Goal: Task Accomplishment & Management: Manage account settings

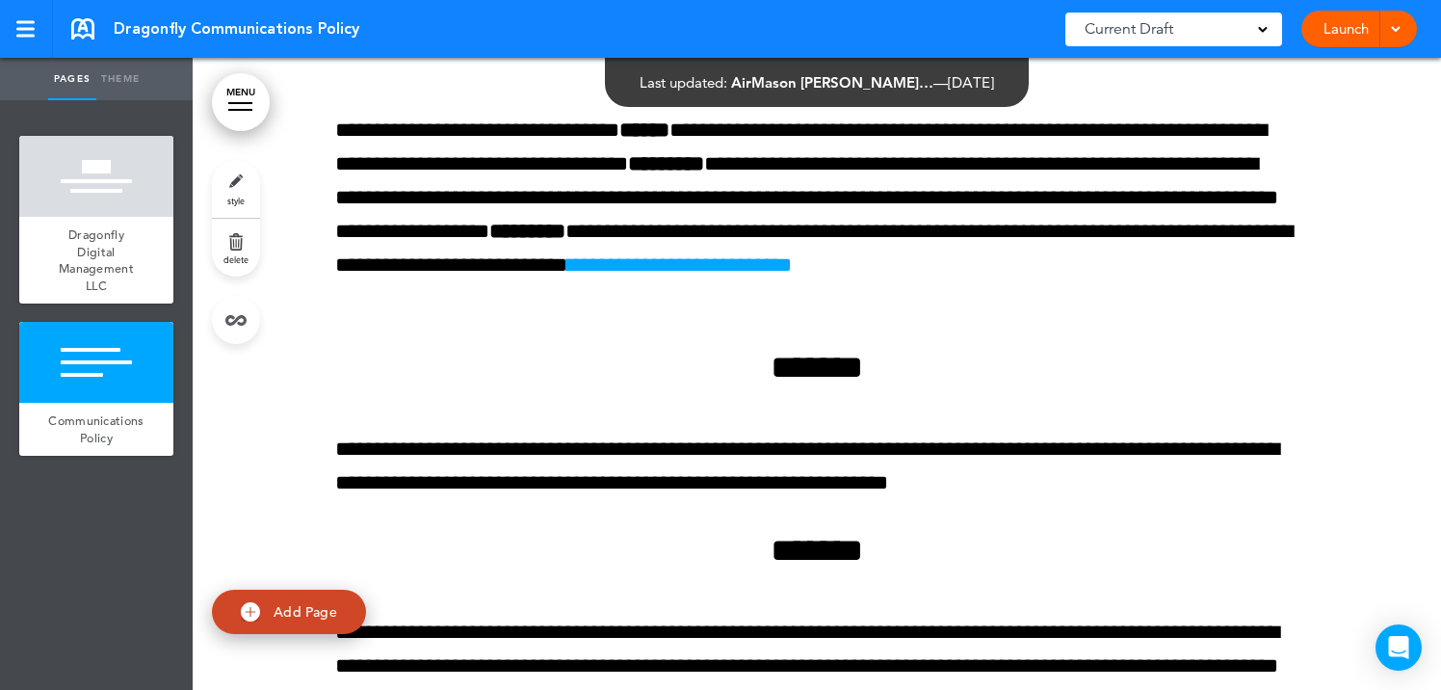
scroll to position [560, 0]
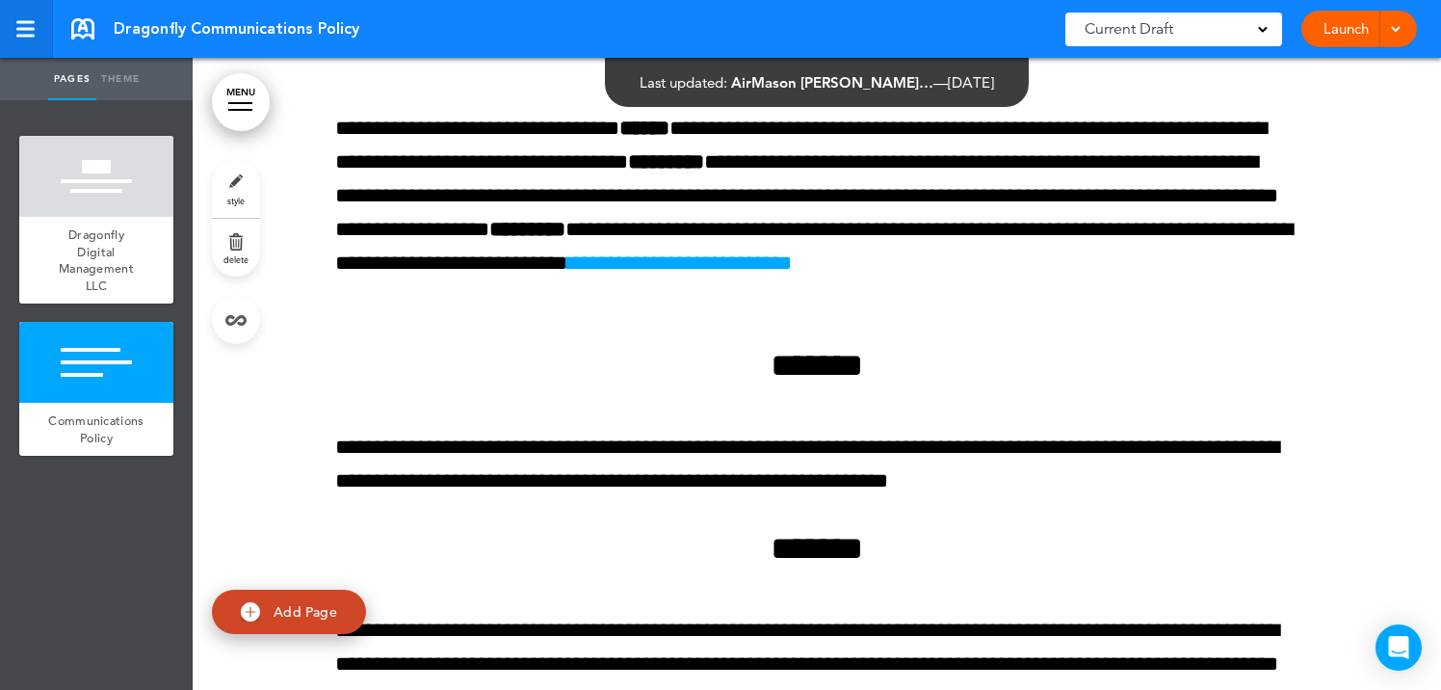
click at [14, 25] on link at bounding box center [26, 29] width 53 height 58
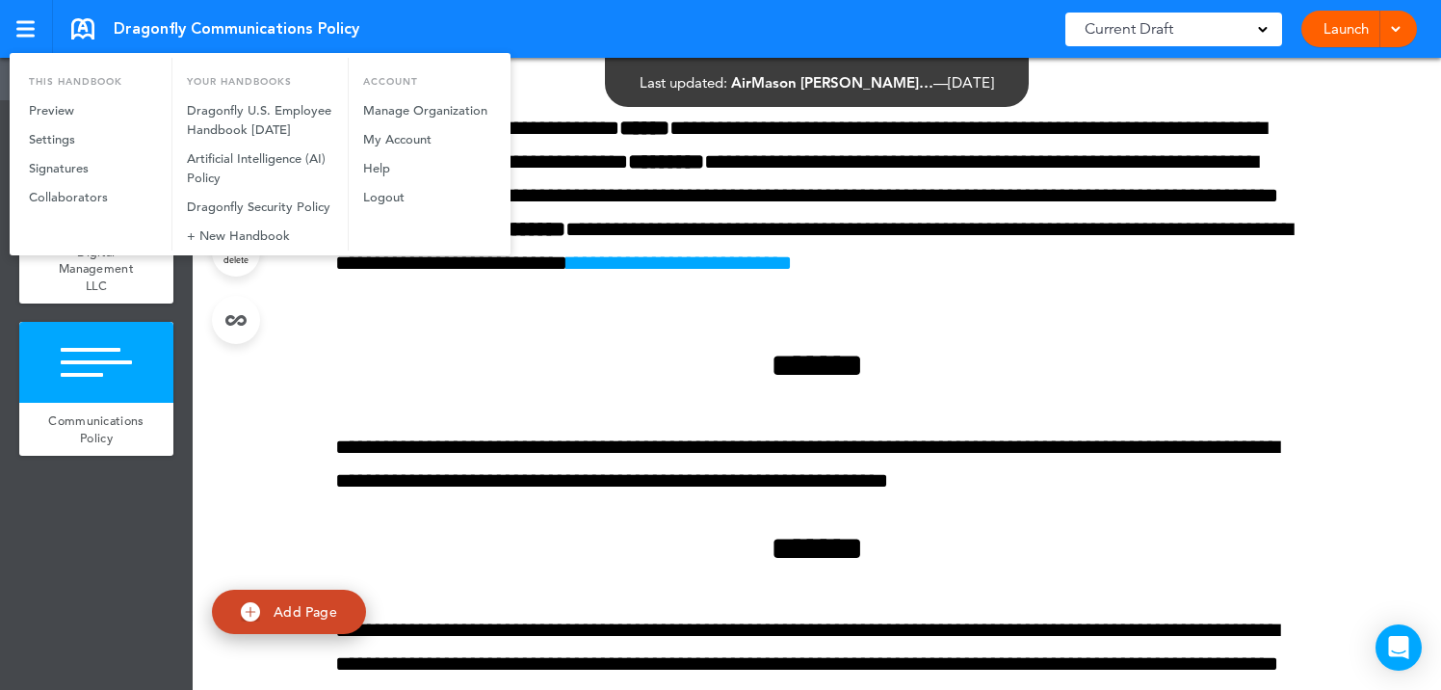
click at [444, 468] on div at bounding box center [720, 345] width 1441 height 690
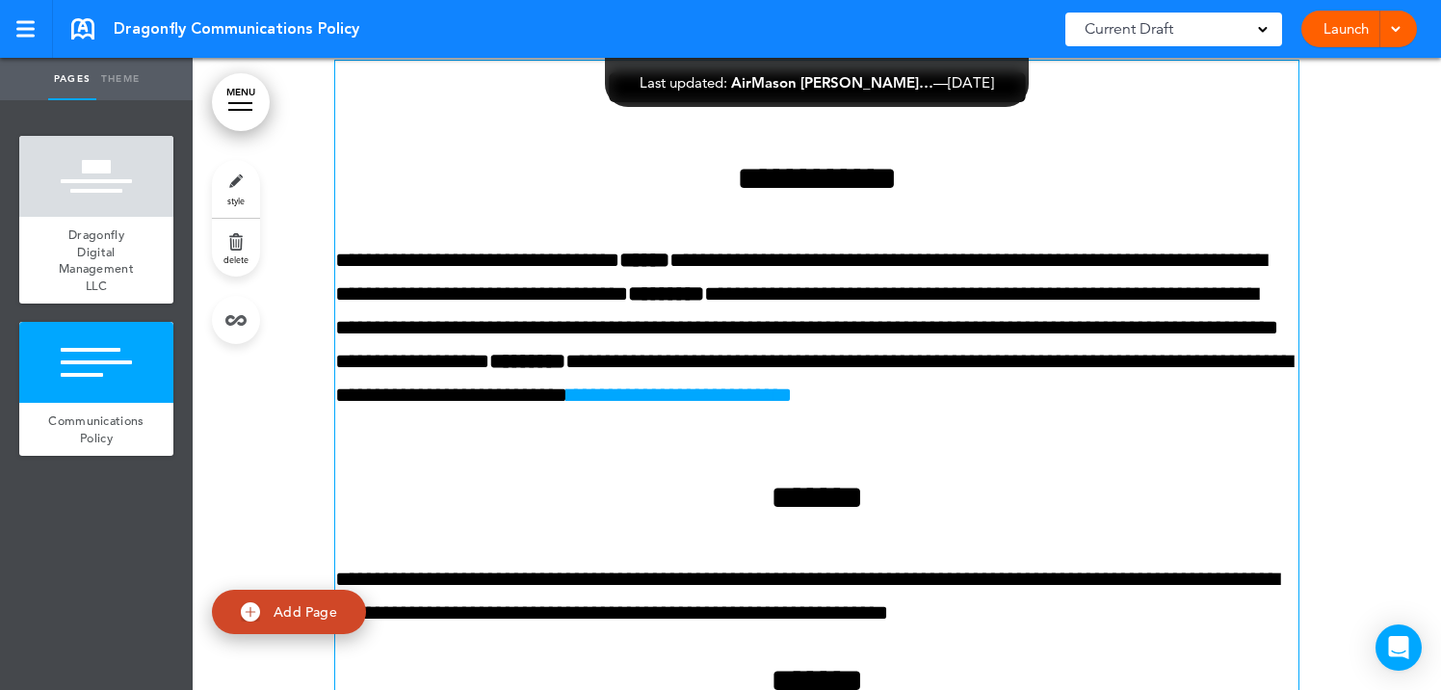
scroll to position [429, 0]
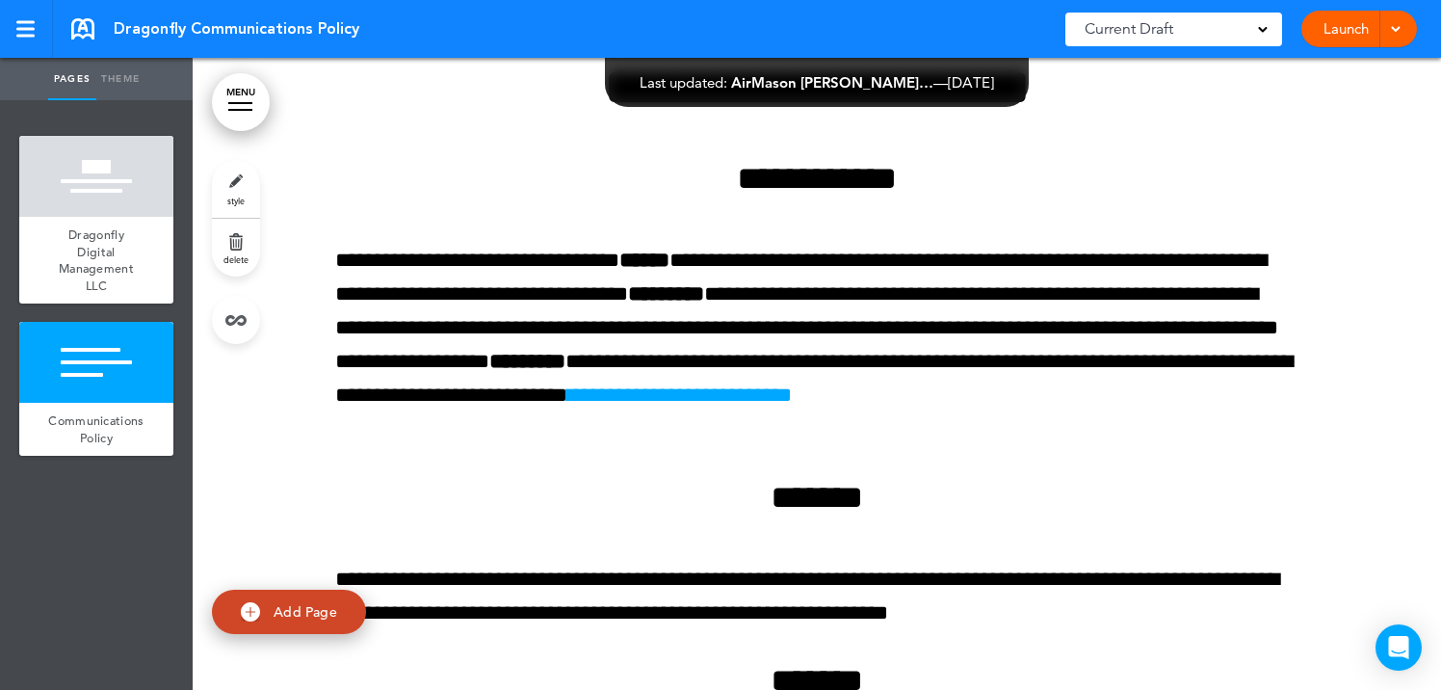
click at [119, 79] on link "Theme" at bounding box center [120, 79] width 48 height 42
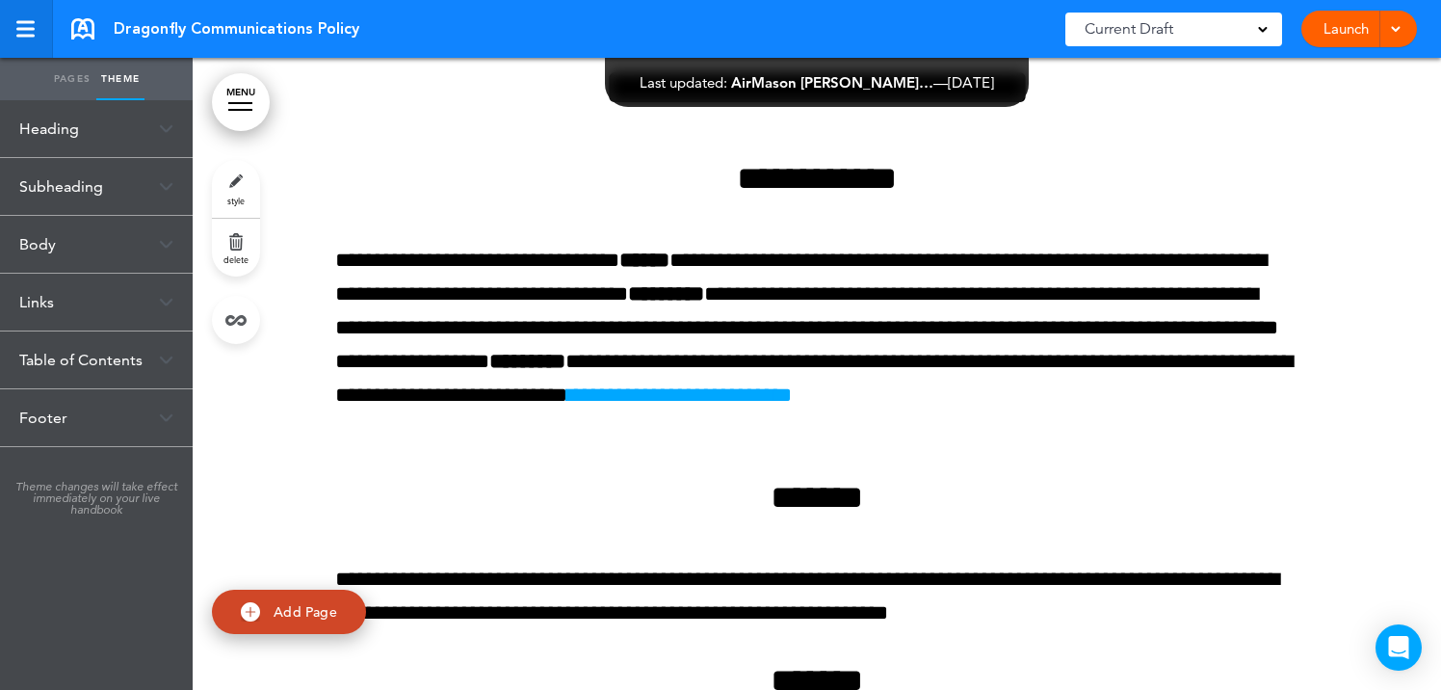
click at [33, 31] on div at bounding box center [24, 29] width 17 height 16
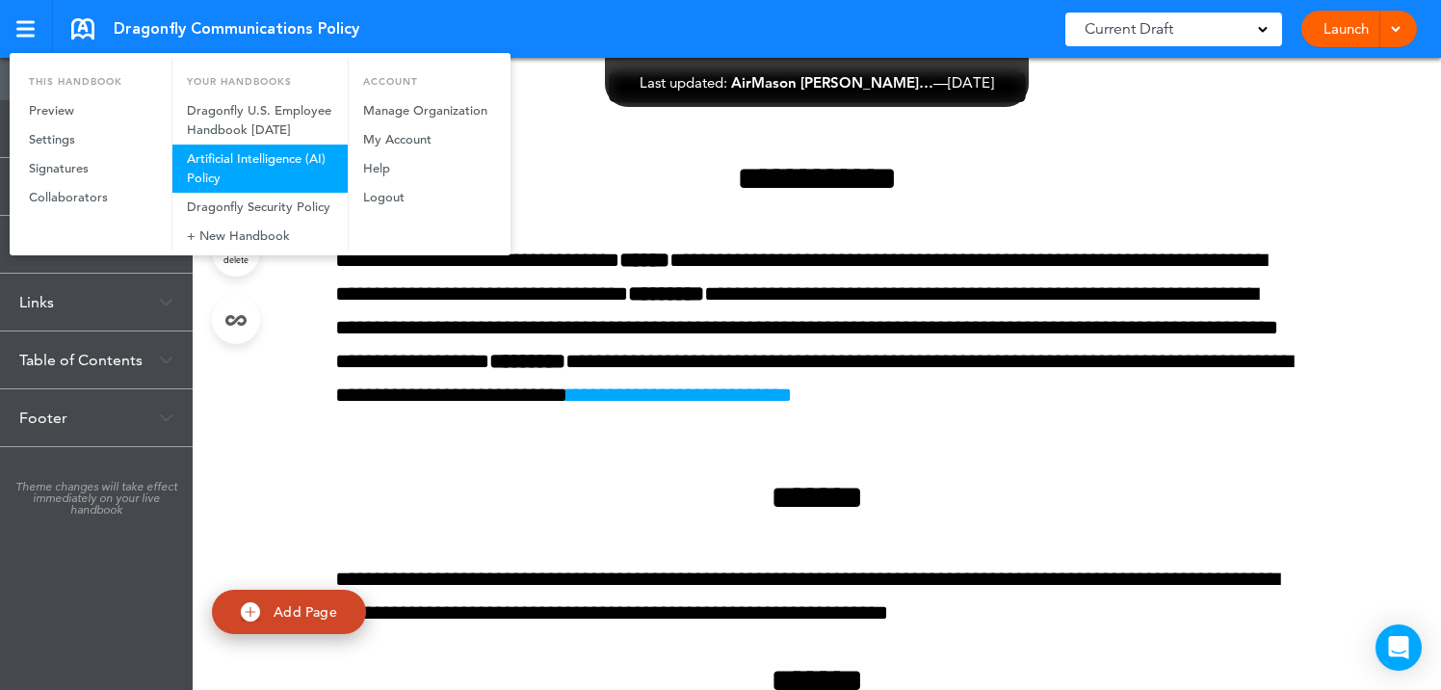
click at [266, 160] on link "Artificial Intelligence (AI) Policy" at bounding box center [259, 168] width 175 height 48
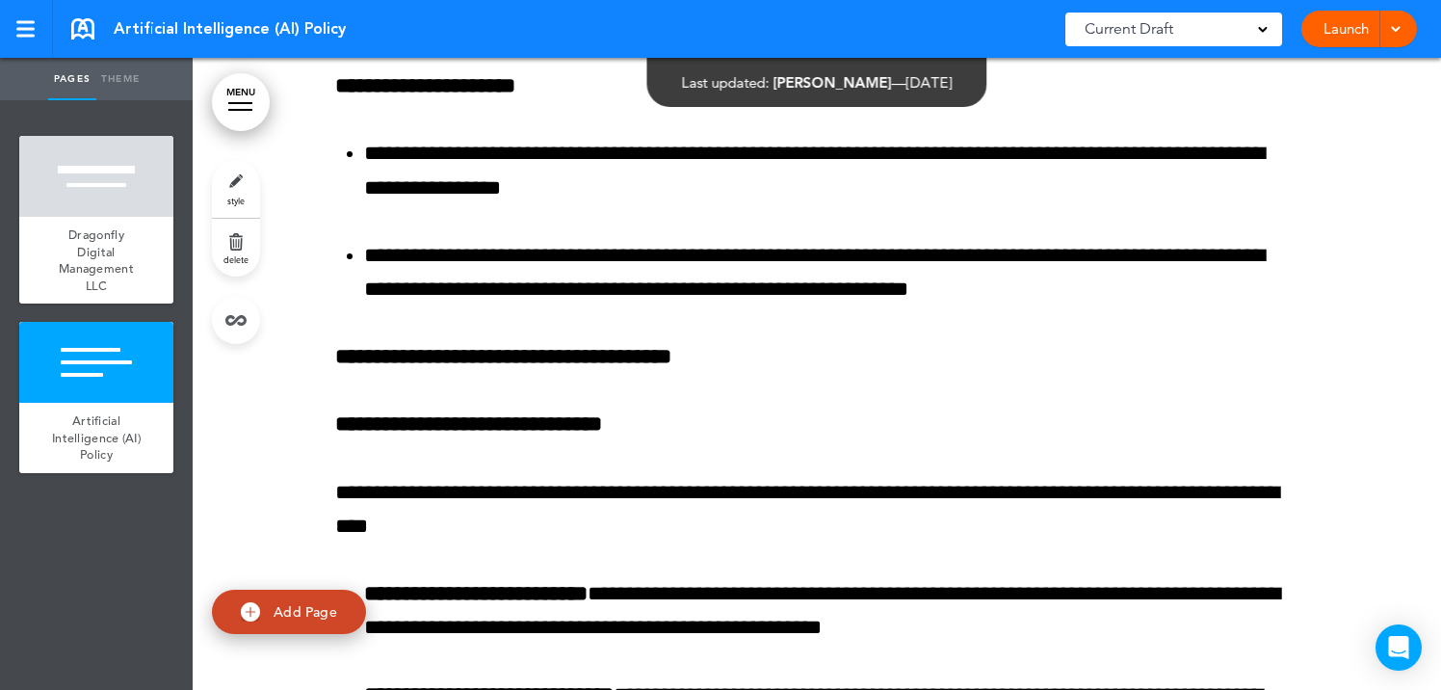
scroll to position [3561, 0]
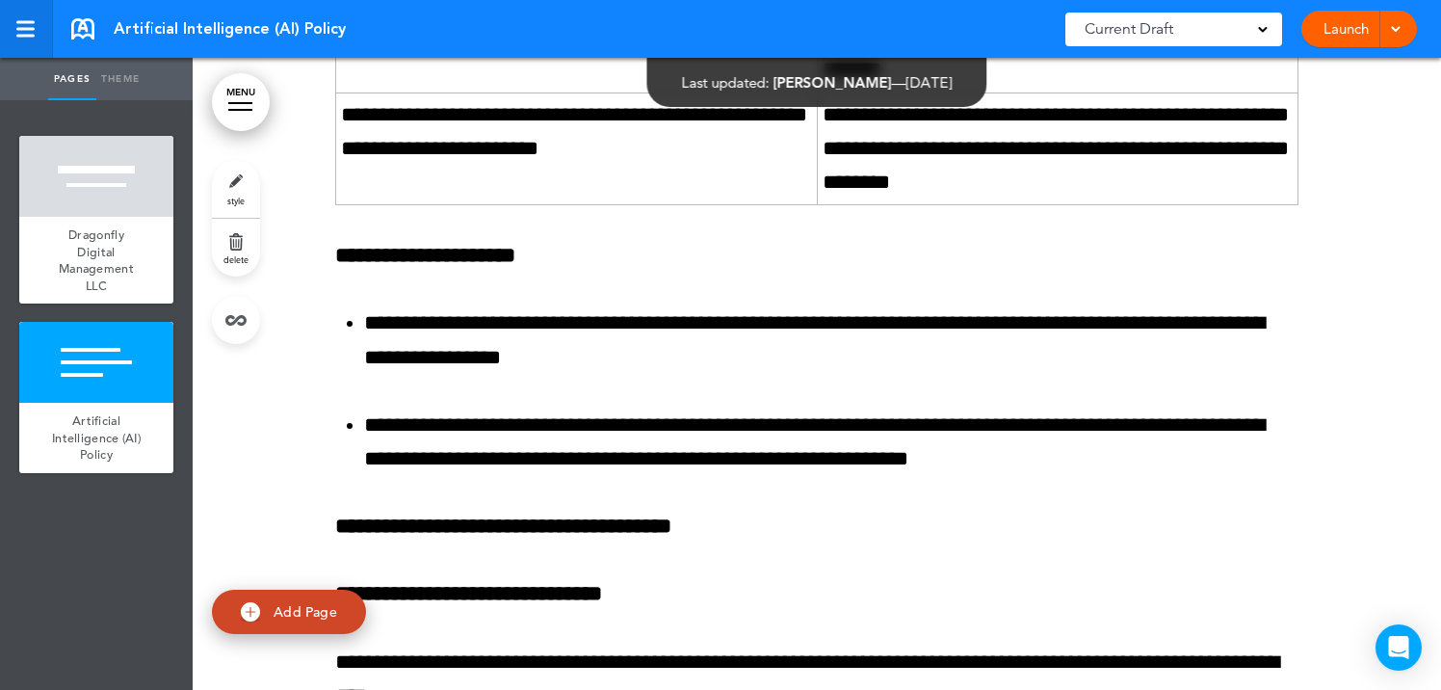
click at [34, 17] on link at bounding box center [26, 29] width 53 height 58
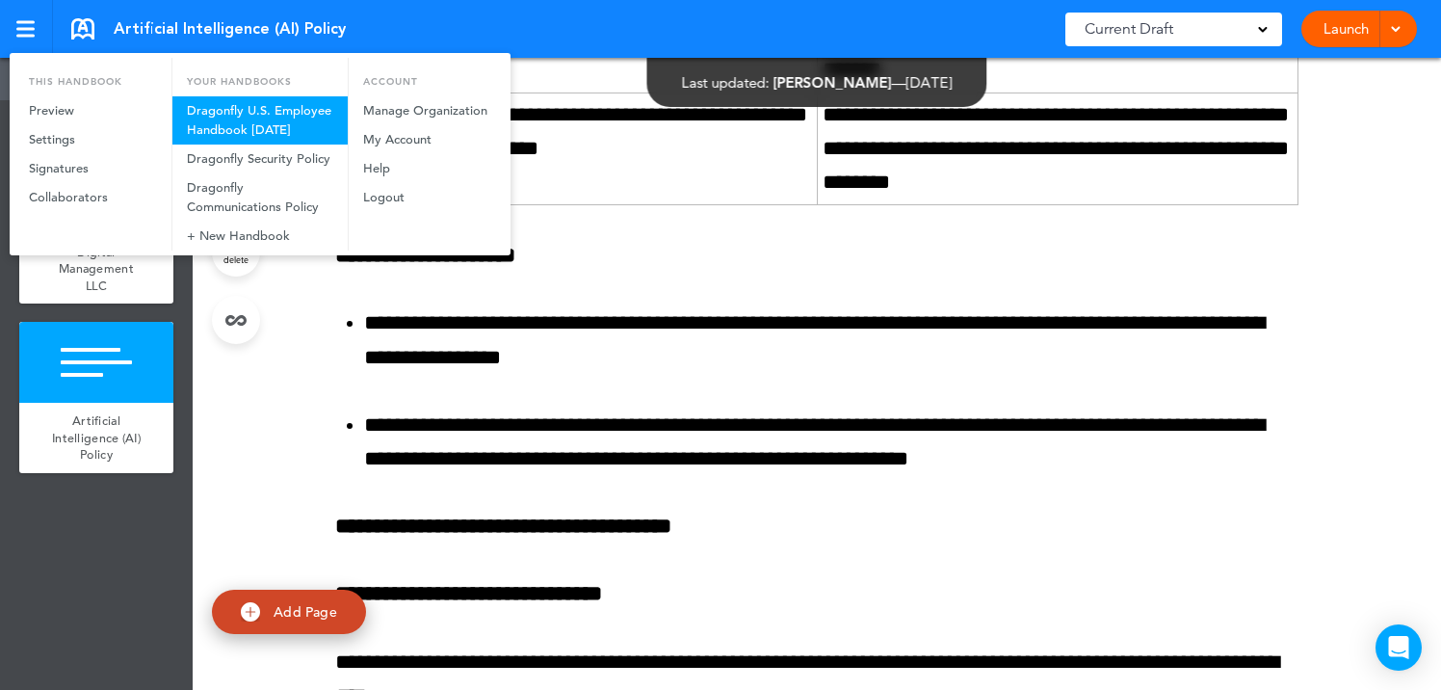
click at [230, 121] on link "Dragonfly U.S. Employee Handbook [DATE]" at bounding box center [259, 120] width 175 height 48
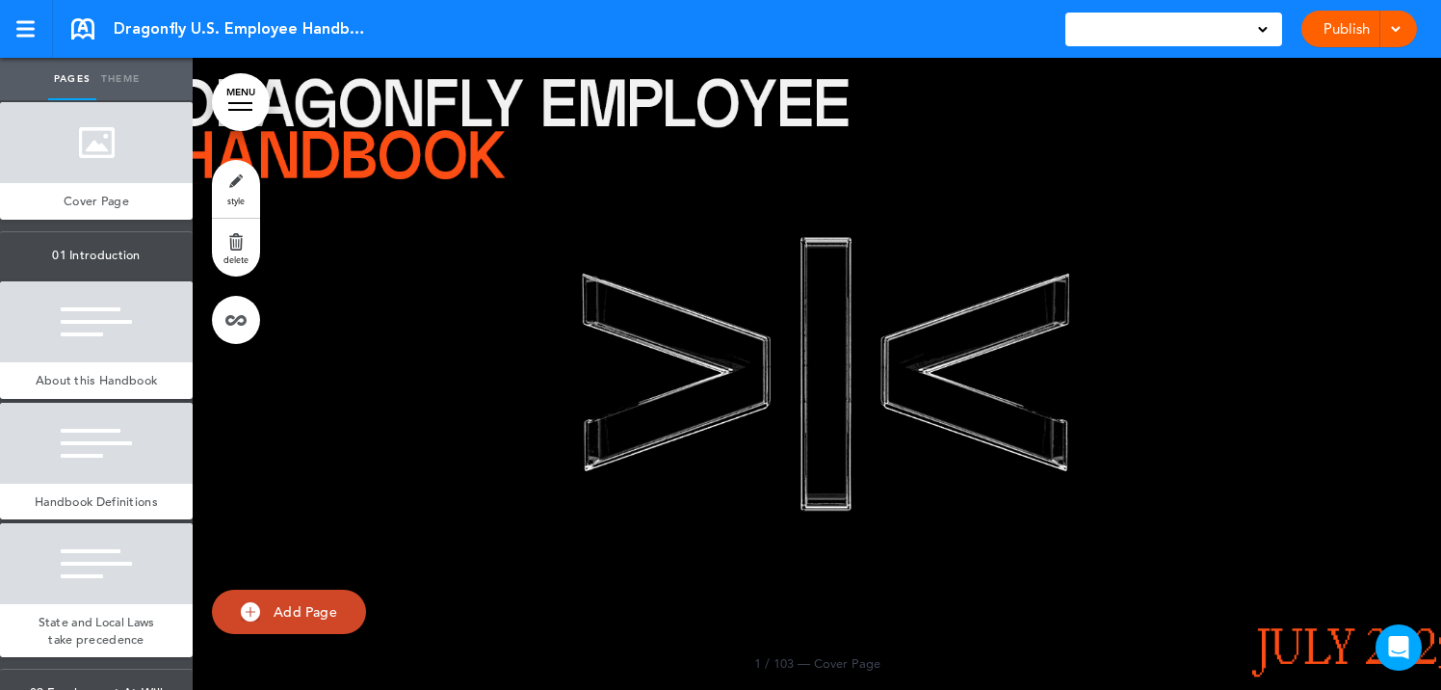
type input "******"
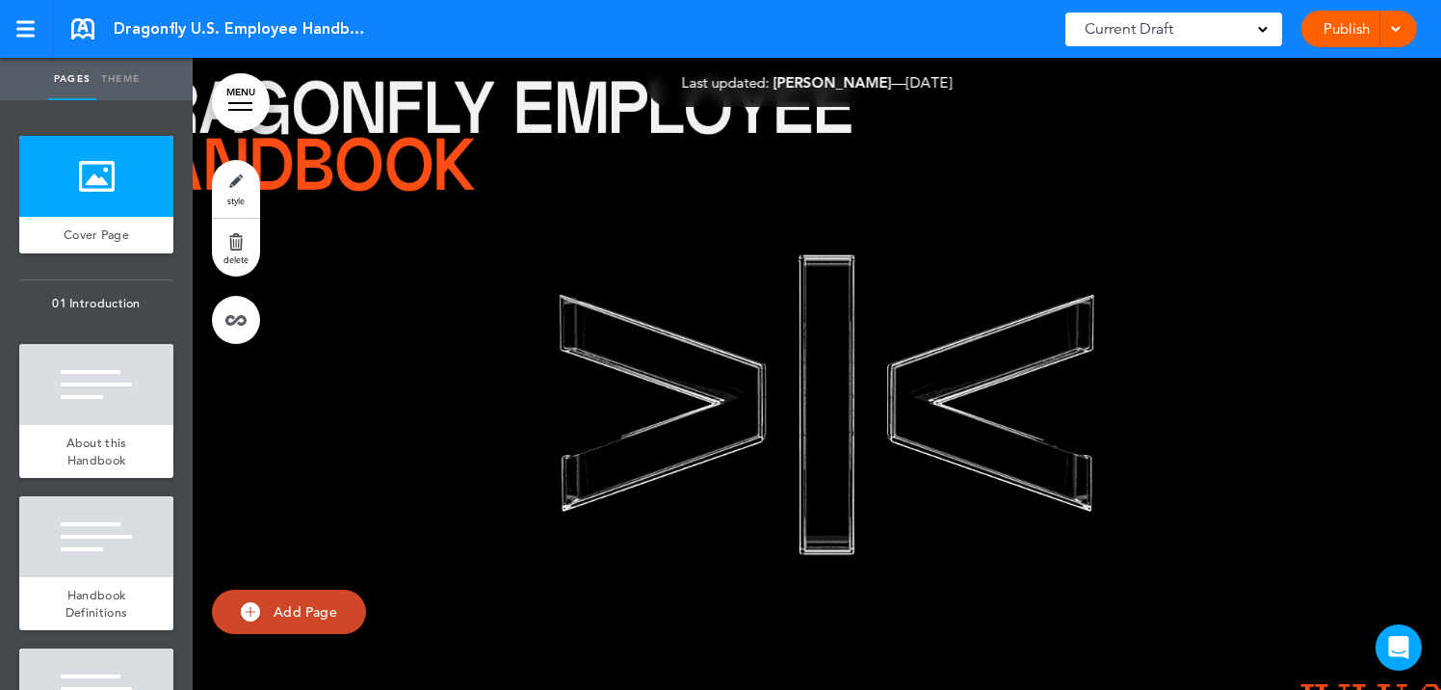
click at [119, 78] on link "Theme" at bounding box center [120, 79] width 48 height 42
type input "******"
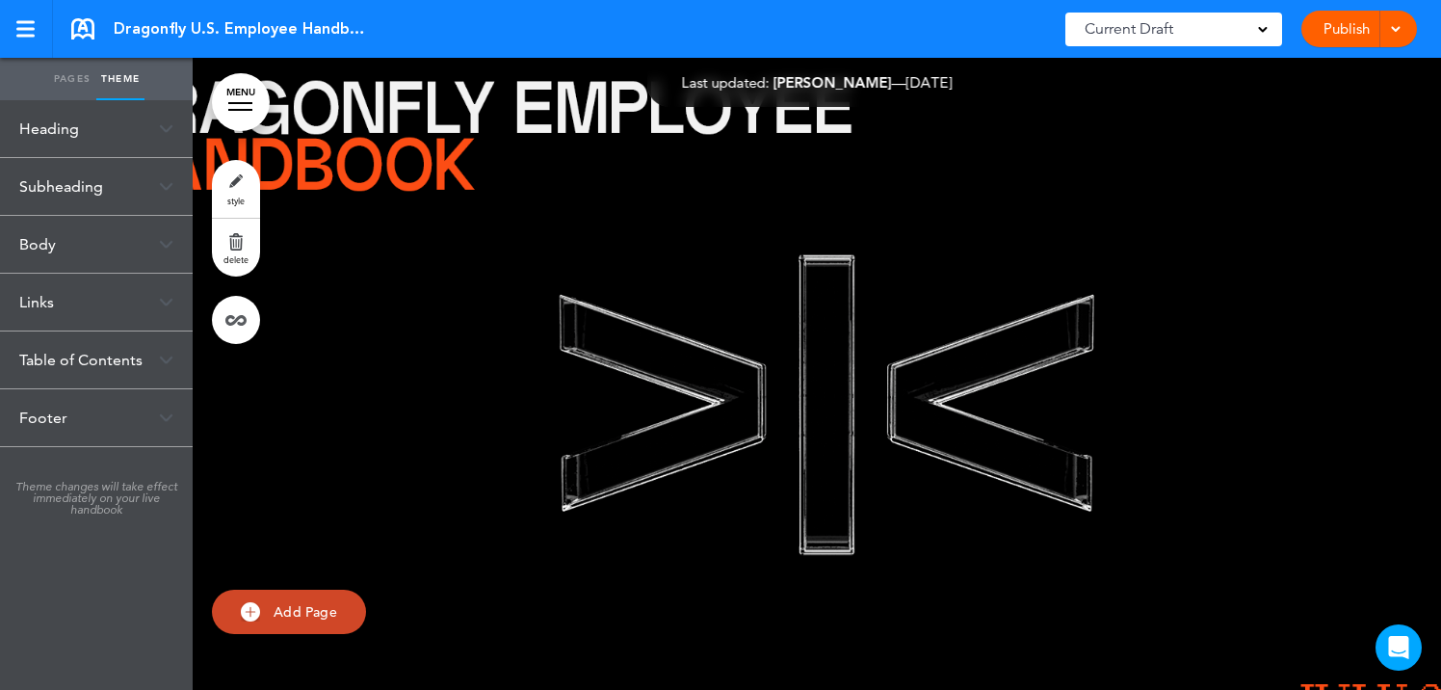
click at [65, 171] on div "Subheading" at bounding box center [96, 186] width 193 height 57
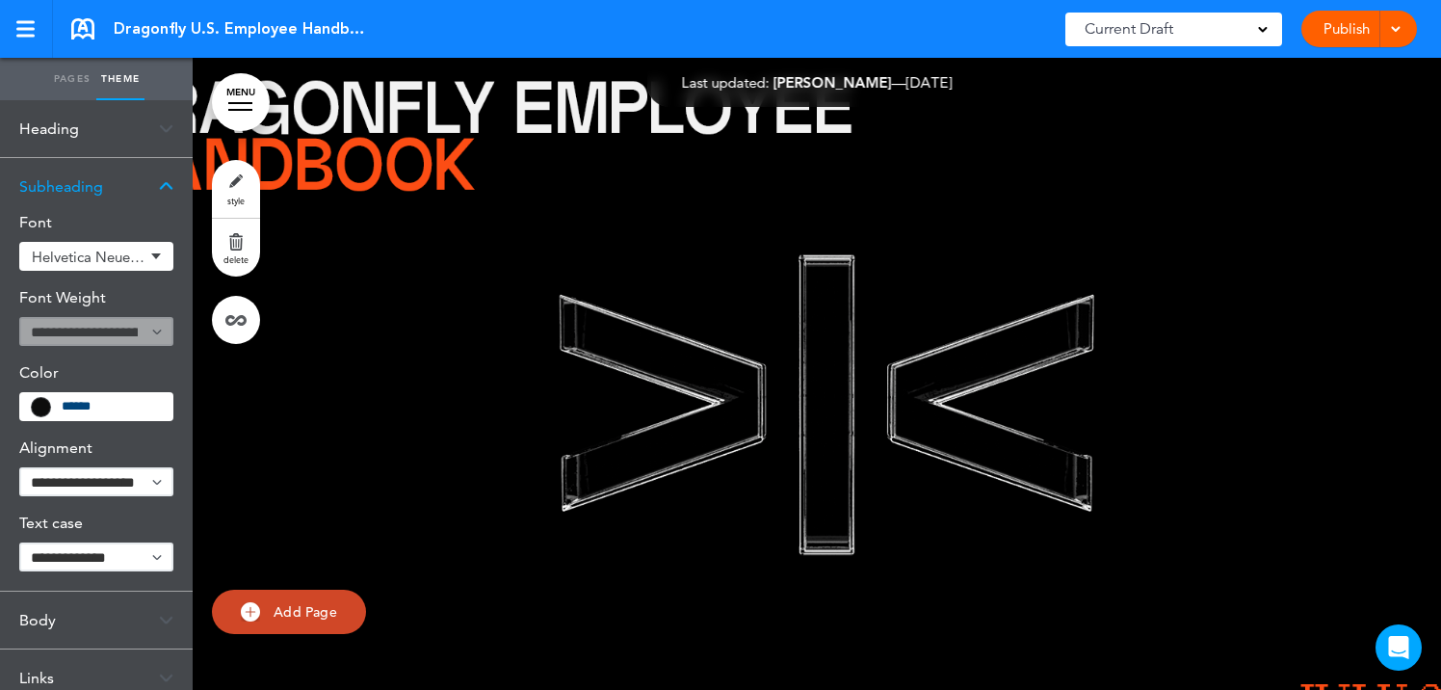
click at [115, 124] on div "Heading" at bounding box center [96, 128] width 193 height 57
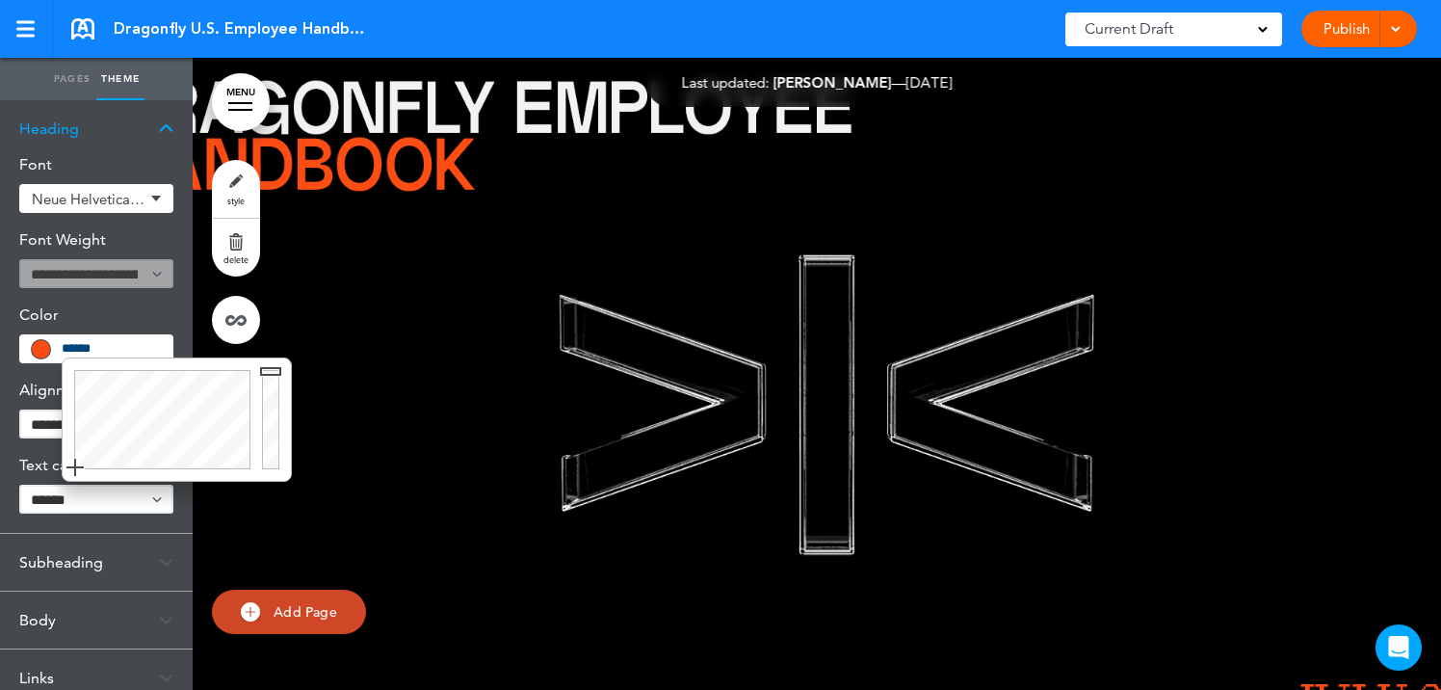
drag, startPoint x: 120, startPoint y: 352, endPoint x: 63, endPoint y: 343, distance: 58.6
click at [63, 343] on input "******" at bounding box center [111, 348] width 99 height 13
click at [26, 32] on div at bounding box center [24, 29] width 17 height 16
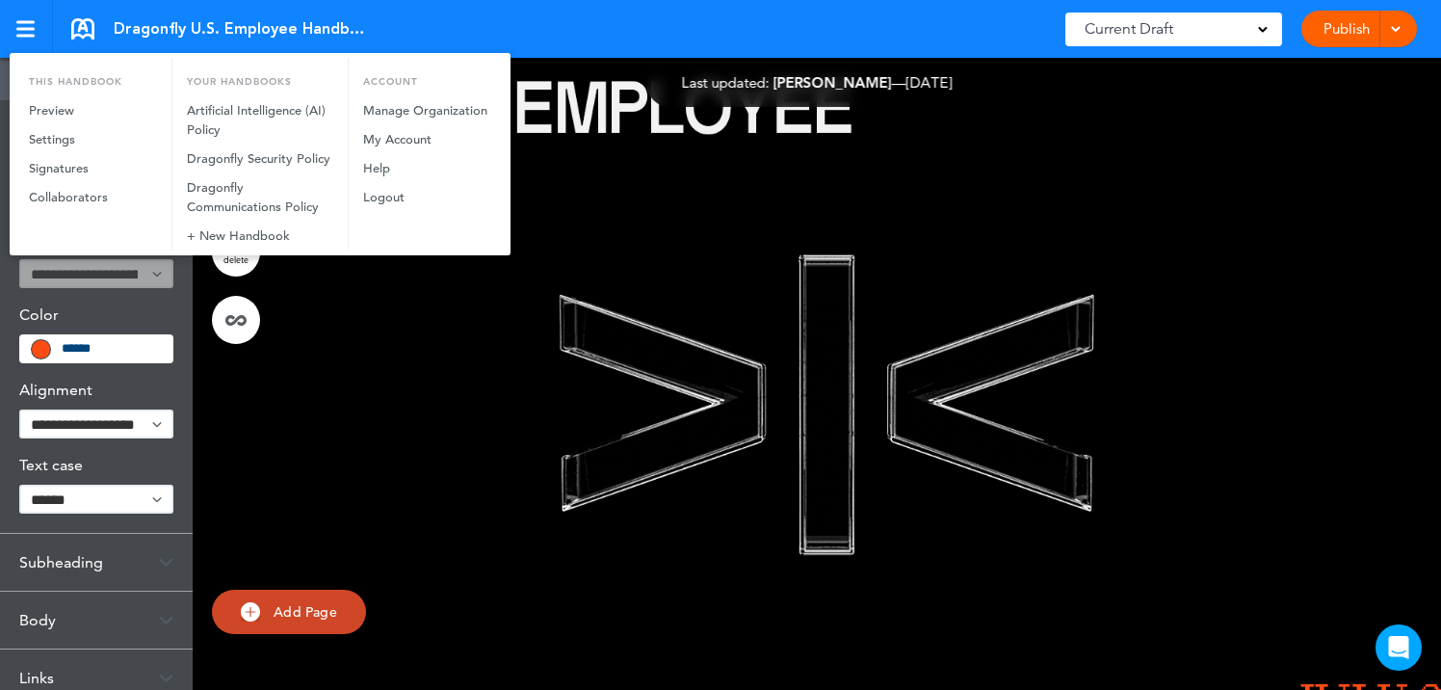
click at [23, 15] on div at bounding box center [720, 345] width 1441 height 690
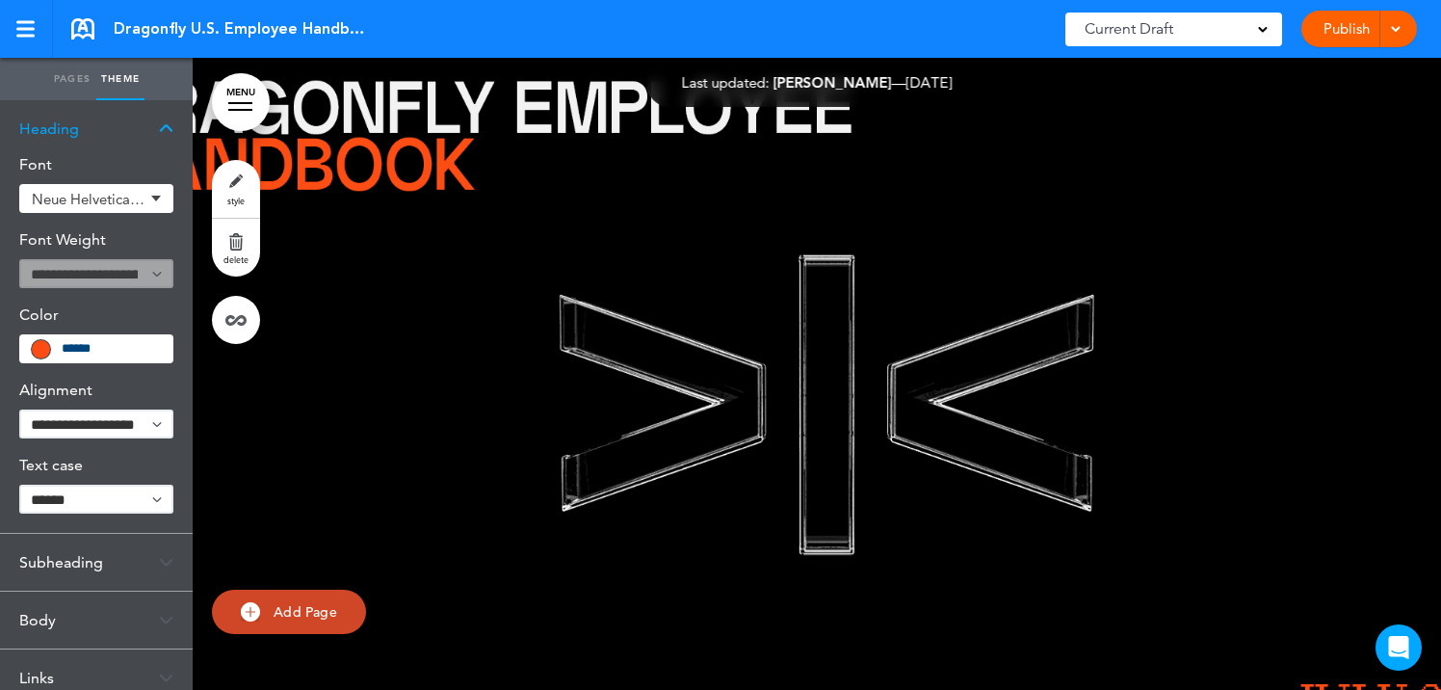
click at [23, 15] on link at bounding box center [26, 29] width 53 height 58
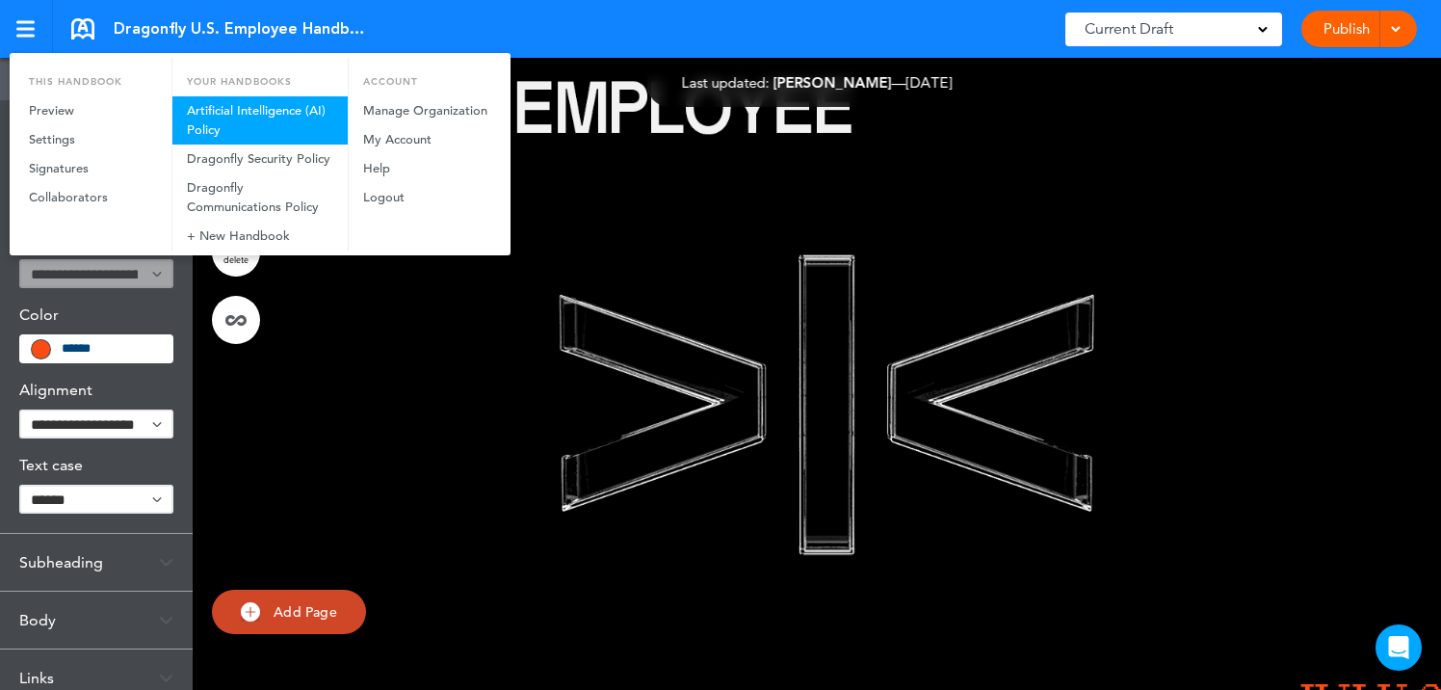
click at [249, 107] on link "Artificial Intelligence (AI) Policy" at bounding box center [259, 120] width 175 height 48
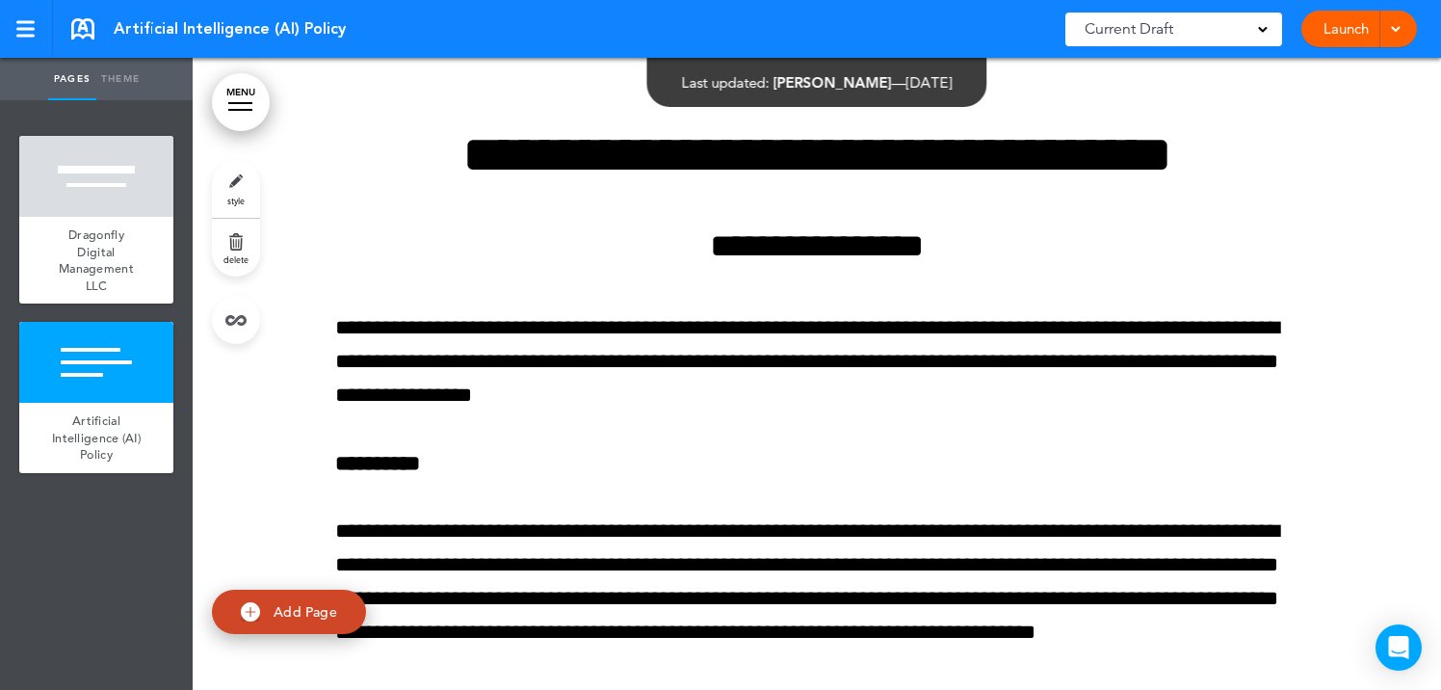
scroll to position [696, 0]
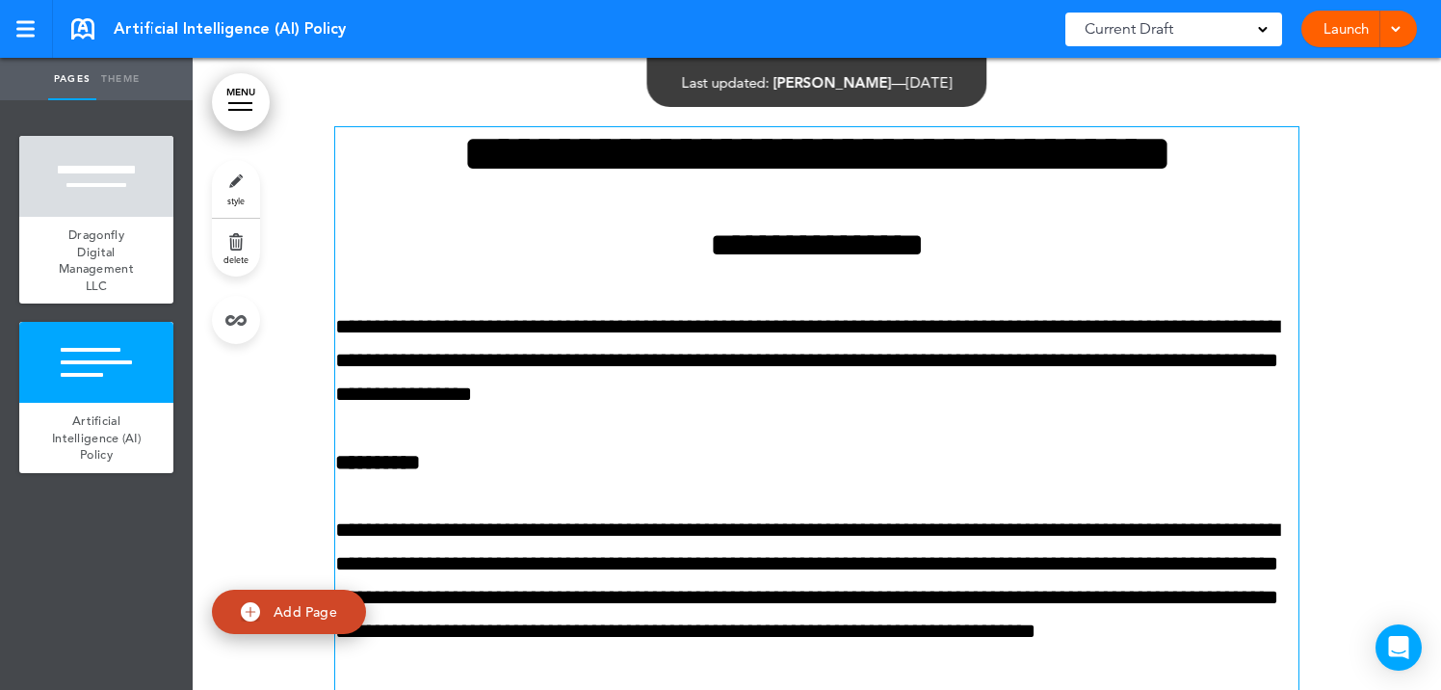
click at [809, 242] on h4 "**********" at bounding box center [816, 245] width 963 height 34
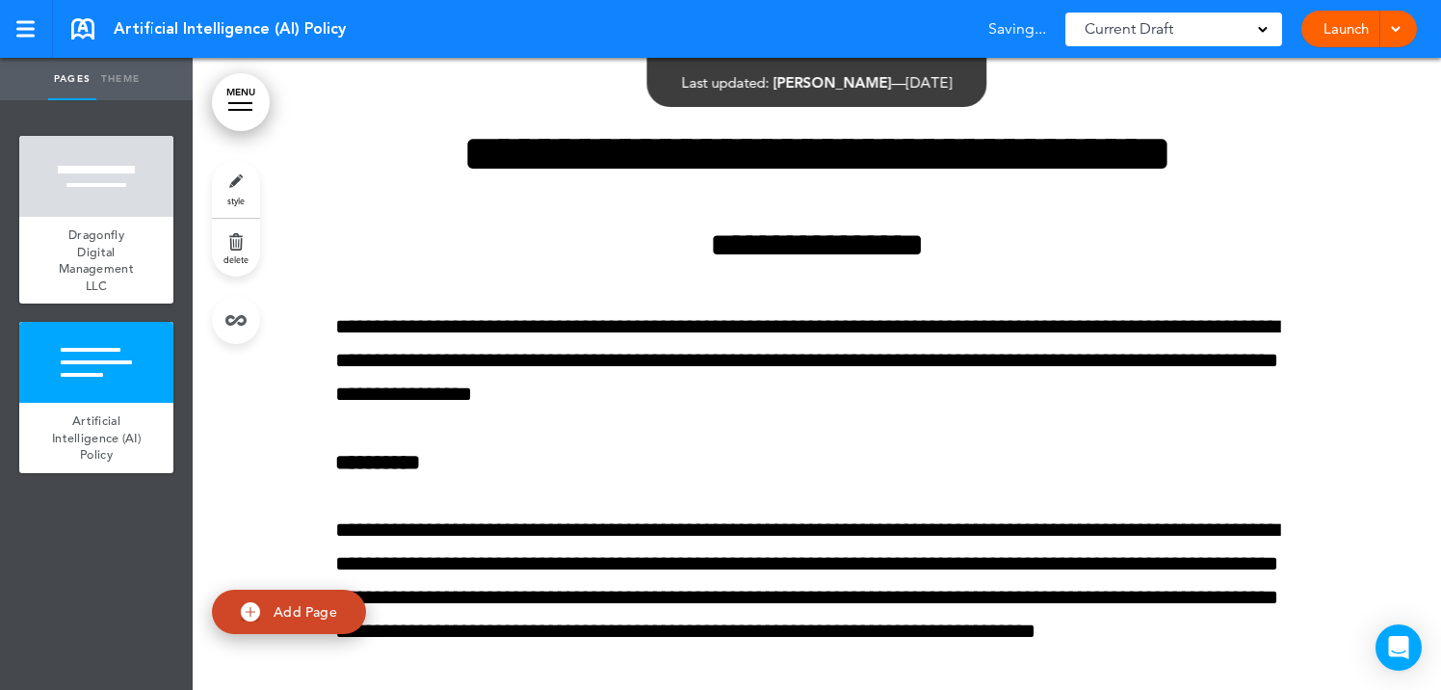
click at [221, 182] on link "style" at bounding box center [236, 189] width 48 height 58
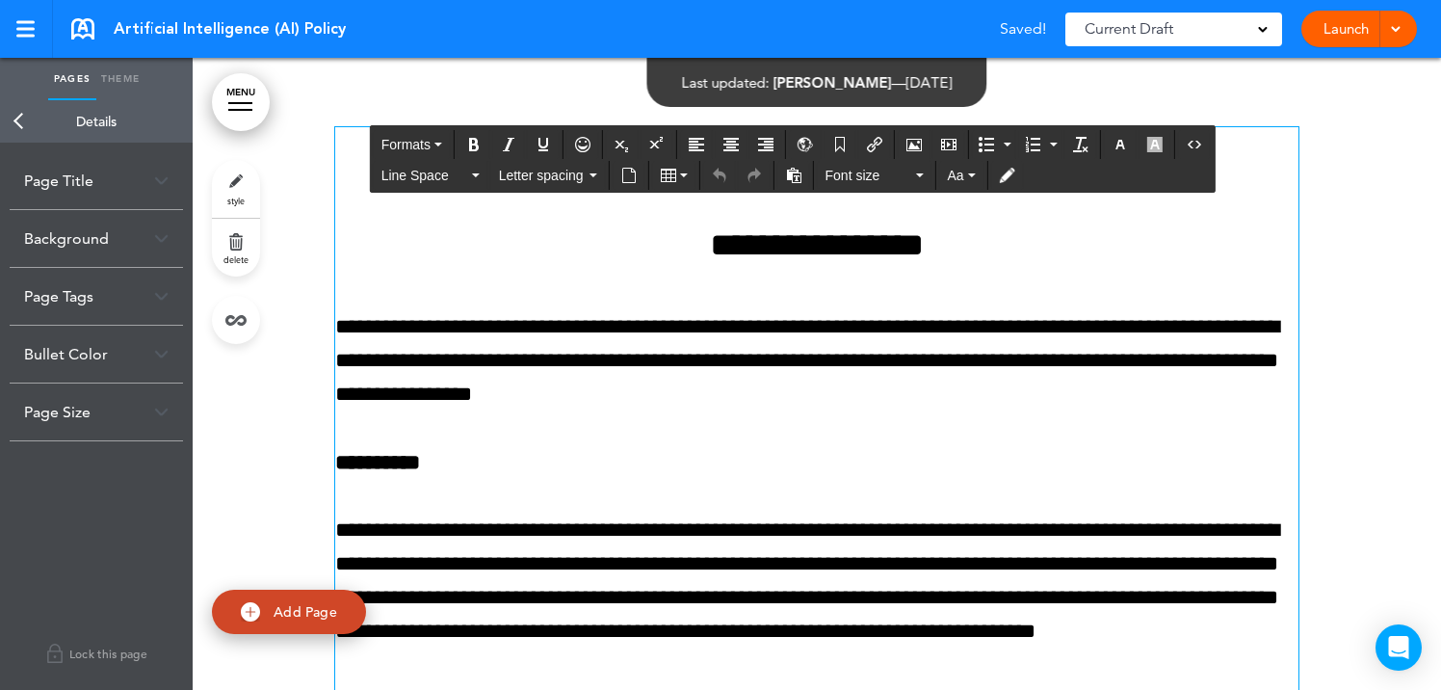
click at [755, 228] on h4 "**********" at bounding box center [816, 245] width 963 height 34
click at [431, 145] on button "Formats" at bounding box center [412, 144] width 76 height 27
click at [869, 244] on h4 "**********" at bounding box center [816, 245] width 963 height 34
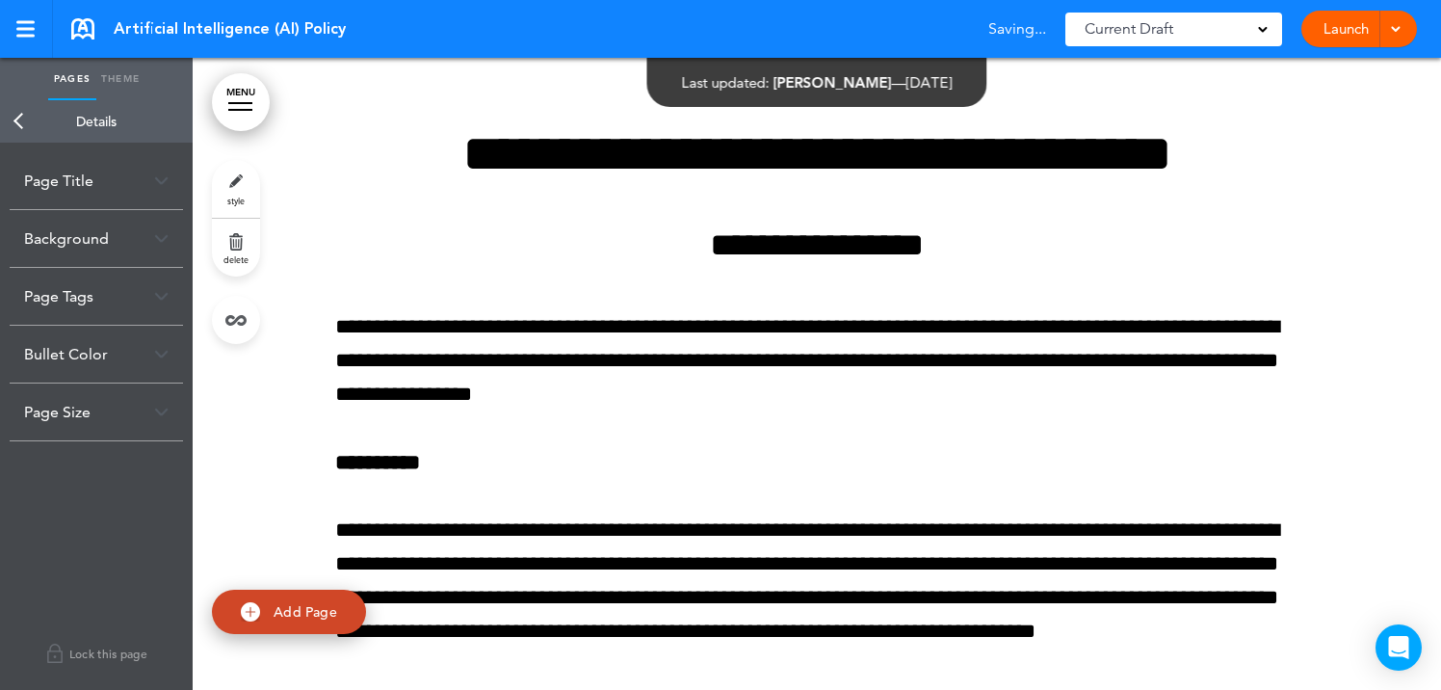
click at [117, 61] on link "Theme" at bounding box center [120, 79] width 48 height 42
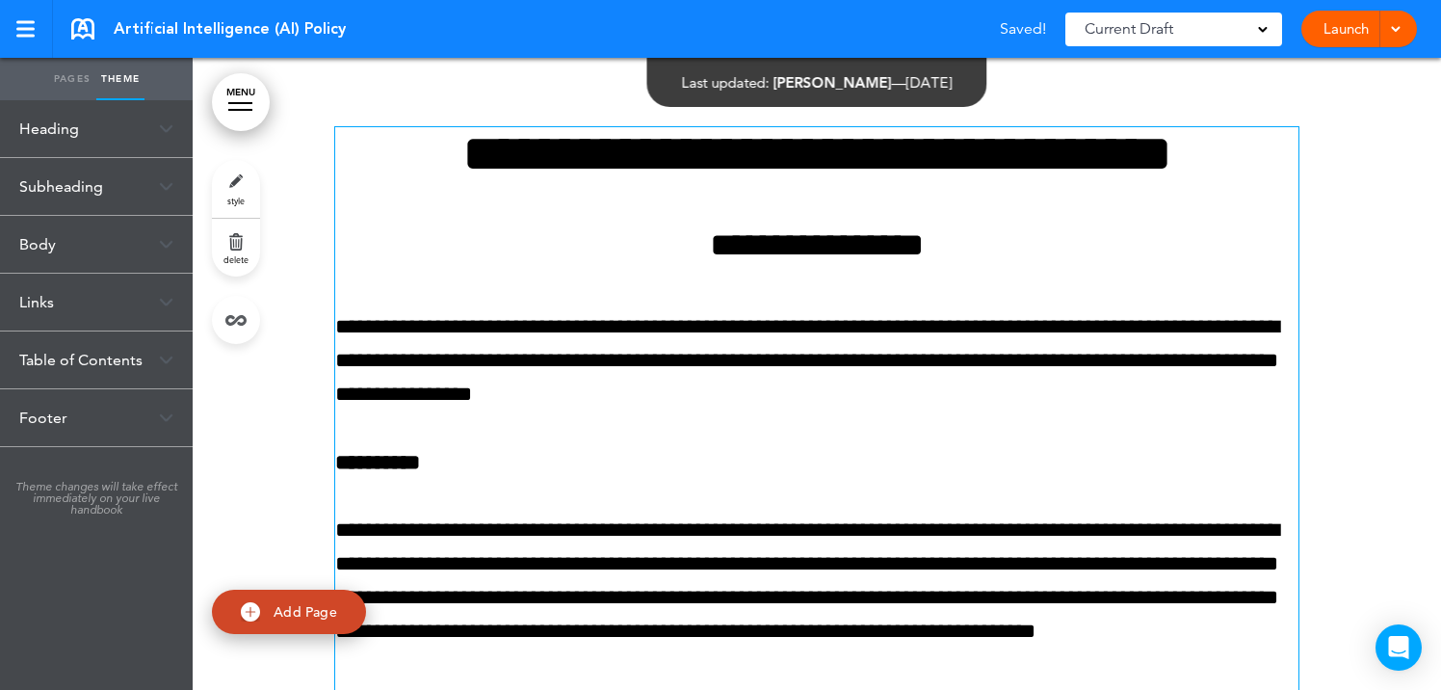
click at [743, 262] on h4 "**********" at bounding box center [816, 245] width 963 height 34
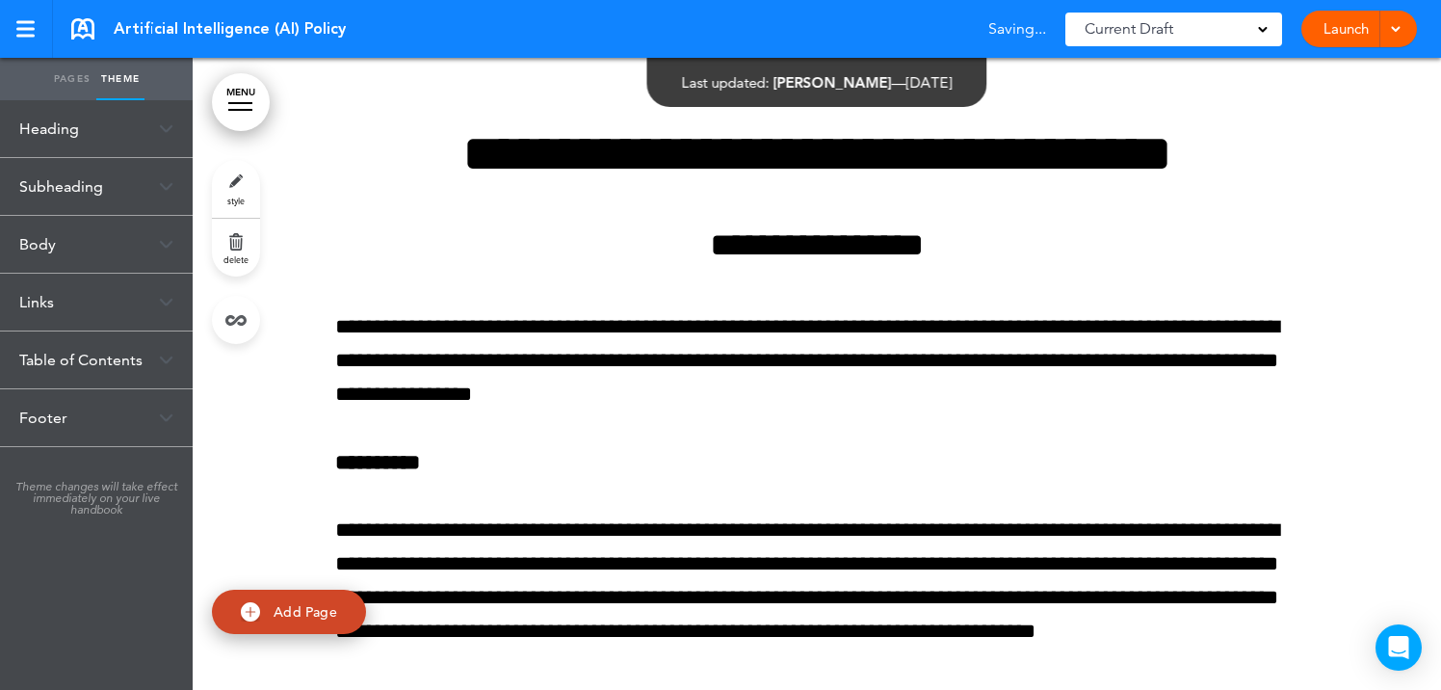
click at [106, 187] on div "Subheading" at bounding box center [96, 186] width 193 height 57
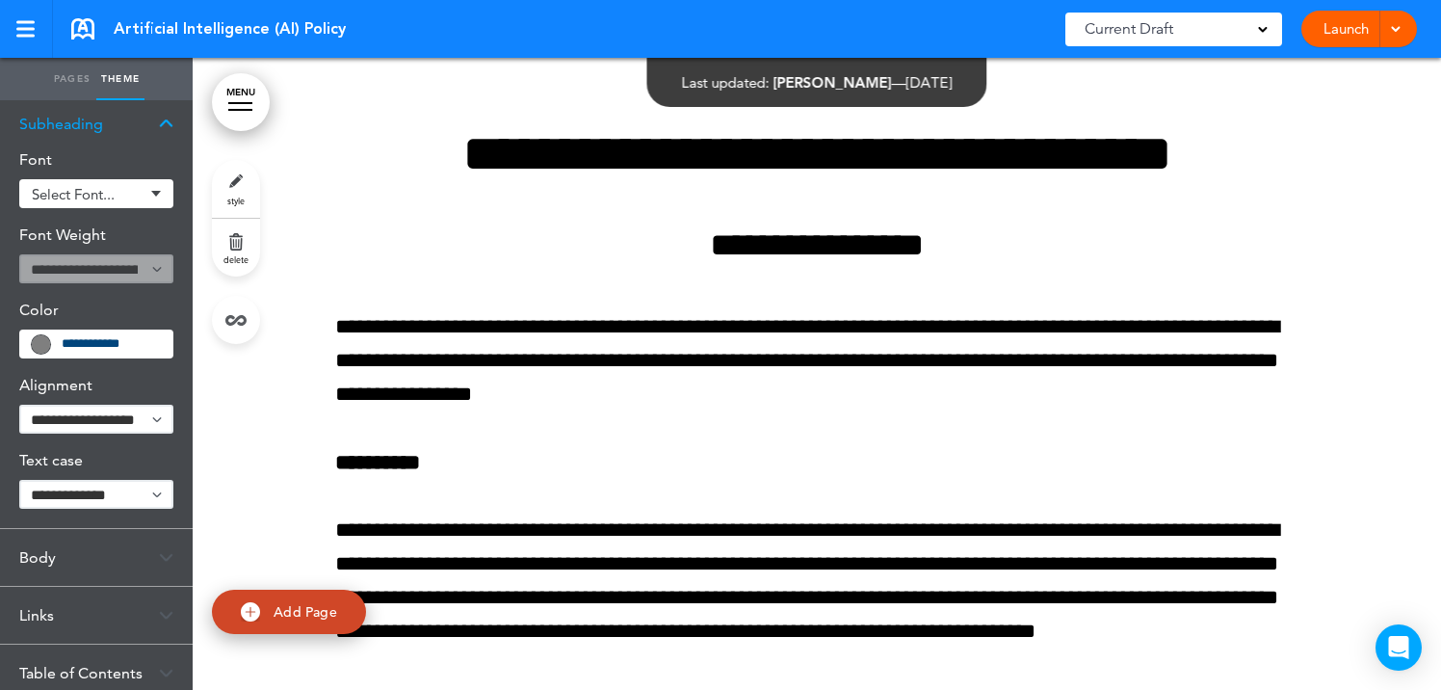
scroll to position [50, 0]
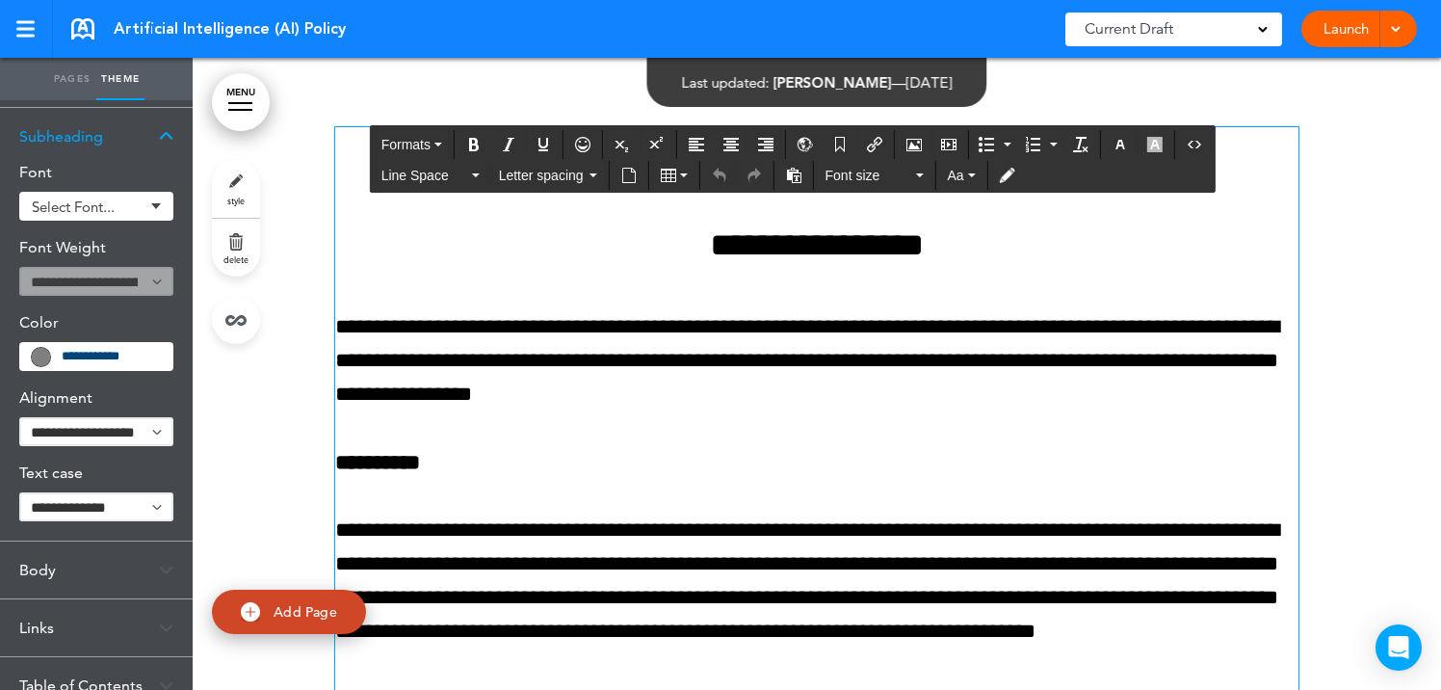
click at [737, 232] on h4 "**********" at bounding box center [816, 245] width 963 height 34
drag, startPoint x: 679, startPoint y: 241, endPoint x: 977, endPoint y: 253, distance: 298.8
click at [977, 253] on h4 "**********" at bounding box center [816, 245] width 963 height 34
click at [954, 179] on span "Aa" at bounding box center [956, 175] width 16 height 15
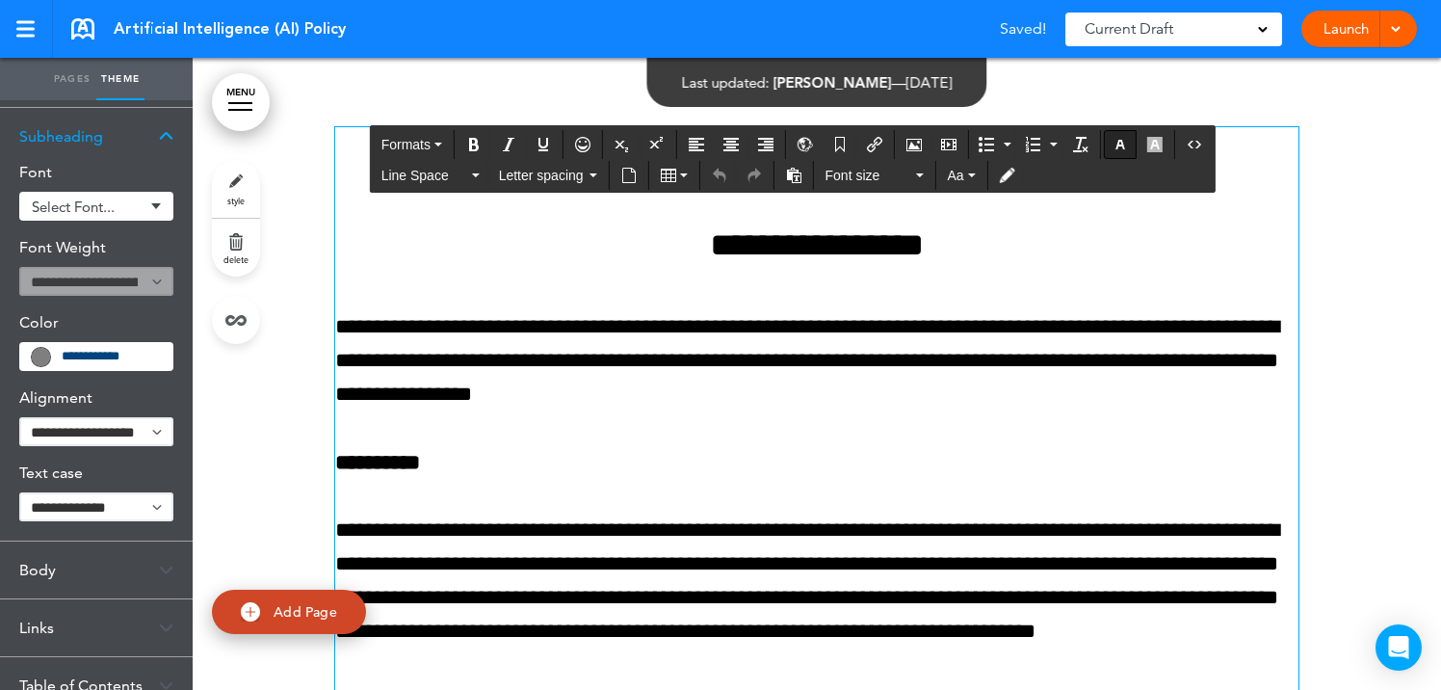
click at [1119, 141] on icon "button" at bounding box center [1119, 144] width 15 height 15
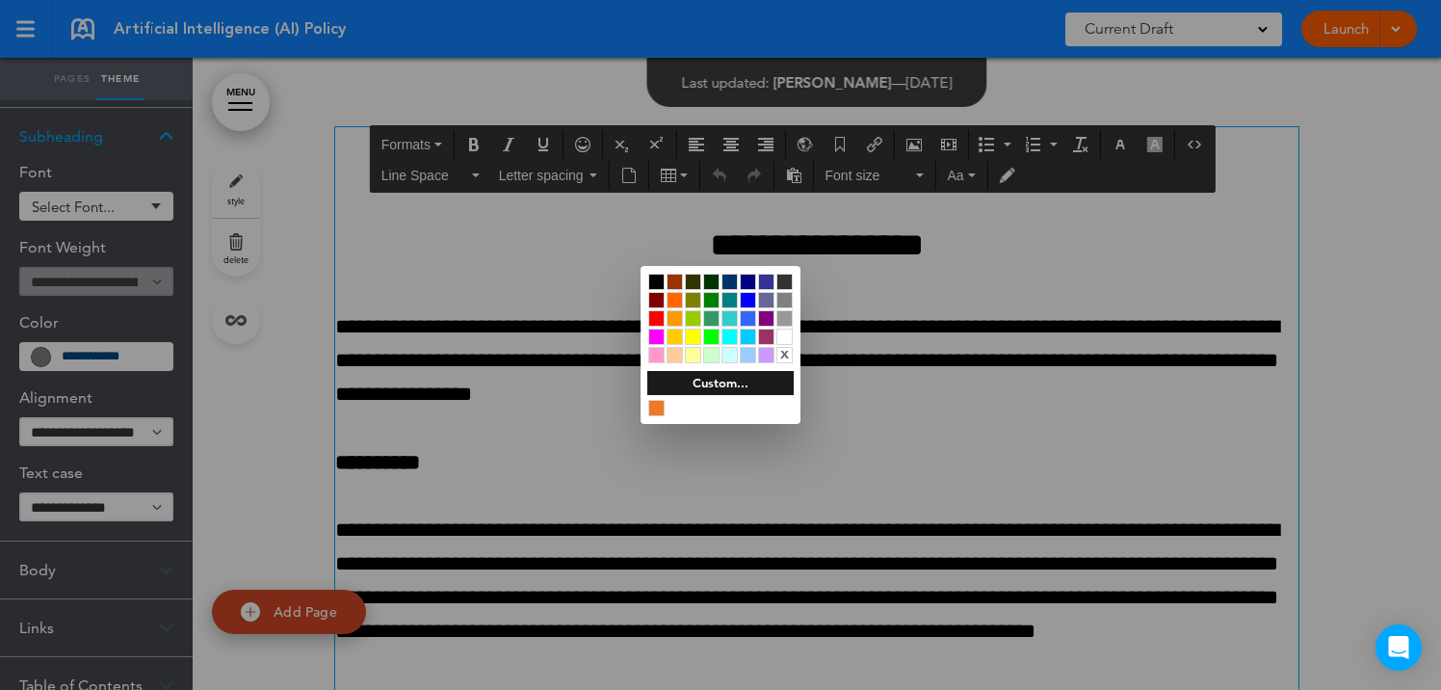
click at [734, 384] on div "Custom..." at bounding box center [720, 383] width 146 height 24
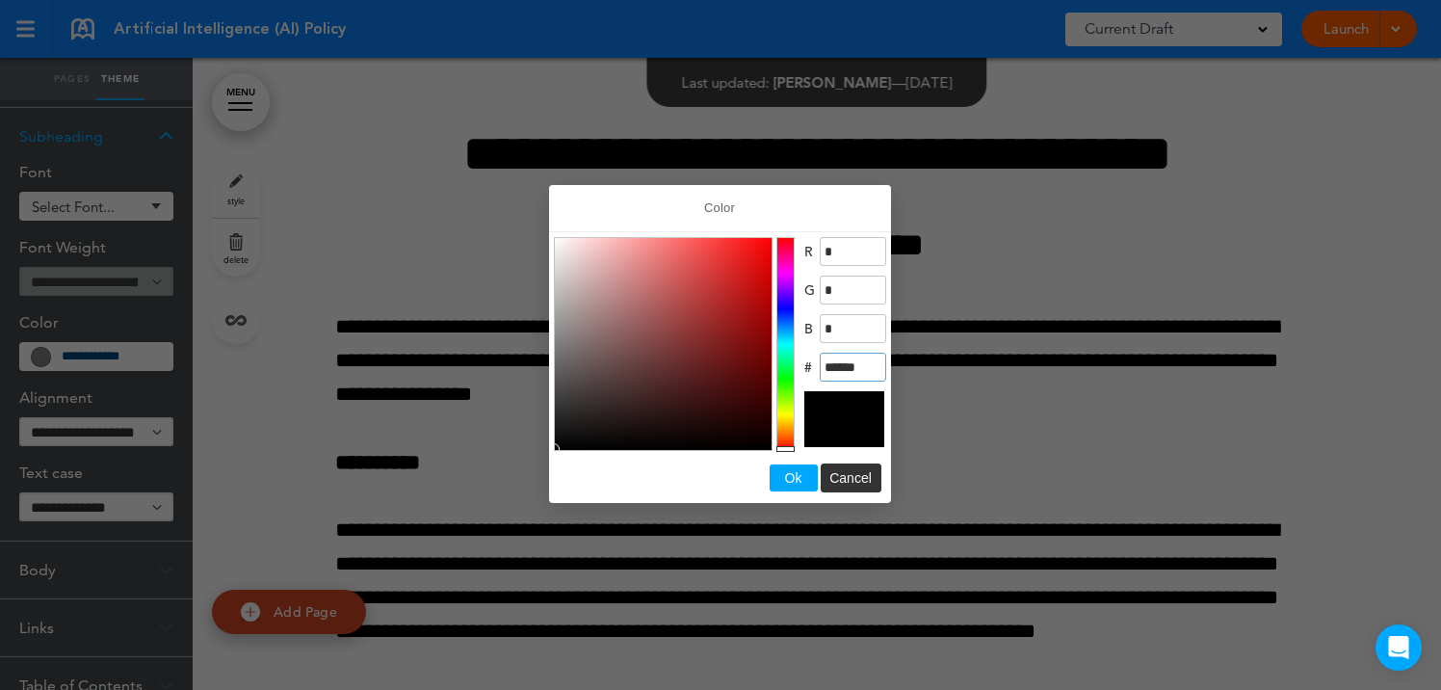
drag, startPoint x: 870, startPoint y: 360, endPoint x: 821, endPoint y: 356, distance: 48.3
click at [821, 356] on input "******" at bounding box center [853, 366] width 66 height 29
paste input "Color"
type input "******"
click at [799, 478] on span "Ok" at bounding box center [793, 477] width 17 height 15
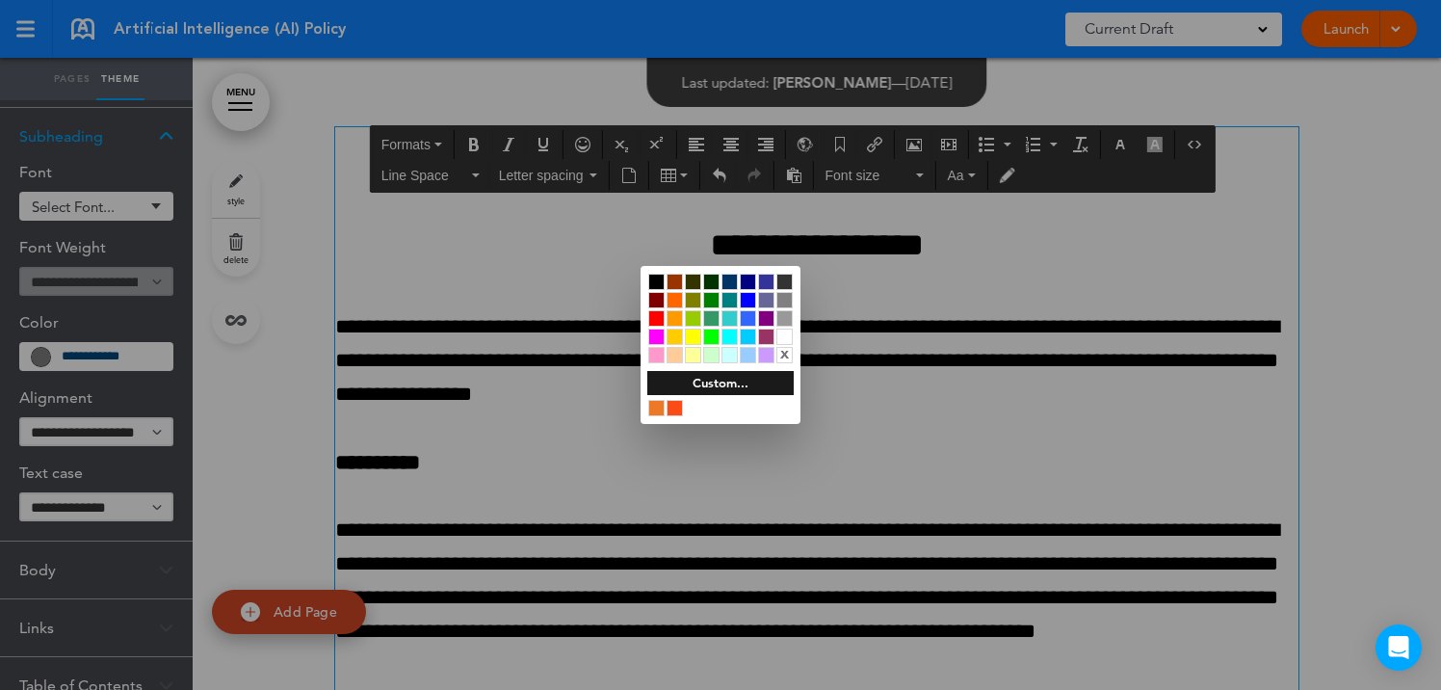
click at [874, 250] on div at bounding box center [720, 345] width 1441 height 690
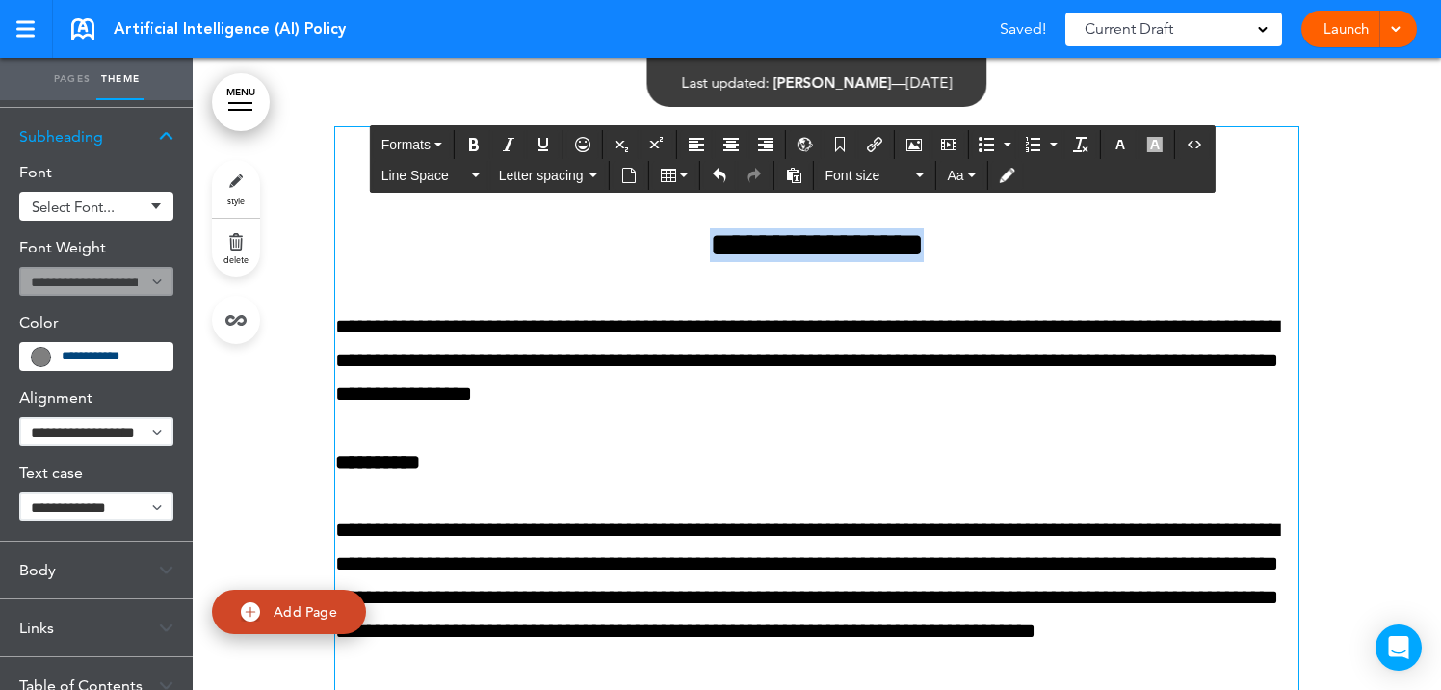
drag, startPoint x: 959, startPoint y: 254, endPoint x: 664, endPoint y: 240, distance: 296.0
click at [664, 240] on h4 "**********" at bounding box center [816, 245] width 963 height 34
click at [1126, 148] on icon "button" at bounding box center [1119, 144] width 15 height 15
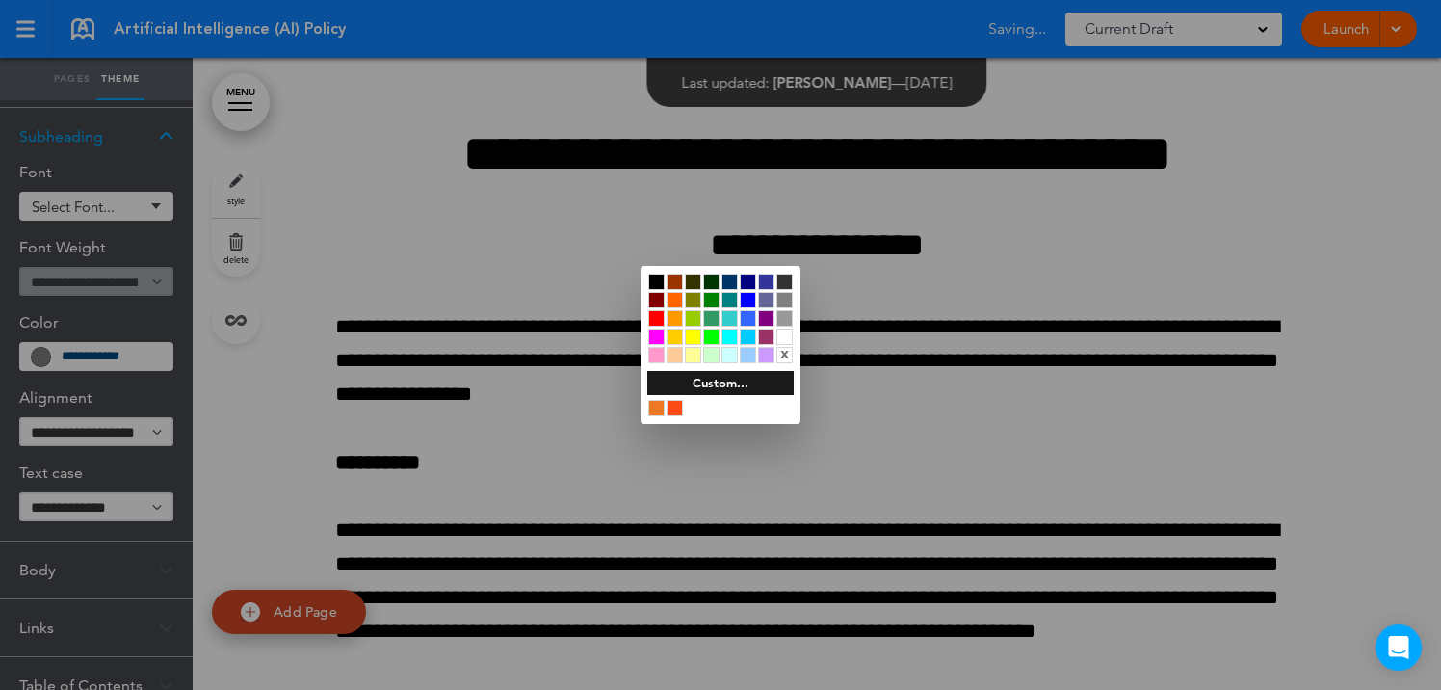
click at [674, 416] on div at bounding box center [720, 408] width 146 height 18
click at [671, 417] on div "Custom..." at bounding box center [720, 397] width 160 height 53
click at [673, 409] on div at bounding box center [674, 408] width 16 height 16
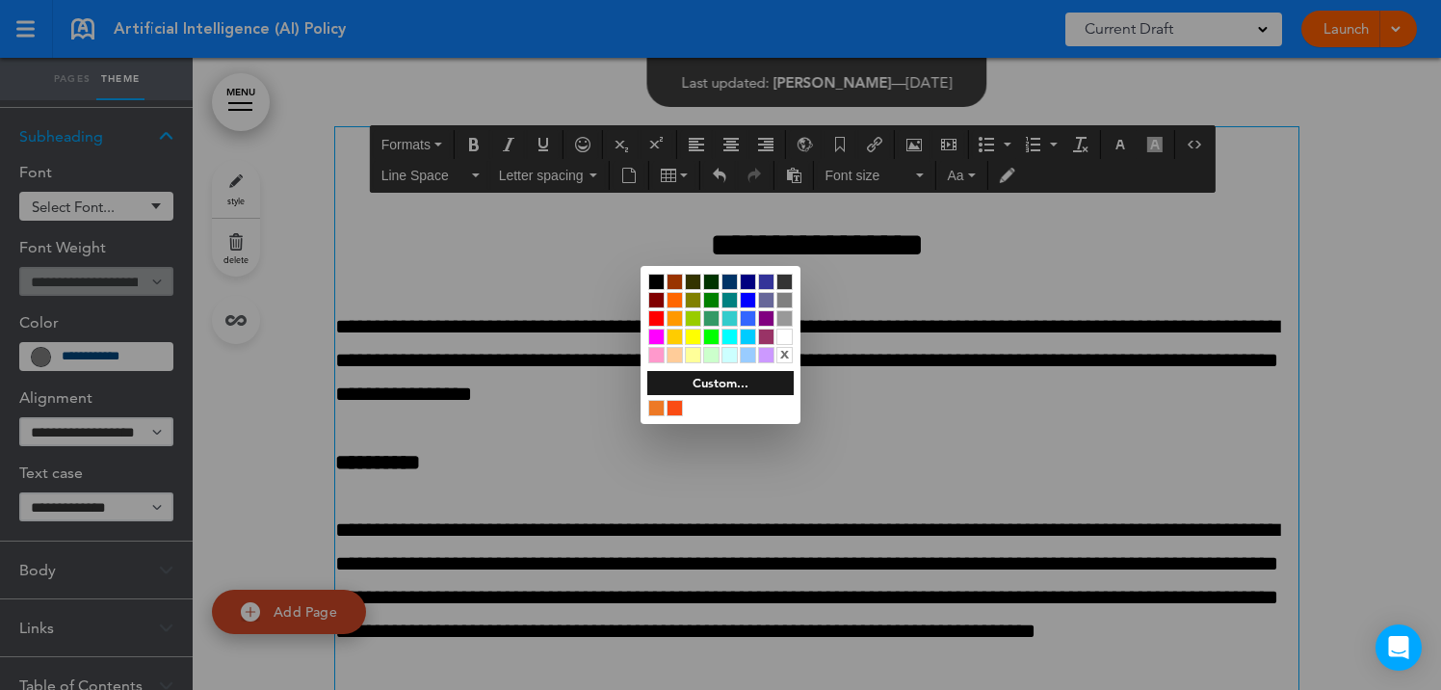
click at [896, 502] on div at bounding box center [720, 345] width 1441 height 690
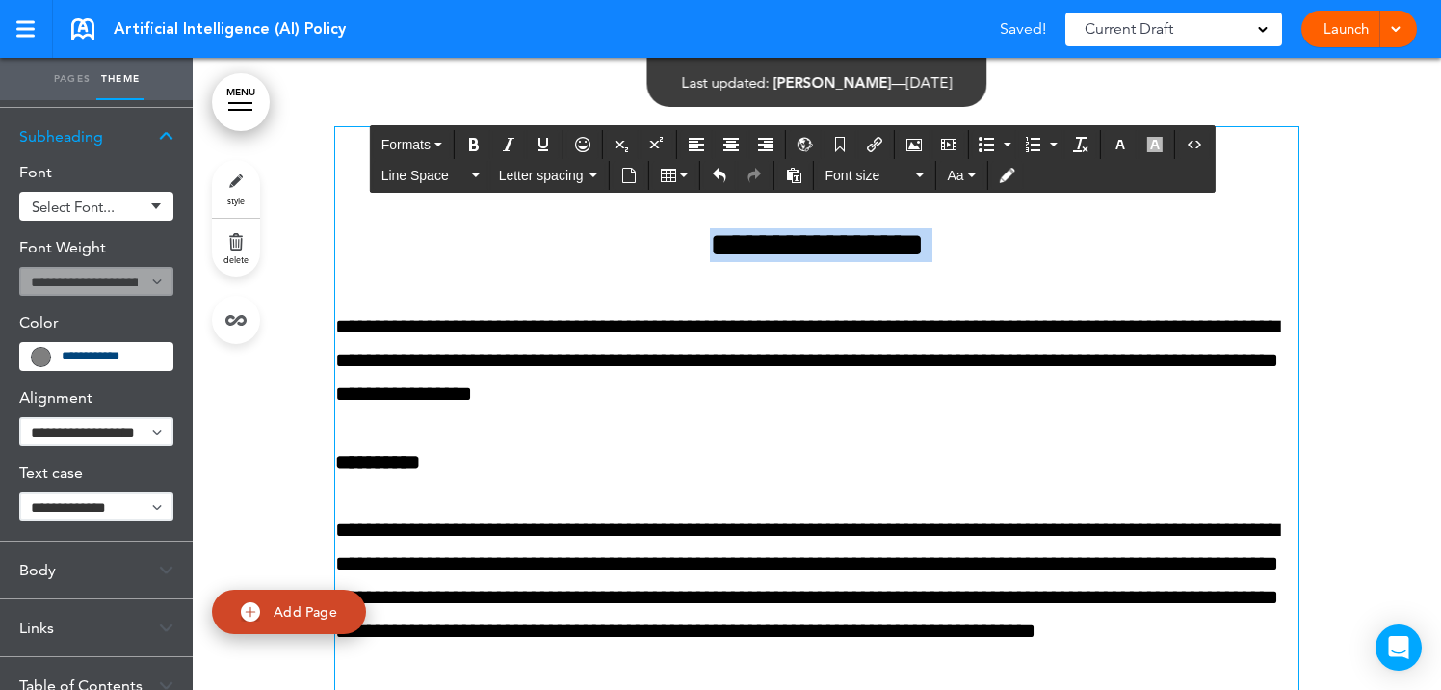
drag, startPoint x: 683, startPoint y: 245, endPoint x: 942, endPoint y: 285, distance: 262.2
click at [1119, 140] on icon "button" at bounding box center [1119, 144] width 15 height 15
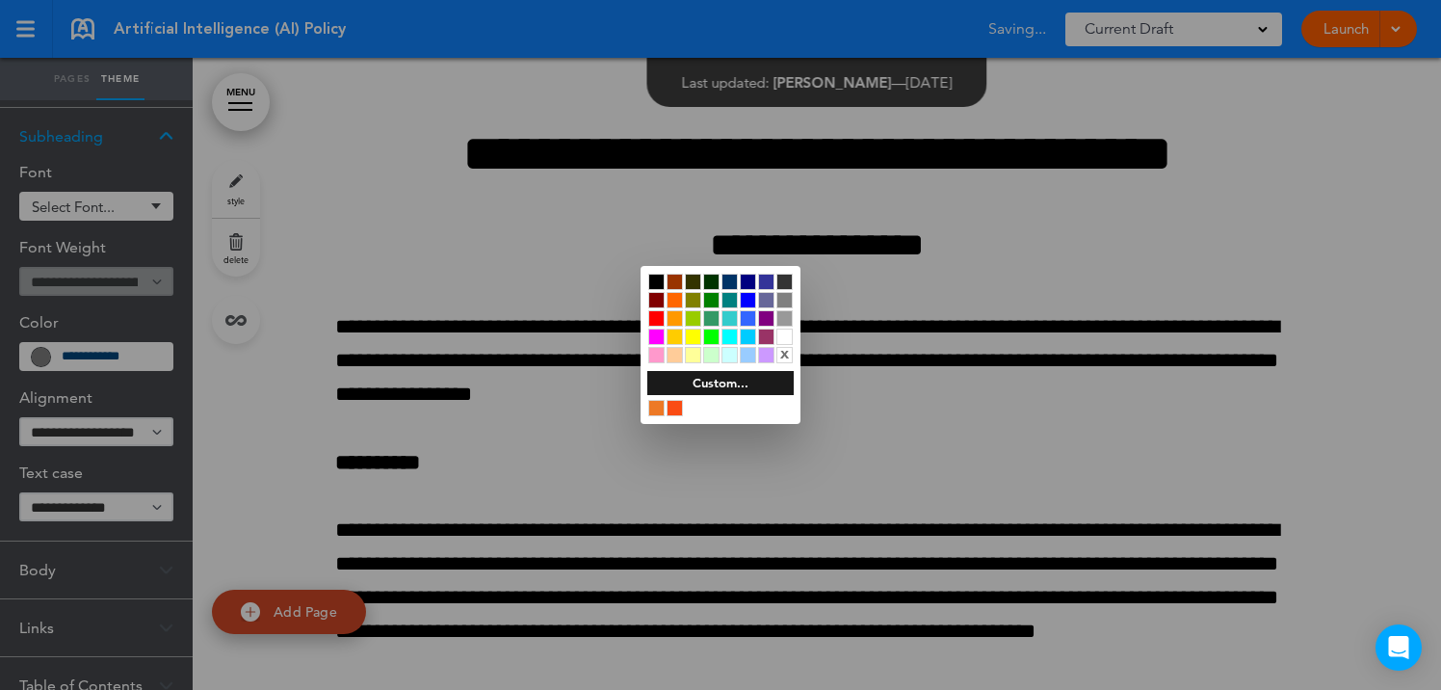
click at [677, 408] on div at bounding box center [674, 408] width 16 height 16
click at [878, 466] on div at bounding box center [720, 345] width 1441 height 690
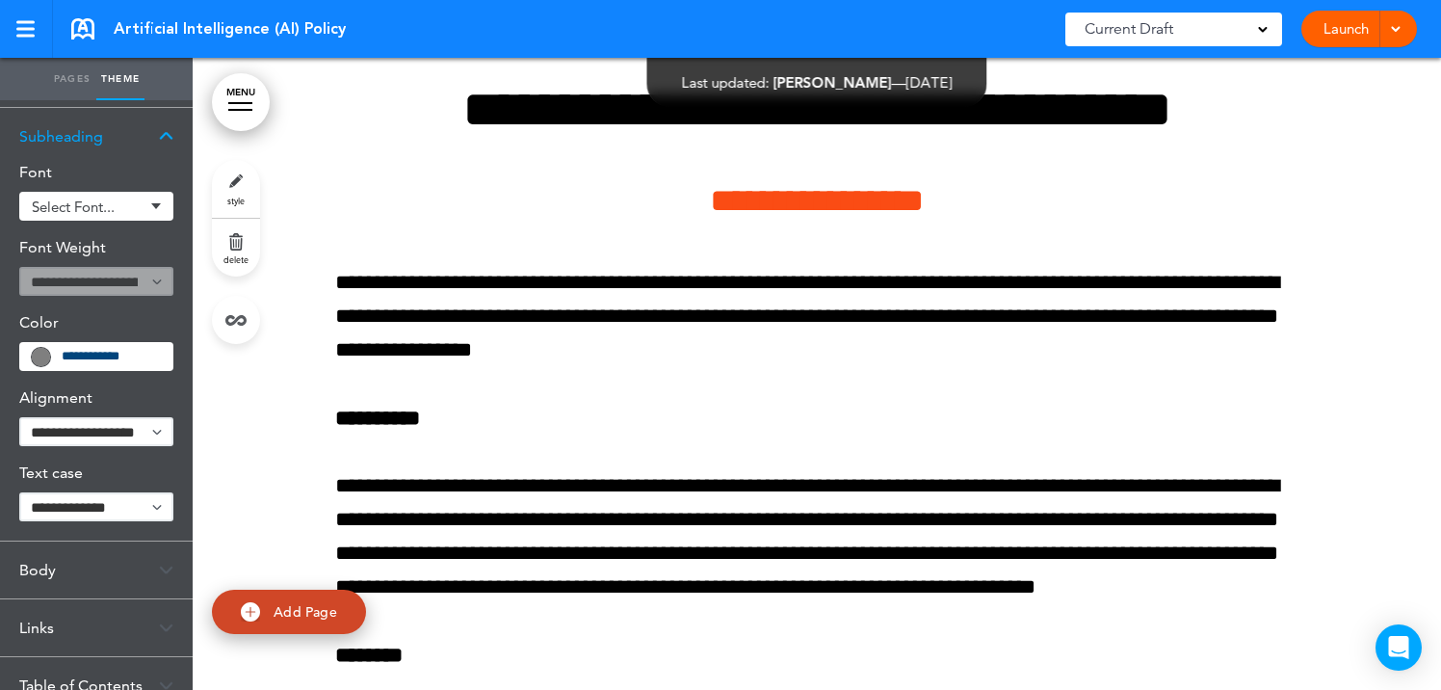
scroll to position [723, 0]
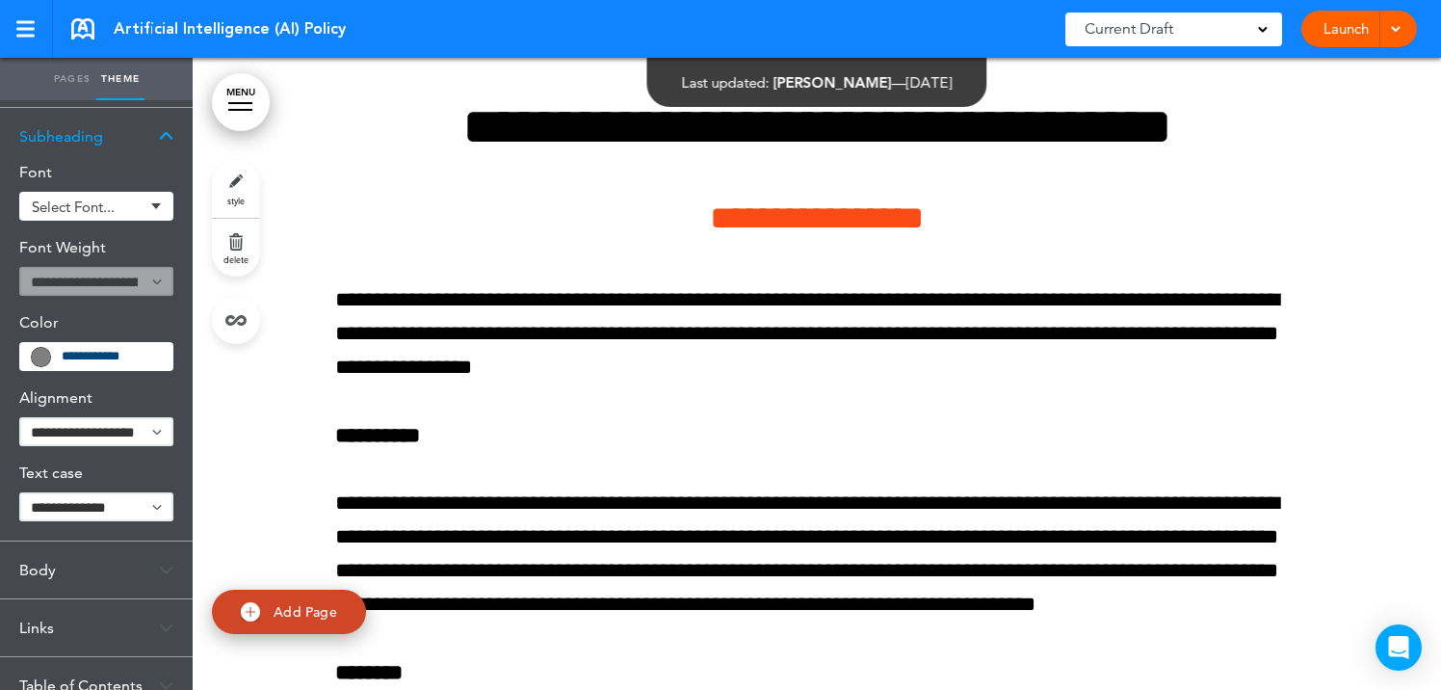
click at [110, 205] on span "Select font..." at bounding box center [88, 206] width 113 height 14
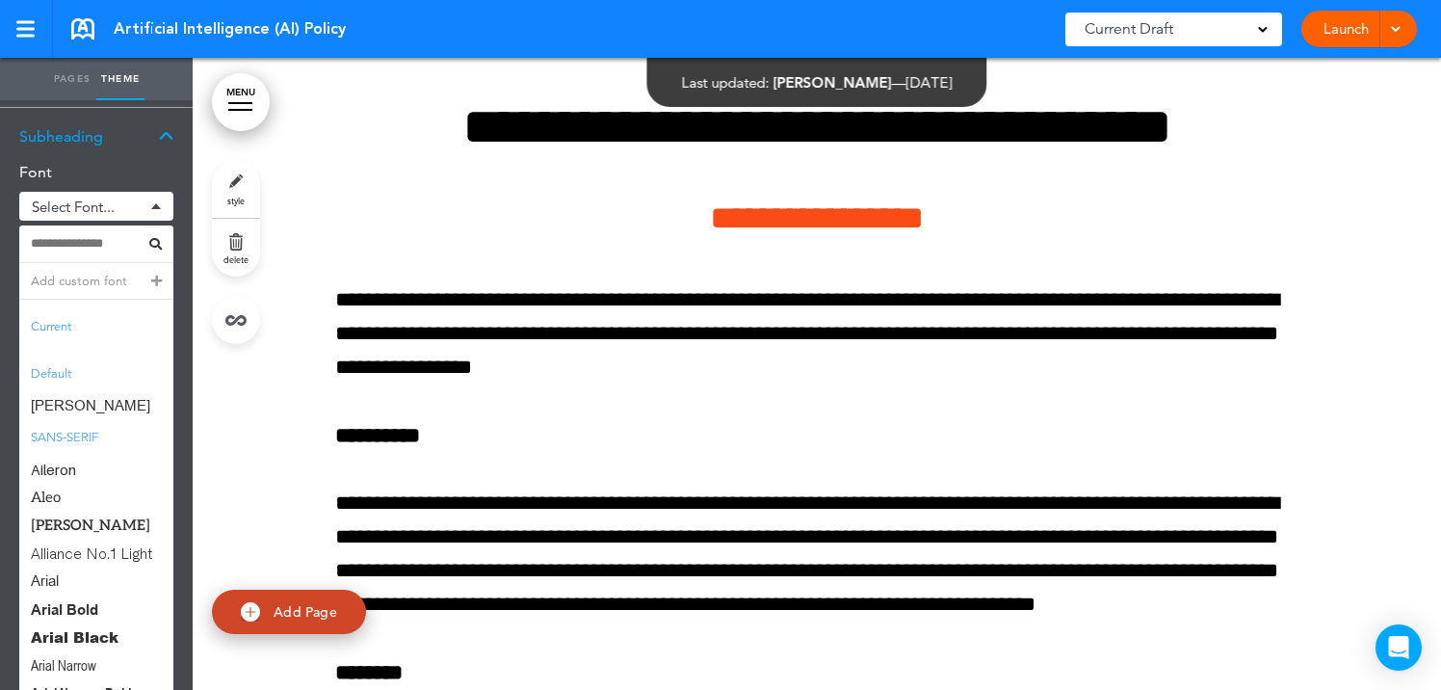
click at [128, 133] on div "Subheading" at bounding box center [96, 136] width 193 height 57
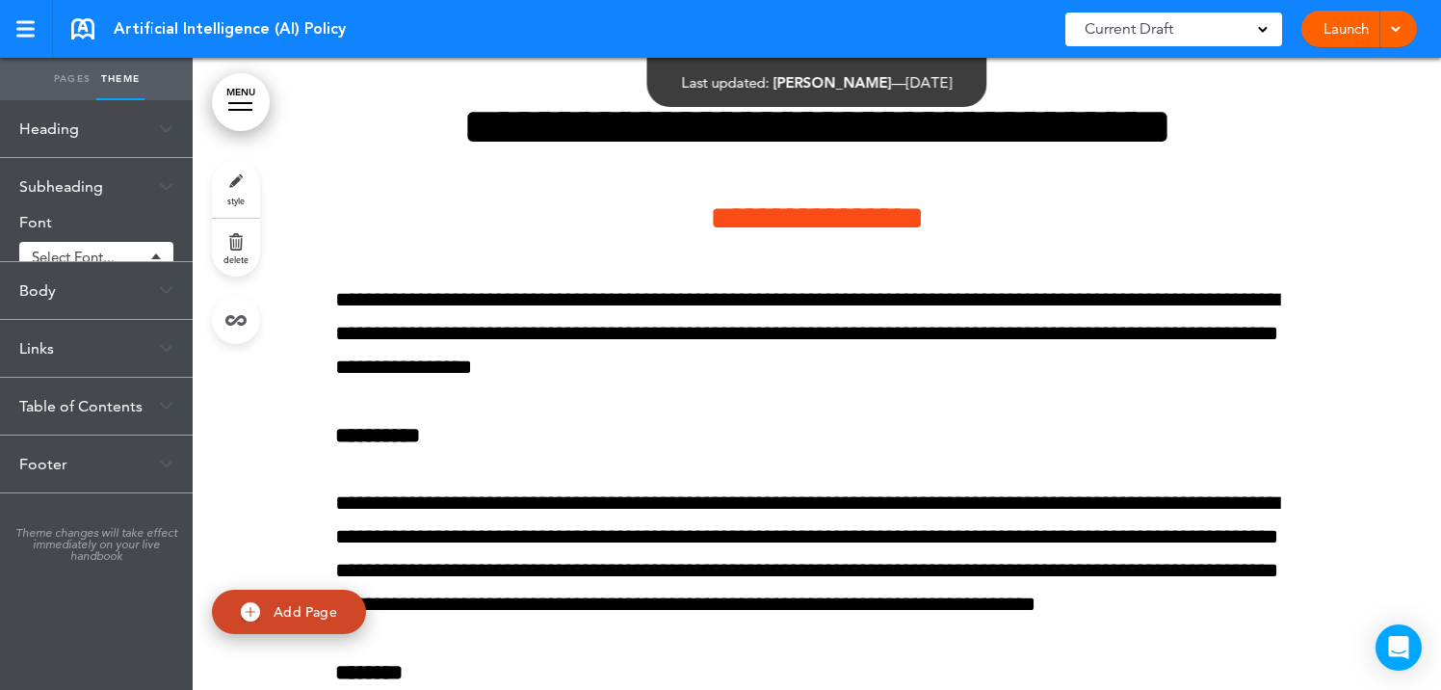
scroll to position [0, 0]
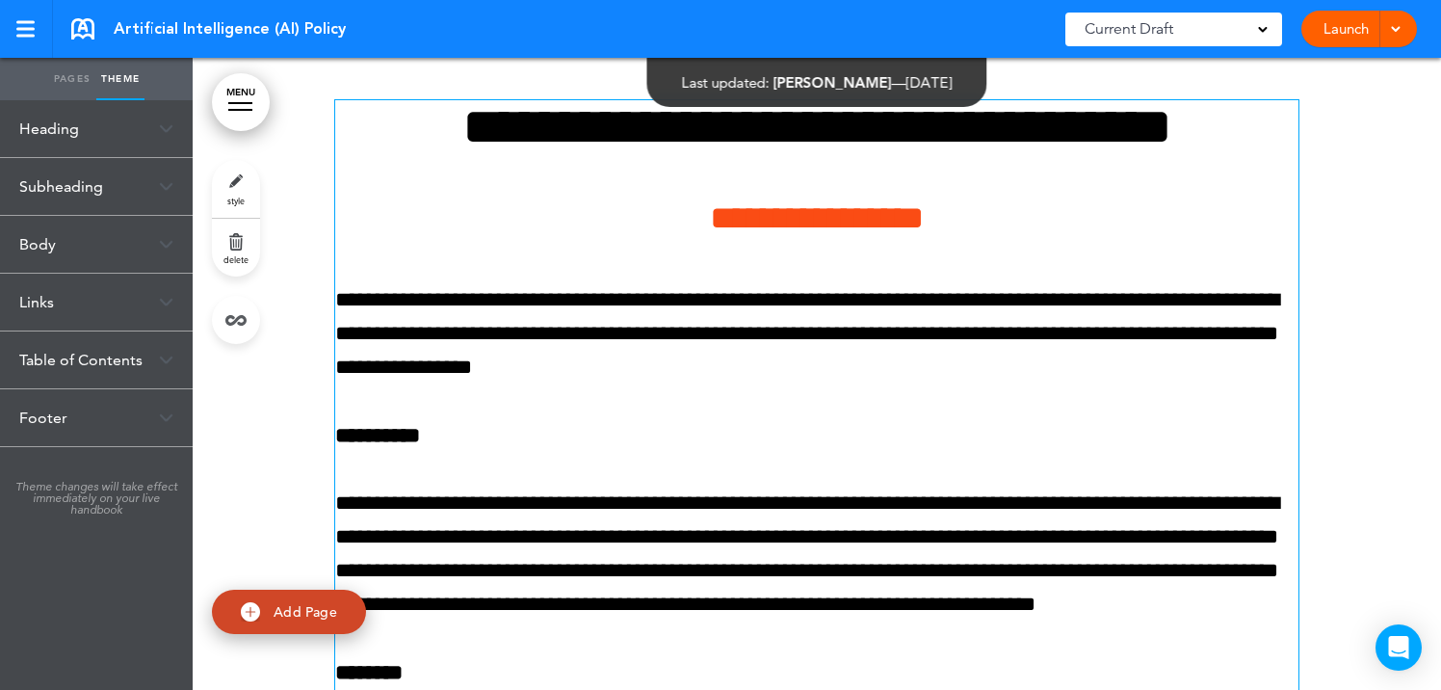
click at [610, 339] on p "**********" at bounding box center [816, 334] width 963 height 102
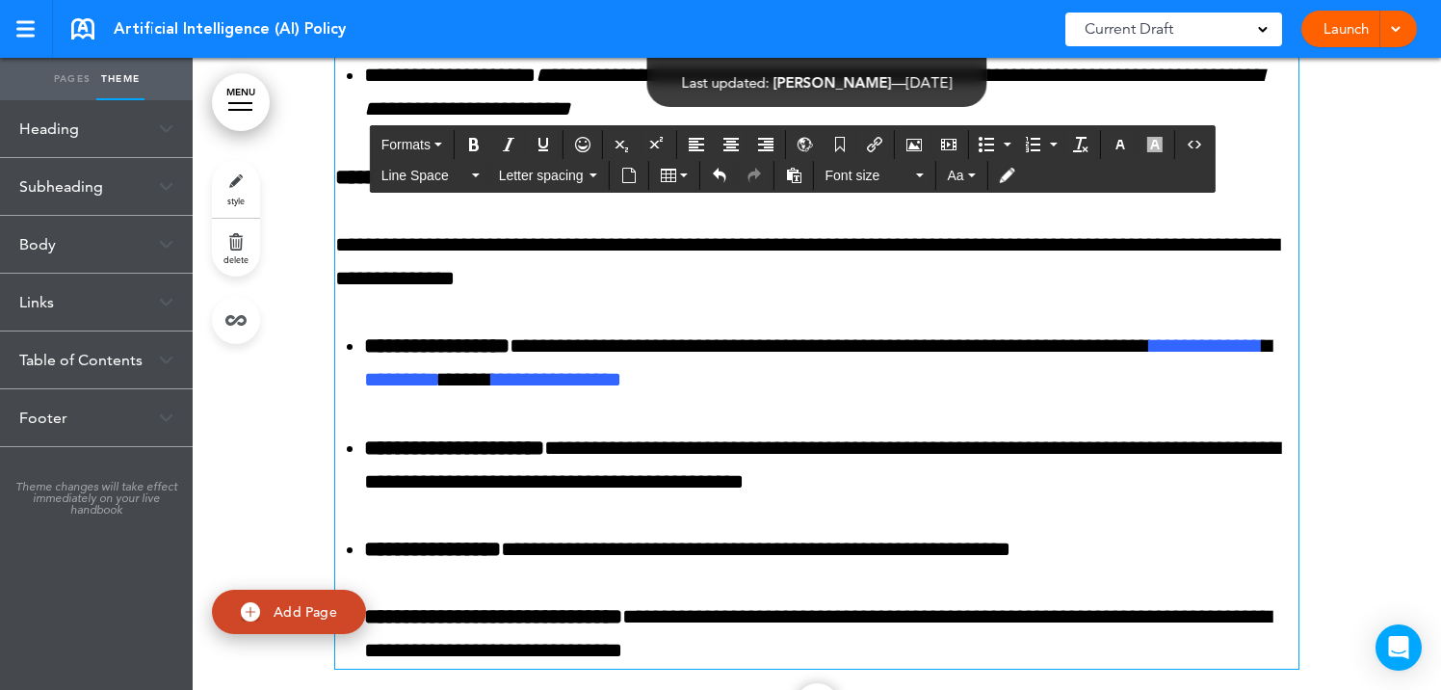
scroll to position [5498, 0]
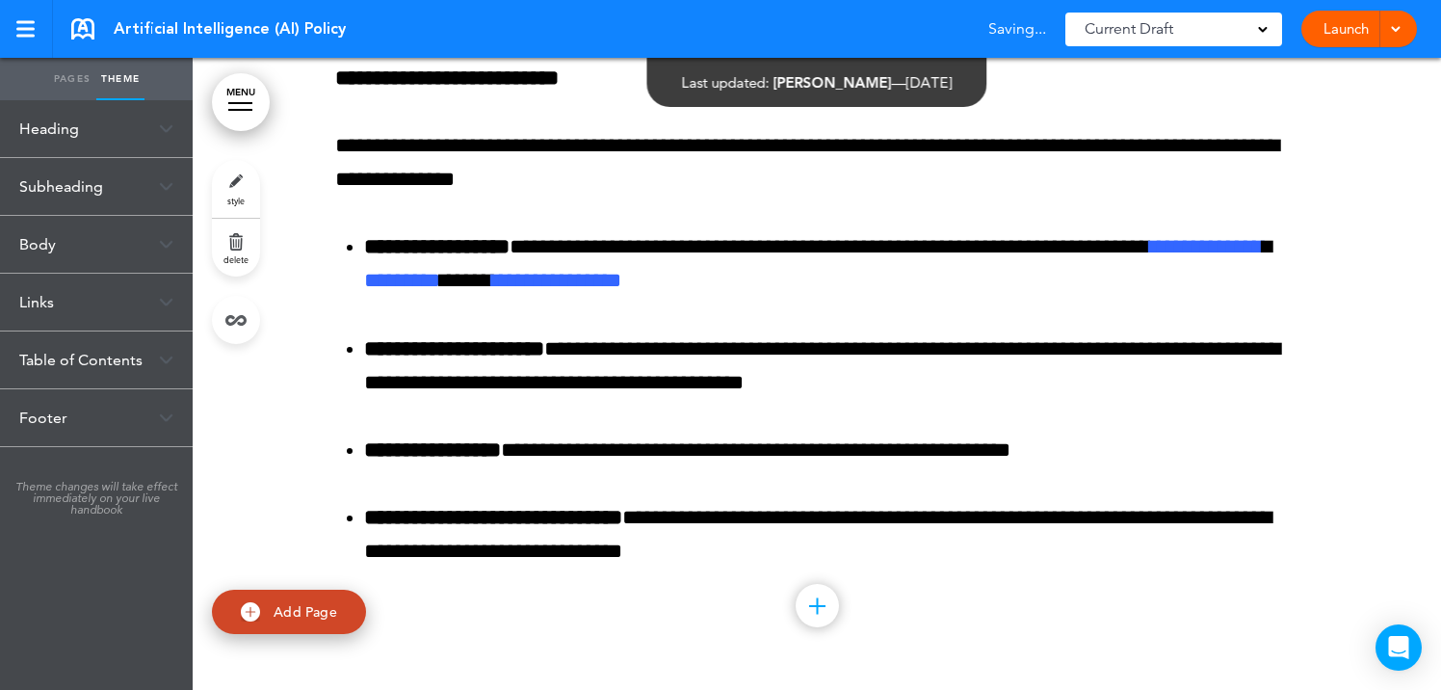
click at [24, 30] on div at bounding box center [25, 29] width 18 height 3
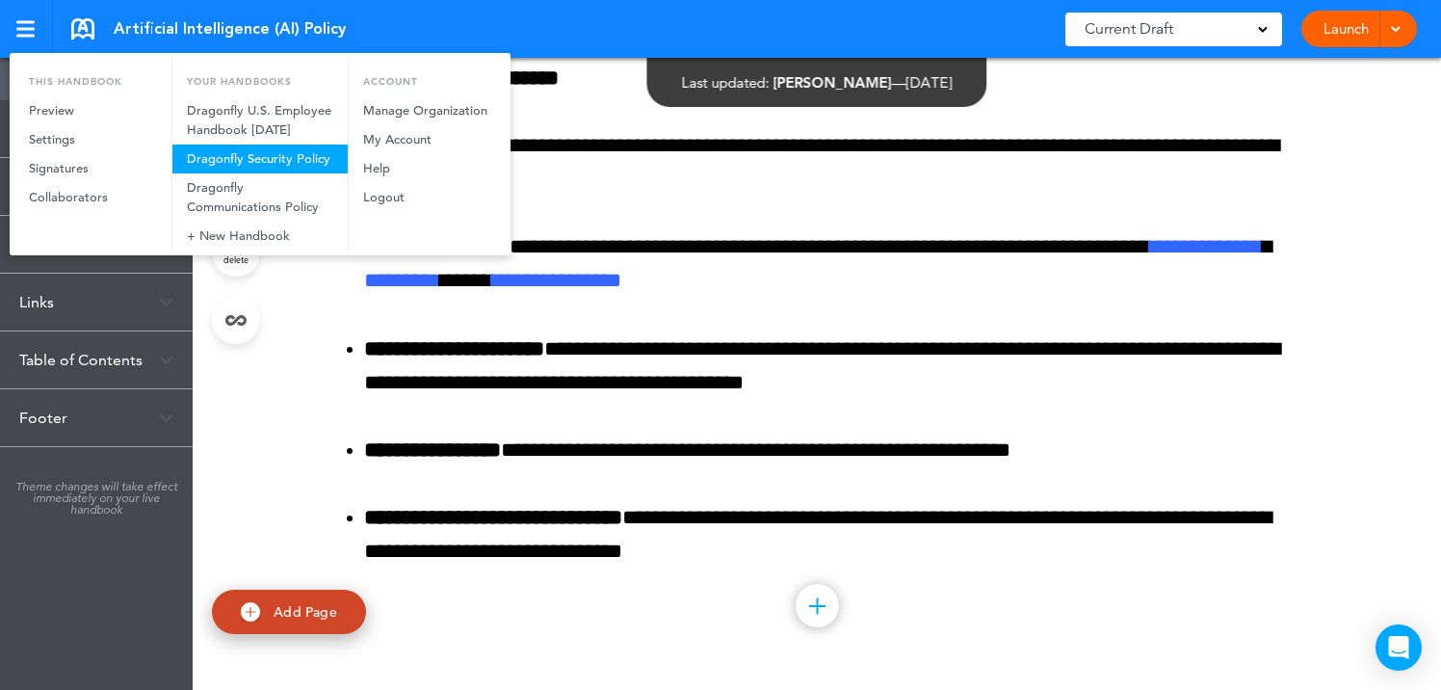
click at [197, 155] on link "Dragonfly Security Policy" at bounding box center [259, 158] width 175 height 29
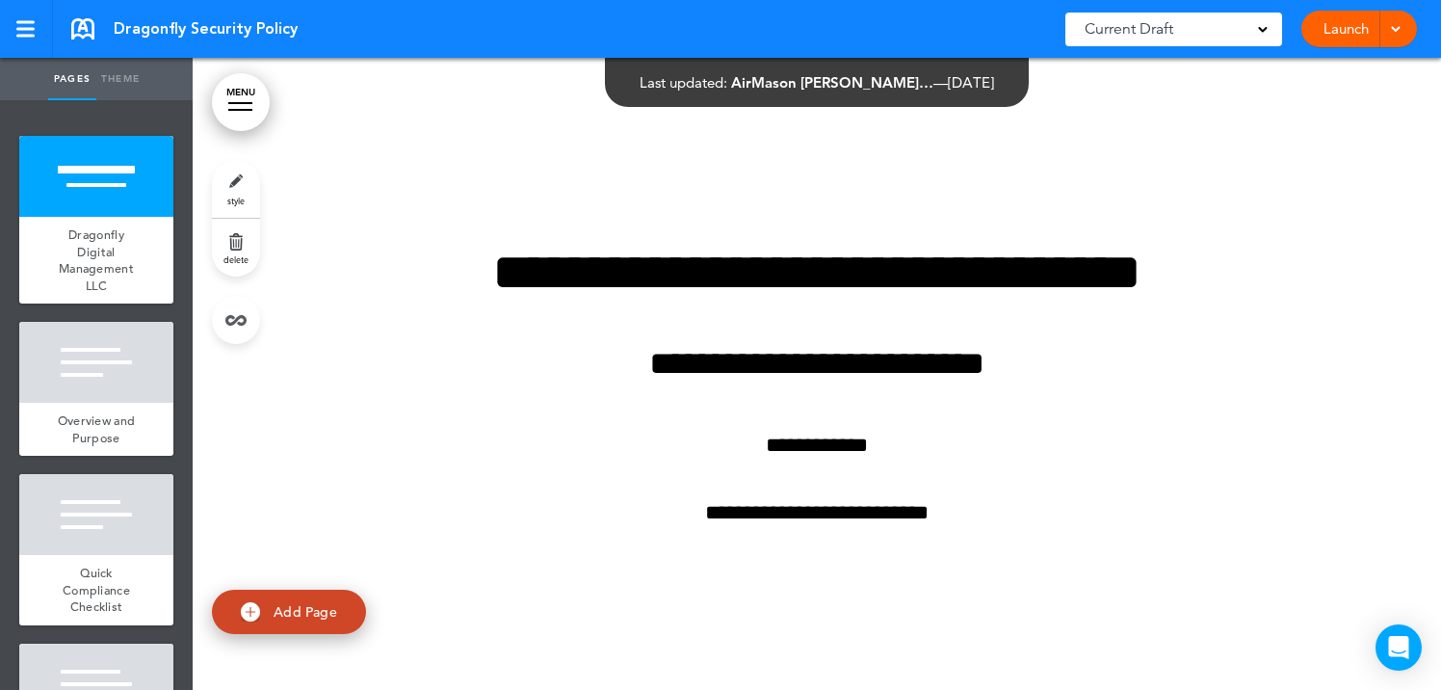
click at [133, 75] on link "Theme" at bounding box center [120, 79] width 48 height 42
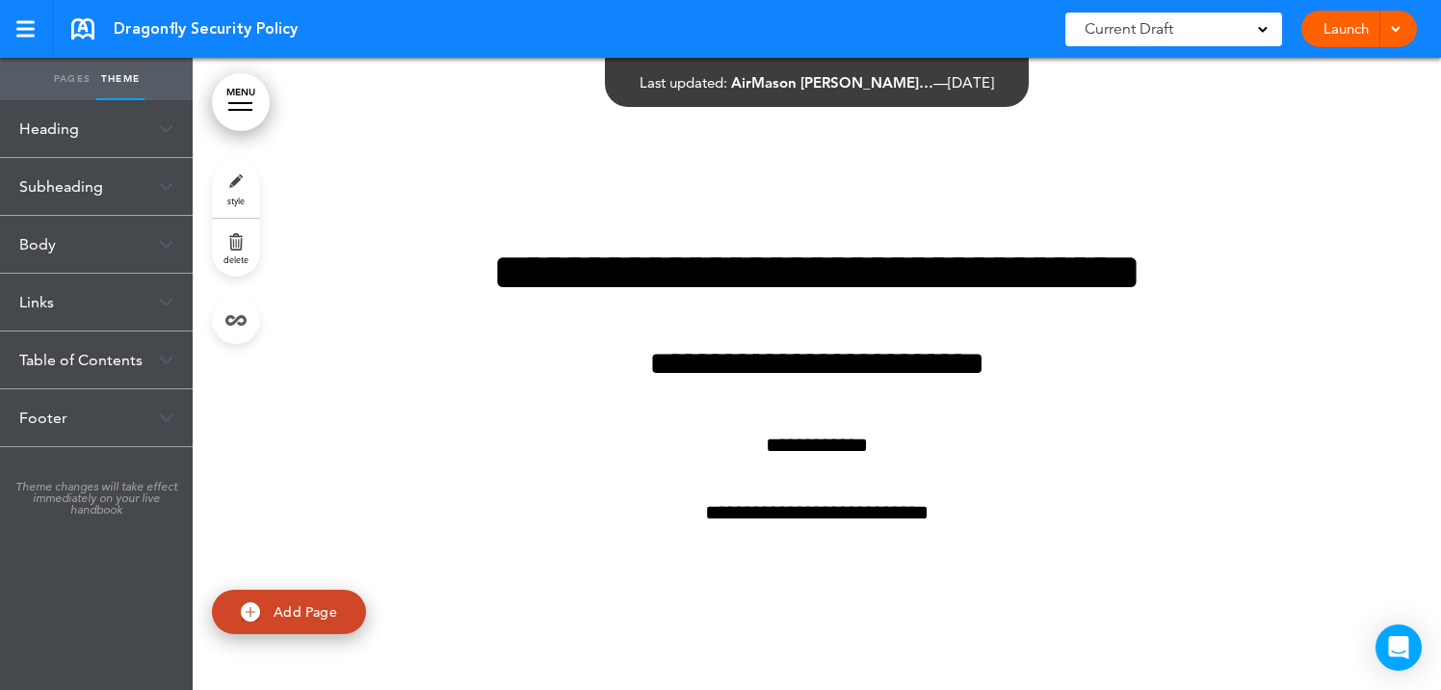
click at [65, 233] on div "Body" at bounding box center [96, 244] width 193 height 57
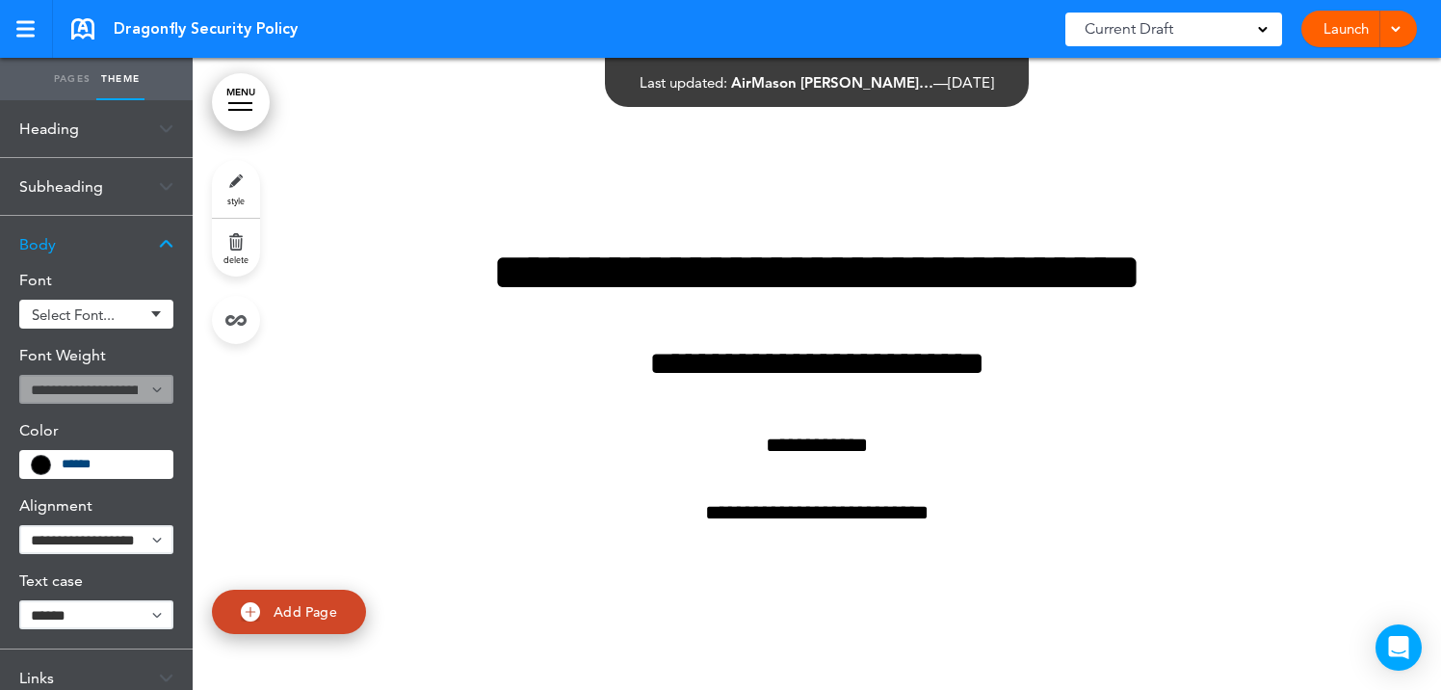
click at [57, 83] on link "Pages" at bounding box center [72, 79] width 48 height 42
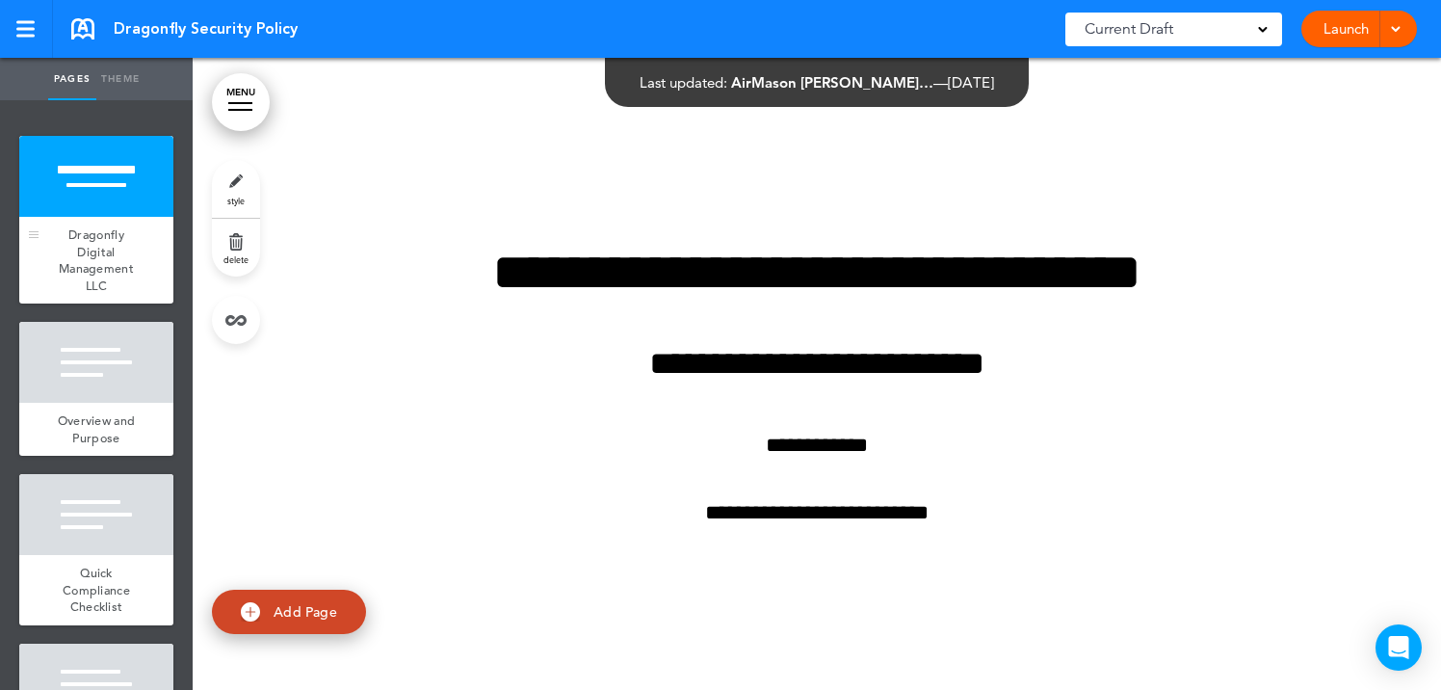
click at [112, 240] on span "Dragonfly Digital Management LLC" at bounding box center [96, 259] width 75 height 67
click at [252, 178] on link "style" at bounding box center [236, 189] width 48 height 58
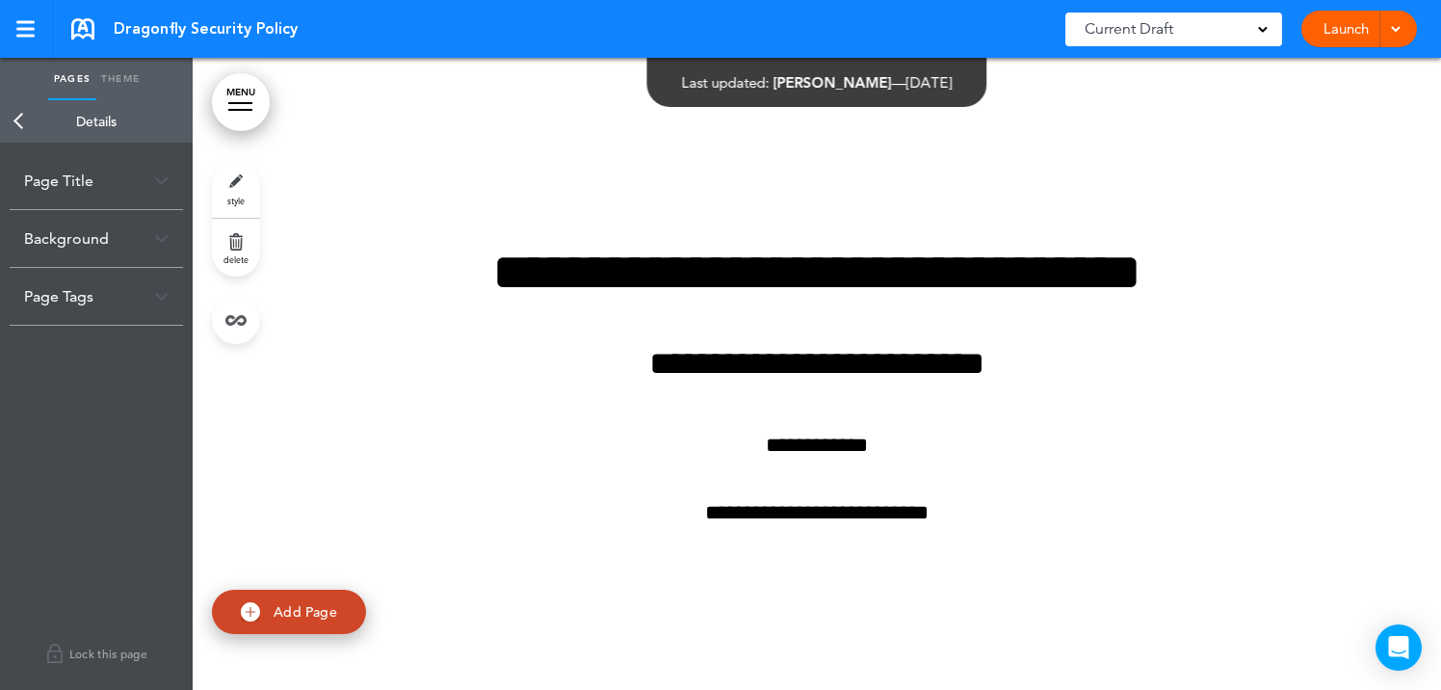
click at [76, 248] on div "Background" at bounding box center [96, 238] width 173 height 57
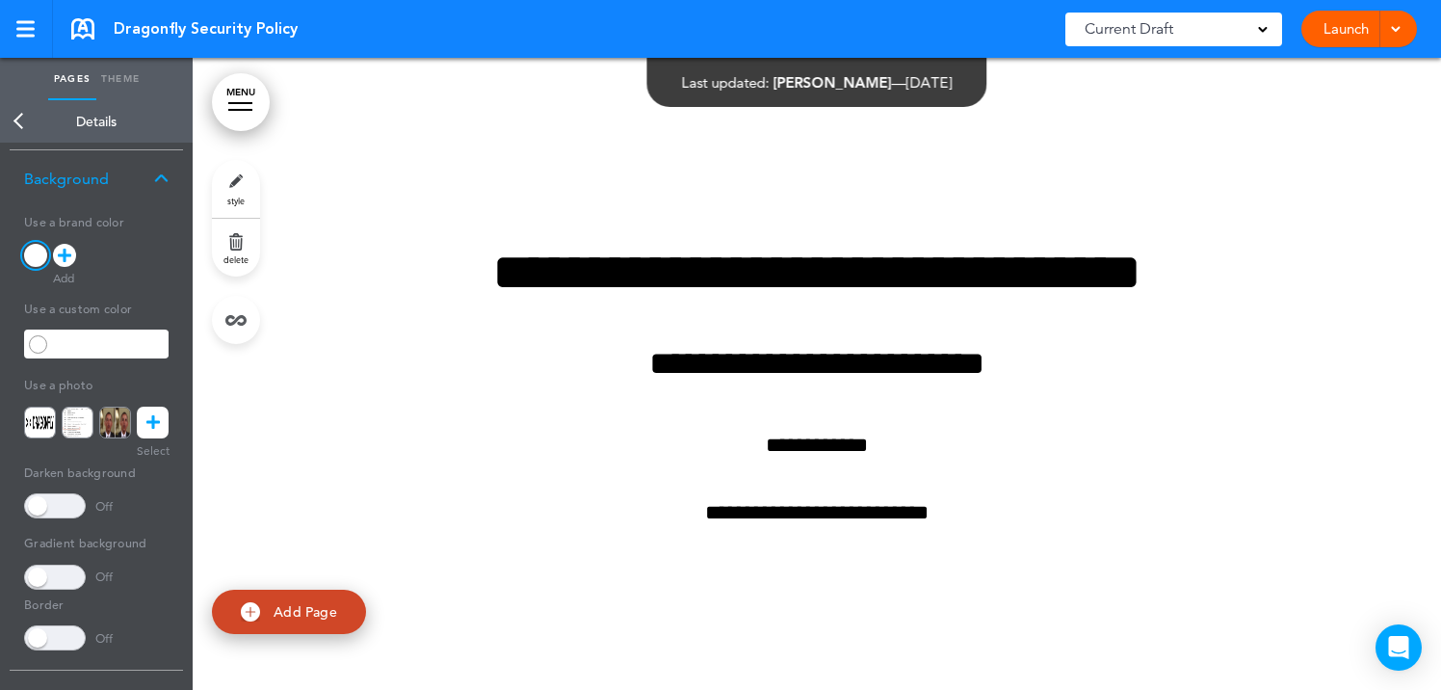
scroll to position [66, 0]
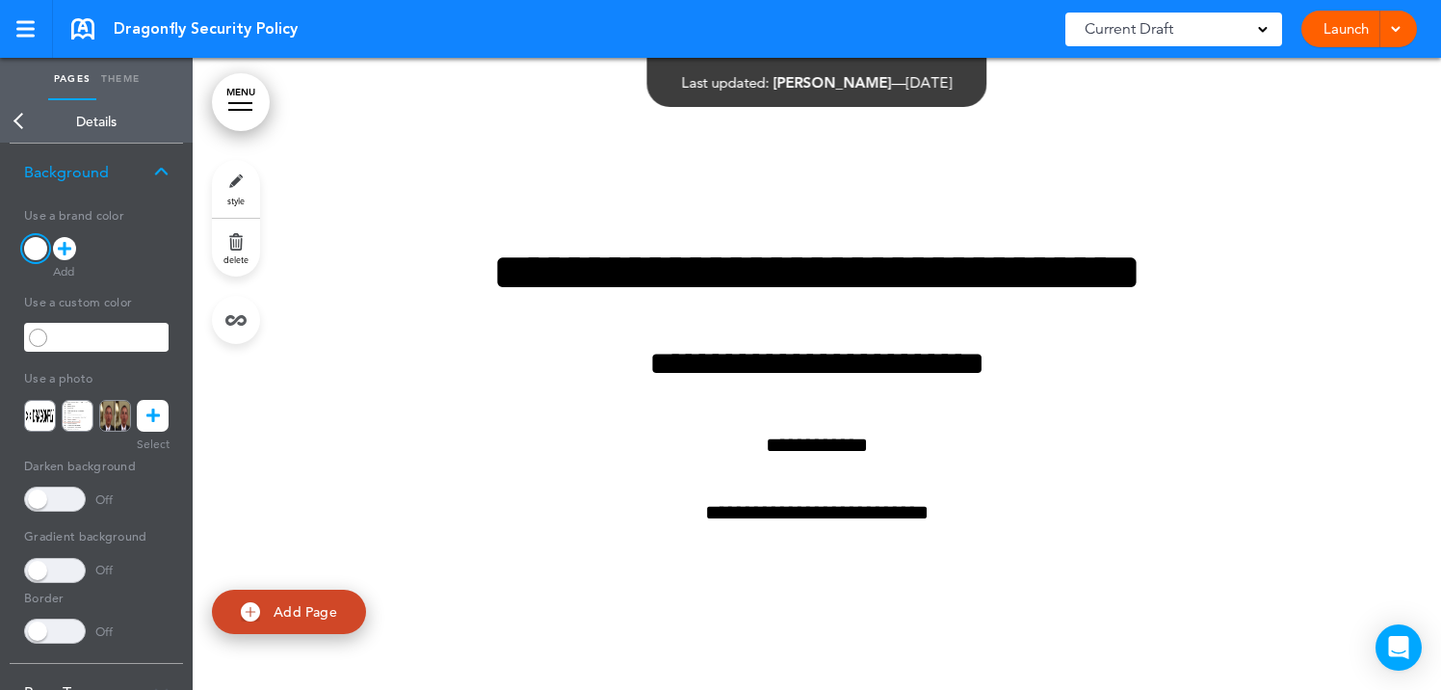
click at [155, 431] on link at bounding box center [153, 416] width 32 height 32
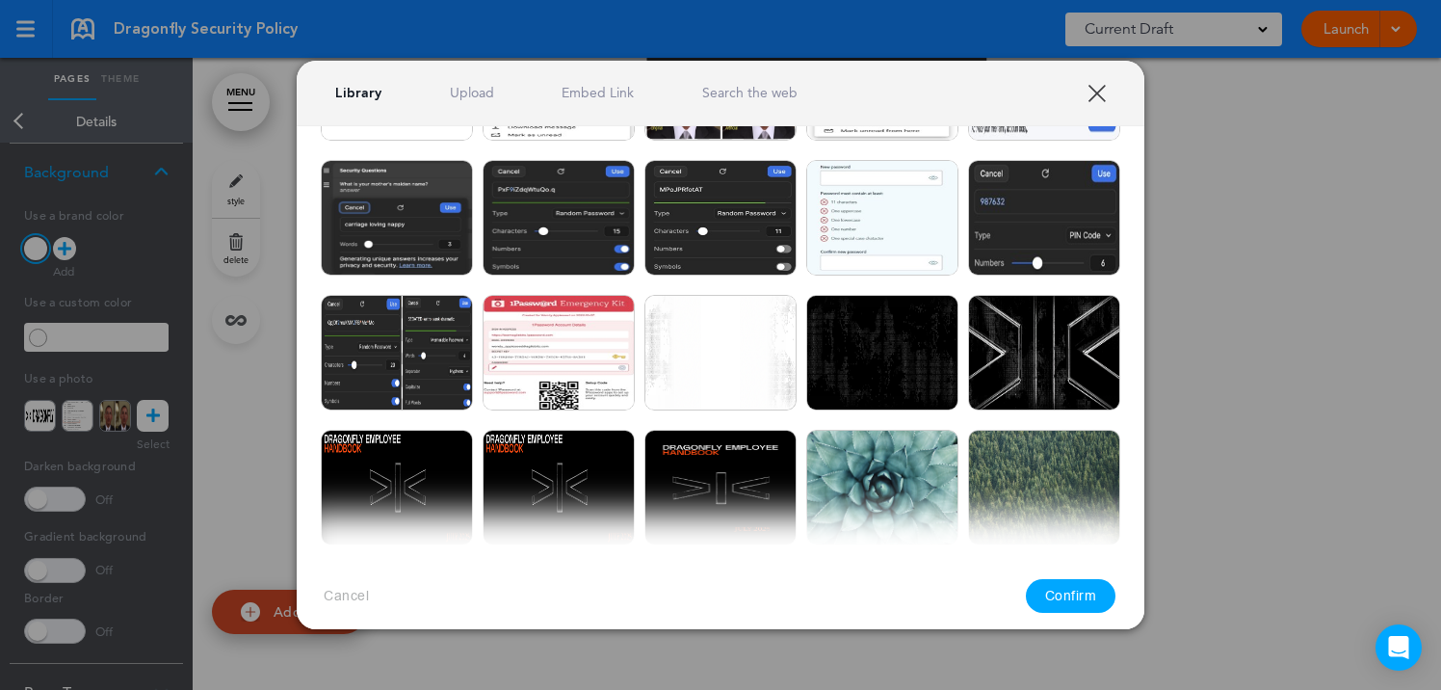
scroll to position [223, 0]
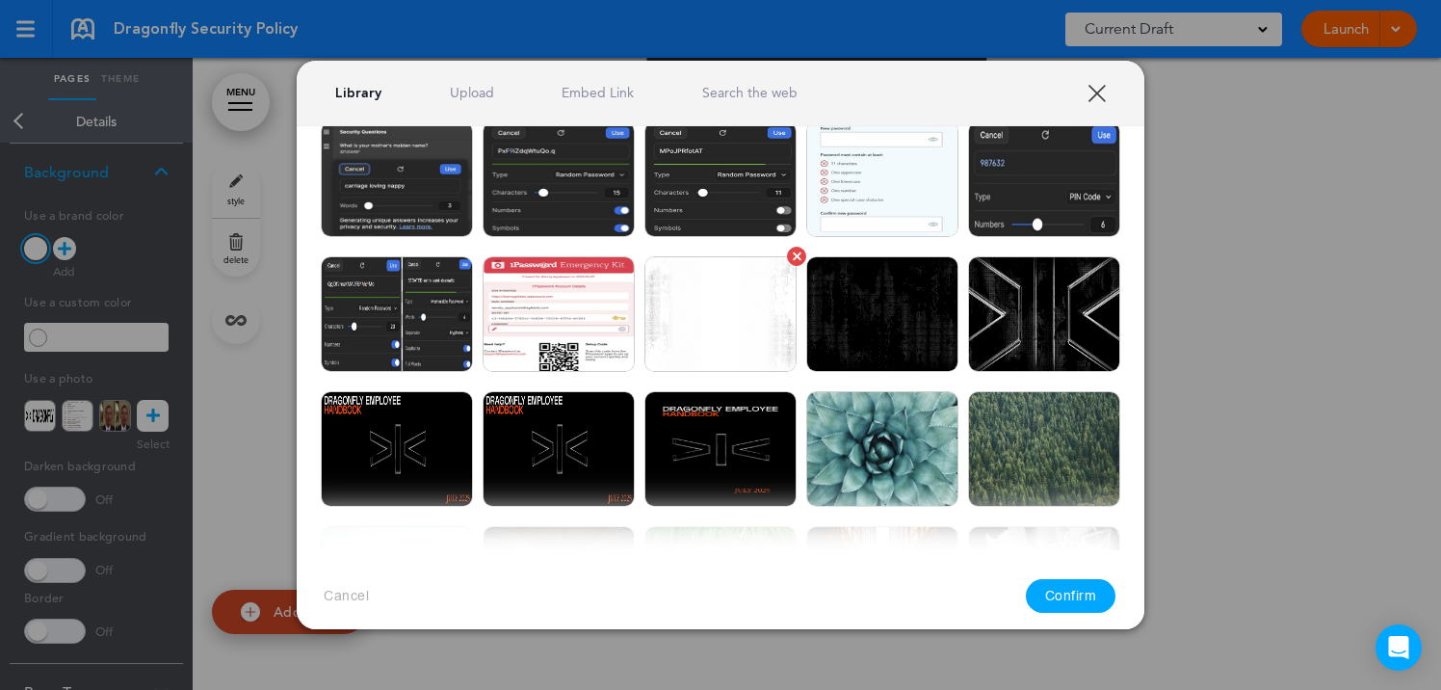
click at [728, 309] on img at bounding box center [720, 314] width 152 height 116
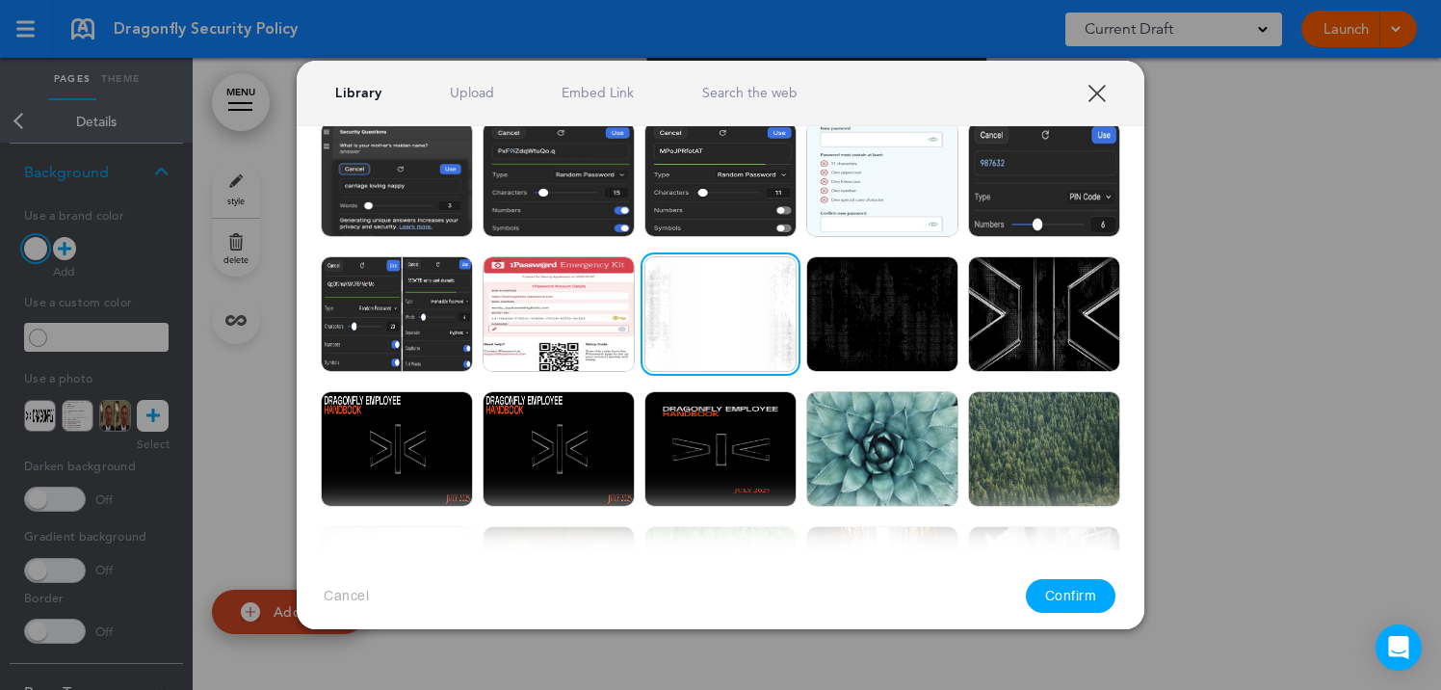
click at [1077, 574] on div "Cancel Confirm" at bounding box center [720, 595] width 847 height 91
click at [1077, 590] on button "Confirm" at bounding box center [1071, 596] width 91 height 34
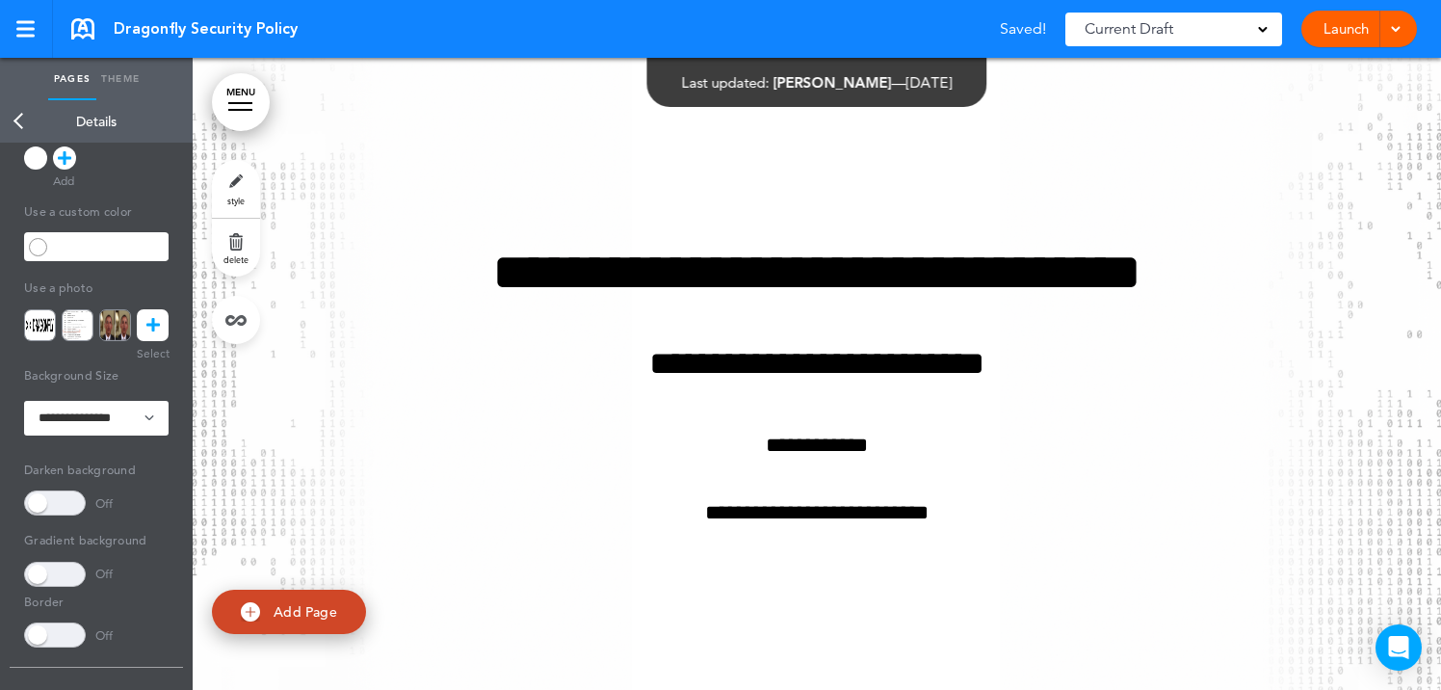
scroll to position [169, 0]
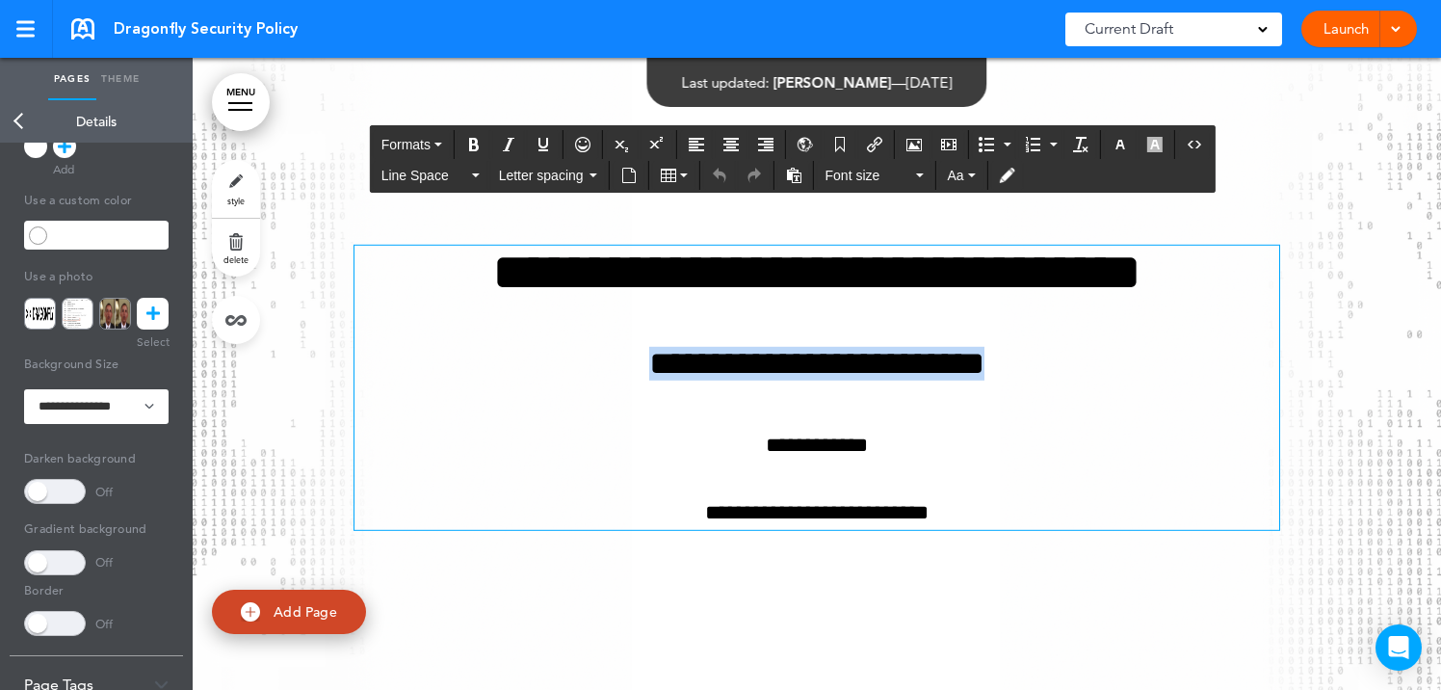
drag, startPoint x: 615, startPoint y: 366, endPoint x: 1065, endPoint y: 365, distance: 449.7
click at [1065, 365] on h4 "**********" at bounding box center [816, 364] width 924 height 34
click at [1119, 144] on icon "button" at bounding box center [1119, 144] width 15 height 15
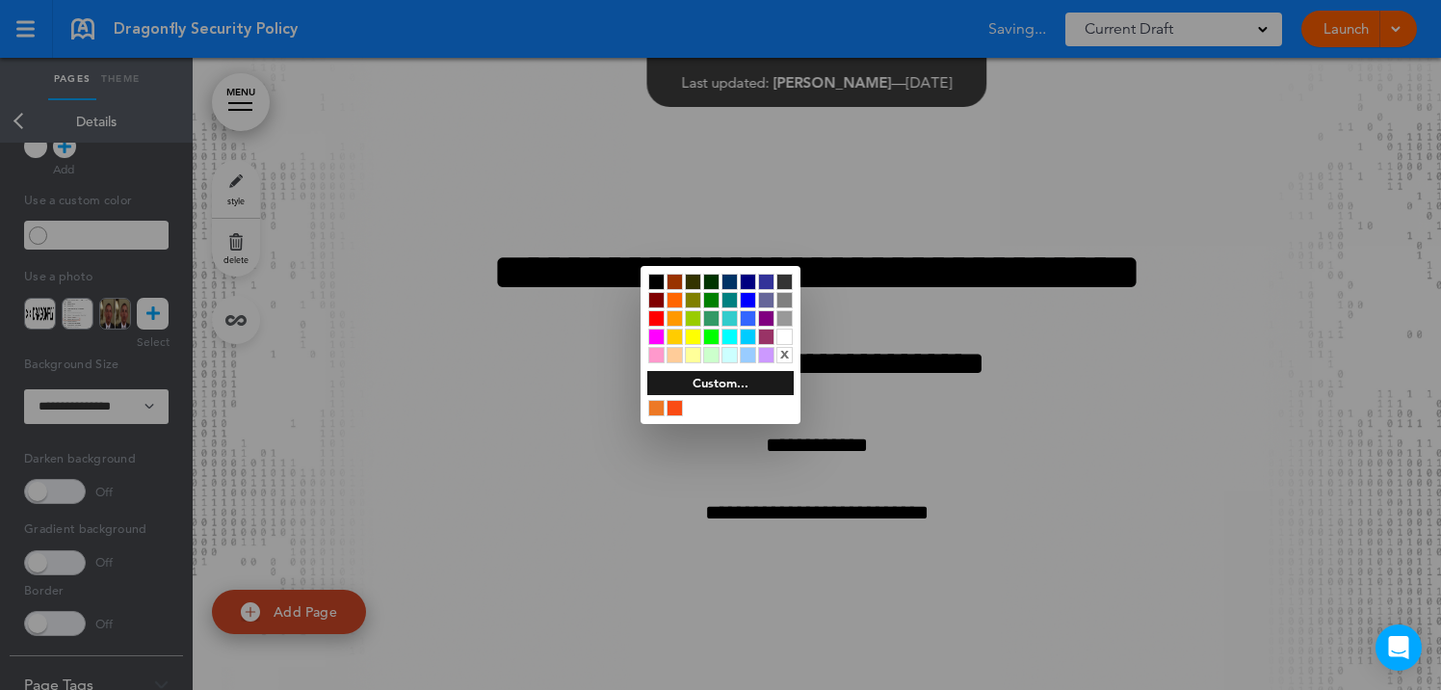
click at [679, 411] on div at bounding box center [674, 408] width 16 height 16
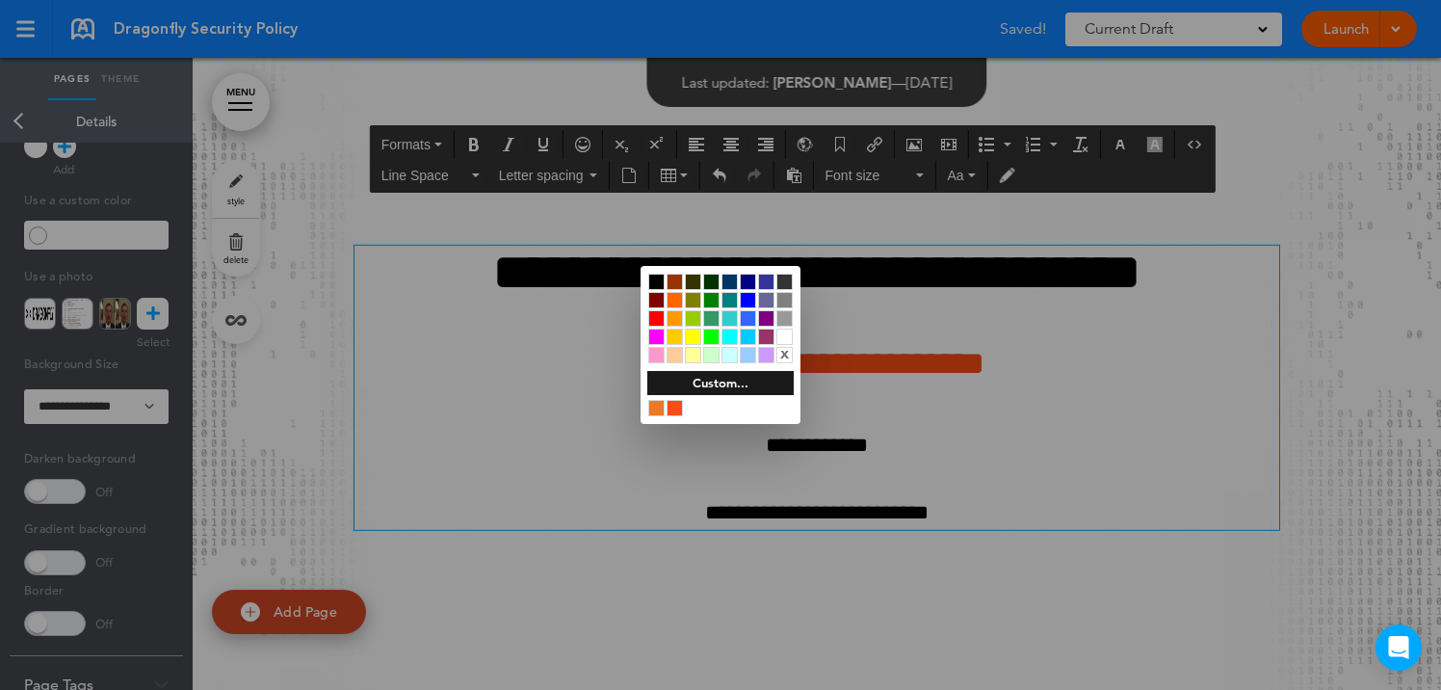
click at [624, 617] on div at bounding box center [720, 345] width 1441 height 690
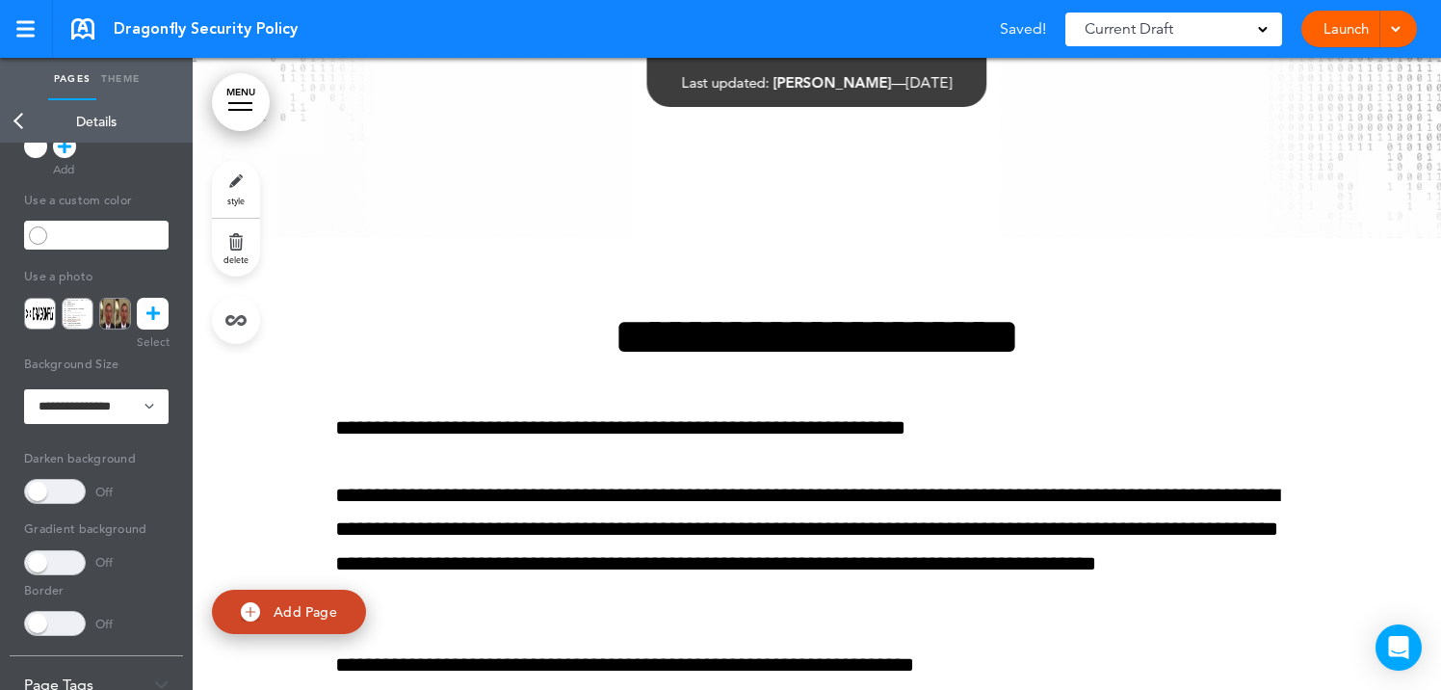
scroll to position [515, 0]
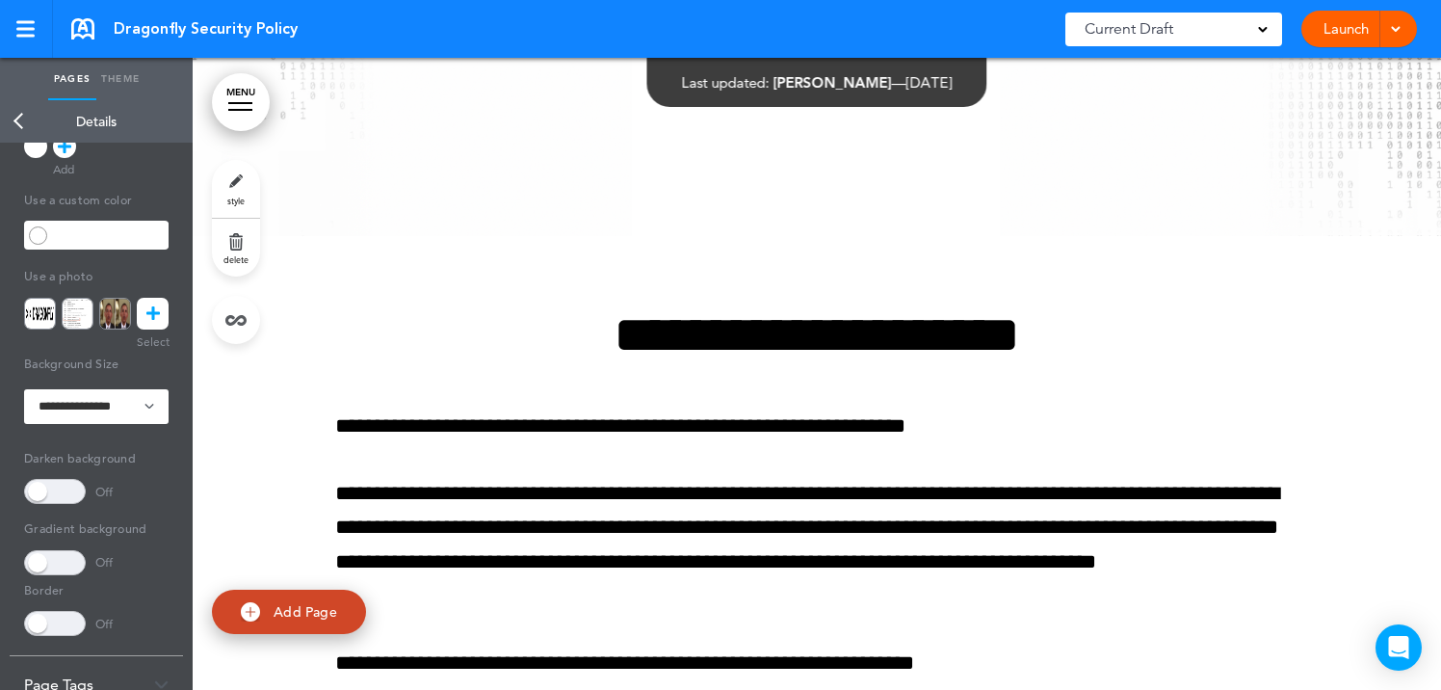
click at [125, 75] on link "Theme" at bounding box center [120, 79] width 48 height 42
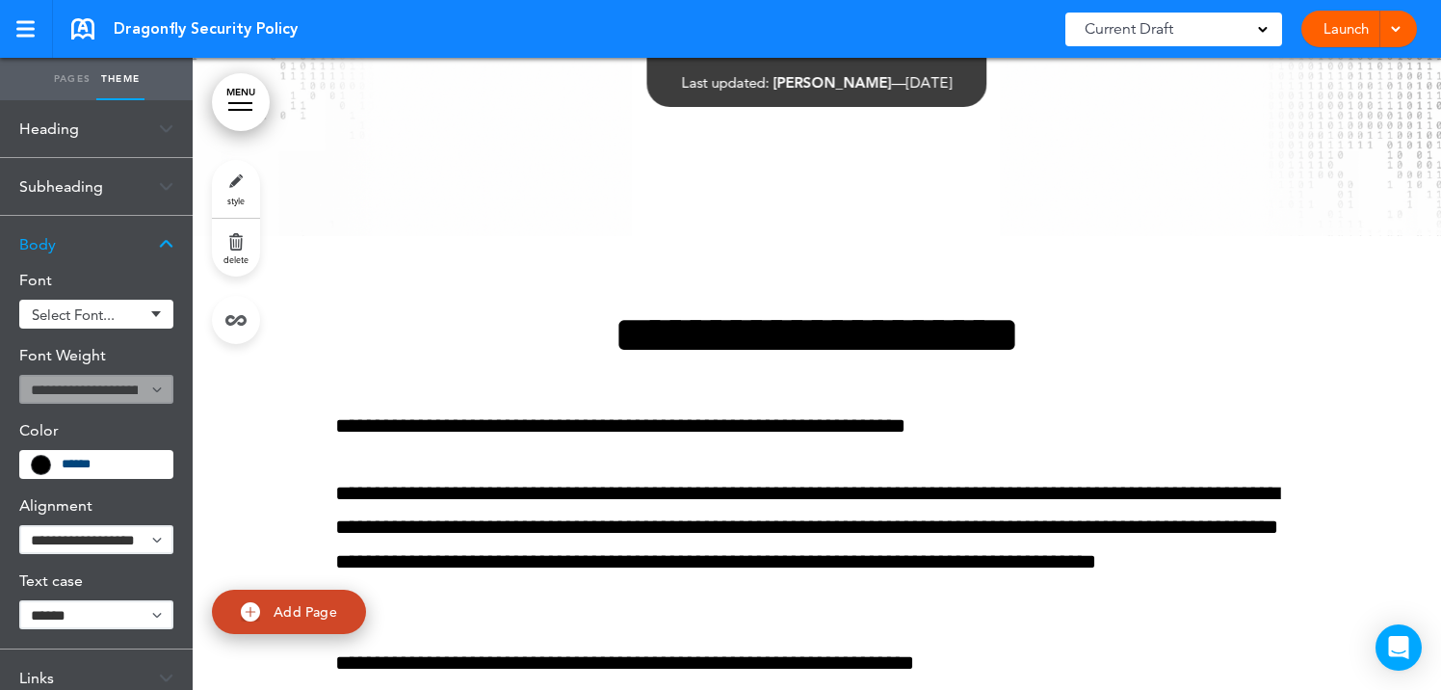
click at [51, 187] on div "Subheading" at bounding box center [96, 186] width 193 height 57
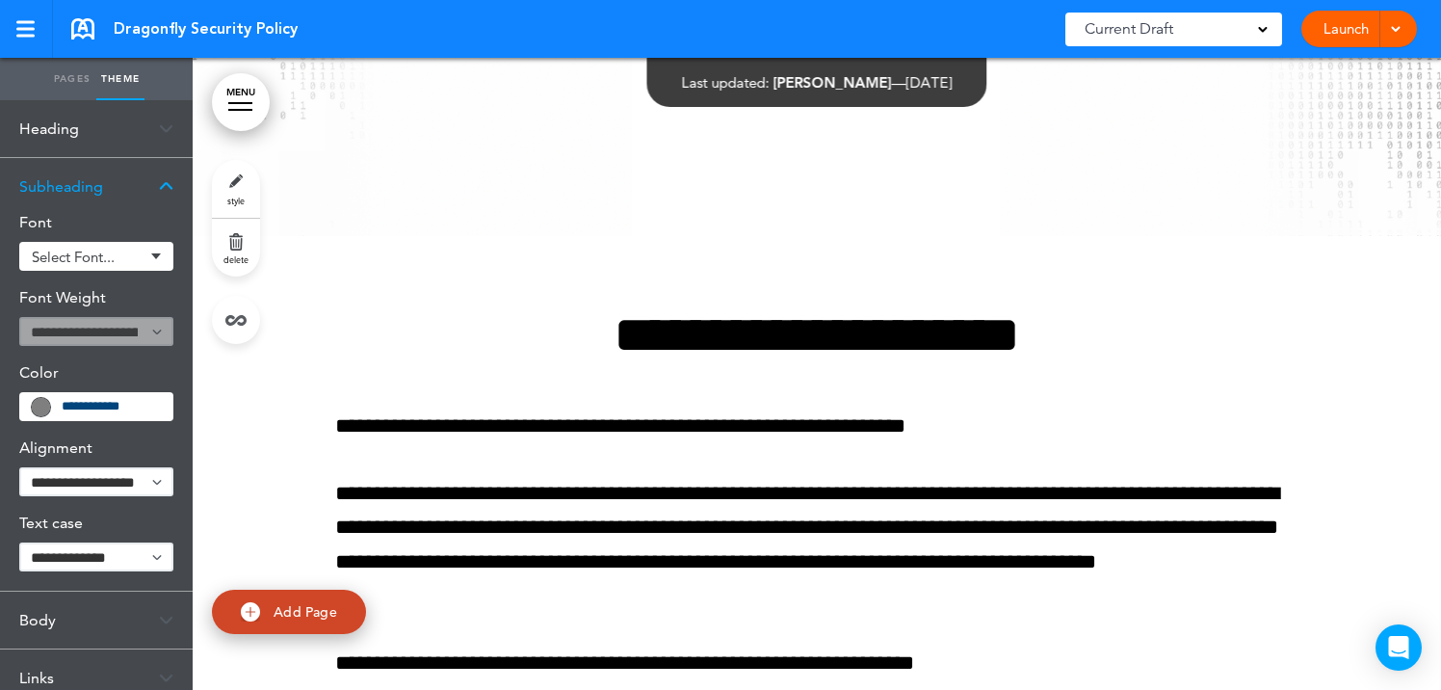
click at [93, 401] on input "**********" at bounding box center [111, 406] width 99 height 13
click at [22, 430] on div "Font Select font... Add custom font Current Default Abel SANS-SERIF Aileron Ale…" at bounding box center [96, 403] width 193 height 376
click at [119, 407] on input "******" at bounding box center [111, 406] width 99 height 13
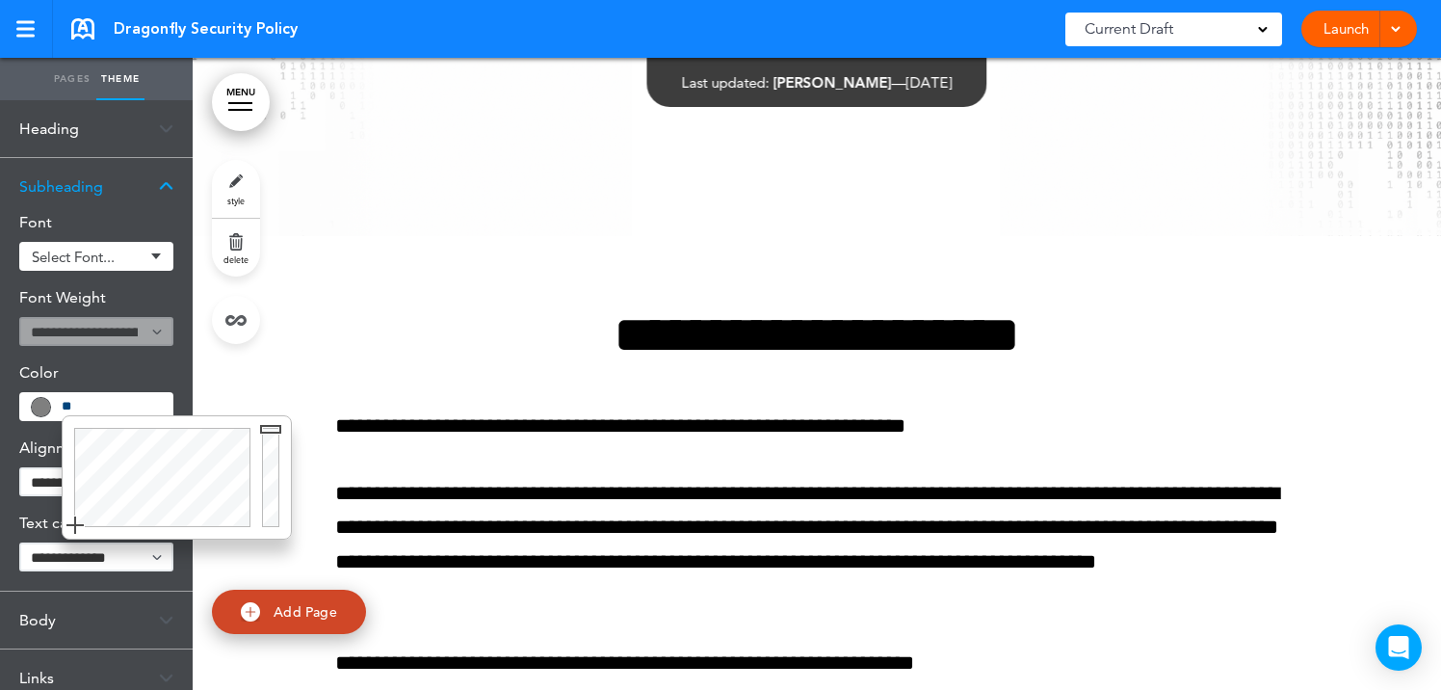
type input "*"
paste input "******"
type input "******"
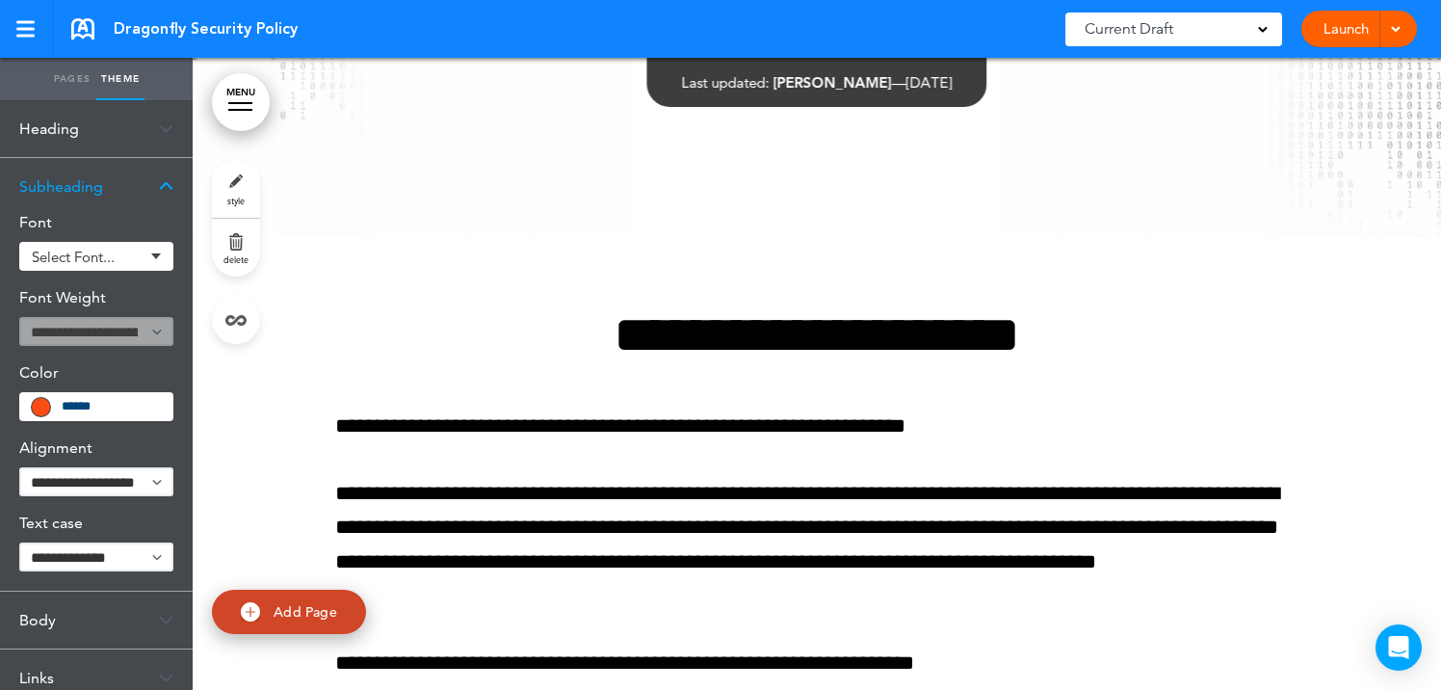
click at [351, 300] on body "This handbook Preview Settings Signatures Collaborators Your Handbooks Dragonfl…" at bounding box center [720, 345] width 1441 height 690
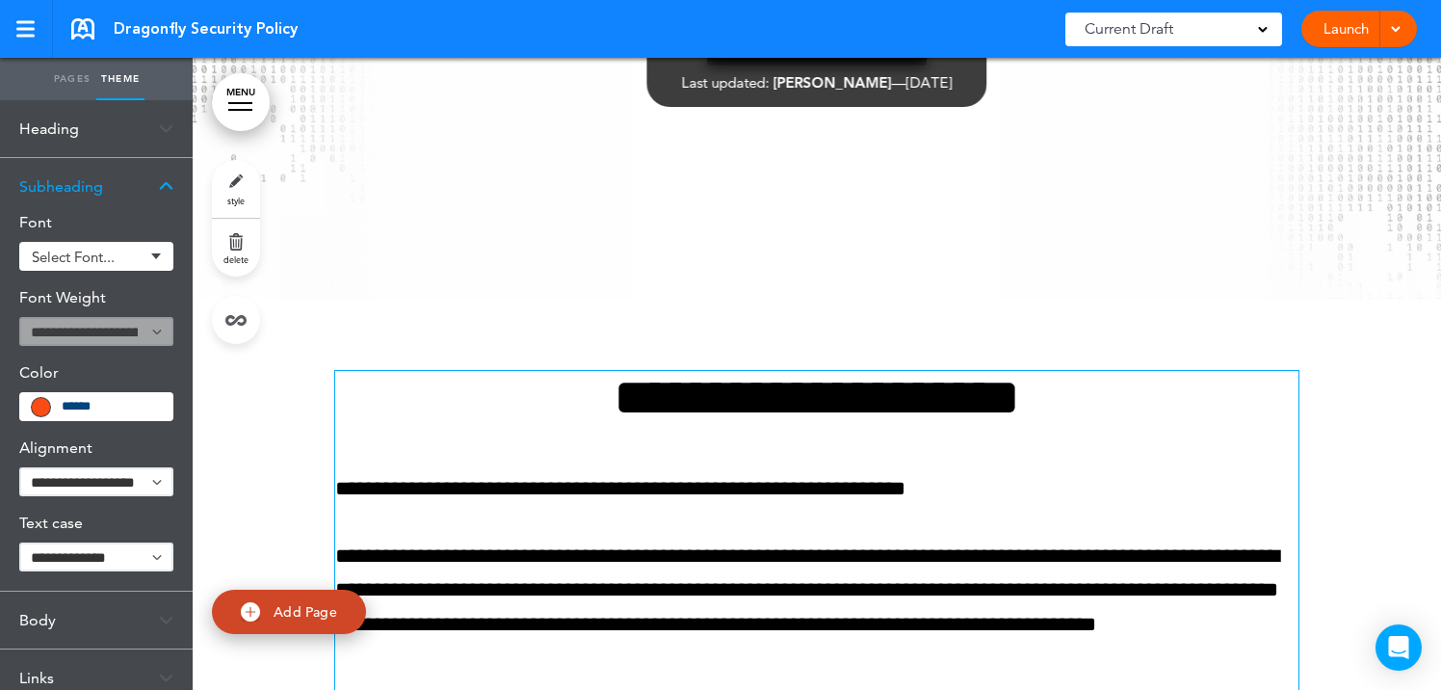
scroll to position [465, 0]
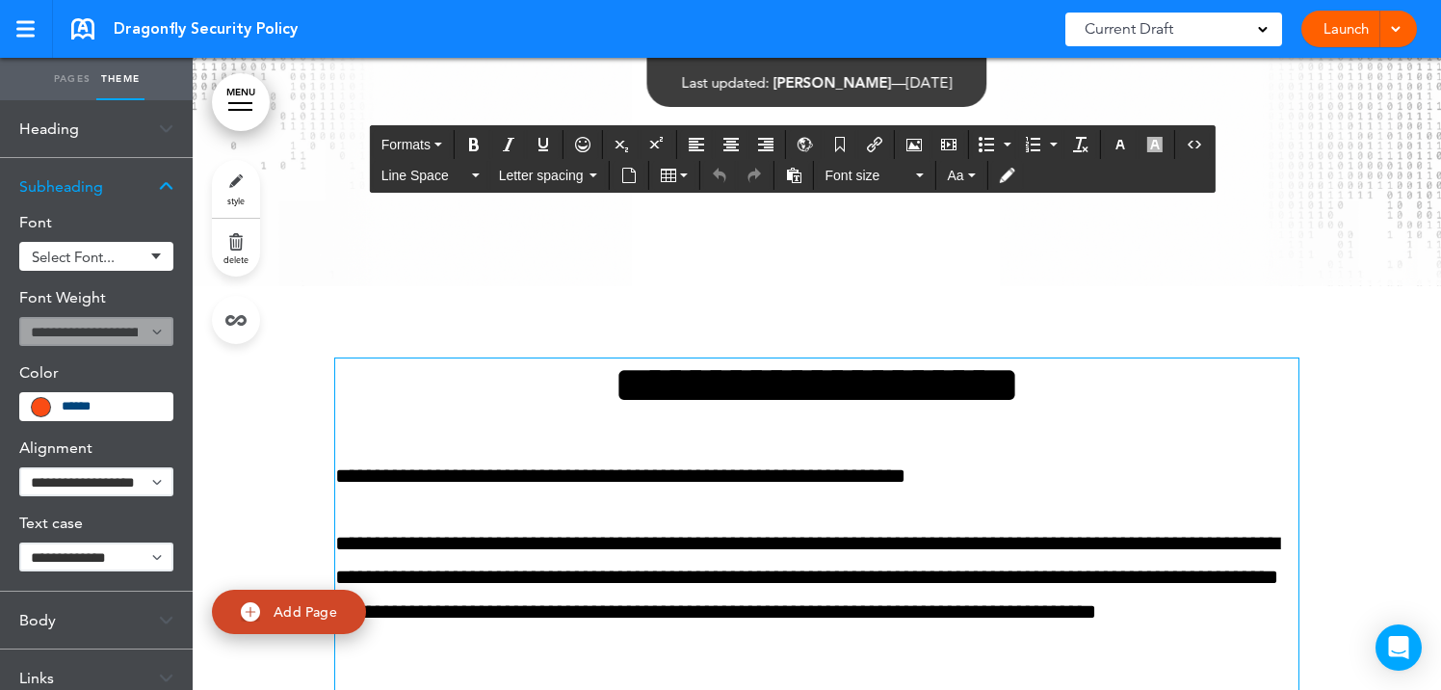
click at [645, 392] on h1 "**********" at bounding box center [816, 384] width 963 height 53
click at [921, 177] on button "Font size" at bounding box center [875, 175] width 114 height 27
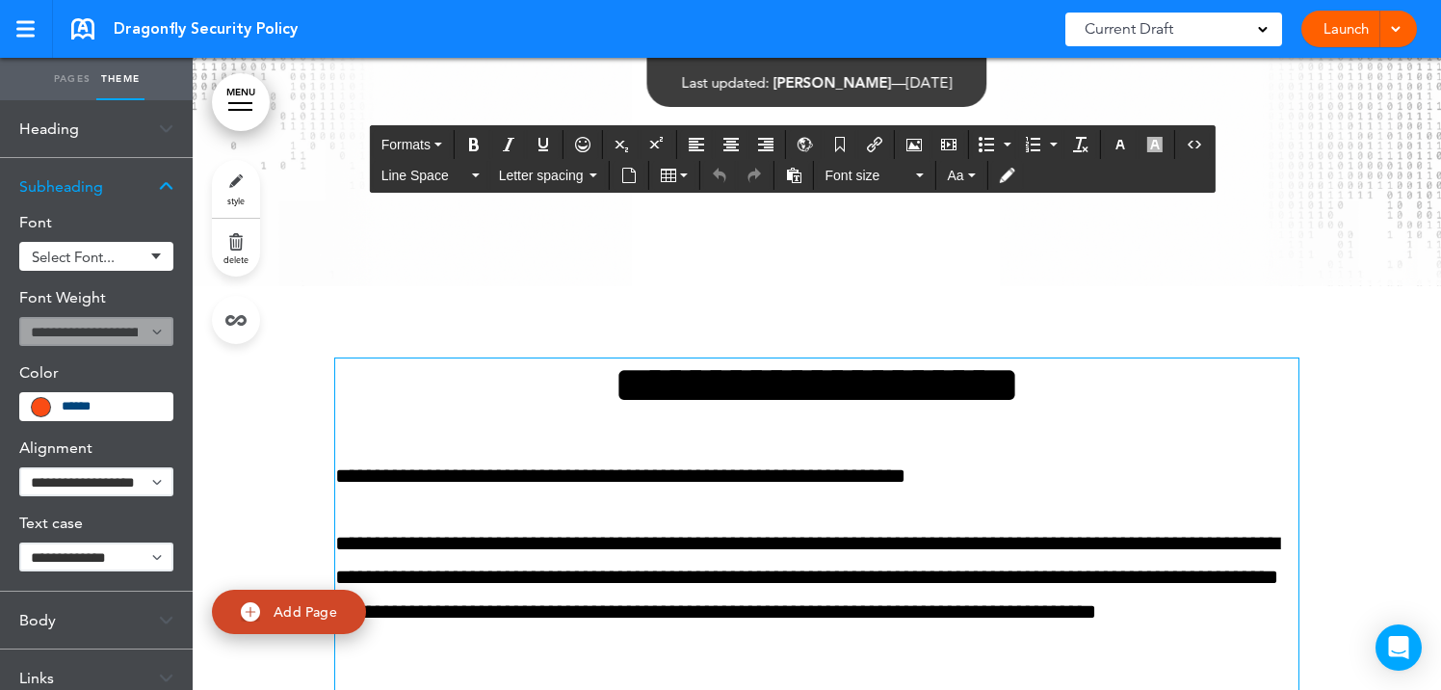
click at [677, 399] on h1 "**********" at bounding box center [816, 384] width 963 height 53
click at [1404, 644] on icon "Open Intercom Messenger" at bounding box center [1398, 647] width 22 height 25
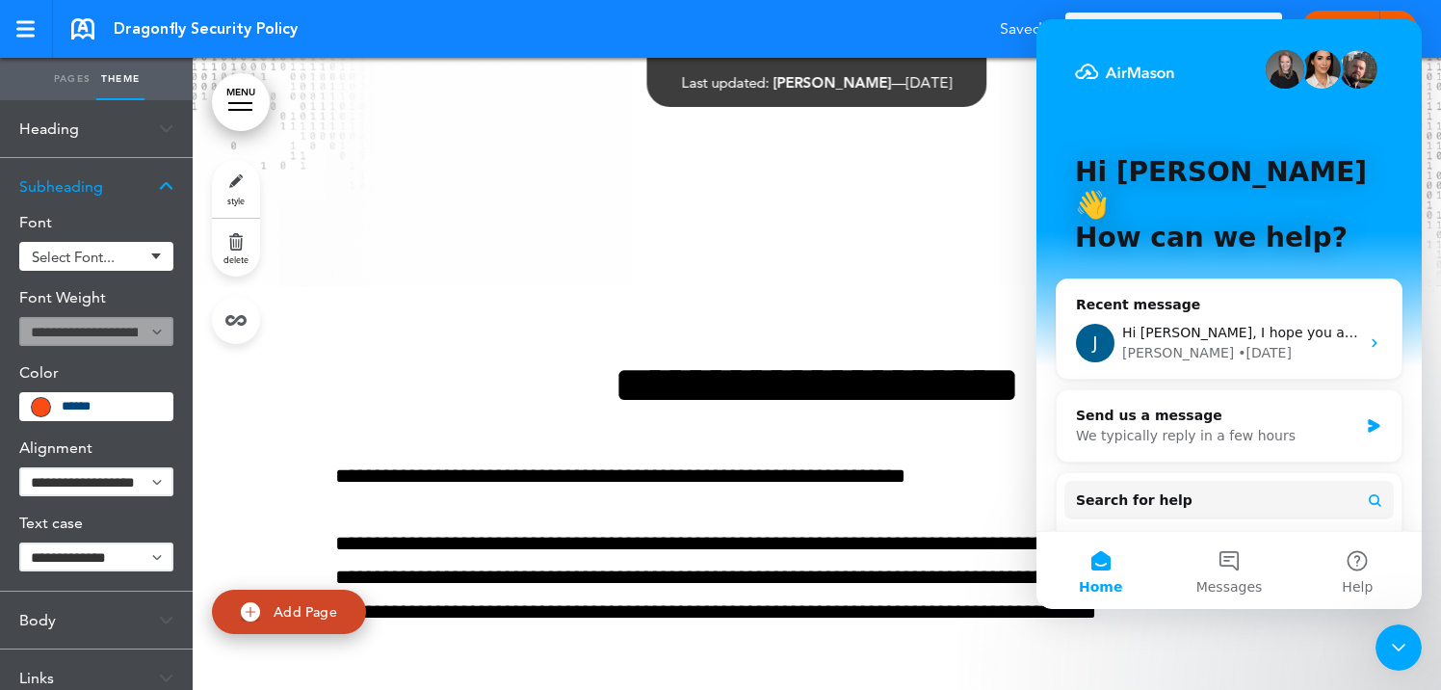
scroll to position [0, 0]
click at [1225, 540] on button "Messages" at bounding box center [1228, 570] width 128 height 77
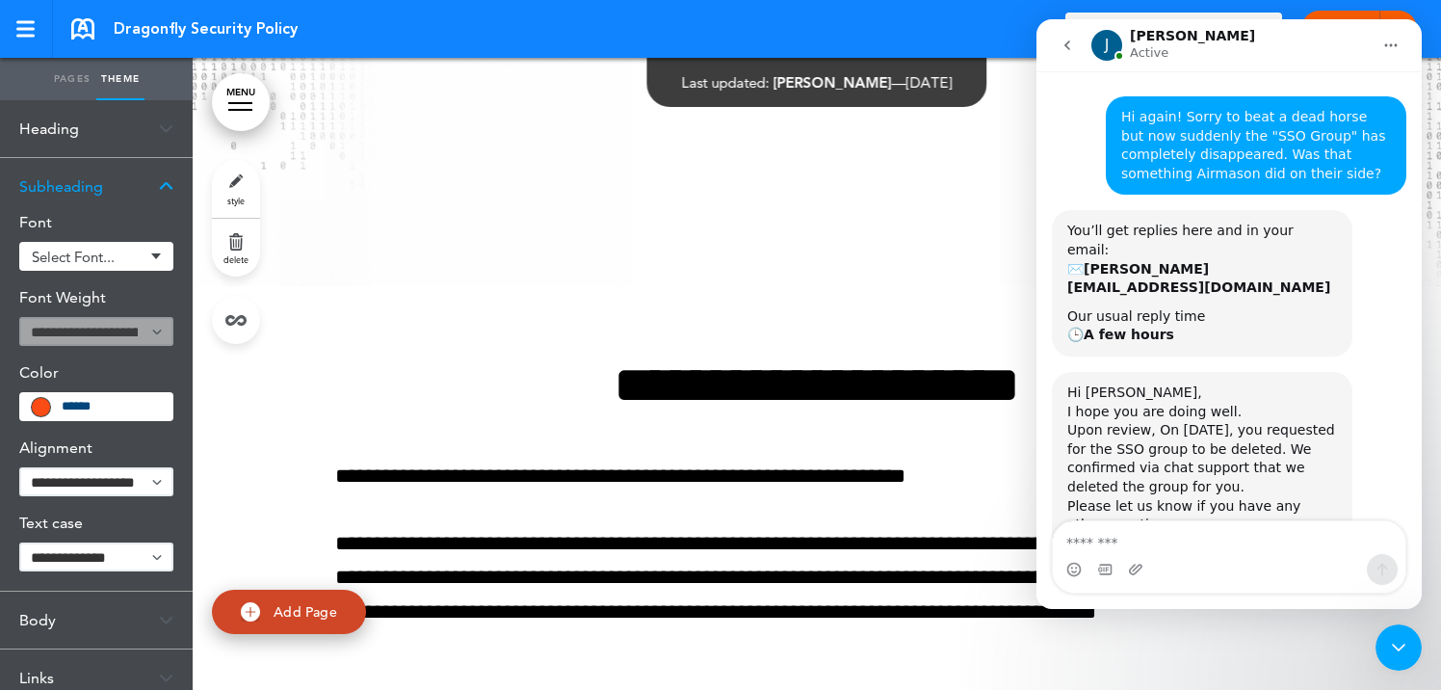
scroll to position [100, 0]
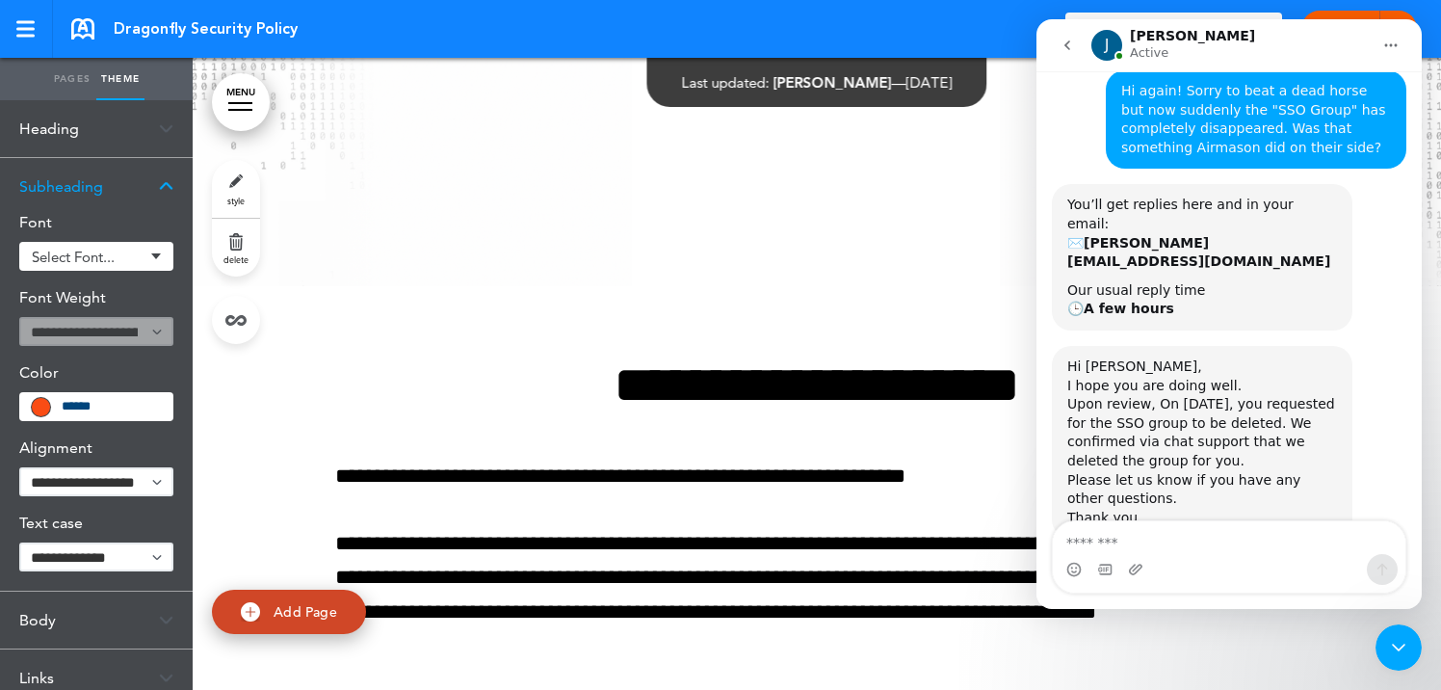
click at [1234, 546] on textarea "Message…" at bounding box center [1229, 537] width 352 height 33
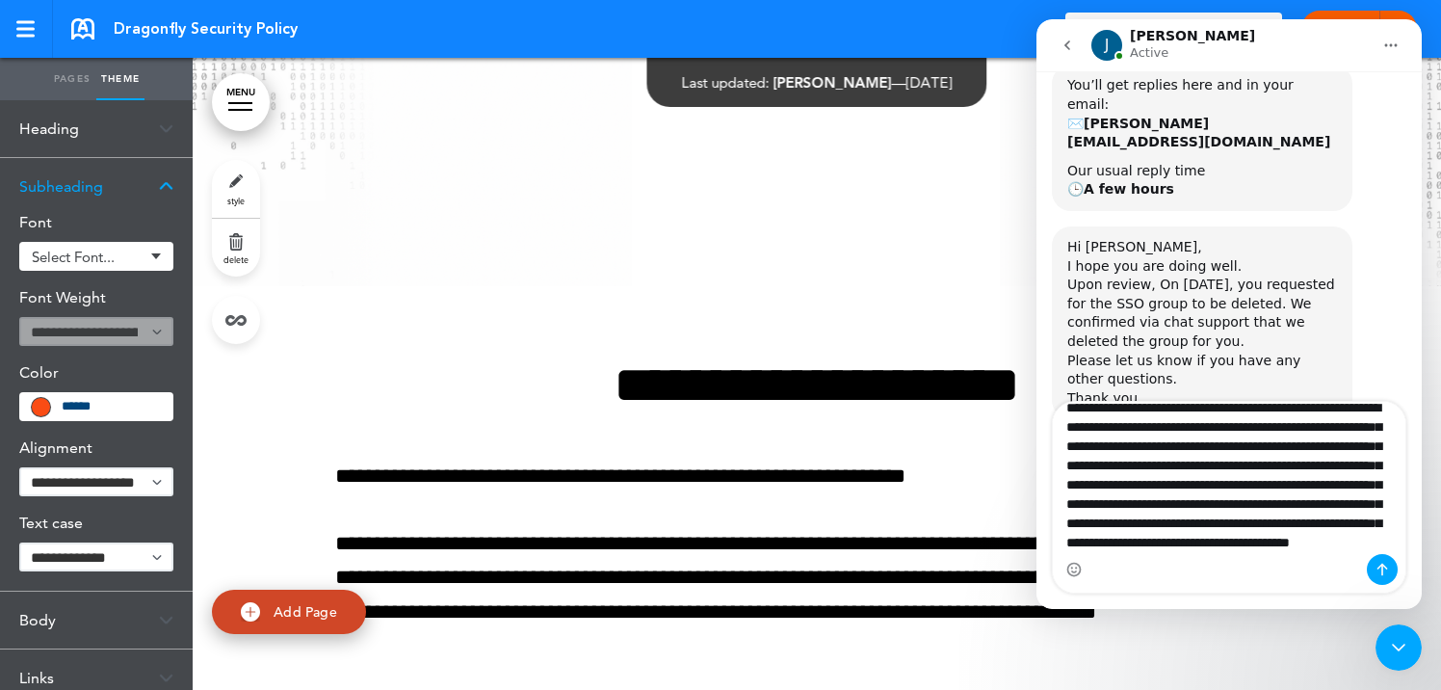
scroll to position [69, 0]
type textarea "**********"
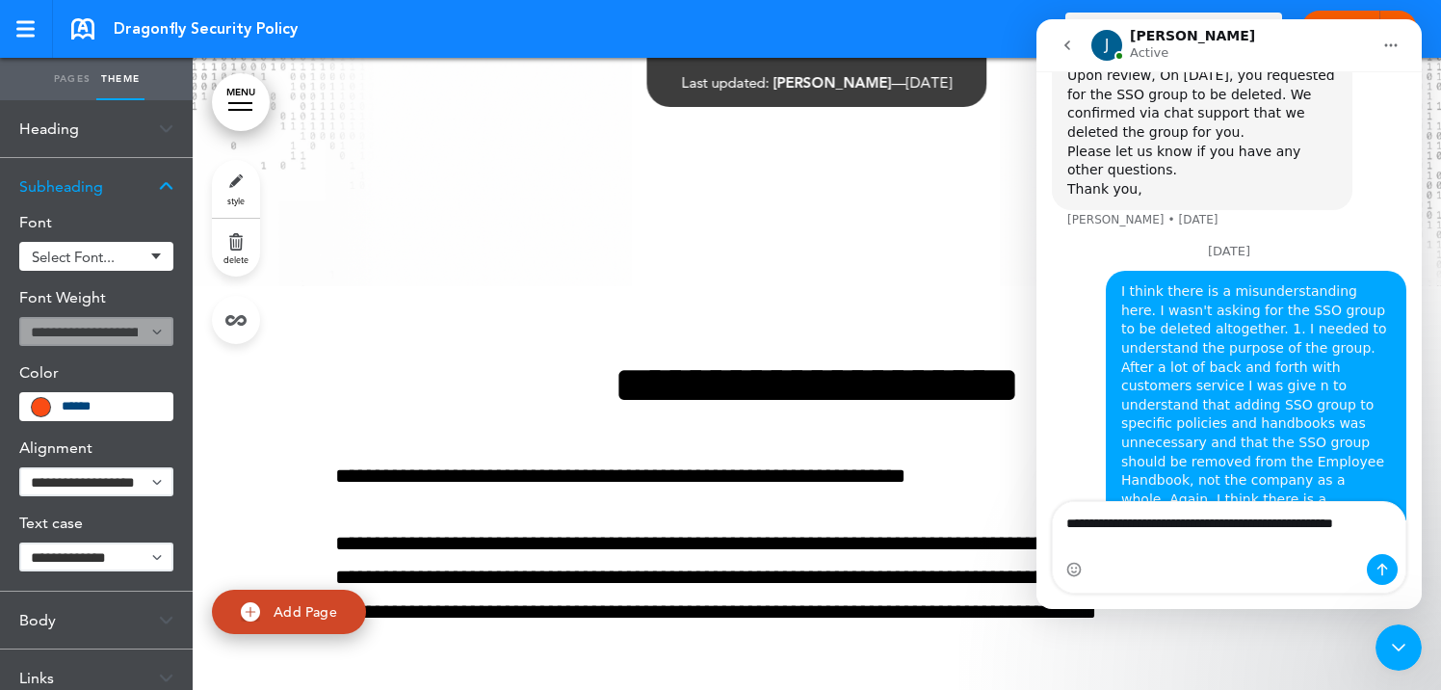
scroll to position [474, 0]
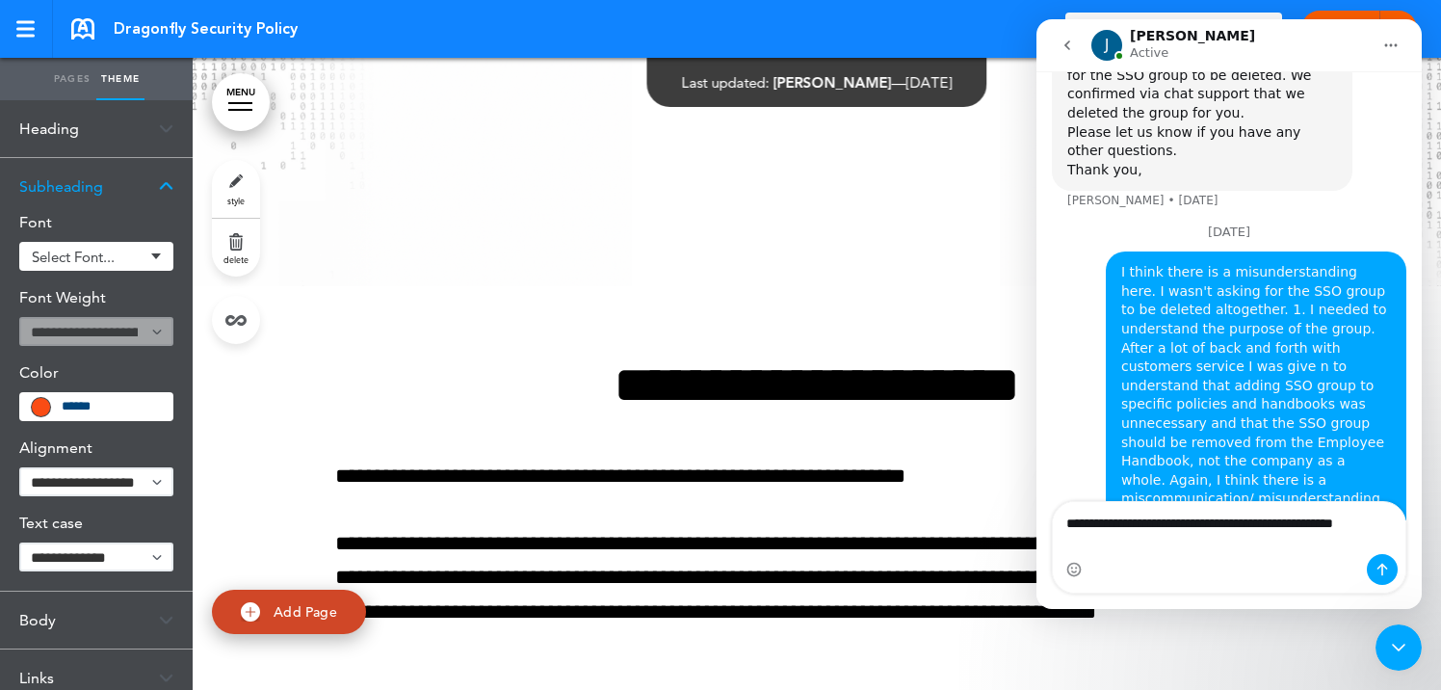
type textarea "**********"
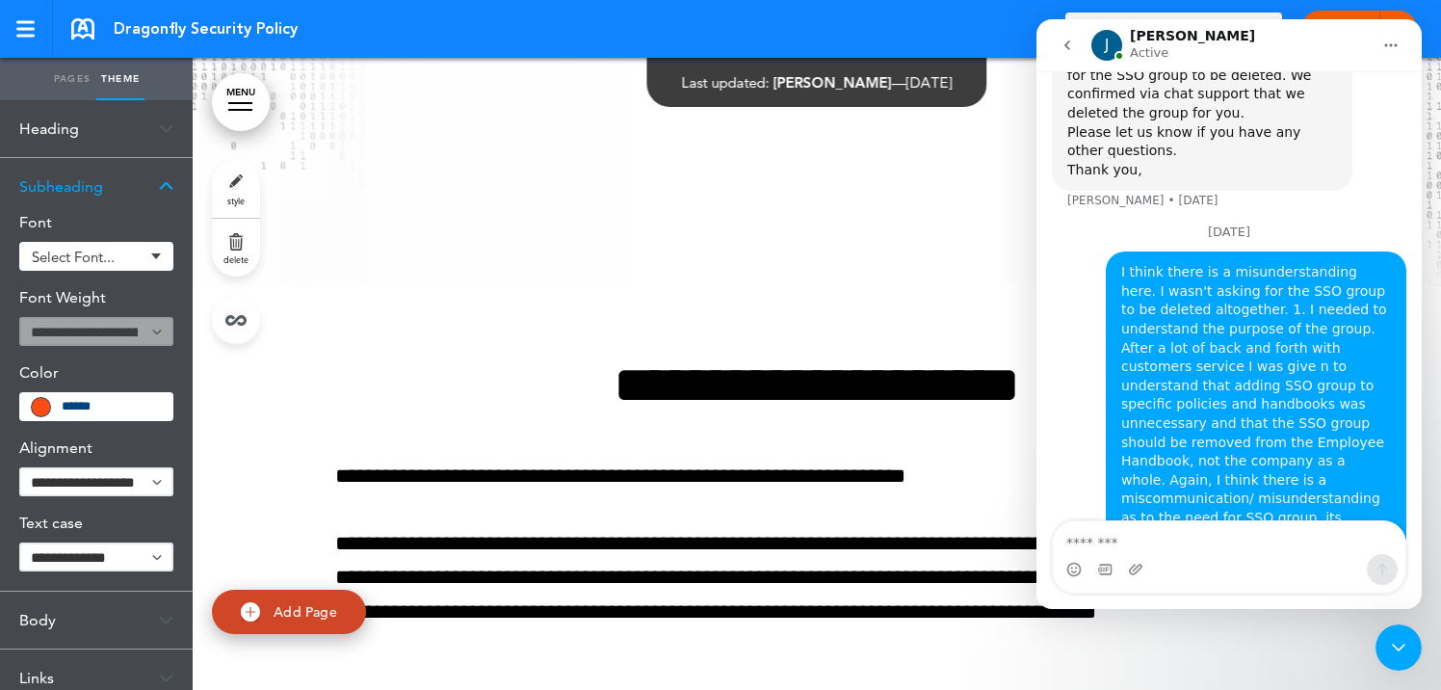
scroll to position [517, 0]
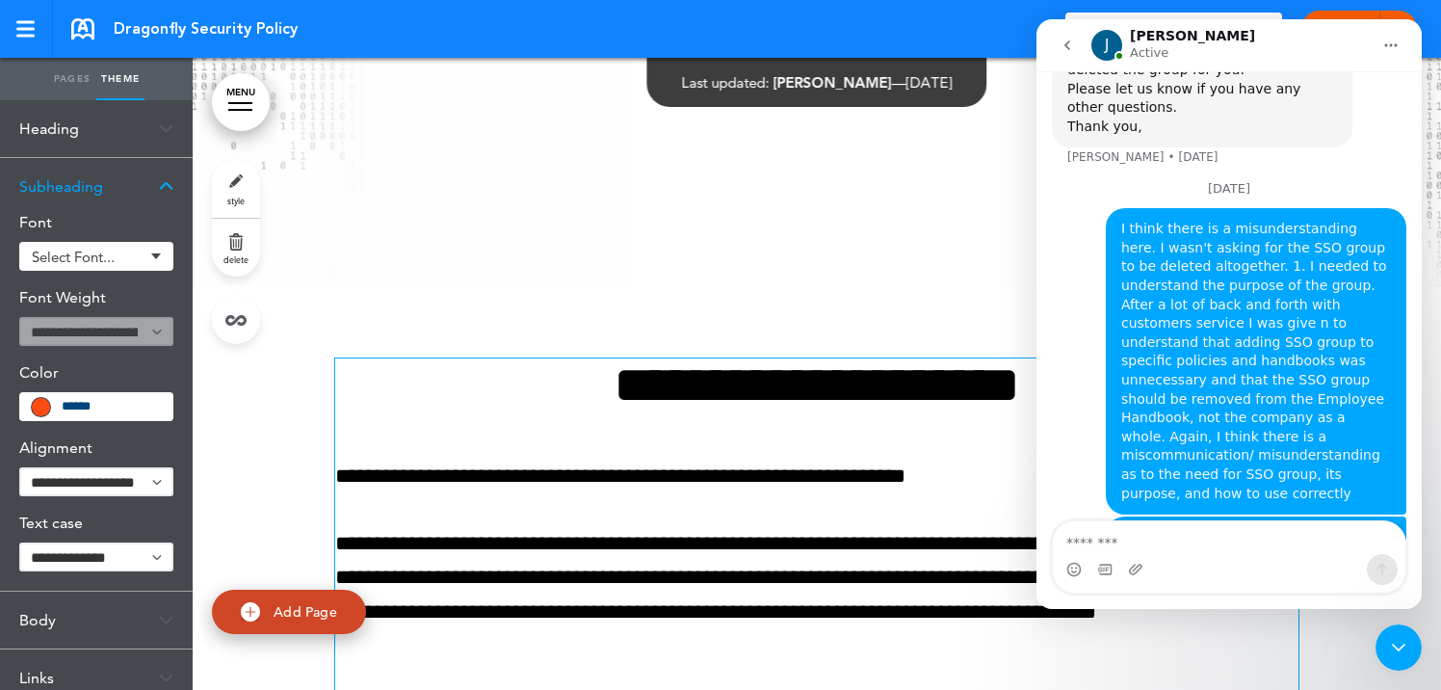
click at [519, 475] on p "**********" at bounding box center [816, 476] width 963 height 34
click at [62, 87] on link "Pages" at bounding box center [72, 79] width 48 height 42
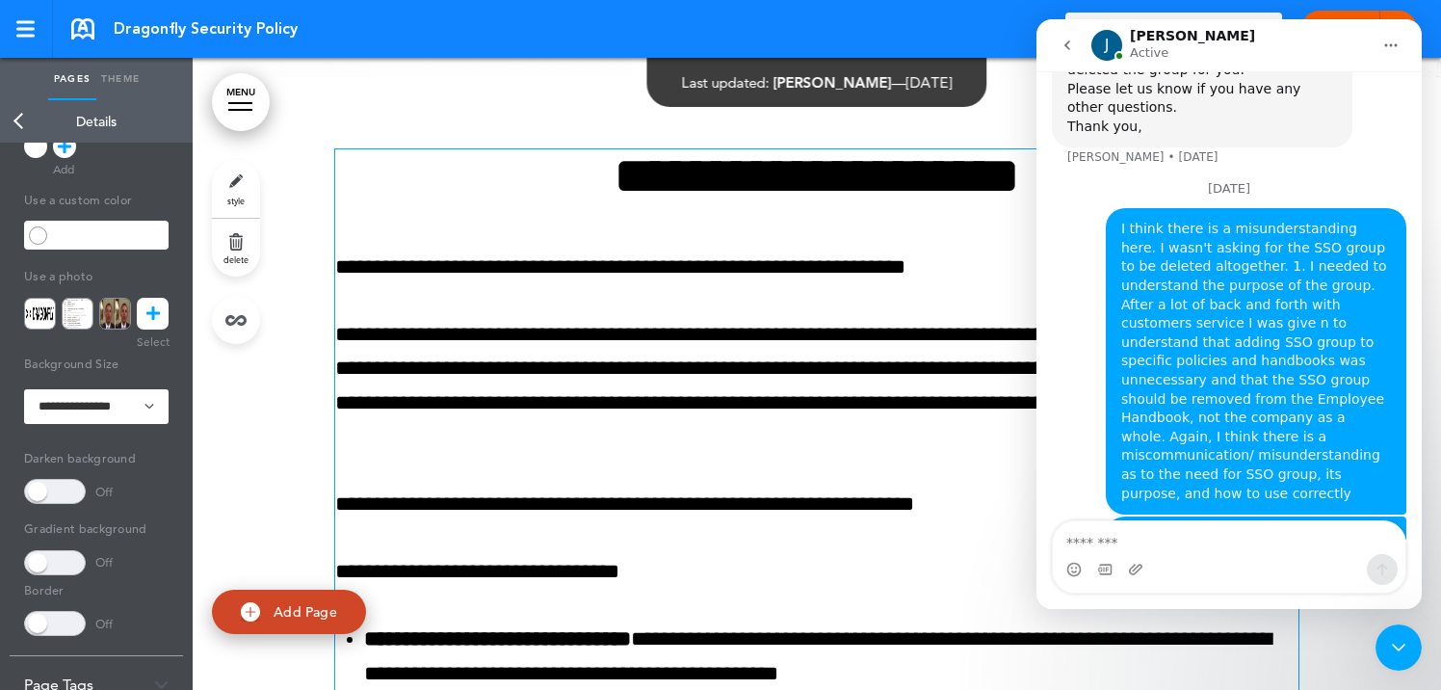
scroll to position [681, 0]
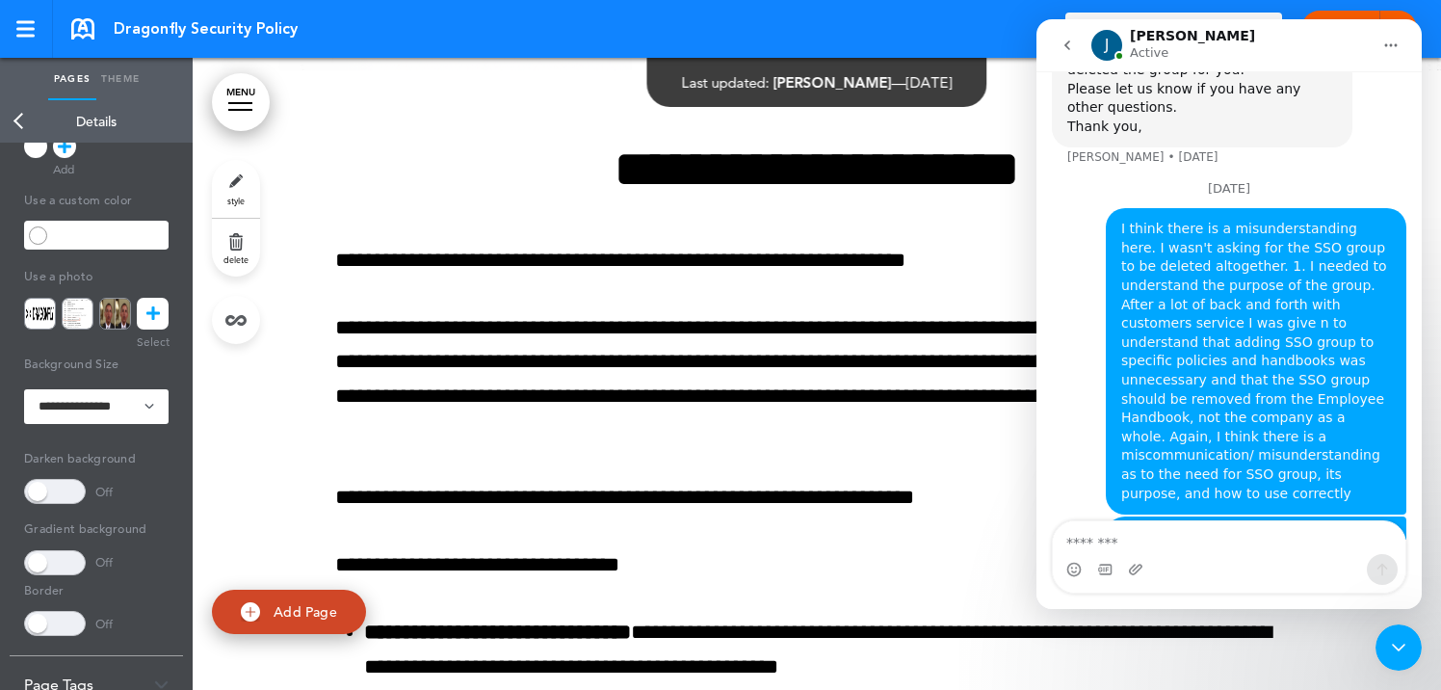
click at [236, 188] on link "style" at bounding box center [236, 189] width 48 height 58
type input "**********"
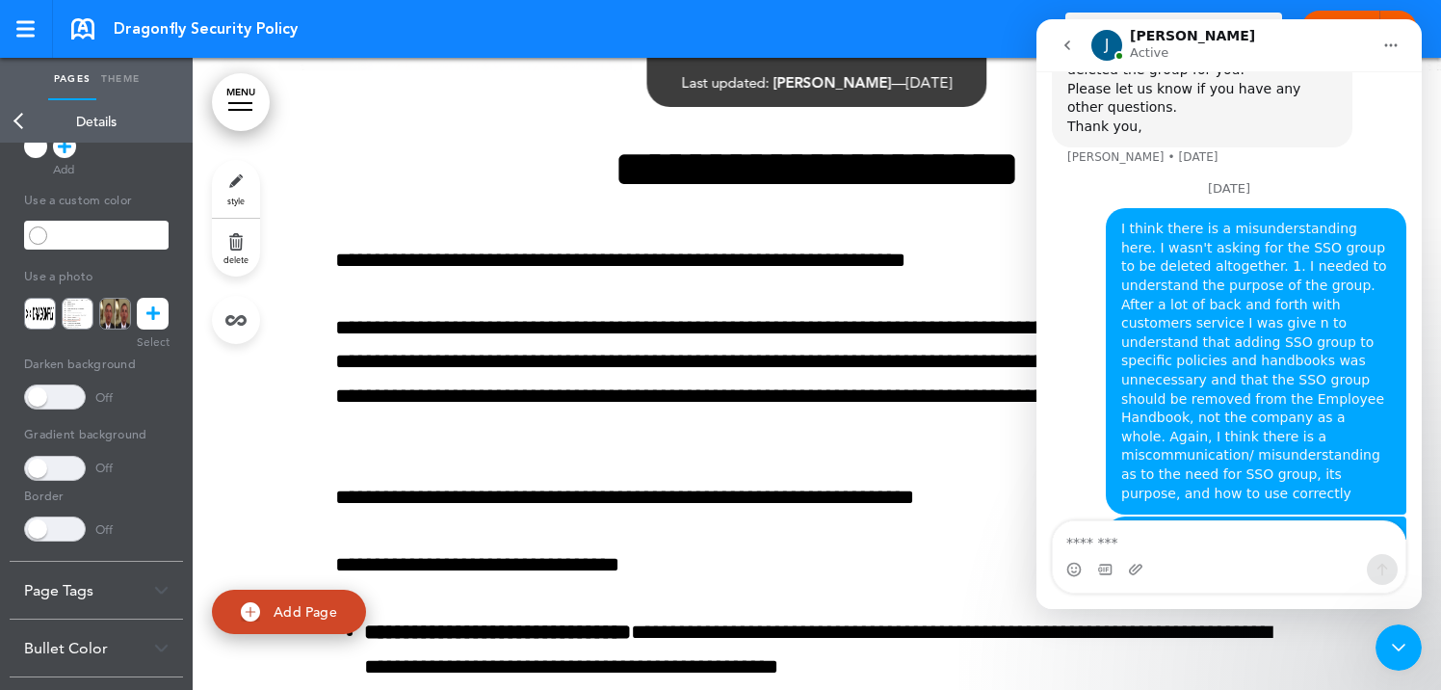
scroll to position [0, 0]
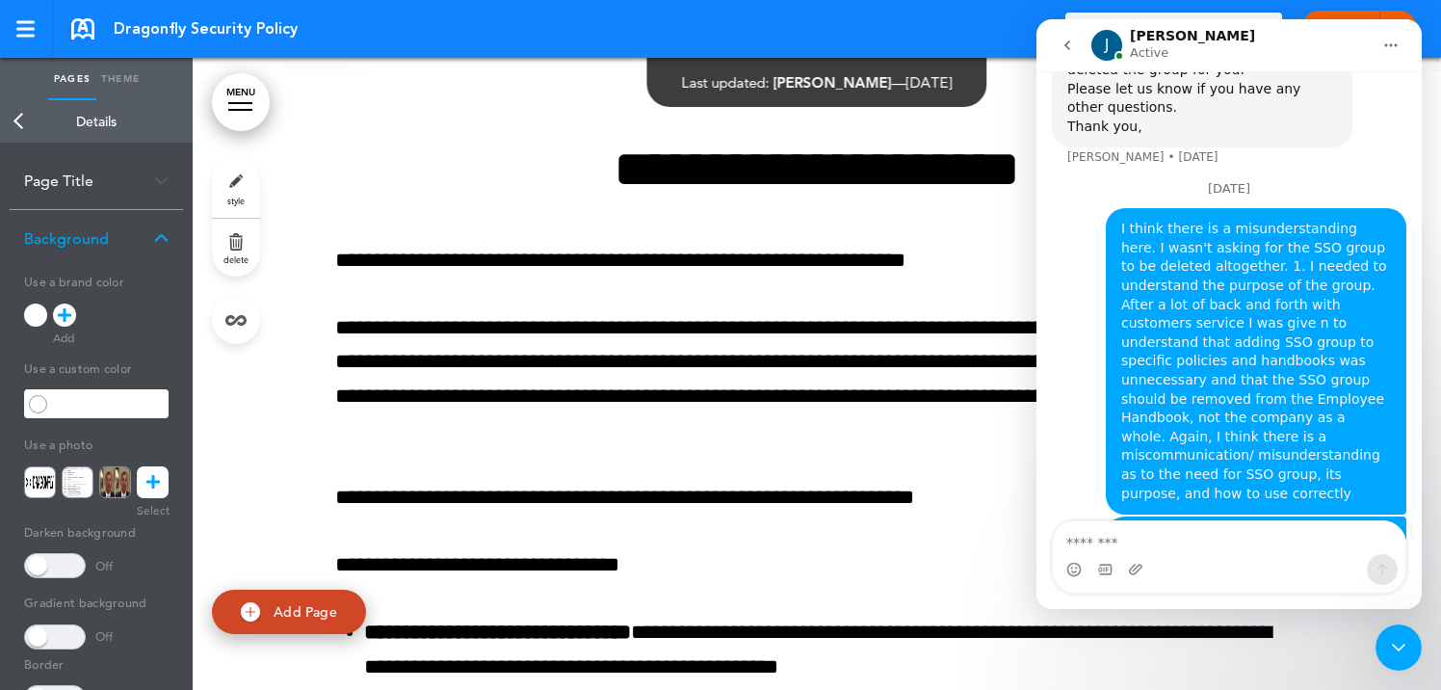
click at [133, 169] on div "Page Title" at bounding box center [96, 180] width 173 height 57
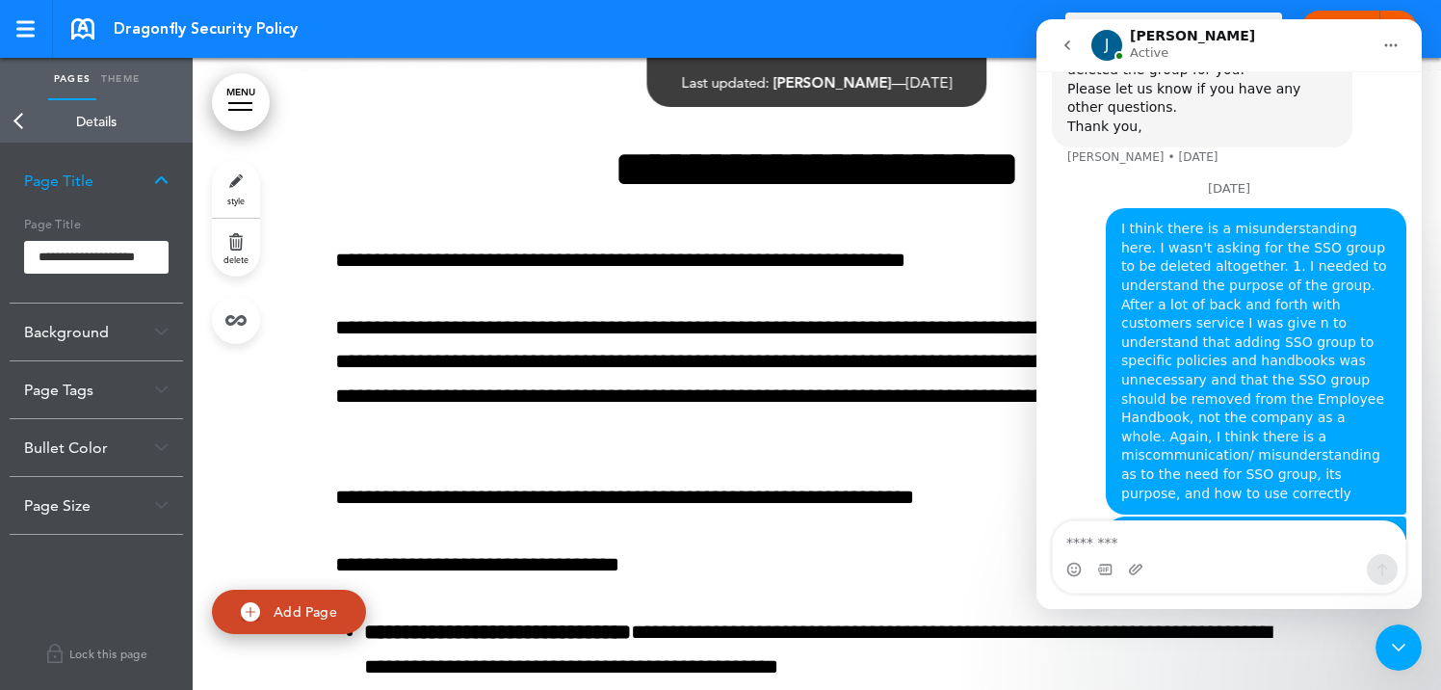
click at [18, 123] on link "Back" at bounding box center [19, 121] width 39 height 42
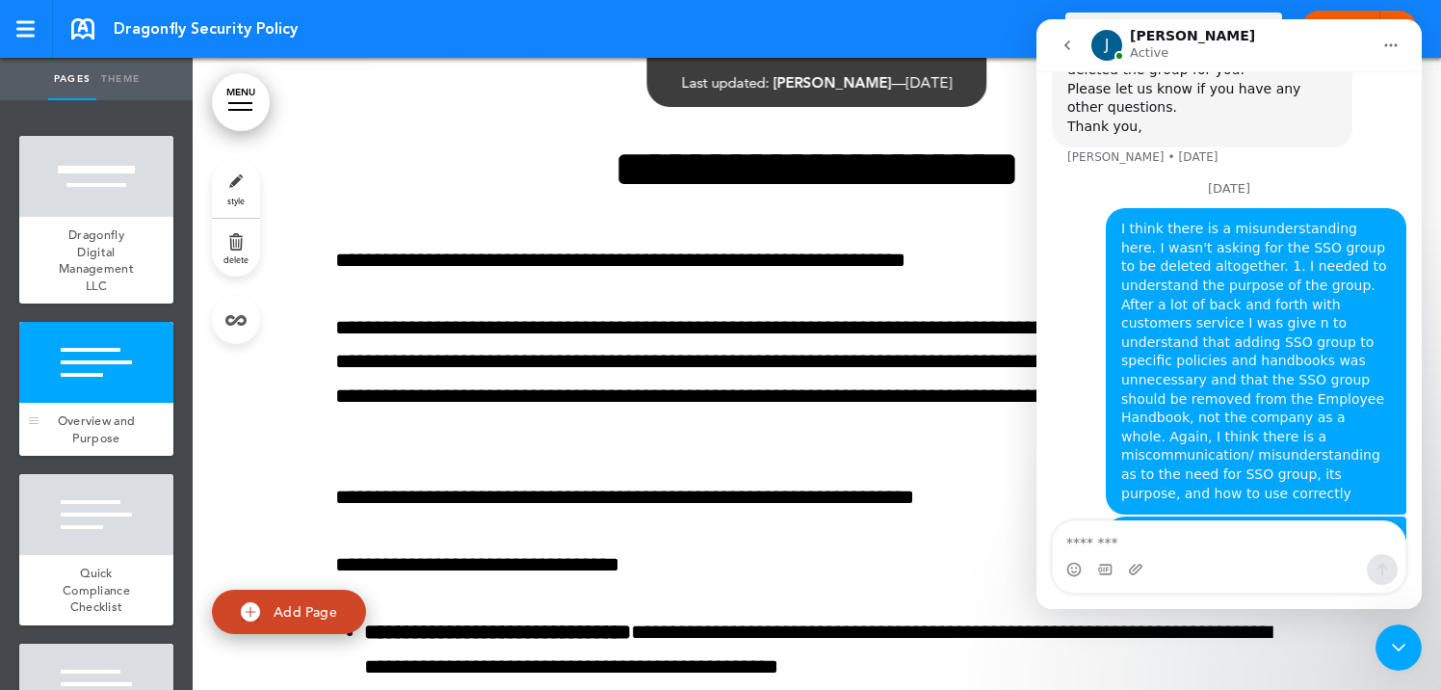
click at [112, 397] on div at bounding box center [96, 362] width 154 height 81
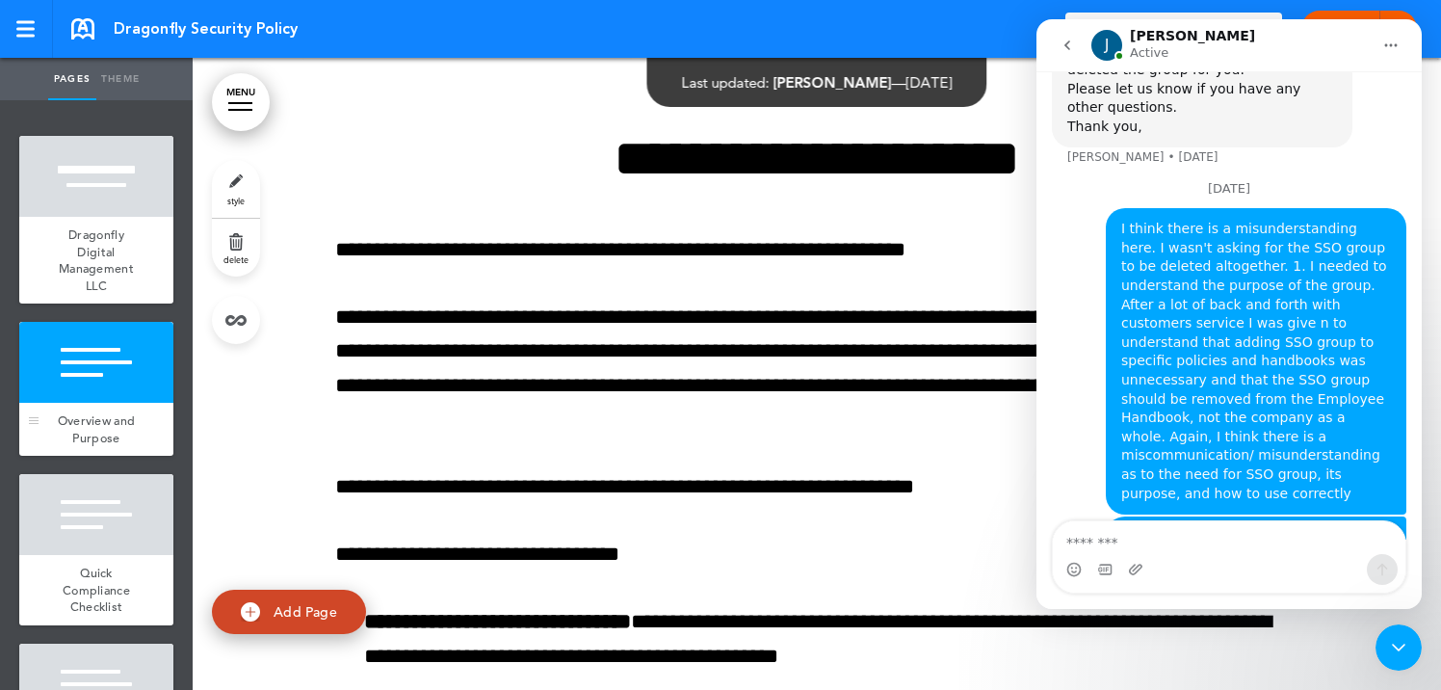
scroll to position [693, 0]
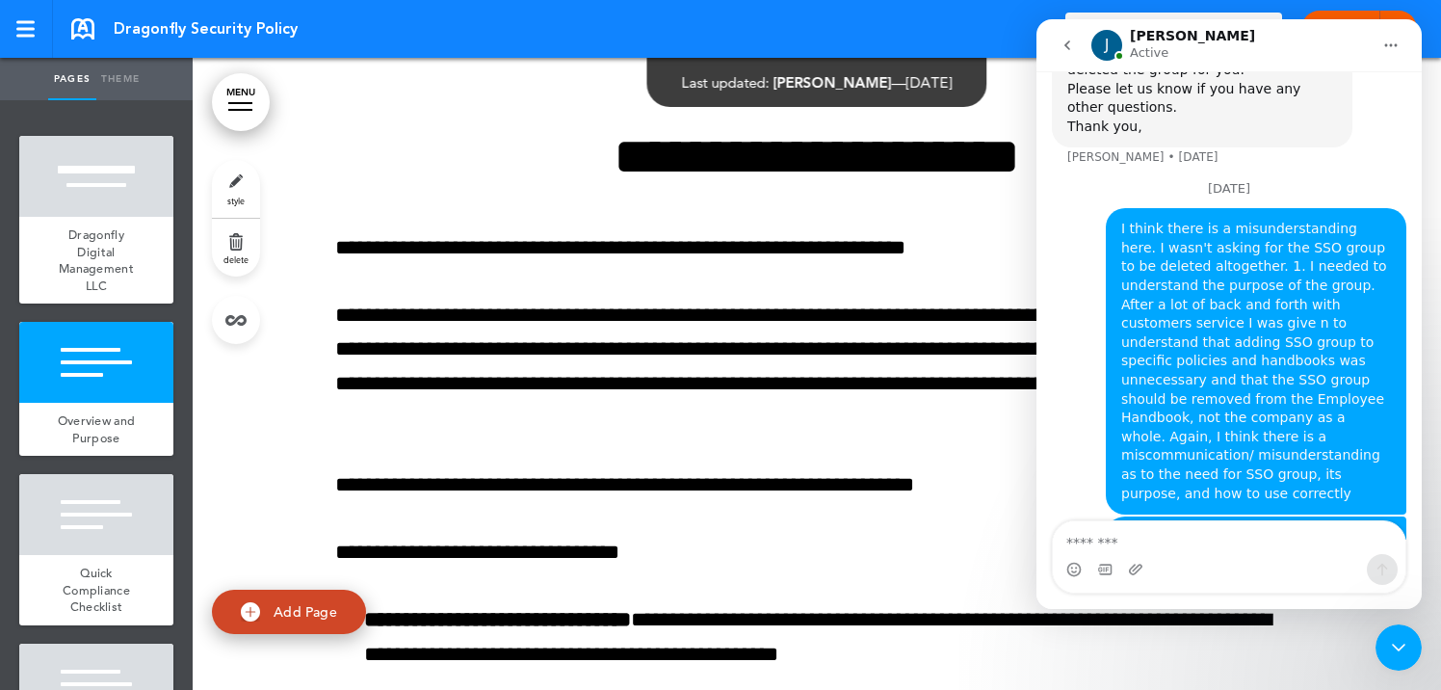
click at [233, 188] on link "style" at bounding box center [236, 189] width 48 height 58
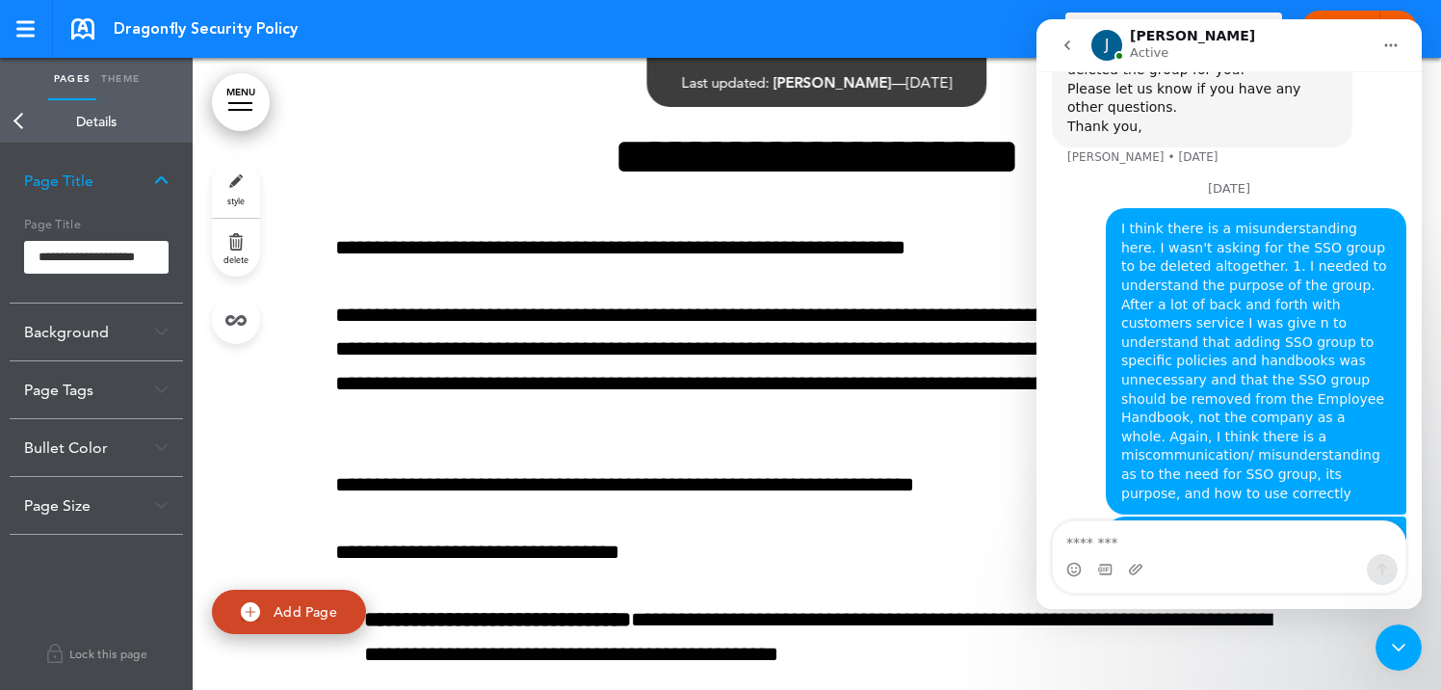
click at [60, 334] on div "Background" at bounding box center [96, 331] width 173 height 57
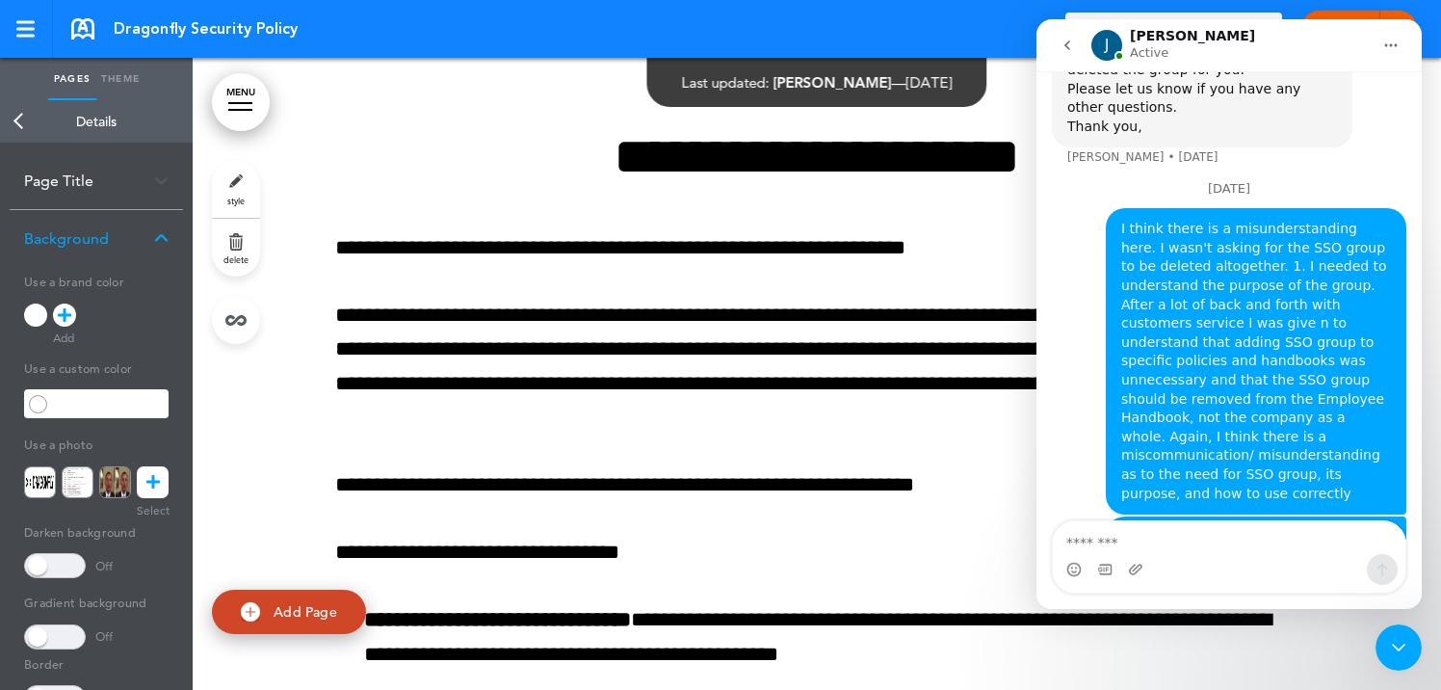
click at [156, 498] on link at bounding box center [153, 482] width 32 height 32
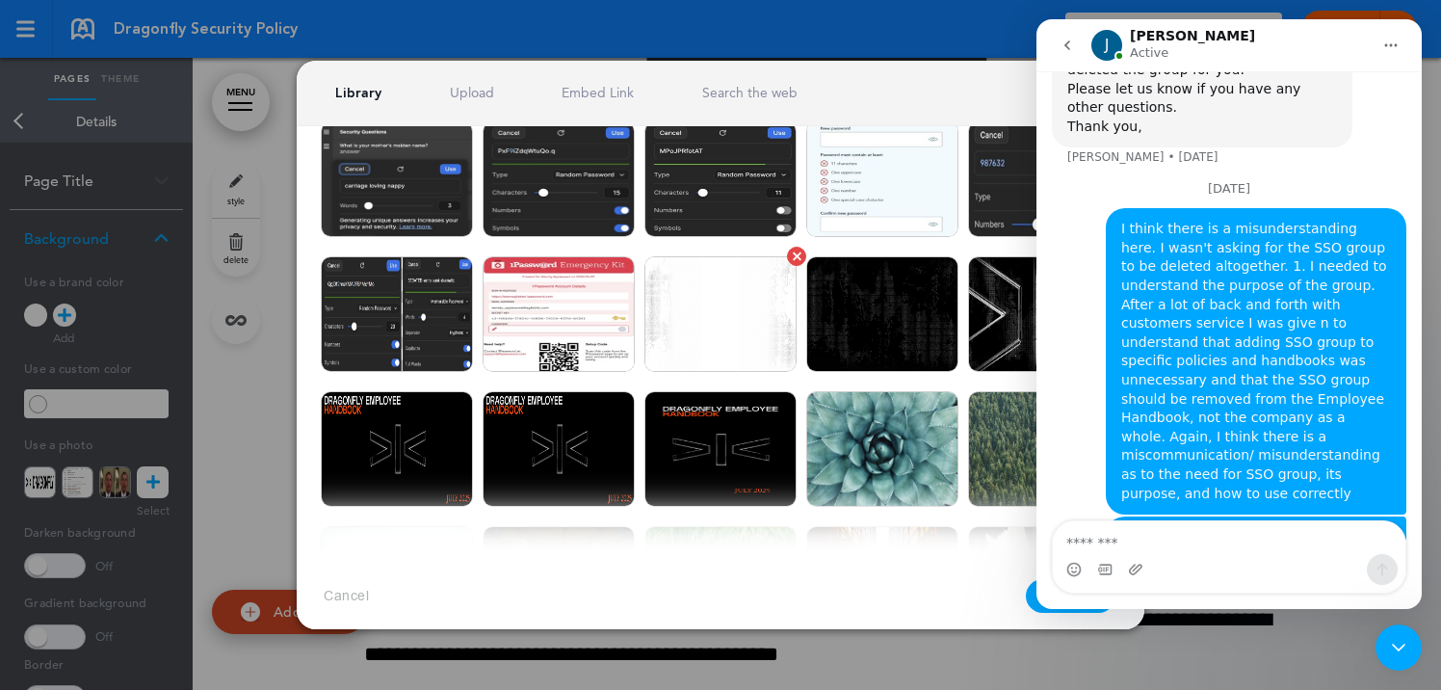
click at [734, 301] on img at bounding box center [720, 314] width 152 height 116
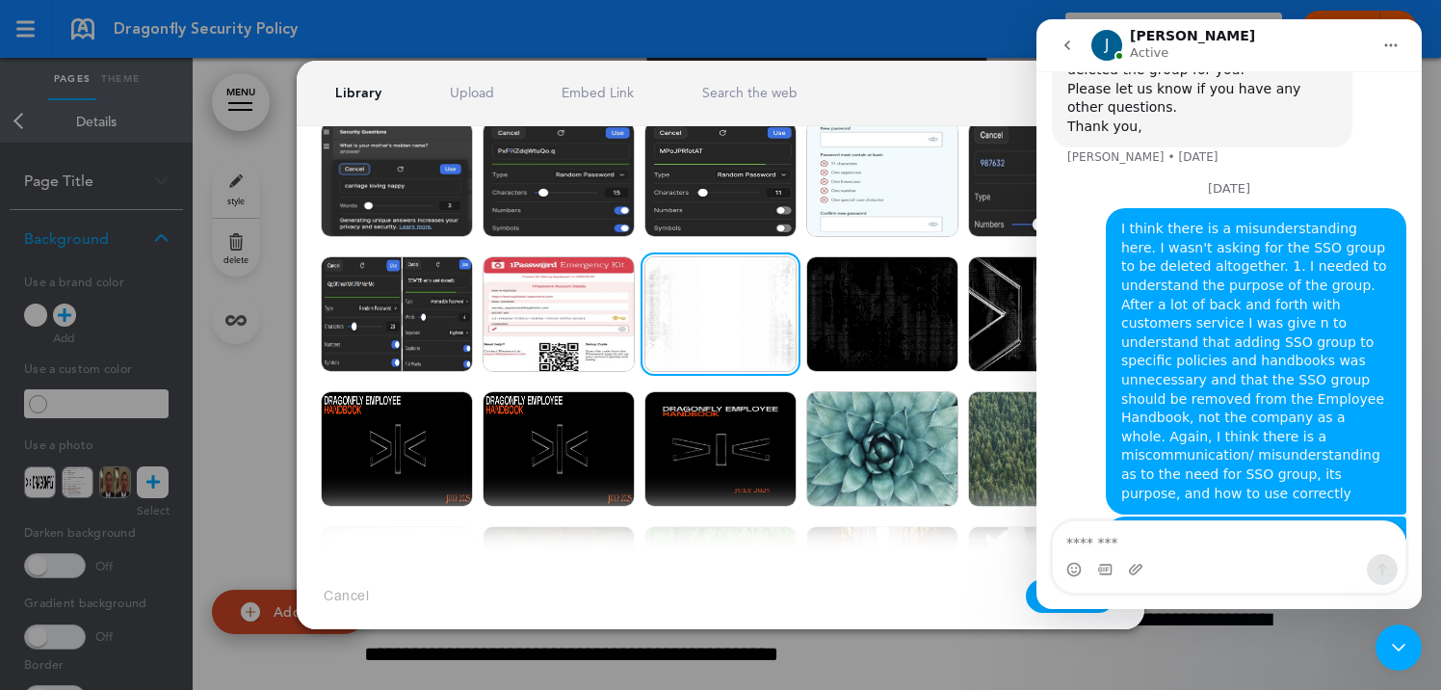
click at [1036, 602] on div "Intercom messenger" at bounding box center [1228, 564] width 385 height 89
click at [1029, 600] on button "Confirm" at bounding box center [1071, 596] width 91 height 34
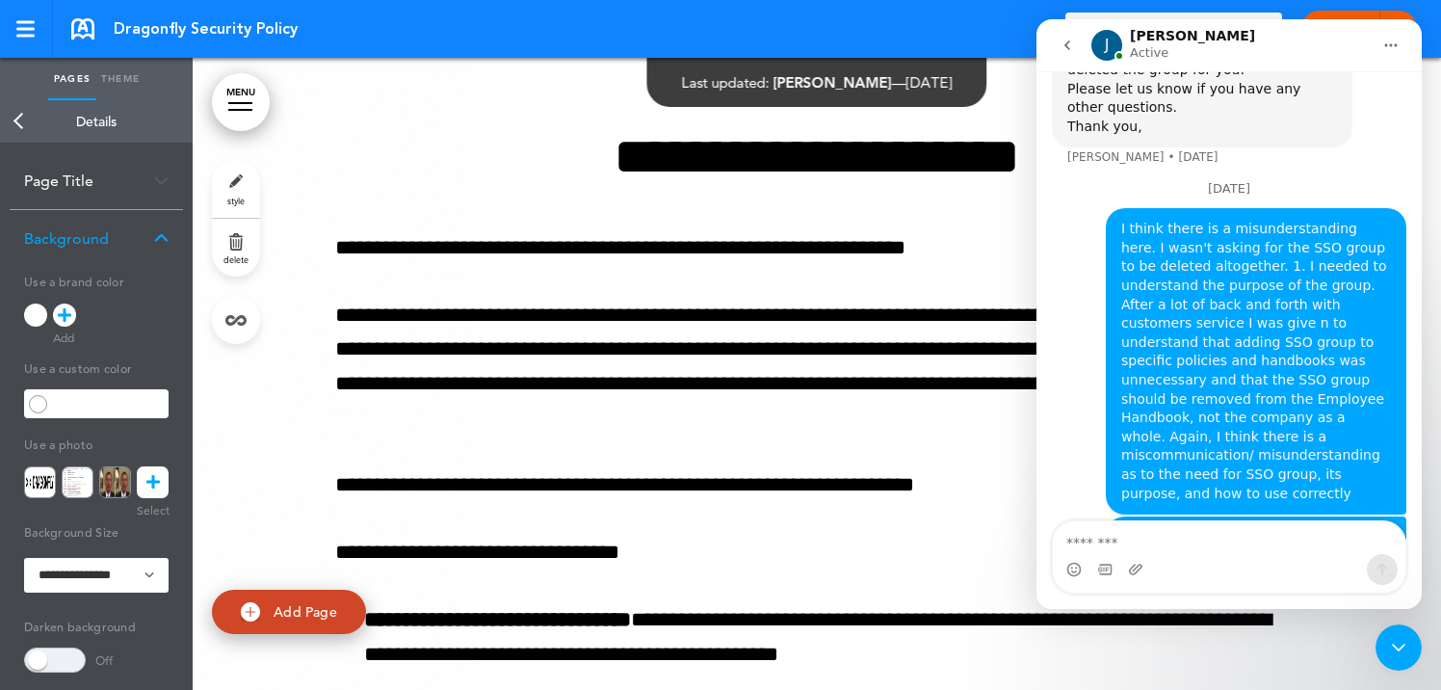
click at [1398, 636] on icon "Close Intercom Messenger" at bounding box center [1398, 647] width 23 height 23
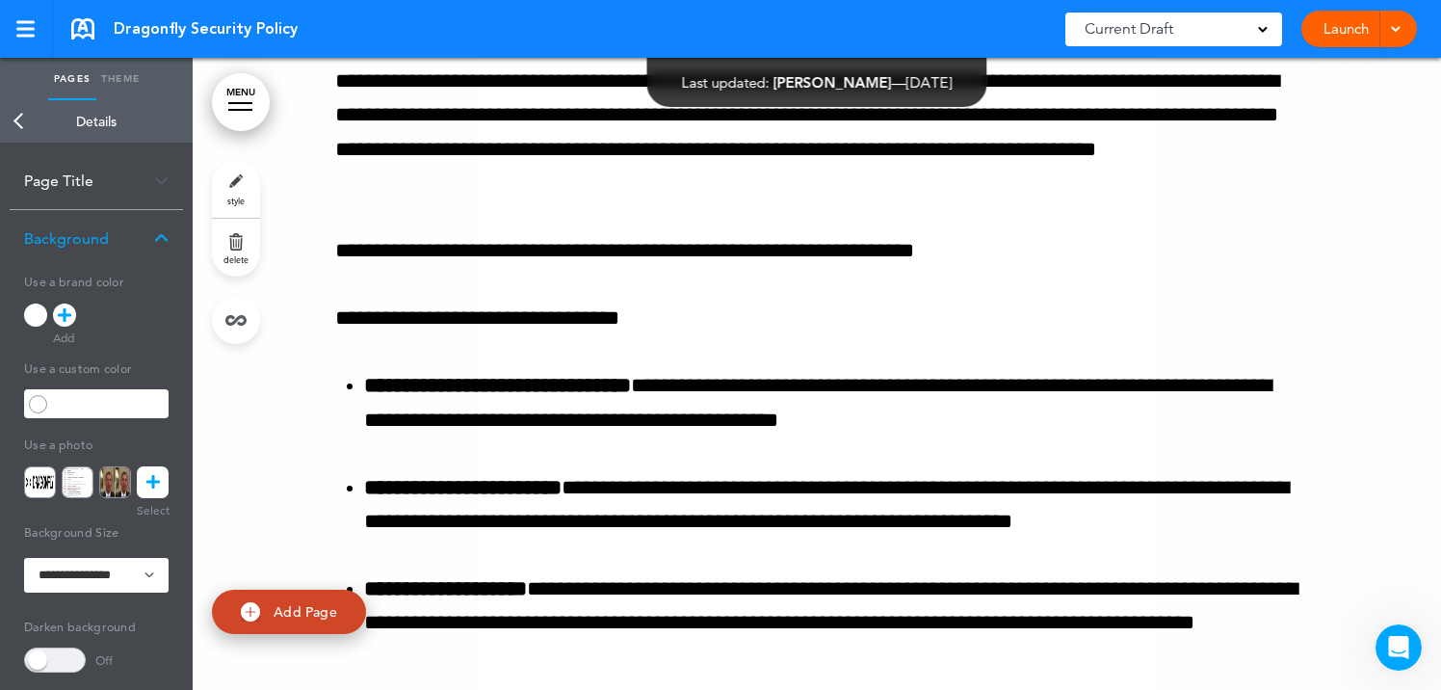
scroll to position [931, 0]
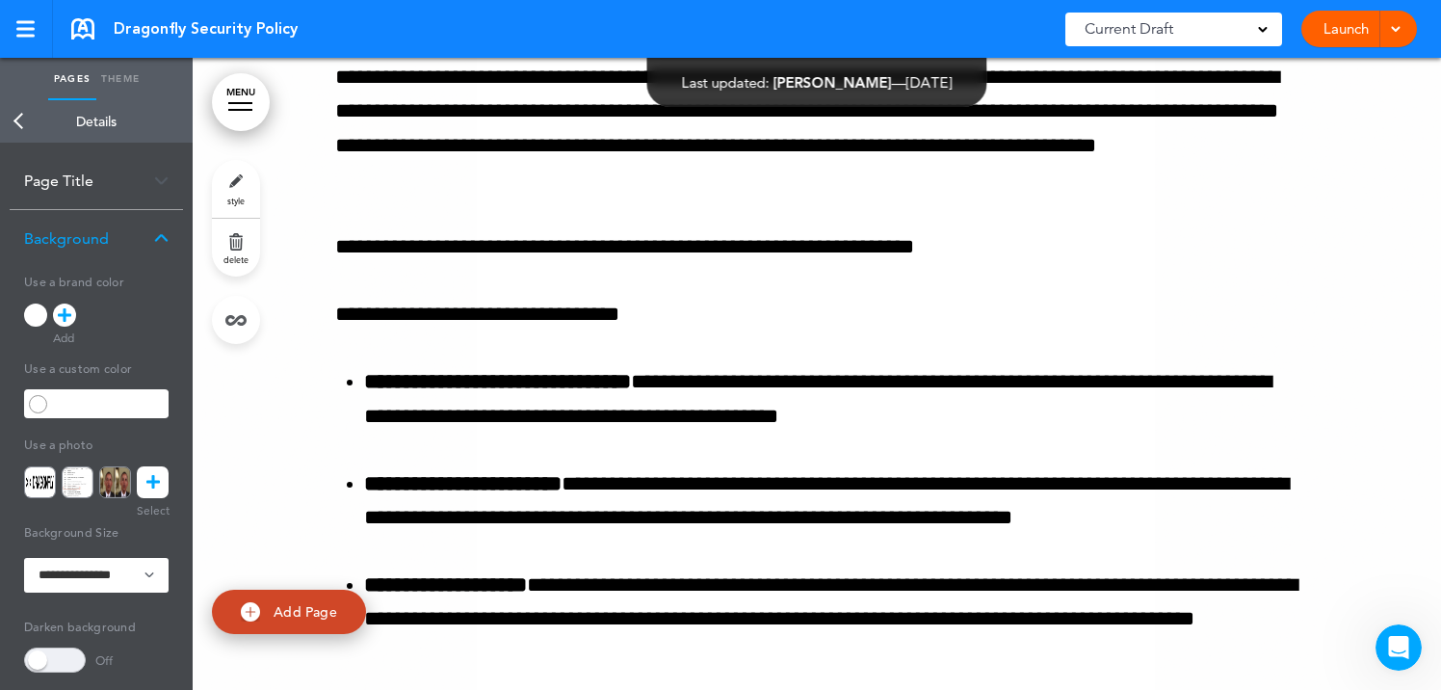
click at [69, 80] on link "Pages" at bounding box center [72, 79] width 48 height 42
click at [23, 117] on link "Back" at bounding box center [19, 121] width 39 height 42
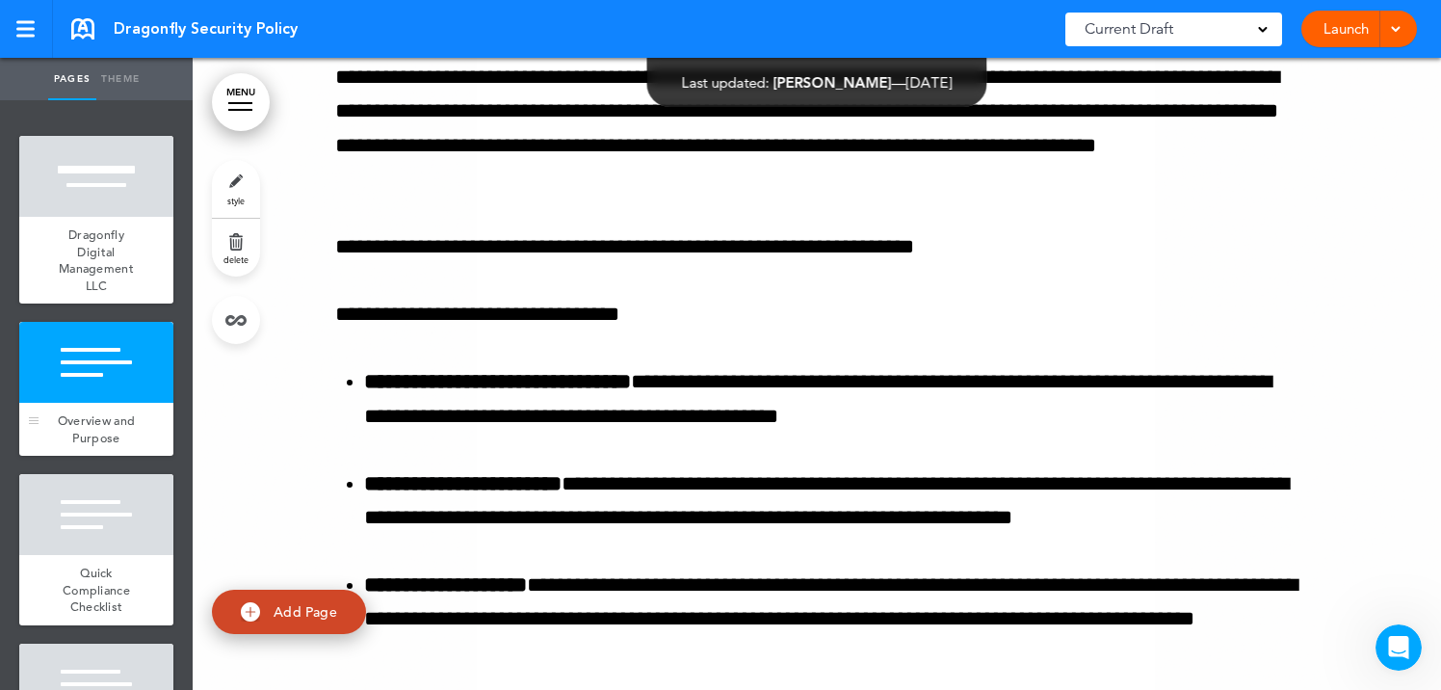
click at [103, 363] on div at bounding box center [96, 362] width 154 height 81
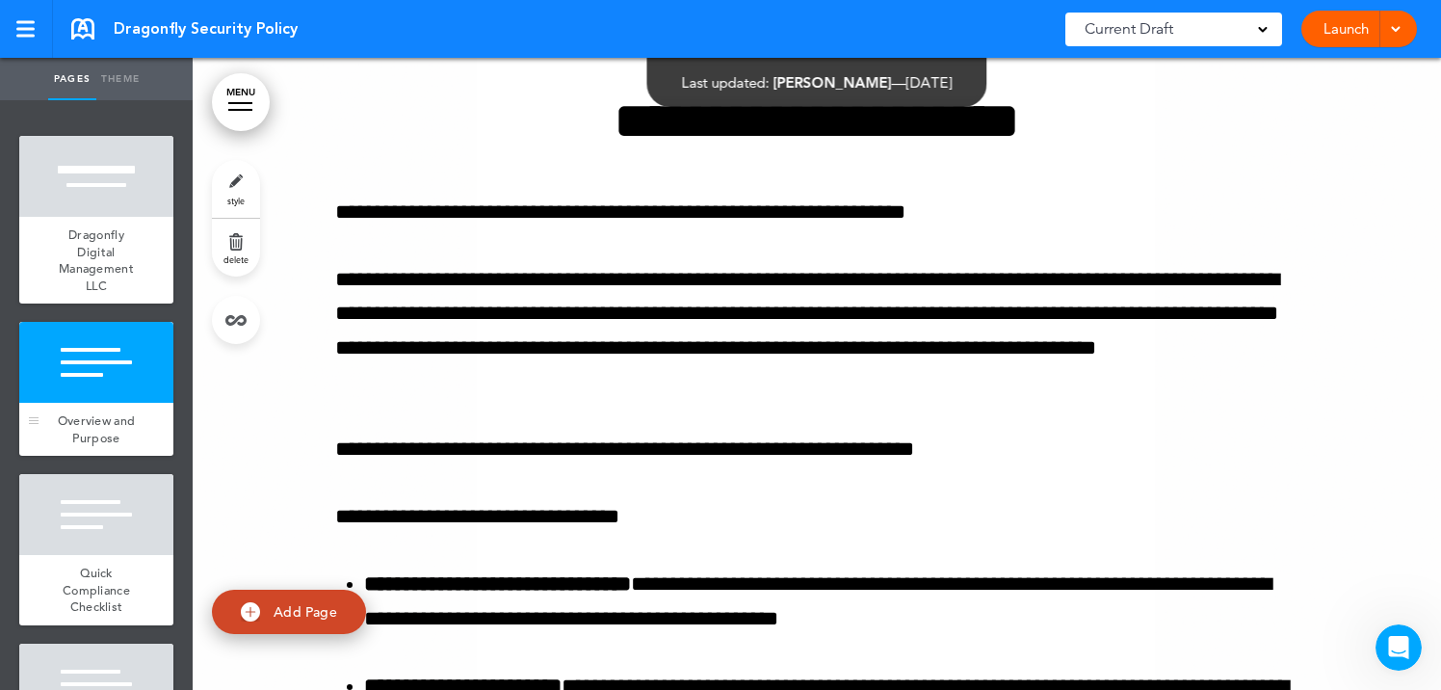
scroll to position [693, 0]
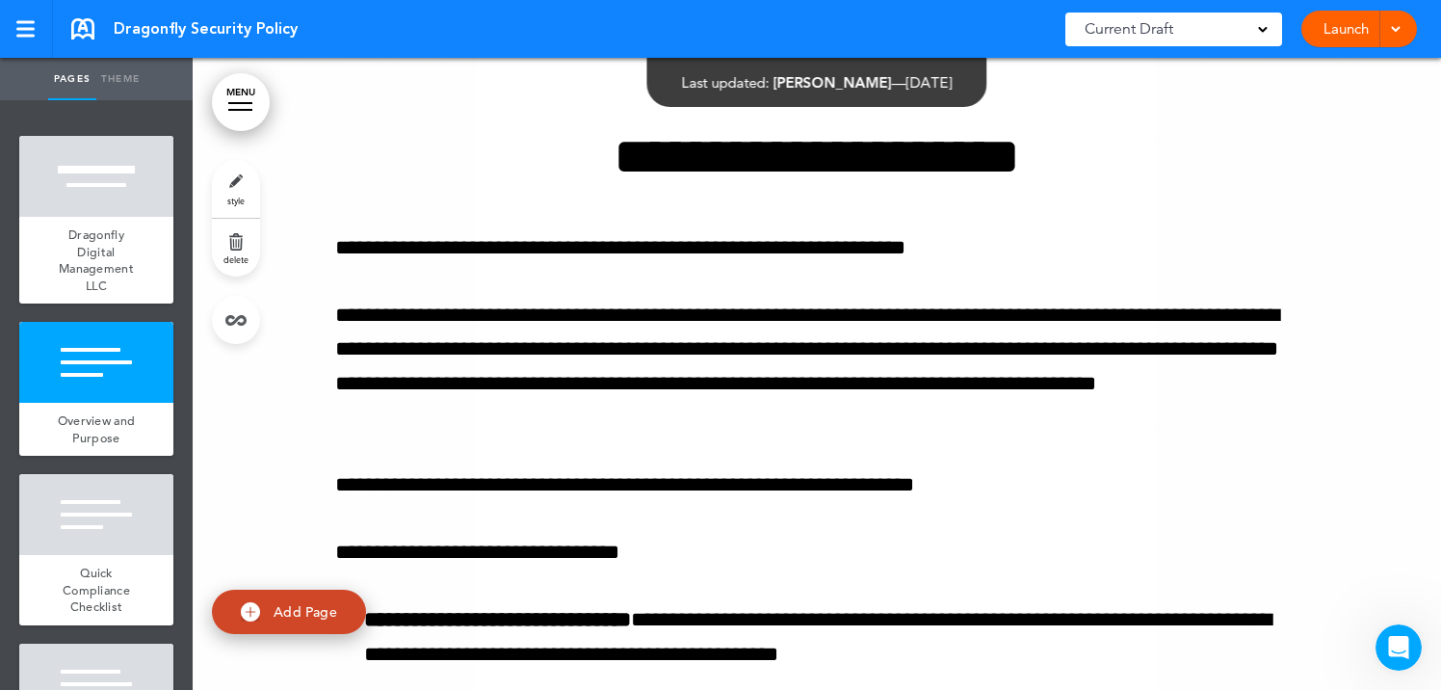
click at [242, 192] on link "style" at bounding box center [236, 189] width 48 height 58
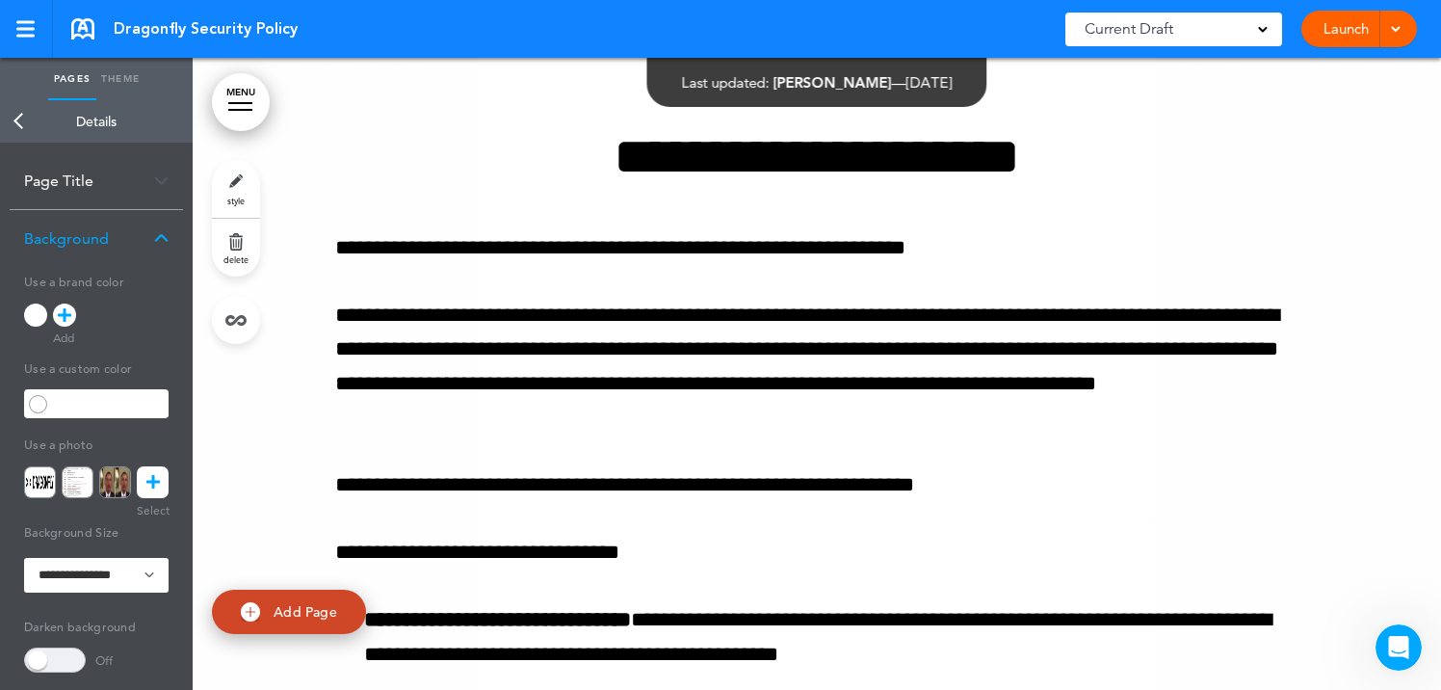
click at [156, 492] on icon at bounding box center [152, 482] width 13 height 32
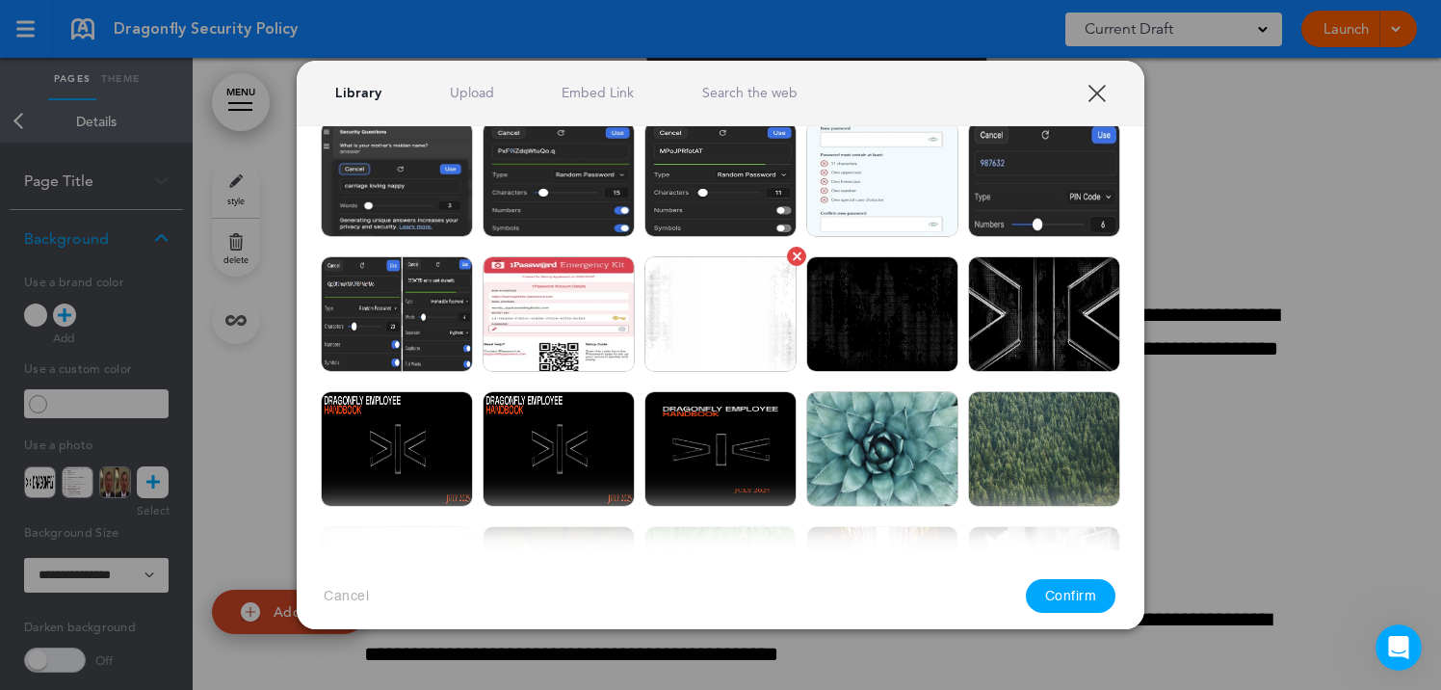
click at [688, 301] on img at bounding box center [720, 314] width 152 height 116
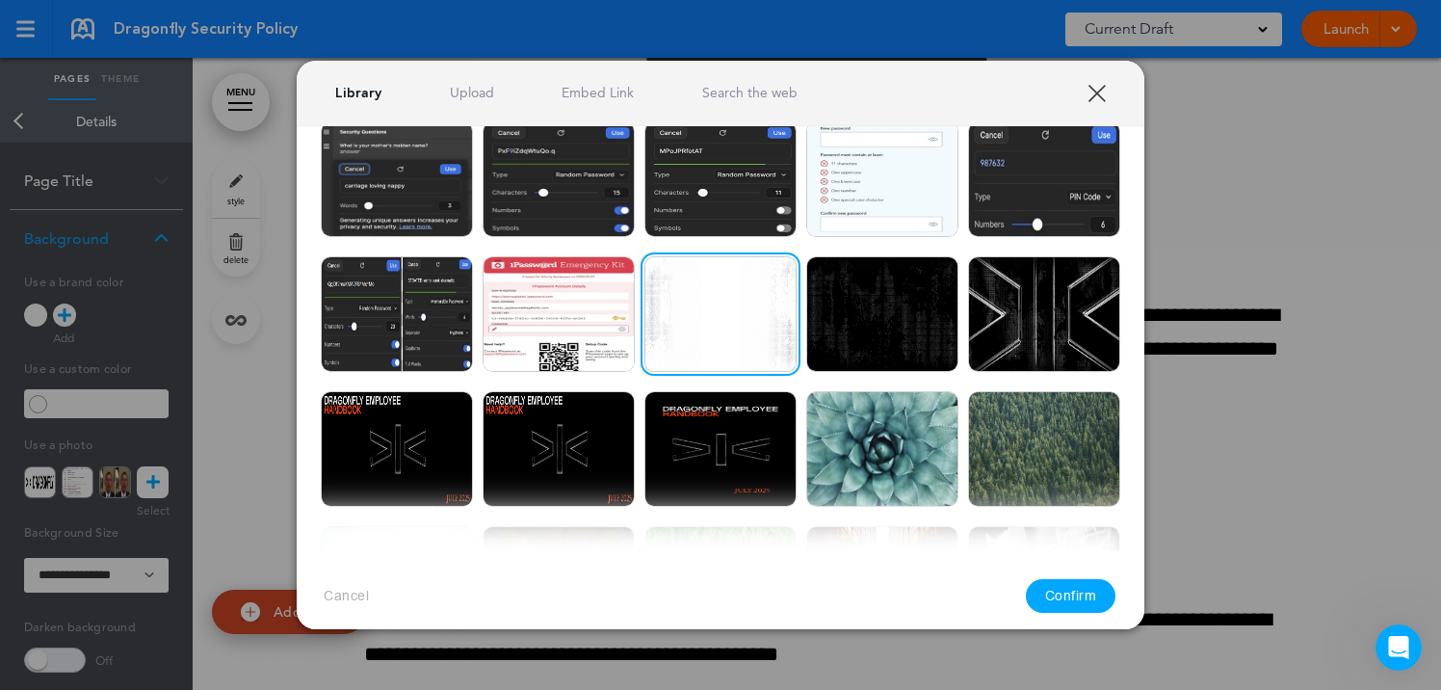
click at [1075, 590] on button "Confirm" at bounding box center [1071, 596] width 91 height 34
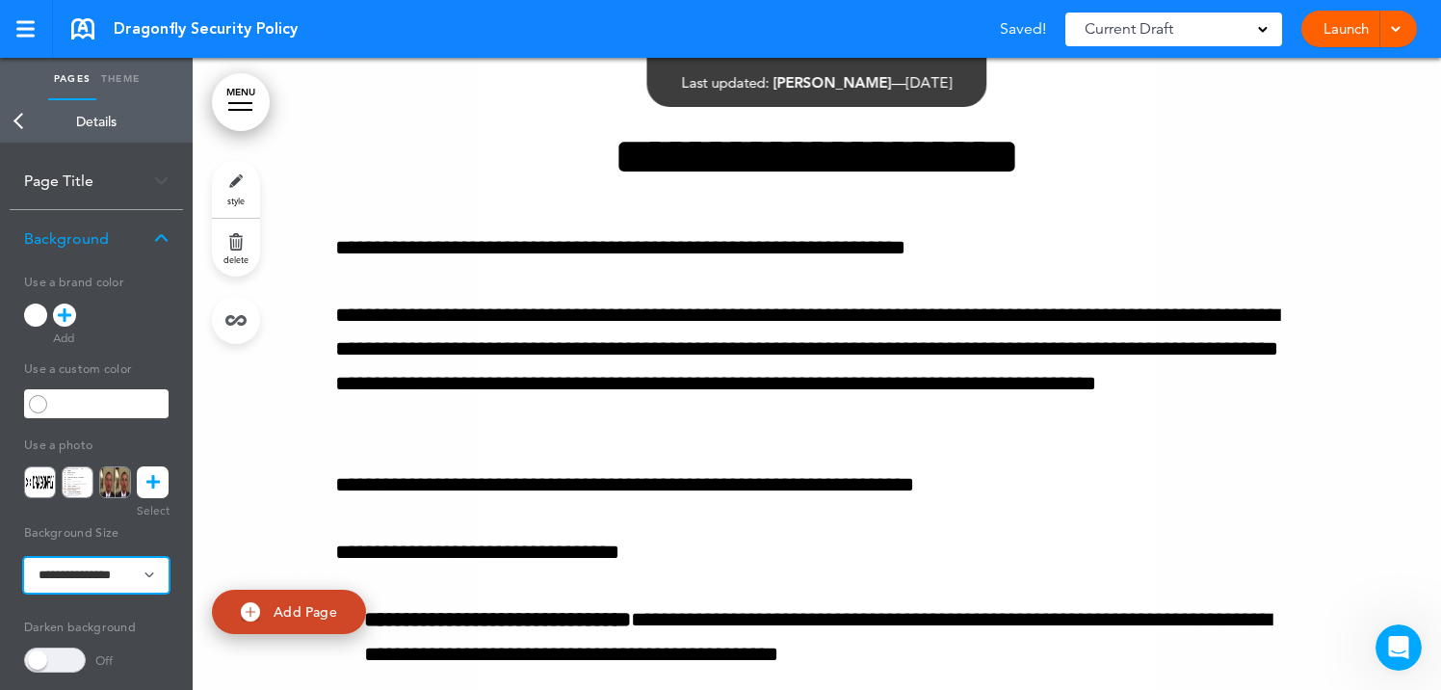
click at [124, 569] on select "**********" at bounding box center [96, 575] width 144 height 35
select select "*********"
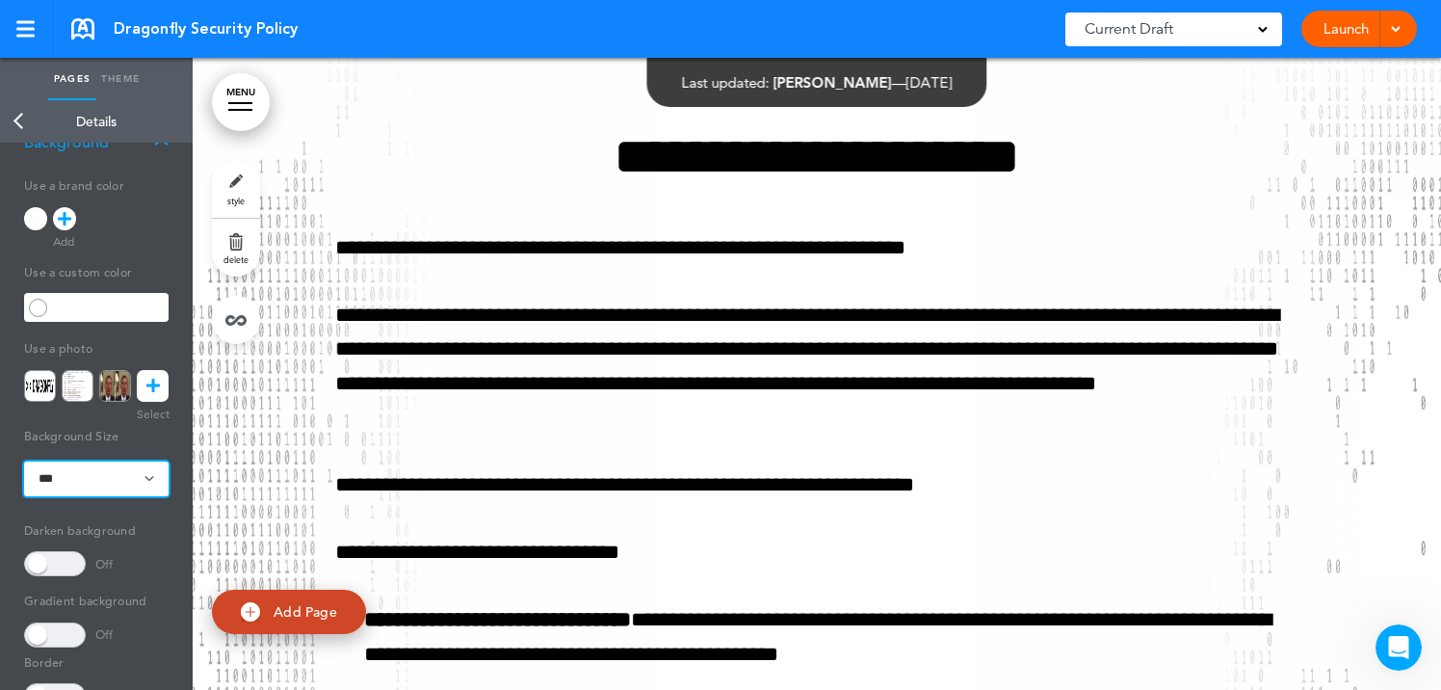
scroll to position [0, 0]
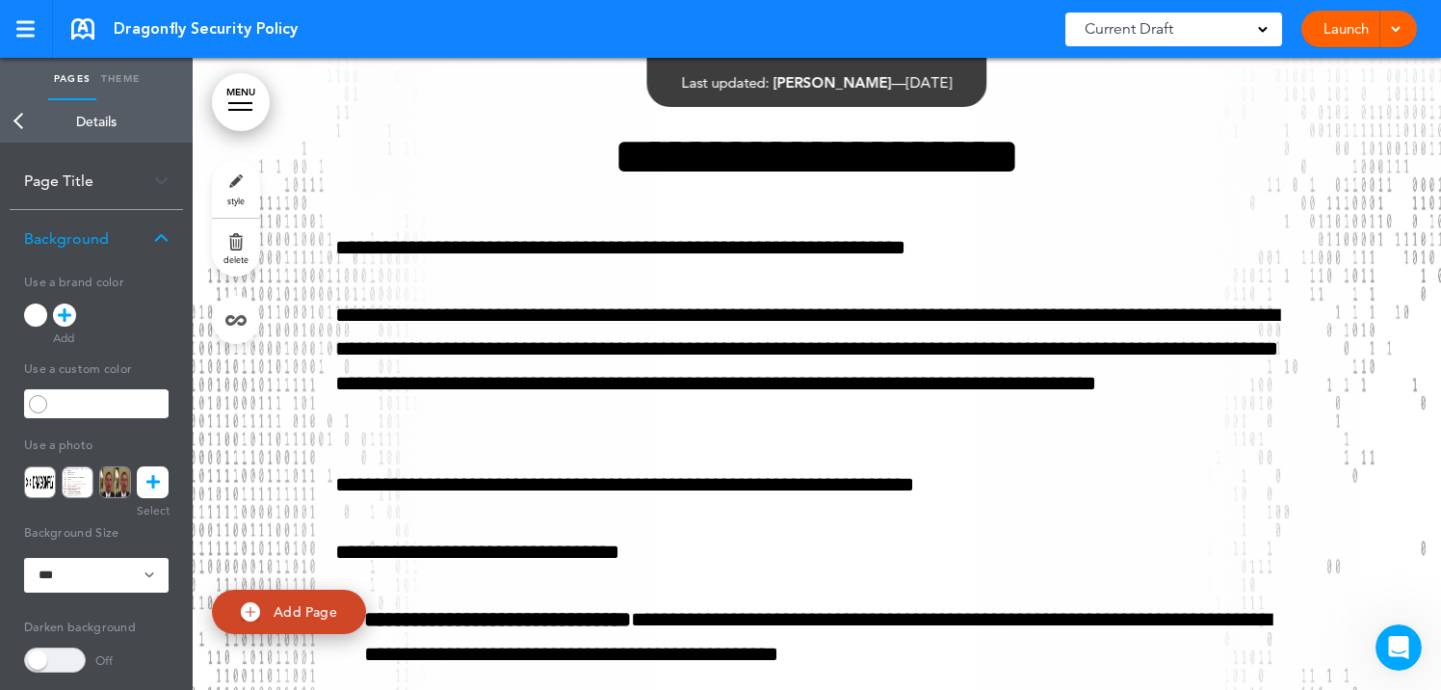
click at [125, 190] on div "Page Title" at bounding box center [96, 180] width 173 height 57
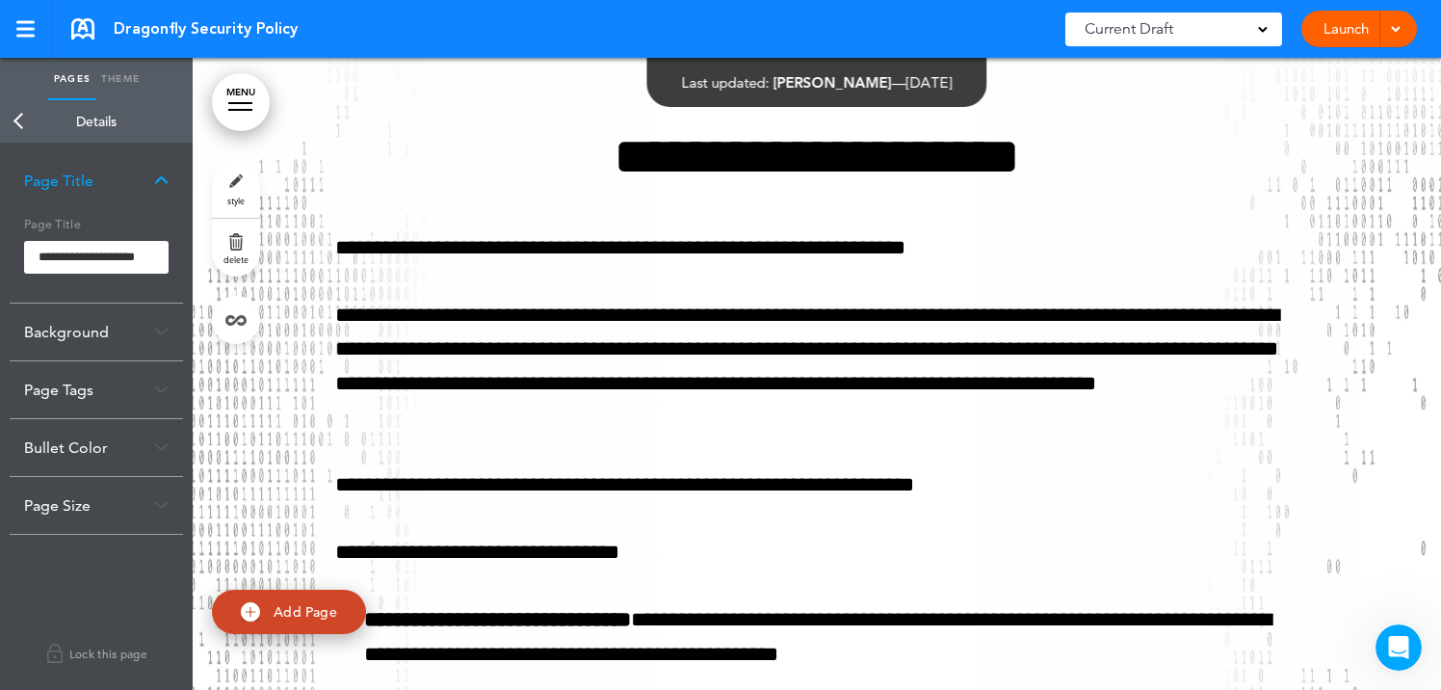
click at [243, 185] on link "style" at bounding box center [236, 189] width 48 height 58
click at [118, 86] on link "Theme" at bounding box center [120, 79] width 48 height 42
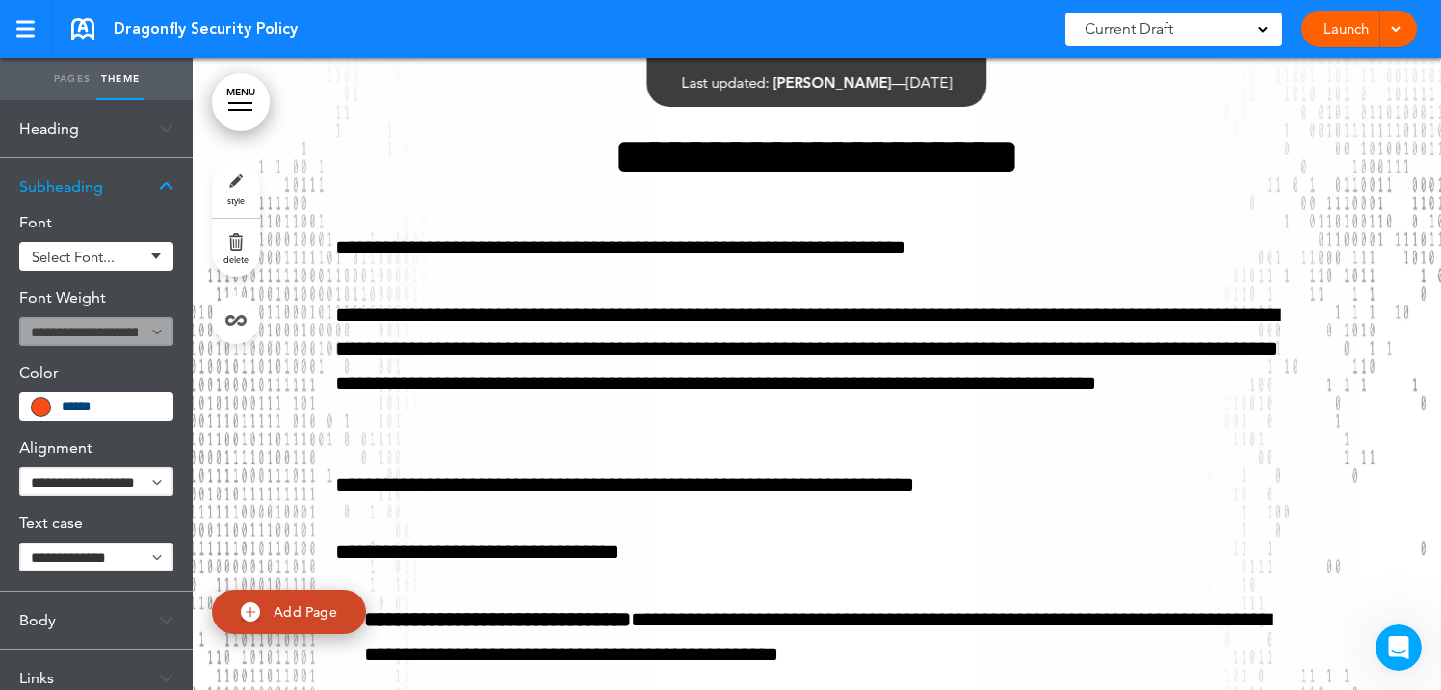
click at [164, 130] on img at bounding box center [166, 128] width 14 height 11
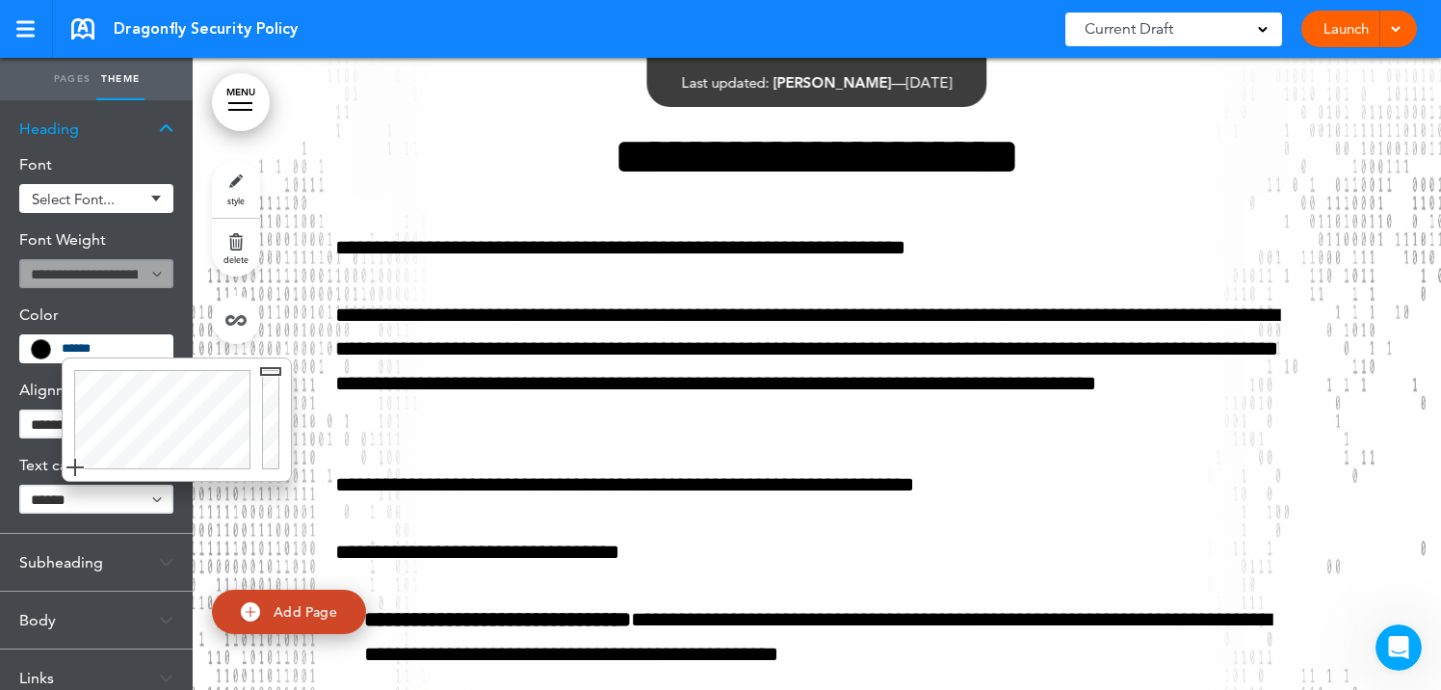
drag, startPoint x: 115, startPoint y: 346, endPoint x: 56, endPoint y: 343, distance: 58.8
click at [56, 343] on div "******" at bounding box center [96, 348] width 154 height 29
paste input "text"
type input "******"
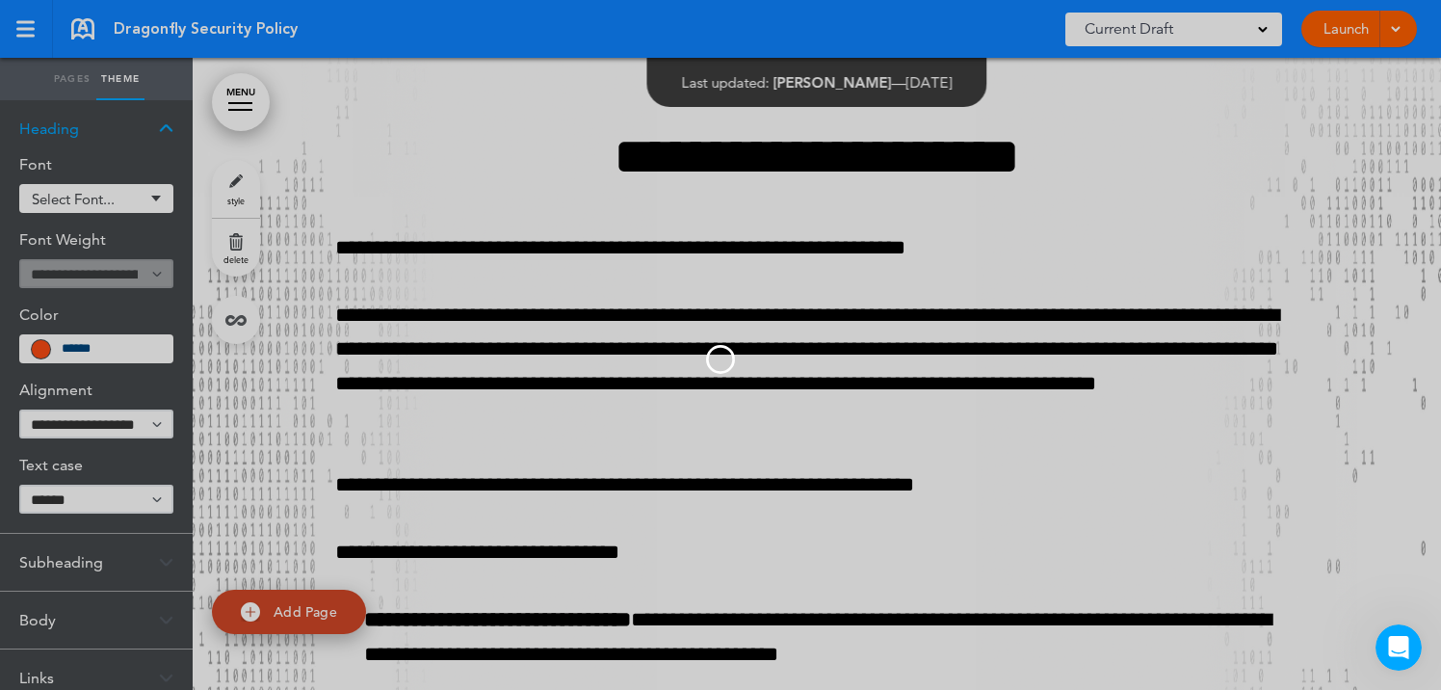
click at [156, 291] on body "Make this page common so it is available in other handbooks. This handbook Prev…" at bounding box center [720, 345] width 1441 height 690
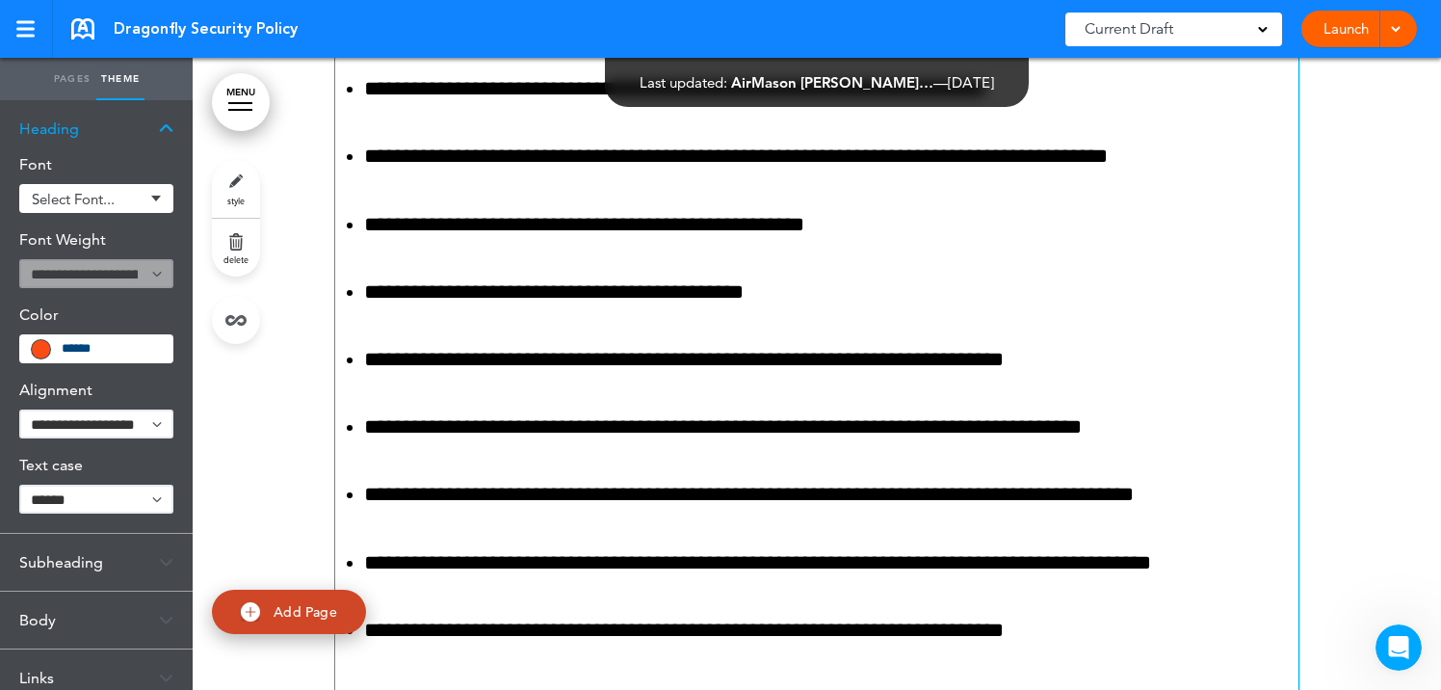
scroll to position [2260, 0]
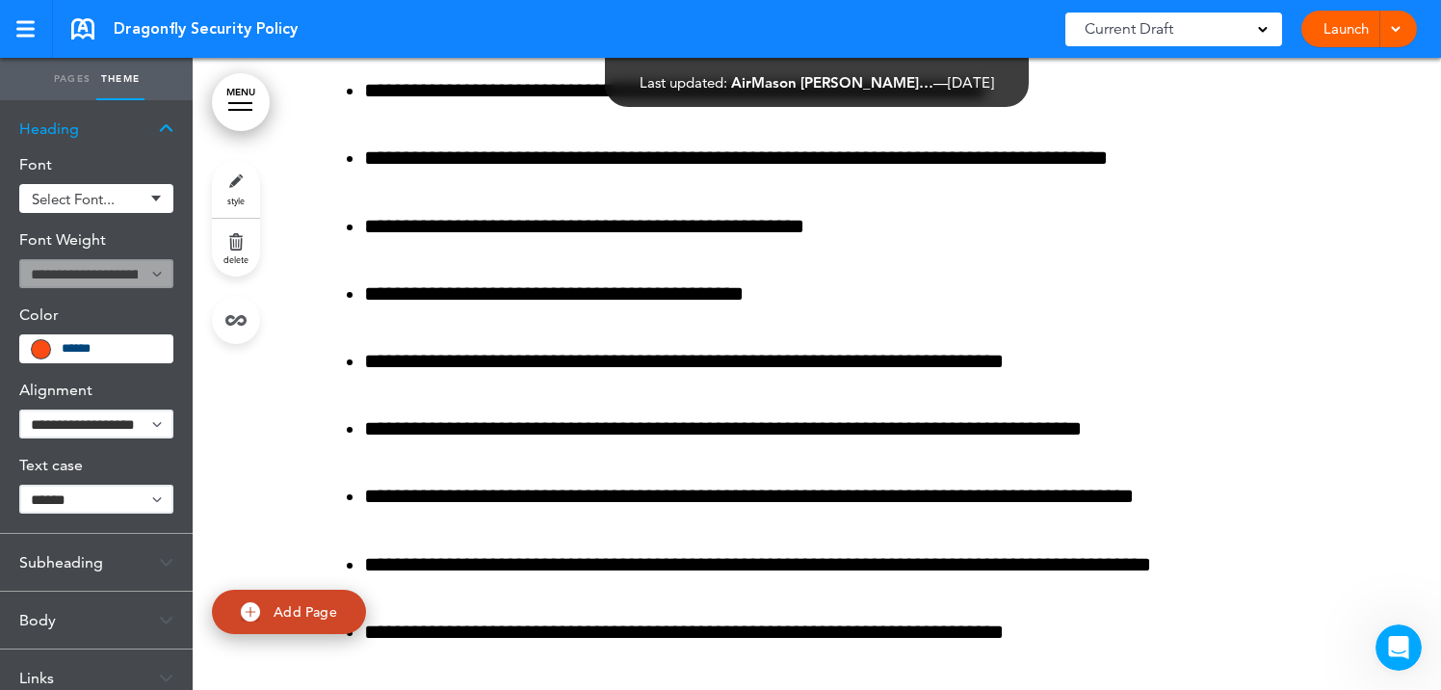
click at [63, 82] on link "Pages" at bounding box center [72, 79] width 48 height 42
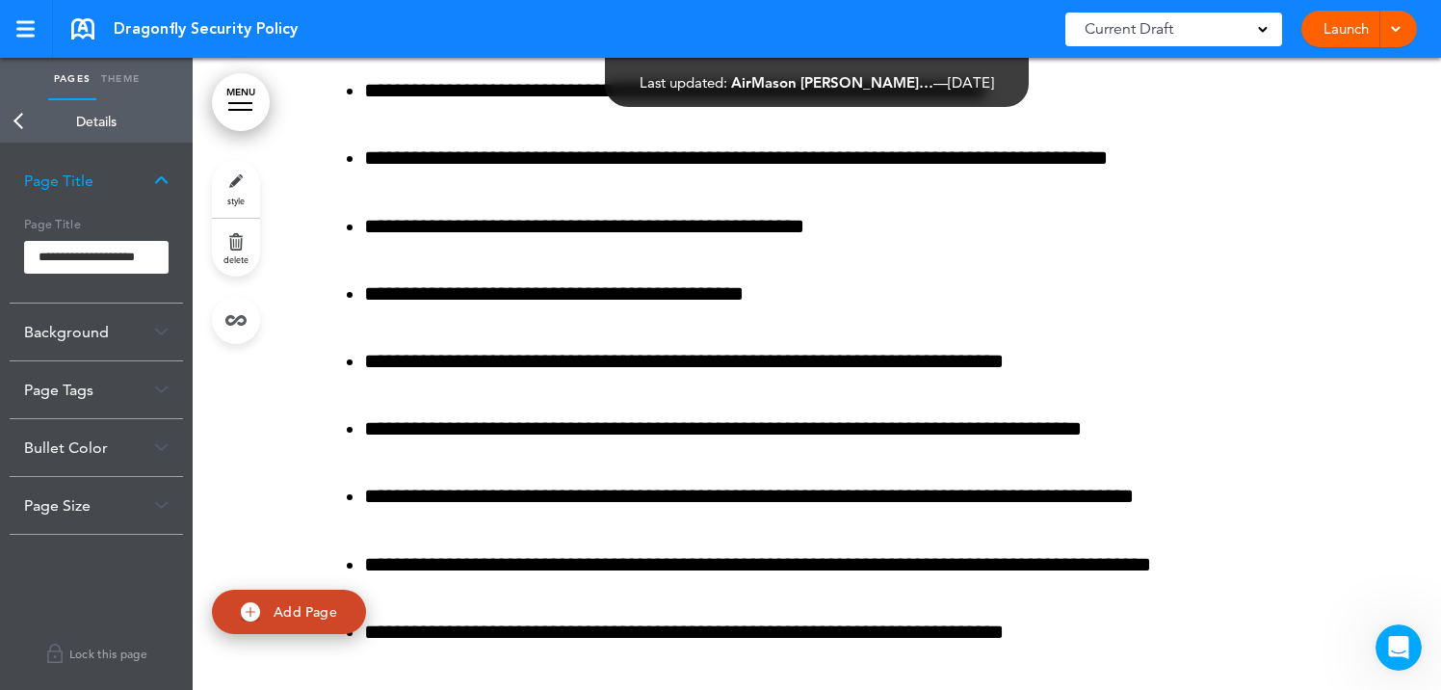
click at [15, 113] on link "Back" at bounding box center [19, 121] width 39 height 42
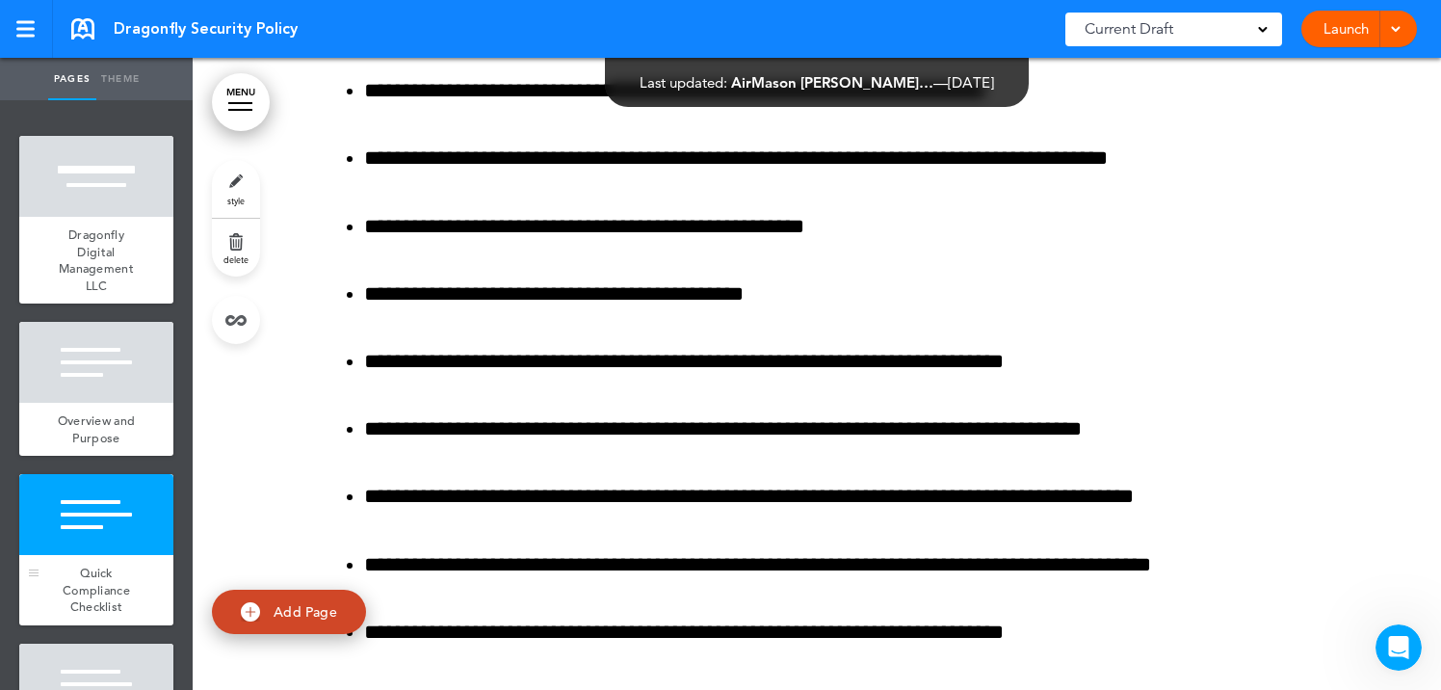
click at [107, 517] on div at bounding box center [96, 514] width 154 height 81
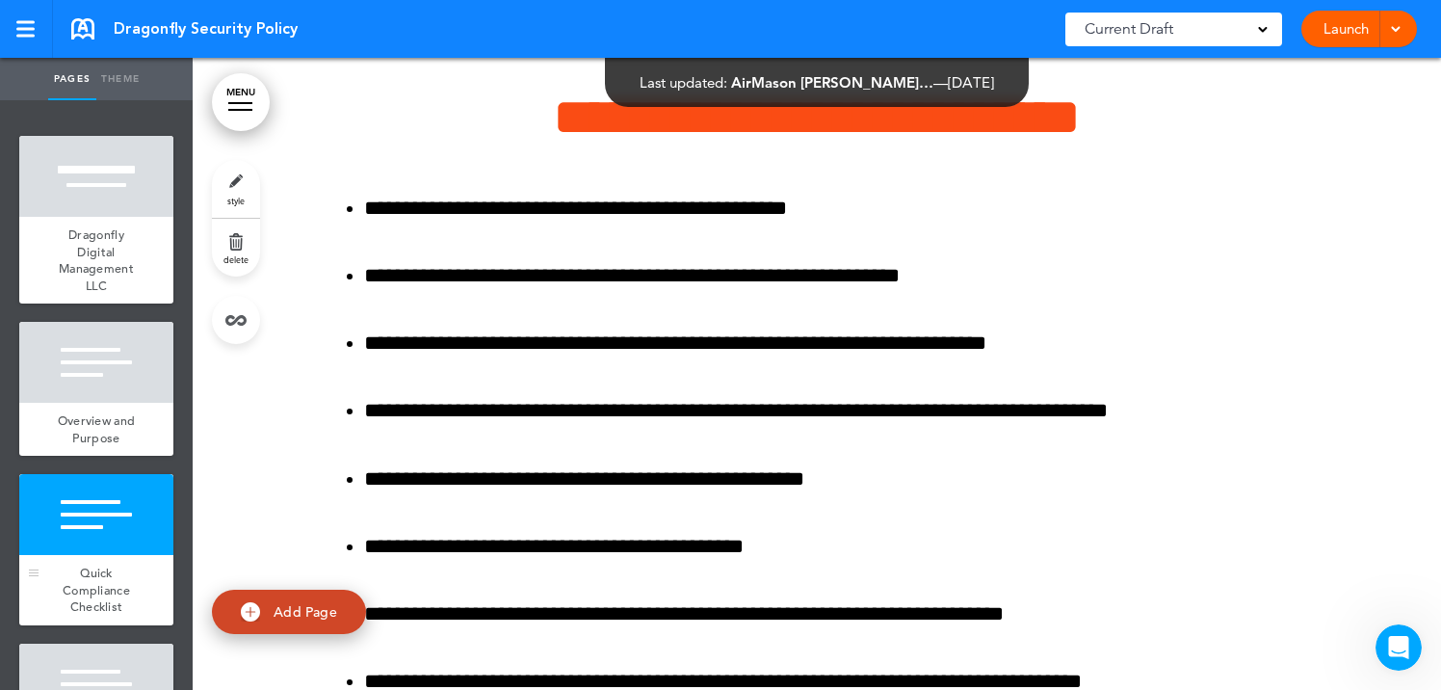
scroll to position [1968, 0]
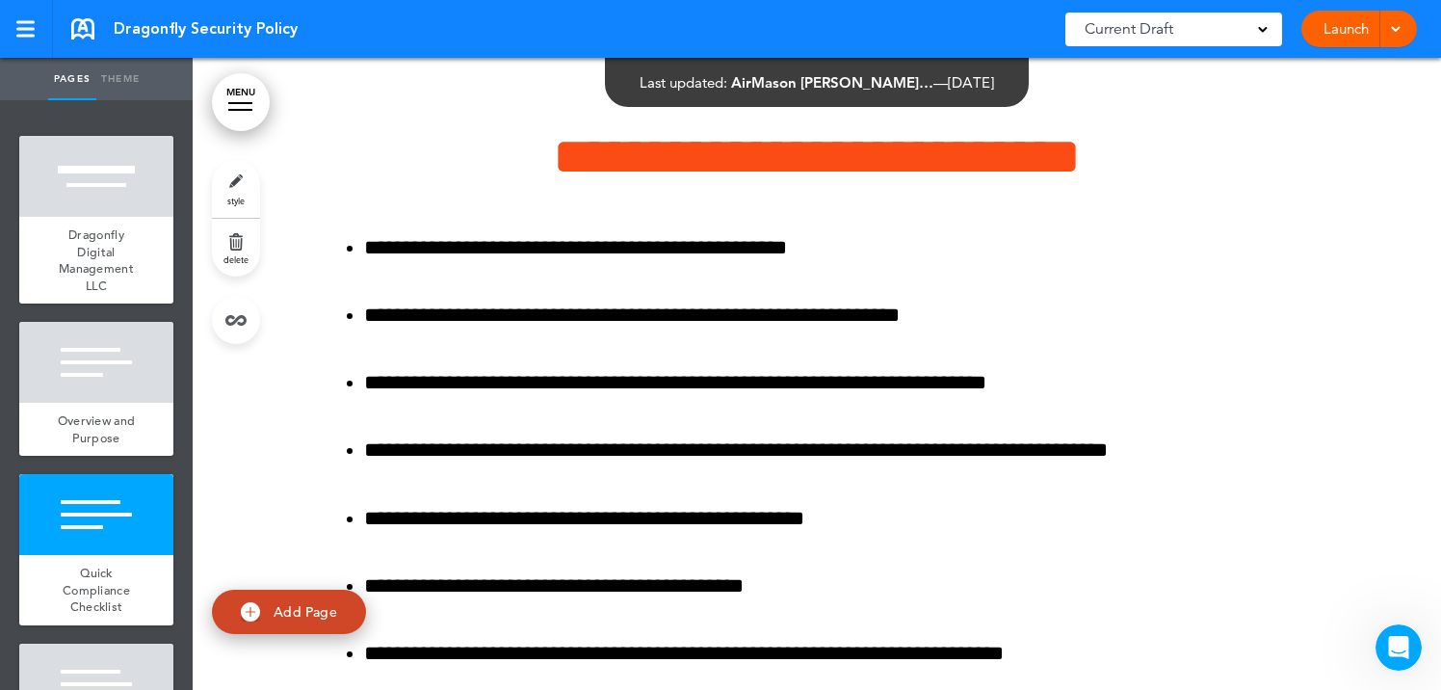
click at [131, 79] on link "Theme" at bounding box center [120, 79] width 48 height 42
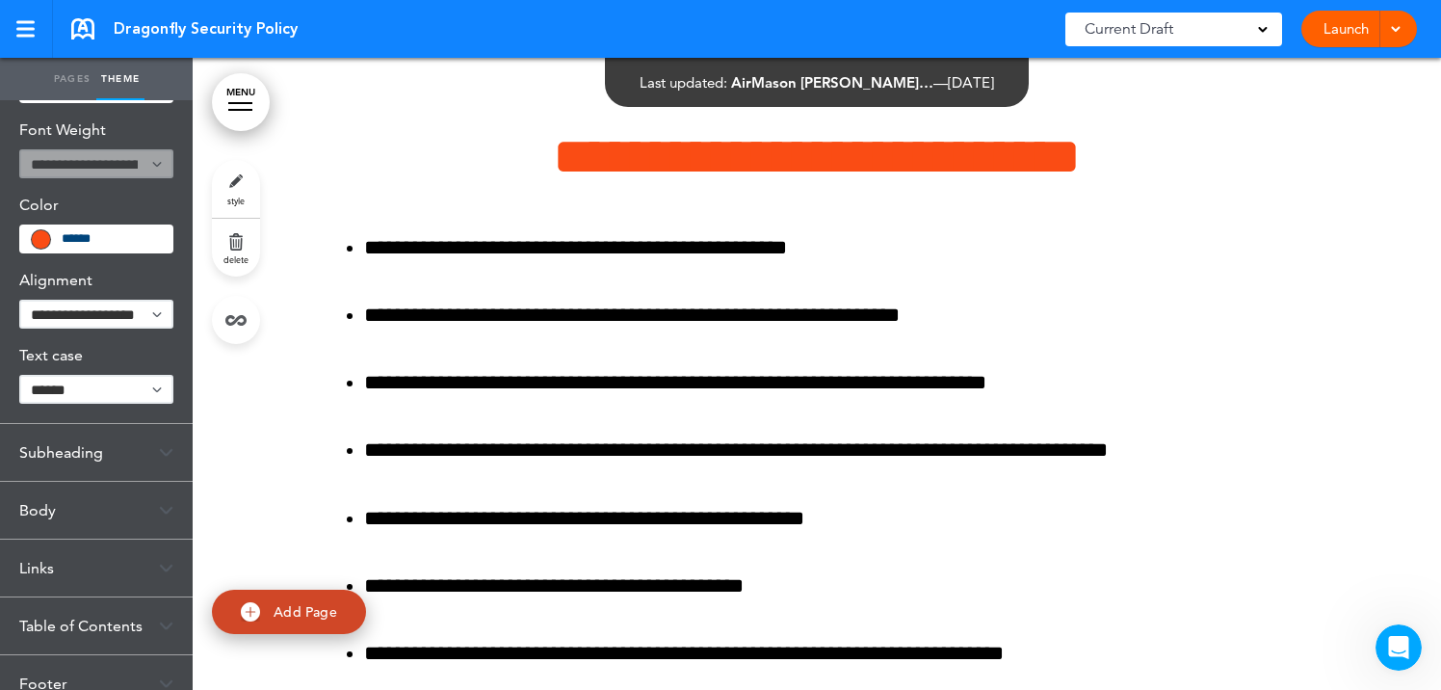
scroll to position [99, 0]
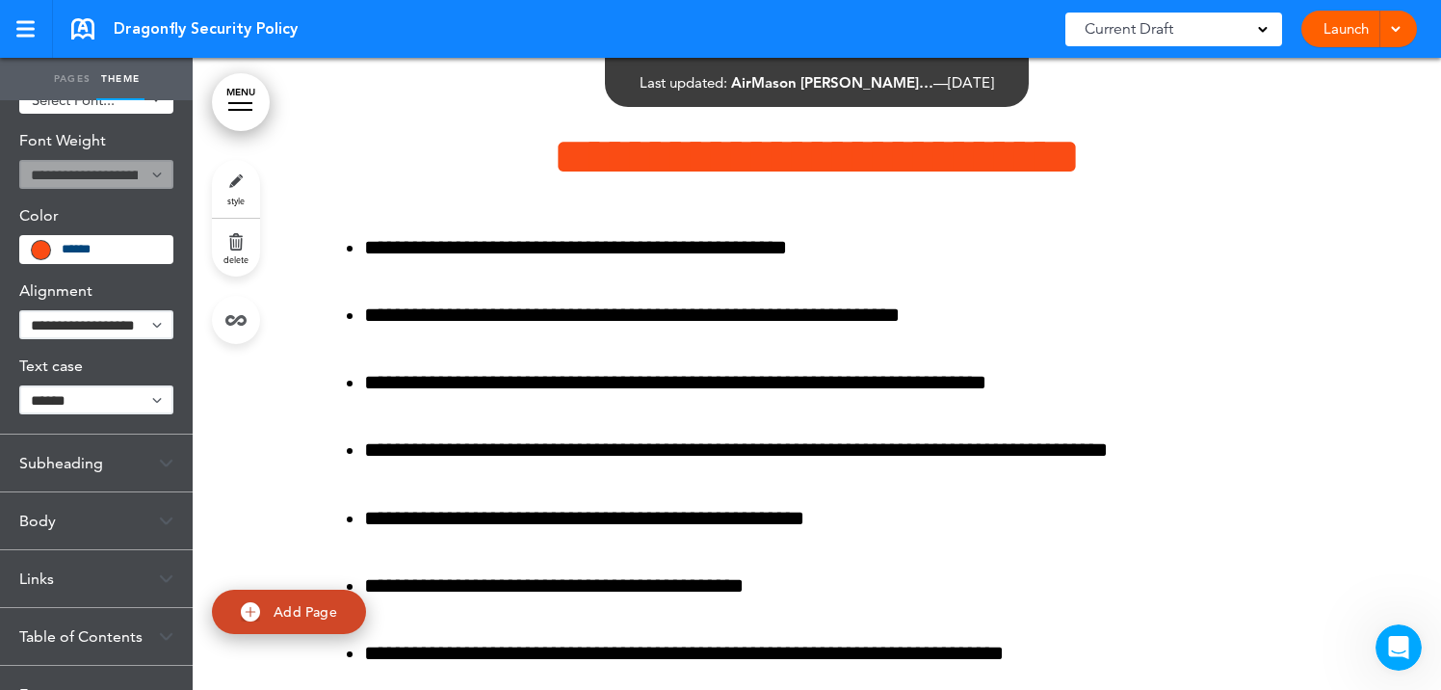
click at [237, 184] on link "style" at bounding box center [236, 189] width 48 height 58
type input "**********"
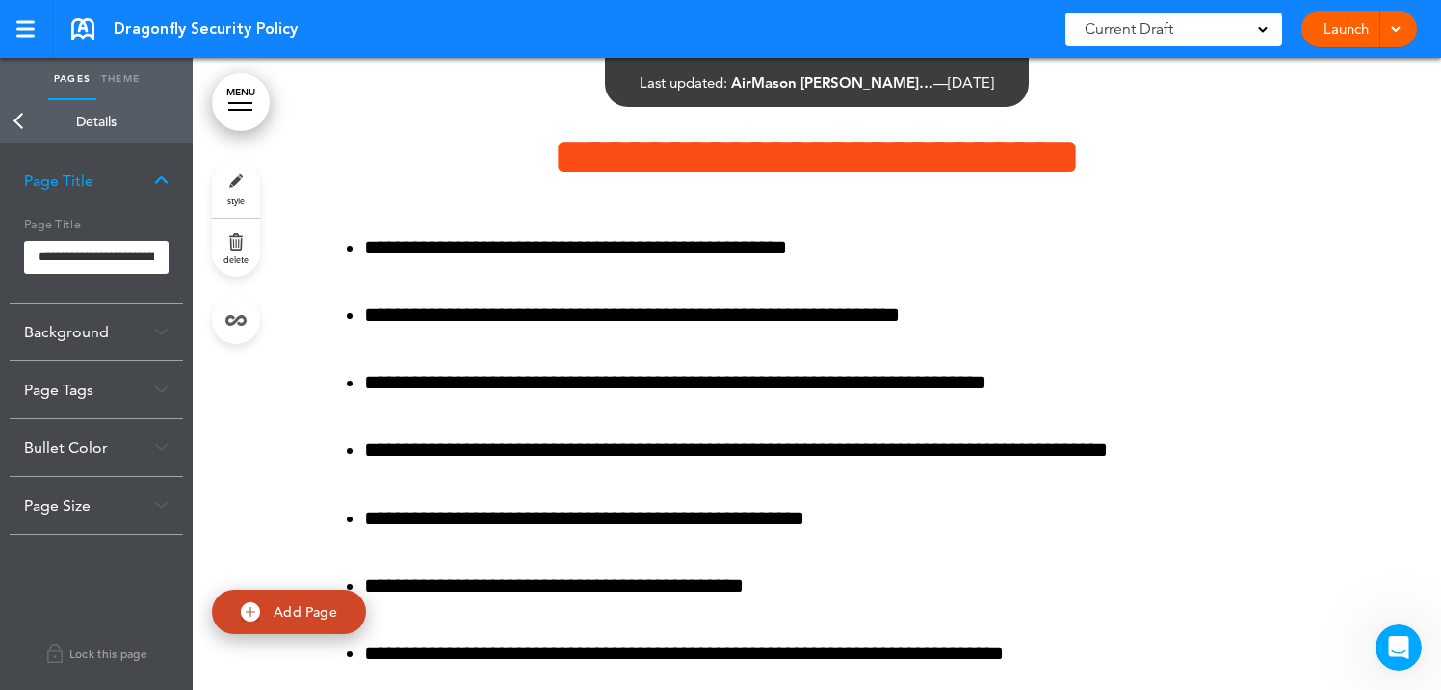
click at [91, 313] on div "Background" at bounding box center [96, 331] width 173 height 57
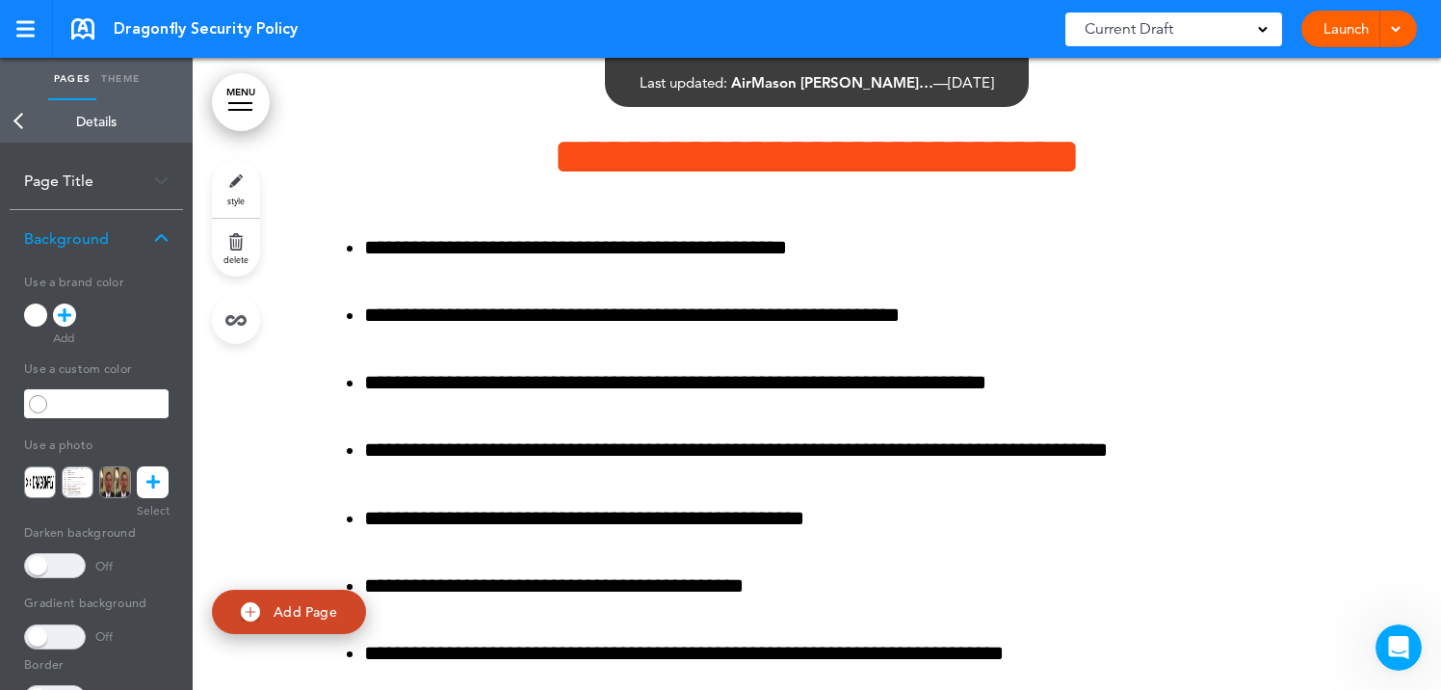
click at [151, 498] on link at bounding box center [153, 482] width 32 height 32
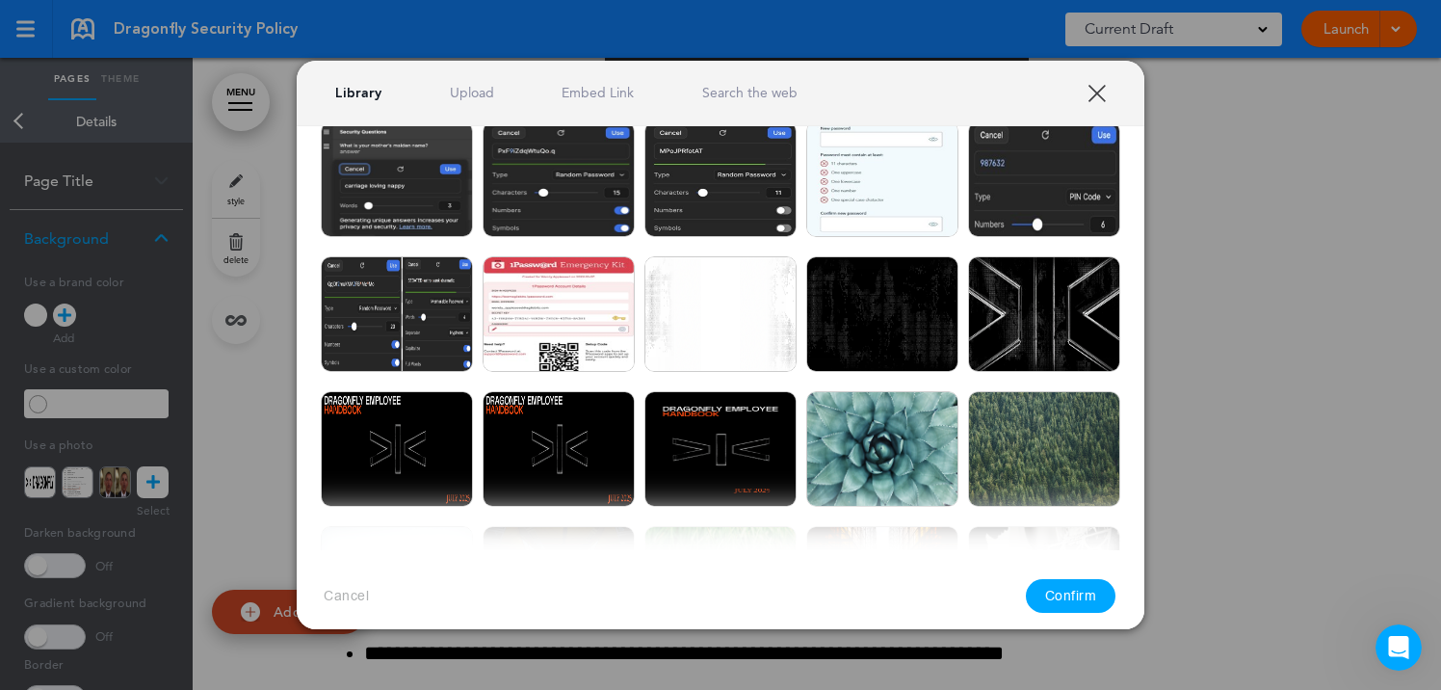
click at [716, 337] on img at bounding box center [720, 314] width 152 height 116
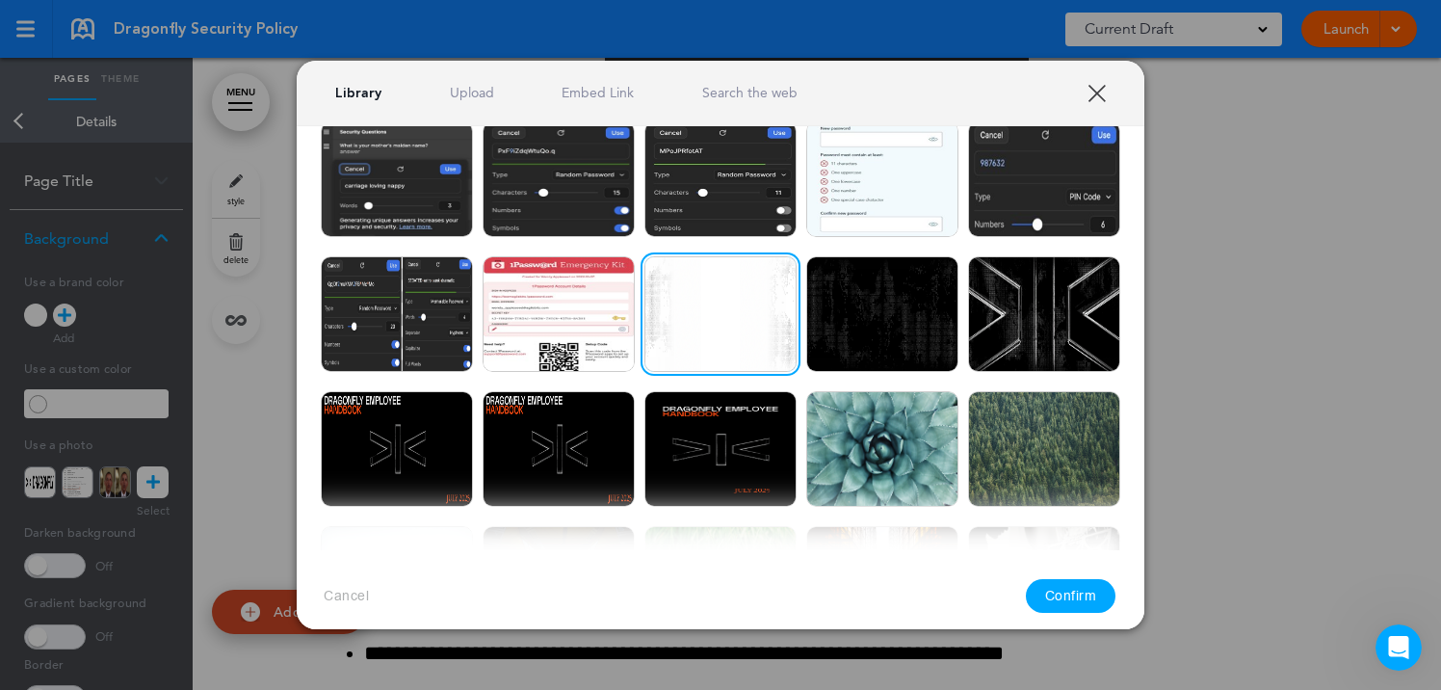
click at [152, 569] on div at bounding box center [720, 345] width 1441 height 690
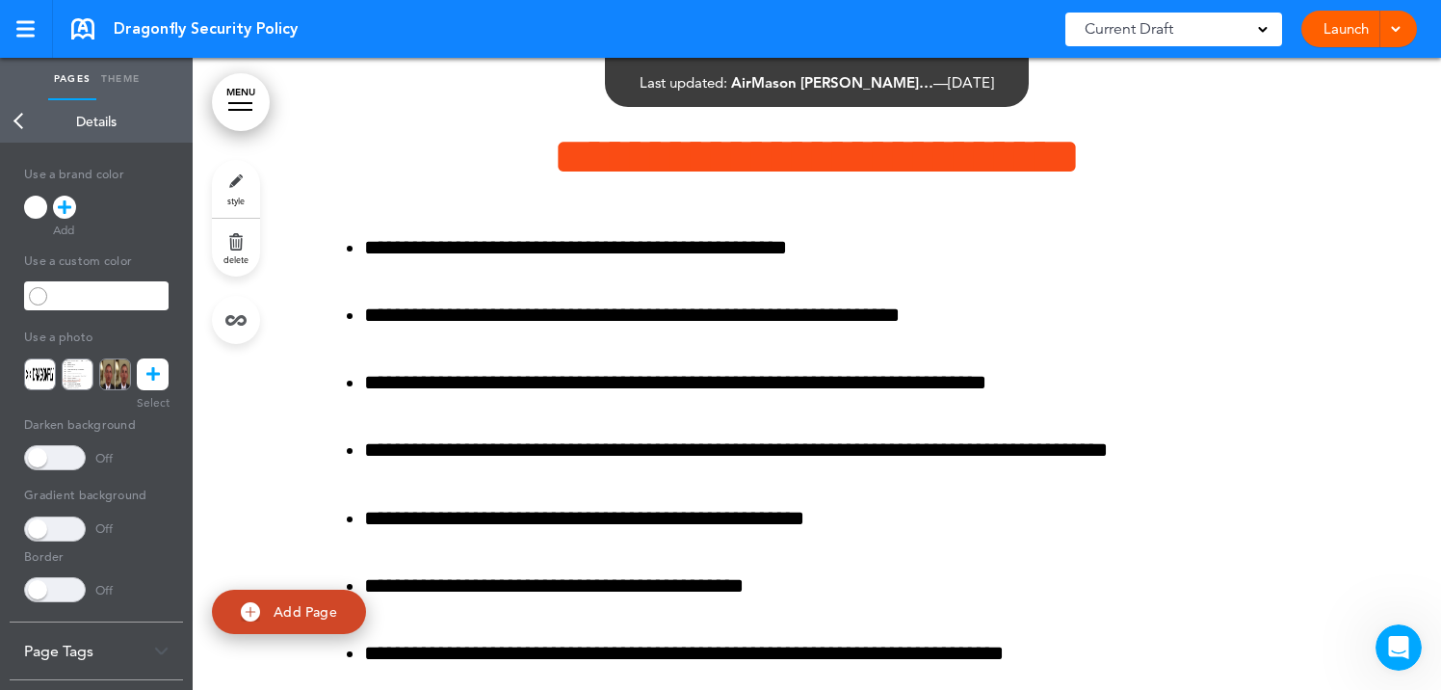
scroll to position [110, 0]
click at [164, 376] on link at bounding box center [153, 372] width 32 height 32
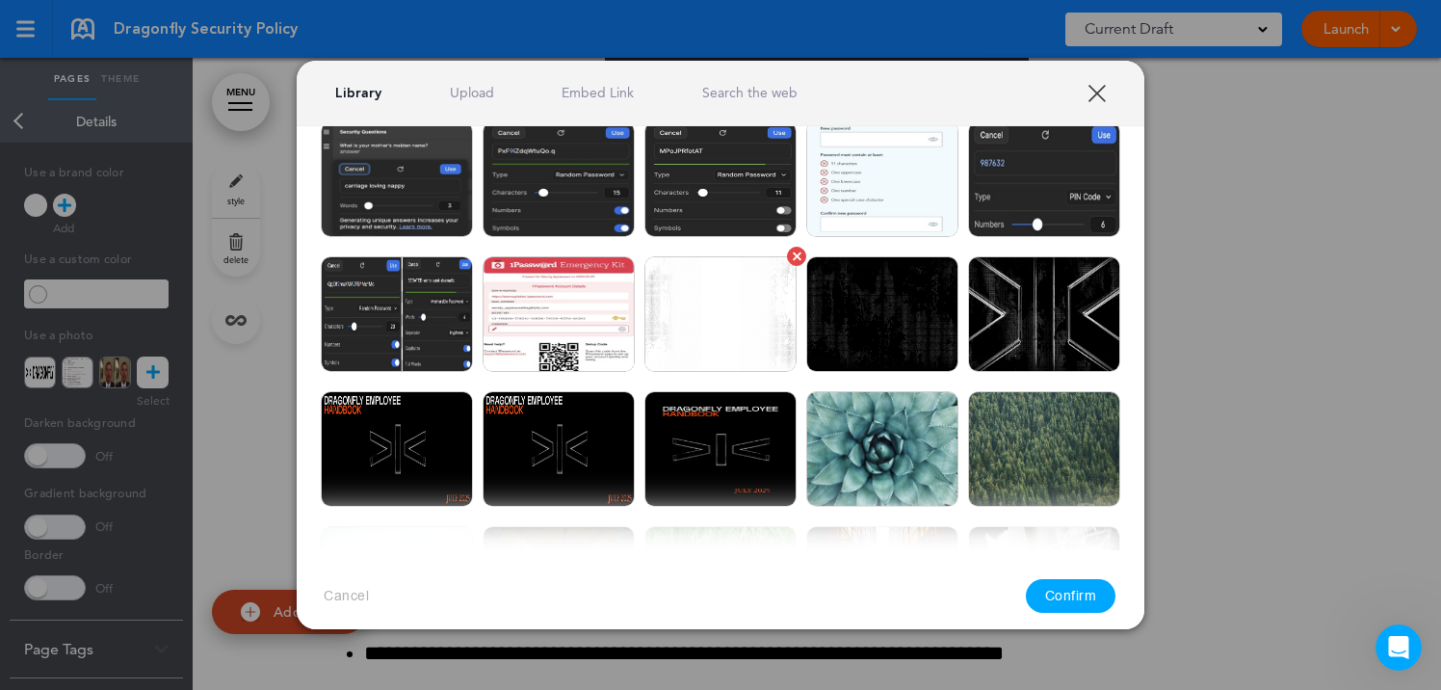
click at [712, 313] on img at bounding box center [720, 314] width 152 height 116
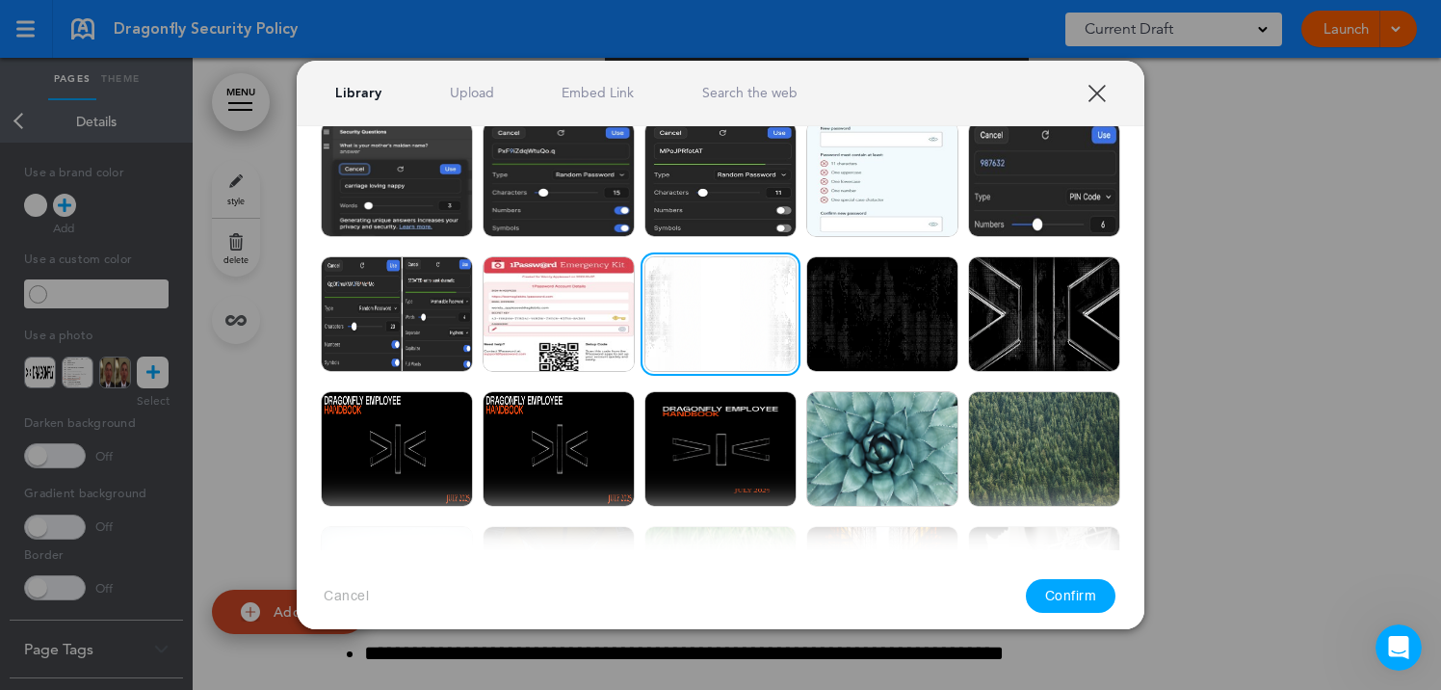
click at [1089, 607] on button "Confirm" at bounding box center [1071, 596] width 91 height 34
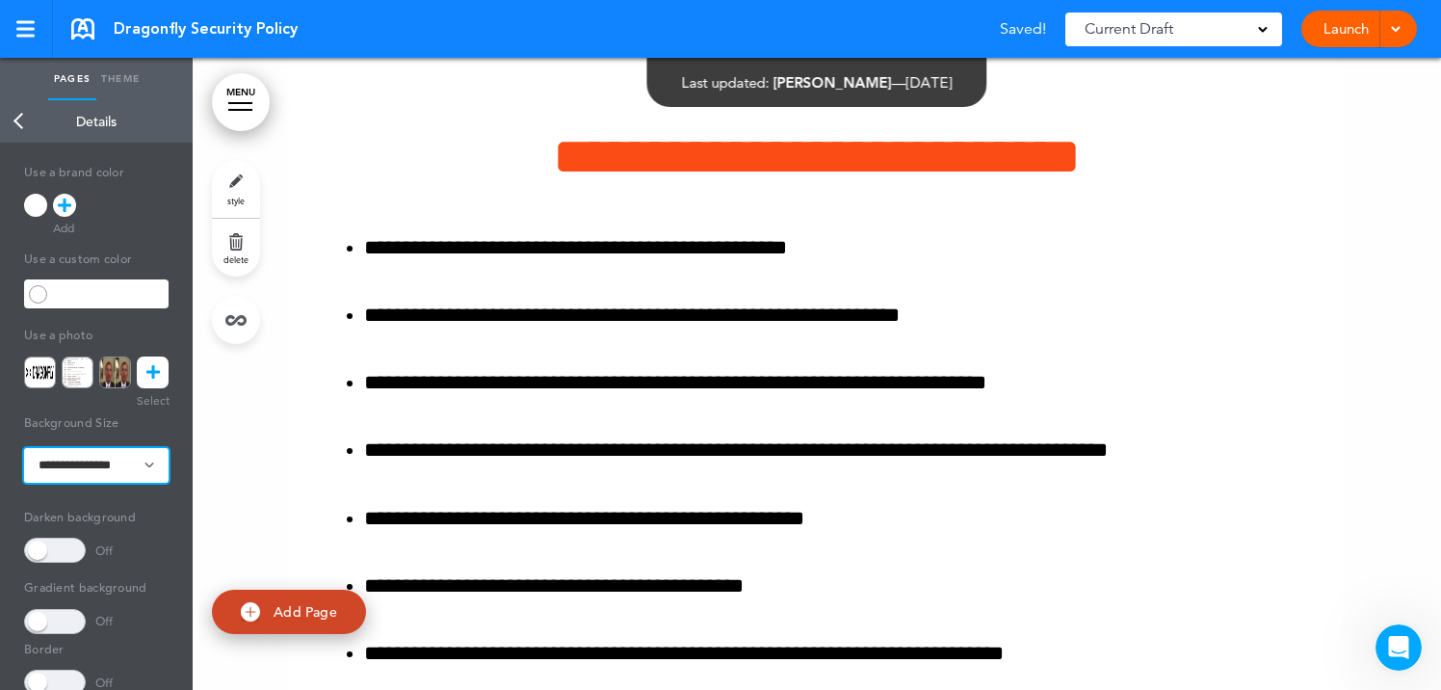
click at [117, 464] on select "**********" at bounding box center [96, 465] width 144 height 35
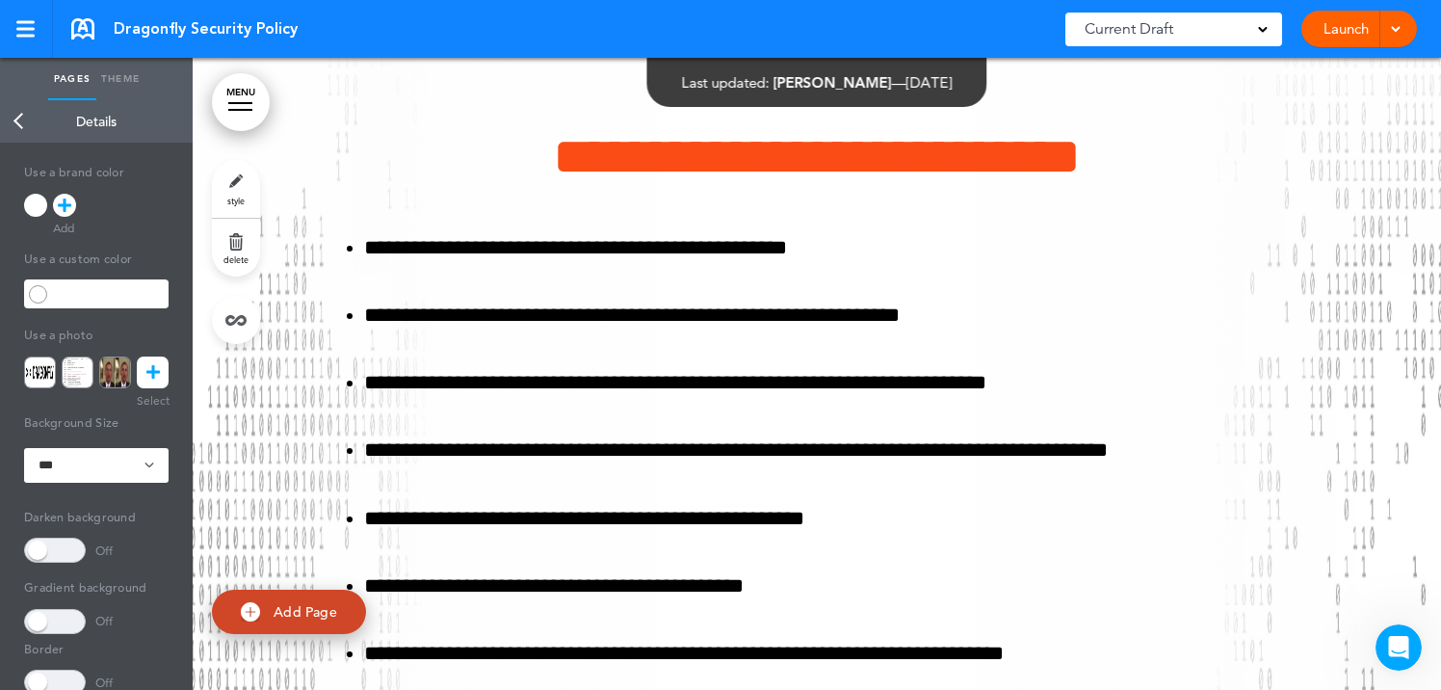
click at [18, 118] on link "Back" at bounding box center [19, 121] width 39 height 42
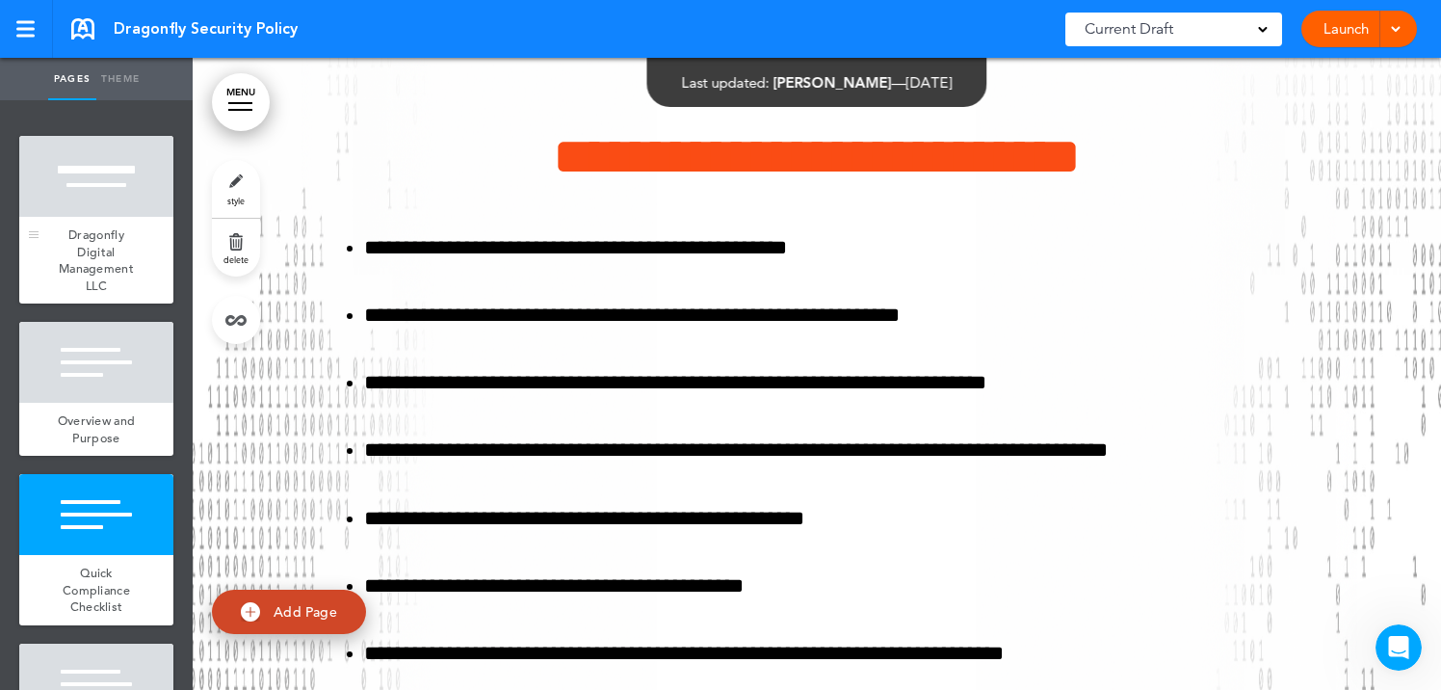
click at [124, 186] on div at bounding box center [96, 176] width 154 height 81
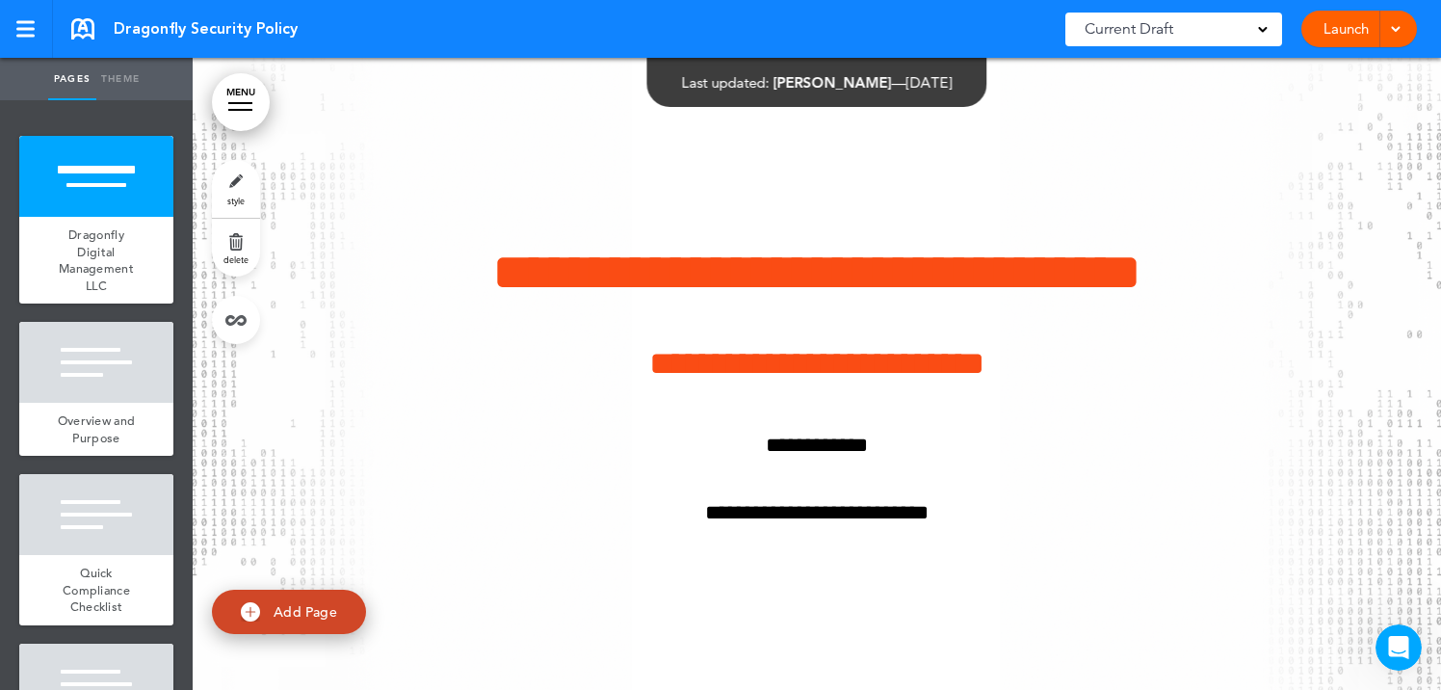
click at [117, 84] on link "Theme" at bounding box center [120, 79] width 48 height 42
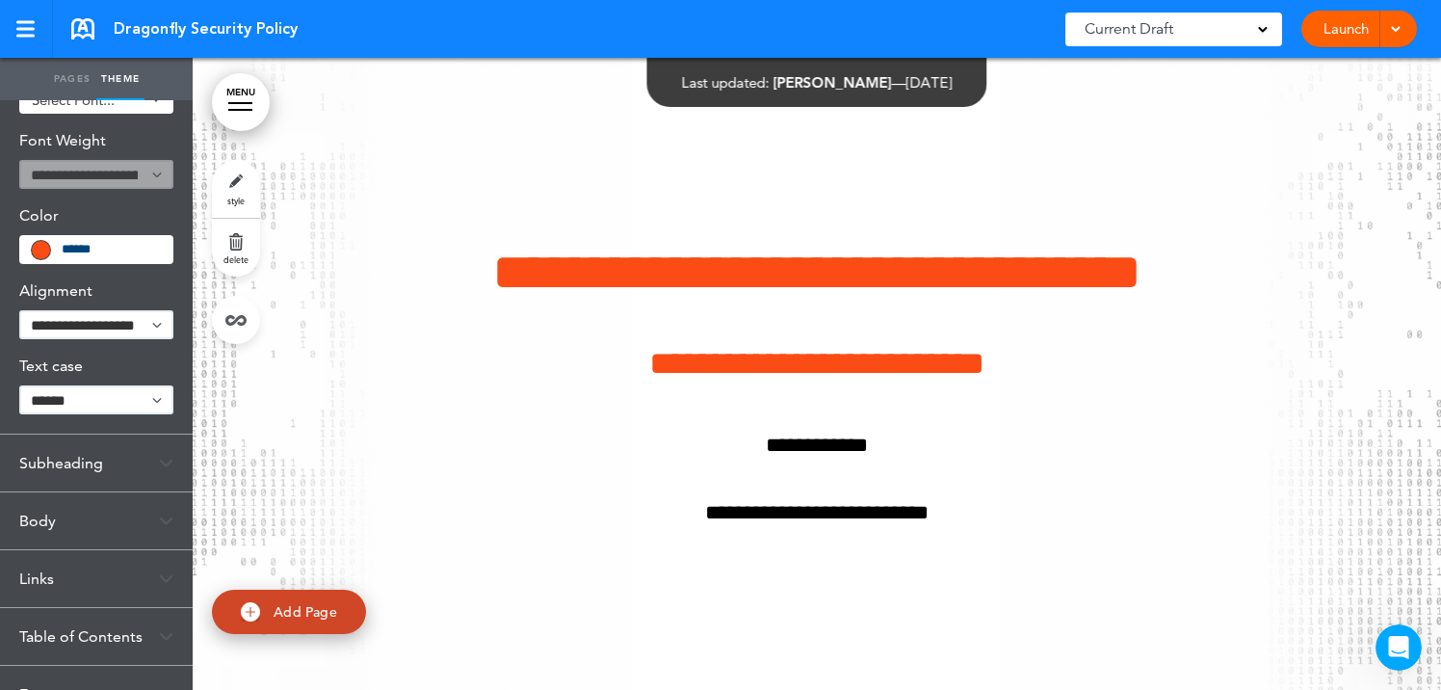
click at [104, 525] on div "Body" at bounding box center [96, 520] width 193 height 57
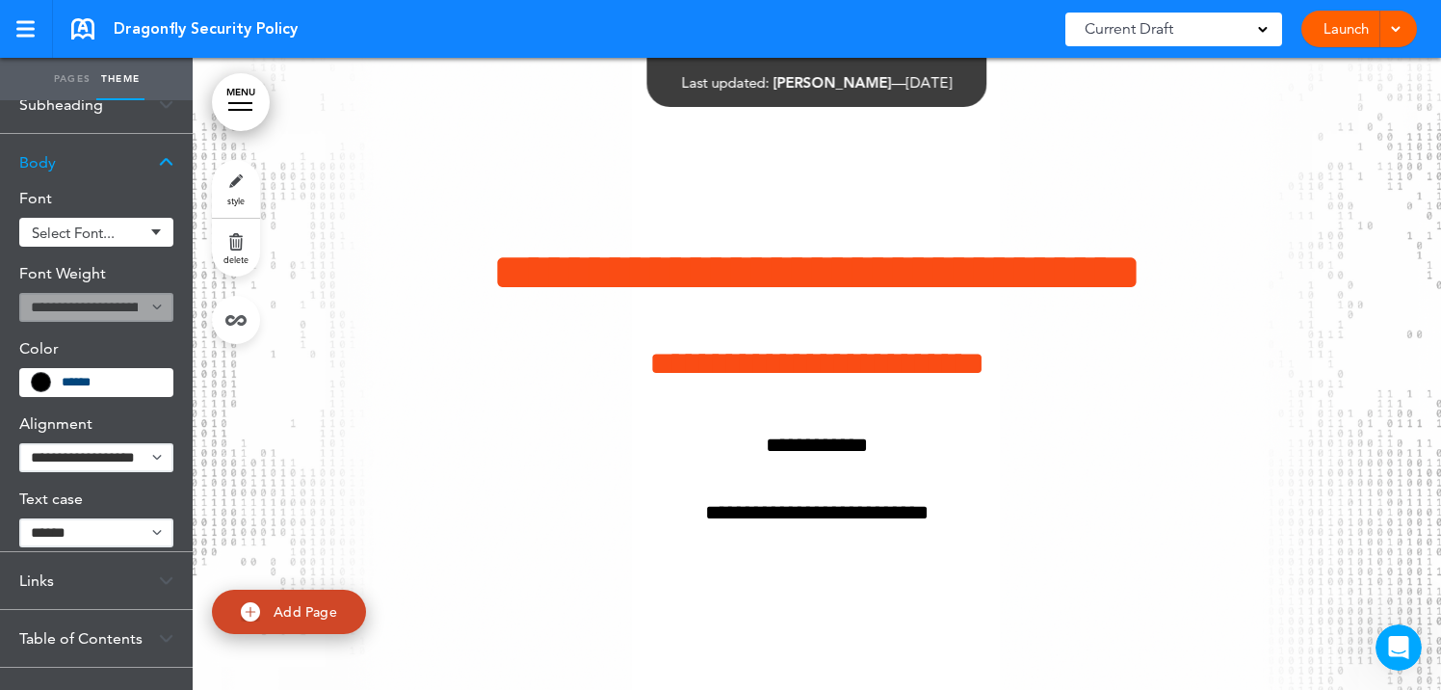
scroll to position [98, 0]
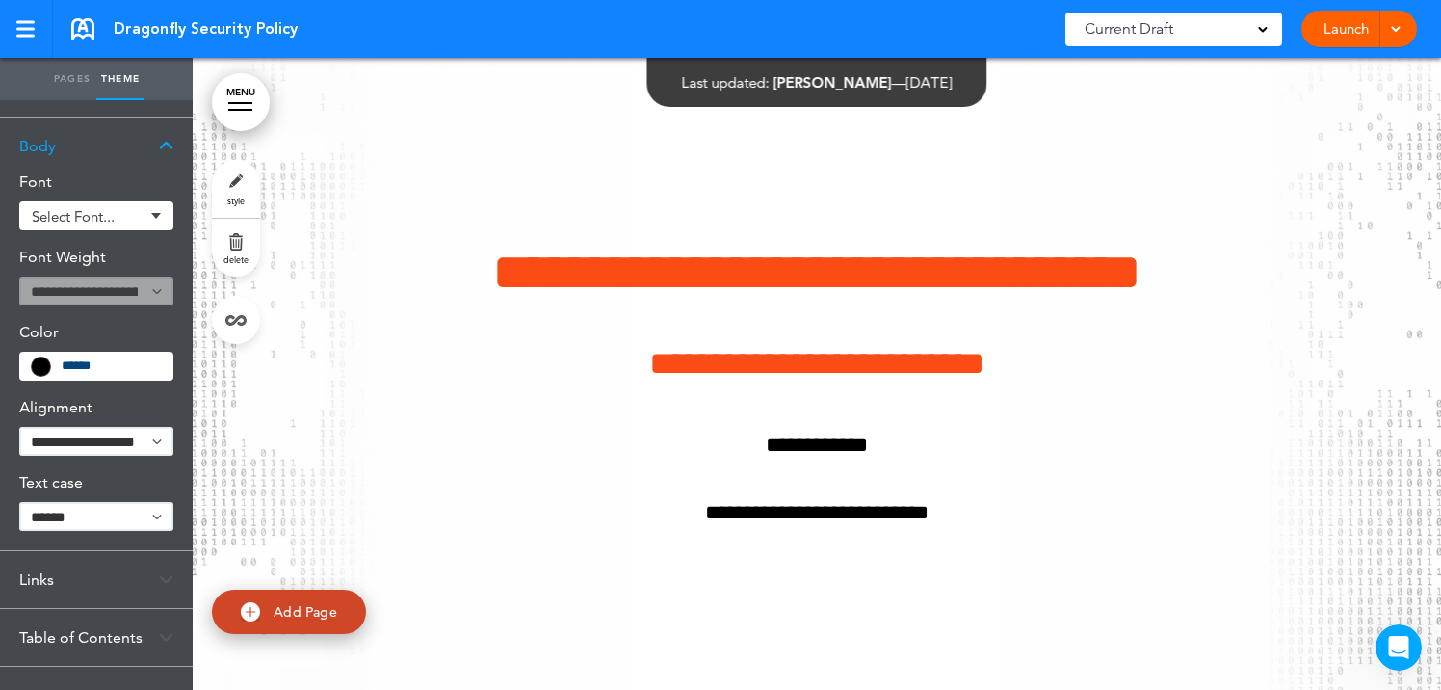
click at [249, 191] on link "style" at bounding box center [236, 189] width 48 height 58
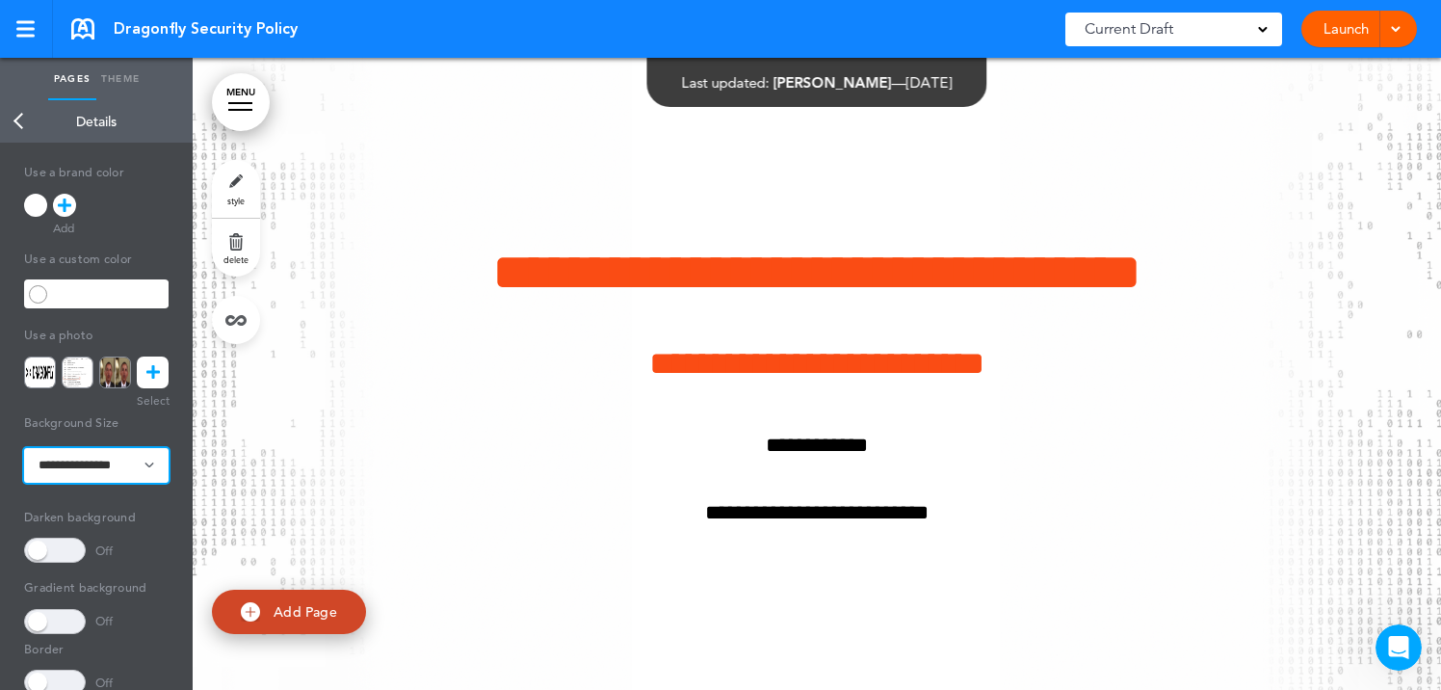
click at [140, 462] on select "**********" at bounding box center [96, 465] width 144 height 35
select select "*********"
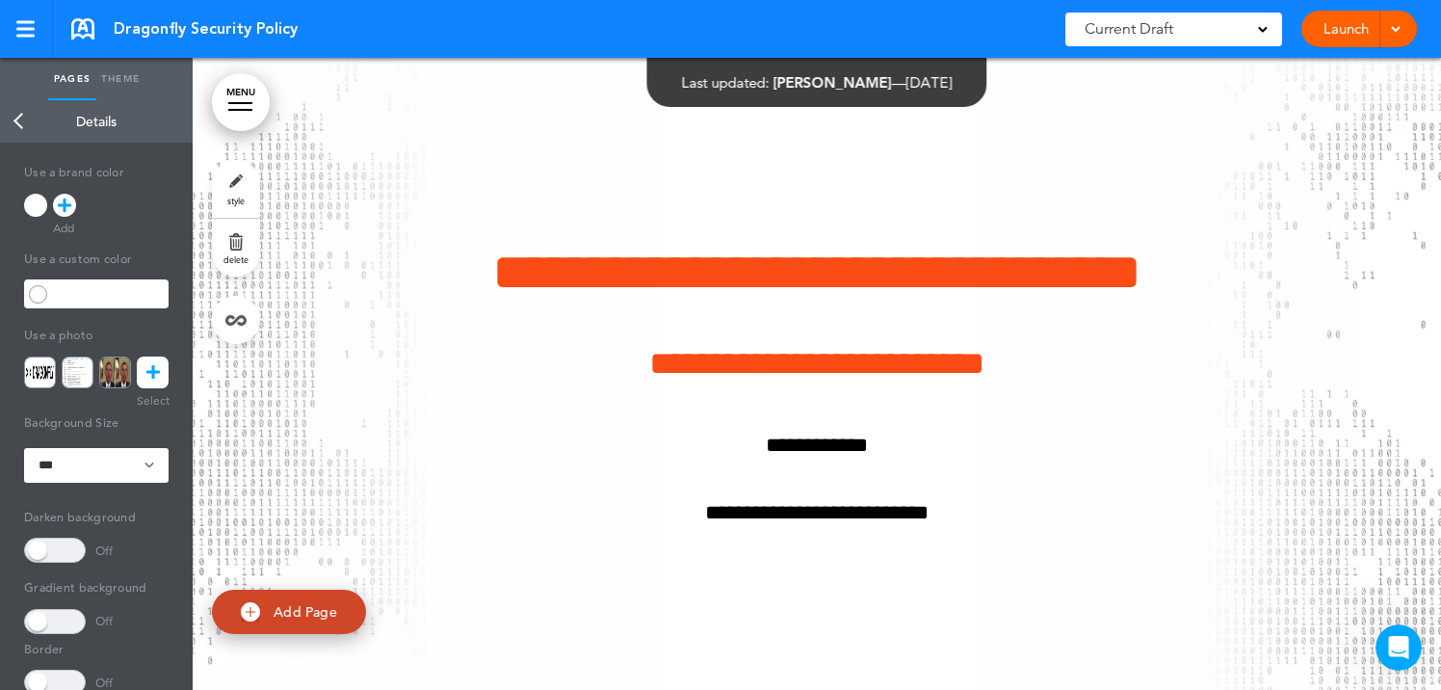
click at [134, 74] on link "Theme" at bounding box center [120, 79] width 48 height 42
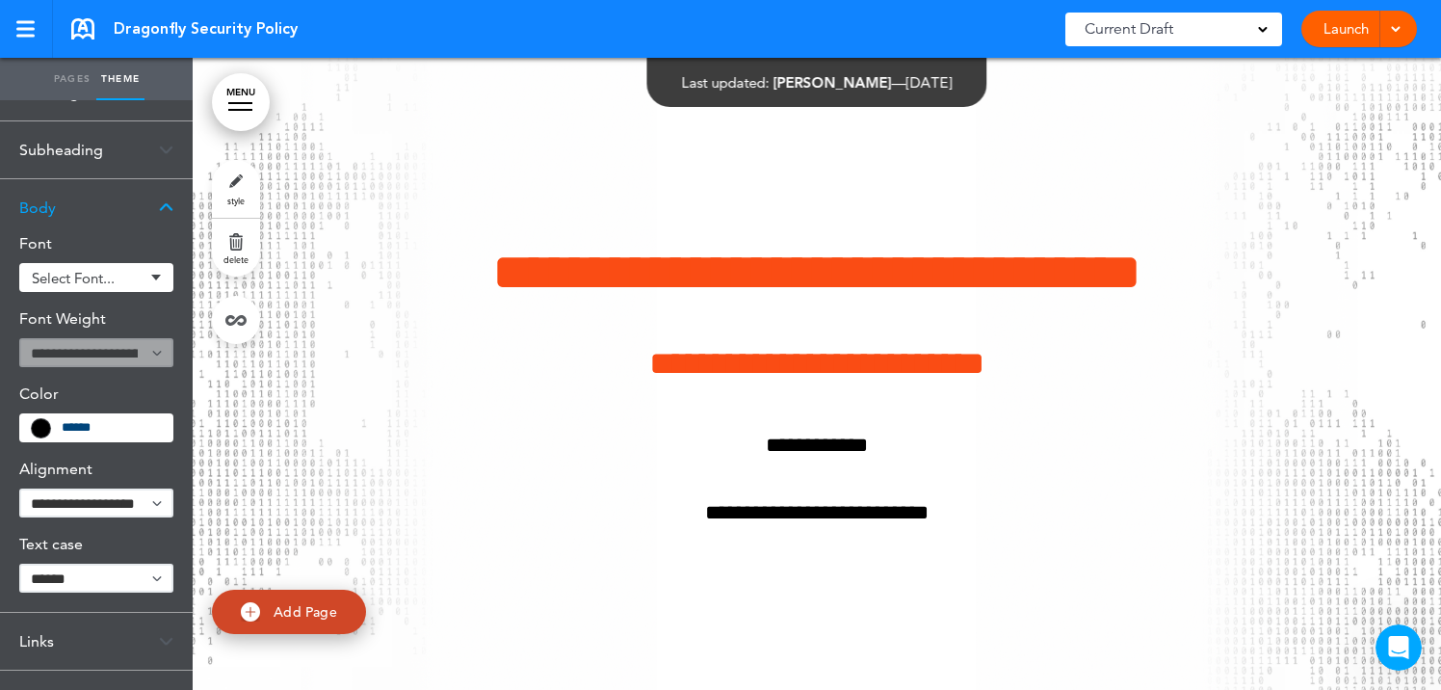
scroll to position [0, 0]
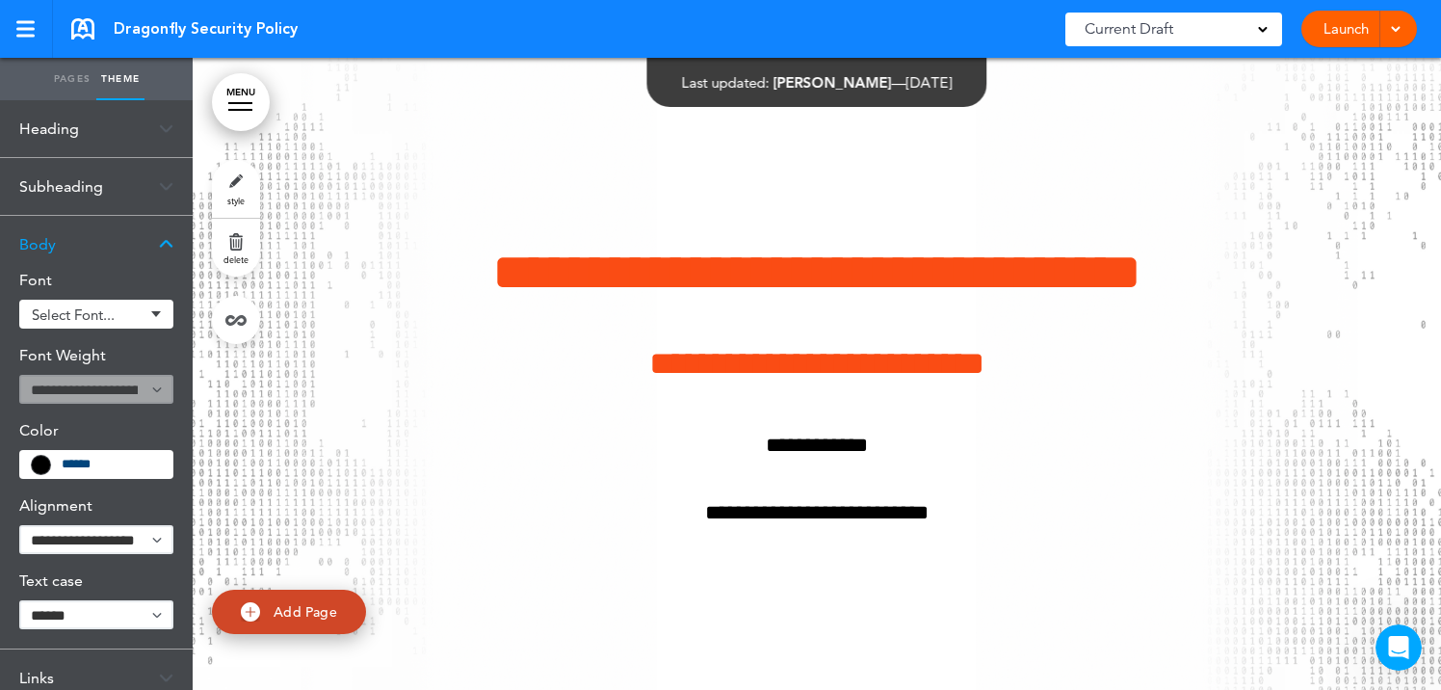
click at [139, 171] on div "Subheading" at bounding box center [96, 186] width 193 height 57
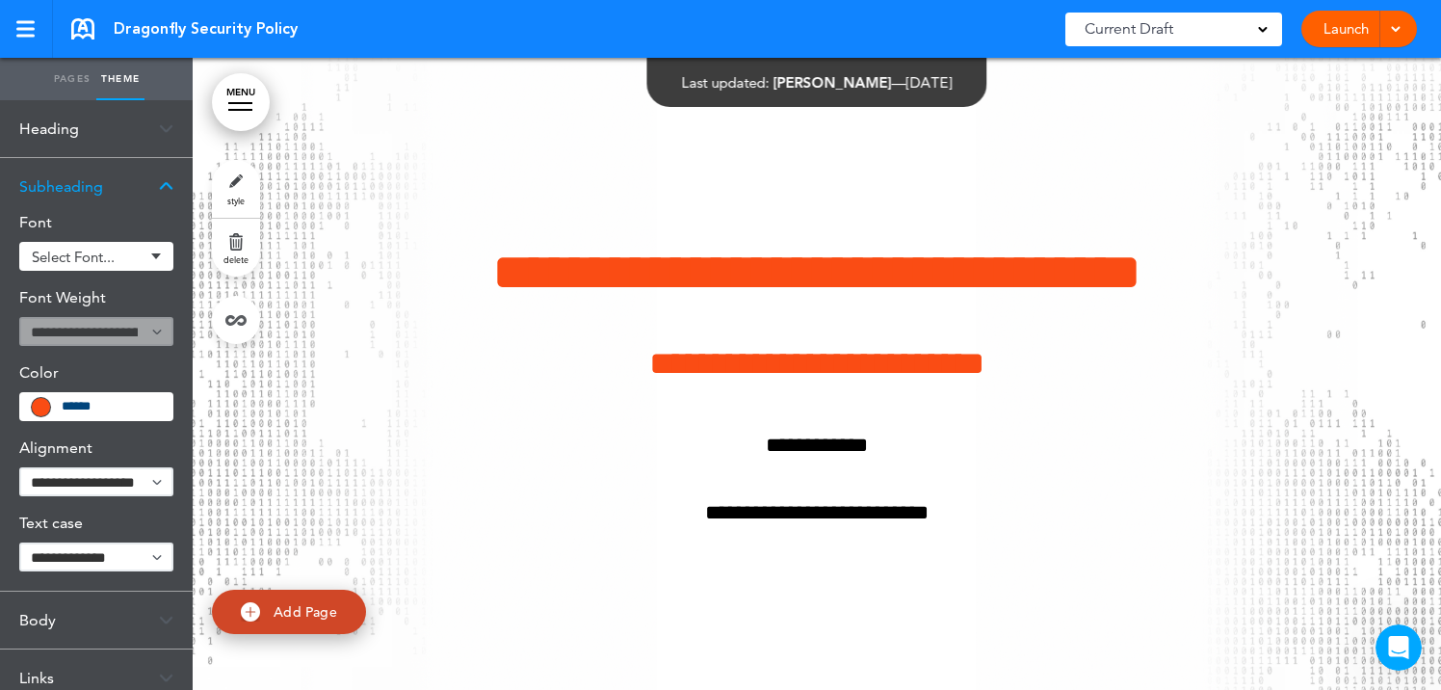
click at [108, 414] on body "Make this page common so it is available in other handbooks. This handbook Prev…" at bounding box center [720, 345] width 1441 height 690
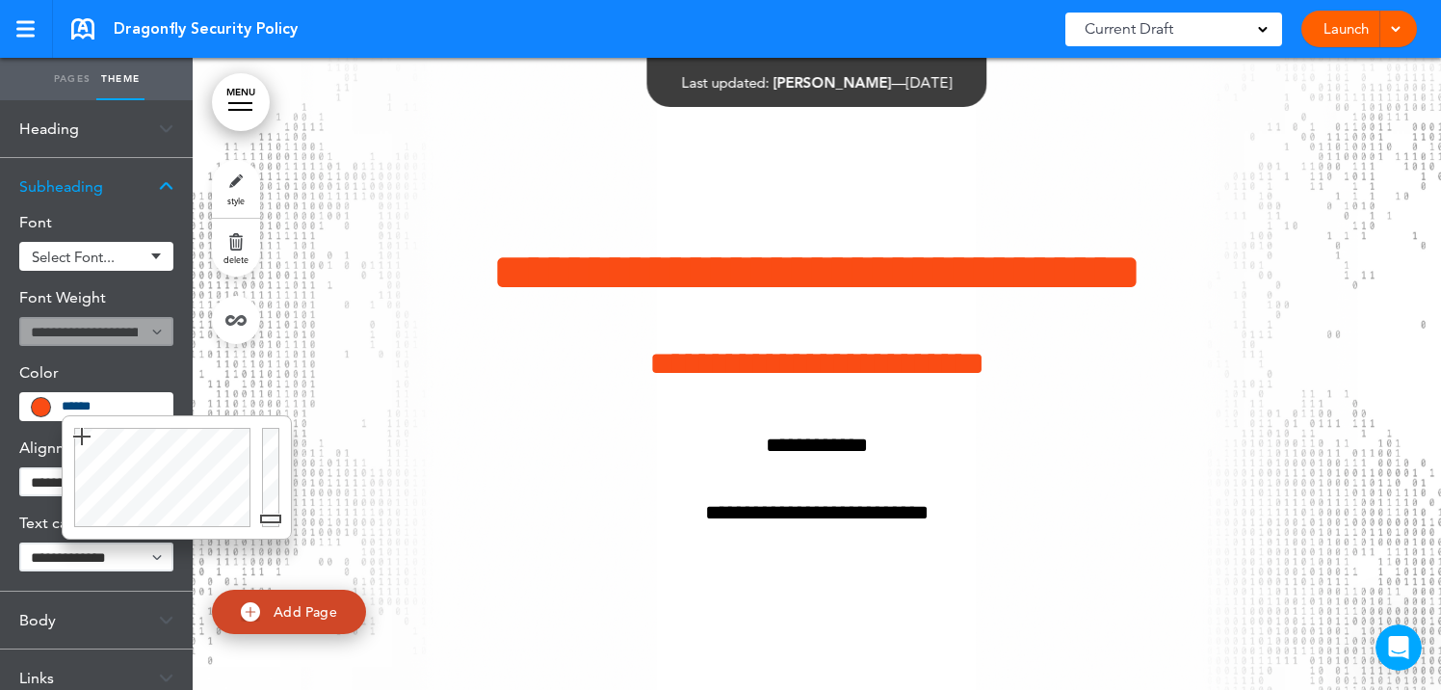
type input "******"
drag, startPoint x: 272, startPoint y: 430, endPoint x: 273, endPoint y: 541, distance: 110.8
click at [273, 541] on body "Make this page common so it is available in other handbooks. This handbook Prev…" at bounding box center [720, 345] width 1441 height 690
click at [150, 613] on div "Body" at bounding box center [96, 619] width 193 height 57
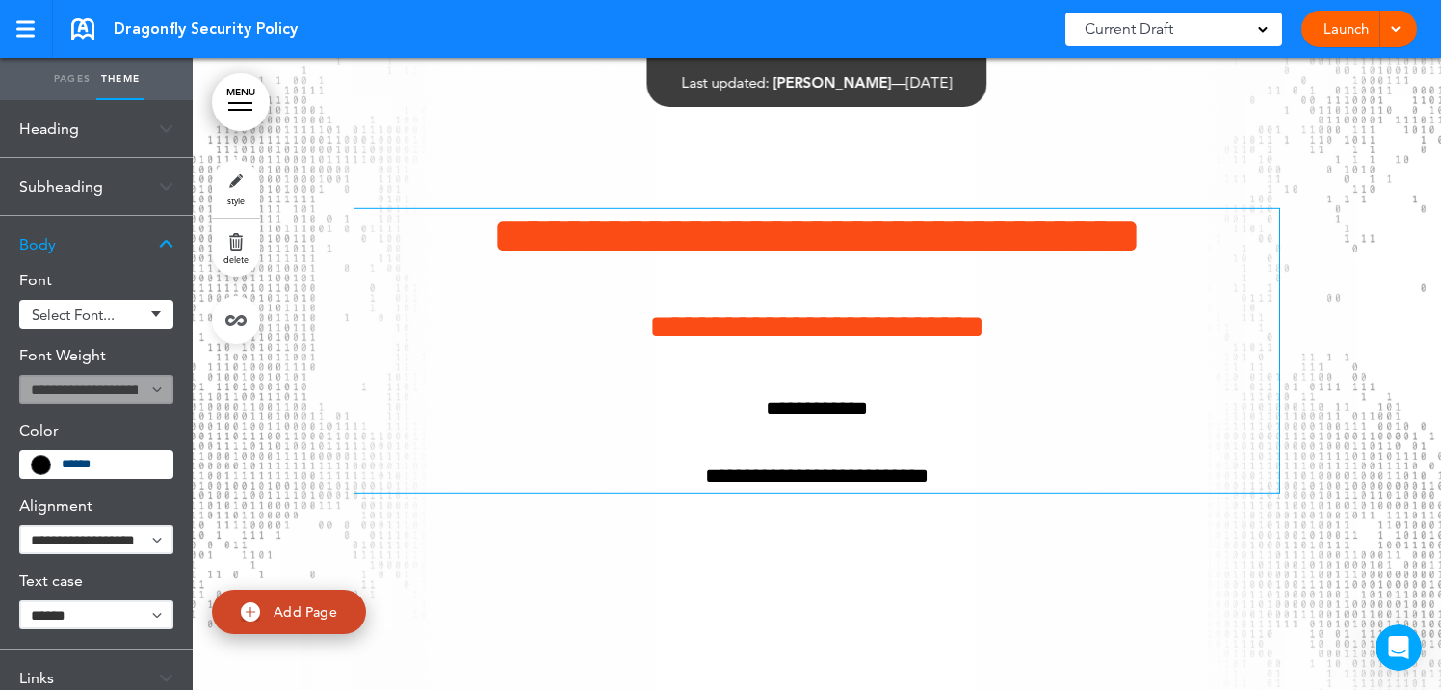
scroll to position [59, 0]
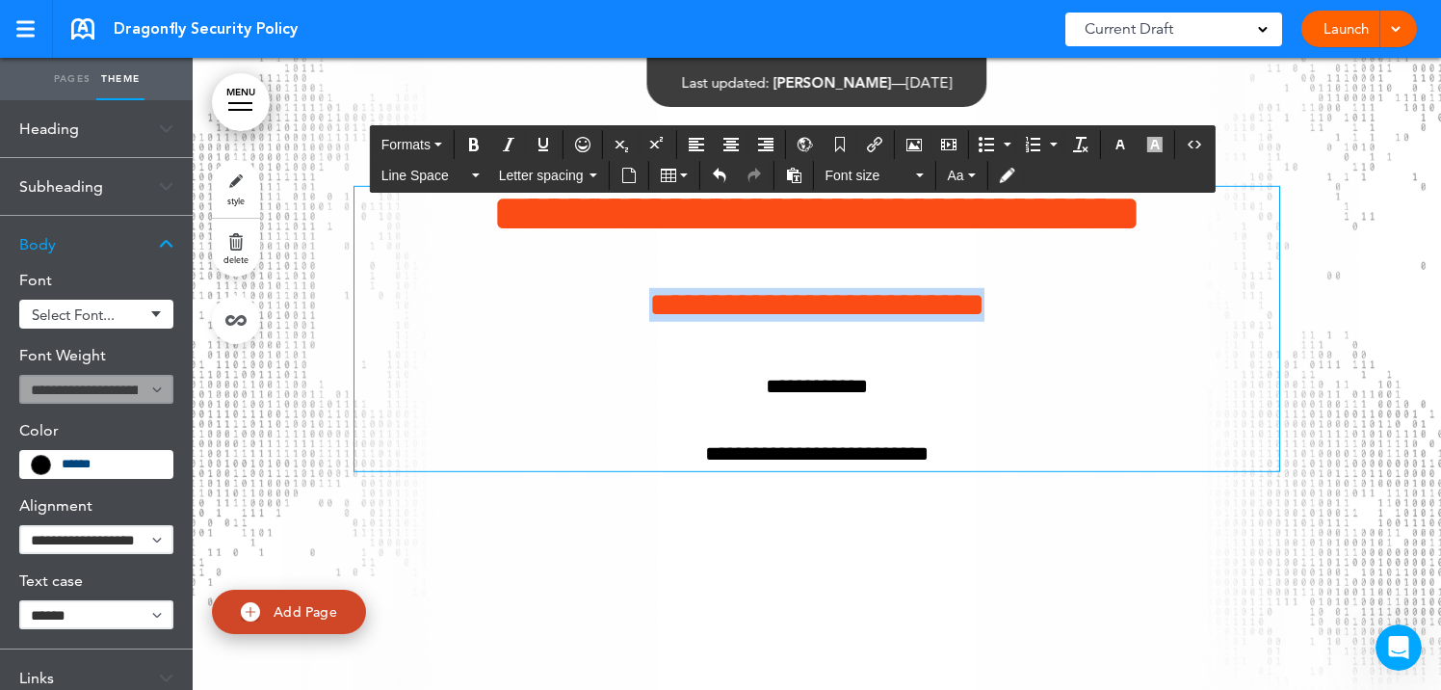
drag, startPoint x: 612, startPoint y: 302, endPoint x: 1033, endPoint y: 313, distance: 421.9
click at [1033, 313] on h4 "**********" at bounding box center [816, 305] width 924 height 34
click at [1121, 145] on icon "button" at bounding box center [1119, 144] width 15 height 15
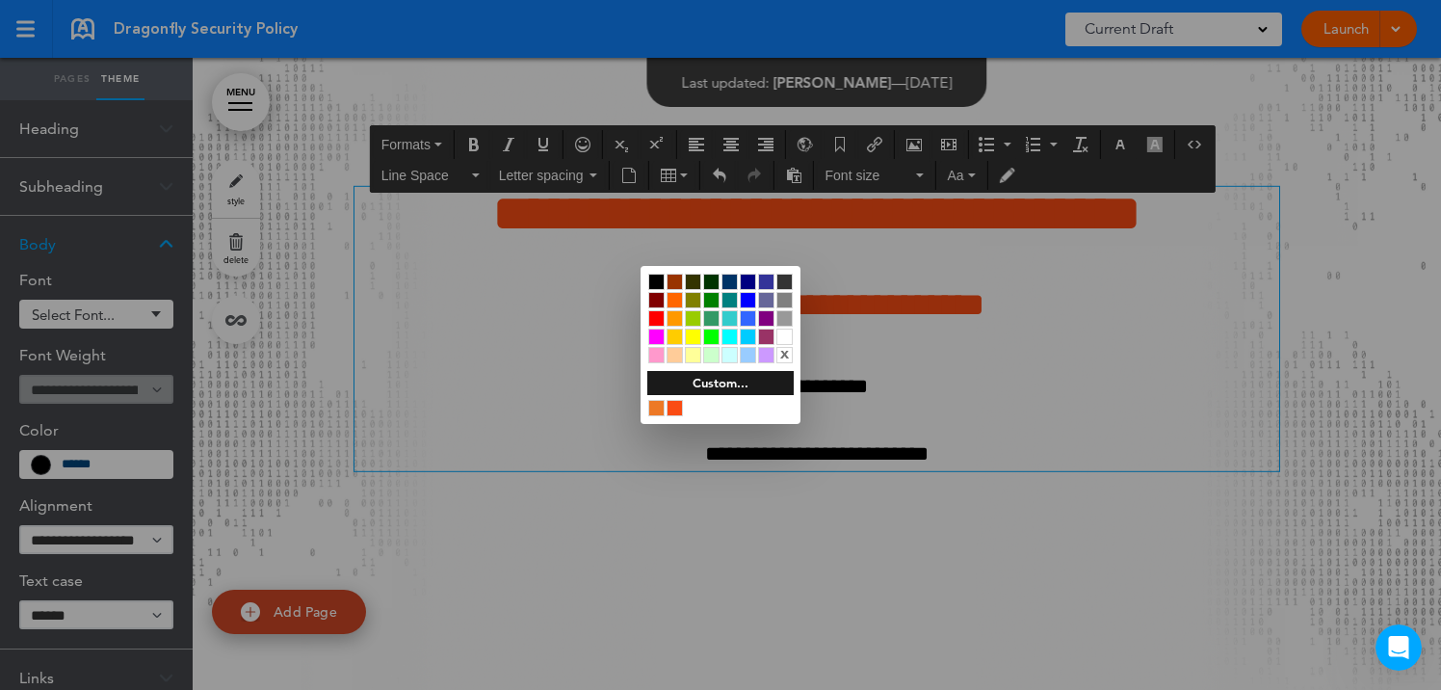
click at [659, 275] on div at bounding box center [656, 281] width 16 height 16
click at [951, 546] on div at bounding box center [720, 345] width 1441 height 690
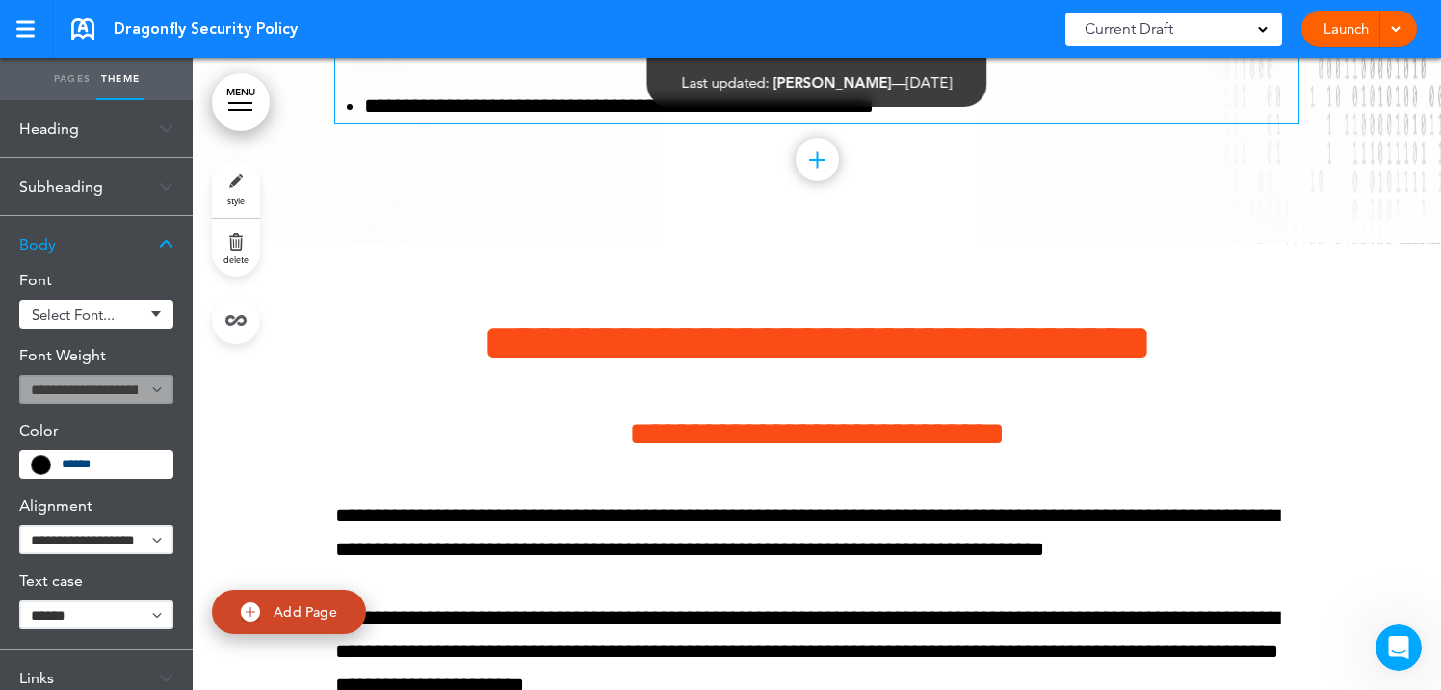
scroll to position [3790, 0]
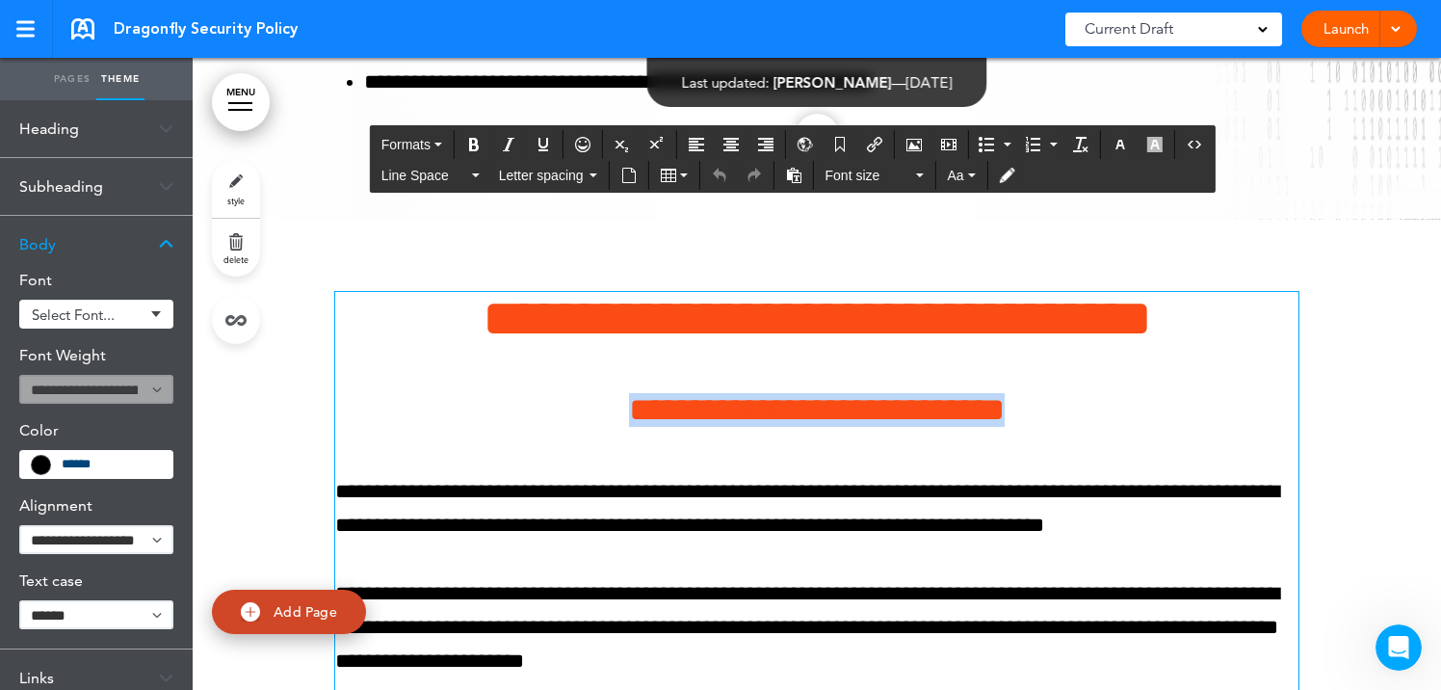
drag, startPoint x: 558, startPoint y: 410, endPoint x: 1173, endPoint y: 422, distance: 615.5
click at [1173, 422] on h4 "**********" at bounding box center [816, 410] width 963 height 34
click at [1119, 142] on icon "button" at bounding box center [1119, 144] width 15 height 15
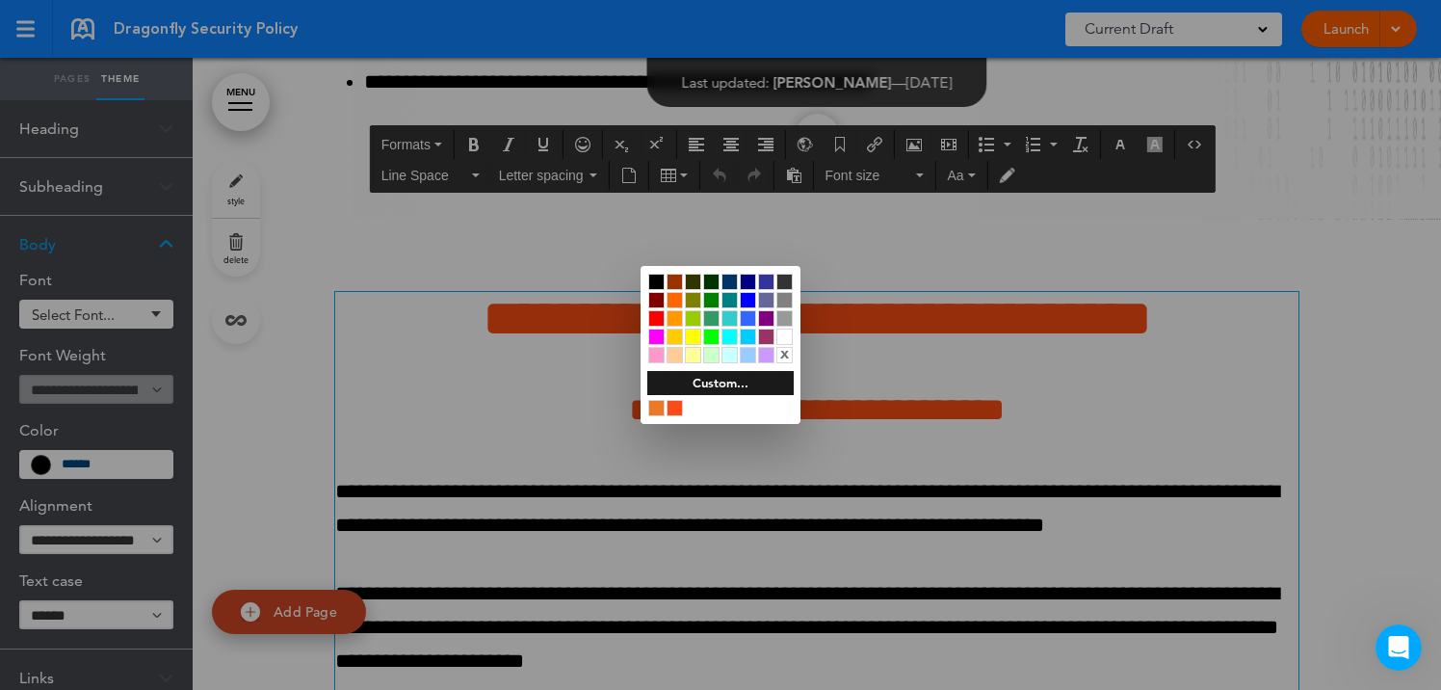
click at [655, 278] on div at bounding box center [656, 281] width 16 height 16
click at [455, 416] on div at bounding box center [720, 345] width 1441 height 690
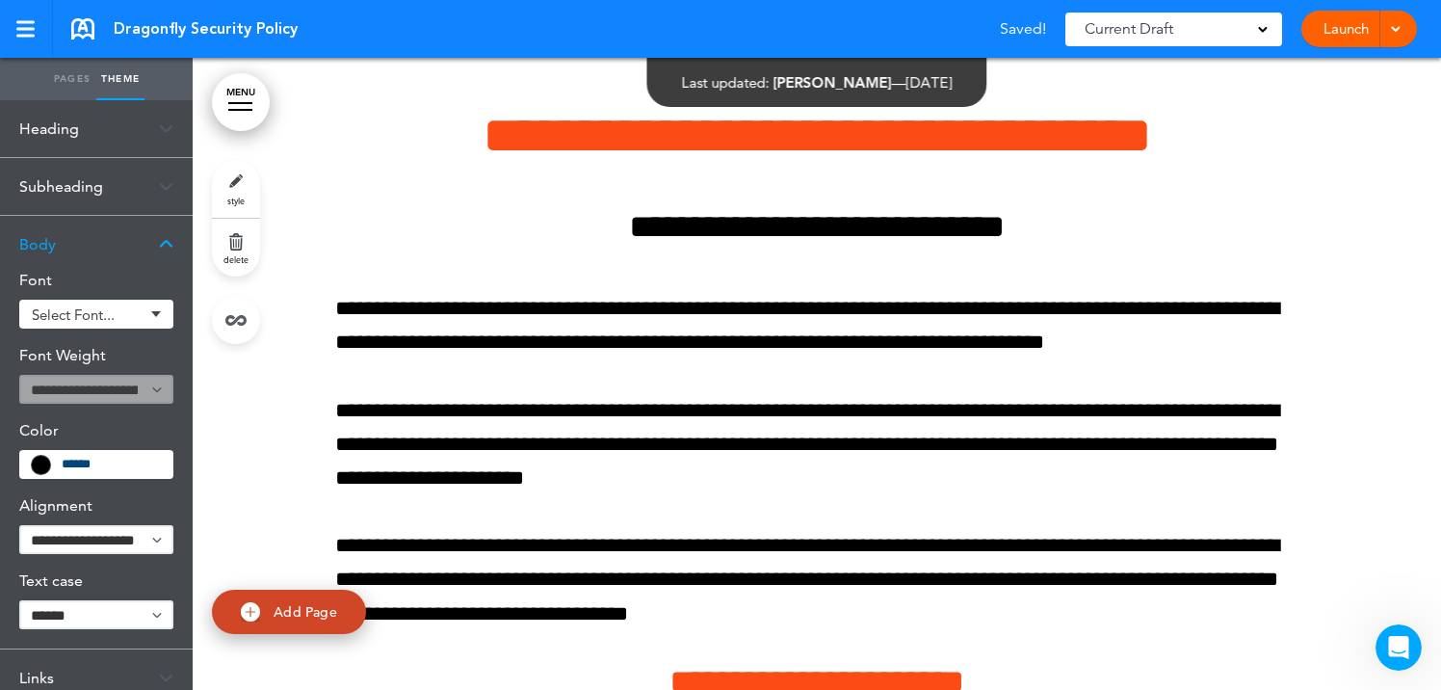
scroll to position [3960, 0]
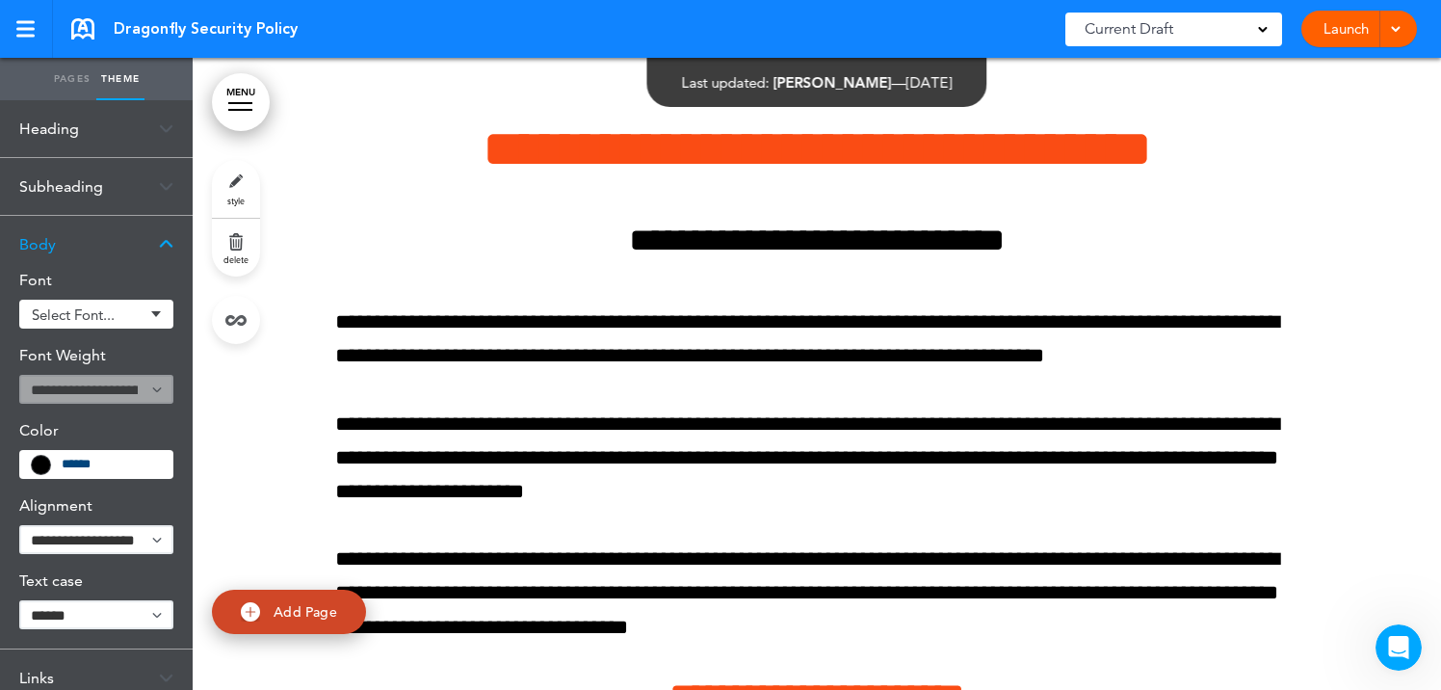
click at [235, 193] on link "style" at bounding box center [236, 189] width 48 height 58
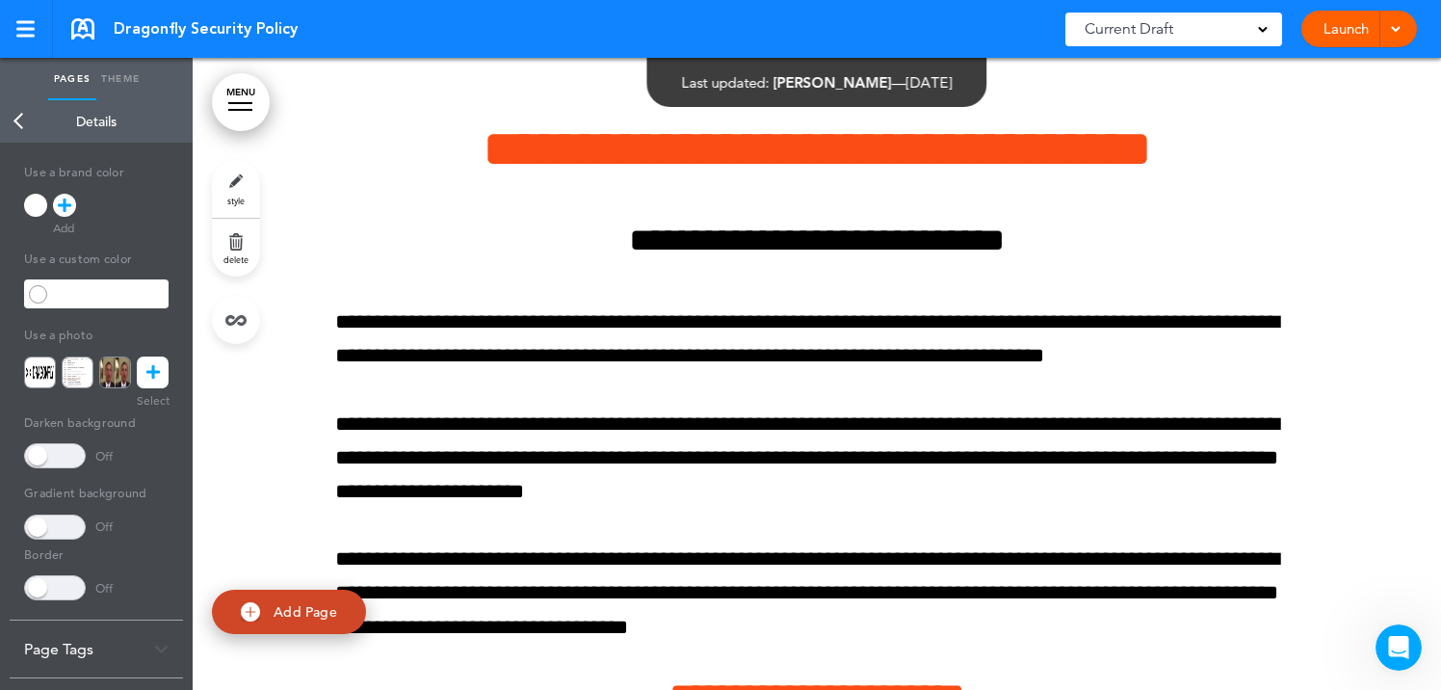
click at [161, 370] on link at bounding box center [153, 372] width 32 height 32
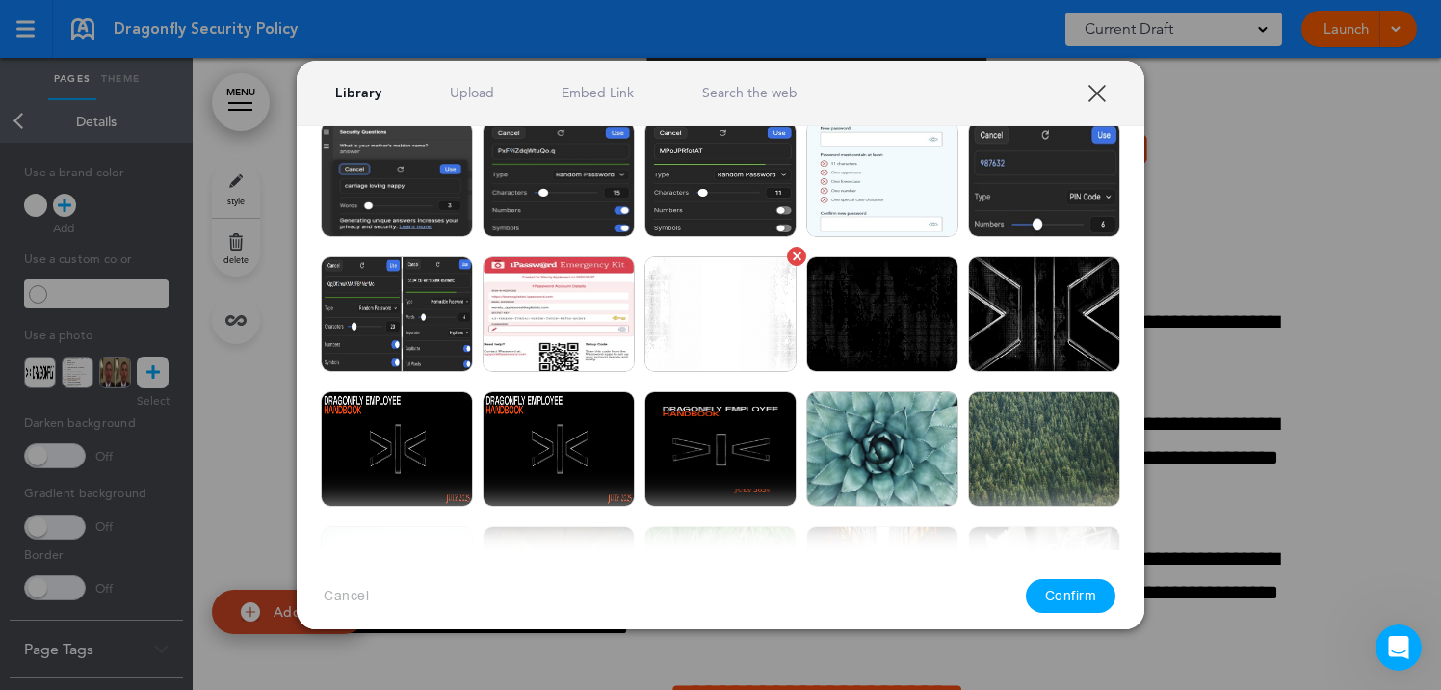
click at [727, 327] on img at bounding box center [720, 314] width 152 height 116
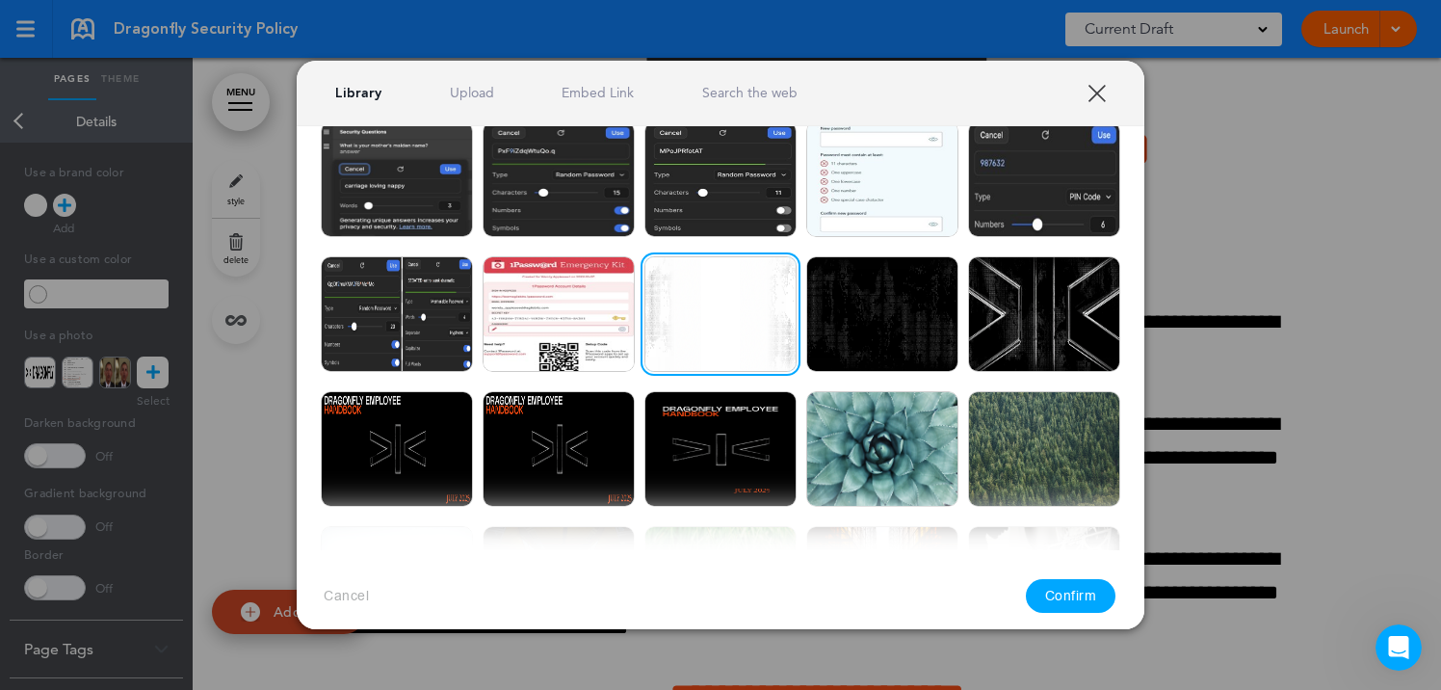
click at [1081, 591] on button "Confirm" at bounding box center [1071, 596] width 91 height 34
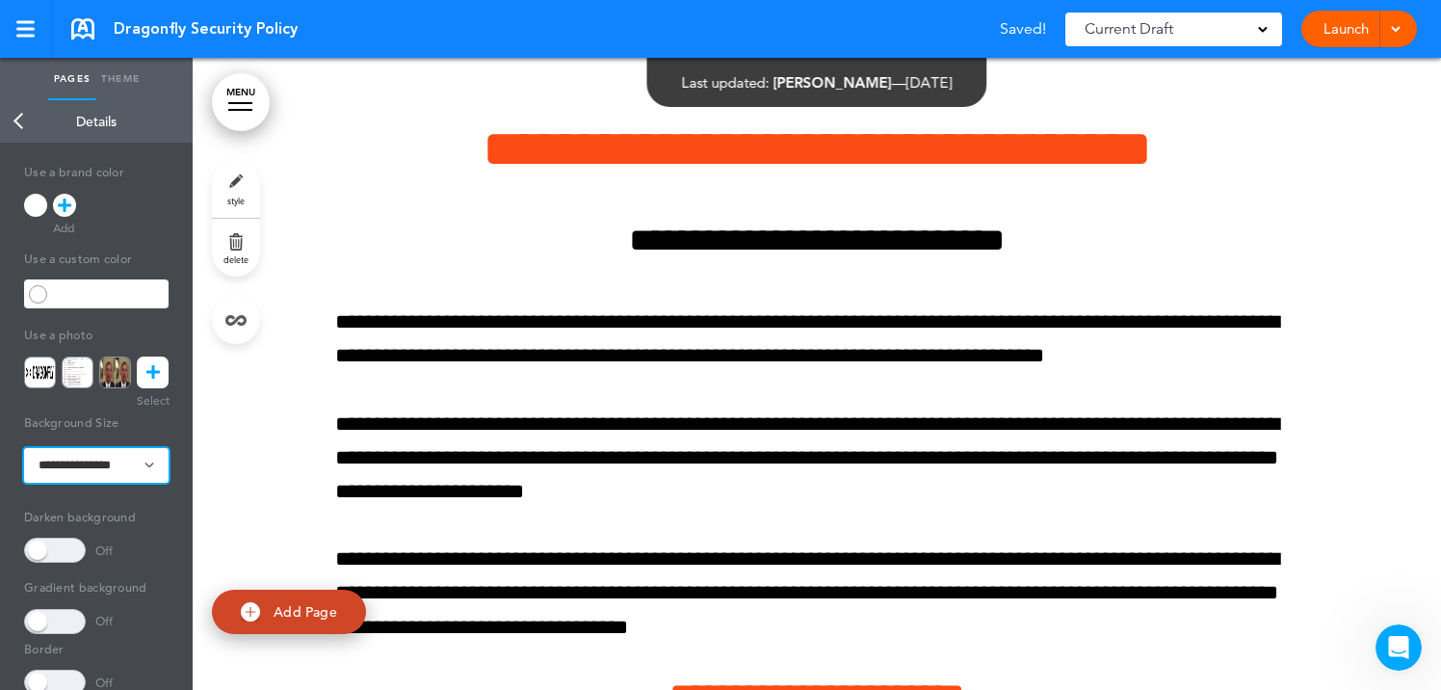
click at [130, 465] on select "**********" at bounding box center [96, 465] width 144 height 35
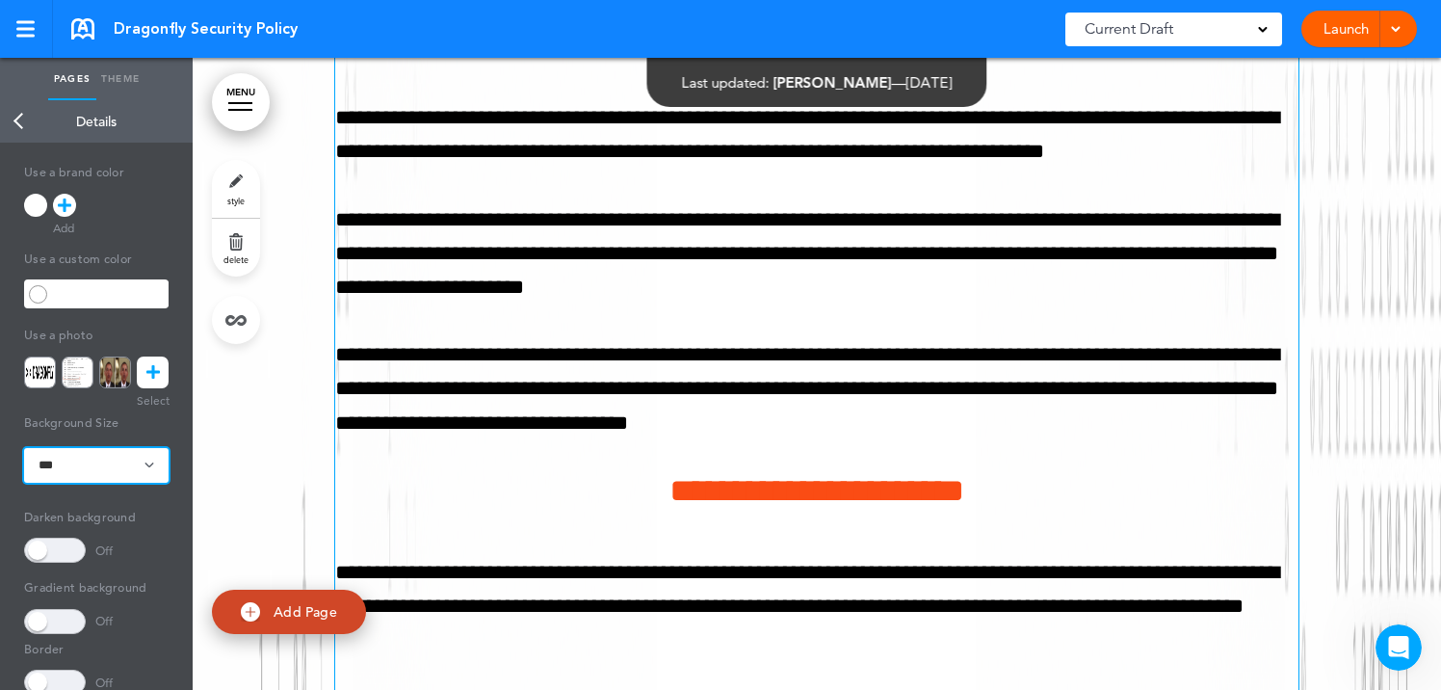
scroll to position [4179, 0]
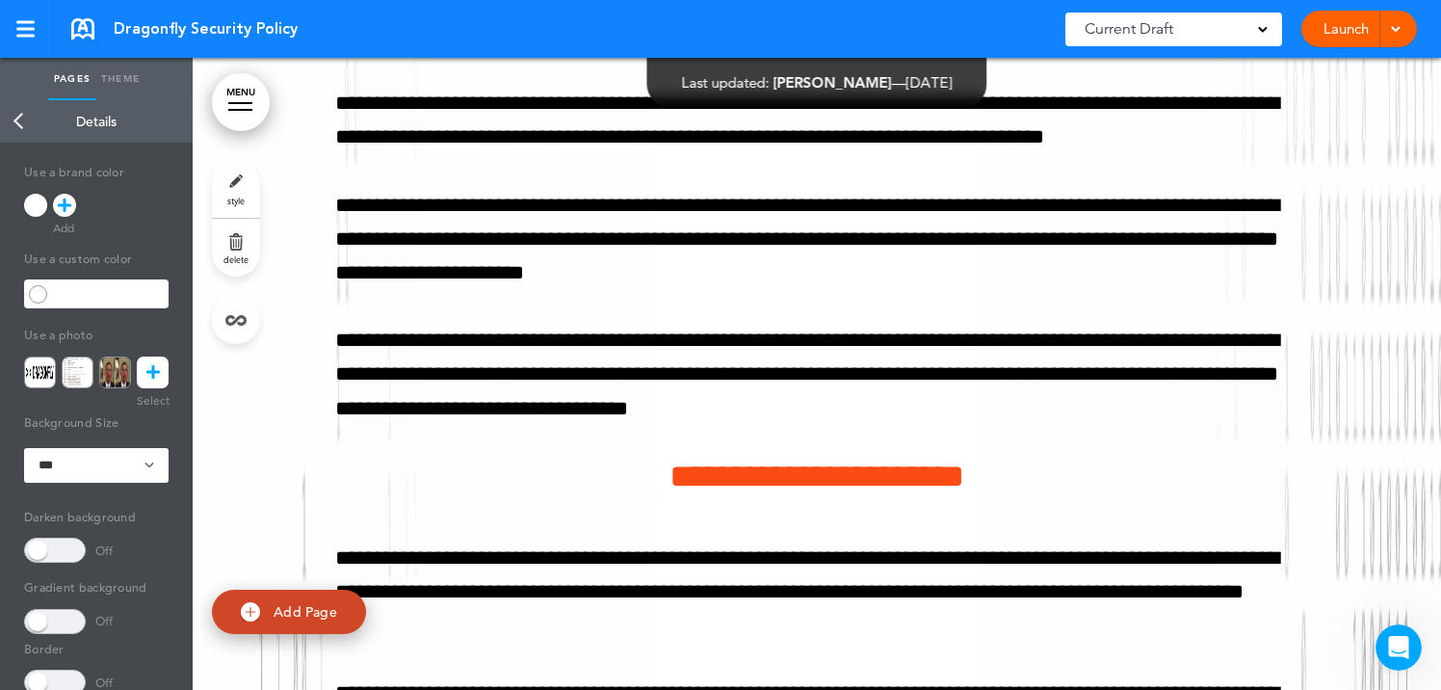
click at [17, 119] on link "Back" at bounding box center [19, 121] width 39 height 42
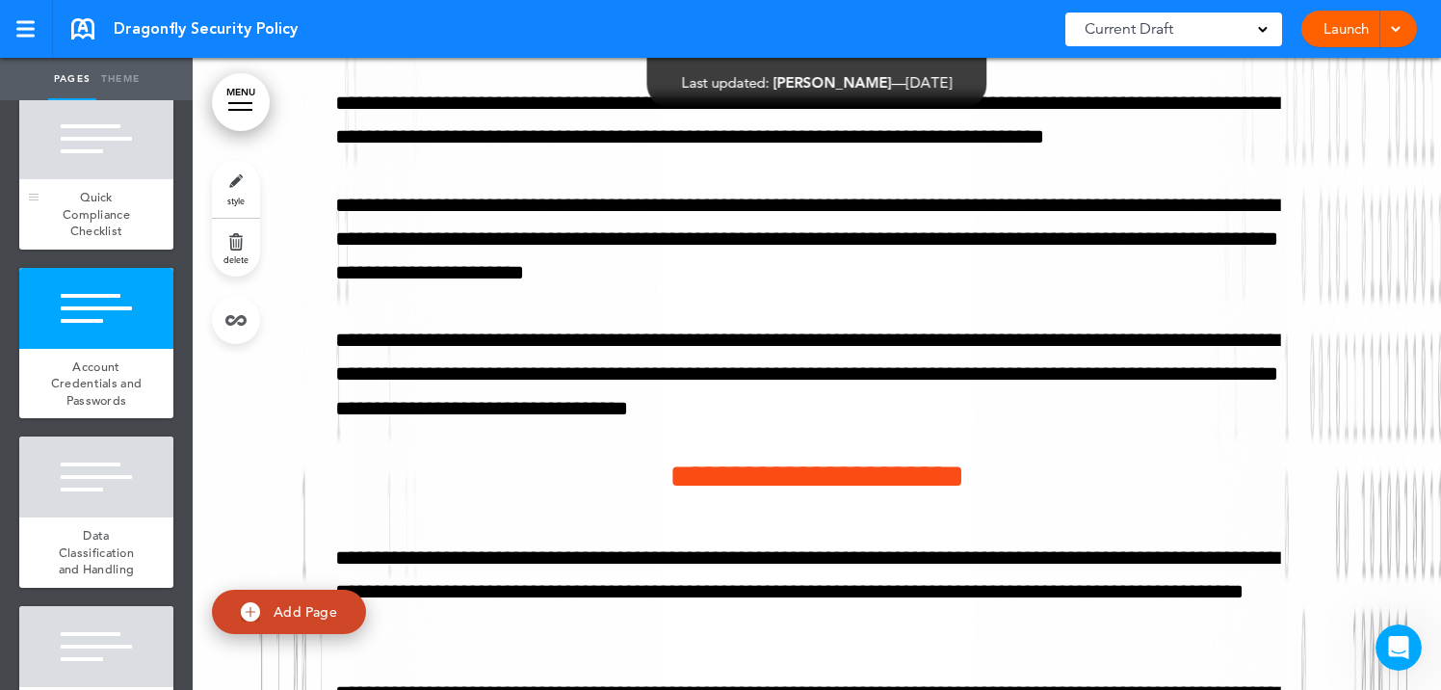
scroll to position [397, 0]
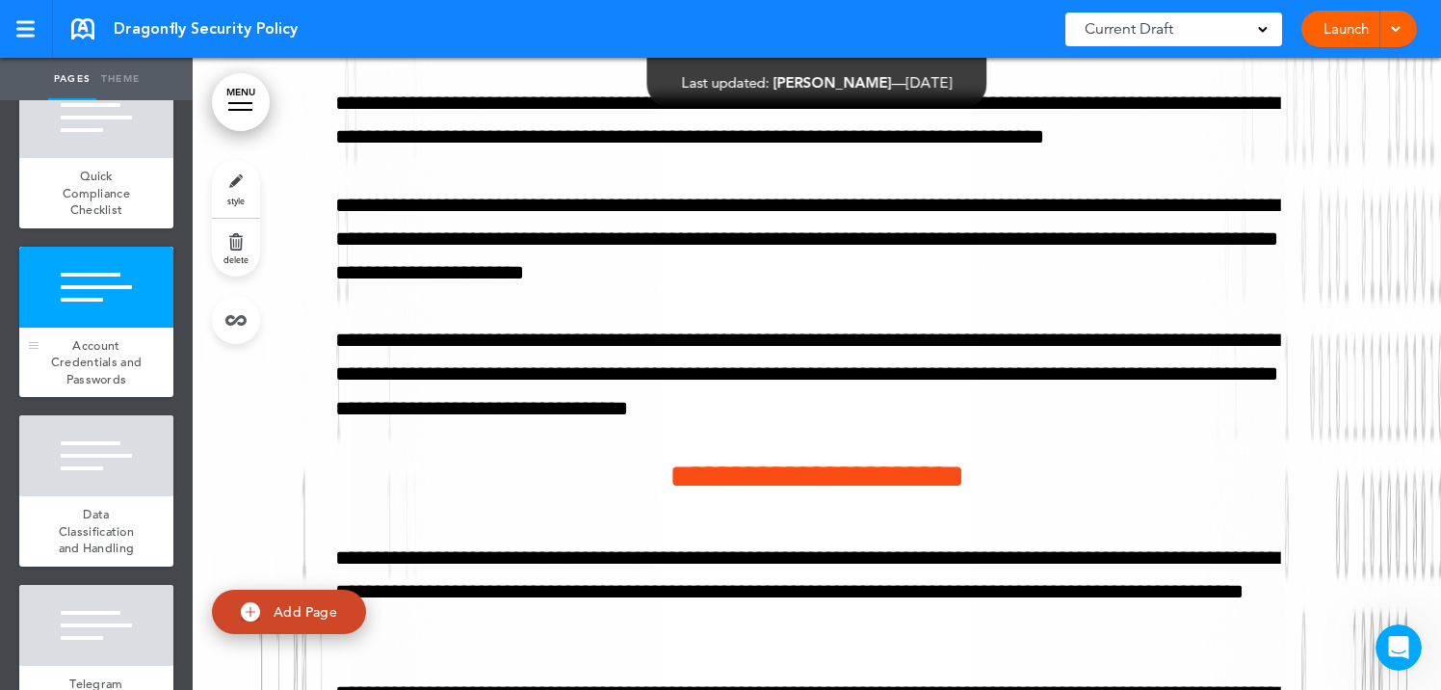
click at [103, 346] on span "Account Credentials and Passwords" at bounding box center [96, 362] width 91 height 50
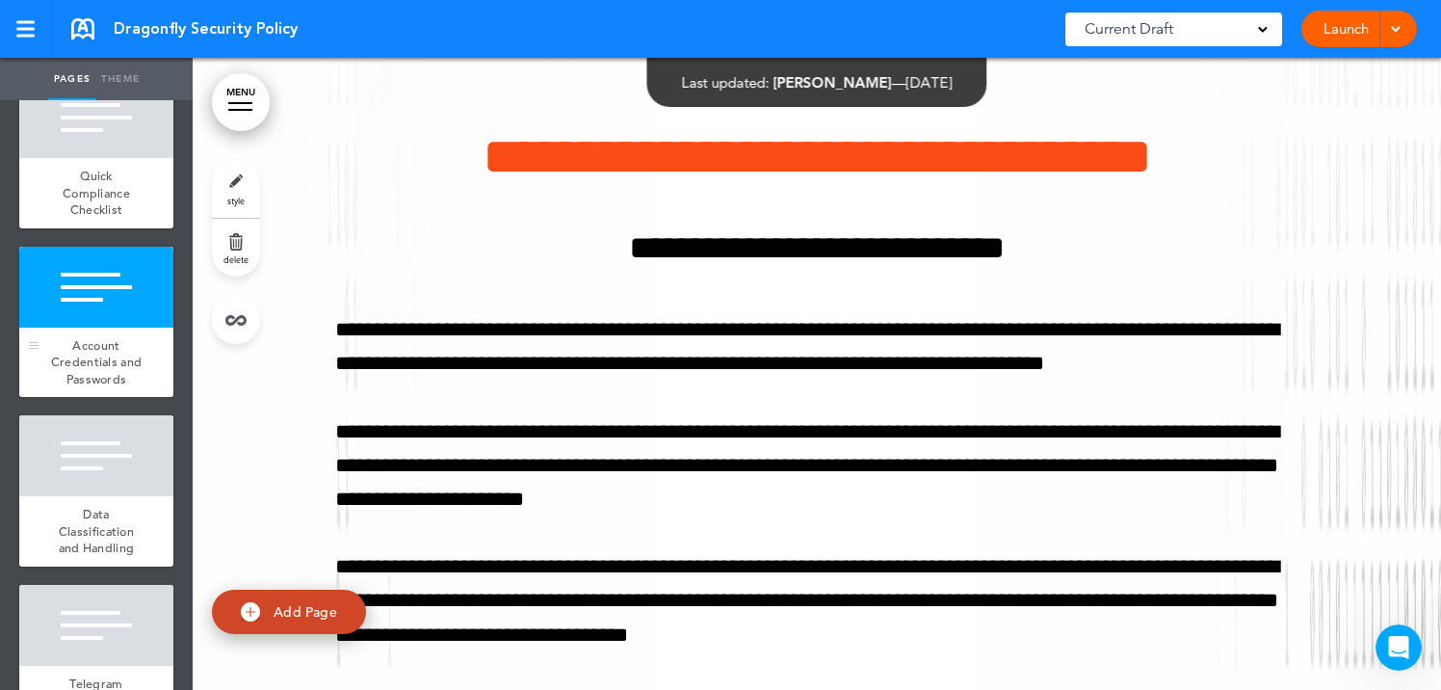
scroll to position [3952, 0]
click at [243, 190] on link "style" at bounding box center [236, 189] width 48 height 58
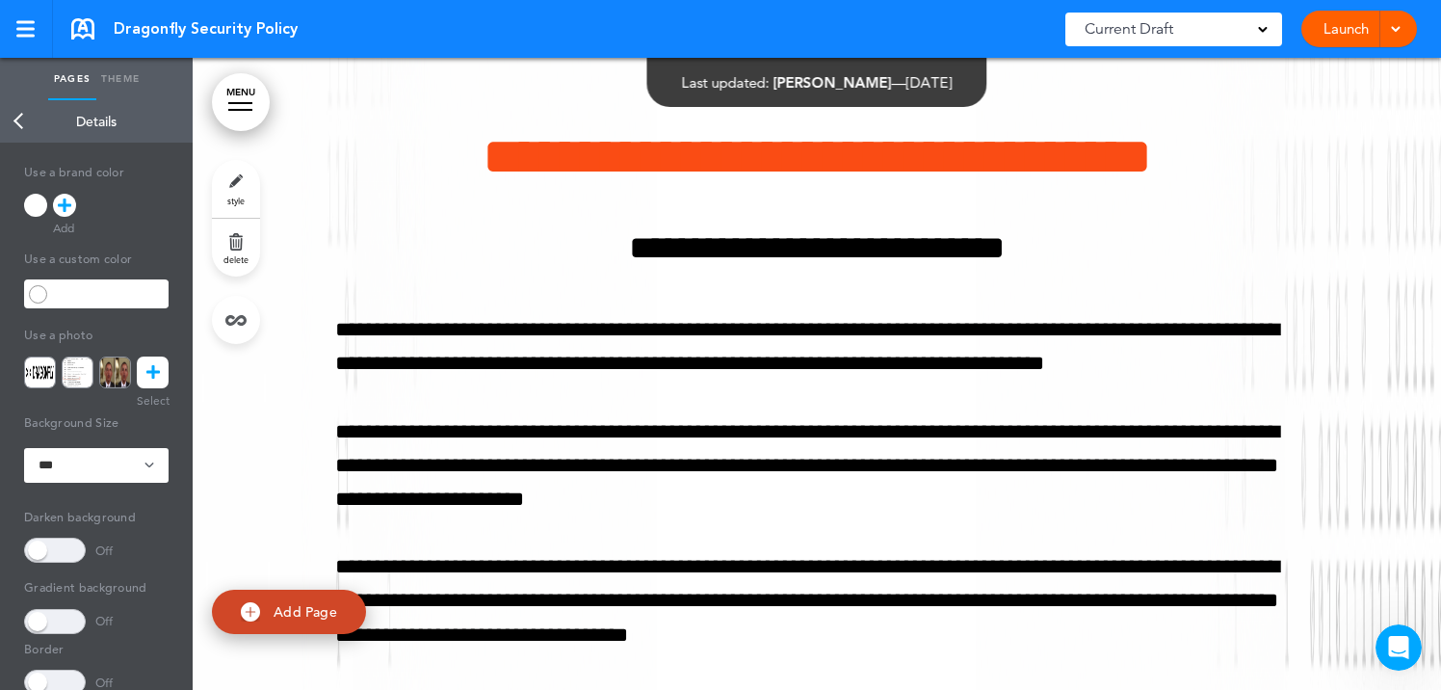
click at [153, 373] on icon at bounding box center [152, 372] width 13 height 32
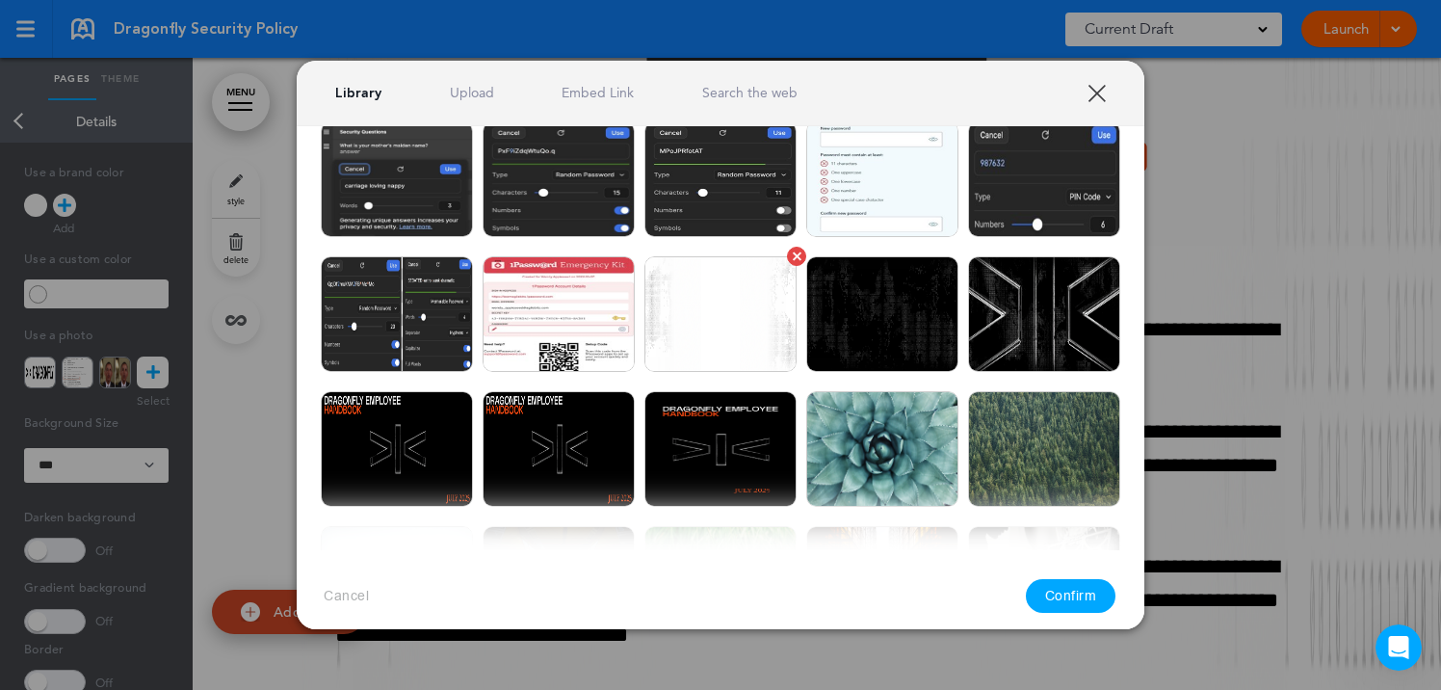
click at [694, 318] on img at bounding box center [720, 314] width 152 height 116
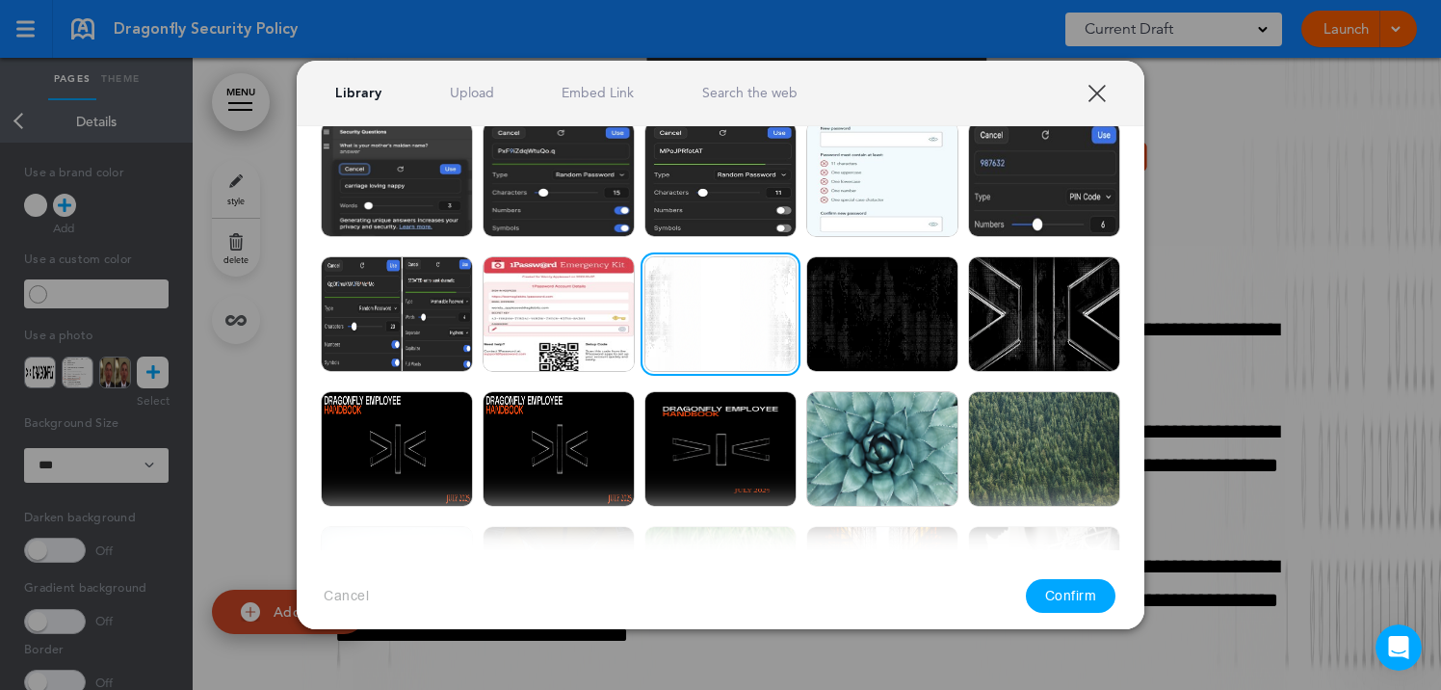
click at [1079, 588] on button "Confirm" at bounding box center [1071, 596] width 91 height 34
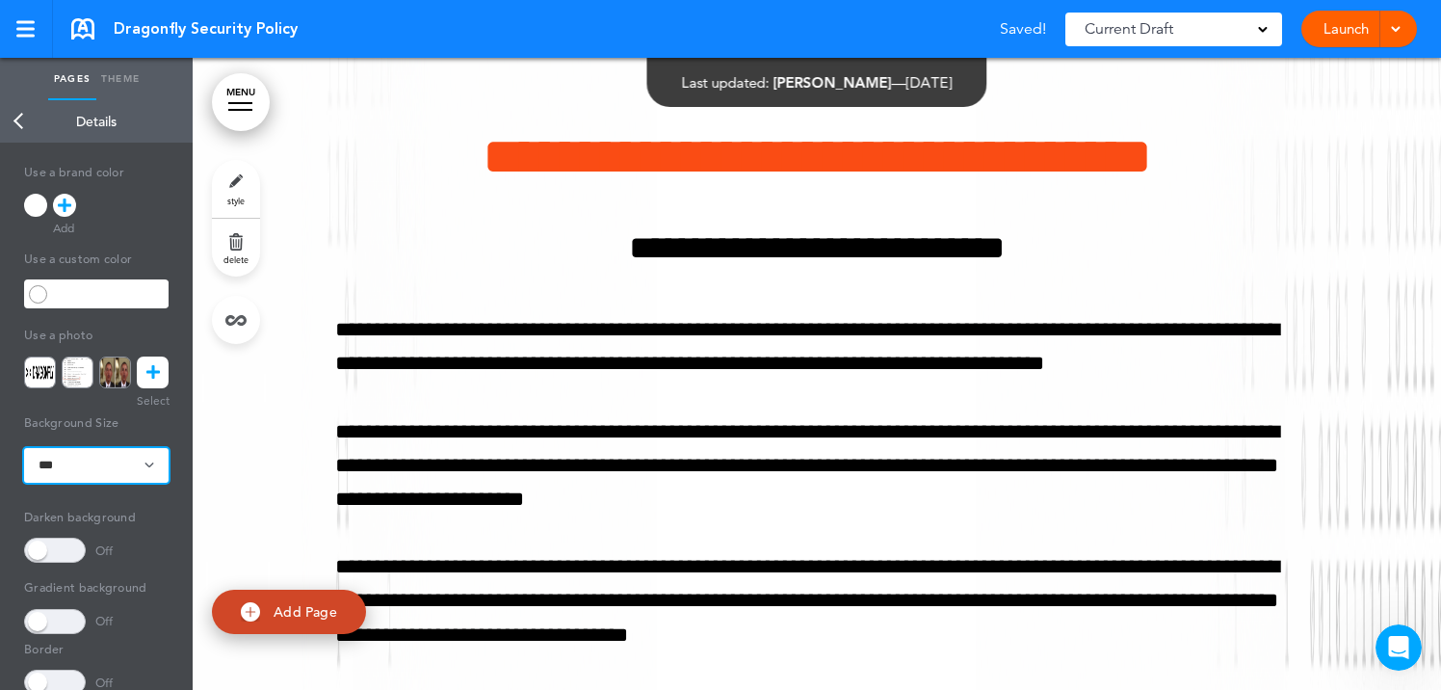
click at [91, 466] on select "**********" at bounding box center [96, 465] width 144 height 35
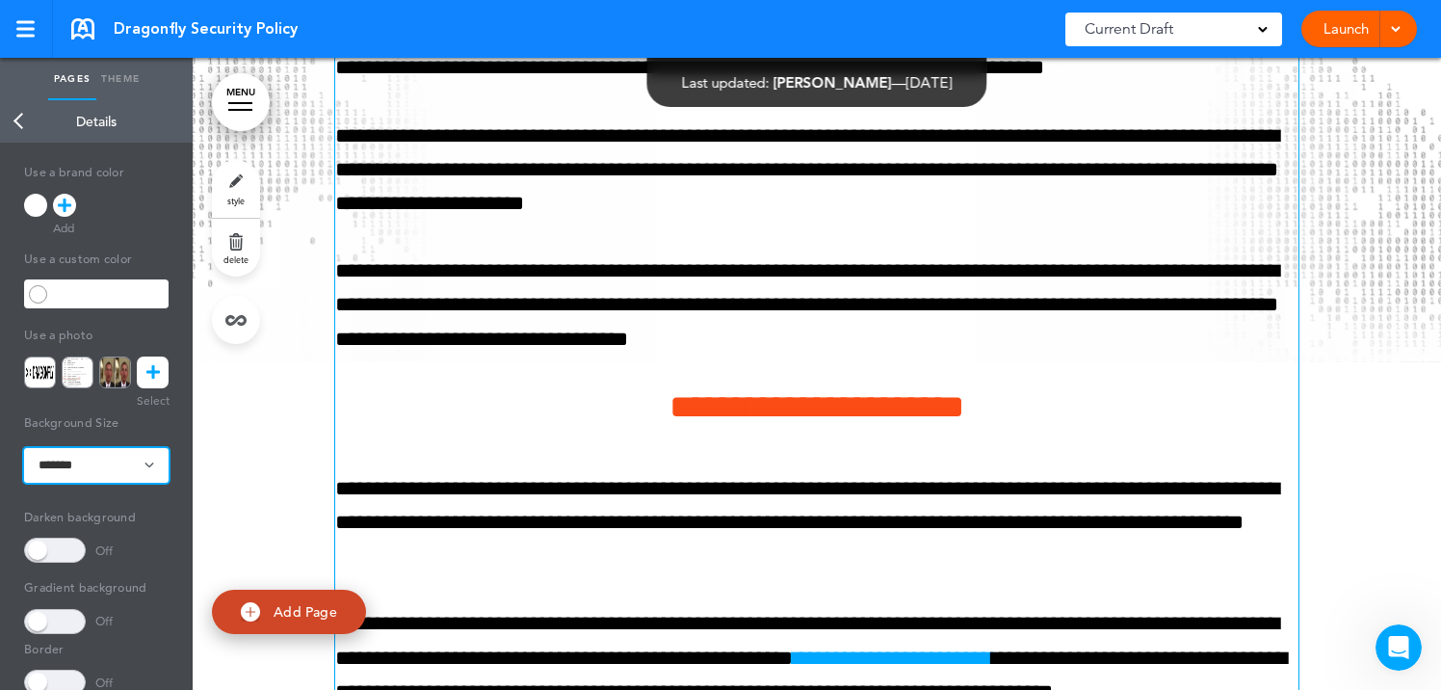
scroll to position [4249, 0]
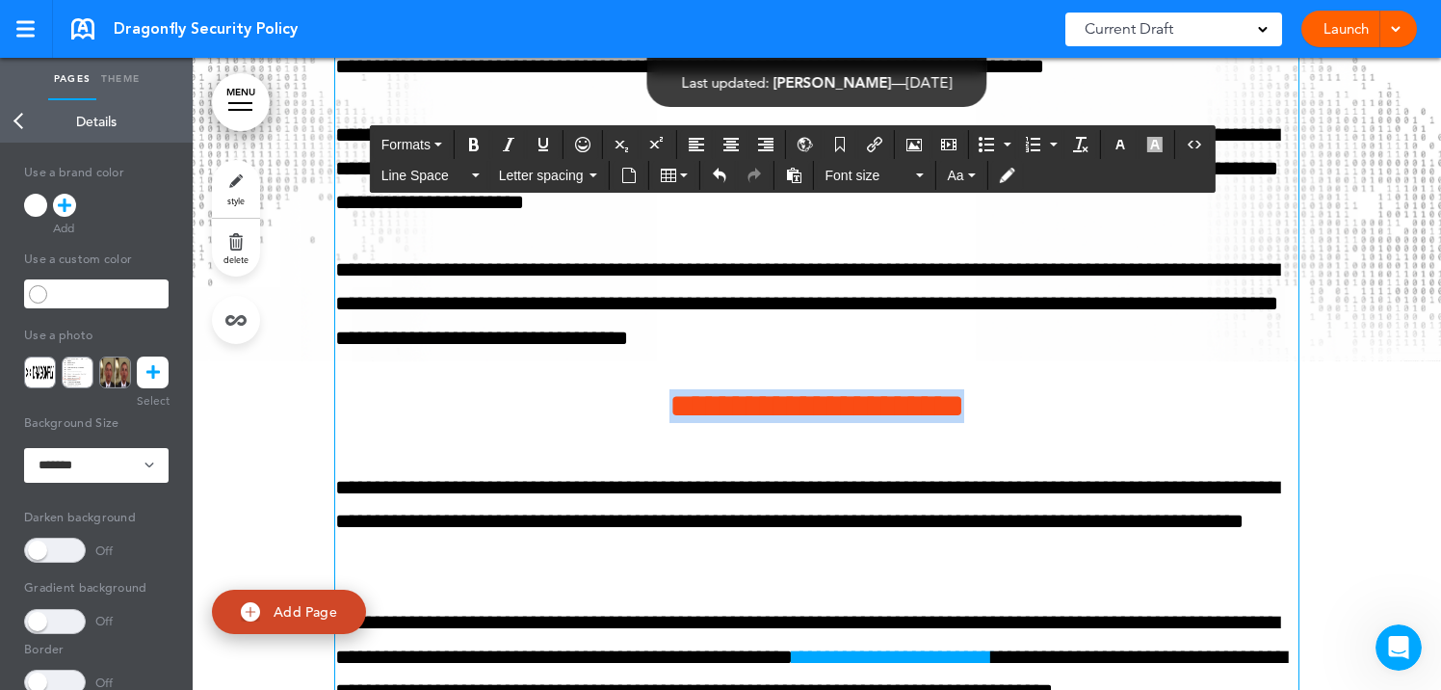
drag, startPoint x: 601, startPoint y: 403, endPoint x: 1034, endPoint y: 420, distance: 433.7
click at [1034, 420] on h4 "**********" at bounding box center [816, 406] width 963 height 34
click at [1120, 144] on icon "button" at bounding box center [1119, 144] width 15 height 15
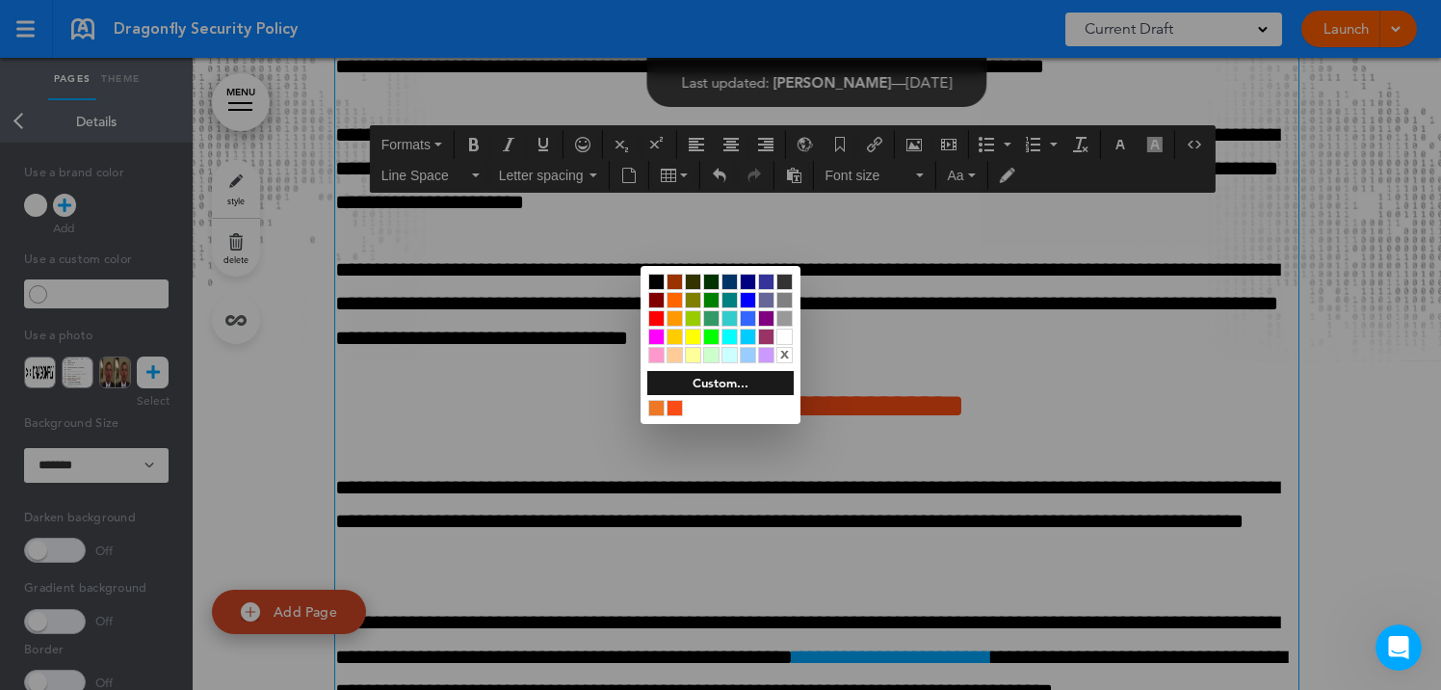
click at [659, 278] on div at bounding box center [656, 281] width 16 height 16
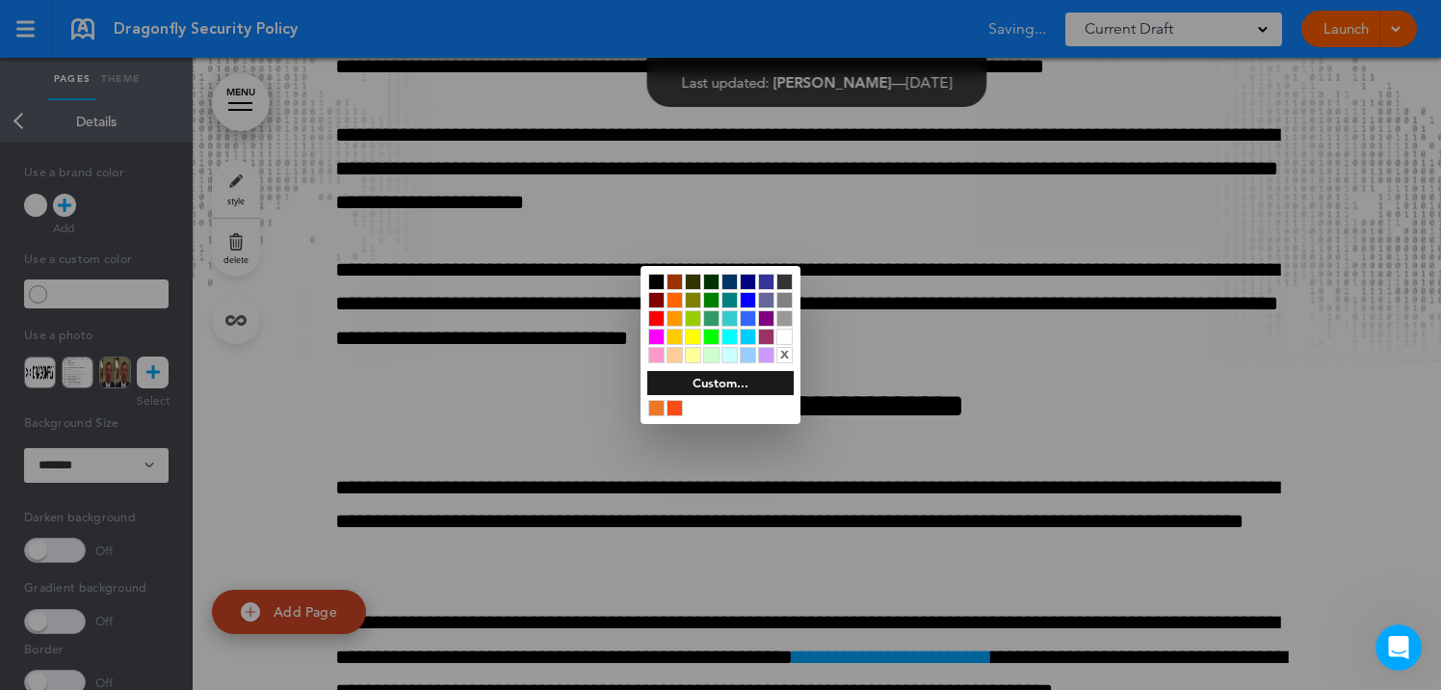
click at [482, 418] on div at bounding box center [720, 345] width 1441 height 690
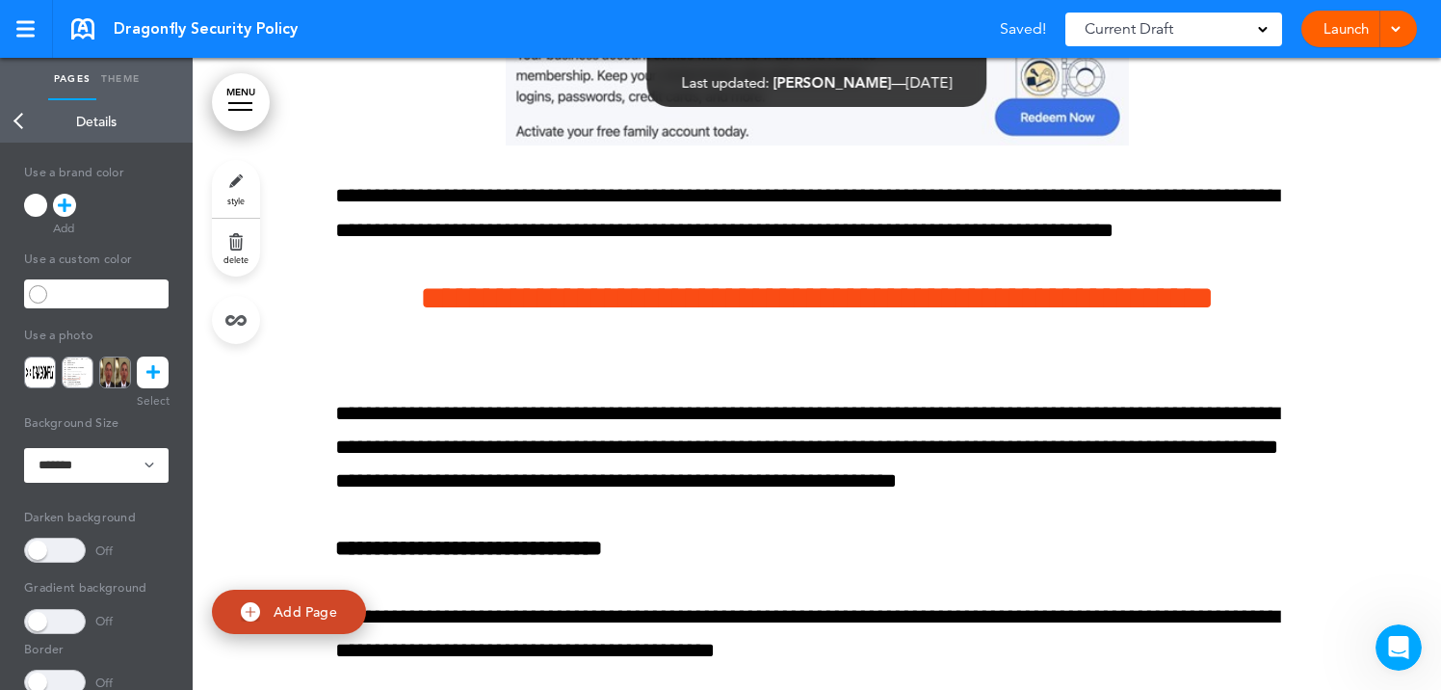
scroll to position [5366, 0]
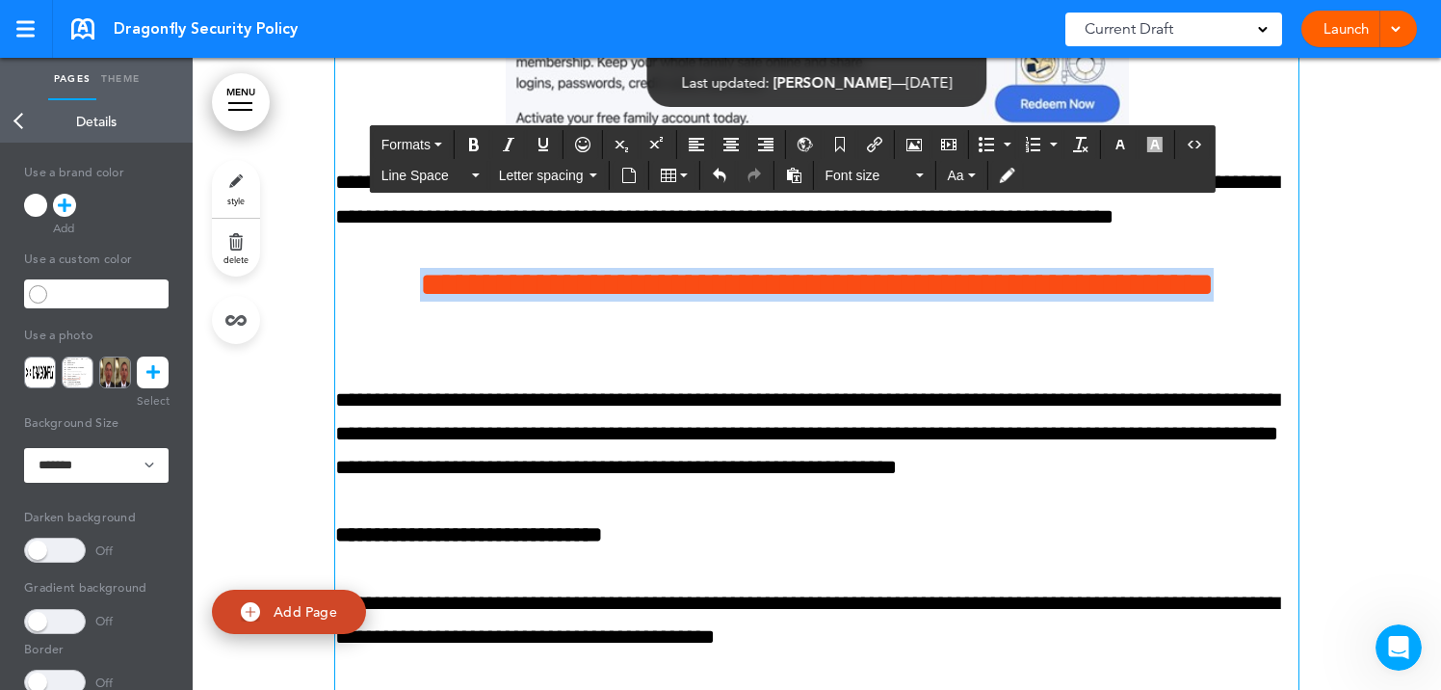
drag, startPoint x: 898, startPoint y: 325, endPoint x: 351, endPoint y: 298, distance: 547.7
click at [351, 298] on h4 "**********" at bounding box center [816, 301] width 963 height 67
click at [1120, 146] on icon "button" at bounding box center [1119, 144] width 15 height 15
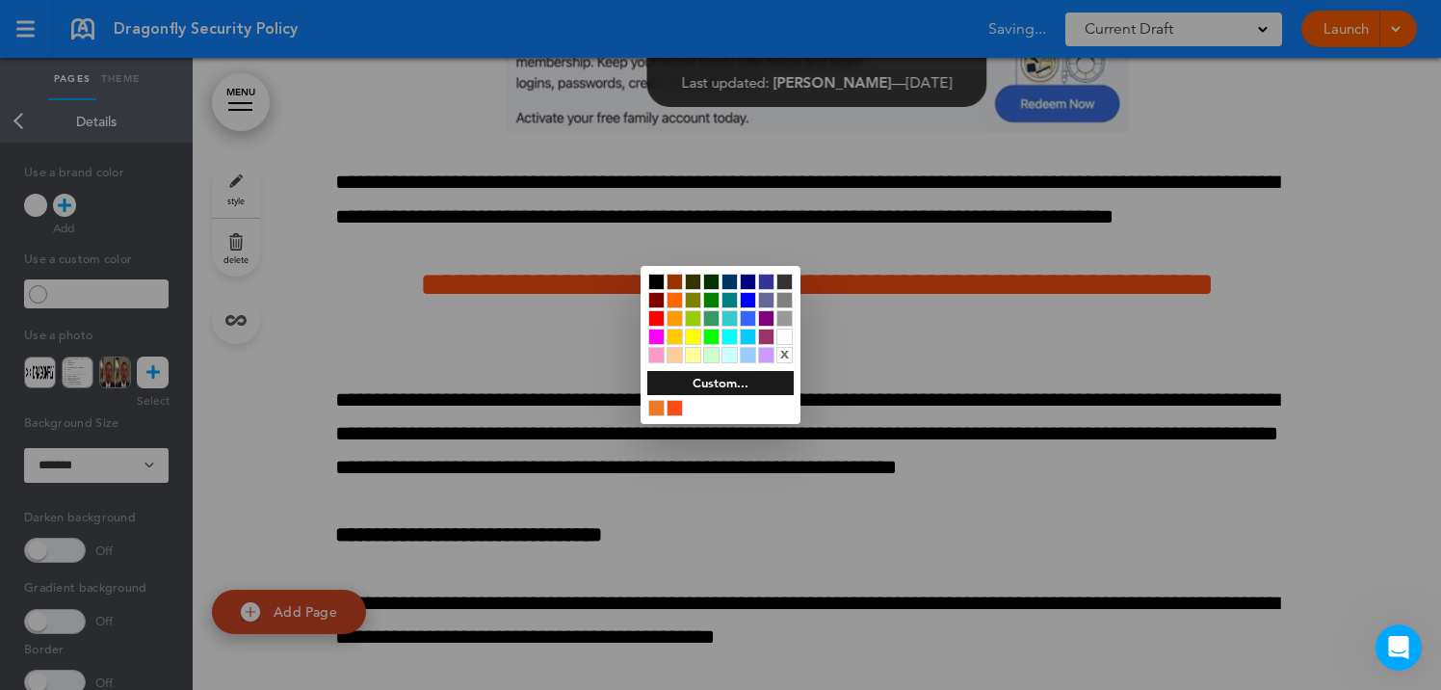
click at [656, 278] on div at bounding box center [656, 281] width 16 height 16
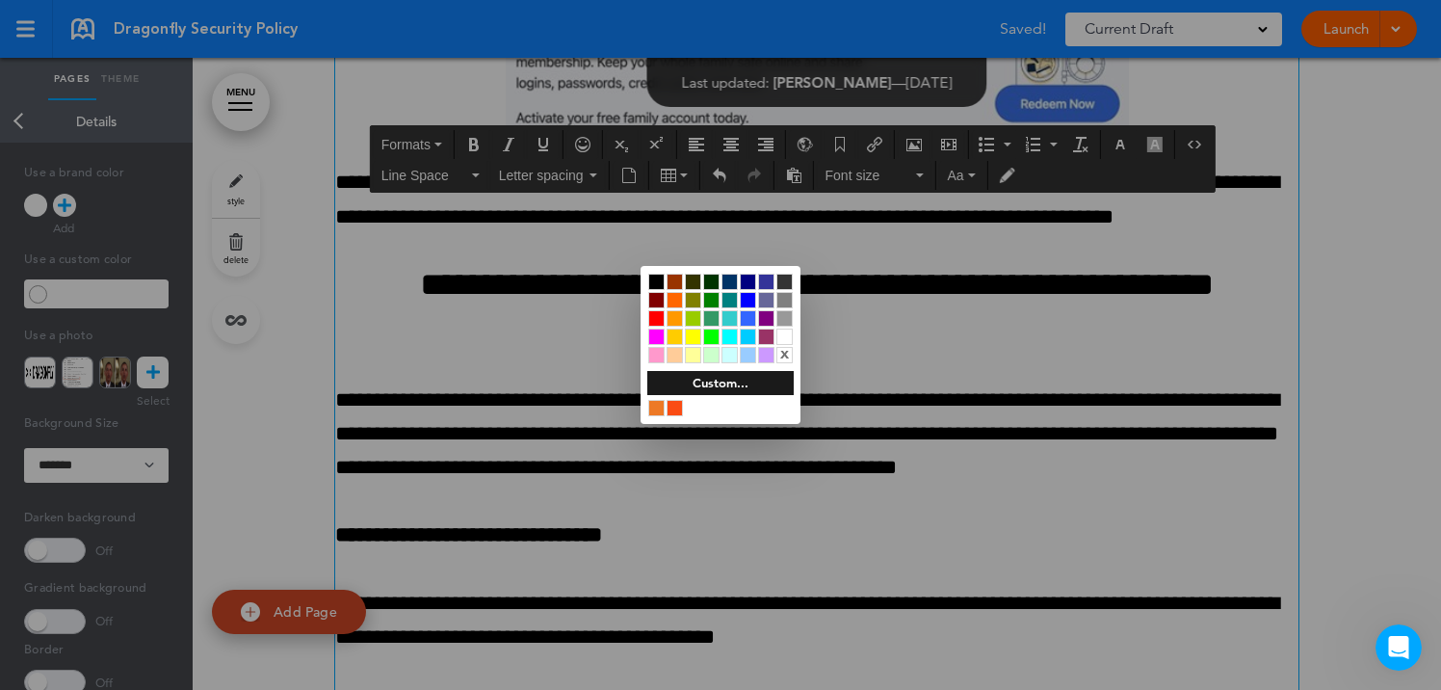
click at [964, 558] on div at bounding box center [720, 345] width 1441 height 690
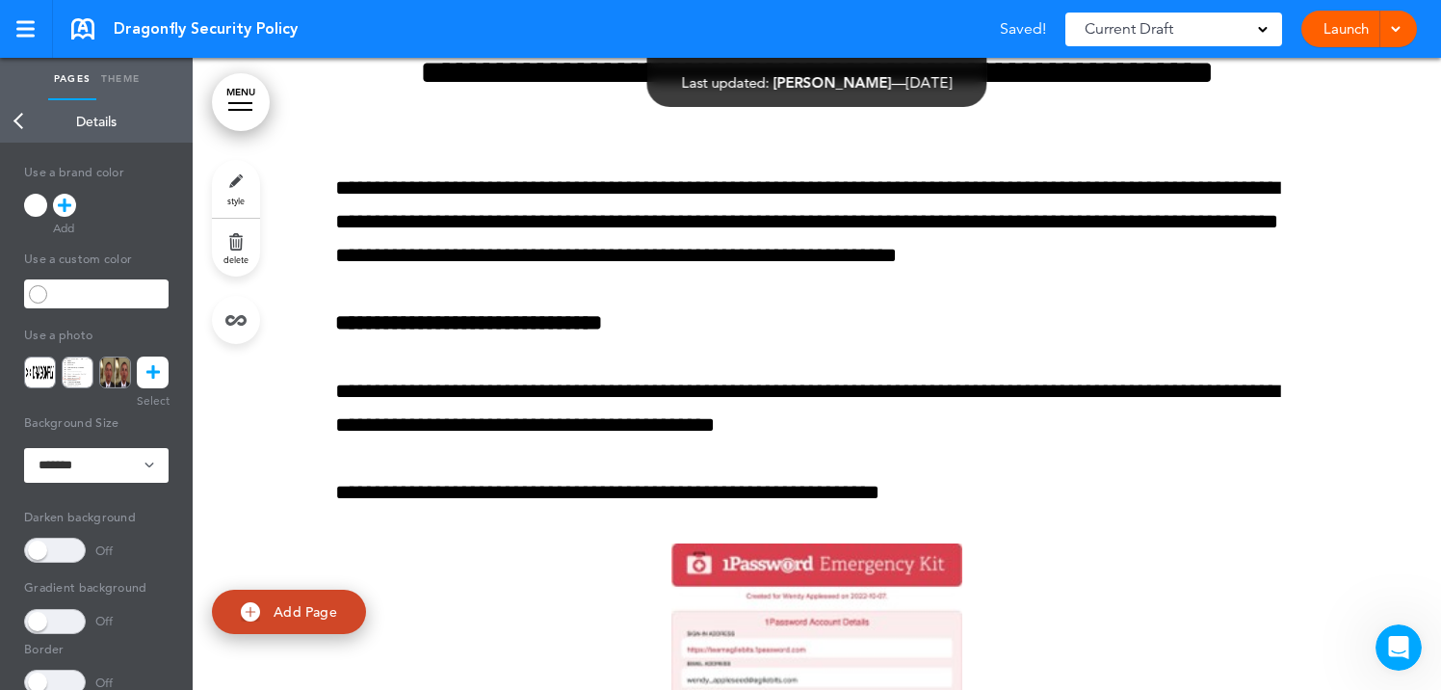
scroll to position [5540, 0]
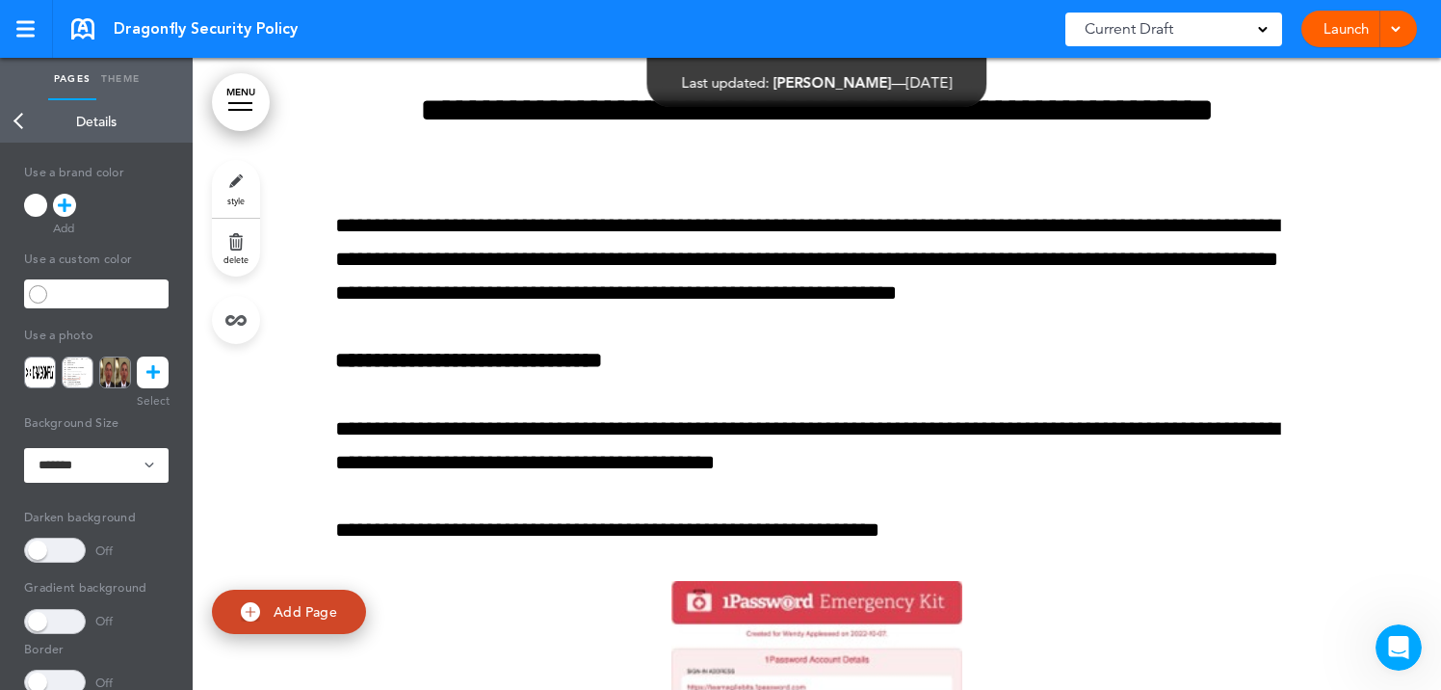
click at [15, 113] on link "Back" at bounding box center [19, 121] width 39 height 42
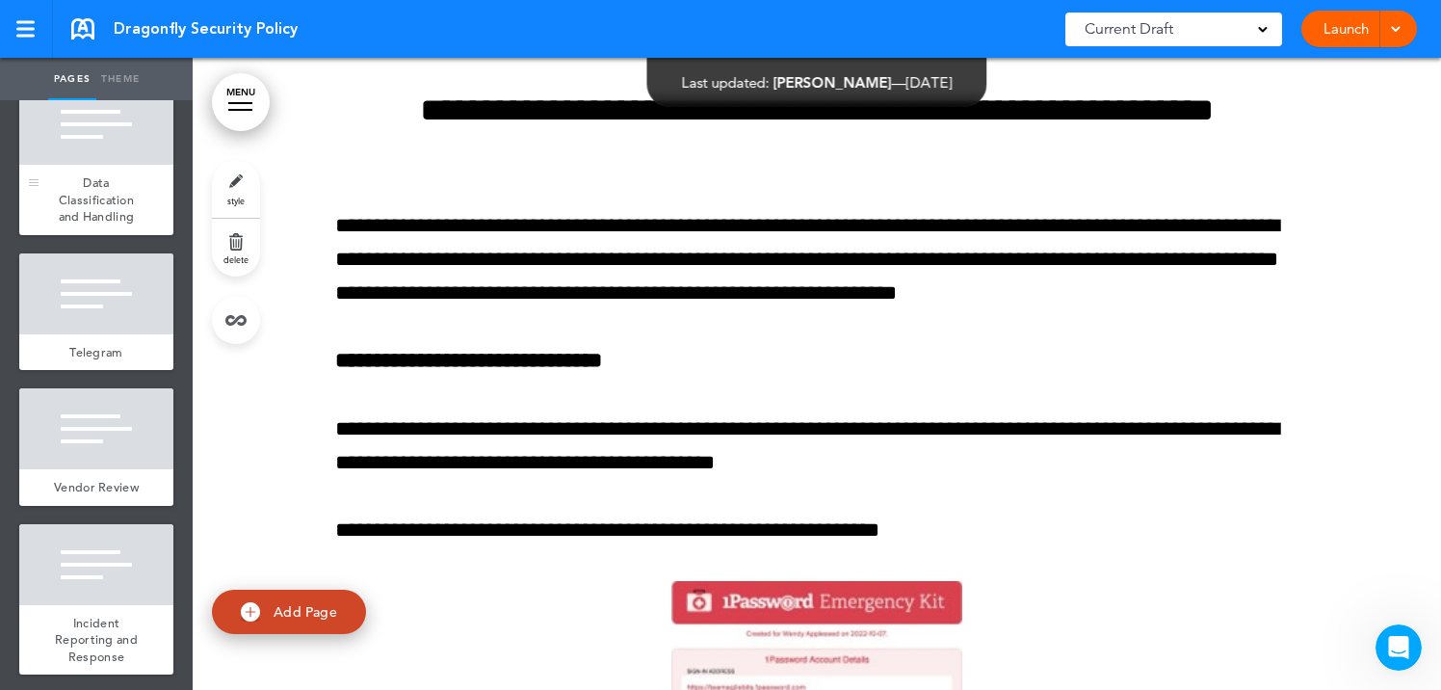
scroll to position [756, 0]
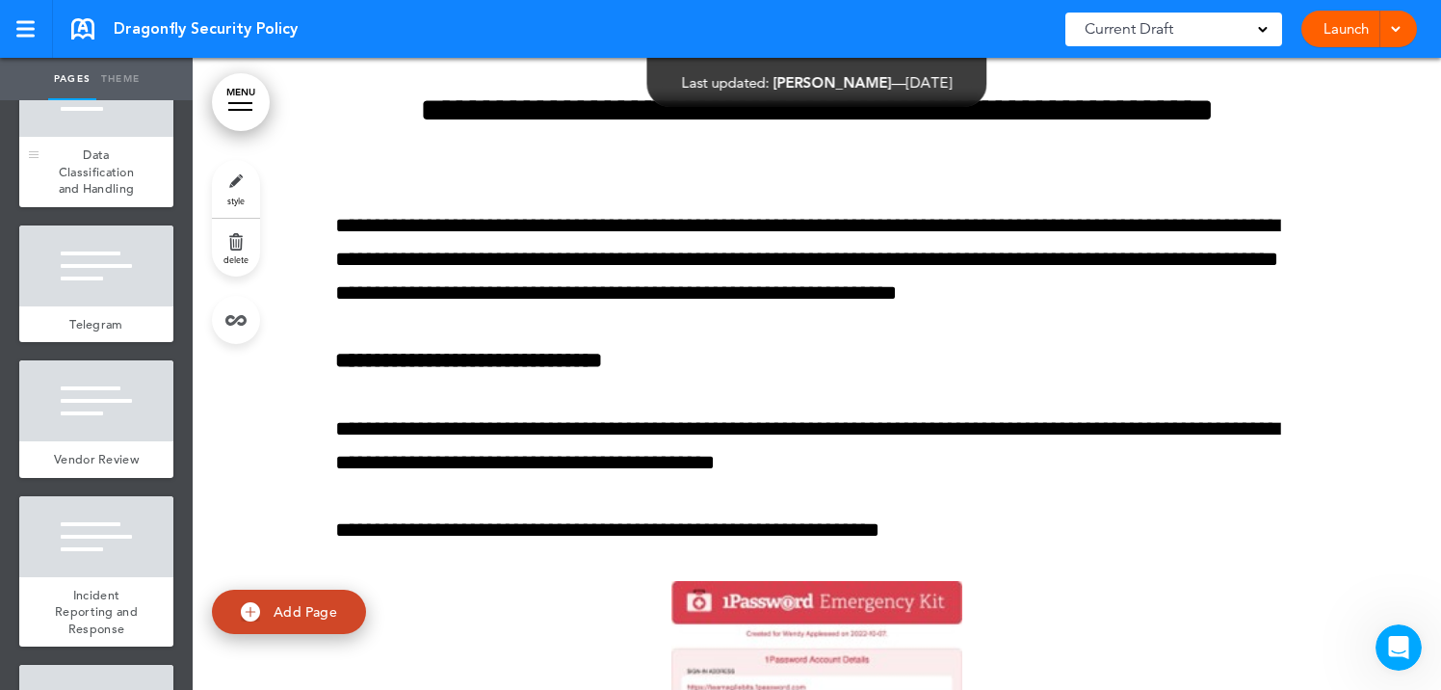
click at [92, 168] on span "Data Classification and Handling" at bounding box center [97, 171] width 76 height 50
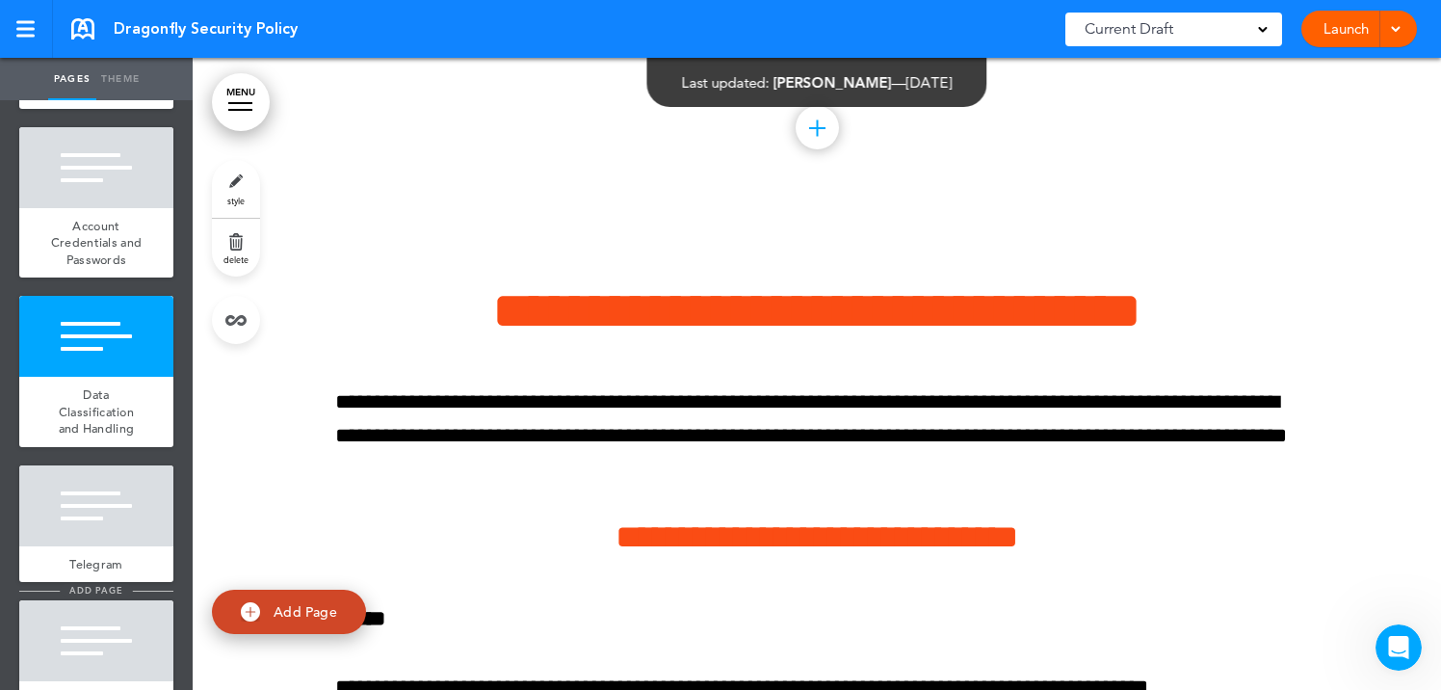
scroll to position [454, 0]
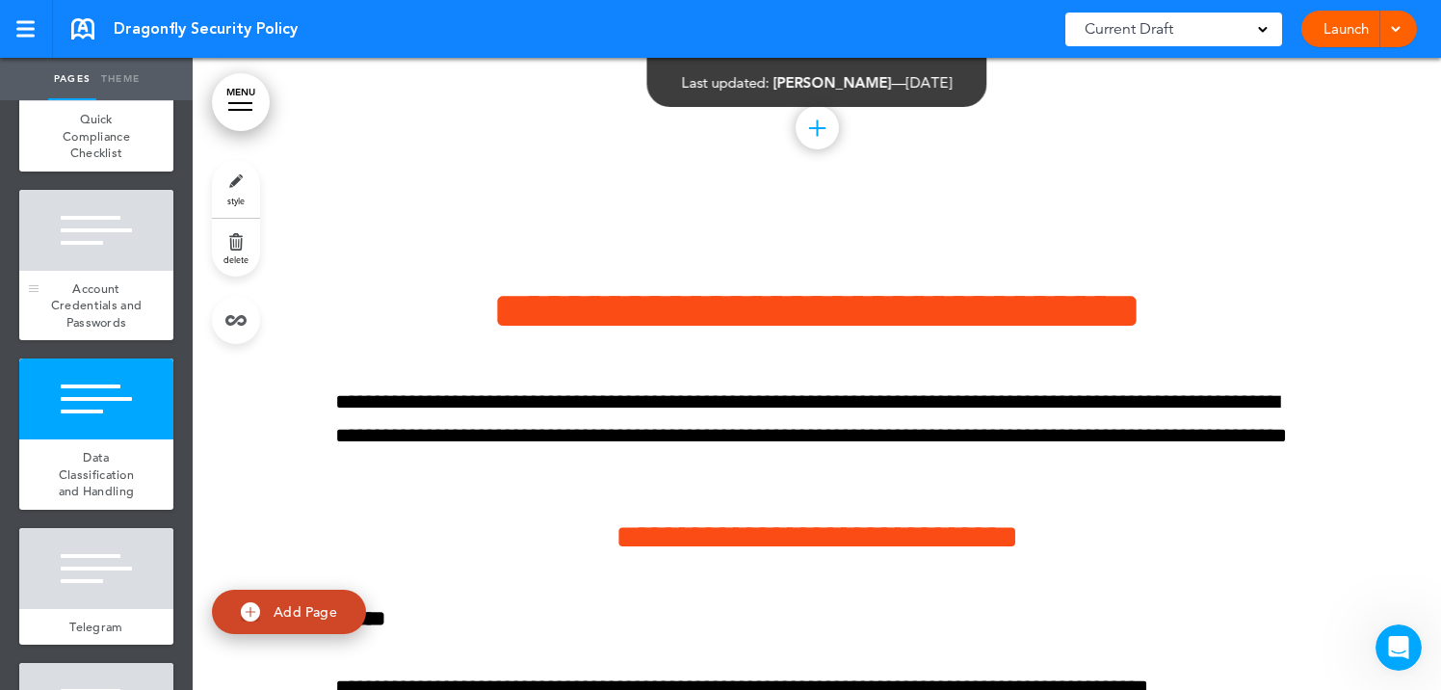
click at [115, 239] on div at bounding box center [96, 230] width 154 height 81
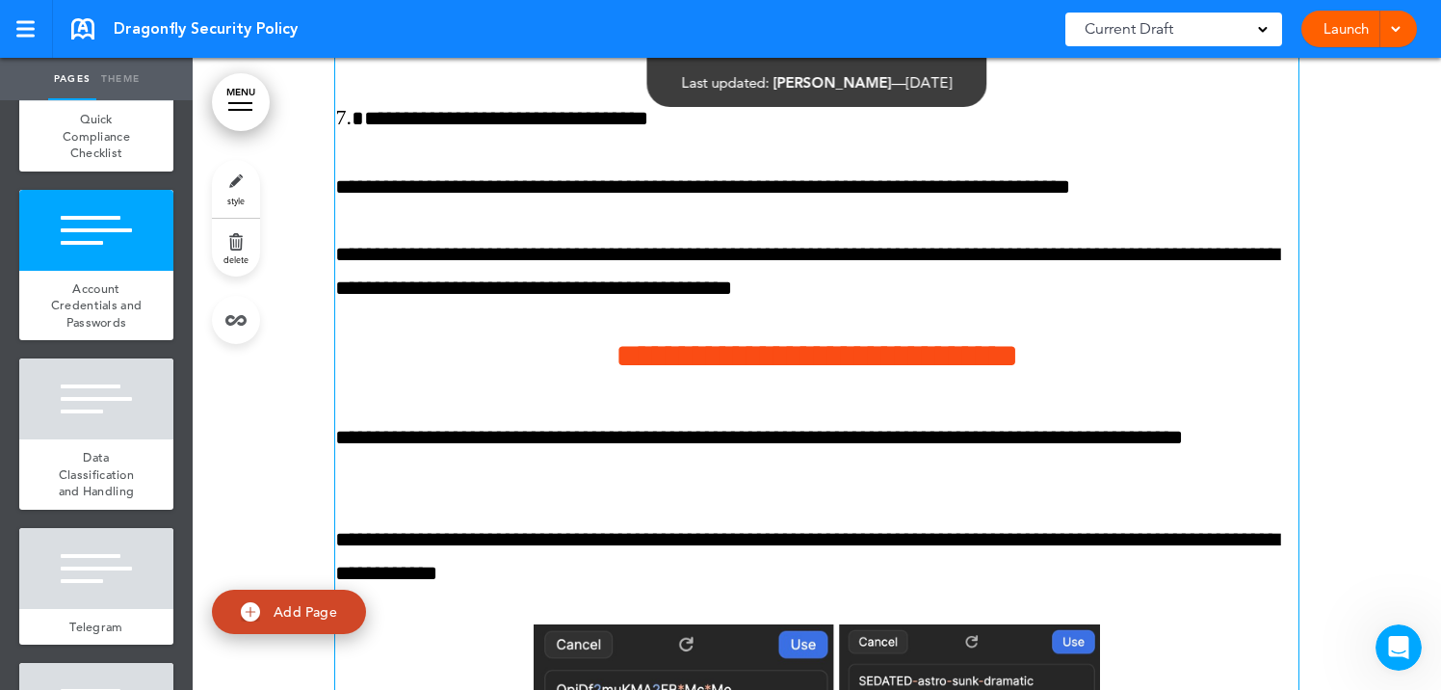
scroll to position [6829, 0]
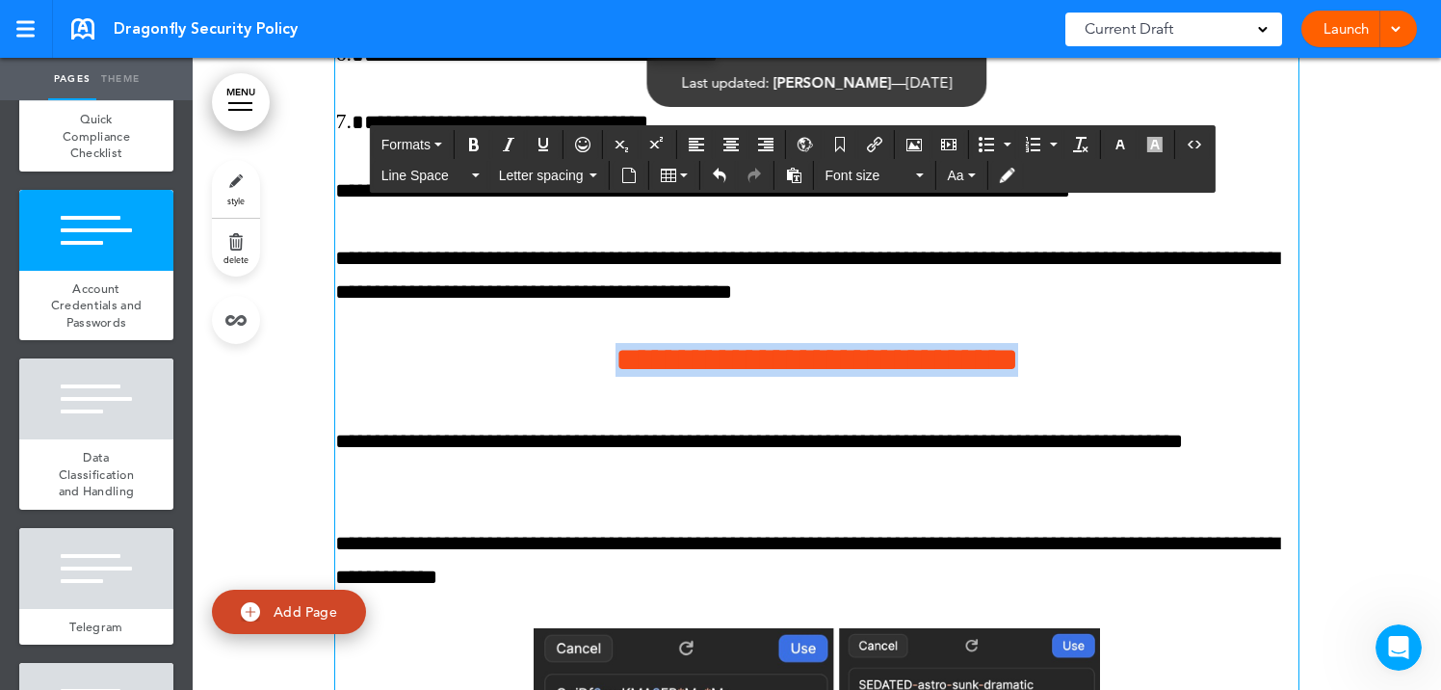
drag, startPoint x: 549, startPoint y: 359, endPoint x: 1171, endPoint y: 350, distance: 622.2
click at [1171, 350] on h4 "**********" at bounding box center [816, 360] width 963 height 34
click at [1123, 143] on icon "button" at bounding box center [1119, 144] width 15 height 15
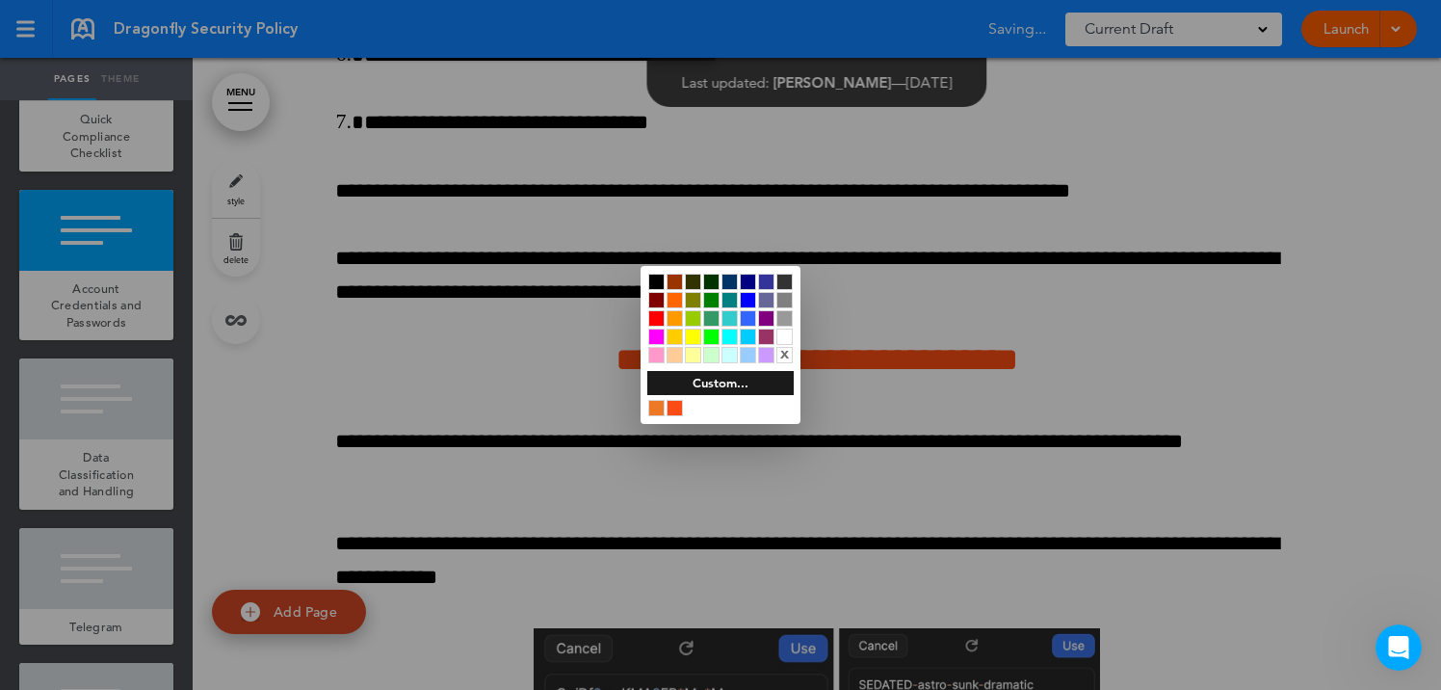
click at [652, 278] on div at bounding box center [656, 281] width 16 height 16
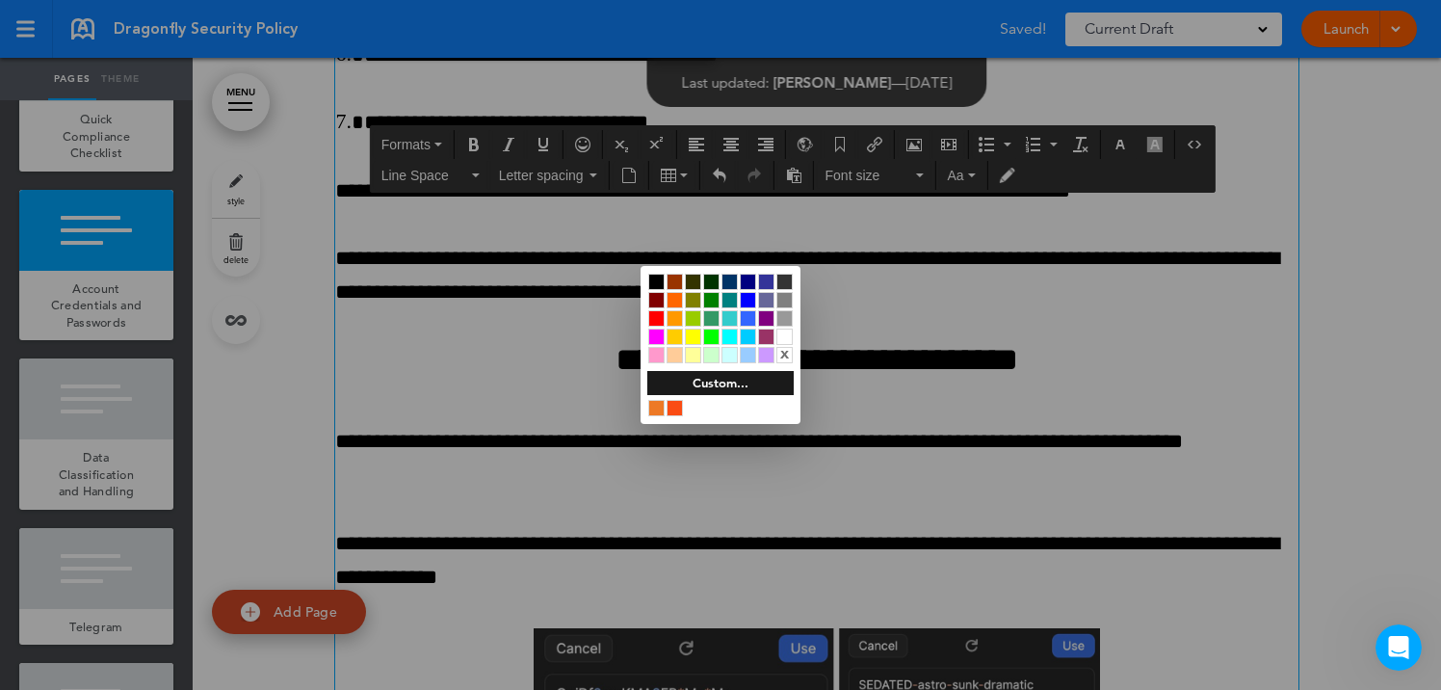
click at [472, 382] on div at bounding box center [720, 345] width 1441 height 690
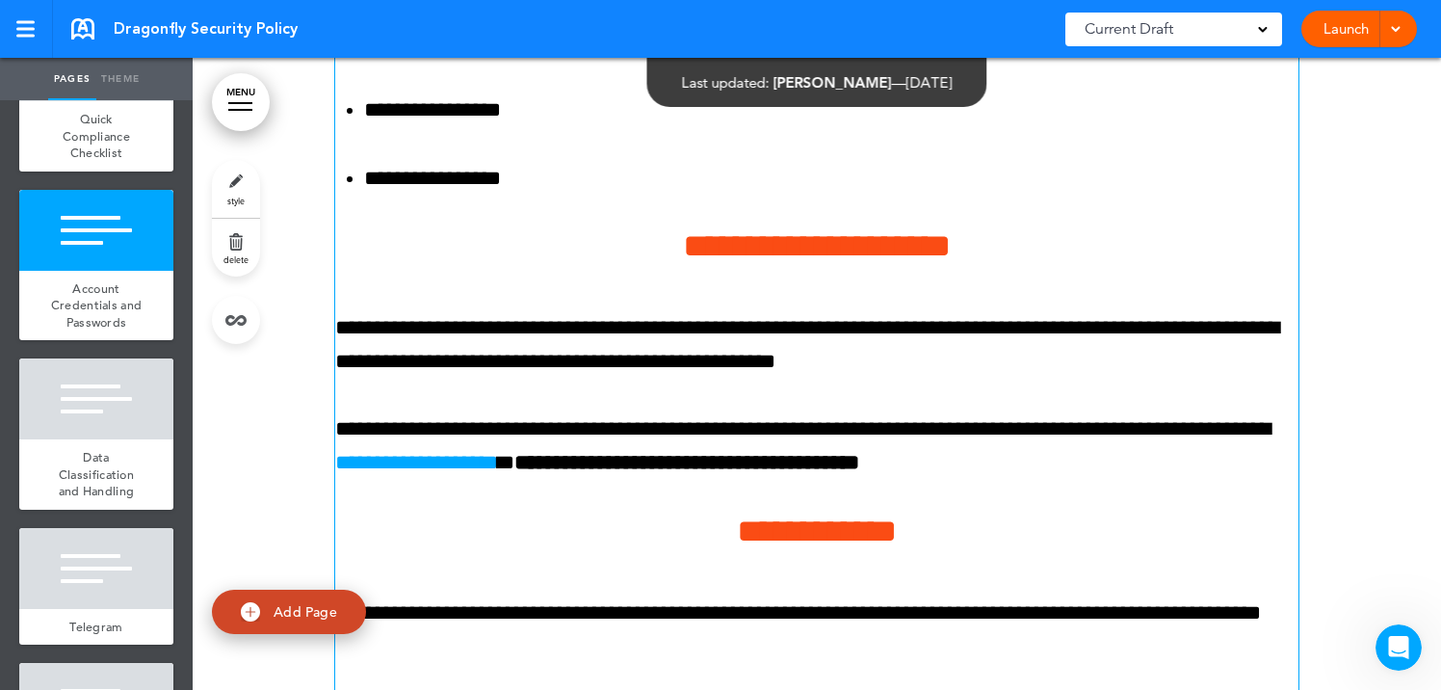
scroll to position [10045, 0]
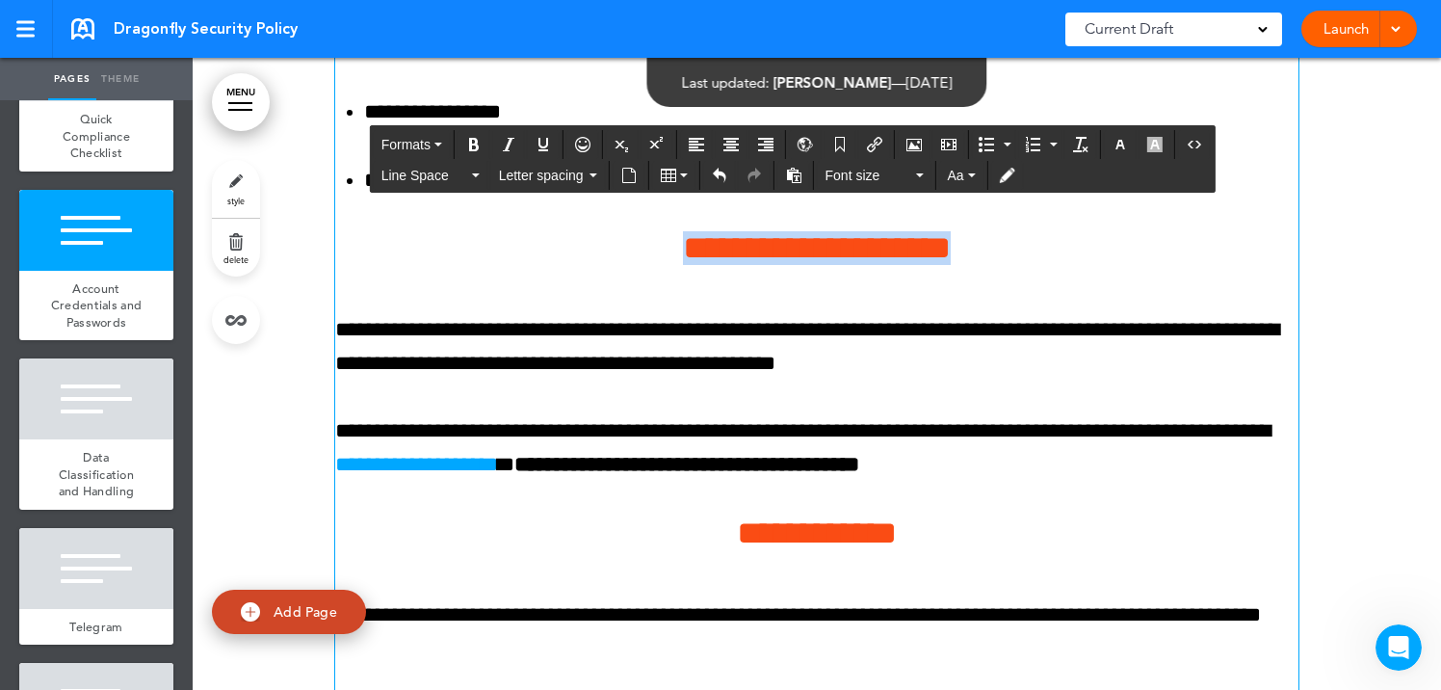
drag, startPoint x: 629, startPoint y: 248, endPoint x: 1044, endPoint y: 258, distance: 415.2
click at [1044, 258] on h4 "**********" at bounding box center [816, 248] width 963 height 34
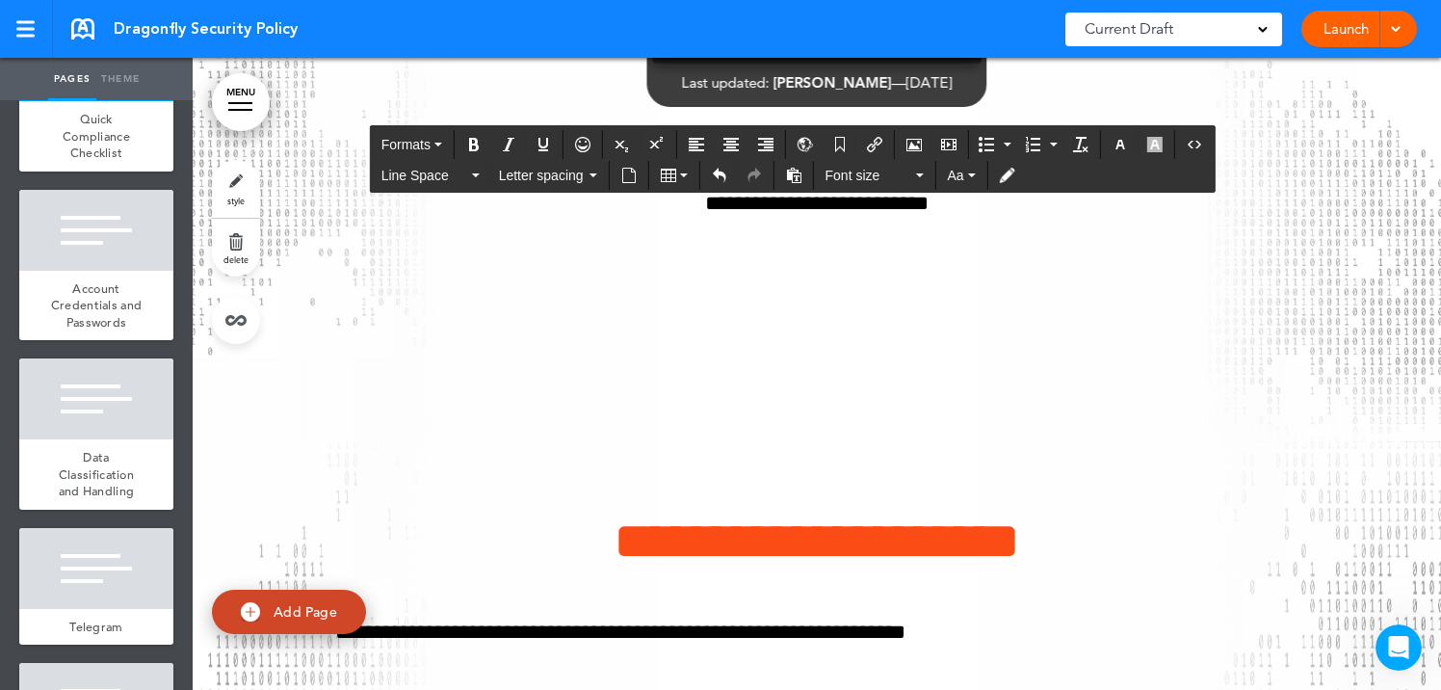
scroll to position [0, 0]
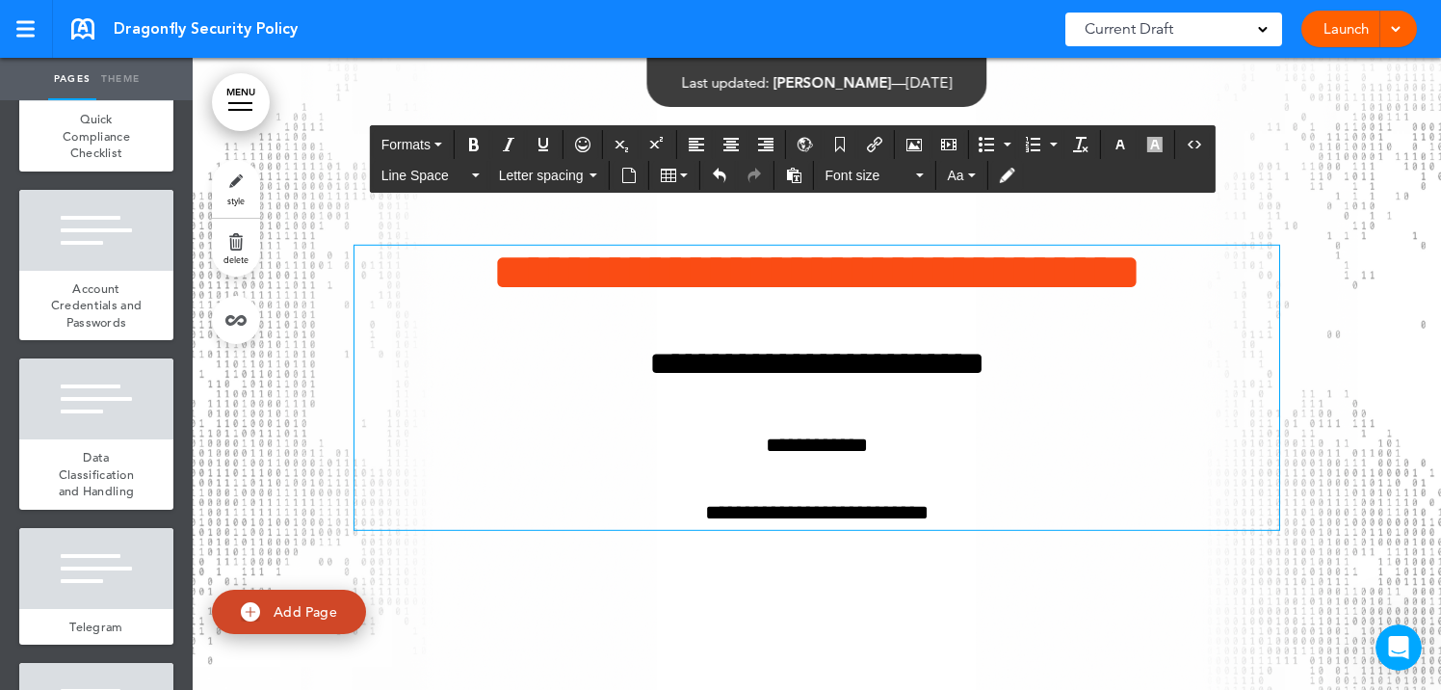
click at [568, 455] on p "**********" at bounding box center [816, 446] width 924 height 34
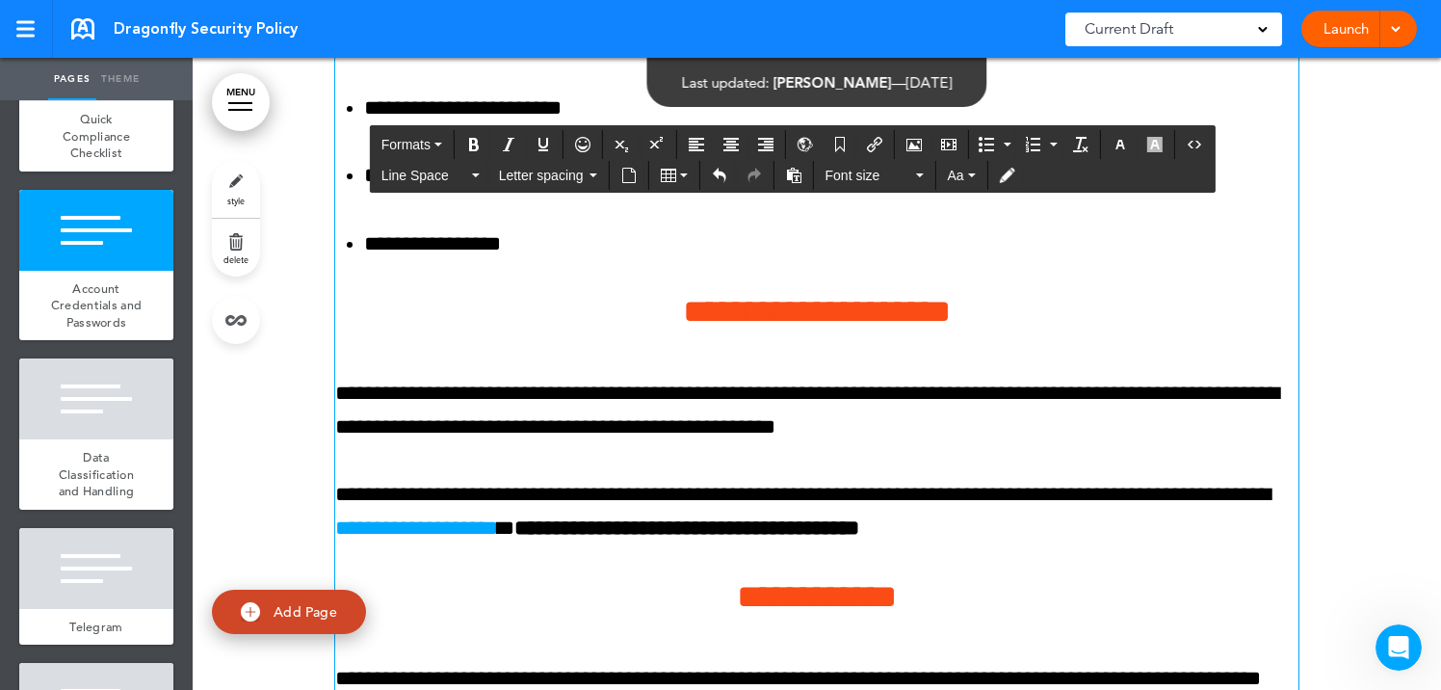
scroll to position [9948, 0]
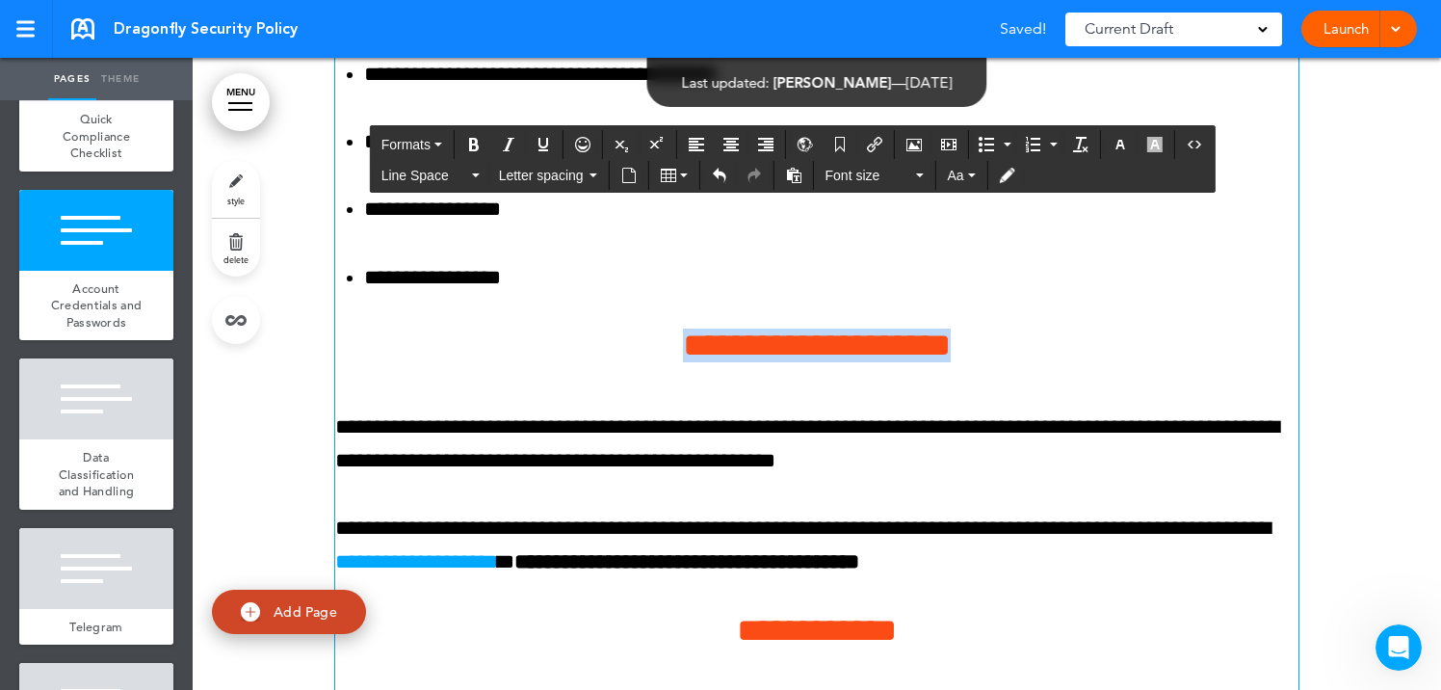
drag, startPoint x: 629, startPoint y: 347, endPoint x: 998, endPoint y: 362, distance: 369.2
click at [1126, 138] on icon "button" at bounding box center [1119, 144] width 15 height 15
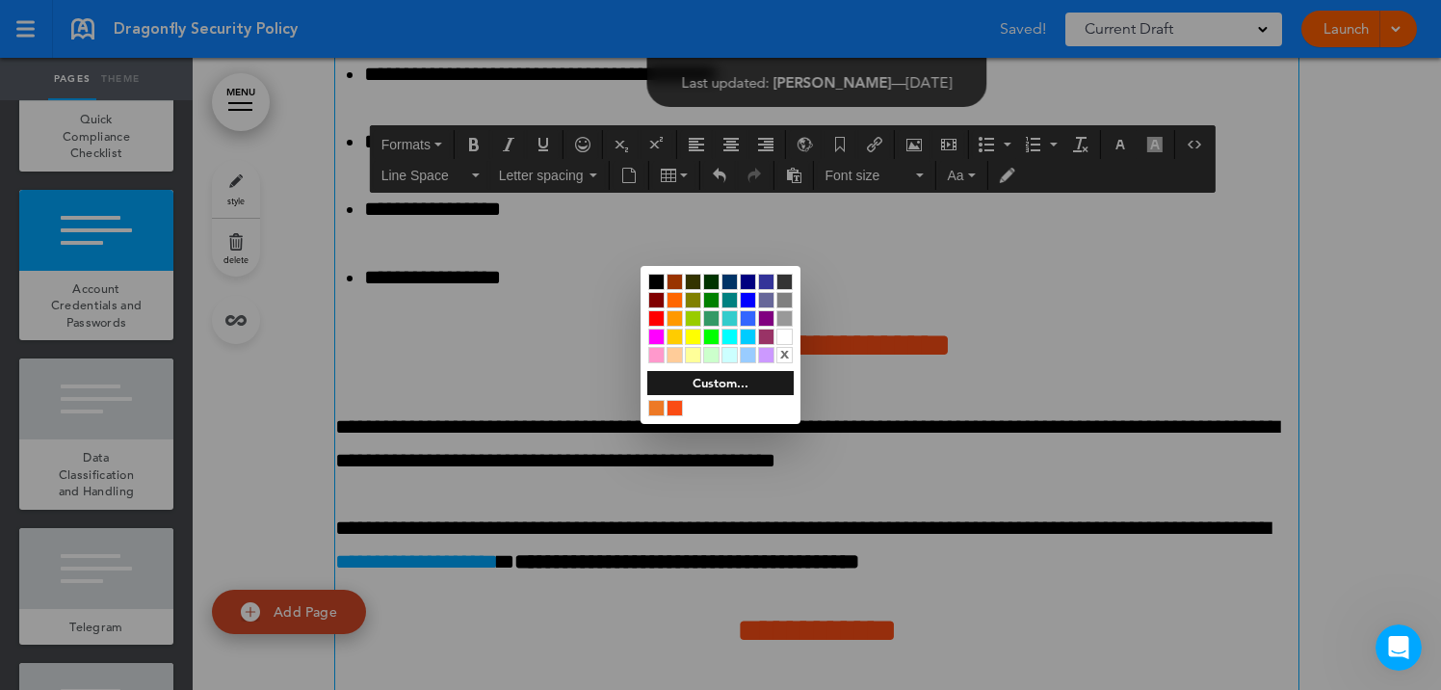
click at [648, 272] on div "x" at bounding box center [720, 318] width 160 height 105
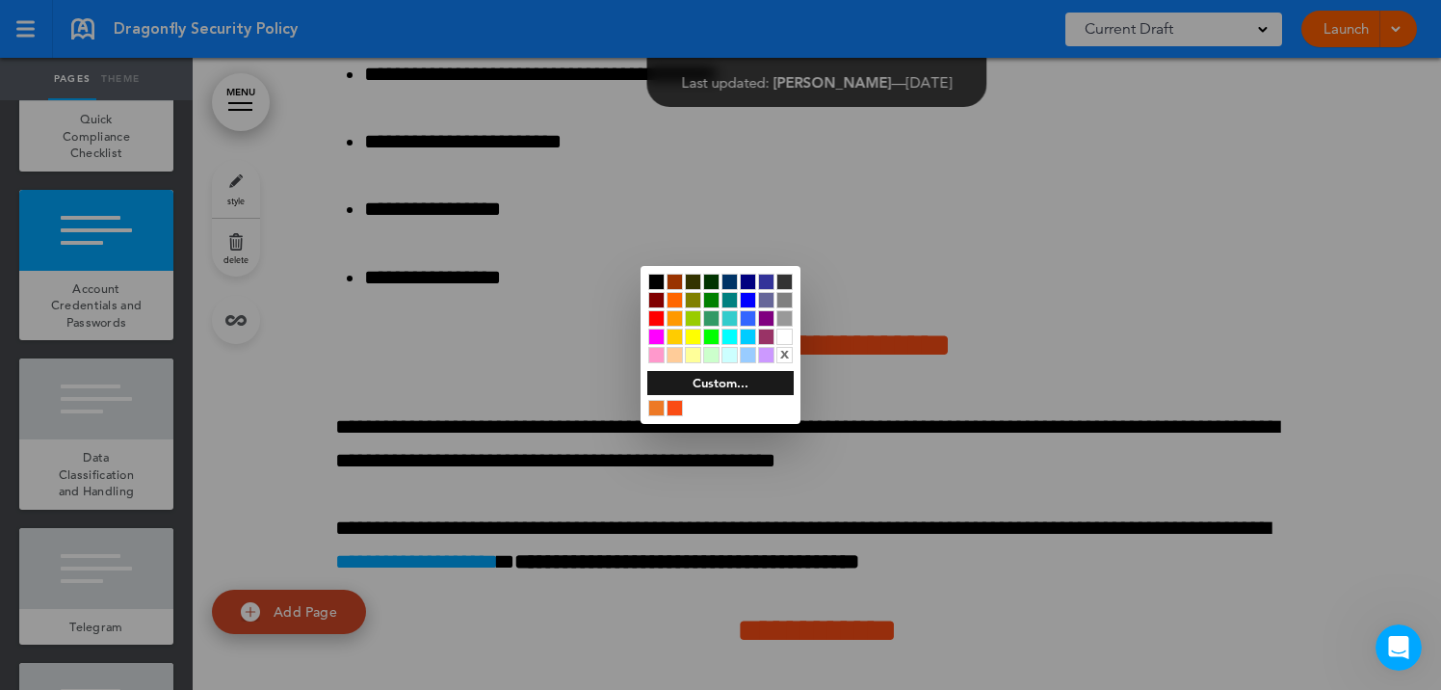
click at [527, 404] on div at bounding box center [720, 345] width 1441 height 690
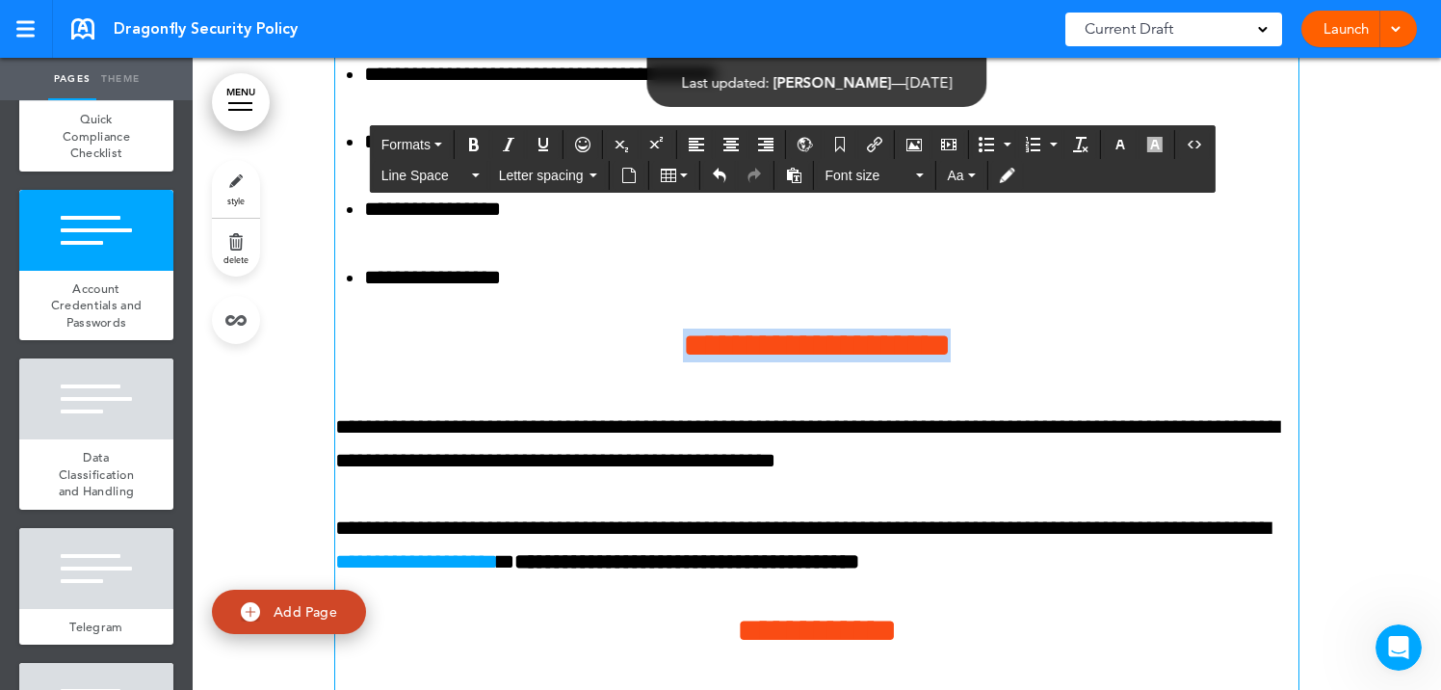
drag, startPoint x: 630, startPoint y: 346, endPoint x: 1071, endPoint y: 342, distance: 441.1
click at [1071, 342] on h4 "**********" at bounding box center [816, 345] width 963 height 34
click at [1124, 145] on icon "button" at bounding box center [1119, 144] width 15 height 15
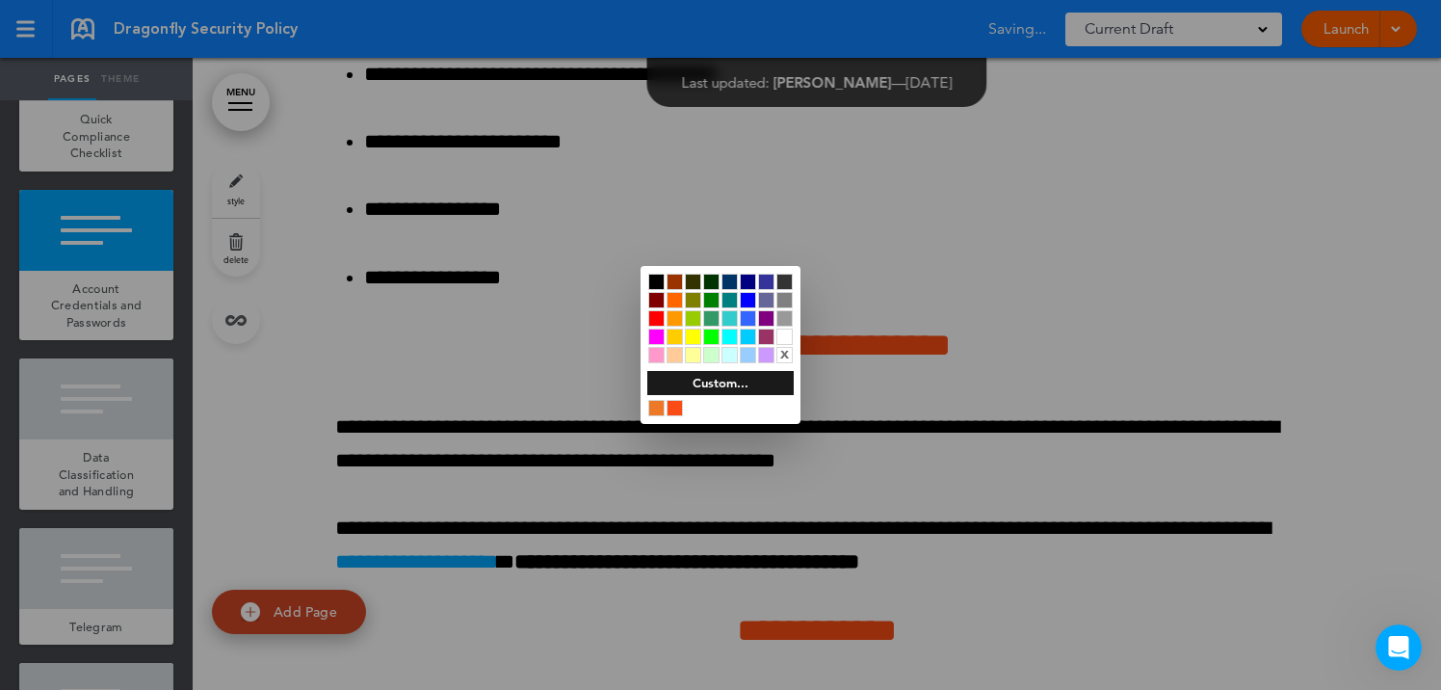
click at [655, 273] on div at bounding box center [656, 281] width 16 height 16
click at [653, 569] on div at bounding box center [720, 345] width 1441 height 690
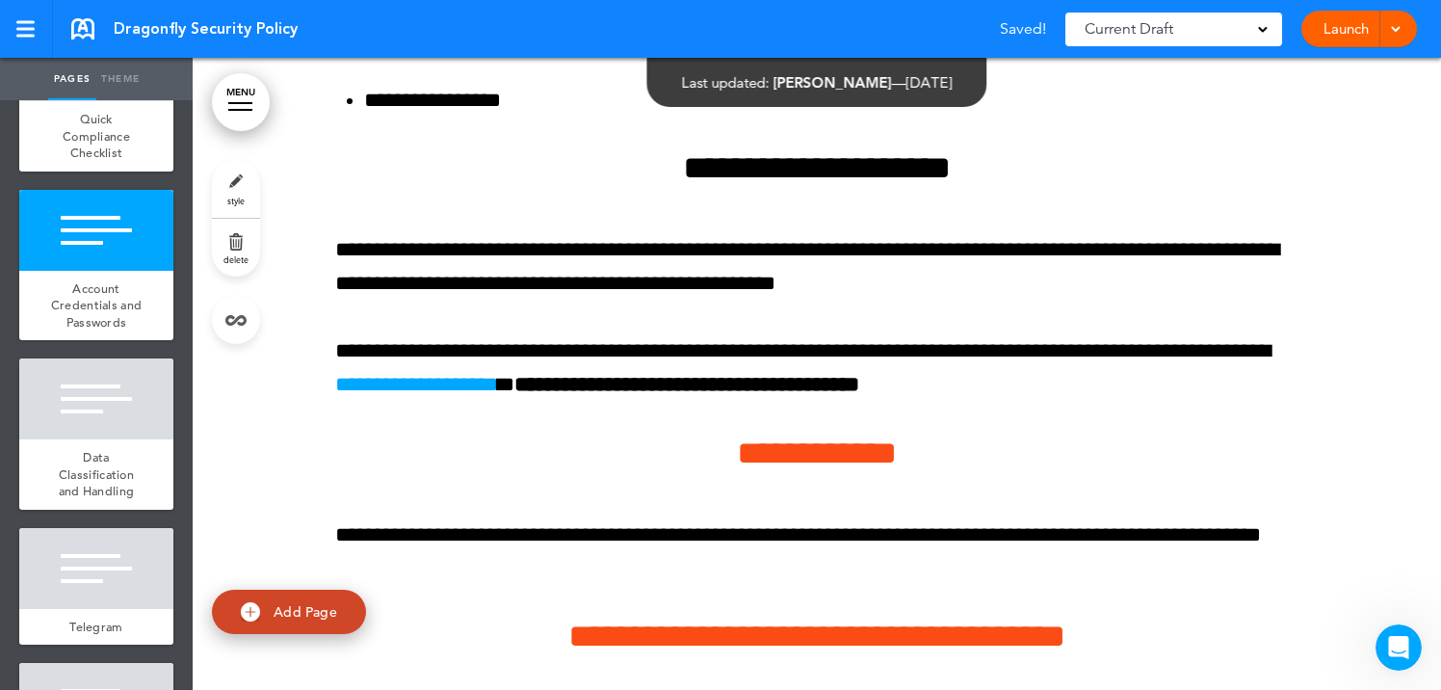
scroll to position [10131, 0]
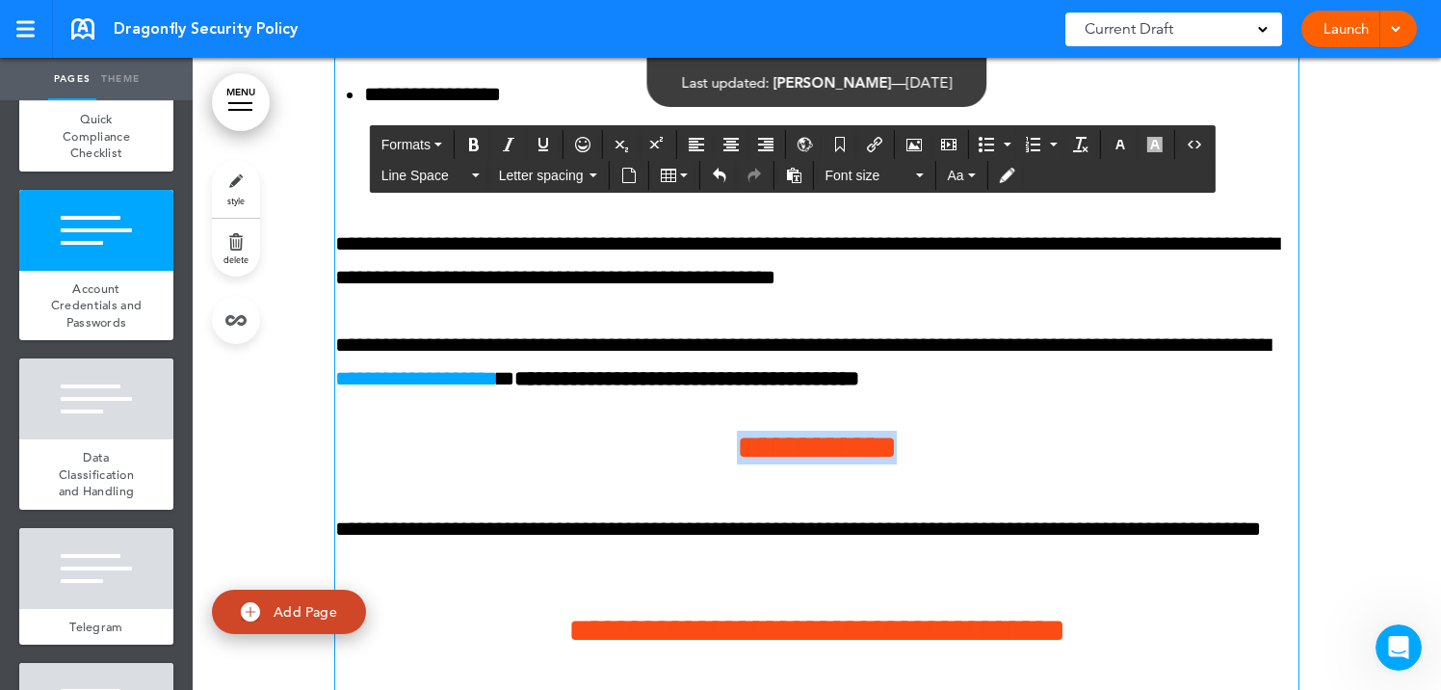
drag, startPoint x: 690, startPoint y: 451, endPoint x: 941, endPoint y: 453, distance: 250.4
click at [941, 453] on h4 "**********" at bounding box center [816, 447] width 963 height 34
click at [1120, 140] on icon "button" at bounding box center [1119, 144] width 15 height 15
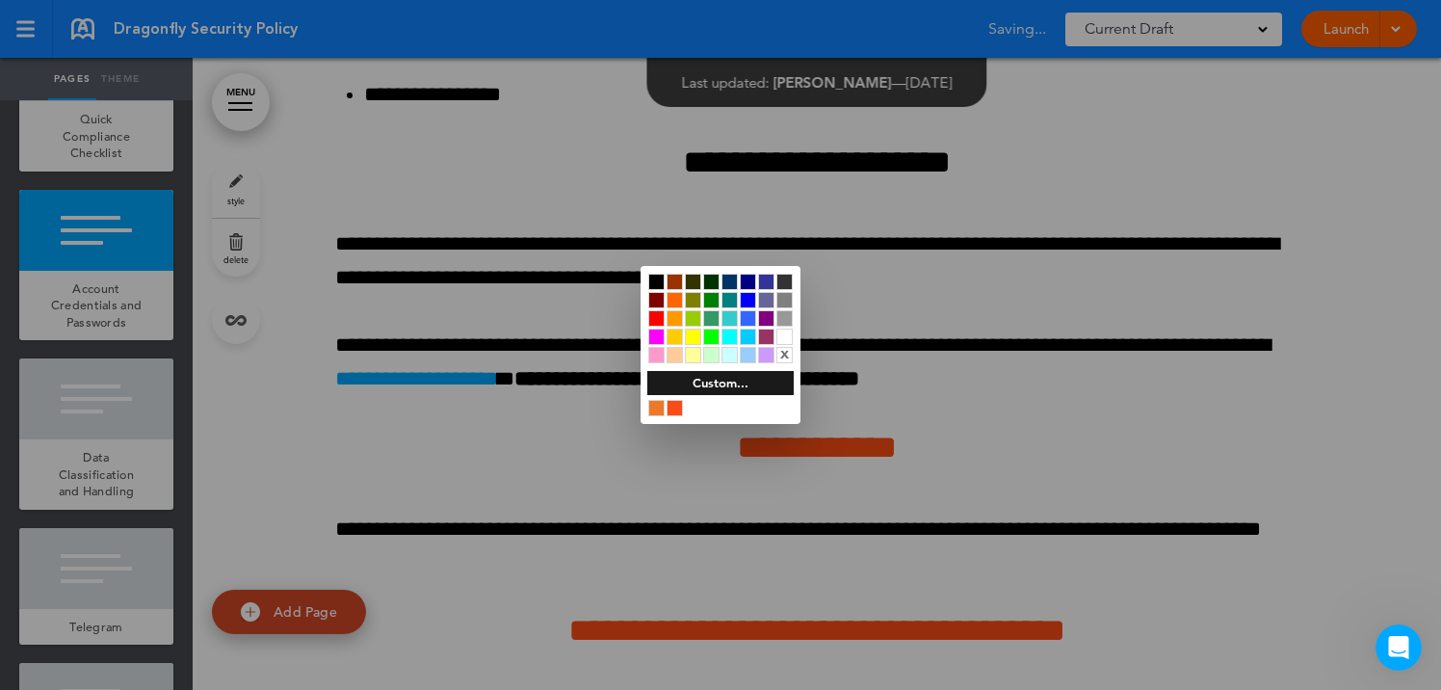
click at [655, 275] on div at bounding box center [656, 281] width 16 height 16
click at [510, 469] on div at bounding box center [720, 345] width 1441 height 690
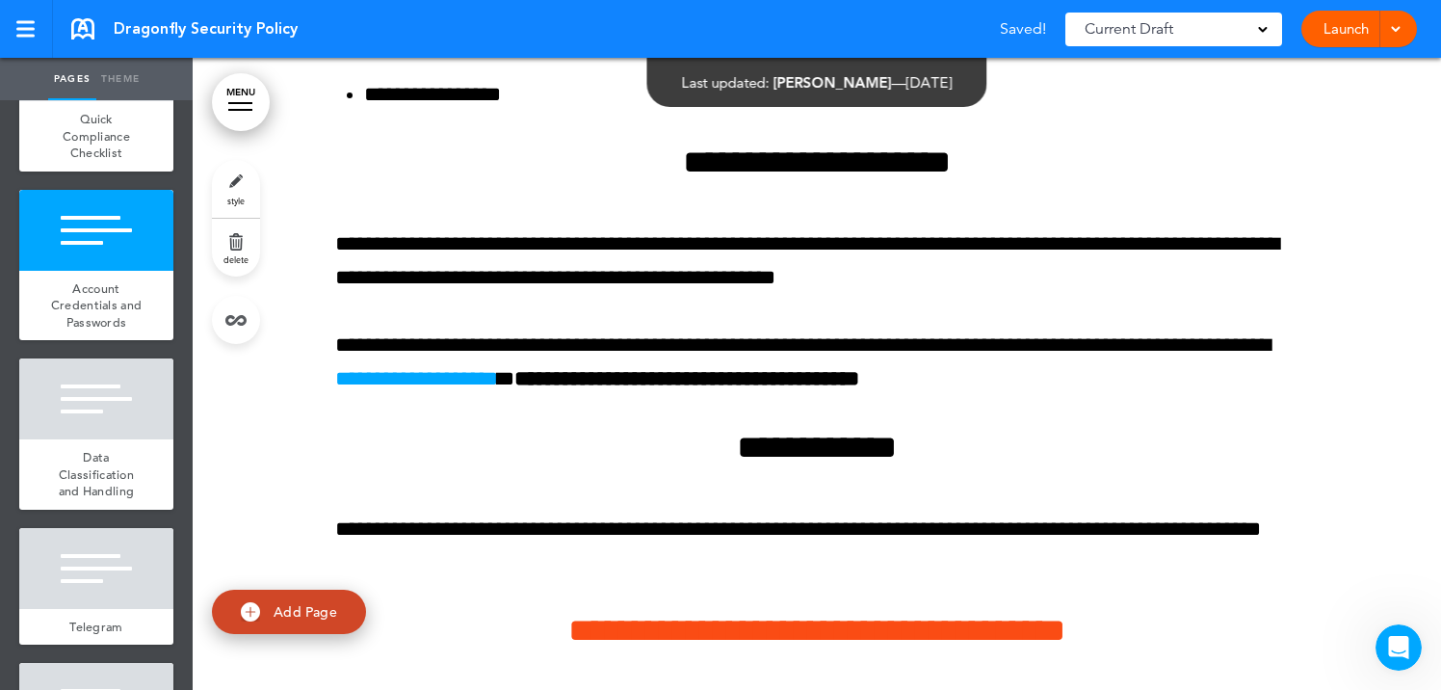
click at [130, 72] on link "Theme" at bounding box center [120, 79] width 48 height 42
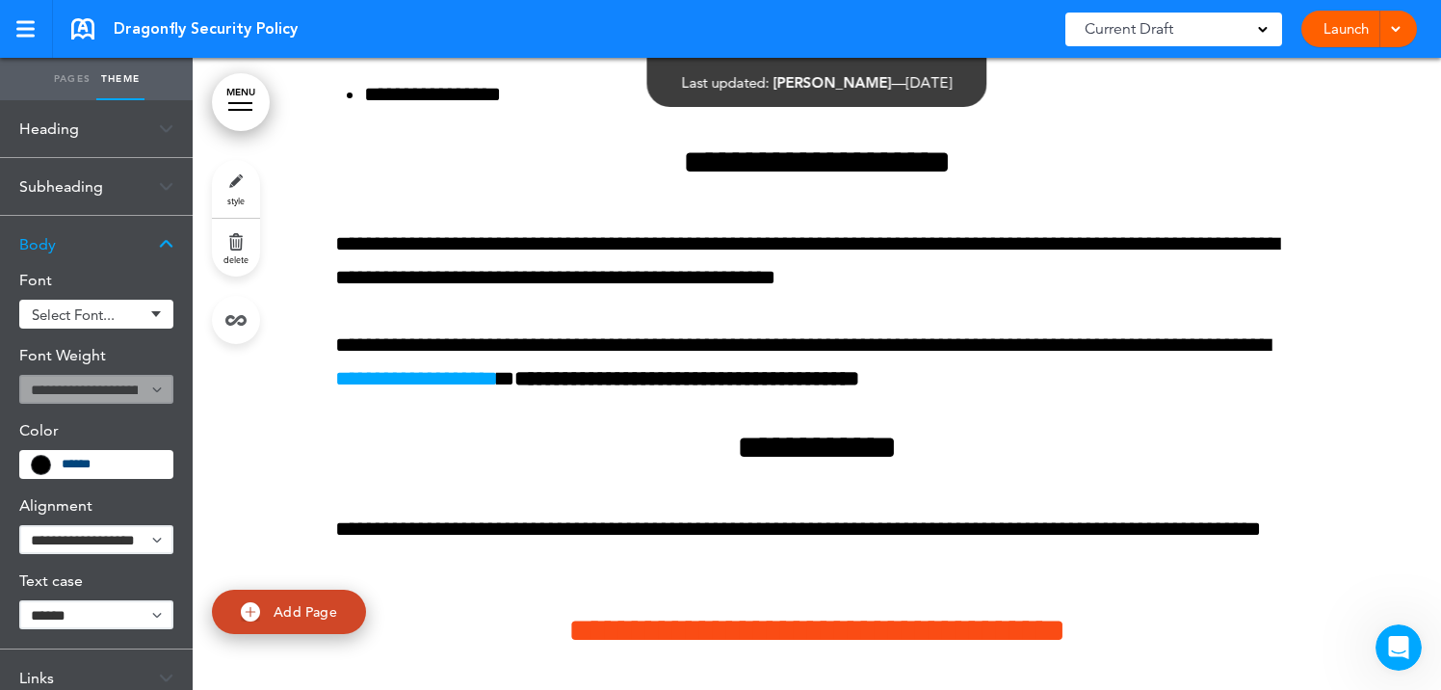
click at [123, 178] on div "Subheading" at bounding box center [96, 186] width 193 height 57
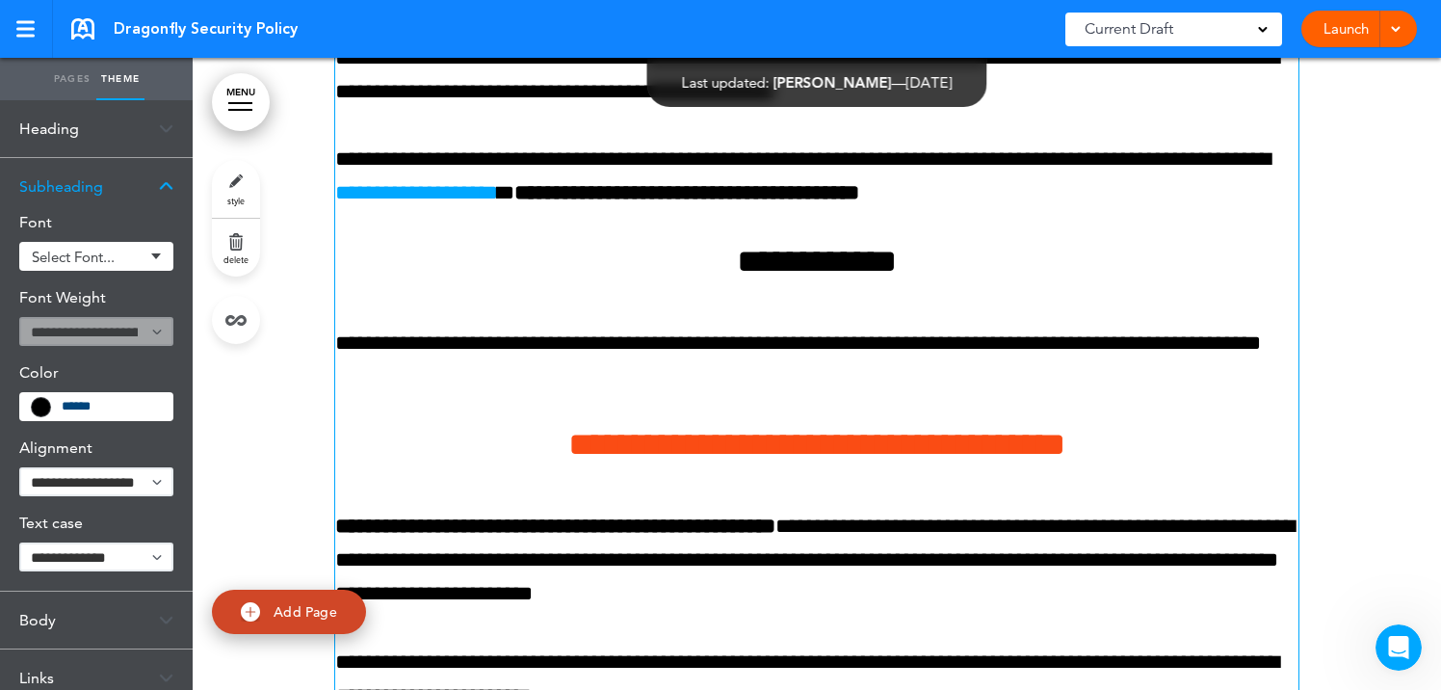
scroll to position [10320, 0]
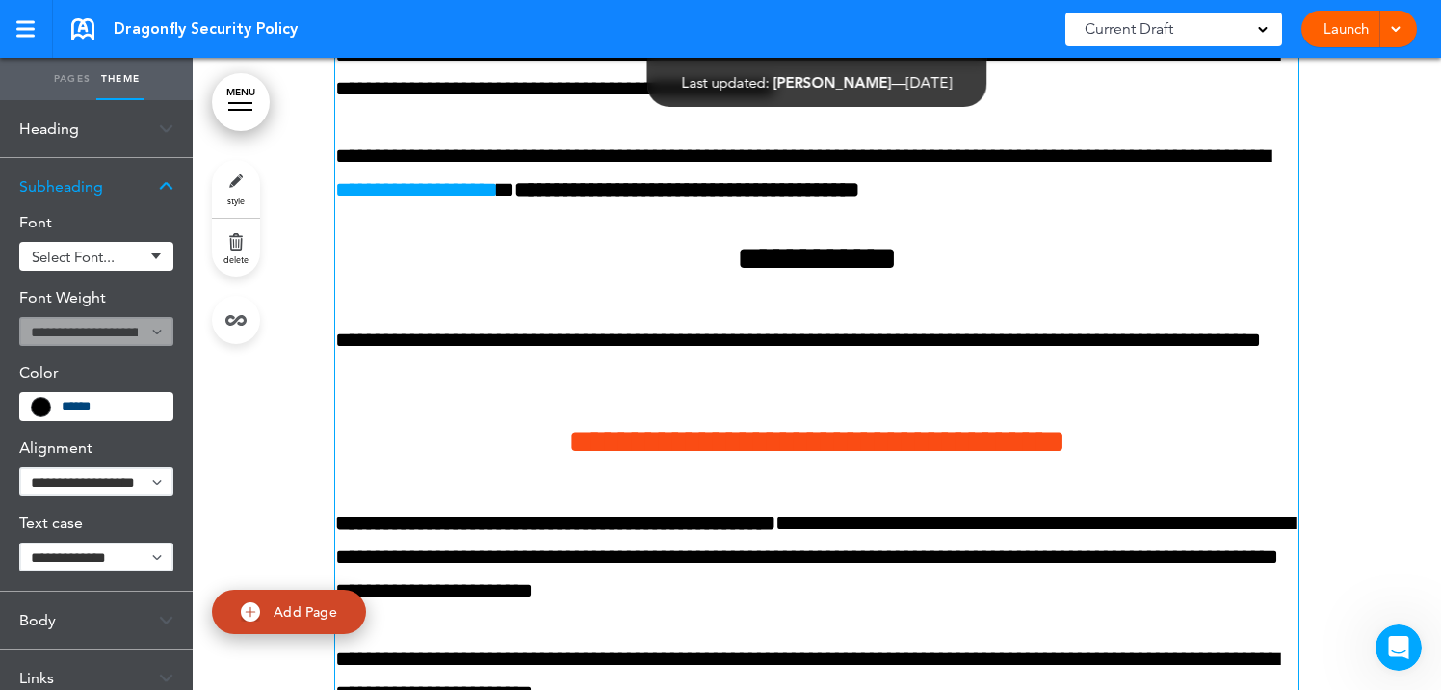
click at [506, 439] on h4 "**********" at bounding box center [816, 442] width 963 height 34
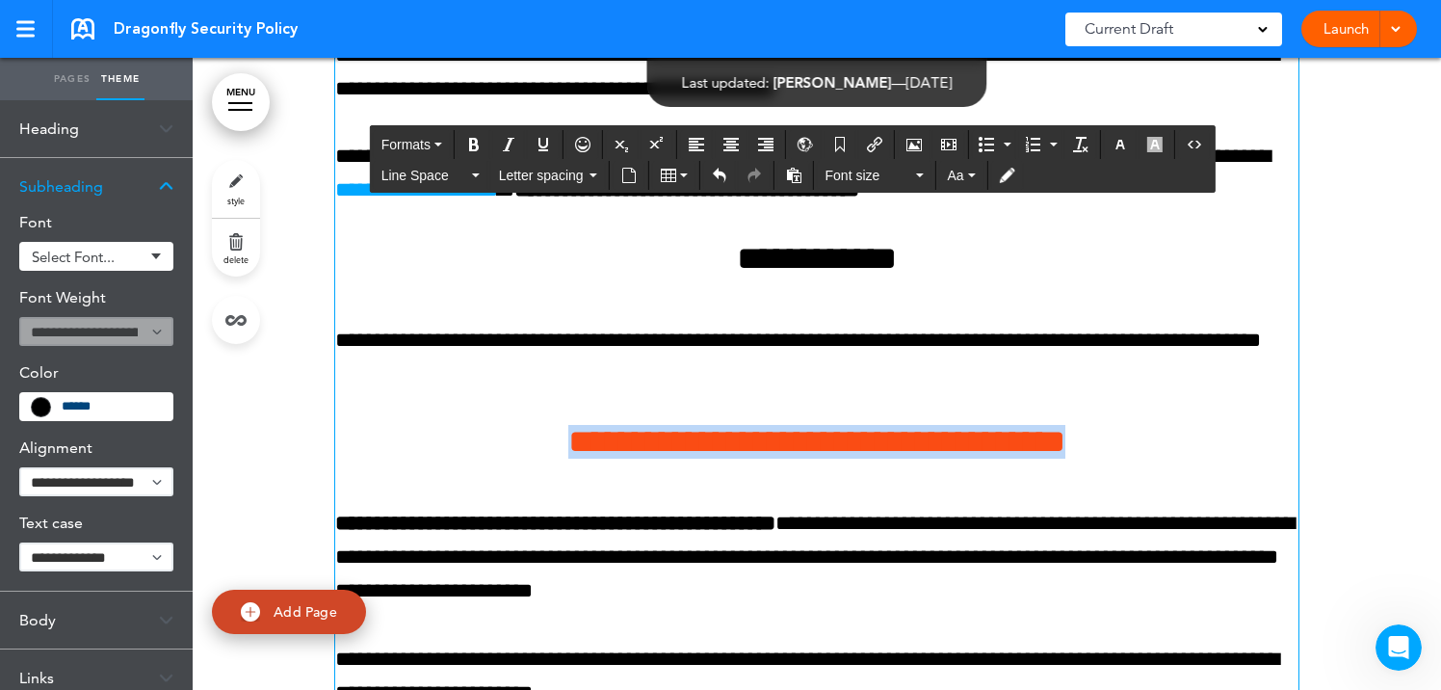
drag, startPoint x: 506, startPoint y: 439, endPoint x: 1165, endPoint y: 450, distance: 659.7
click at [1165, 450] on h4 "**********" at bounding box center [816, 442] width 963 height 34
click at [1125, 145] on icon "button" at bounding box center [1119, 144] width 15 height 15
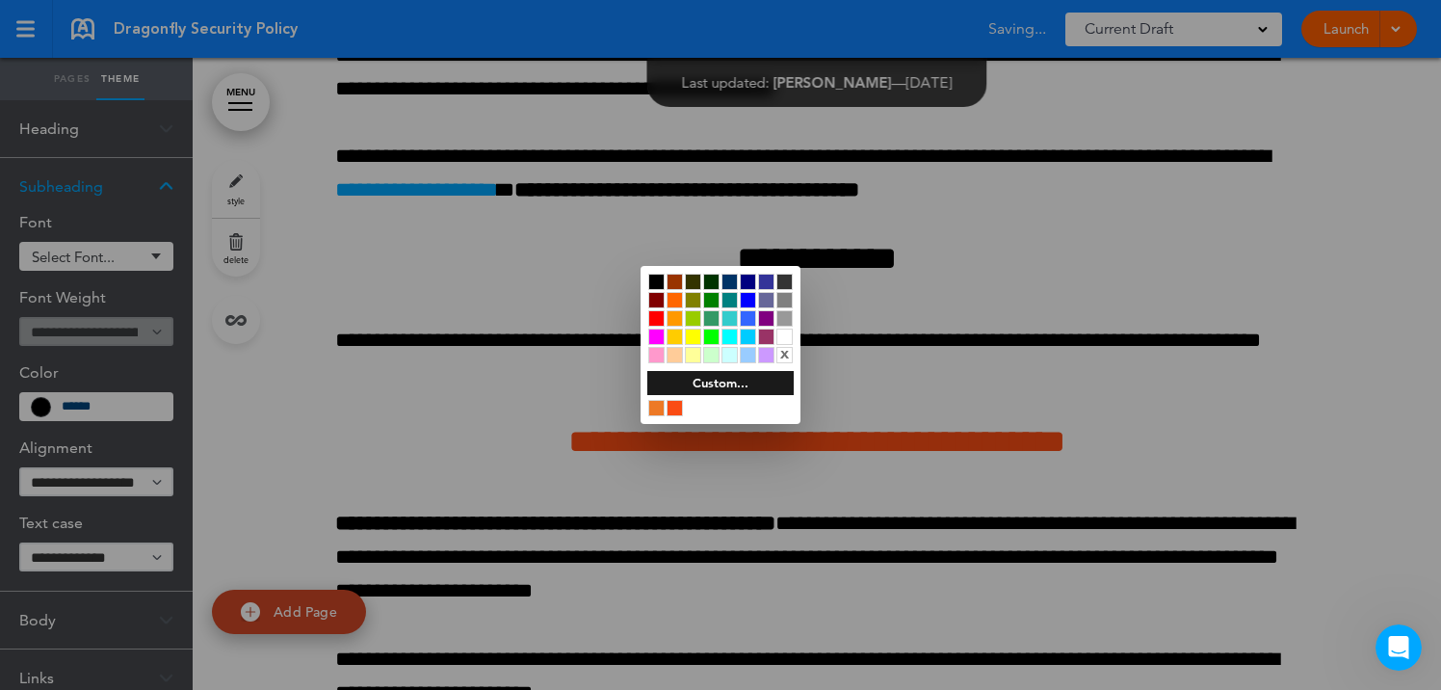
click at [654, 280] on div at bounding box center [656, 281] width 16 height 16
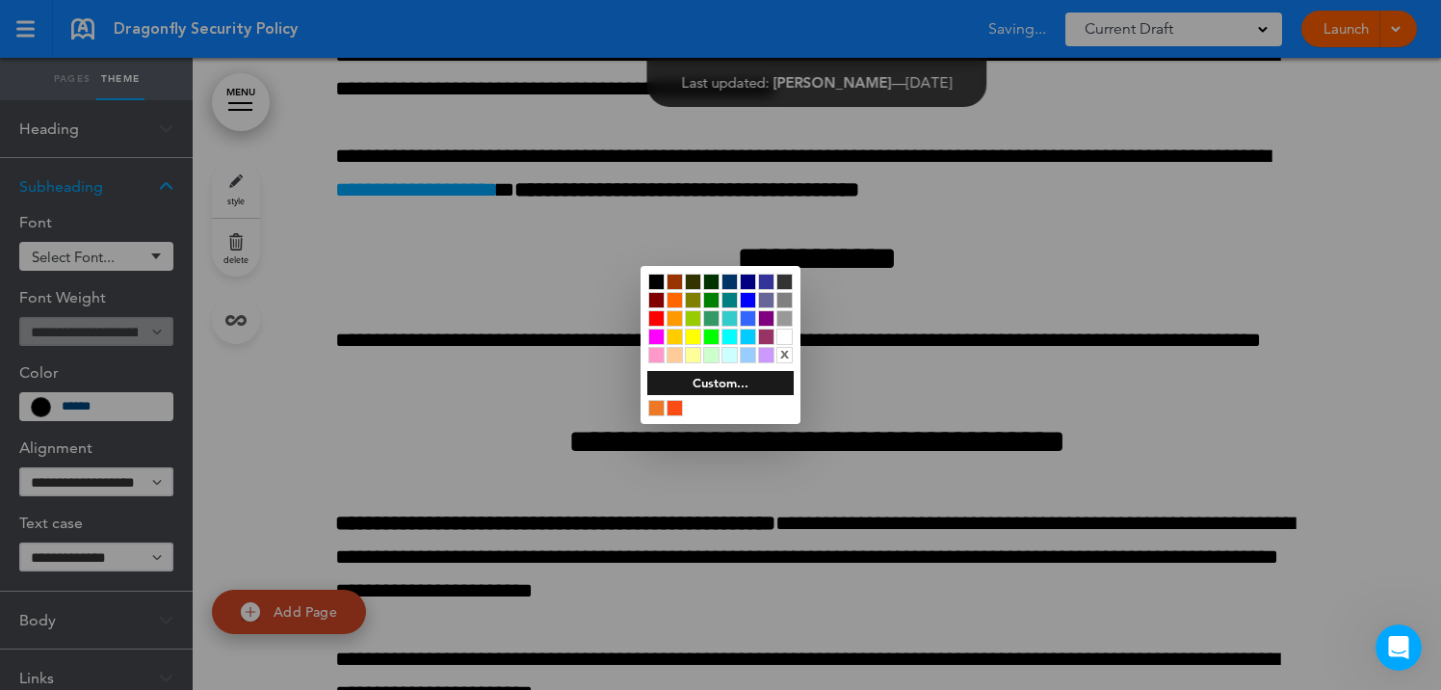
click at [612, 511] on div at bounding box center [720, 345] width 1441 height 690
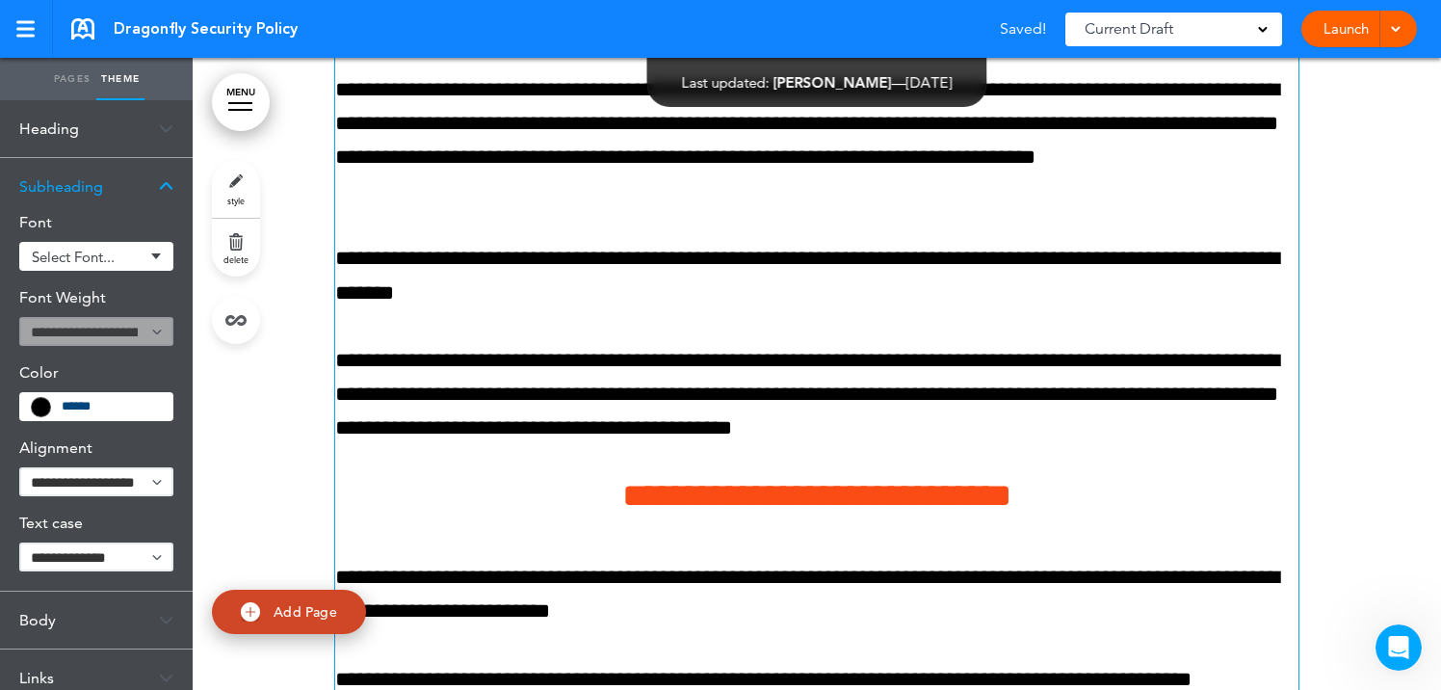
scroll to position [11195, 0]
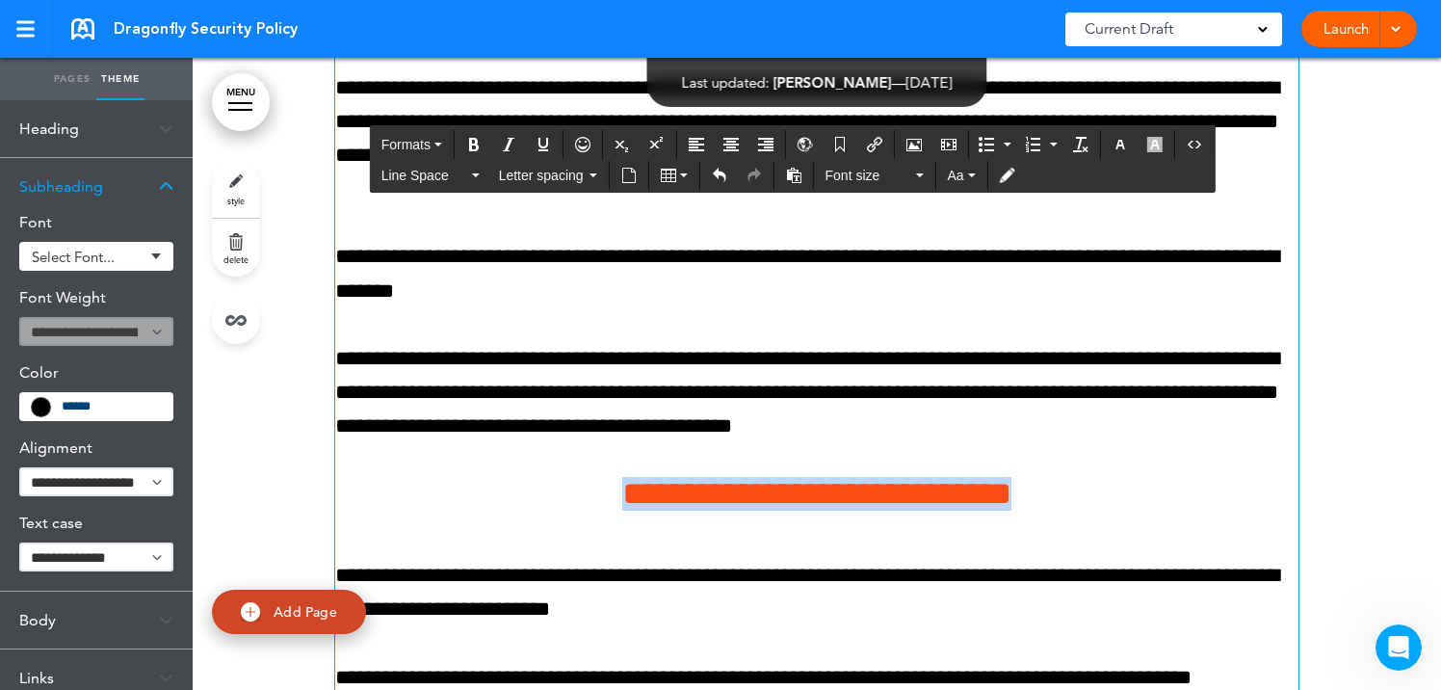
drag, startPoint x: 563, startPoint y: 493, endPoint x: 1074, endPoint y: 507, distance: 510.6
click at [1074, 507] on h4 "**********" at bounding box center [816, 494] width 963 height 34
click at [1122, 140] on icon "button" at bounding box center [1119, 144] width 15 height 15
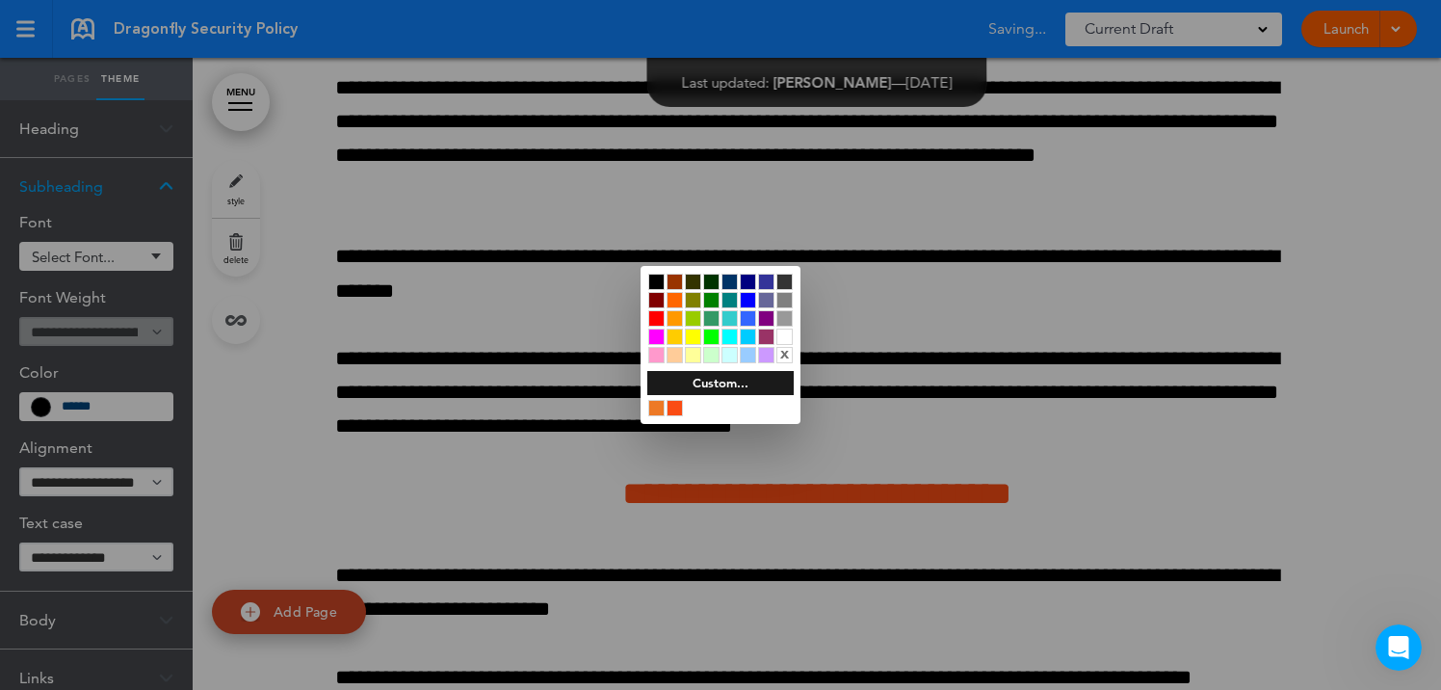
click at [658, 280] on div at bounding box center [656, 281] width 16 height 16
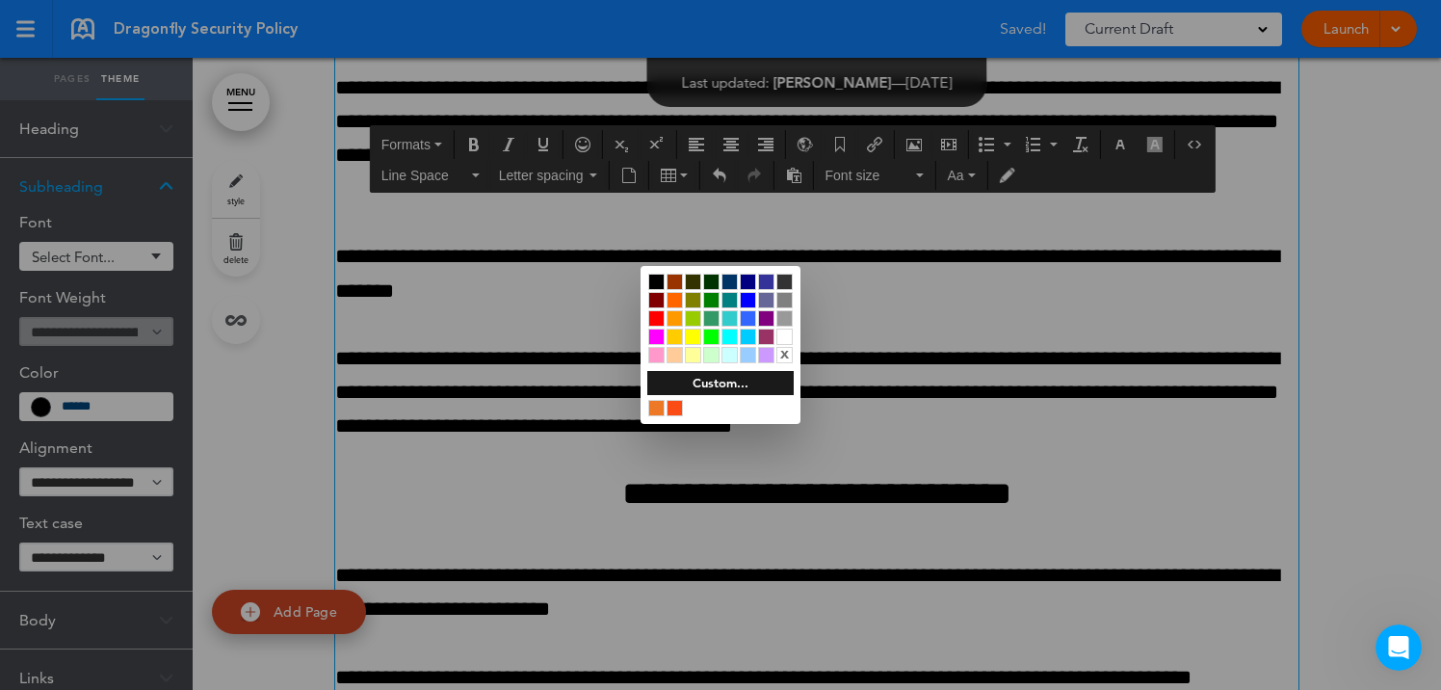
click at [488, 500] on div at bounding box center [720, 345] width 1441 height 690
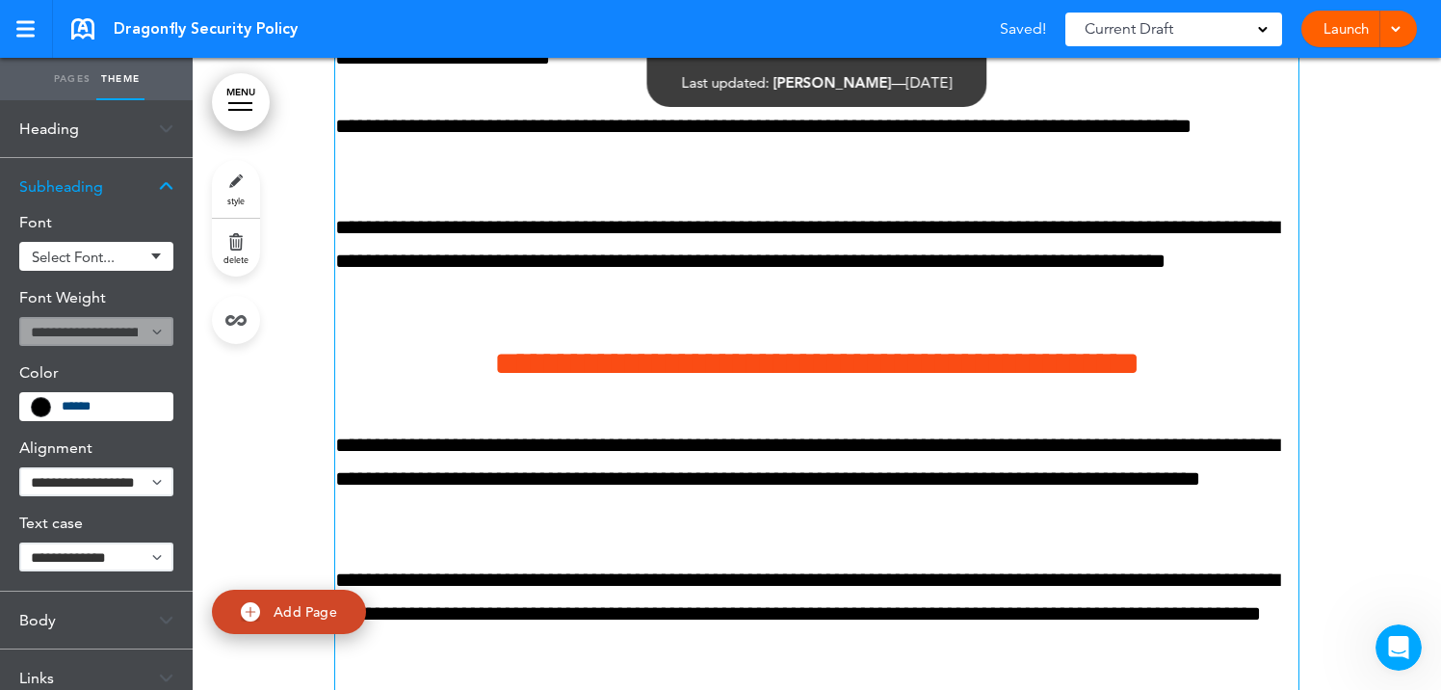
scroll to position [11747, 0]
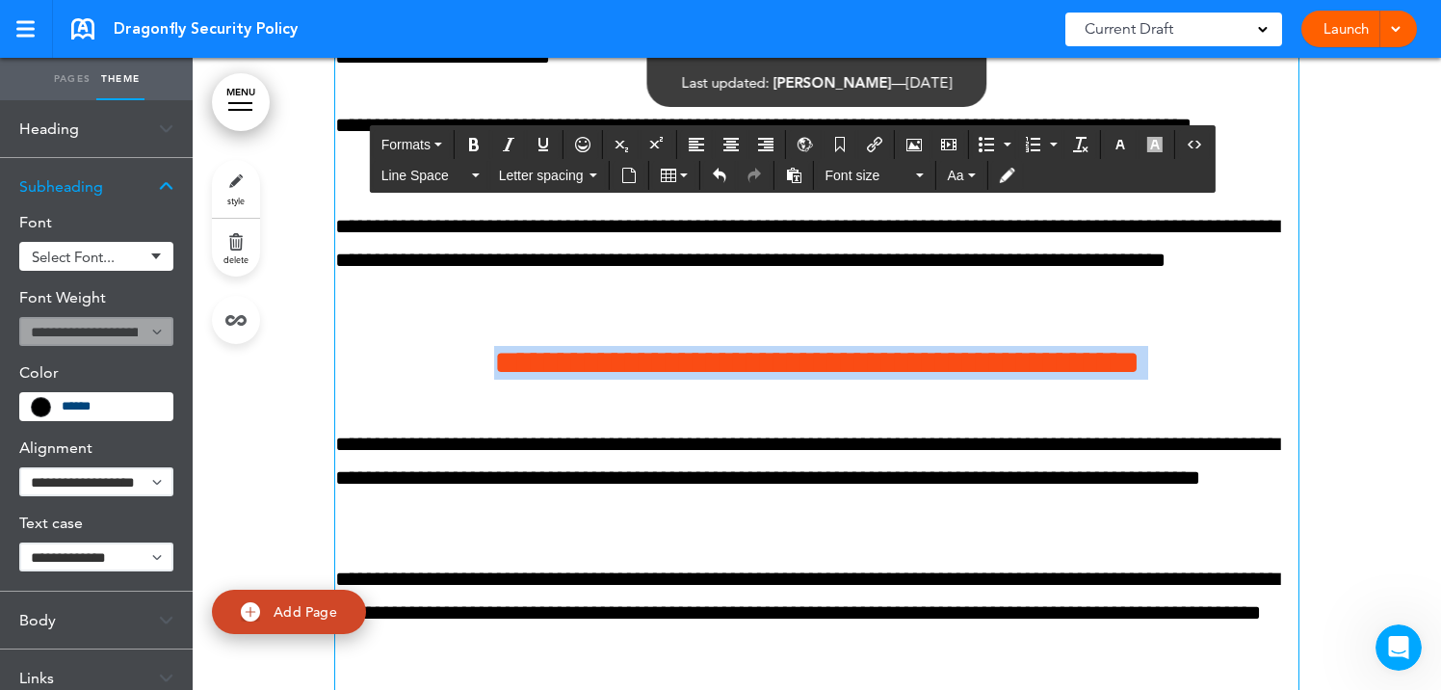
drag, startPoint x: 413, startPoint y: 358, endPoint x: 1237, endPoint y: 396, distance: 824.2
click at [1121, 143] on icon "button" at bounding box center [1119, 144] width 15 height 15
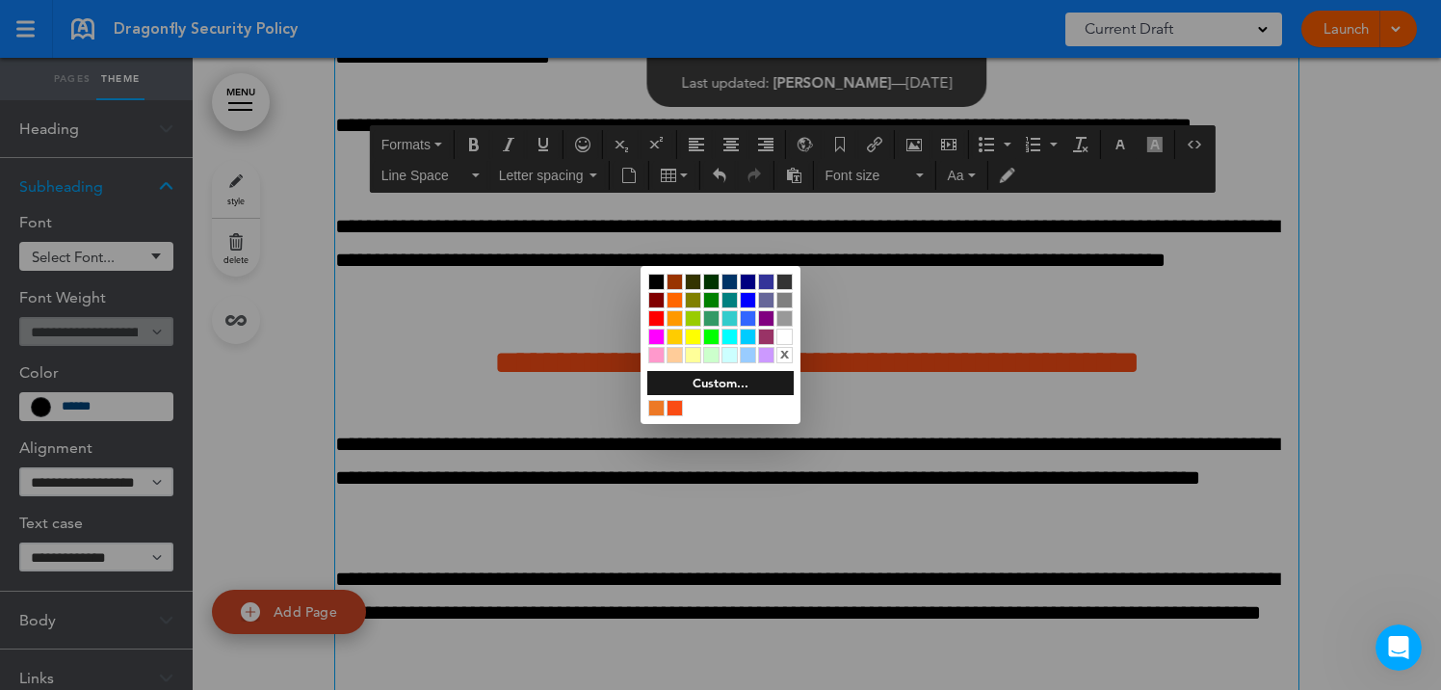
click at [656, 277] on div at bounding box center [656, 281] width 16 height 16
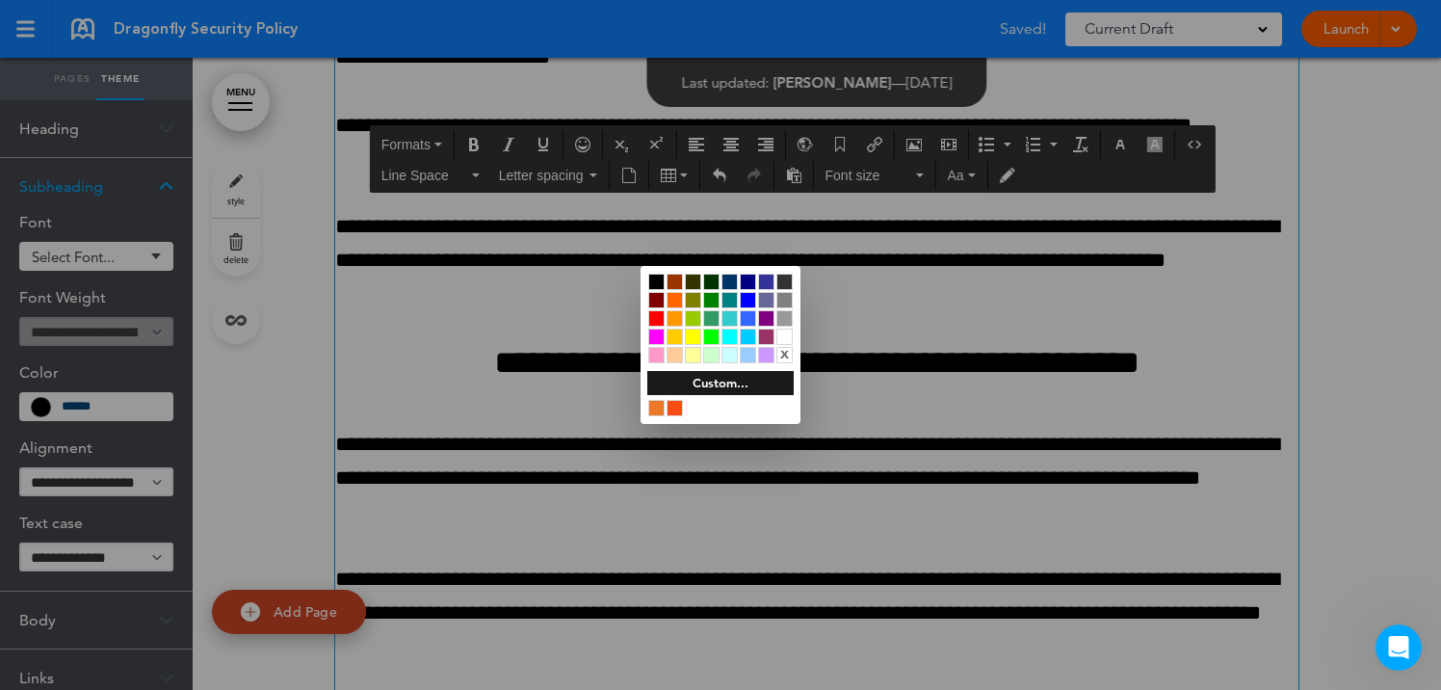
click at [984, 529] on div at bounding box center [720, 345] width 1441 height 690
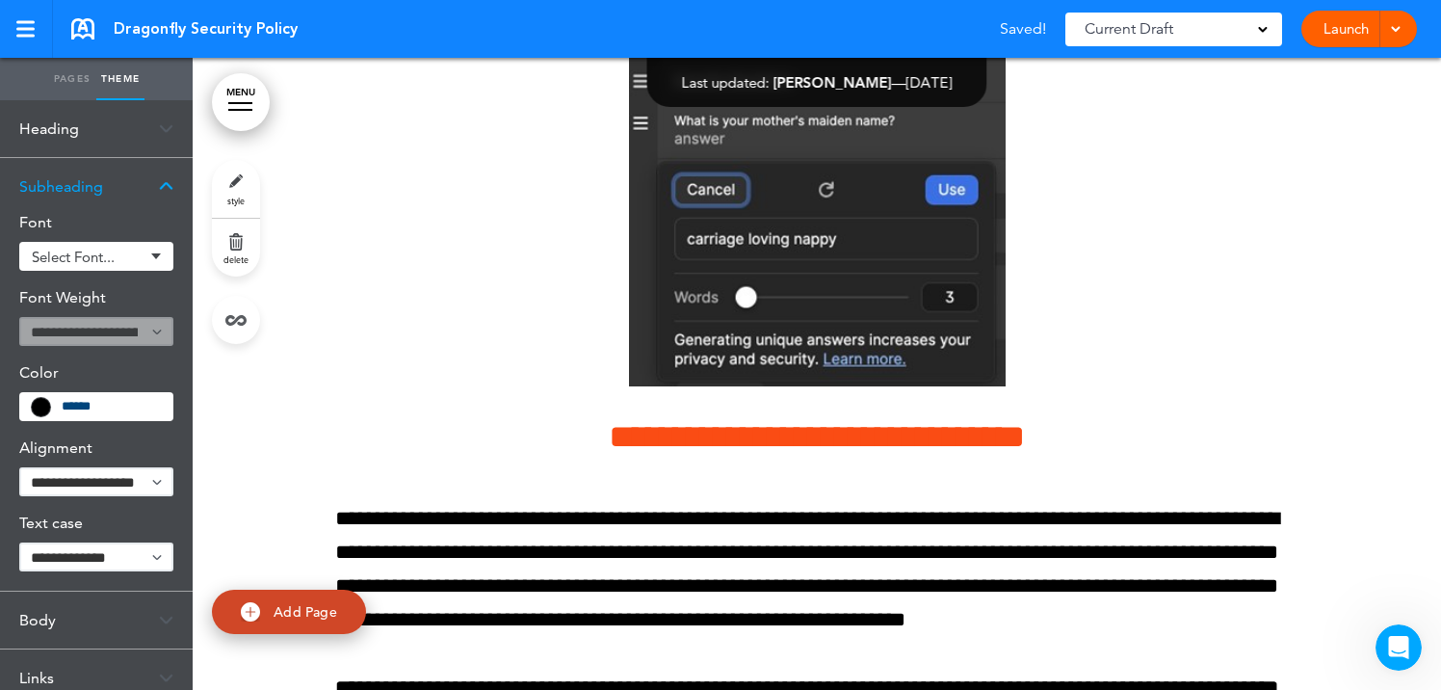
scroll to position [12769, 0]
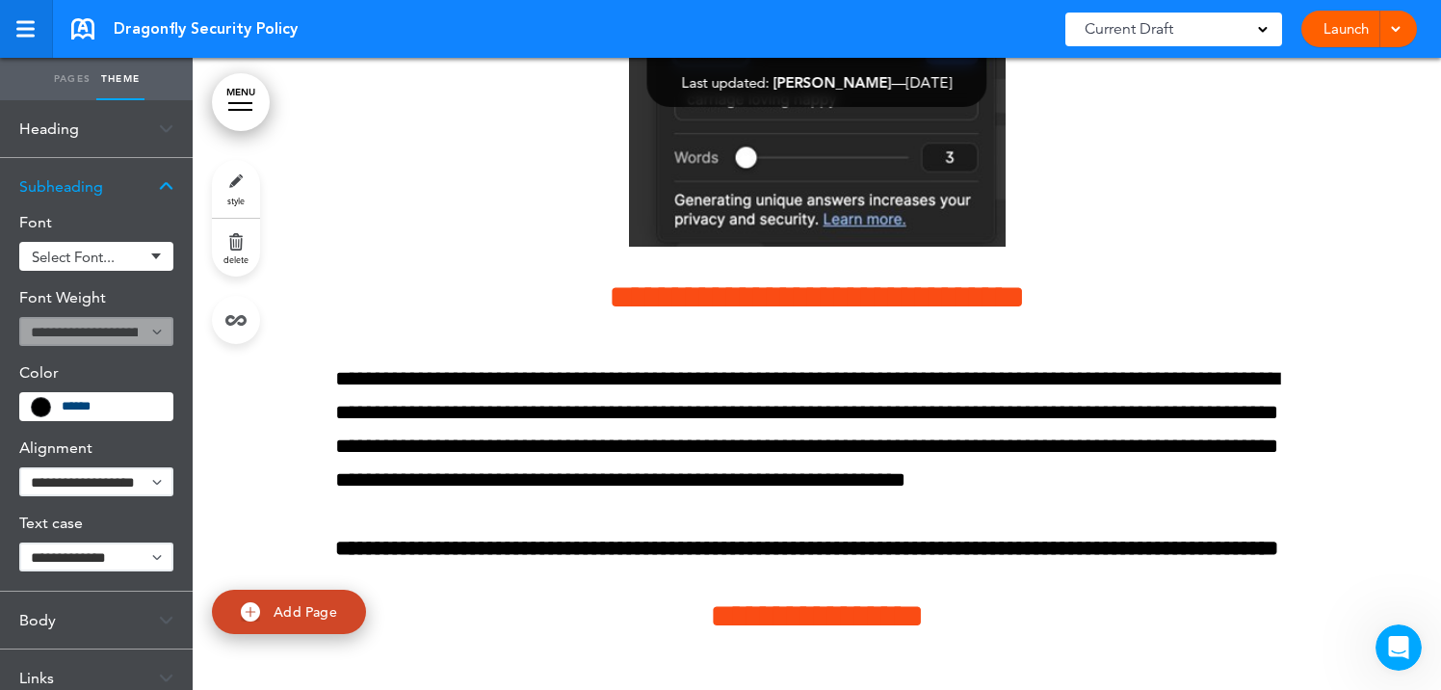
click at [26, 38] on link at bounding box center [26, 29] width 53 height 58
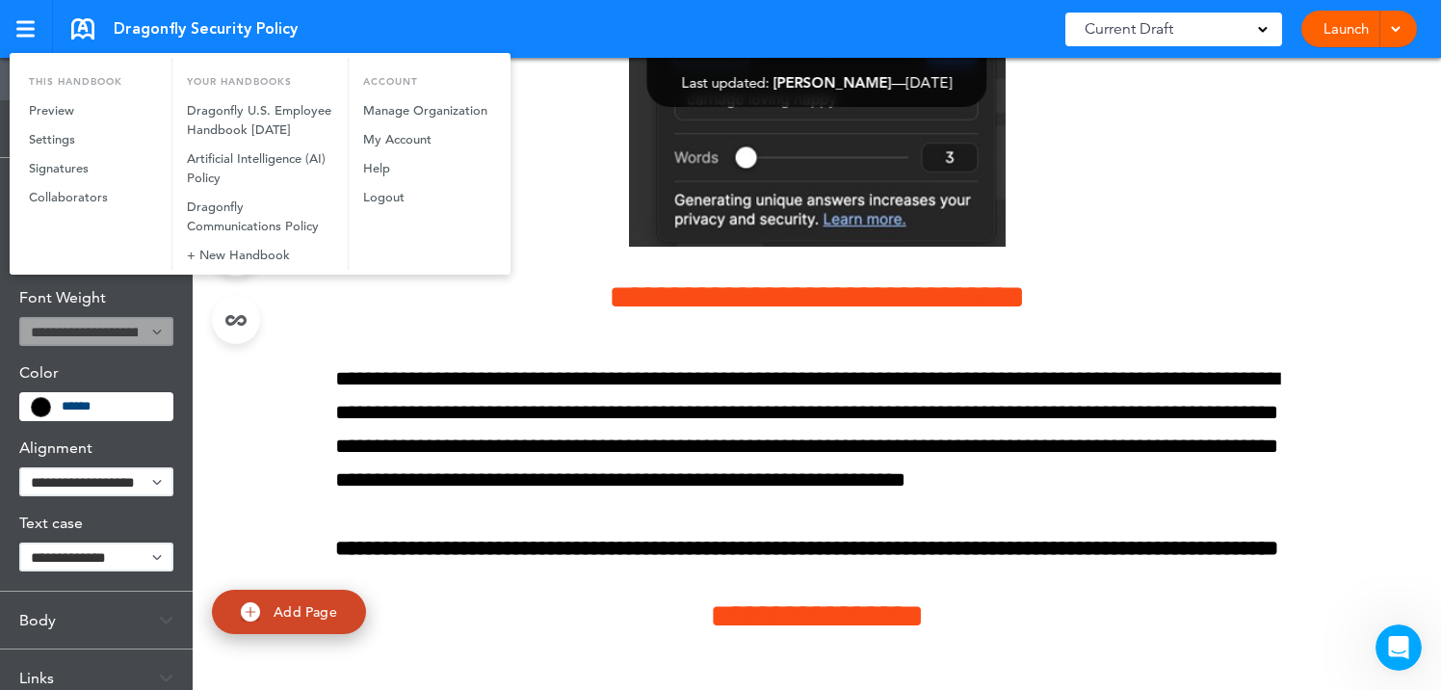
click at [244, 434] on div at bounding box center [720, 345] width 1441 height 690
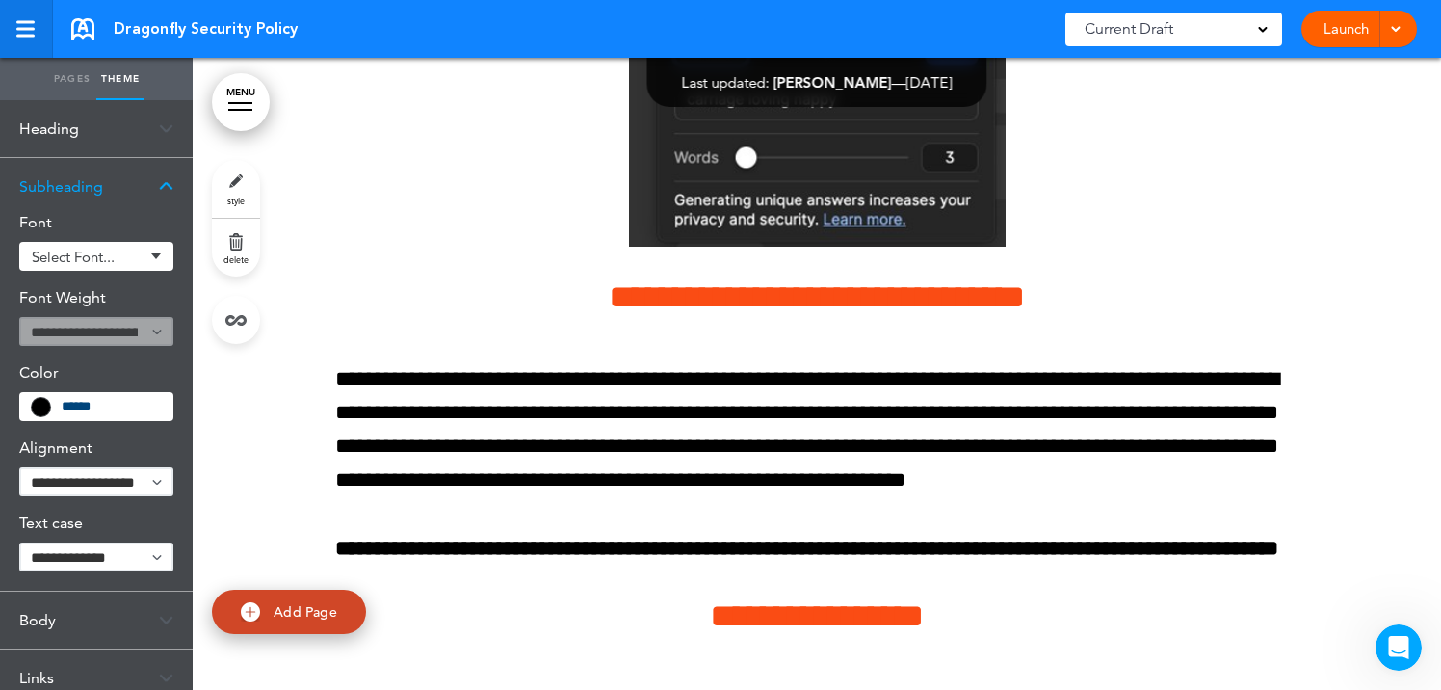
click at [35, 27] on link at bounding box center [26, 29] width 53 height 58
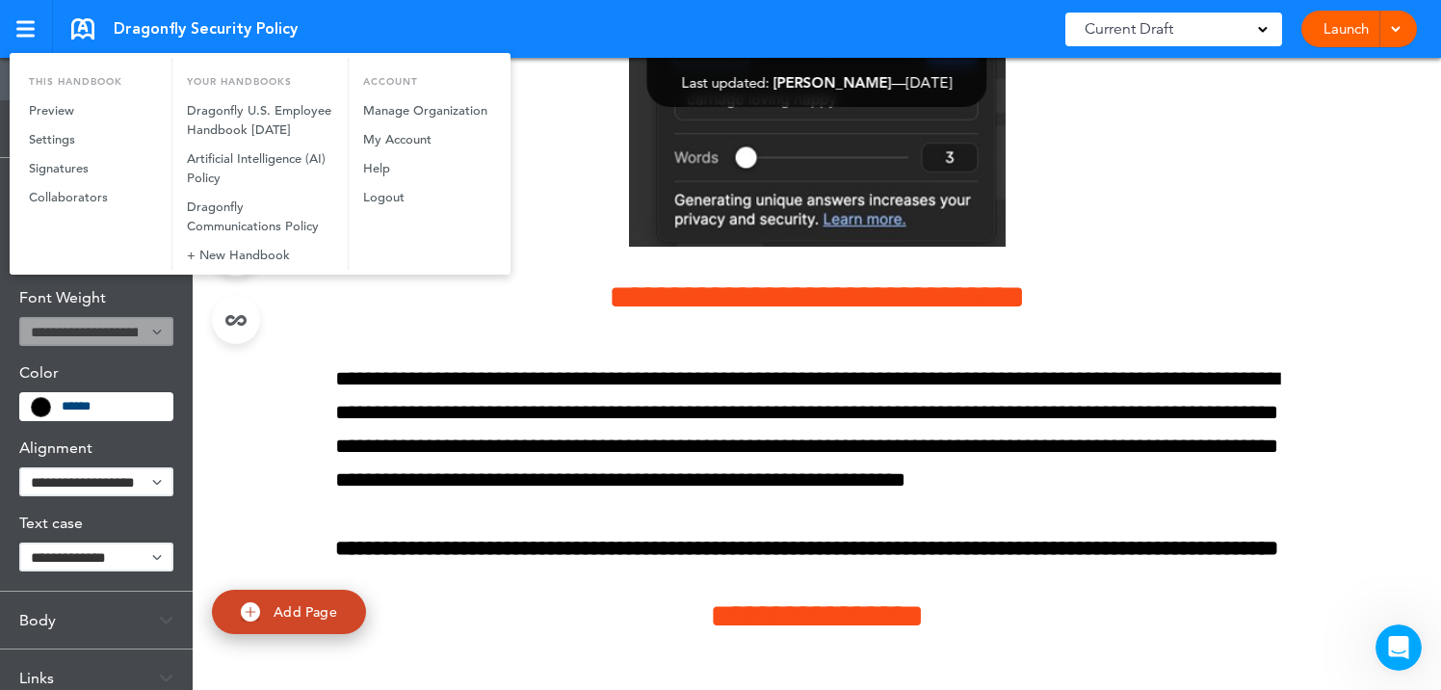
click at [256, 413] on div at bounding box center [720, 345] width 1441 height 690
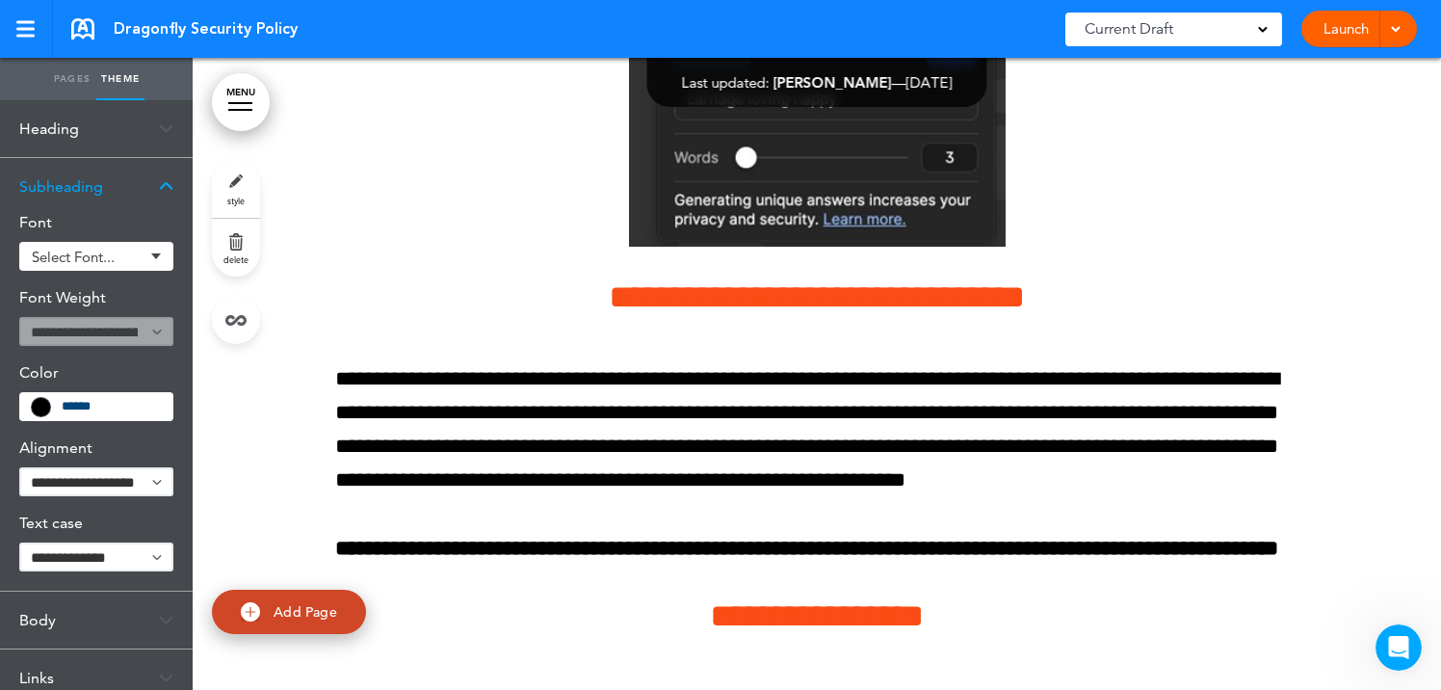
click at [71, 81] on link "Pages" at bounding box center [72, 79] width 48 height 42
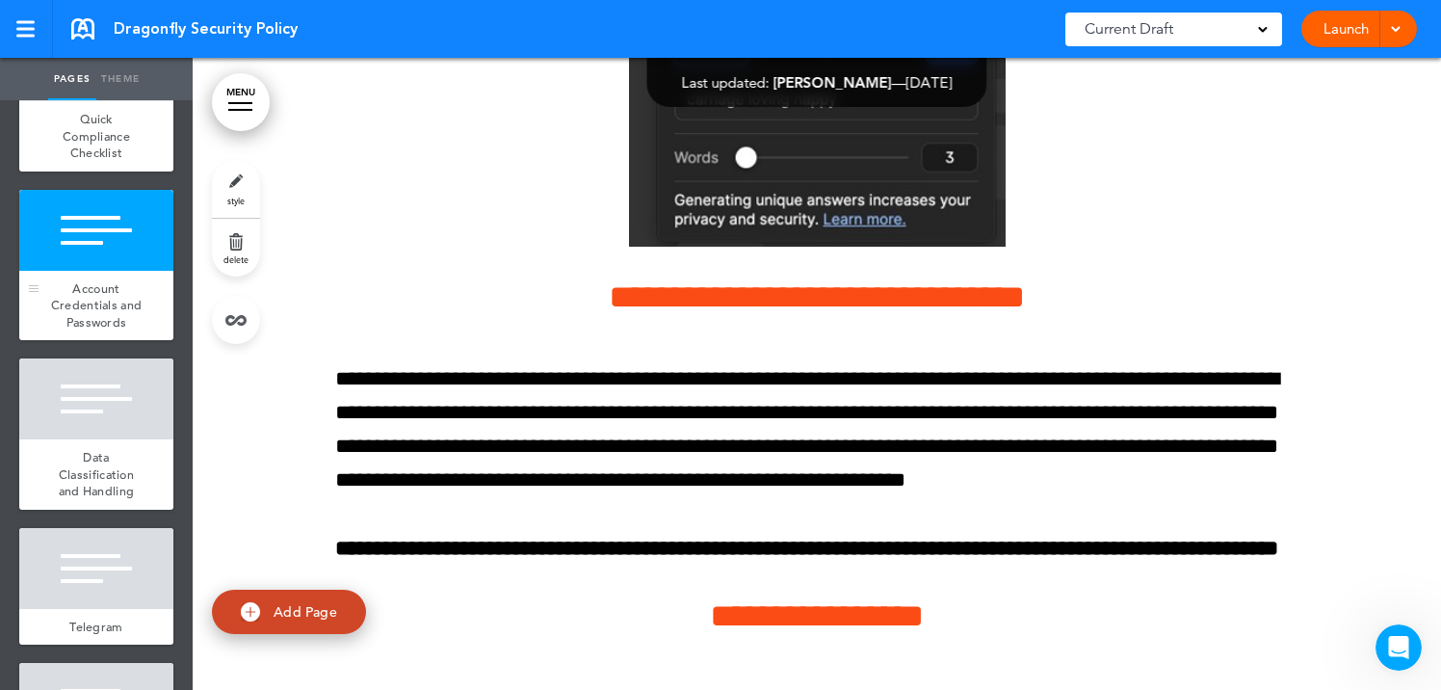
click at [95, 250] on div at bounding box center [96, 230] width 154 height 81
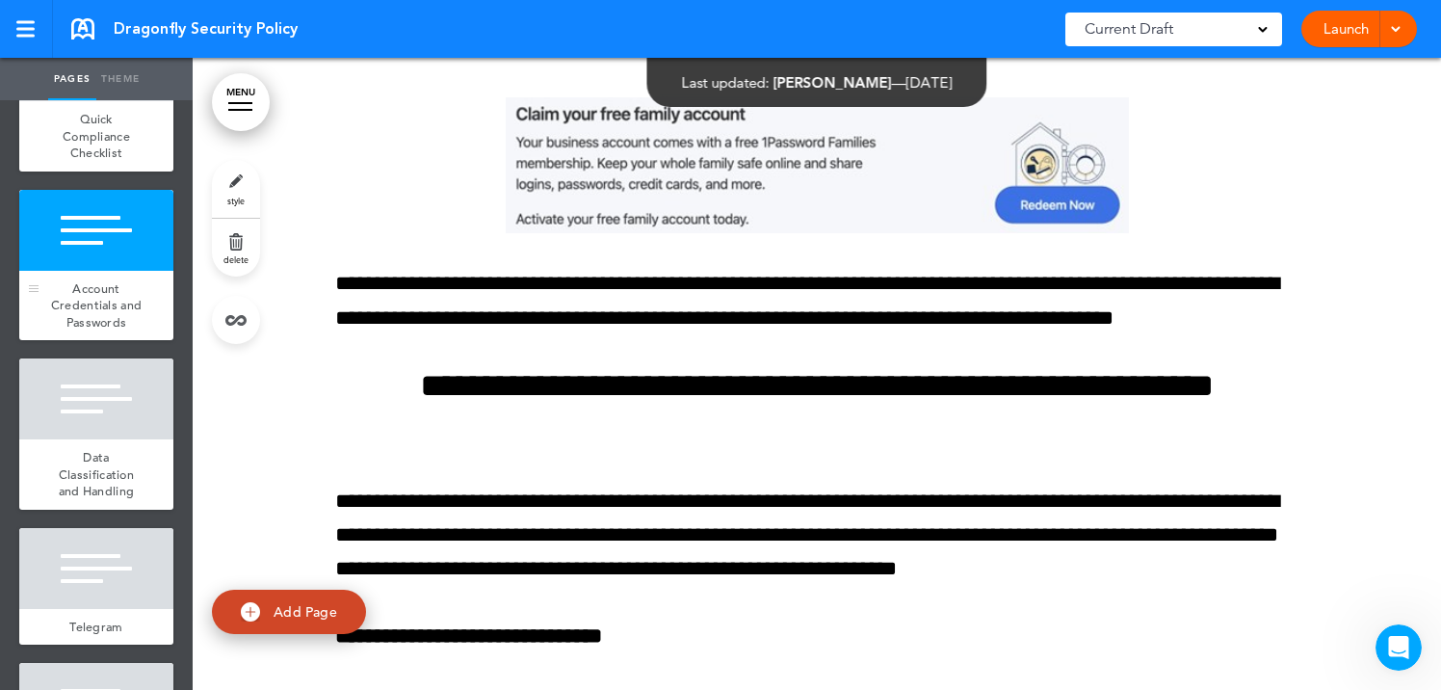
scroll to position [3952, 0]
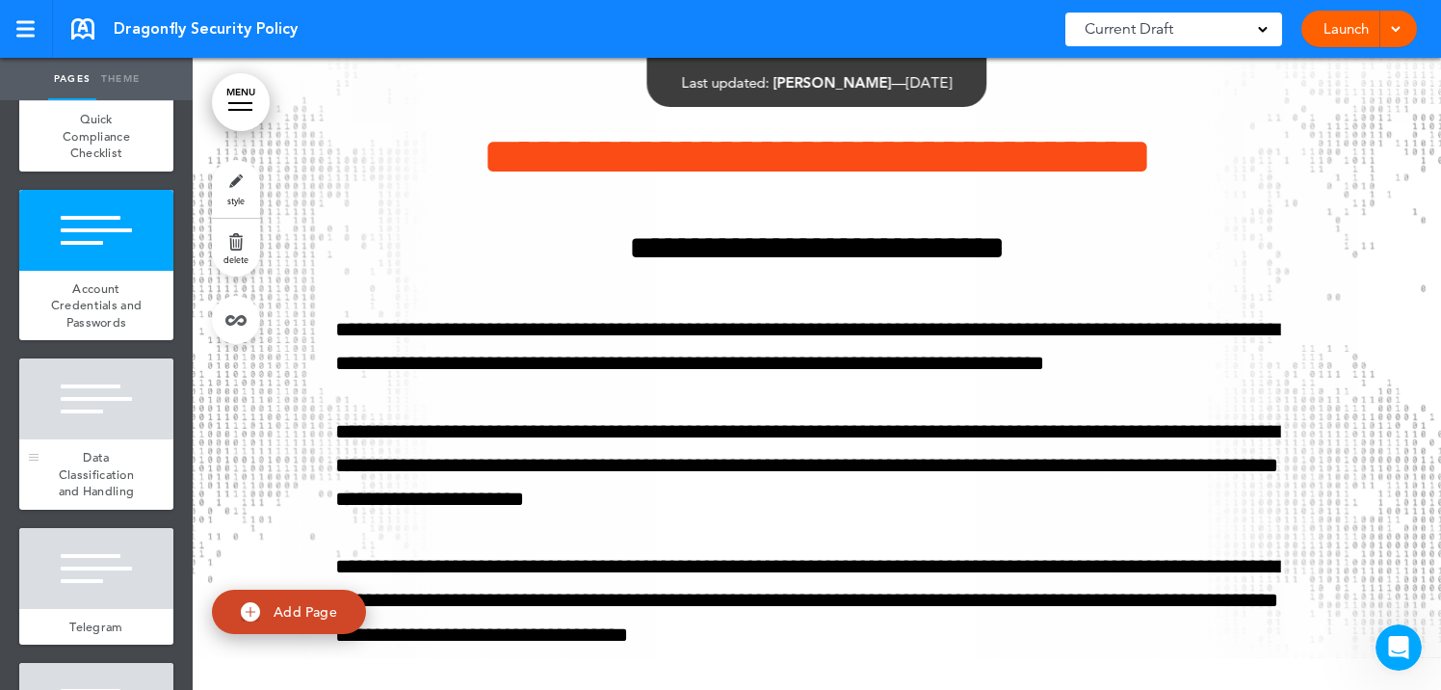
click at [103, 427] on div at bounding box center [96, 398] width 154 height 81
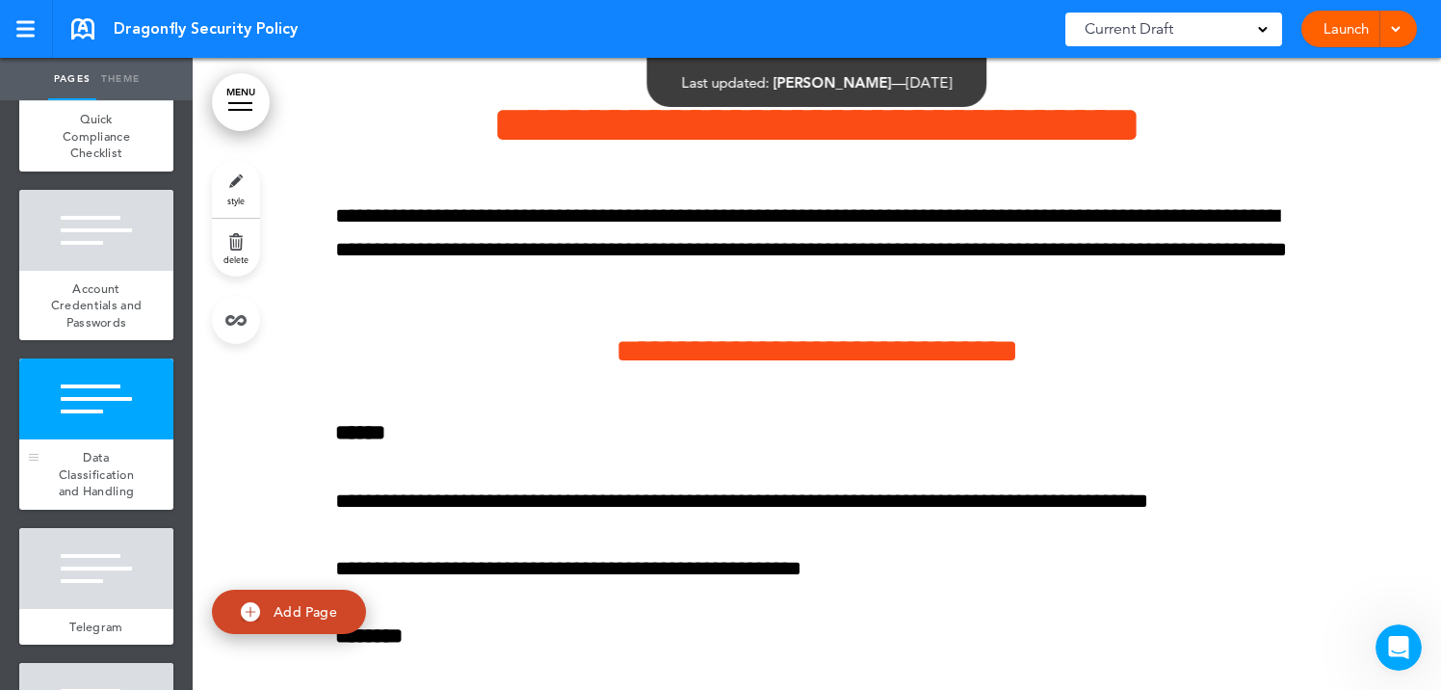
scroll to position [13783, 0]
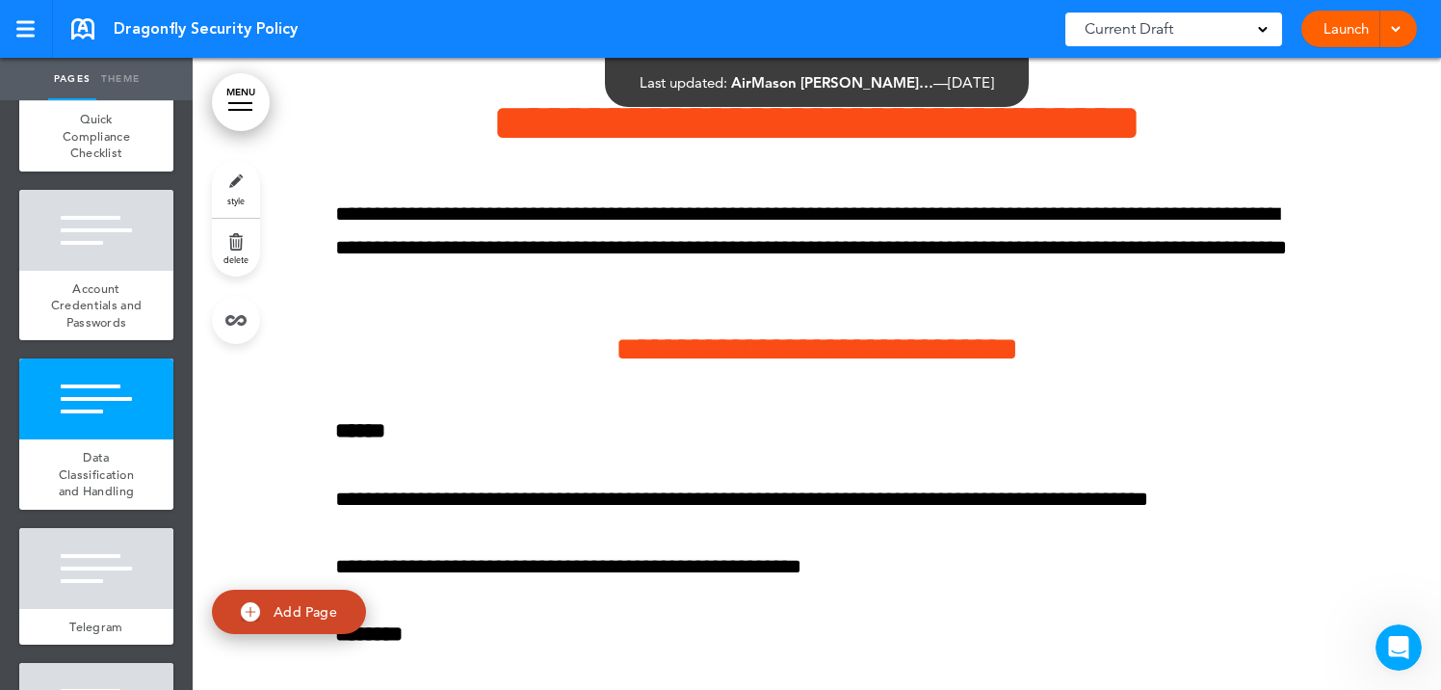
click at [128, 79] on link "Theme" at bounding box center [120, 79] width 48 height 42
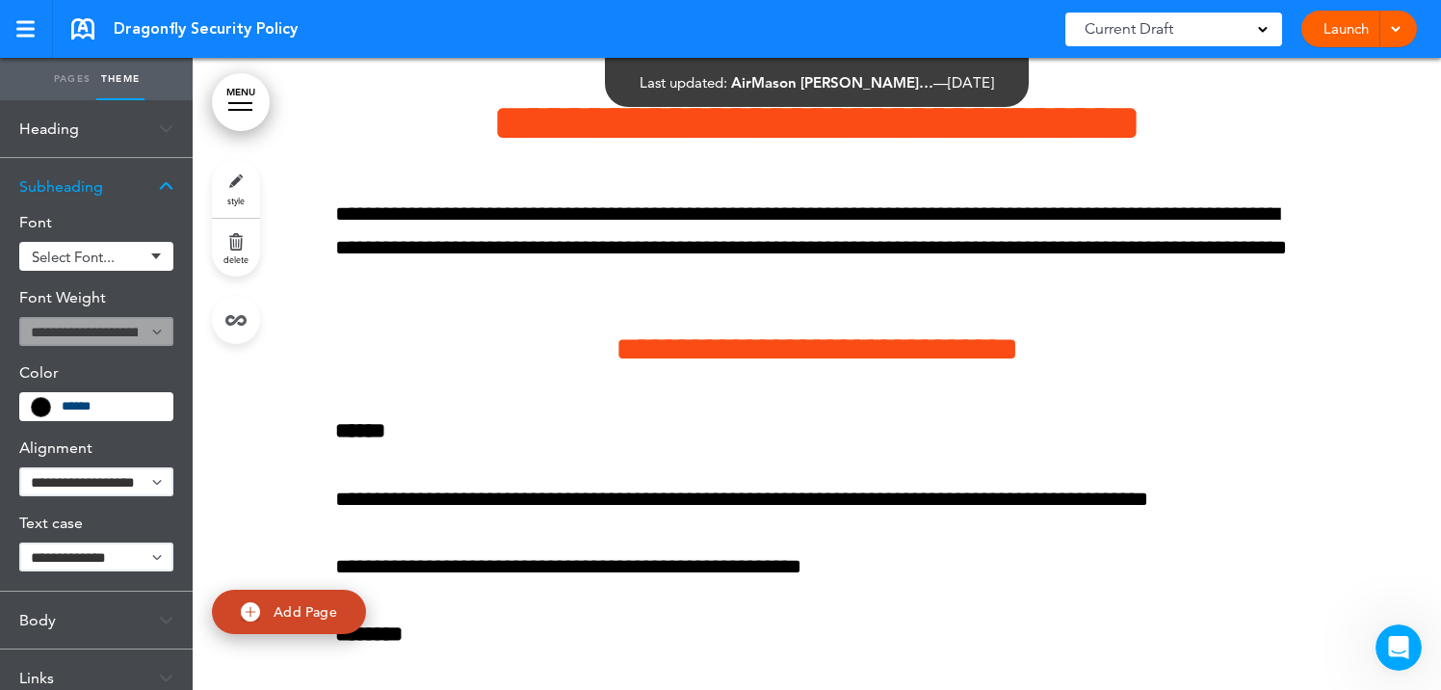
click at [75, 75] on link "Pages" at bounding box center [72, 79] width 48 height 42
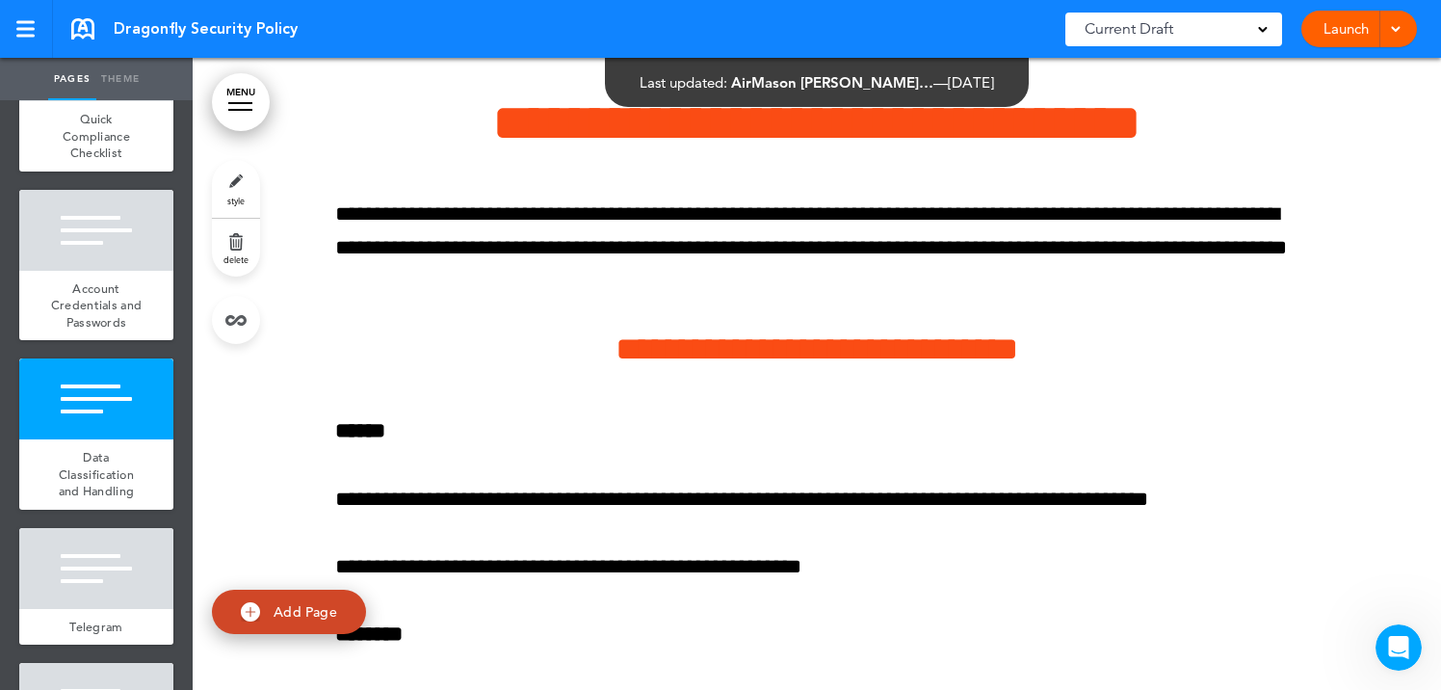
click at [250, 98] on link "MENU" at bounding box center [241, 102] width 58 height 58
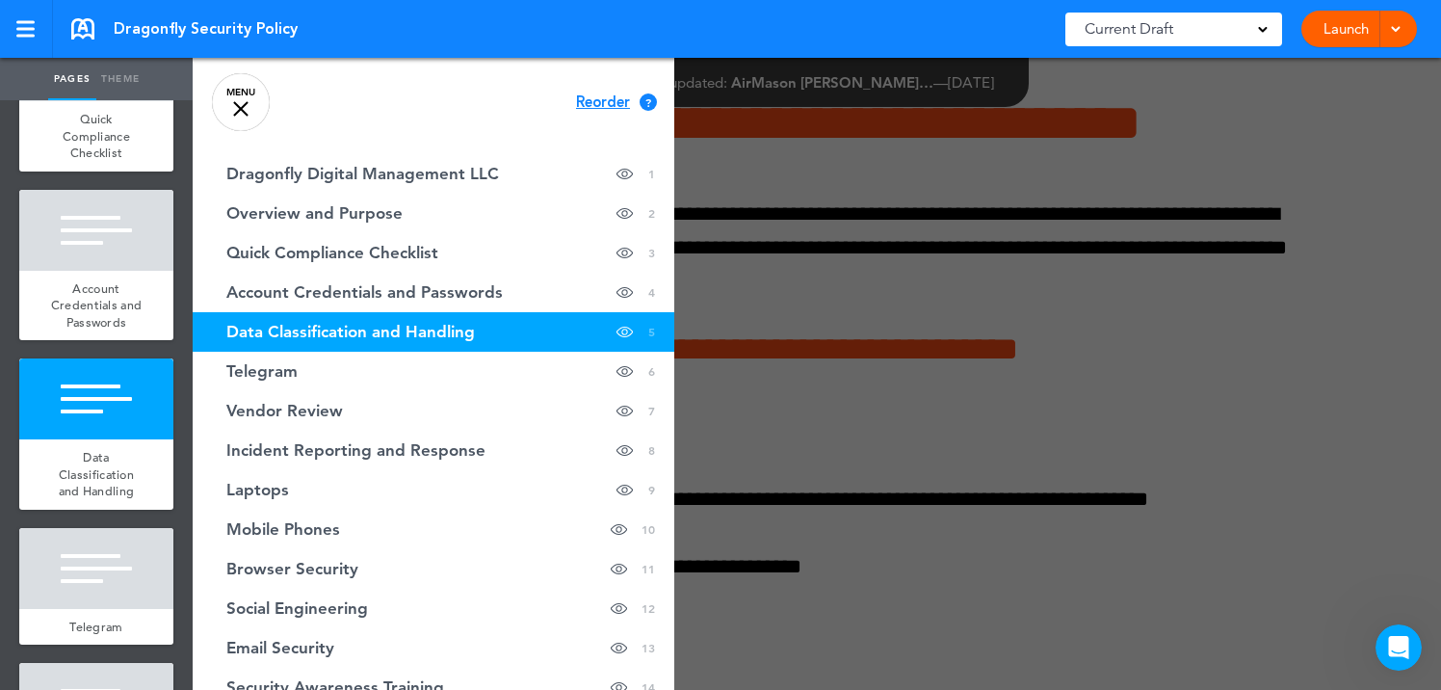
click at [250, 98] on link "MENU" at bounding box center [241, 102] width 58 height 58
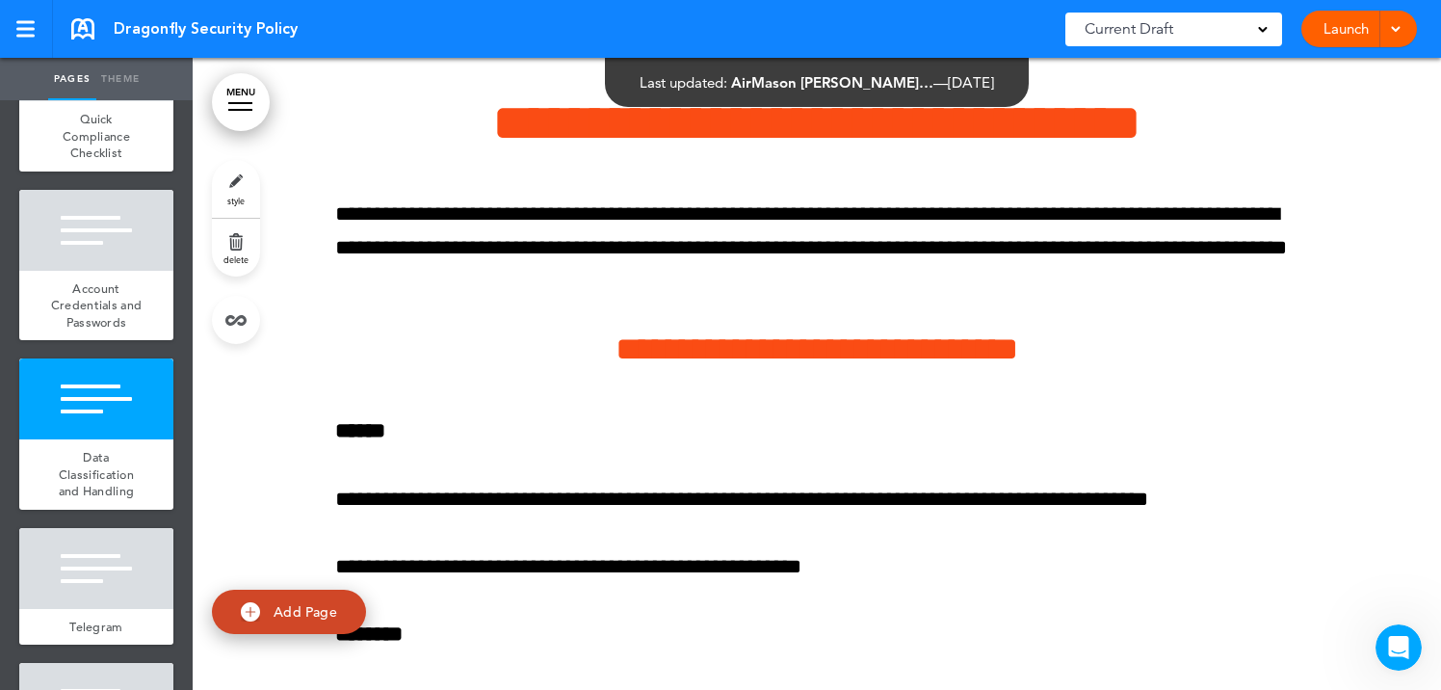
click at [240, 181] on link "style" at bounding box center [236, 189] width 48 height 58
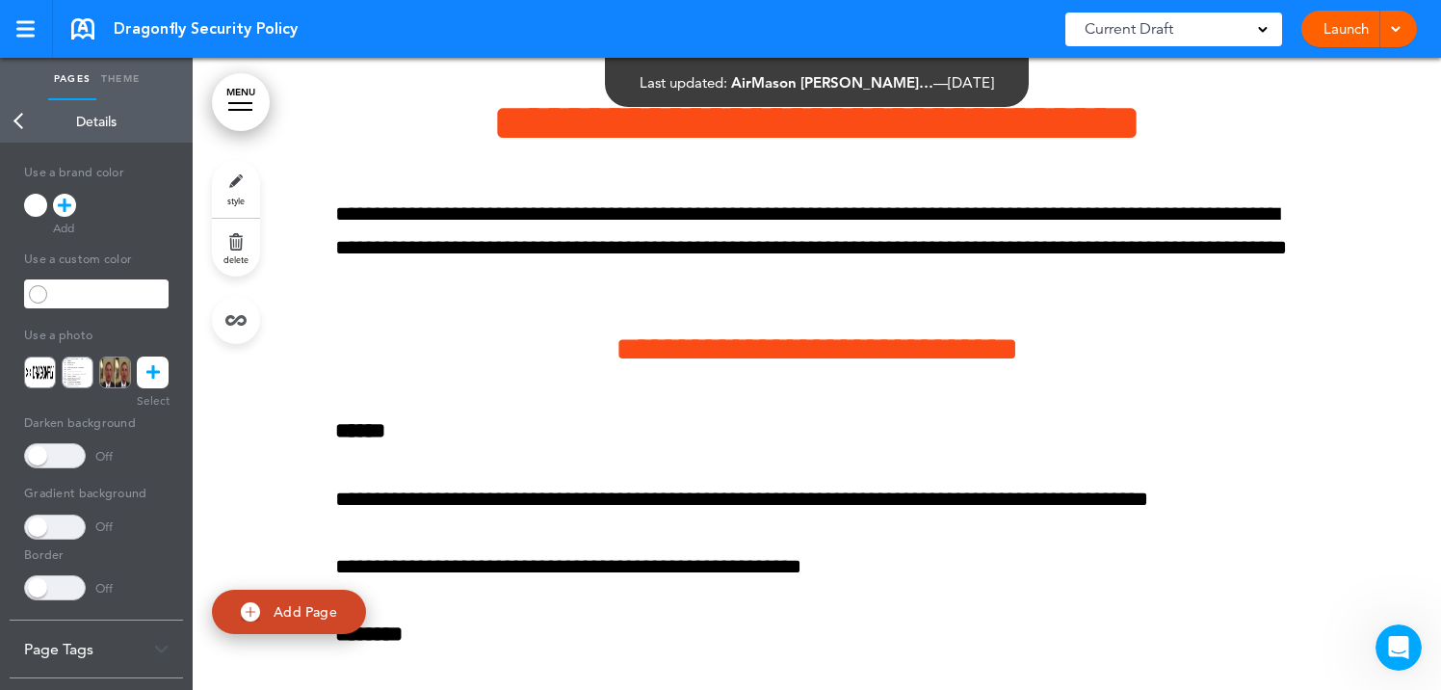
click at [163, 370] on link at bounding box center [153, 372] width 32 height 32
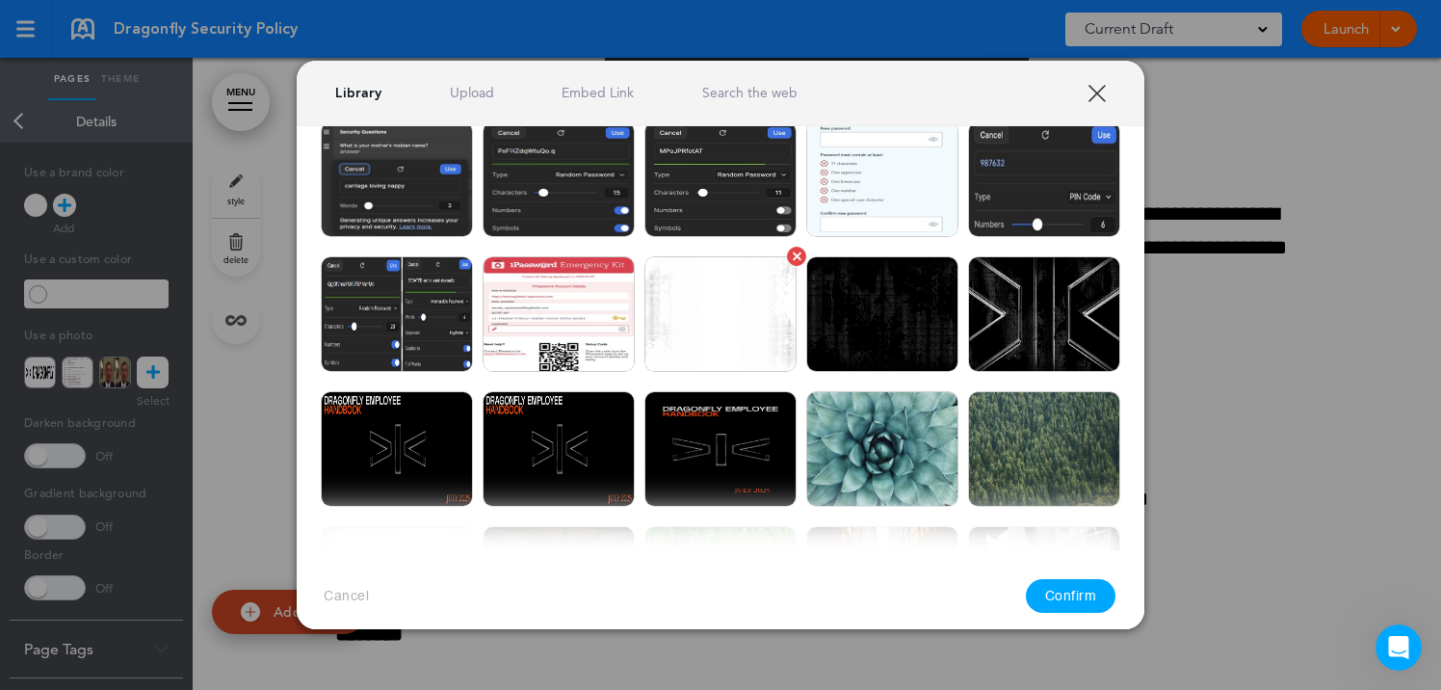
click at [742, 321] on img at bounding box center [720, 314] width 152 height 116
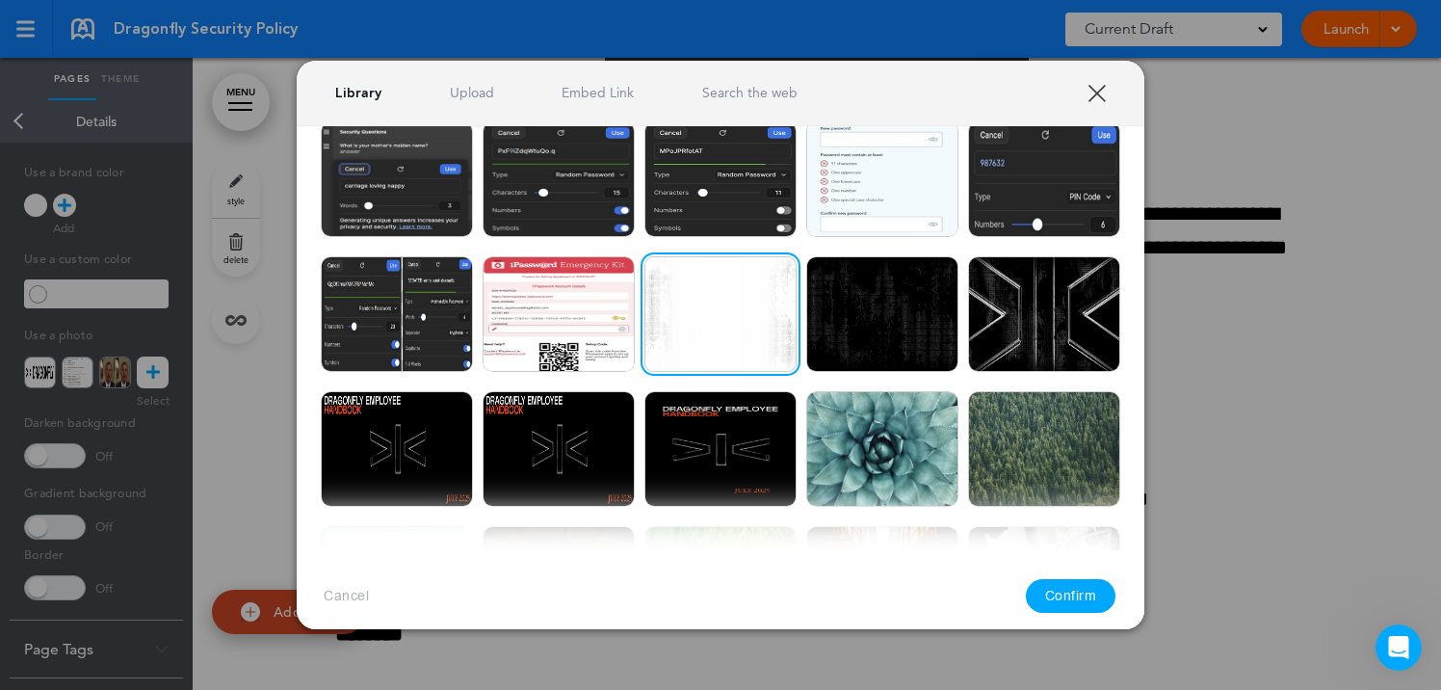
click at [1084, 597] on button "Confirm" at bounding box center [1071, 596] width 91 height 34
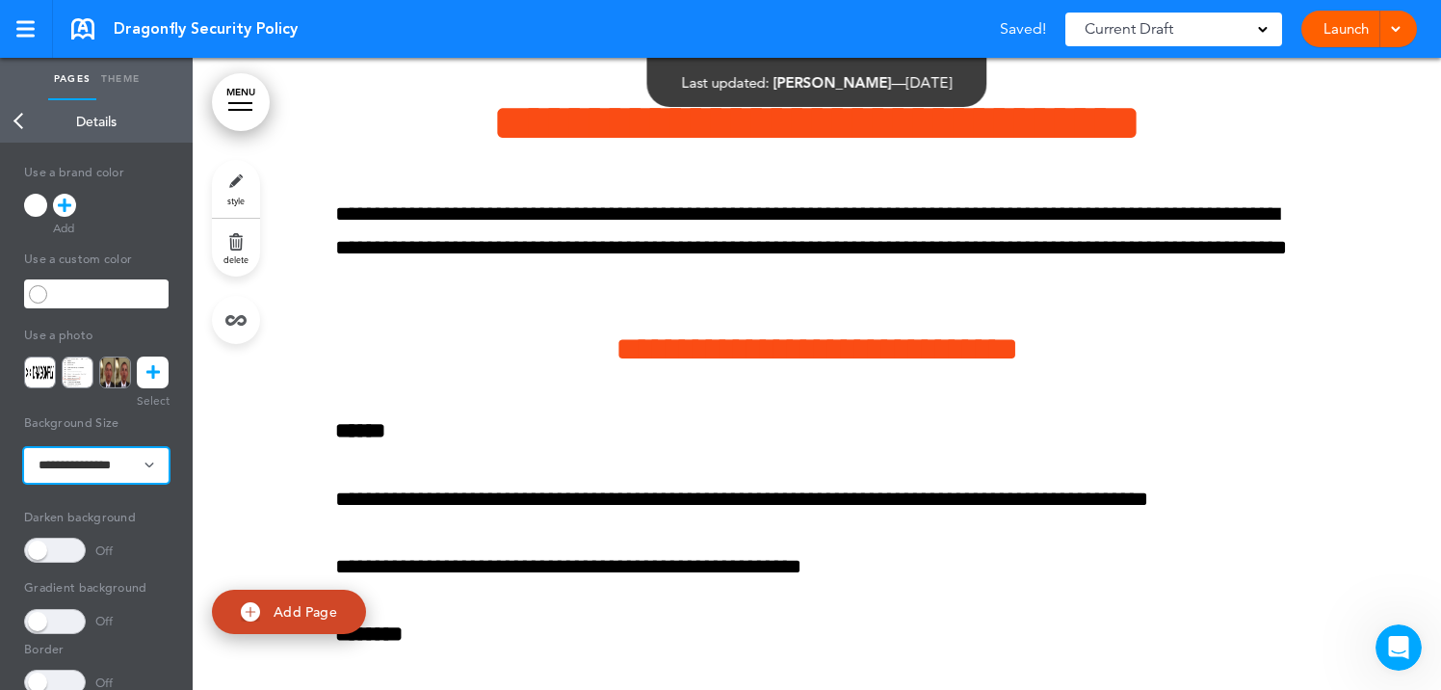
click at [93, 464] on select "**********" at bounding box center [96, 465] width 144 height 35
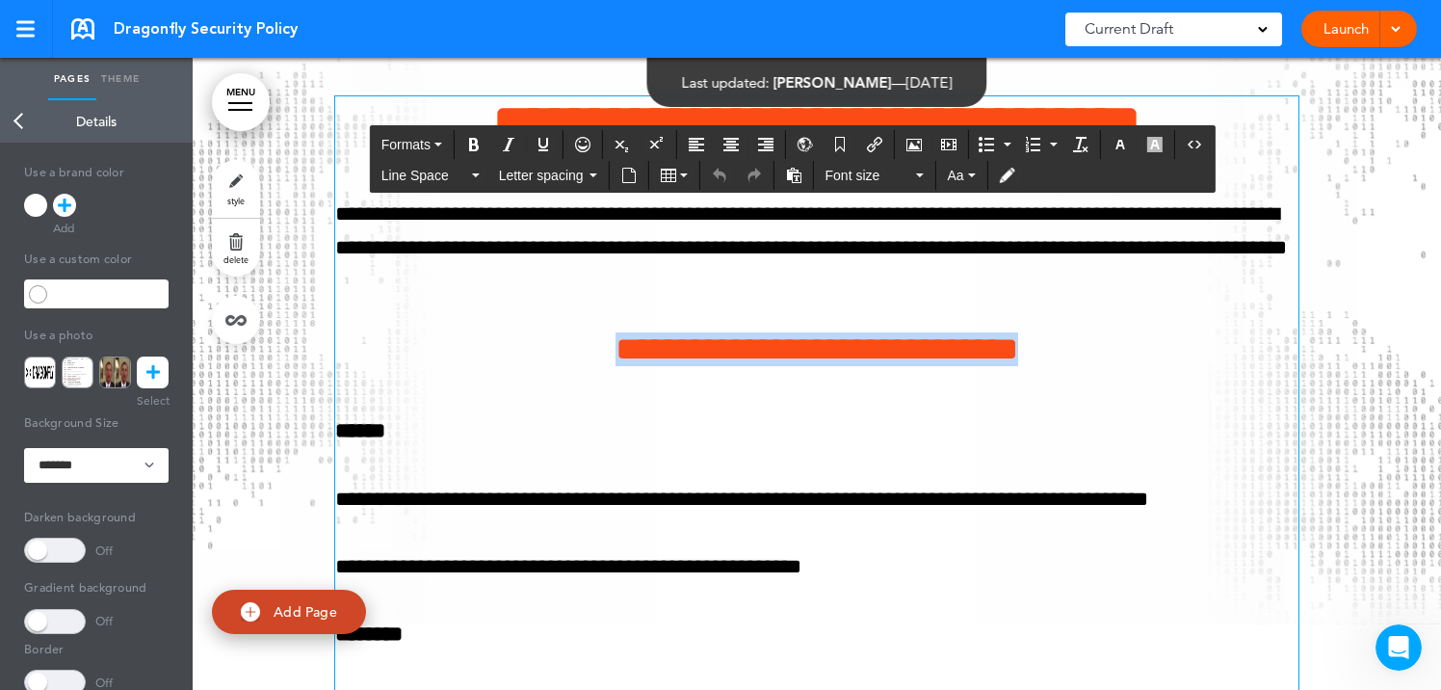
drag, startPoint x: 562, startPoint y: 386, endPoint x: 1204, endPoint y: 375, distance: 641.5
click at [1204, 366] on h4 "**********" at bounding box center [816, 349] width 963 height 34
click at [1121, 149] on icon "button" at bounding box center [1119, 144] width 15 height 15
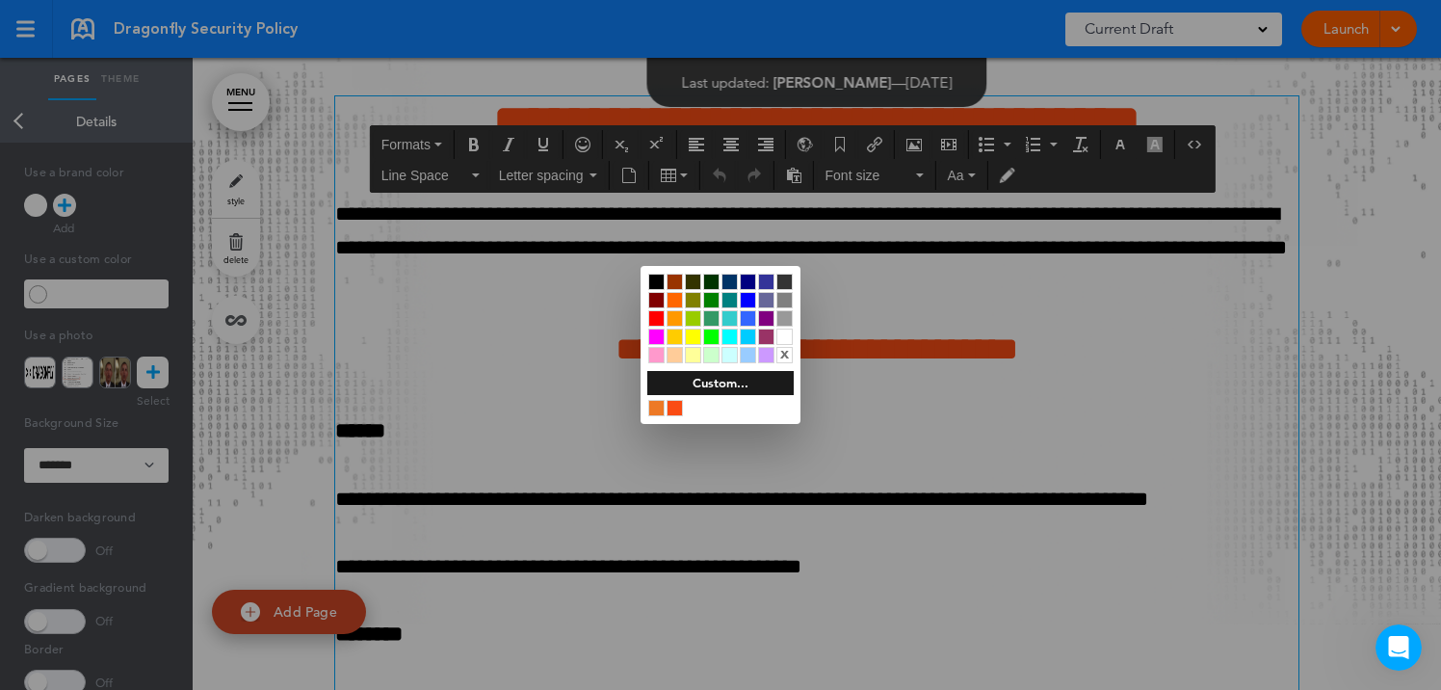
click at [654, 279] on div at bounding box center [656, 281] width 16 height 16
click at [735, 477] on div at bounding box center [720, 345] width 1441 height 690
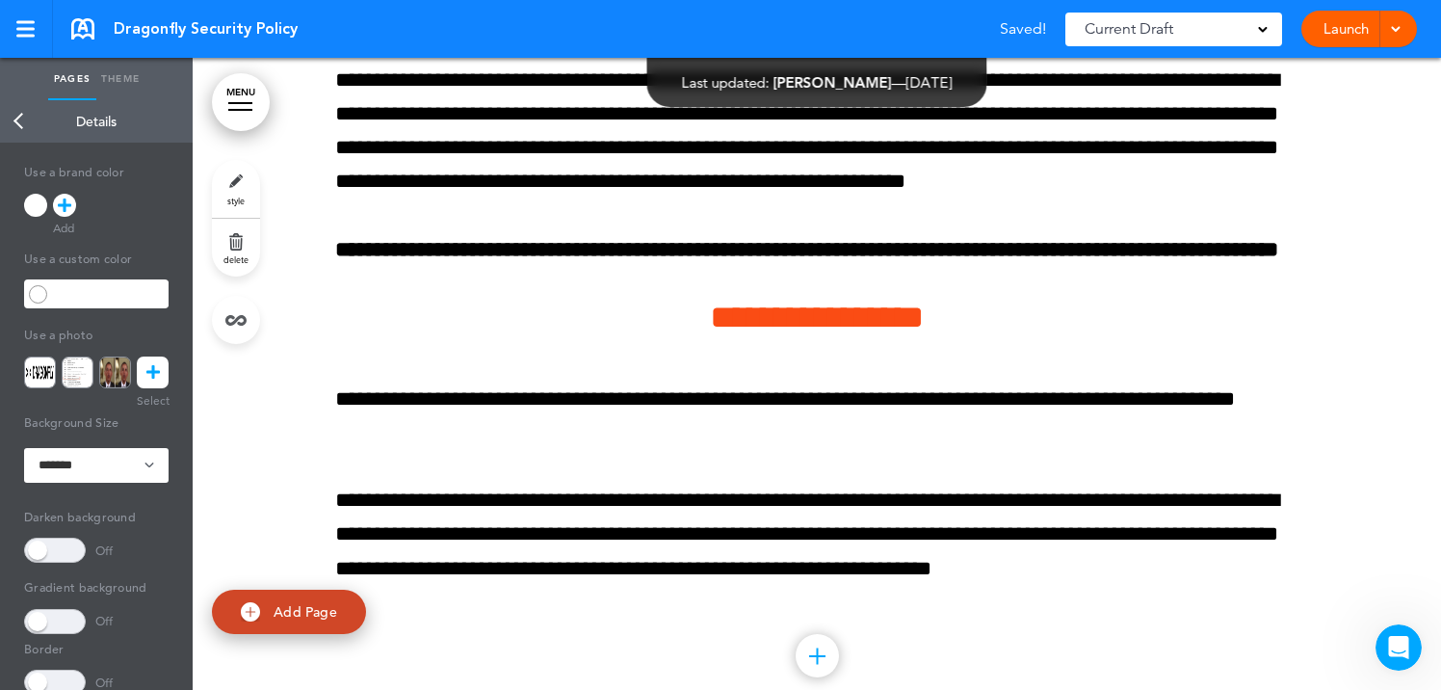
scroll to position [13039, 0]
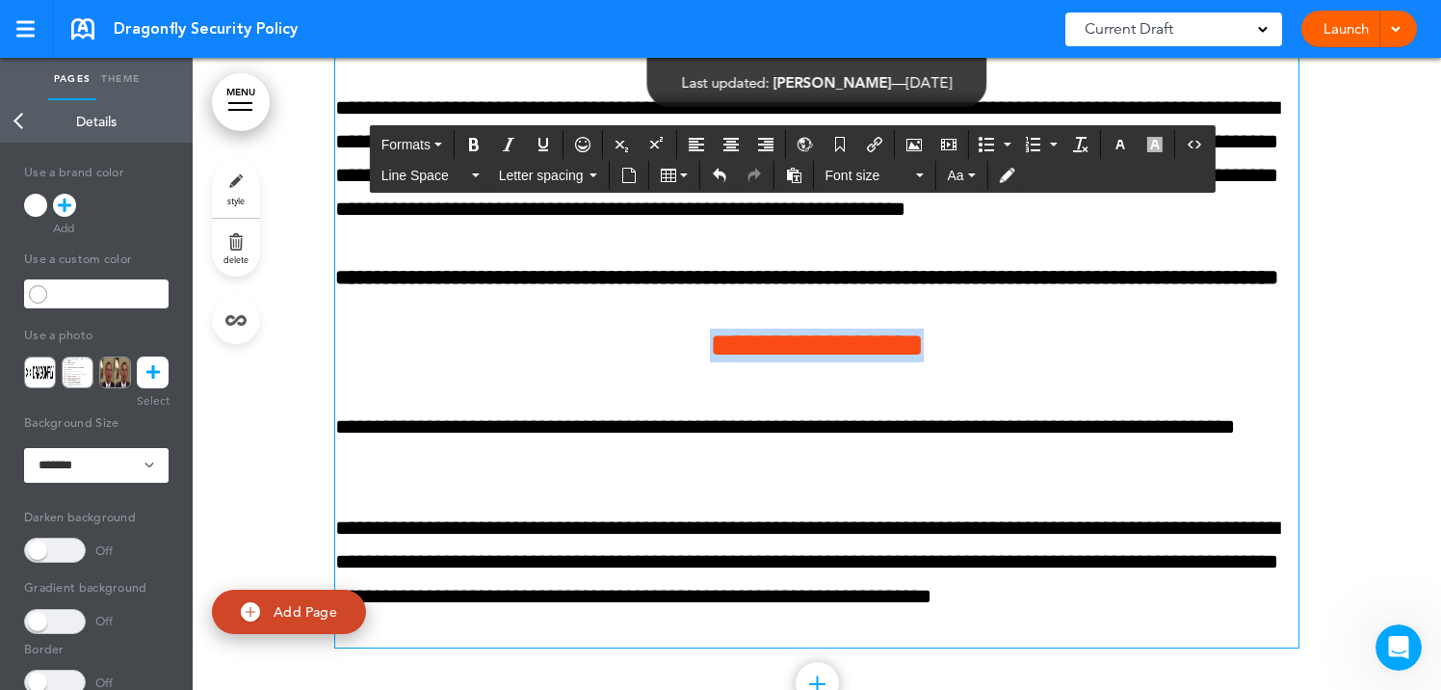
drag, startPoint x: 669, startPoint y: 379, endPoint x: 999, endPoint y: 383, distance: 329.4
click at [999, 362] on h4 "**********" at bounding box center [816, 345] width 963 height 34
click at [1120, 148] on icon "button" at bounding box center [1119, 144] width 15 height 15
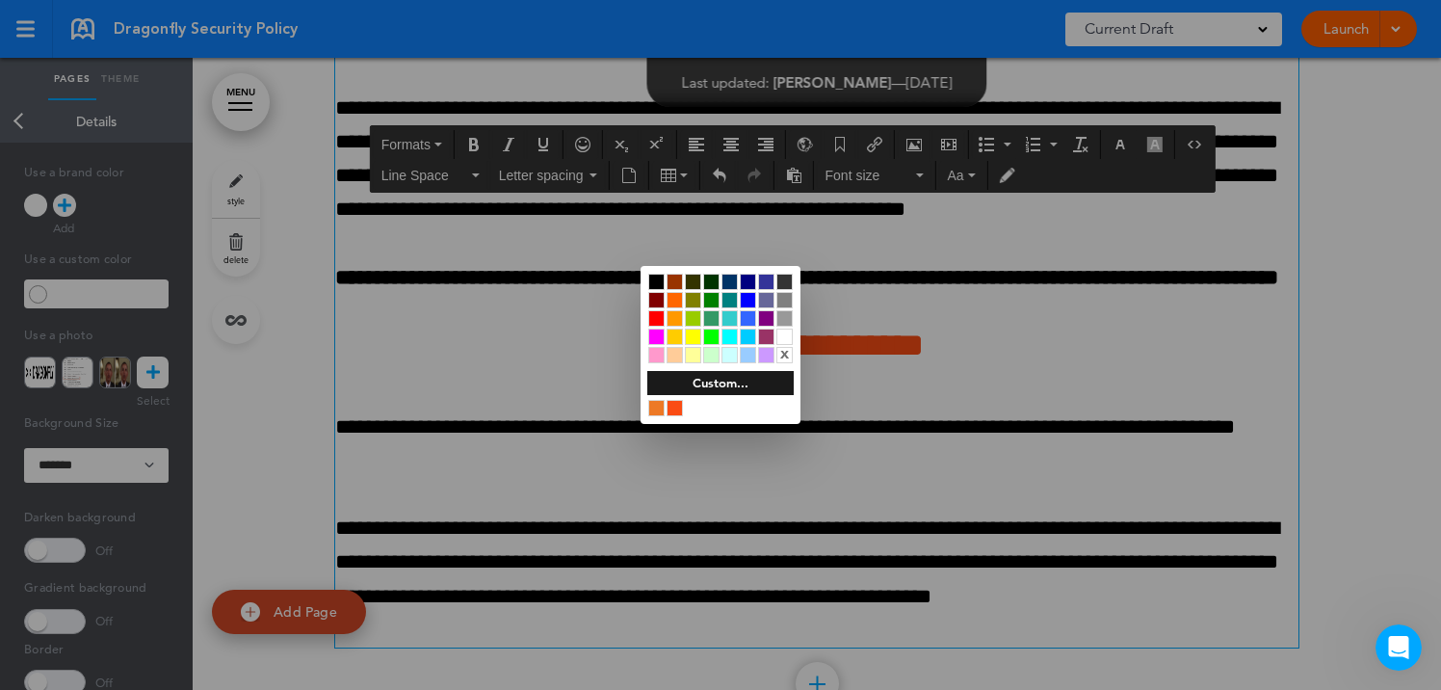
click at [655, 277] on div at bounding box center [656, 281] width 16 height 16
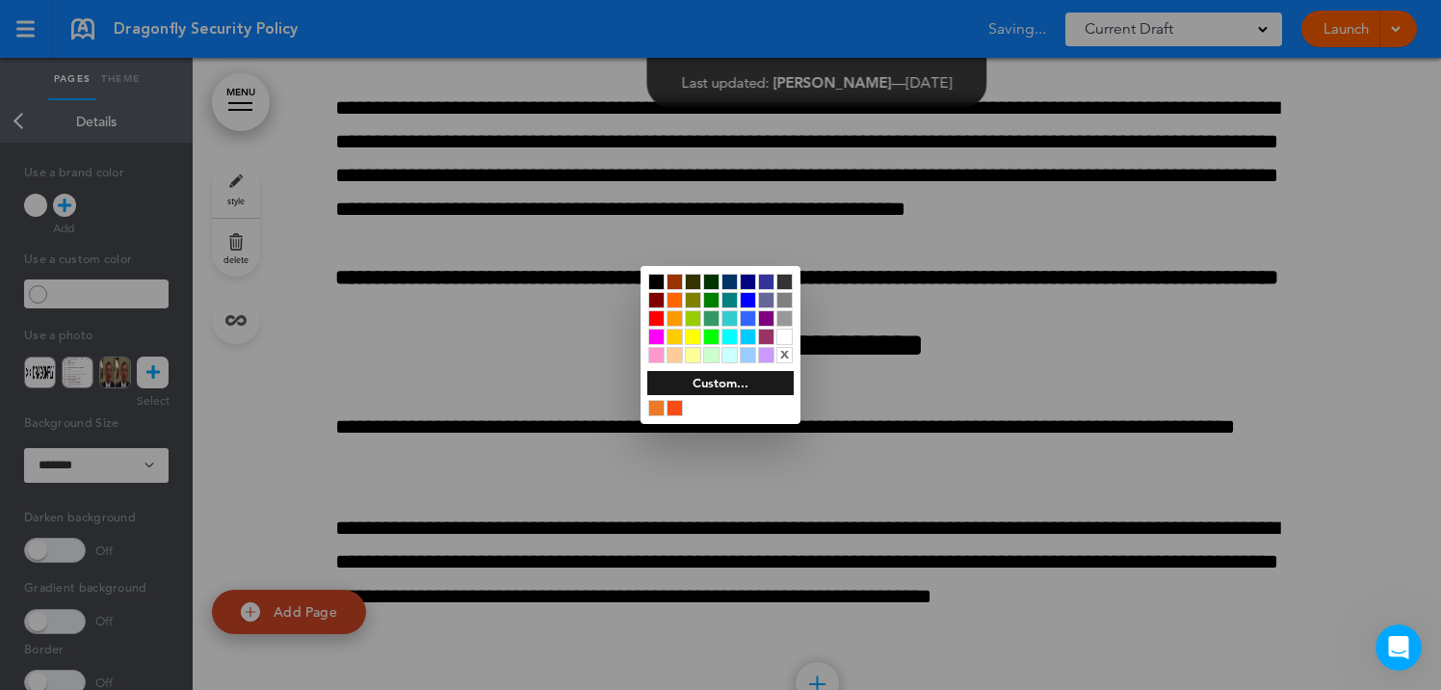
click at [547, 366] on div at bounding box center [720, 345] width 1441 height 690
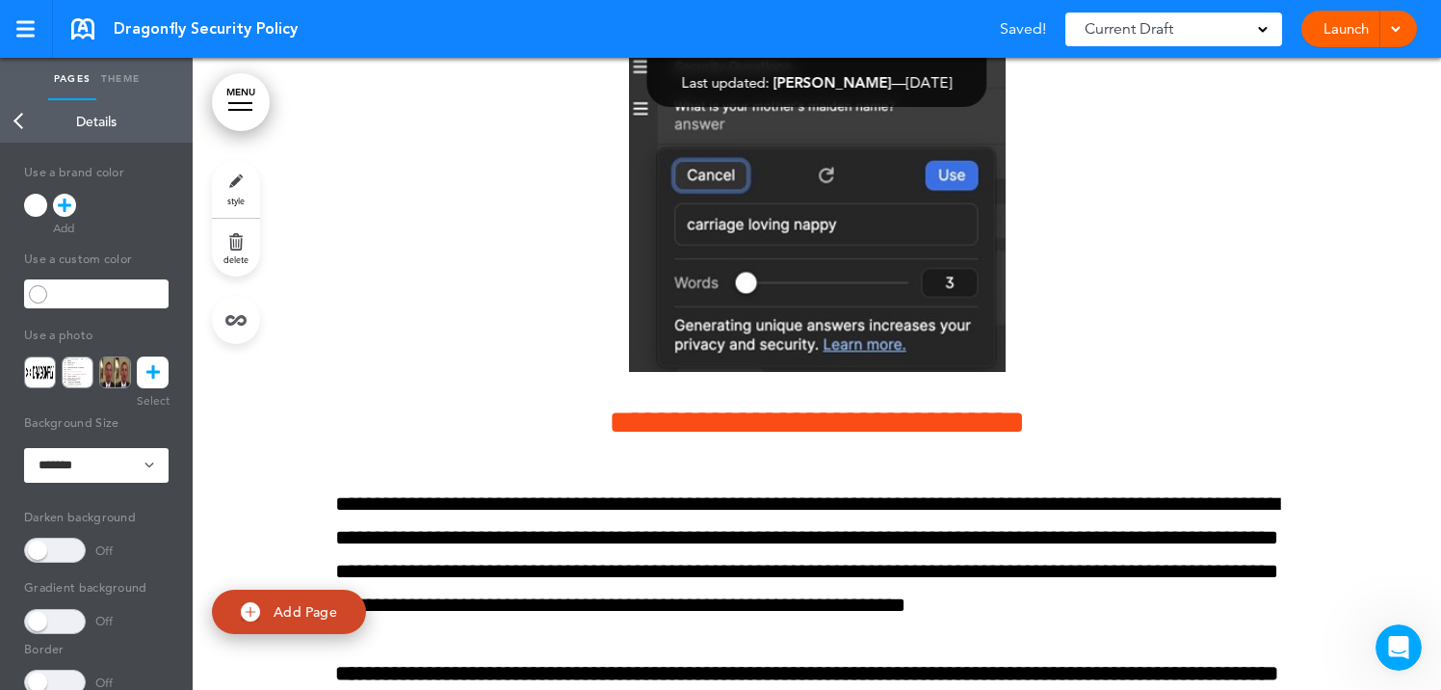
scroll to position [12616, 0]
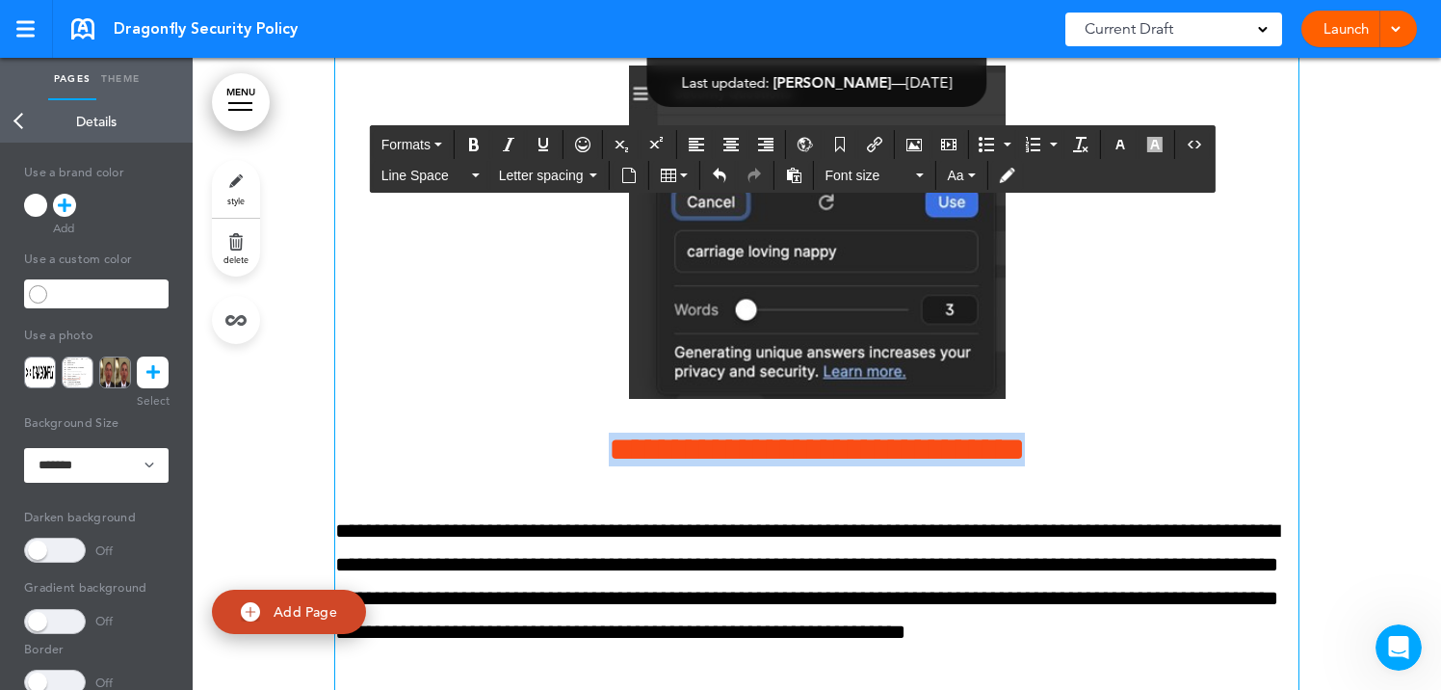
drag, startPoint x: 539, startPoint y: 450, endPoint x: 1118, endPoint y: 436, distance: 578.9
click at [1118, 436] on h4 "**********" at bounding box center [816, 449] width 963 height 34
click at [1120, 141] on icon "button" at bounding box center [1119, 144] width 15 height 15
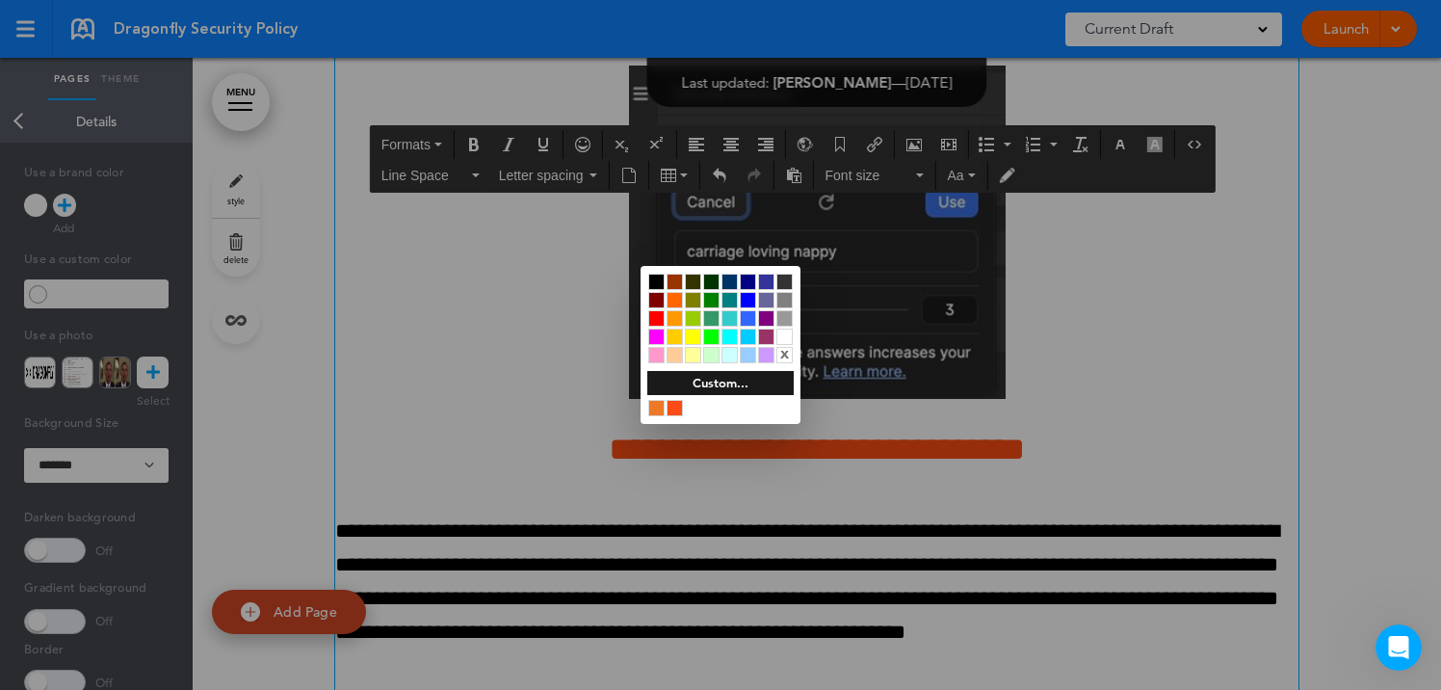
click at [651, 276] on div at bounding box center [656, 281] width 16 height 16
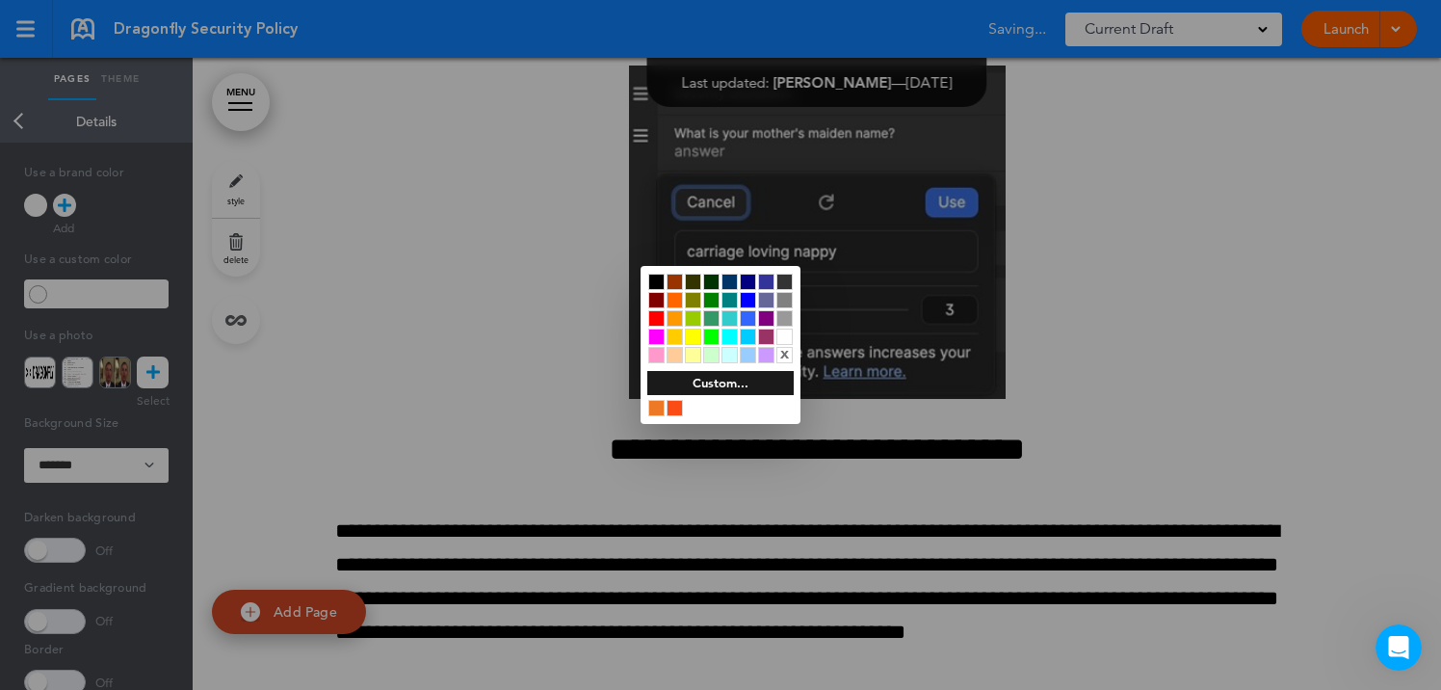
click at [445, 381] on div at bounding box center [720, 345] width 1441 height 690
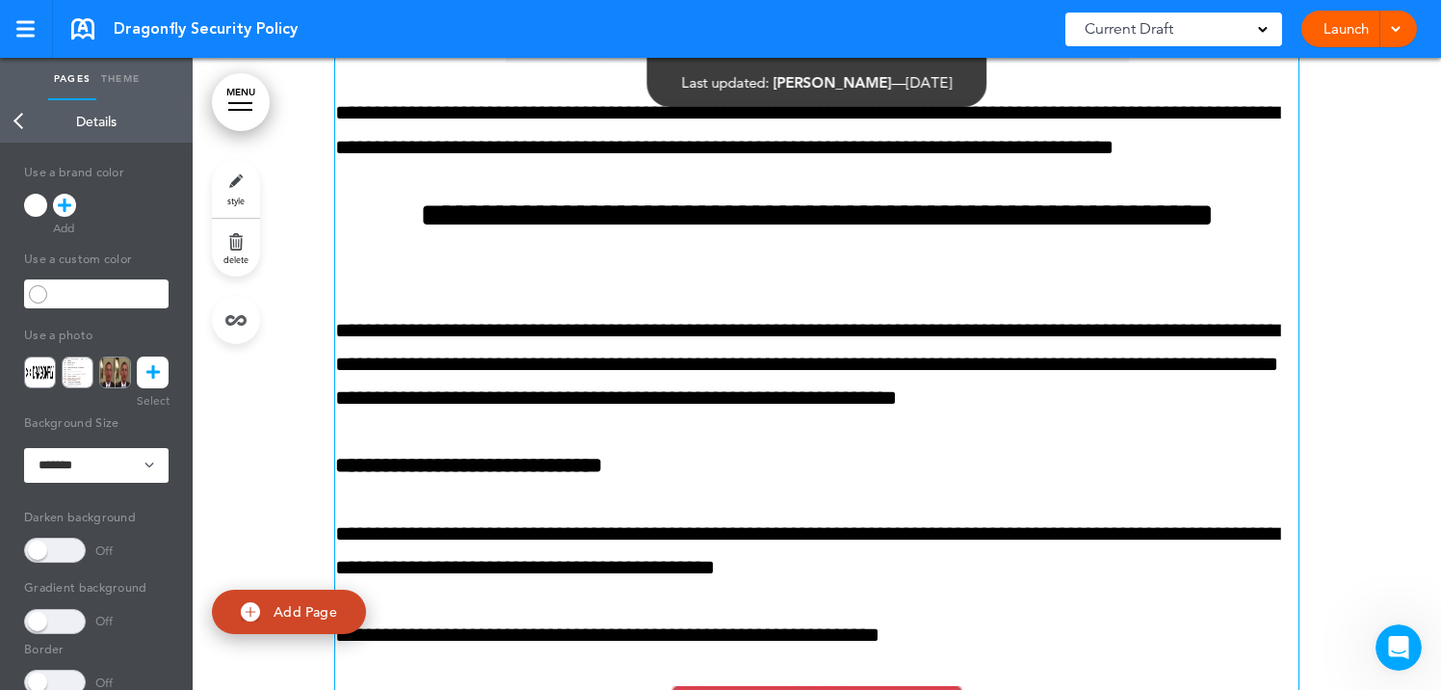
scroll to position [5431, 0]
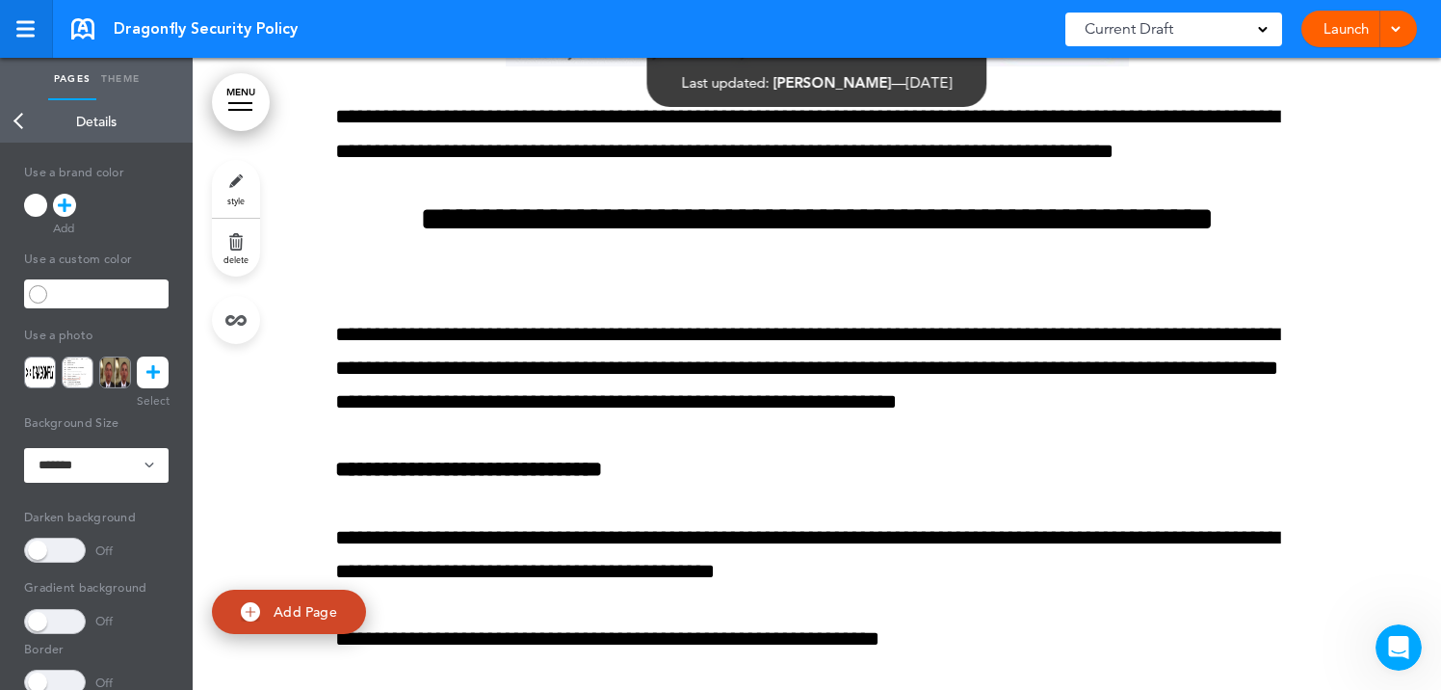
click at [26, 25] on div at bounding box center [24, 29] width 17 height 16
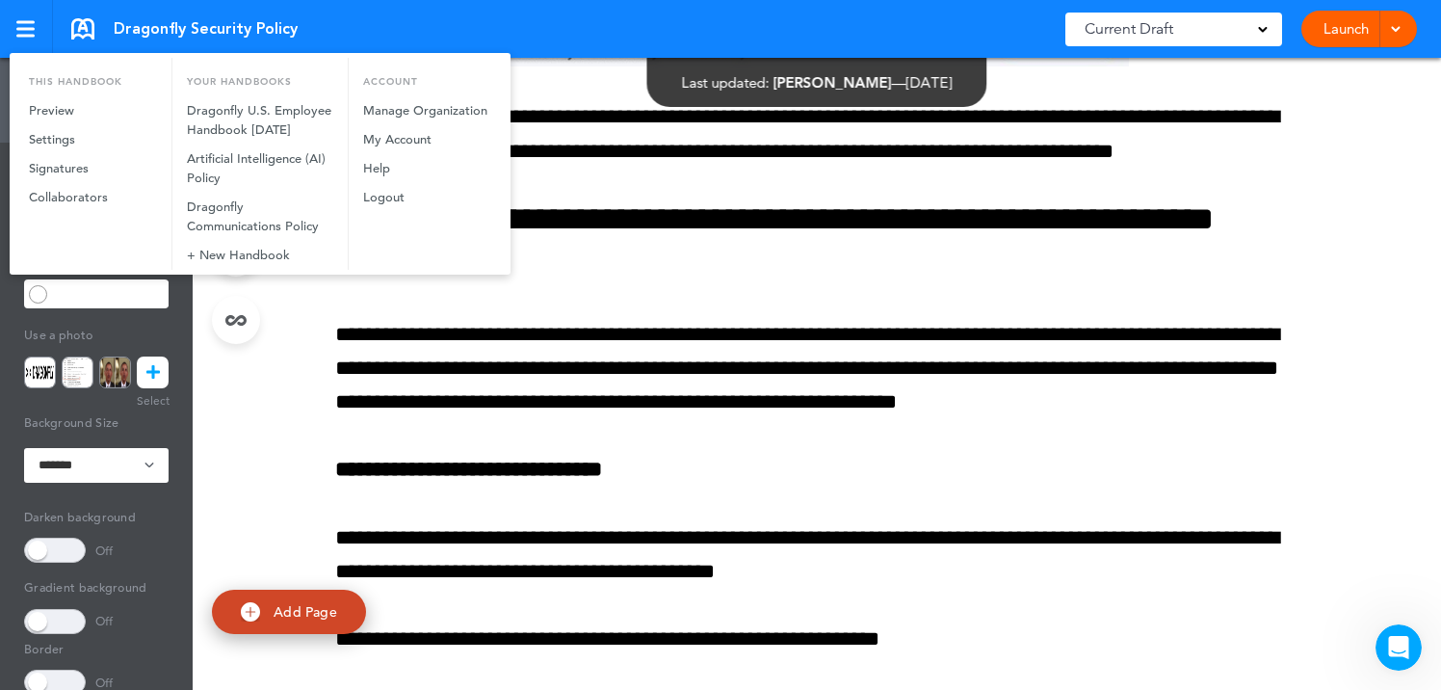
click at [275, 436] on div at bounding box center [720, 345] width 1441 height 690
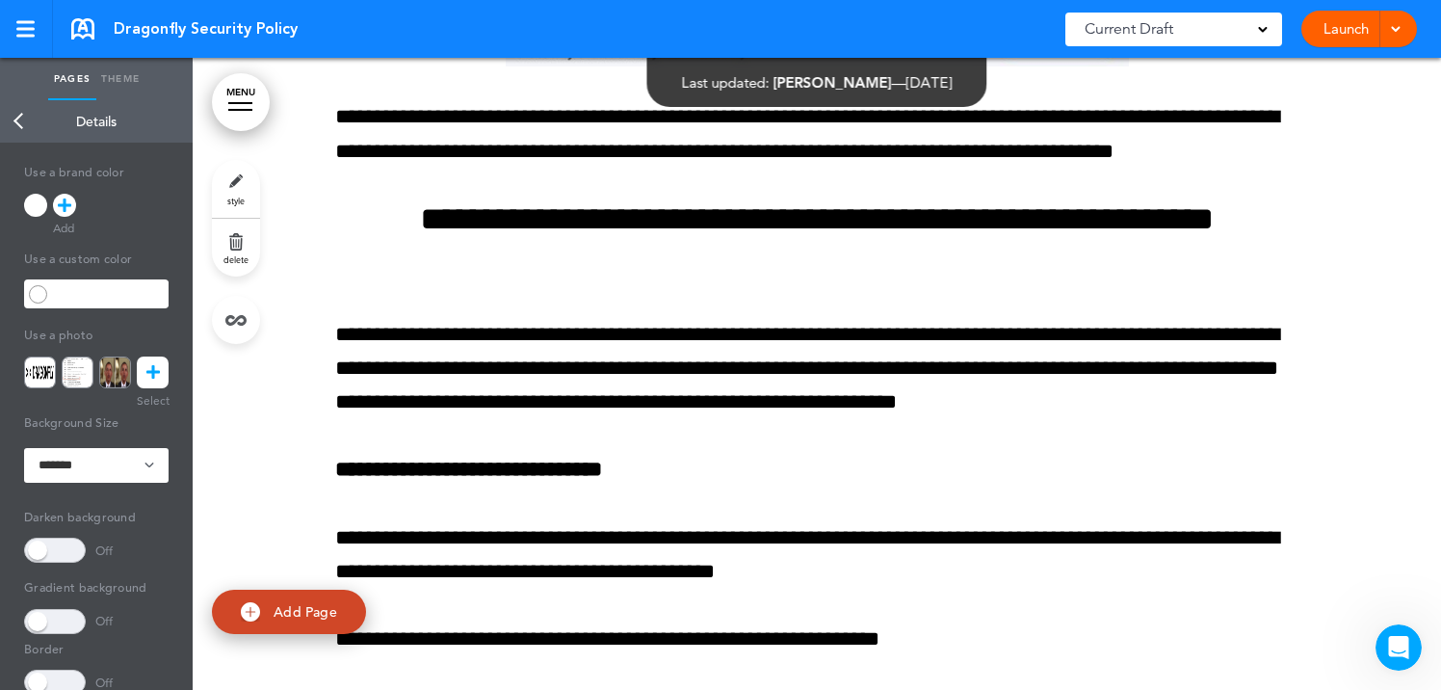
click at [15, 124] on link "Back" at bounding box center [19, 121] width 39 height 42
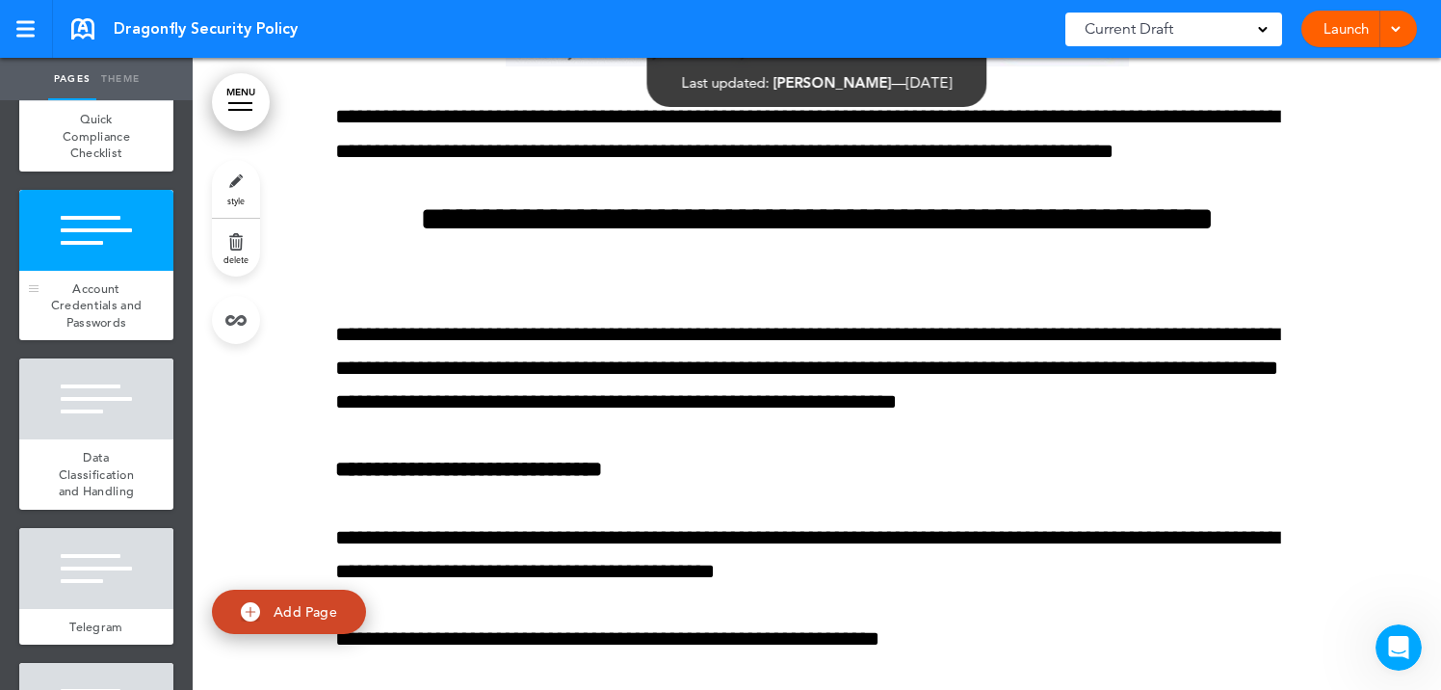
click at [120, 282] on div "Account Credentials and Passwords" at bounding box center [96, 306] width 154 height 70
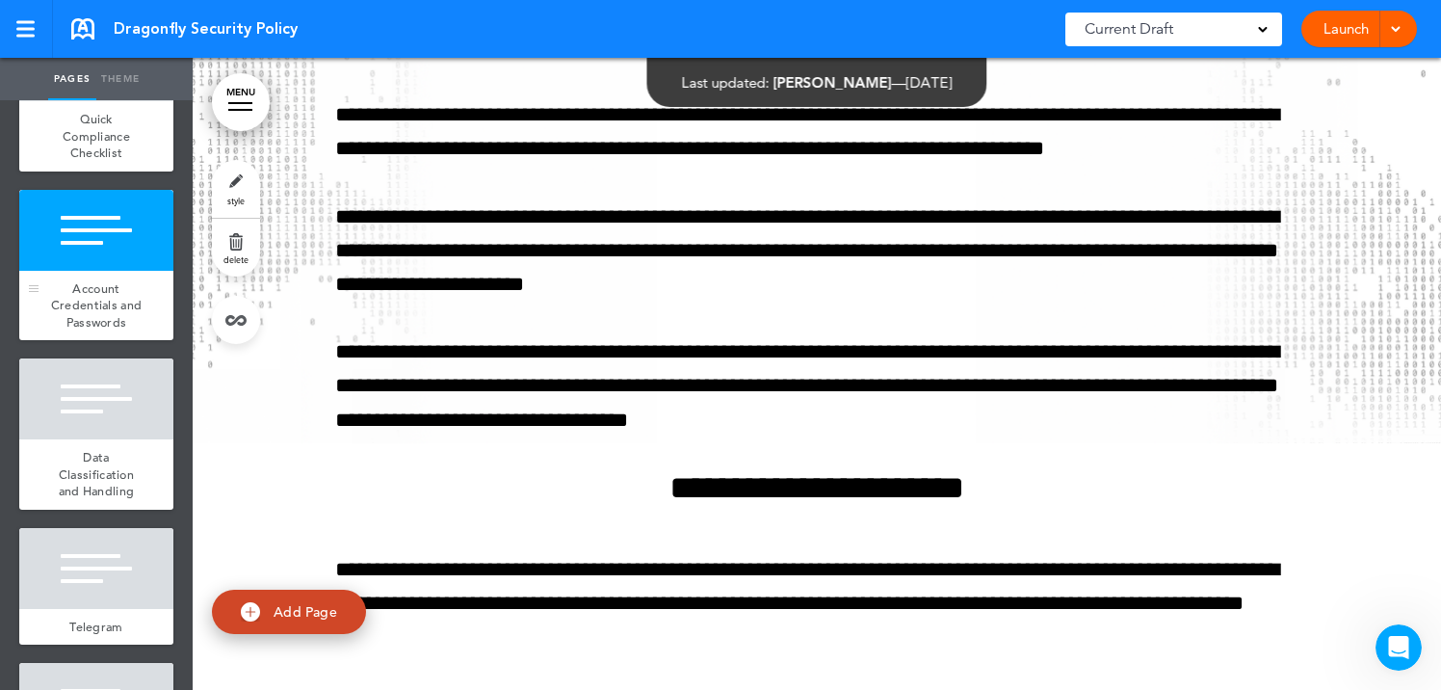
scroll to position [3952, 0]
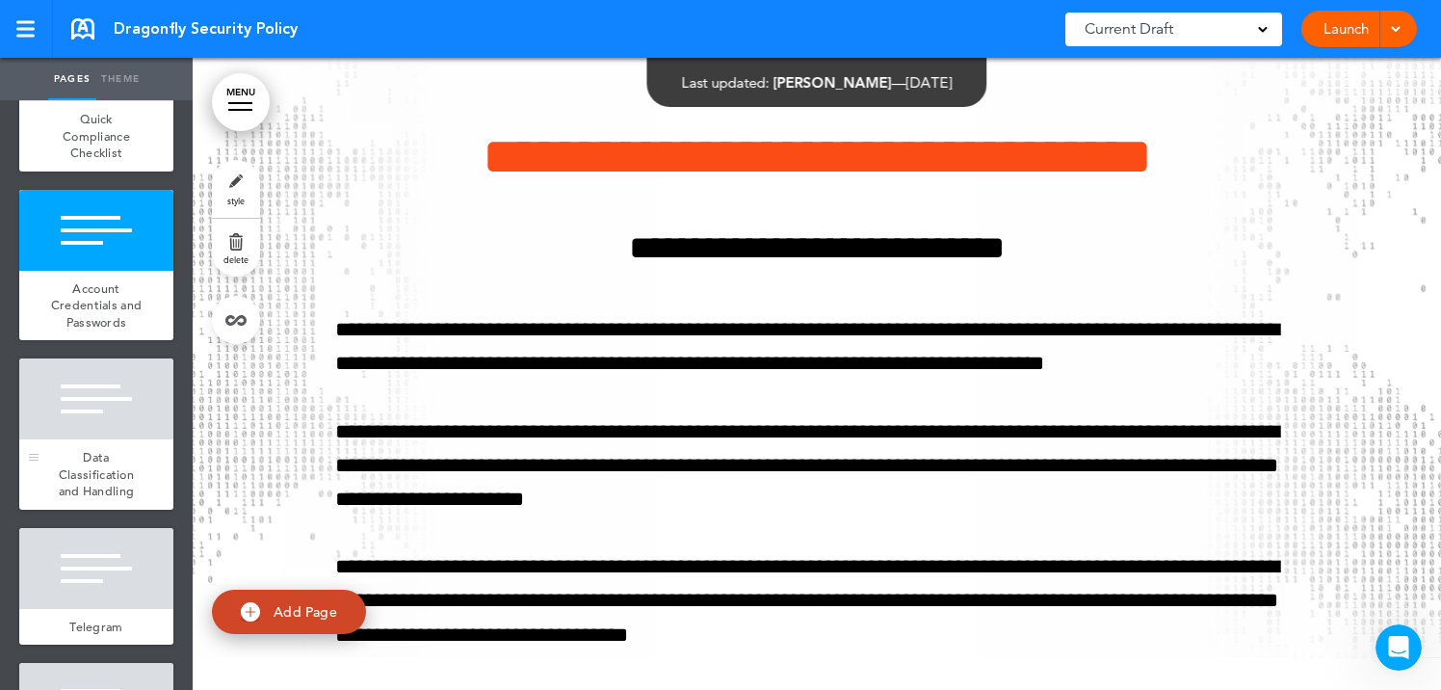
click at [107, 422] on div at bounding box center [96, 398] width 154 height 81
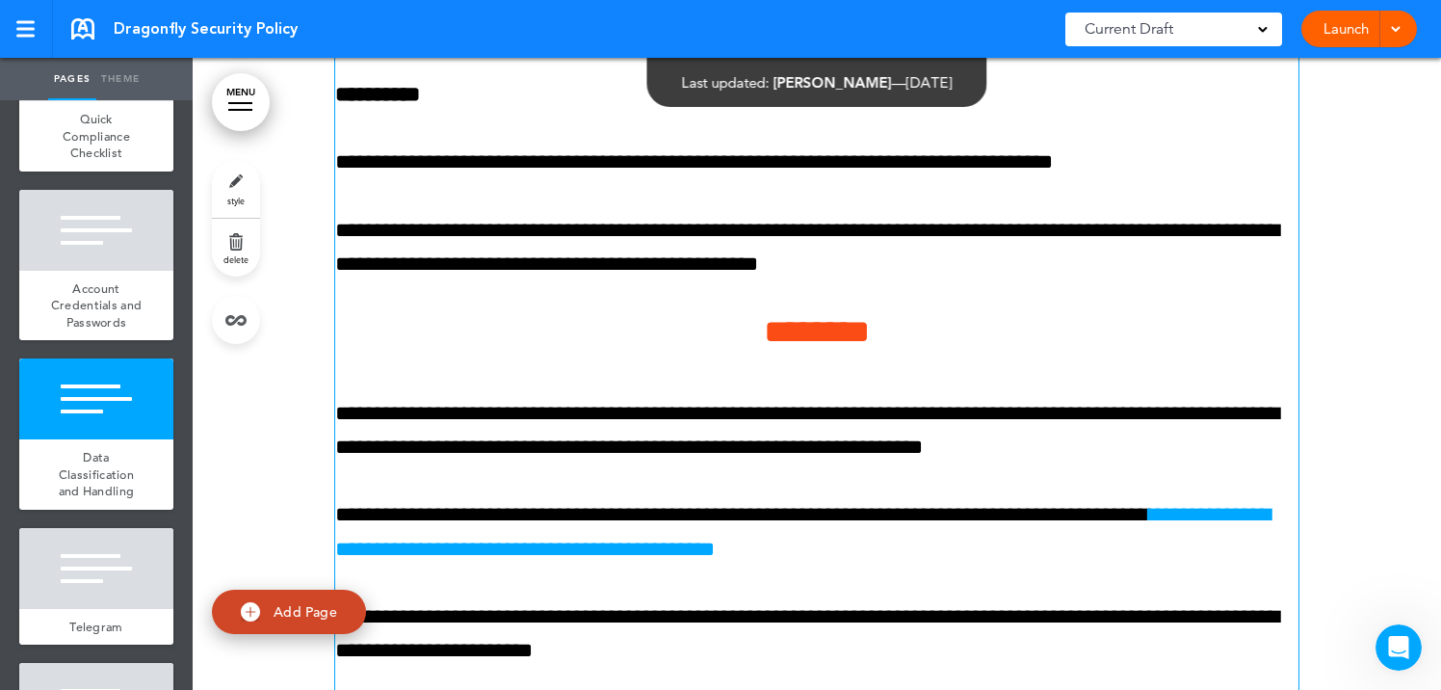
scroll to position [14732, 0]
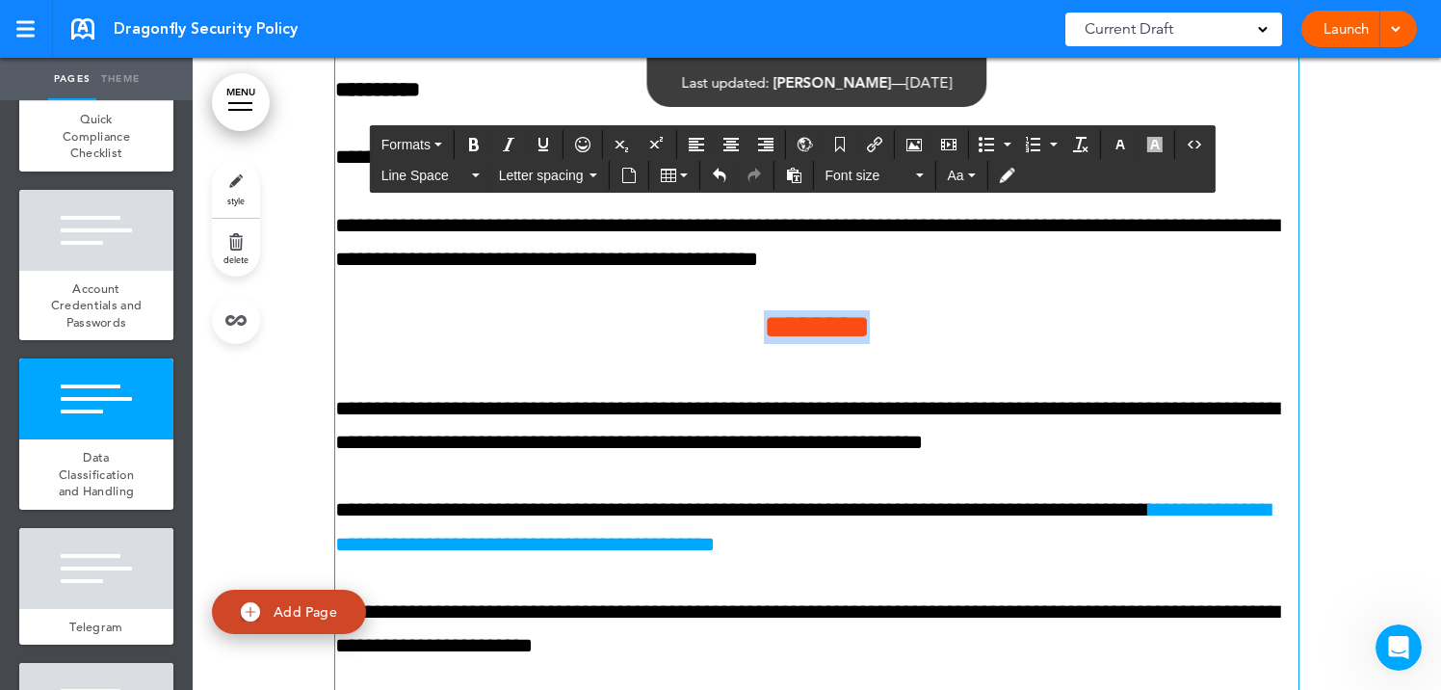
drag, startPoint x: 743, startPoint y: 366, endPoint x: 946, endPoint y: 371, distance: 202.3
click at [946, 344] on h4 "********" at bounding box center [816, 327] width 963 height 34
click at [1117, 148] on icon "button" at bounding box center [1119, 144] width 15 height 15
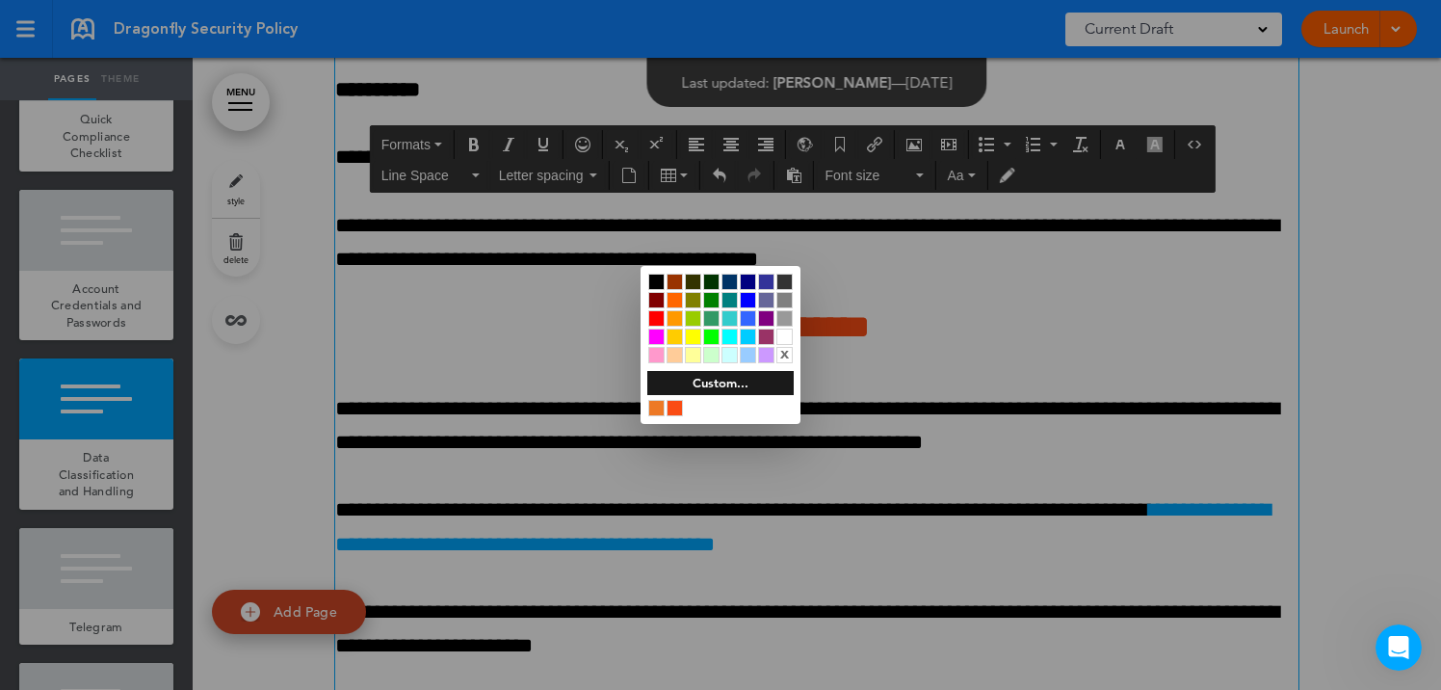
click at [658, 275] on div at bounding box center [656, 281] width 16 height 16
click at [654, 532] on div at bounding box center [720, 345] width 1441 height 690
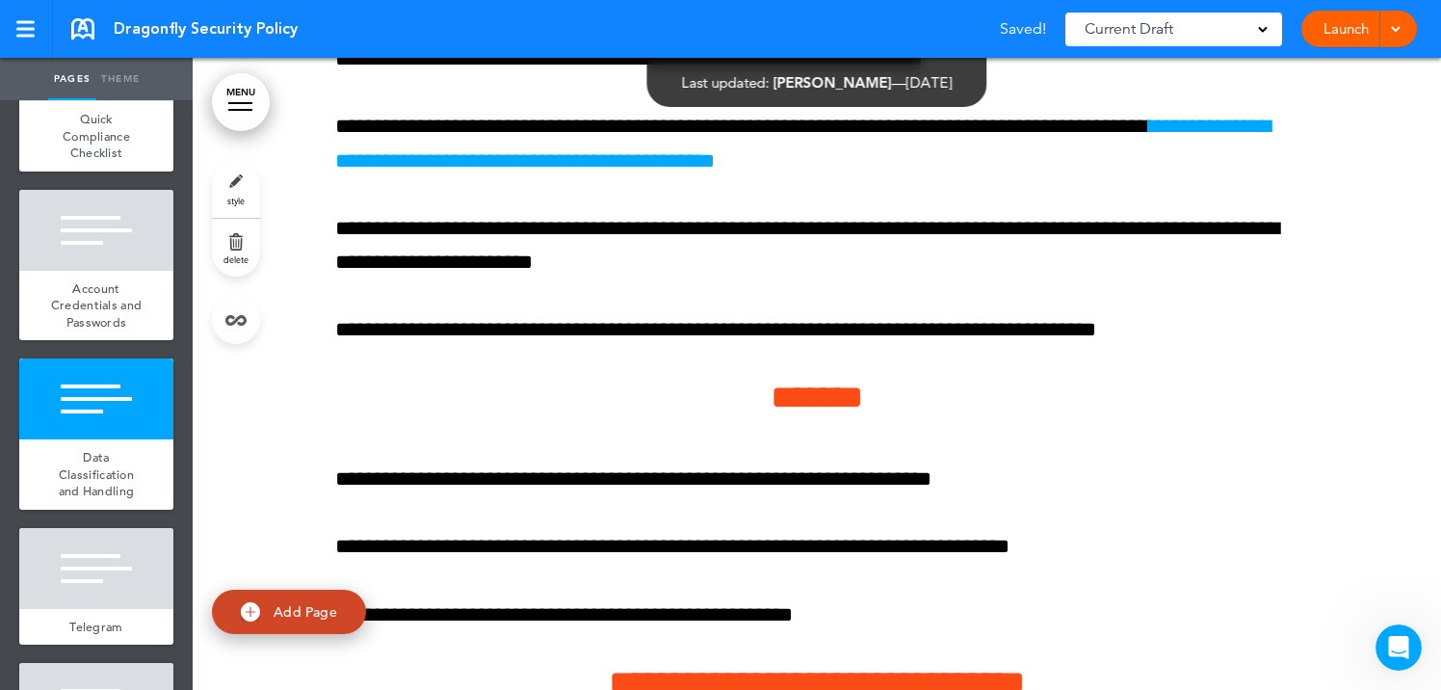
scroll to position [15154, 0]
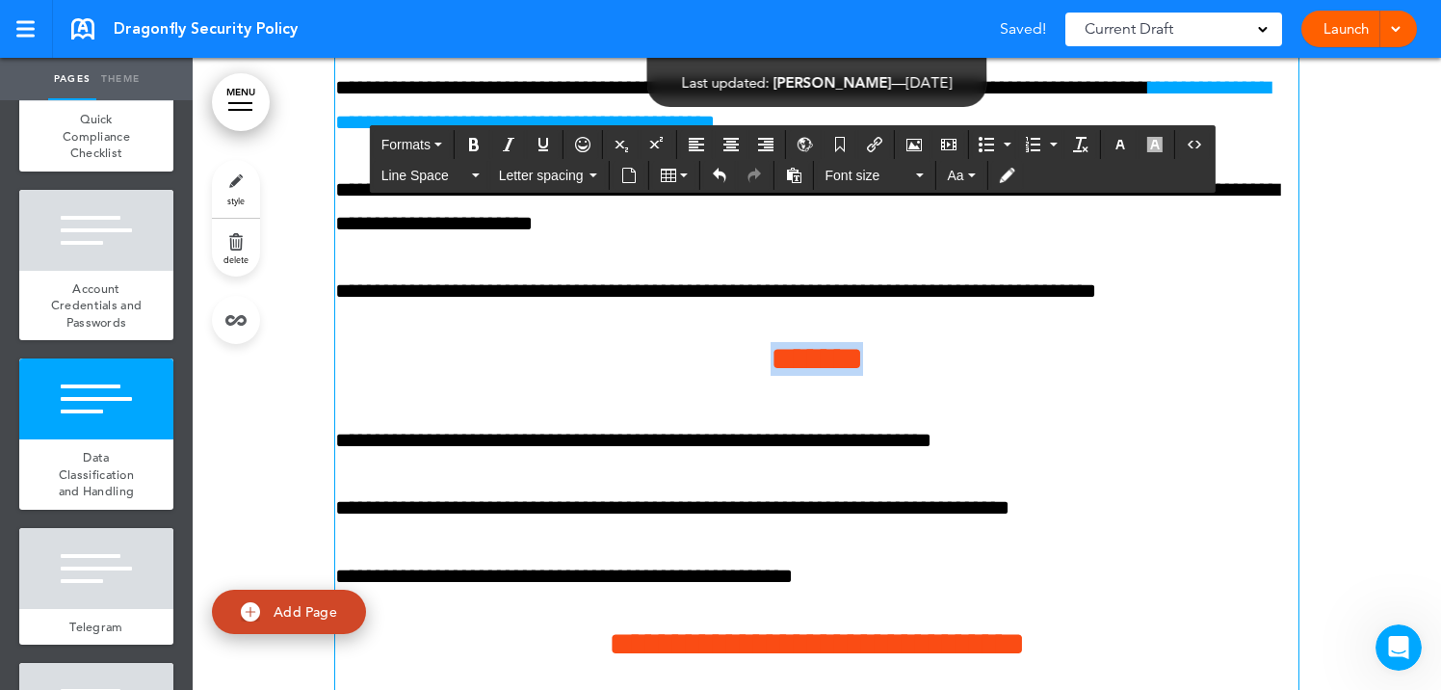
drag, startPoint x: 730, startPoint y: 391, endPoint x: 948, endPoint y: 402, distance: 217.9
click at [948, 376] on h4 "*******" at bounding box center [816, 359] width 963 height 34
click at [1119, 145] on icon "button" at bounding box center [1119, 144] width 15 height 15
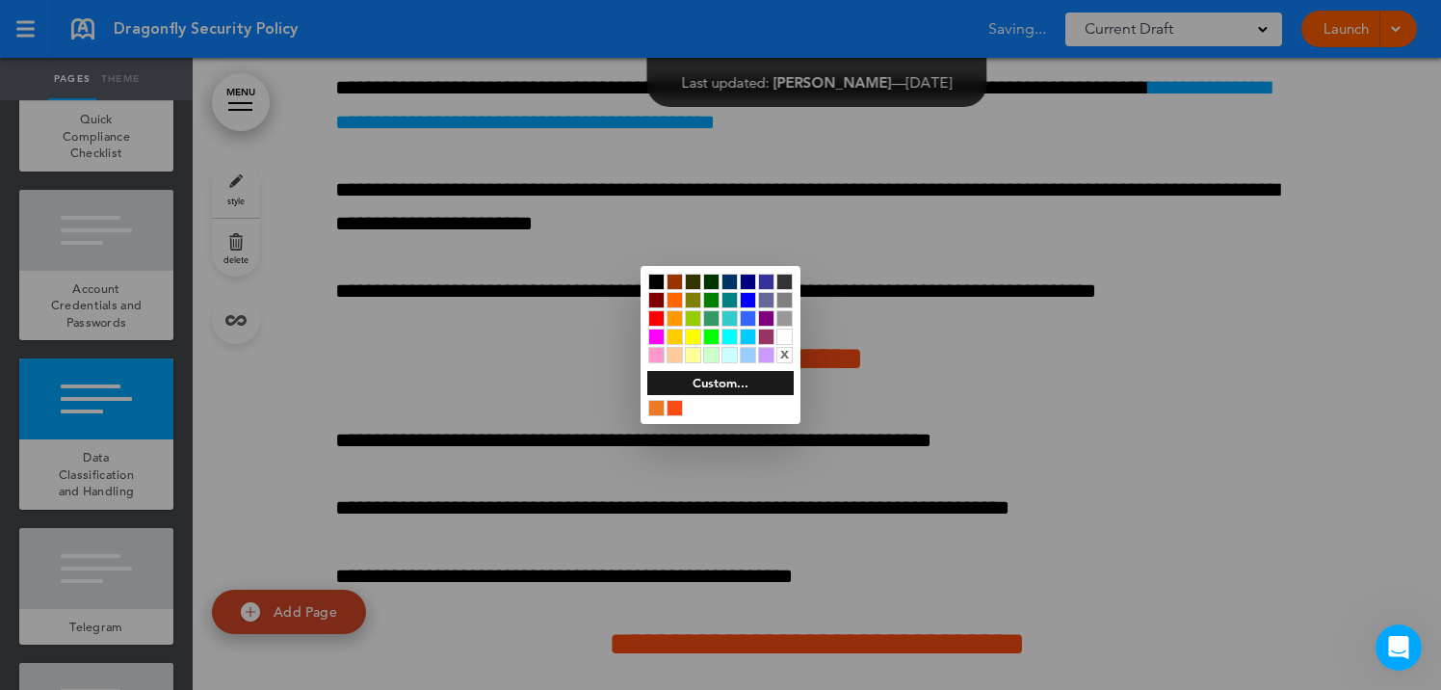
click at [655, 277] on div at bounding box center [656, 281] width 16 height 16
click at [655, 539] on div at bounding box center [720, 345] width 1441 height 690
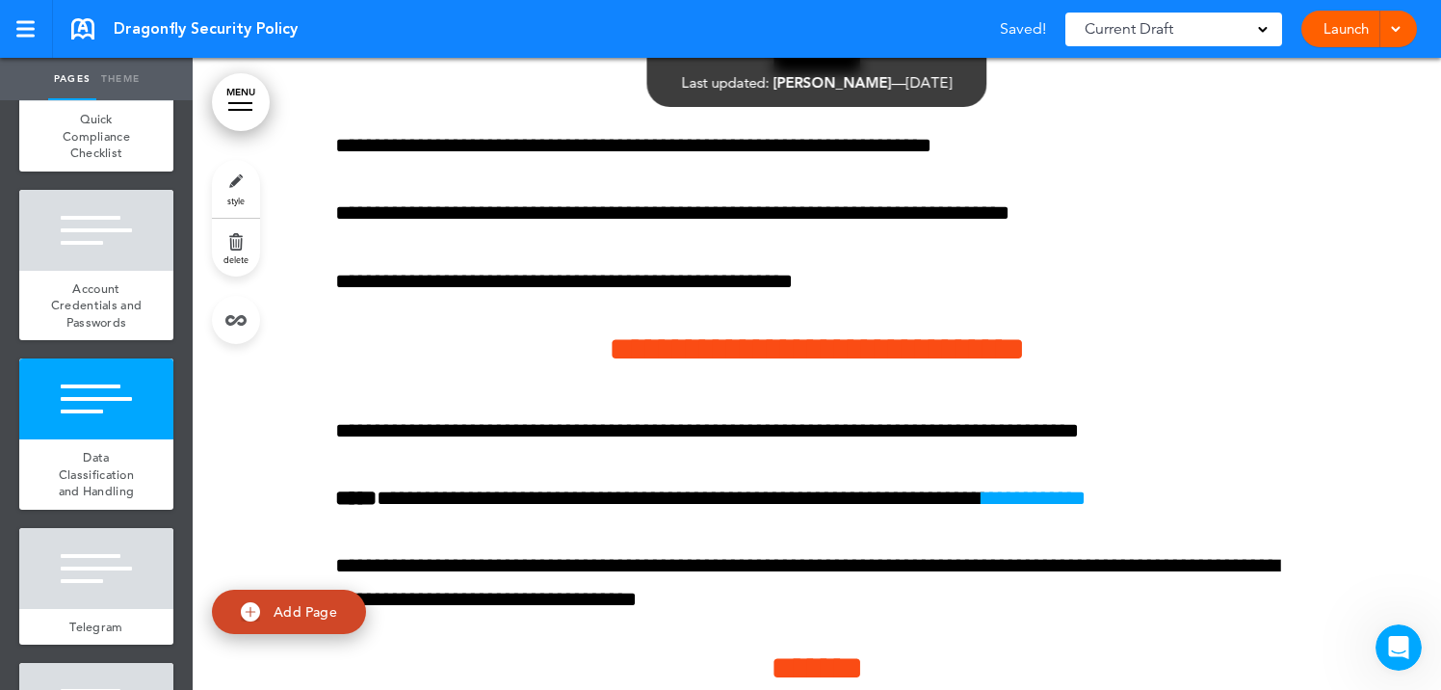
scroll to position [15451, 0]
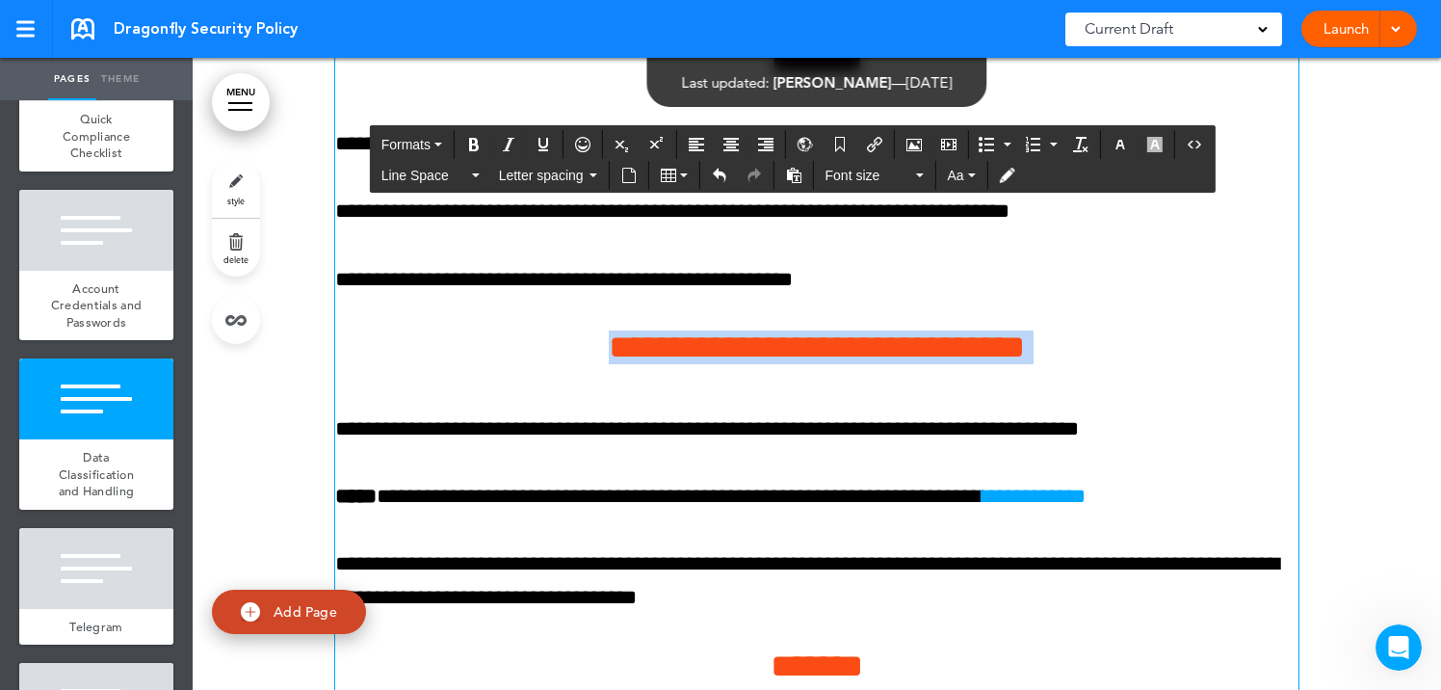
drag, startPoint x: 556, startPoint y: 386, endPoint x: 1084, endPoint y: 400, distance: 528.9
click at [1122, 148] on icon "button" at bounding box center [1119, 144] width 15 height 15
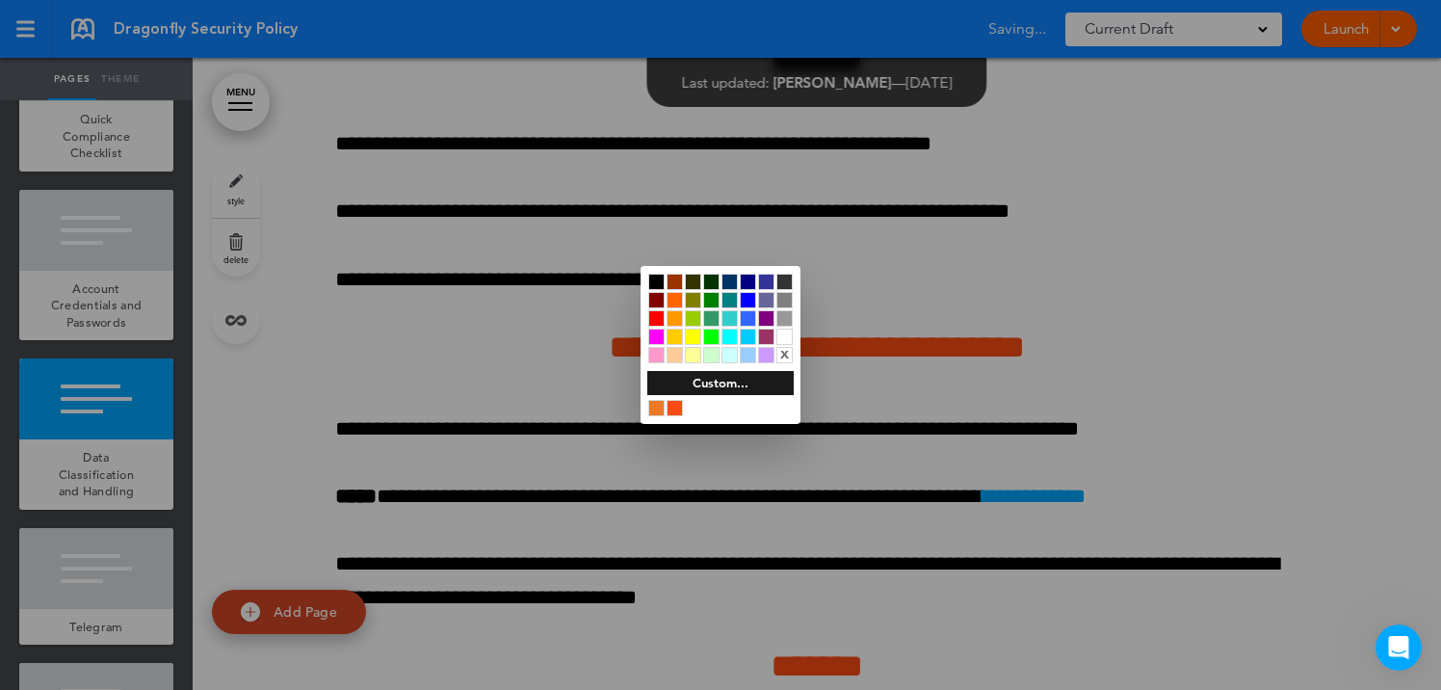
click at [654, 279] on div at bounding box center [656, 281] width 16 height 16
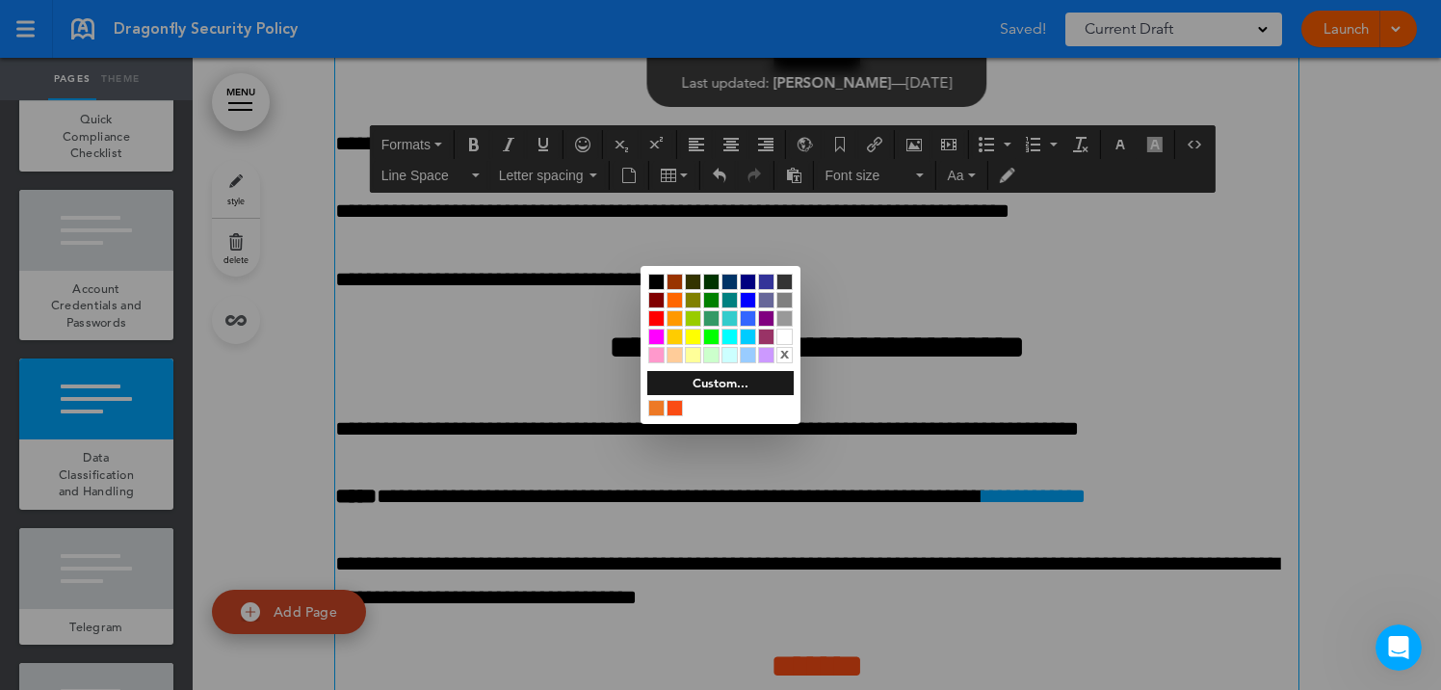
click at [594, 637] on div at bounding box center [720, 345] width 1441 height 690
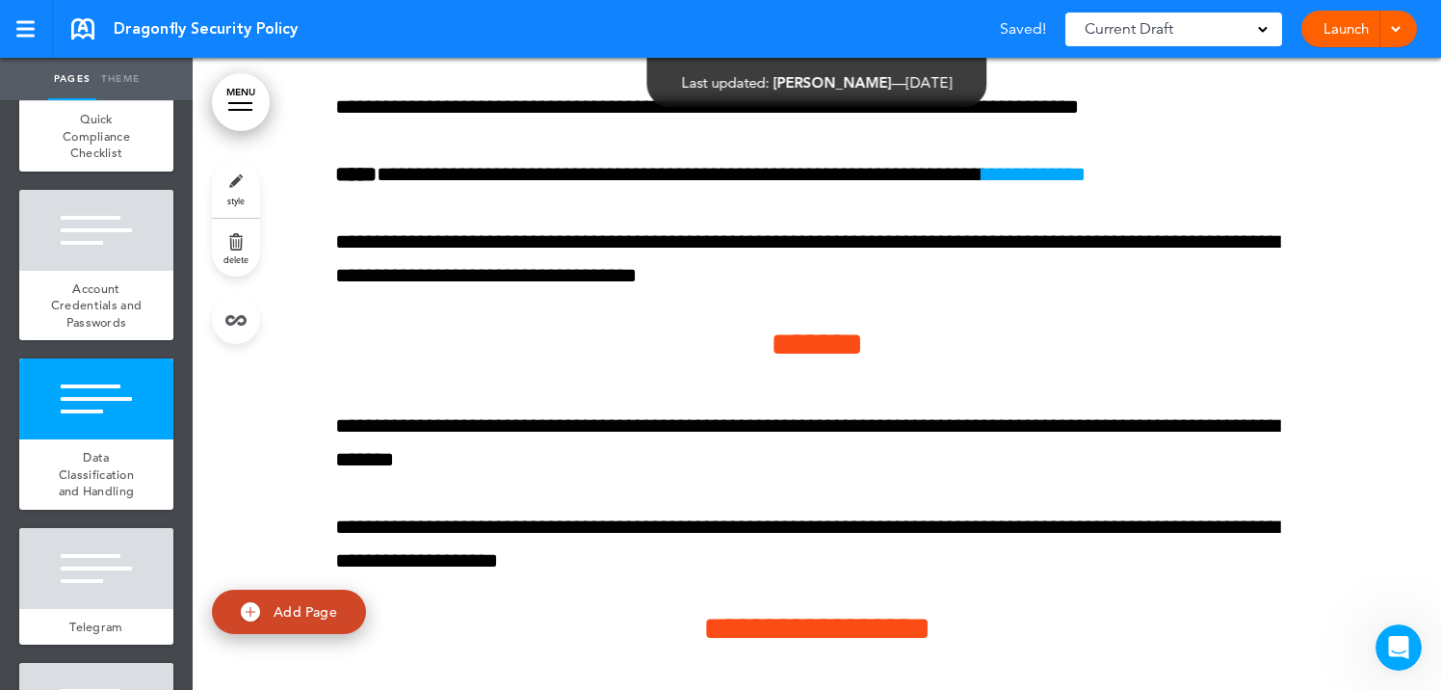
scroll to position [15774, 0]
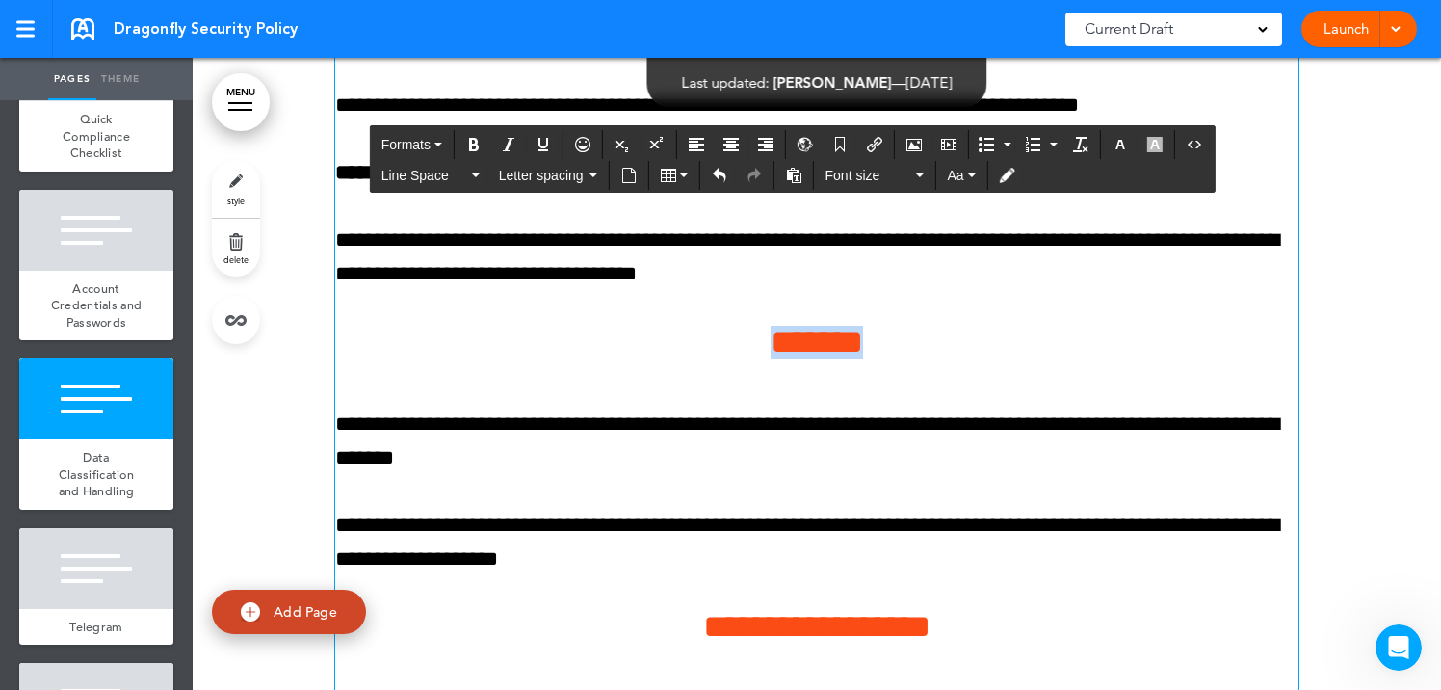
drag, startPoint x: 738, startPoint y: 375, endPoint x: 927, endPoint y: 390, distance: 190.3
click at [927, 359] on h4 "*******" at bounding box center [816, 342] width 963 height 34
click at [1119, 148] on icon "button" at bounding box center [1119, 144] width 15 height 15
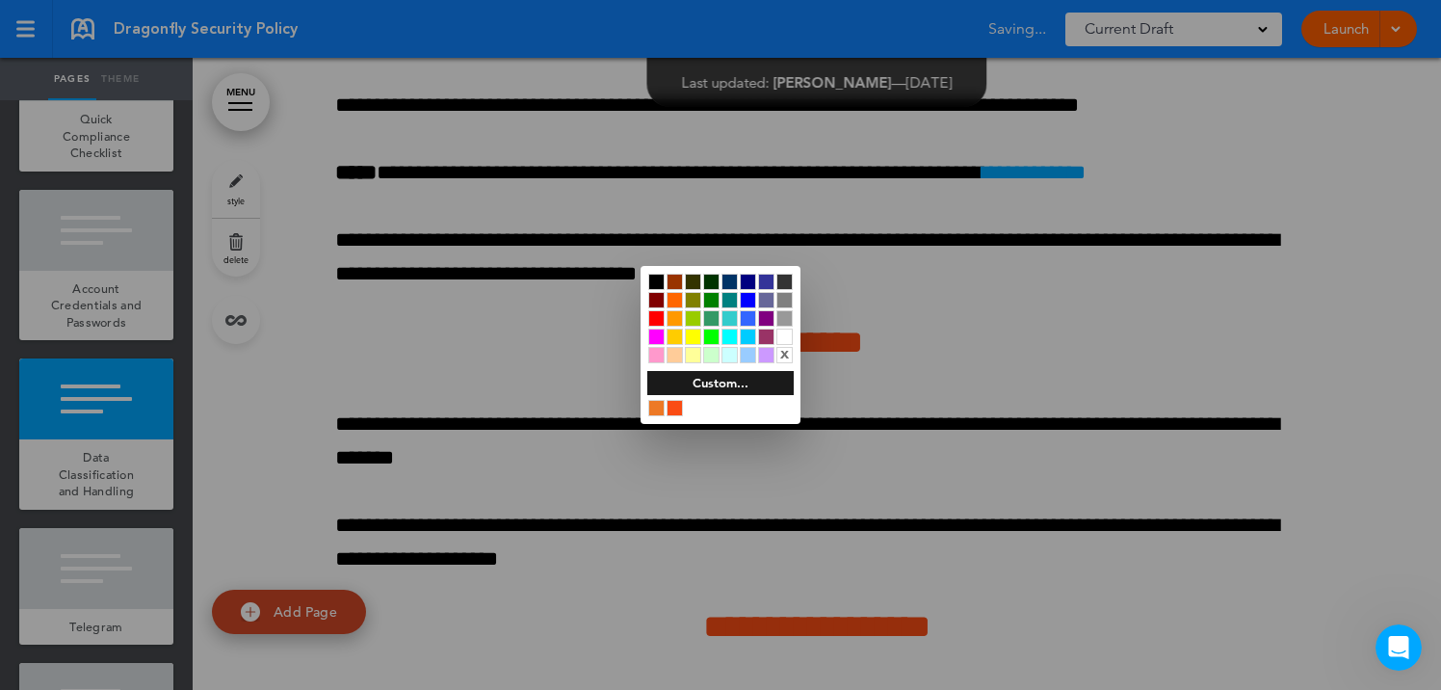
click at [658, 279] on div at bounding box center [656, 281] width 16 height 16
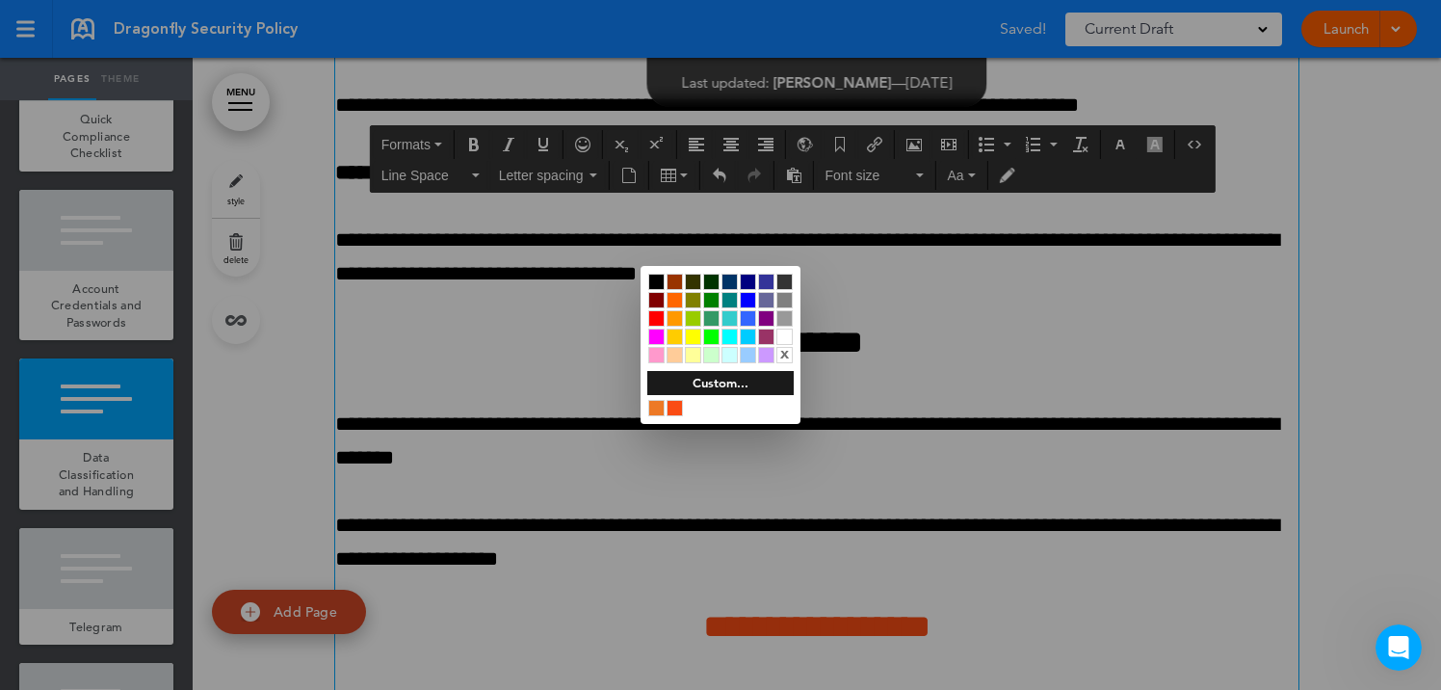
click at [1125, 333] on div at bounding box center [720, 345] width 1441 height 690
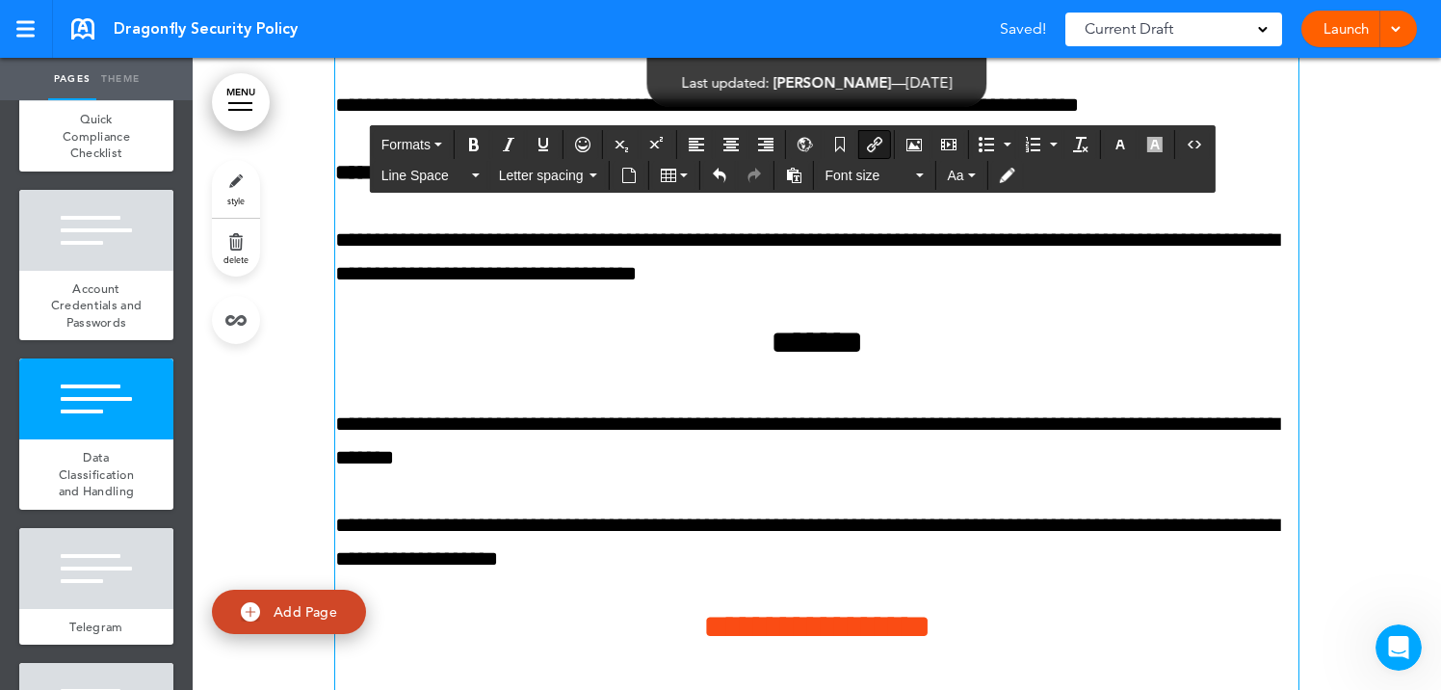
click at [1085, 183] on link "**********" at bounding box center [1033, 172] width 103 height 21
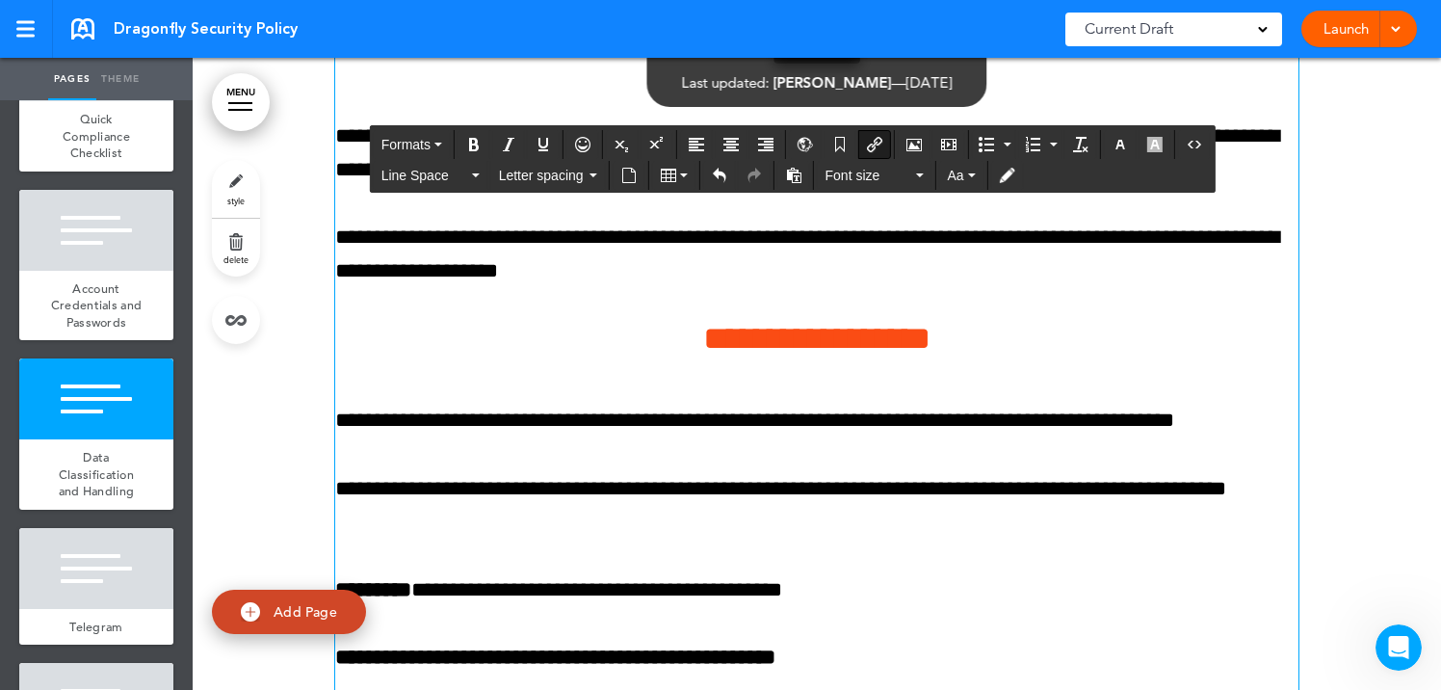
scroll to position [16064, 0]
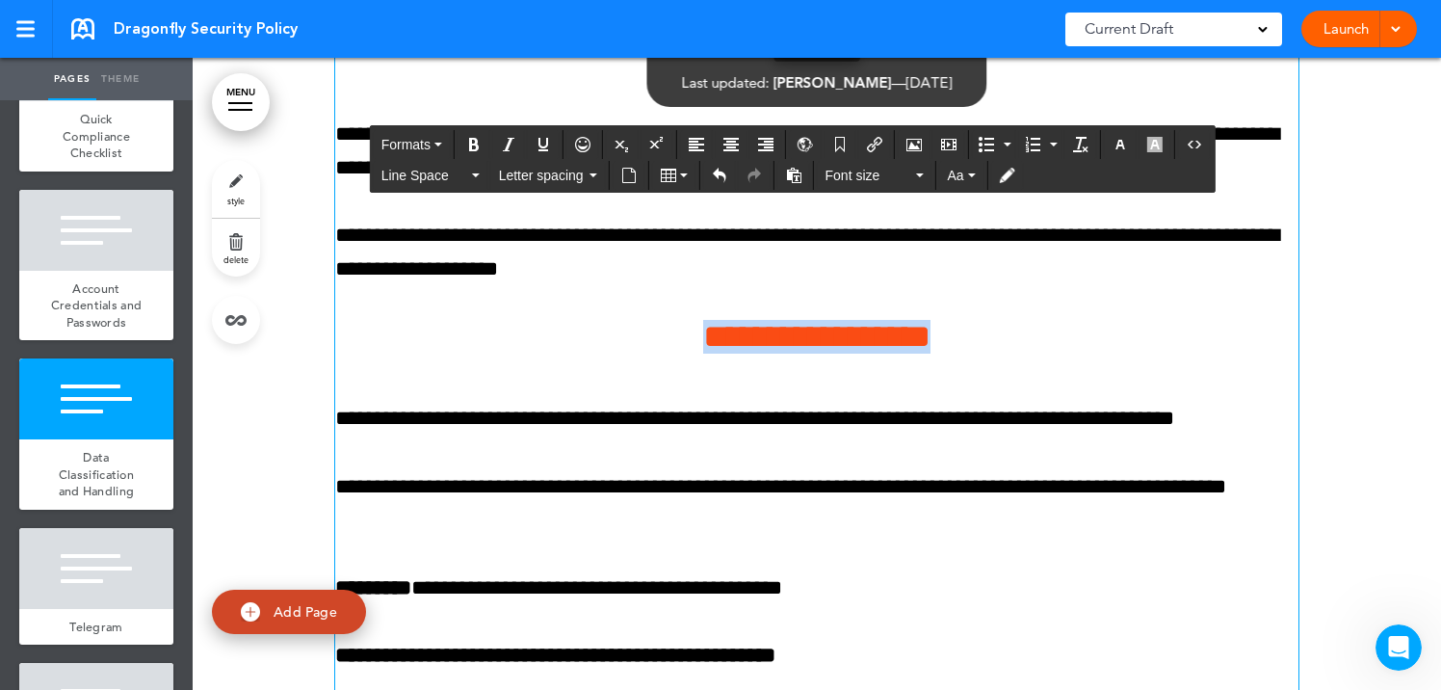
drag, startPoint x: 655, startPoint y: 370, endPoint x: 1034, endPoint y: 370, distance: 379.4
click at [1034, 353] on h4 "**********" at bounding box center [816, 337] width 963 height 34
click at [1122, 147] on icon "button" at bounding box center [1119, 144] width 15 height 15
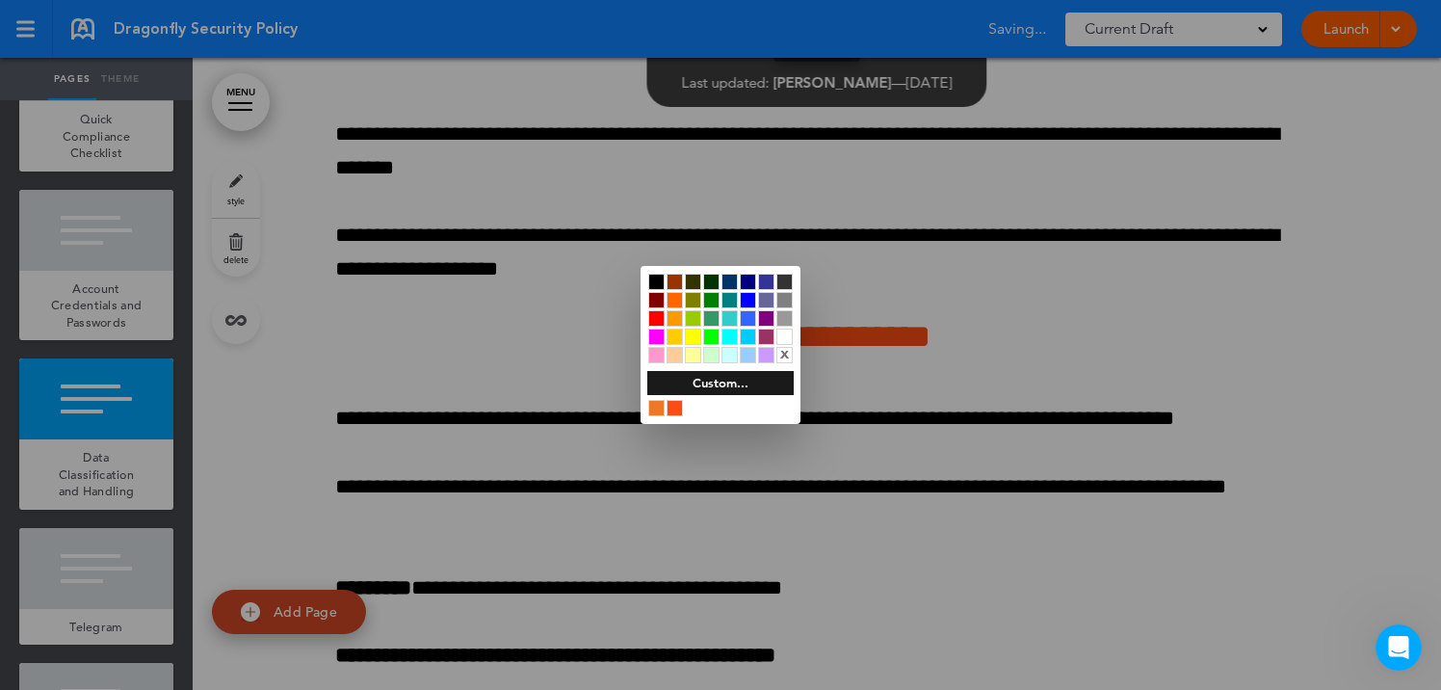
click at [651, 280] on div at bounding box center [656, 281] width 16 height 16
click at [633, 508] on div at bounding box center [720, 345] width 1441 height 690
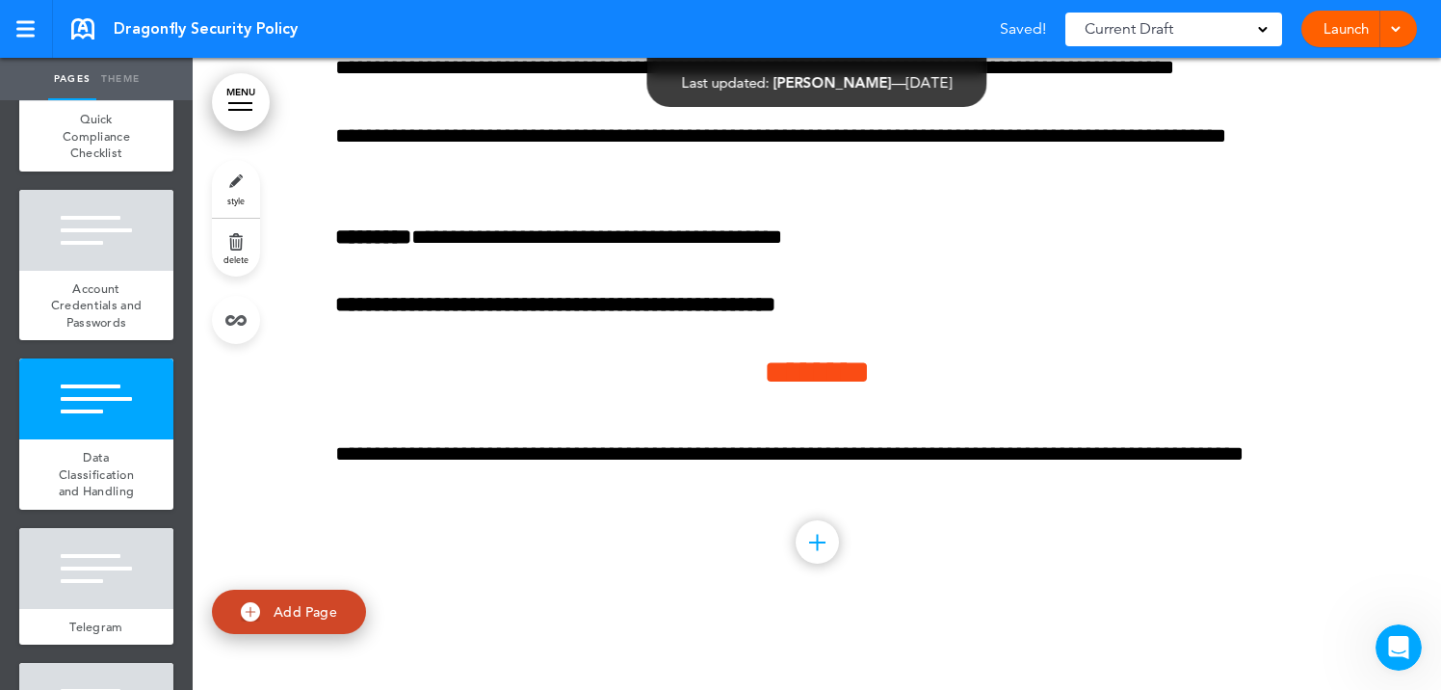
scroll to position [16431, 0]
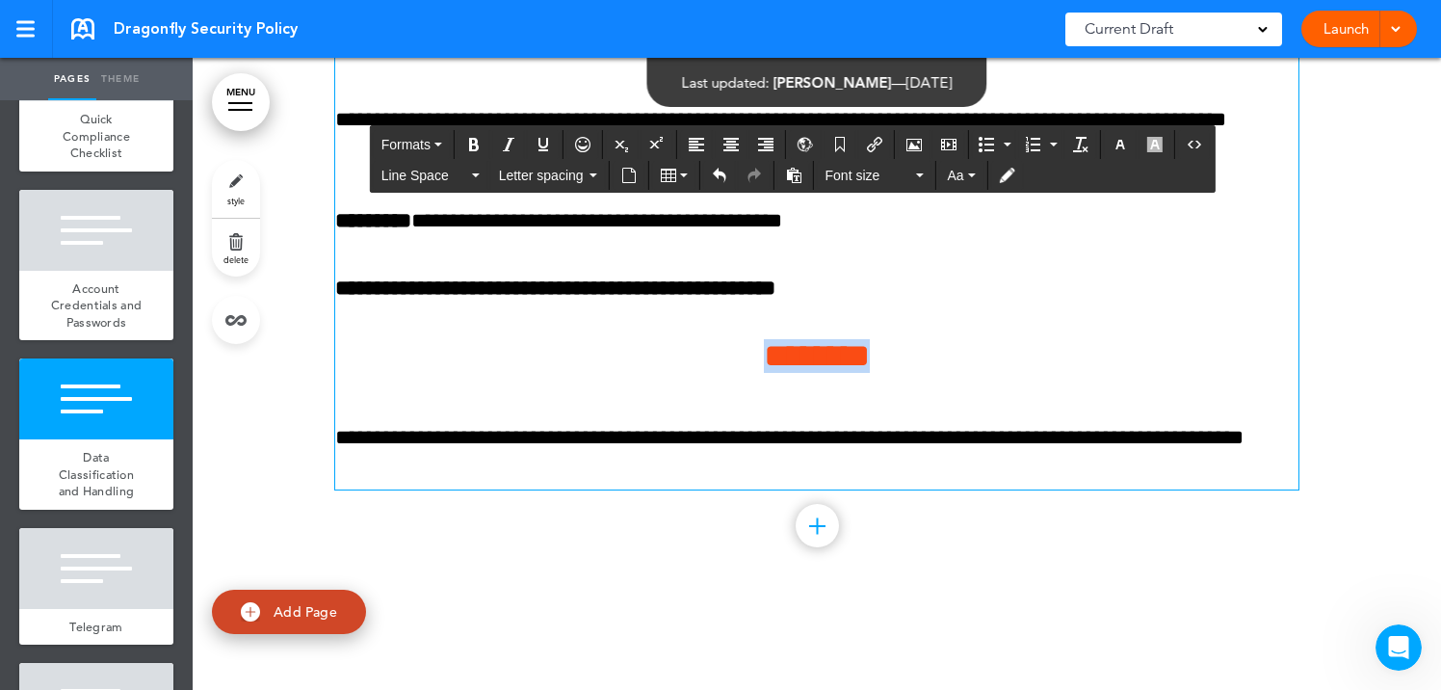
drag, startPoint x: 731, startPoint y: 382, endPoint x: 967, endPoint y: 389, distance: 236.0
click at [967, 373] on h4 "********" at bounding box center [816, 356] width 963 height 34
click at [1120, 148] on icon "button" at bounding box center [1119, 144] width 15 height 15
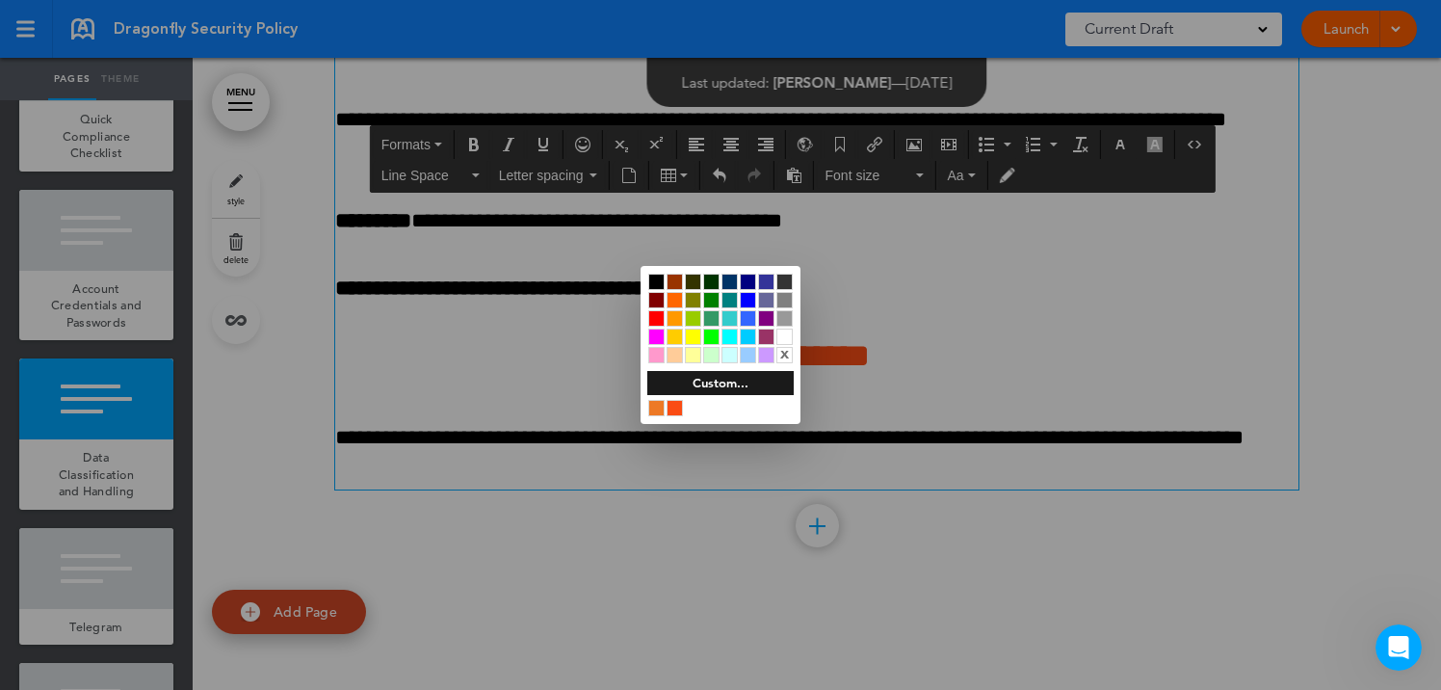
click at [654, 280] on div at bounding box center [656, 281] width 16 height 16
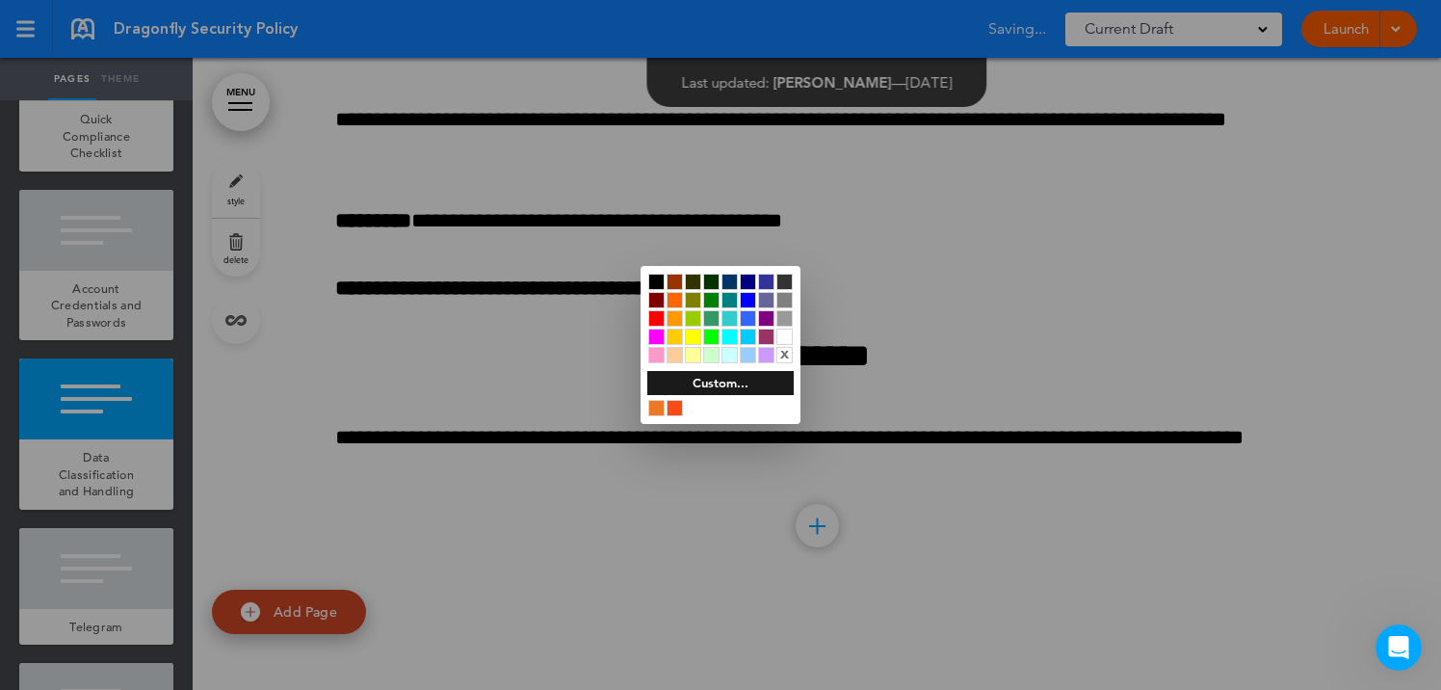
click at [639, 571] on div at bounding box center [720, 345] width 1441 height 690
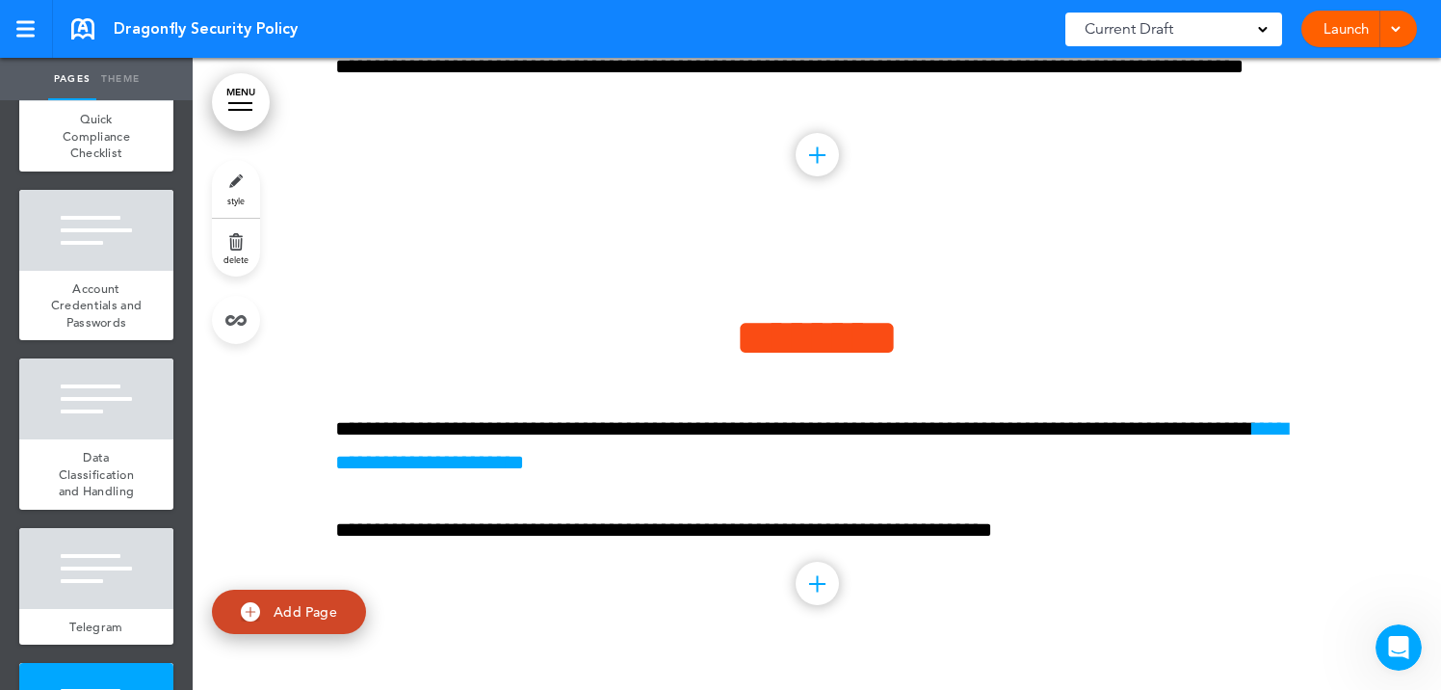
scroll to position [16778, 0]
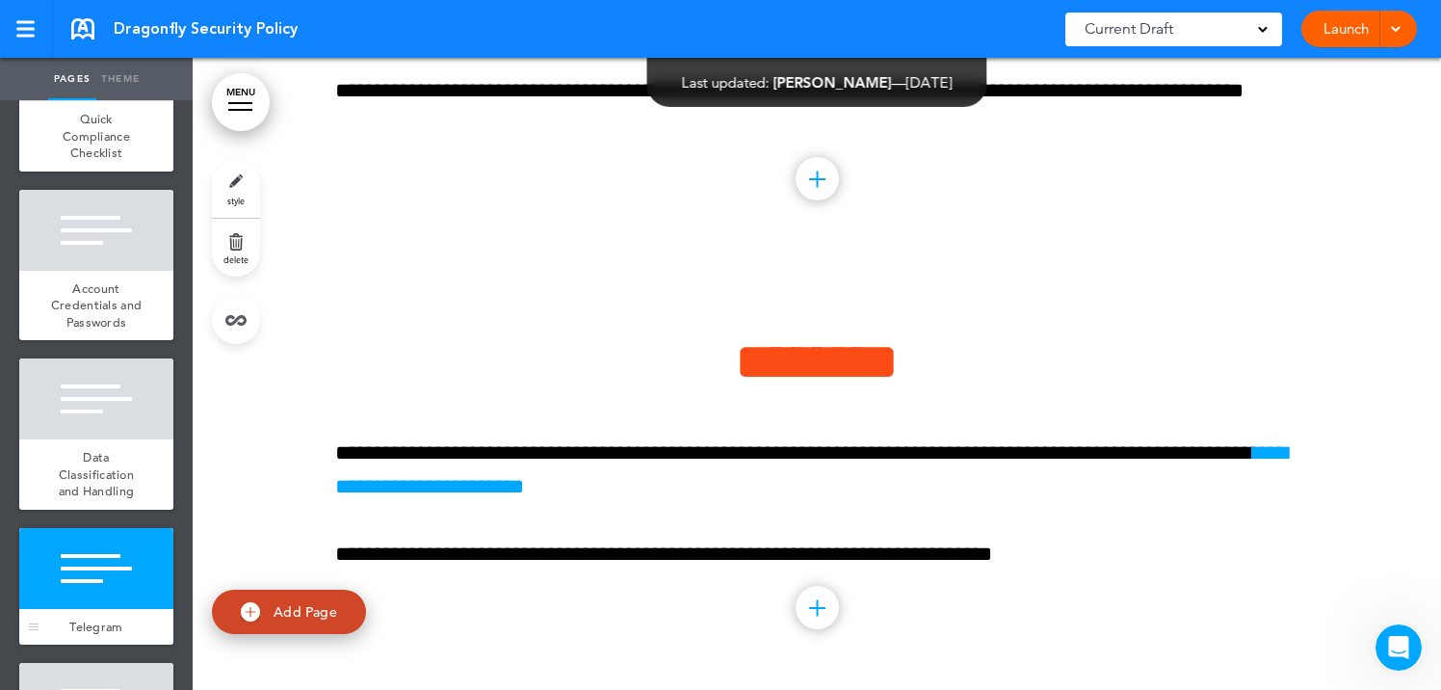
click at [91, 584] on div at bounding box center [96, 568] width 154 height 81
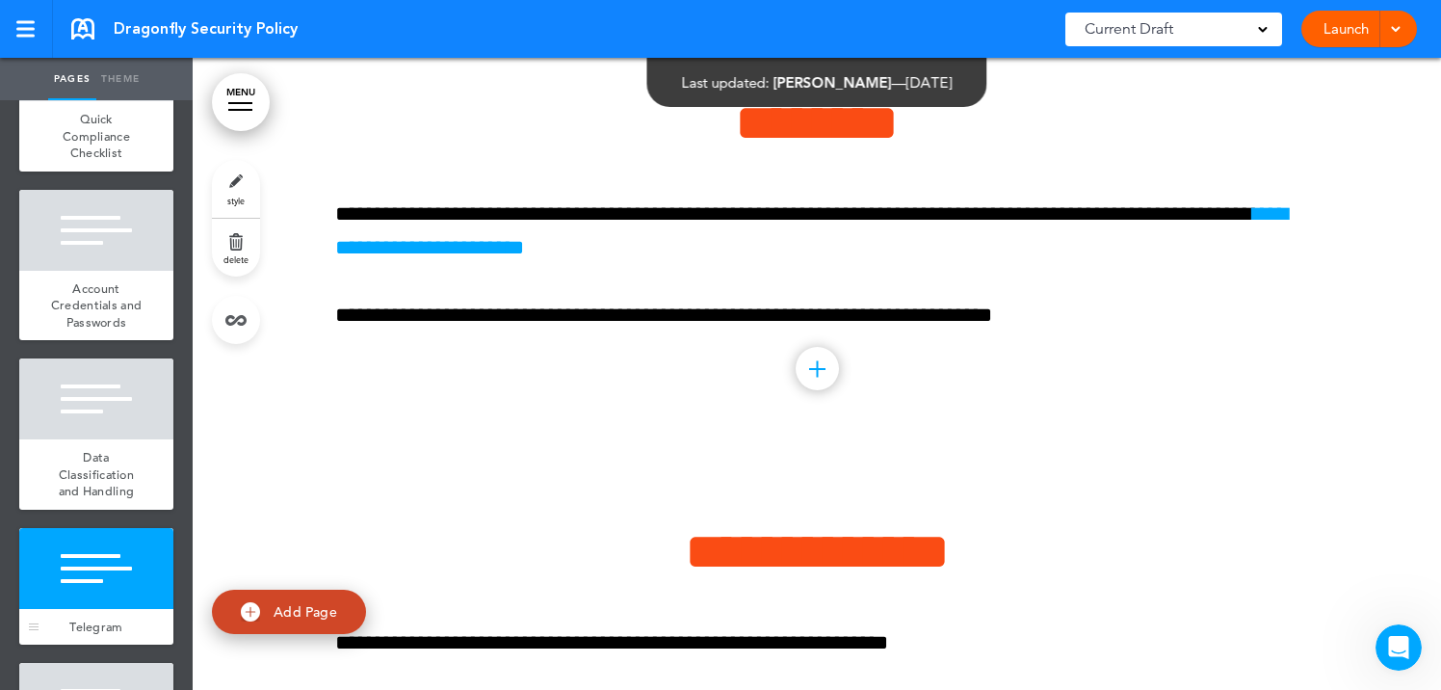
scroll to position [17016, 0]
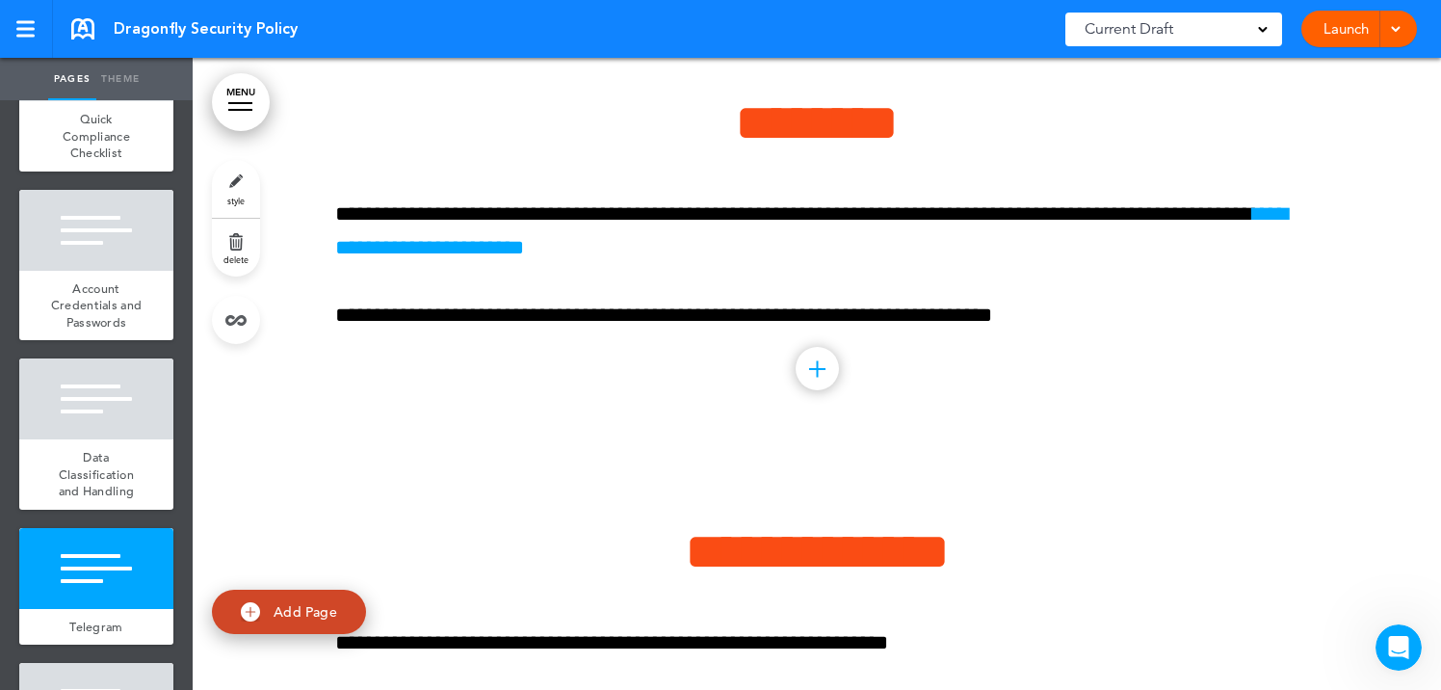
click at [238, 175] on link "style" at bounding box center [236, 189] width 48 height 58
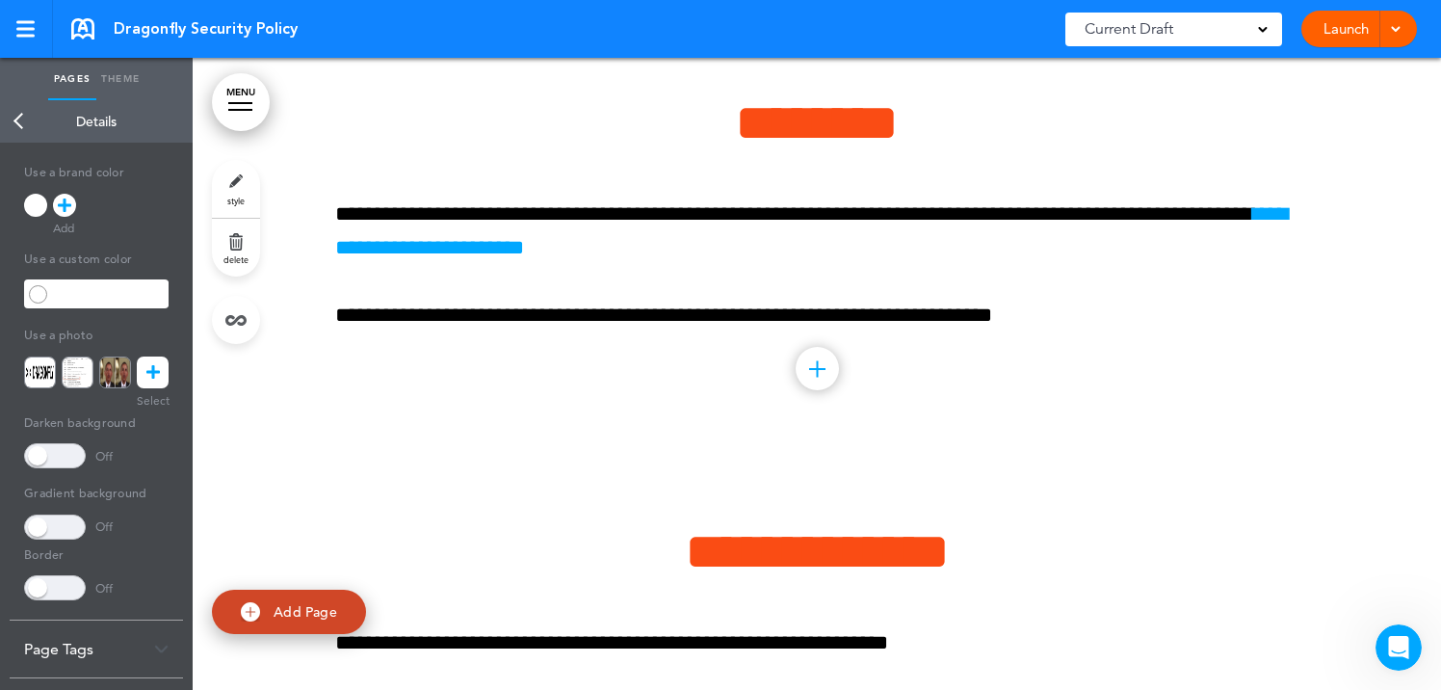
click at [159, 364] on link at bounding box center [153, 372] width 32 height 32
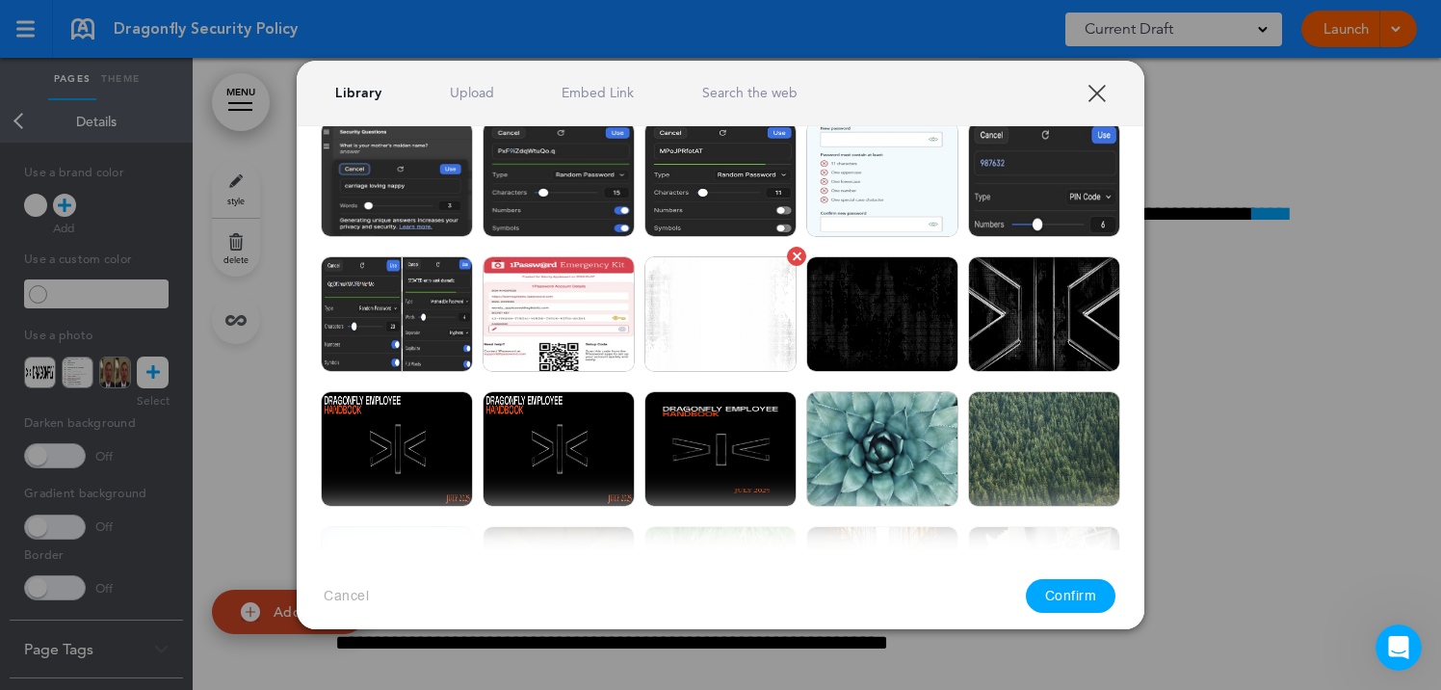
click at [723, 311] on img at bounding box center [720, 314] width 152 height 116
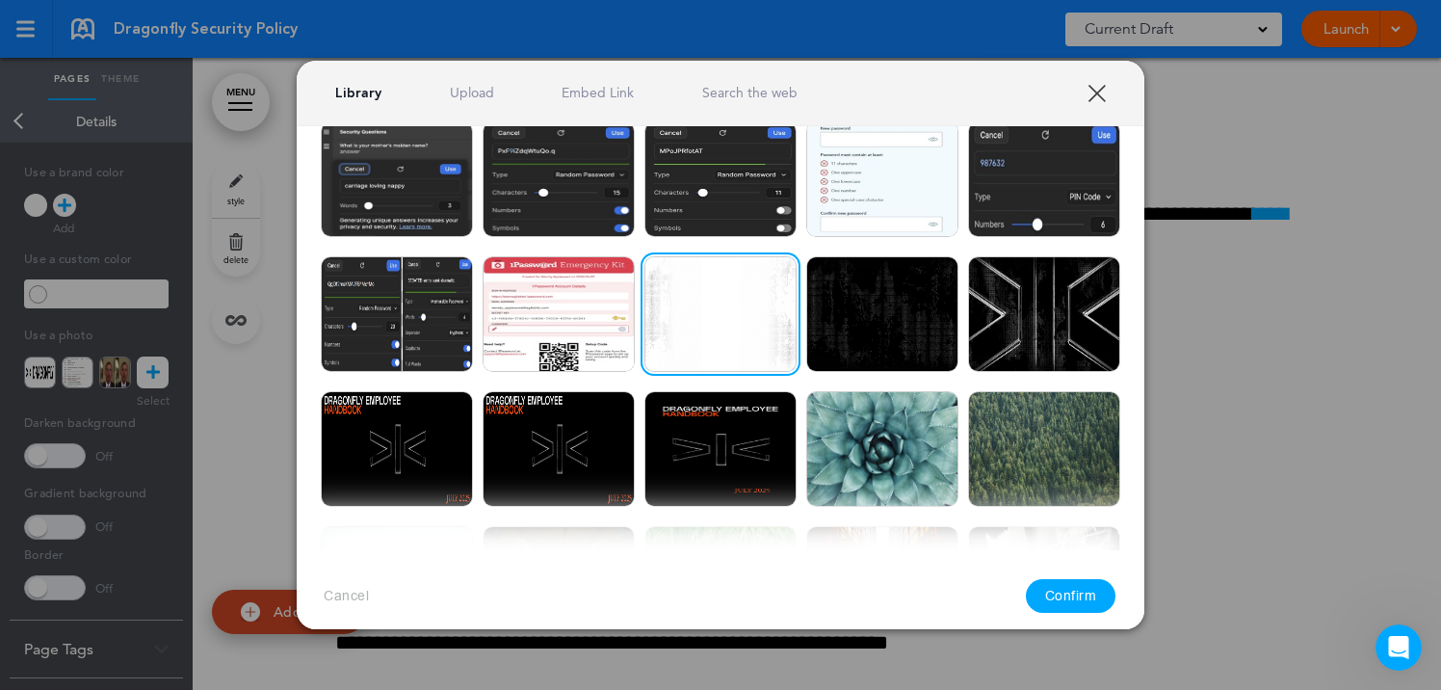
click at [1081, 589] on button "Confirm" at bounding box center [1071, 596] width 91 height 34
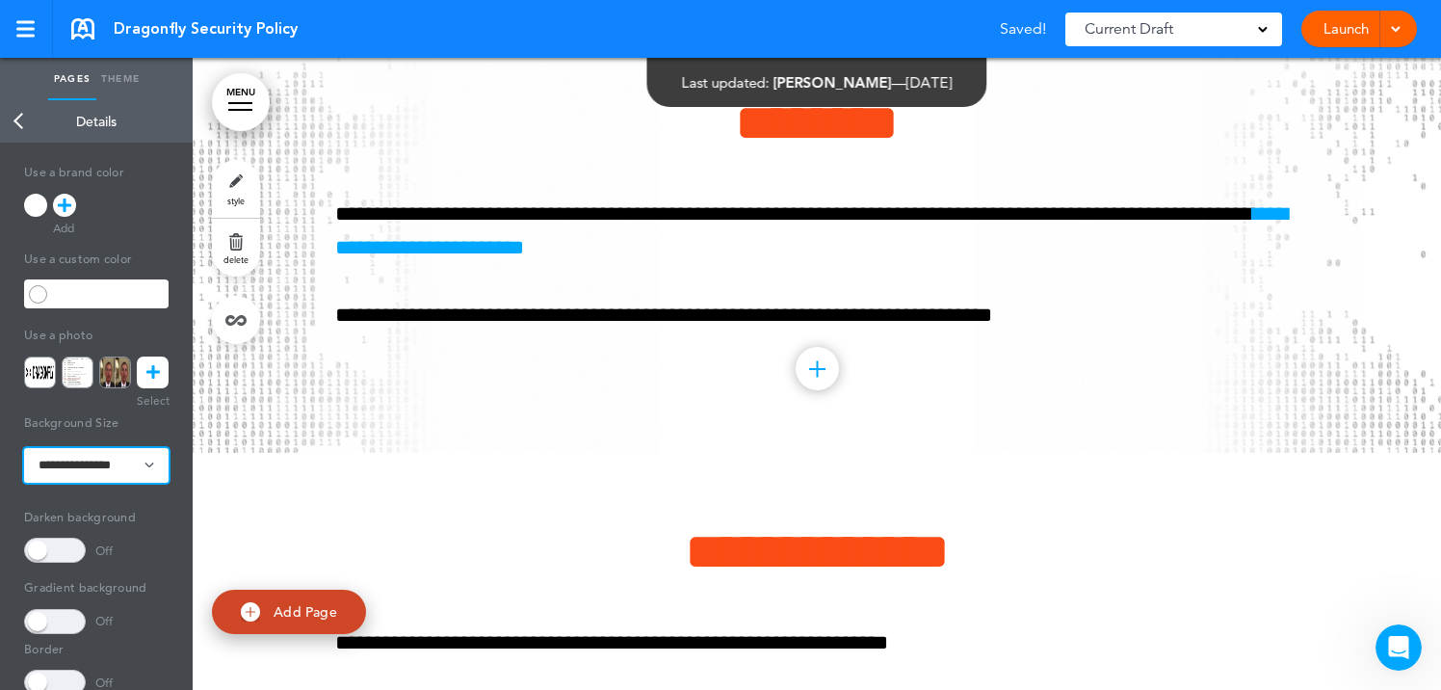
click at [90, 470] on select "**********" at bounding box center [96, 465] width 144 height 35
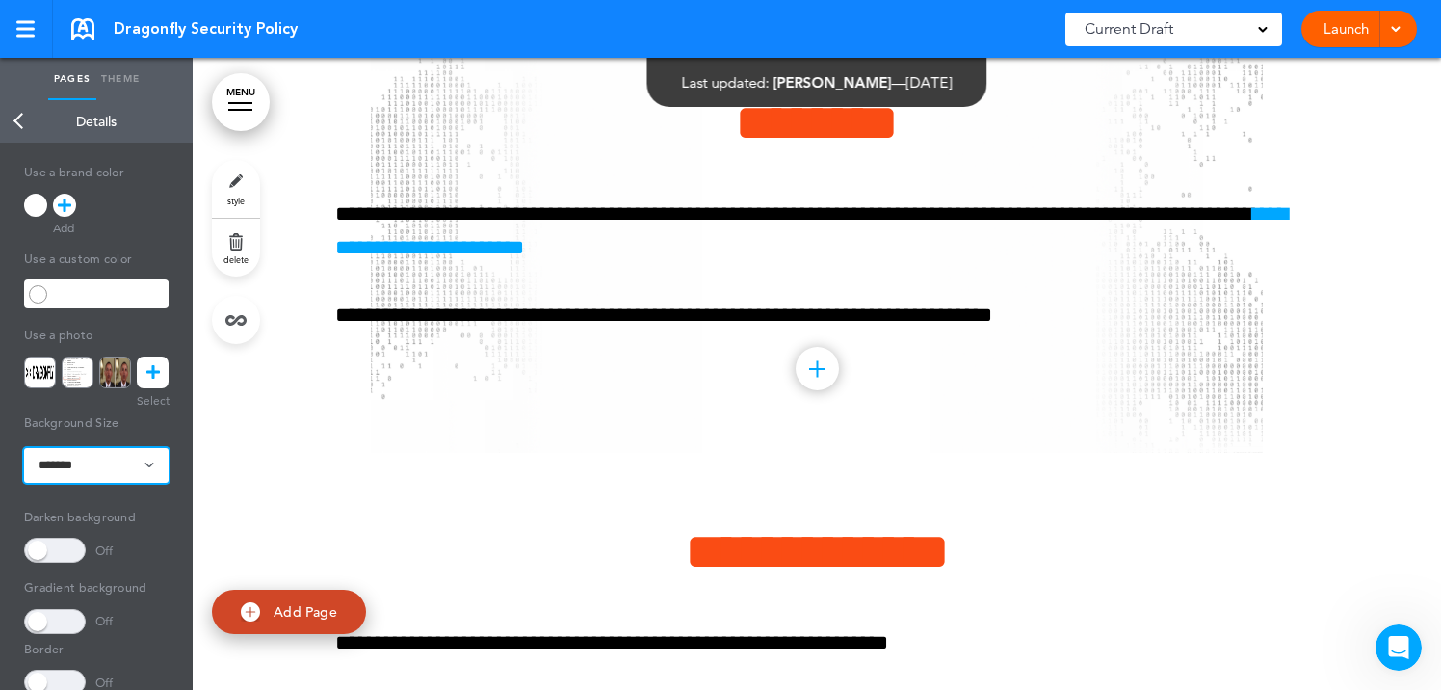
click at [99, 468] on select "**********" at bounding box center [96, 465] width 144 height 35
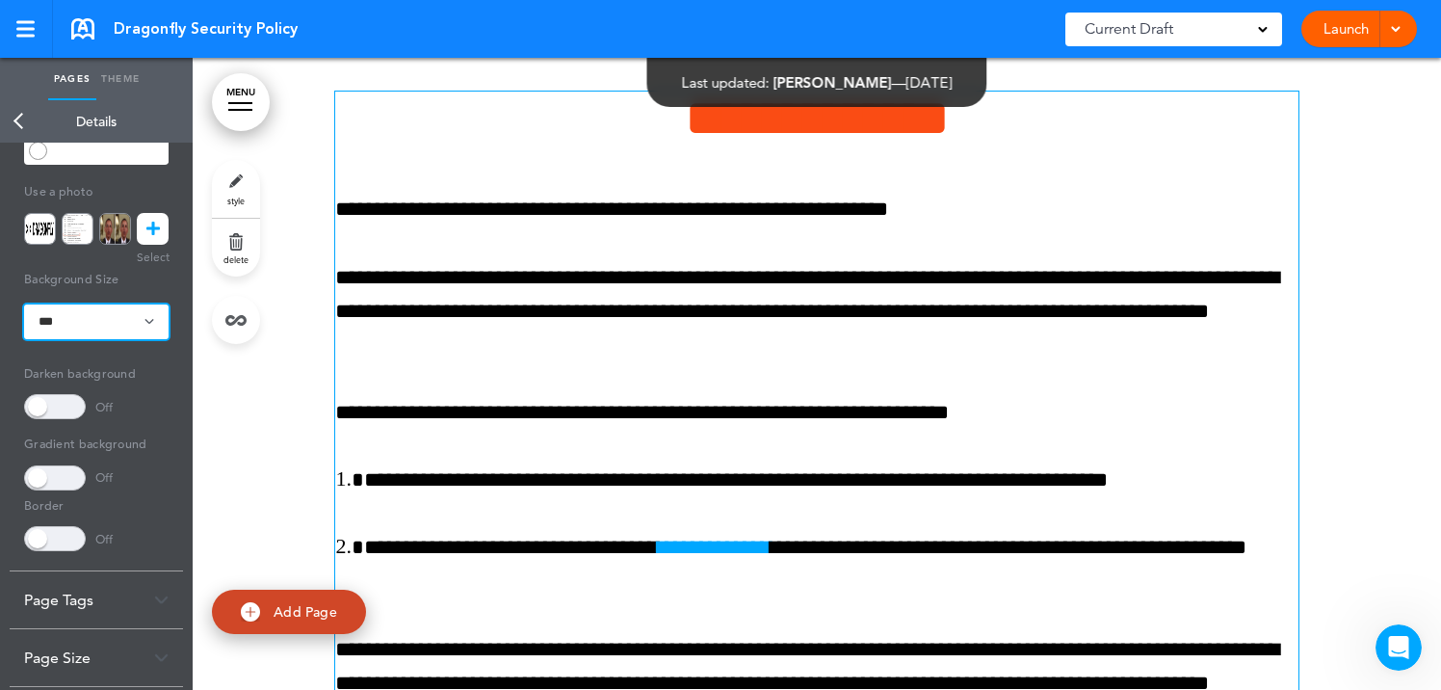
scroll to position [17441, 0]
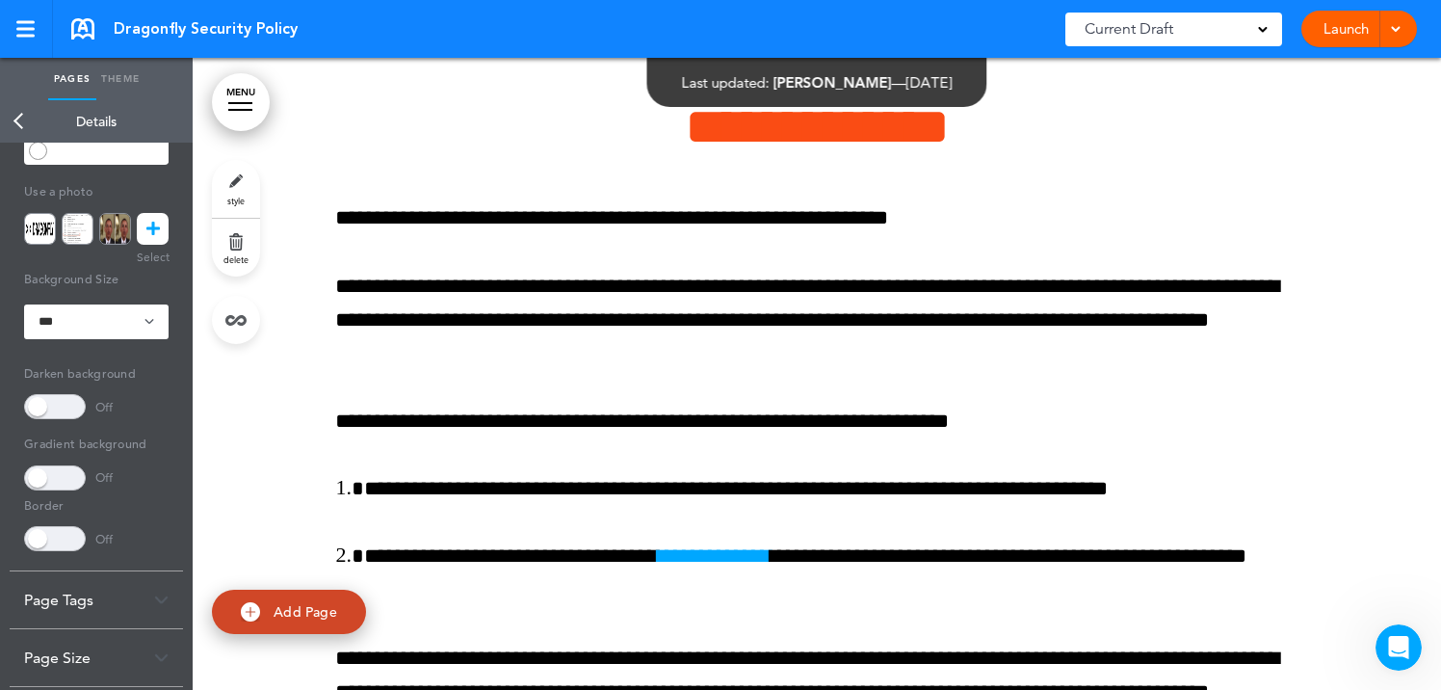
click at [261, 481] on div at bounding box center [817, 445] width 1248 height 835
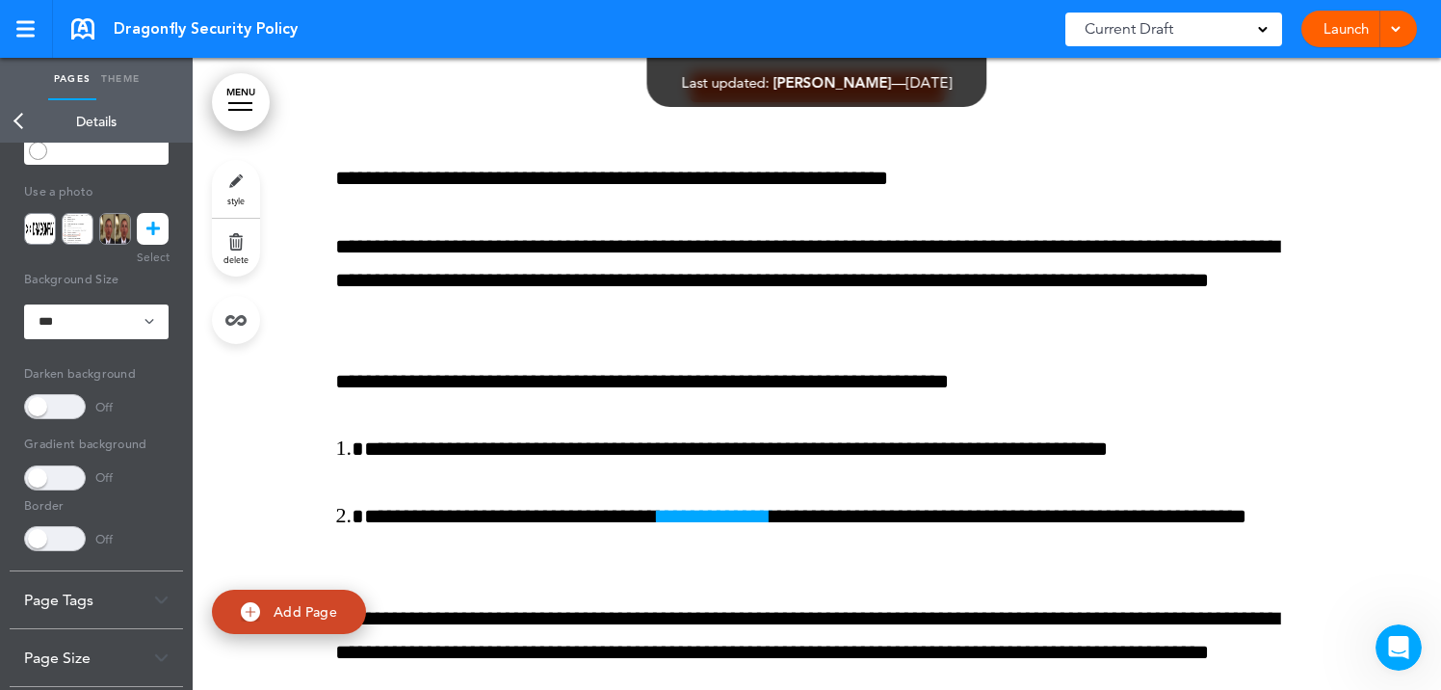
scroll to position [17454, 0]
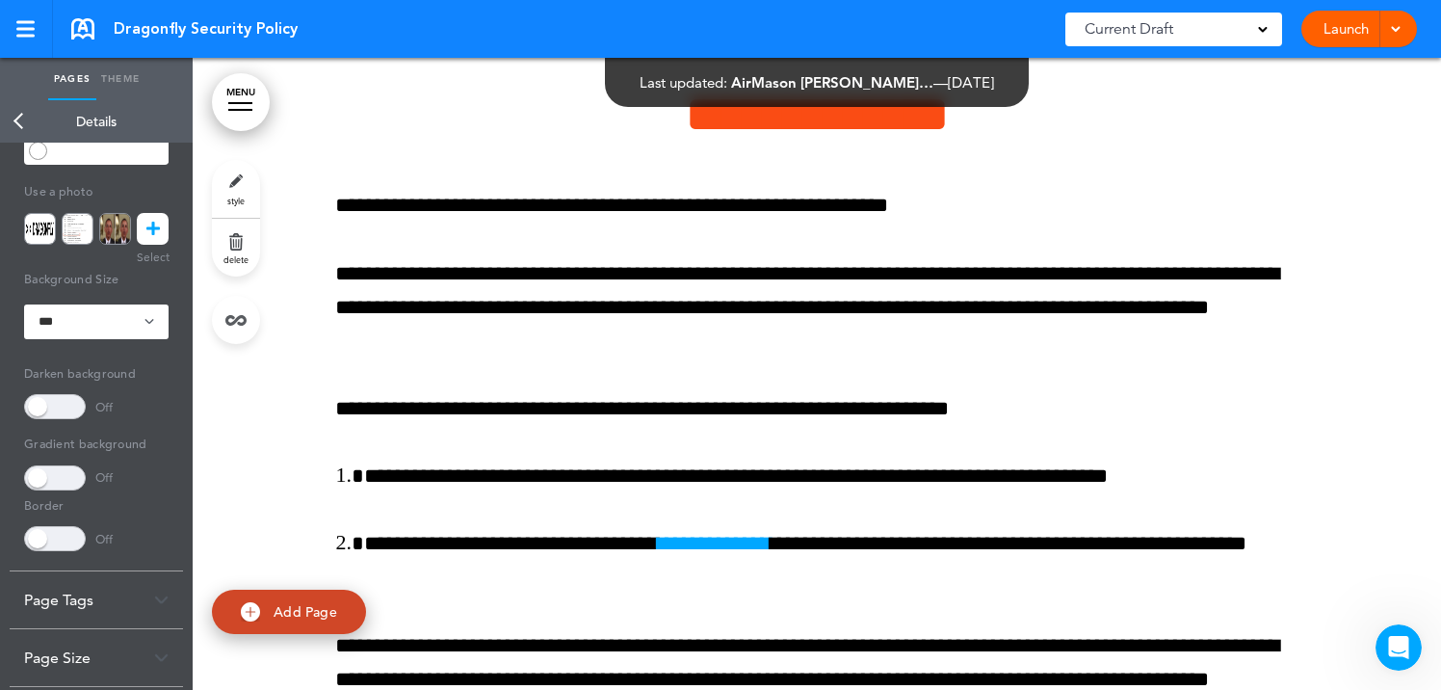
click at [240, 186] on link "style" at bounding box center [236, 189] width 48 height 58
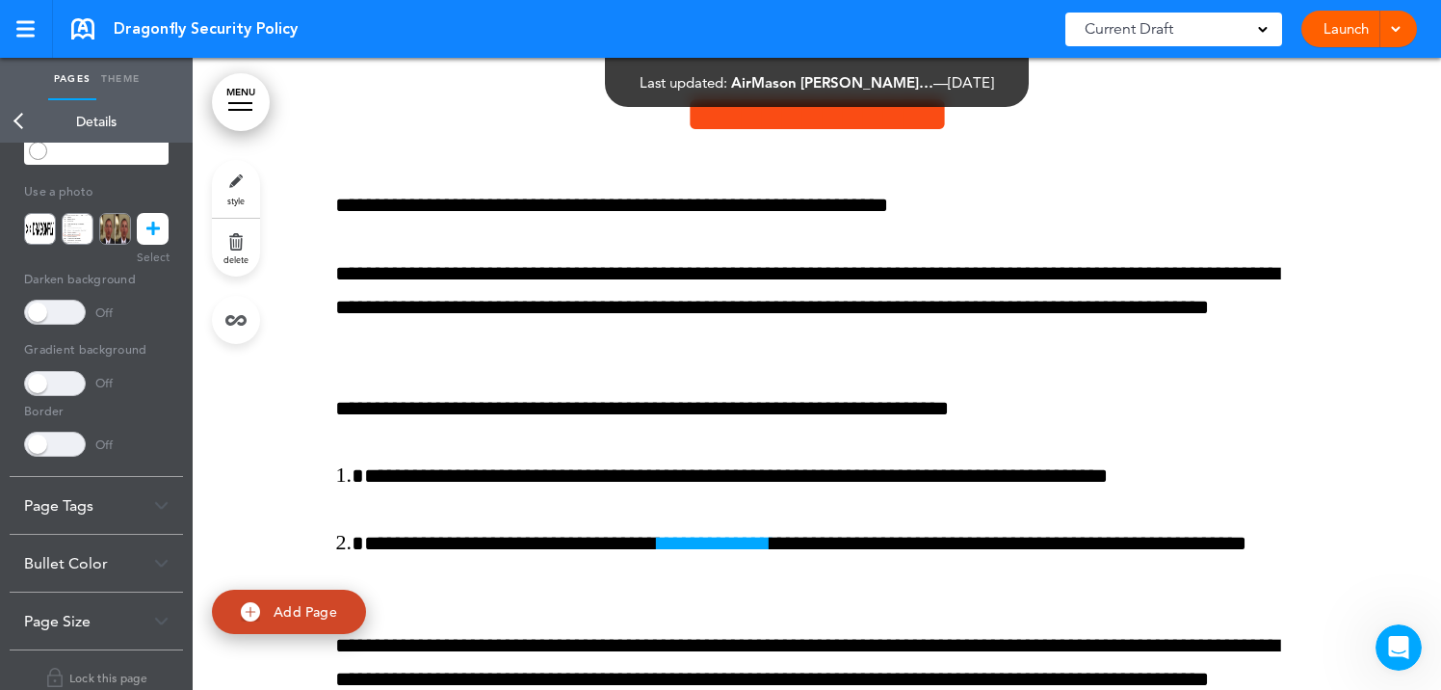
click at [152, 226] on icon at bounding box center [152, 229] width 13 height 32
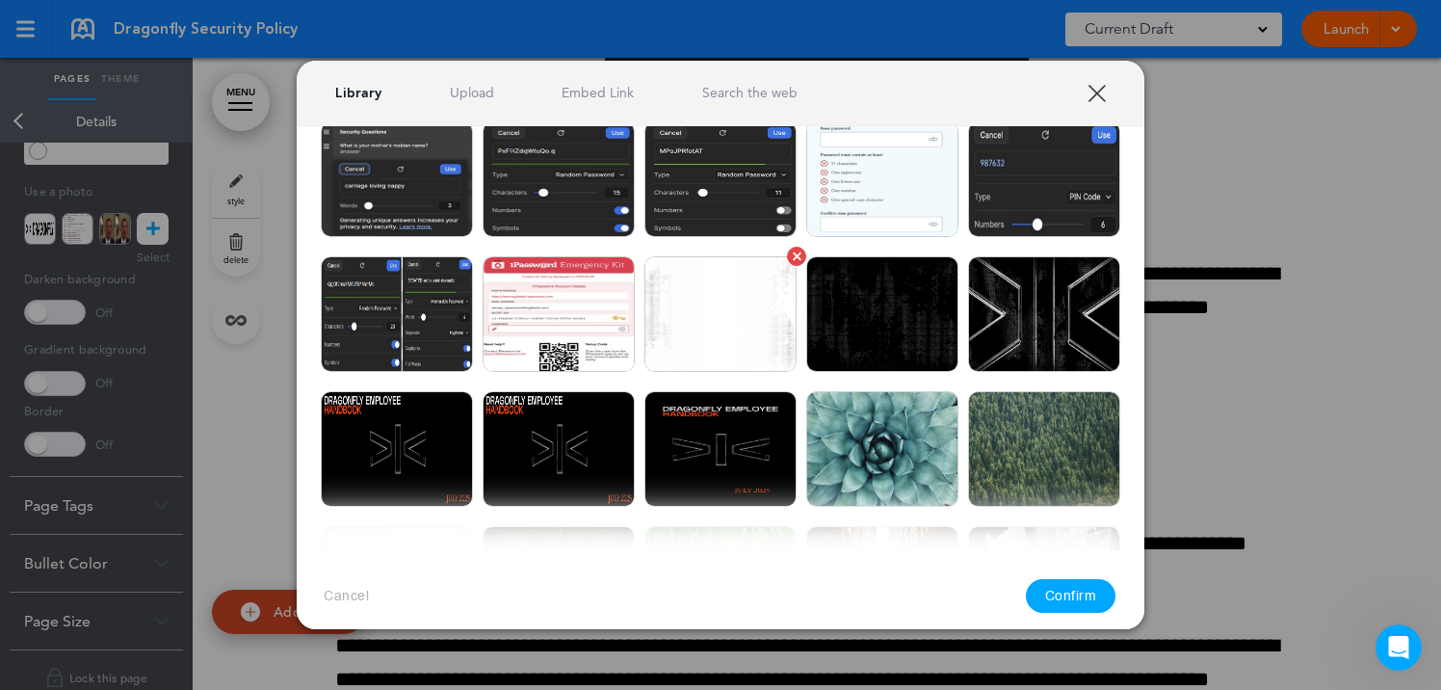
click at [738, 351] on img at bounding box center [720, 314] width 152 height 116
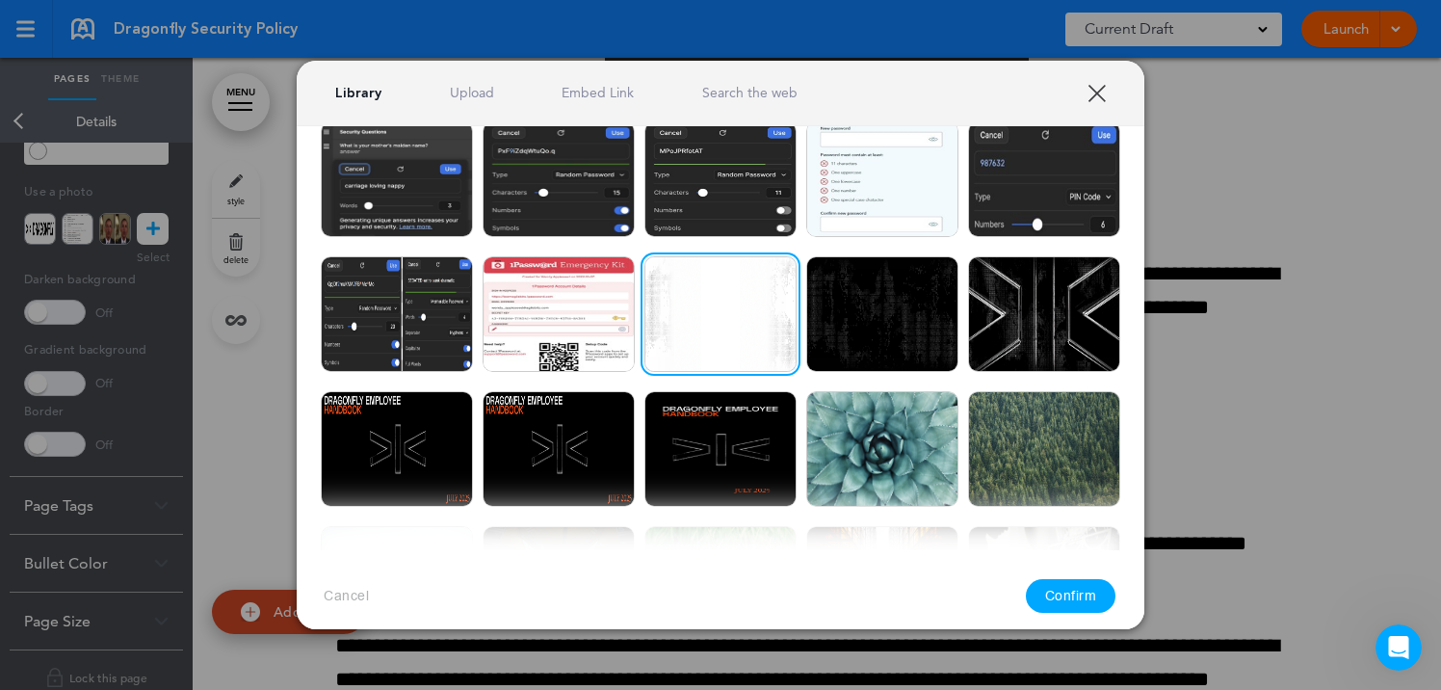
click at [1086, 596] on button "Confirm" at bounding box center [1071, 596] width 91 height 34
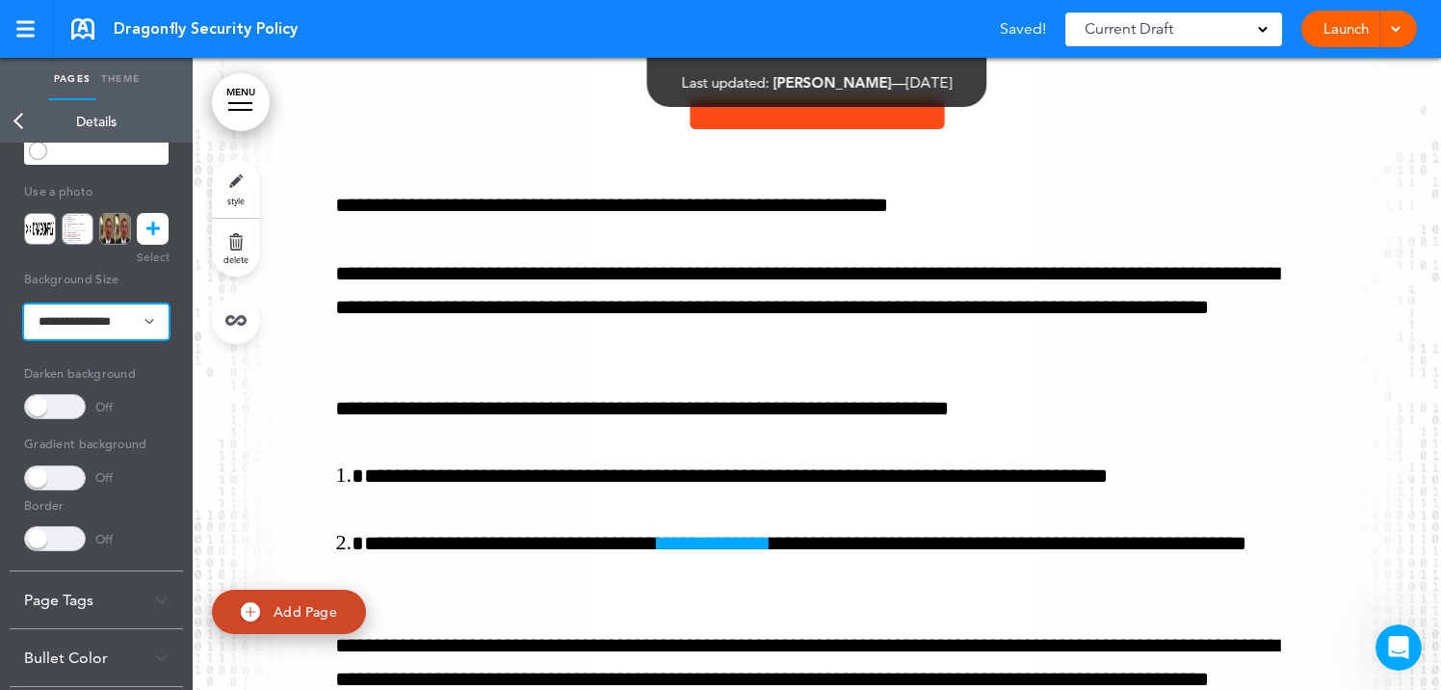
click at [129, 322] on select "**********" at bounding box center [96, 321] width 144 height 35
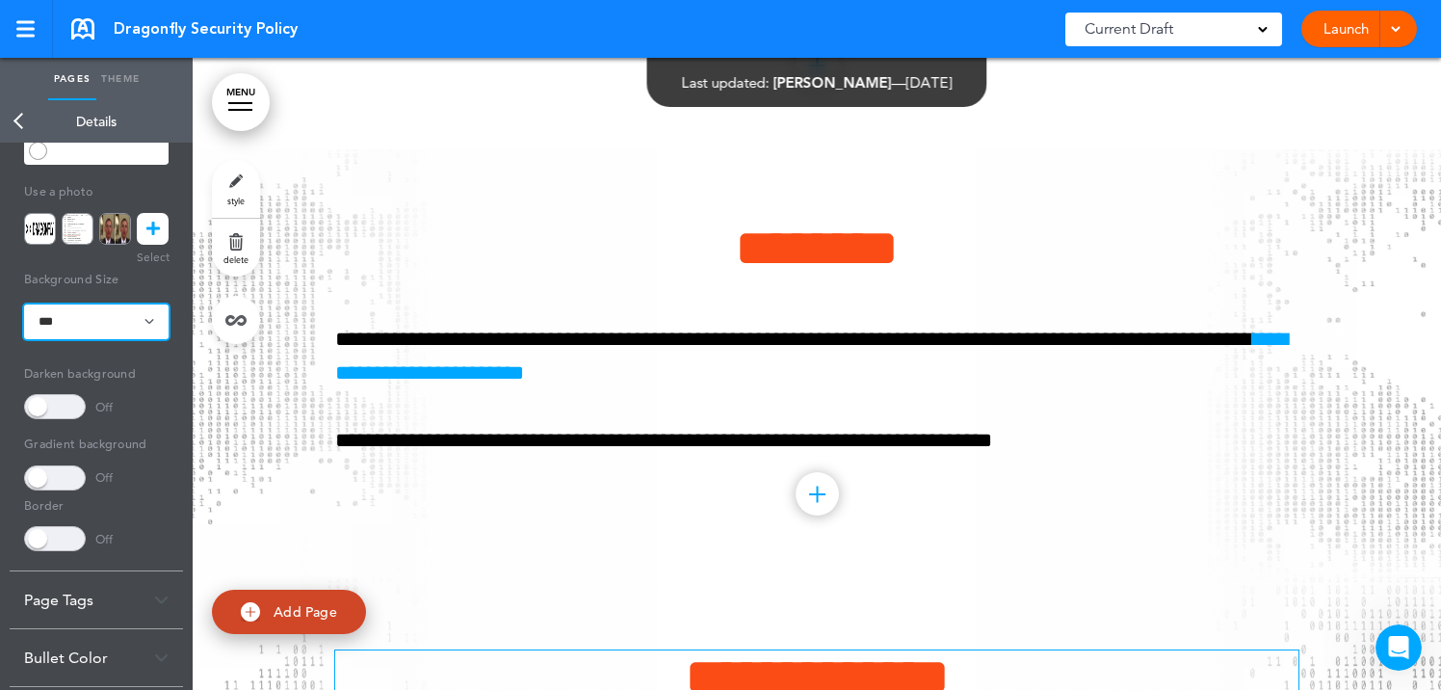
scroll to position [16917, 0]
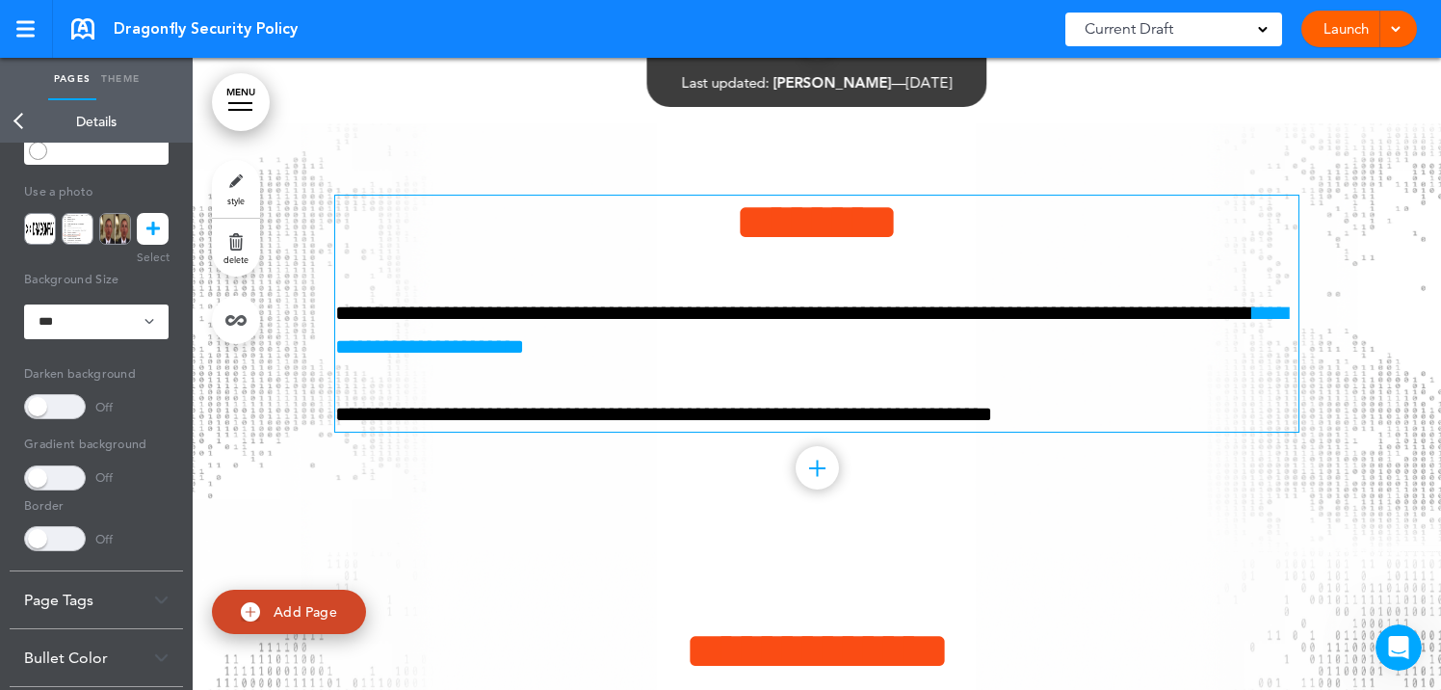
click at [508, 357] on link "**********" at bounding box center [811, 329] width 952 height 55
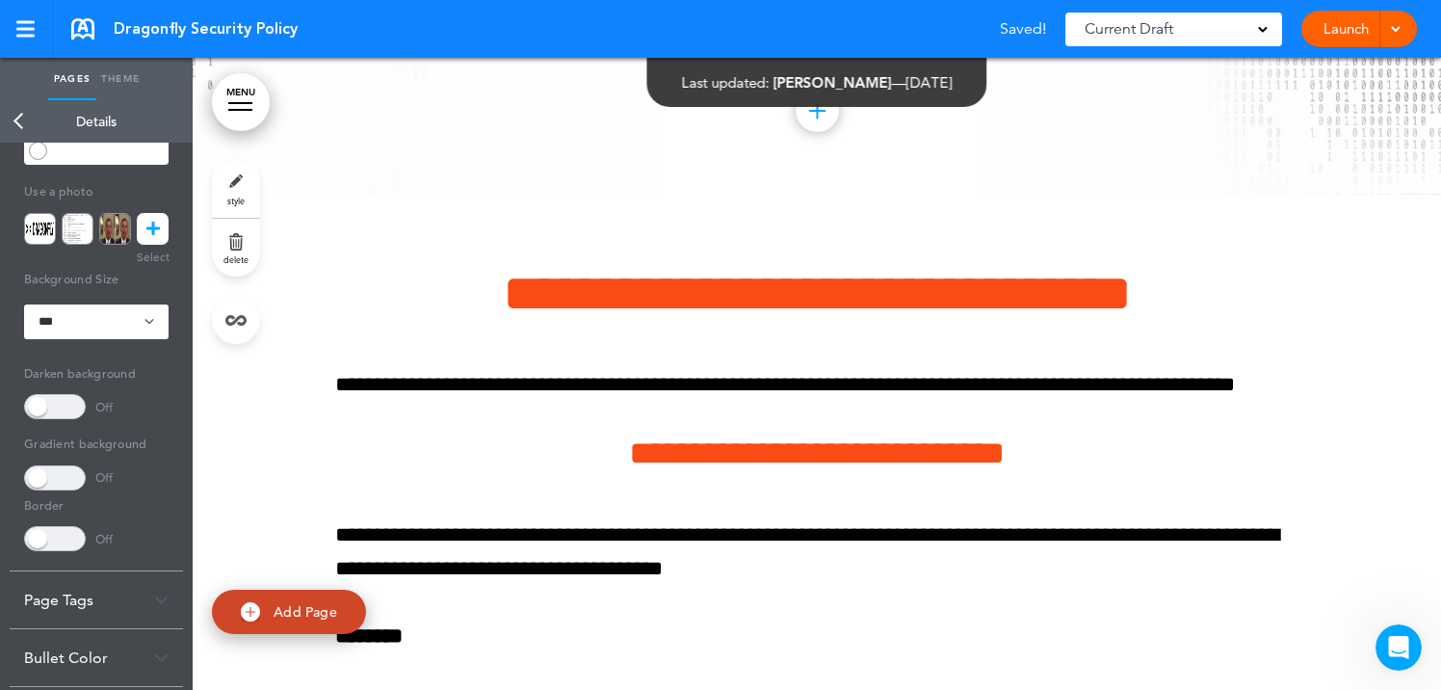
scroll to position [18116, 0]
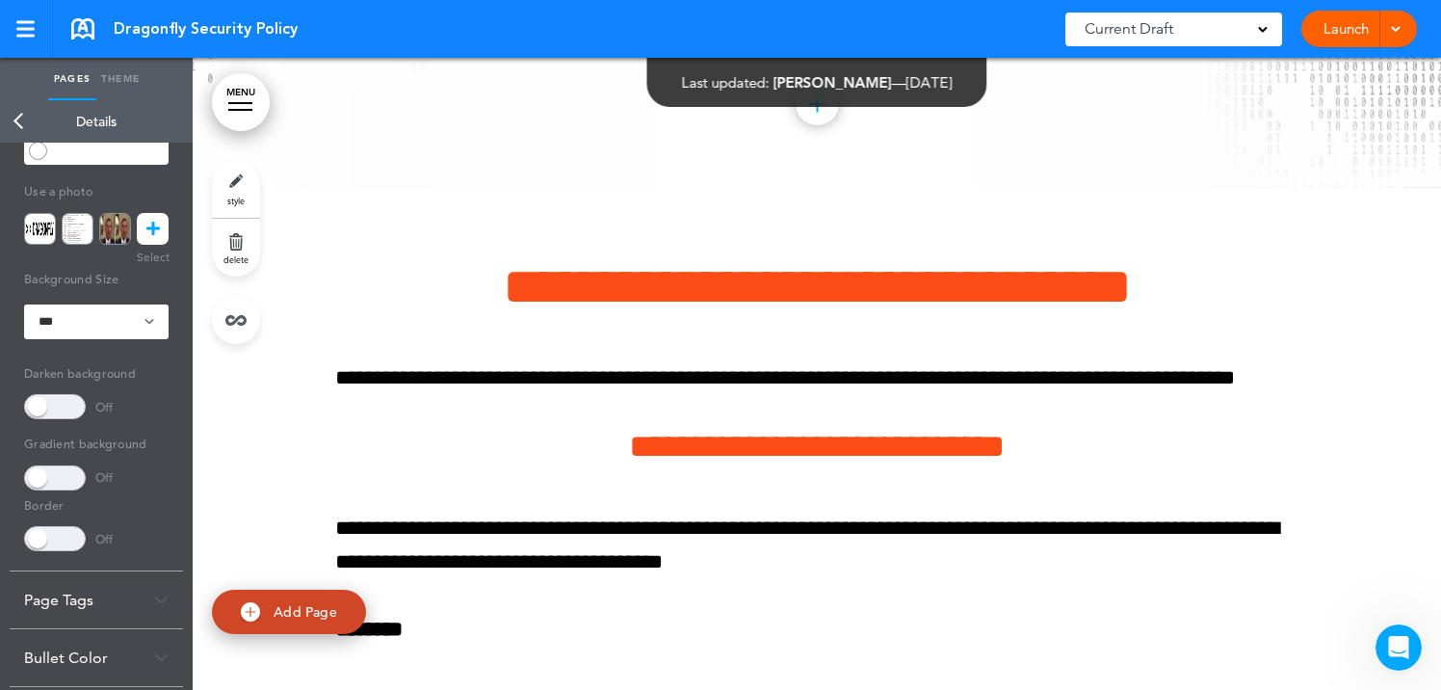
click at [71, 76] on link "Pages" at bounding box center [72, 79] width 48 height 42
click at [17, 119] on link "Back" at bounding box center [19, 121] width 39 height 42
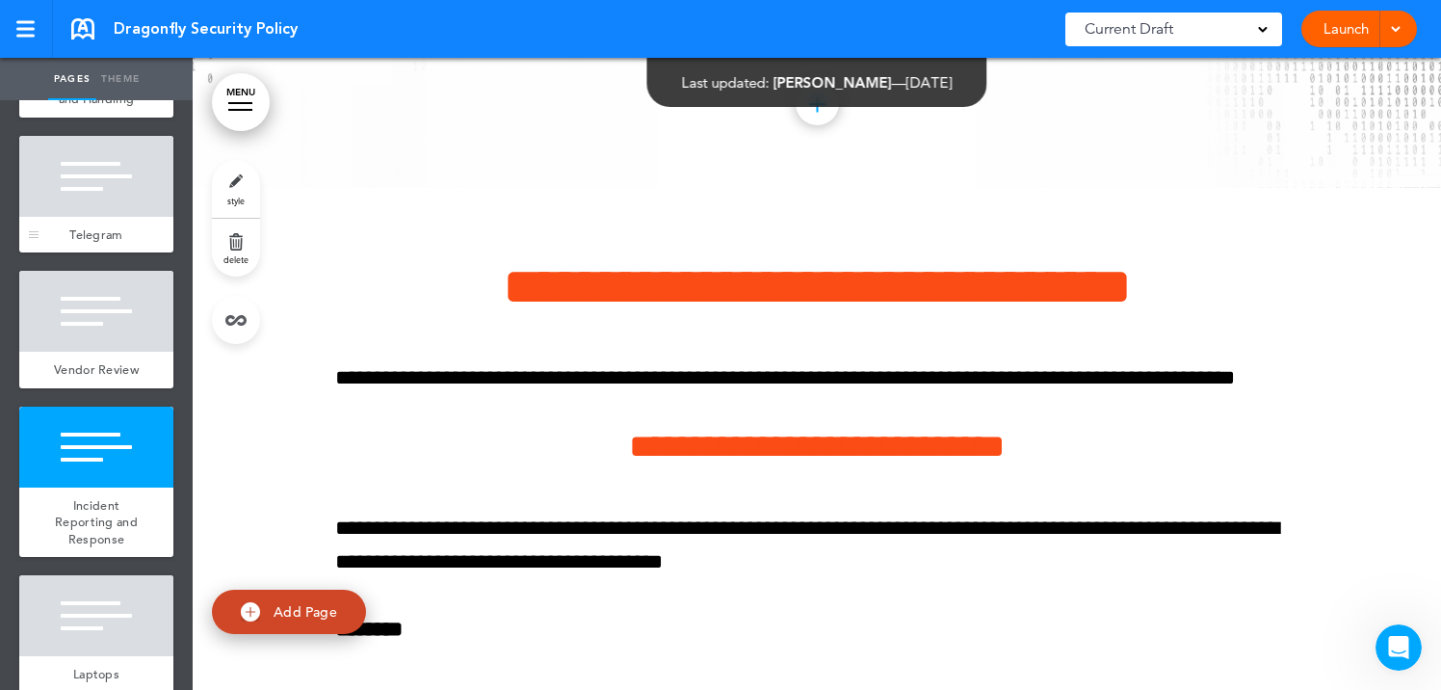
scroll to position [847, 0]
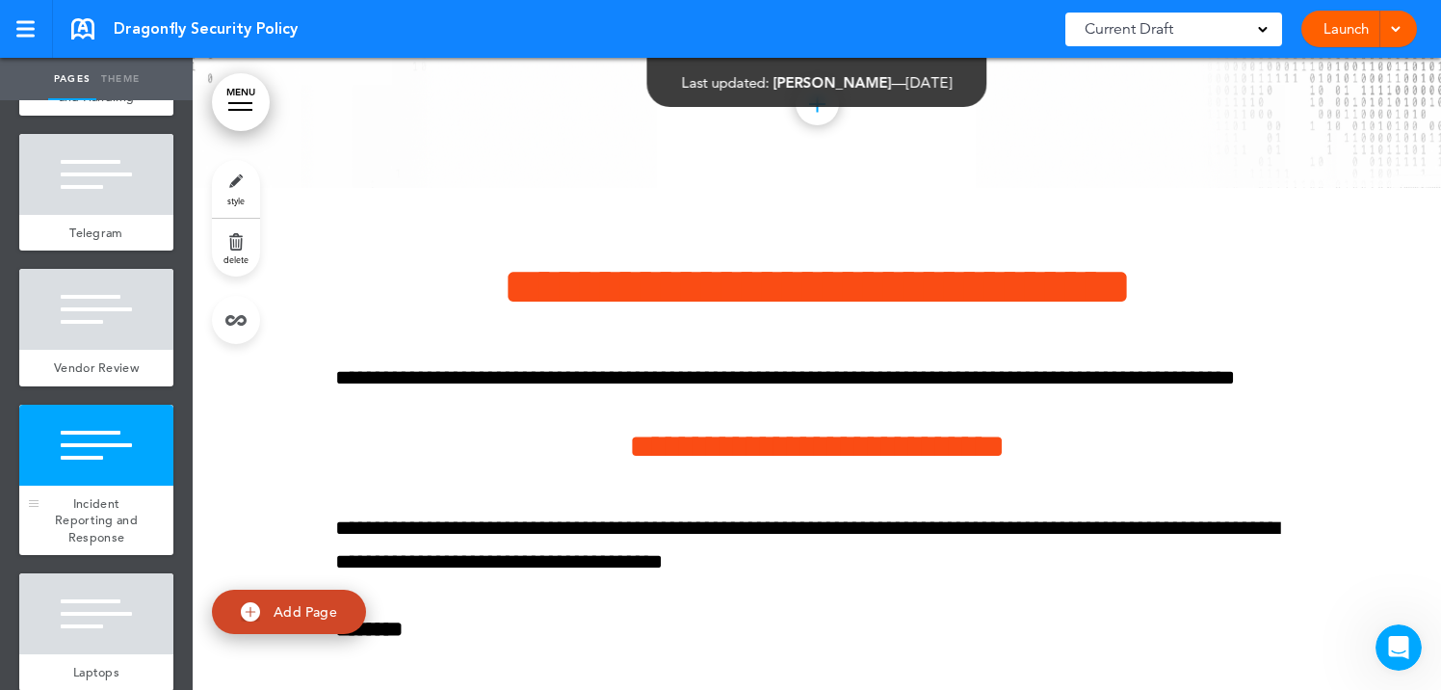
click at [116, 482] on div at bounding box center [96, 444] width 154 height 81
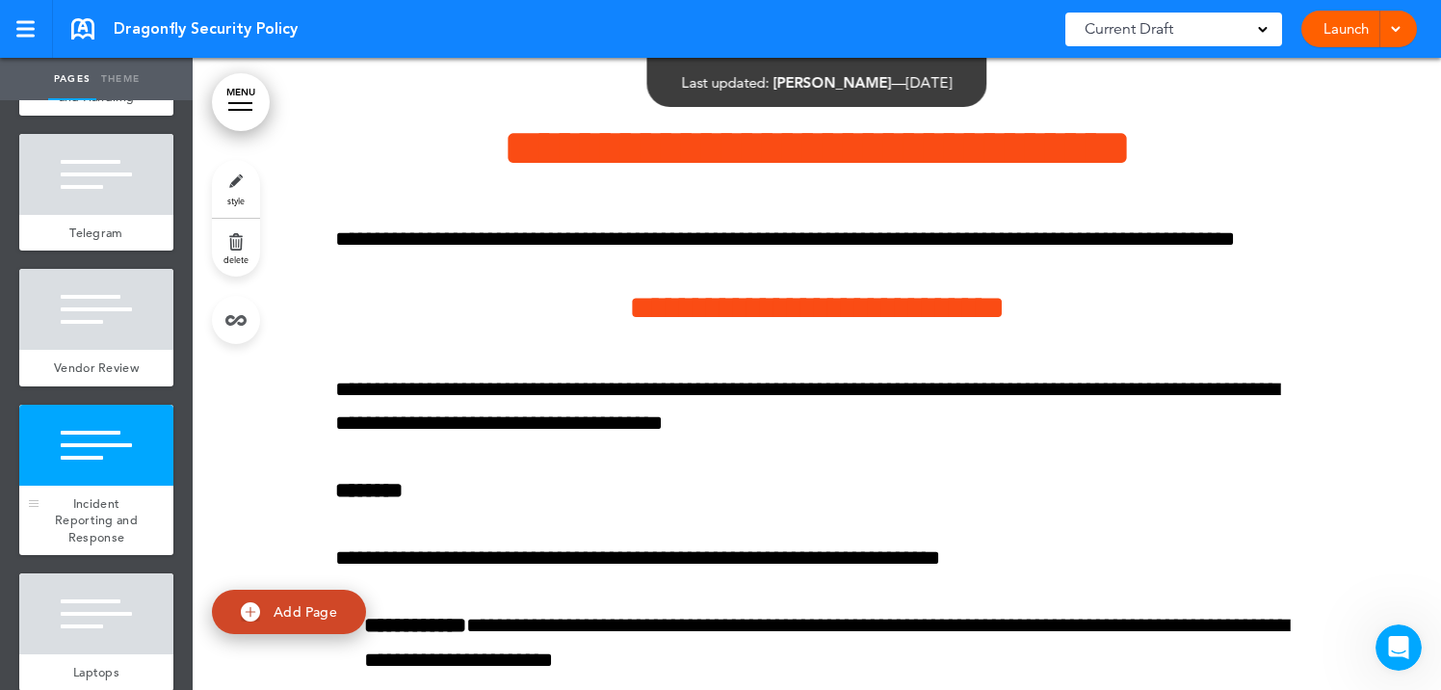
scroll to position [18281, 0]
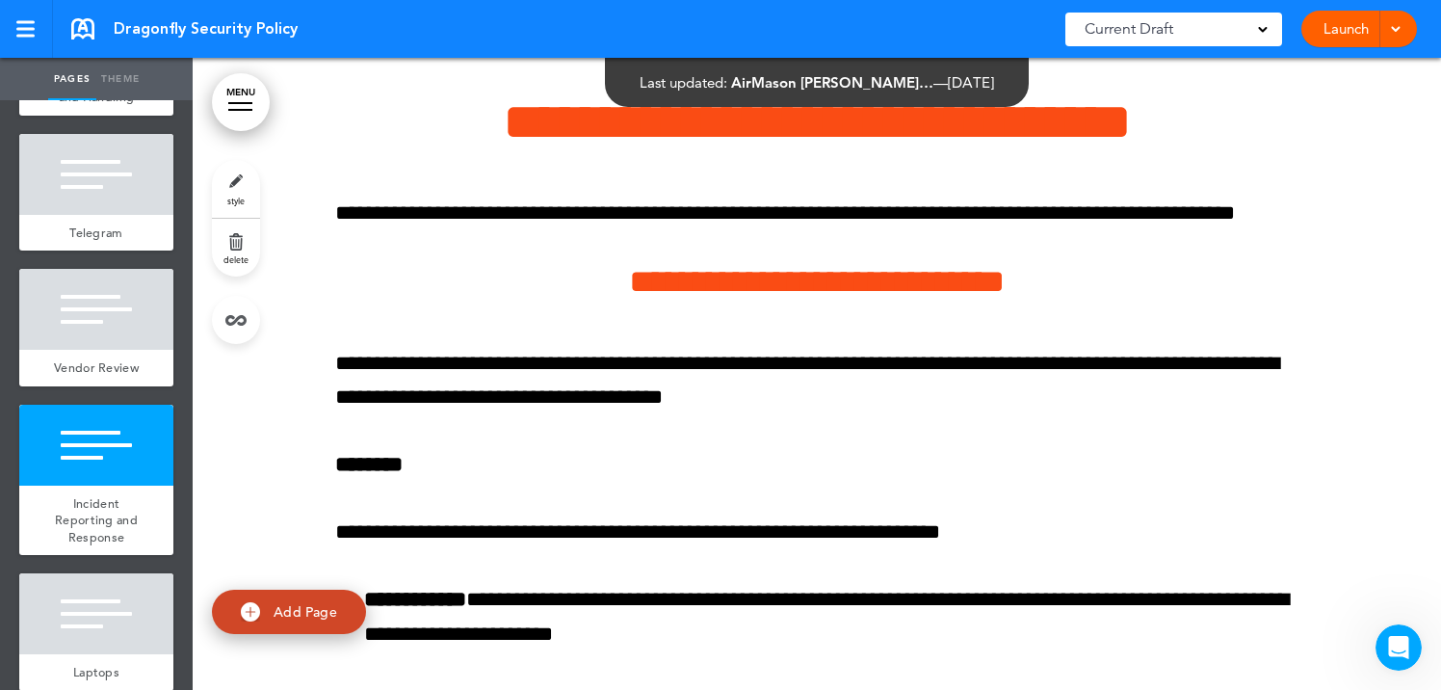
click at [229, 183] on link "style" at bounding box center [236, 189] width 48 height 58
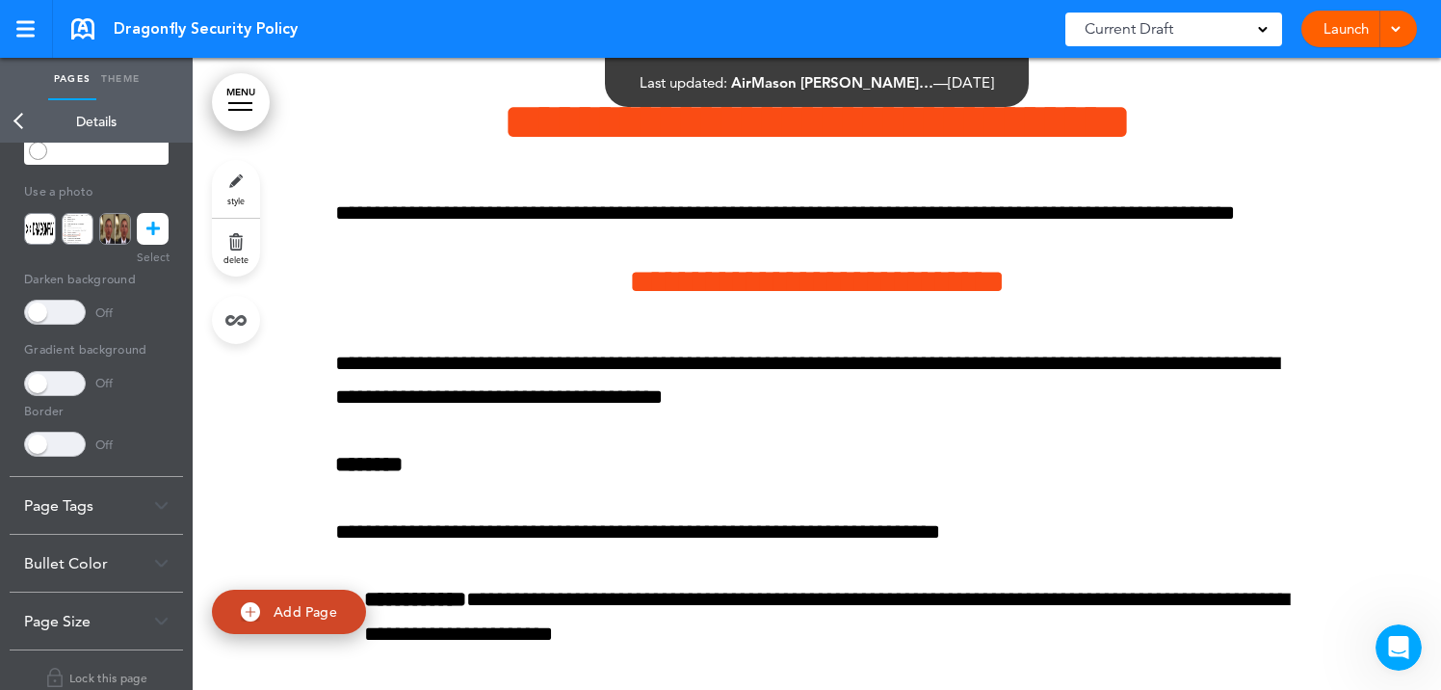
click at [158, 228] on icon at bounding box center [152, 229] width 13 height 32
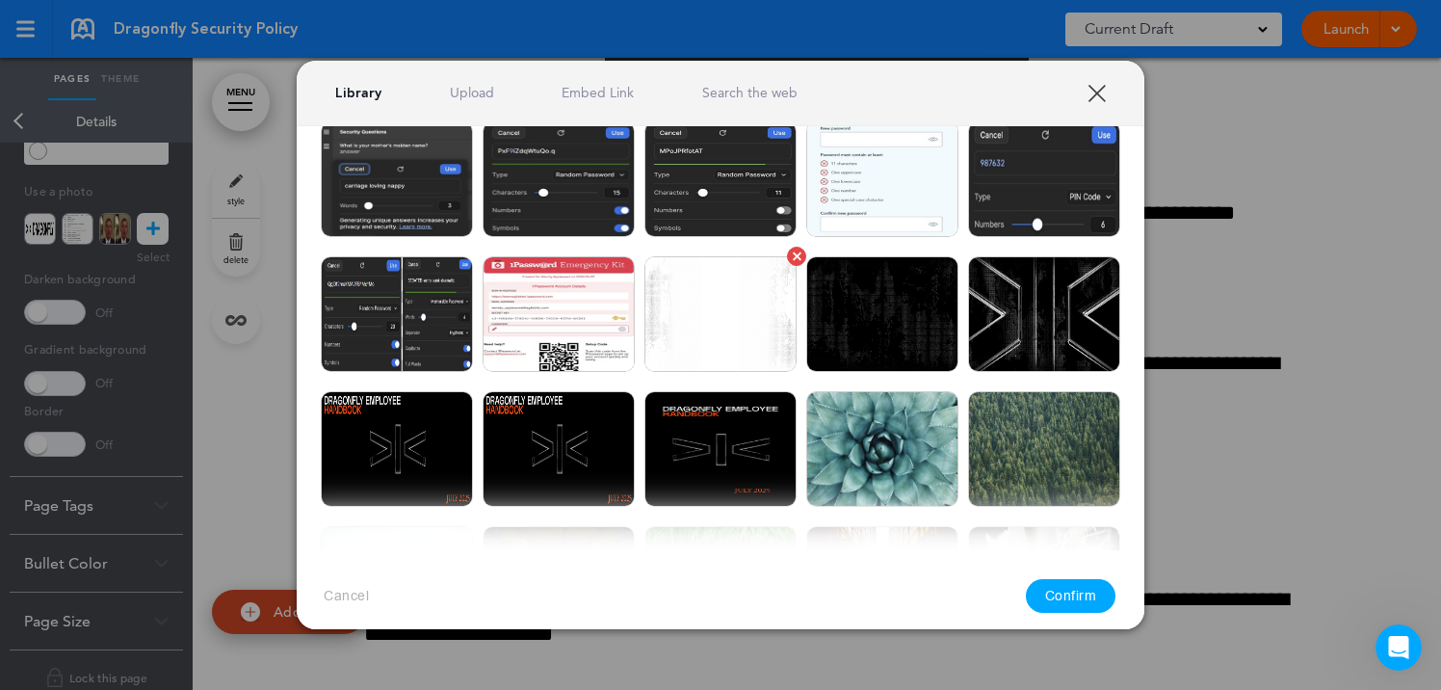
click at [755, 344] on img at bounding box center [720, 314] width 152 height 116
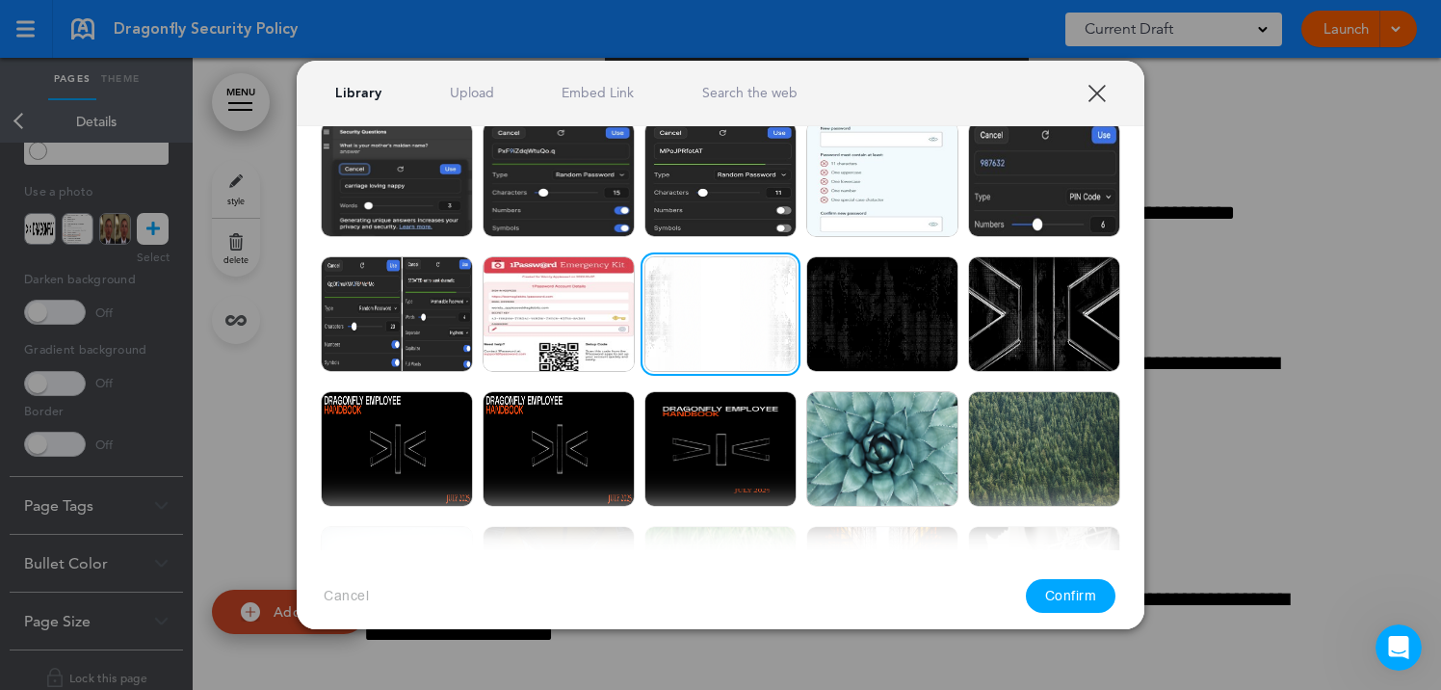
click at [1076, 598] on button "Confirm" at bounding box center [1071, 596] width 91 height 34
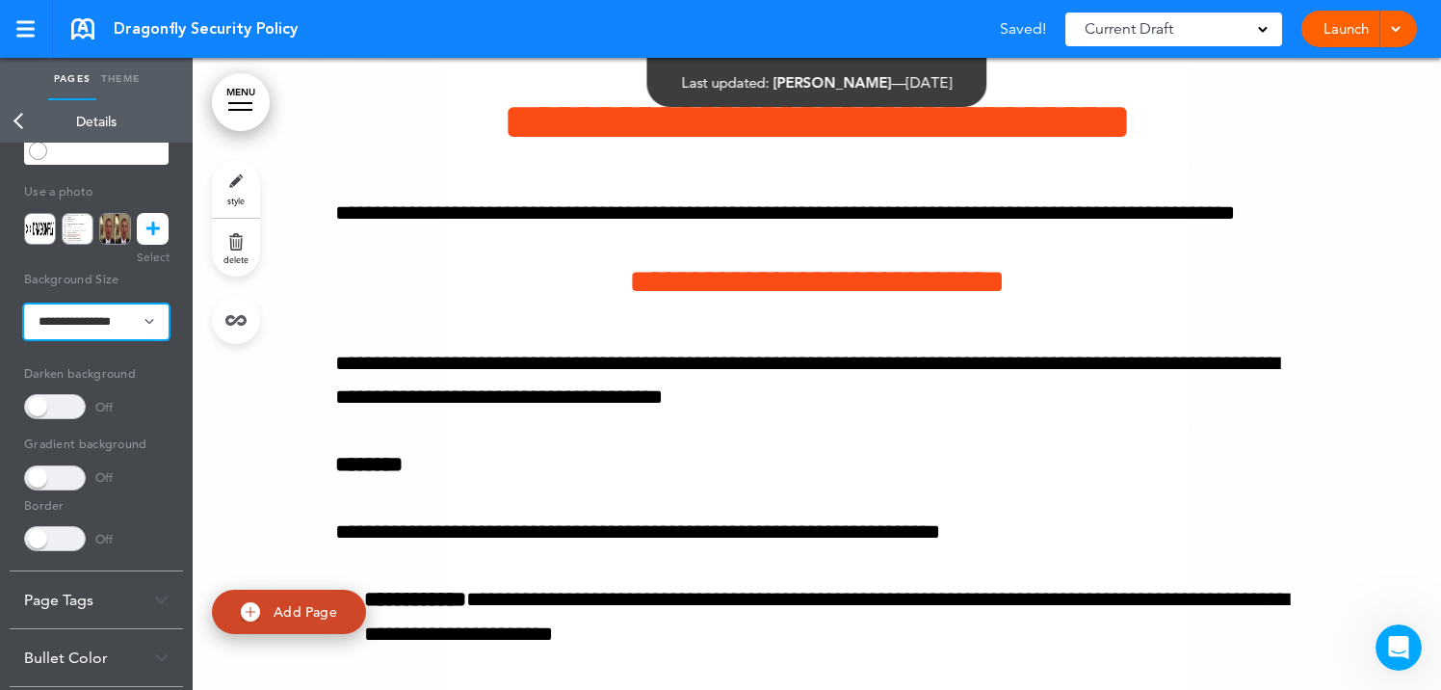
click at [119, 326] on select "**********" at bounding box center [96, 321] width 144 height 35
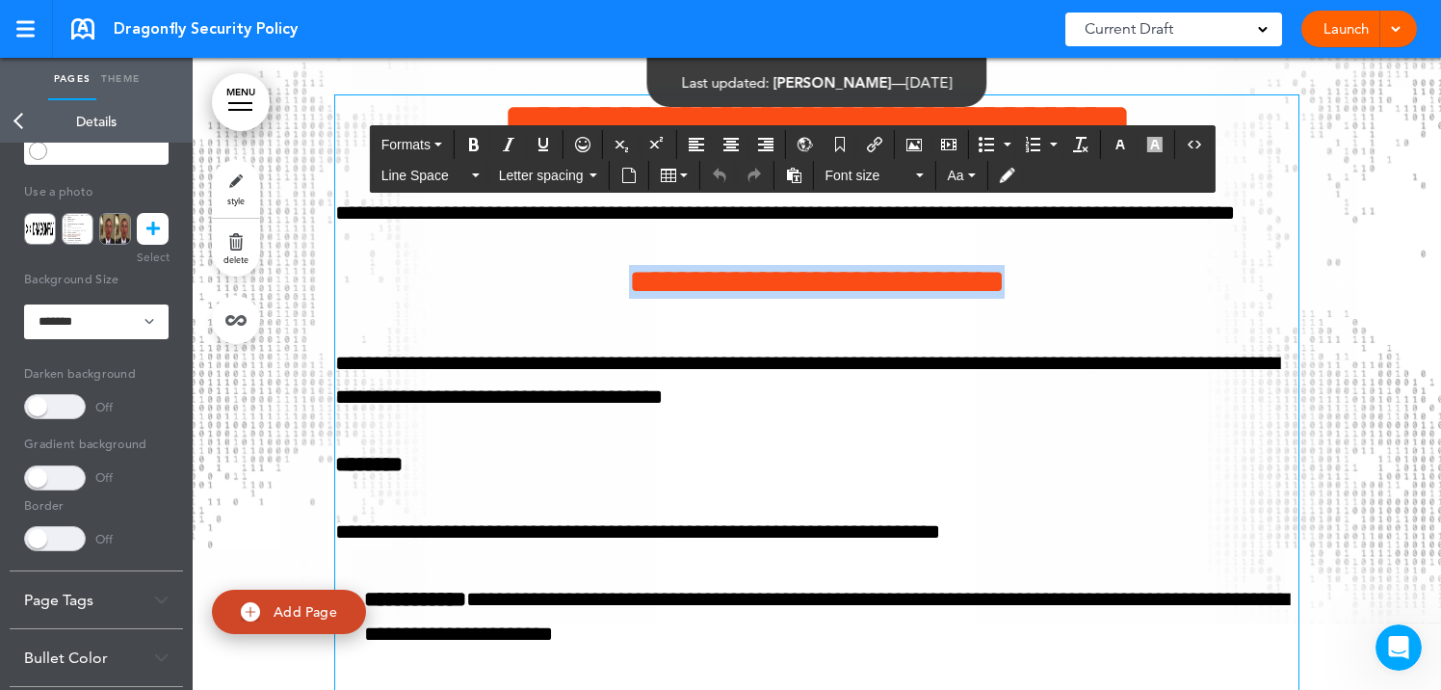
drag, startPoint x: 1069, startPoint y: 316, endPoint x: 602, endPoint y: 312, distance: 467.1
click at [602, 299] on h4 "**********" at bounding box center [816, 282] width 963 height 34
click at [1119, 143] on icon "button" at bounding box center [1119, 144] width 15 height 15
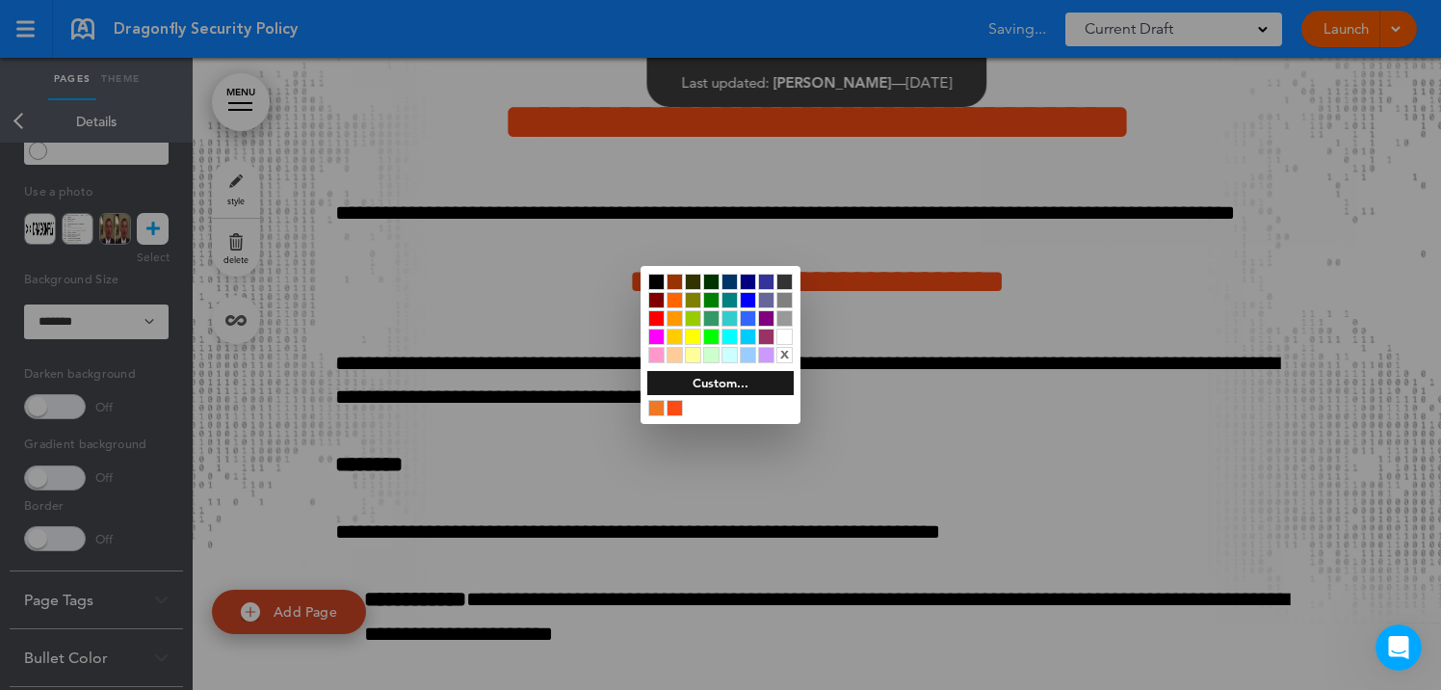
click at [650, 283] on div at bounding box center [656, 281] width 16 height 16
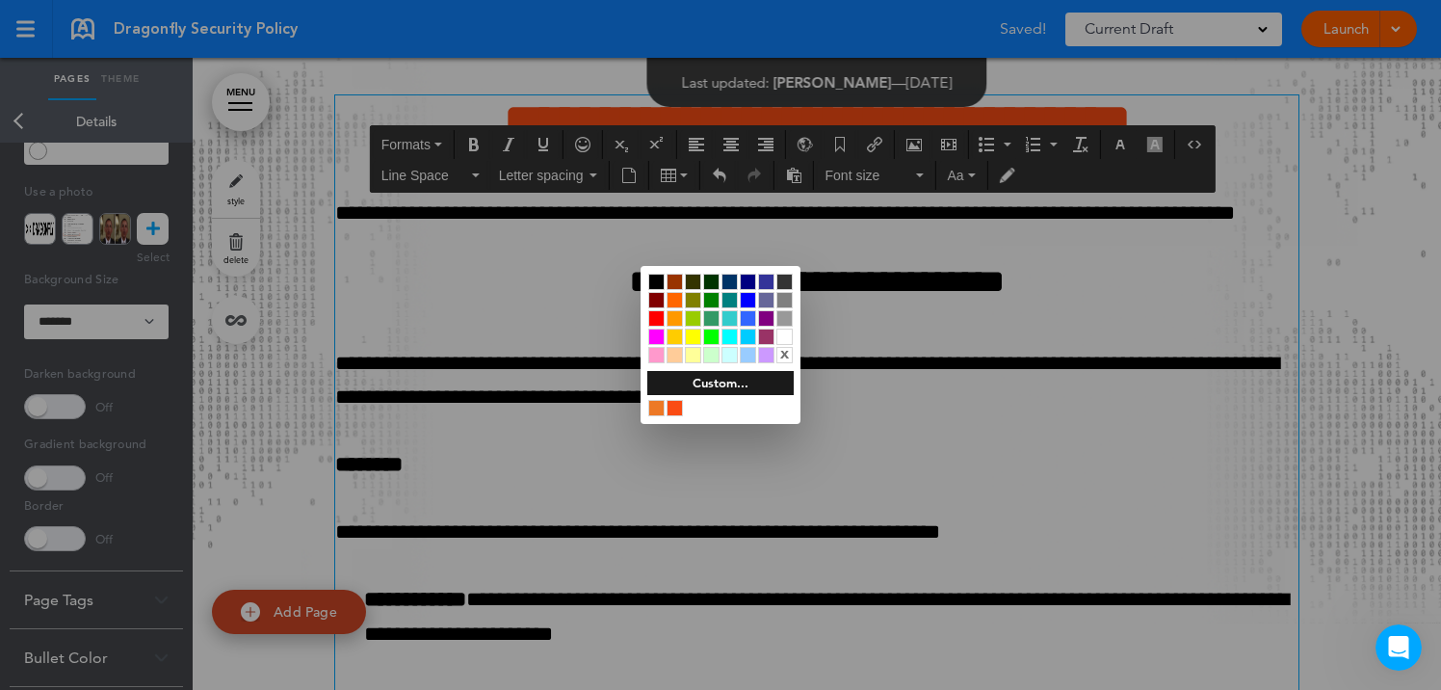
click at [838, 542] on div at bounding box center [720, 345] width 1441 height 690
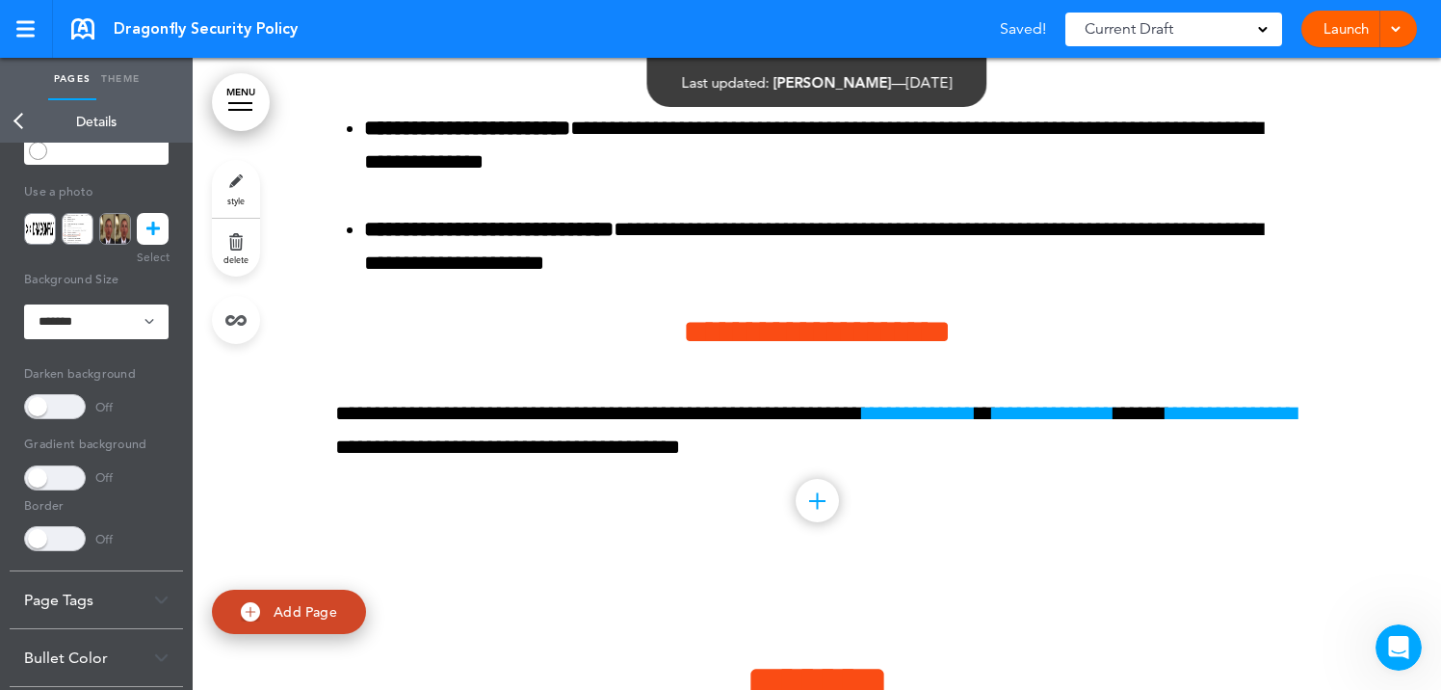
scroll to position [19143, 0]
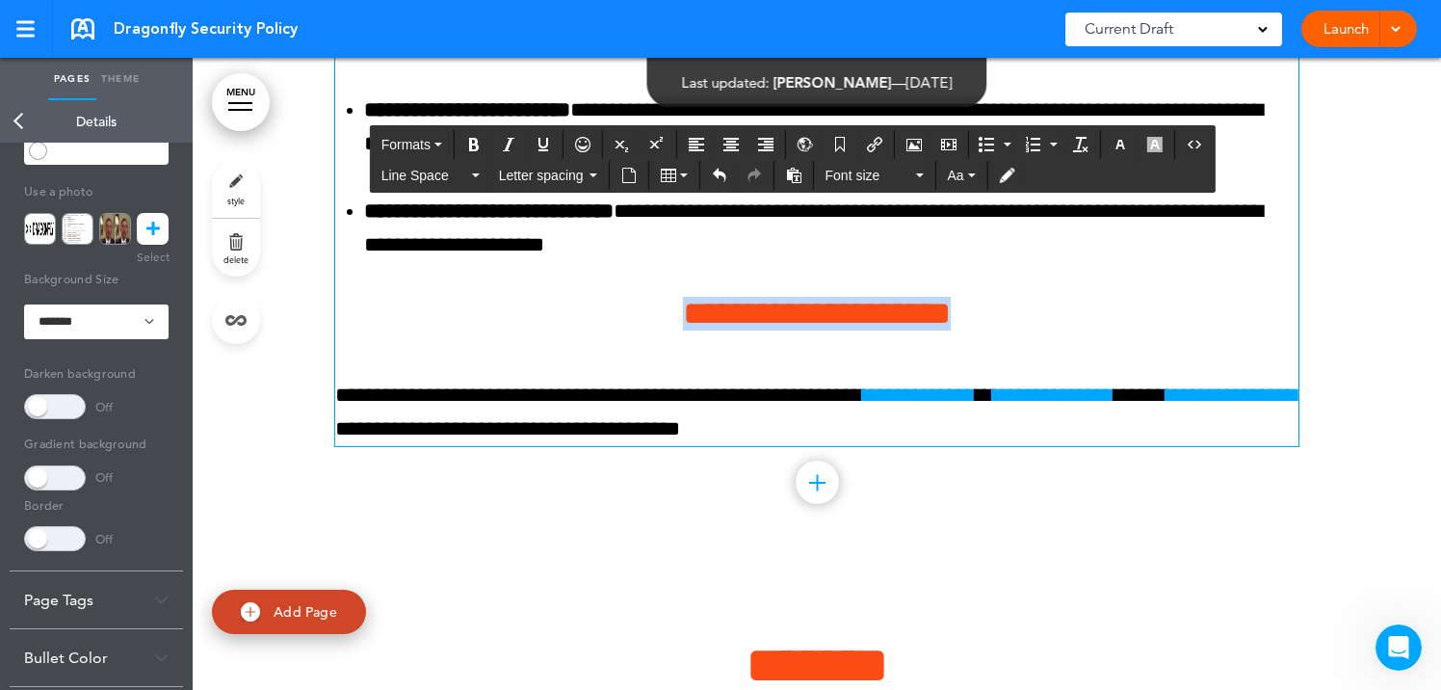
drag, startPoint x: 646, startPoint y: 346, endPoint x: 986, endPoint y: 341, distance: 340.0
click at [986, 330] on h4 "**********" at bounding box center [816, 314] width 963 height 34
click at [1119, 143] on icon "button" at bounding box center [1119, 144] width 15 height 15
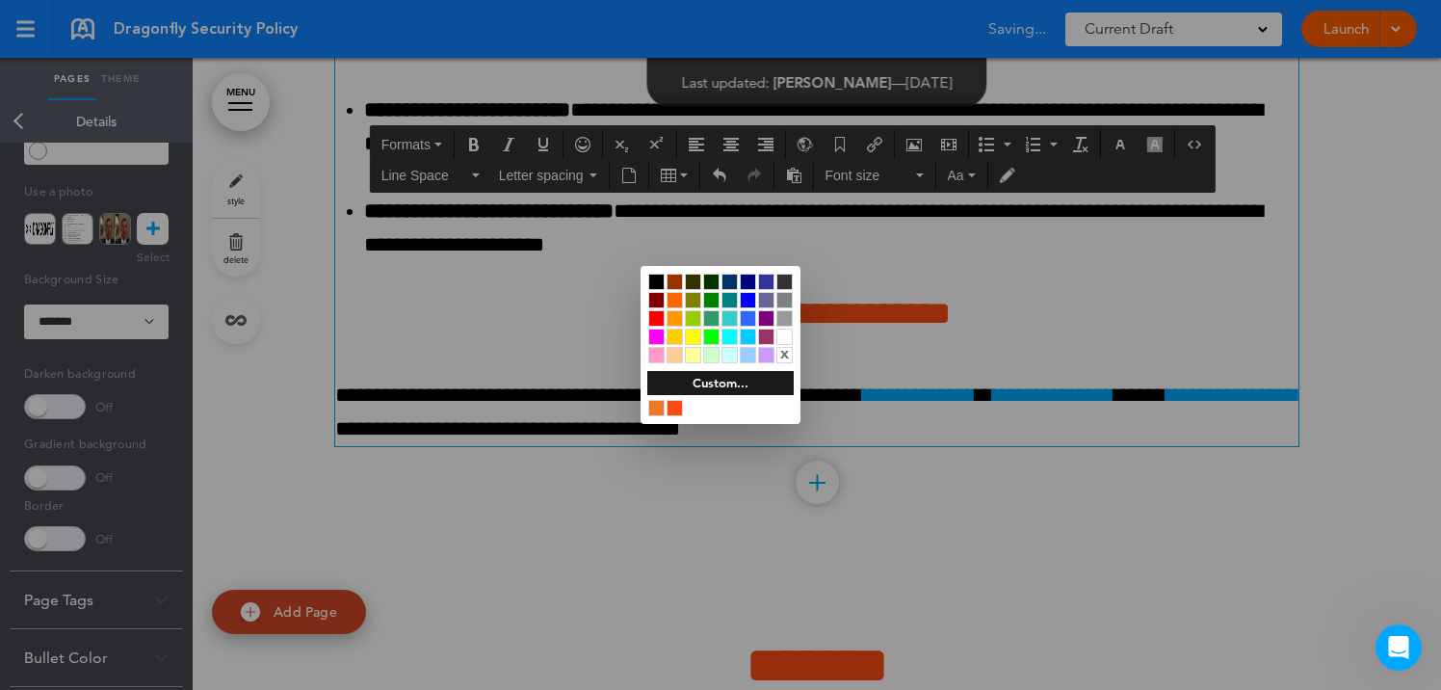
click at [653, 276] on div at bounding box center [656, 281] width 16 height 16
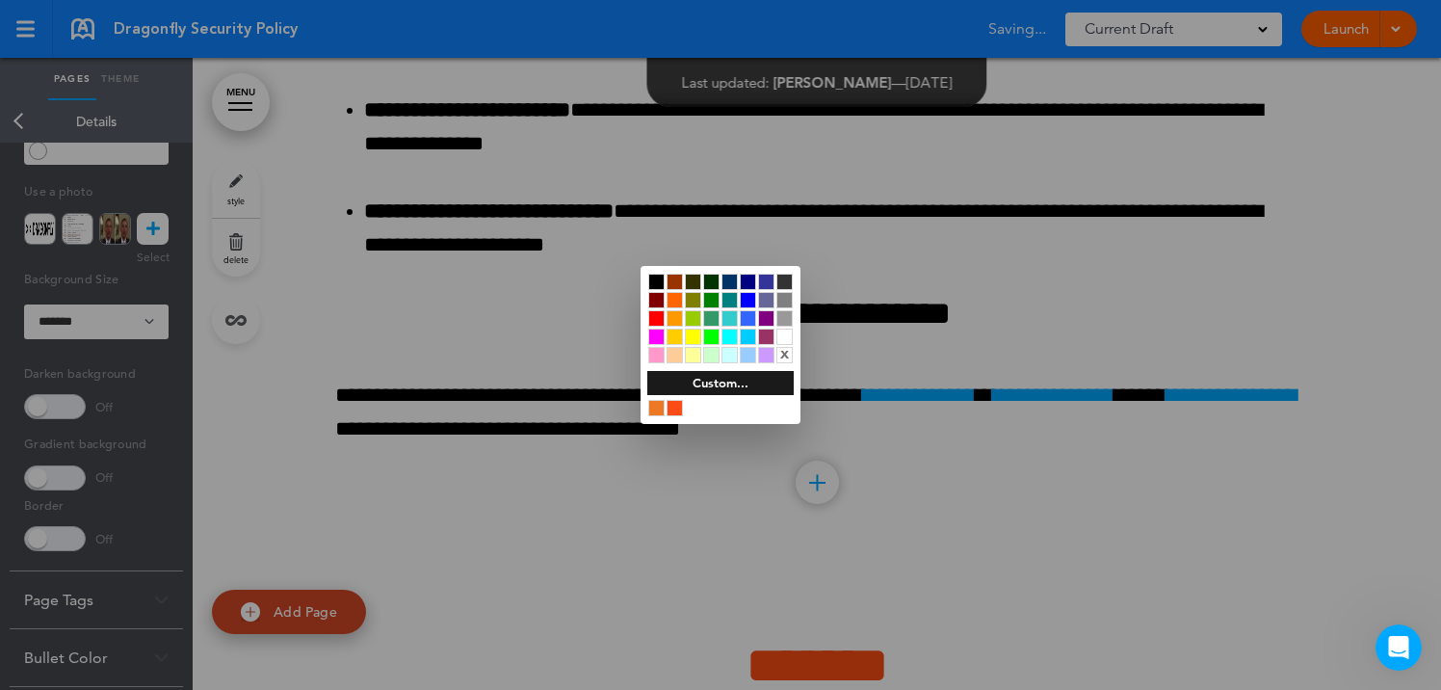
click at [577, 651] on div at bounding box center [720, 345] width 1441 height 690
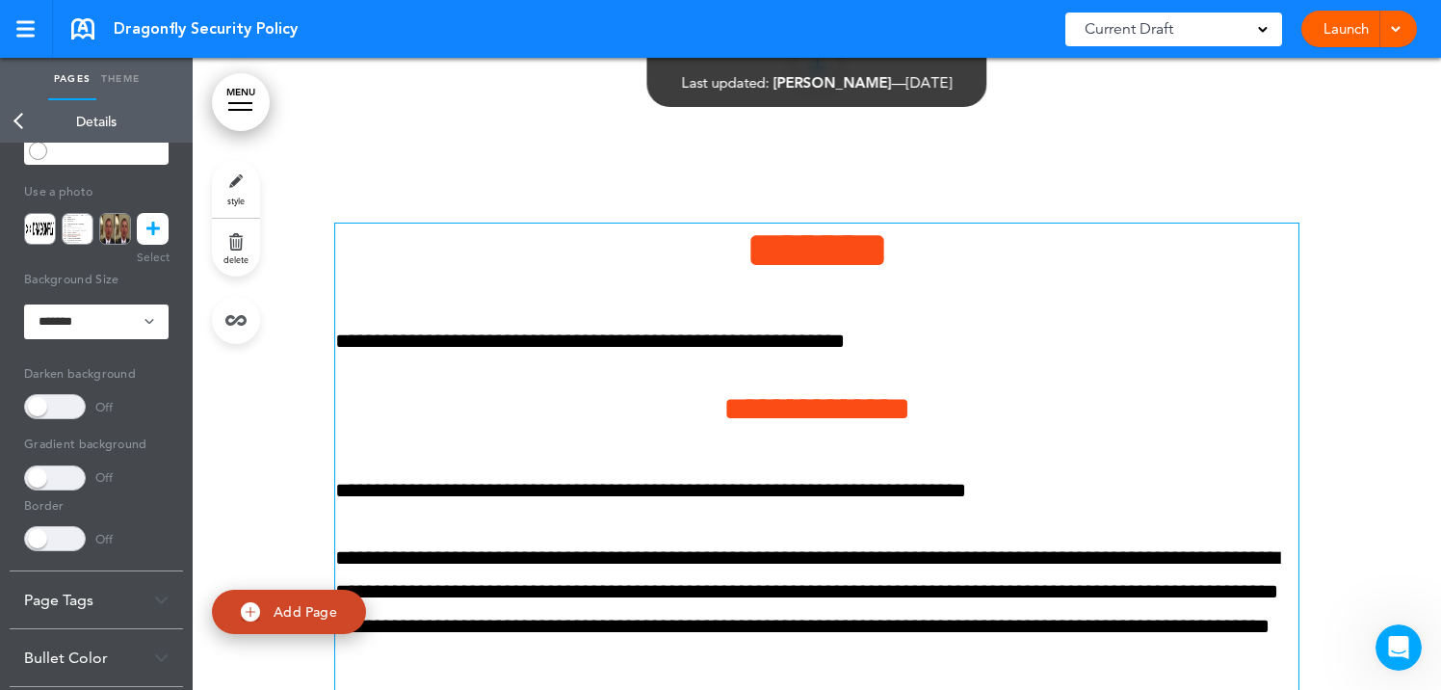
scroll to position [19601, 0]
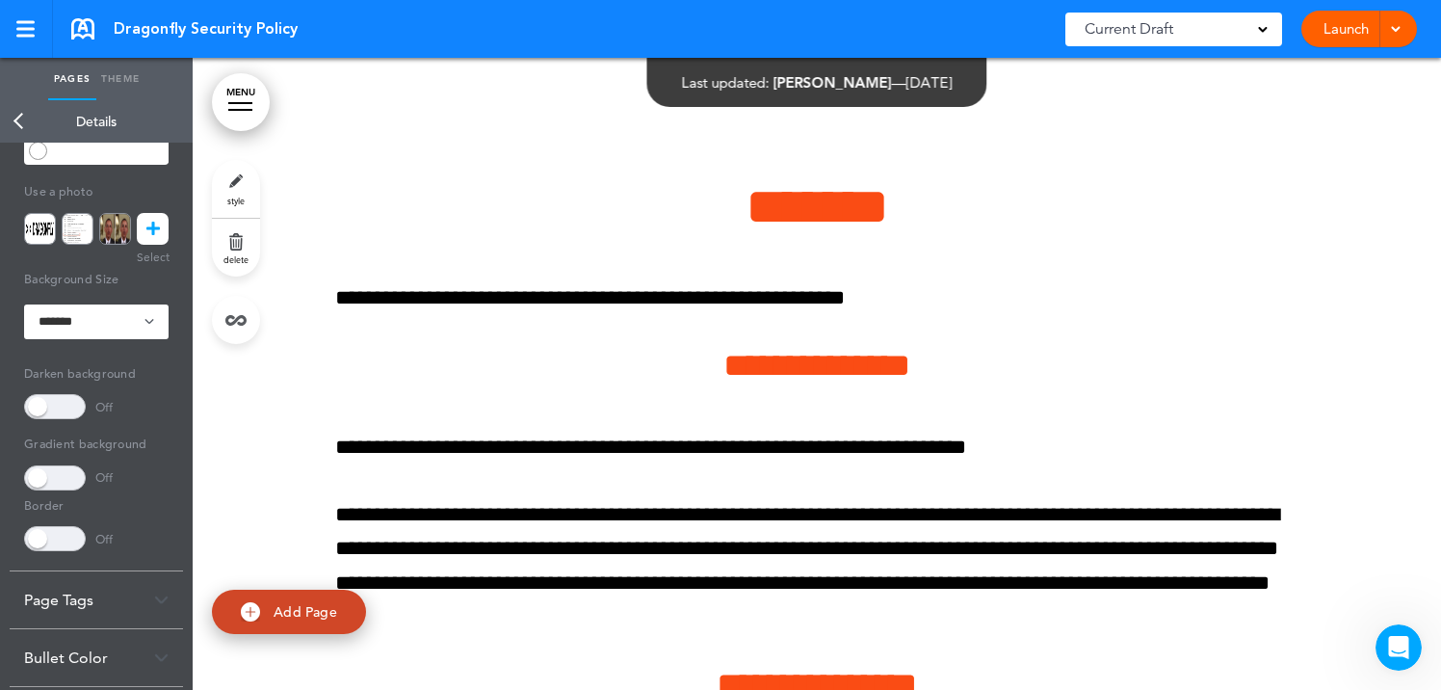
click at [20, 121] on link "Back" at bounding box center [19, 121] width 39 height 42
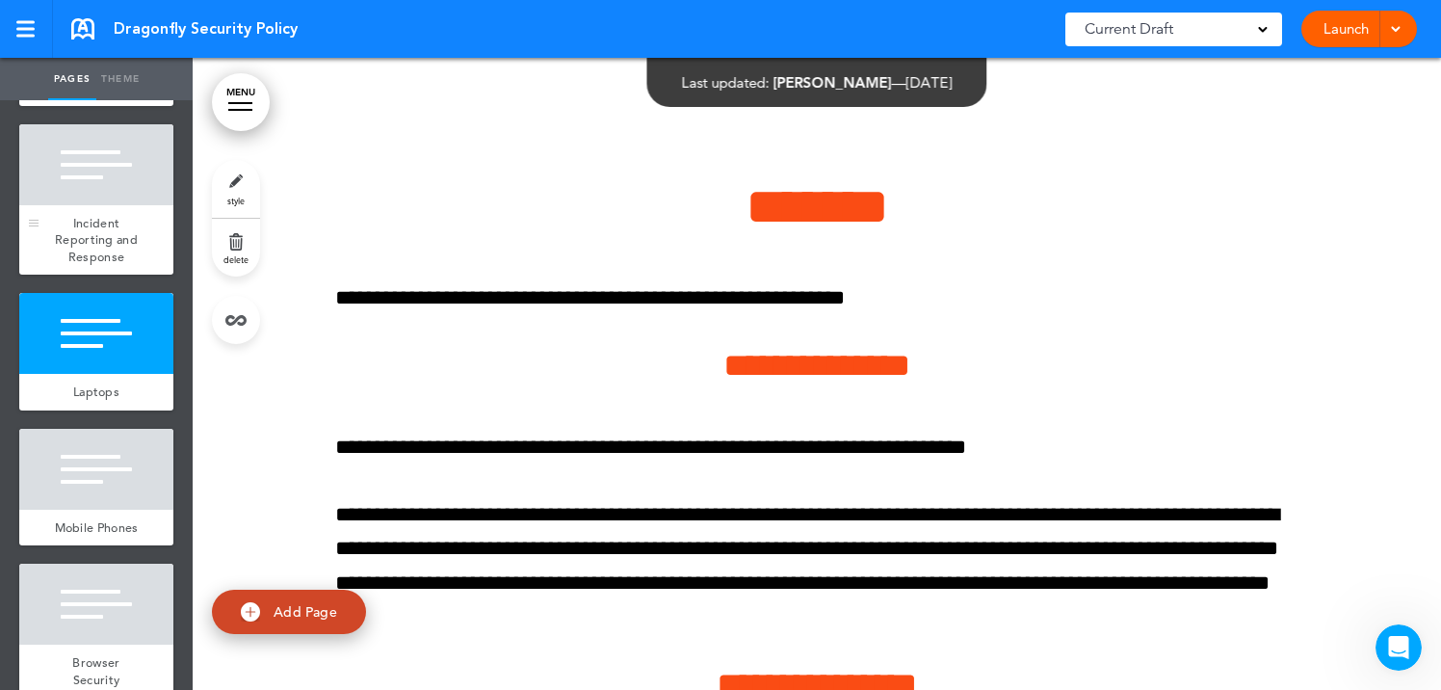
scroll to position [1156, 0]
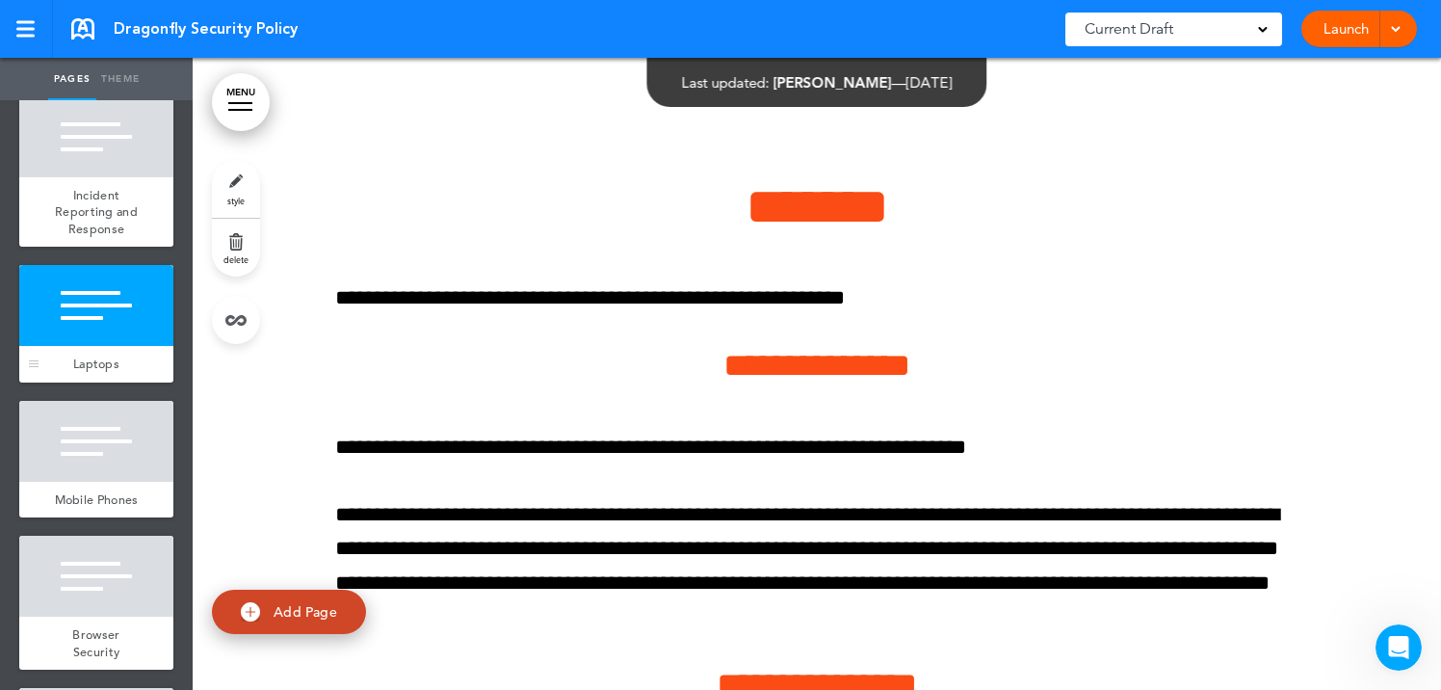
click at [117, 335] on div at bounding box center [96, 305] width 154 height 81
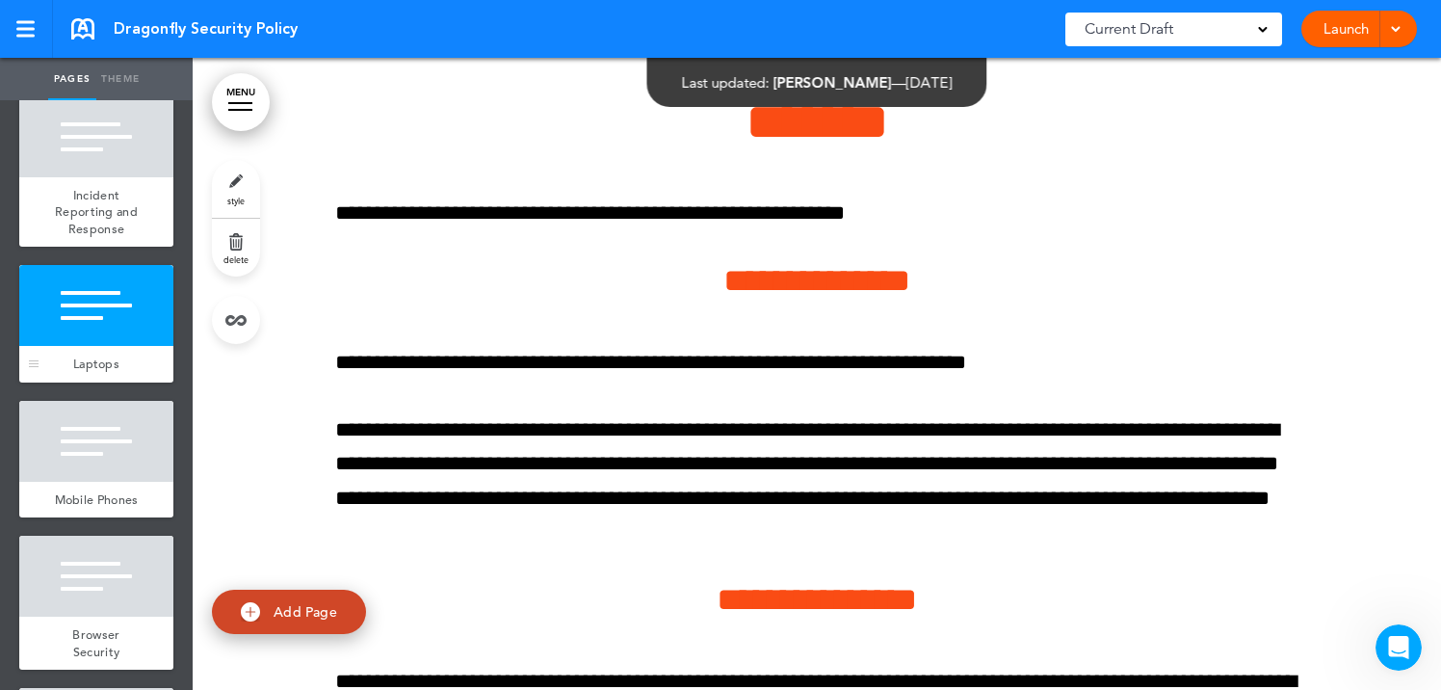
scroll to position [19686, 0]
click at [238, 180] on link "style" at bounding box center [236, 189] width 48 height 58
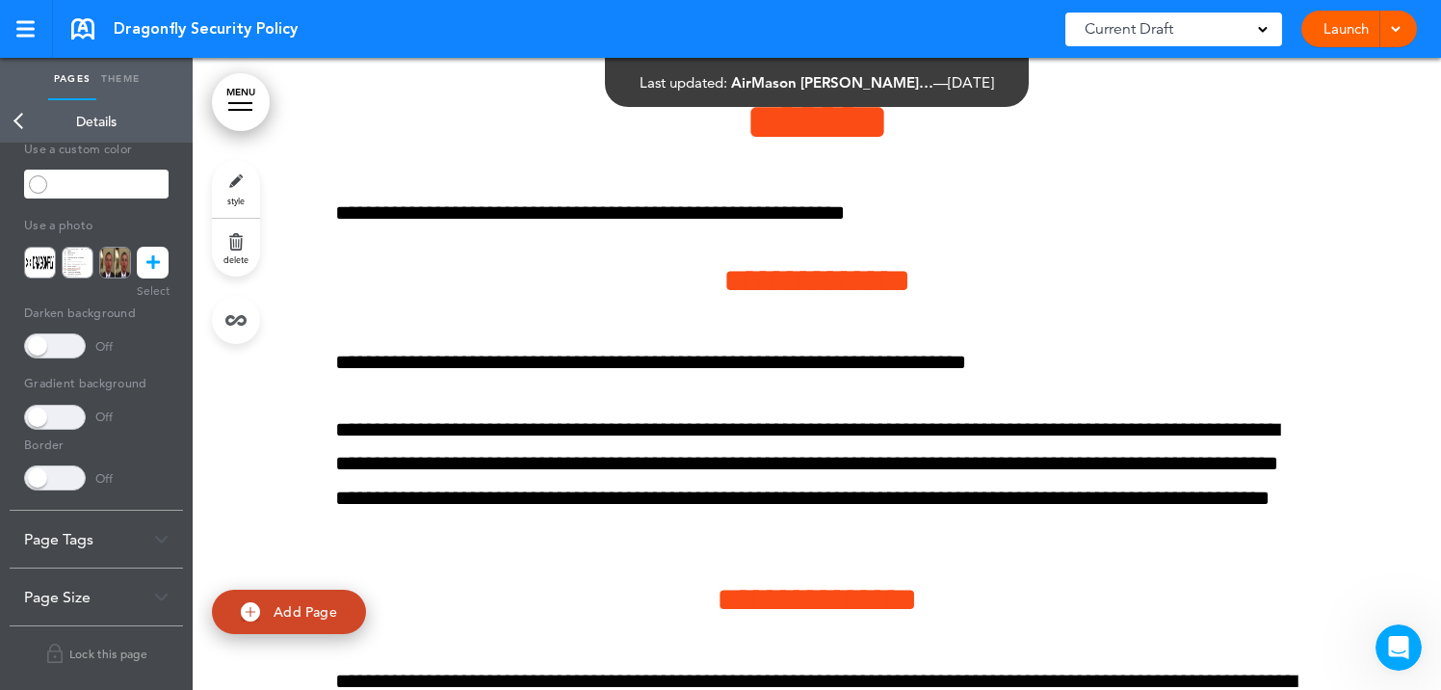
scroll to position [220, 0]
click at [153, 262] on icon at bounding box center [152, 263] width 13 height 32
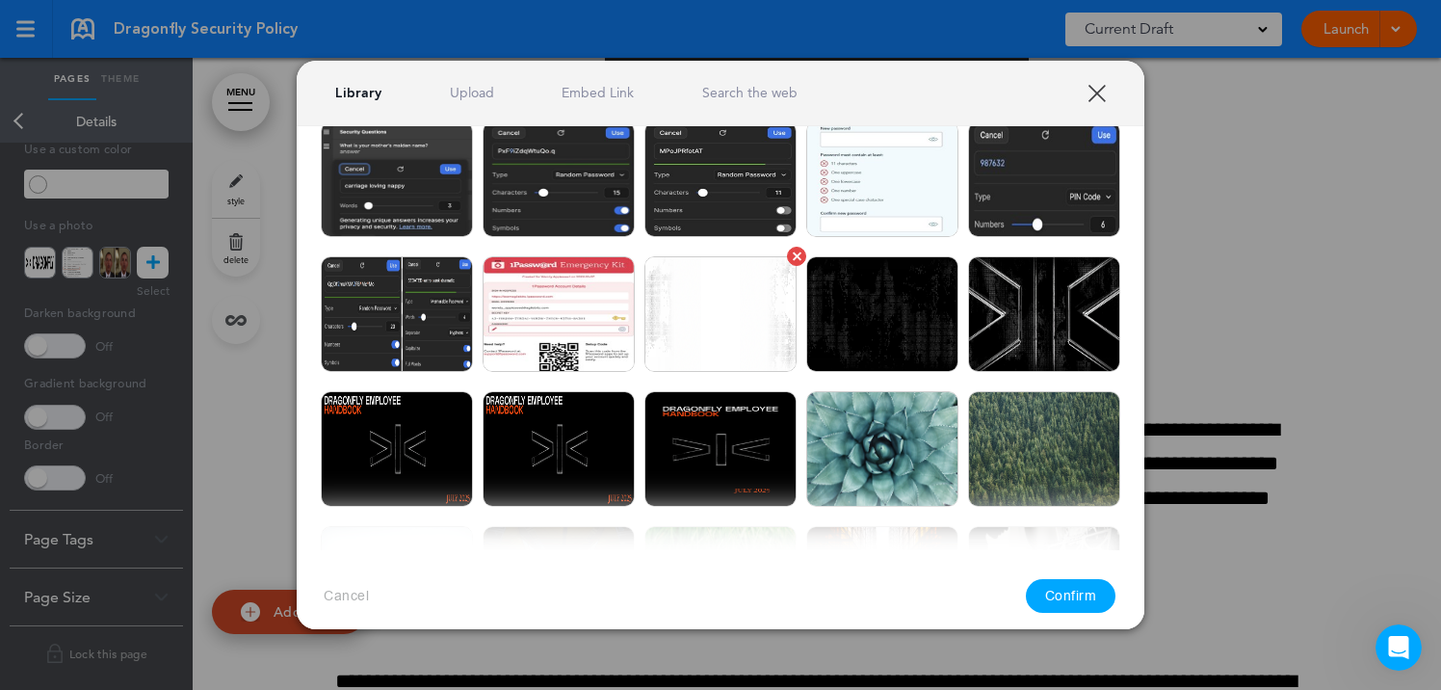
click at [720, 323] on img at bounding box center [720, 314] width 152 height 116
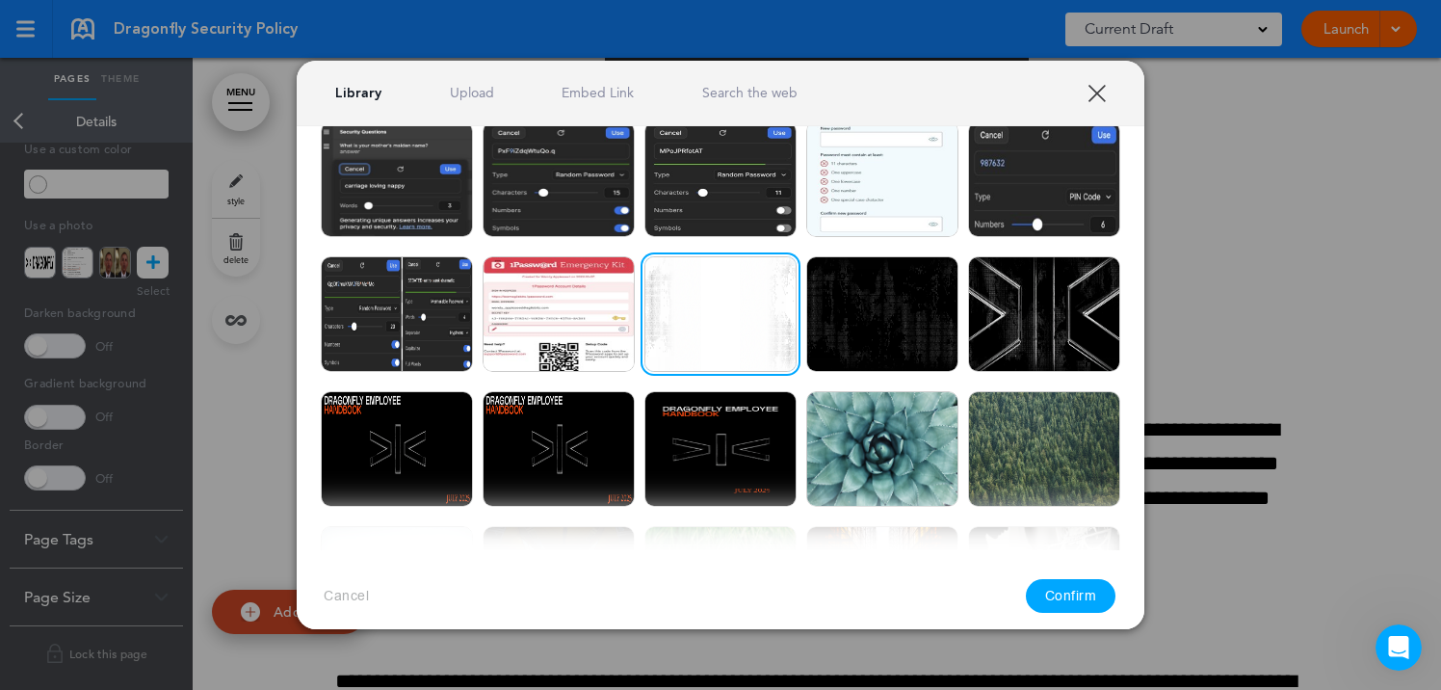
click at [1098, 602] on button "Confirm" at bounding box center [1071, 596] width 91 height 34
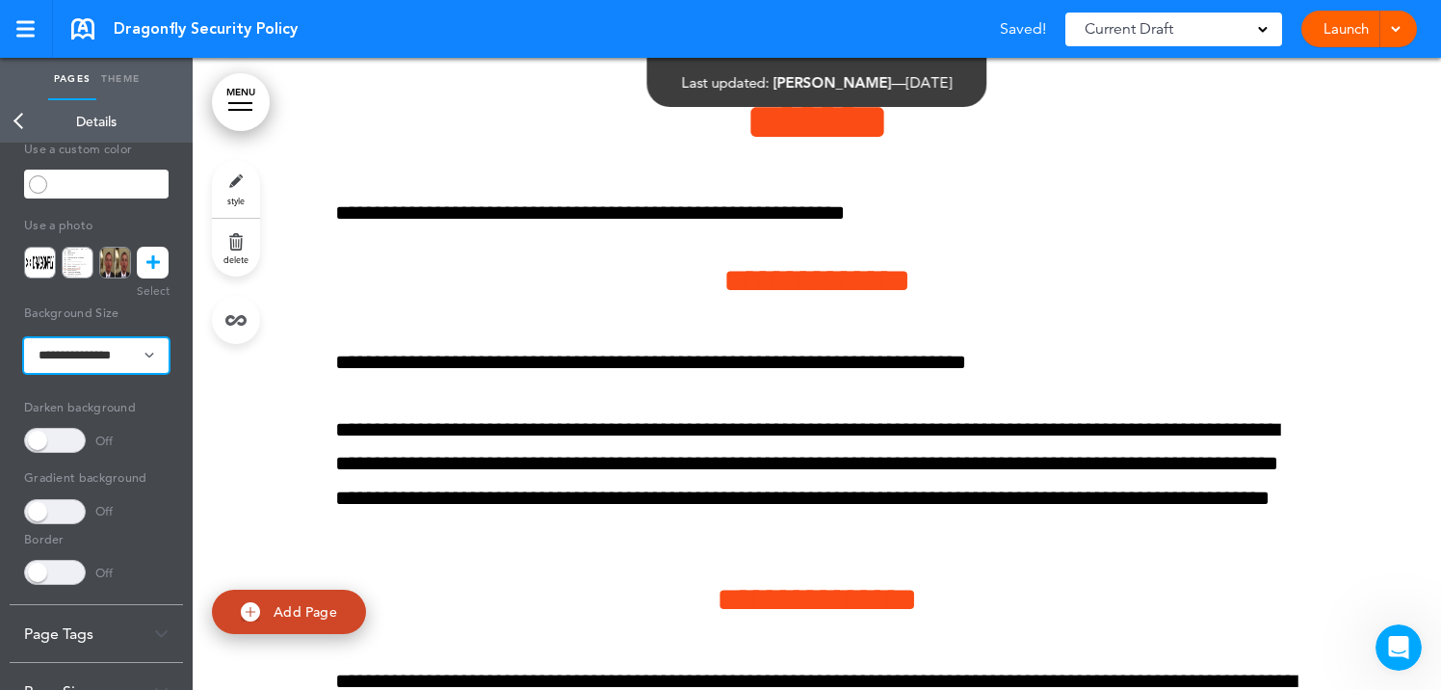
click at [101, 352] on select "**********" at bounding box center [96, 355] width 144 height 35
select select "*******"
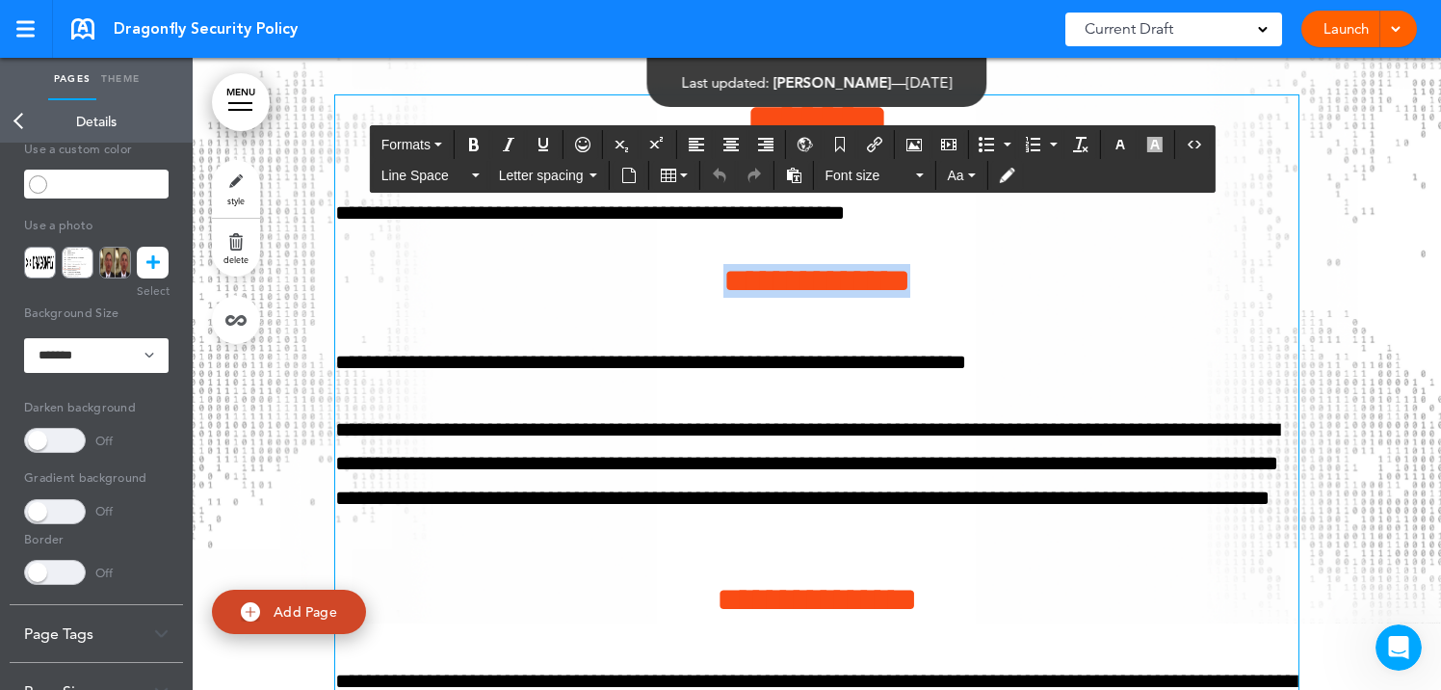
drag, startPoint x: 684, startPoint y: 316, endPoint x: 1059, endPoint y: 321, distance: 375.6
click at [1059, 298] on h4 "**********" at bounding box center [816, 281] width 963 height 34
click at [1121, 143] on icon "button" at bounding box center [1119, 144] width 15 height 15
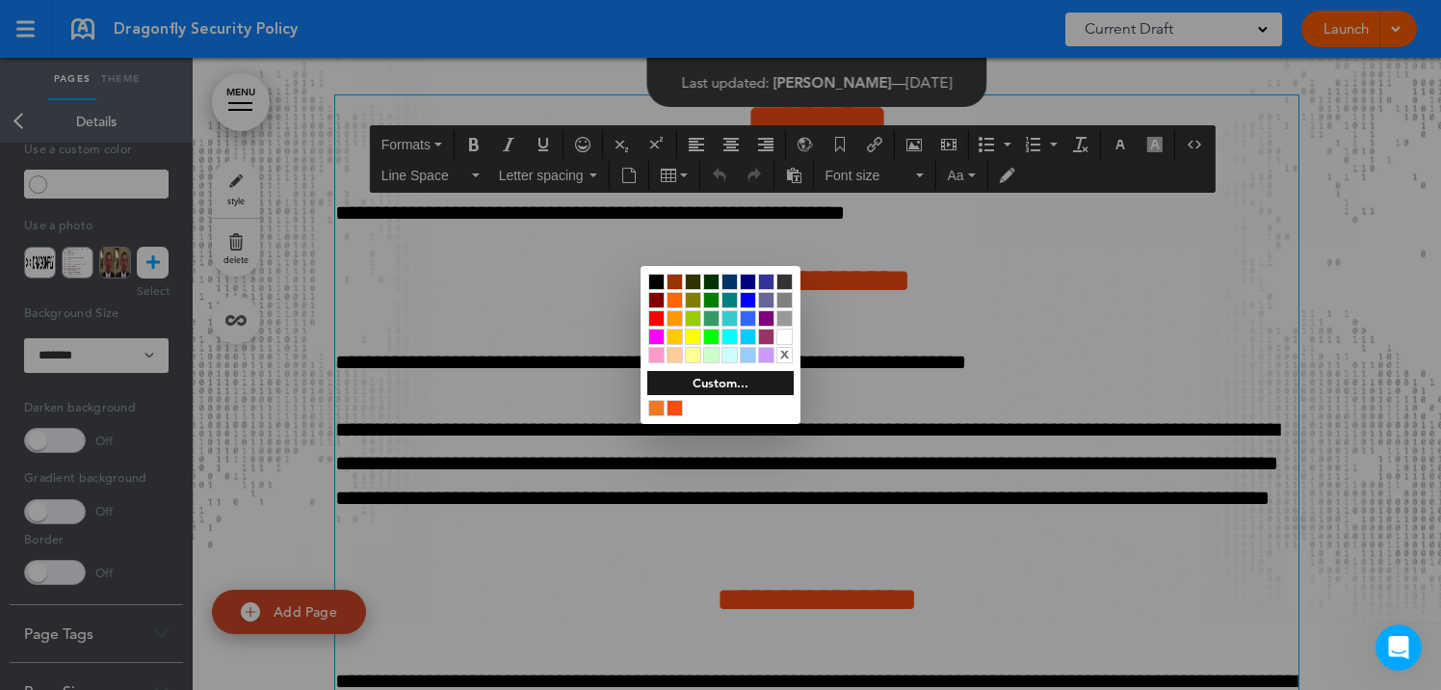
click at [656, 282] on div at bounding box center [656, 281] width 16 height 16
click at [550, 584] on div at bounding box center [720, 345] width 1441 height 690
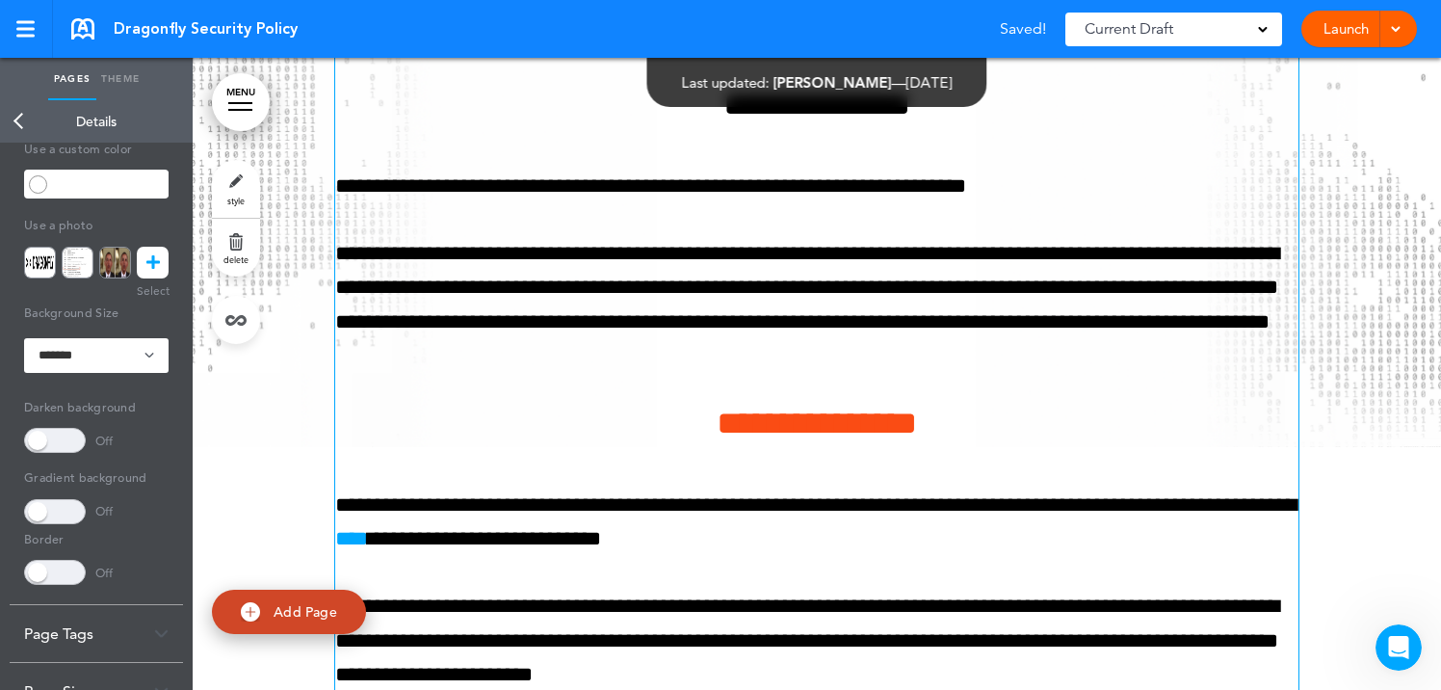
scroll to position [19865, 0]
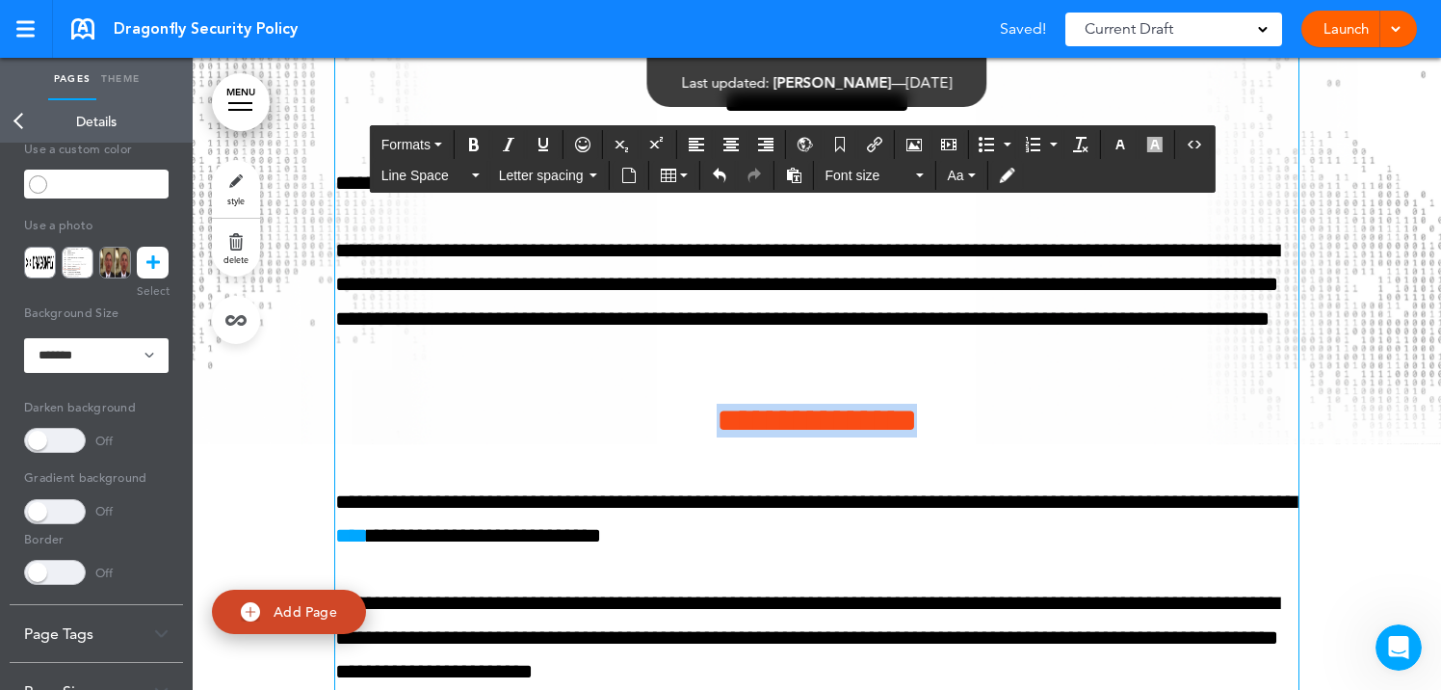
drag, startPoint x: 670, startPoint y: 462, endPoint x: 1020, endPoint y: 469, distance: 349.6
click at [1020, 437] on h4 "**********" at bounding box center [816, 421] width 963 height 34
click at [1122, 144] on icon "button" at bounding box center [1119, 144] width 15 height 15
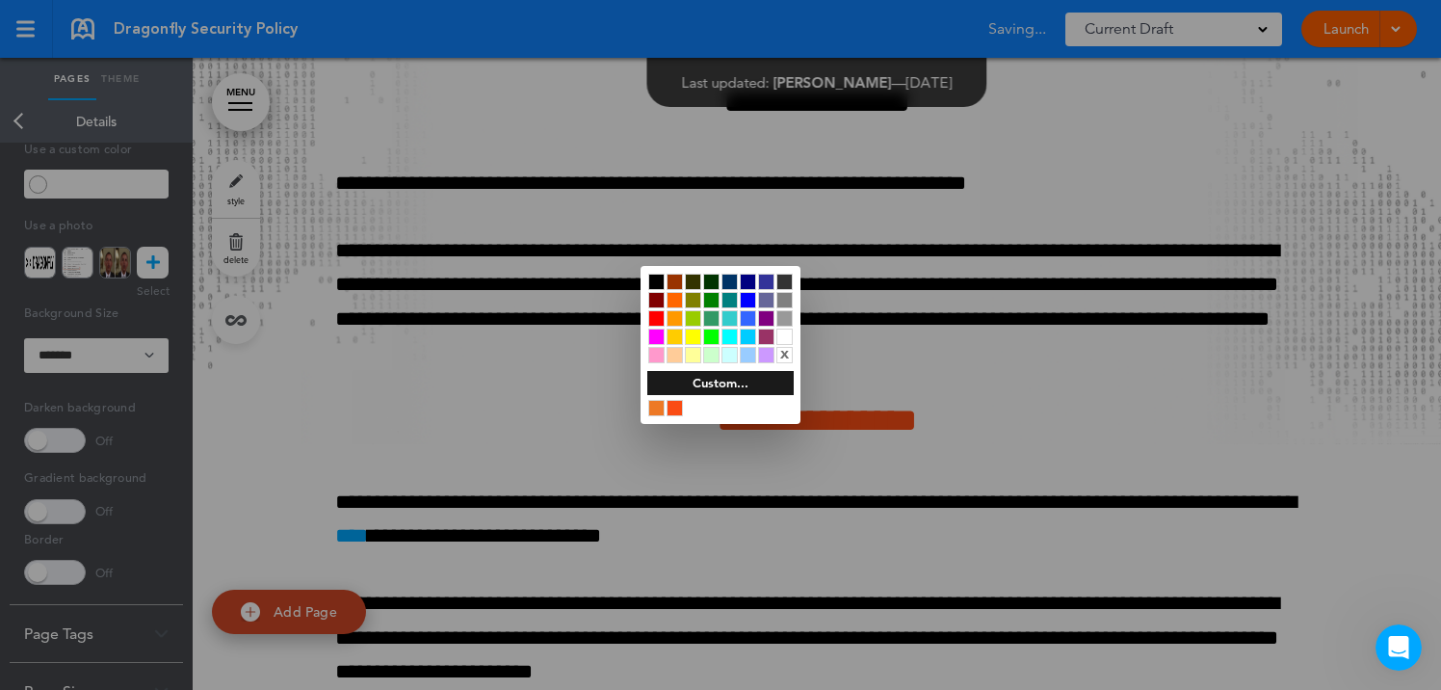
click at [656, 277] on div at bounding box center [656, 281] width 16 height 16
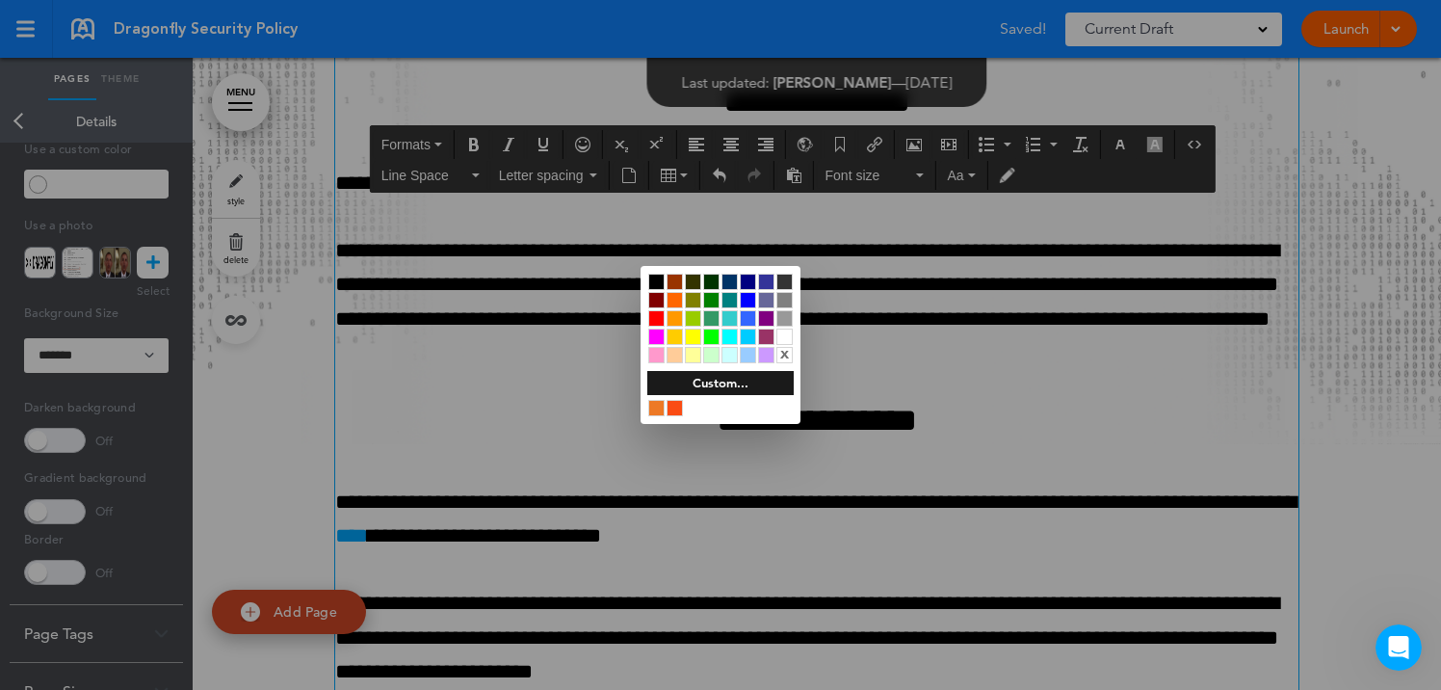
click at [585, 560] on div at bounding box center [720, 345] width 1441 height 690
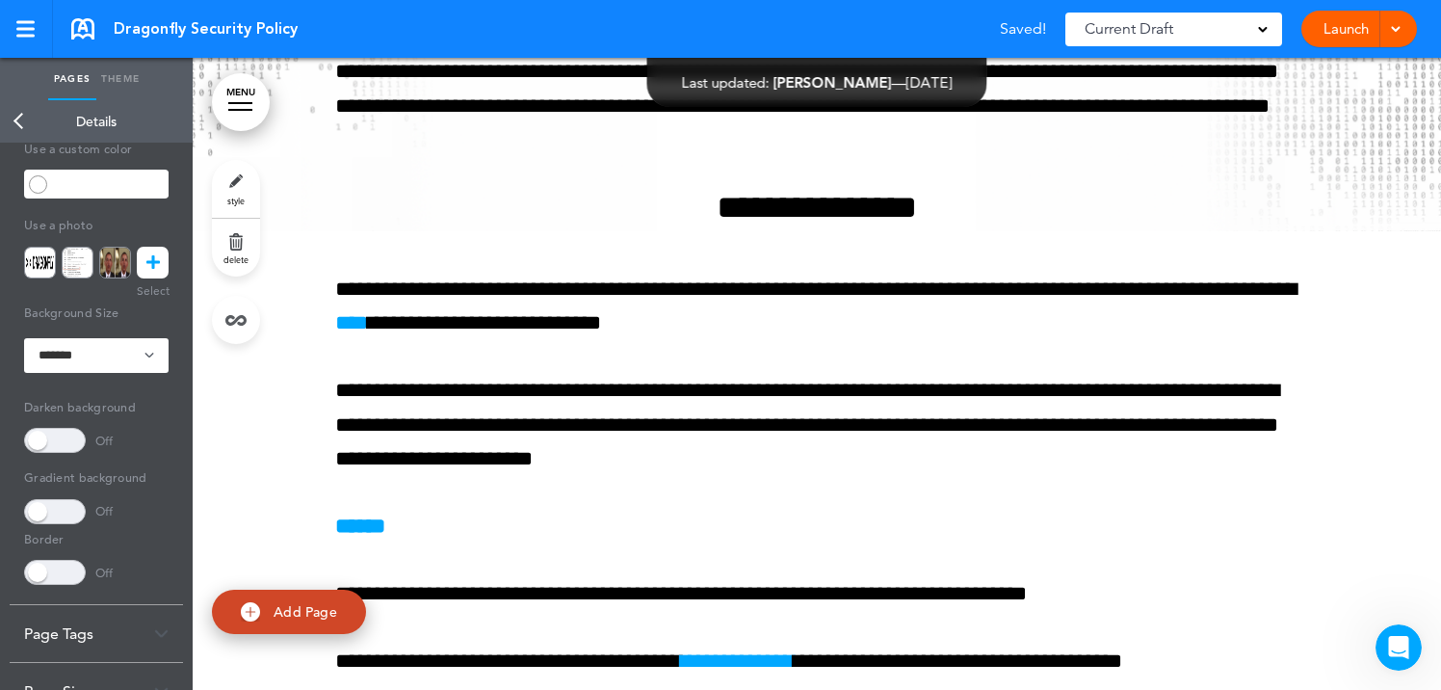
scroll to position [20092, 0]
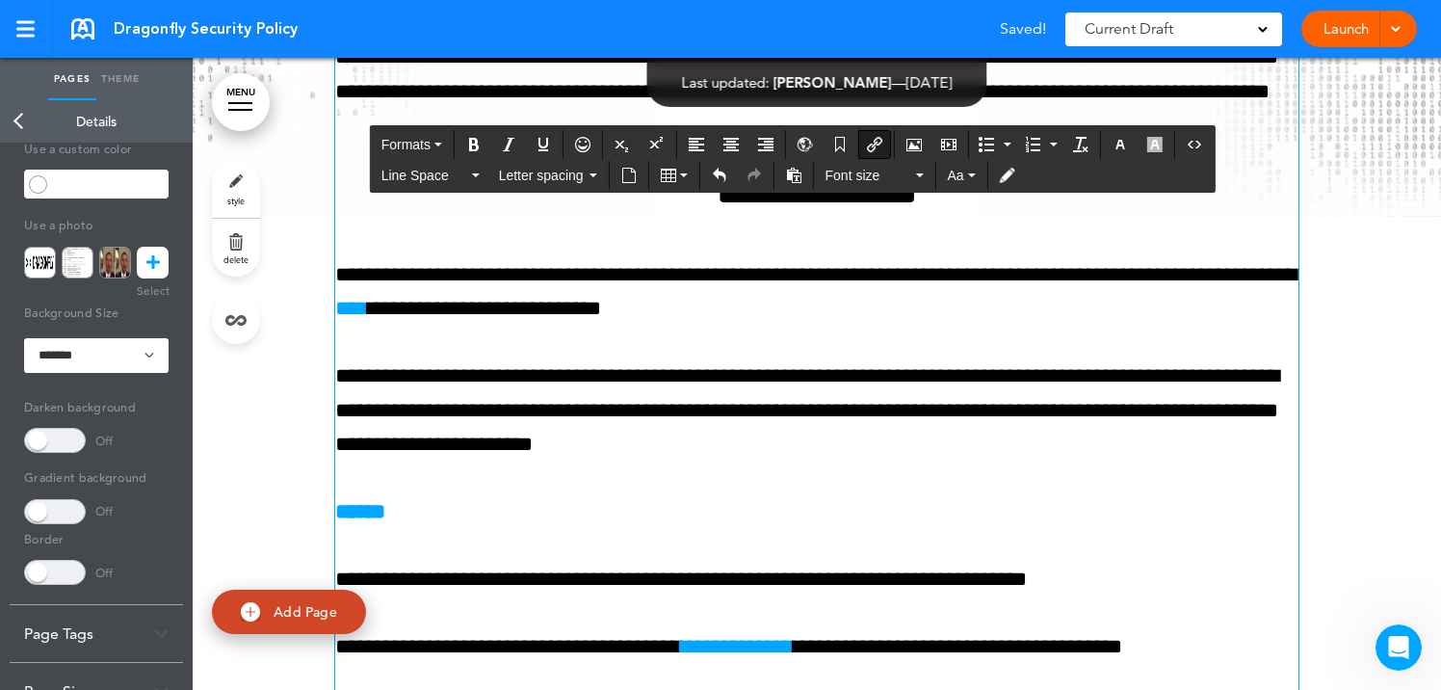
click at [368, 319] on link "****" at bounding box center [351, 308] width 33 height 21
click at [880, 137] on icon "Insert/edit airmason link" at bounding box center [874, 144] width 15 height 15
type input "****"
type input "**********"
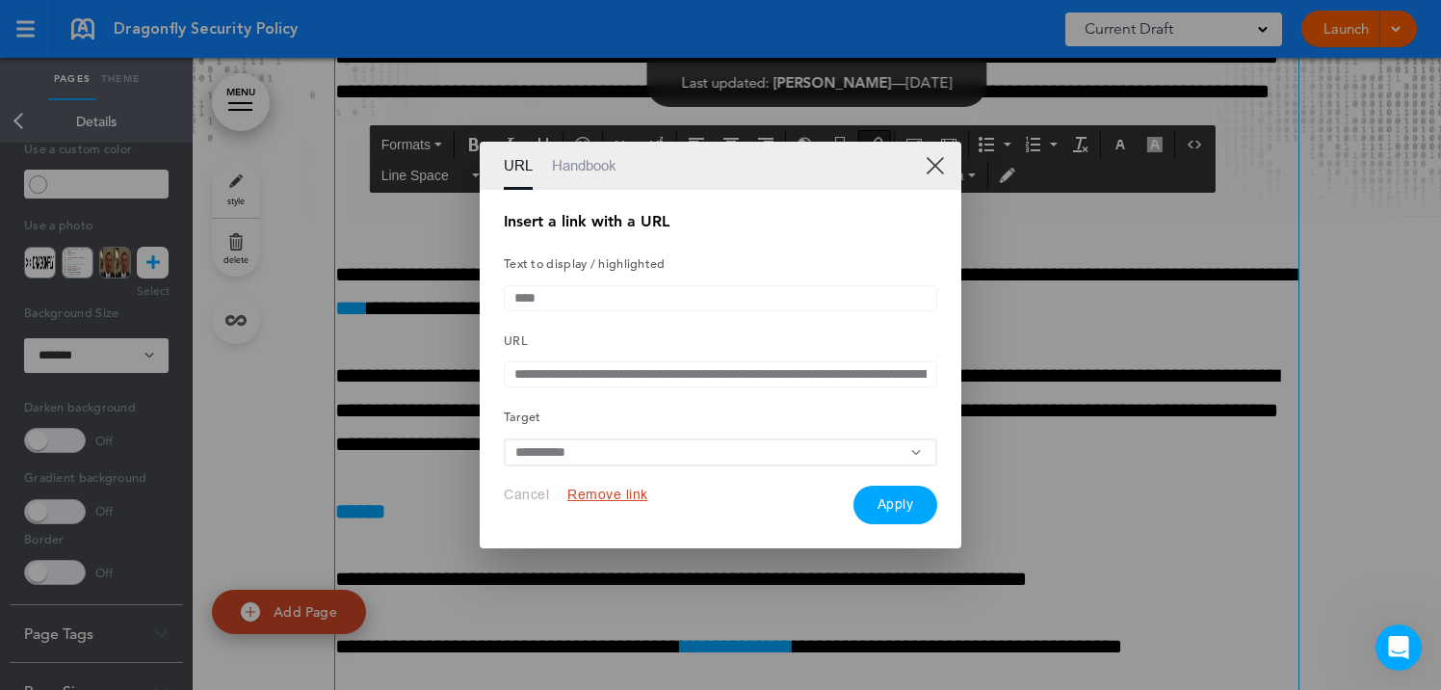
click at [936, 156] on link "XX" at bounding box center [934, 165] width 18 height 18
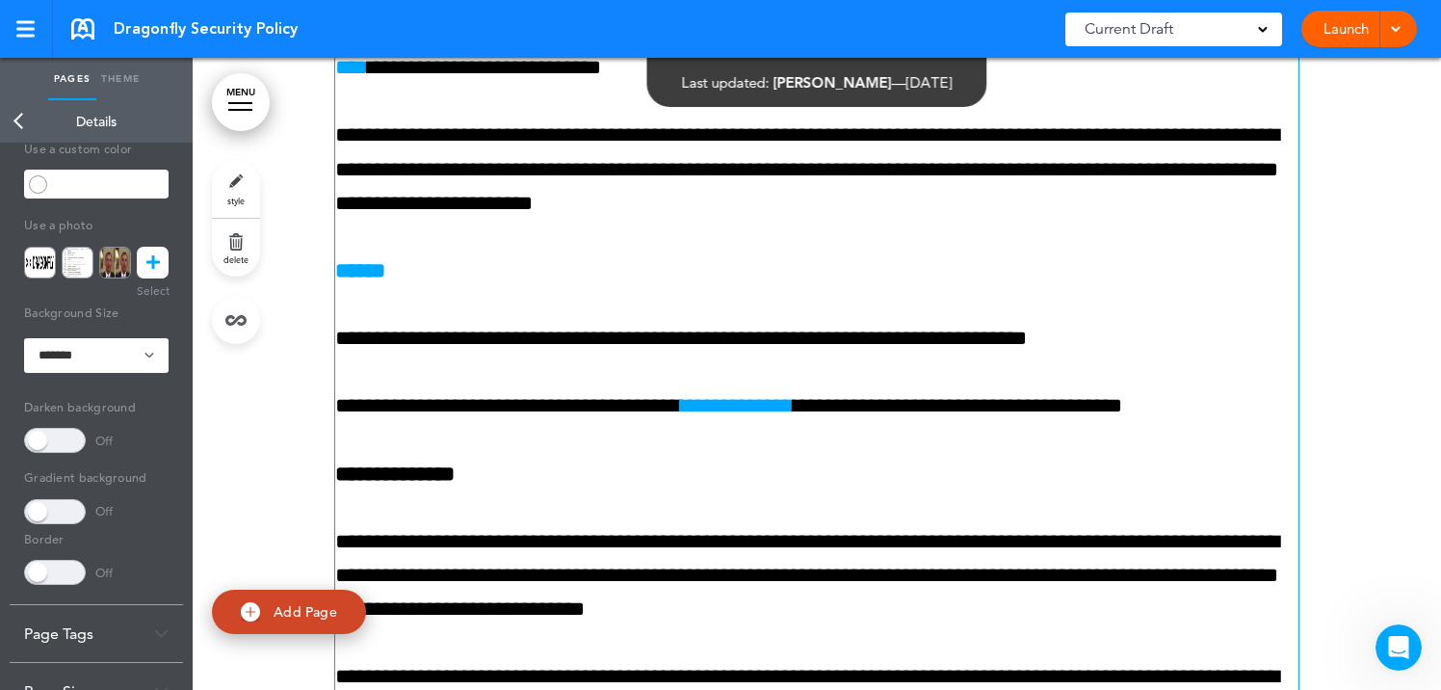
scroll to position [20310, 0]
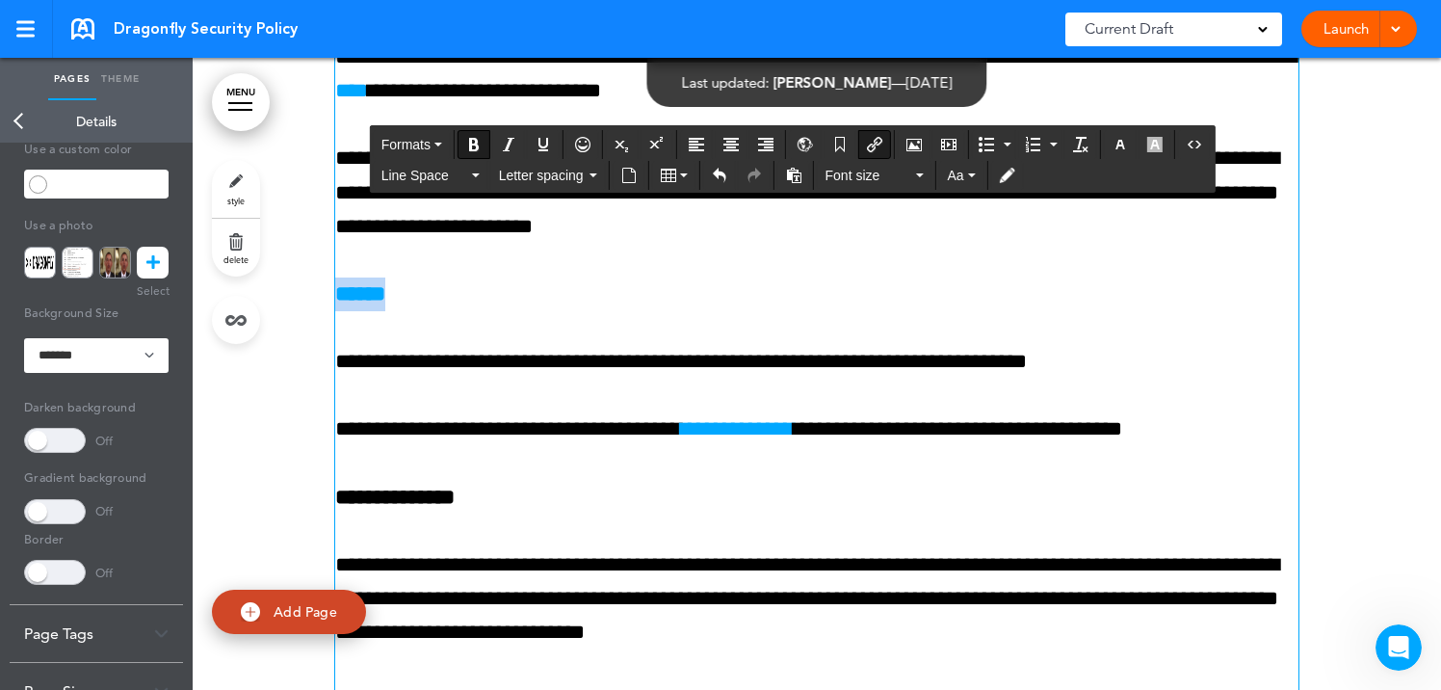
drag, startPoint x: 419, startPoint y: 331, endPoint x: 317, endPoint y: 331, distance: 102.1
click at [738, 143] on icon "Align center" at bounding box center [730, 144] width 15 height 15
click at [1117, 143] on icon "button" at bounding box center [1119, 144] width 15 height 15
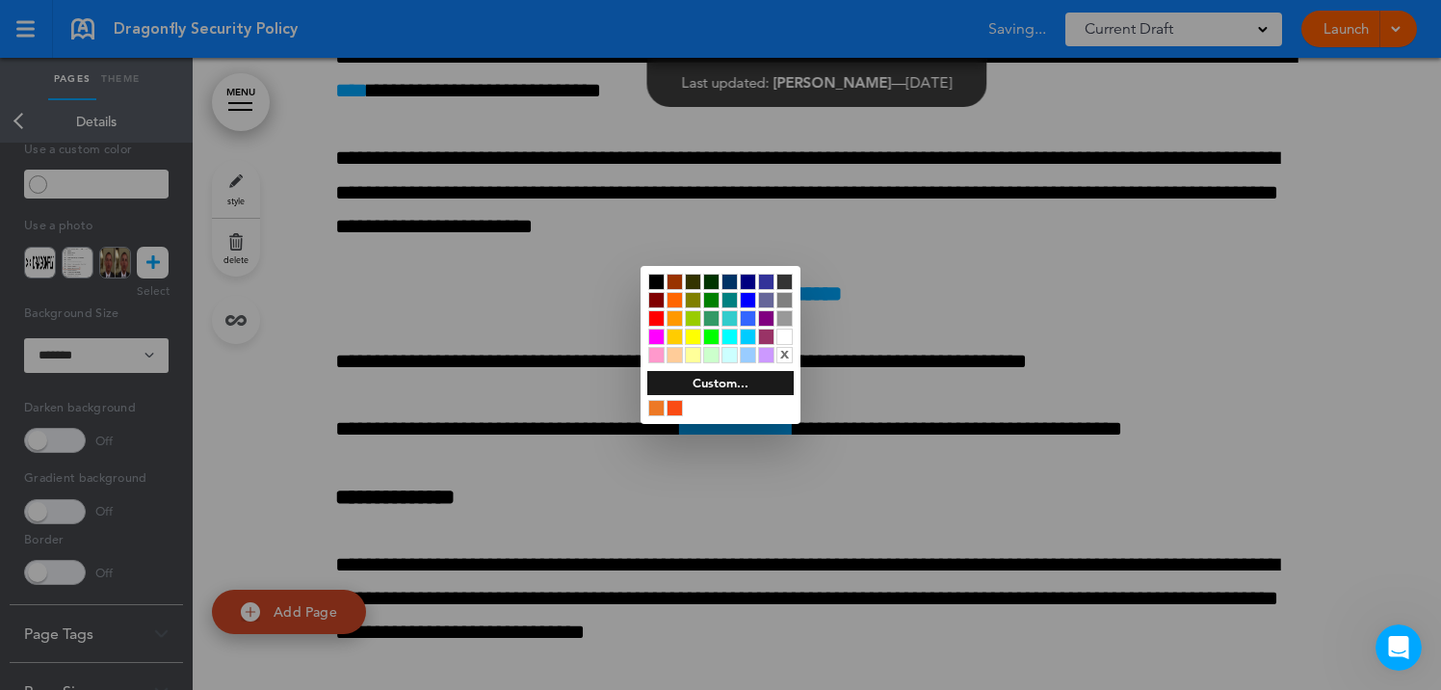
click at [652, 276] on div at bounding box center [656, 281] width 16 height 16
click at [566, 517] on div at bounding box center [720, 345] width 1441 height 690
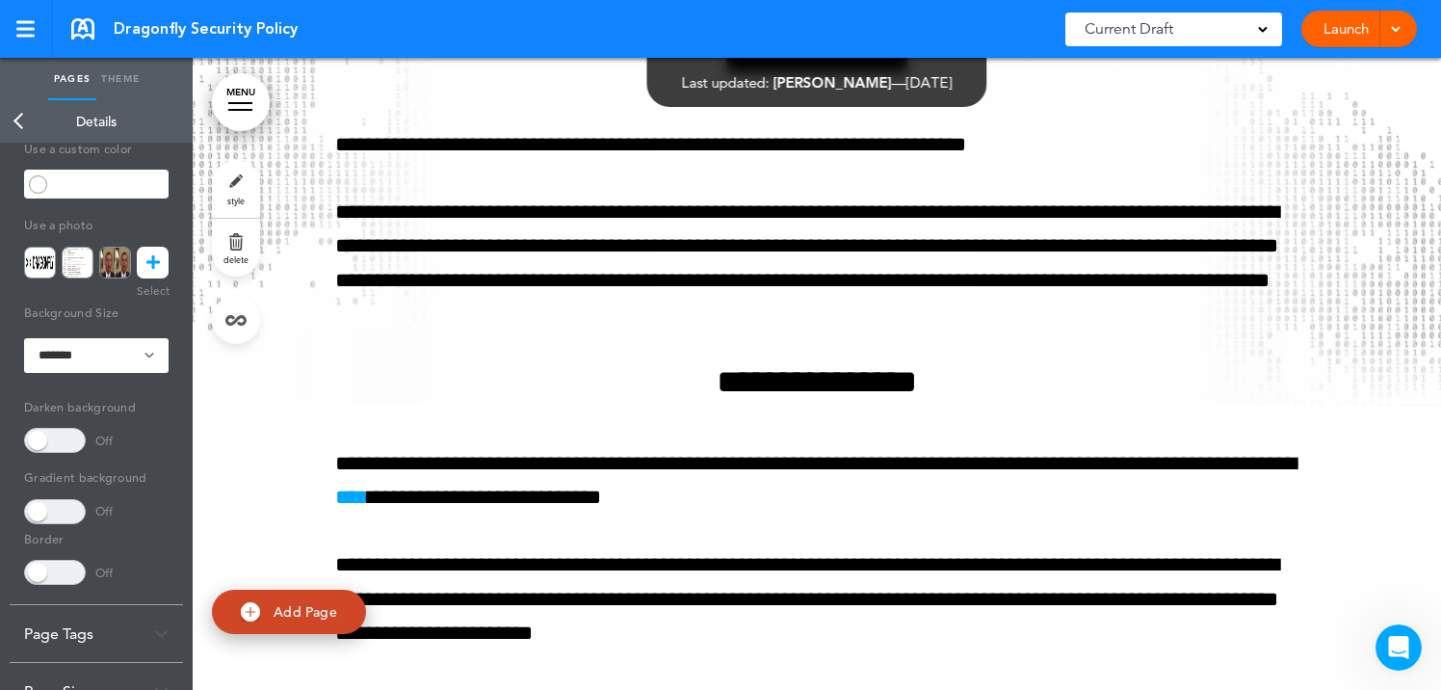
scroll to position [19855, 0]
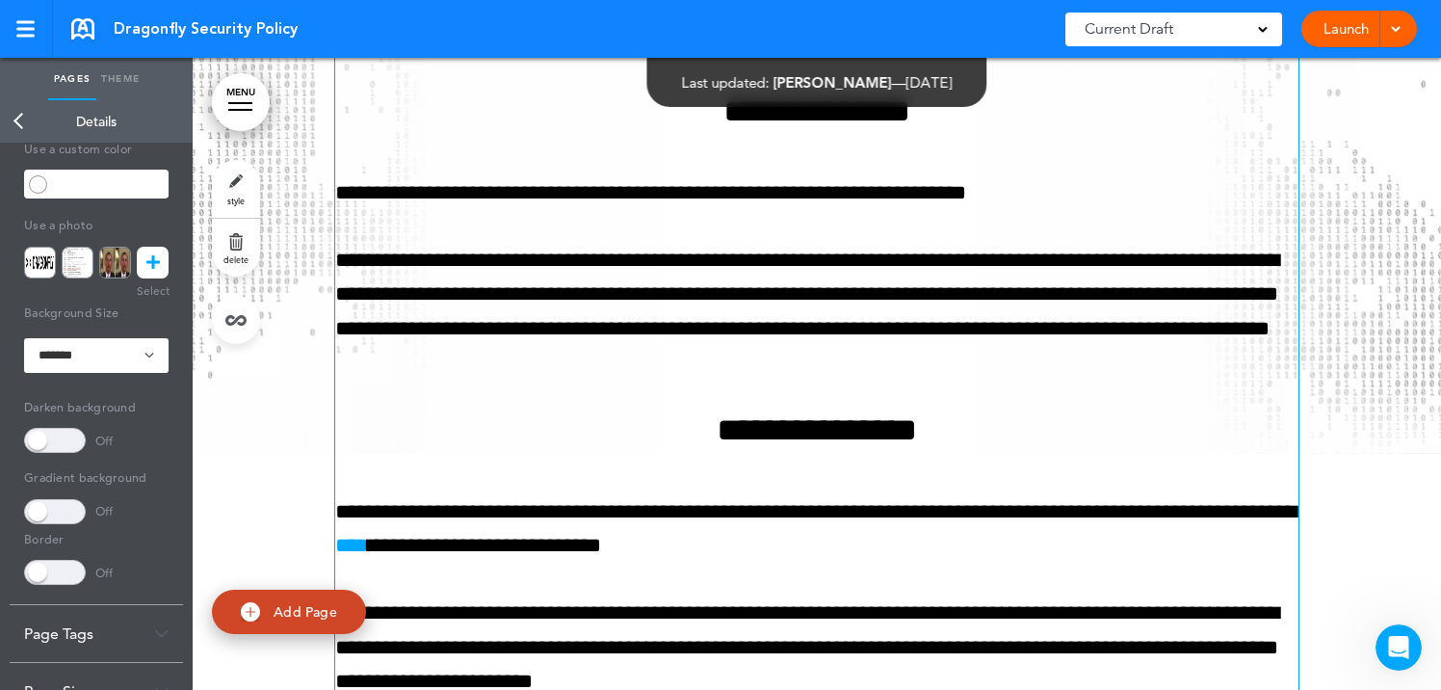
click at [744, 446] on span "**********" at bounding box center [816, 429] width 200 height 33
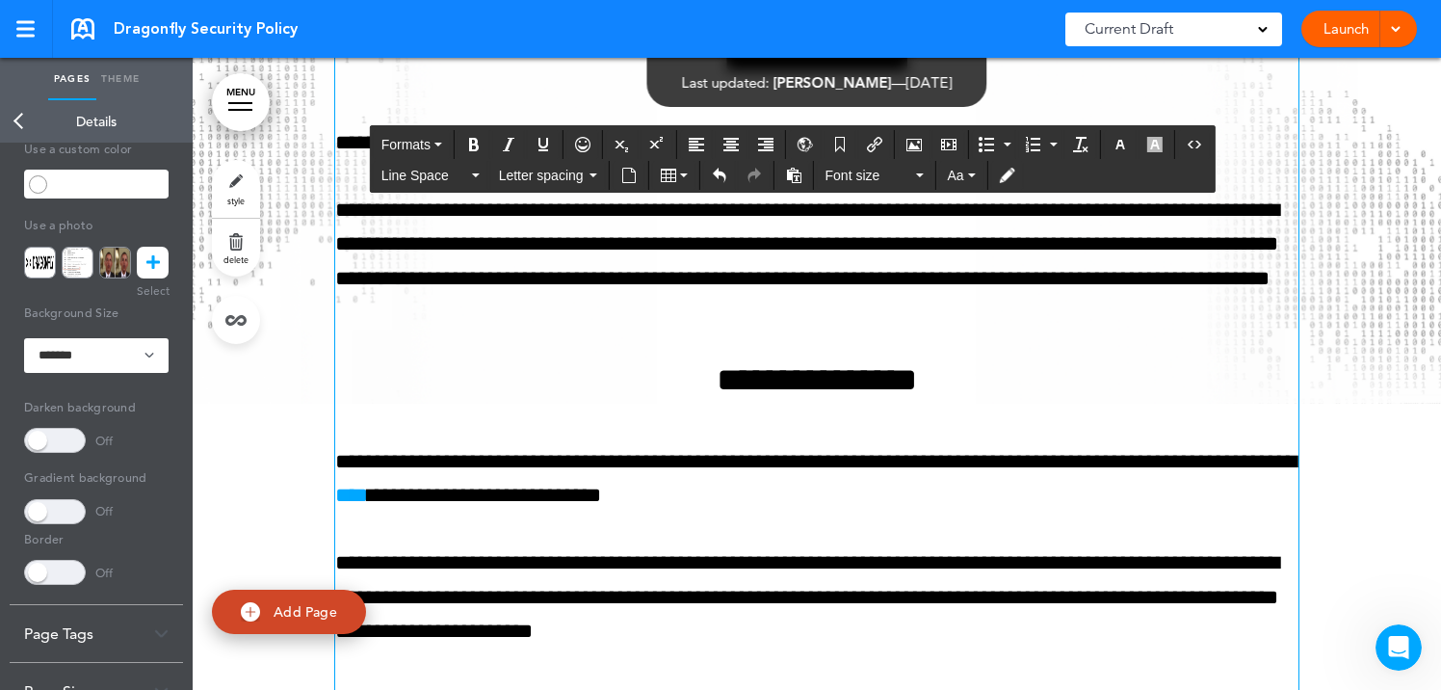
scroll to position [19927, 0]
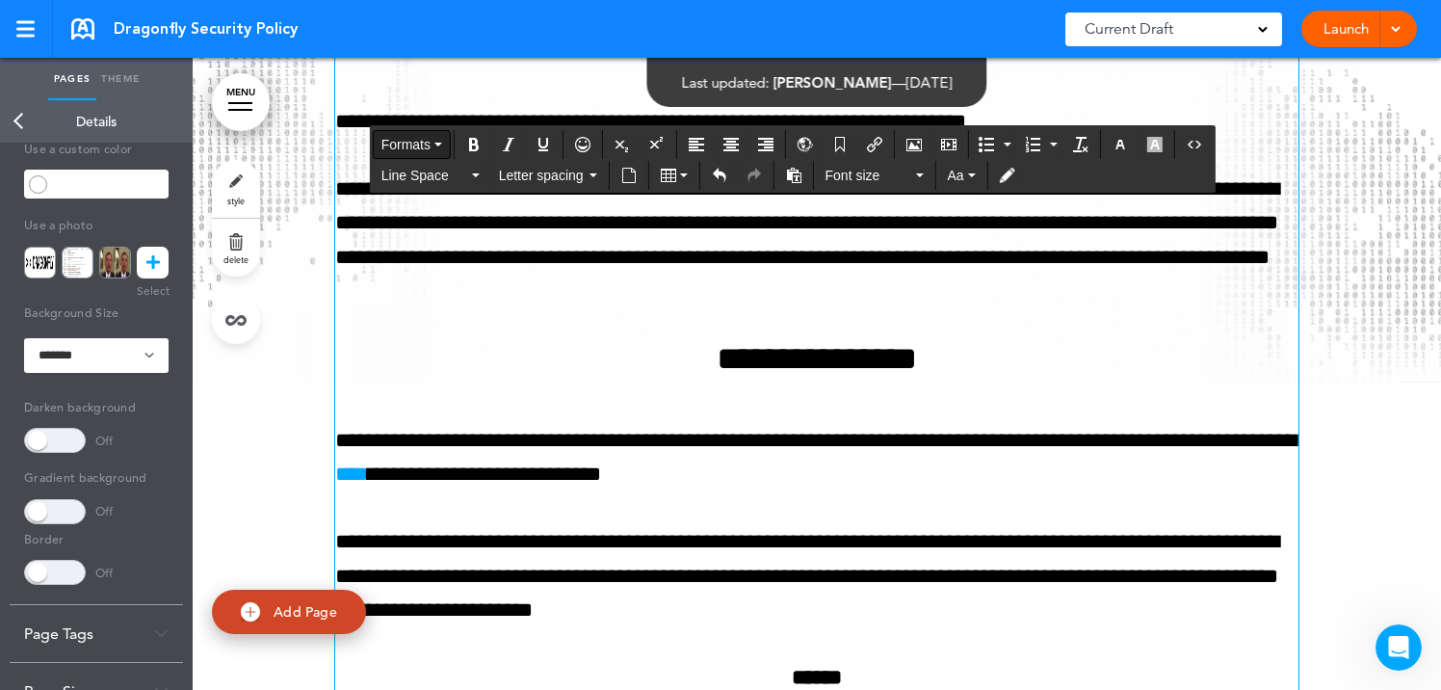
click at [440, 141] on button "Formats" at bounding box center [412, 144] width 76 height 27
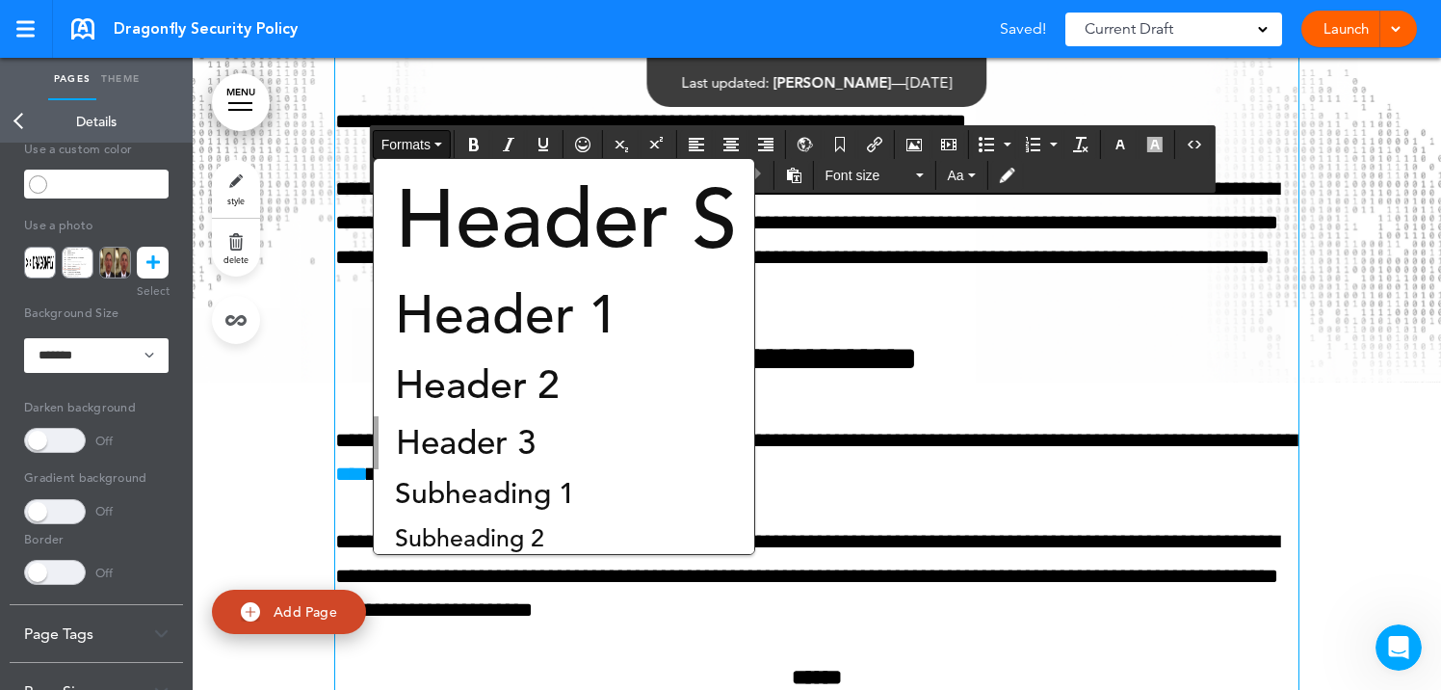
click at [875, 375] on span "**********" at bounding box center [816, 358] width 200 height 33
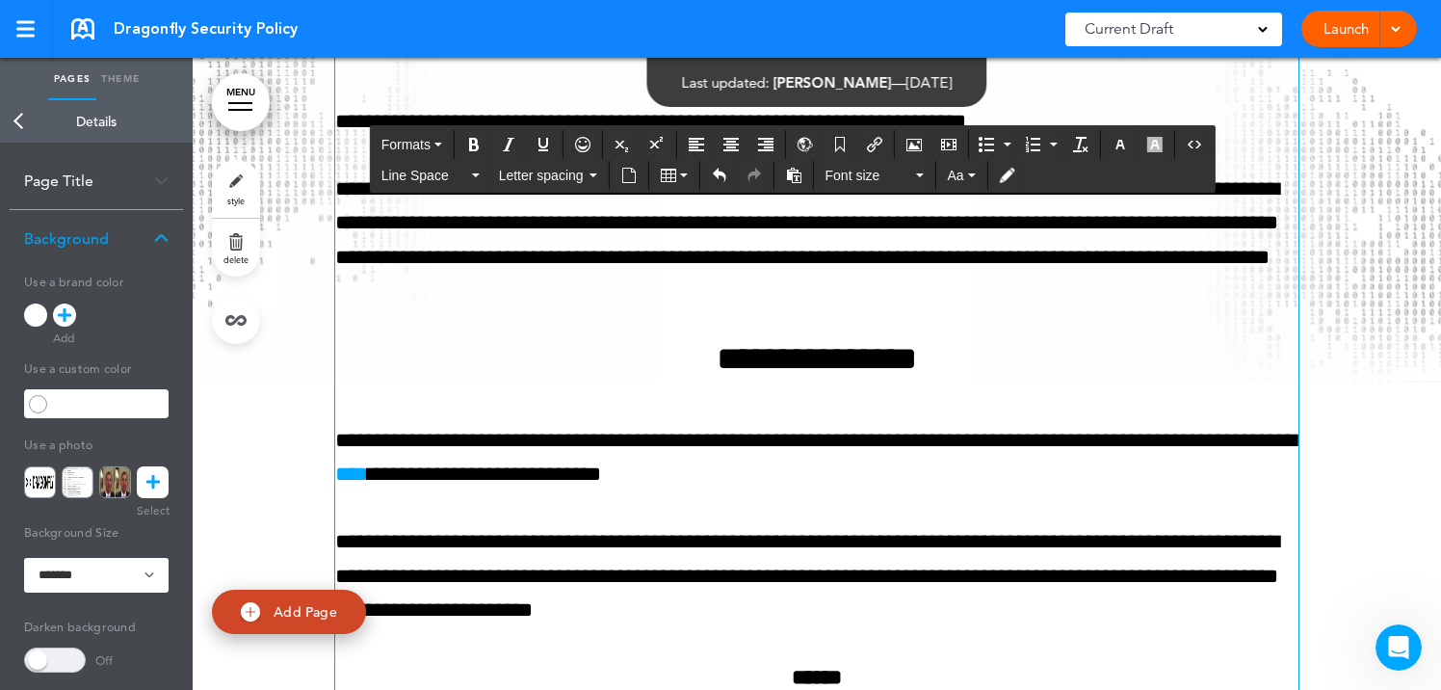
scroll to position [314, 0]
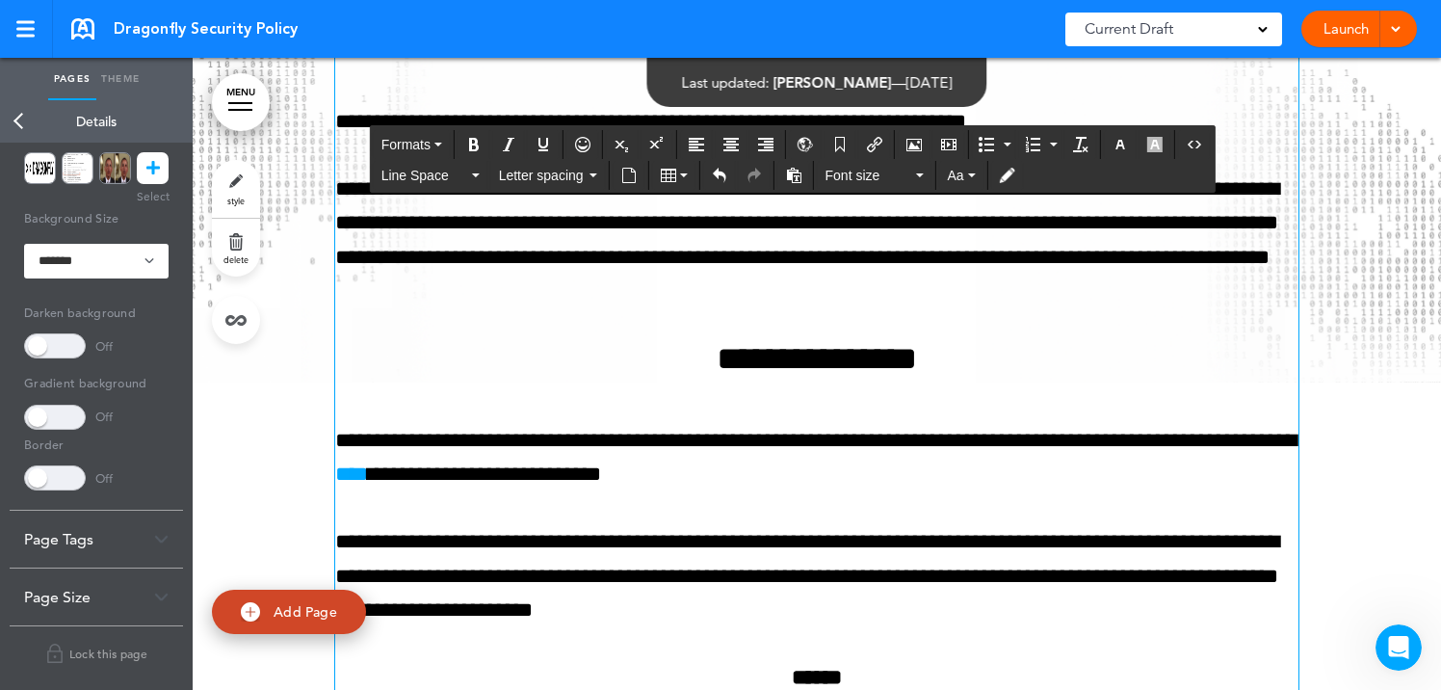
click at [129, 69] on link "Theme" at bounding box center [120, 79] width 48 height 42
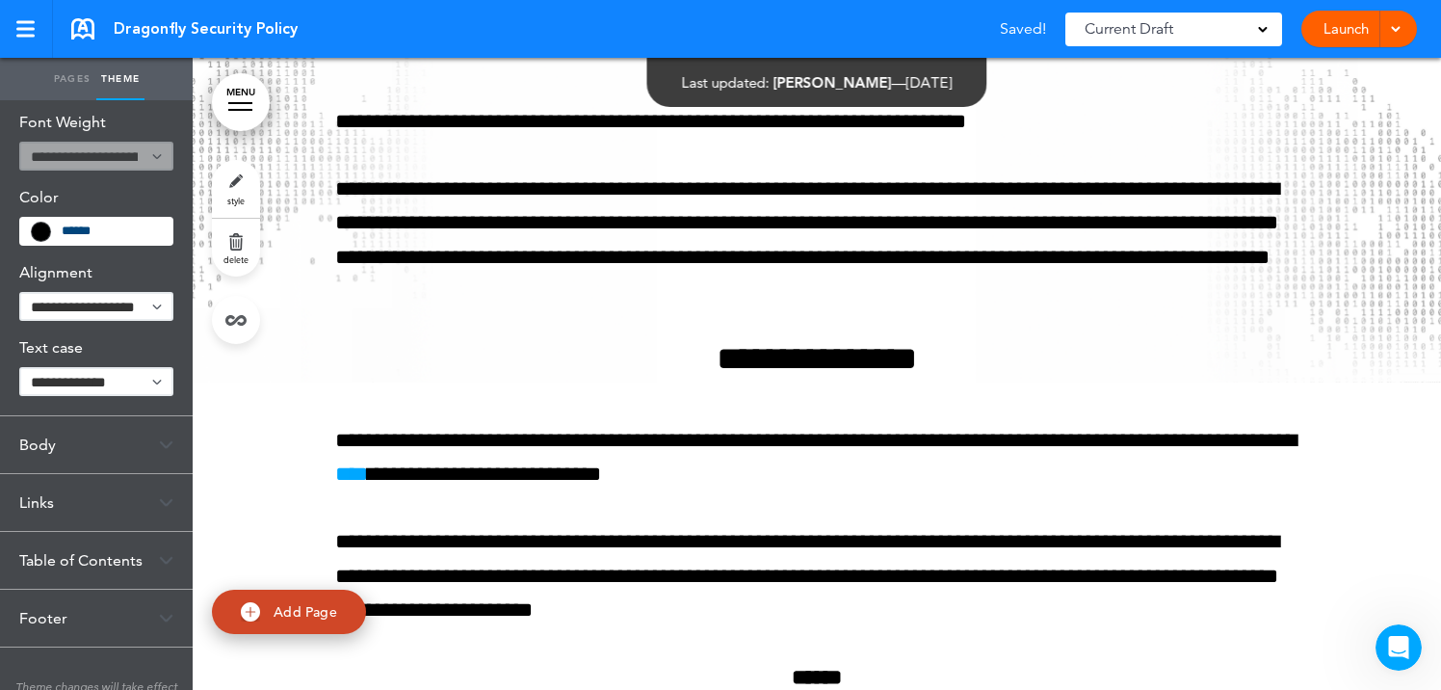
scroll to position [211, 0]
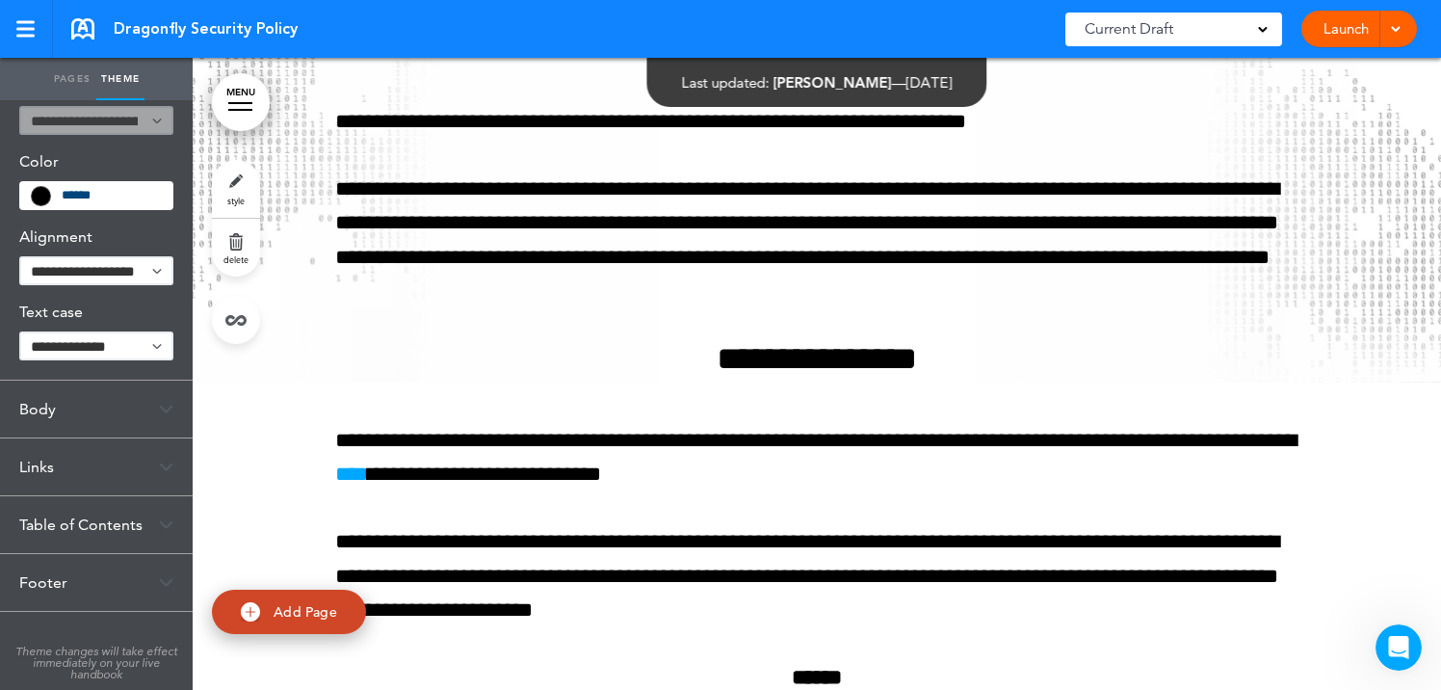
click at [124, 403] on div "Body" at bounding box center [96, 408] width 193 height 57
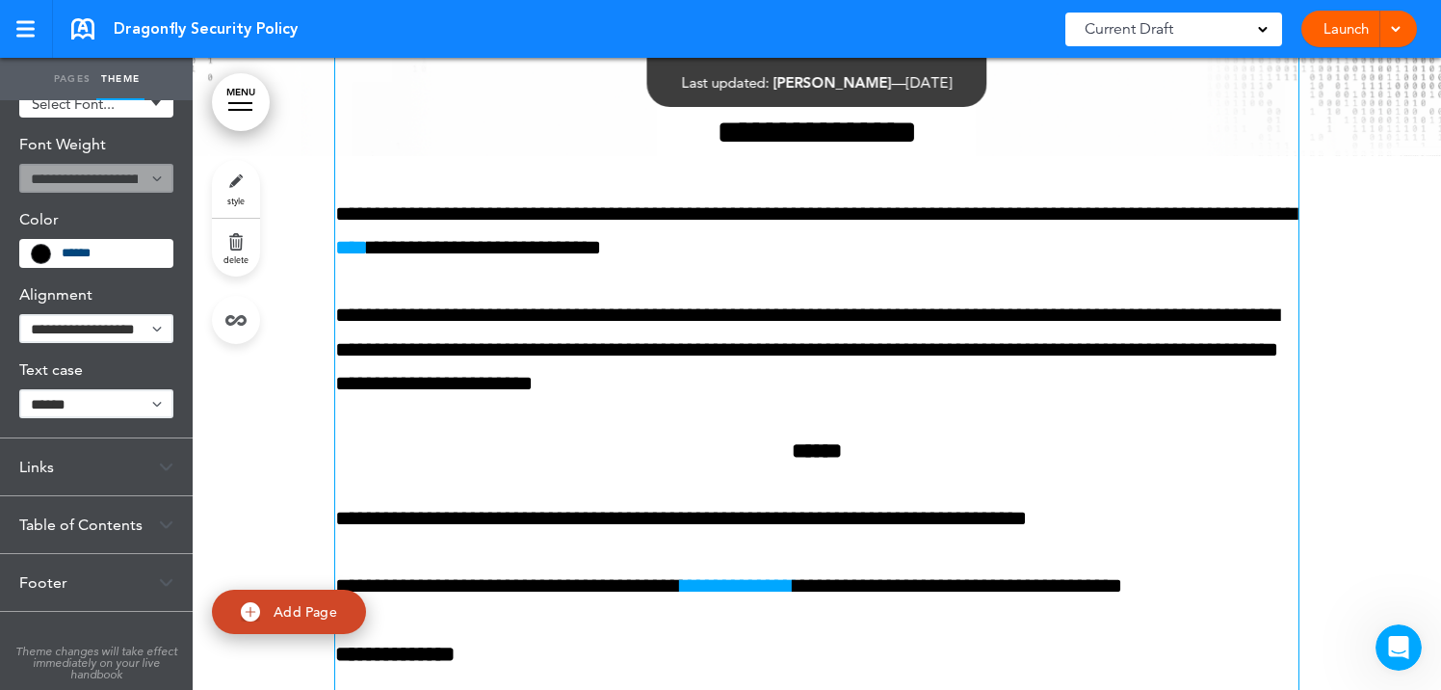
scroll to position [20151, 0]
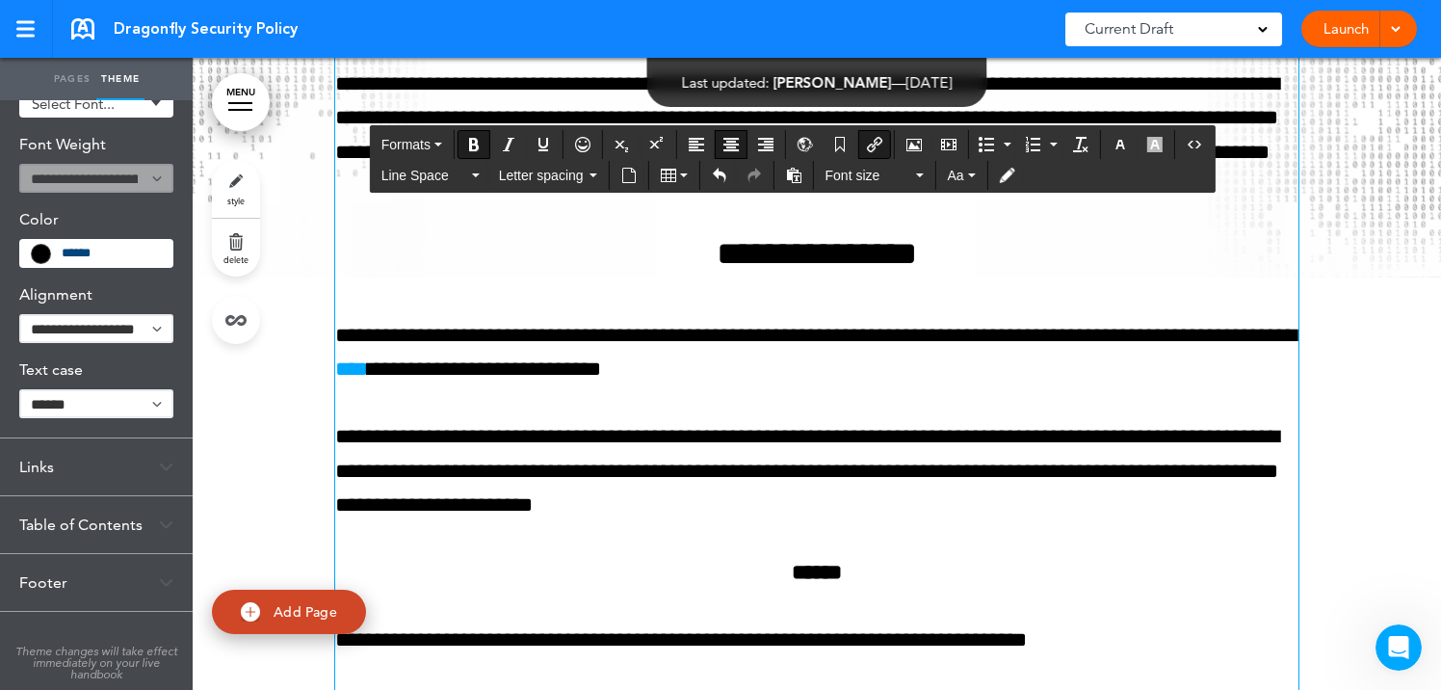
scroll to position [20013, 0]
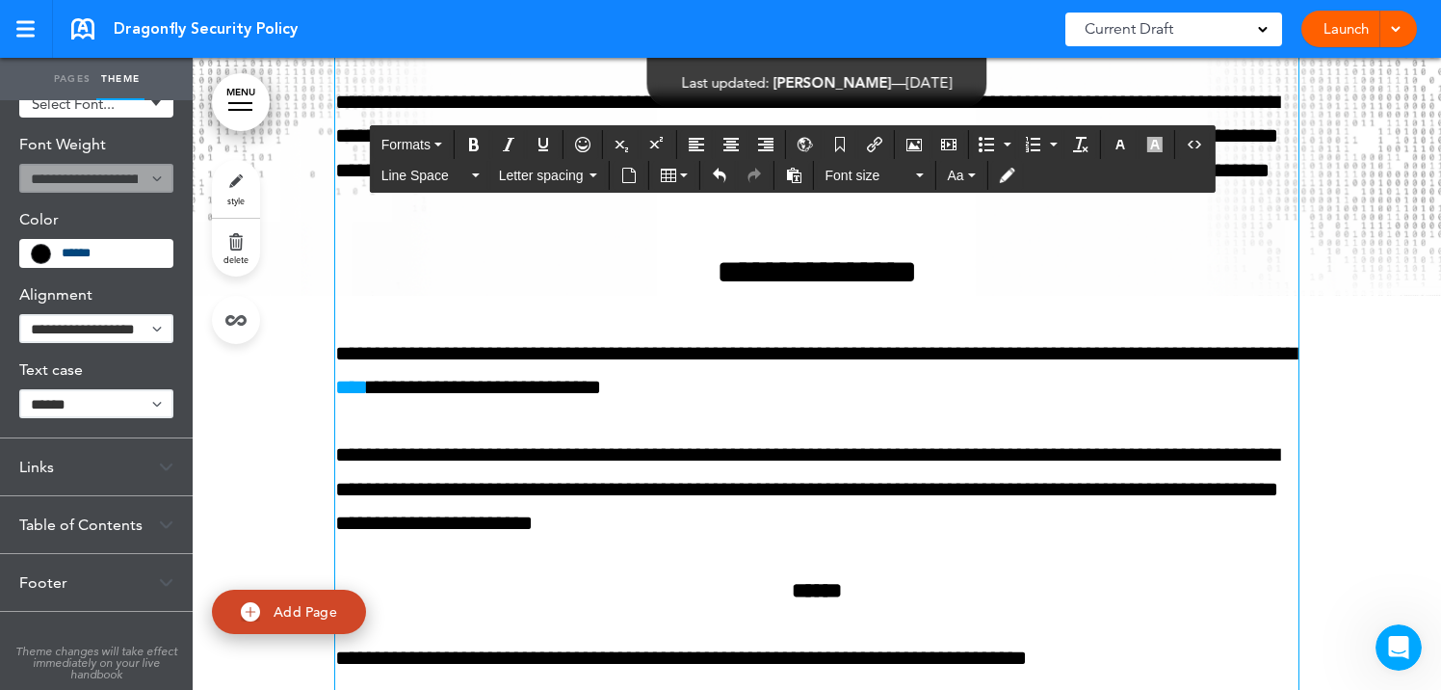
click at [895, 288] on span "**********" at bounding box center [816, 271] width 200 height 33
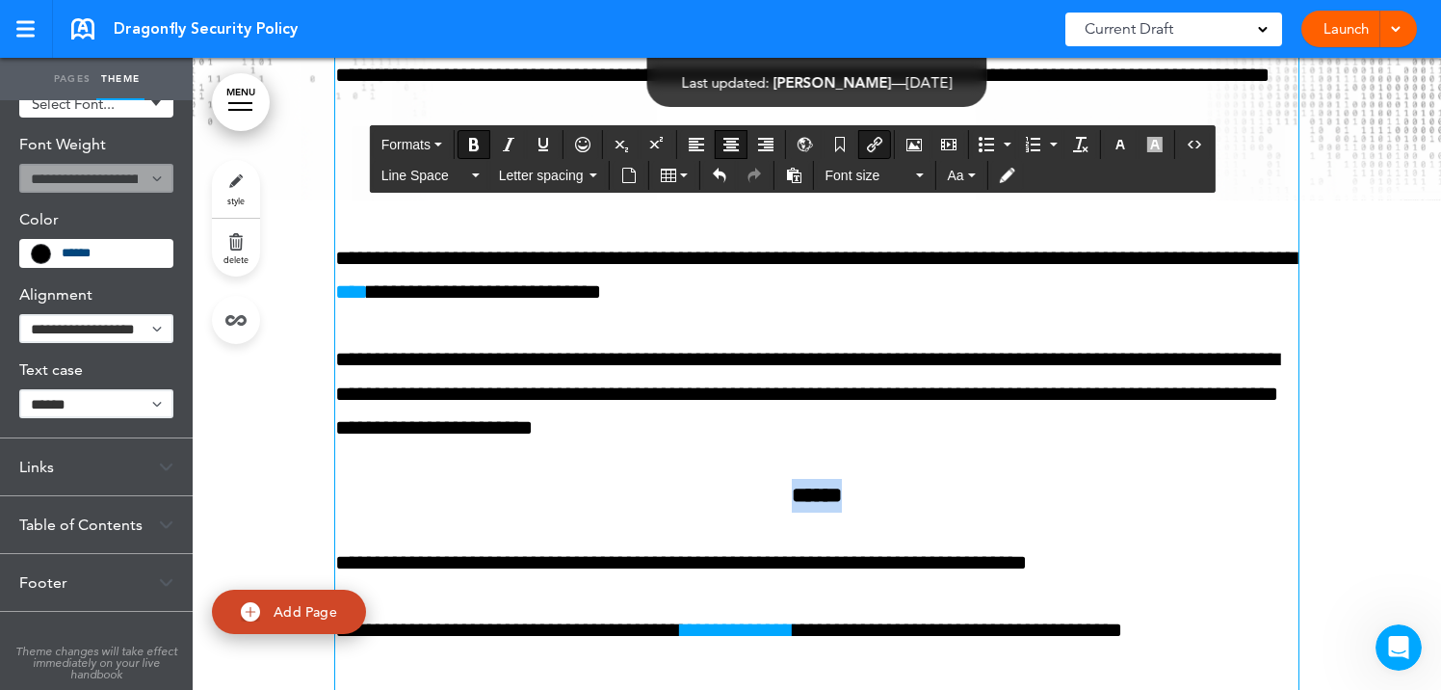
drag, startPoint x: 866, startPoint y: 528, endPoint x: 740, endPoint y: 524, distance: 126.2
click at [740, 512] on p "******" at bounding box center [816, 496] width 963 height 34
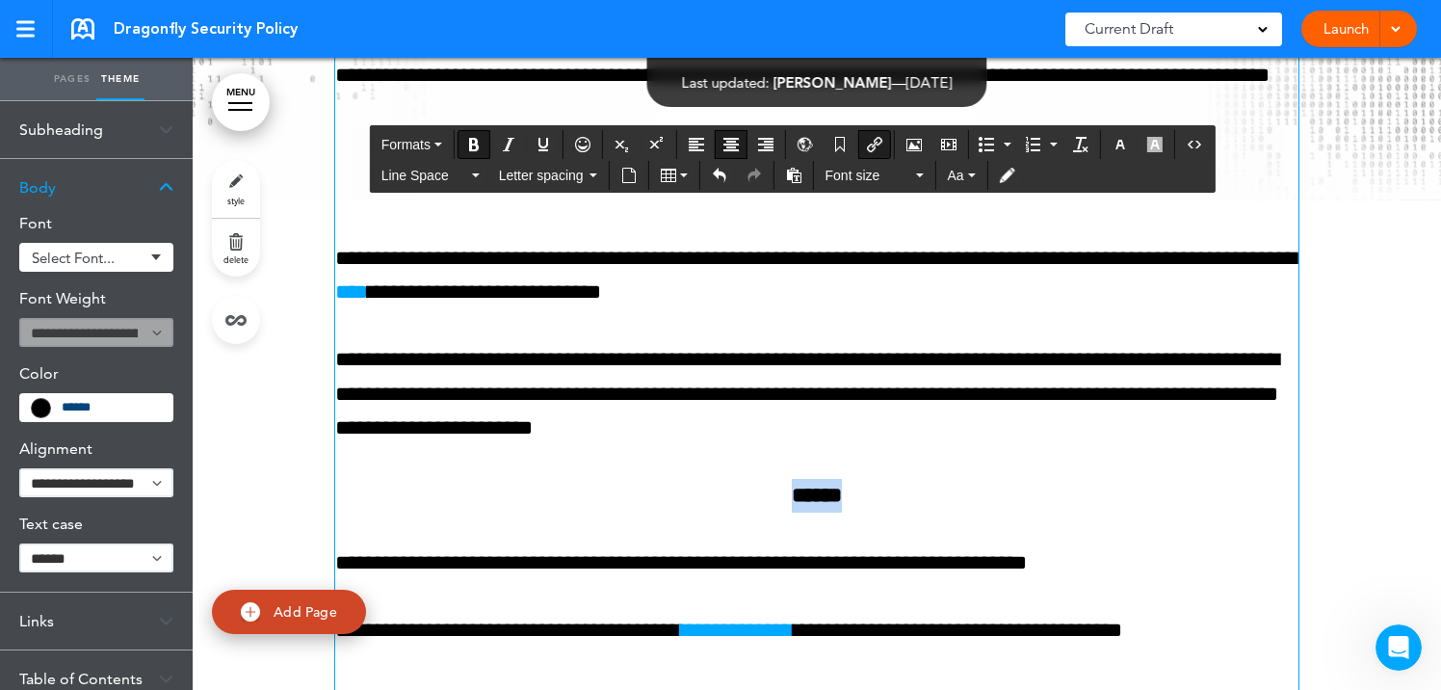
scroll to position [0, 0]
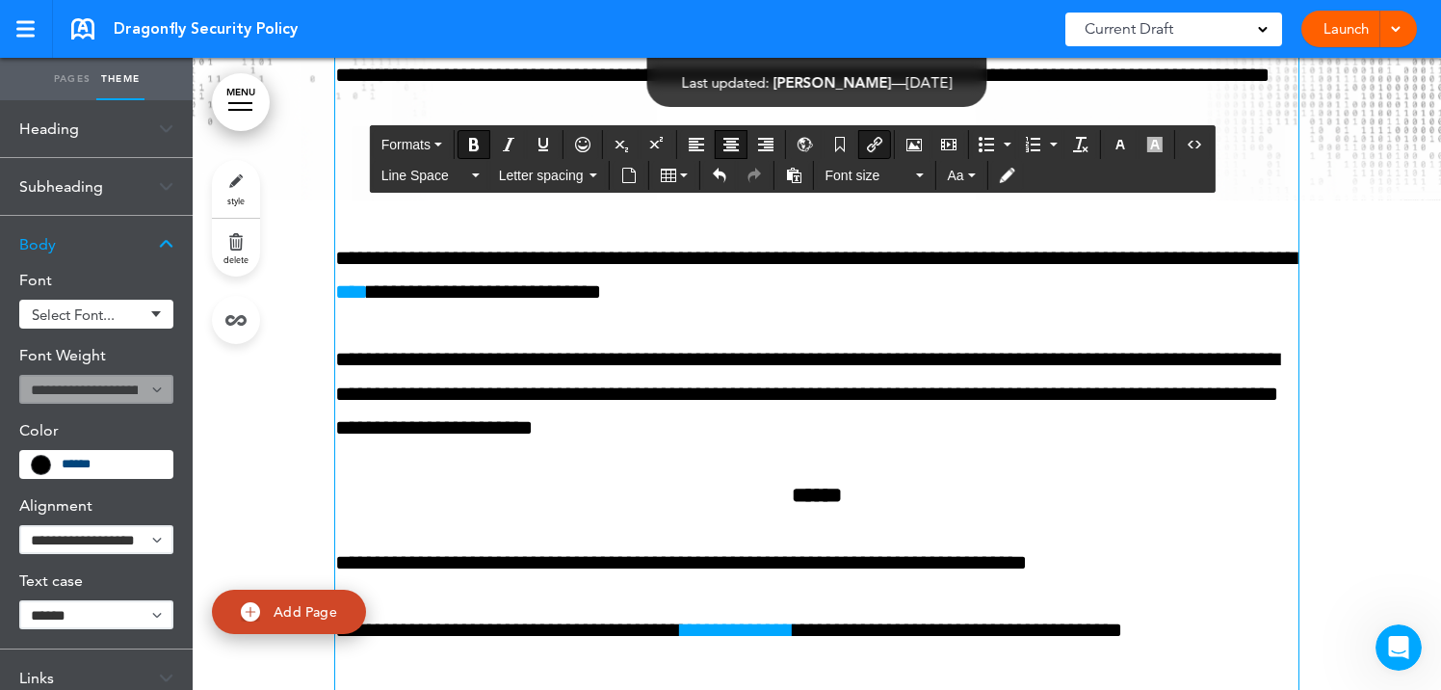
click at [107, 170] on div "Subheading" at bounding box center [96, 186] width 193 height 57
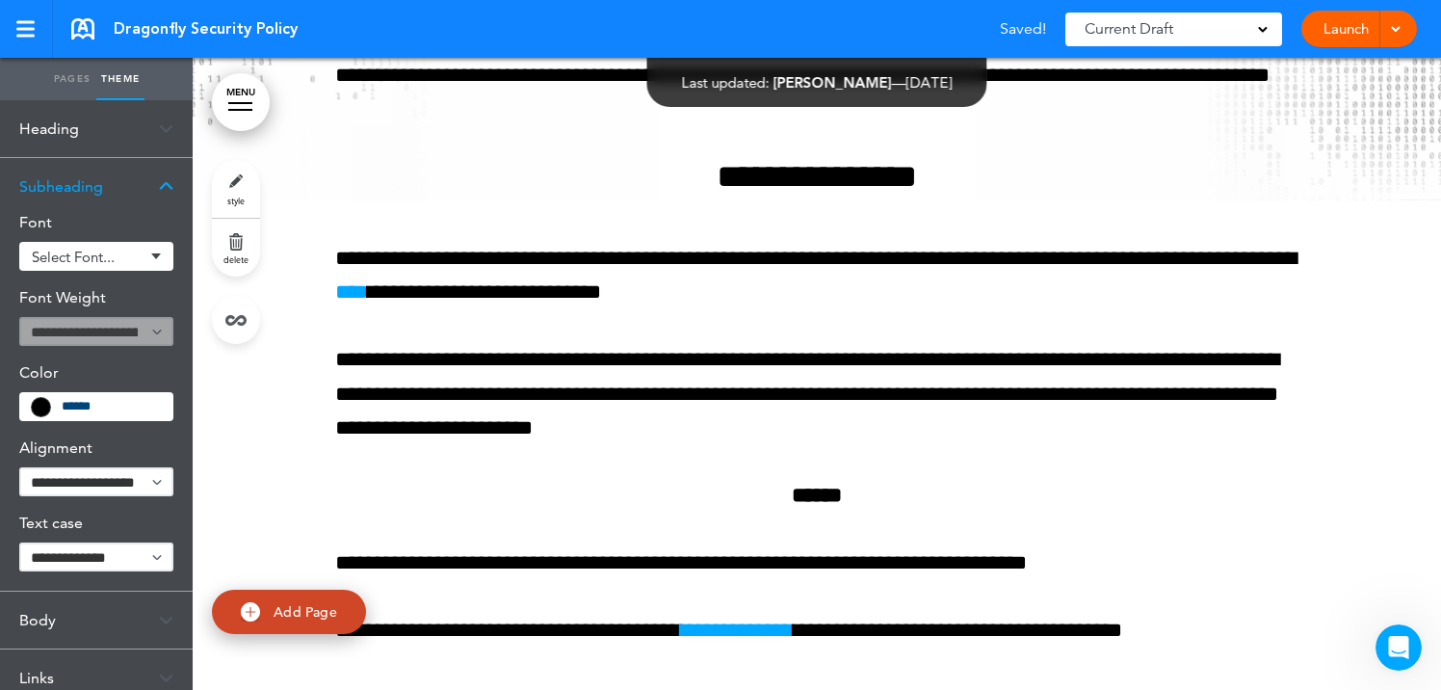
click at [151, 194] on div "Subheading" at bounding box center [96, 186] width 193 height 57
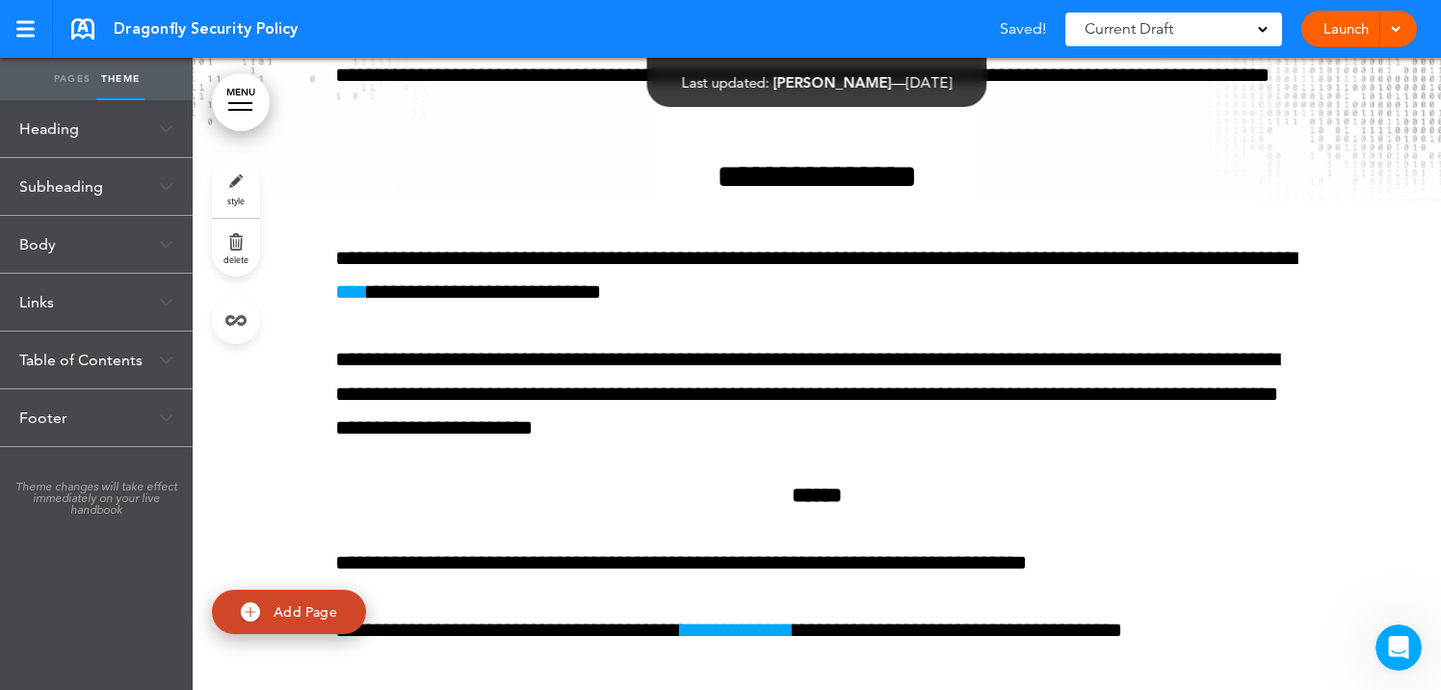
click at [151, 194] on div "Subheading" at bounding box center [96, 186] width 193 height 57
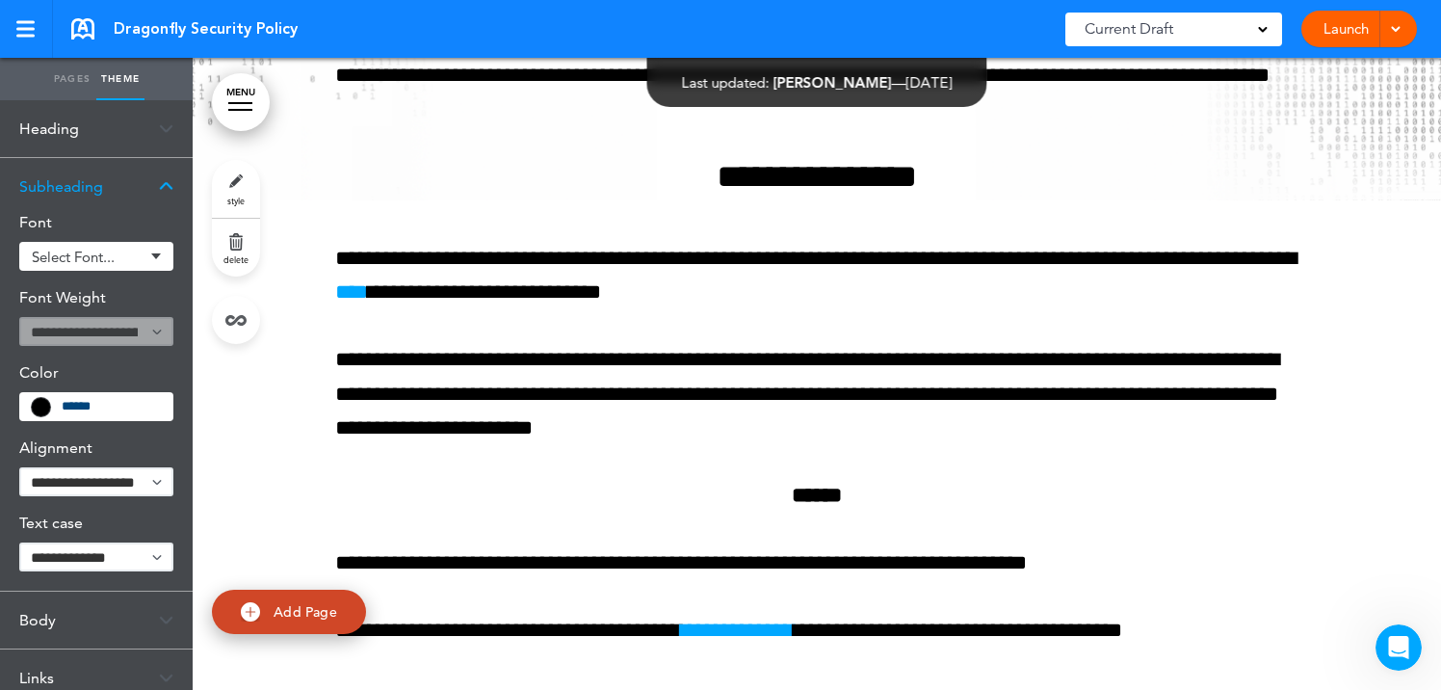
click at [245, 179] on link "style" at bounding box center [236, 189] width 48 height 58
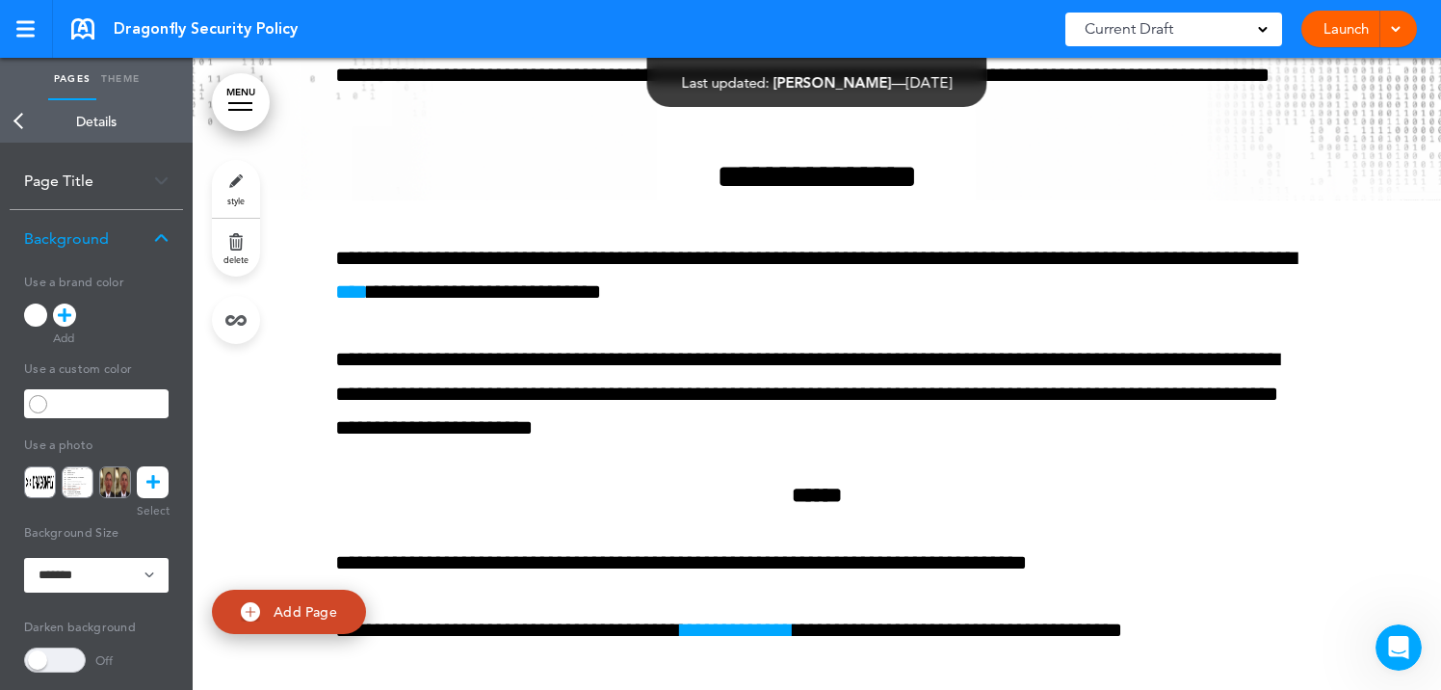
click at [133, 185] on div "Page Title" at bounding box center [96, 180] width 173 height 57
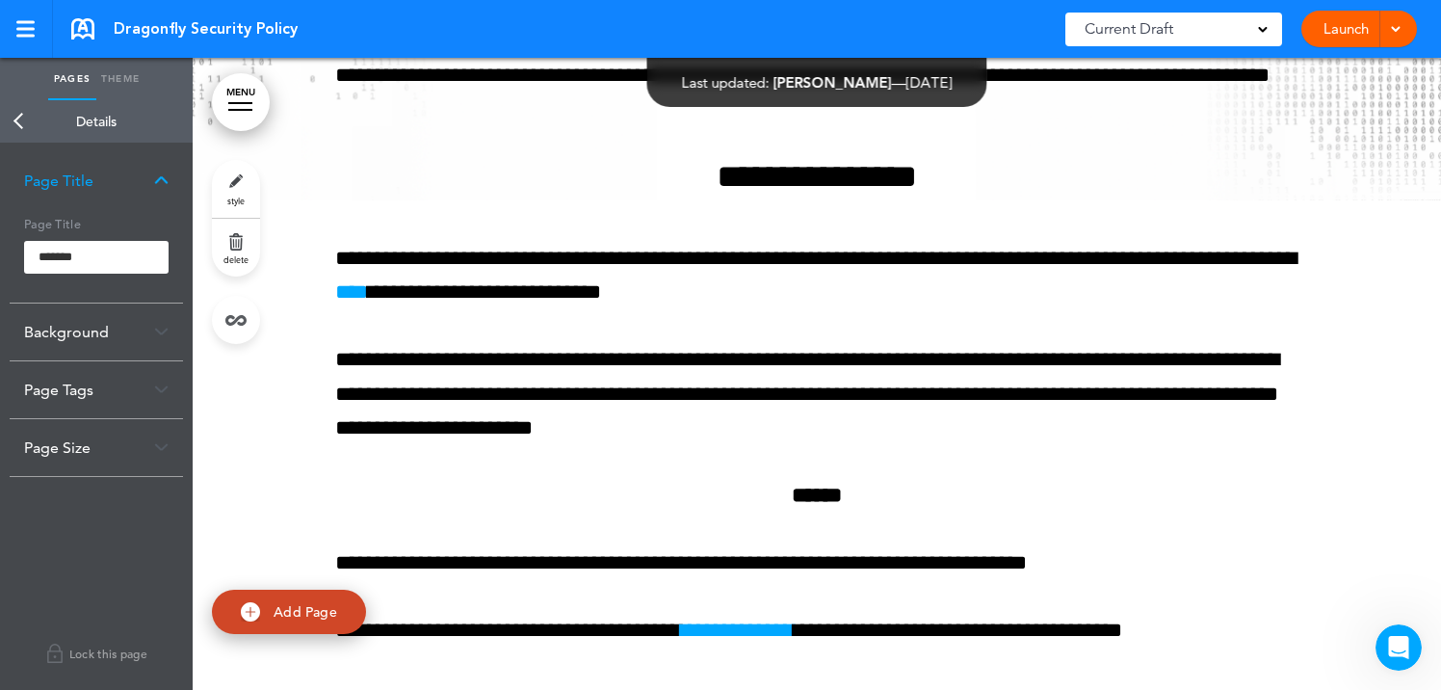
click at [127, 328] on div "Background" at bounding box center [96, 331] width 173 height 57
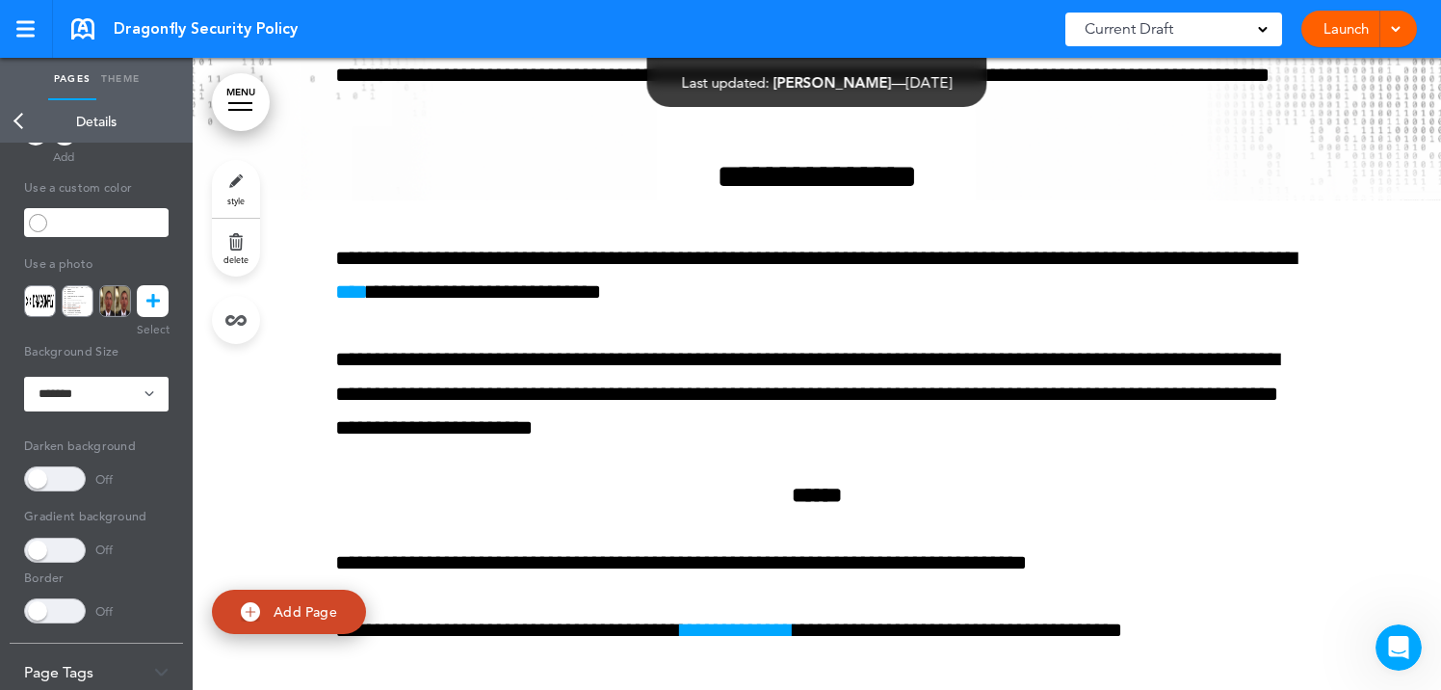
scroll to position [314, 0]
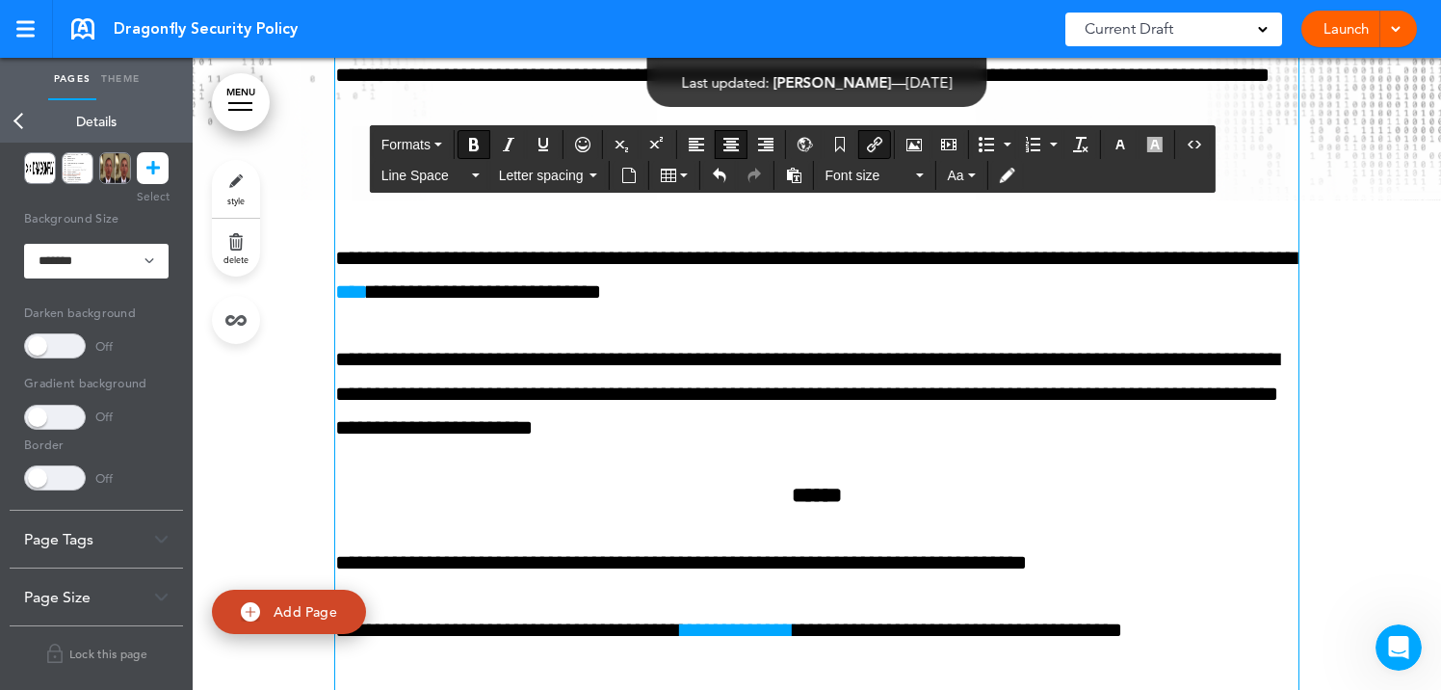
click at [772, 512] on p "******" at bounding box center [816, 496] width 963 height 34
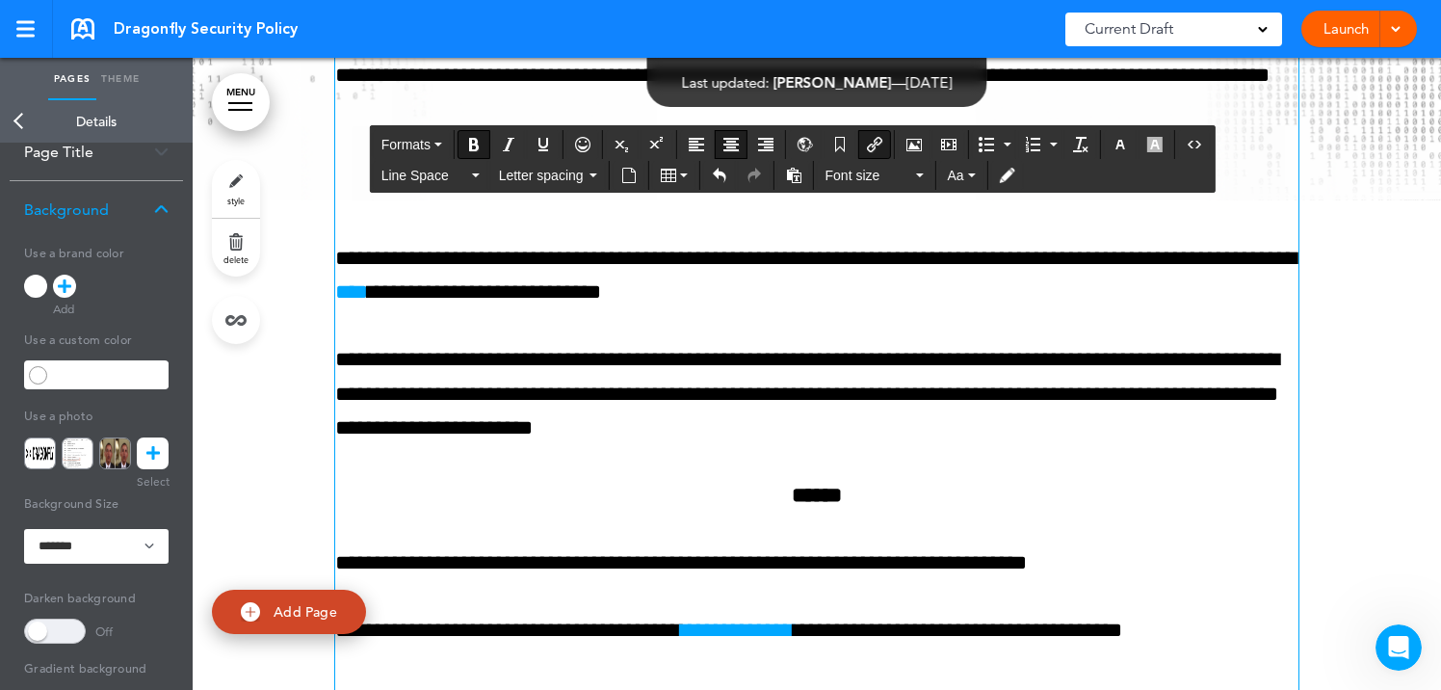
scroll to position [0, 0]
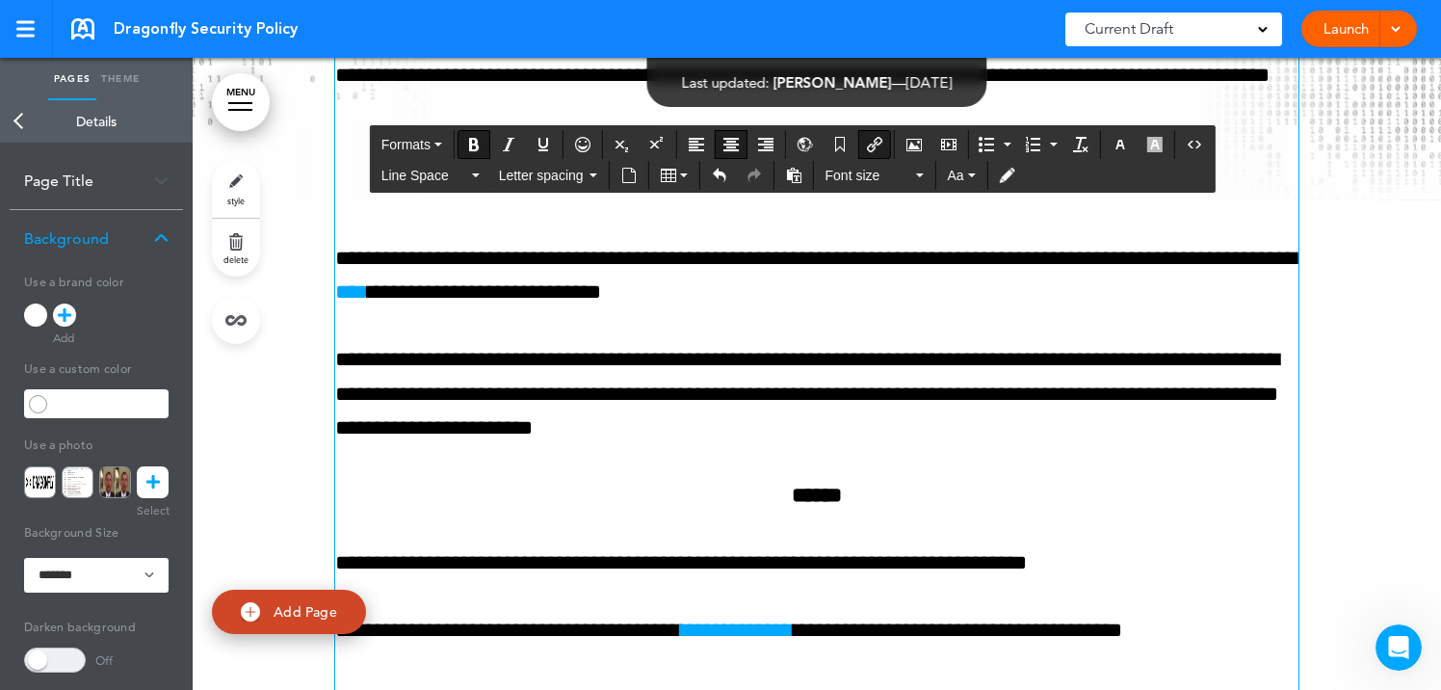
click at [128, 71] on link "Theme" at bounding box center [120, 79] width 48 height 42
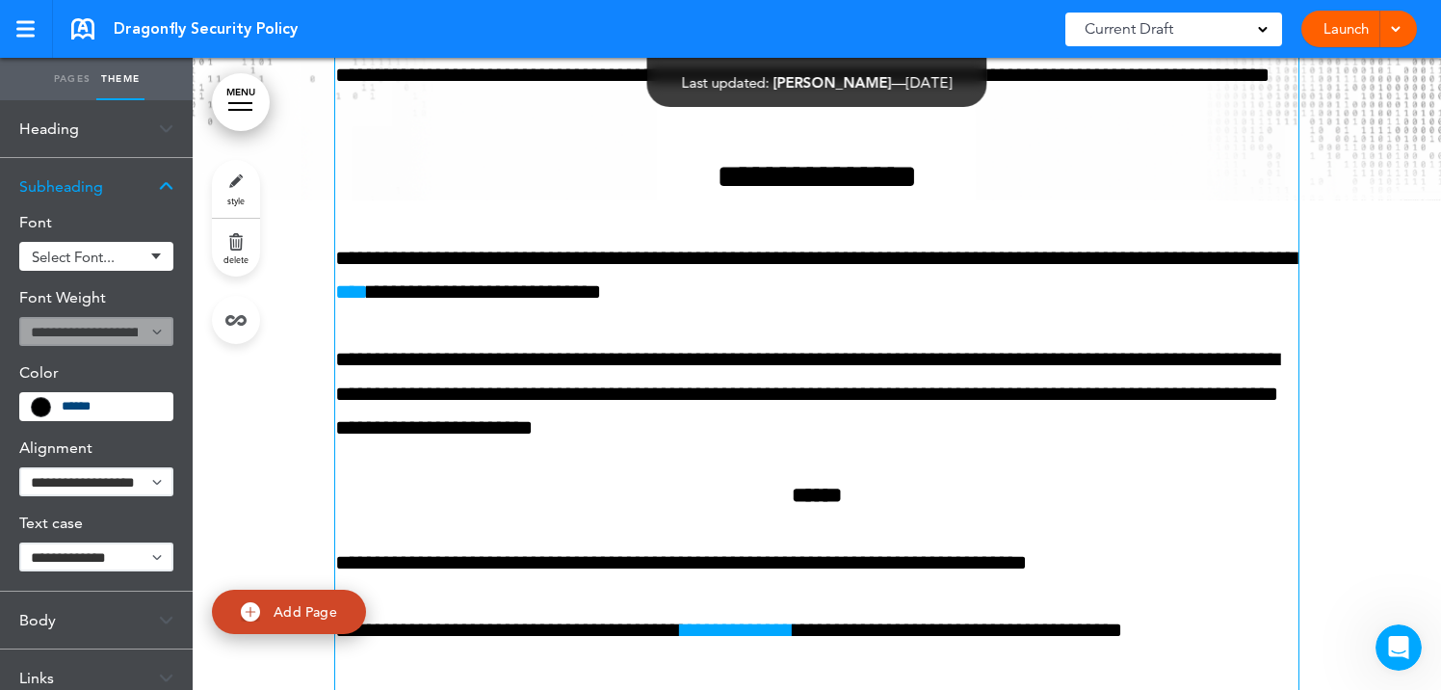
click at [833, 506] on link "******" at bounding box center [817, 494] width 50 height 21
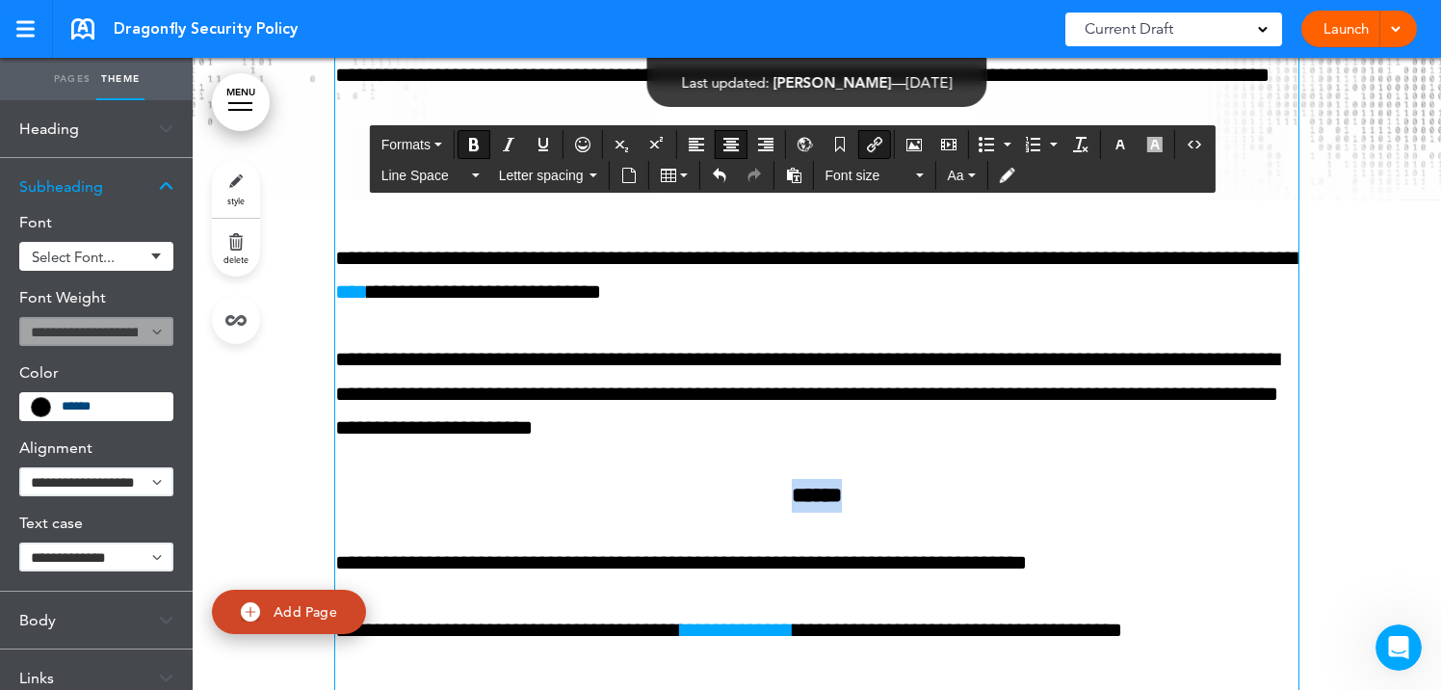
drag, startPoint x: 883, startPoint y: 534, endPoint x: 744, endPoint y: 534, distance: 138.7
click at [744, 512] on p "******" at bounding box center [816, 496] width 963 height 34
click at [404, 141] on span "Formats" at bounding box center [405, 144] width 49 height 15
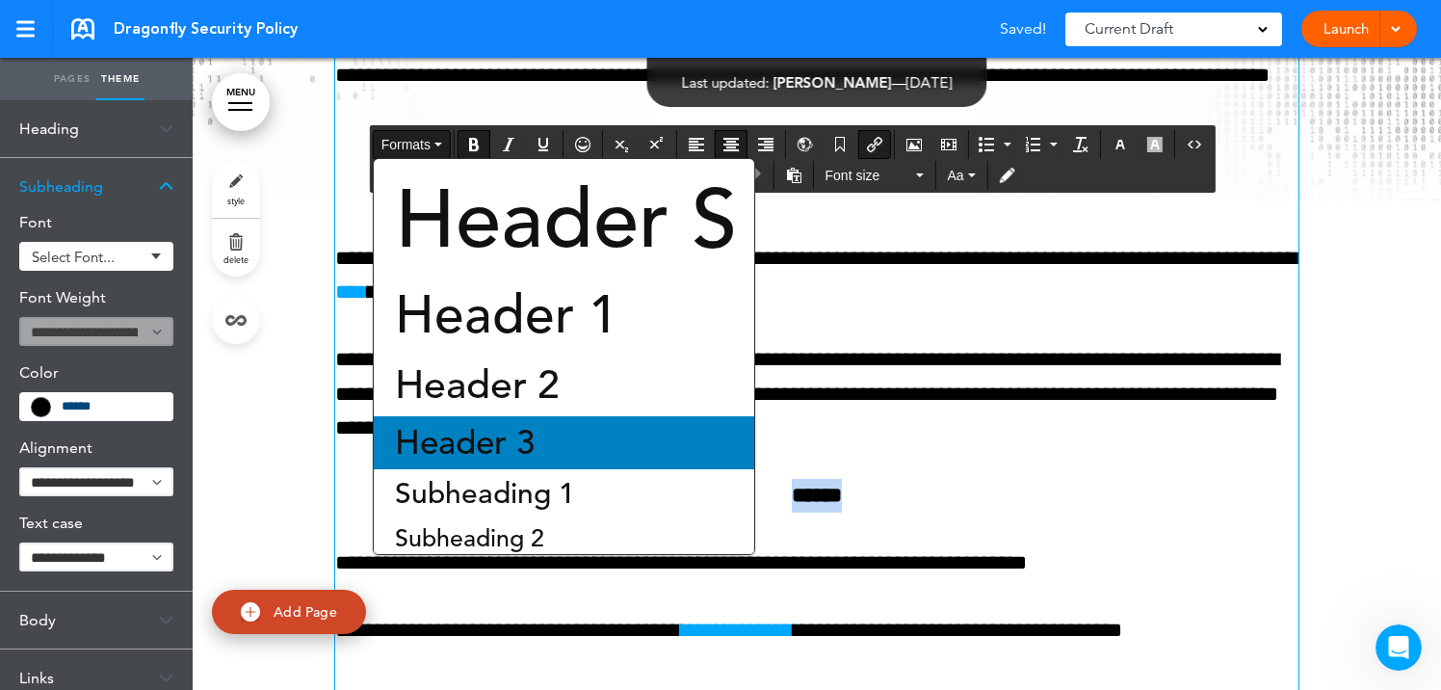
click at [482, 438] on span "Header 3" at bounding box center [464, 442] width 143 height 41
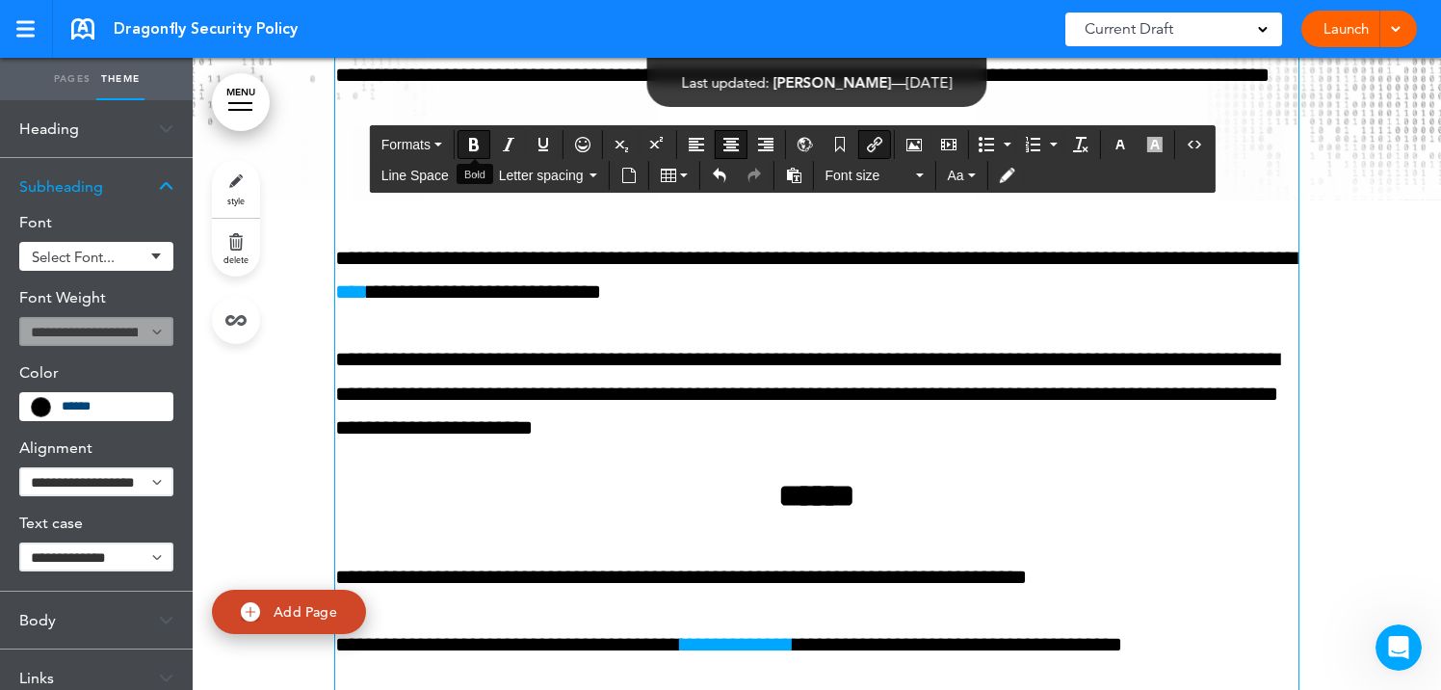
click at [473, 146] on icon "Bold" at bounding box center [473, 144] width 15 height 15
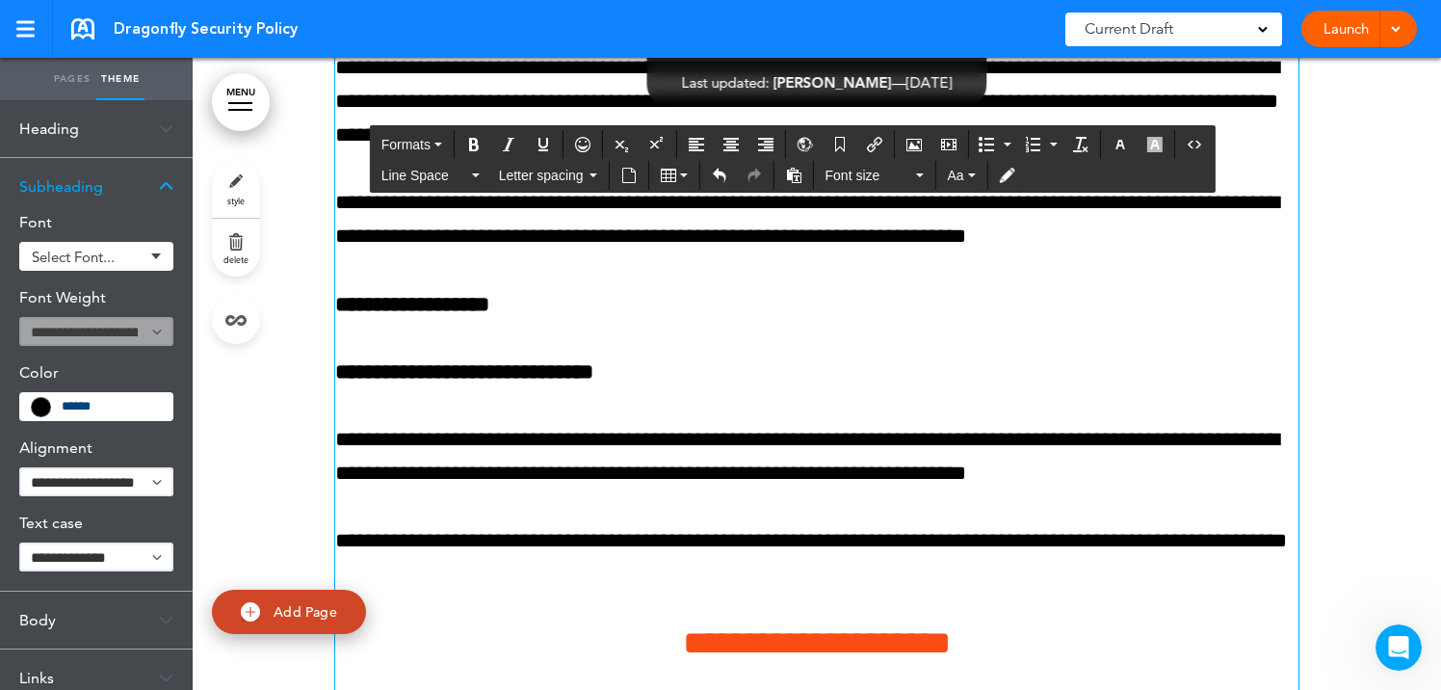
scroll to position [20826, 0]
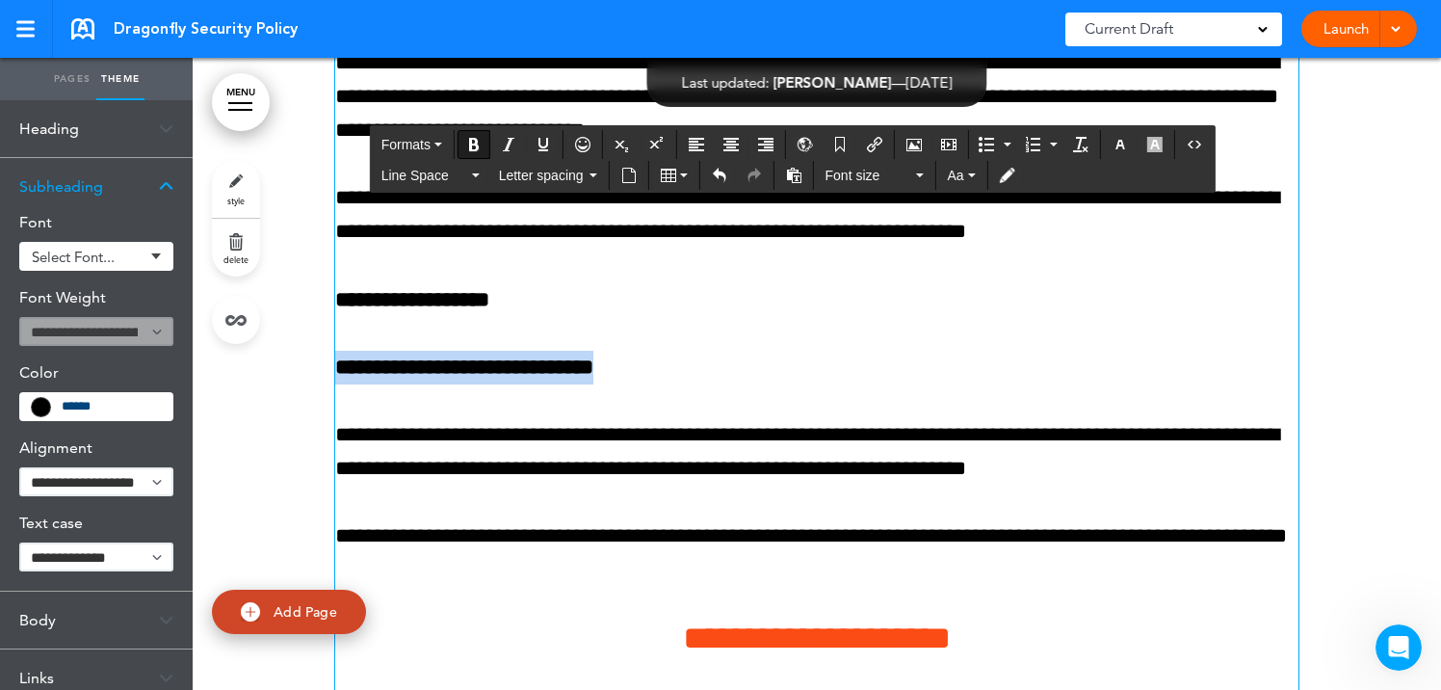
drag, startPoint x: 638, startPoint y: 405, endPoint x: 331, endPoint y: 405, distance: 307.2
click at [331, 405] on div "**********" at bounding box center [817, 541] width 1248 height 3317
click at [472, 142] on icon "Bold" at bounding box center [473, 144] width 15 height 15
click at [336, 467] on p "**********" at bounding box center [816, 451] width 963 height 67
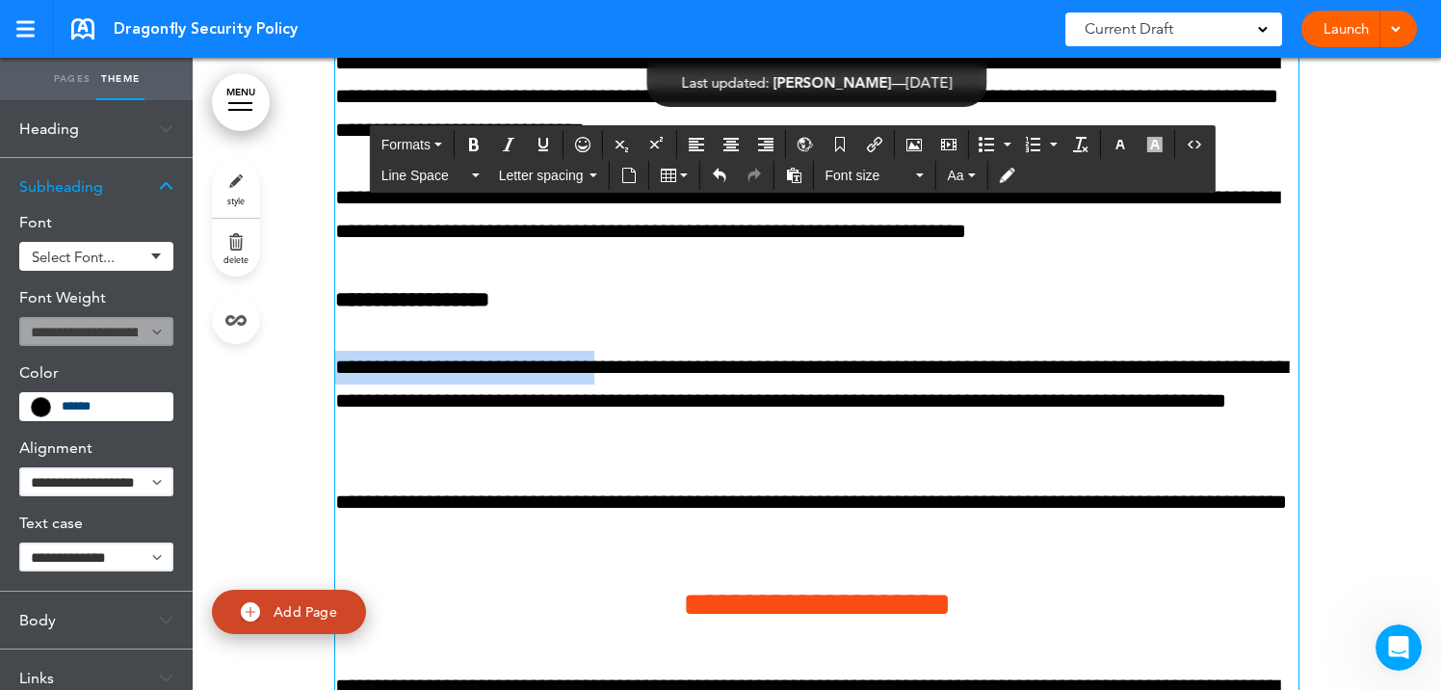
drag, startPoint x: 587, startPoint y: 404, endPoint x: 325, endPoint y: 399, distance: 262.0
click at [325, 399] on div "**********" at bounding box center [817, 524] width 1248 height 3283
click at [508, 143] on icon "Italic" at bounding box center [508, 144] width 15 height 15
click at [480, 140] on icon "Bold" at bounding box center [473, 144] width 15 height 15
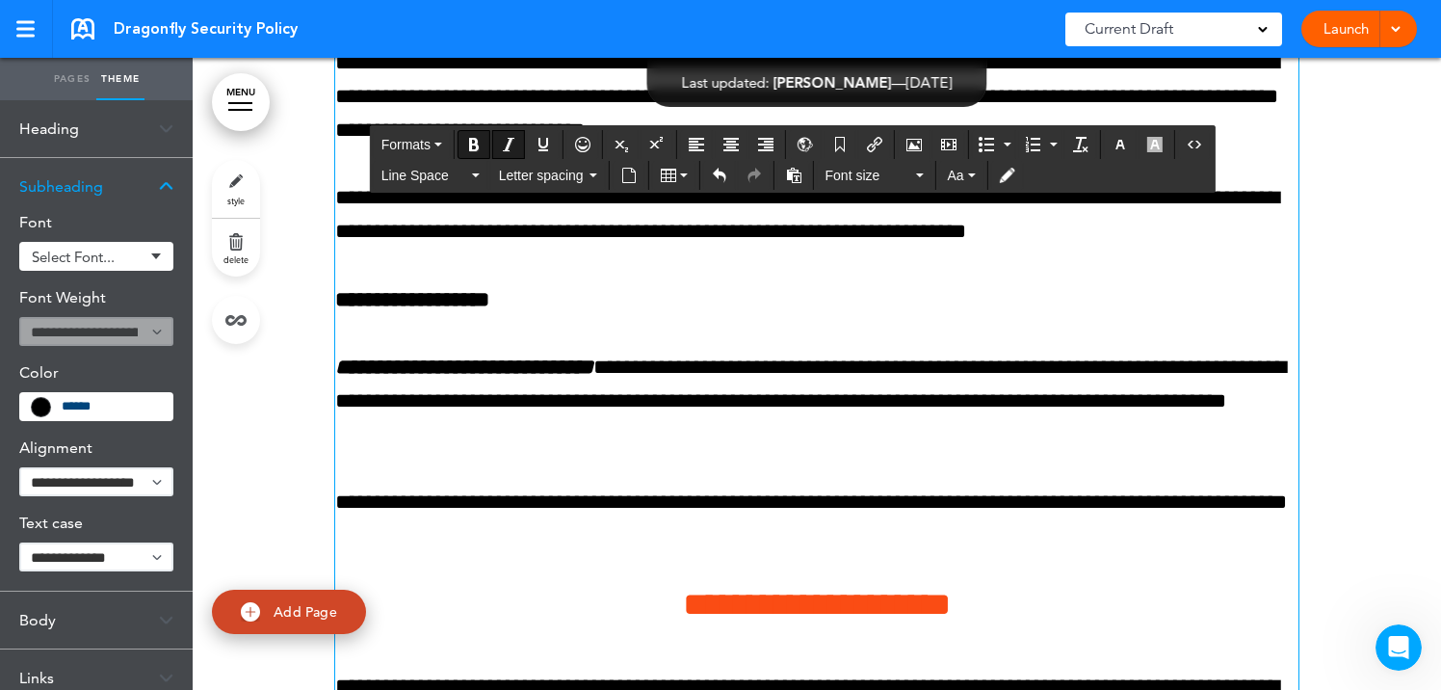
click at [667, 506] on div "**********" at bounding box center [816, 500] width 963 height 3090
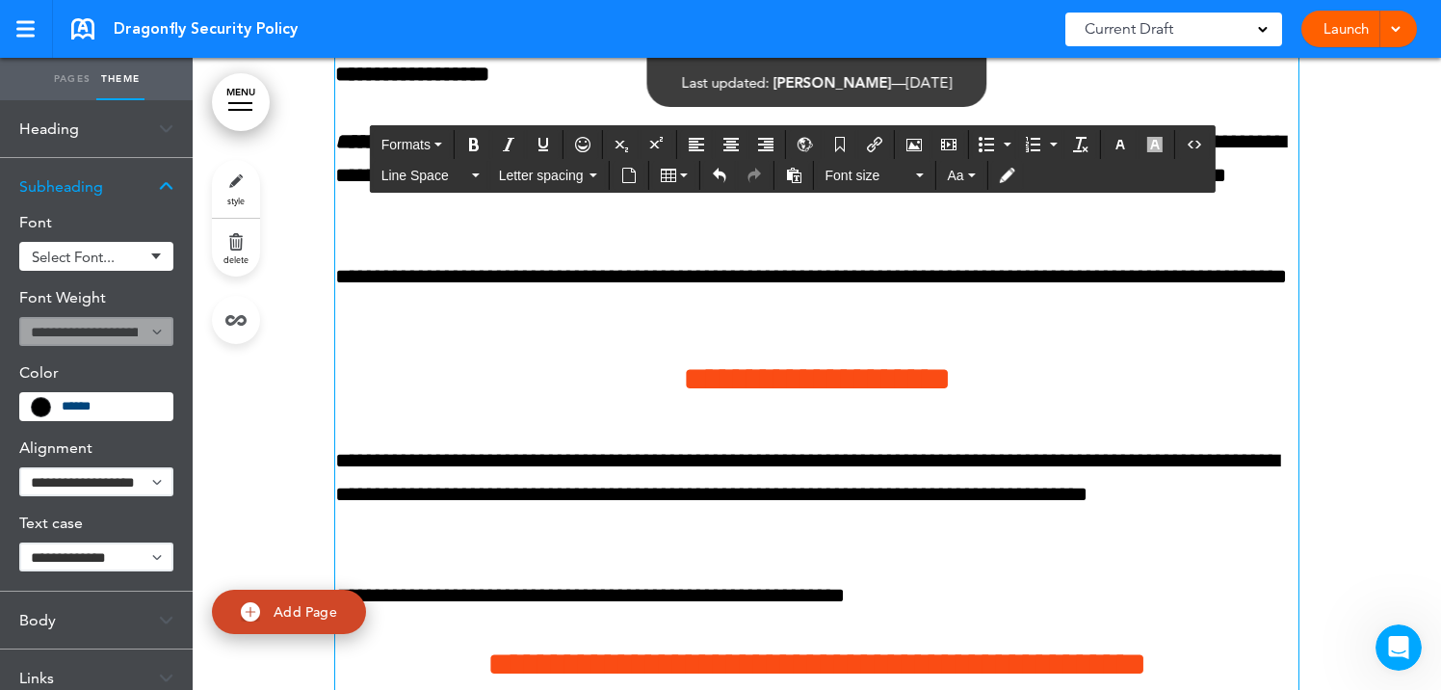
scroll to position [21056, 0]
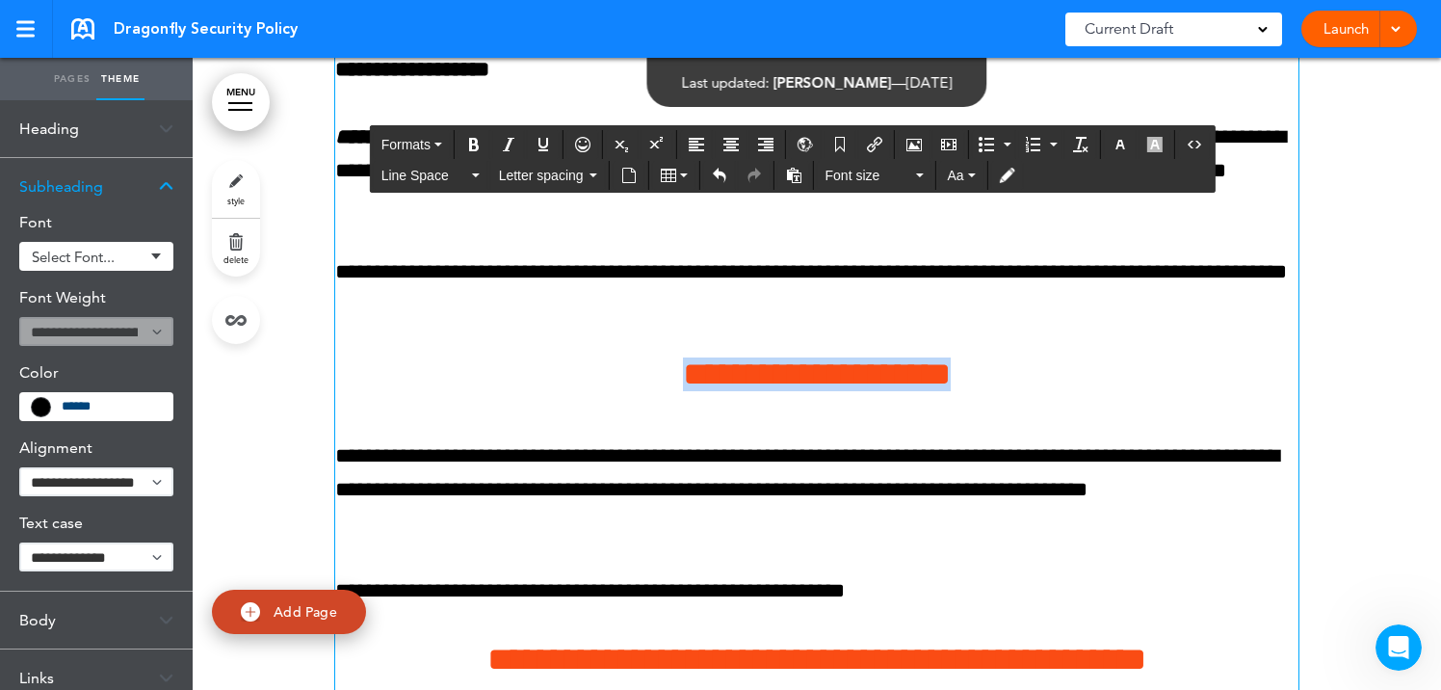
drag, startPoint x: 625, startPoint y: 412, endPoint x: 1026, endPoint y: 414, distance: 400.6
click at [1026, 391] on h4 "**********" at bounding box center [816, 374] width 963 height 34
click at [1121, 148] on icon "button" at bounding box center [1119, 144] width 15 height 15
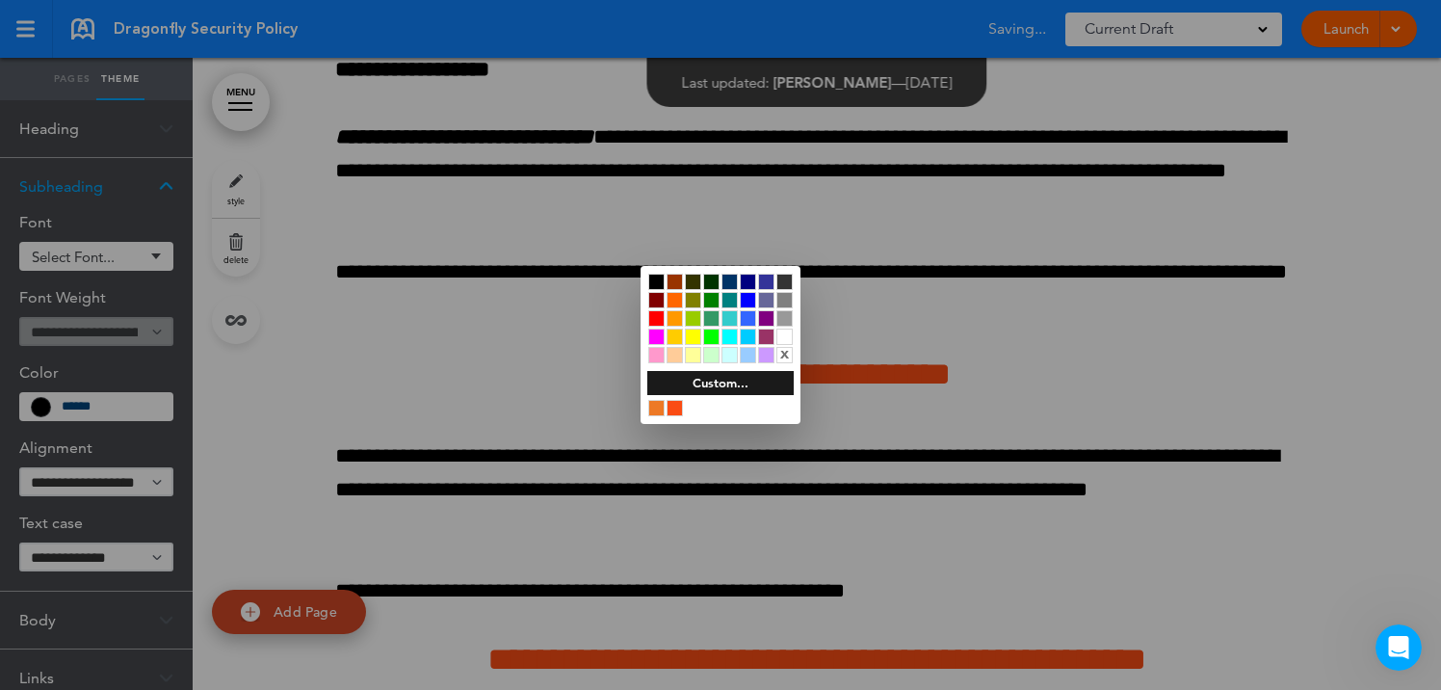
click at [659, 273] on div at bounding box center [656, 281] width 16 height 16
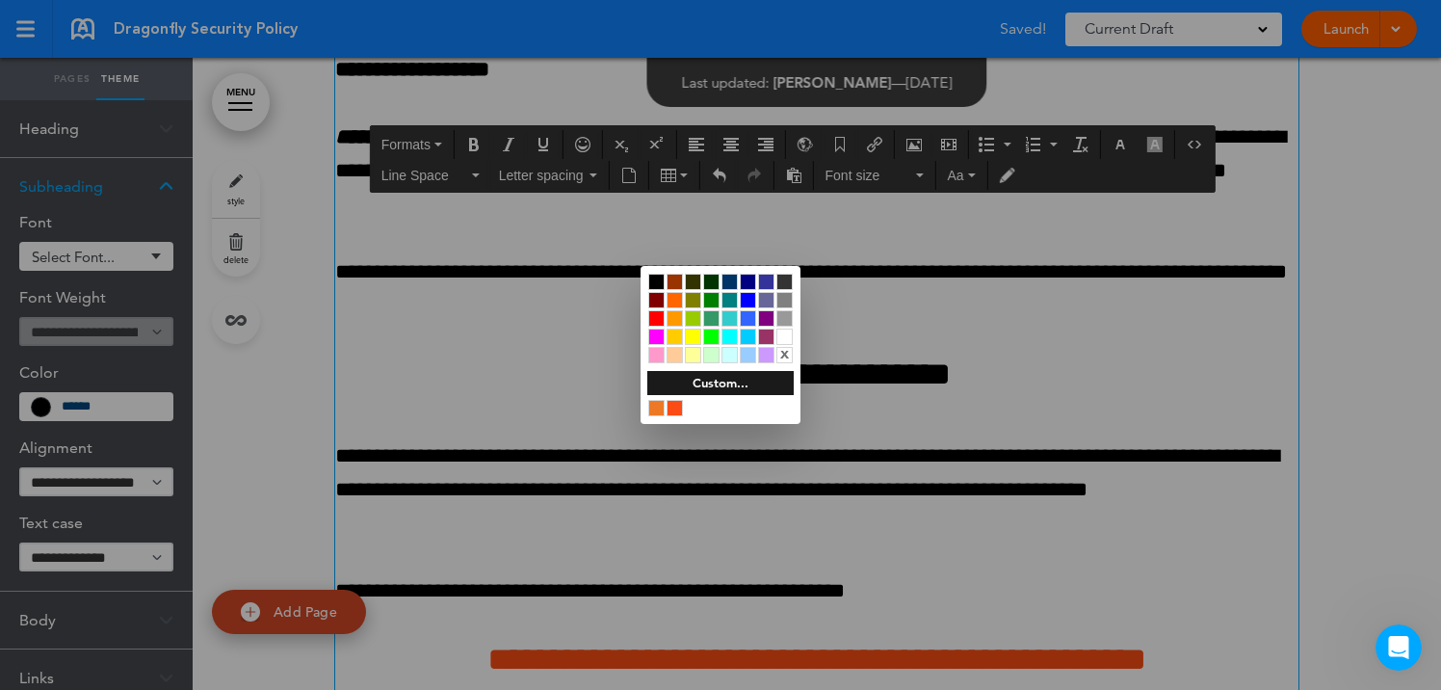
click at [519, 568] on div at bounding box center [720, 345] width 1441 height 690
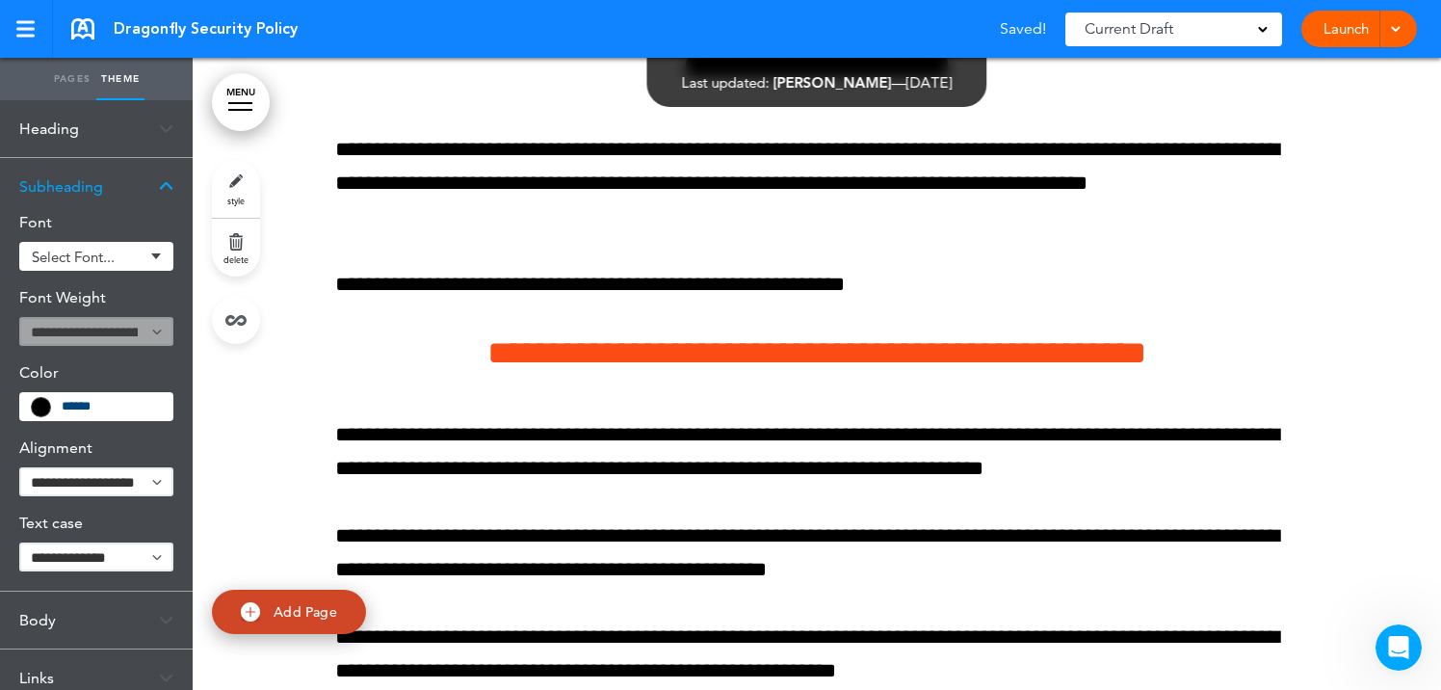
scroll to position [21363, 0]
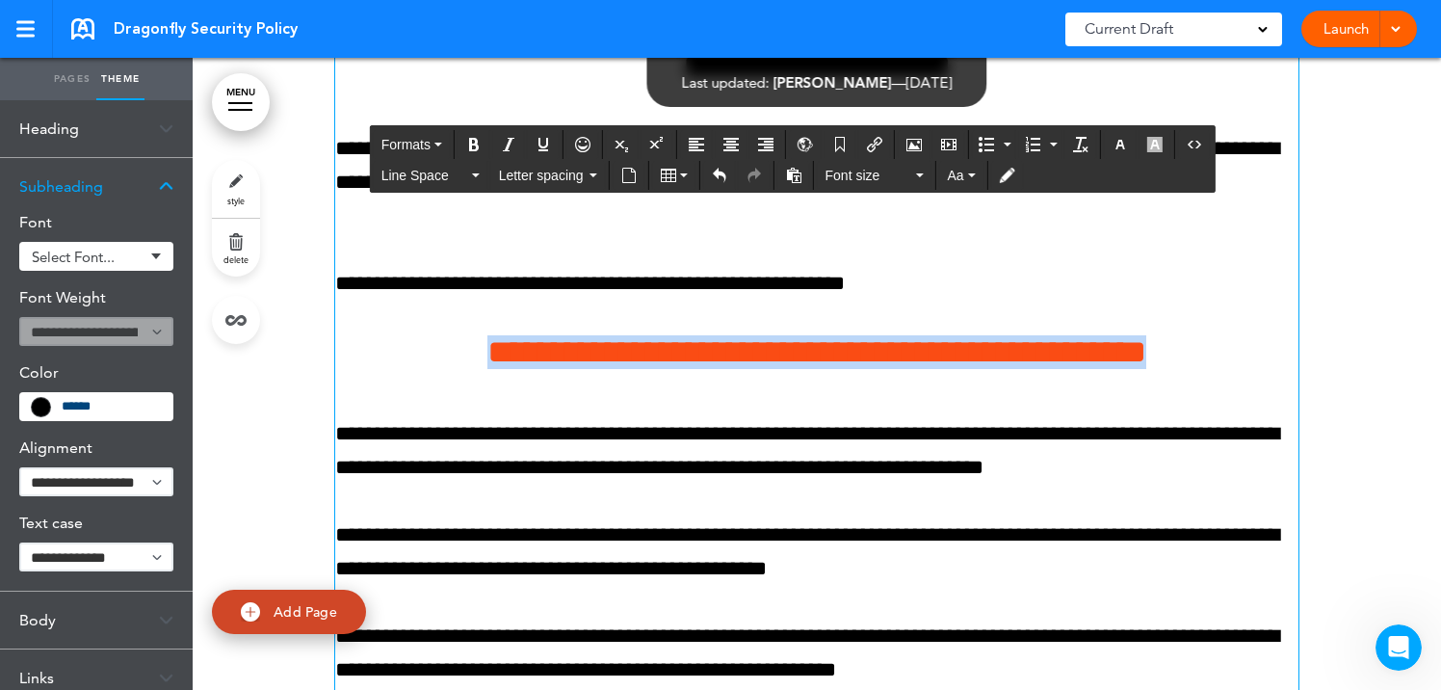
drag, startPoint x: 385, startPoint y: 386, endPoint x: 1277, endPoint y: 379, distance: 891.8
click at [1277, 369] on h4 "**********" at bounding box center [816, 352] width 963 height 34
click at [1125, 144] on icon "button" at bounding box center [1119, 144] width 15 height 15
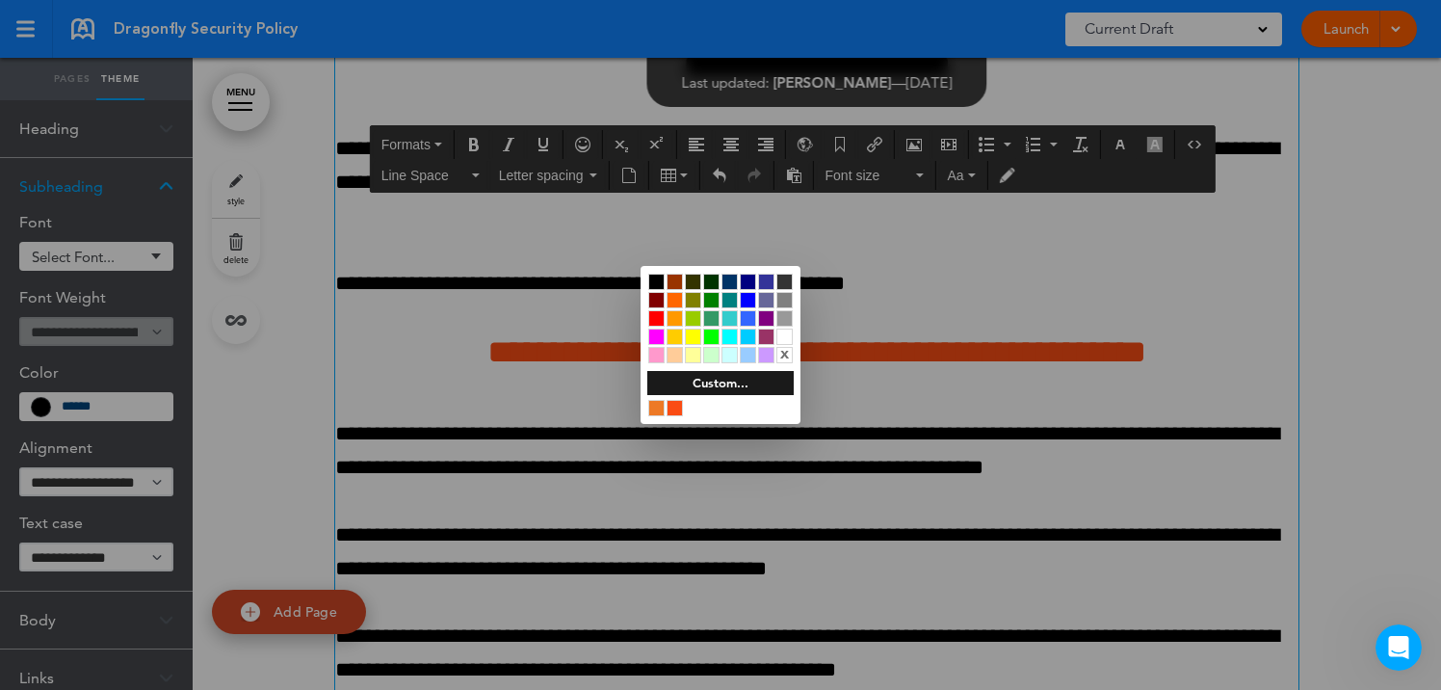
click at [655, 278] on div at bounding box center [656, 281] width 16 height 16
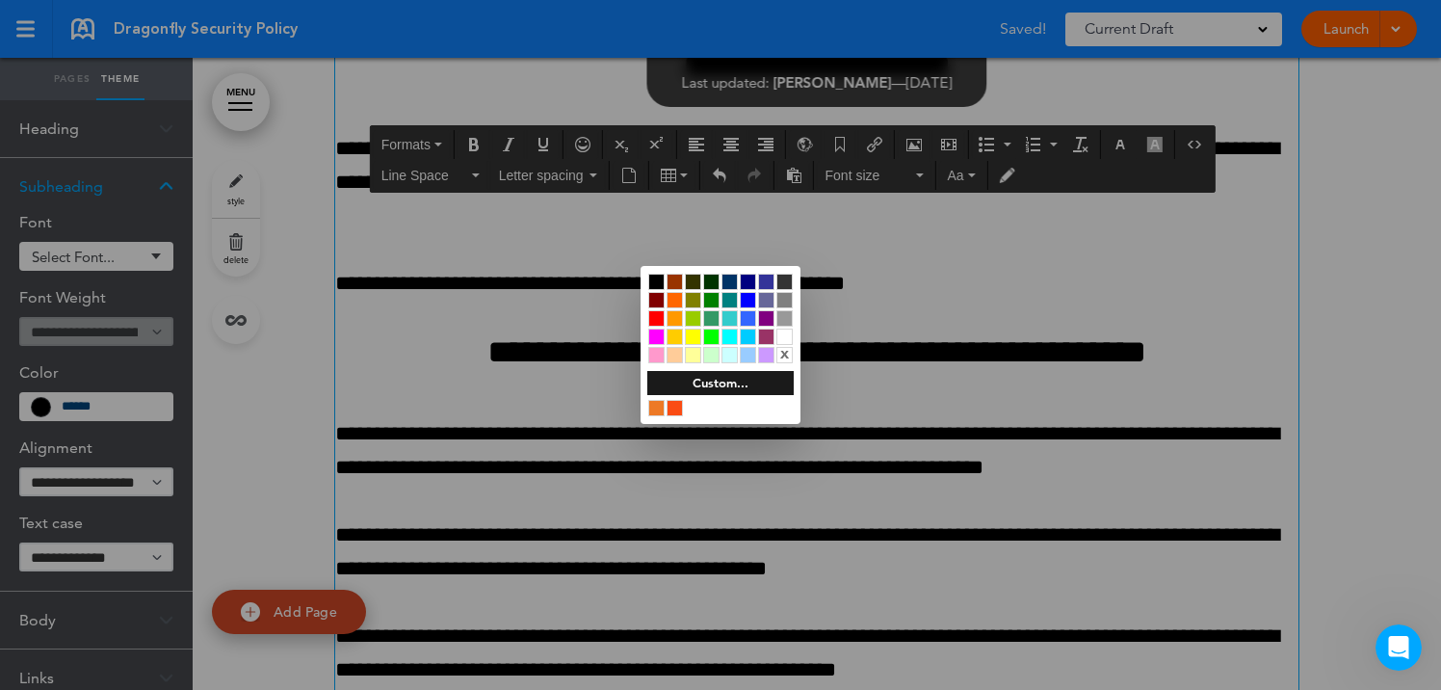
click at [663, 576] on div at bounding box center [720, 345] width 1441 height 690
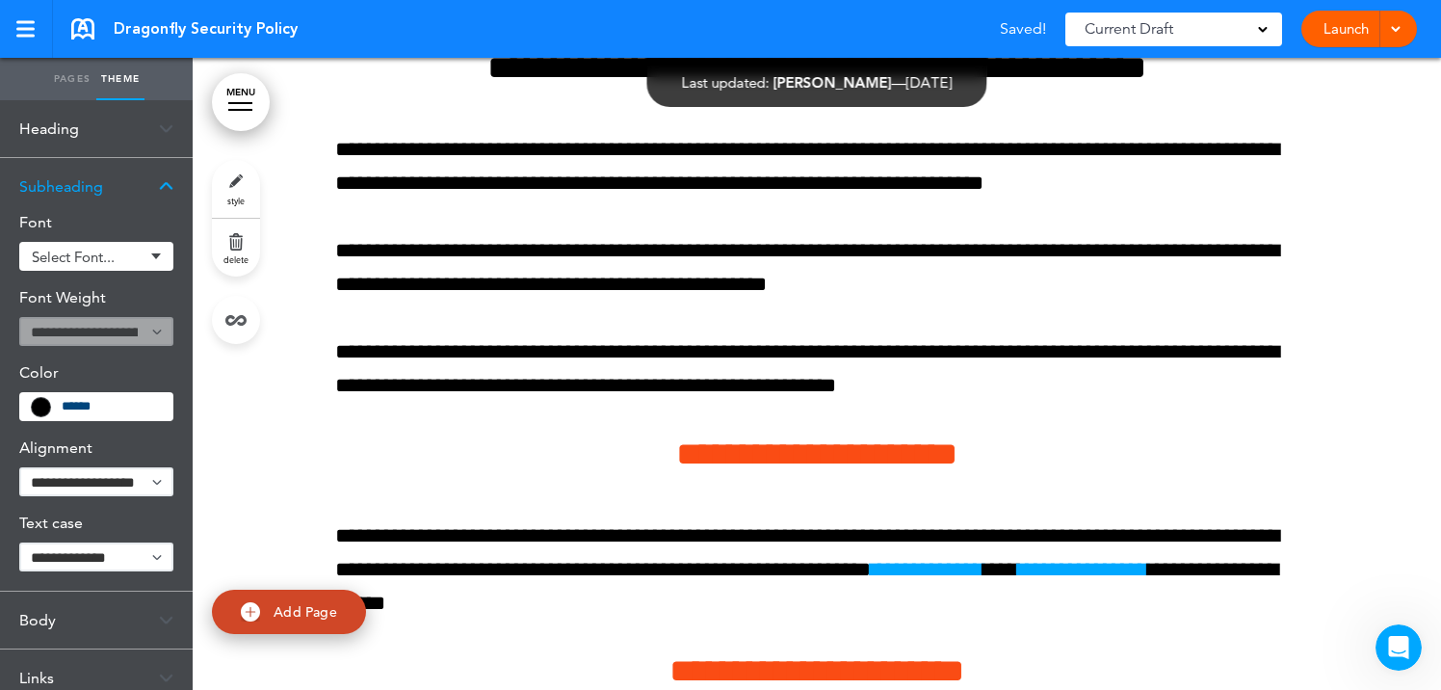
scroll to position [21658, 0]
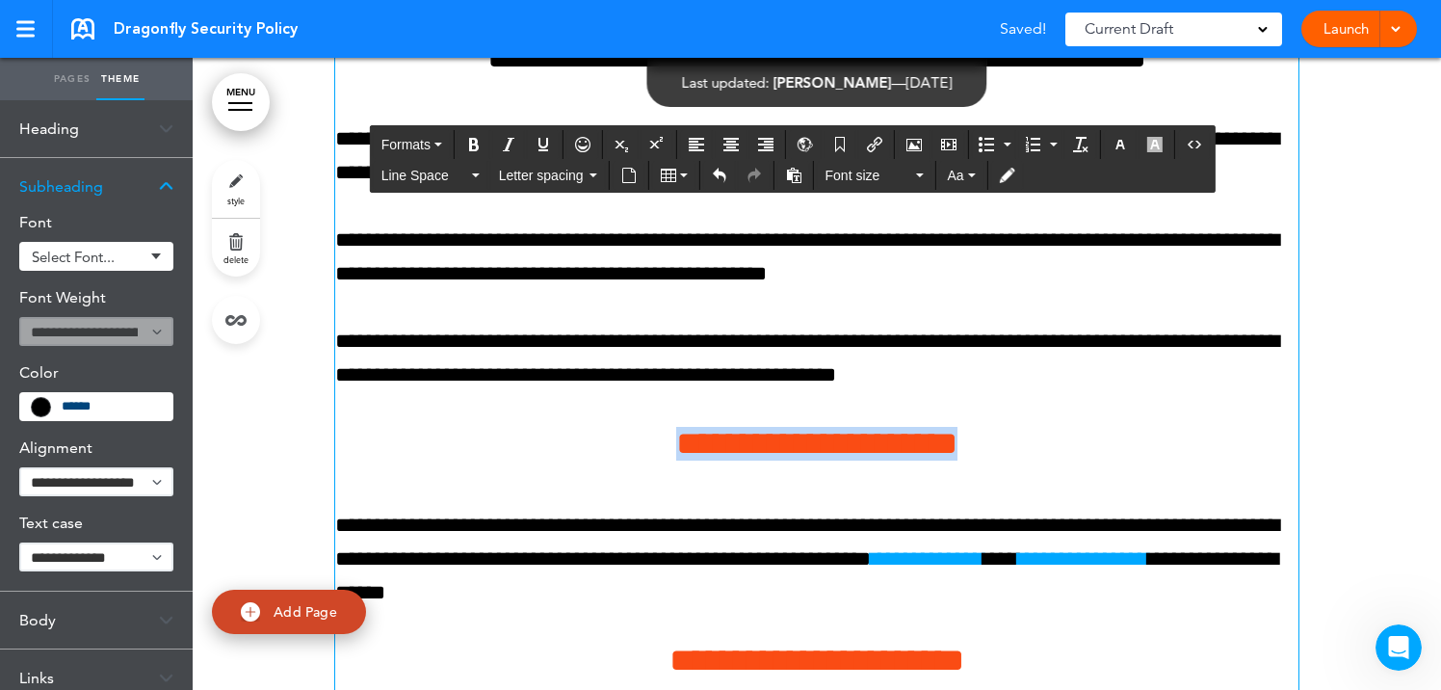
drag, startPoint x: 635, startPoint y: 482, endPoint x: 1053, endPoint y: 483, distance: 417.9
click at [1053, 460] on h4 "**********" at bounding box center [816, 444] width 963 height 34
click at [1121, 143] on icon "button" at bounding box center [1119, 144] width 15 height 15
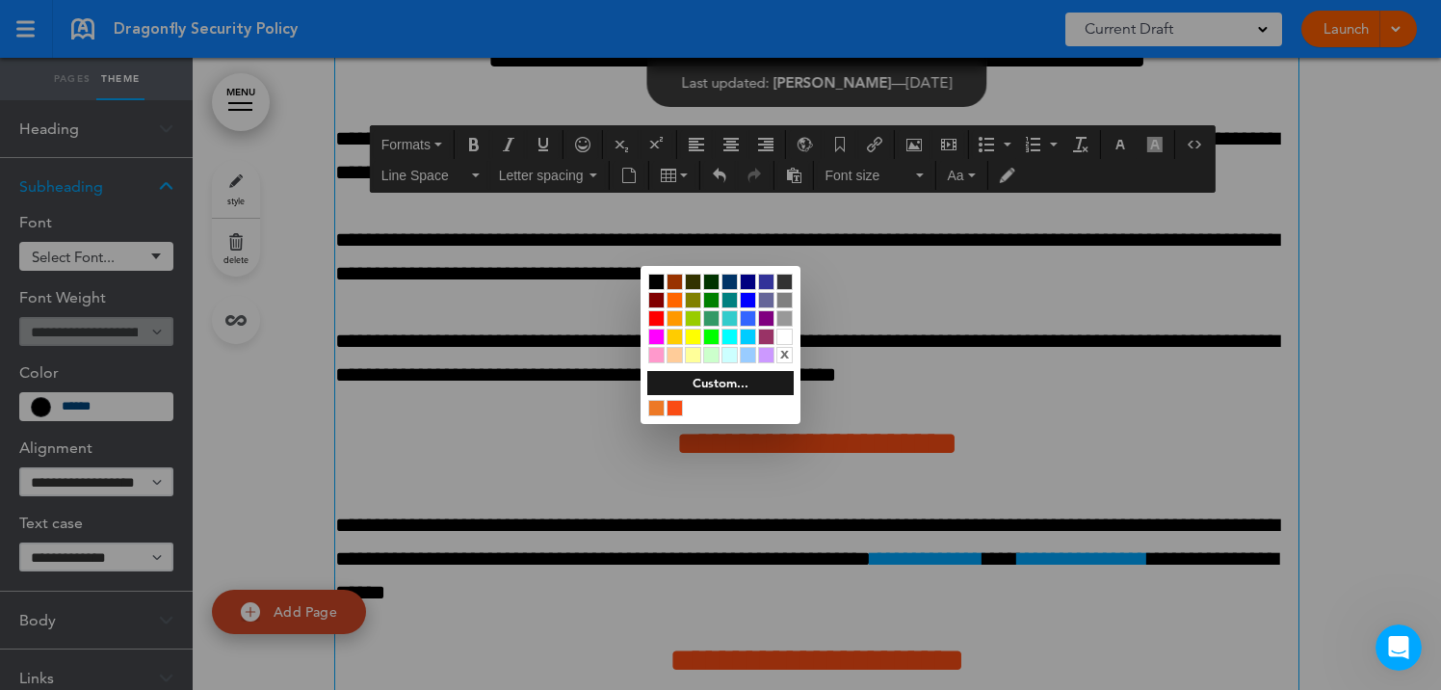
click at [654, 281] on div at bounding box center [656, 281] width 16 height 16
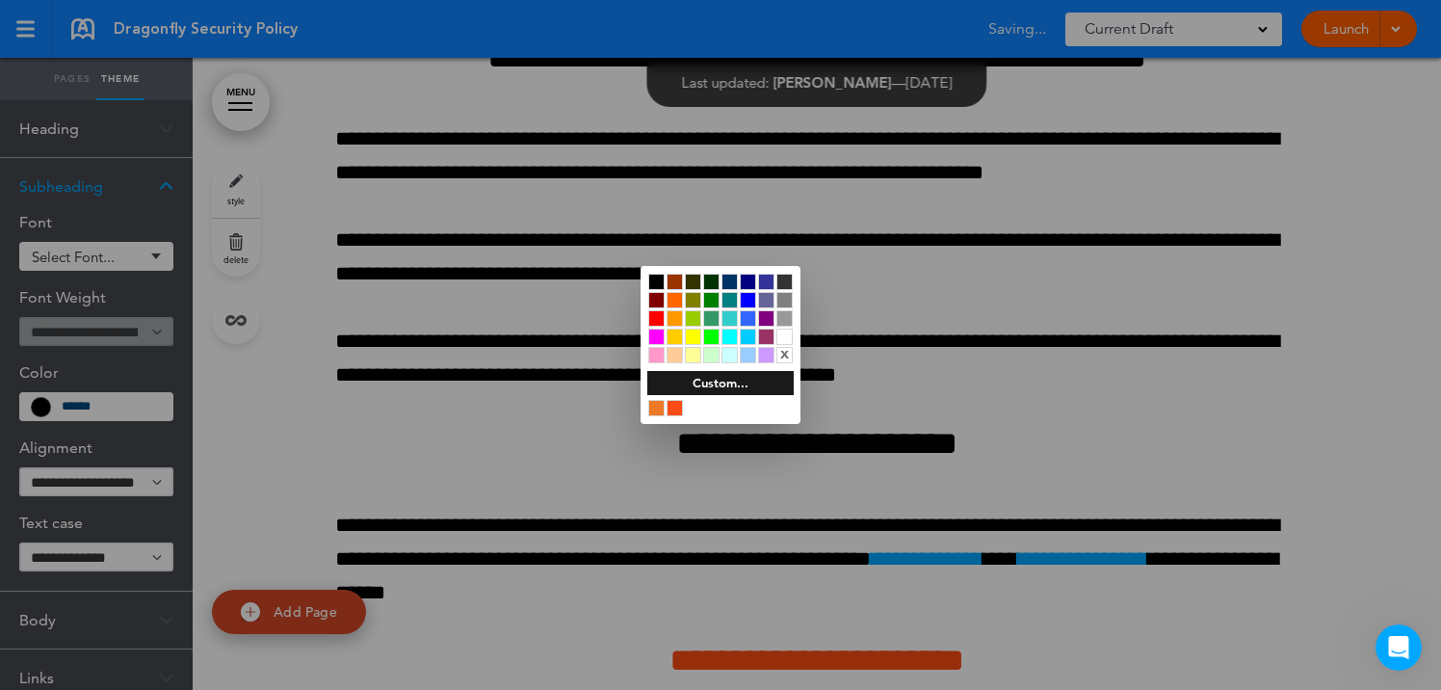
click at [529, 500] on div at bounding box center [720, 345] width 1441 height 690
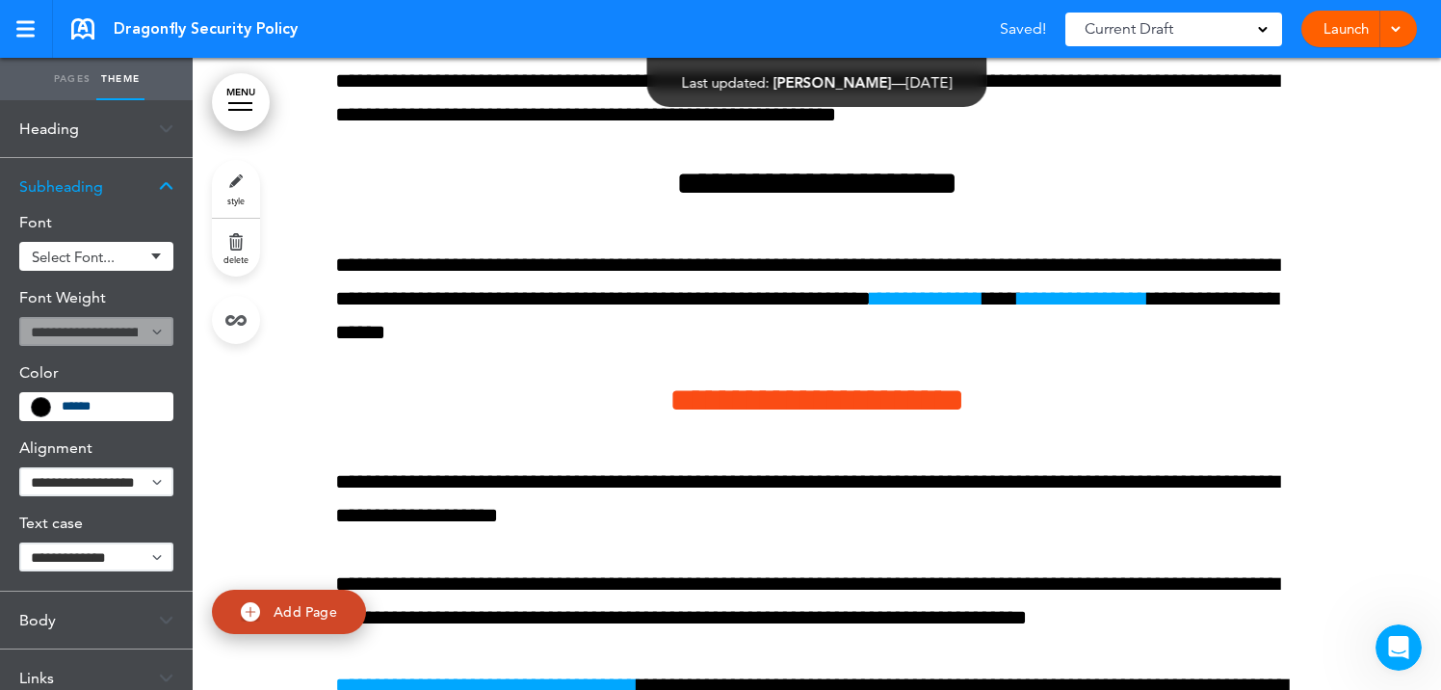
scroll to position [21939, 0]
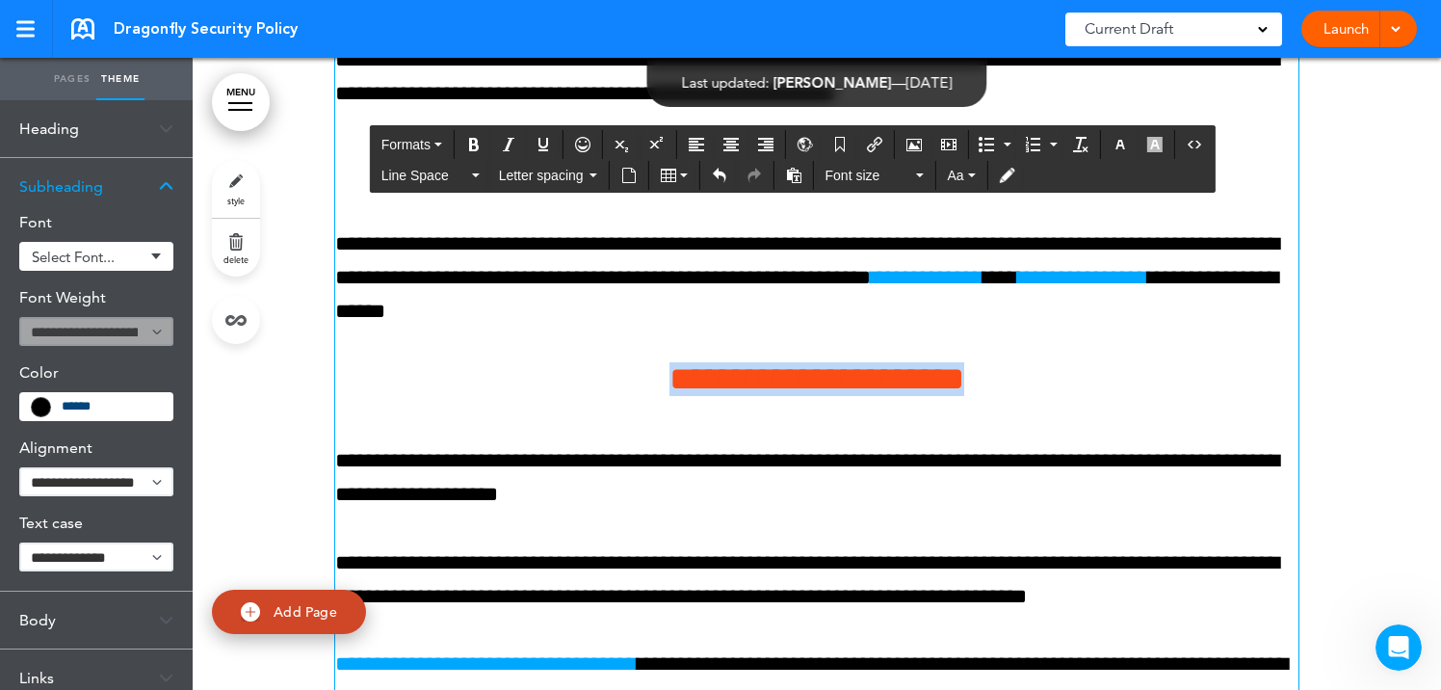
drag, startPoint x: 625, startPoint y: 416, endPoint x: 1032, endPoint y: 422, distance: 407.4
click at [1032, 396] on h4 "**********" at bounding box center [816, 379] width 963 height 34
click at [1121, 144] on icon "button" at bounding box center [1119, 144] width 15 height 15
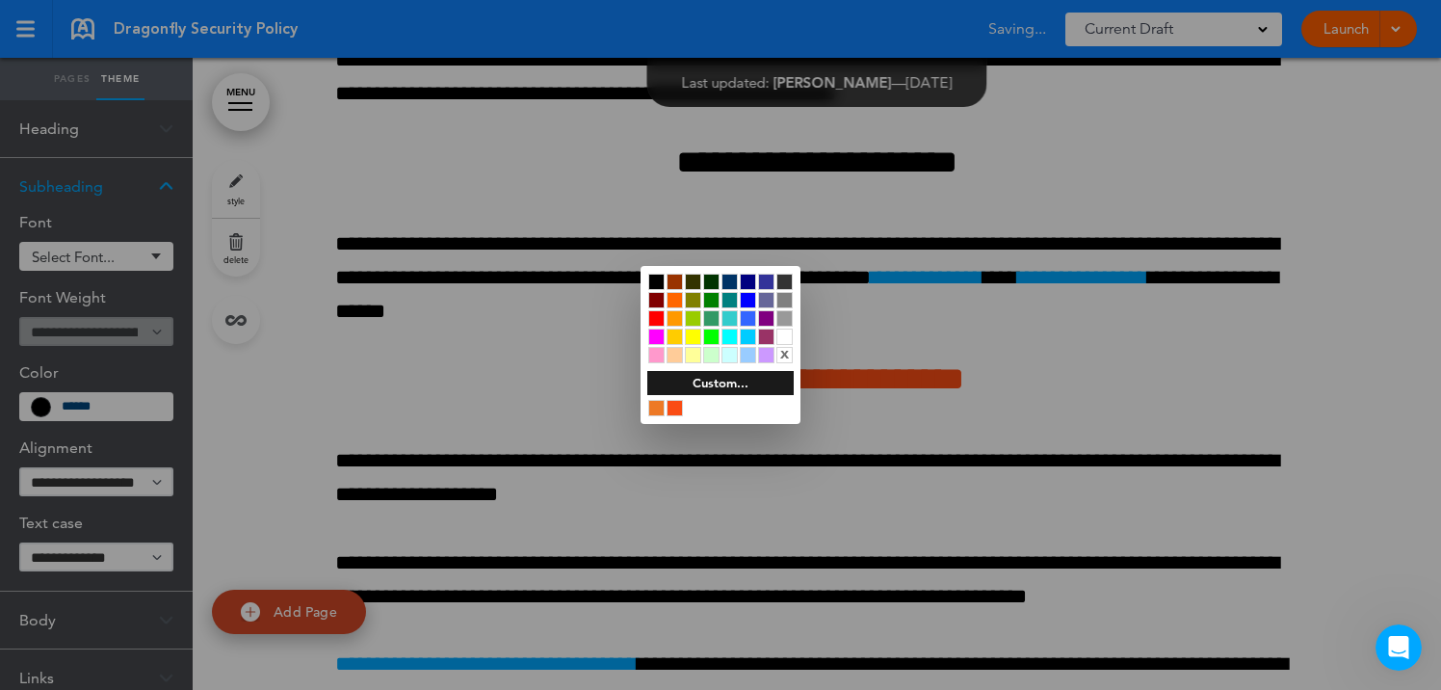
click at [655, 281] on div at bounding box center [656, 281] width 16 height 16
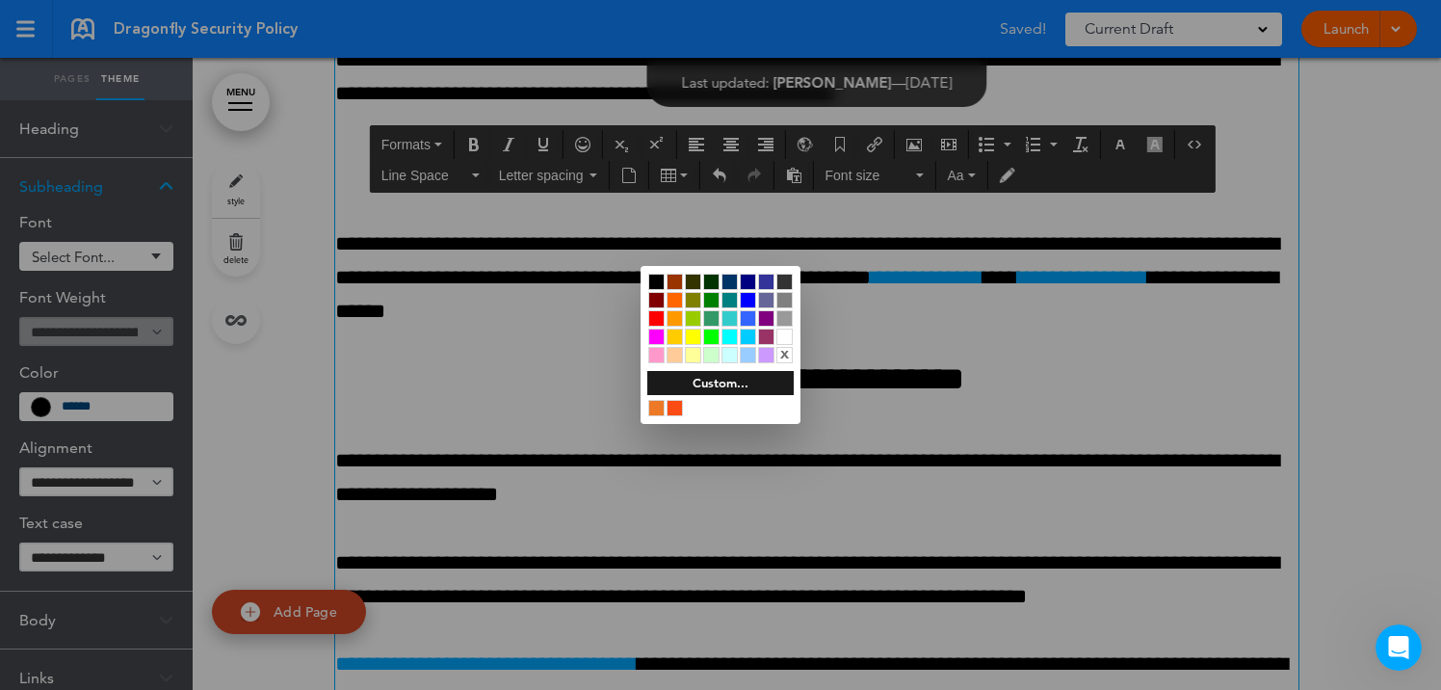
click at [603, 555] on div at bounding box center [720, 345] width 1441 height 690
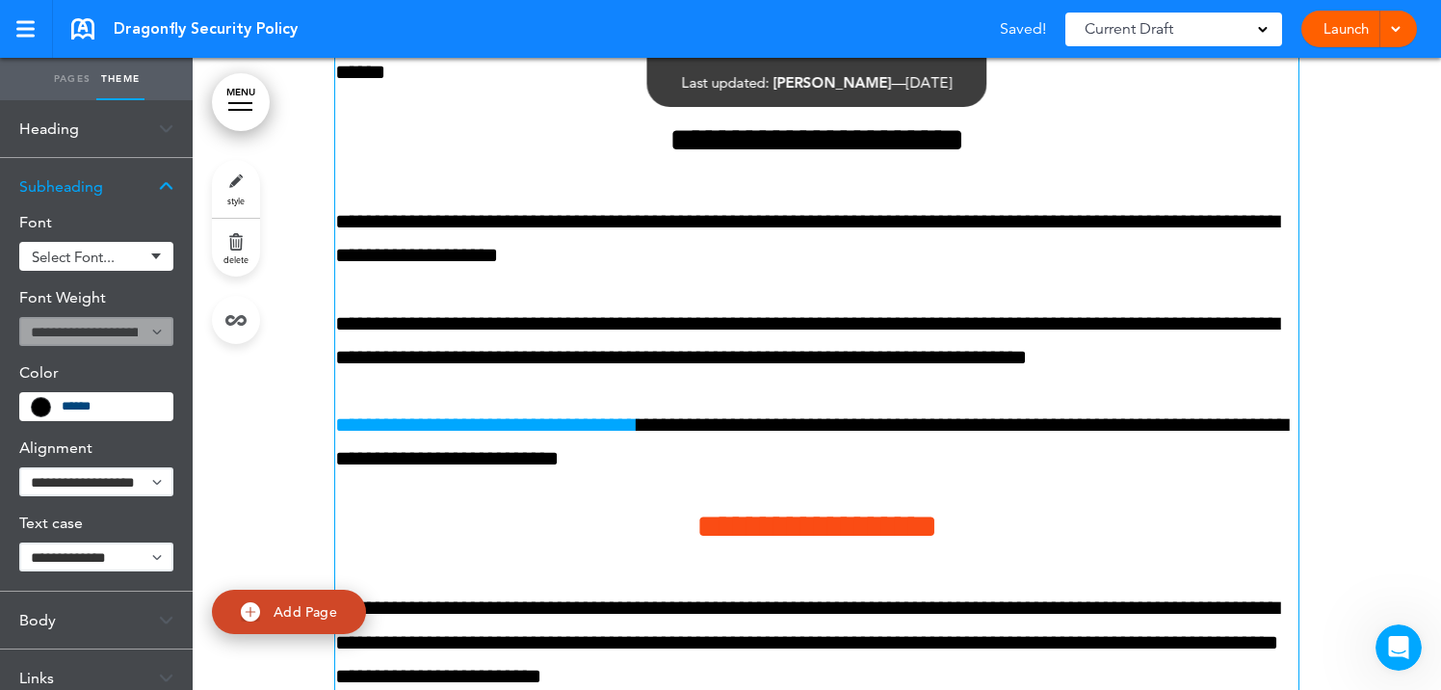
scroll to position [22373, 0]
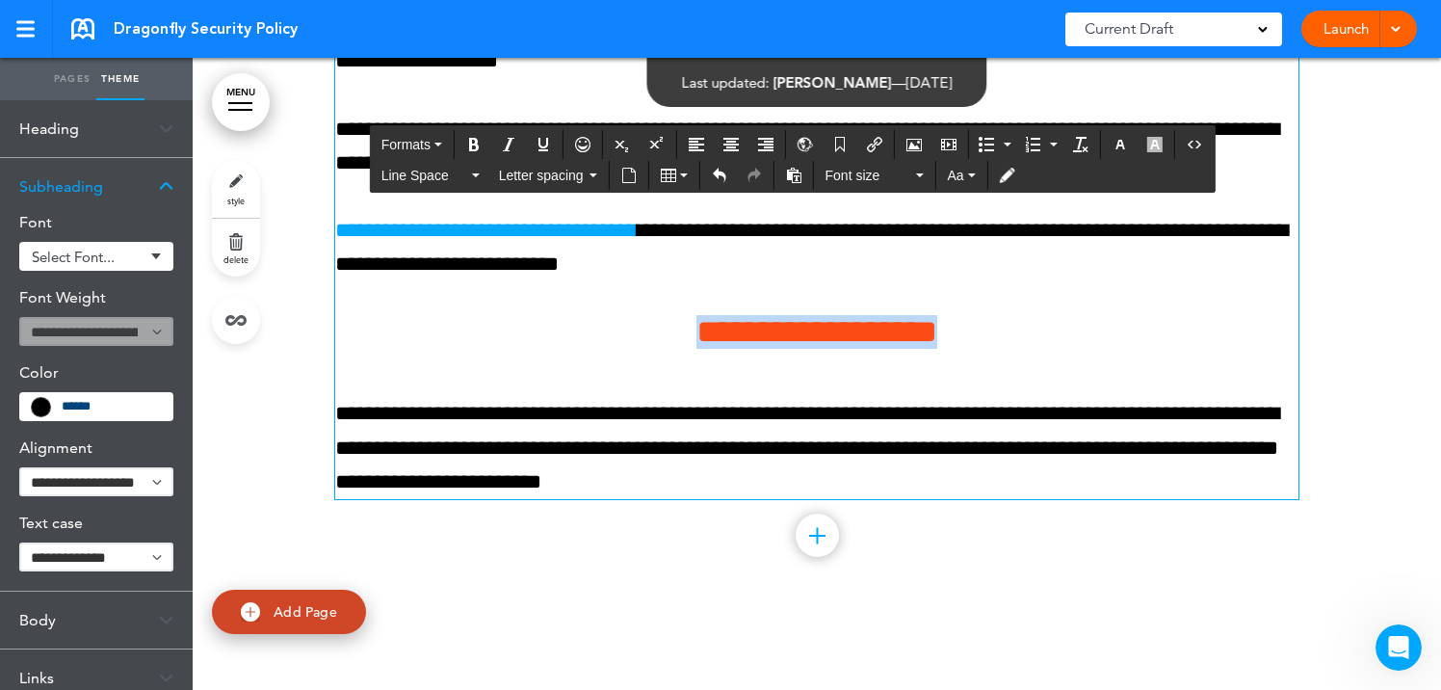
drag, startPoint x: 643, startPoint y: 371, endPoint x: 1017, endPoint y: 371, distance: 373.6
click at [1017, 349] on h4 "**********" at bounding box center [816, 332] width 963 height 34
click at [1119, 145] on icon "button" at bounding box center [1119, 144] width 15 height 15
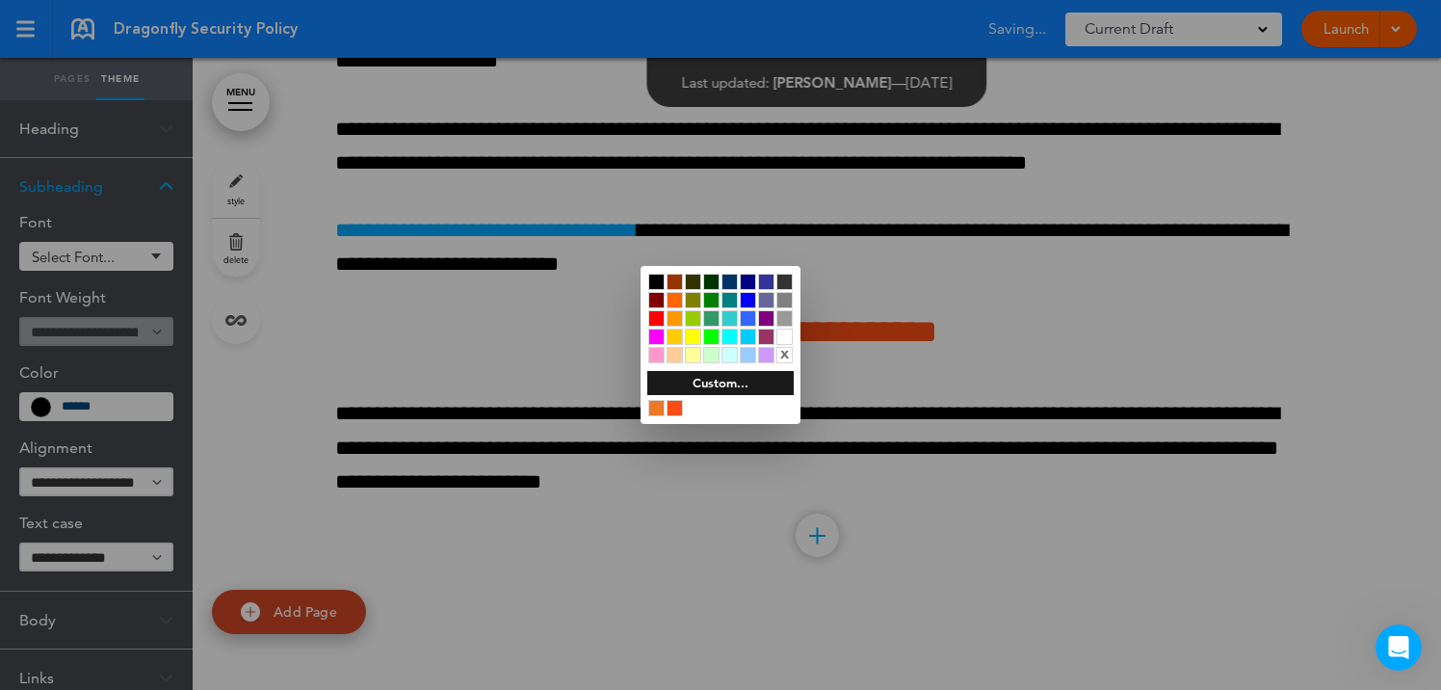
click at [653, 280] on div at bounding box center [656, 281] width 16 height 16
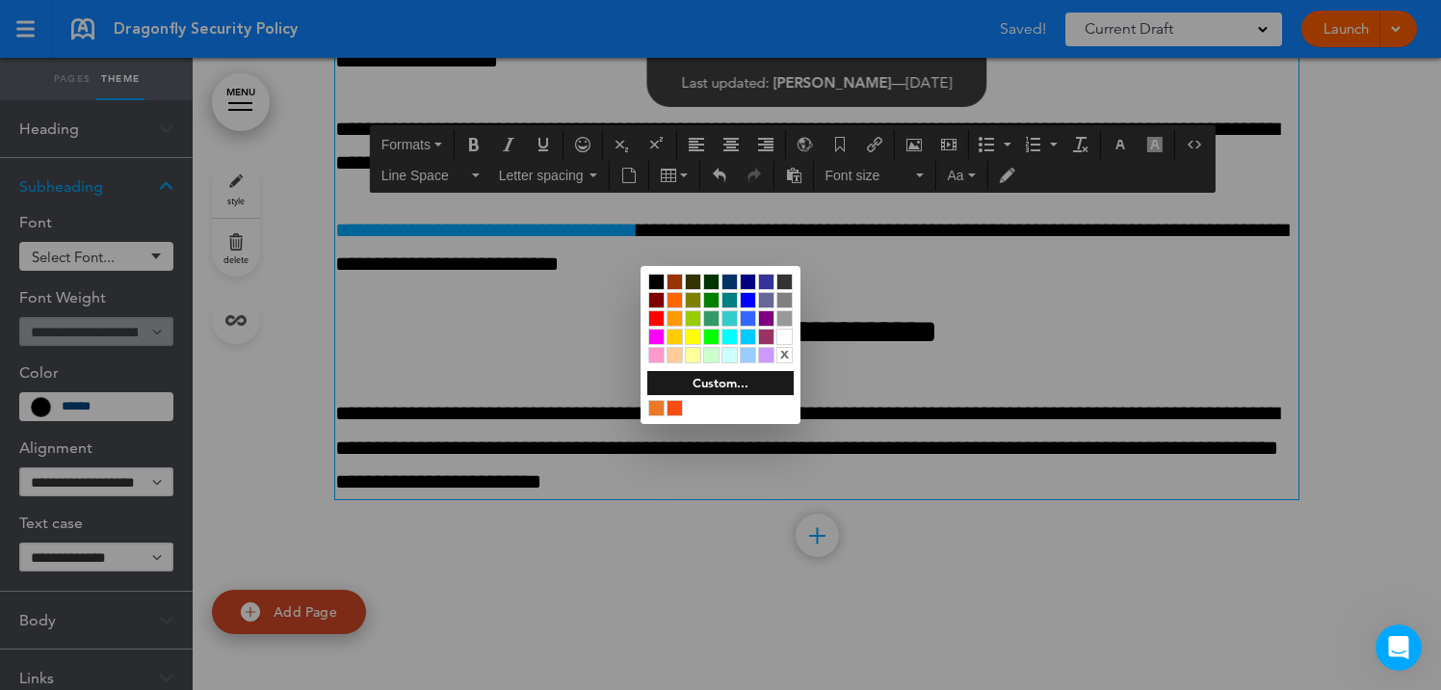
click at [629, 585] on div at bounding box center [720, 345] width 1441 height 690
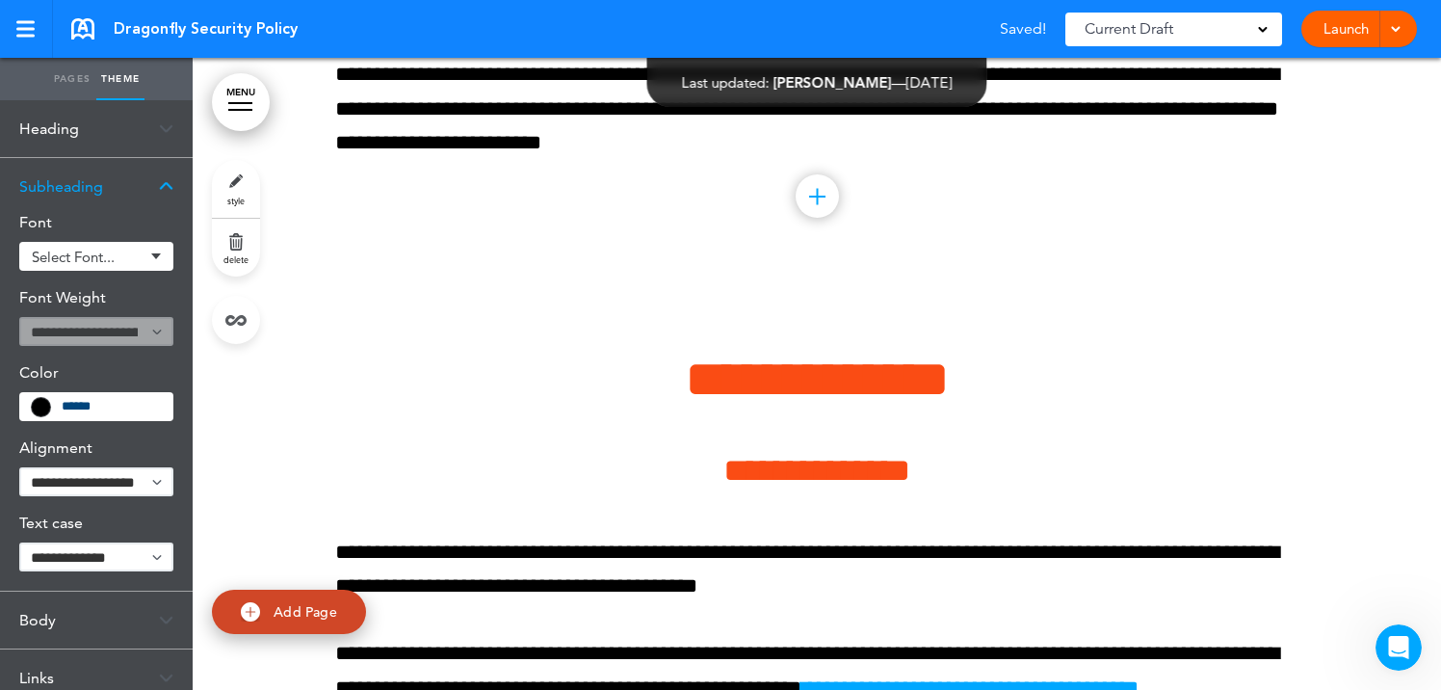
scroll to position [22745, 0]
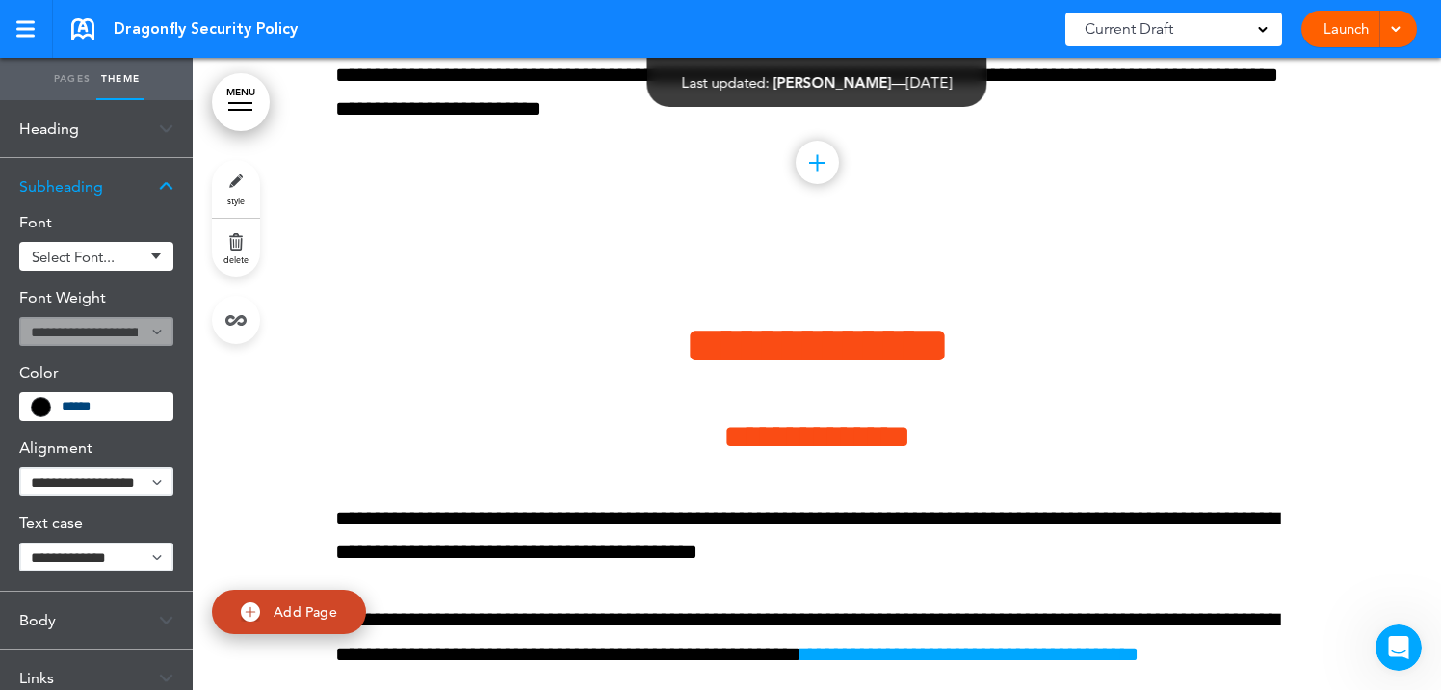
click at [60, 77] on link "Pages" at bounding box center [72, 79] width 48 height 42
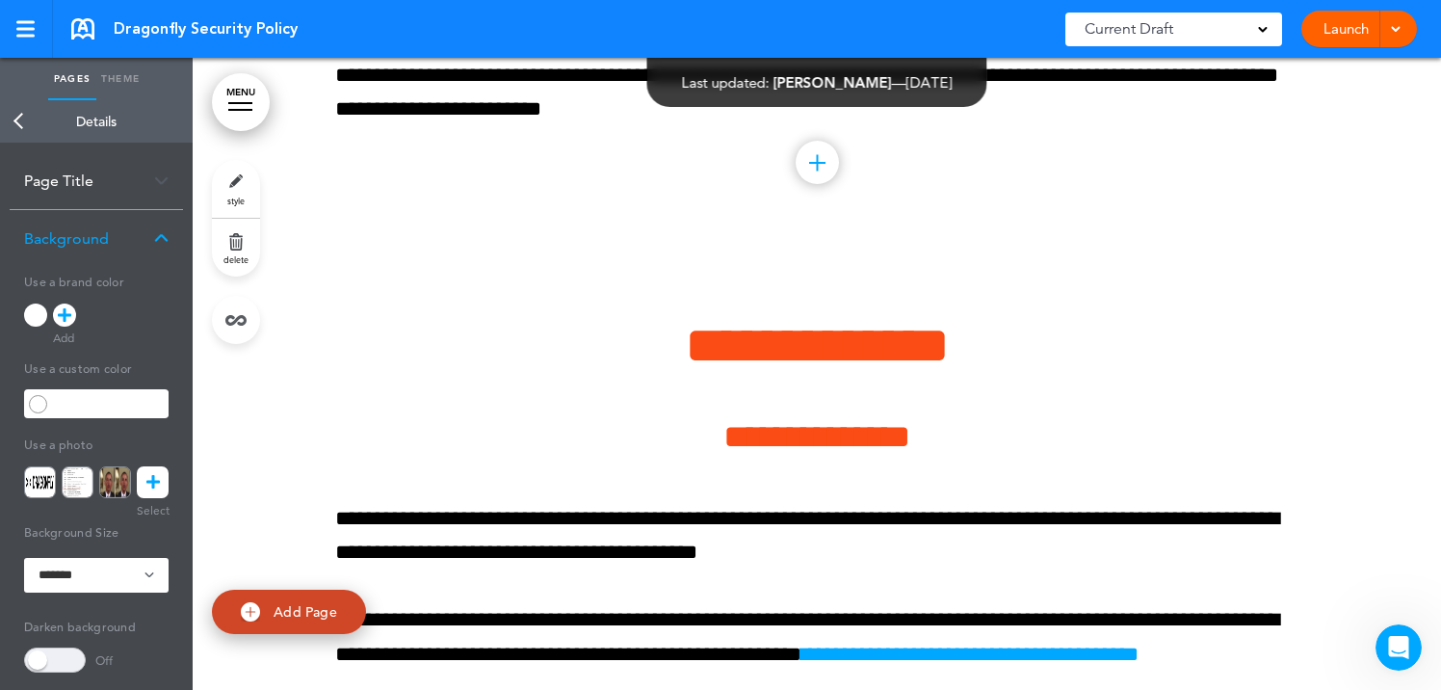
click at [16, 116] on link "Back" at bounding box center [19, 121] width 39 height 42
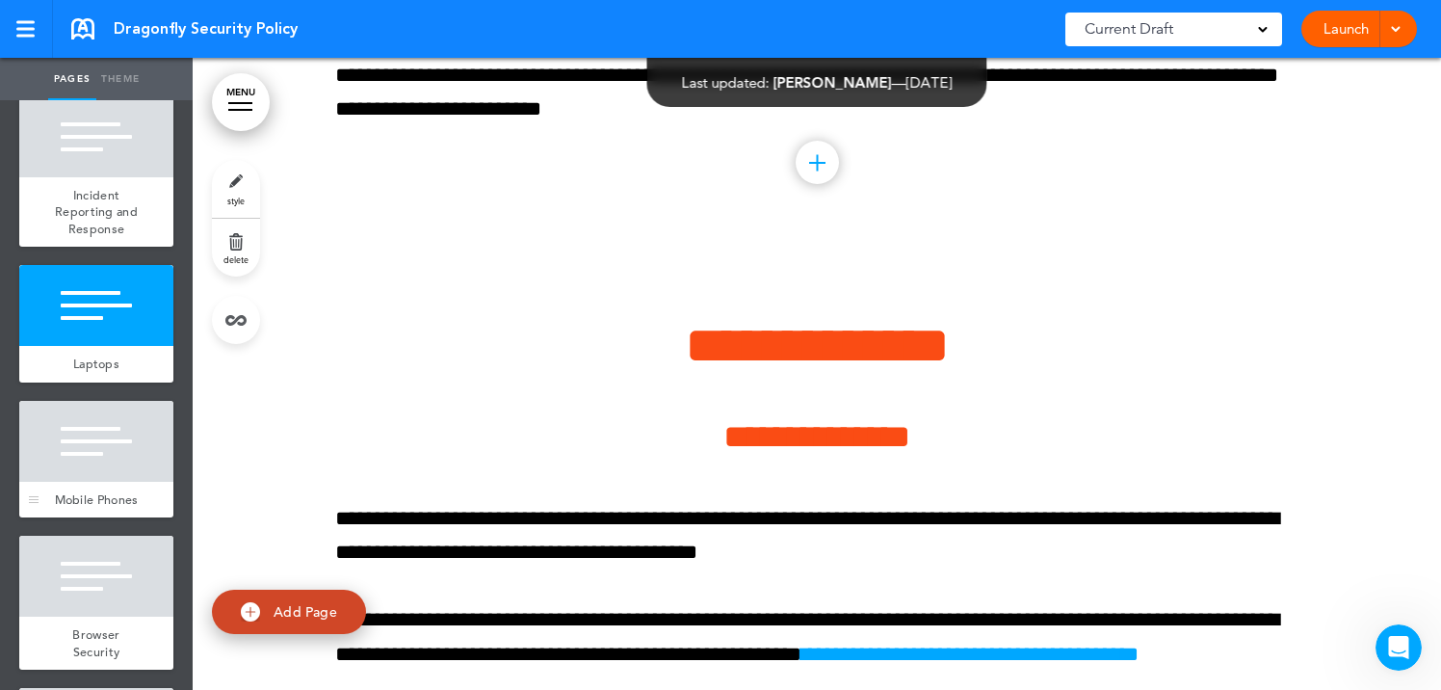
click at [108, 473] on div at bounding box center [96, 441] width 154 height 81
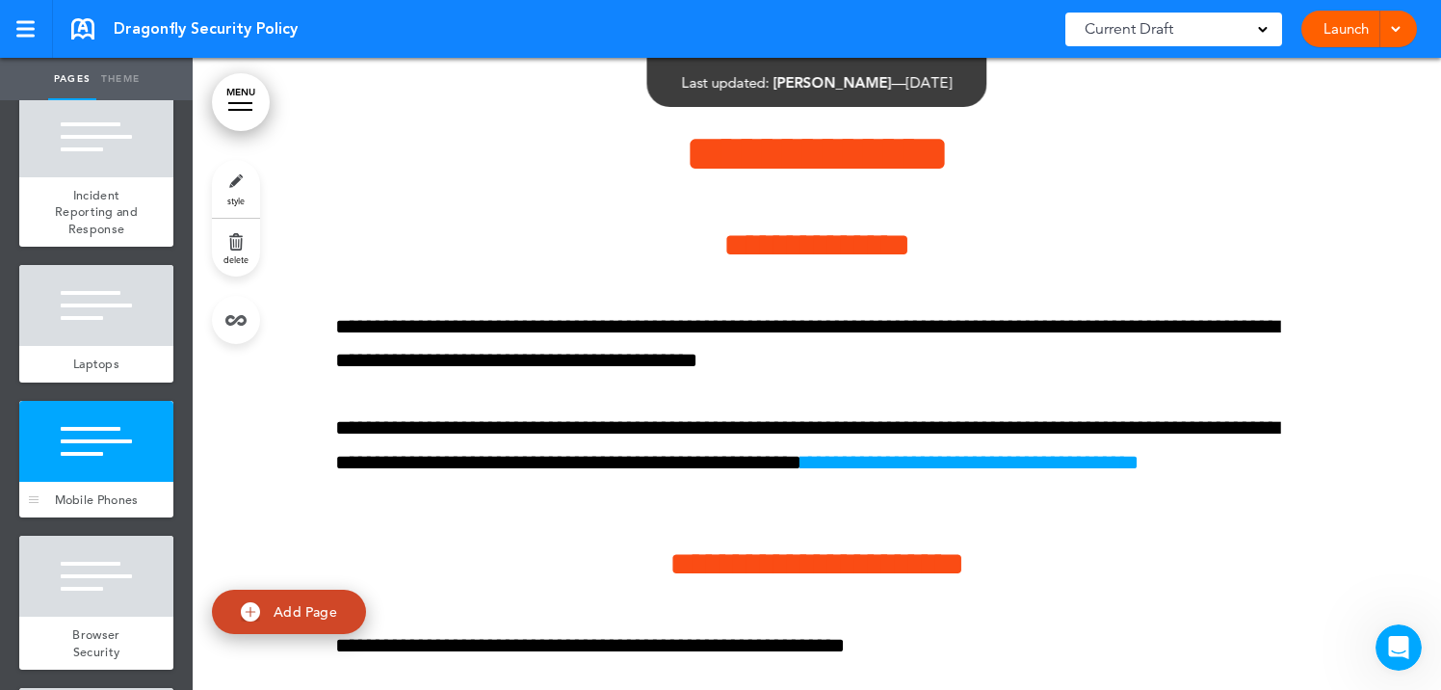
scroll to position [22969, 0]
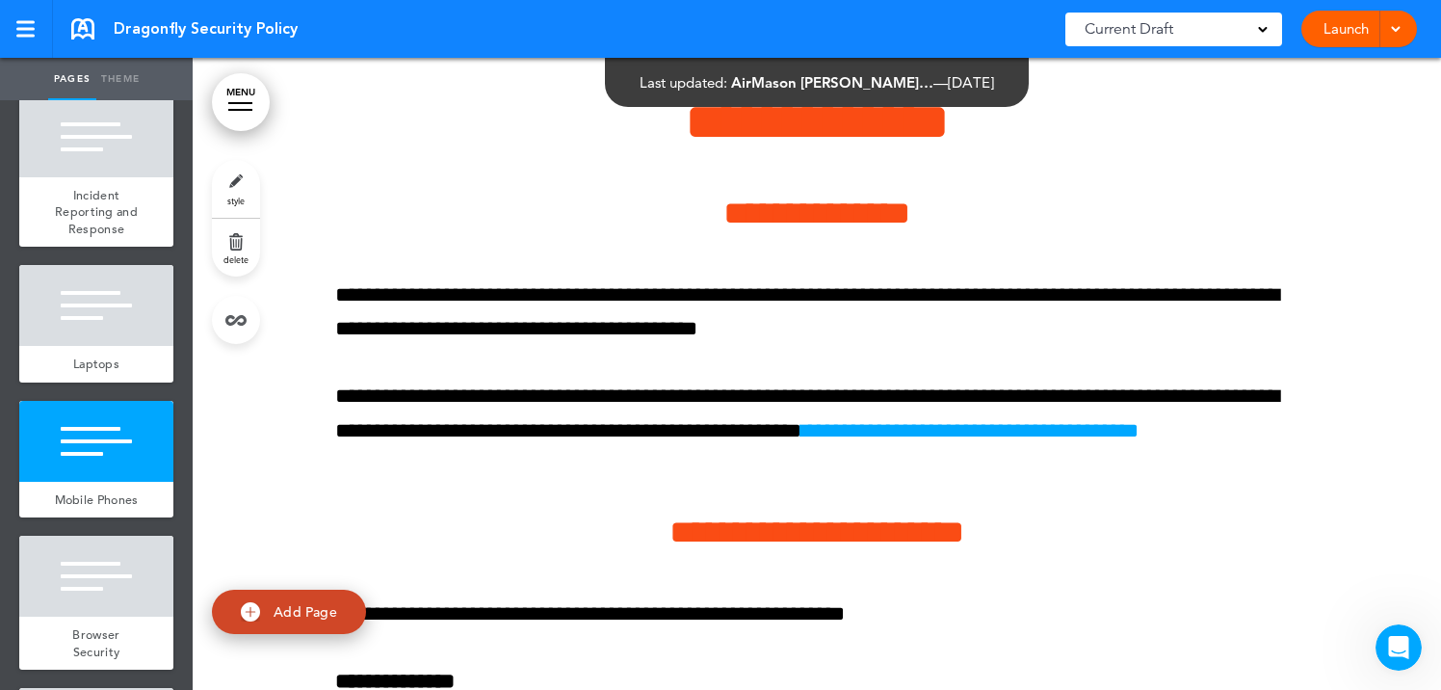
click at [244, 182] on link "style" at bounding box center [236, 189] width 48 height 58
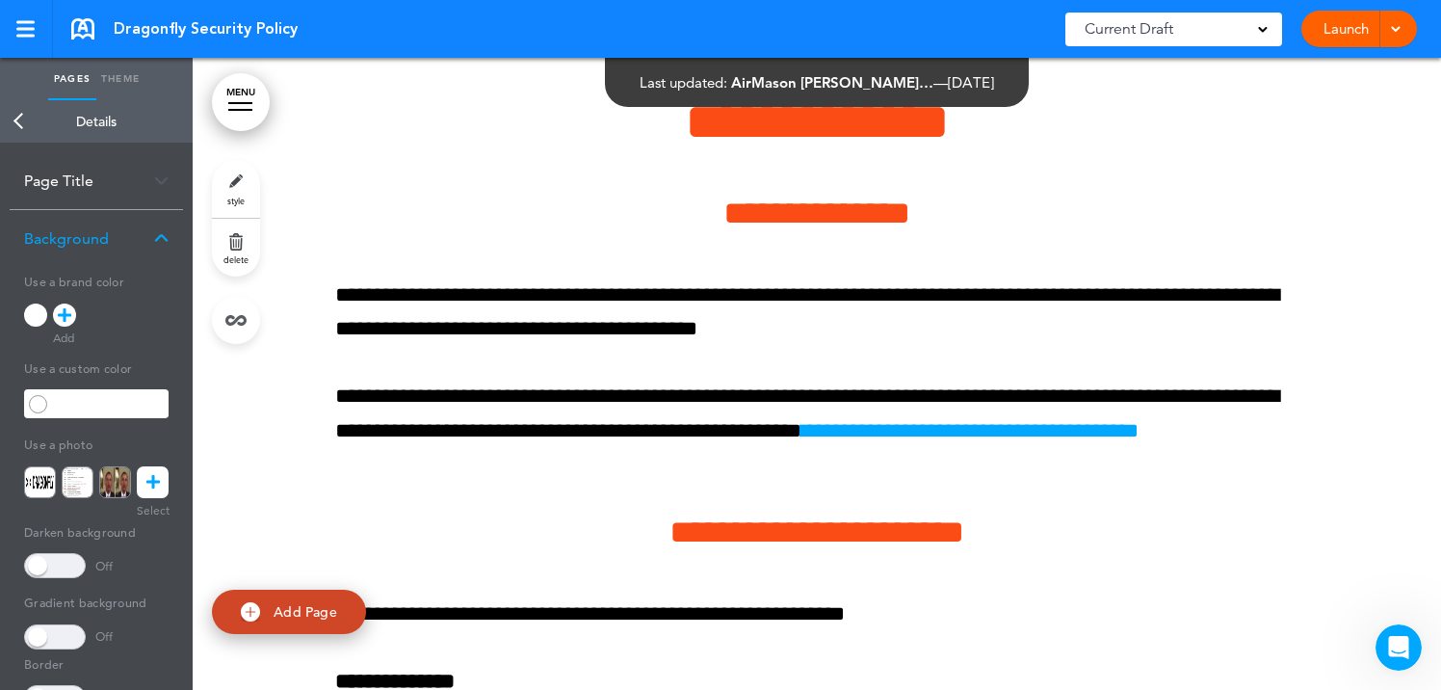
scroll to position [591, 0]
click at [152, 486] on icon at bounding box center [152, 482] width 13 height 32
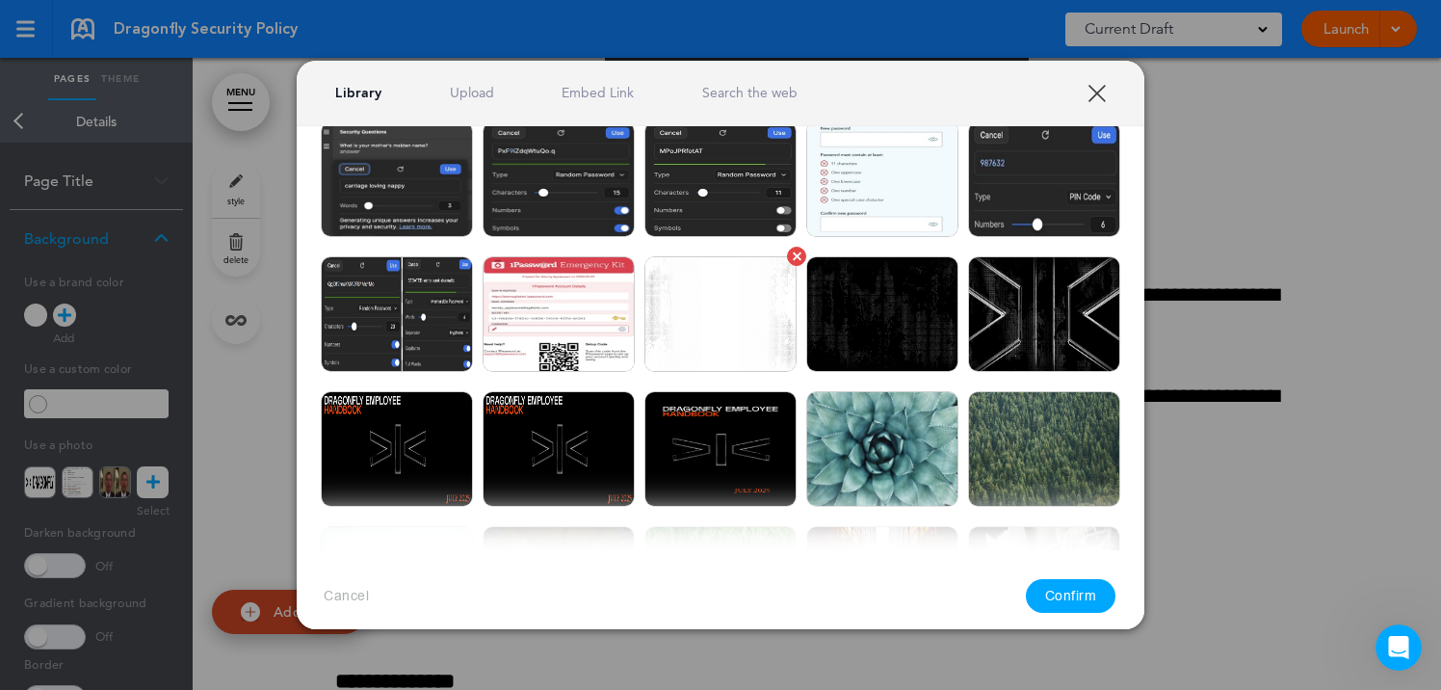
click at [692, 297] on img at bounding box center [720, 314] width 152 height 116
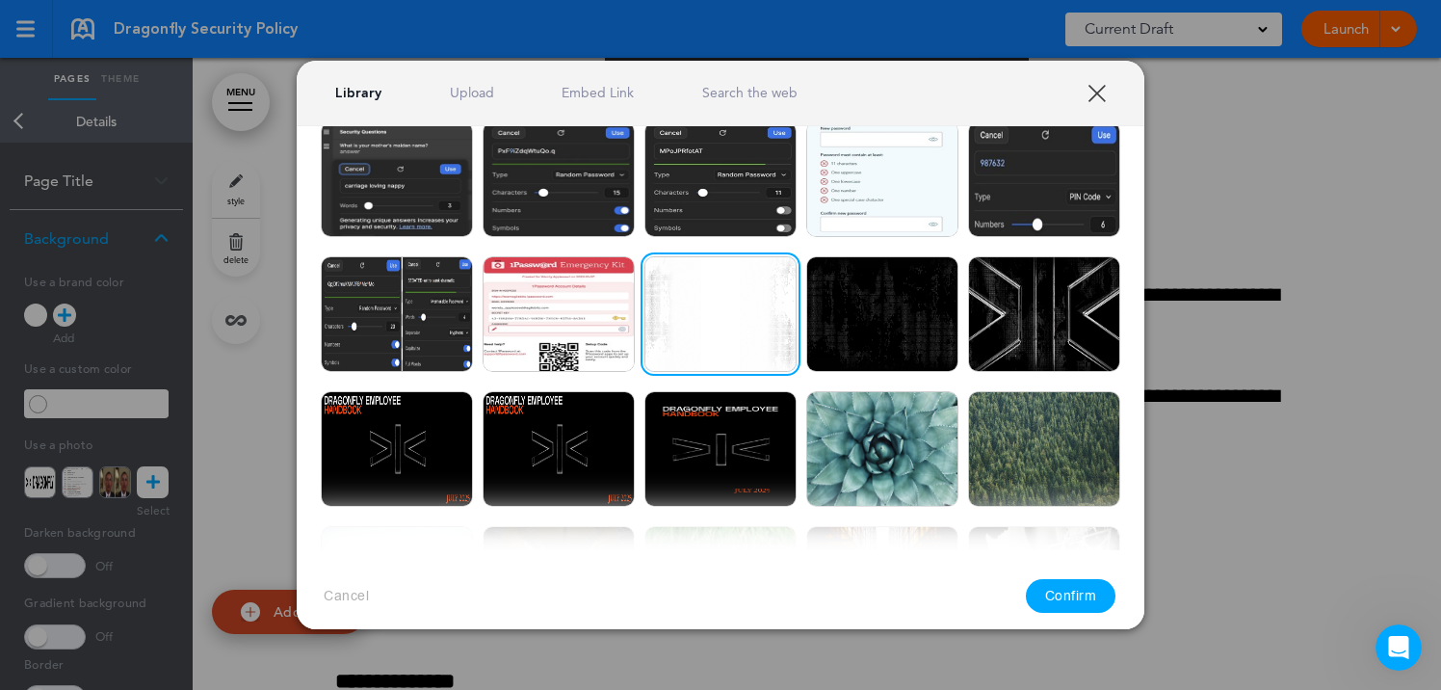
click at [1071, 592] on button "Confirm" at bounding box center [1071, 596] width 91 height 34
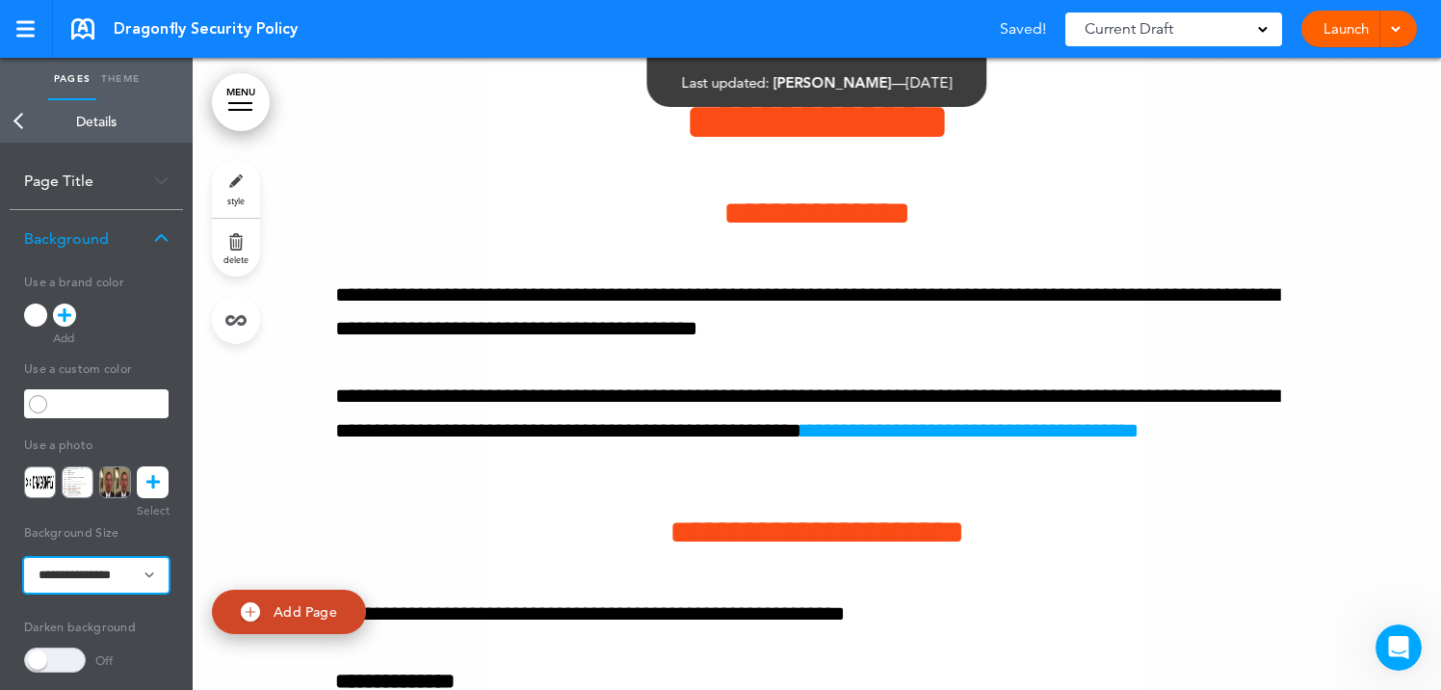
click at [81, 564] on select "**********" at bounding box center [96, 575] width 144 height 35
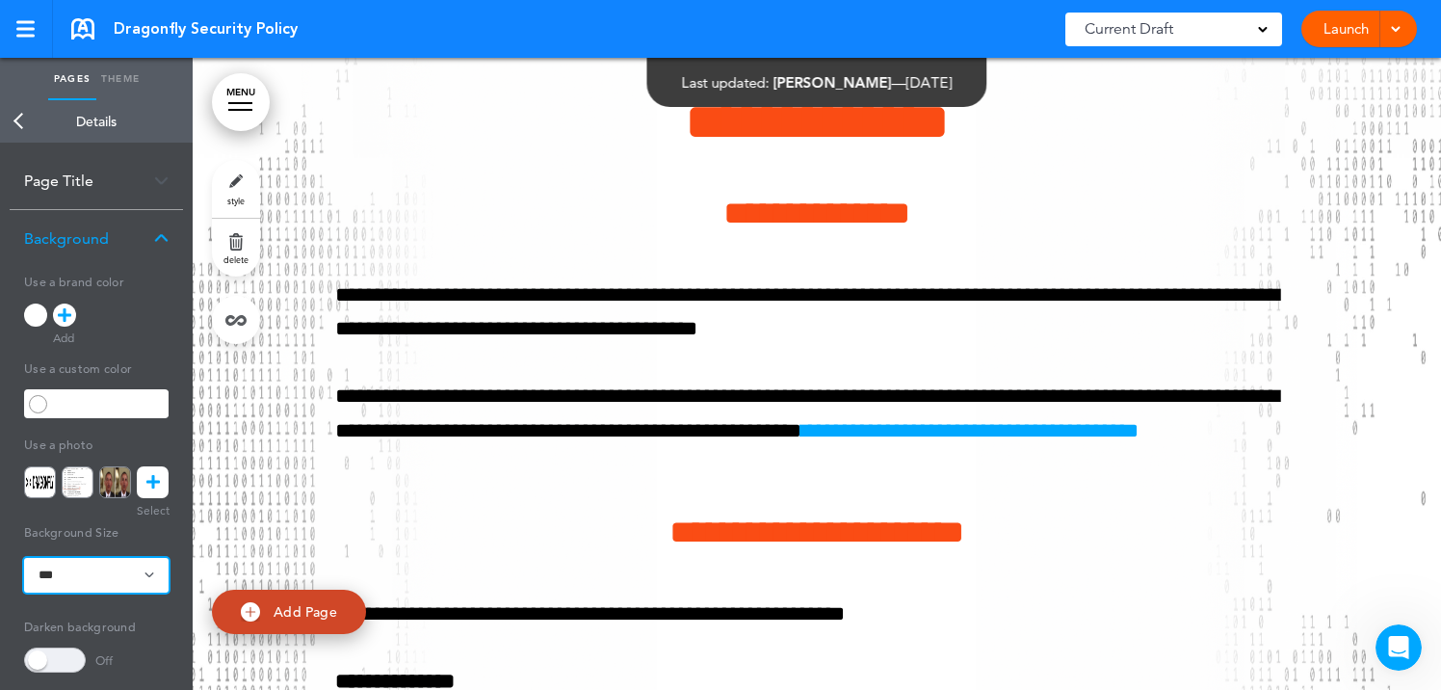
scroll to position [517, 0]
click at [1368, 259] on div at bounding box center [817, 641] width 1248 height 1236
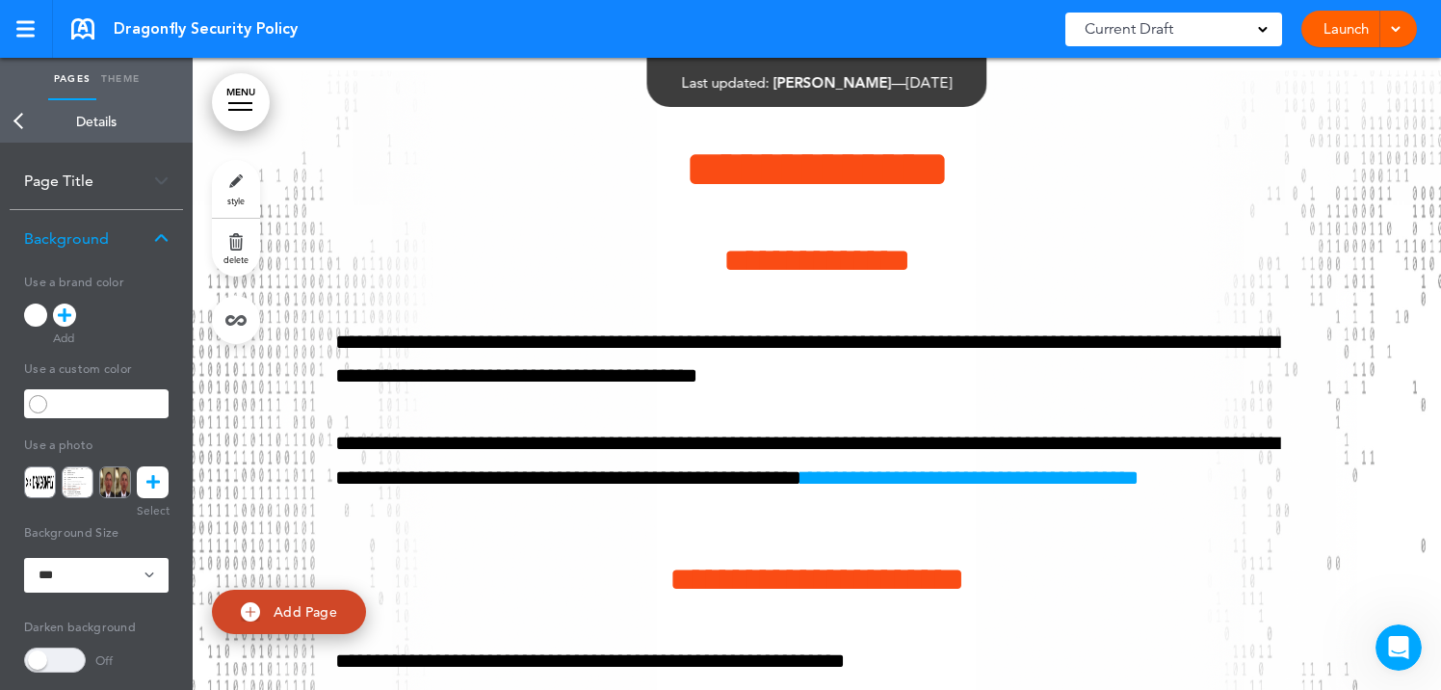
scroll to position [22927, 0]
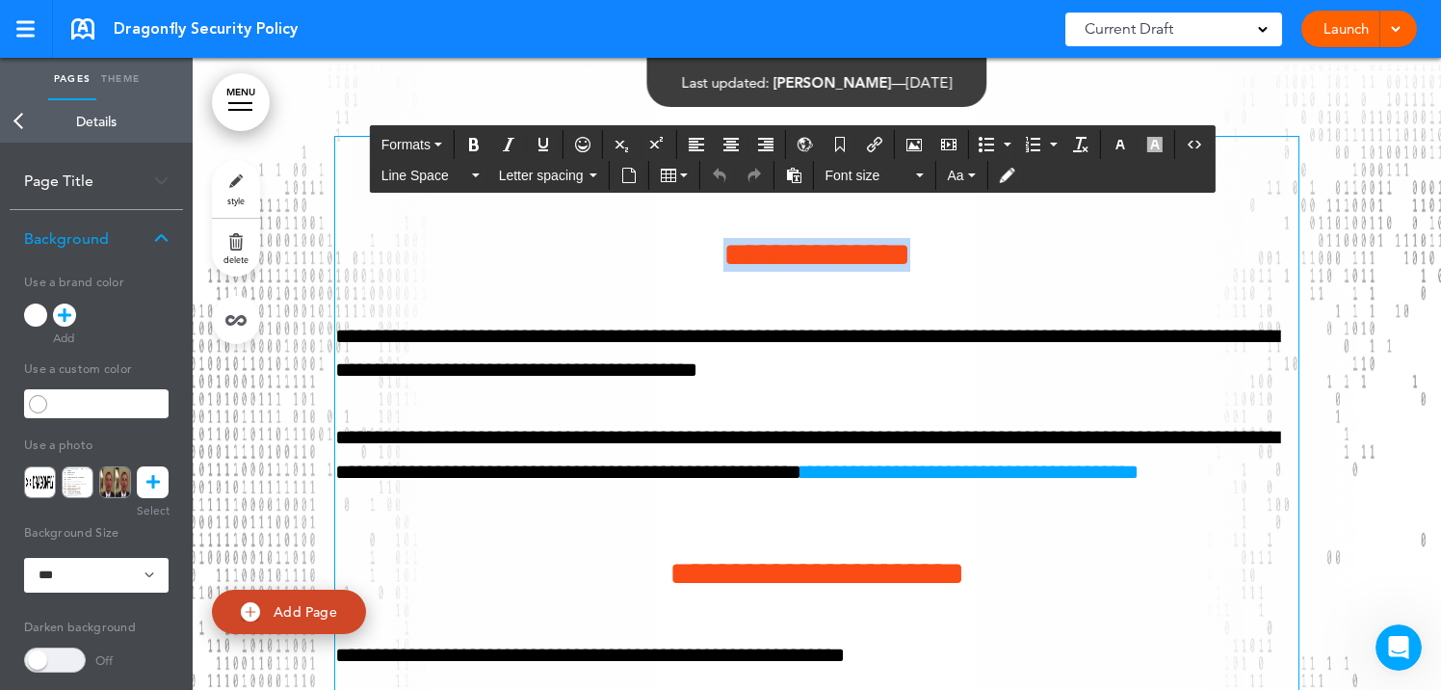
drag, startPoint x: 971, startPoint y: 298, endPoint x: 690, endPoint y: 303, distance: 281.3
click at [690, 272] on h4 "**********" at bounding box center [816, 255] width 963 height 34
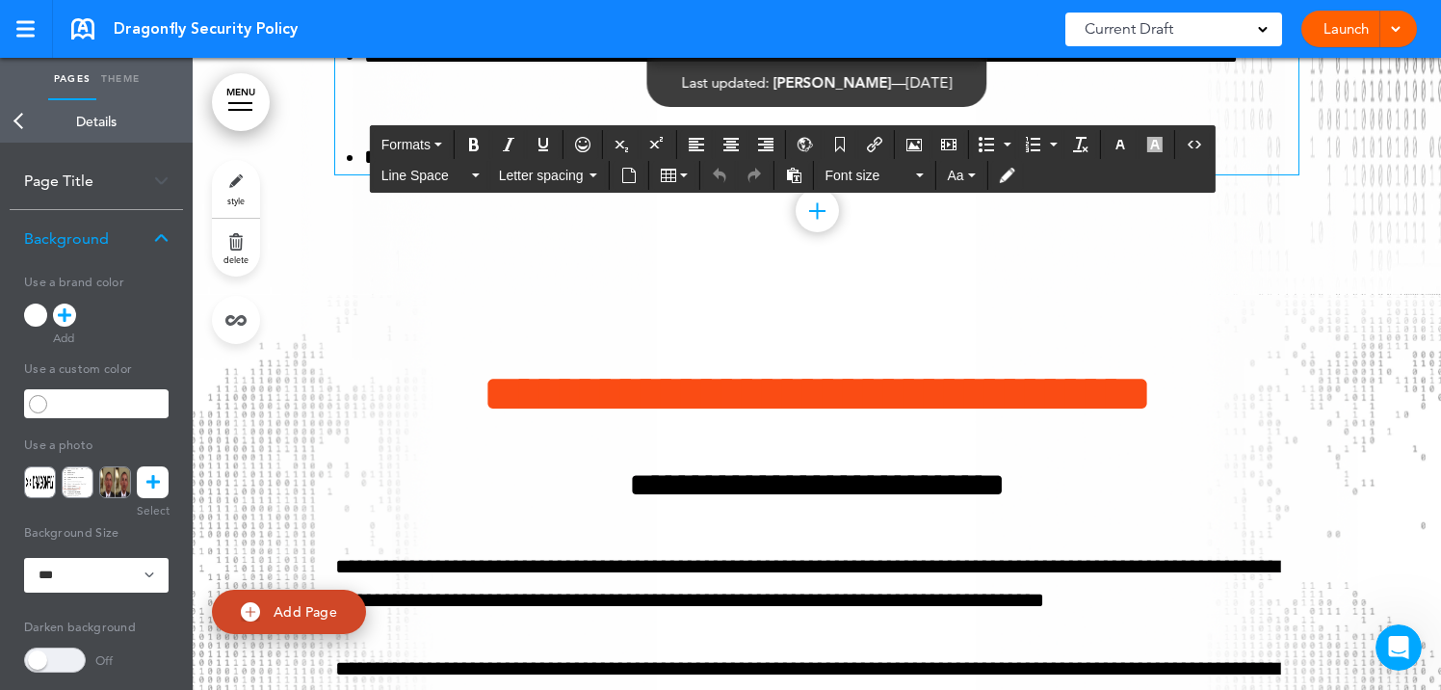
scroll to position [3720, 0]
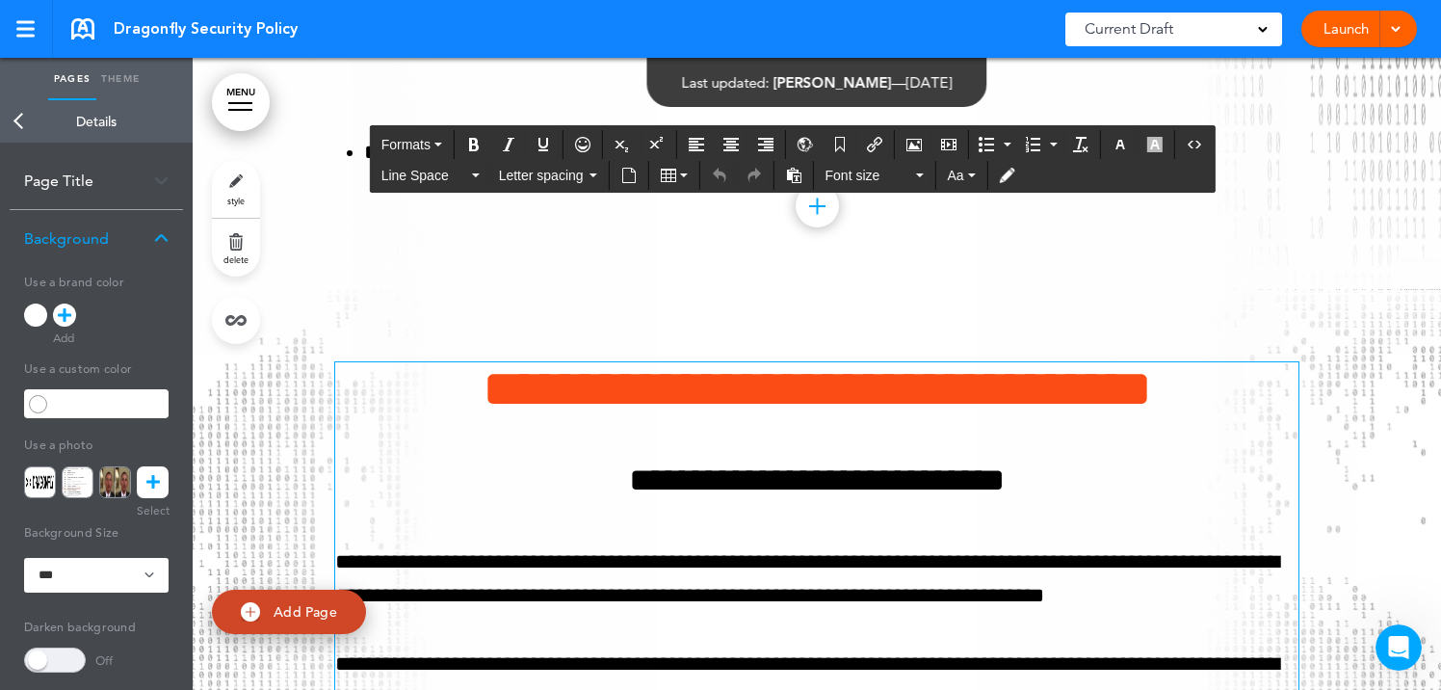
click at [629, 487] on span "**********" at bounding box center [817, 479] width 376 height 33
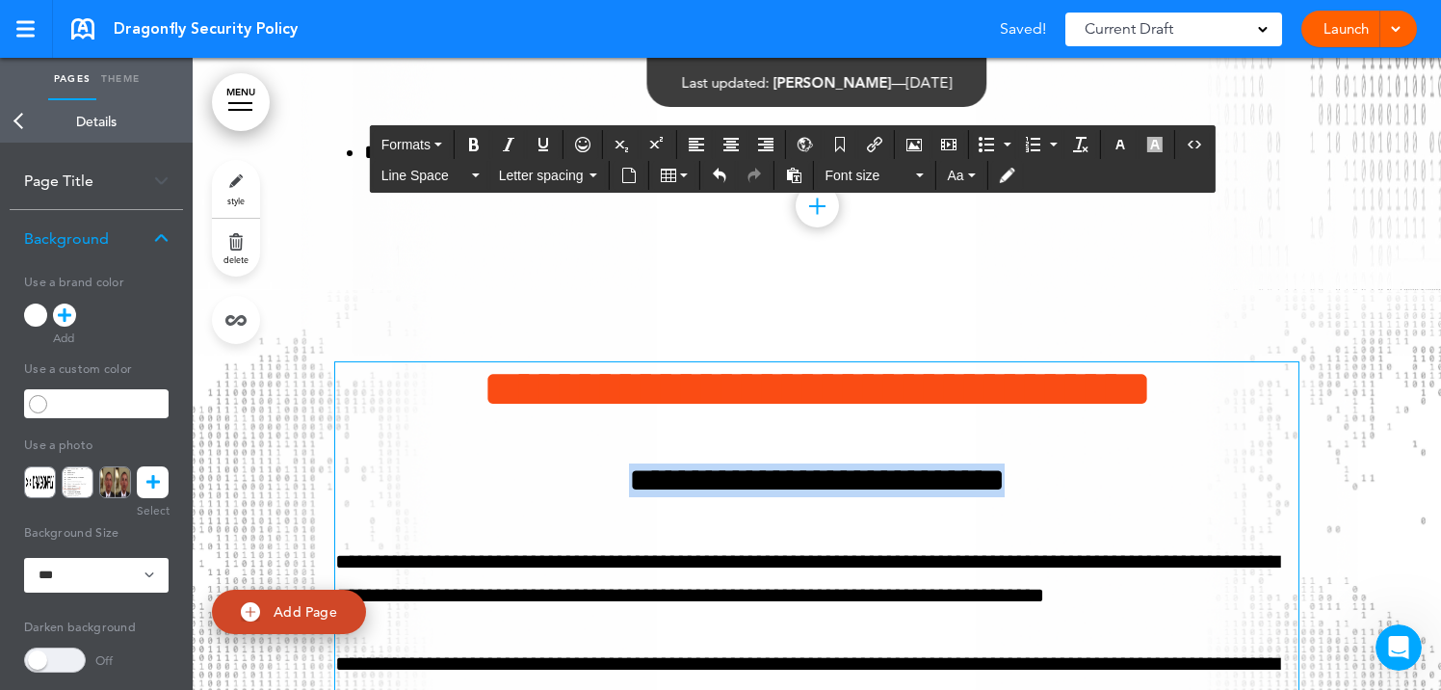
drag, startPoint x: 549, startPoint y: 485, endPoint x: 1149, endPoint y: 482, distance: 600.0
click at [1149, 482] on h4 "**********" at bounding box center [816, 480] width 963 height 34
click at [1082, 138] on icon "Clear formatting" at bounding box center [1080, 144] width 15 height 15
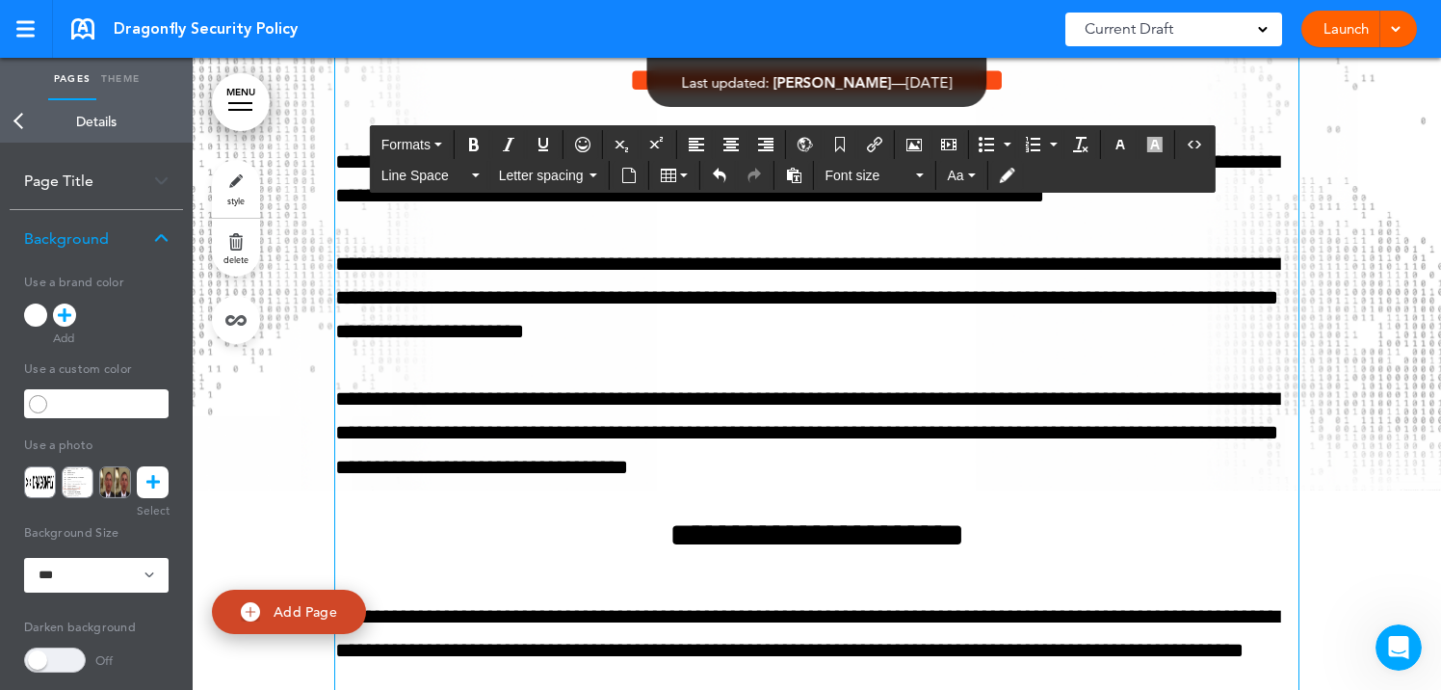
scroll to position [4121, 0]
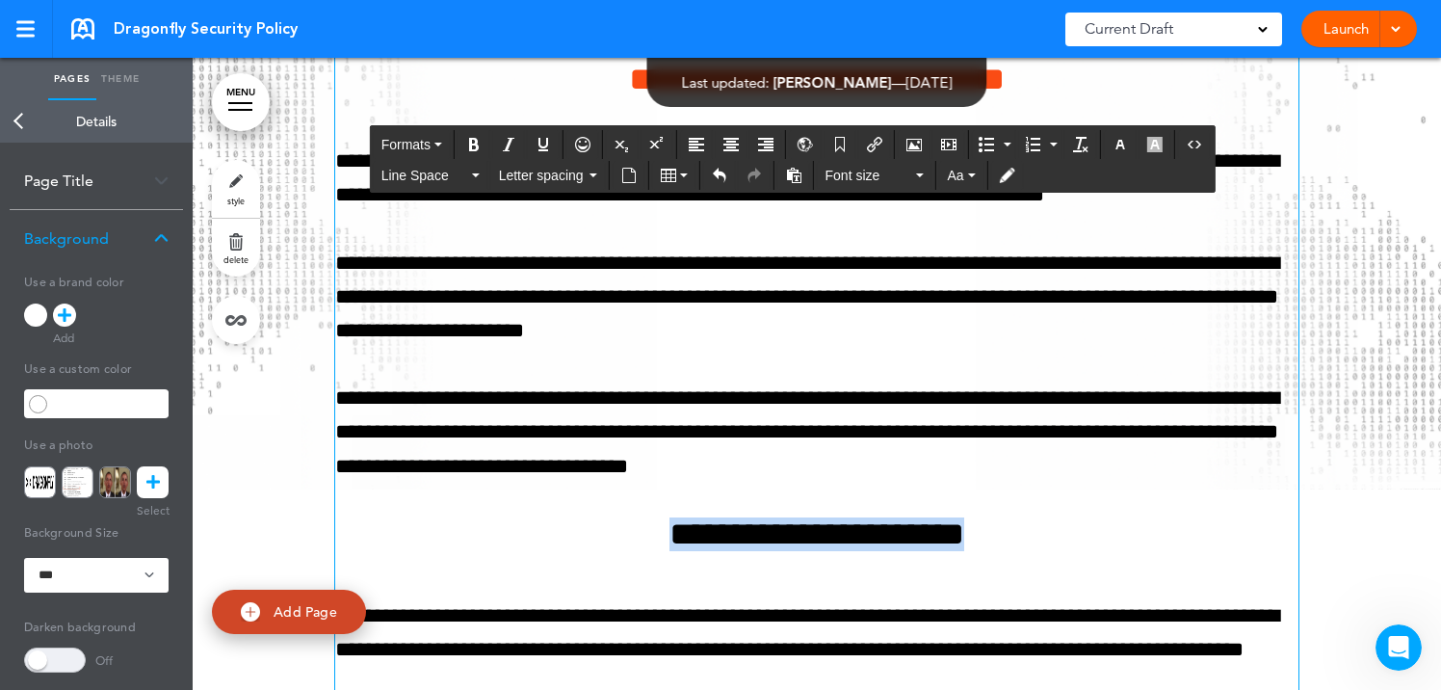
drag, startPoint x: 597, startPoint y: 537, endPoint x: 1114, endPoint y: 539, distance: 517.1
click at [1114, 539] on h4 "**********" at bounding box center [816, 534] width 963 height 34
click at [1082, 141] on icon "Clear formatting" at bounding box center [1080, 144] width 15 height 15
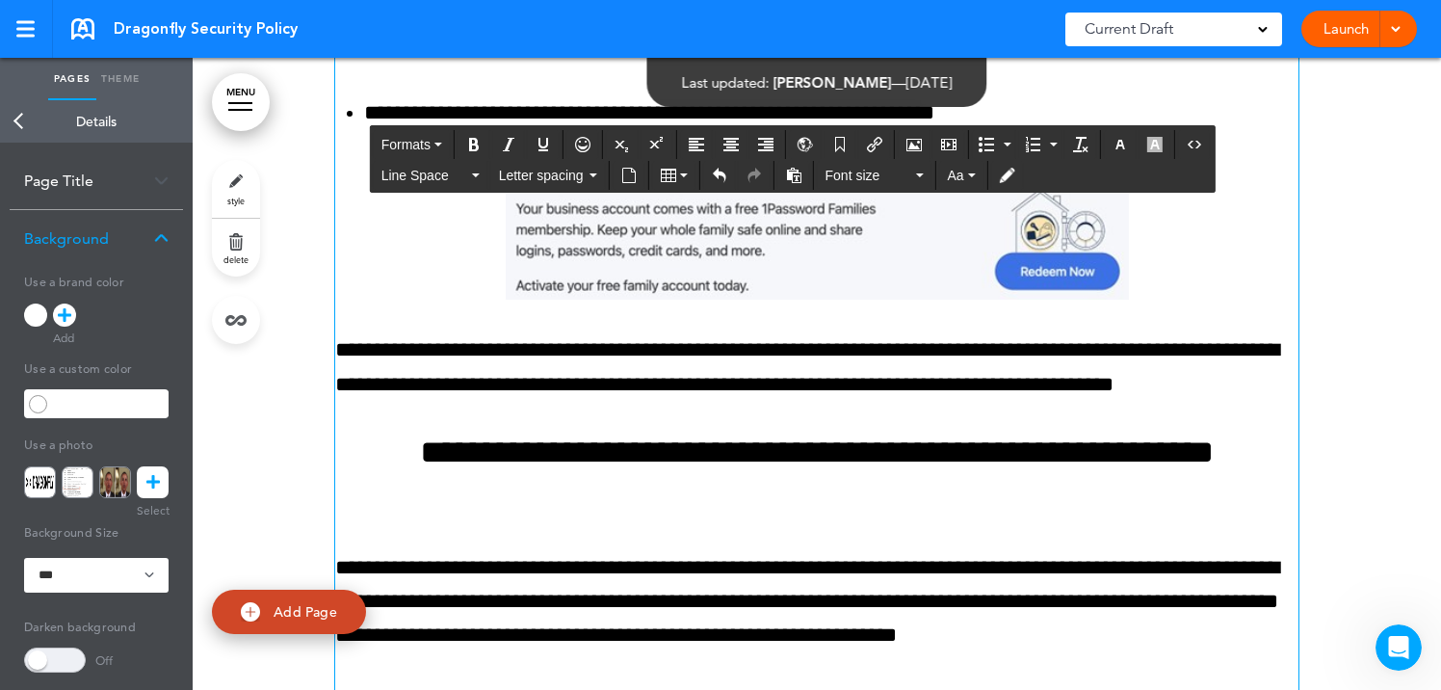
scroll to position [517, 0]
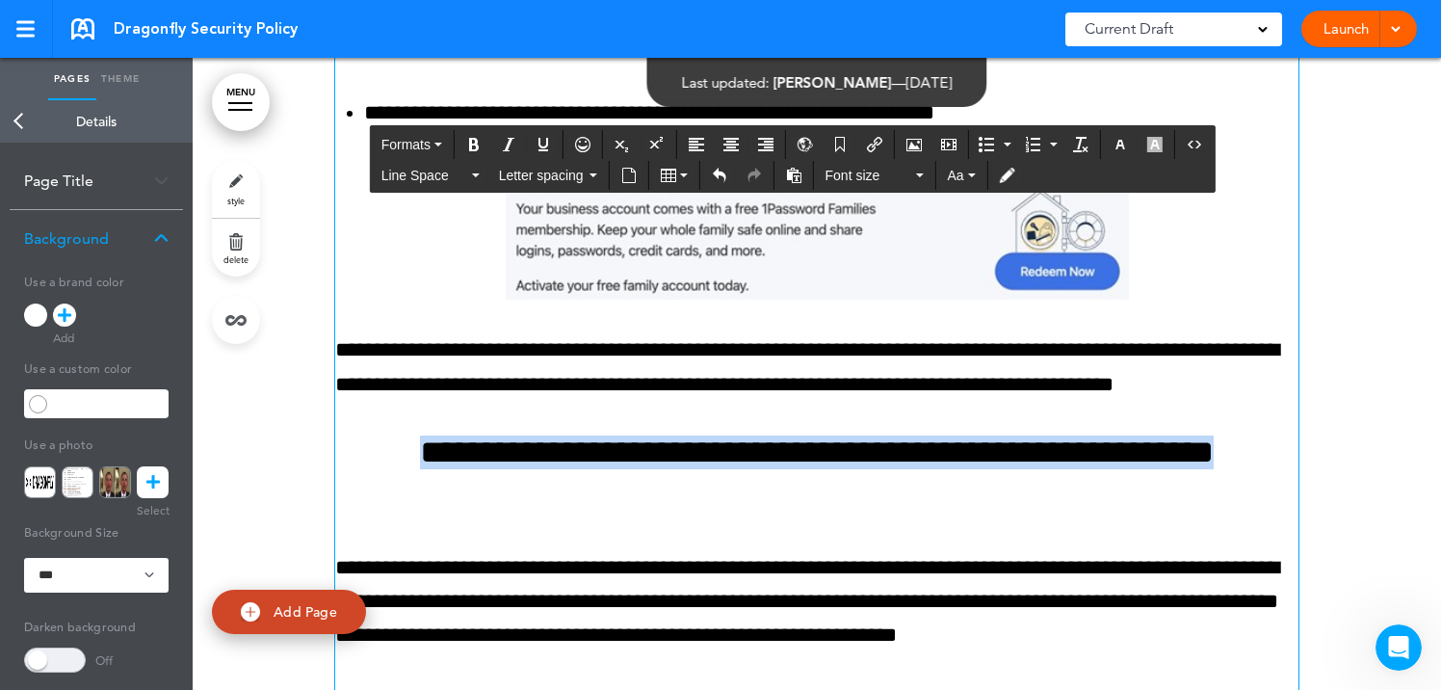
drag, startPoint x: 351, startPoint y: 450, endPoint x: 993, endPoint y: 489, distance: 642.6
click at [993, 489] on h4 "**********" at bounding box center [816, 468] width 963 height 67
click at [1080, 151] on icon "Clear formatting" at bounding box center [1080, 144] width 15 height 15
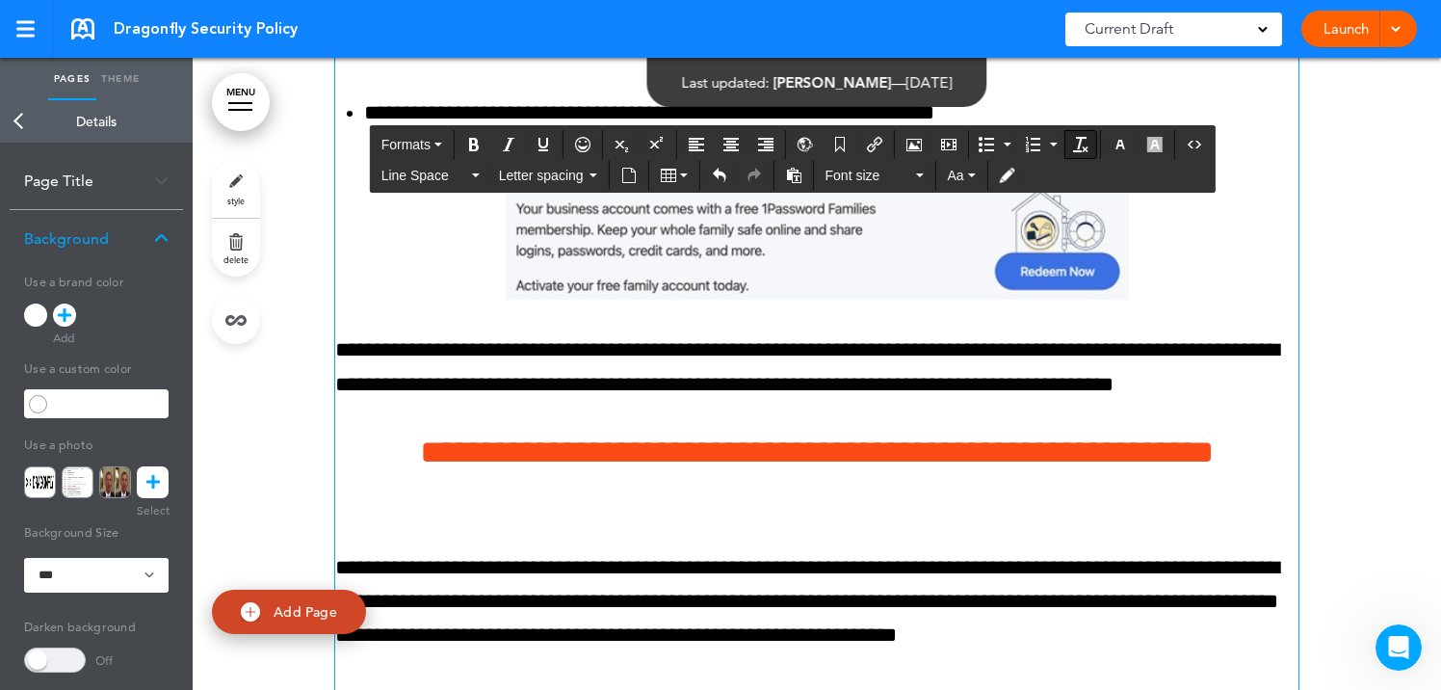
click at [1080, 151] on icon "Clear formatting" at bounding box center [1080, 144] width 15 height 15
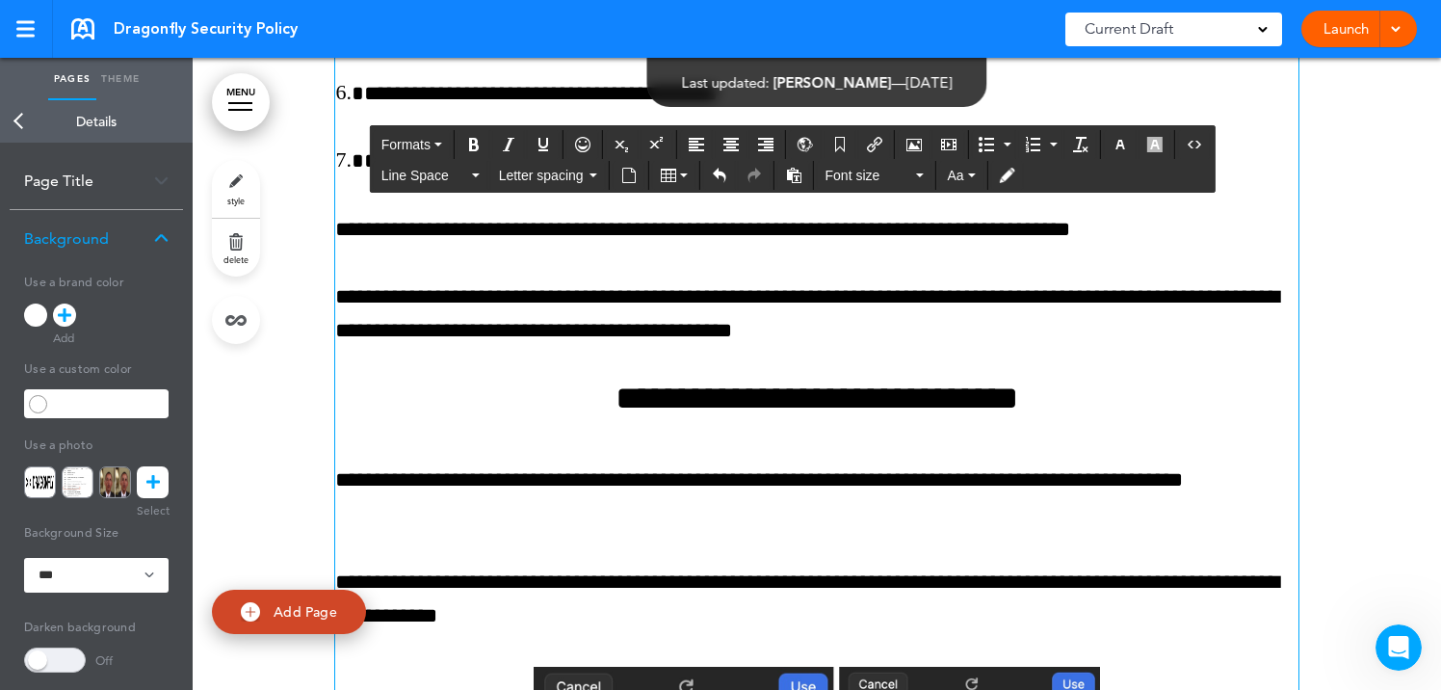
scroll to position [6791, 0]
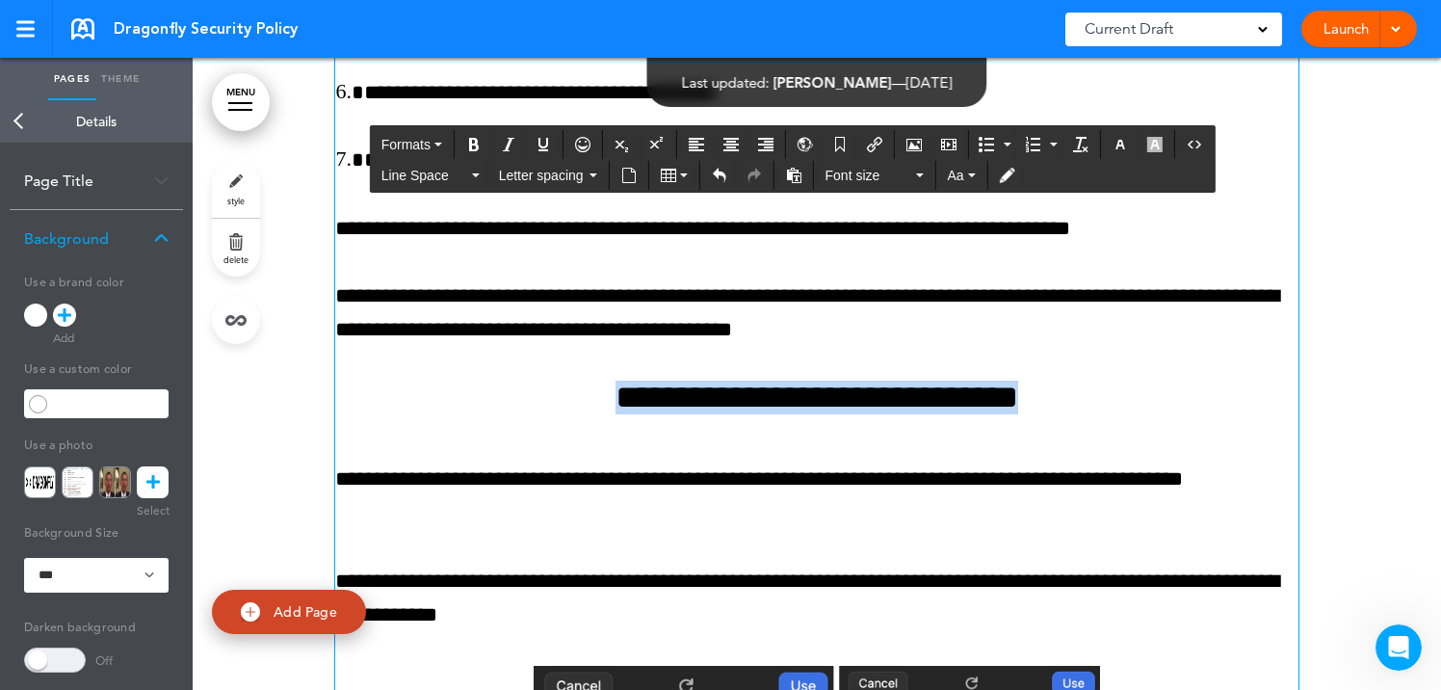
drag, startPoint x: 539, startPoint y: 399, endPoint x: 1098, endPoint y: 407, distance: 558.6
click at [1098, 407] on h4 "**********" at bounding box center [816, 397] width 963 height 34
click at [1082, 144] on icon "Clear formatting" at bounding box center [1080, 144] width 15 height 15
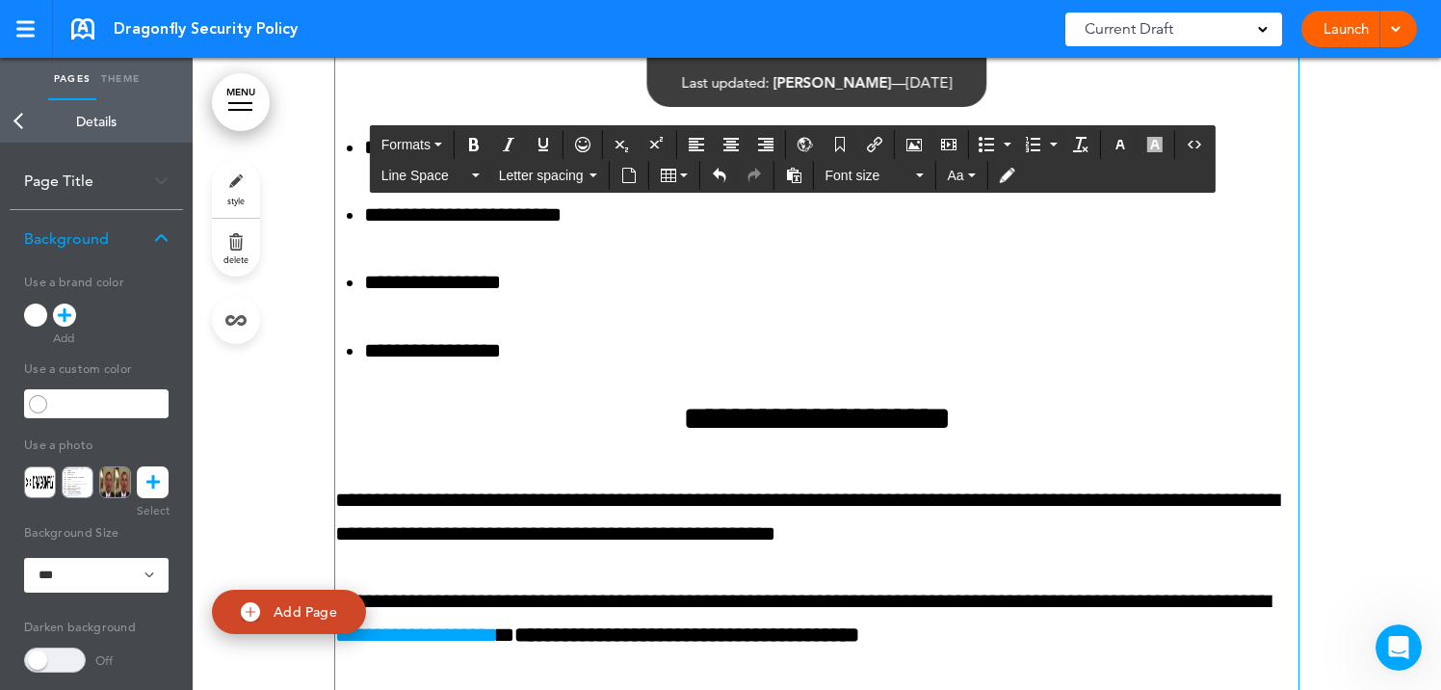
scroll to position [9877, 0]
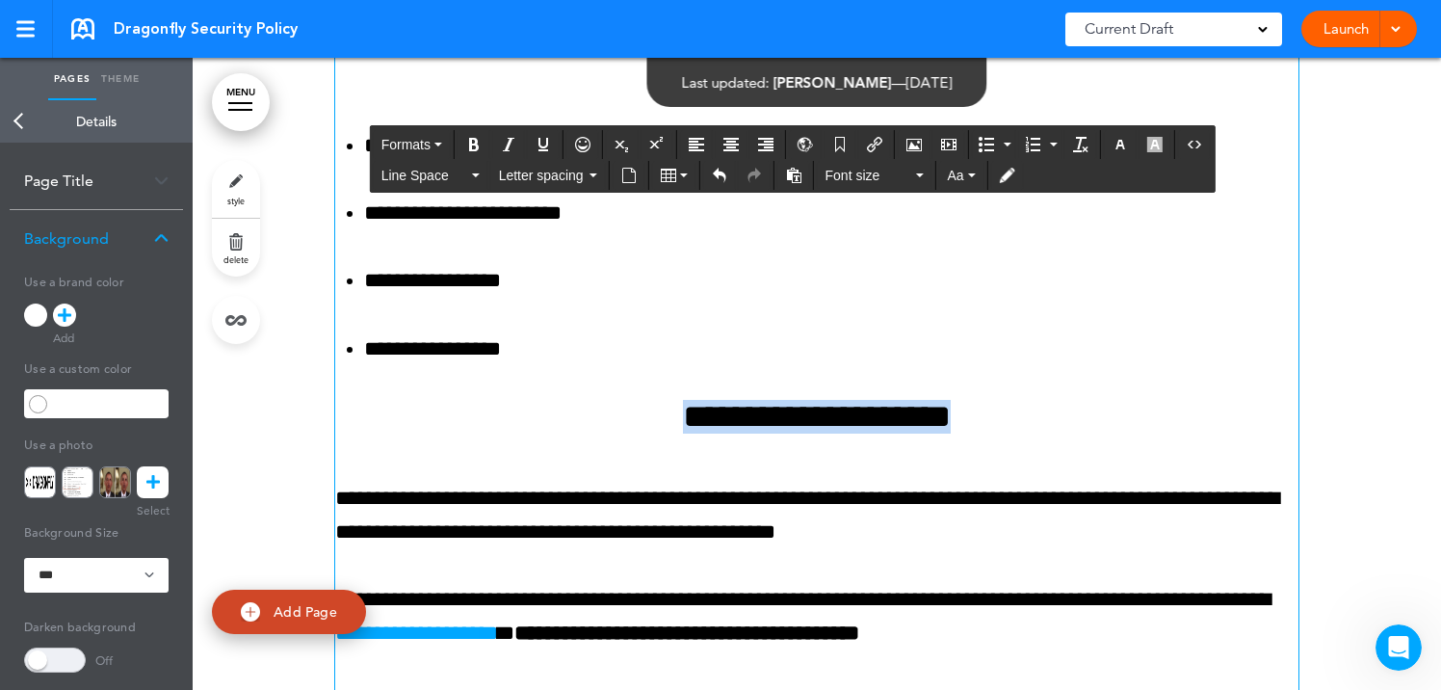
drag, startPoint x: 624, startPoint y: 412, endPoint x: 1010, endPoint y: 424, distance: 386.3
click at [1010, 424] on h4 "**********" at bounding box center [816, 417] width 963 height 34
click at [1128, 144] on icon "button" at bounding box center [1119, 144] width 15 height 15
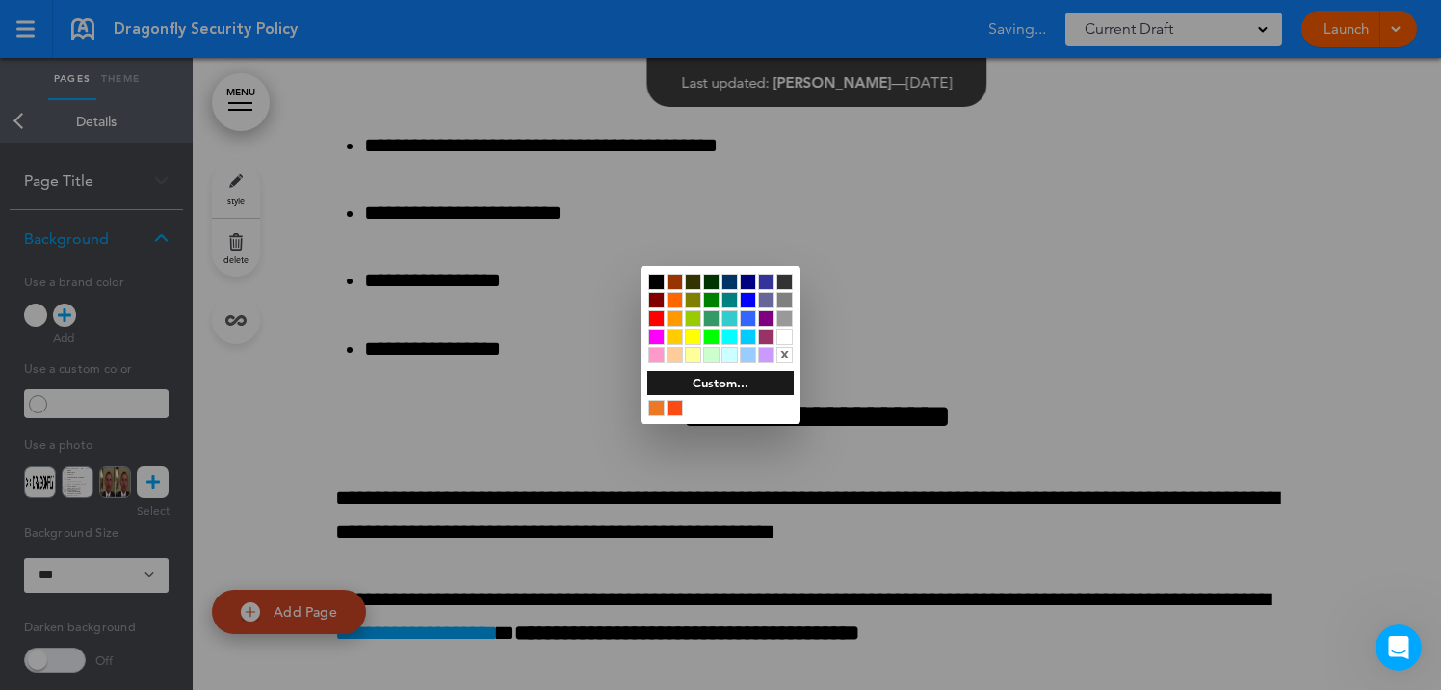
click at [1081, 313] on div at bounding box center [720, 345] width 1441 height 690
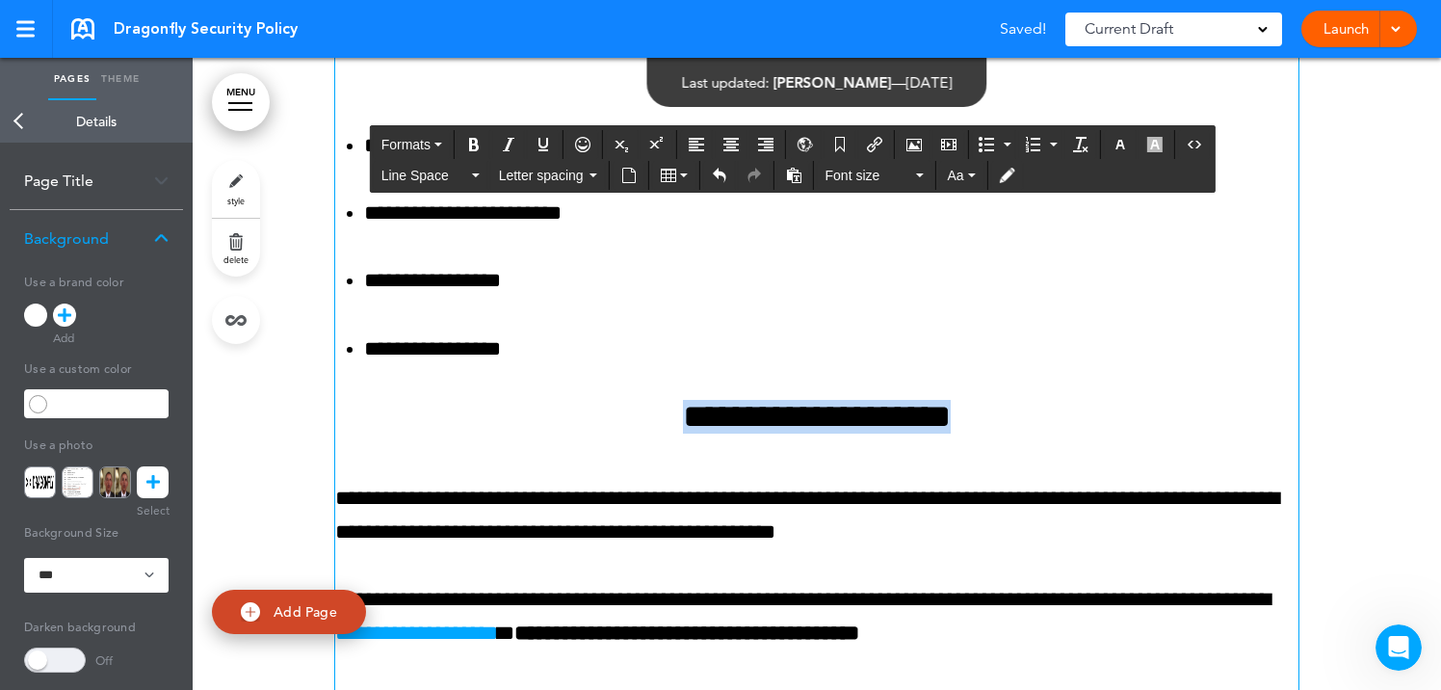
drag, startPoint x: 628, startPoint y: 423, endPoint x: 1070, endPoint y: 413, distance: 442.1
click at [1070, 413] on h4 "**********" at bounding box center [816, 417] width 963 height 34
click at [1082, 149] on icon "Clear formatting" at bounding box center [1080, 144] width 15 height 15
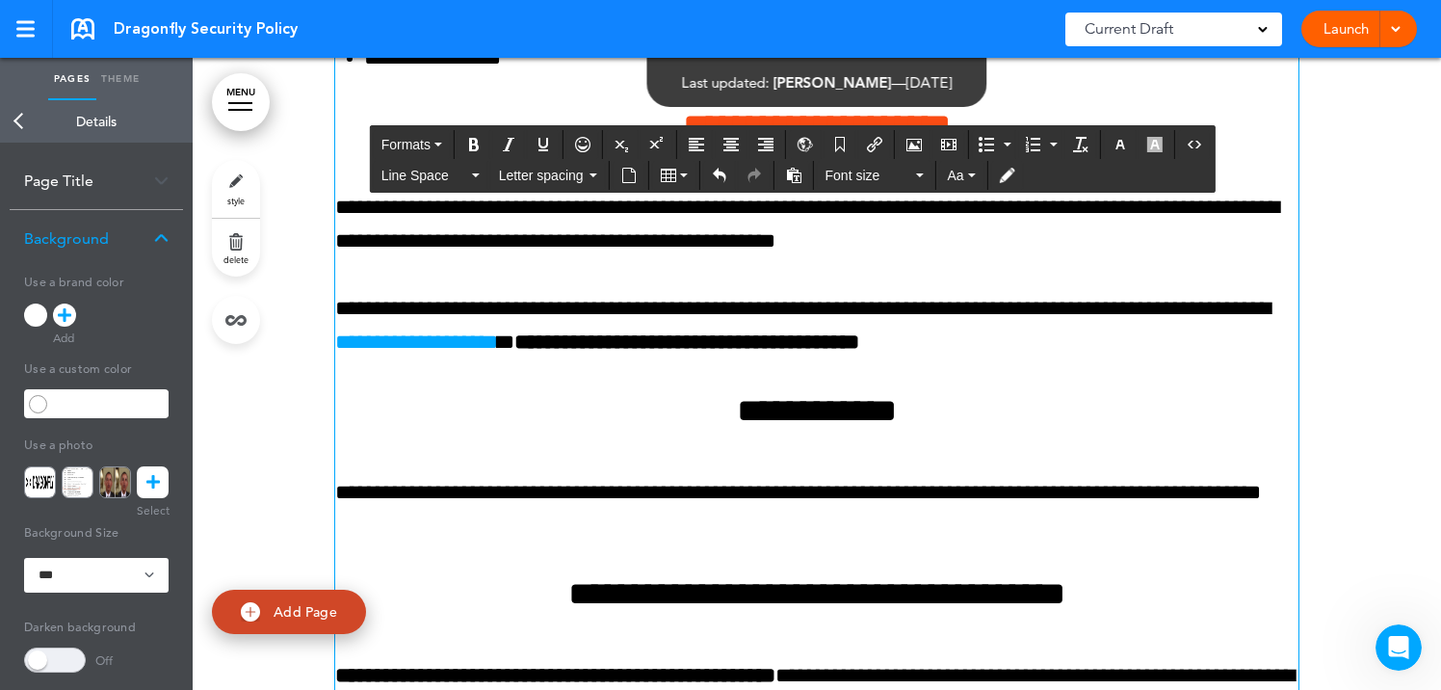
scroll to position [10176, 0]
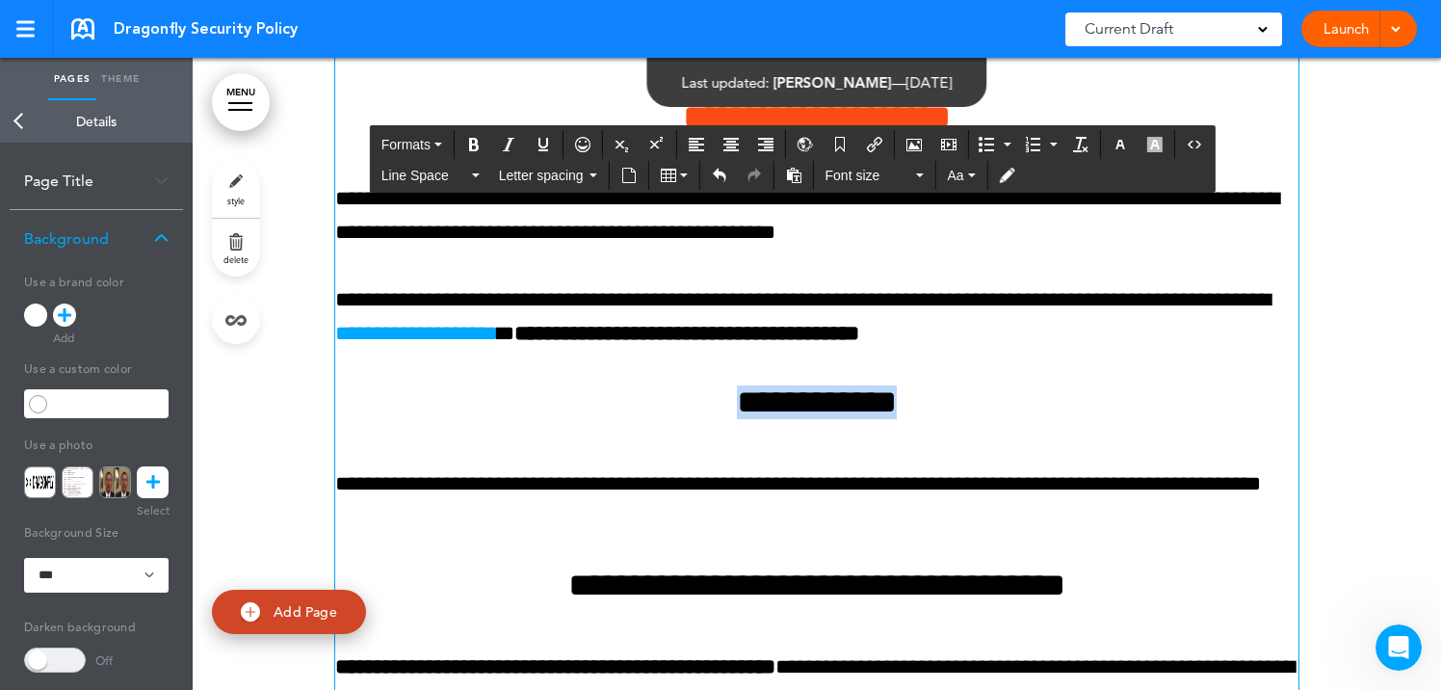
drag, startPoint x: 703, startPoint y: 404, endPoint x: 987, endPoint y: 404, distance: 284.1
click at [987, 404] on h4 "**********" at bounding box center [816, 402] width 963 height 34
click at [1081, 139] on icon "Clear formatting" at bounding box center [1080, 144] width 15 height 15
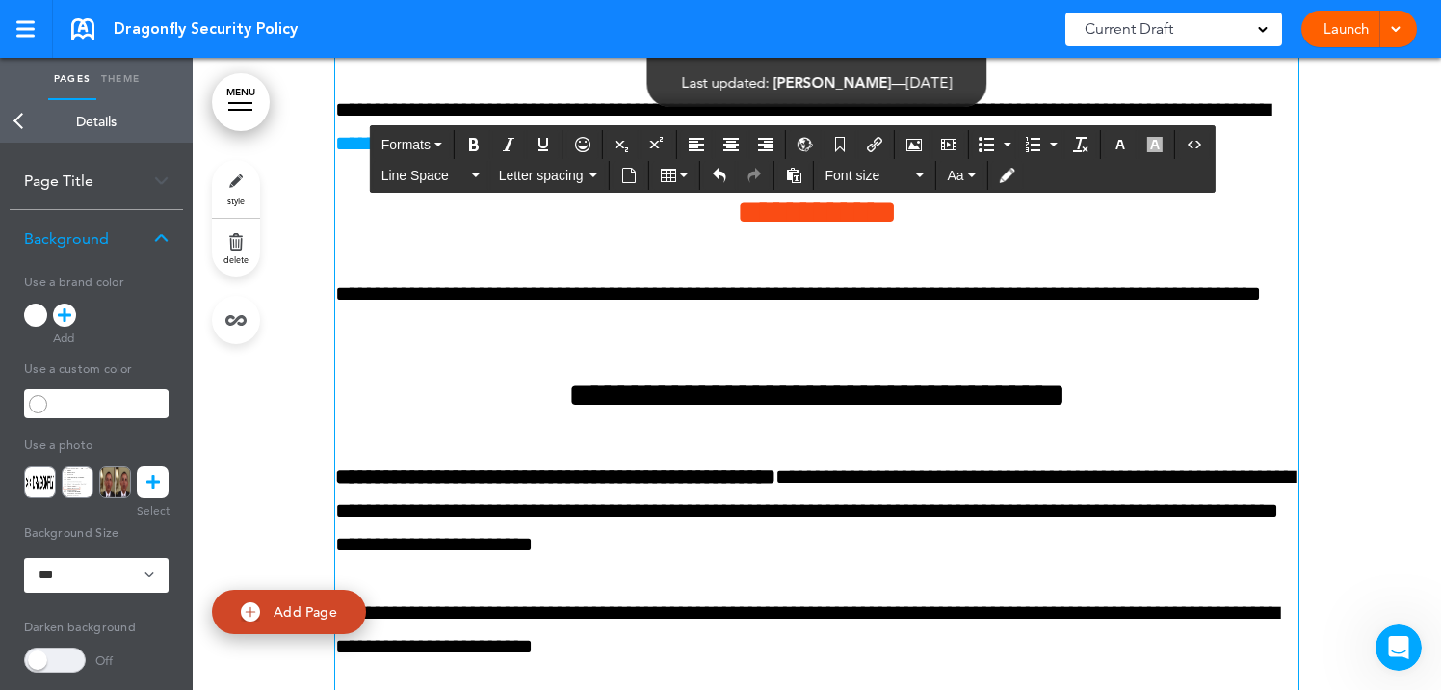
scroll to position [10371, 0]
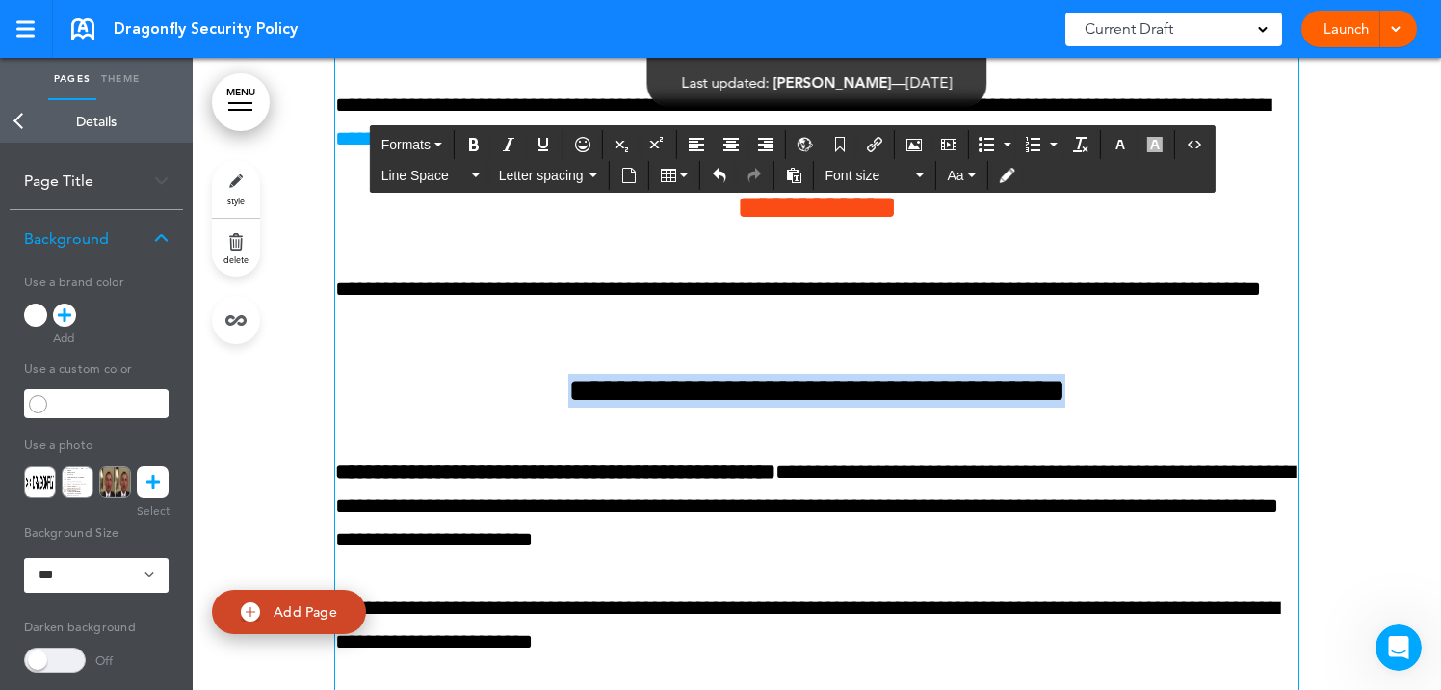
drag, startPoint x: 502, startPoint y: 394, endPoint x: 1164, endPoint y: 415, distance: 662.9
click at [1090, 144] on button "Clear formatting" at bounding box center [1080, 144] width 31 height 27
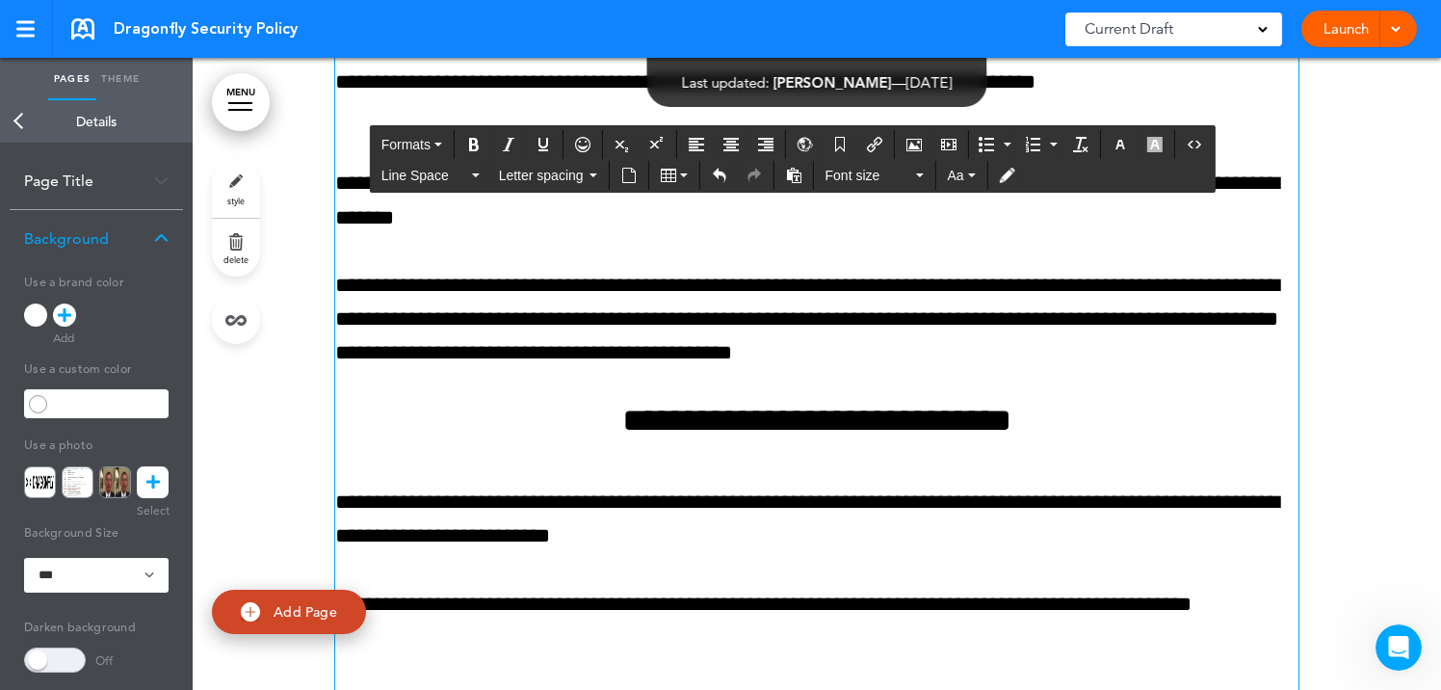
scroll to position [11271, 0]
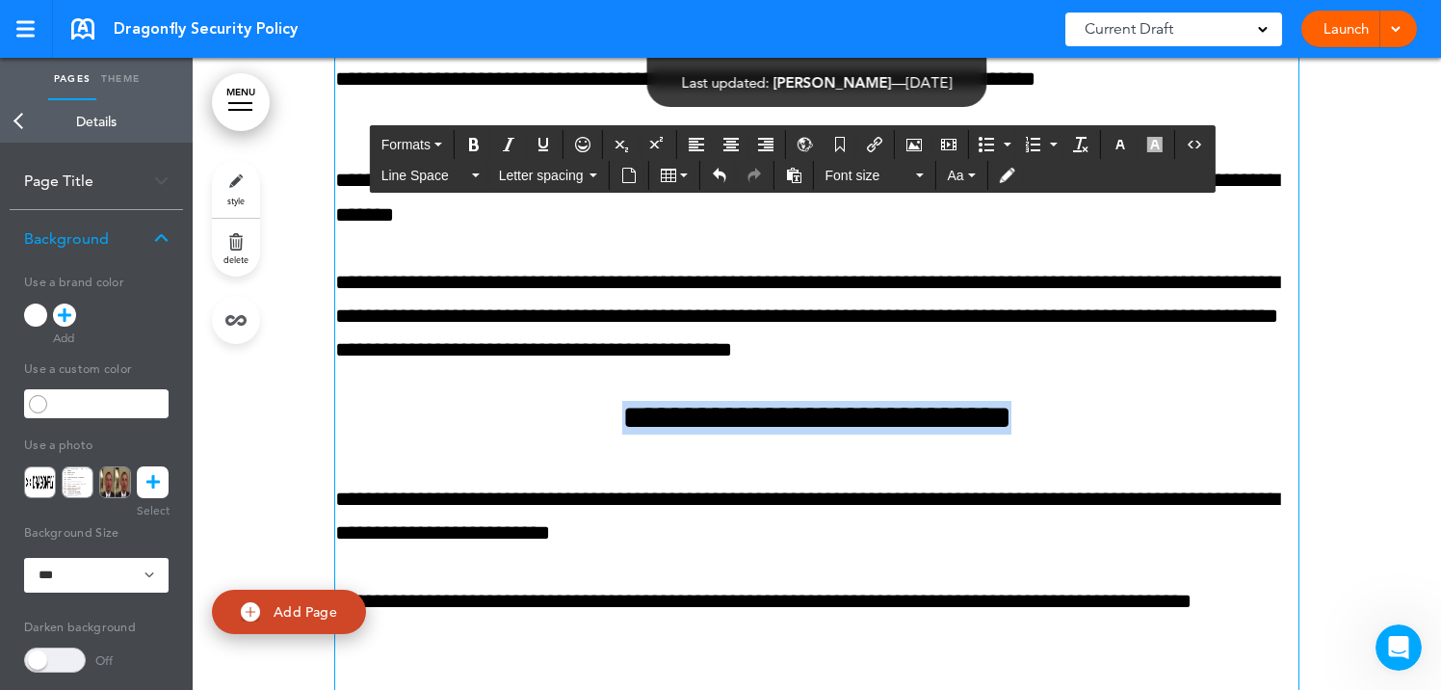
drag, startPoint x: 554, startPoint y: 420, endPoint x: 1117, endPoint y: 430, distance: 563.5
click at [1117, 430] on h4 "**********" at bounding box center [816, 418] width 963 height 34
click at [1081, 142] on icon "Clear formatting" at bounding box center [1080, 144] width 15 height 15
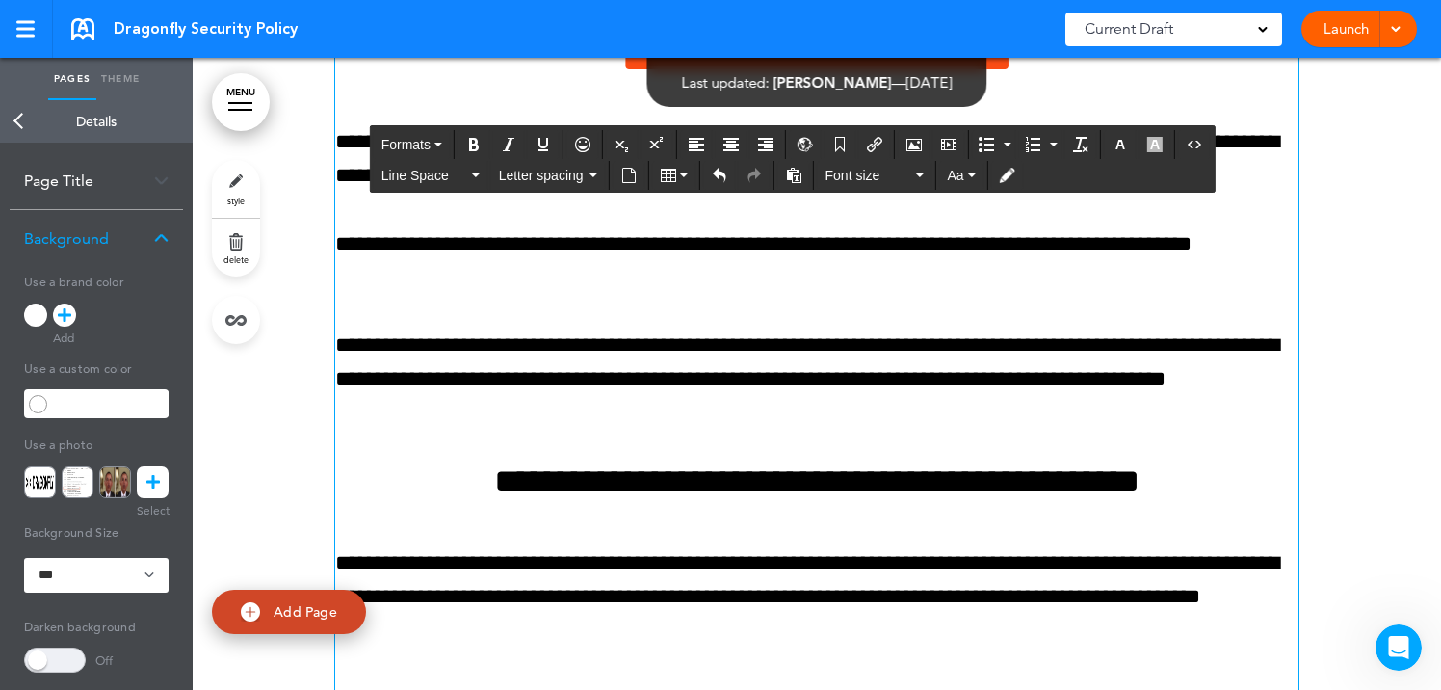
scroll to position [11629, 0]
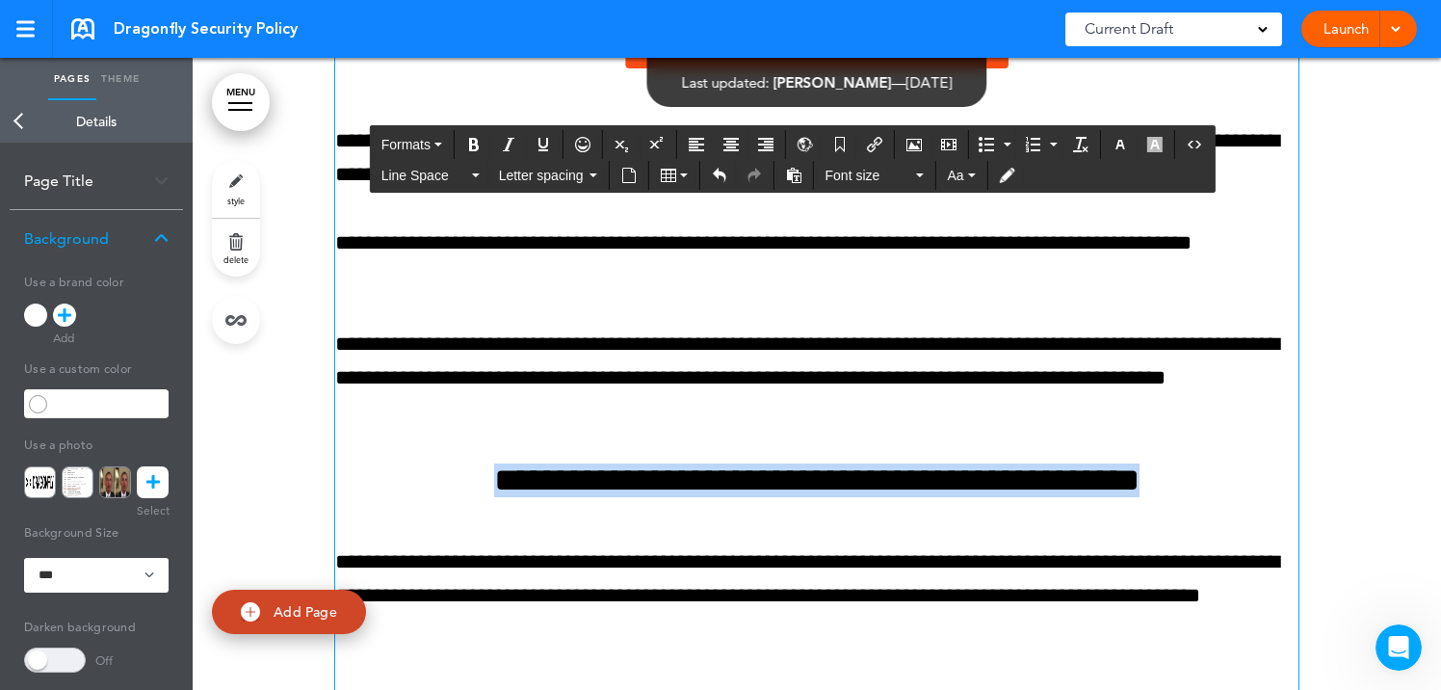
drag, startPoint x: 408, startPoint y: 485, endPoint x: 1211, endPoint y: 496, distance: 803.2
click at [1211, 496] on h4 "**********" at bounding box center [816, 480] width 963 height 34
click at [1081, 149] on icon "Clear formatting" at bounding box center [1080, 144] width 15 height 15
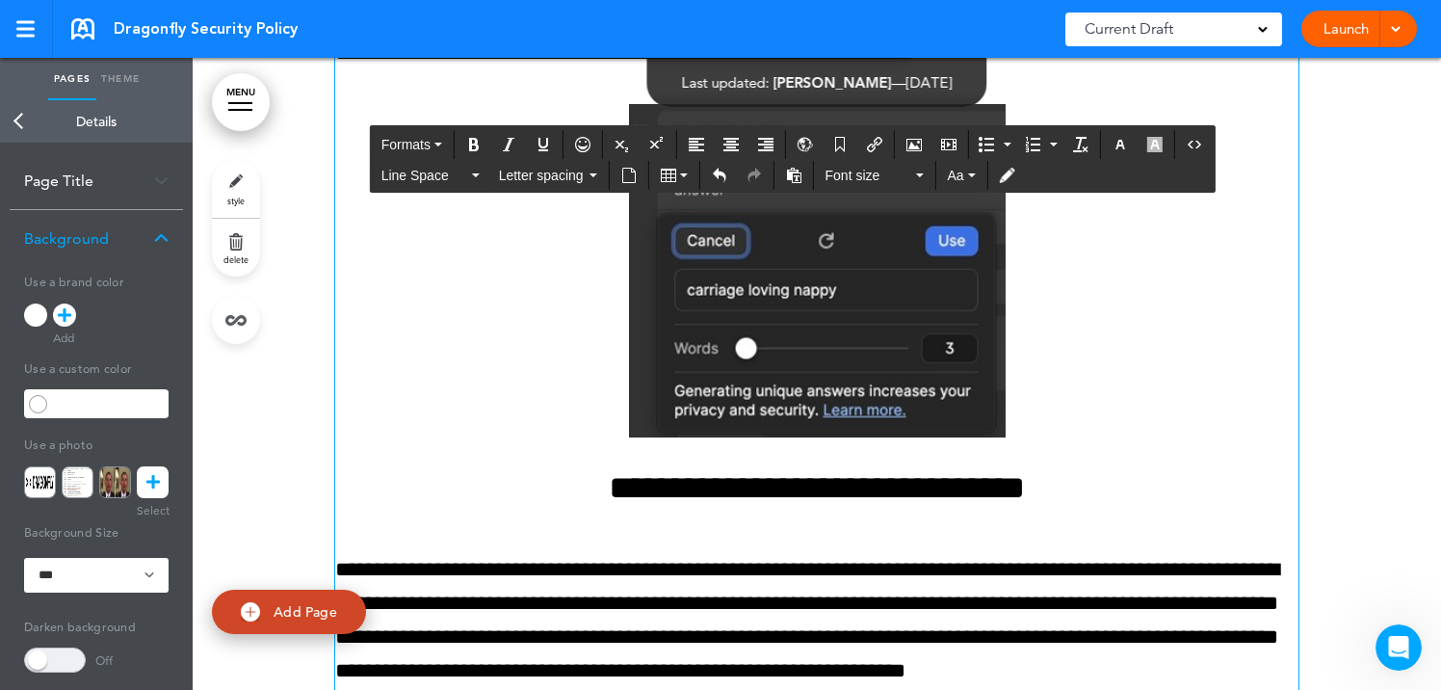
scroll to position [12580, 0]
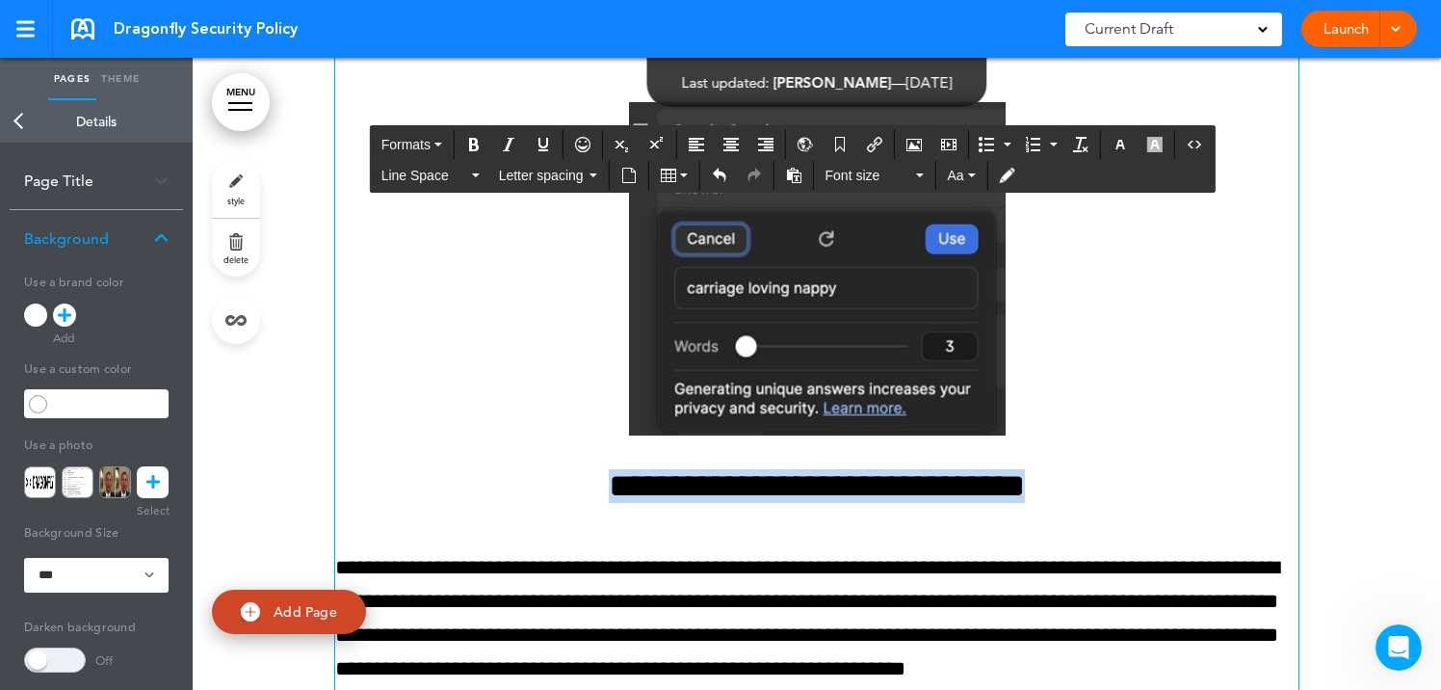
drag, startPoint x: 541, startPoint y: 487, endPoint x: 1125, endPoint y: 503, distance: 583.8
click at [1084, 142] on icon "Clear formatting" at bounding box center [1080, 144] width 15 height 15
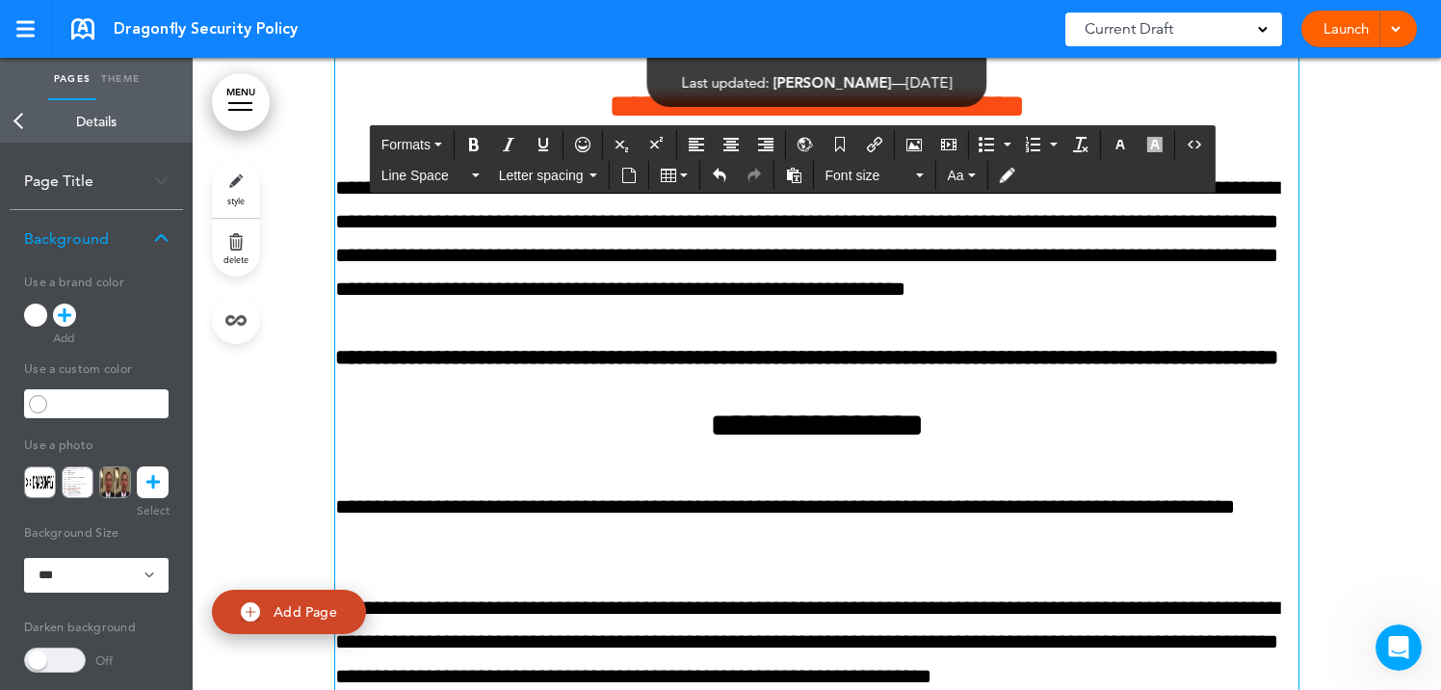
scroll to position [12974, 0]
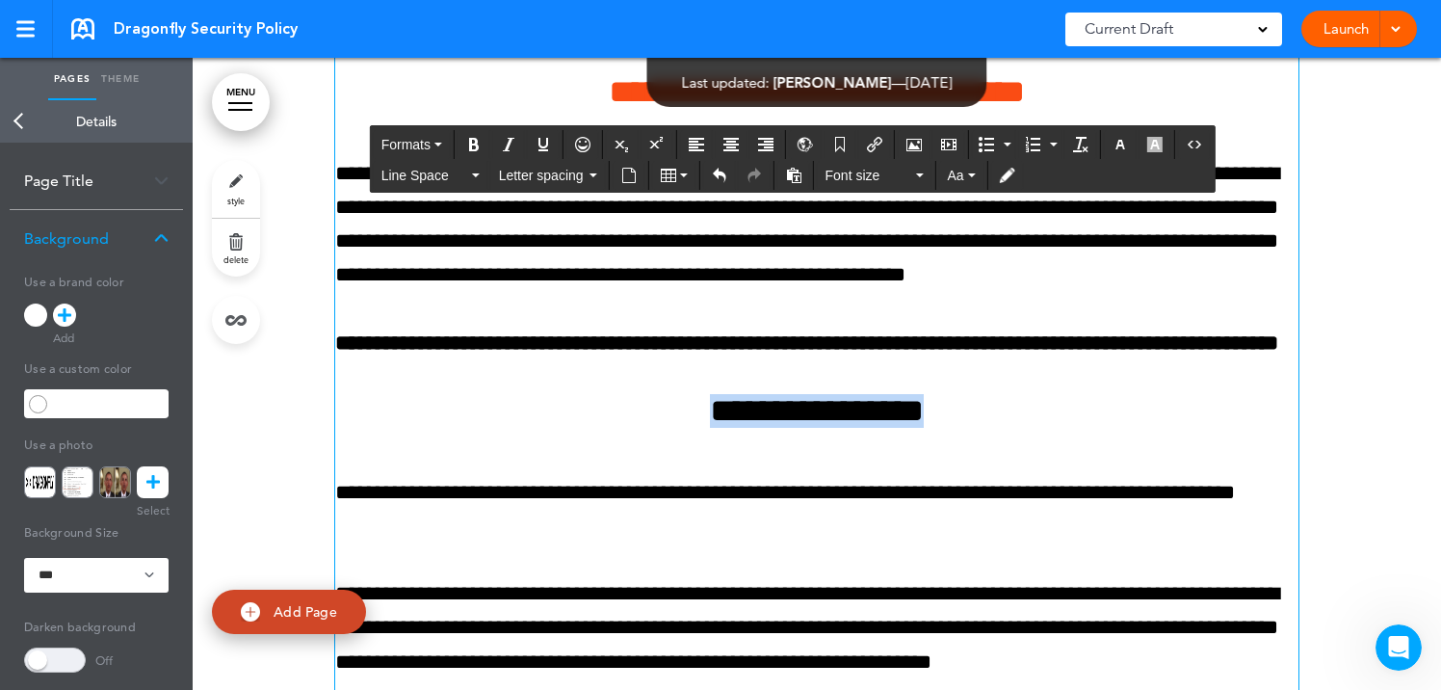
drag, startPoint x: 664, startPoint y: 451, endPoint x: 1063, endPoint y: 451, distance: 399.7
click at [1063, 428] on h4 "**********" at bounding box center [816, 411] width 963 height 34
click at [1078, 137] on icon "Clear formatting" at bounding box center [1080, 144] width 15 height 15
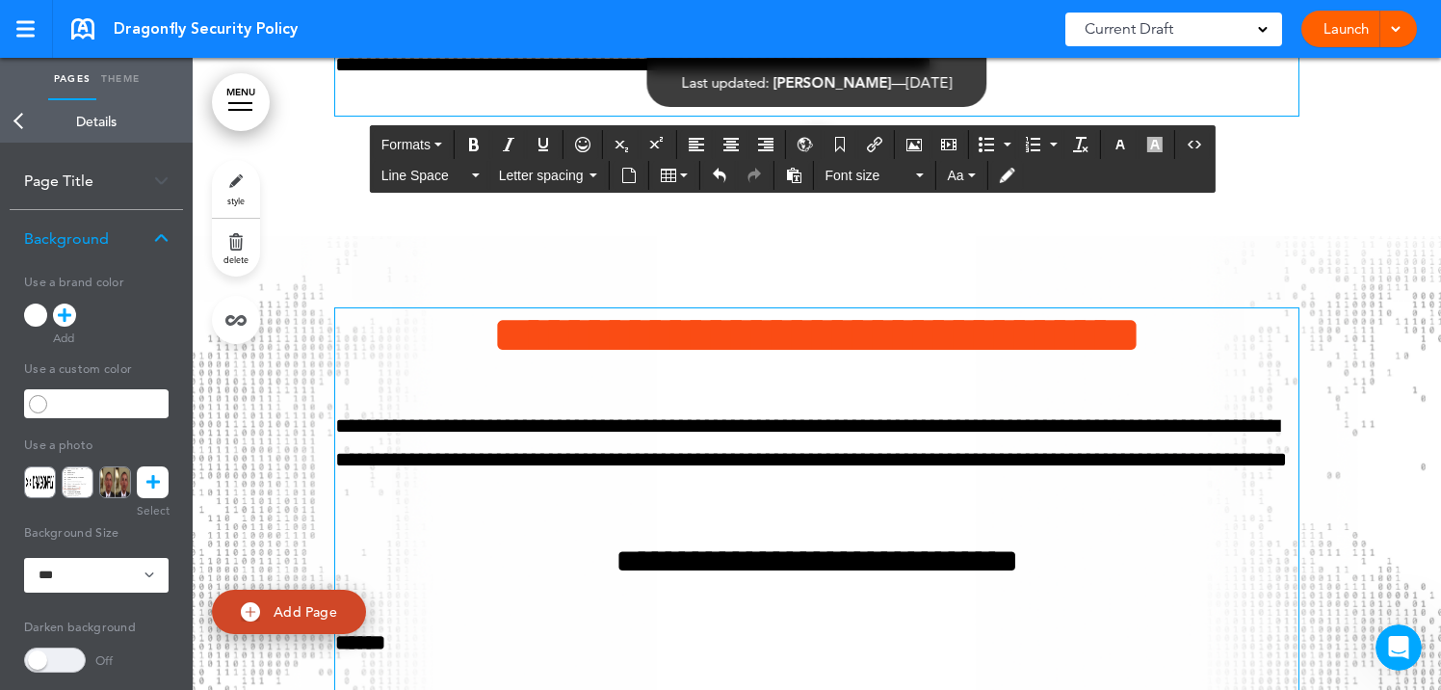
scroll to position [13623, 0]
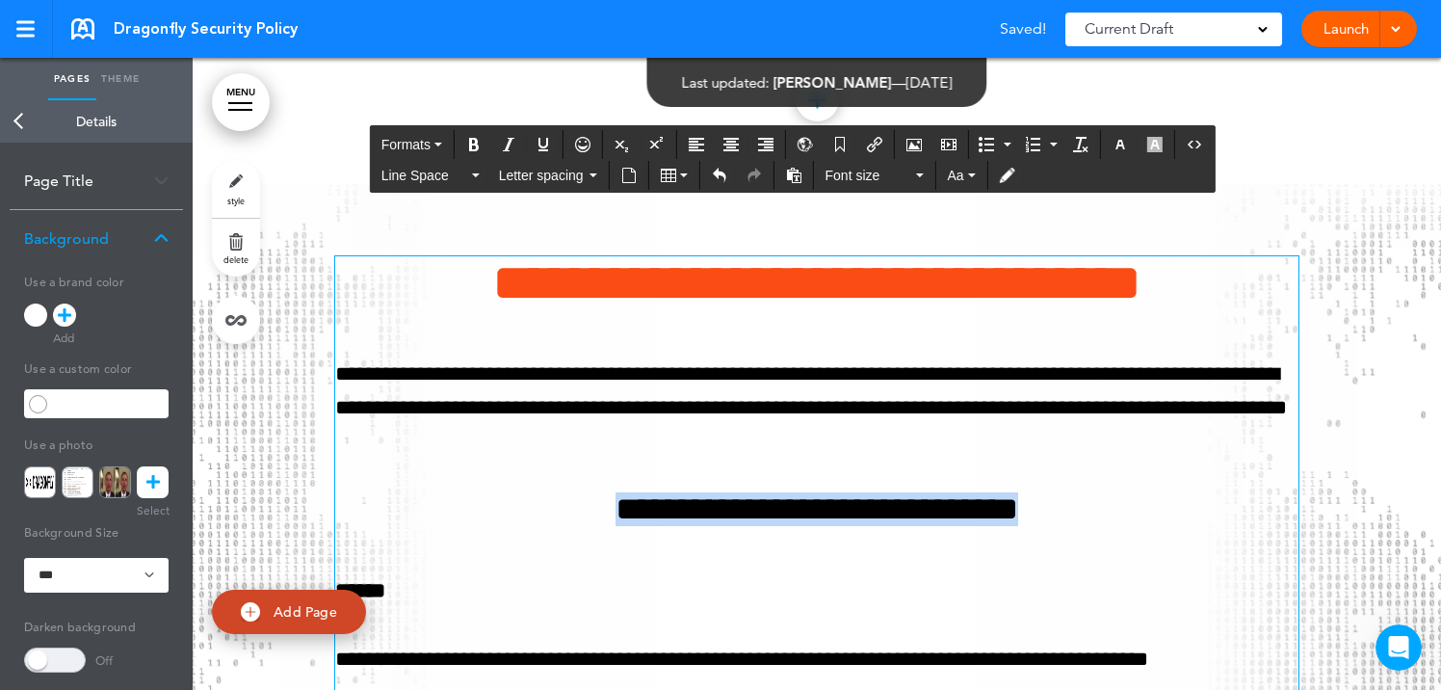
drag, startPoint x: 566, startPoint y: 545, endPoint x: 1091, endPoint y: 548, distance: 524.9
click at [1091, 526] on h4 "**********" at bounding box center [816, 509] width 963 height 34
click at [1078, 141] on icon "Clear formatting" at bounding box center [1080, 144] width 15 height 15
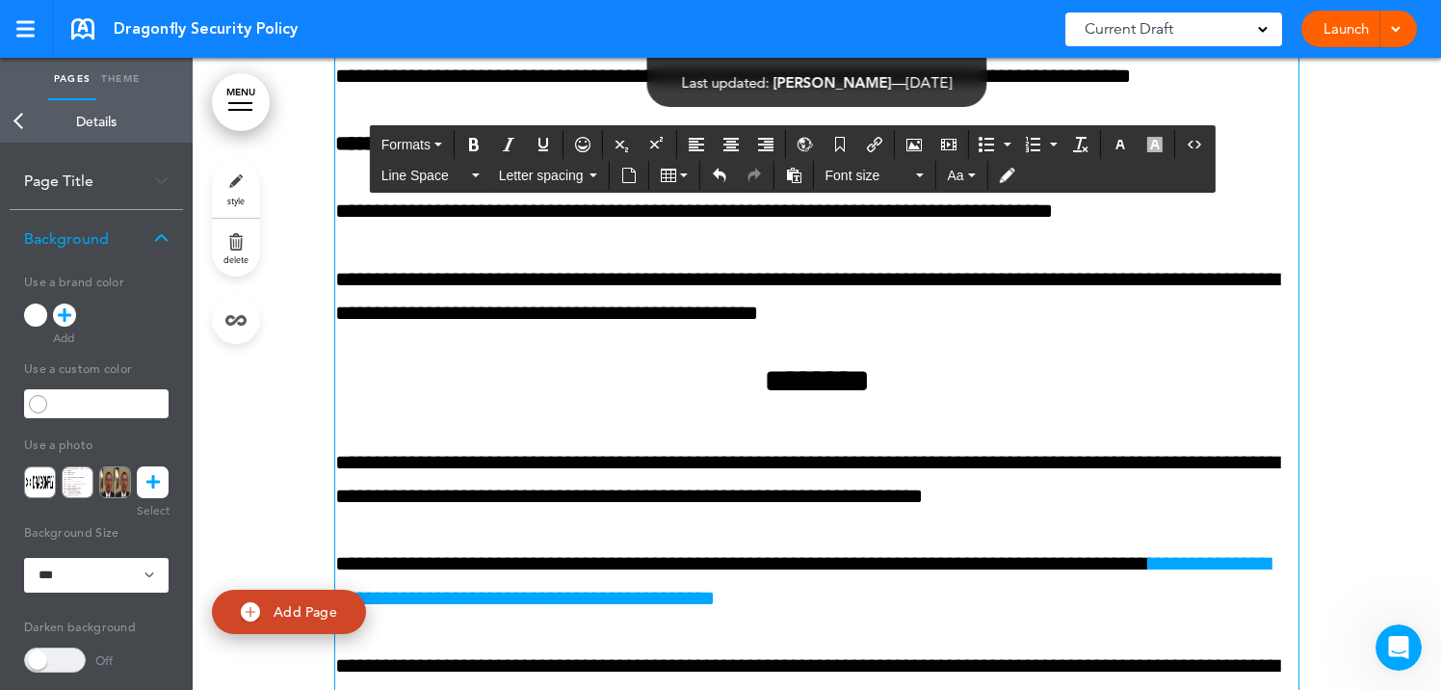
scroll to position [14679, 0]
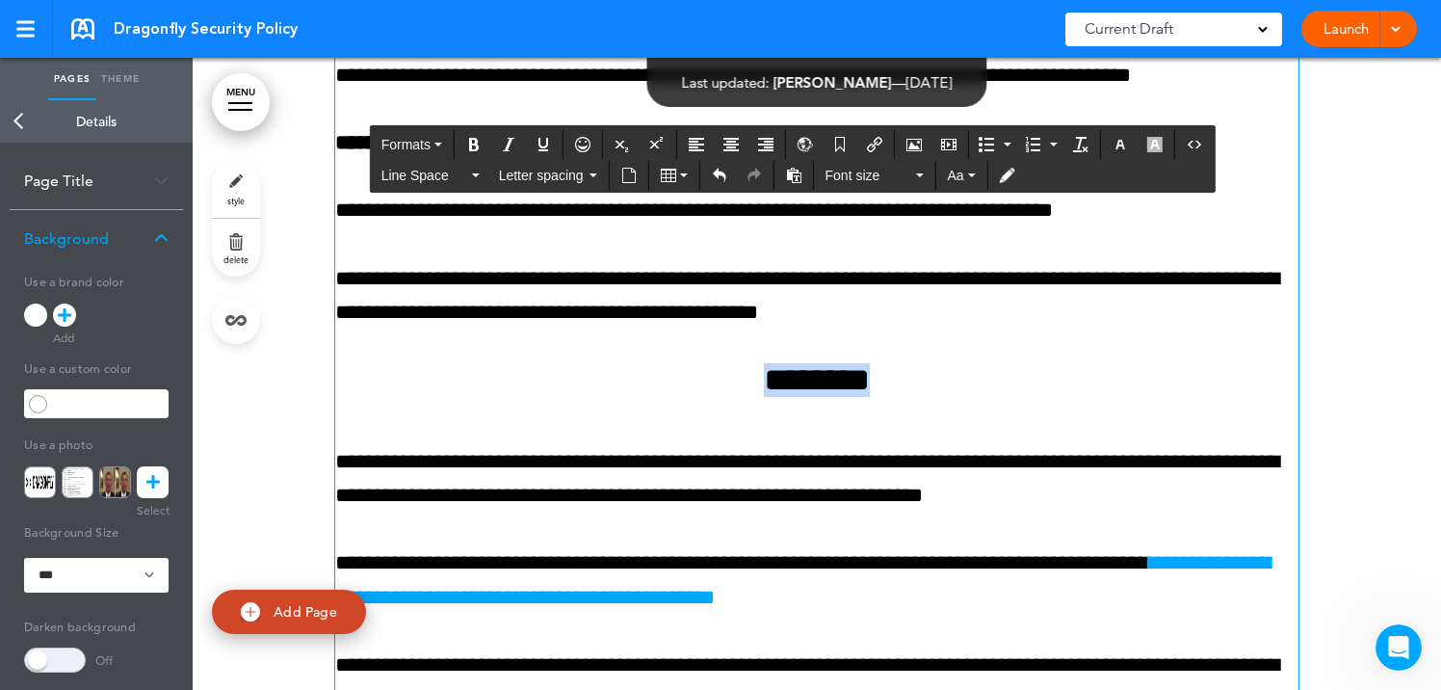
drag, startPoint x: 714, startPoint y: 405, endPoint x: 907, endPoint y: 405, distance: 193.6
click at [907, 397] on h4 "********" at bounding box center [816, 380] width 963 height 34
click at [1086, 141] on icon "Clear formatting" at bounding box center [1080, 144] width 15 height 15
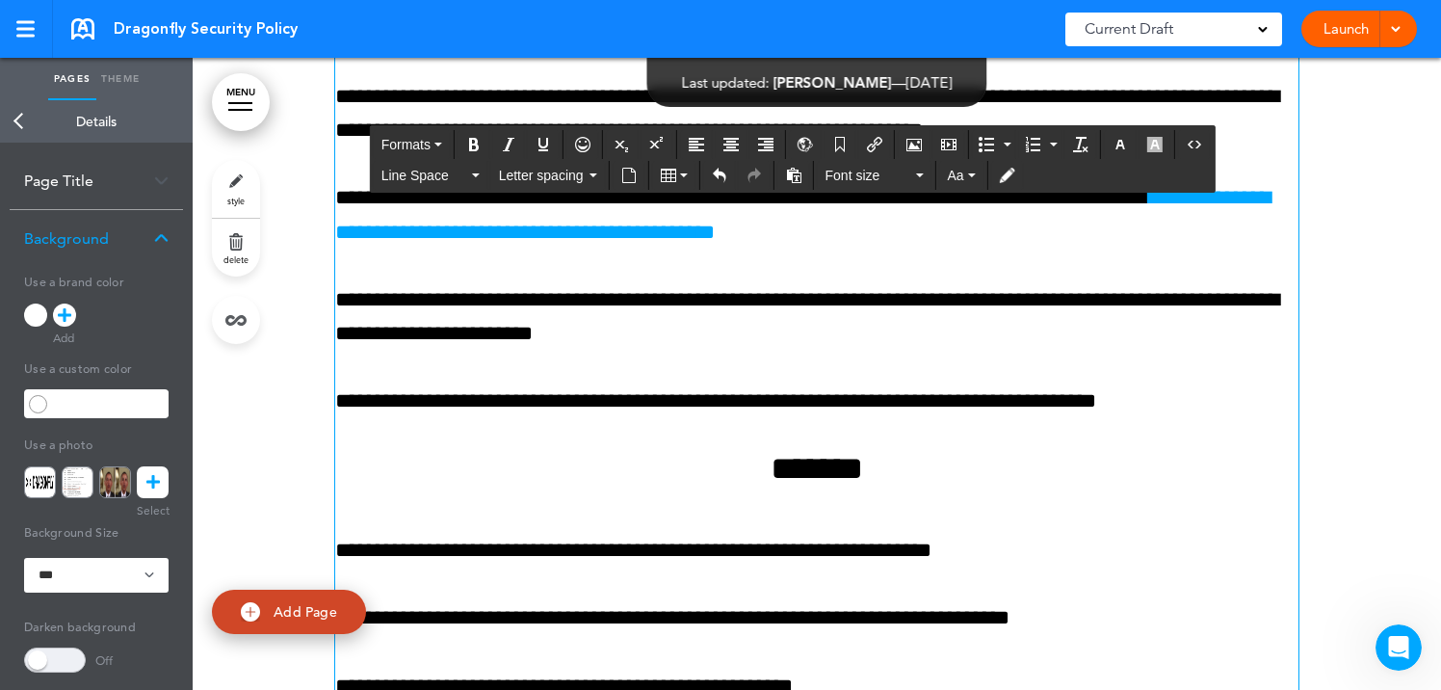
scroll to position [15056, 0]
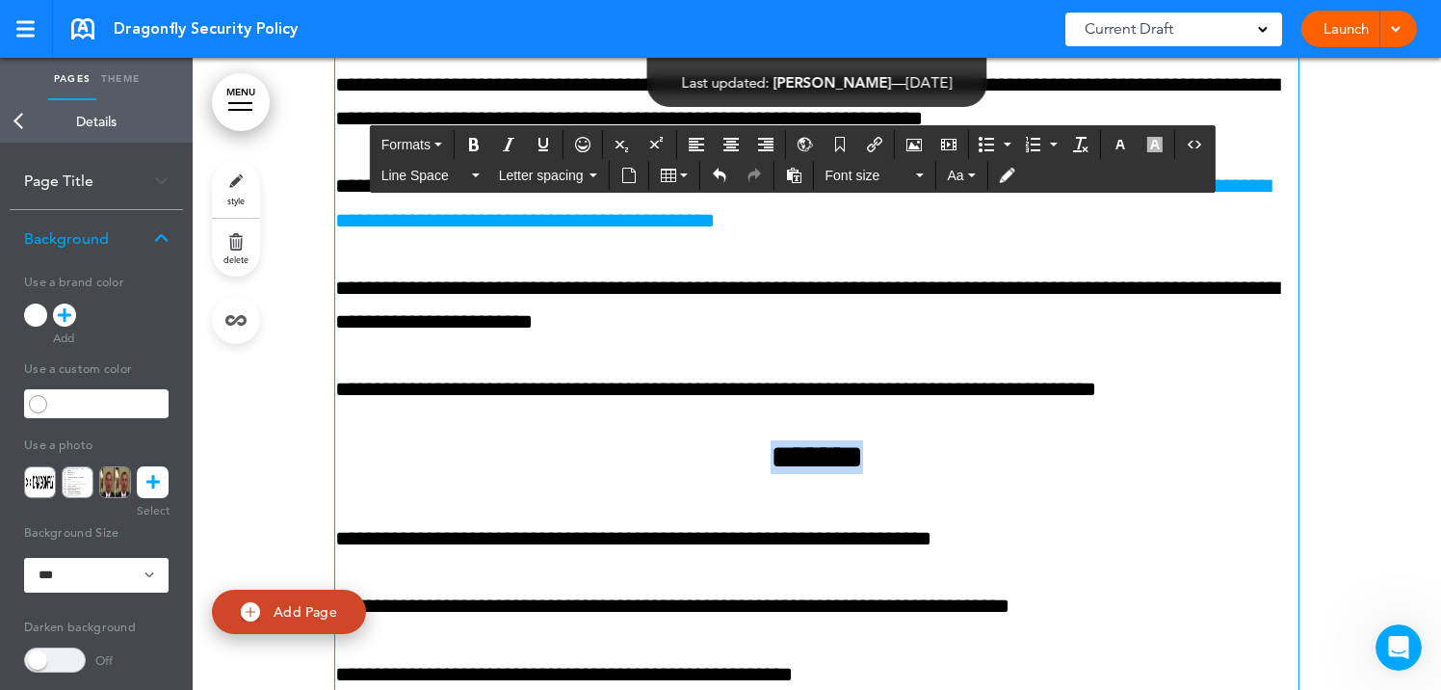
drag, startPoint x: 728, startPoint y: 485, endPoint x: 899, endPoint y: 491, distance: 171.5
click at [899, 474] on h4 "*******" at bounding box center [816, 457] width 963 height 34
click at [1079, 139] on icon "Clear formatting" at bounding box center [1080, 144] width 15 height 15
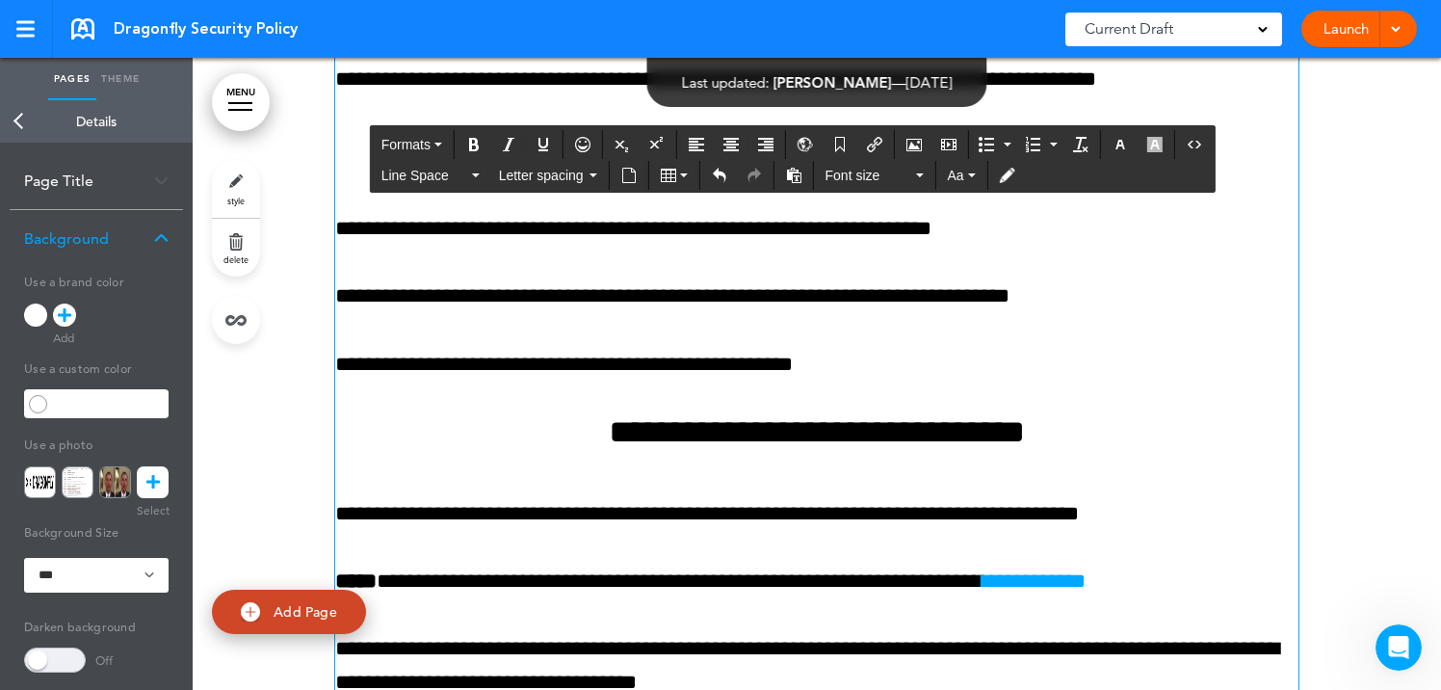
scroll to position [15379, 0]
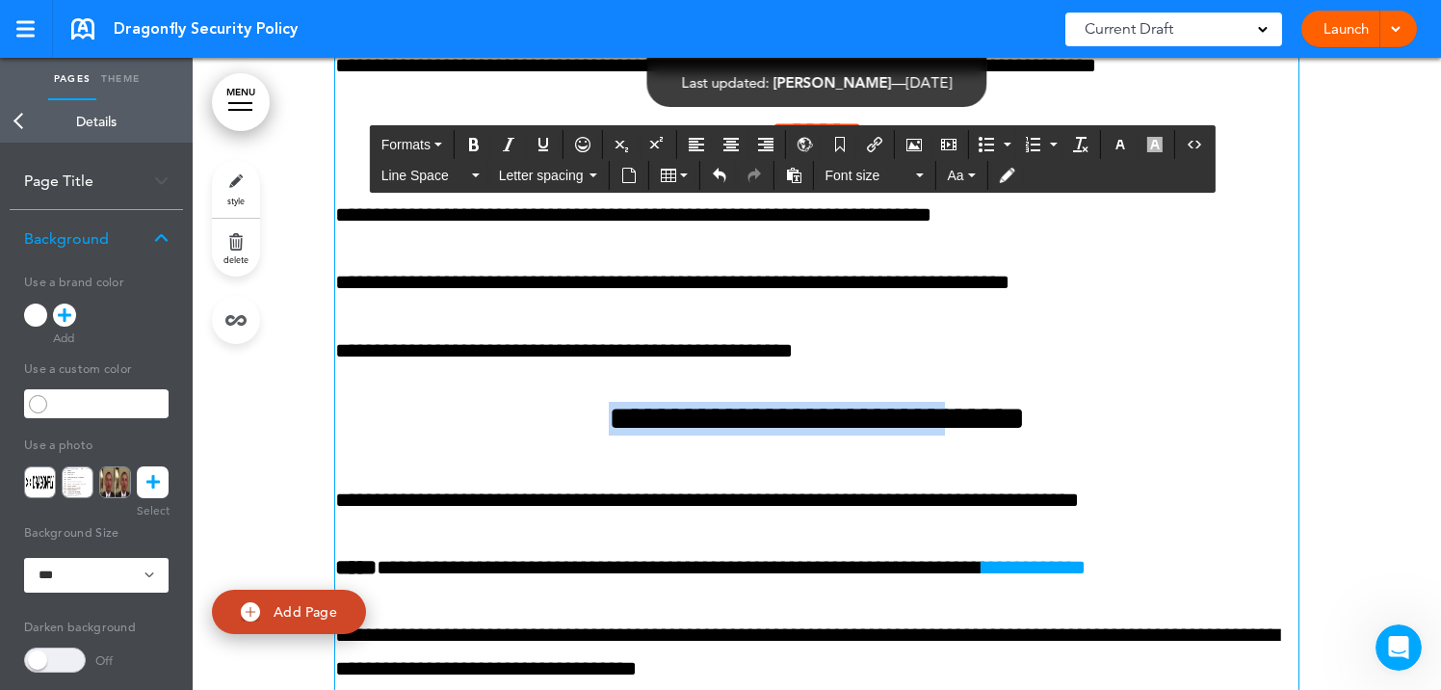
drag, startPoint x: 551, startPoint y: 462, endPoint x: 992, endPoint y: 459, distance: 441.1
click at [992, 435] on h4 "**********" at bounding box center [816, 419] width 963 height 34
click at [966, 434] on span "**********" at bounding box center [817, 418] width 416 height 33
drag, startPoint x: 551, startPoint y: 455, endPoint x: 1161, endPoint y: 456, distance: 610.6
click at [1161, 435] on h4 "**********" at bounding box center [816, 419] width 963 height 34
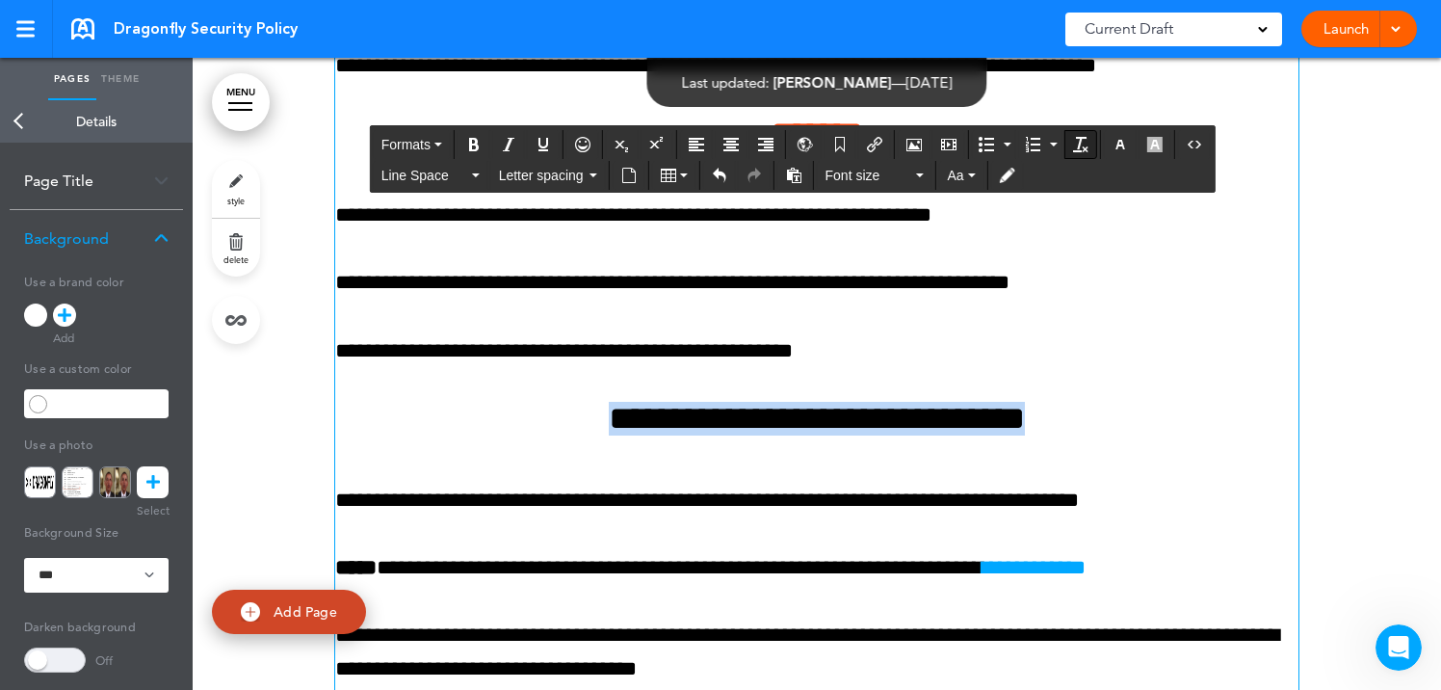
click at [1082, 156] on button "Clear formatting" at bounding box center [1080, 144] width 31 height 27
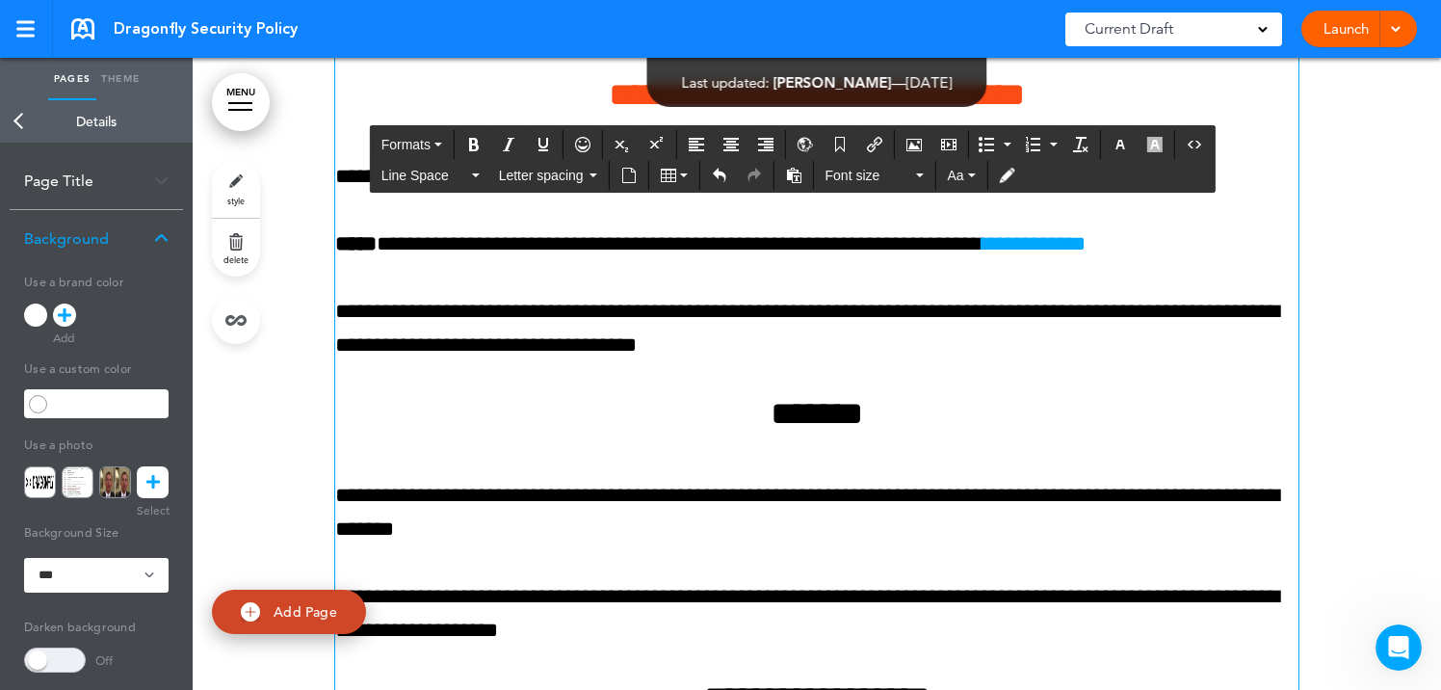
scroll to position [15721, 0]
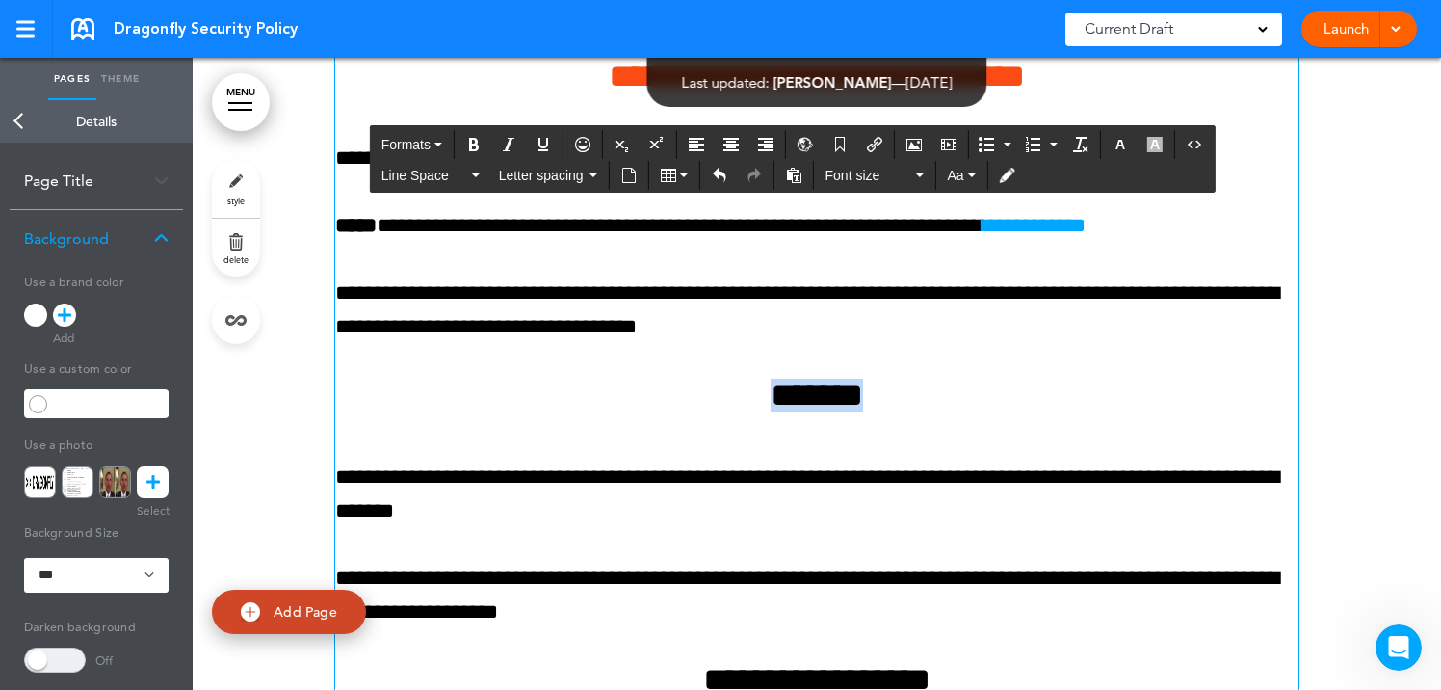
drag, startPoint x: 728, startPoint y: 428, endPoint x: 985, endPoint y: 428, distance: 257.1
click at [985, 412] on h4 "*******" at bounding box center [816, 395] width 963 height 34
click at [1079, 139] on icon "Clear formatting" at bounding box center [1080, 144] width 15 height 15
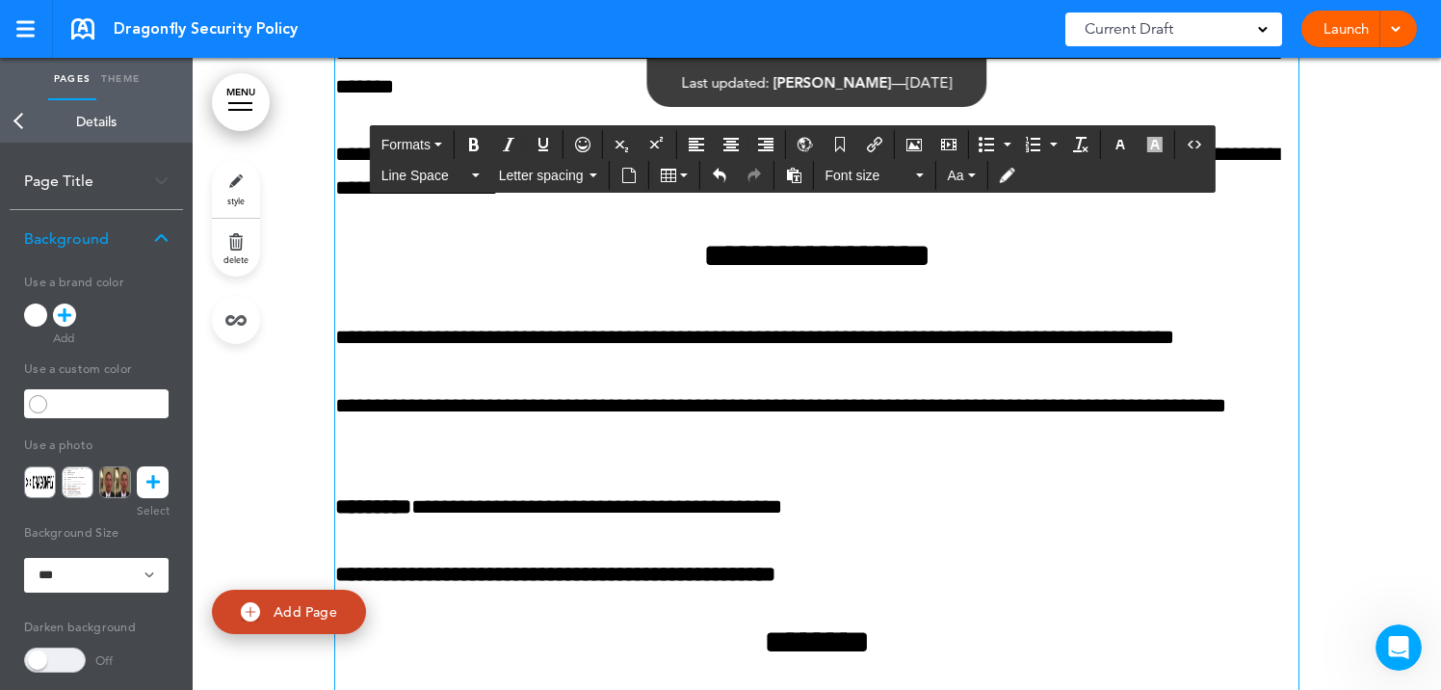
scroll to position [16168, 0]
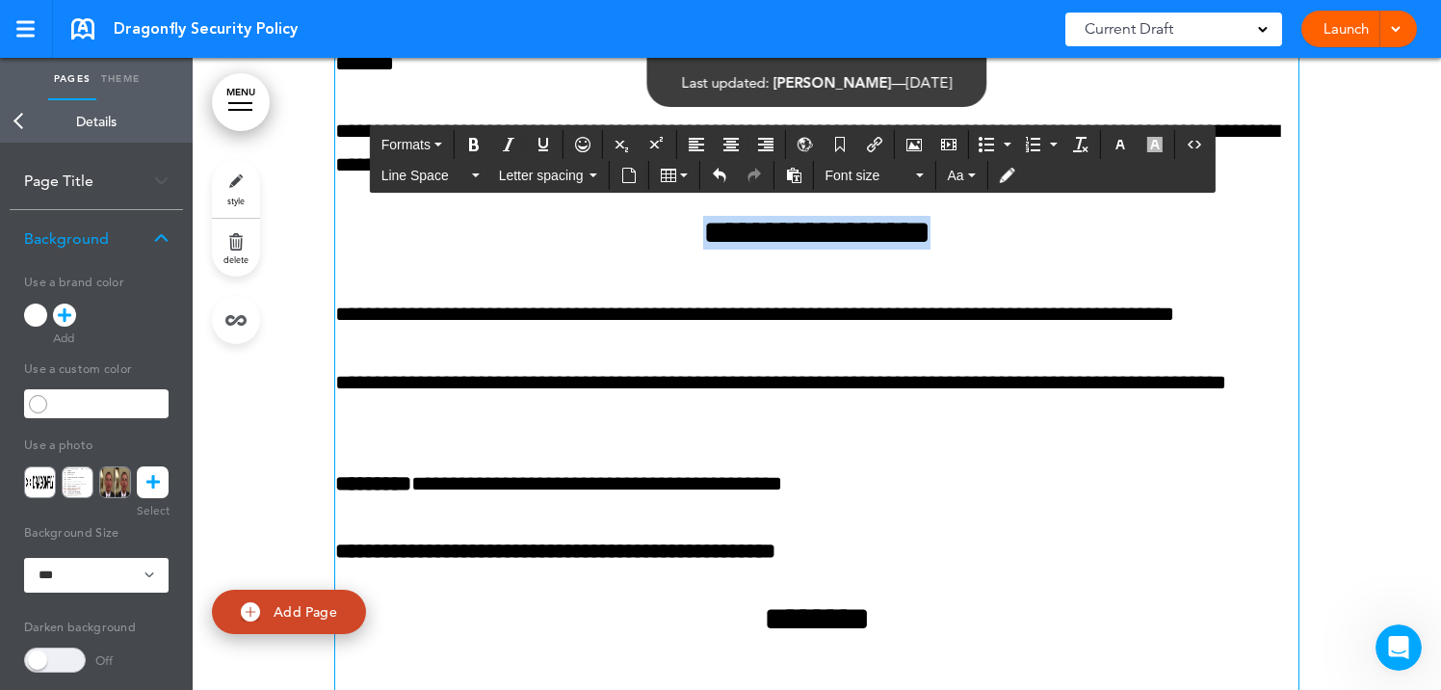
drag, startPoint x: 656, startPoint y: 271, endPoint x: 1022, endPoint y: 281, distance: 366.1
click at [1022, 249] on h4 "**********" at bounding box center [816, 233] width 963 height 34
click at [1083, 138] on icon "Clear formatting" at bounding box center [1080, 144] width 15 height 15
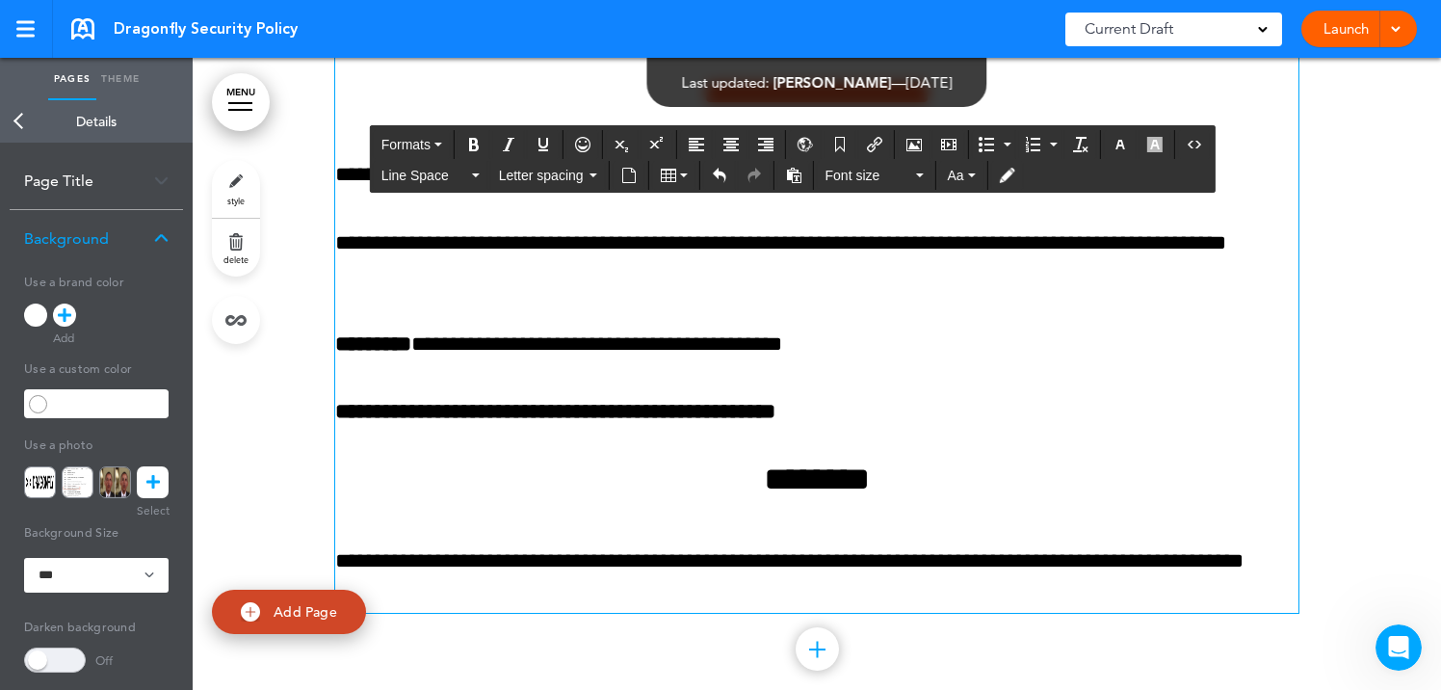
scroll to position [16309, 0]
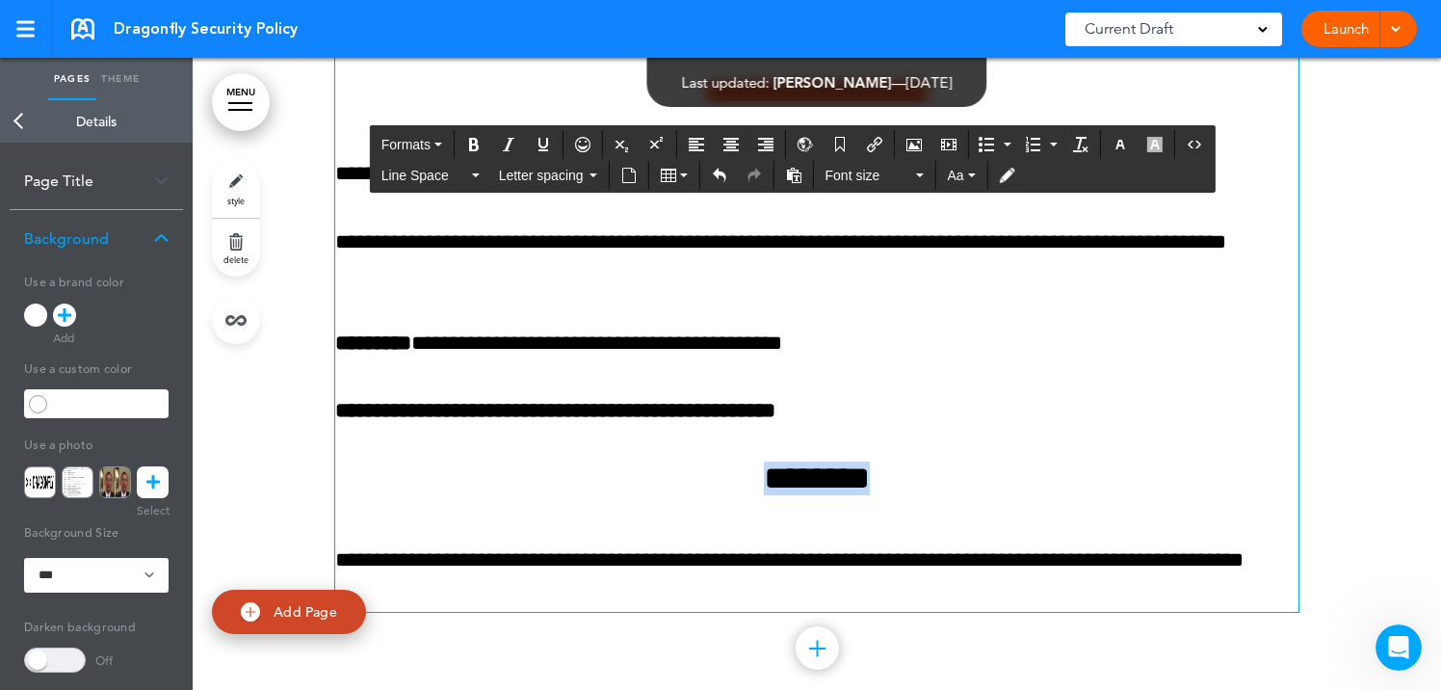
drag, startPoint x: 746, startPoint y: 514, endPoint x: 972, endPoint y: 514, distance: 225.3
click at [972, 495] on h4 "********" at bounding box center [816, 478] width 963 height 34
click at [1081, 141] on icon "Clear formatting" at bounding box center [1080, 144] width 15 height 15
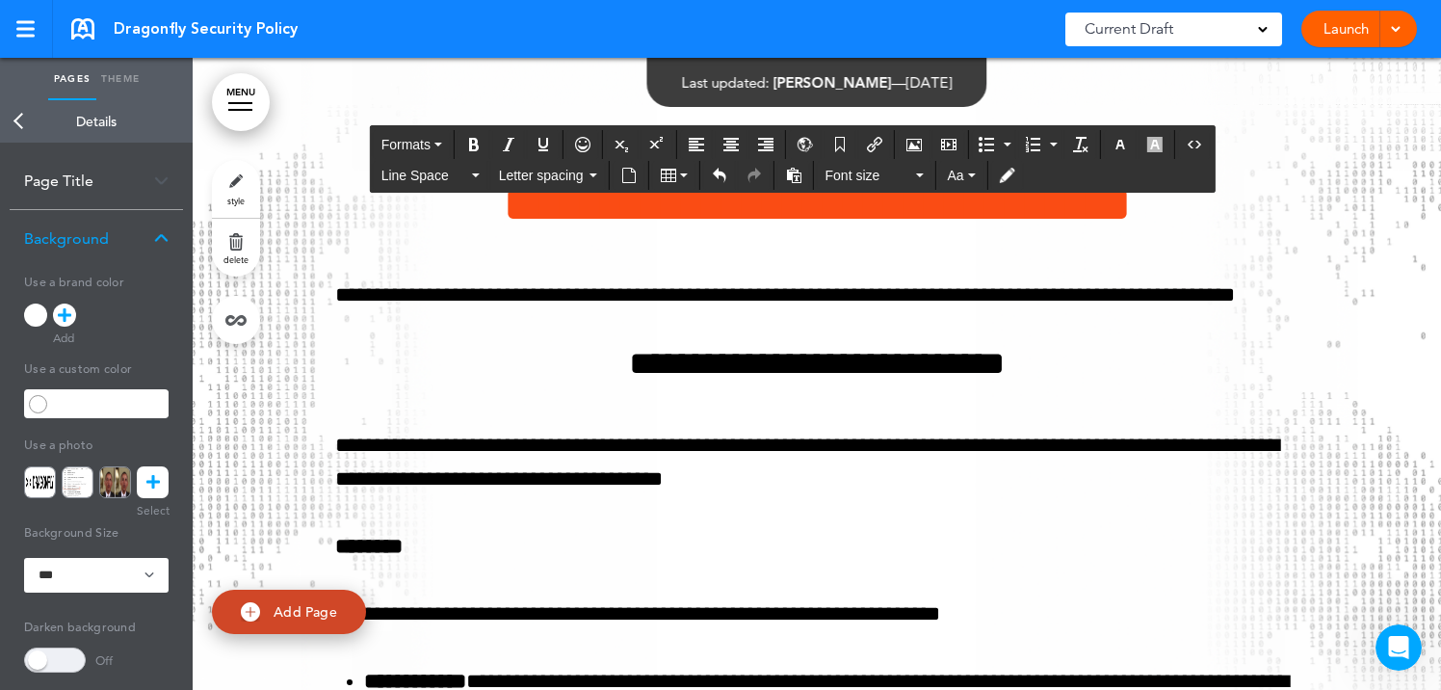
scroll to position [18222, 0]
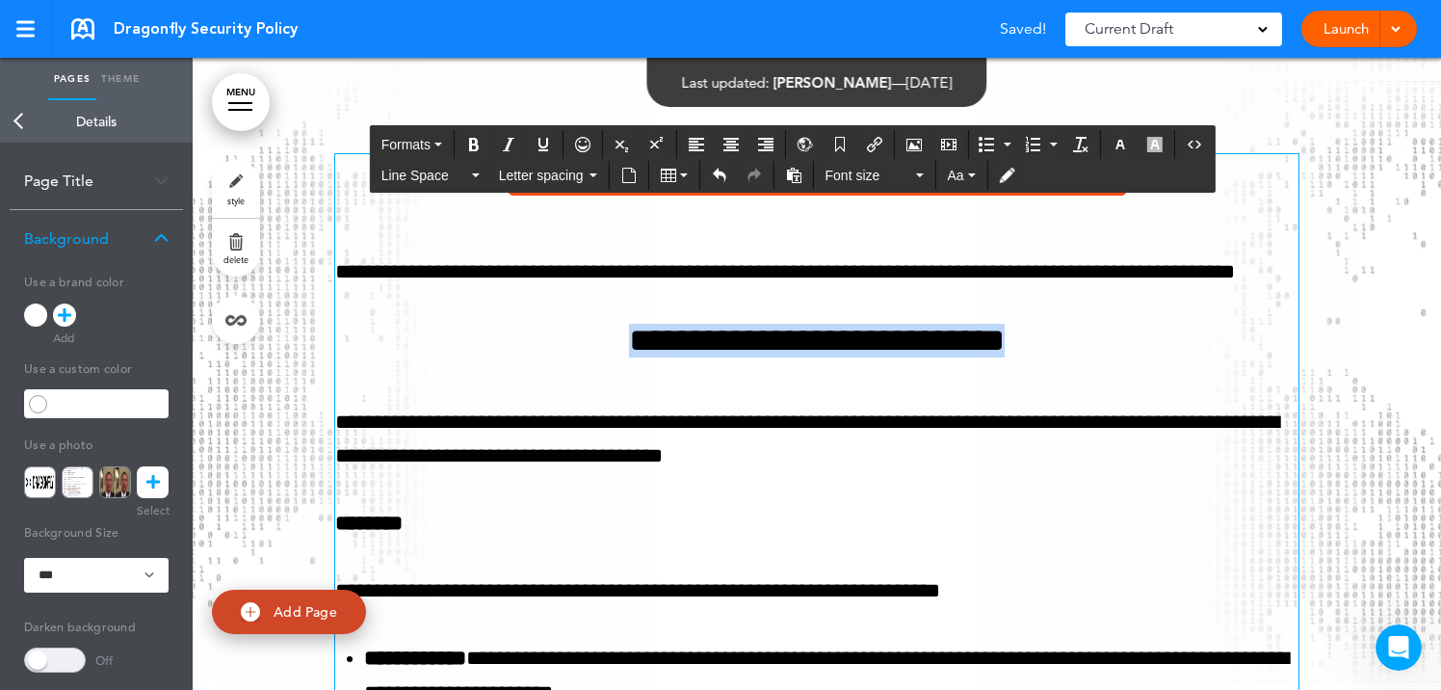
drag, startPoint x: 584, startPoint y: 375, endPoint x: 1133, endPoint y: 382, distance: 549.9
click at [1133, 357] on h4 "**********" at bounding box center [816, 341] width 963 height 34
click at [1077, 144] on icon "Clear formatting" at bounding box center [1080, 144] width 15 height 15
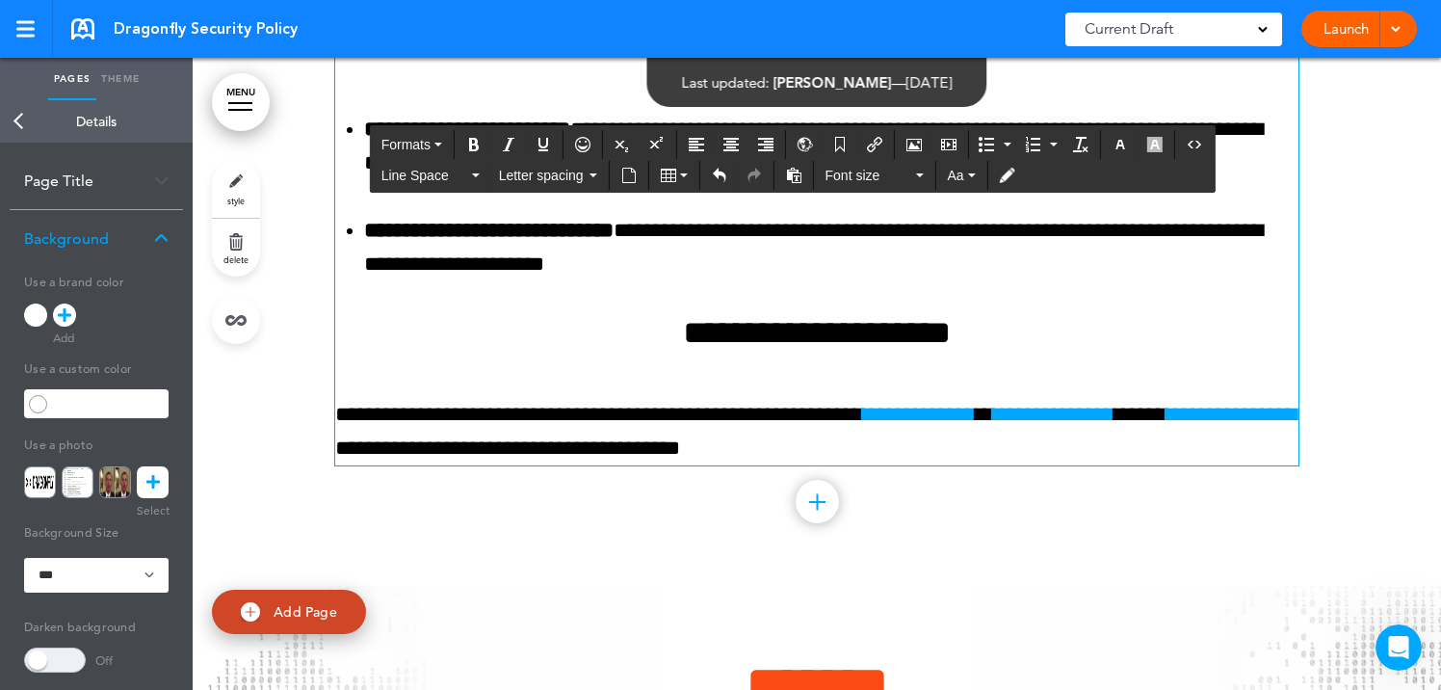
scroll to position [19123, 0]
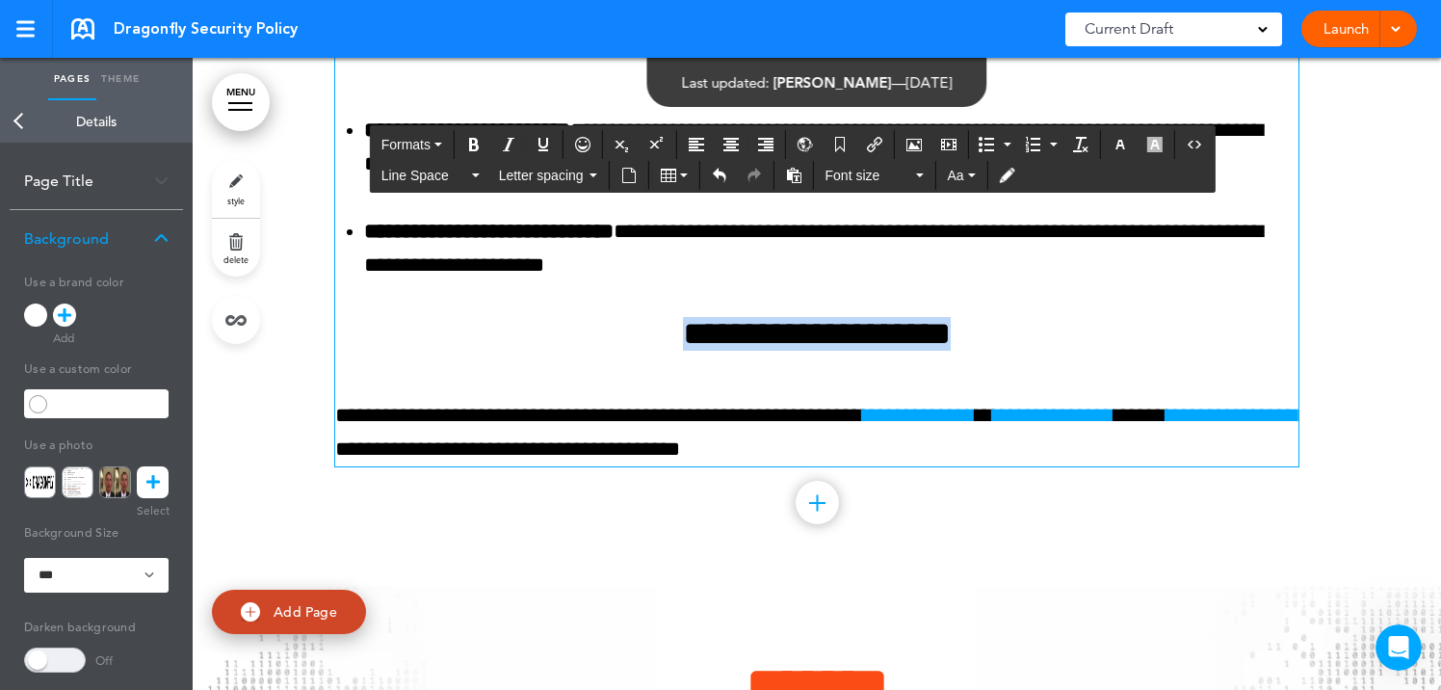
drag, startPoint x: 643, startPoint y: 364, endPoint x: 1110, endPoint y: 367, distance: 467.1
click at [1110, 351] on h4 "**********" at bounding box center [816, 334] width 963 height 34
click at [1081, 141] on icon "Clear formatting" at bounding box center [1080, 144] width 15 height 15
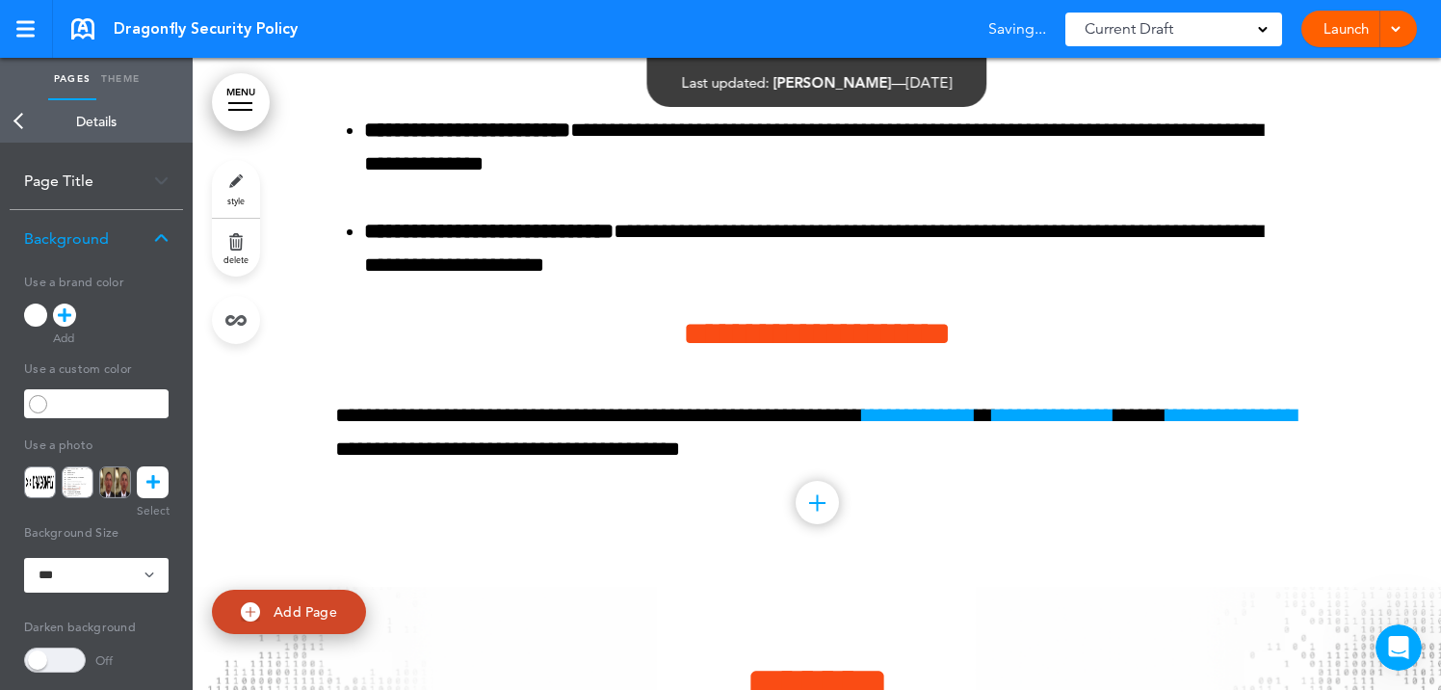
click at [648, 514] on div "Add collapsible section ? In order to add a collapsible section, only solid bac…" at bounding box center [816, 507] width 963 height 14
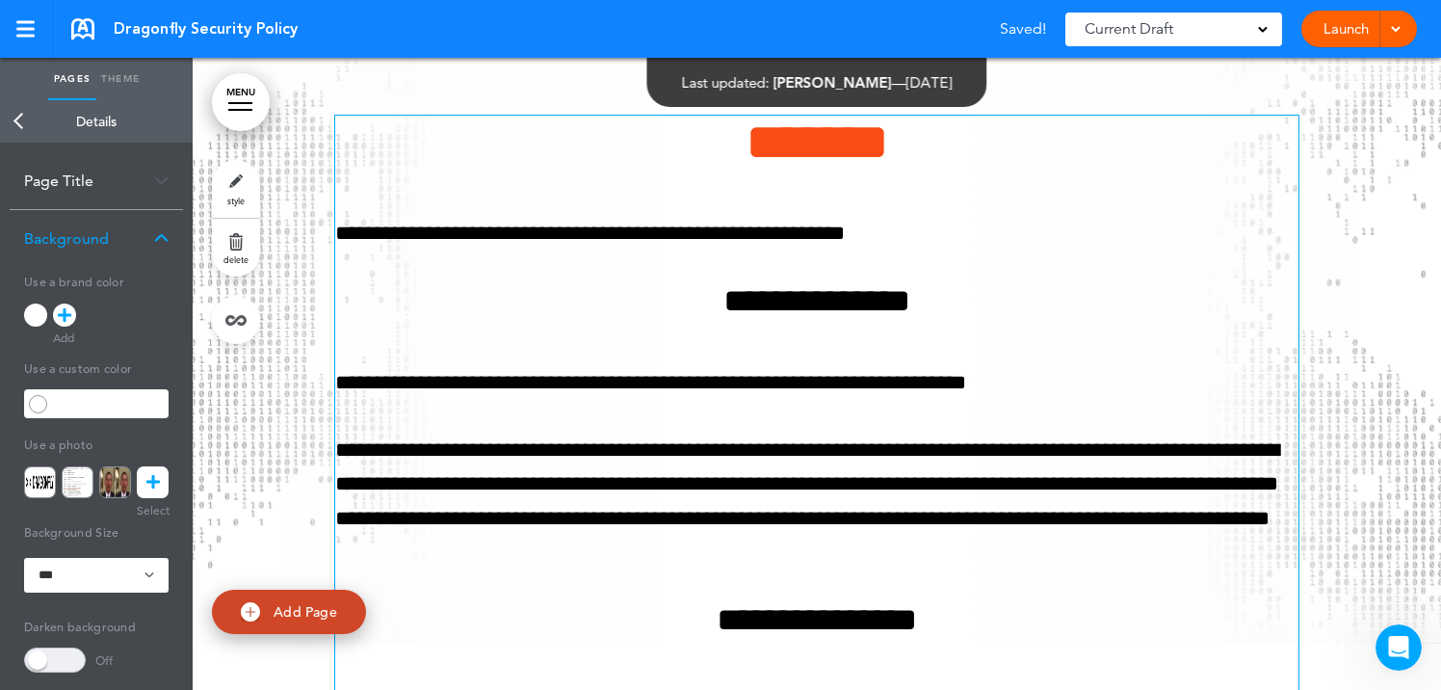
scroll to position [19656, 0]
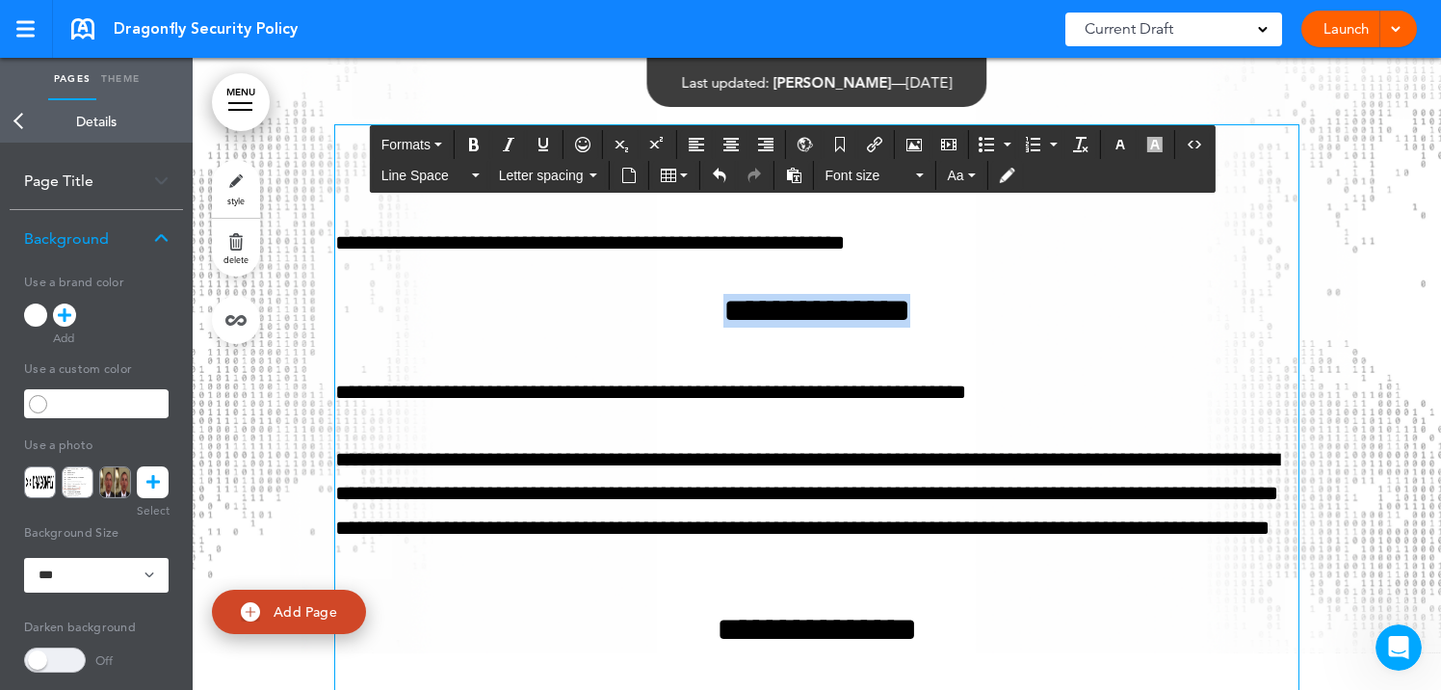
drag, startPoint x: 672, startPoint y: 343, endPoint x: 1016, endPoint y: 349, distance: 343.8
click at [1016, 327] on h4 "**********" at bounding box center [816, 311] width 963 height 34
click at [1078, 142] on icon "Clear formatting" at bounding box center [1080, 144] width 15 height 15
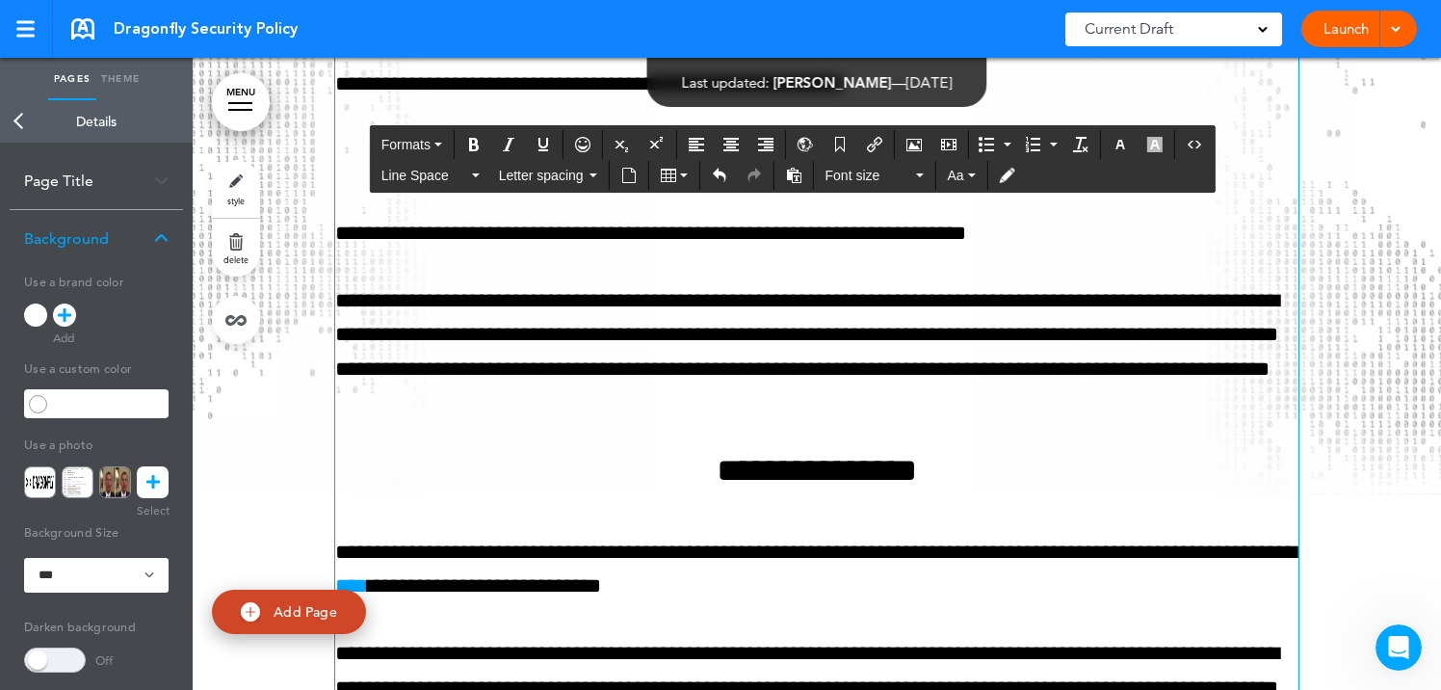
scroll to position [19904, 0]
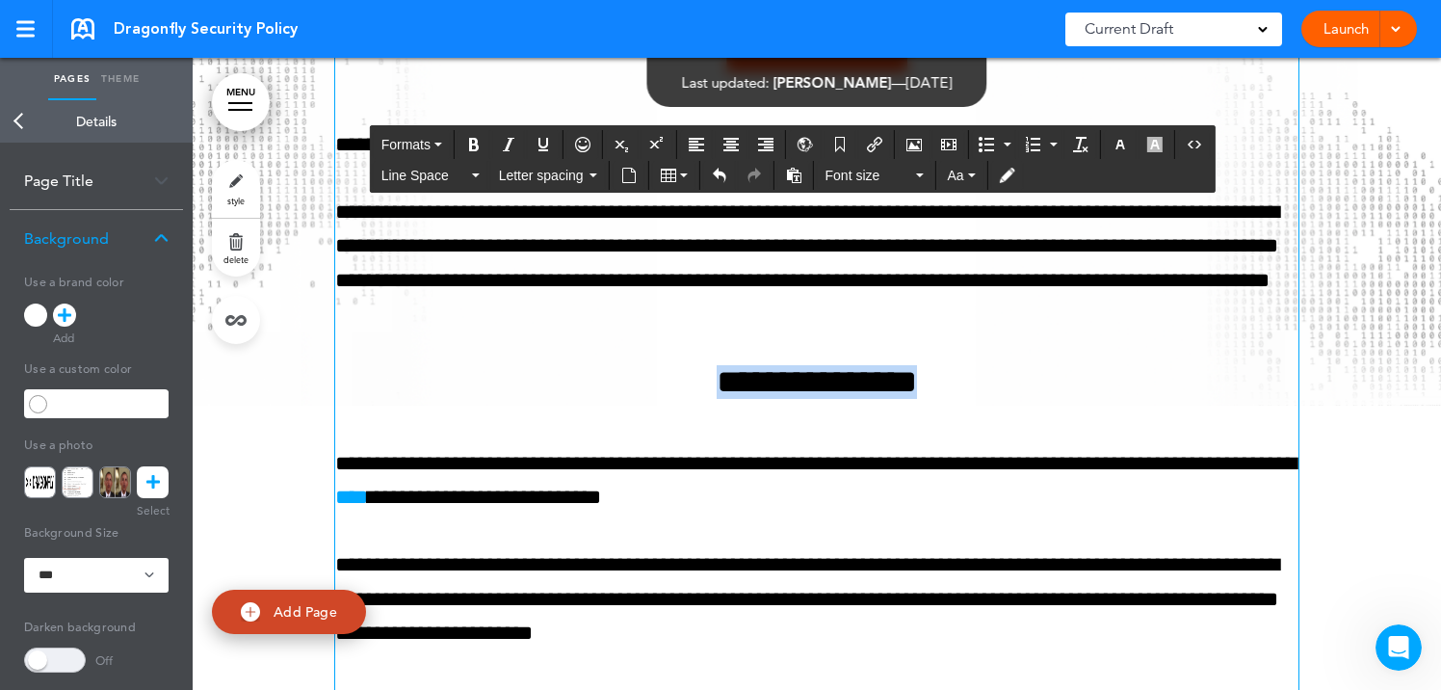
drag, startPoint x: 680, startPoint y: 420, endPoint x: 981, endPoint y: 421, distance: 301.4
click at [981, 399] on h4 "**********" at bounding box center [816, 382] width 963 height 34
click at [1081, 140] on icon "Clear formatting" at bounding box center [1080, 144] width 15 height 15
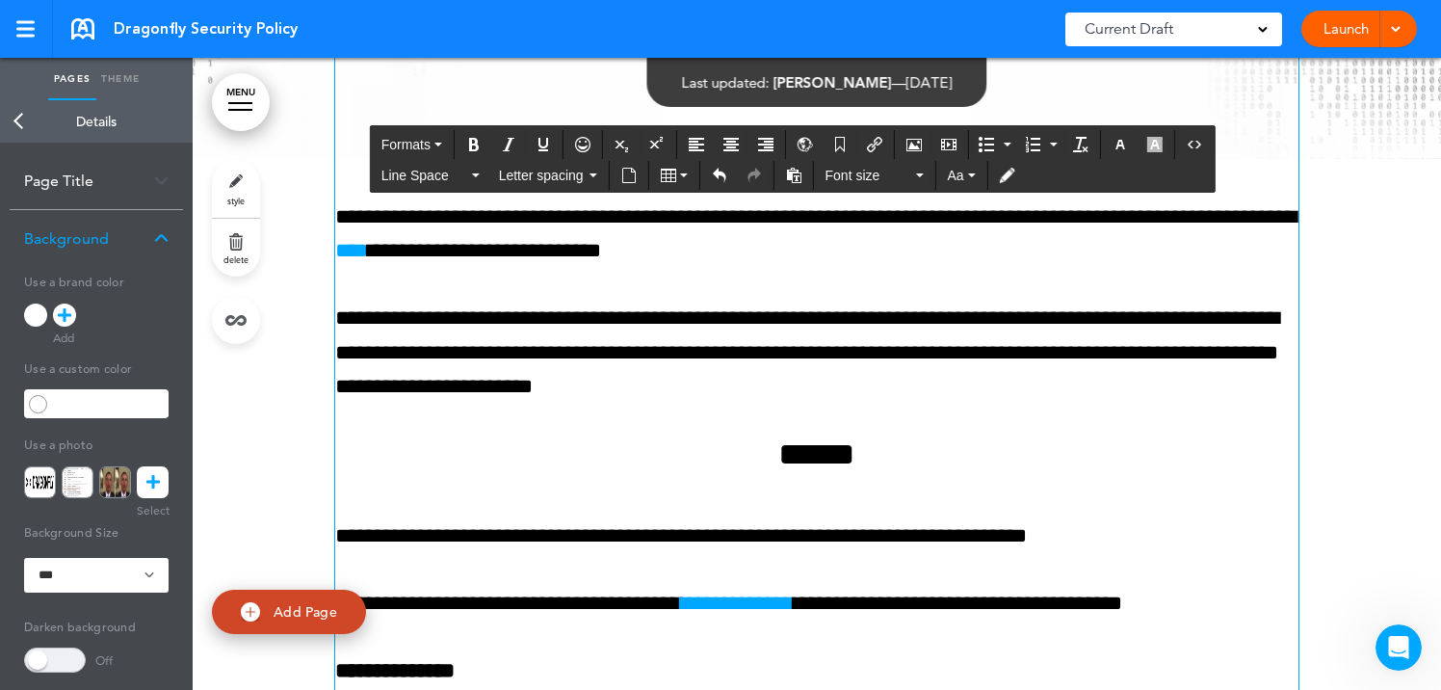
scroll to position [20158, 0]
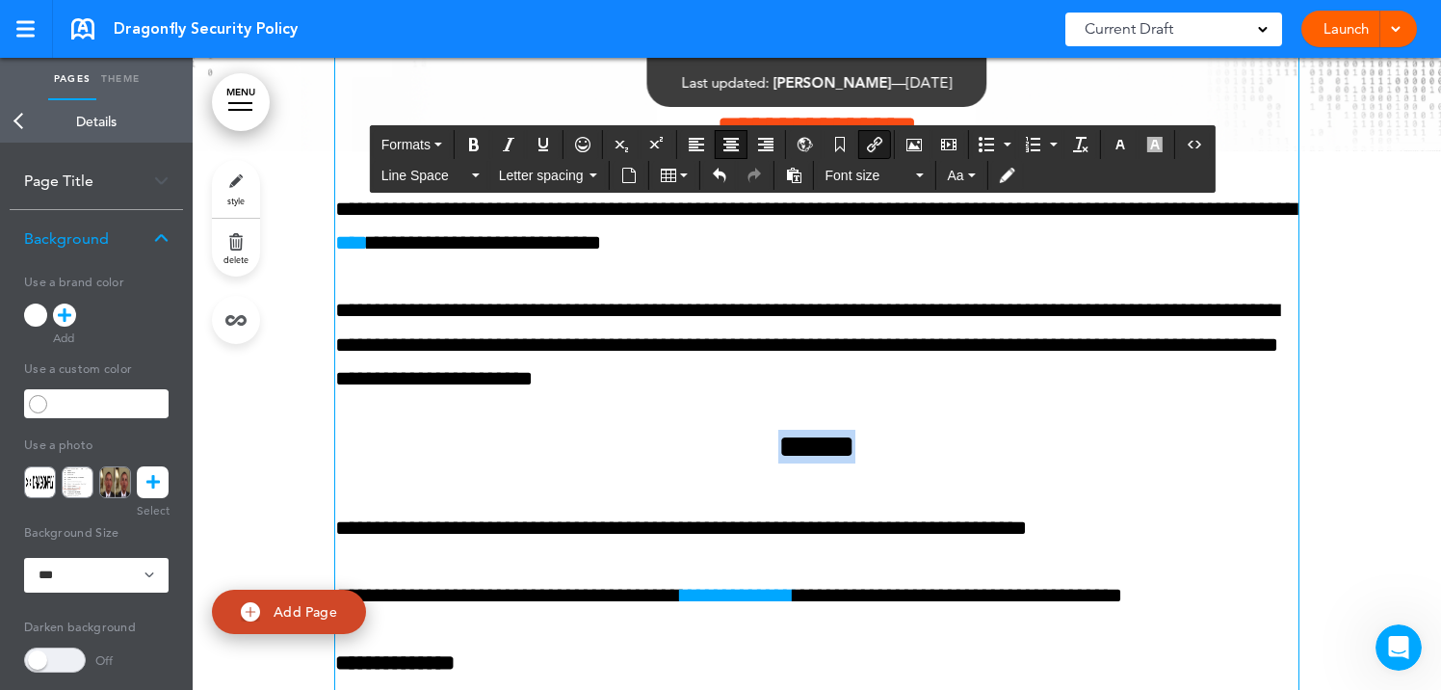
drag, startPoint x: 740, startPoint y: 487, endPoint x: 921, endPoint y: 491, distance: 181.1
click at [921, 463] on h4 "******" at bounding box center [816, 447] width 963 height 34
click at [1081, 144] on icon "Clear formatting" at bounding box center [1080, 144] width 15 height 15
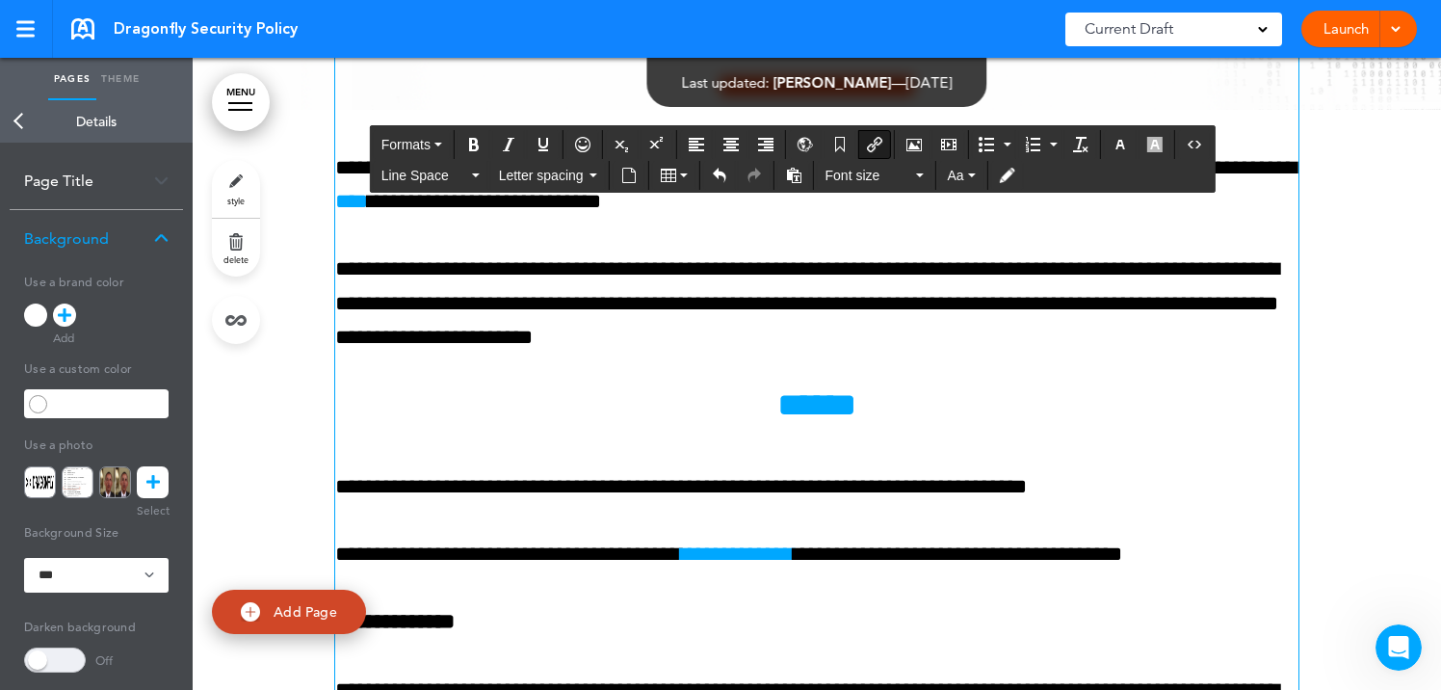
click at [511, 504] on p "**********" at bounding box center [816, 487] width 963 height 34
drag, startPoint x: 756, startPoint y: 433, endPoint x: 937, endPoint y: 439, distance: 181.1
click at [937, 422] on h4 "******" at bounding box center [816, 405] width 963 height 34
click at [1122, 140] on icon "button" at bounding box center [1119, 144] width 15 height 15
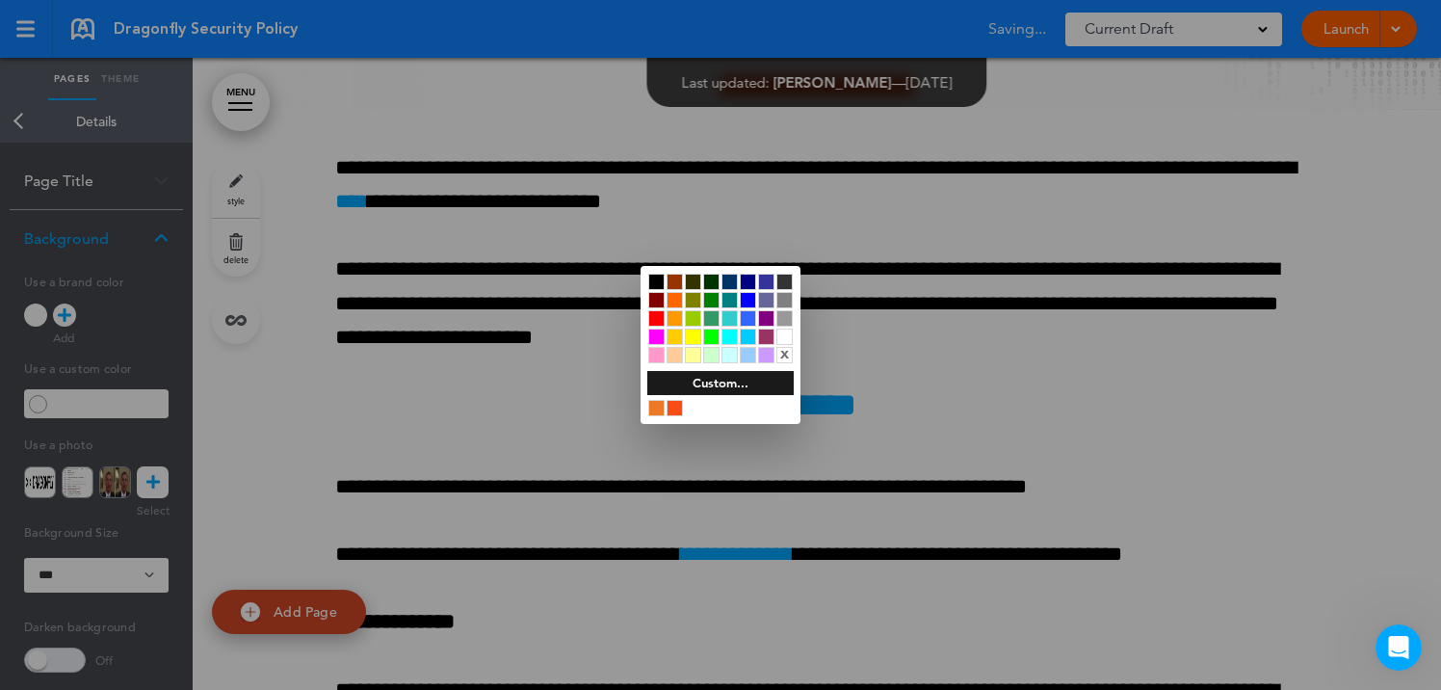
click at [678, 400] on div at bounding box center [674, 408] width 16 height 16
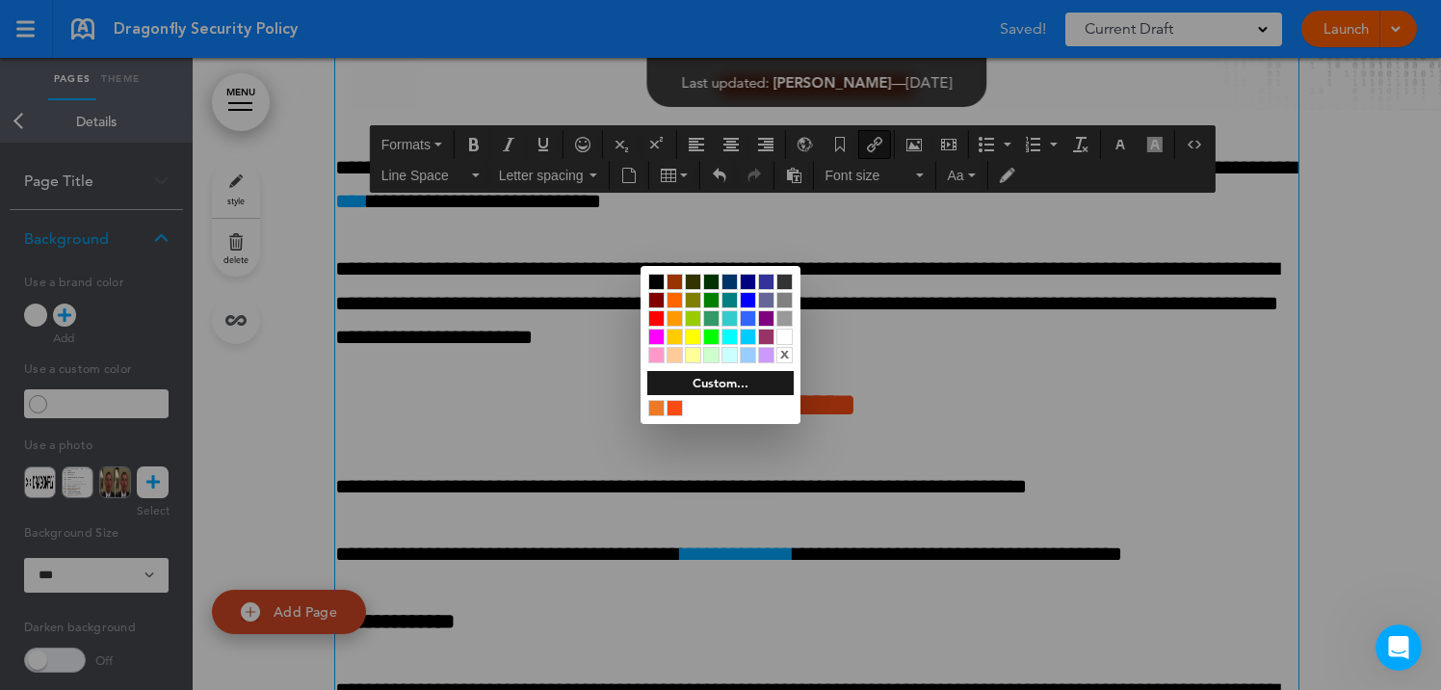
click at [661, 522] on div at bounding box center [720, 345] width 1441 height 690
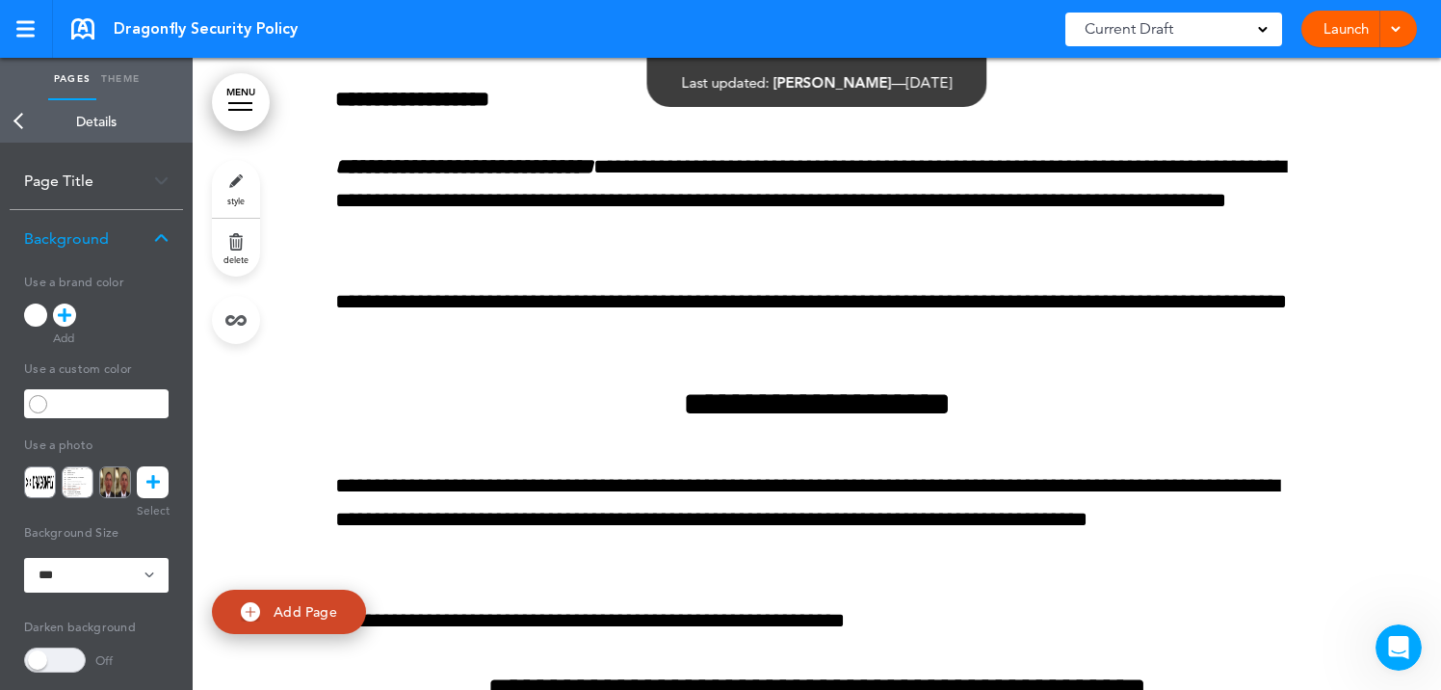
scroll to position [21035, 0]
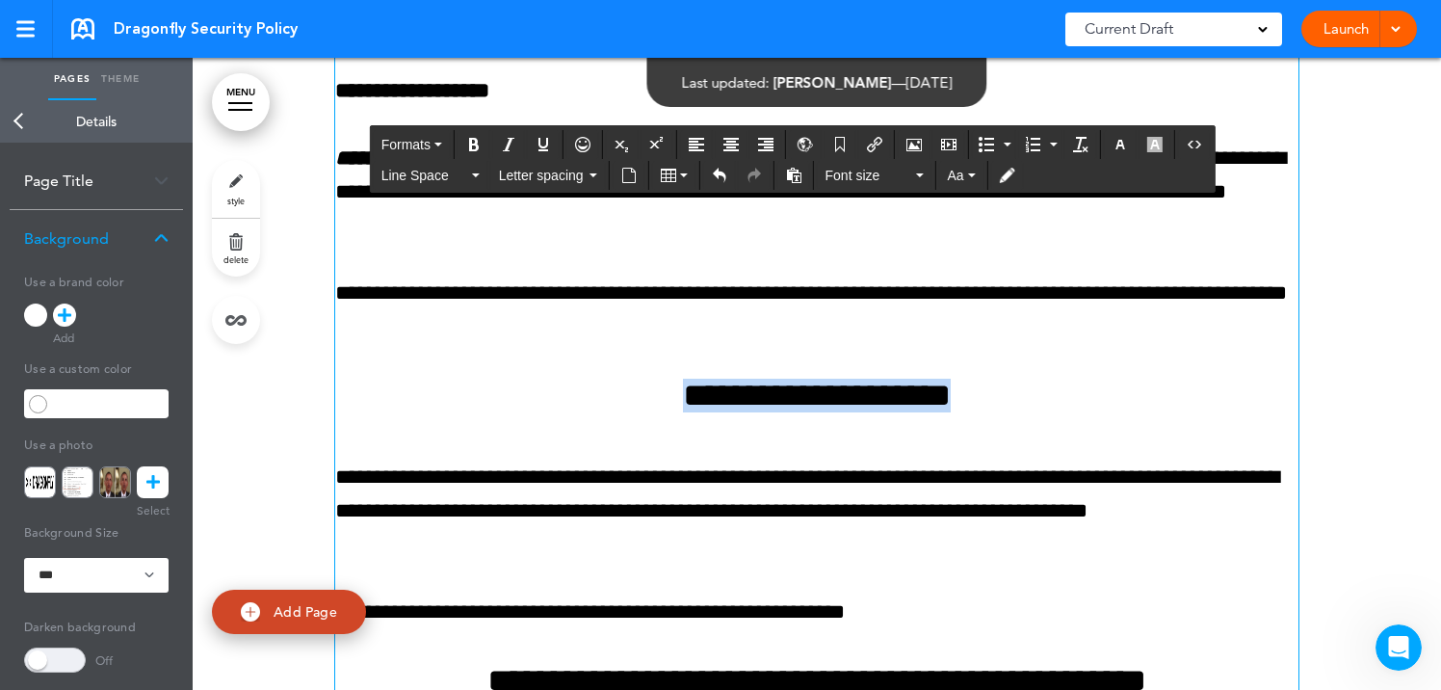
drag, startPoint x: 624, startPoint y: 430, endPoint x: 1053, endPoint y: 432, distance: 428.5
click at [1053, 412] on h4 "**********" at bounding box center [816, 395] width 963 height 34
click at [1081, 151] on icon "Clear formatting" at bounding box center [1080, 144] width 15 height 15
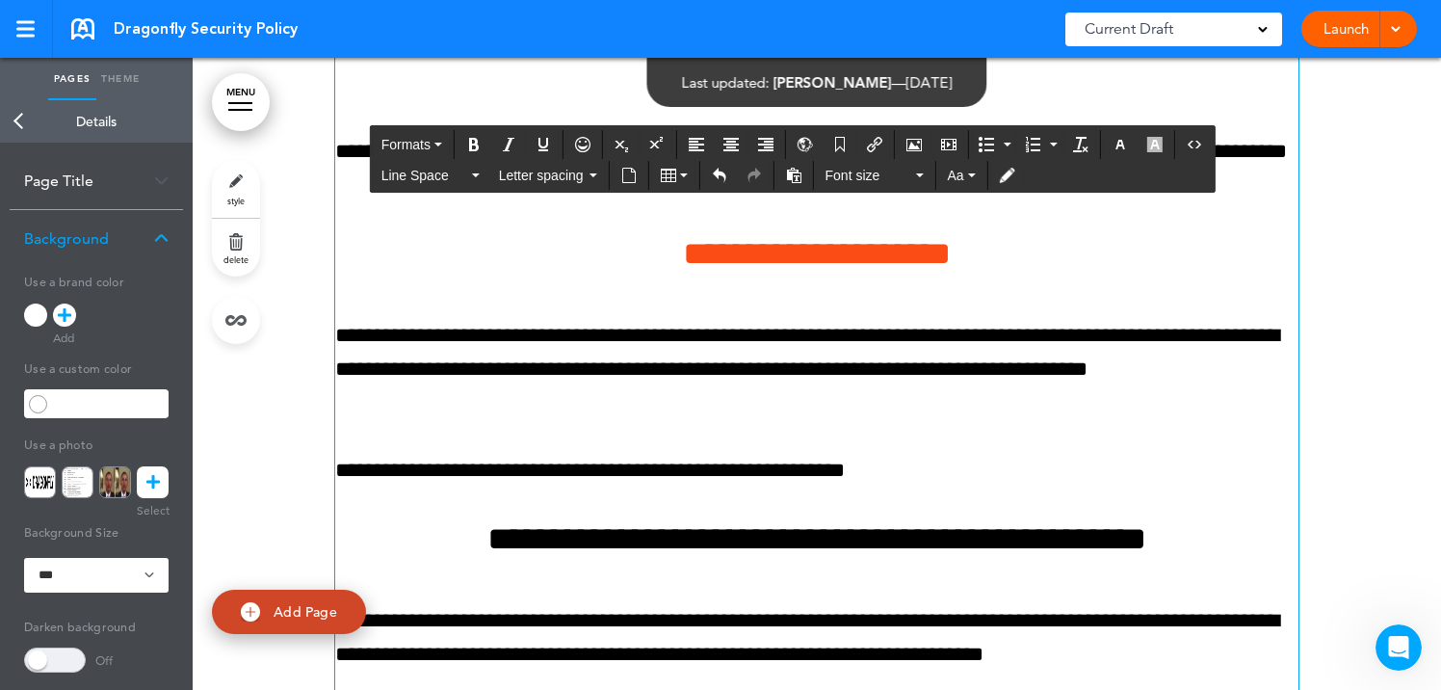
scroll to position [21280, 0]
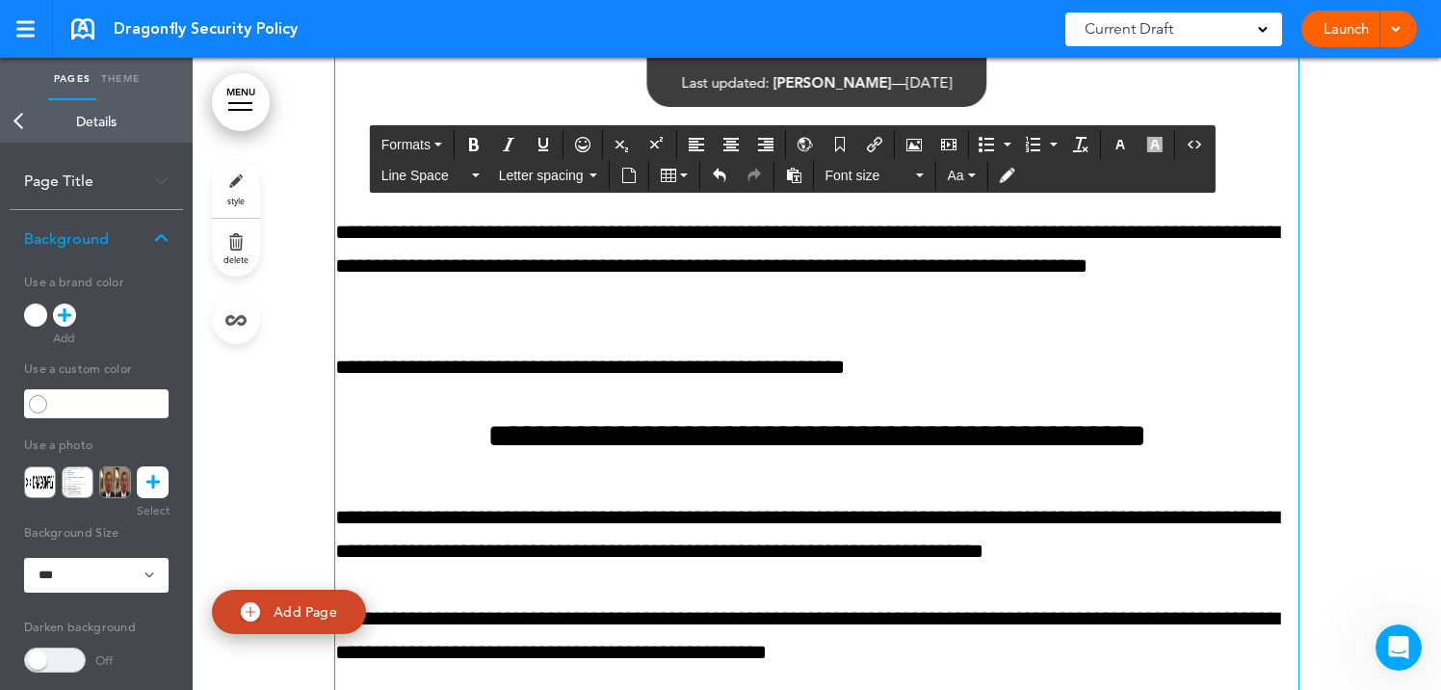
click at [627, 452] on span "**********" at bounding box center [816, 435] width 659 height 33
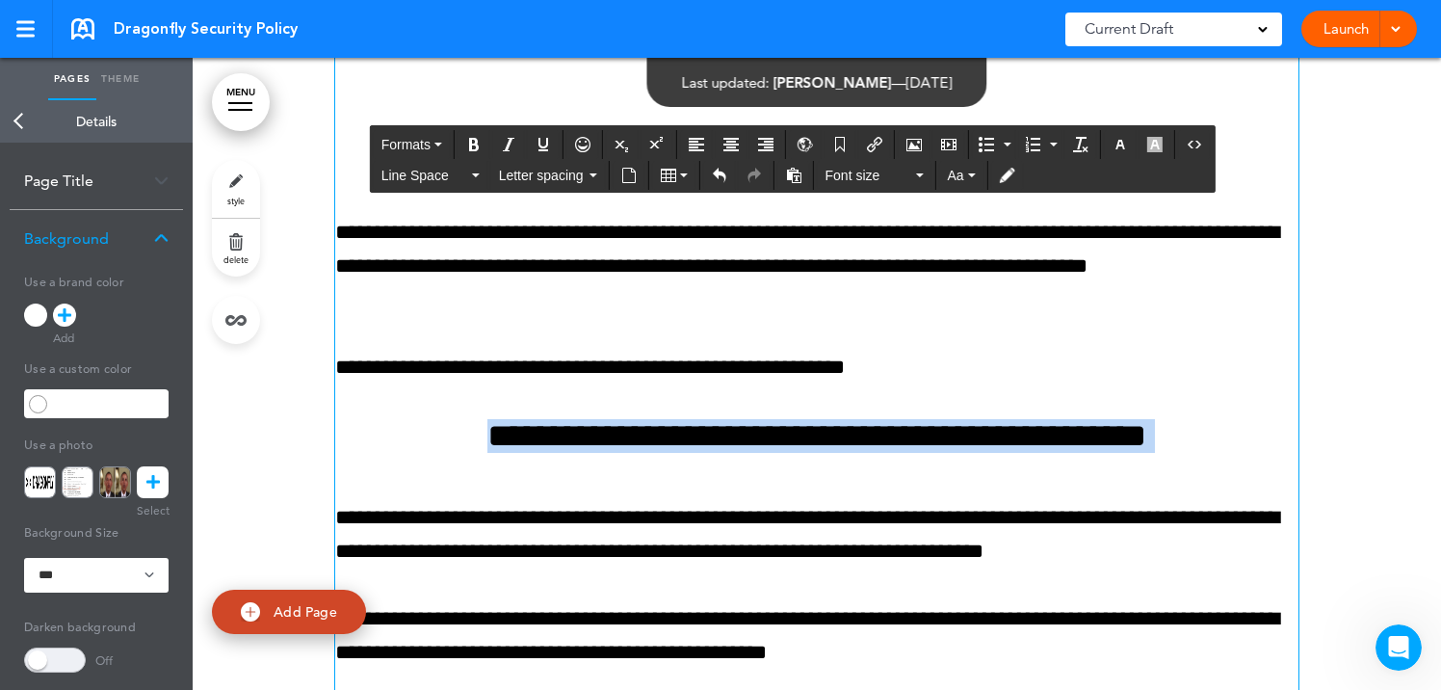
drag, startPoint x: 378, startPoint y: 479, endPoint x: 1224, endPoint y: 497, distance: 846.7
click at [1224, 497] on div "**********" at bounding box center [816, 47] width 963 height 3090
click at [1074, 145] on button "Clear formatting" at bounding box center [1080, 144] width 31 height 27
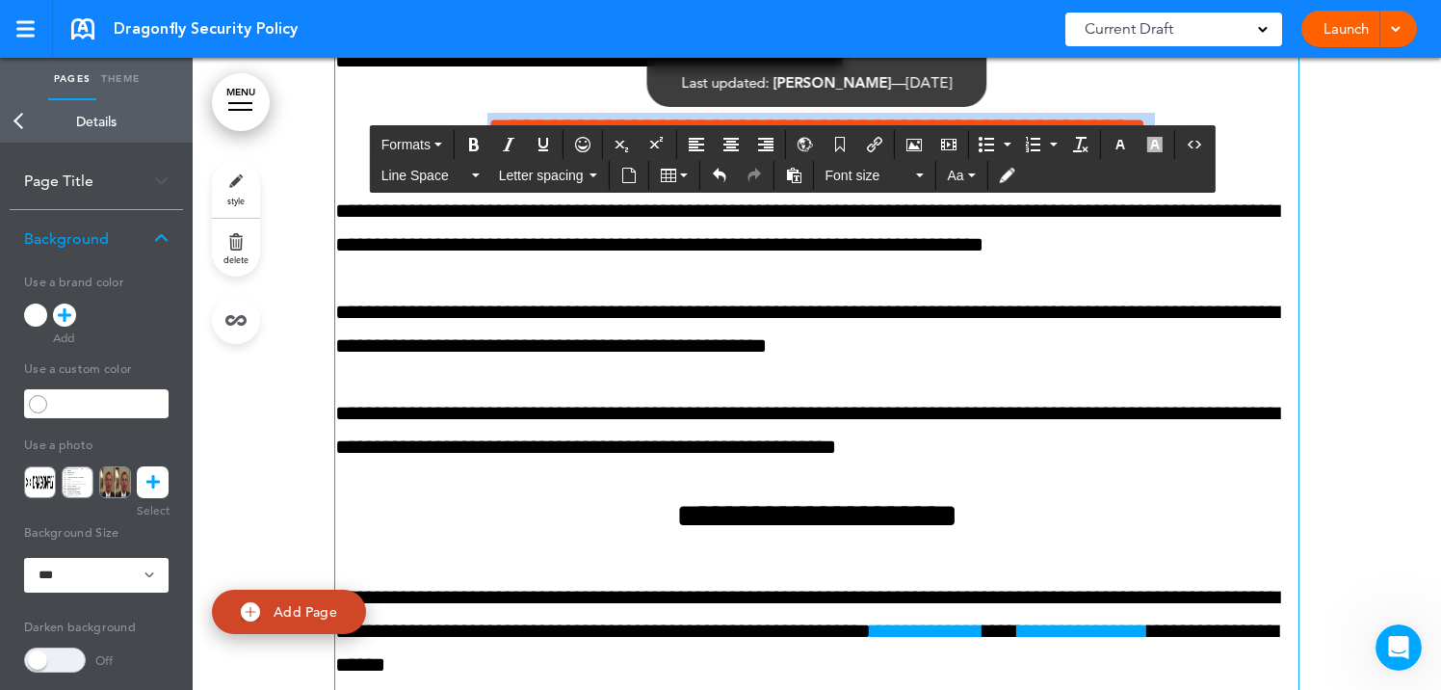
scroll to position [21591, 0]
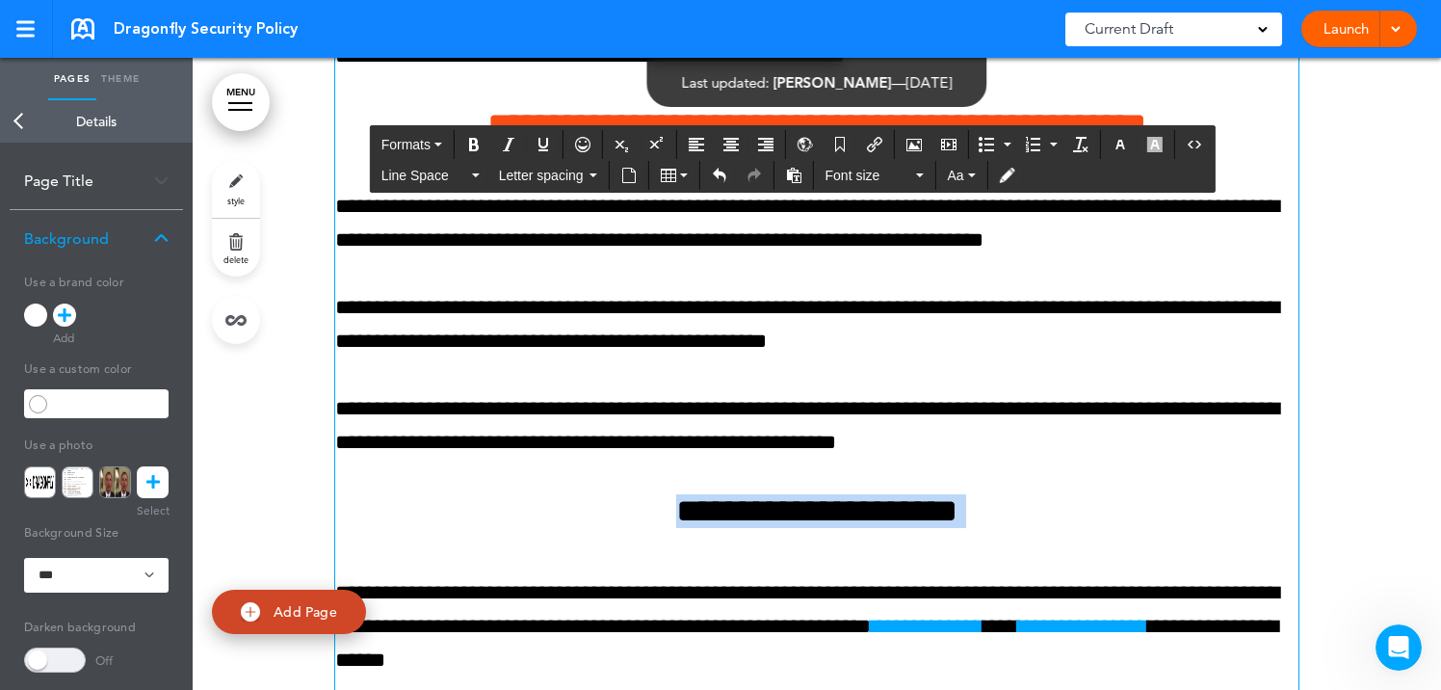
drag, startPoint x: 633, startPoint y: 549, endPoint x: 1002, endPoint y: 564, distance: 370.1
click at [1084, 138] on icon "Clear formatting" at bounding box center [1080, 144] width 15 height 15
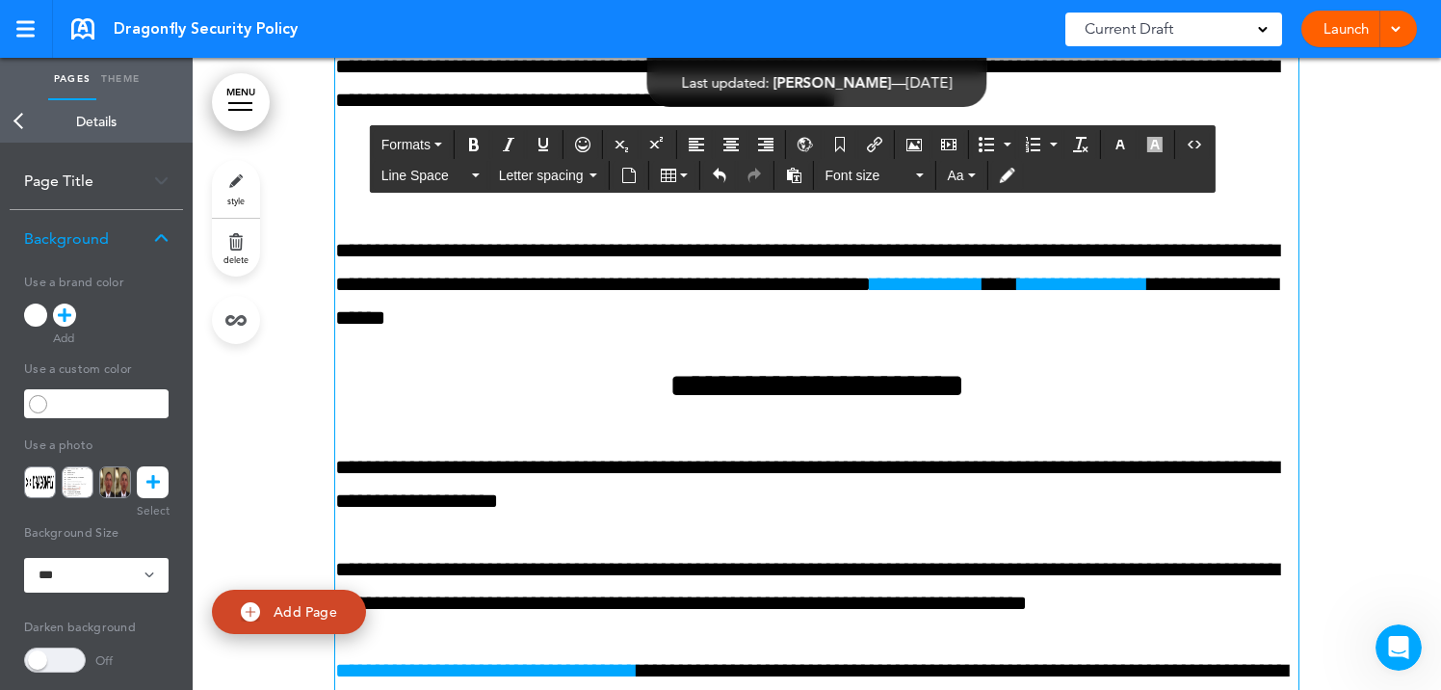
scroll to position [21945, 0]
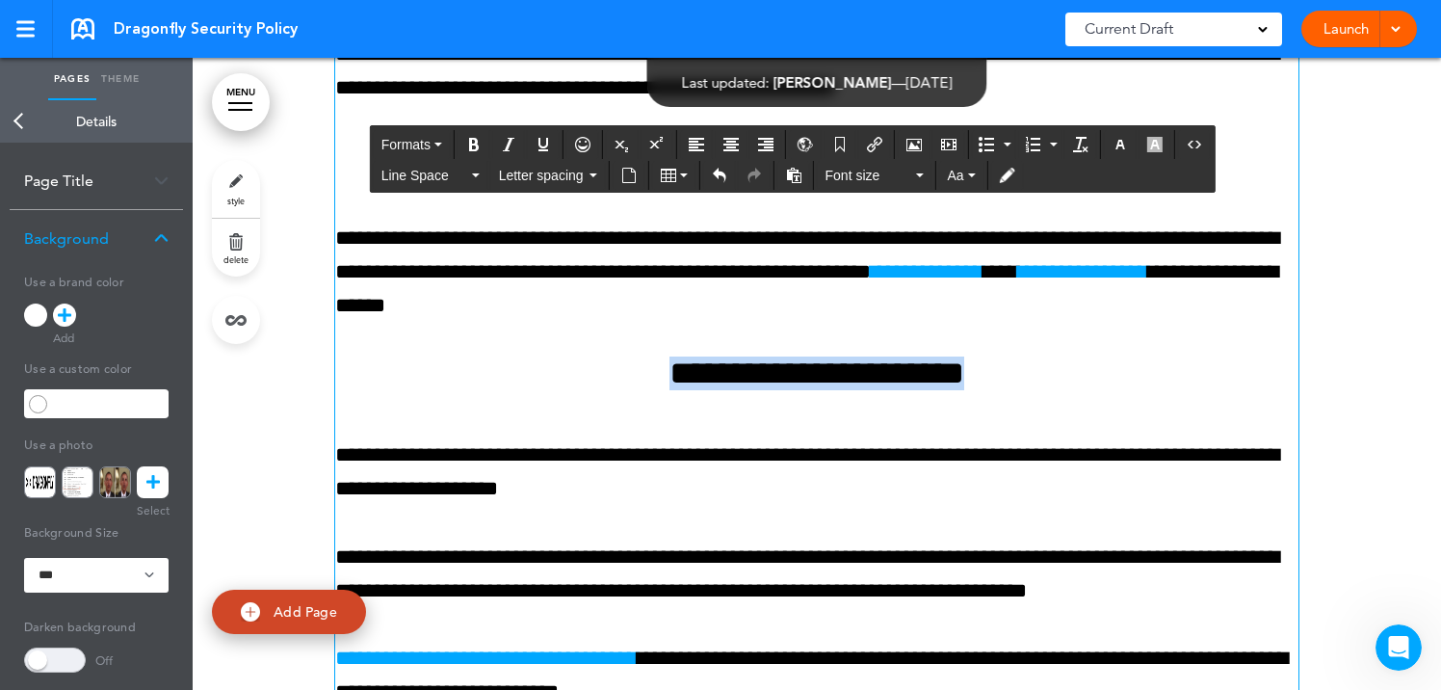
drag, startPoint x: 616, startPoint y: 408, endPoint x: 997, endPoint y: 409, distance: 380.4
click at [997, 390] on h4 "**********" at bounding box center [816, 373] width 963 height 34
click at [1083, 142] on icon "Clear formatting" at bounding box center [1080, 144] width 15 height 15
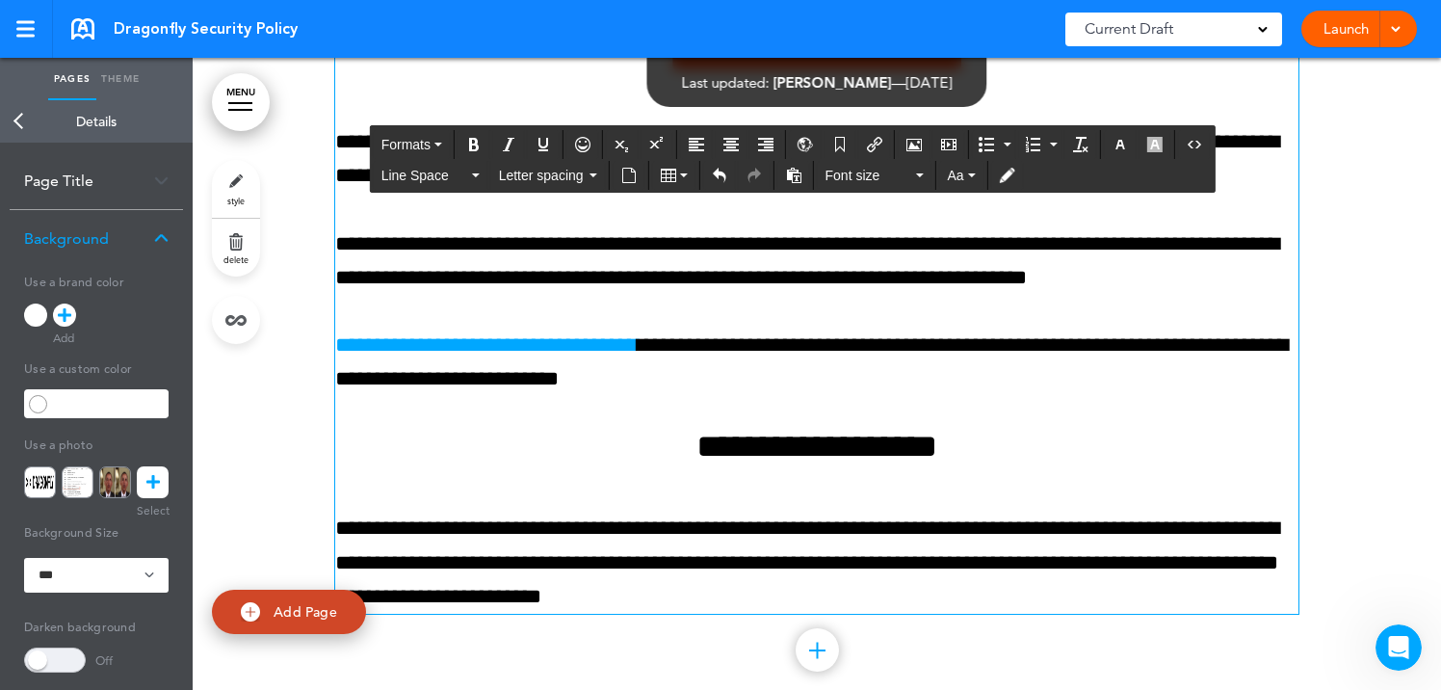
scroll to position [22269, 0]
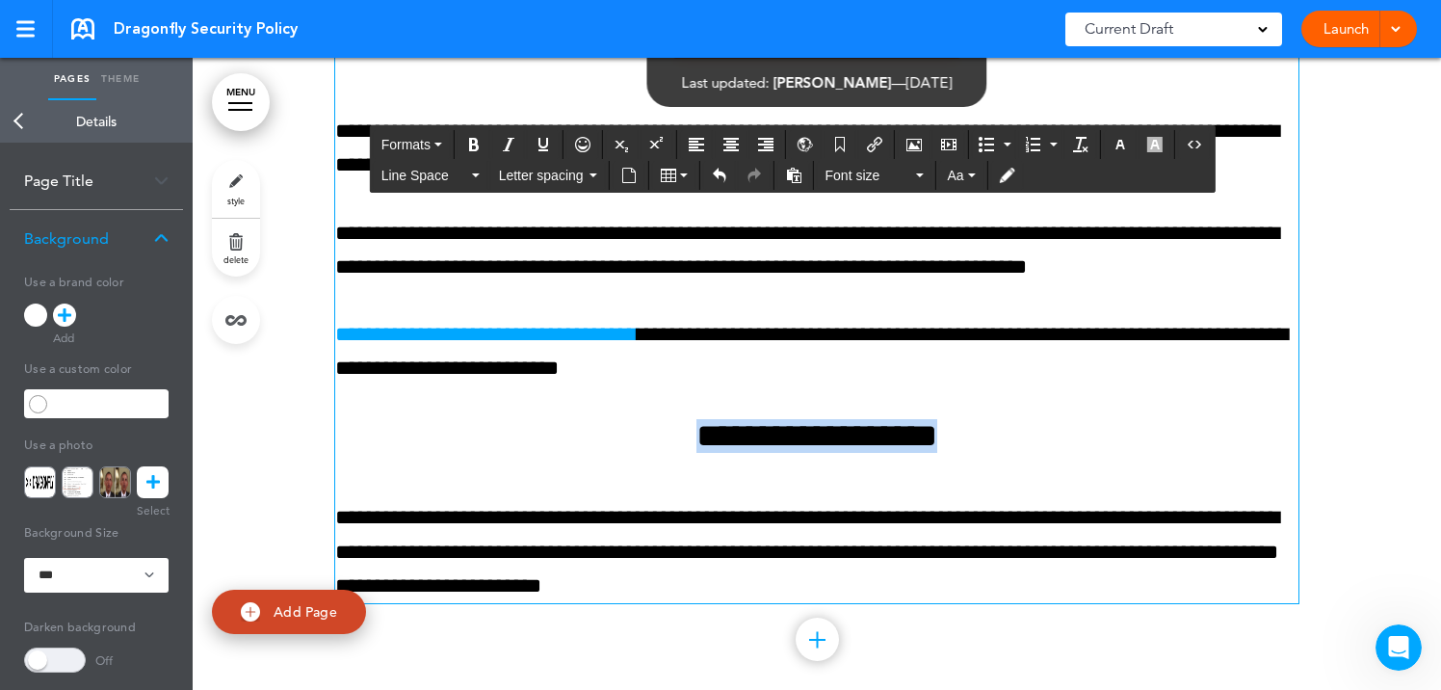
drag, startPoint x: 638, startPoint y: 479, endPoint x: 1164, endPoint y: 464, distance: 526.0
click at [1164, 453] on h4 "**********" at bounding box center [816, 436] width 963 height 34
click at [1080, 144] on icon "Clear formatting" at bounding box center [1080, 144] width 15 height 15
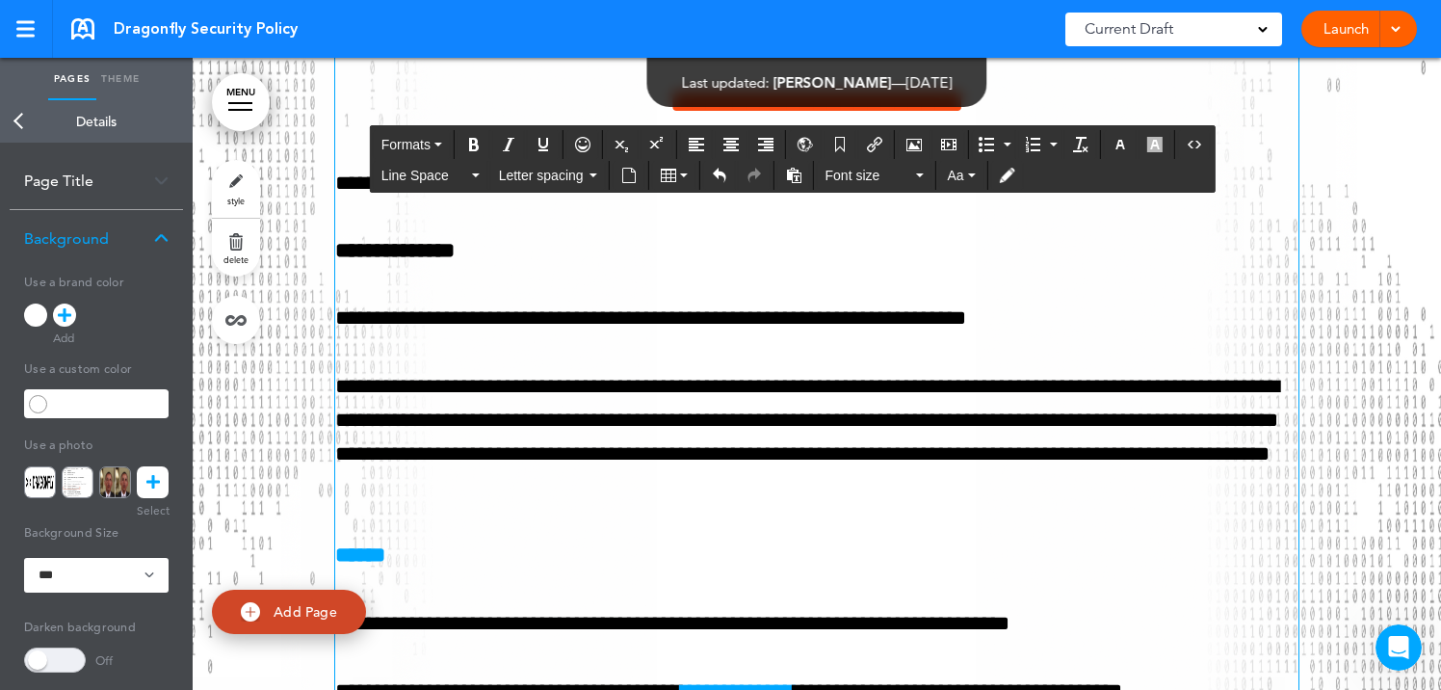
scroll to position [591, 0]
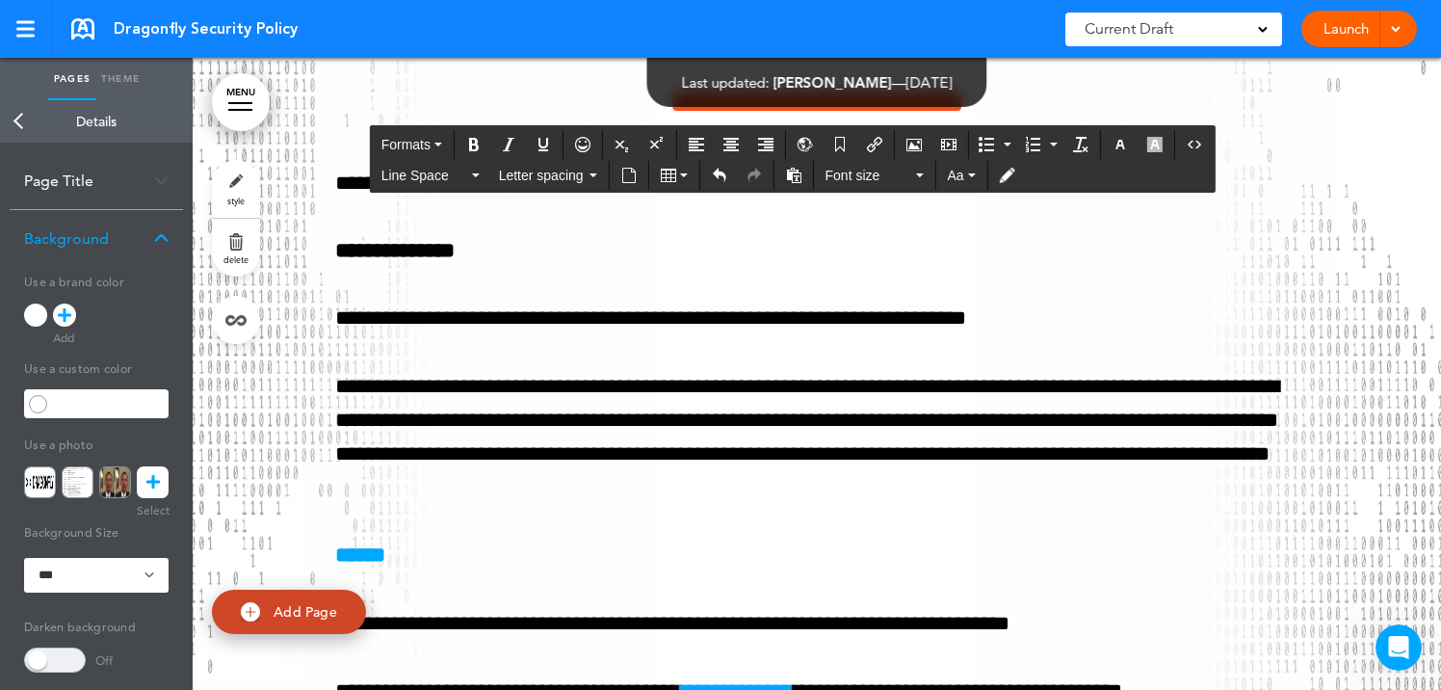
click at [18, 122] on link "Back" at bounding box center [19, 121] width 39 height 42
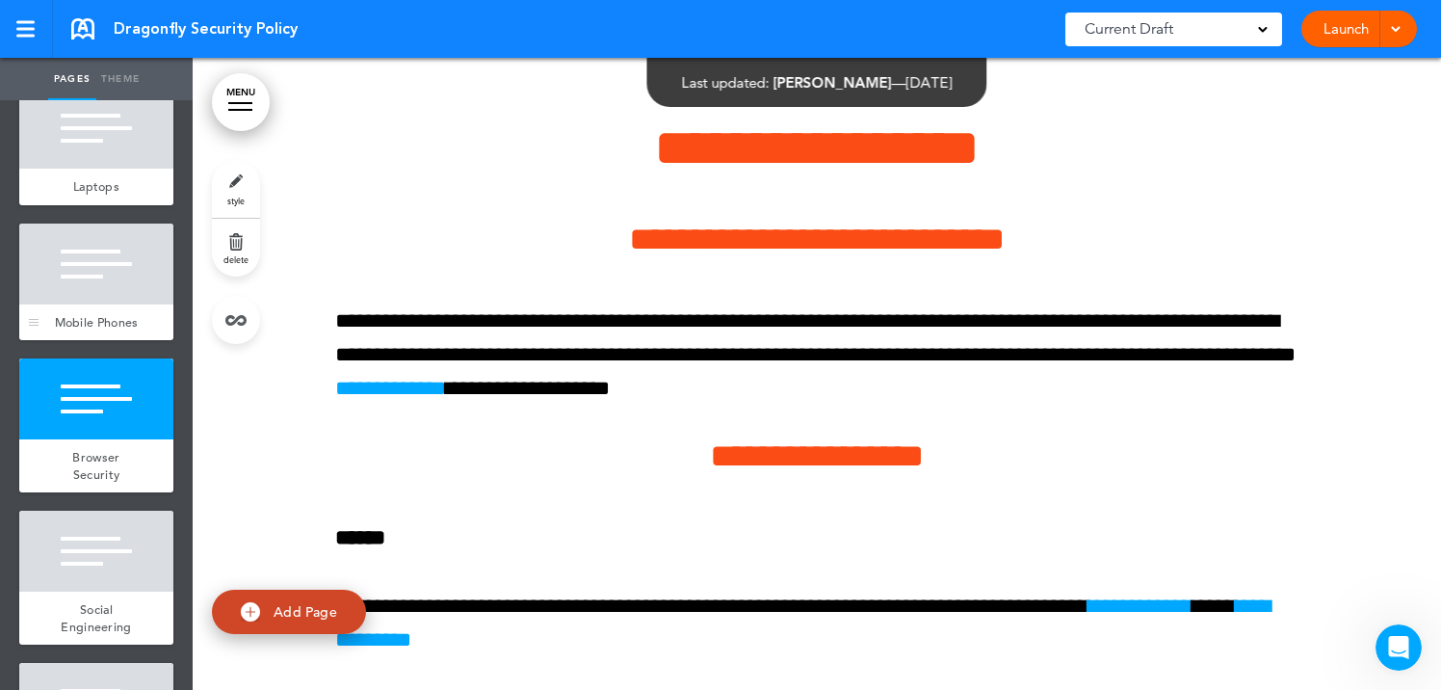
scroll to position [1340, 0]
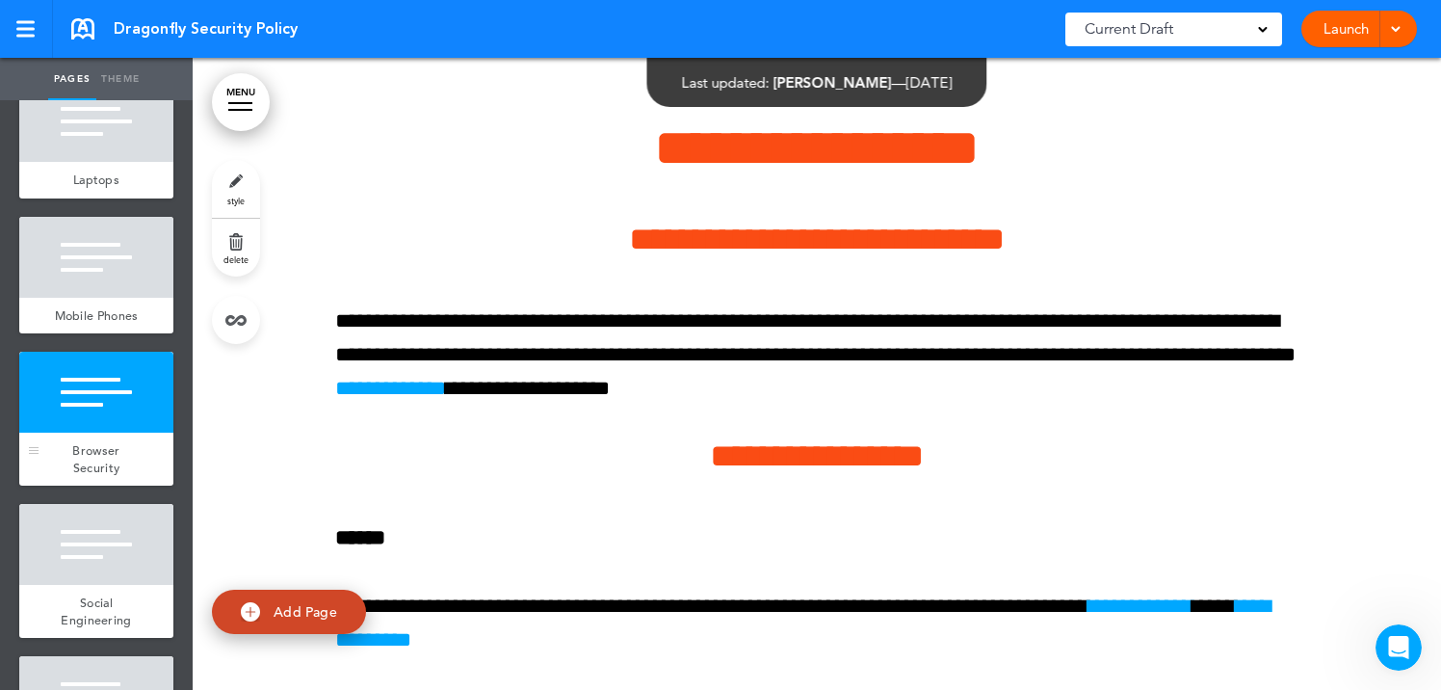
click at [119, 369] on div at bounding box center [96, 391] width 154 height 81
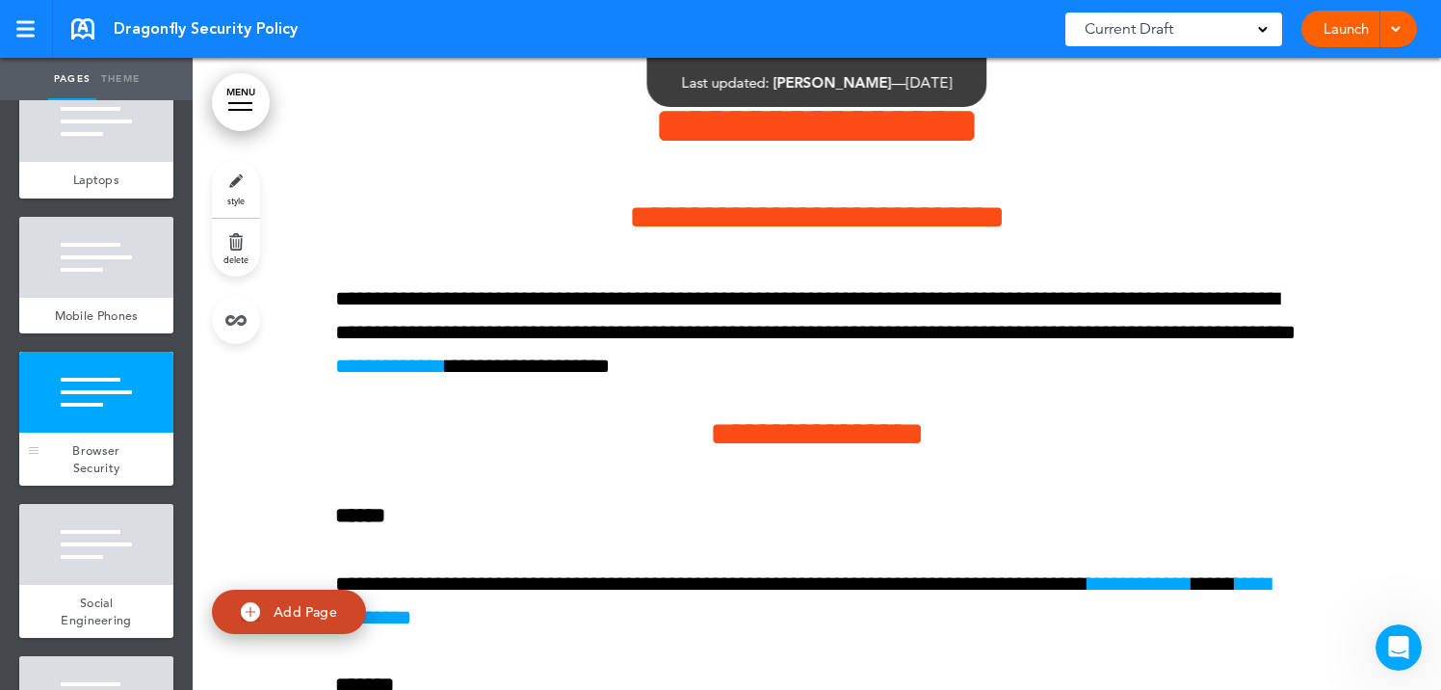
scroll to position [24204, 0]
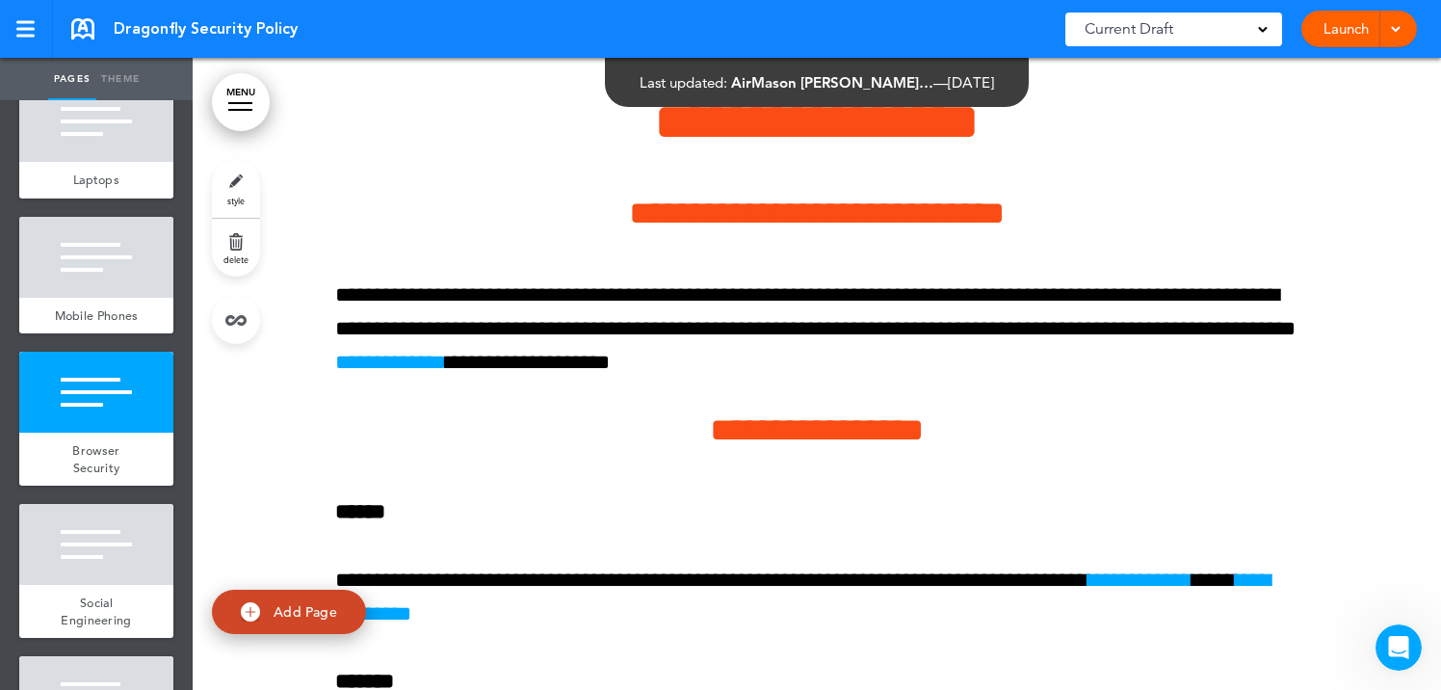
click at [231, 173] on link "style" at bounding box center [236, 189] width 48 height 58
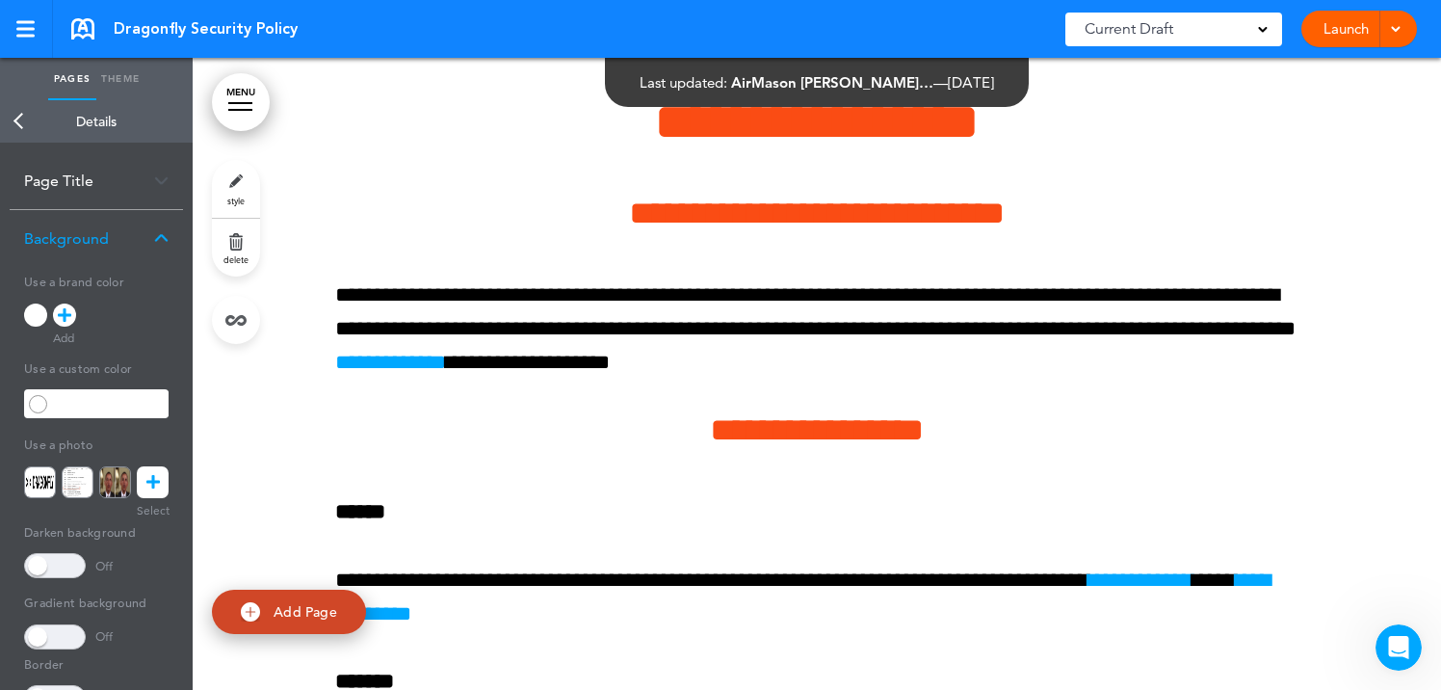
click at [155, 496] on icon at bounding box center [152, 482] width 13 height 32
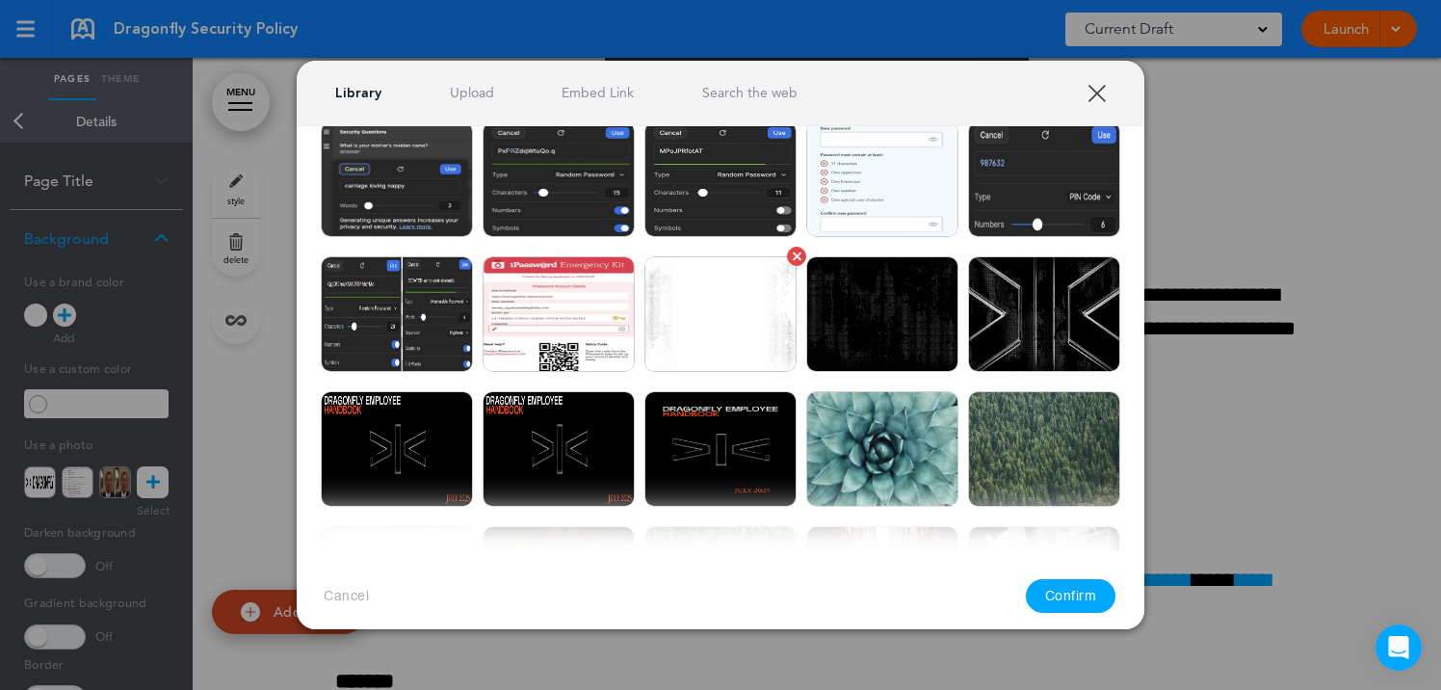
click at [696, 256] on img at bounding box center [720, 314] width 152 height 116
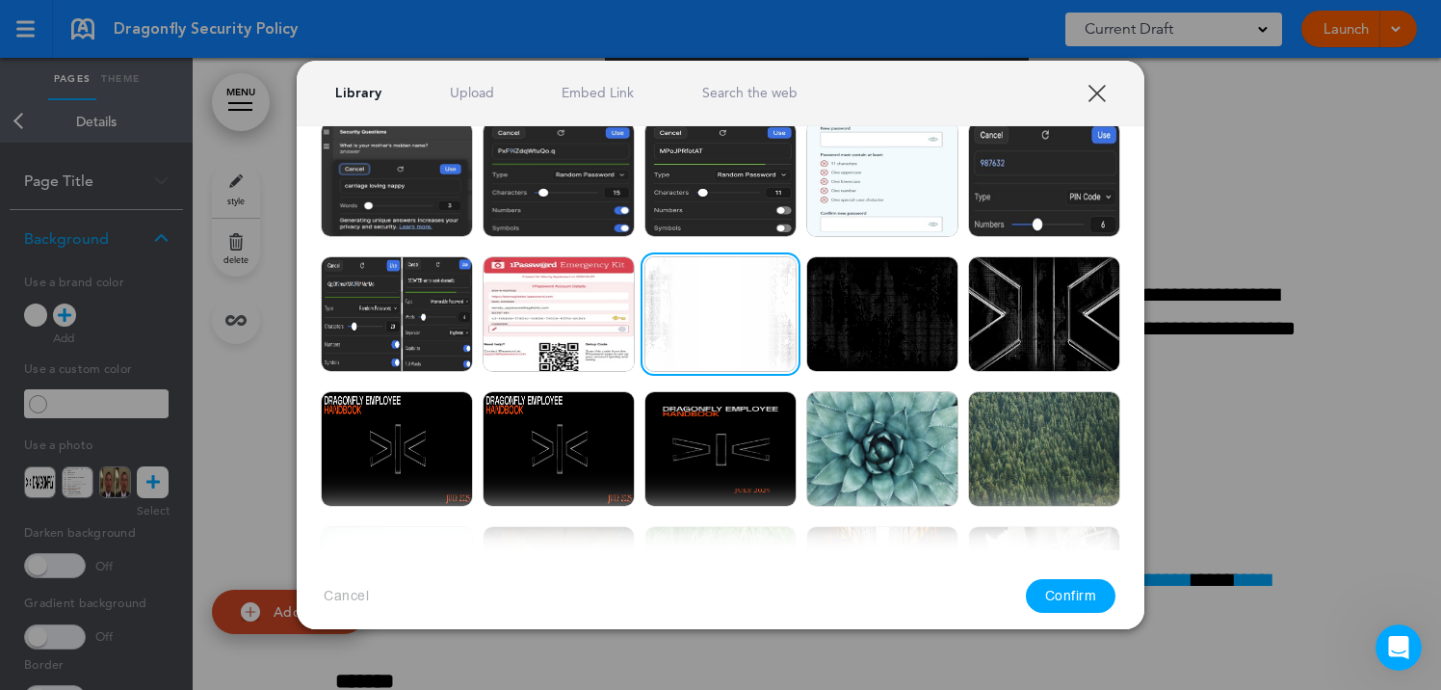
click at [1085, 585] on button "Confirm" at bounding box center [1071, 596] width 91 height 34
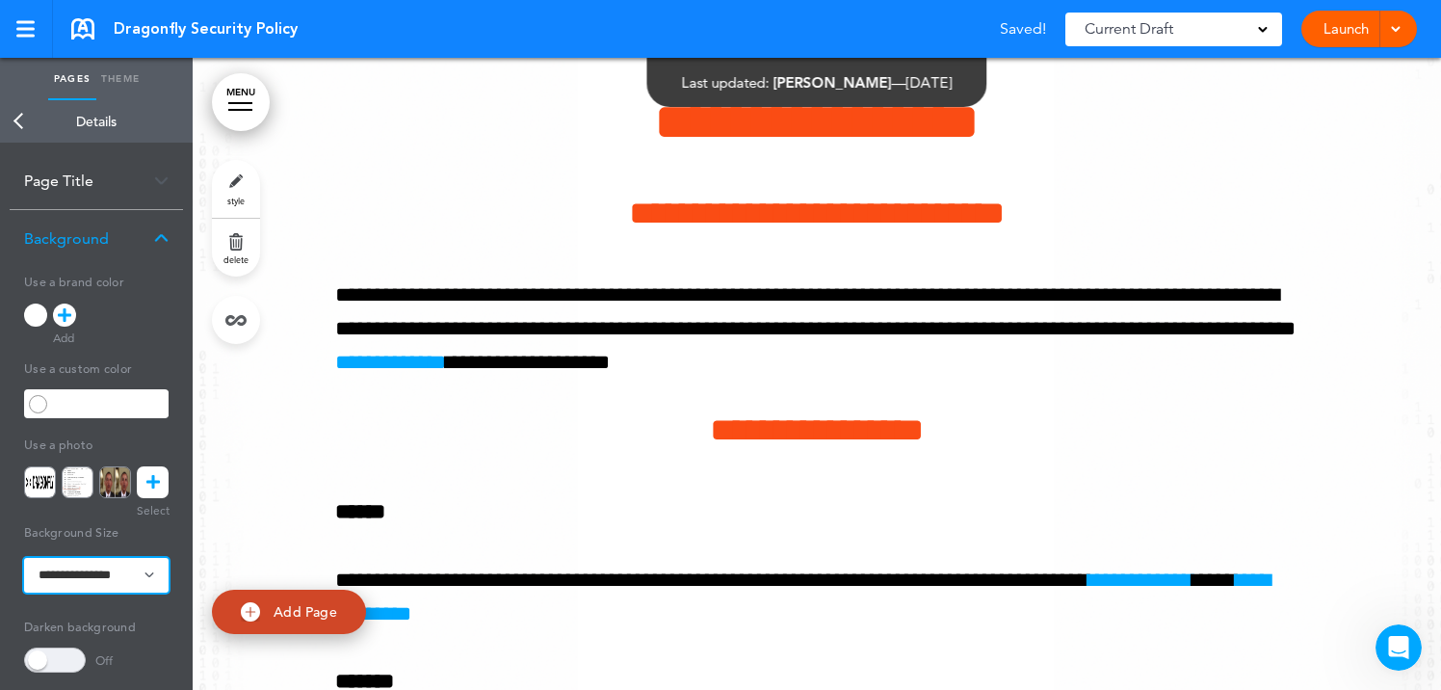
click at [101, 568] on select "**********" at bounding box center [96, 575] width 144 height 35
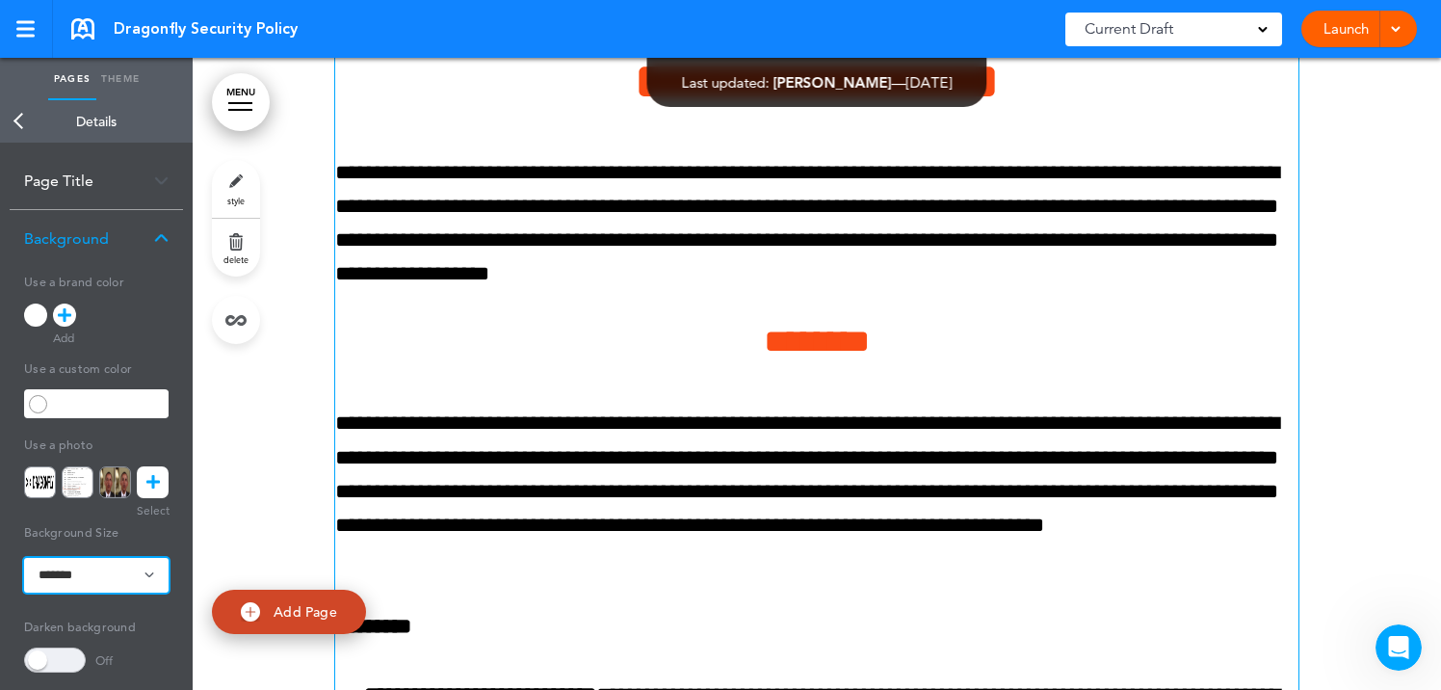
scroll to position [25153, 0]
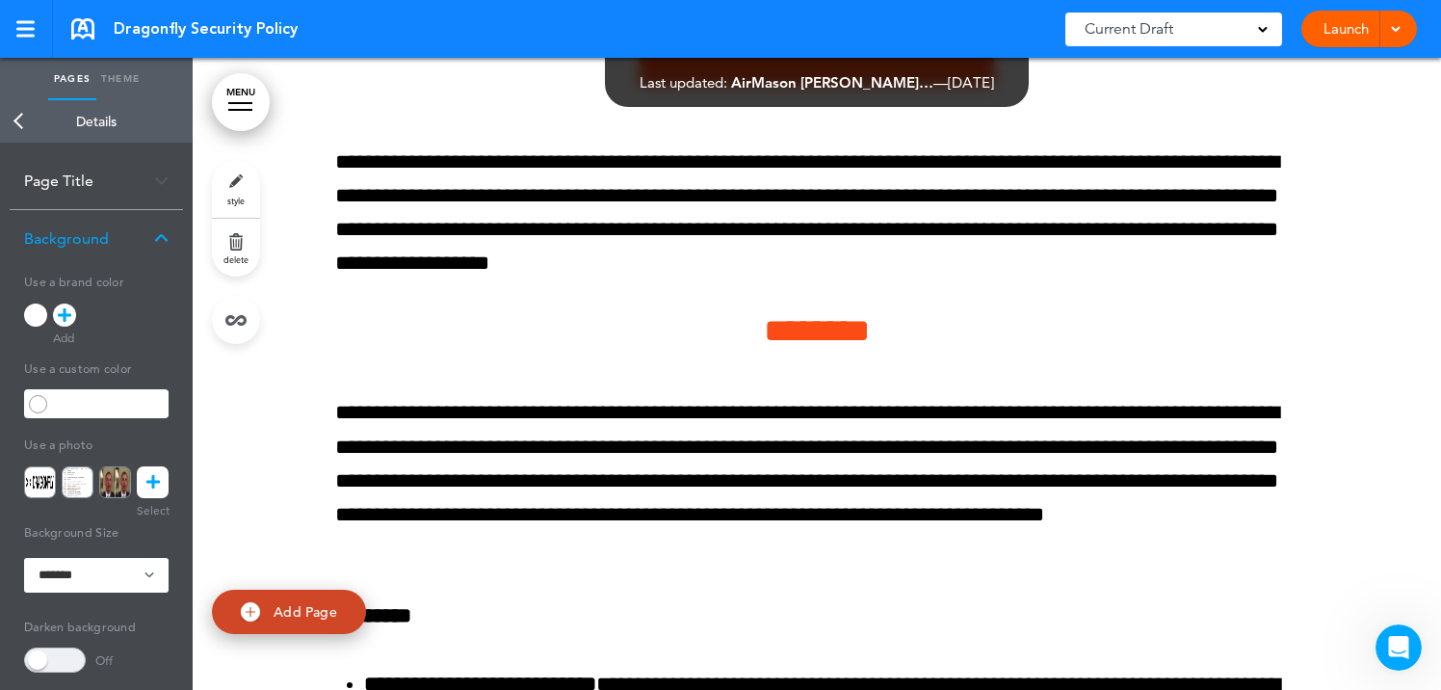
click at [12, 116] on link "Back" at bounding box center [19, 121] width 39 height 42
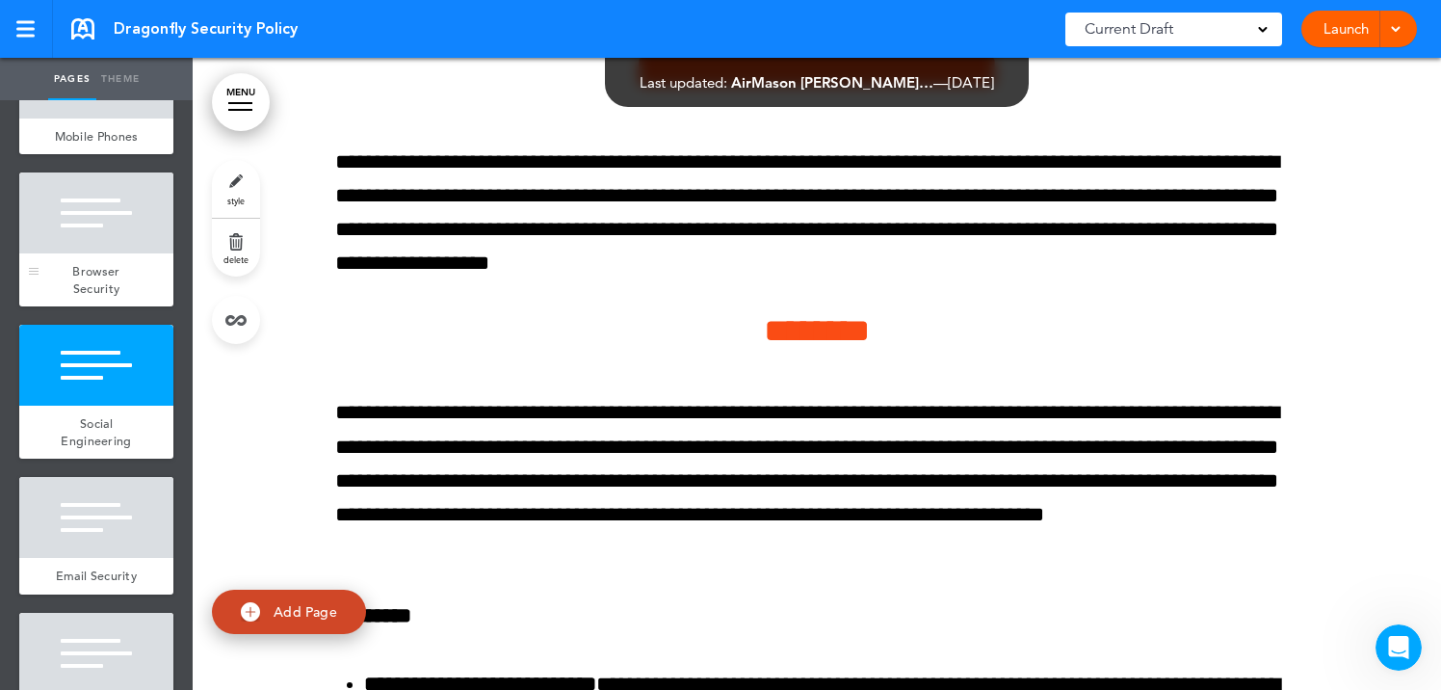
scroll to position [1562, 0]
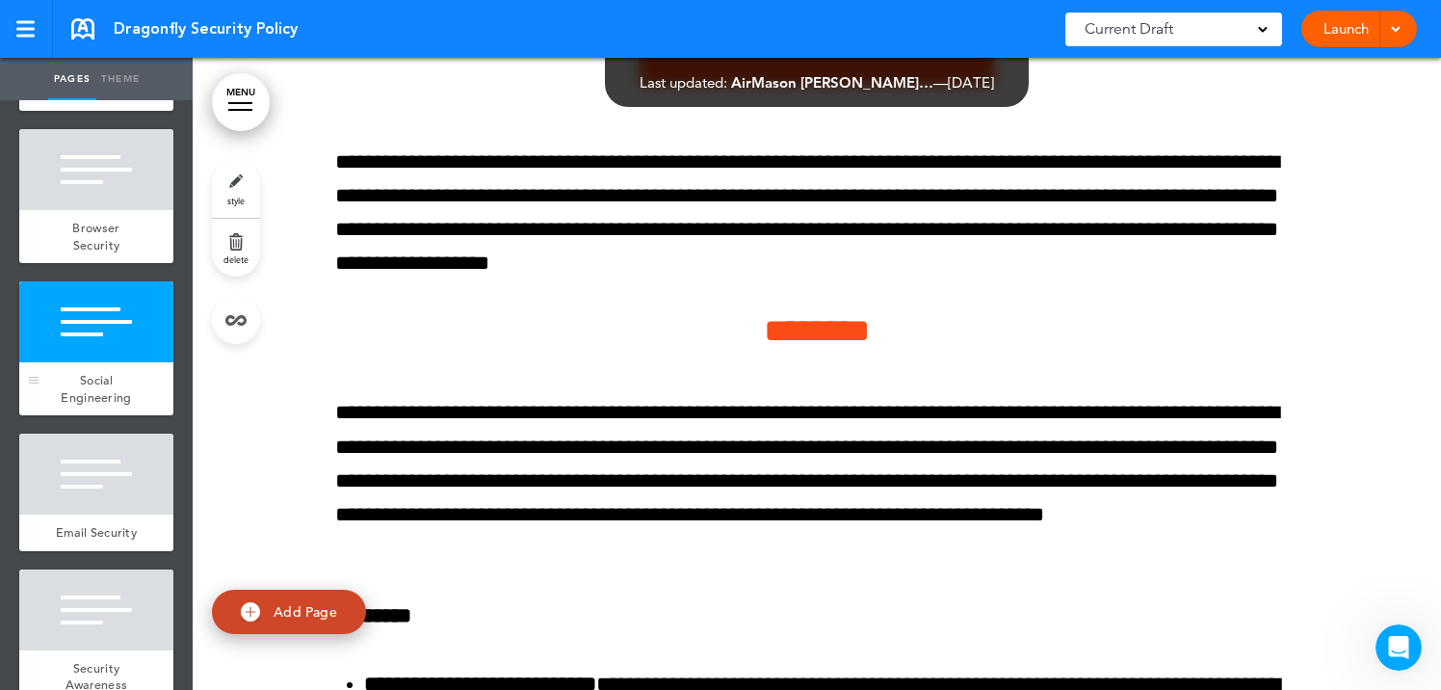
click at [116, 324] on div at bounding box center [96, 321] width 154 height 81
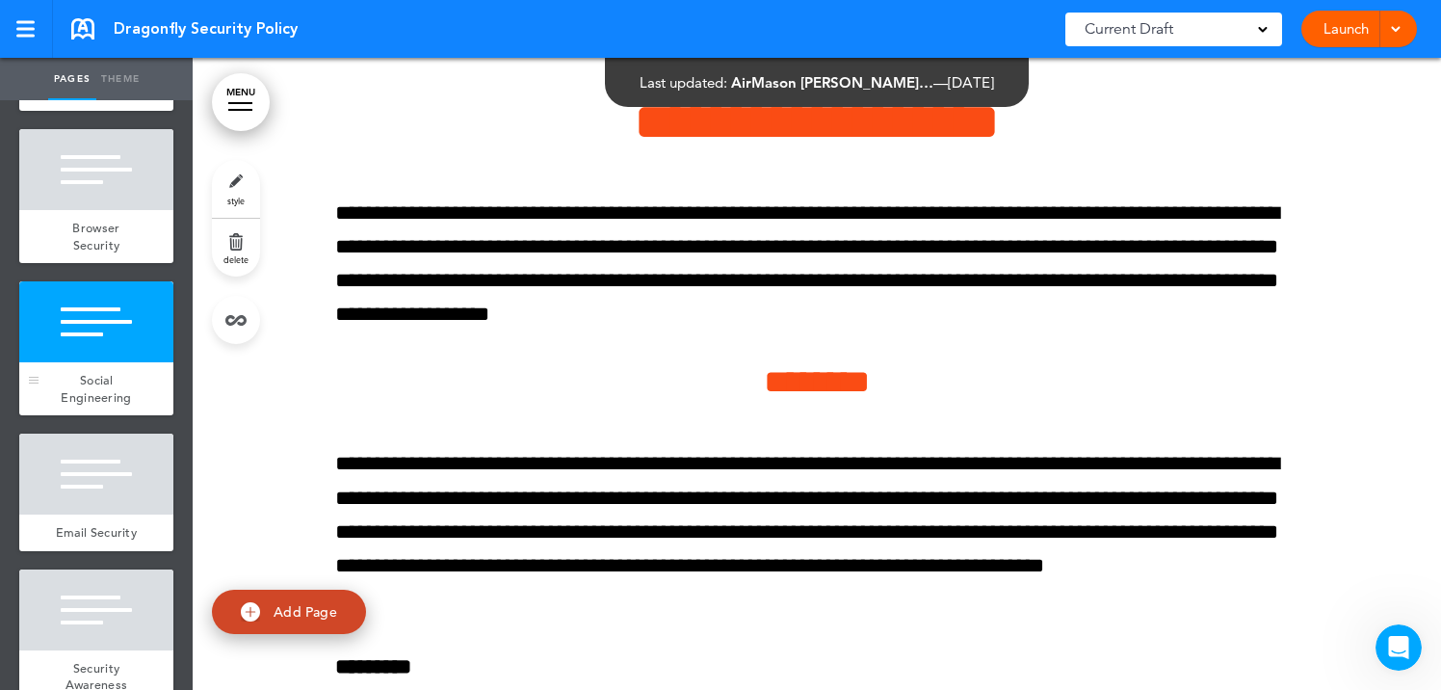
scroll to position [25101, 0]
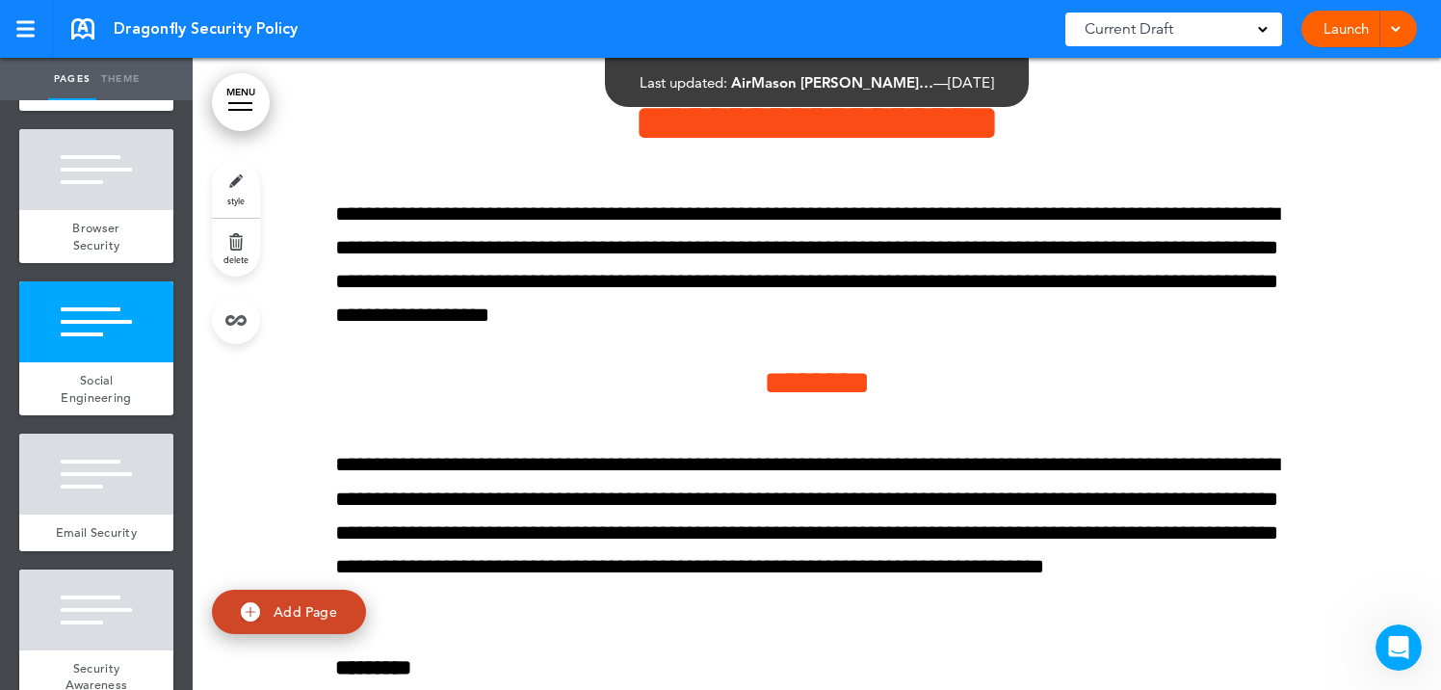
click at [237, 176] on link "style" at bounding box center [236, 189] width 48 height 58
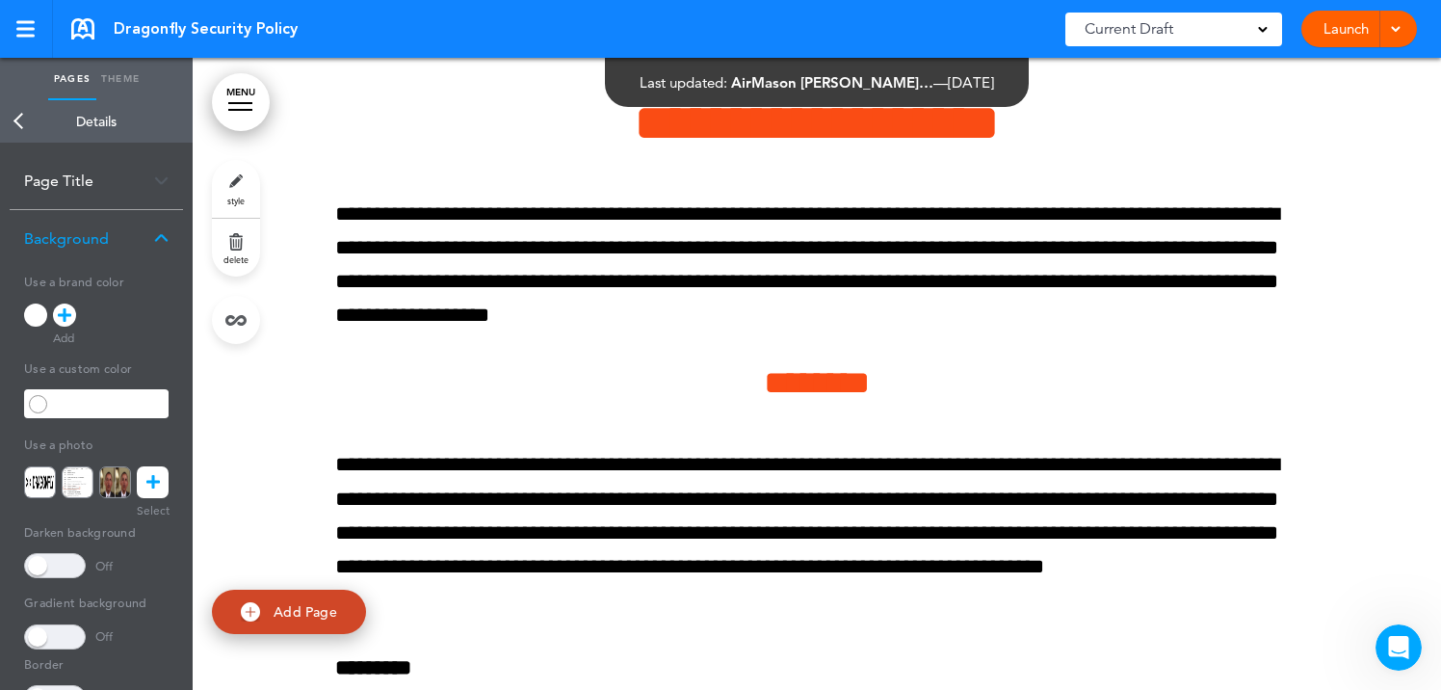
click at [154, 482] on icon at bounding box center [152, 482] width 13 height 32
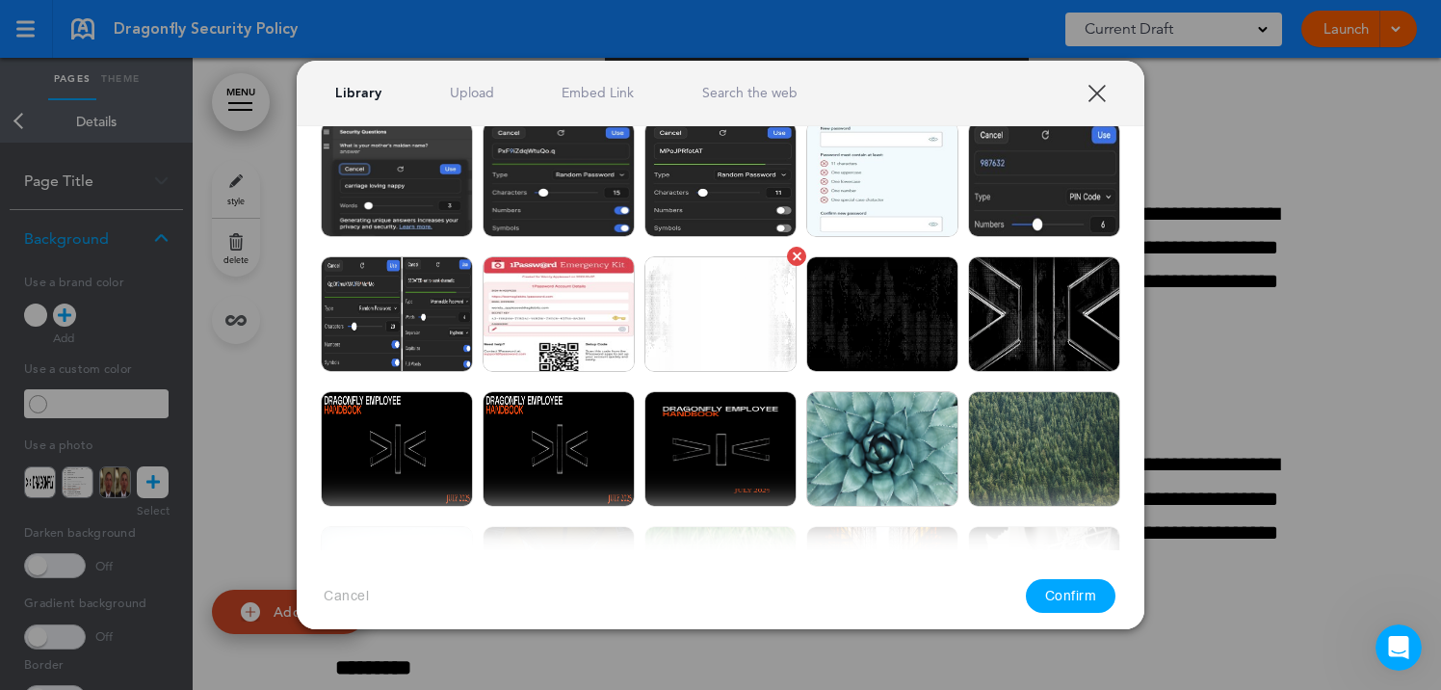
click at [733, 330] on img at bounding box center [720, 314] width 152 height 116
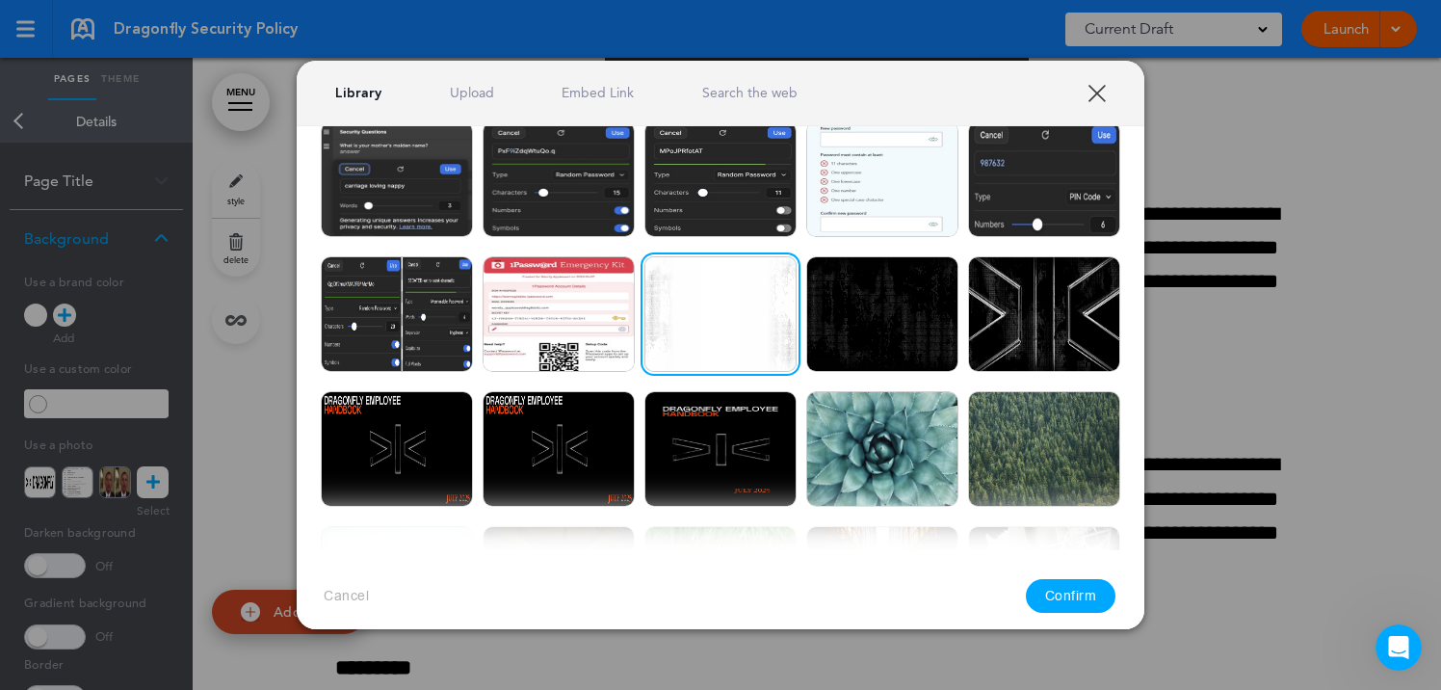
click at [1075, 587] on button "Confirm" at bounding box center [1071, 596] width 91 height 34
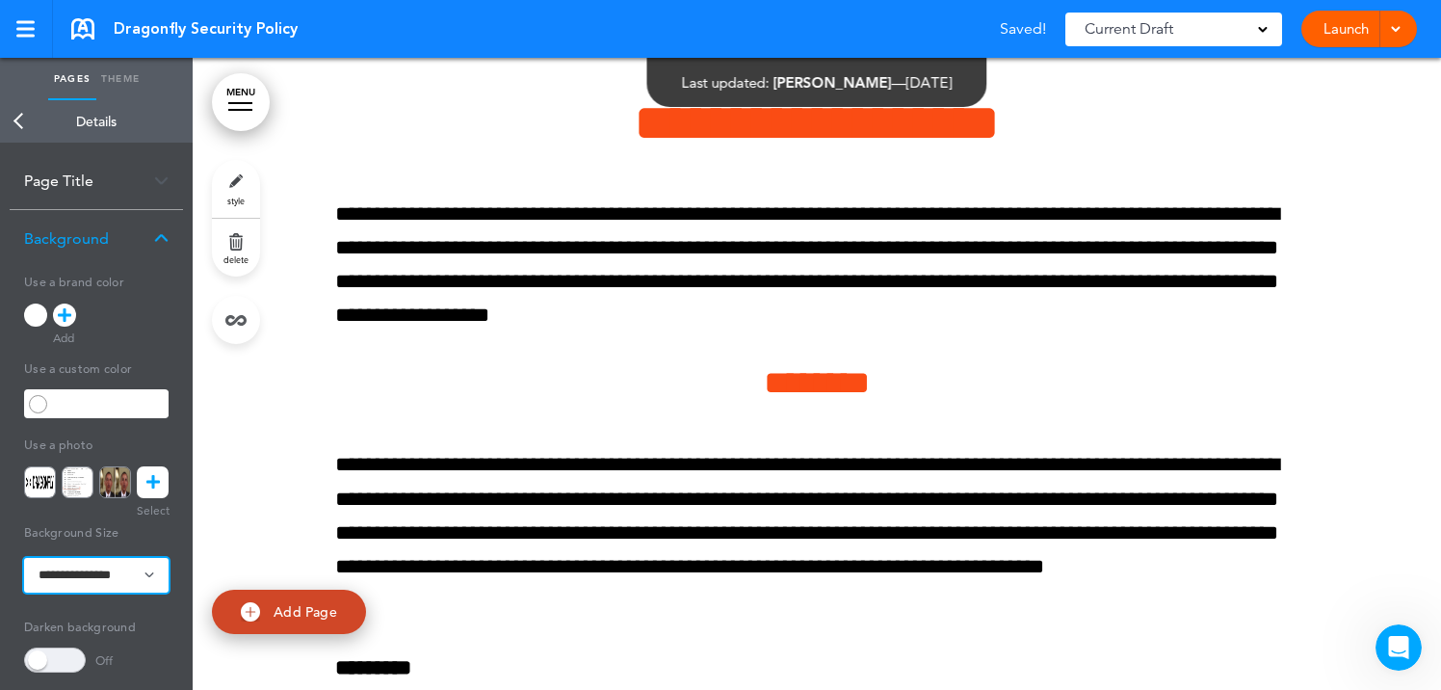
click at [111, 566] on select "**********" at bounding box center [96, 575] width 144 height 35
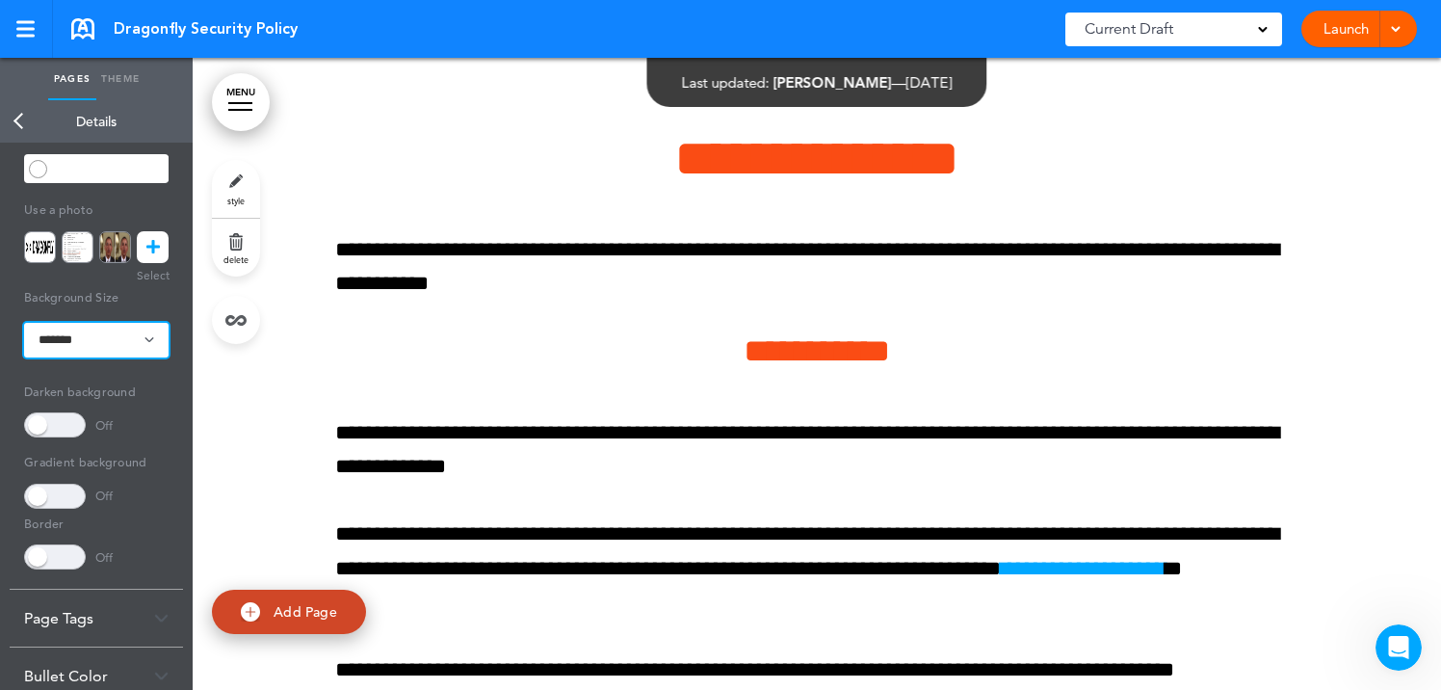
scroll to position [30218, 0]
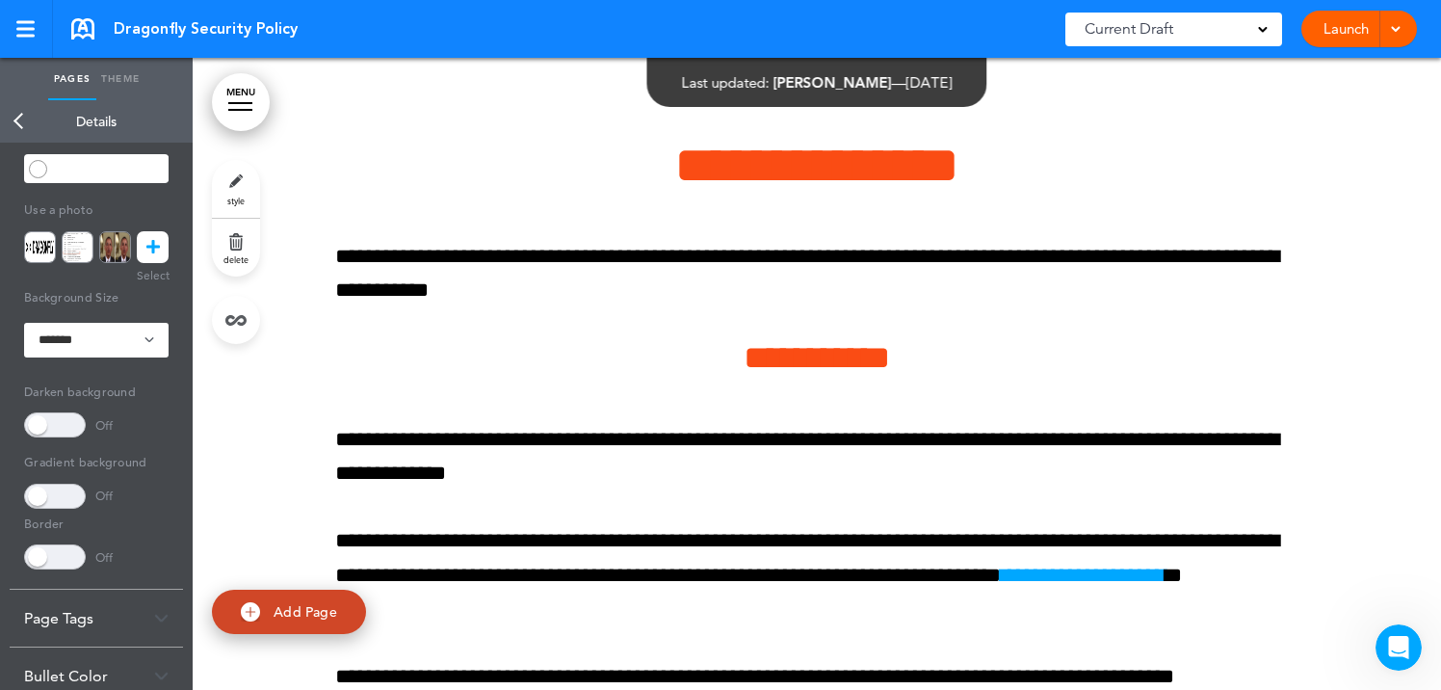
click at [21, 120] on link "Back" at bounding box center [19, 121] width 39 height 42
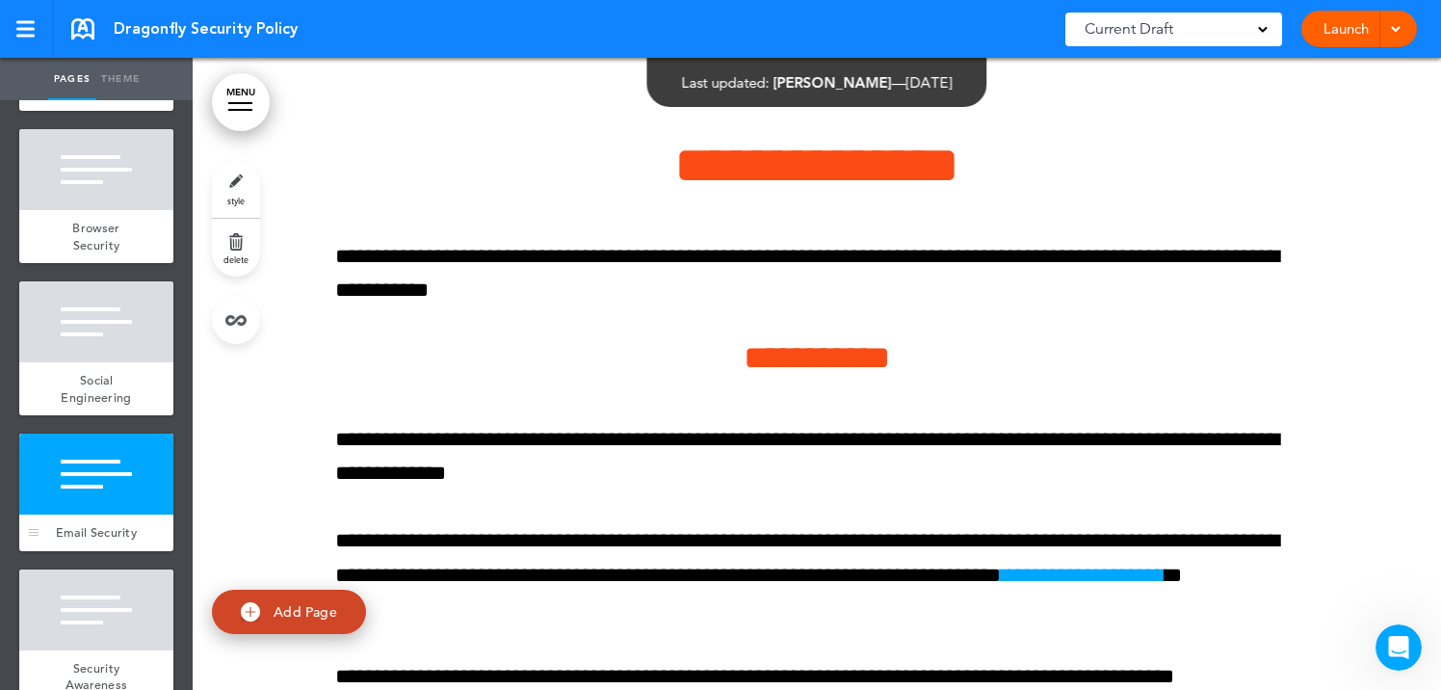
click at [106, 471] on div at bounding box center [96, 473] width 154 height 81
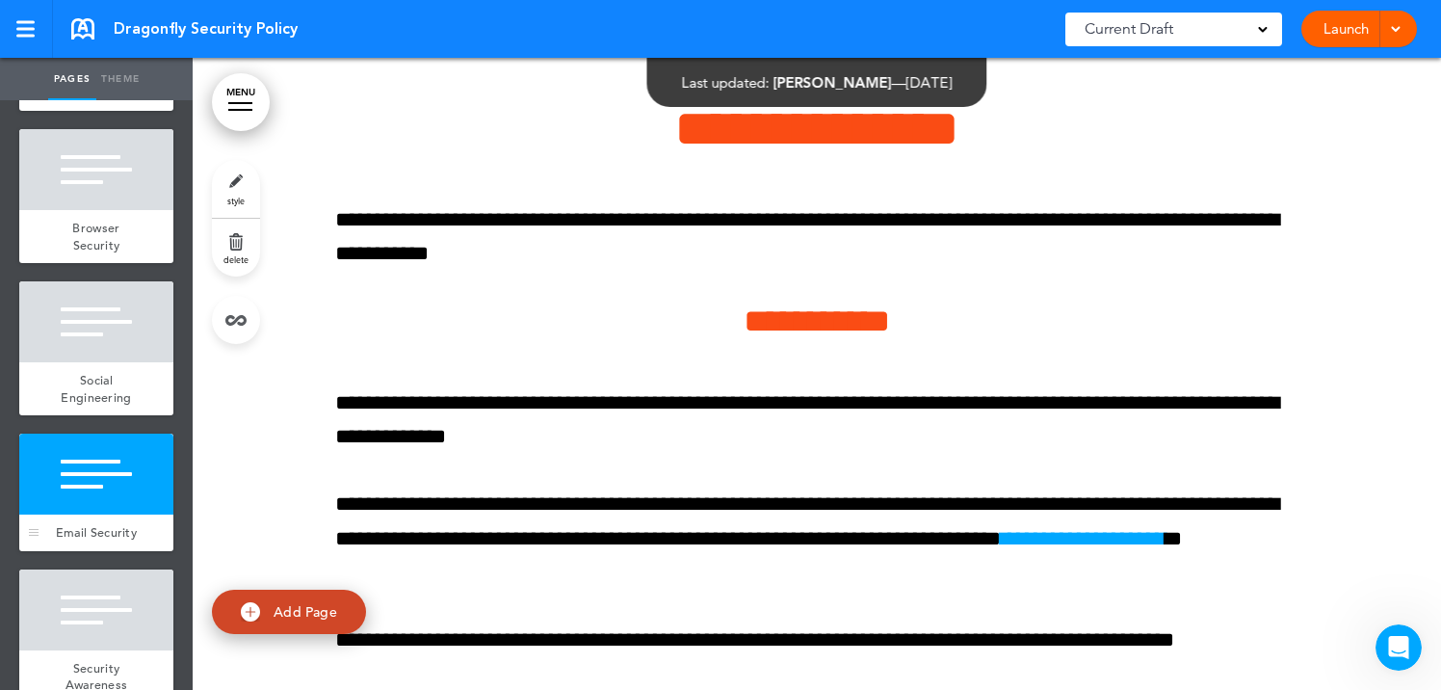
scroll to position [30262, 0]
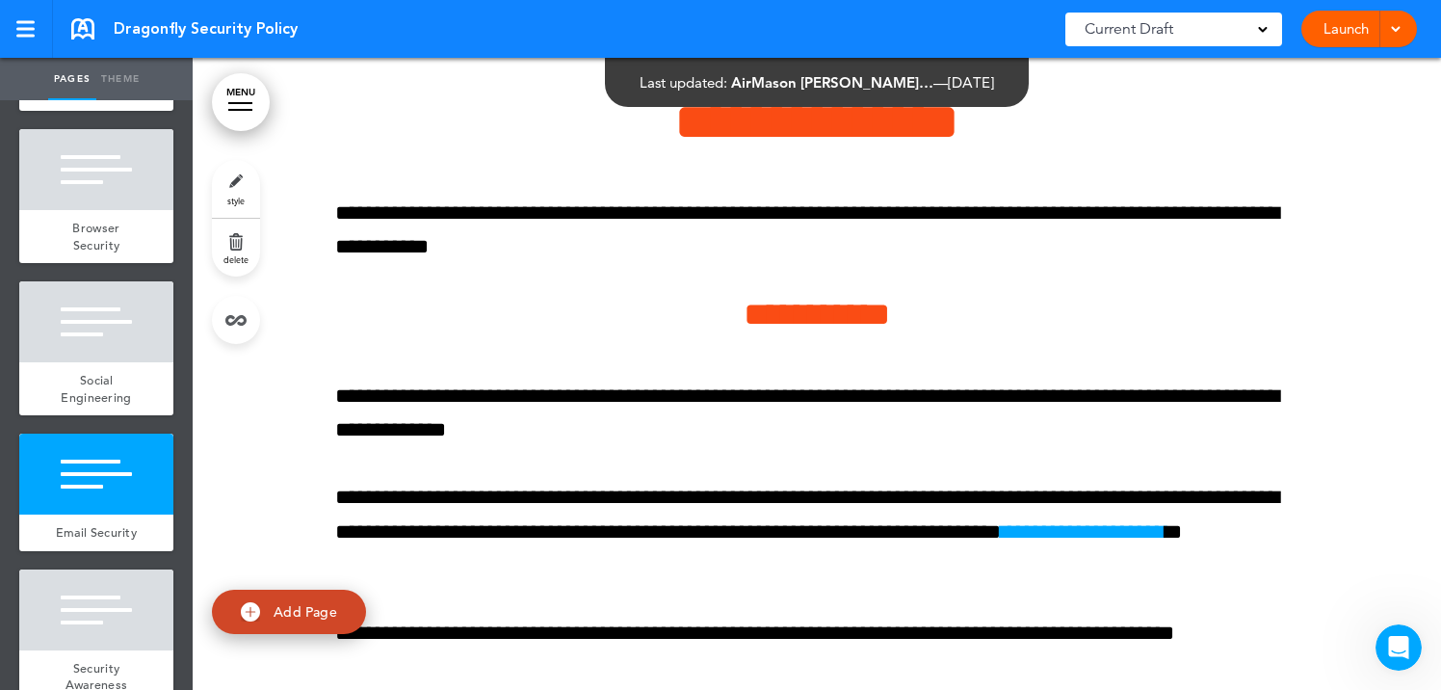
click at [229, 190] on link "style" at bounding box center [236, 189] width 48 height 58
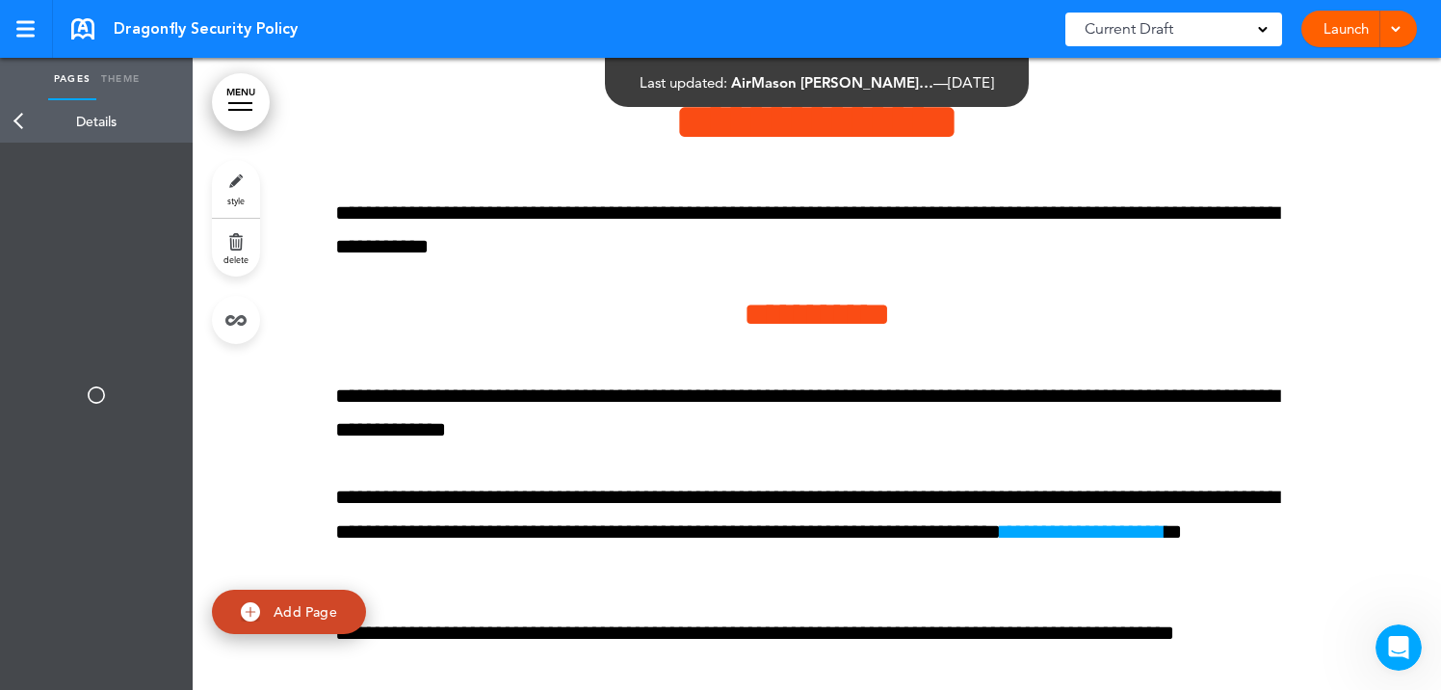
scroll to position [220, 0]
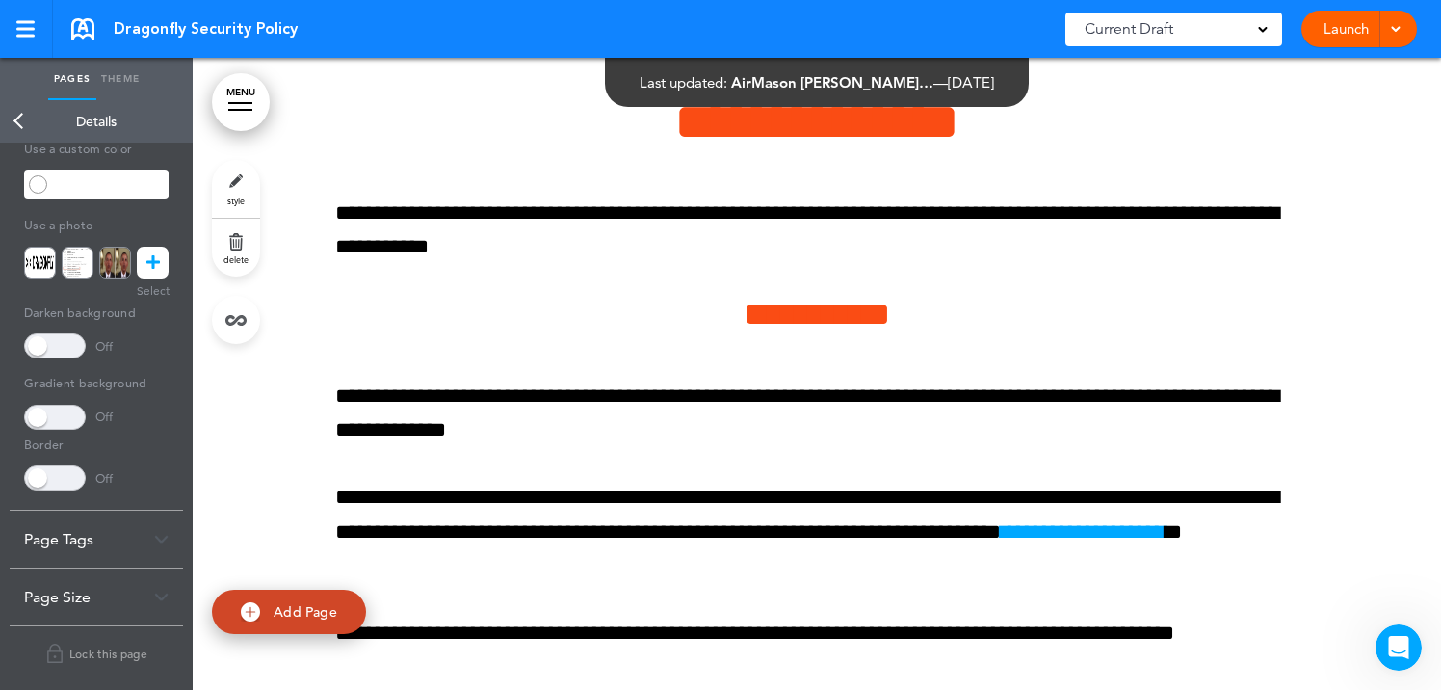
click at [164, 256] on link at bounding box center [153, 263] width 32 height 32
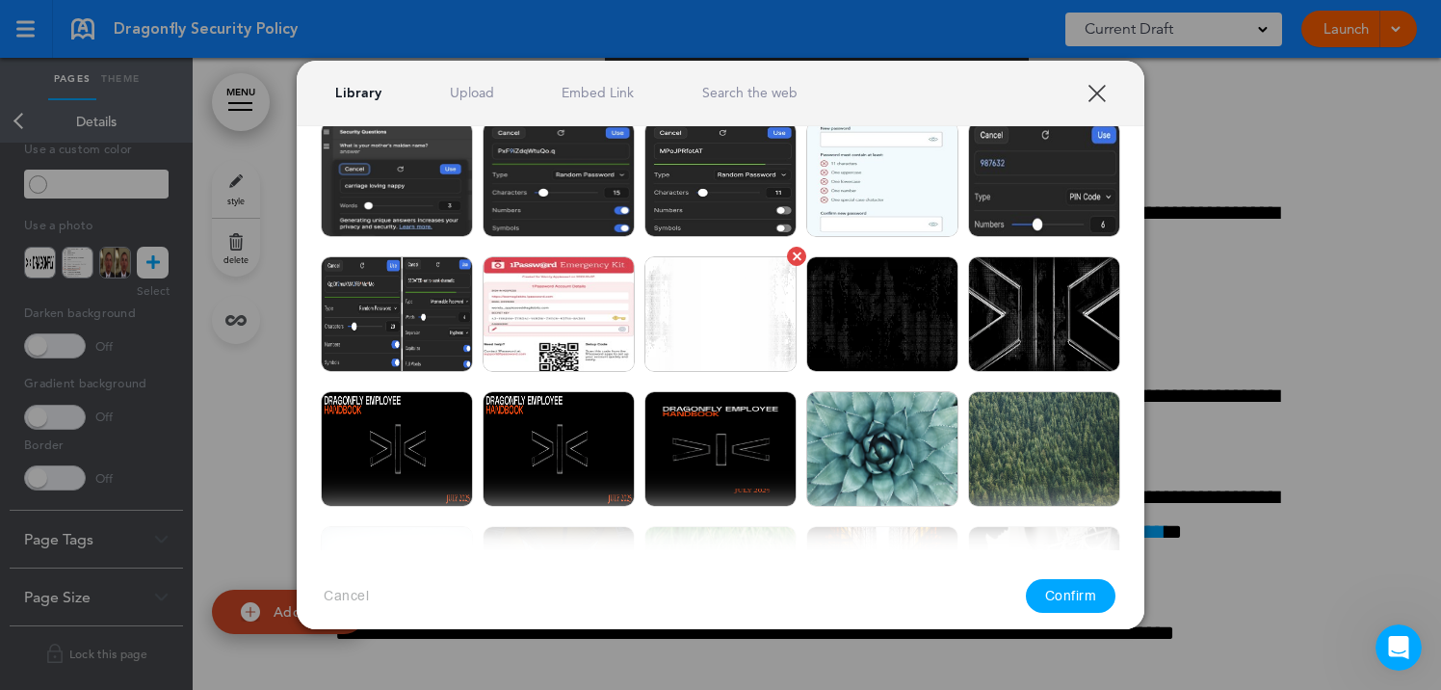
click at [748, 300] on img at bounding box center [720, 314] width 152 height 116
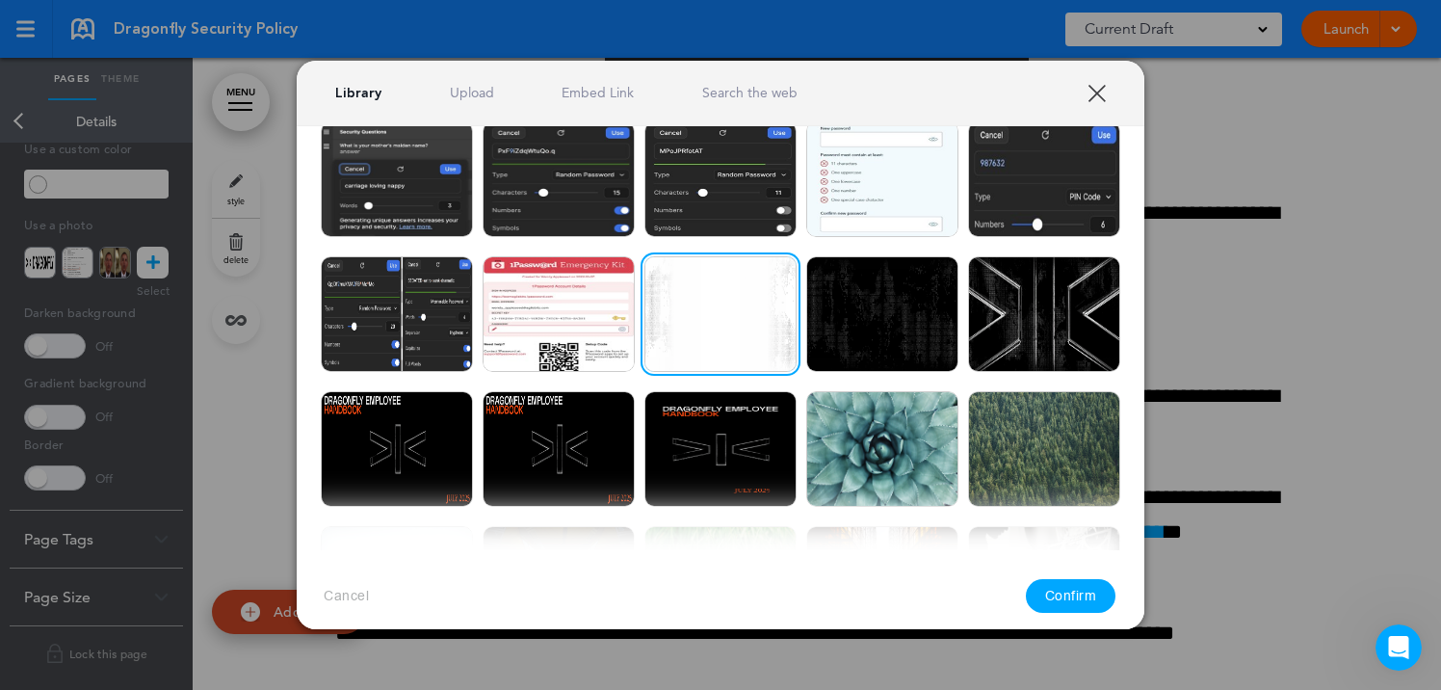
click at [1078, 583] on button "Confirm" at bounding box center [1071, 596] width 91 height 34
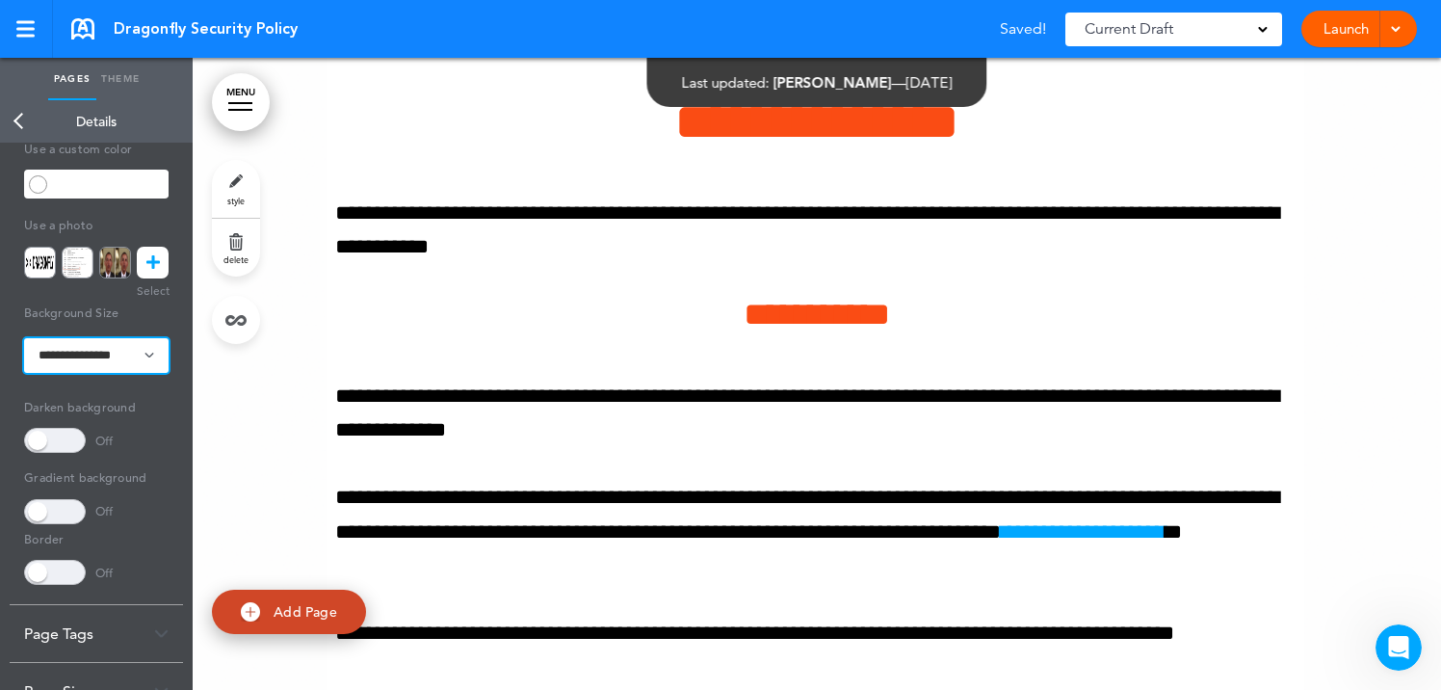
click at [112, 360] on select "**********" at bounding box center [96, 355] width 144 height 35
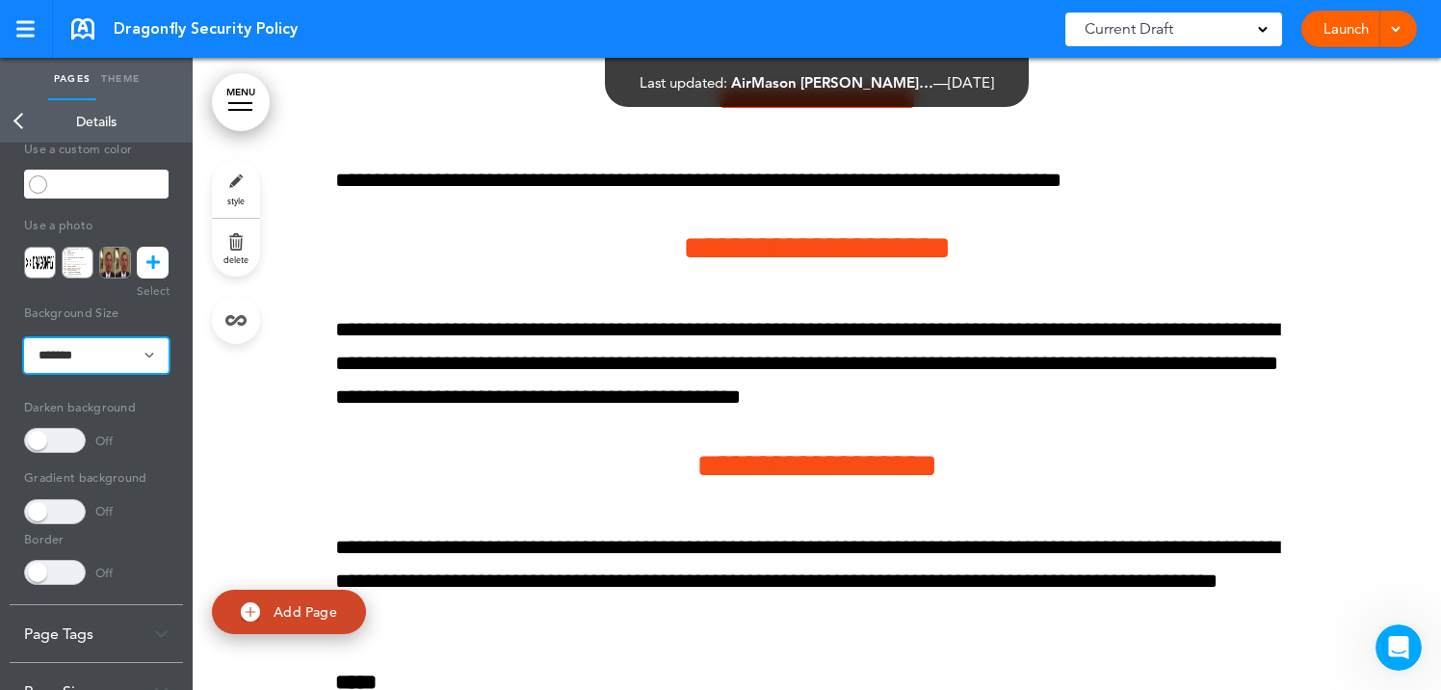
scroll to position [32313, 0]
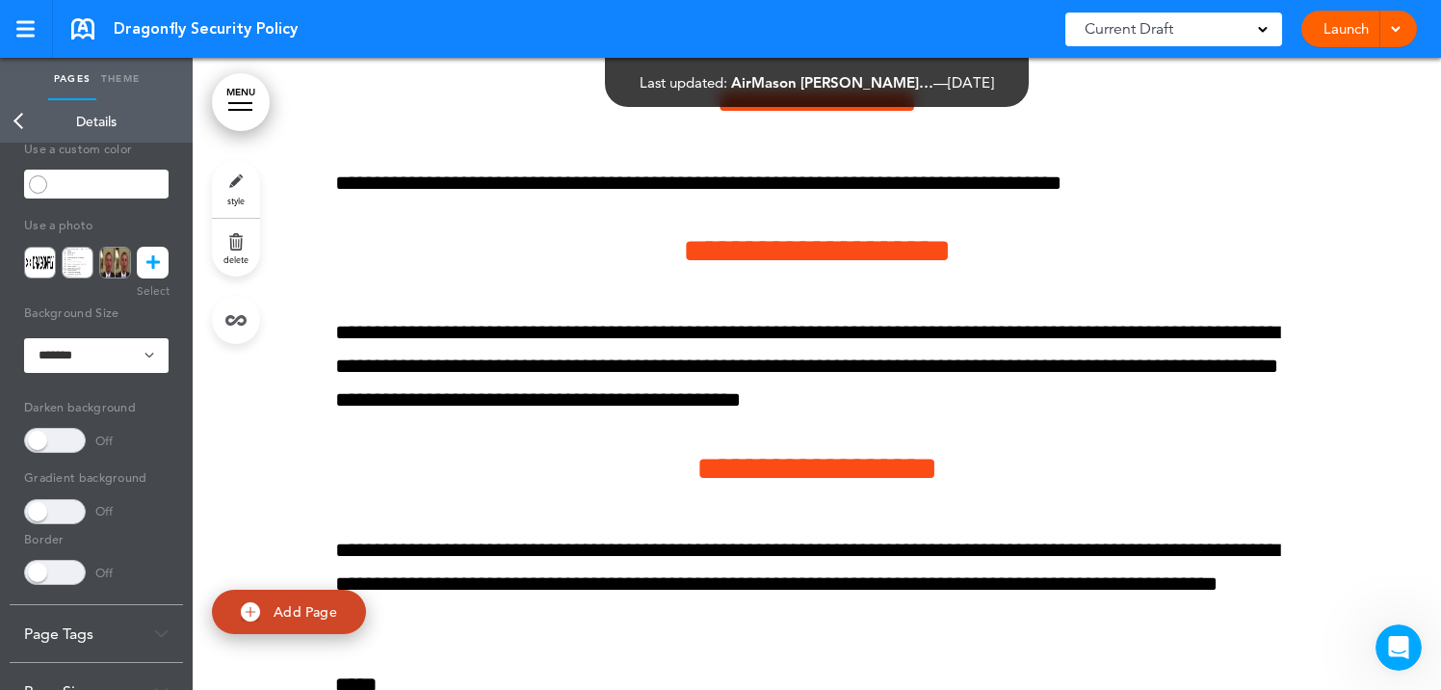
click at [16, 117] on link "Back" at bounding box center [19, 121] width 39 height 42
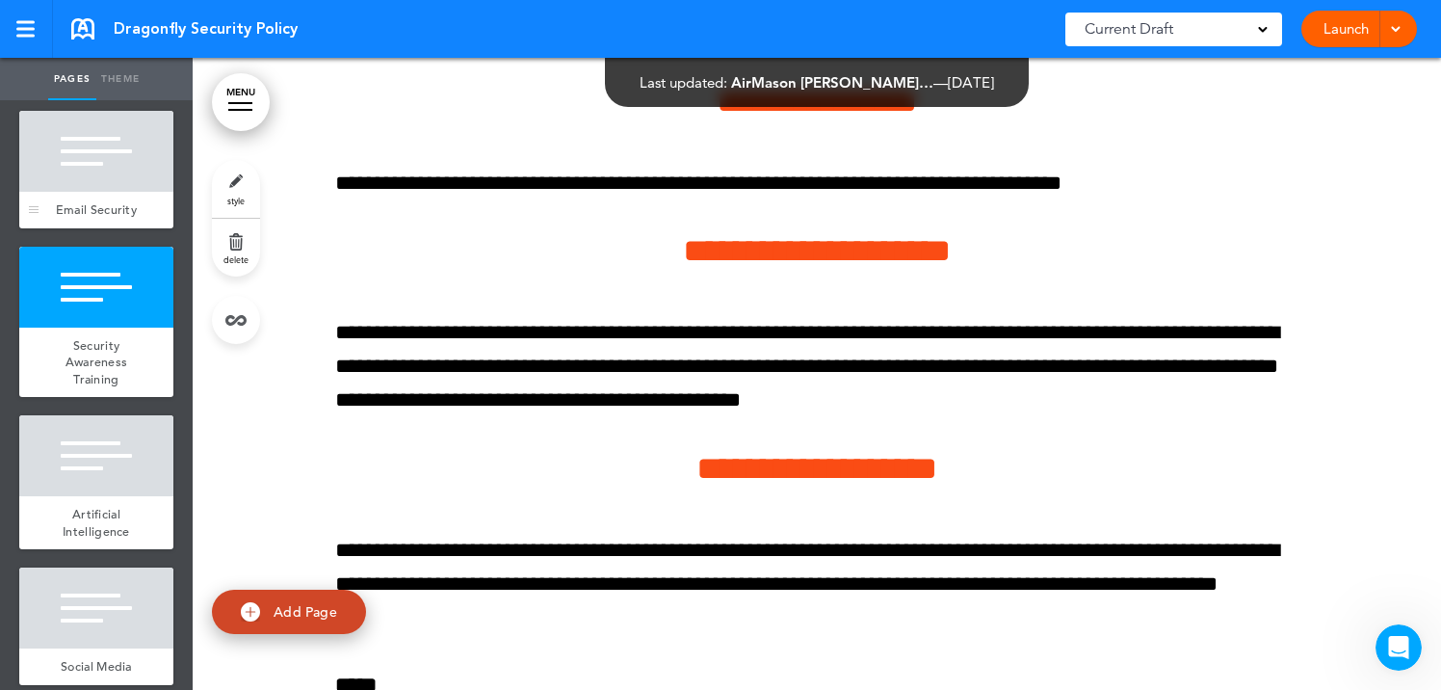
scroll to position [1912, 0]
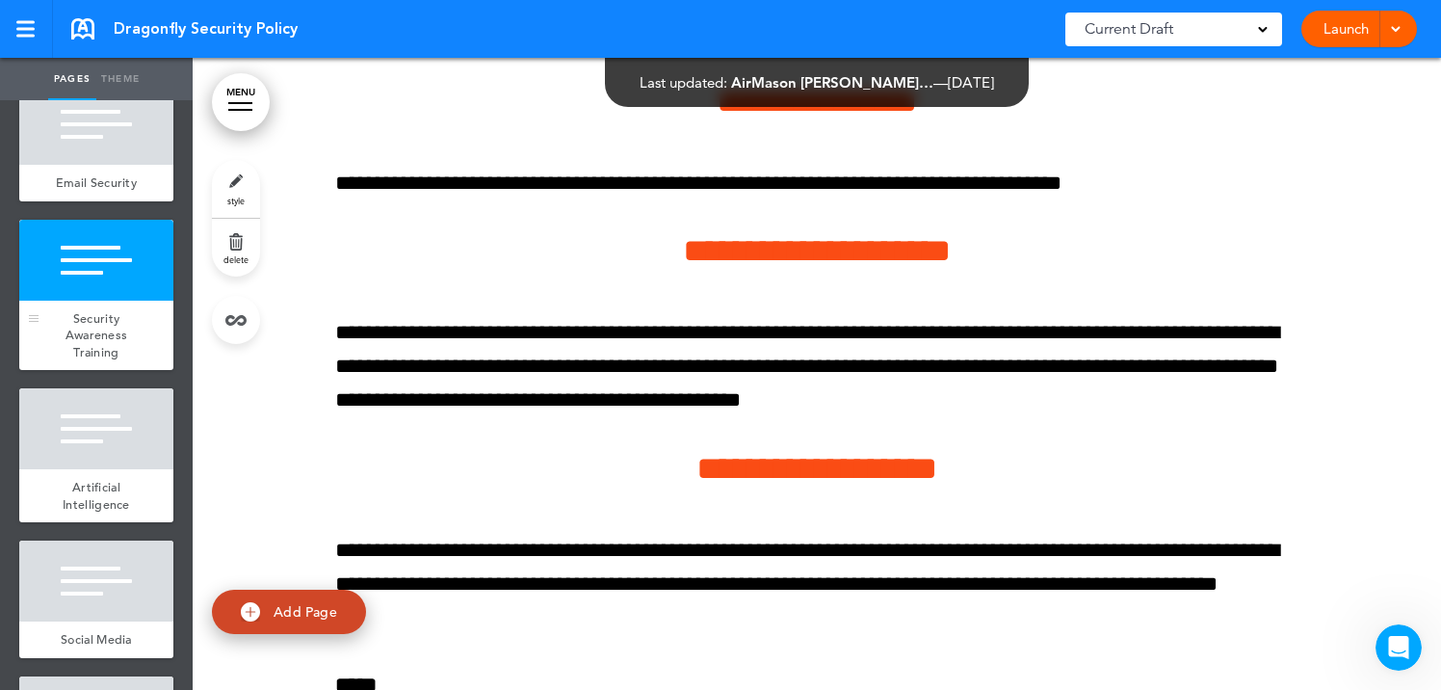
click at [118, 277] on div at bounding box center [96, 260] width 154 height 81
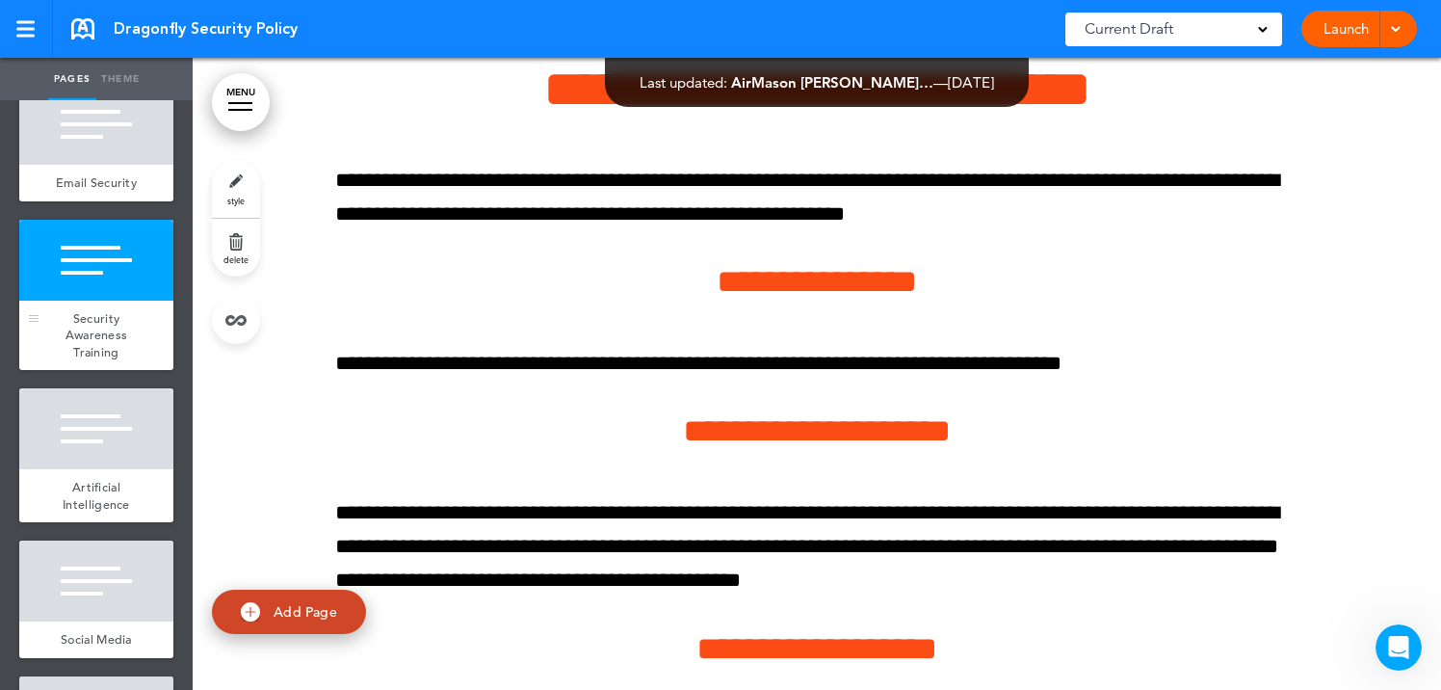
scroll to position [32100, 0]
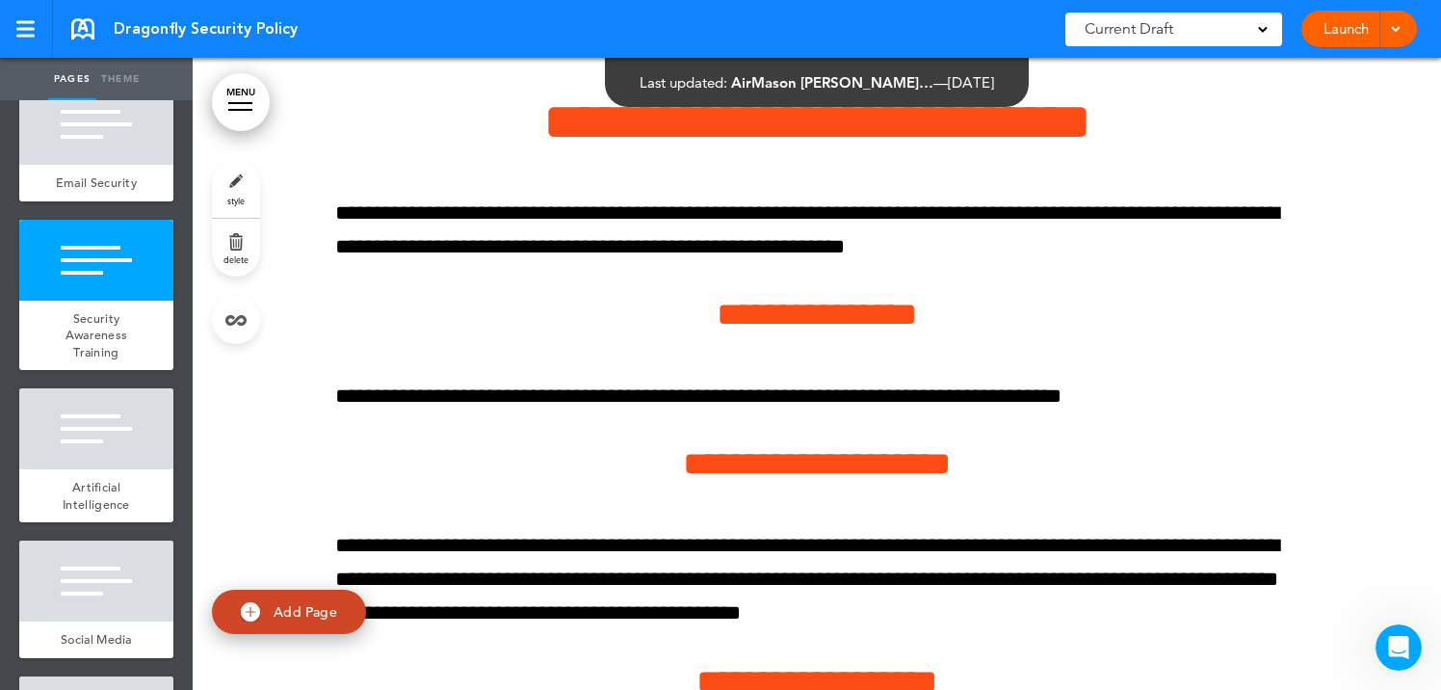
click at [243, 193] on link "style" at bounding box center [236, 189] width 48 height 58
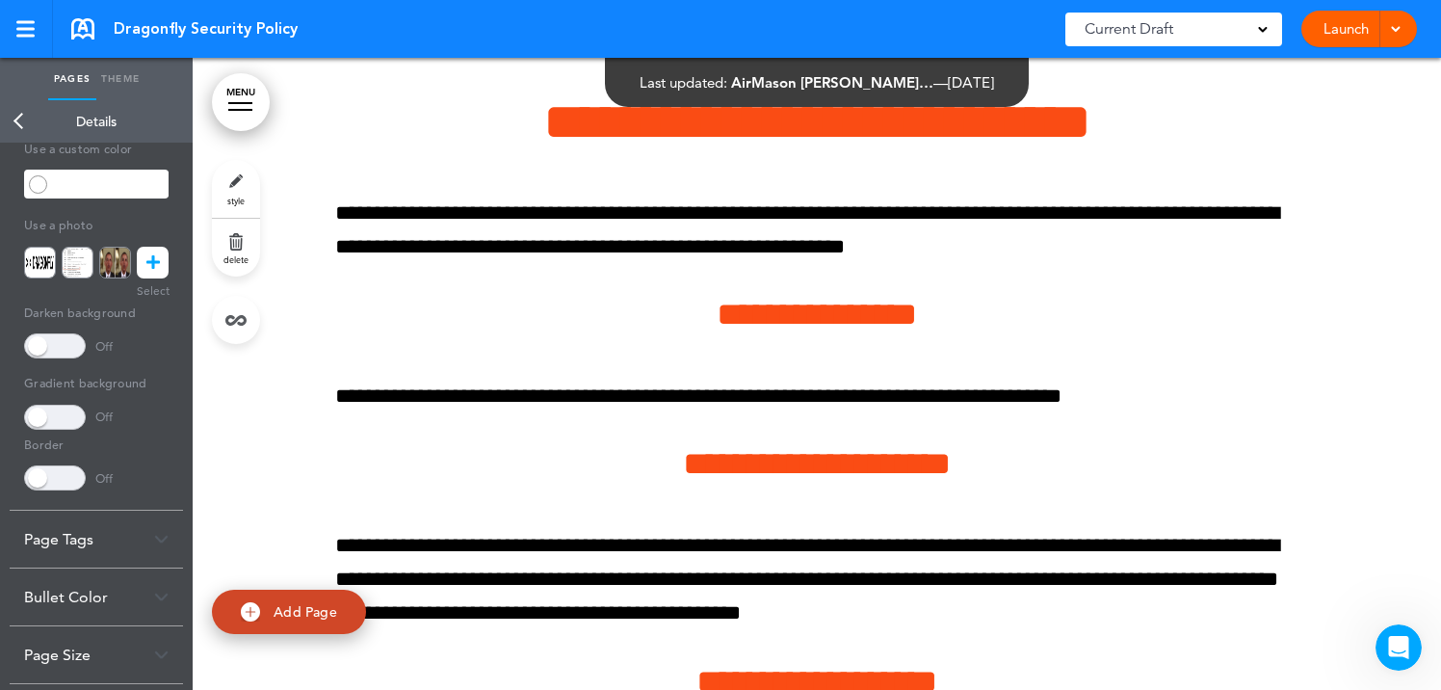
click at [167, 260] on link at bounding box center [153, 263] width 32 height 32
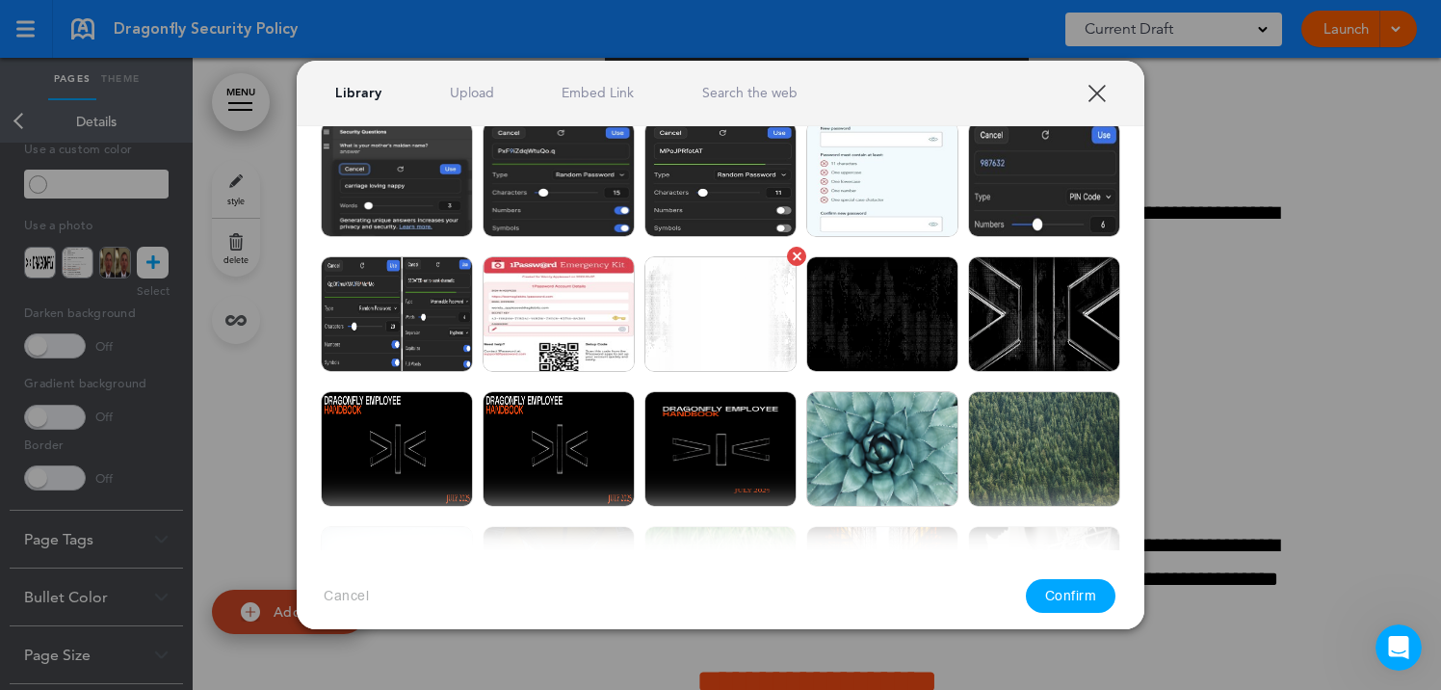
click at [707, 315] on img at bounding box center [720, 314] width 152 height 116
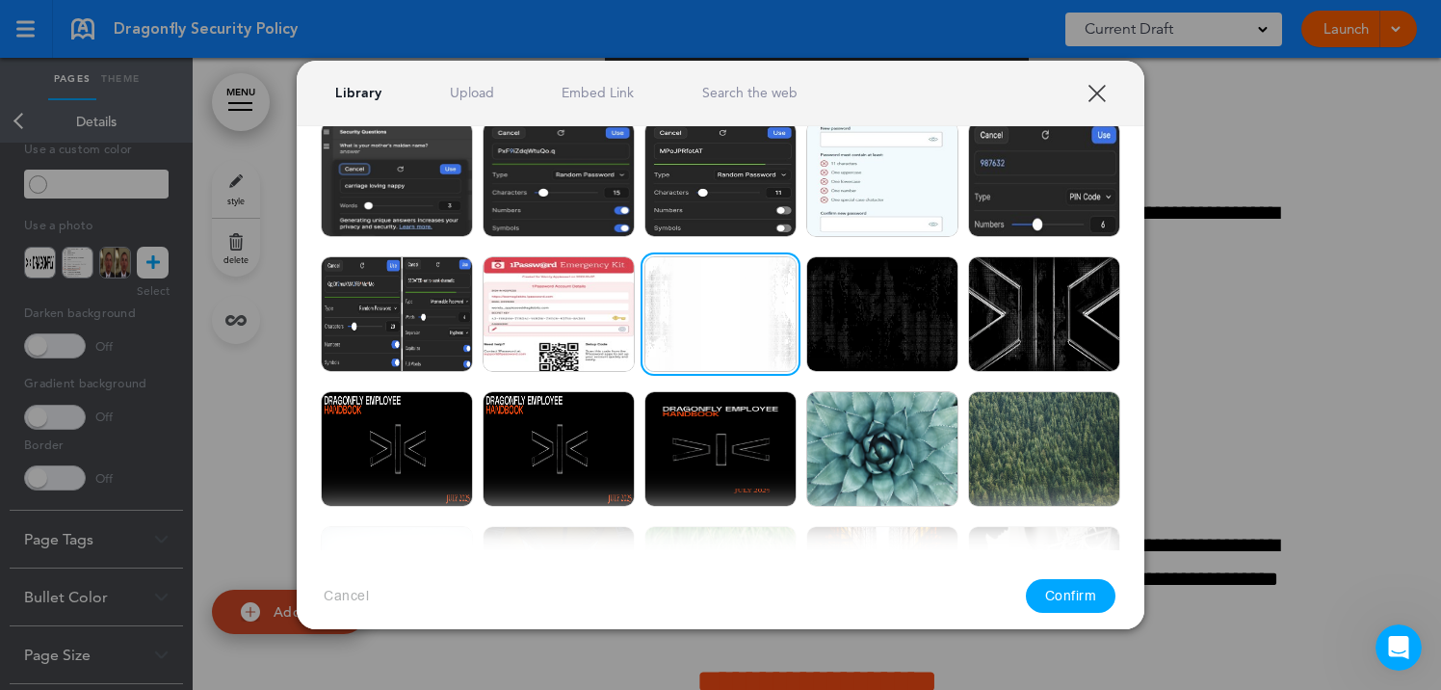
click at [1081, 582] on button "Confirm" at bounding box center [1071, 596] width 91 height 34
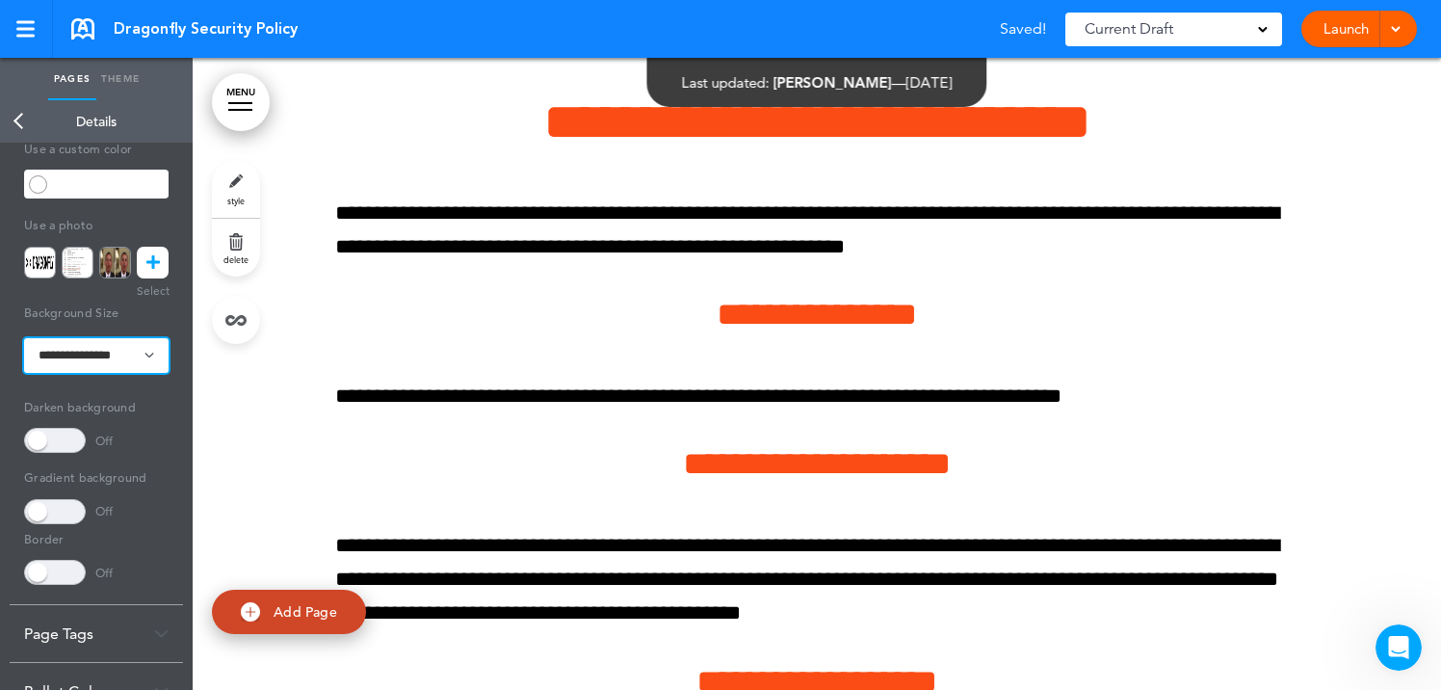
click at [137, 356] on select "**********" at bounding box center [96, 355] width 144 height 35
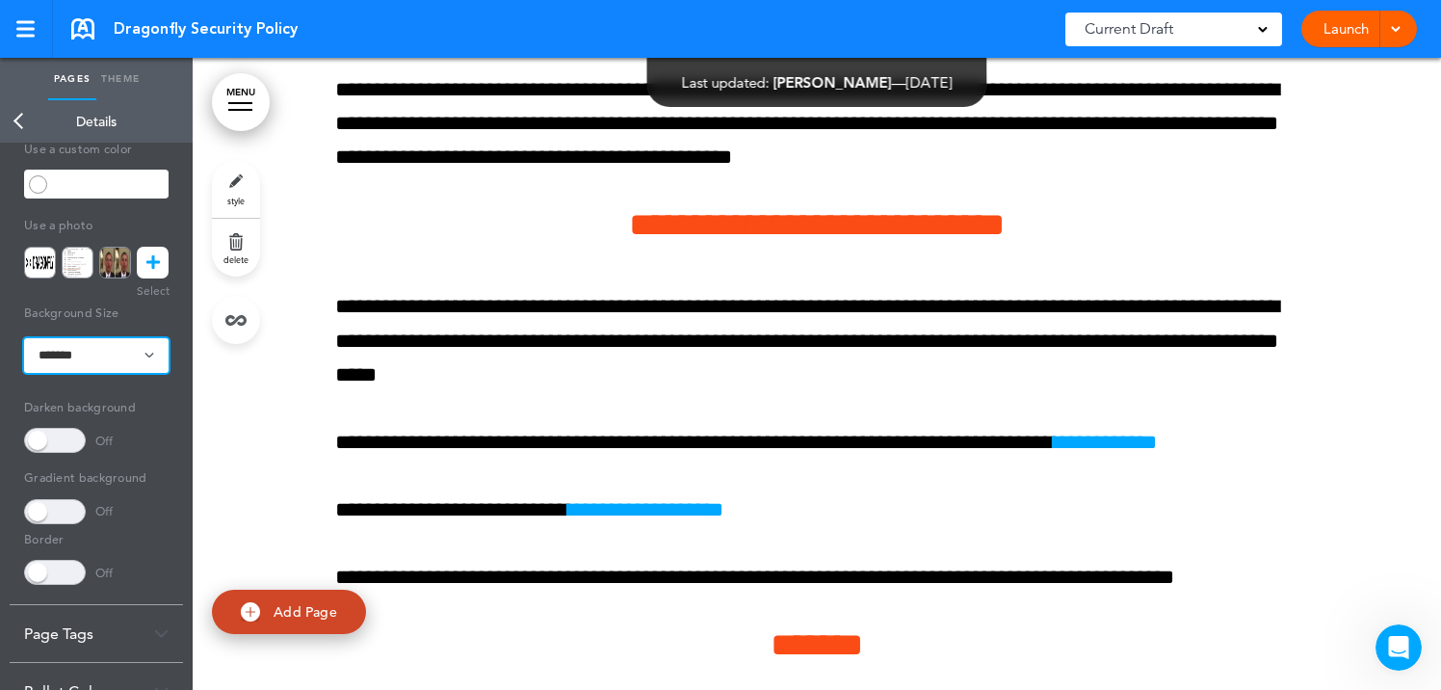
scroll to position [35193, 0]
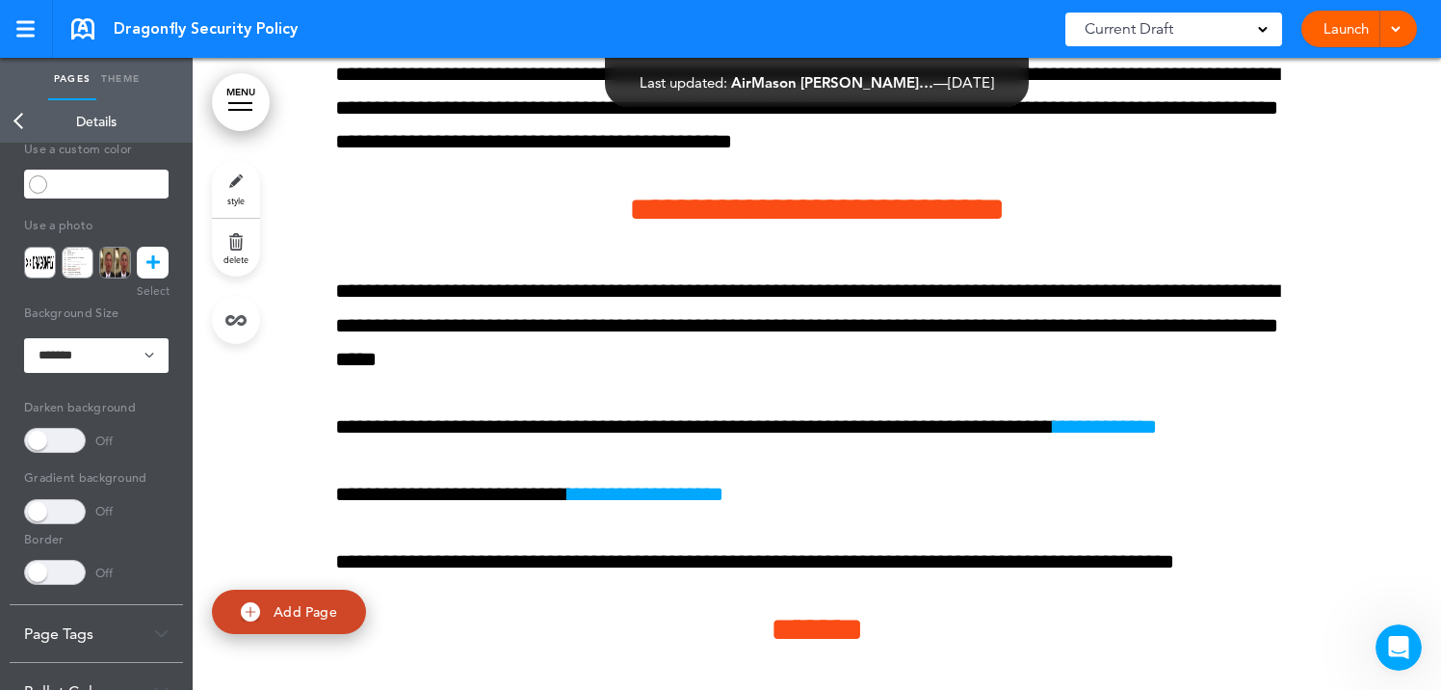
click at [18, 122] on link "Back" at bounding box center [19, 121] width 39 height 42
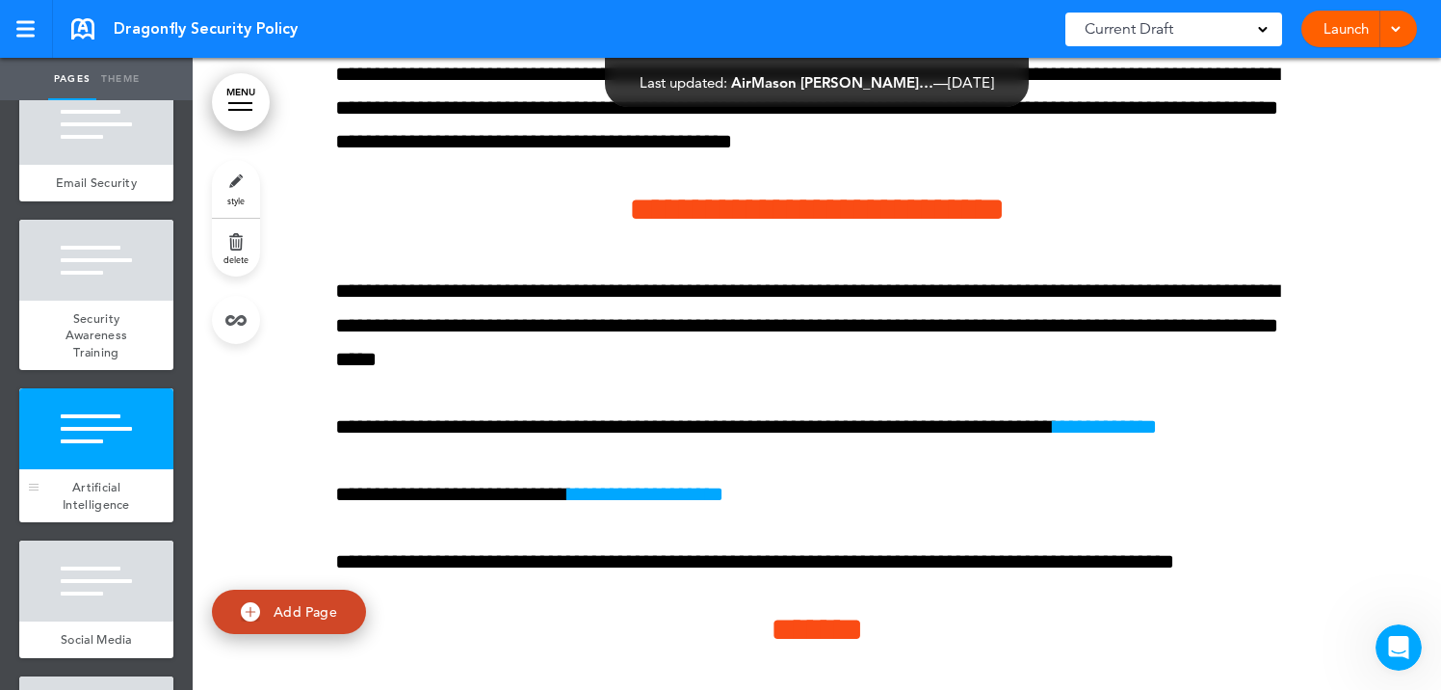
click at [98, 449] on div at bounding box center [96, 428] width 154 height 81
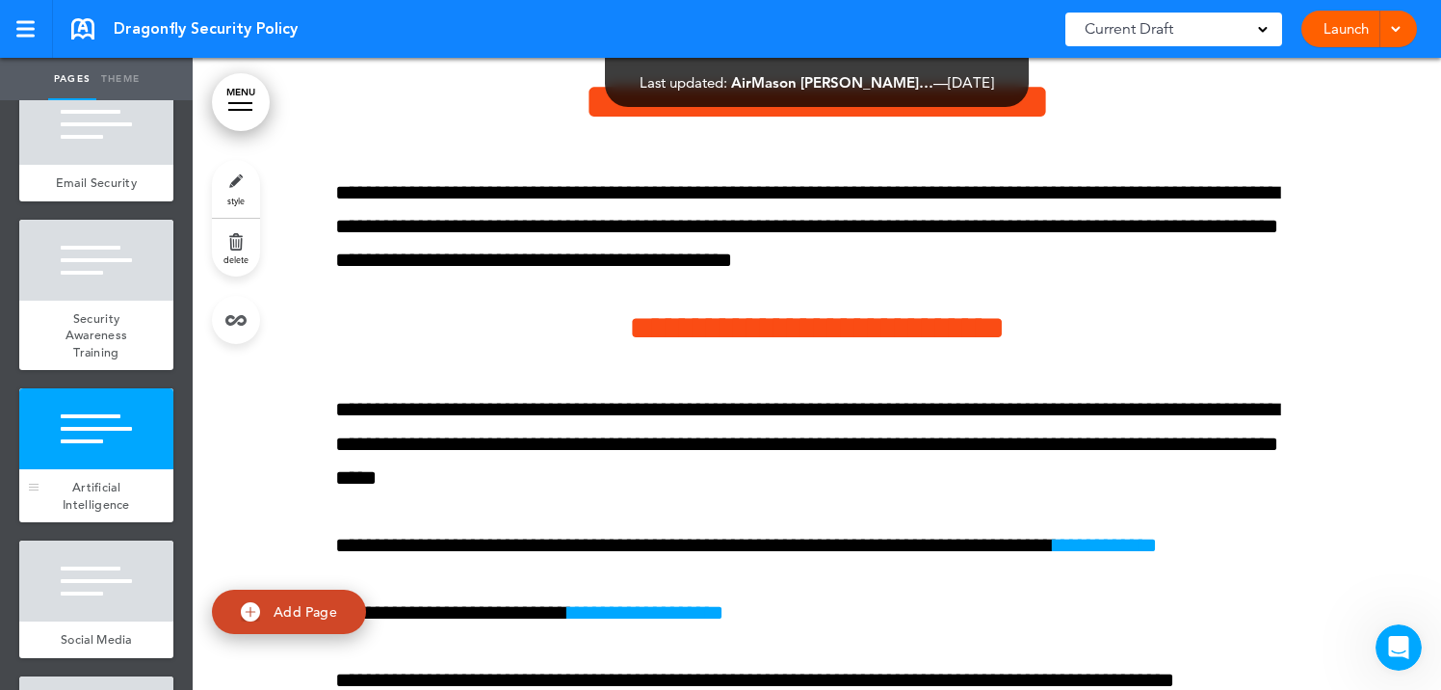
scroll to position [35055, 0]
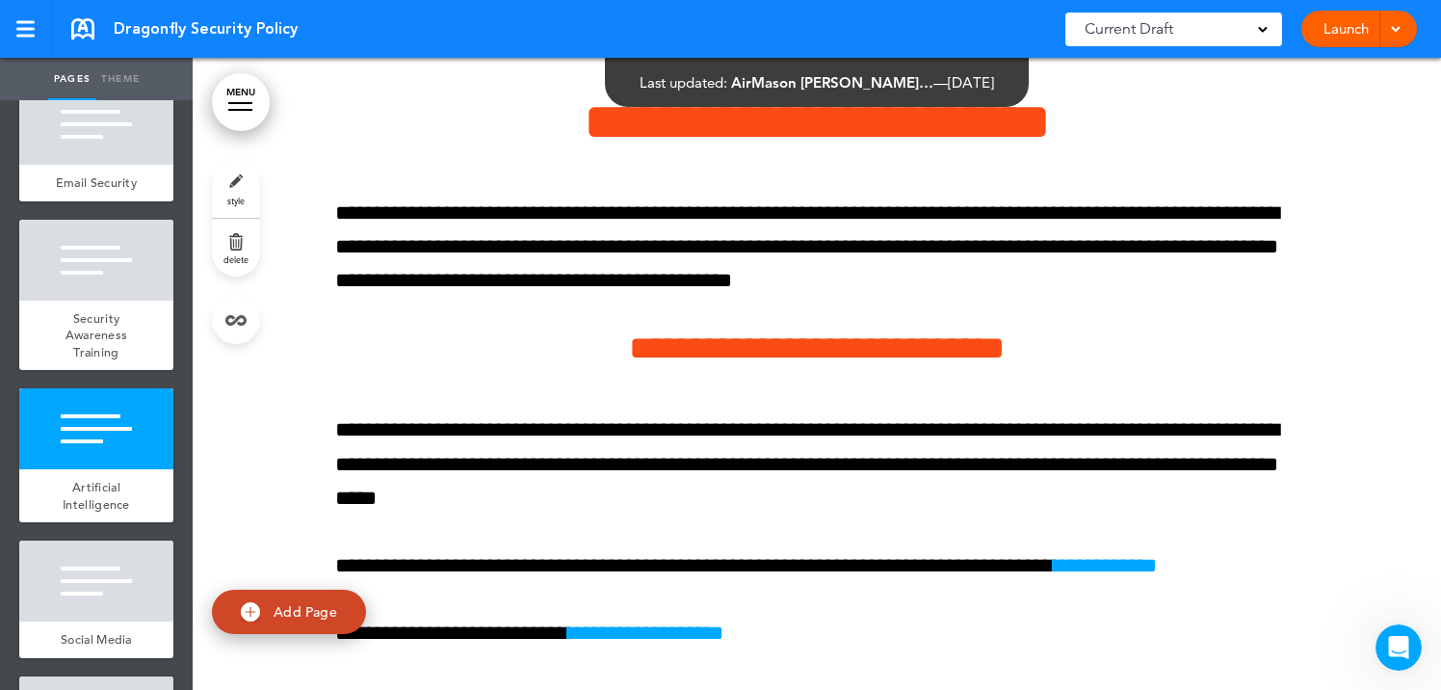
click at [245, 190] on link "style" at bounding box center [236, 189] width 48 height 58
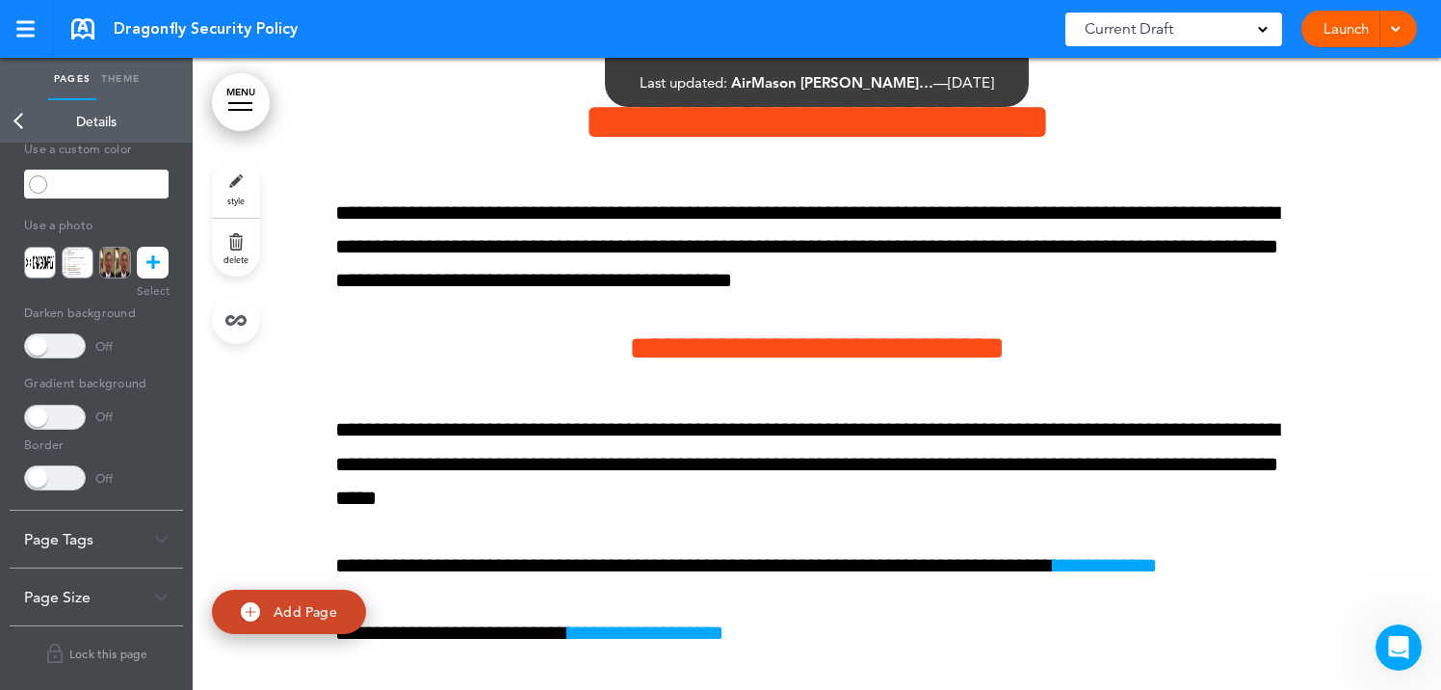
click at [156, 257] on icon at bounding box center [152, 263] width 13 height 32
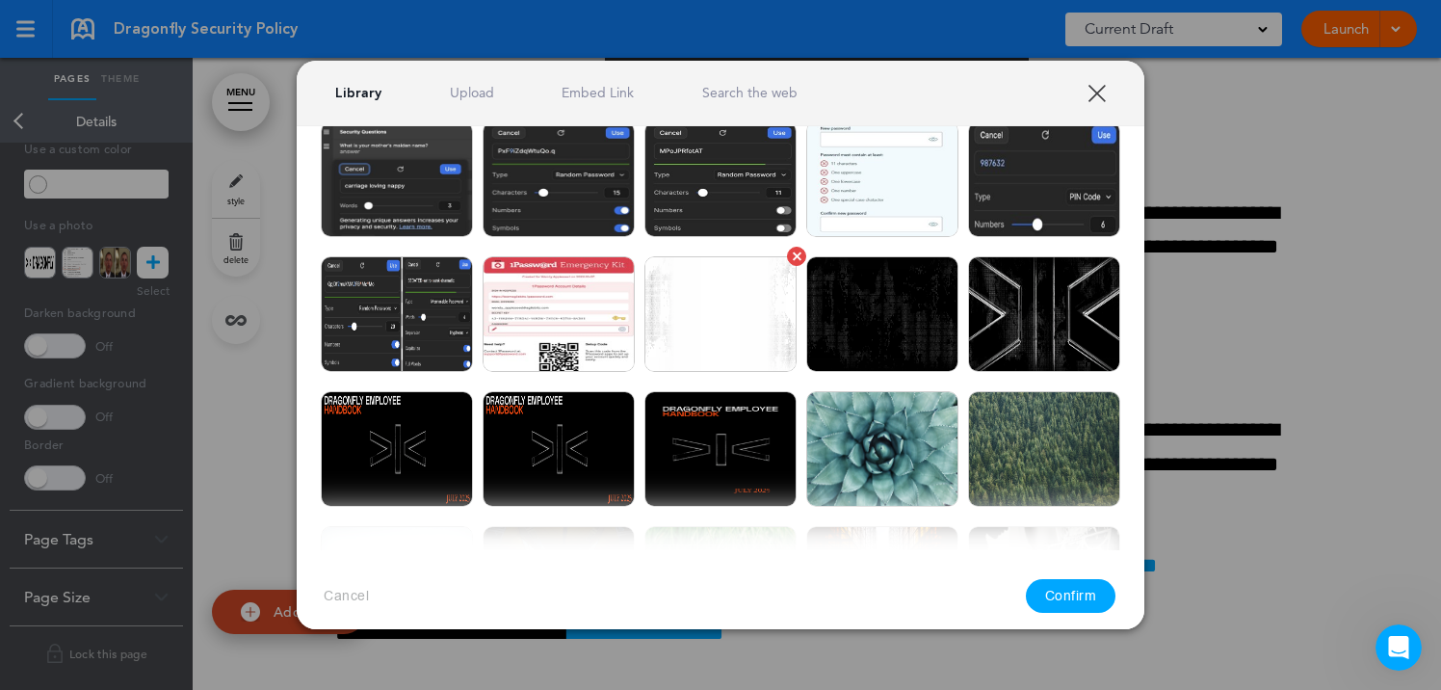
click at [747, 303] on img at bounding box center [720, 314] width 152 height 116
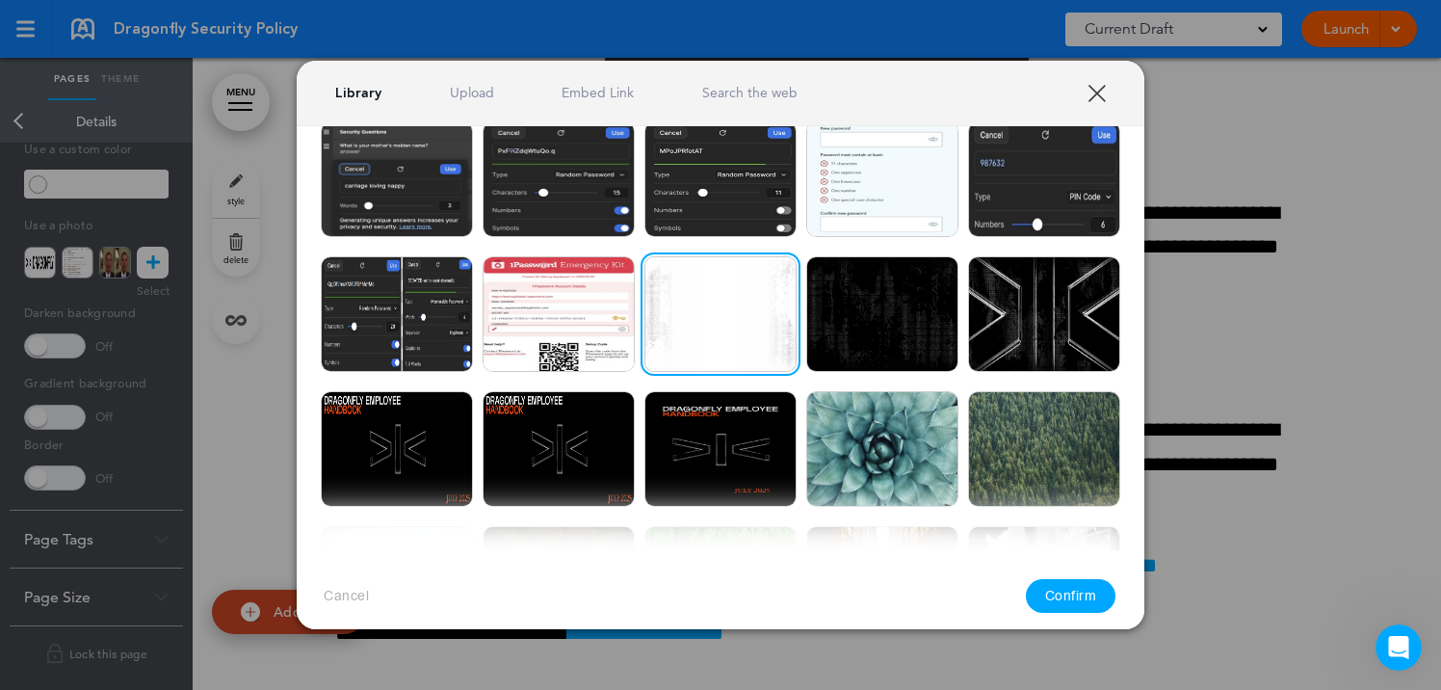
click at [1090, 601] on button "Confirm" at bounding box center [1071, 596] width 91 height 34
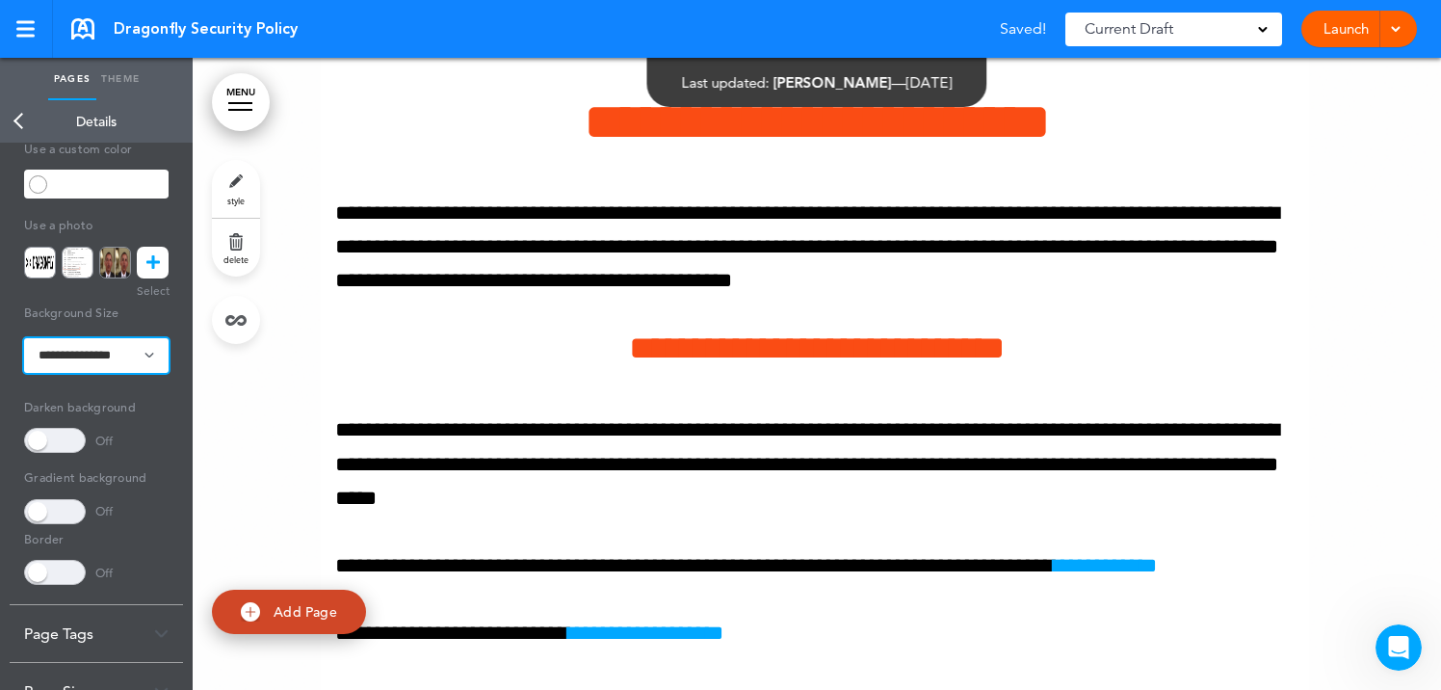
click at [91, 355] on select "**********" at bounding box center [96, 355] width 144 height 35
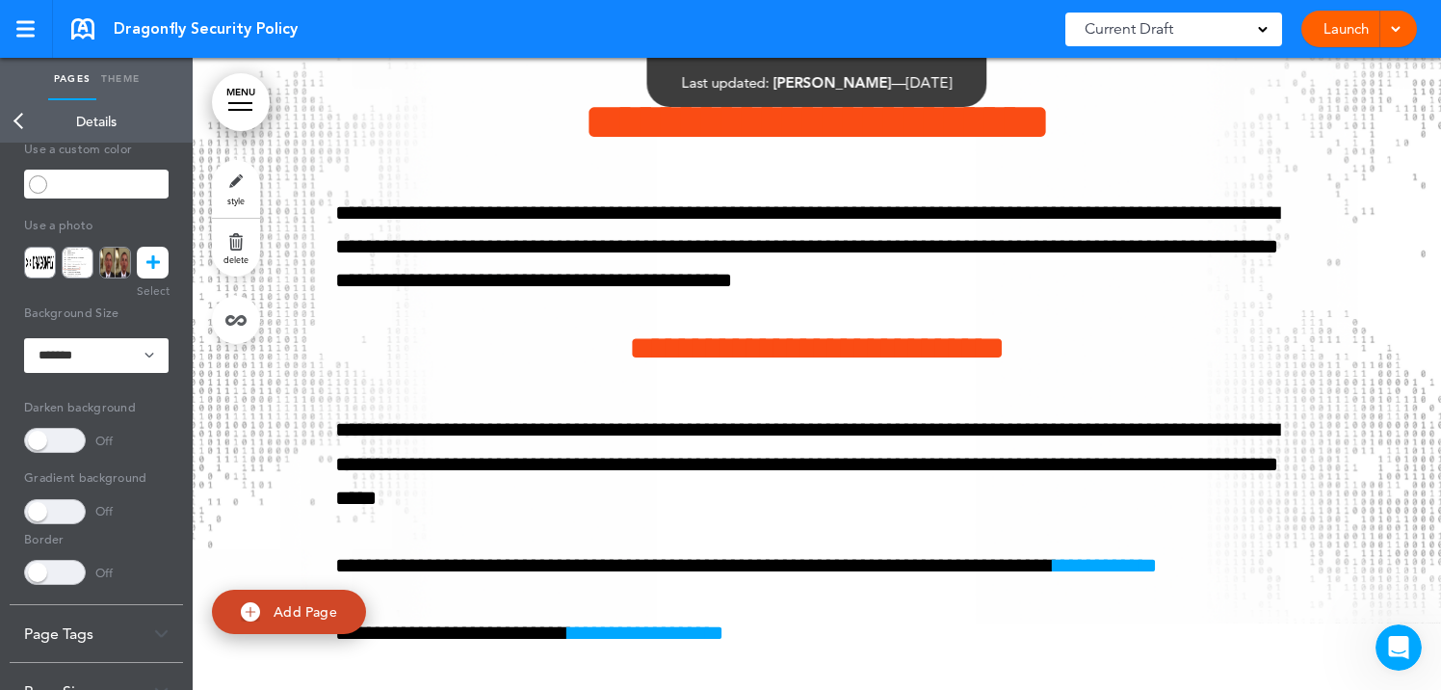
click at [13, 114] on link "Back" at bounding box center [19, 121] width 39 height 42
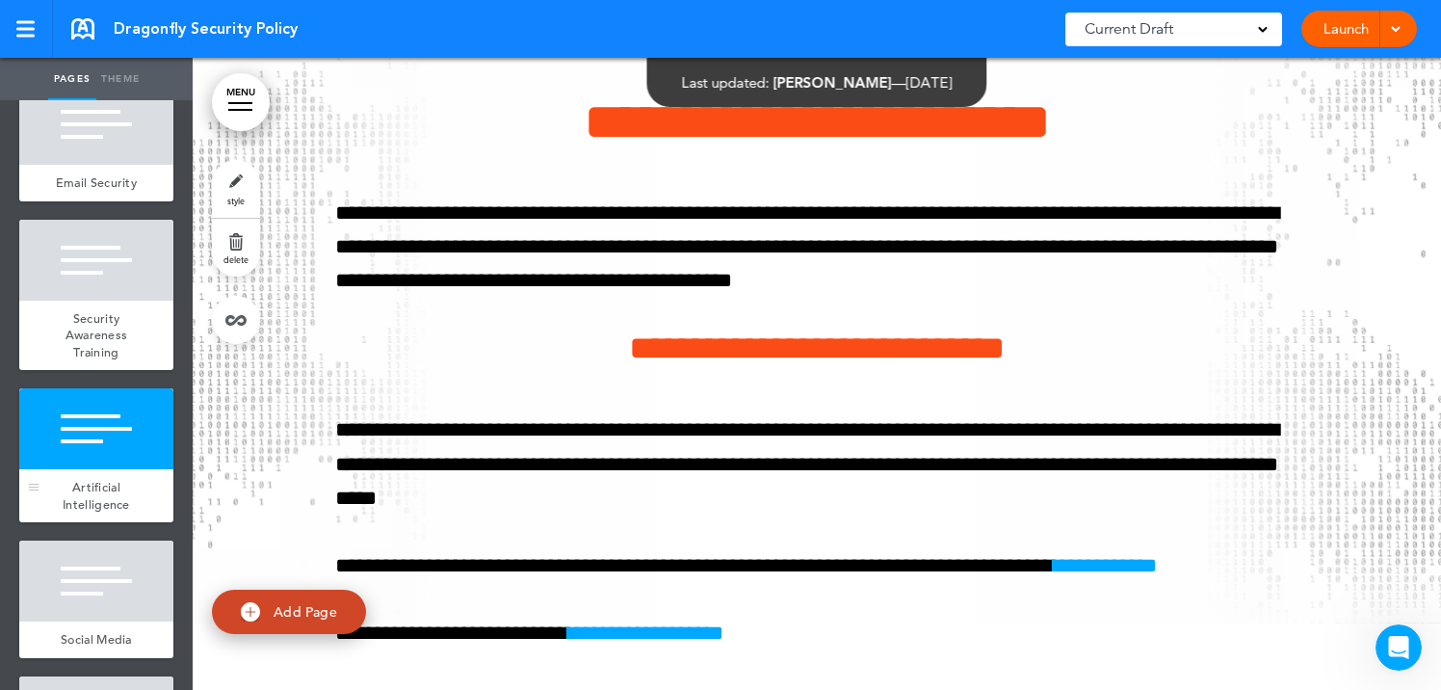
scroll to position [2052, 0]
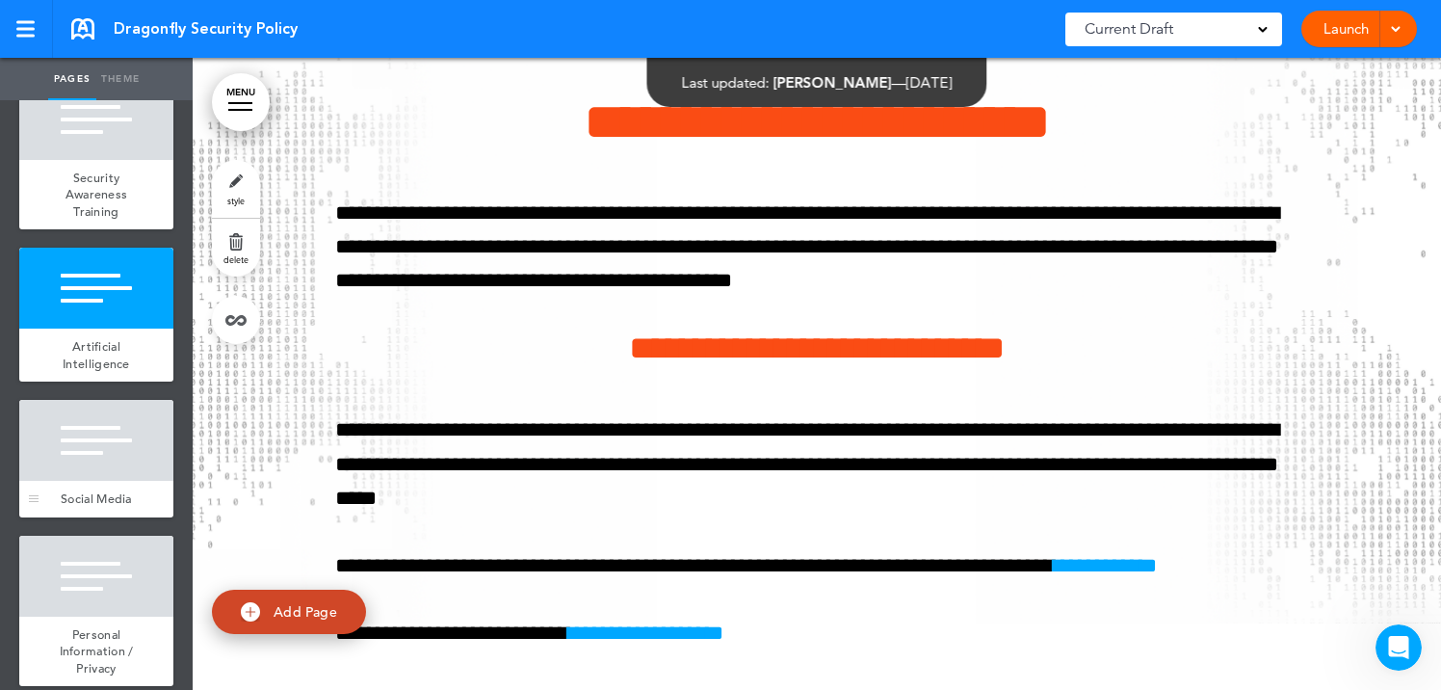
click at [124, 421] on div at bounding box center [96, 440] width 154 height 81
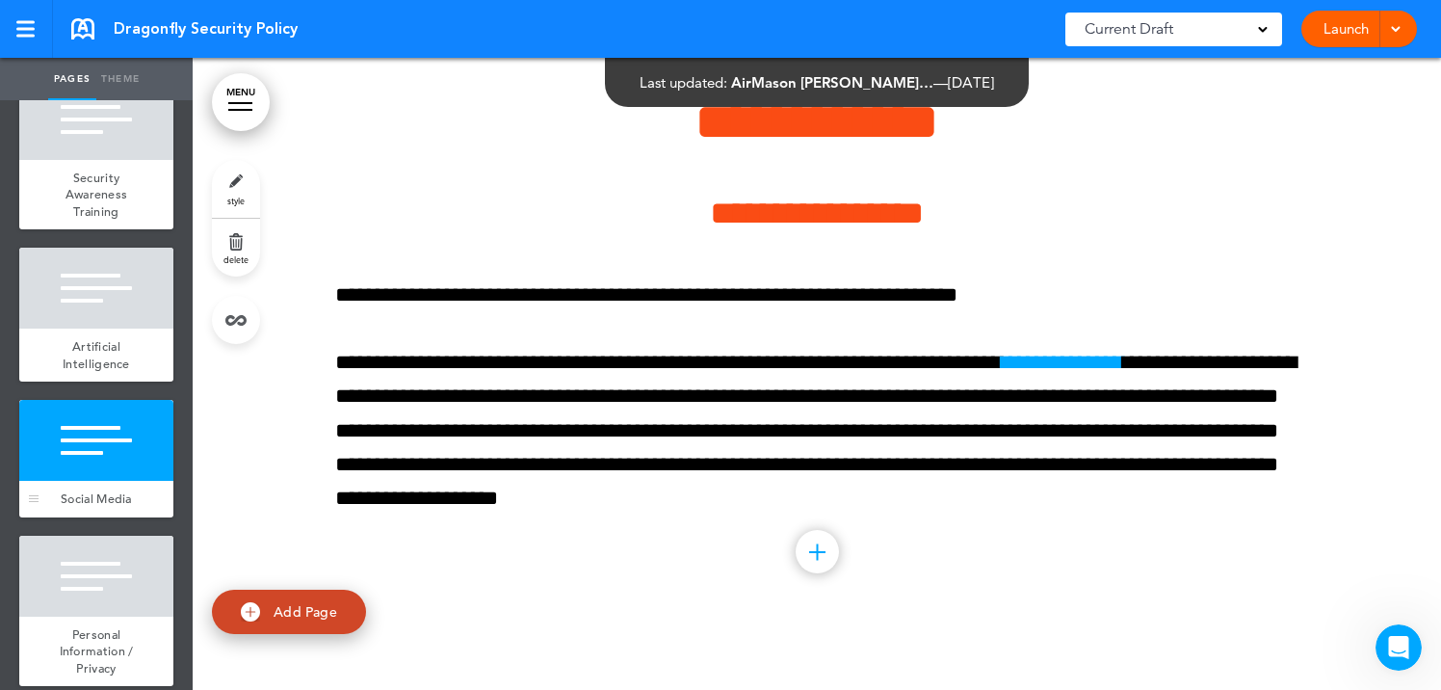
scroll to position [517, 0]
click at [235, 185] on link "style" at bounding box center [236, 189] width 48 height 58
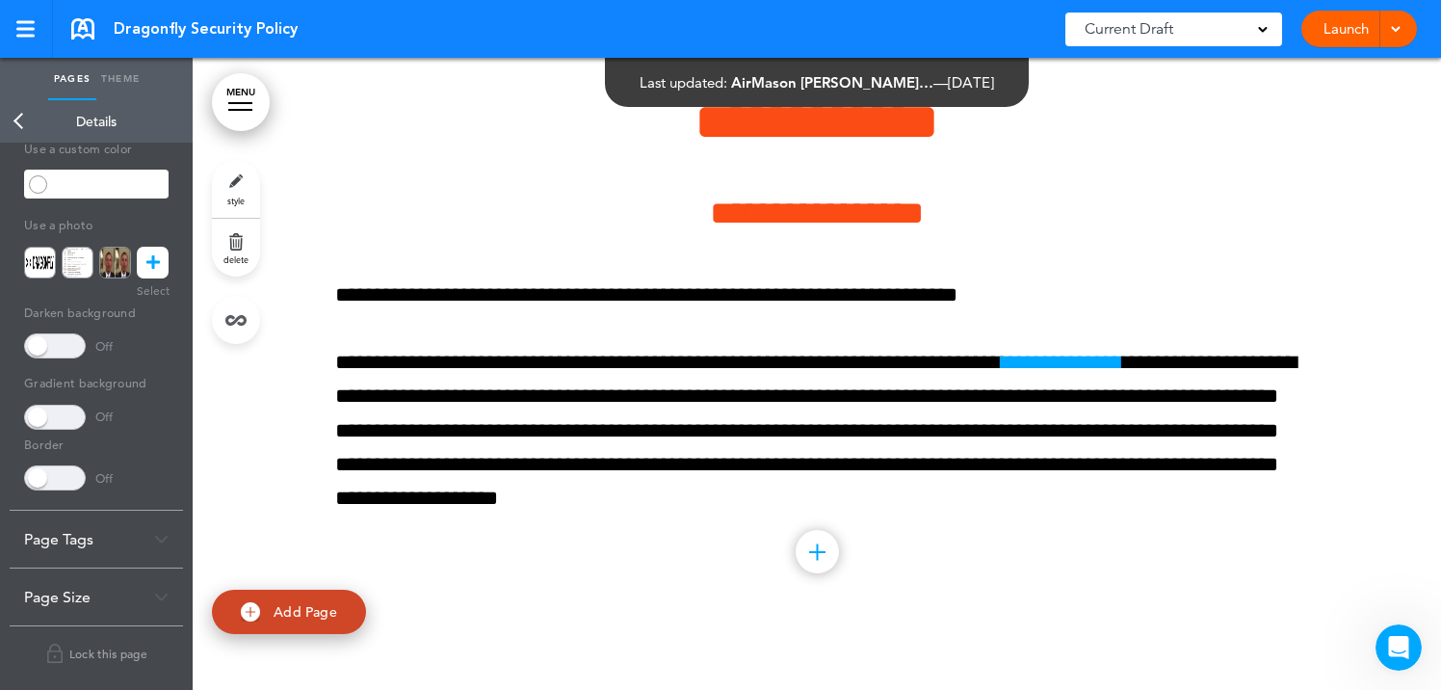
click at [161, 259] on link at bounding box center [153, 263] width 32 height 32
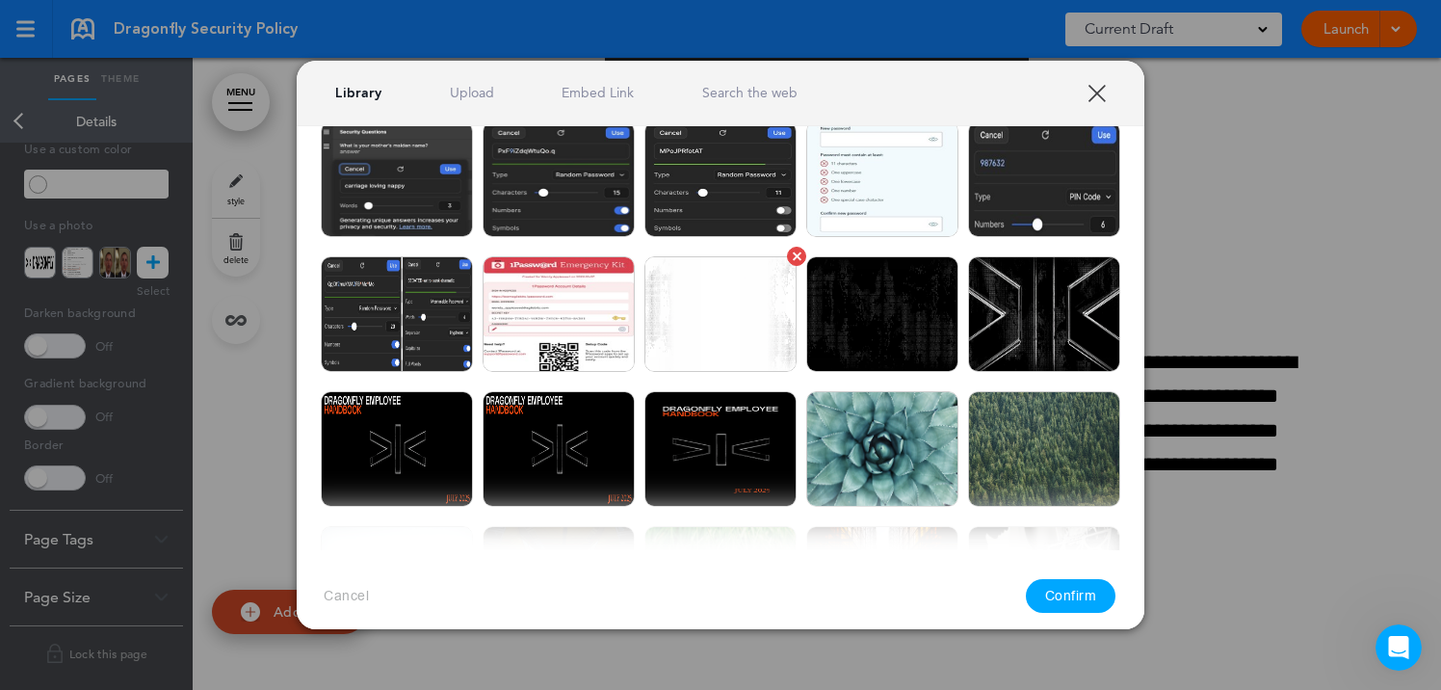
click at [766, 323] on img at bounding box center [720, 314] width 152 height 116
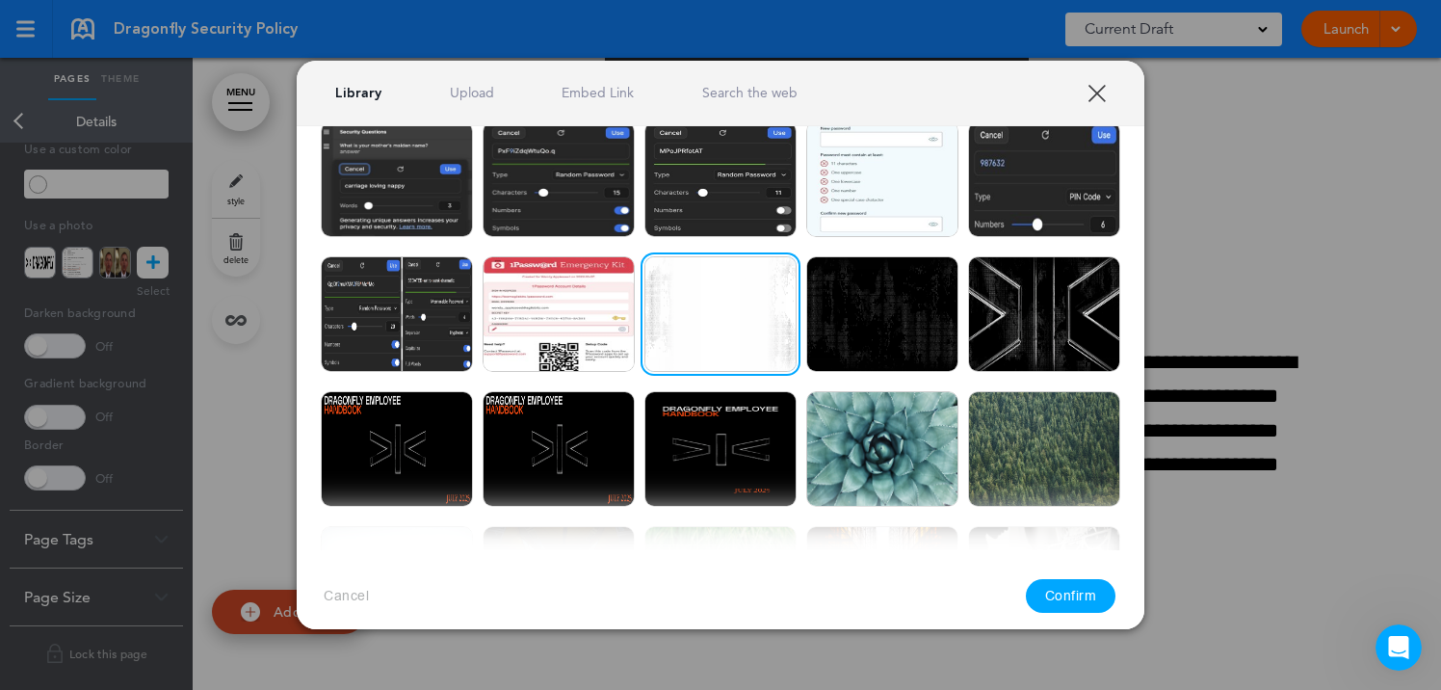
click at [1096, 585] on button "Confirm" at bounding box center [1071, 596] width 91 height 34
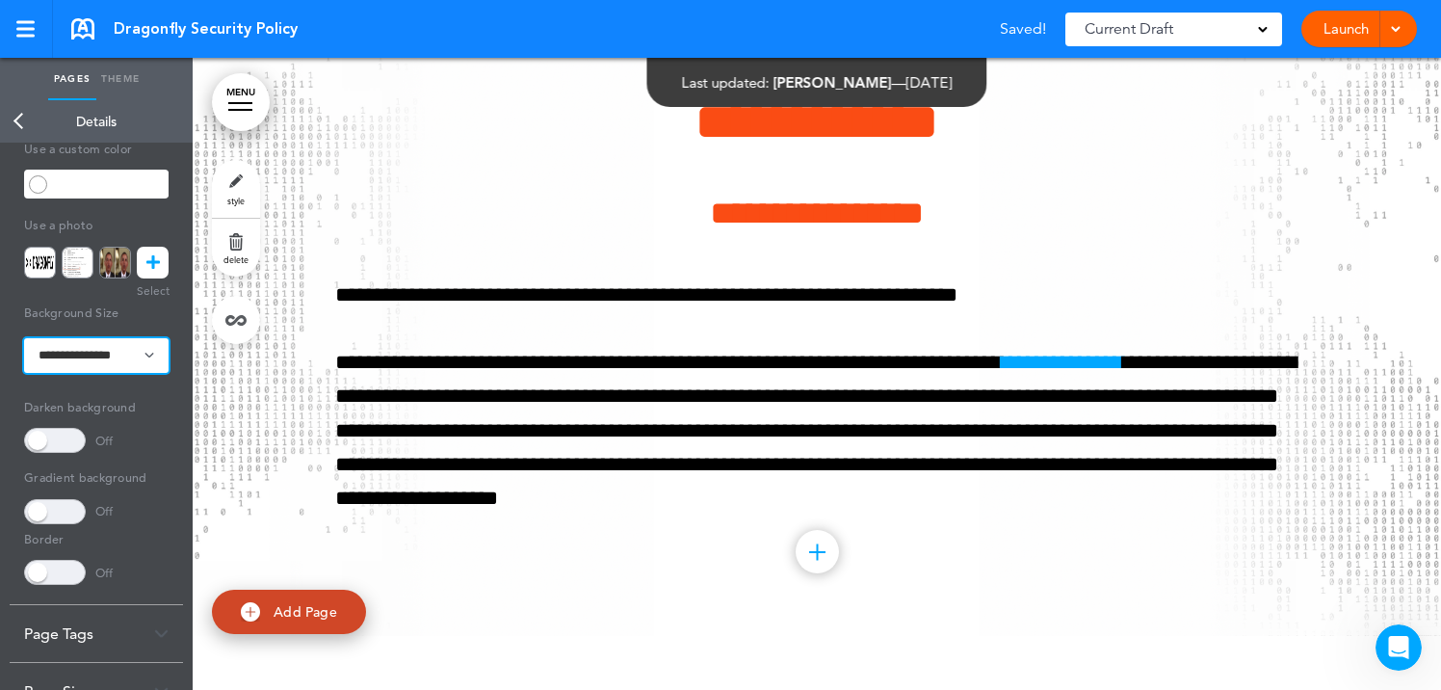
click at [78, 343] on select "**********" at bounding box center [96, 355] width 144 height 35
click at [19, 114] on link "Back" at bounding box center [19, 121] width 39 height 42
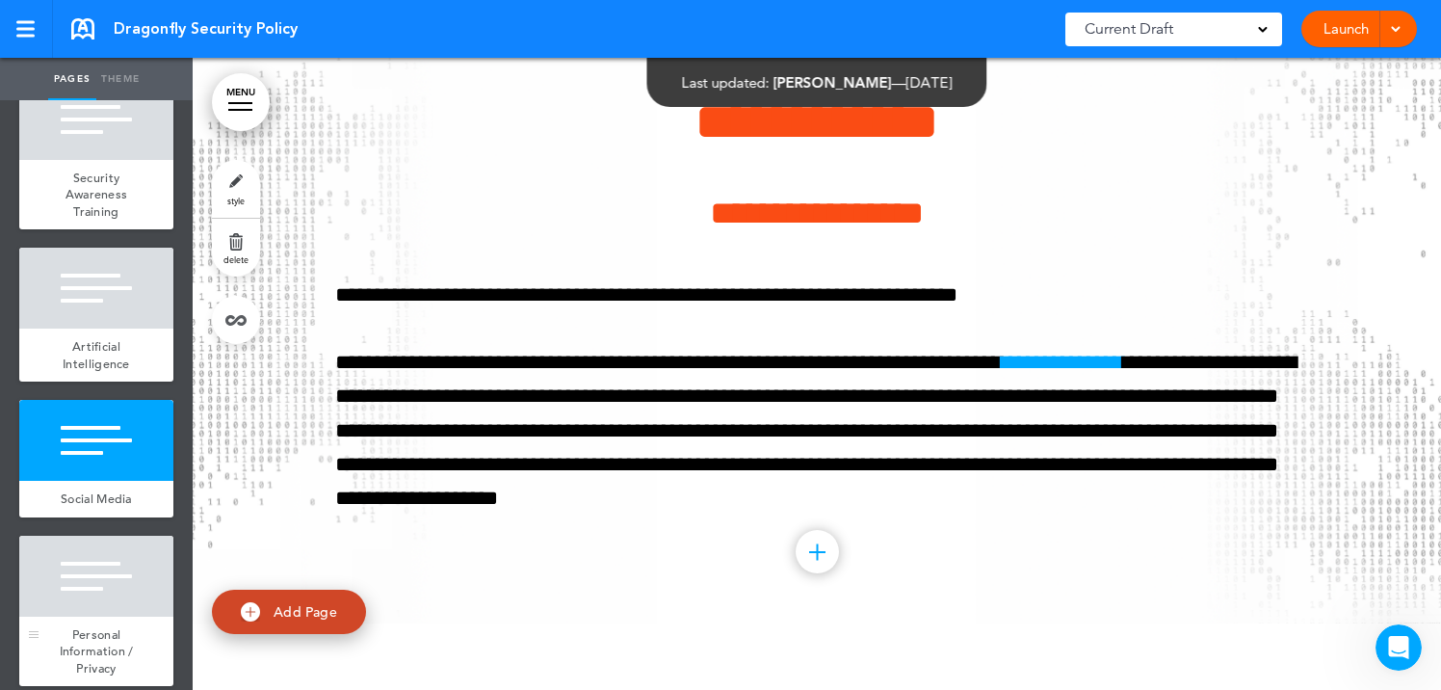
click at [111, 545] on div at bounding box center [96, 575] width 154 height 81
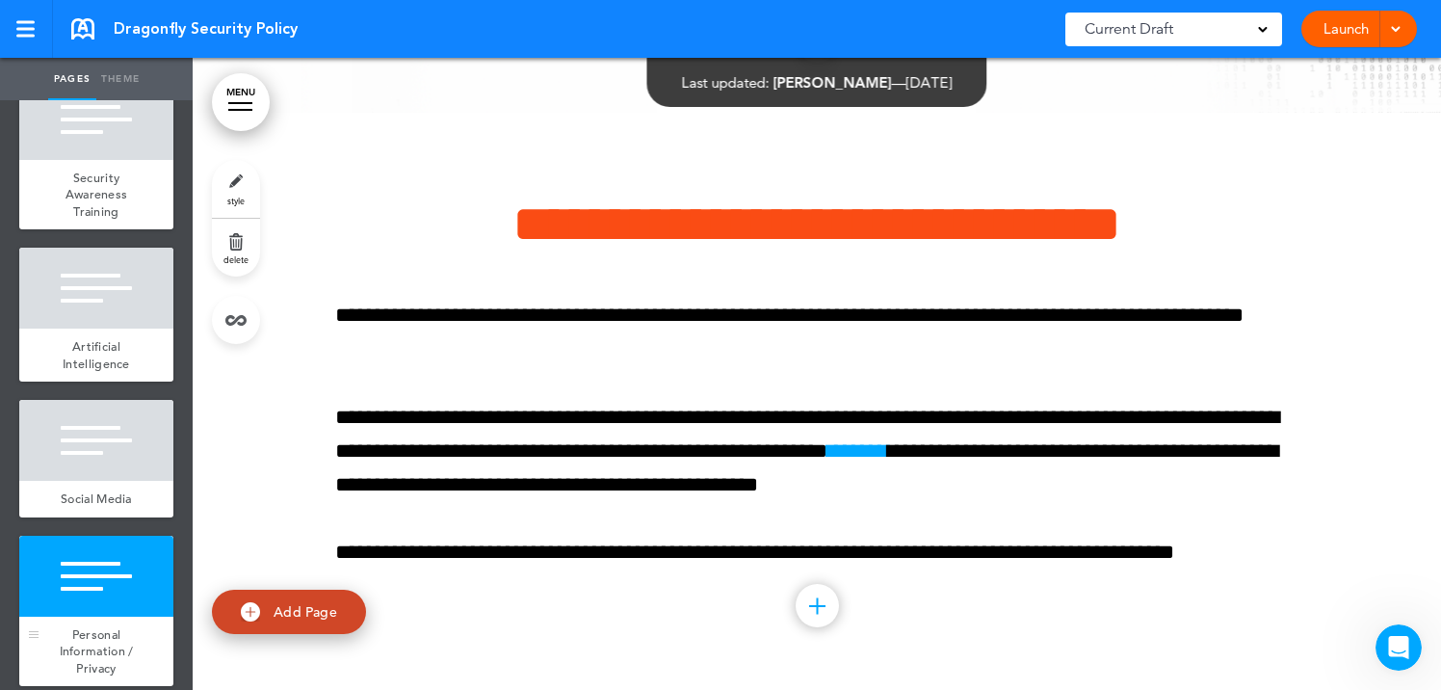
scroll to position [37459, 0]
click at [234, 183] on link "style" at bounding box center [236, 189] width 48 height 58
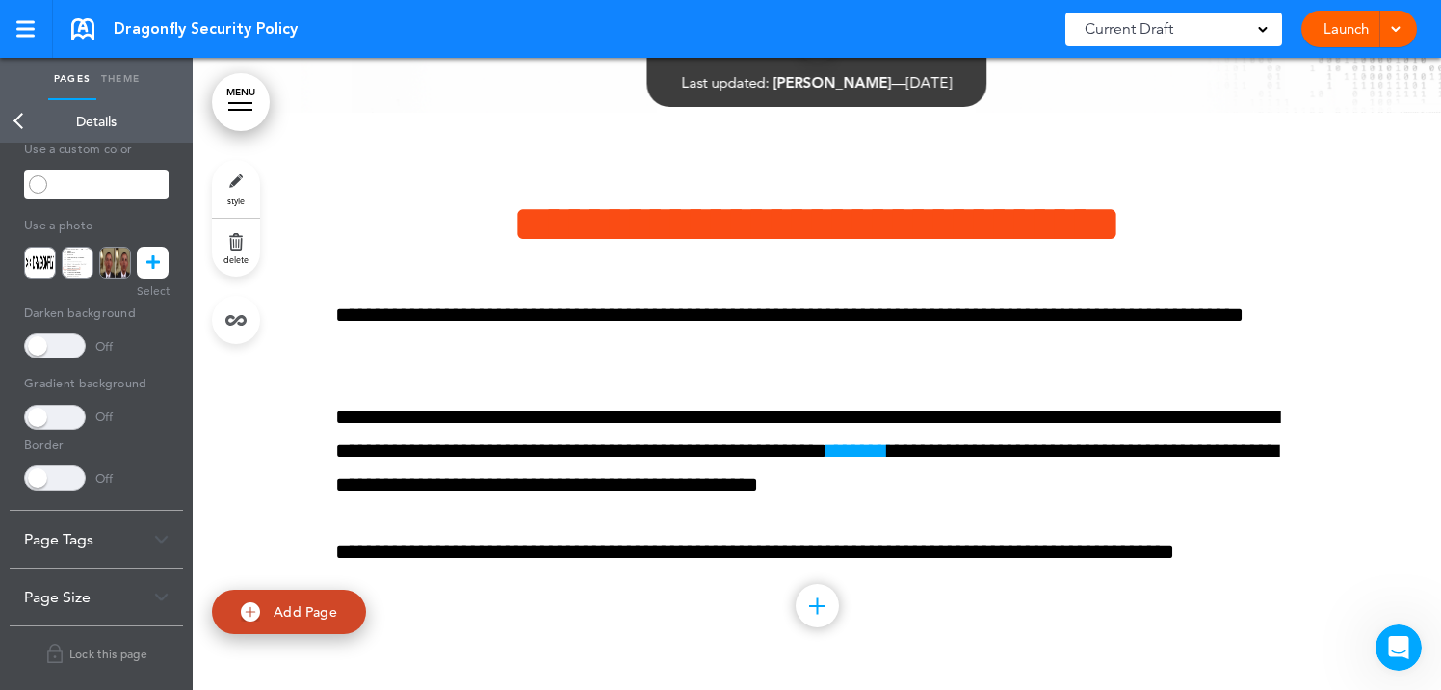
click at [163, 256] on link at bounding box center [153, 263] width 32 height 32
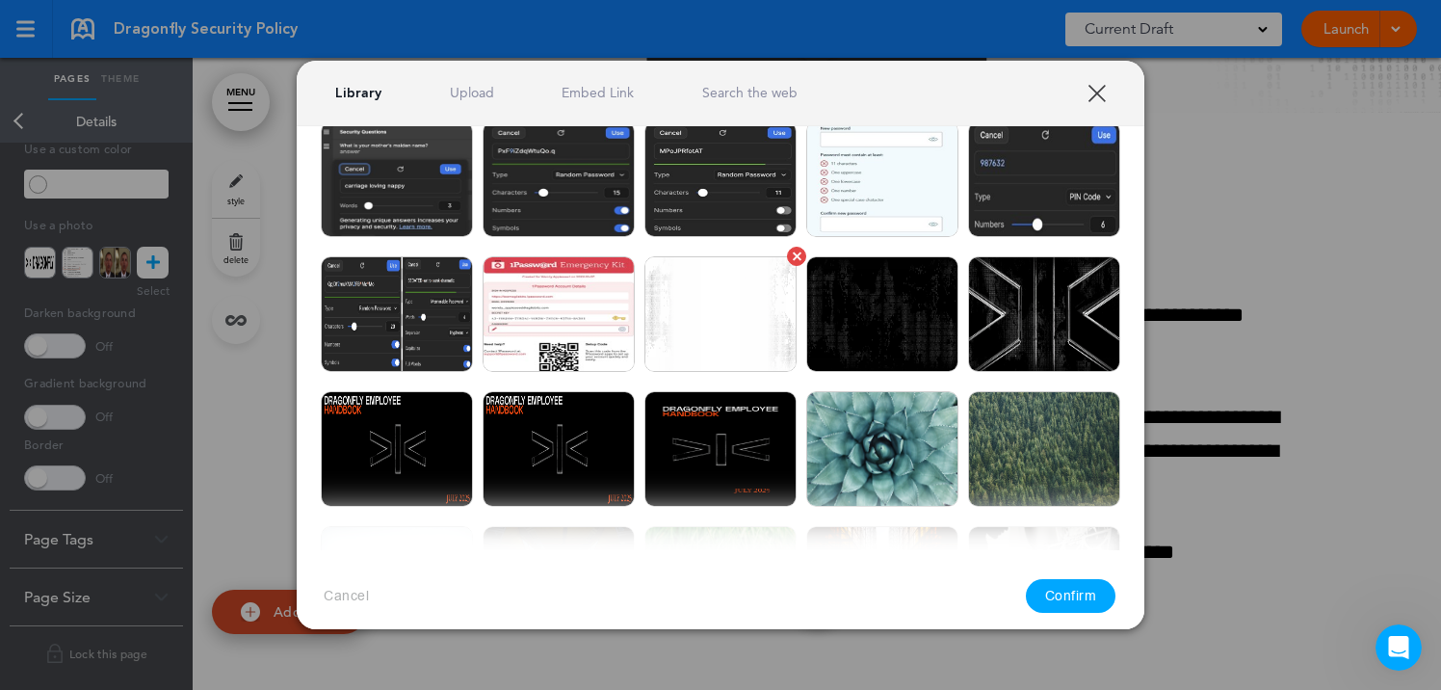
click at [743, 304] on img at bounding box center [720, 314] width 152 height 116
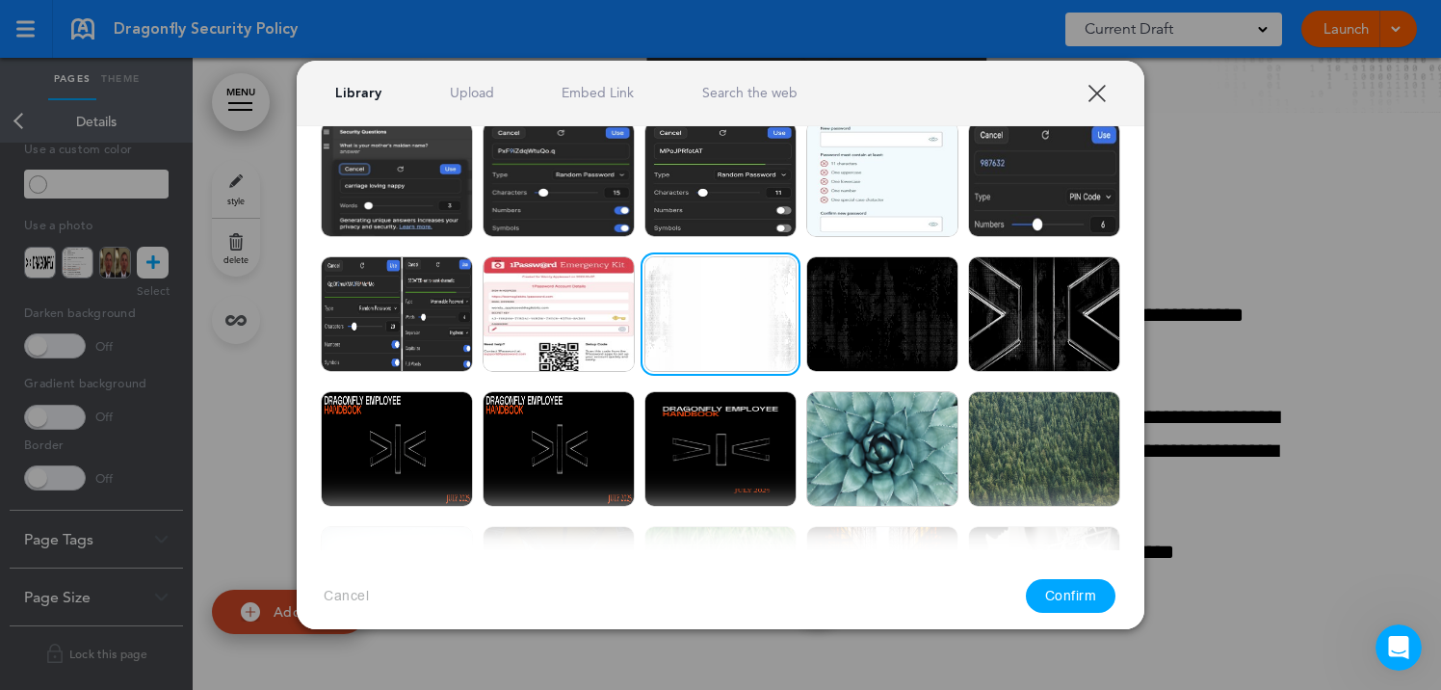
click at [1093, 585] on button "Confirm" at bounding box center [1071, 596] width 91 height 34
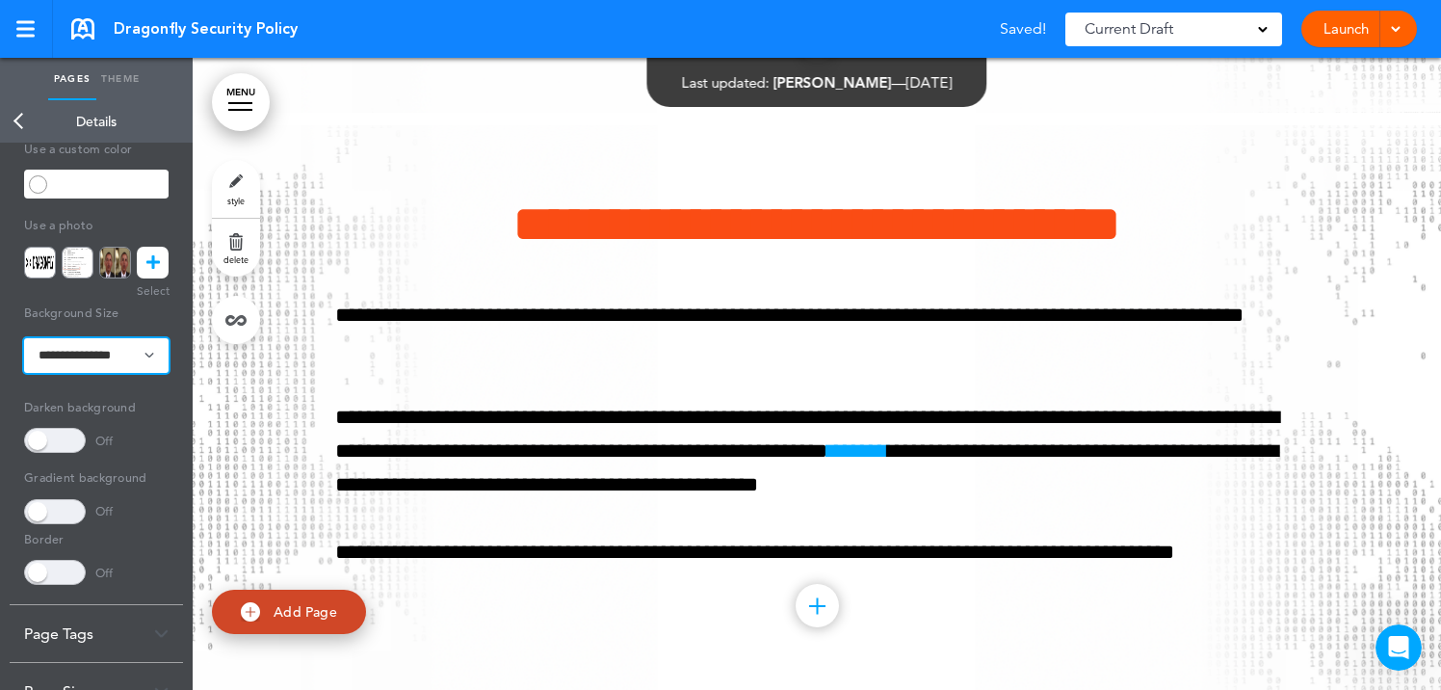
click at [104, 351] on select "**********" at bounding box center [96, 355] width 144 height 35
select select "*******"
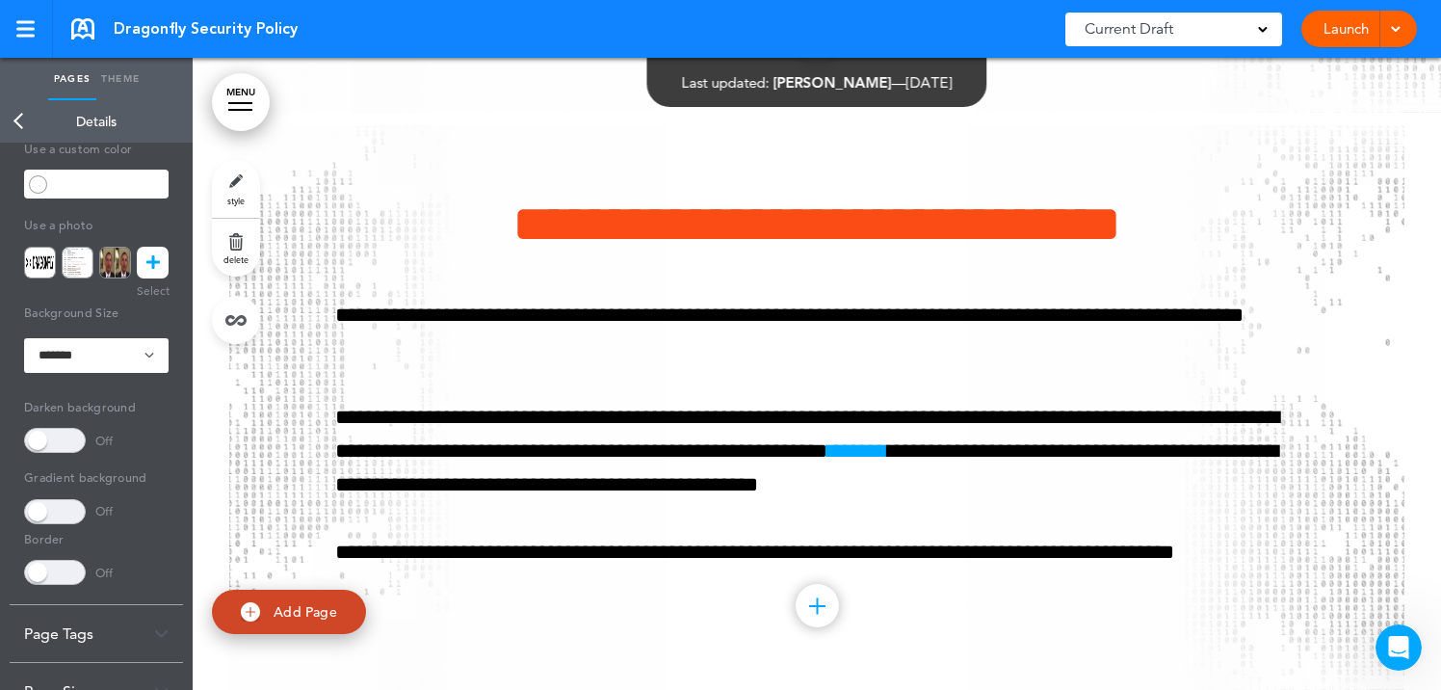
click at [641, 644] on div "**********" at bounding box center [816, 407] width 963 height 564
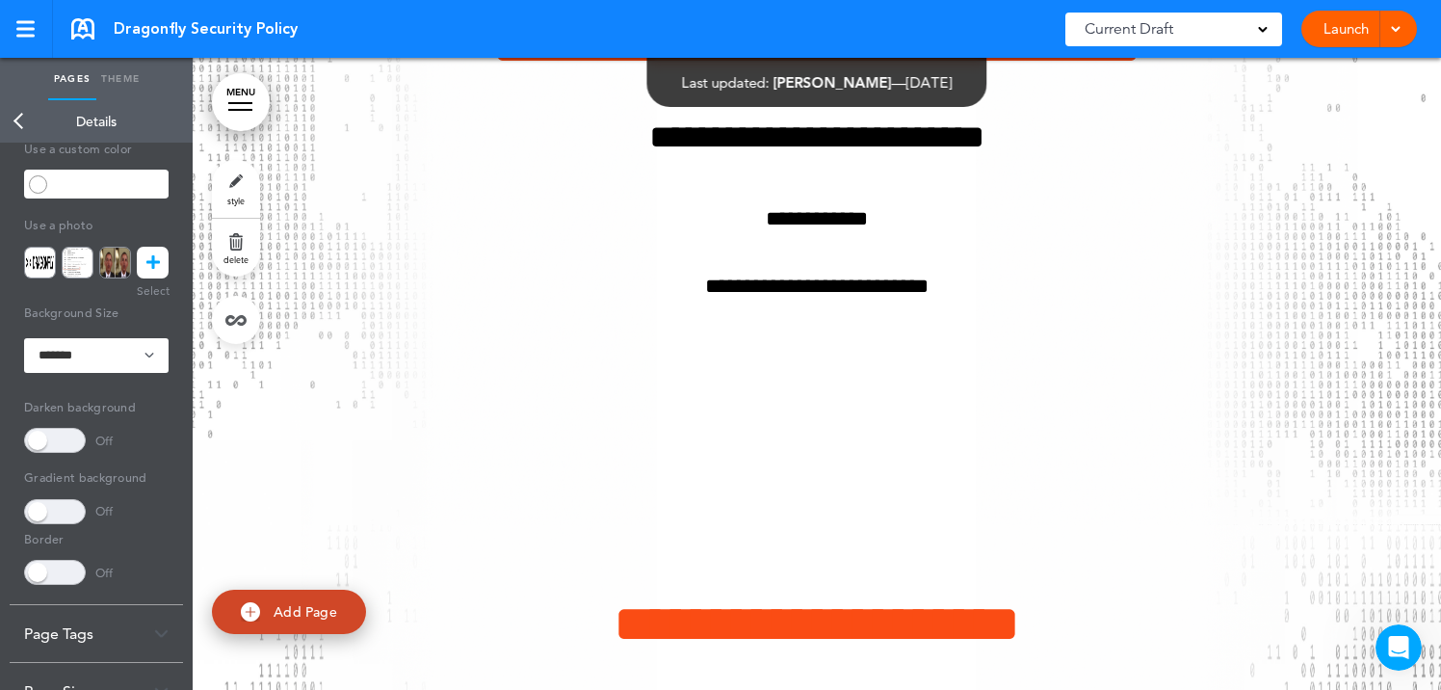
scroll to position [0, 0]
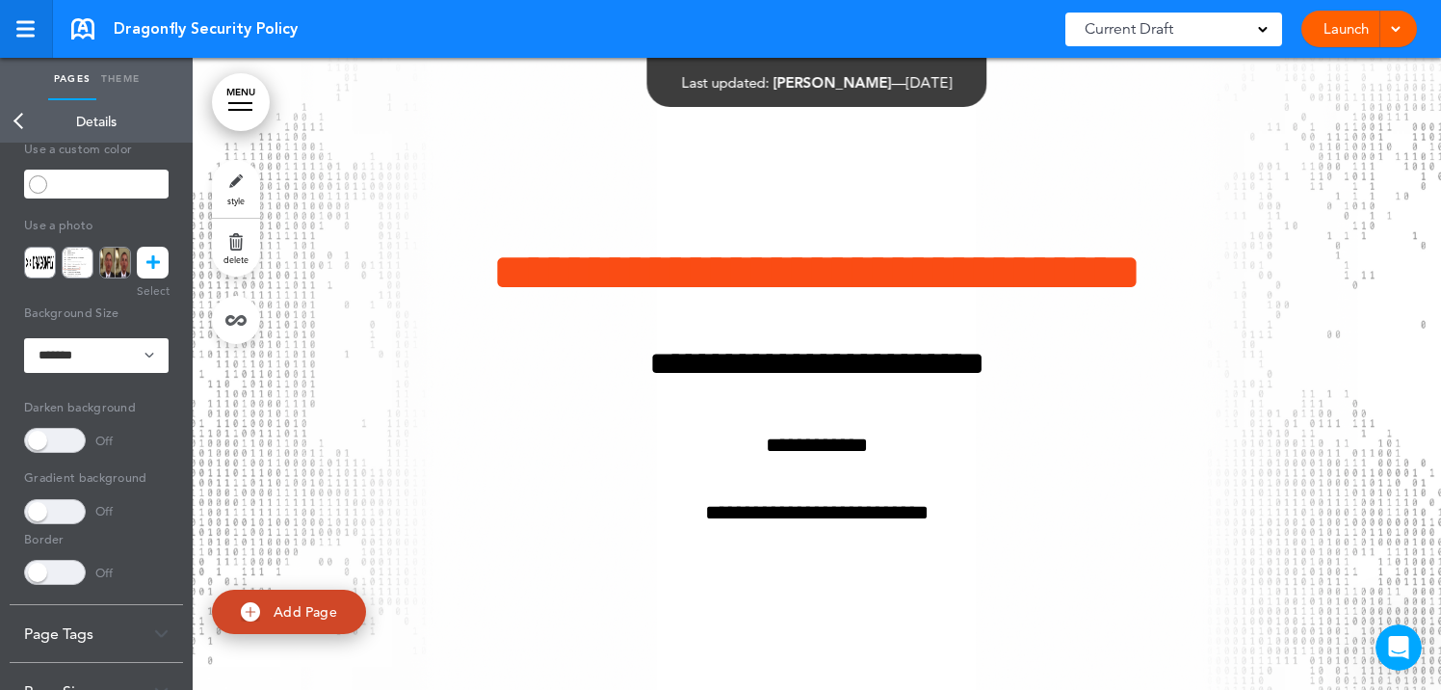
click at [14, 15] on link at bounding box center [26, 29] width 53 height 58
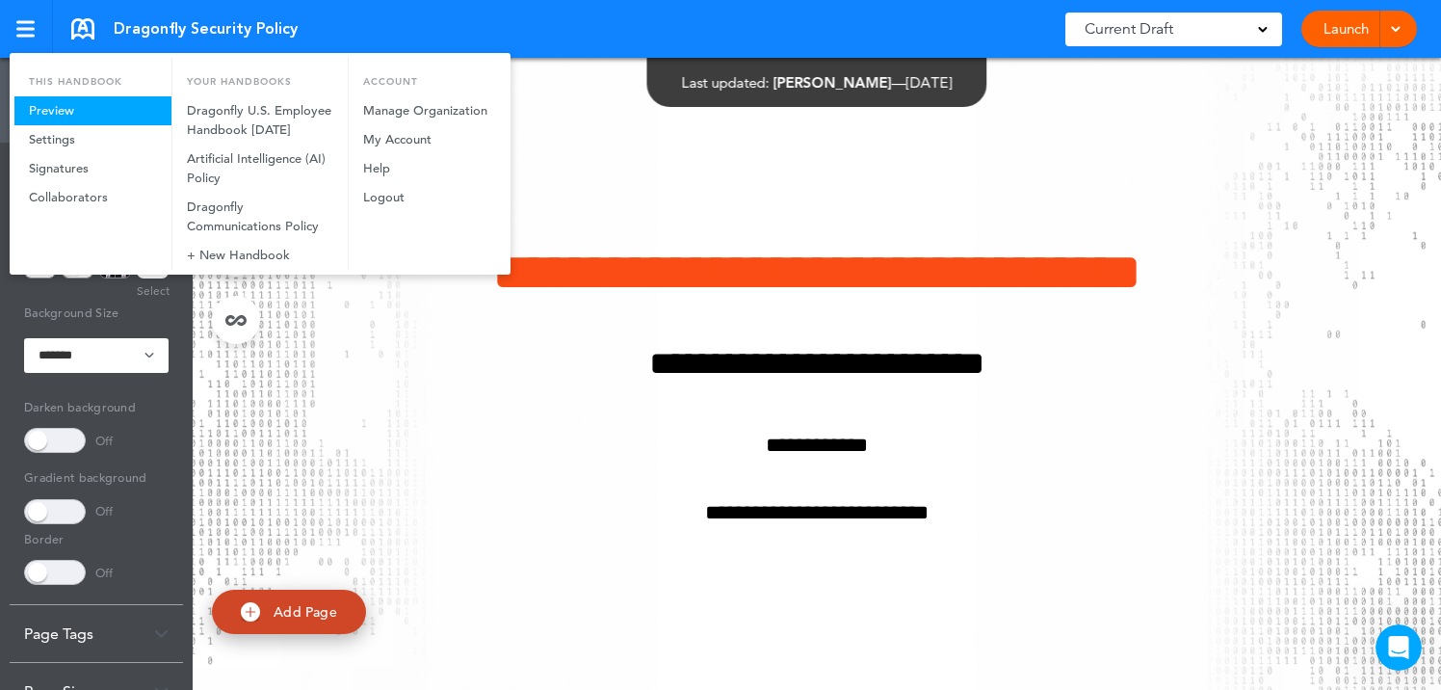
click at [52, 106] on link "Preview" at bounding box center [92, 110] width 157 height 29
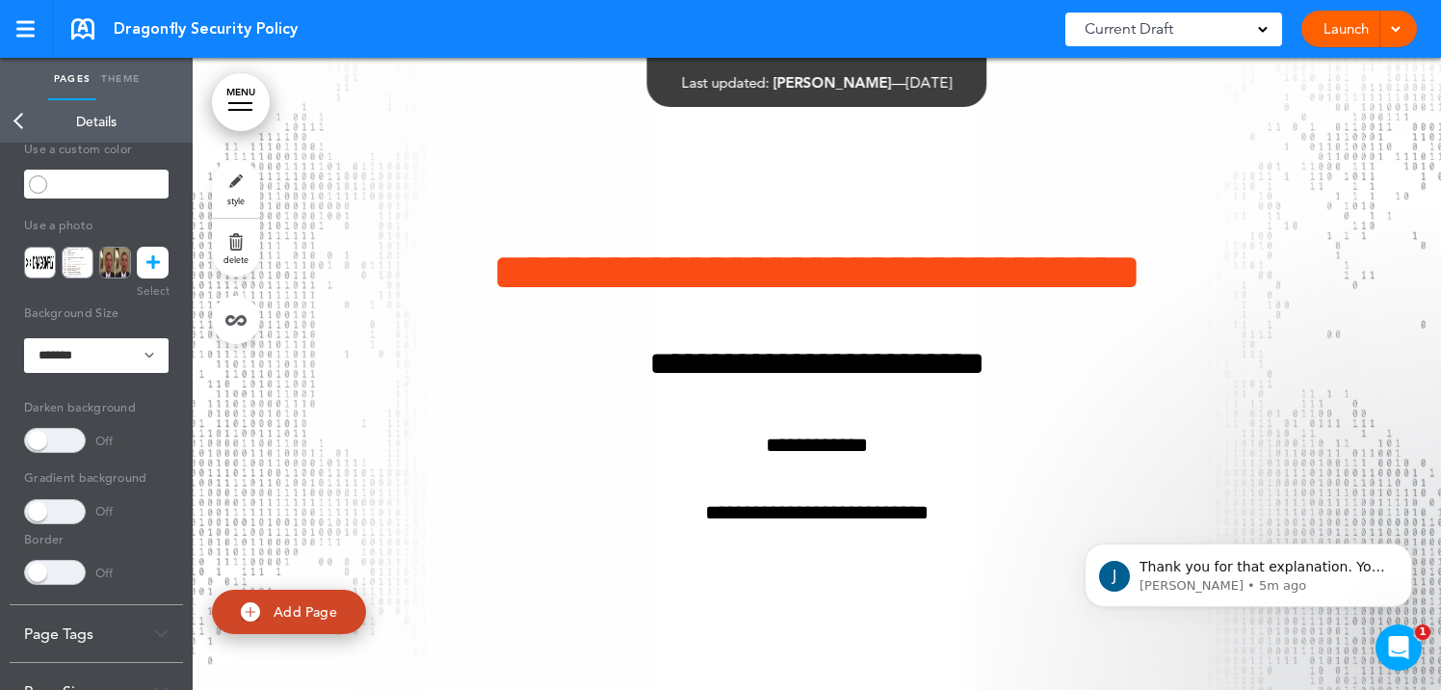
scroll to position [1293, 0]
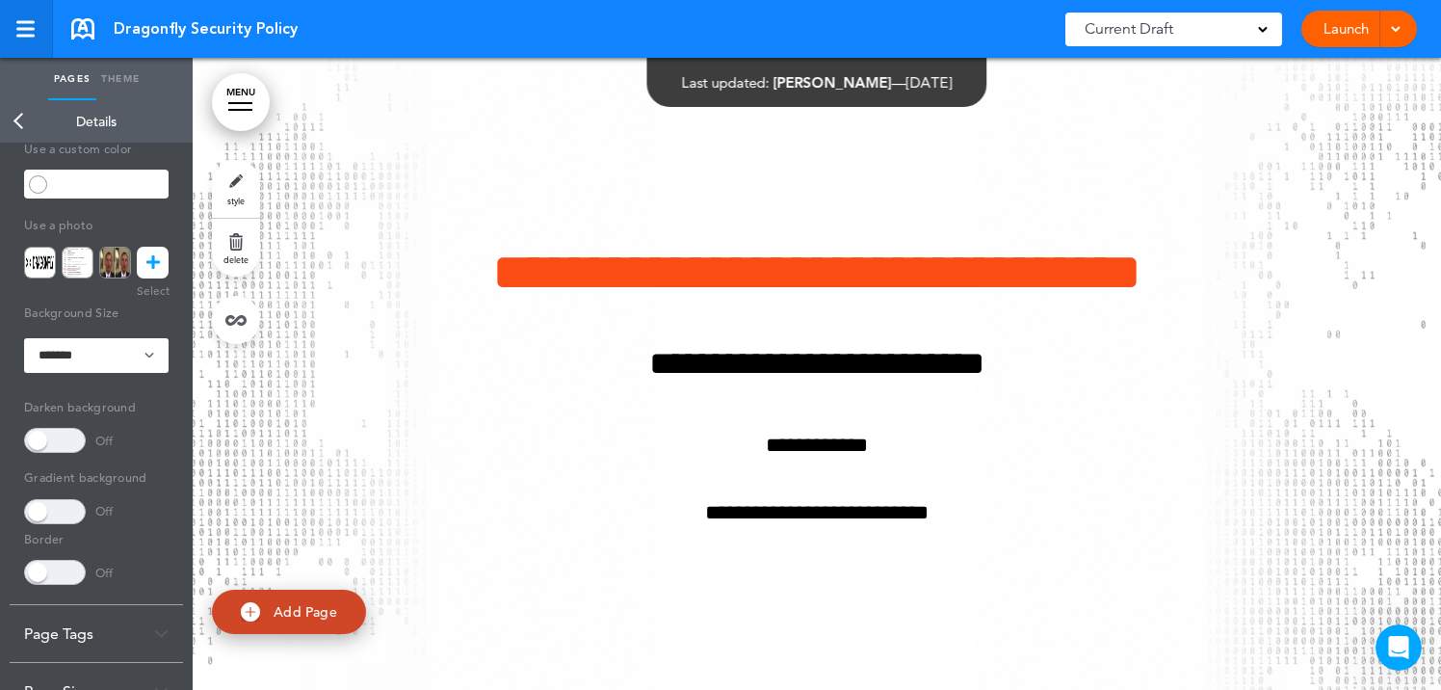
click at [29, 19] on link at bounding box center [26, 29] width 53 height 58
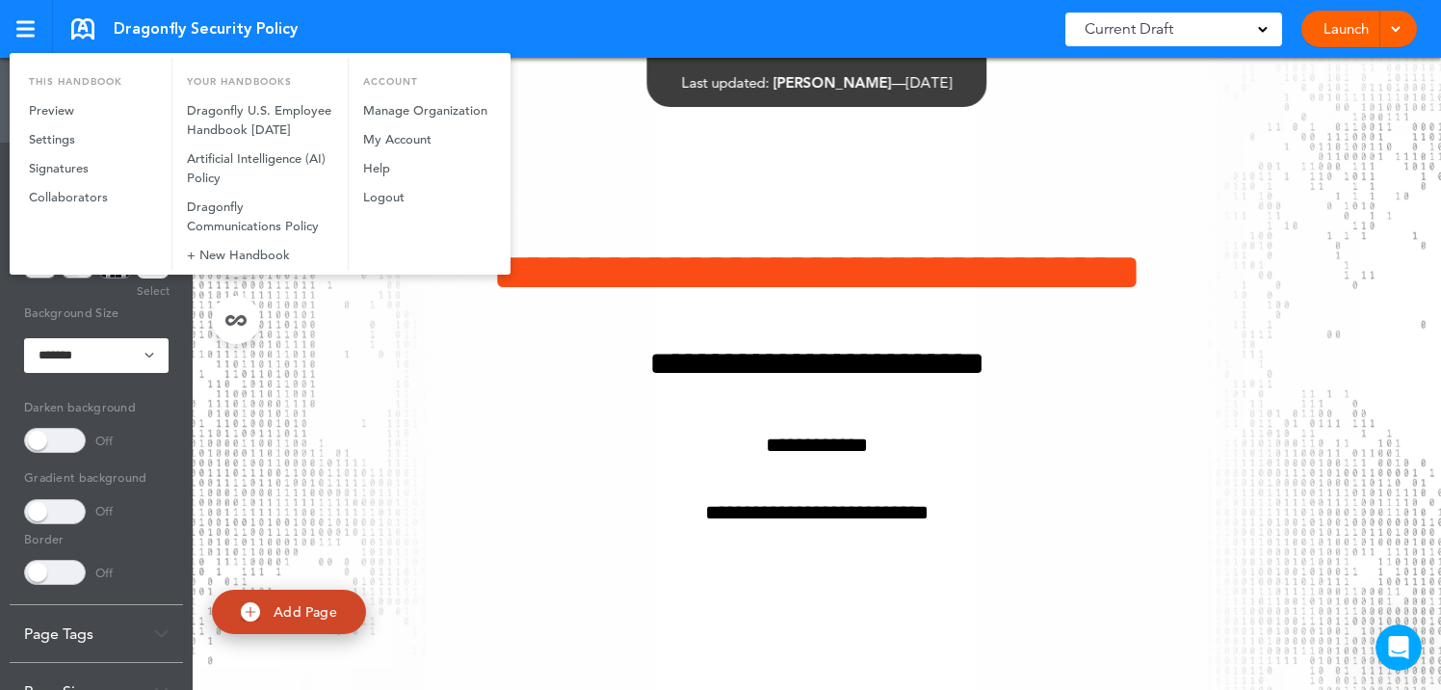
click at [440, 478] on div at bounding box center [720, 345] width 1441 height 690
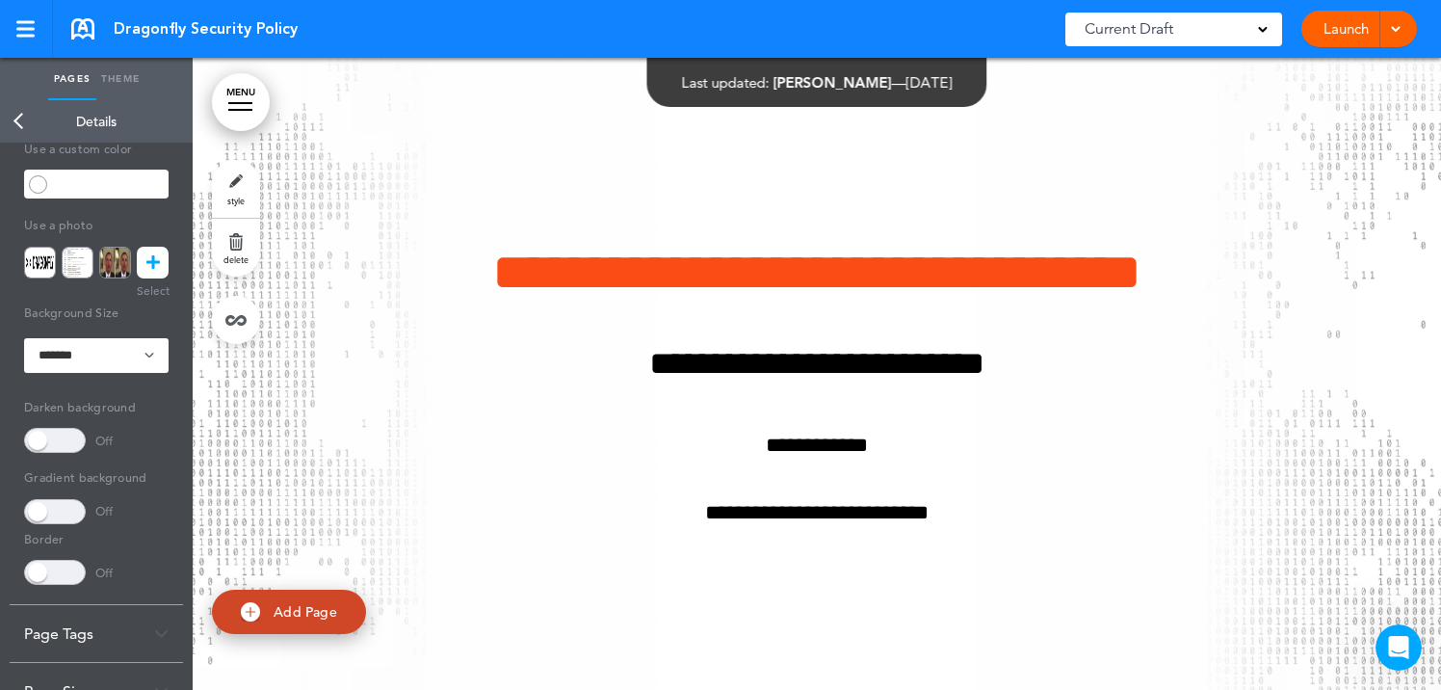
click at [15, 126] on link "Back" at bounding box center [19, 121] width 39 height 42
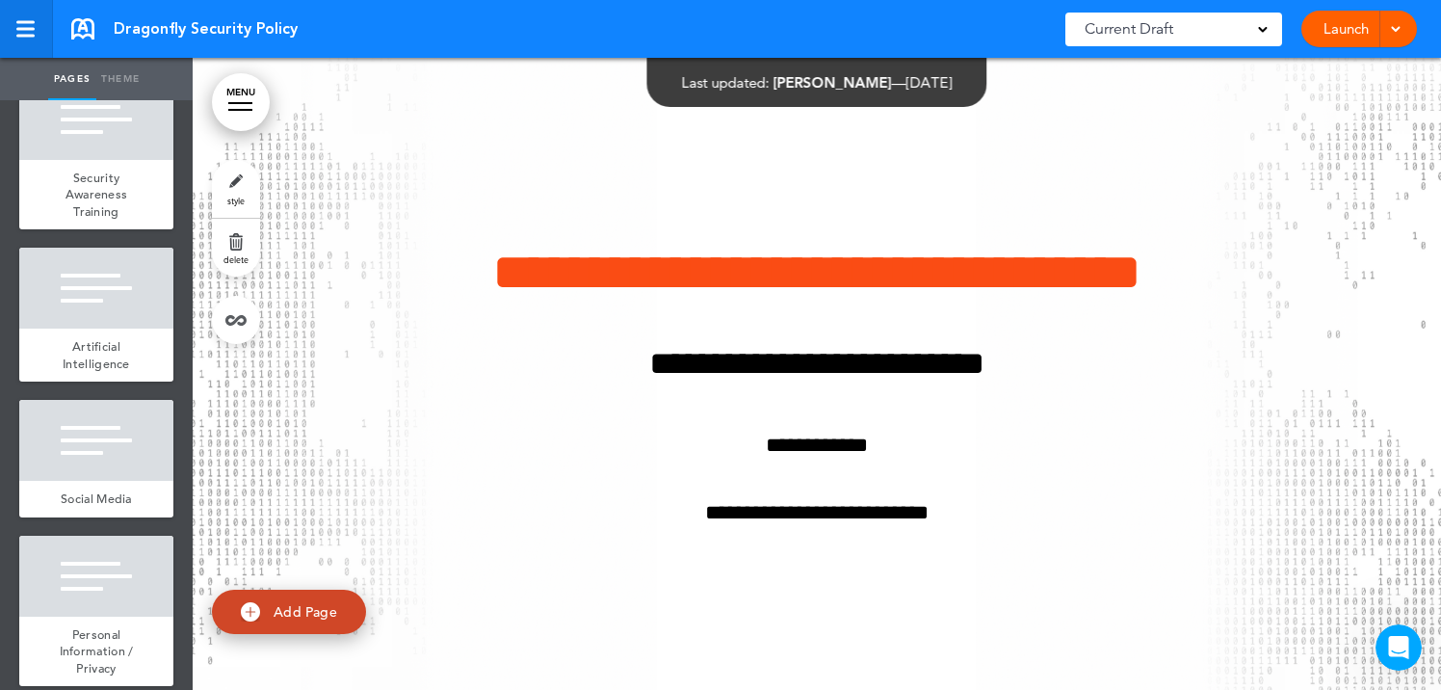
click at [27, 35] on div at bounding box center [25, 36] width 18 height 3
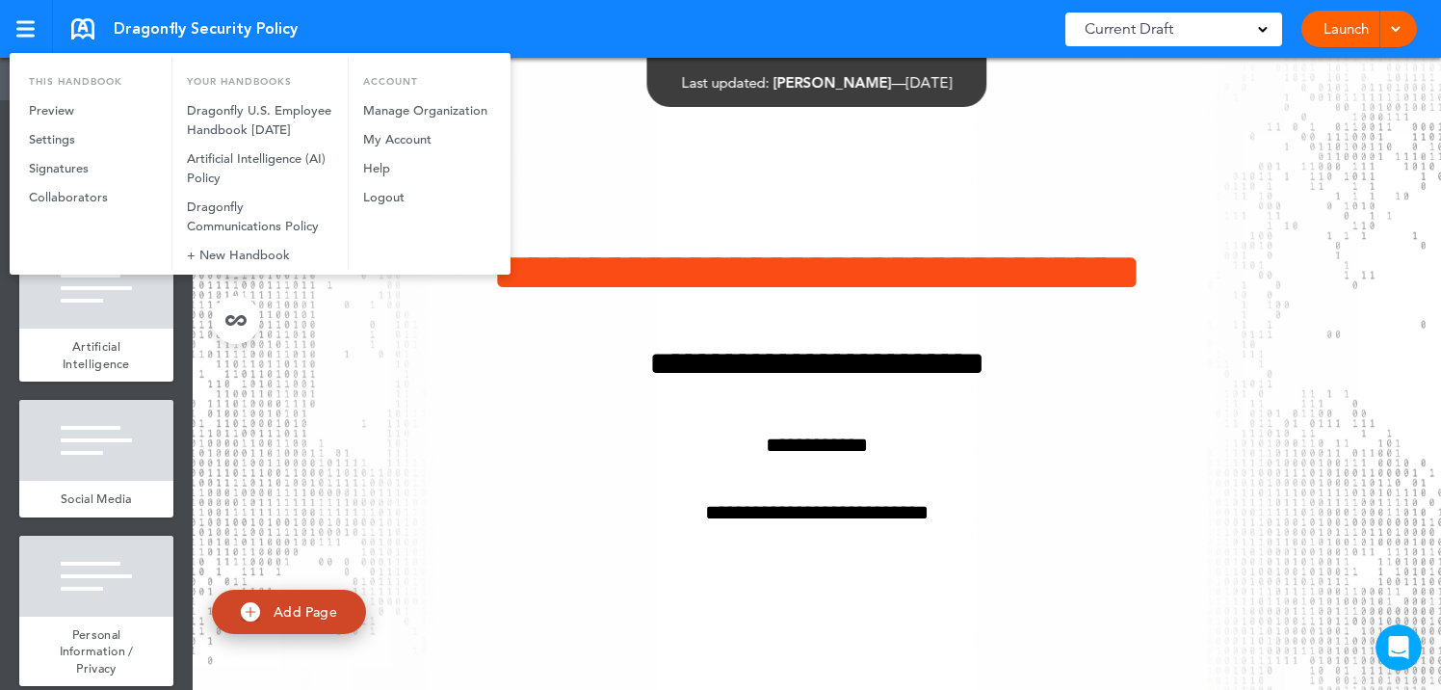
click at [157, 14] on div at bounding box center [720, 345] width 1441 height 690
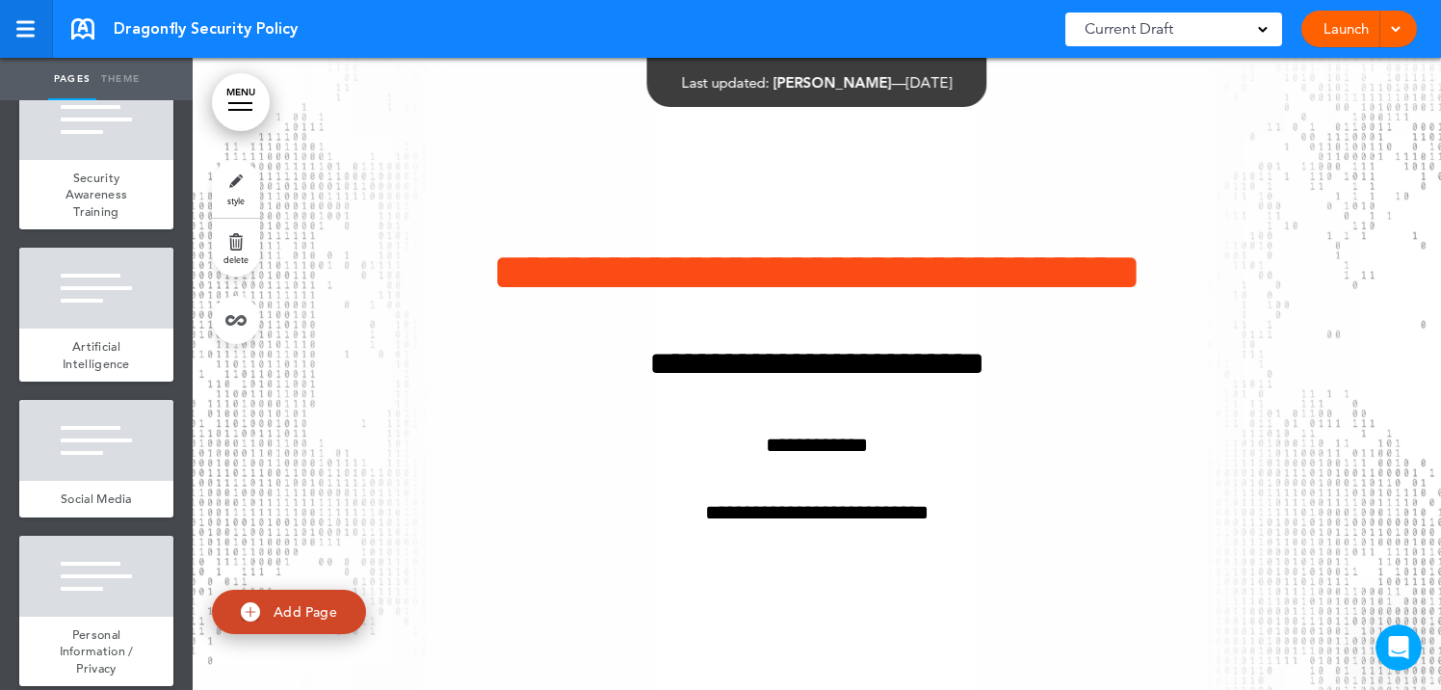
click at [25, 17] on link at bounding box center [26, 29] width 53 height 58
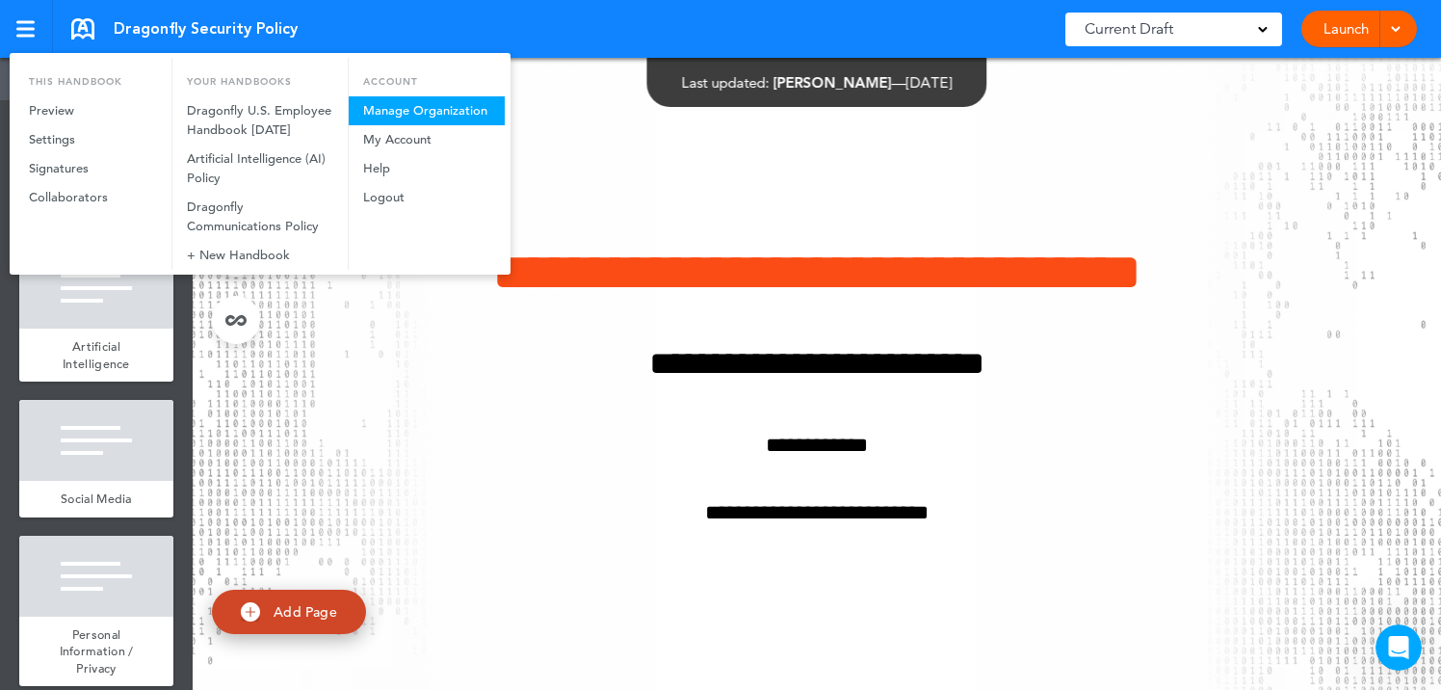
click at [459, 96] on link "Manage Organization" at bounding box center [427, 110] width 156 height 29
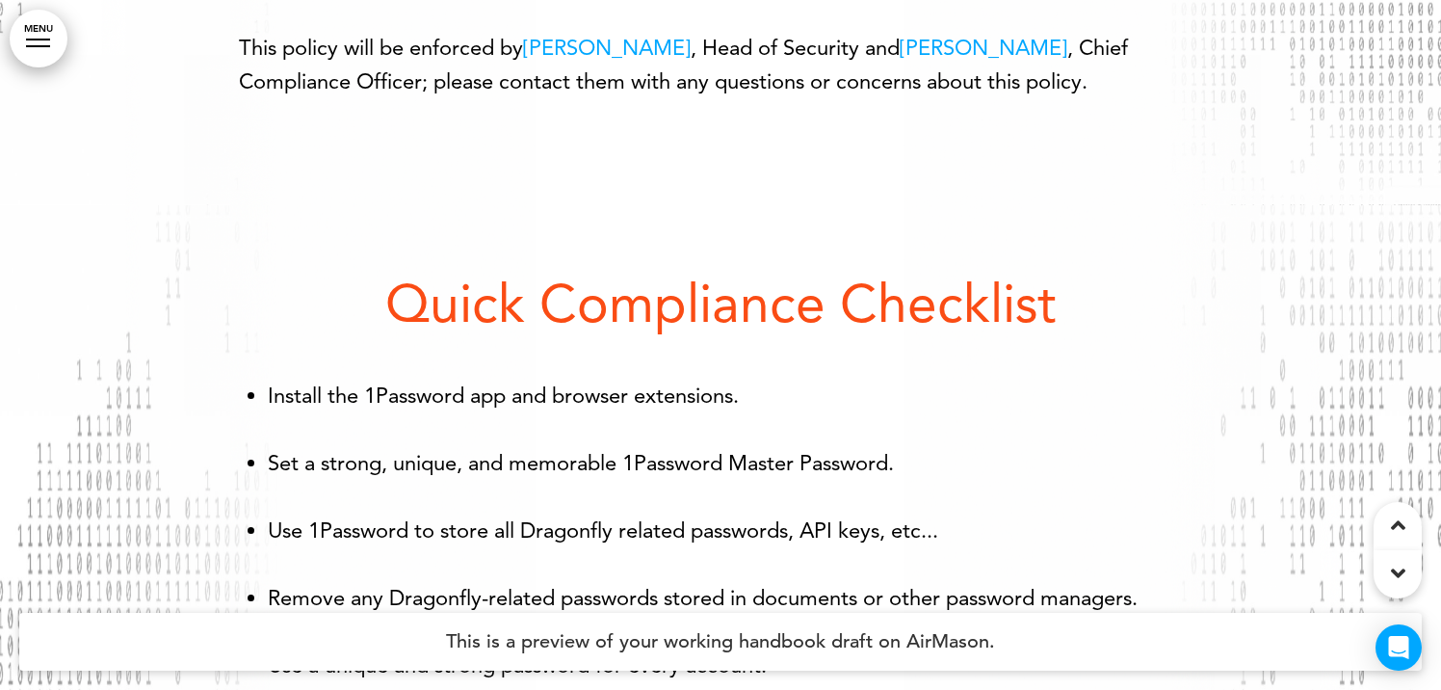
scroll to position [1732, 0]
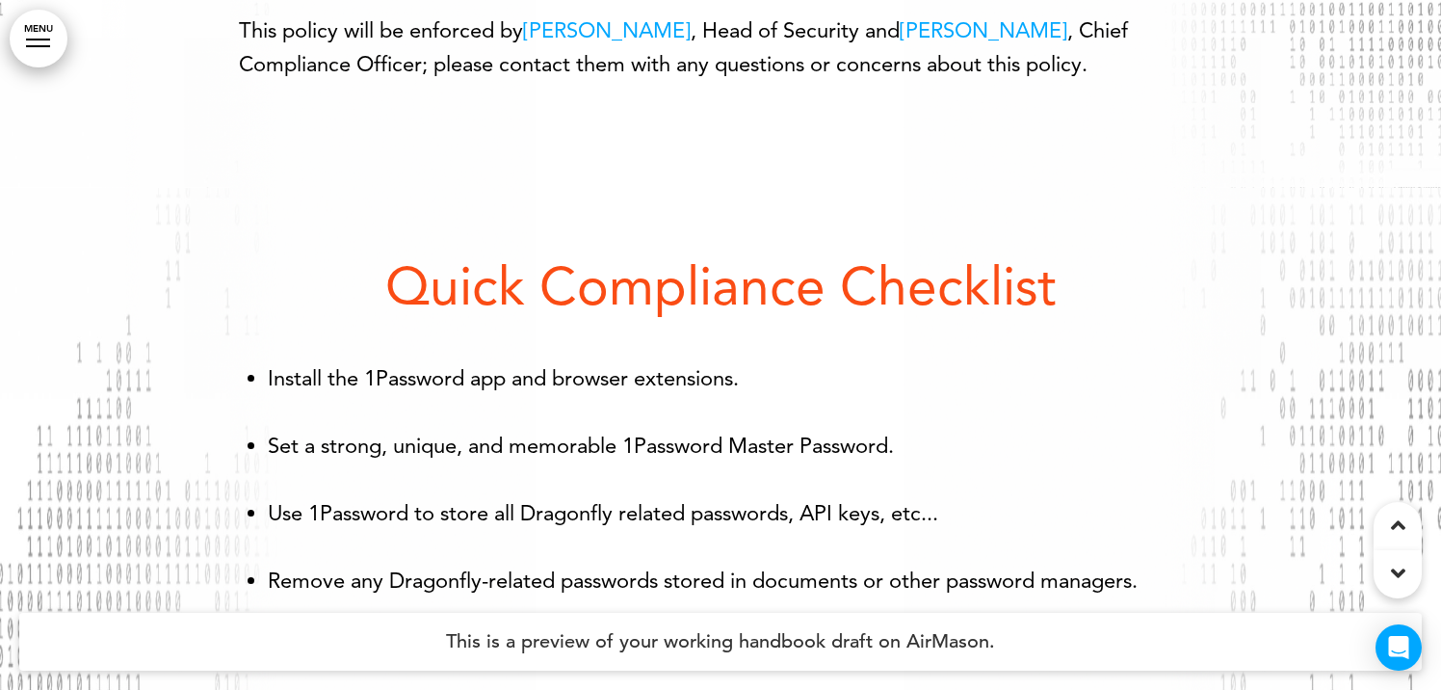
click at [608, 43] on link "[PERSON_NAME]" at bounding box center [607, 30] width 168 height 26
click at [990, 43] on link "[PERSON_NAME]" at bounding box center [983, 30] width 168 height 26
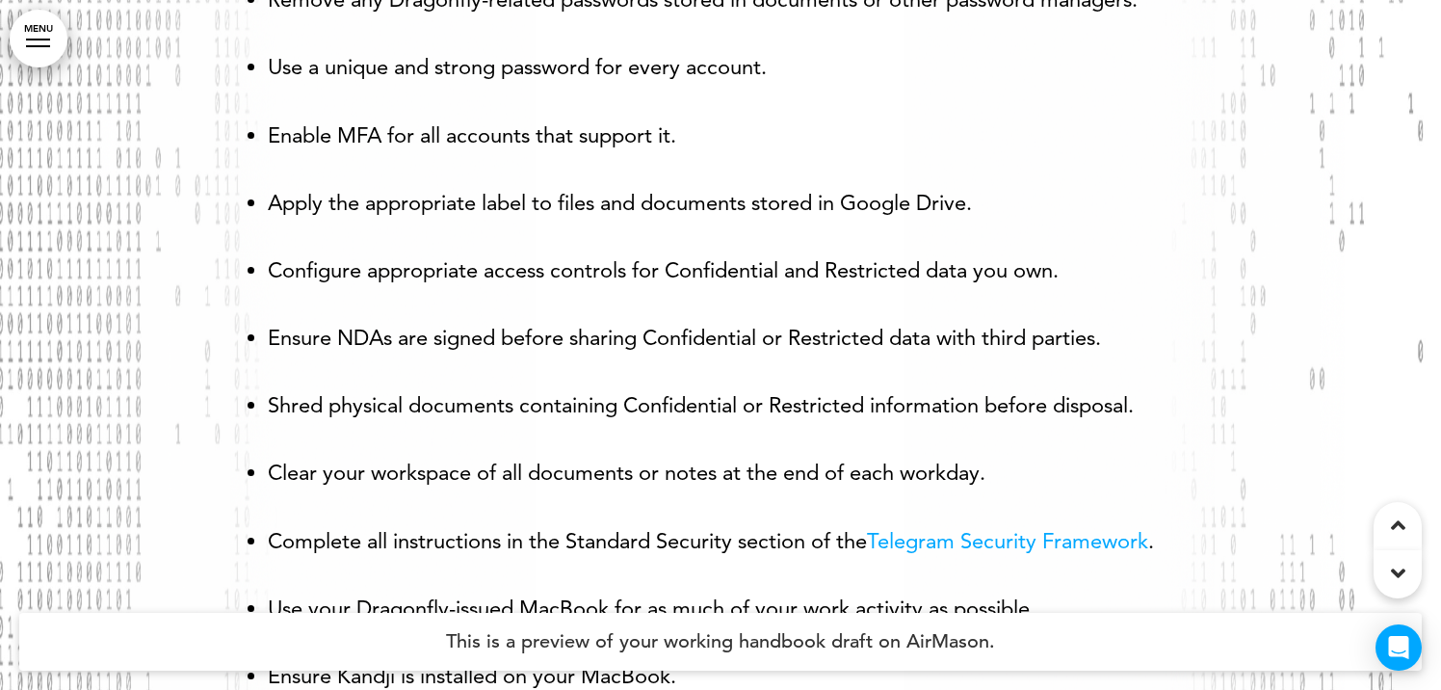
scroll to position [2570, 0]
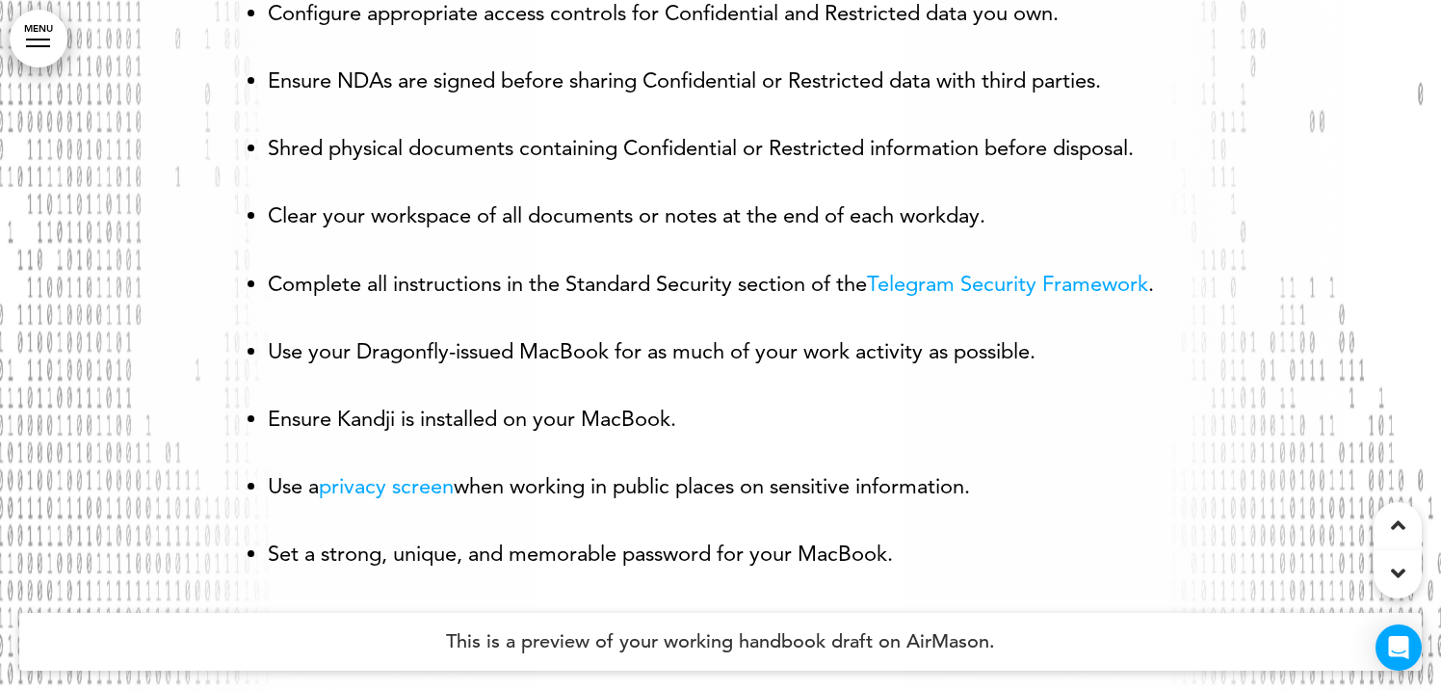
click at [942, 297] on link "Telegram Security" at bounding box center [951, 284] width 169 height 26
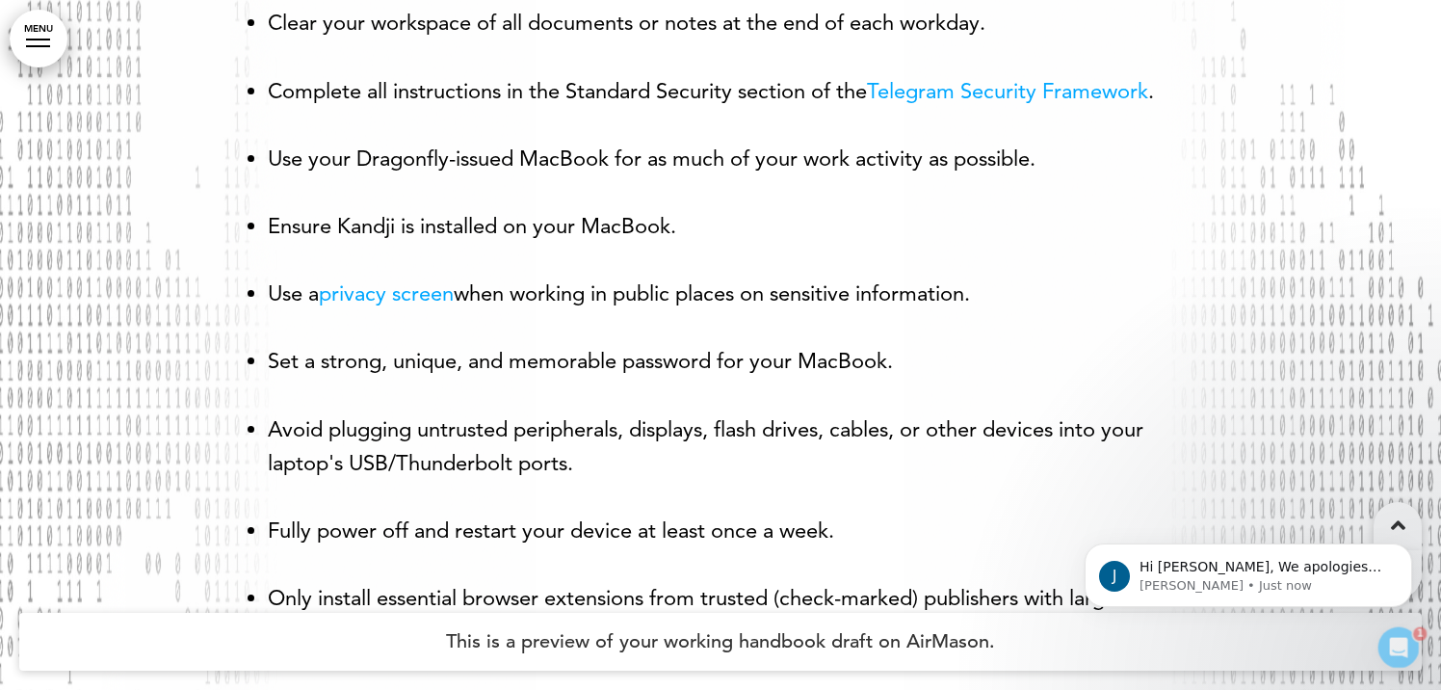
scroll to position [0, 0]
click at [1197, 550] on div "J Hi [PERSON_NAME], We apologies for the misunderstanding. You can schedule a c…" at bounding box center [1247, 575] width 327 height 64
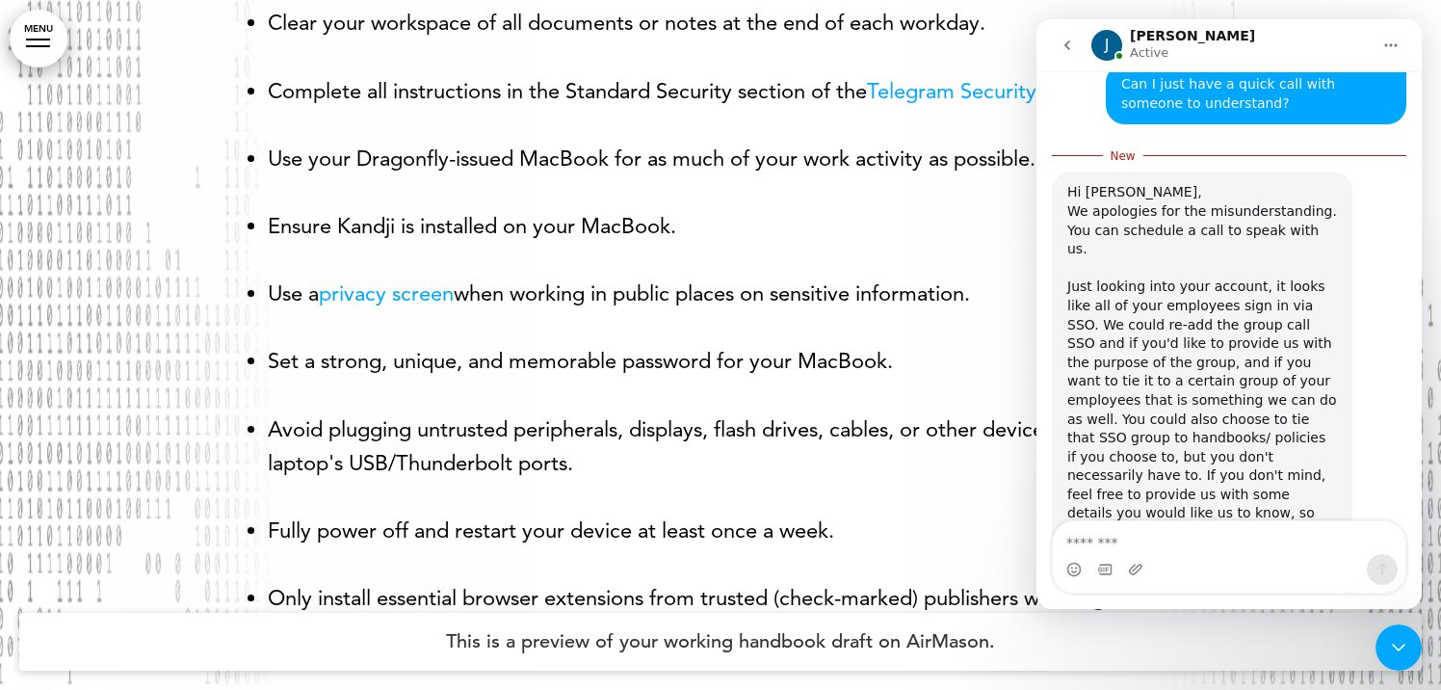
scroll to position [950, 0]
click at [1155, 579] on link "AirMason Check In" at bounding box center [1149, 586] width 125 height 15
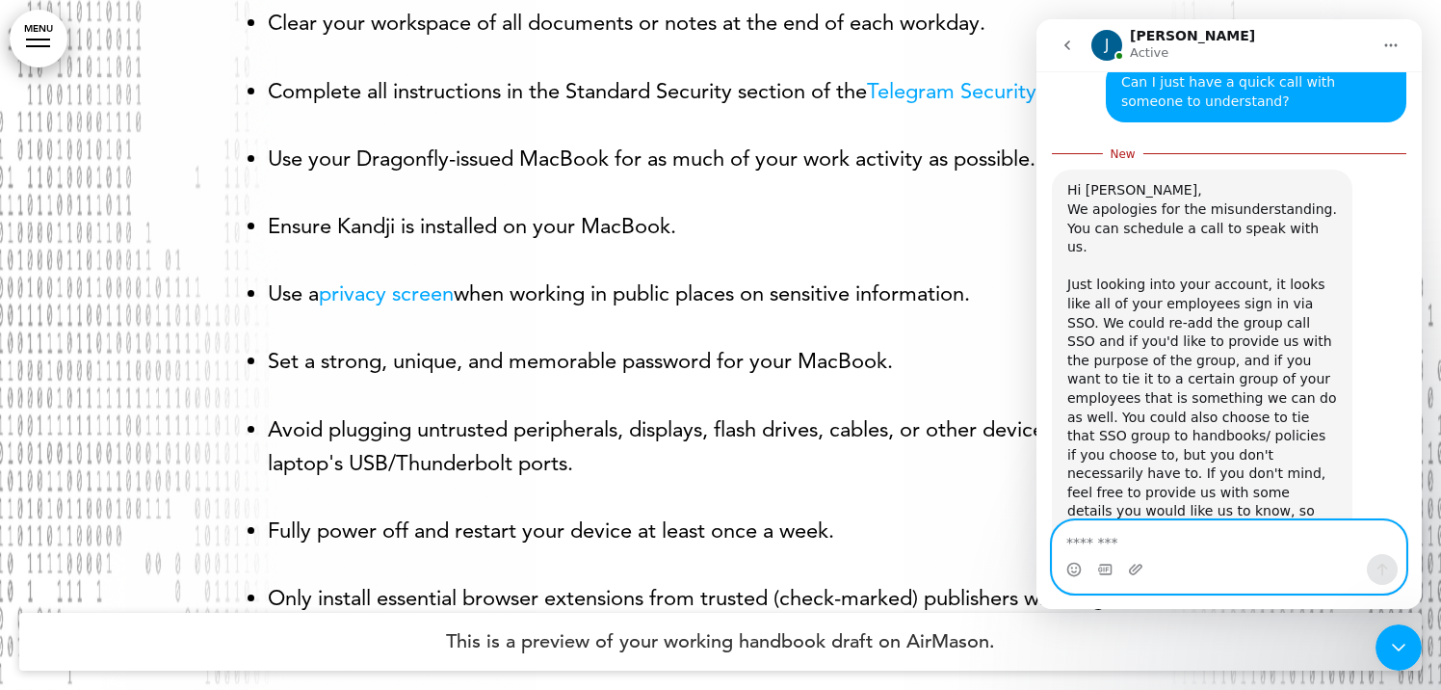
click at [1212, 545] on textarea "Message…" at bounding box center [1229, 537] width 352 height 33
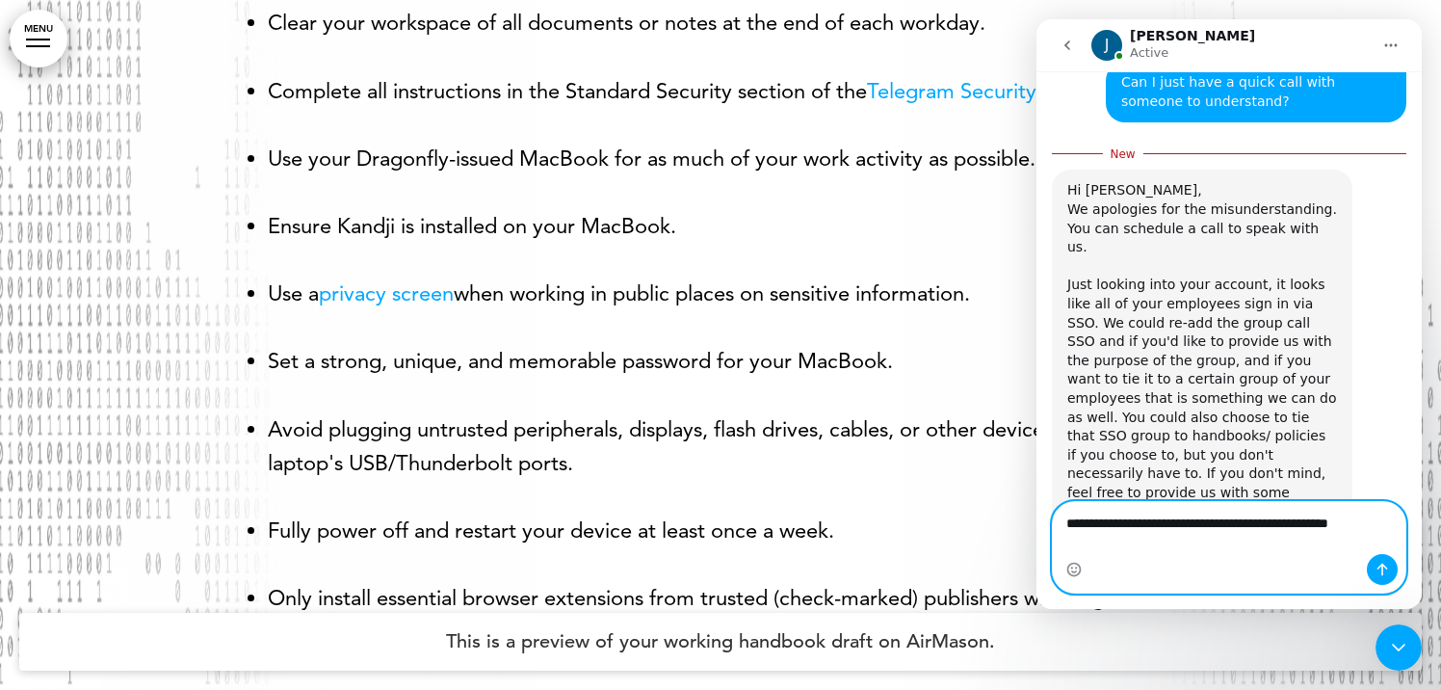
scroll to position [945, 0]
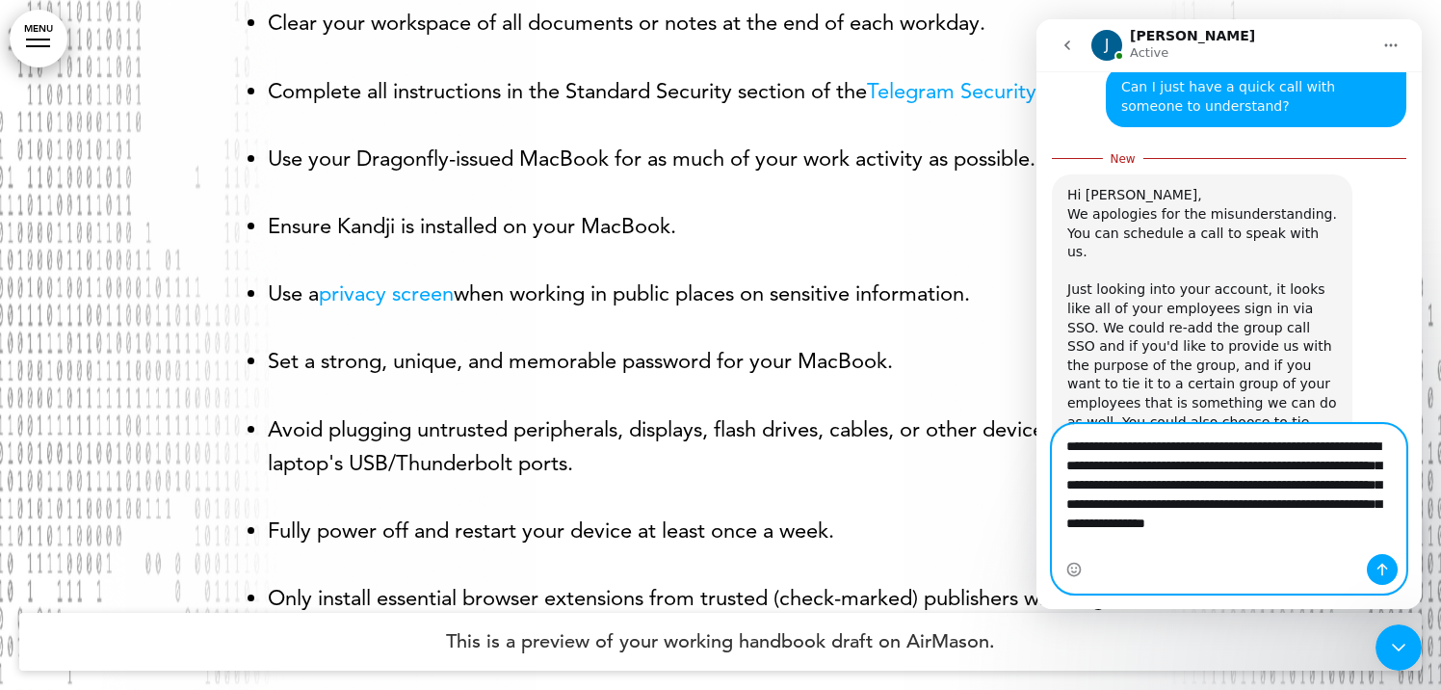
click at [1118, 541] on textarea "**********" at bounding box center [1229, 489] width 352 height 129
click at [1188, 544] on textarea "**********" at bounding box center [1229, 489] width 352 height 129
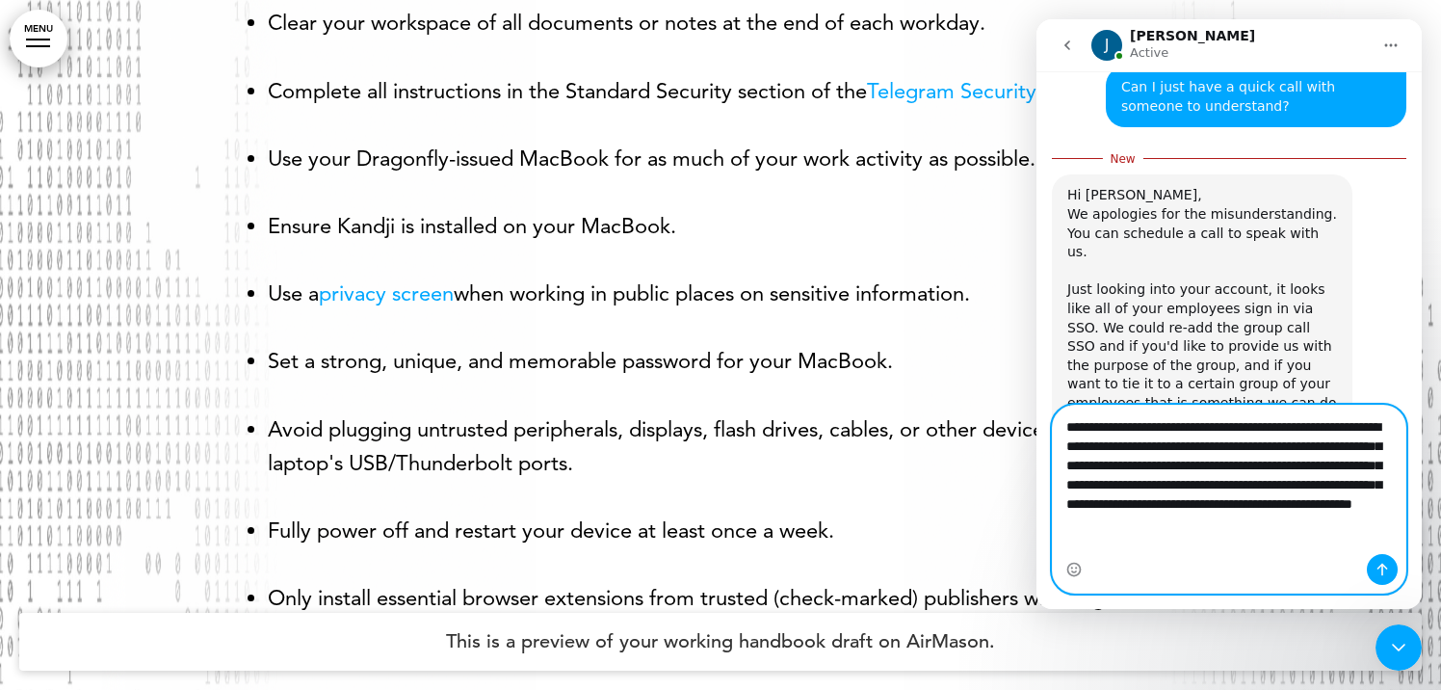
type textarea "**********"
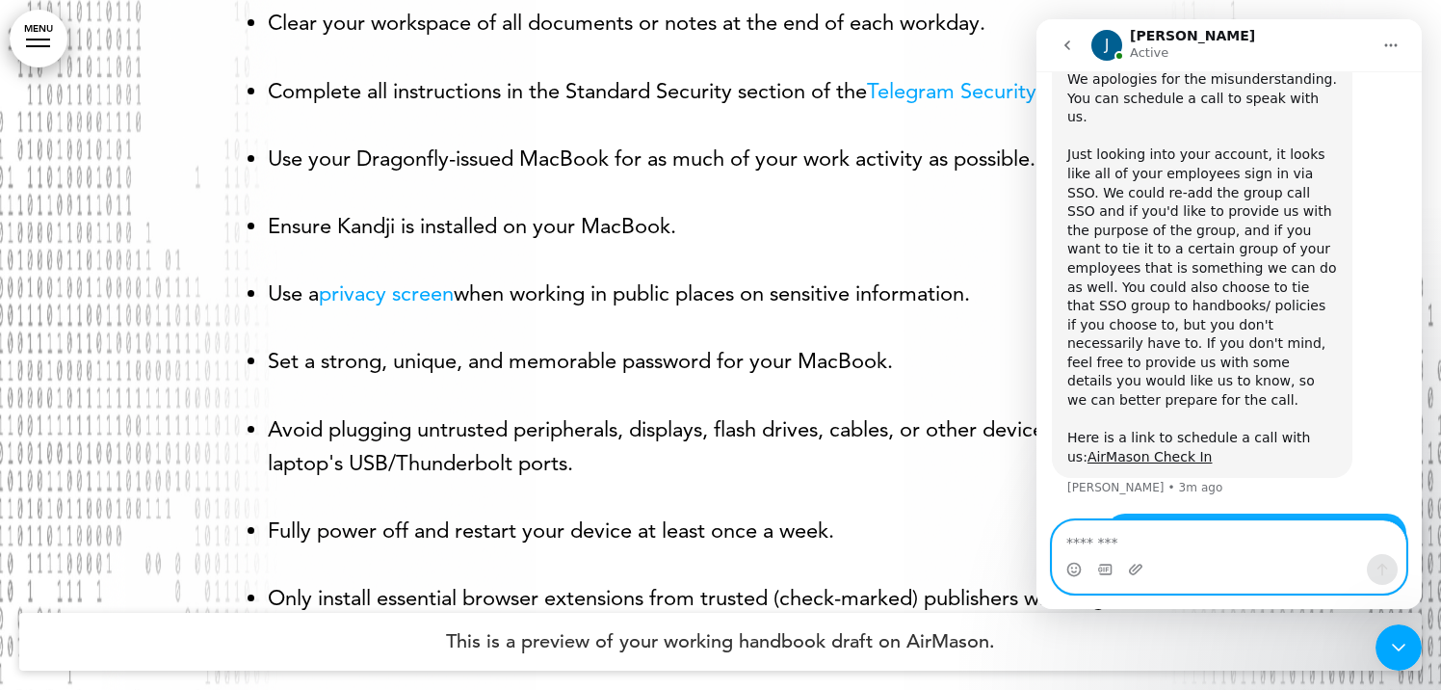
scroll to position [1123, 0]
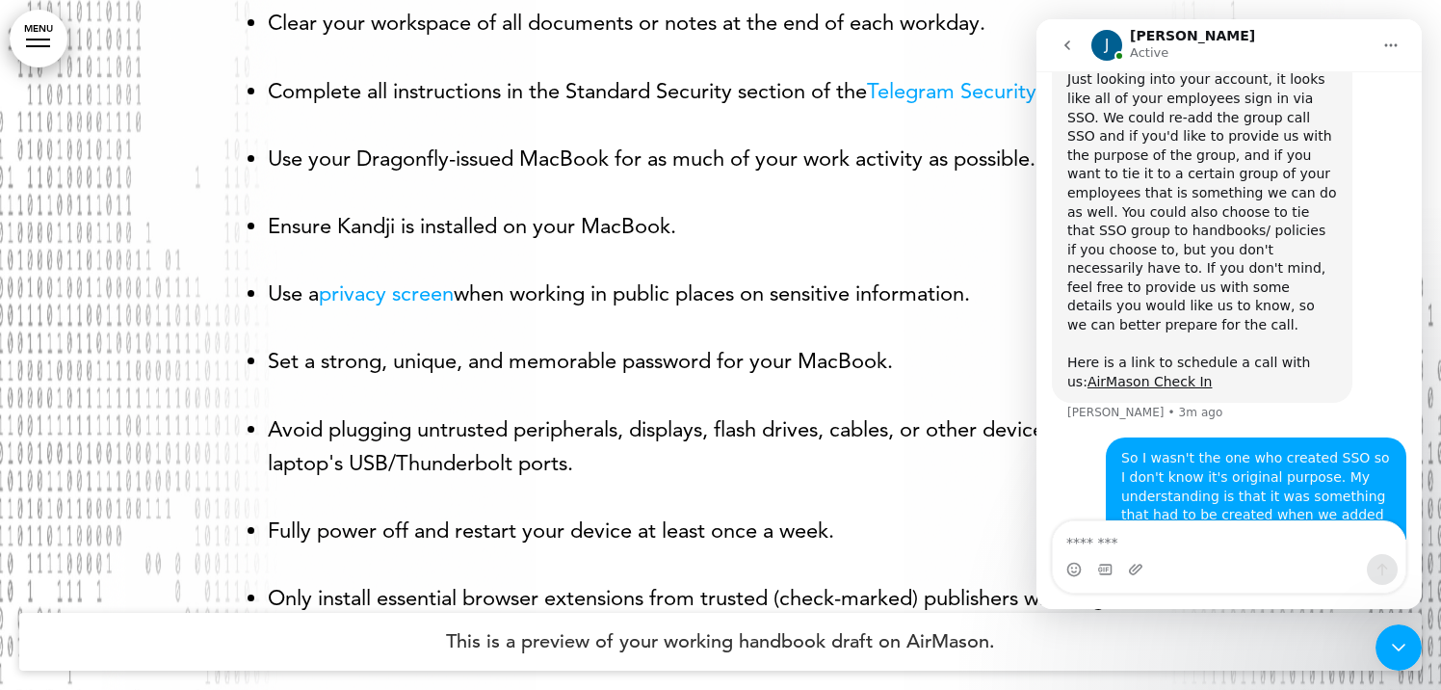
click at [845, 304] on ul "Install the 1Password app and browser extensions. Set a strong, unique, and mem…" at bounding box center [720, 159] width 963 height 1656
click at [408, 306] on link "privacy screen" at bounding box center [386, 293] width 135 height 26
click at [1379, 651] on div "Close Intercom Messenger" at bounding box center [1398, 647] width 46 height 46
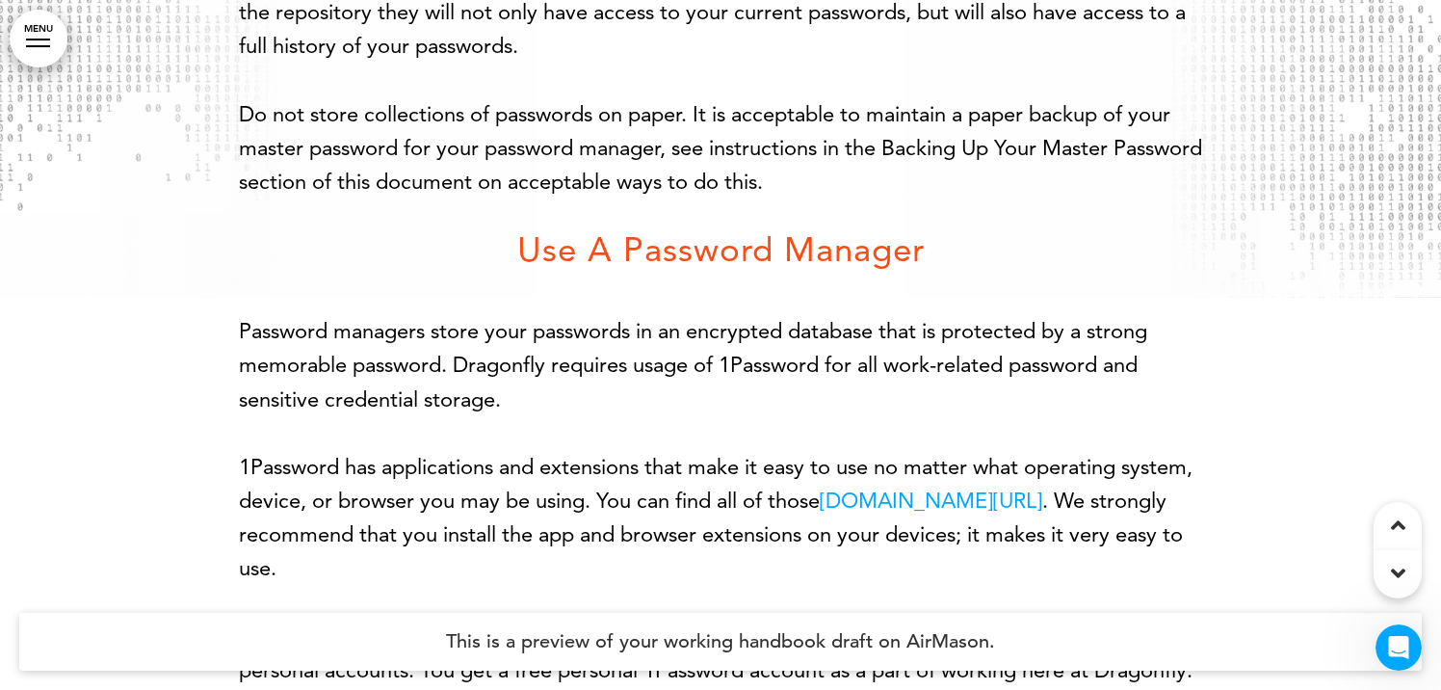
scroll to position [4320, 0]
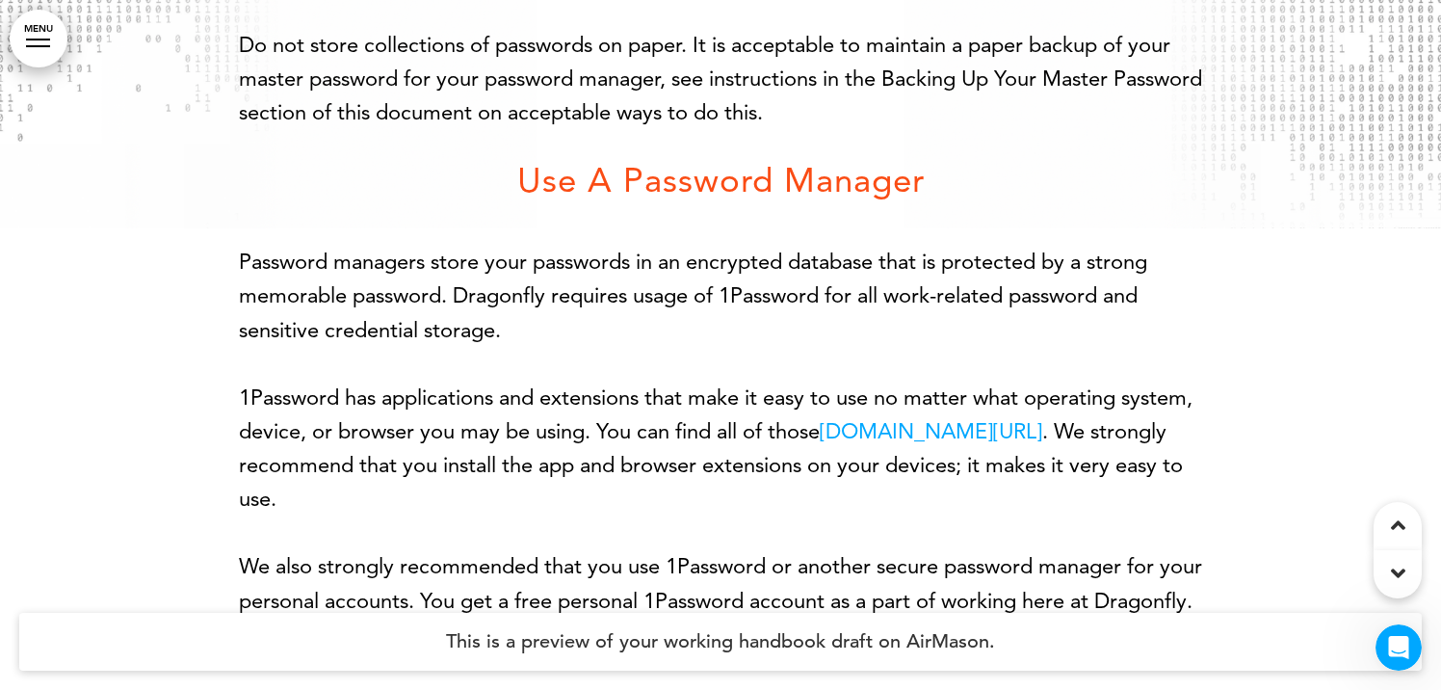
click at [972, 444] on link "[DOMAIN_NAME][URL]" at bounding box center [931, 431] width 222 height 26
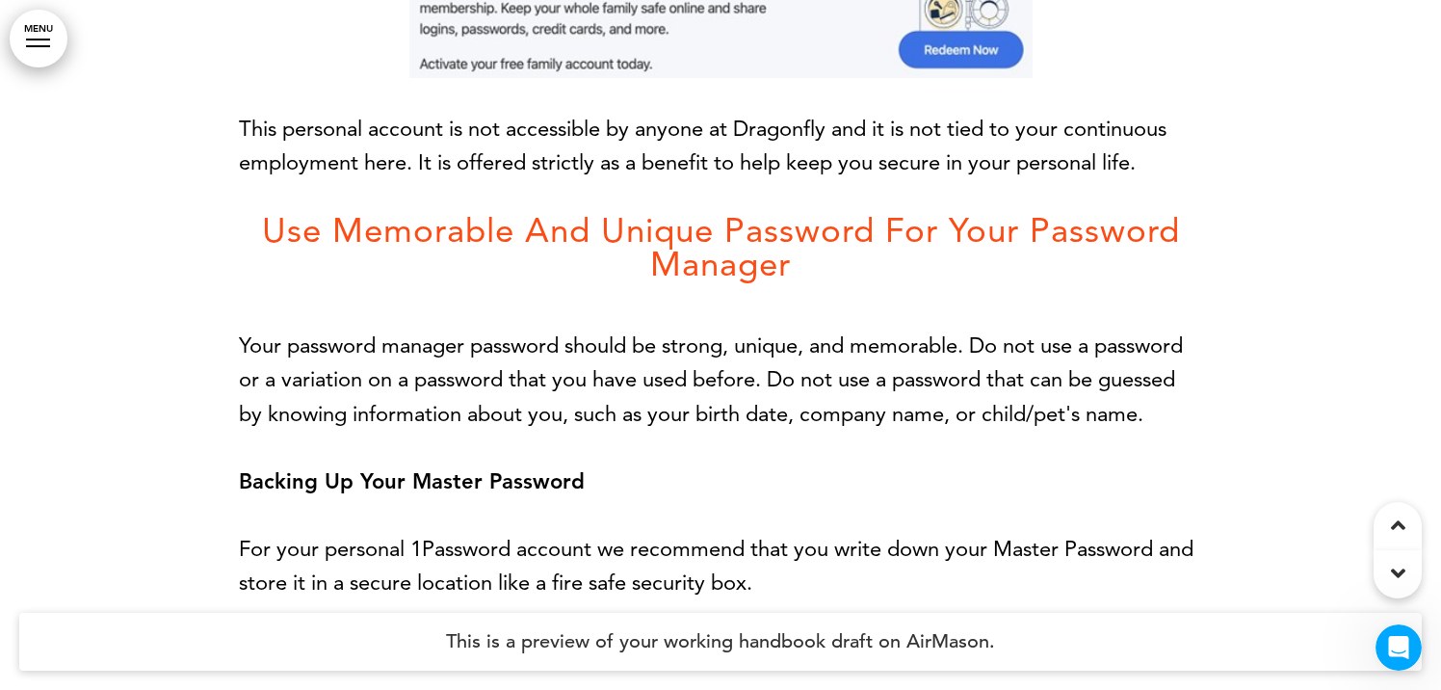
scroll to position [5284, 0]
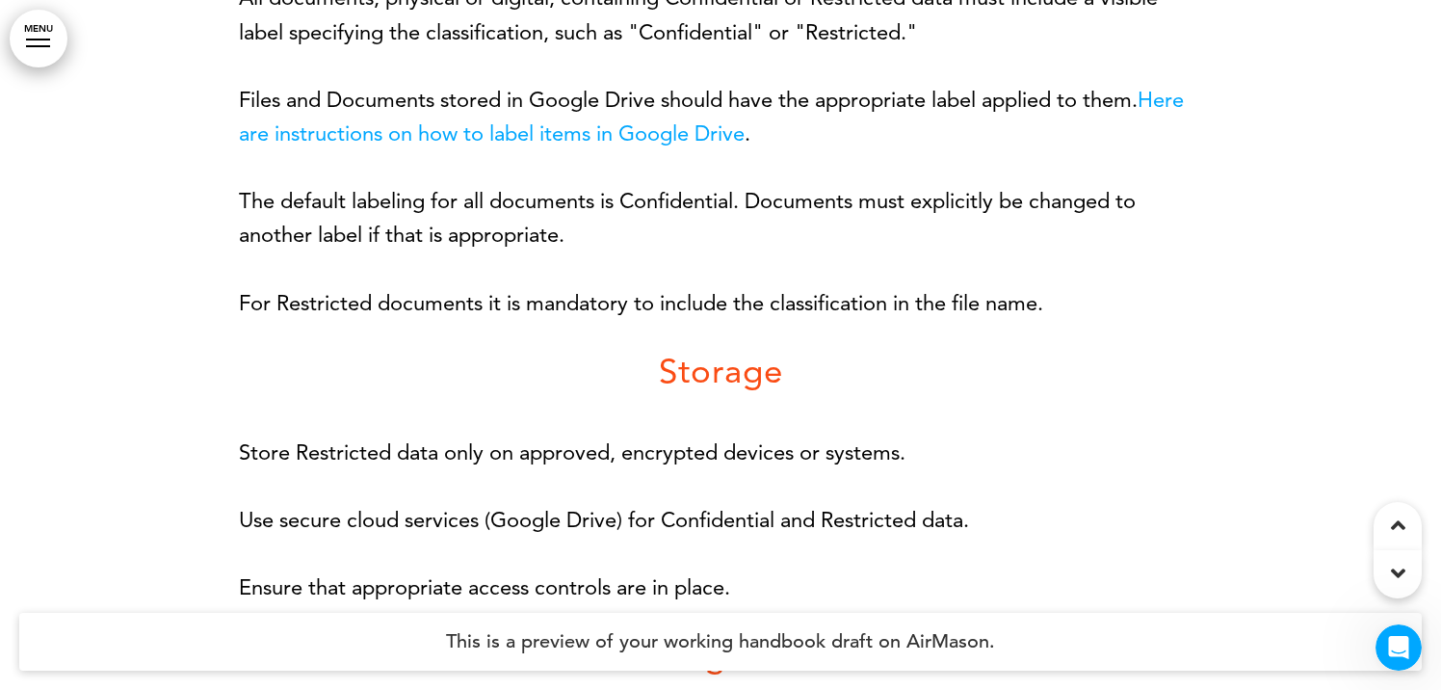
scroll to position [14910, 0]
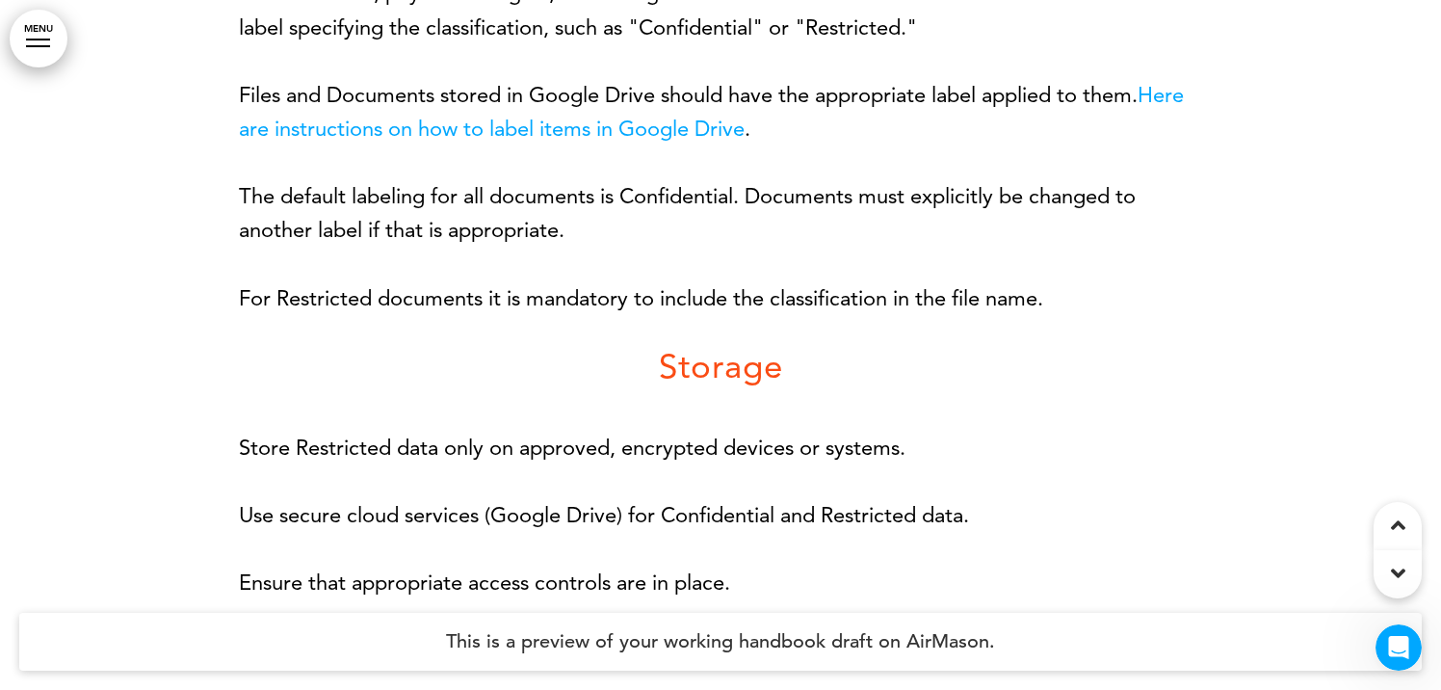
click at [477, 142] on link "Here are instructions on how to label items in Google Drive" at bounding box center [711, 112] width 945 height 60
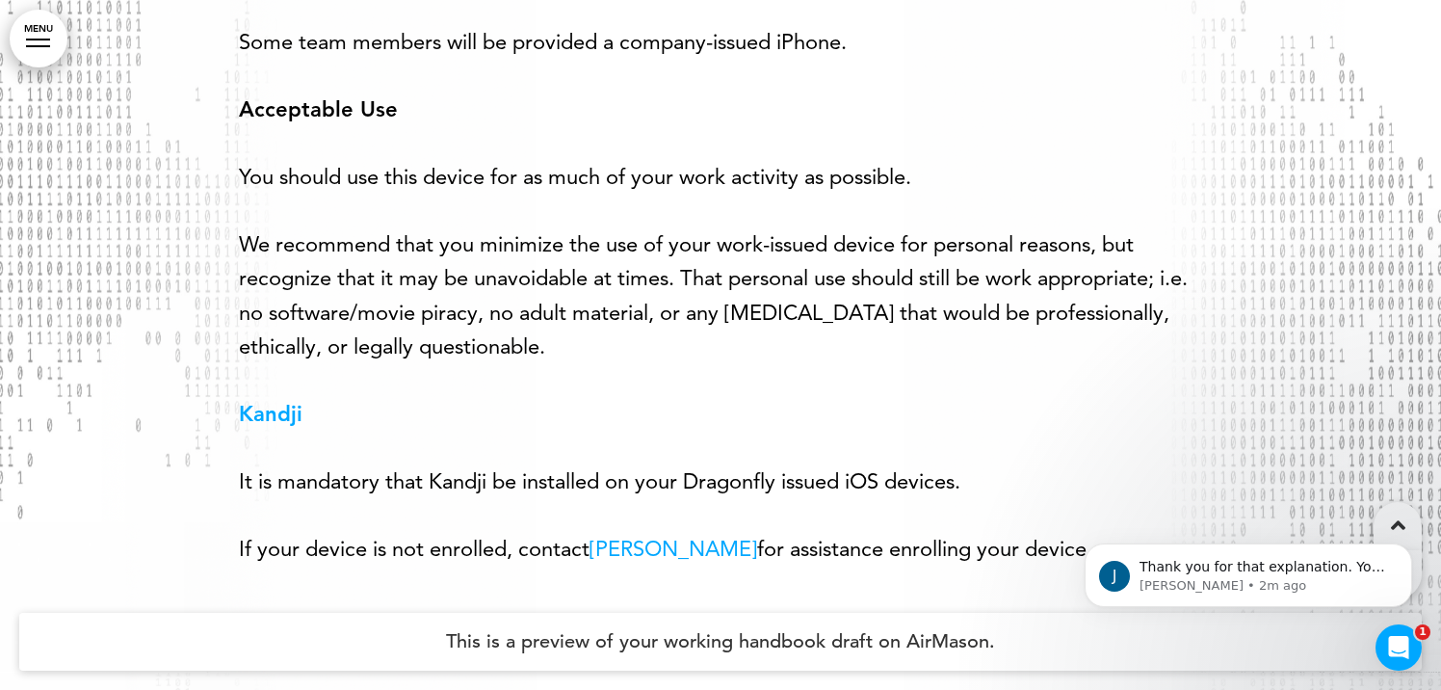
scroll to position [23105, 0]
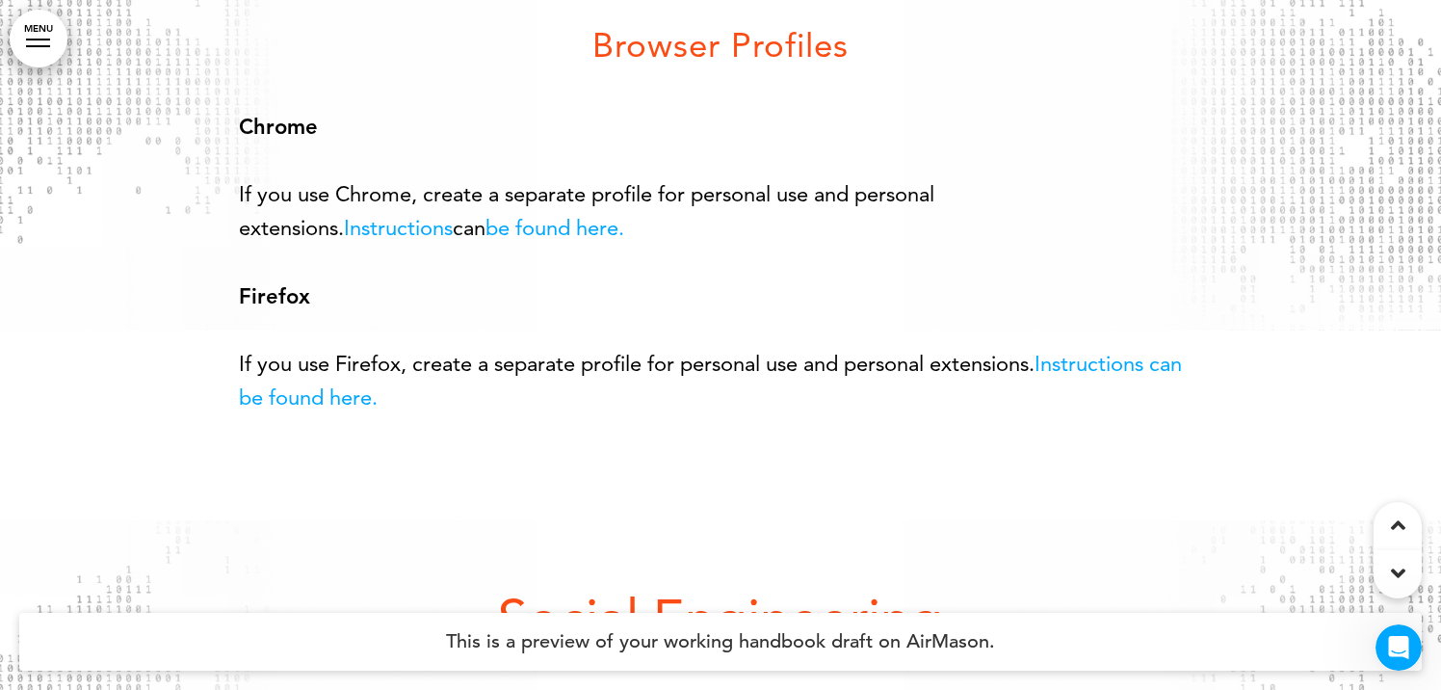
scroll to position [24237, 0]
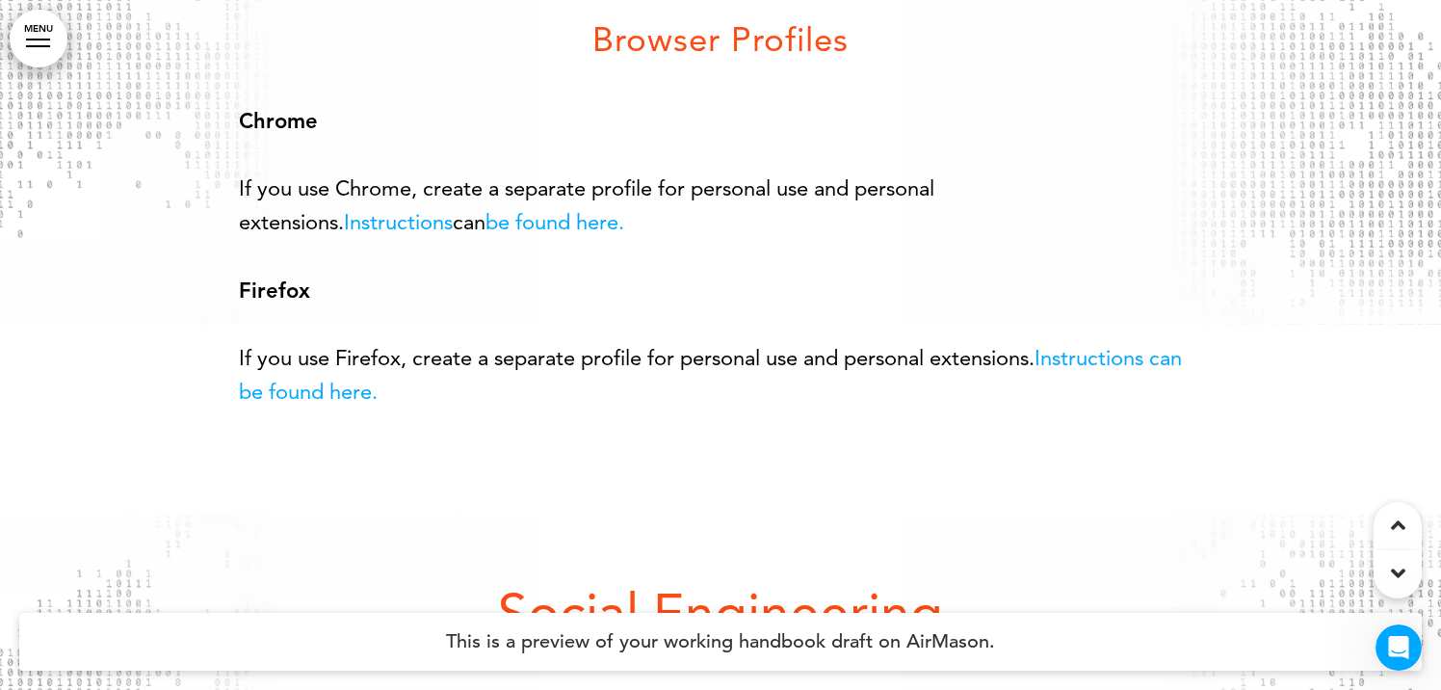
click at [453, 235] on link "Instructions" at bounding box center [398, 222] width 109 height 26
click at [485, 235] on link "be found here." at bounding box center [554, 222] width 139 height 26
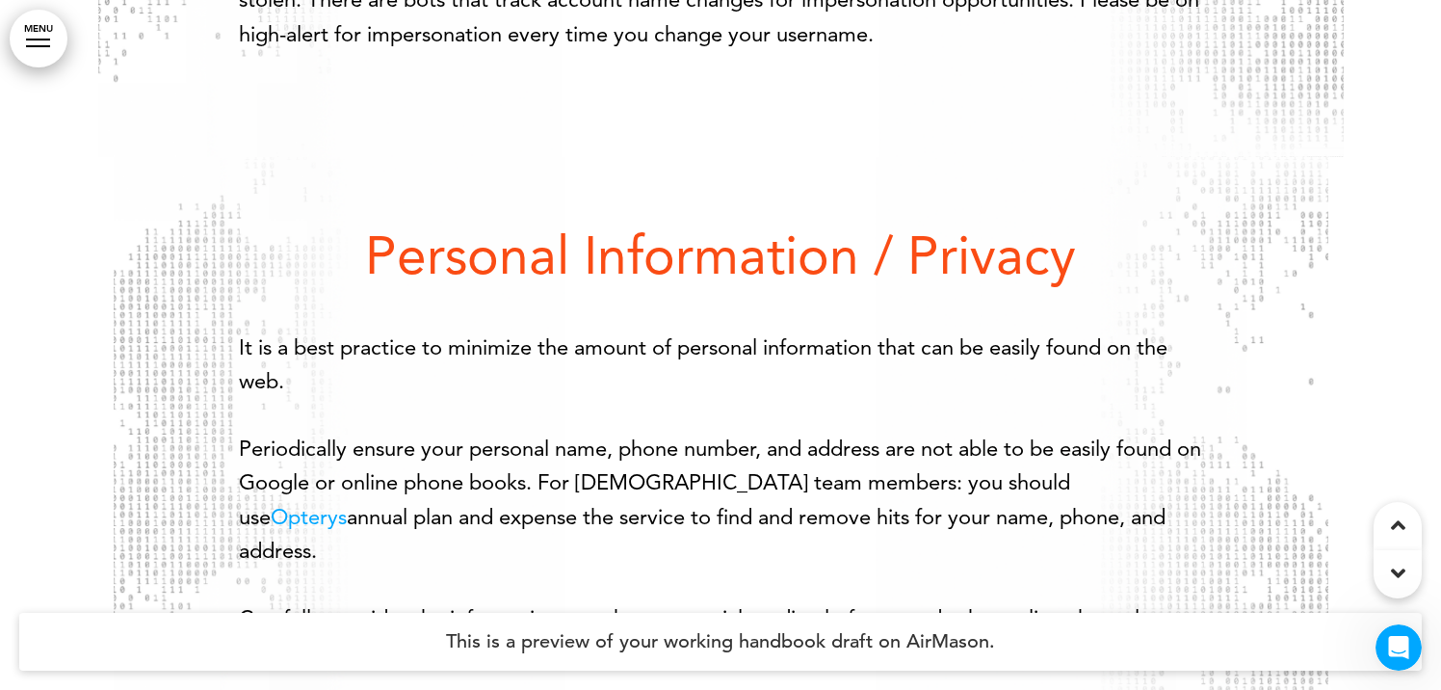
scroll to position [37170, 0]
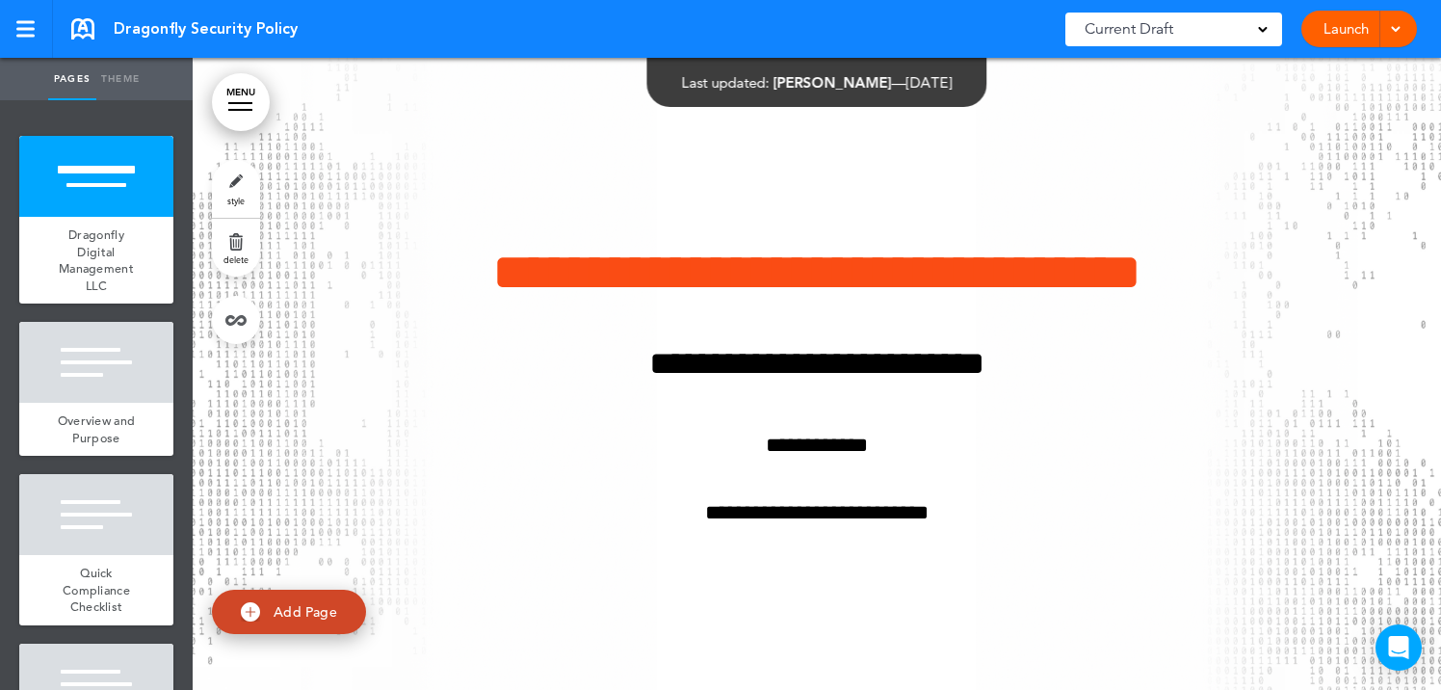
click at [1400, 25] on span at bounding box center [1395, 27] width 13 height 13
click at [1282, 73] on span "Launch" at bounding box center [1284, 72] width 43 height 17
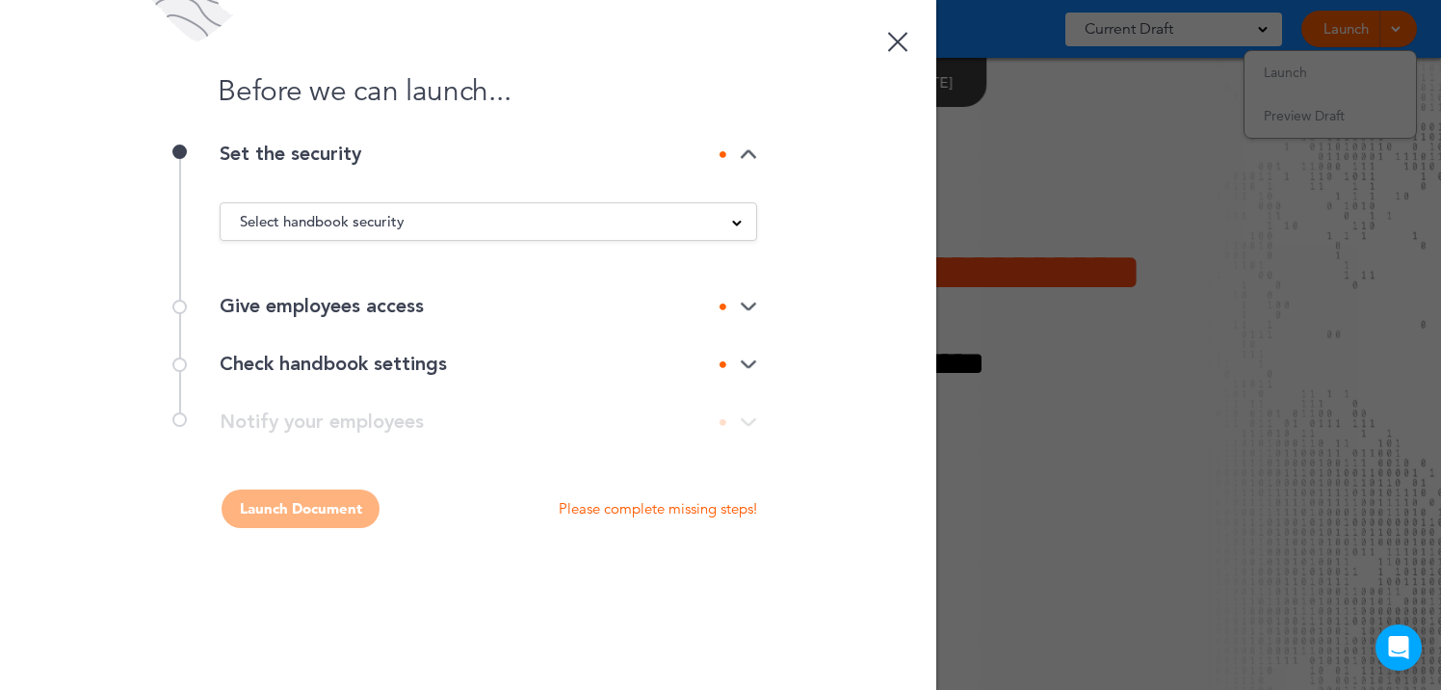
click at [716, 220] on div "Select handbook security" at bounding box center [488, 221] width 535 height 21
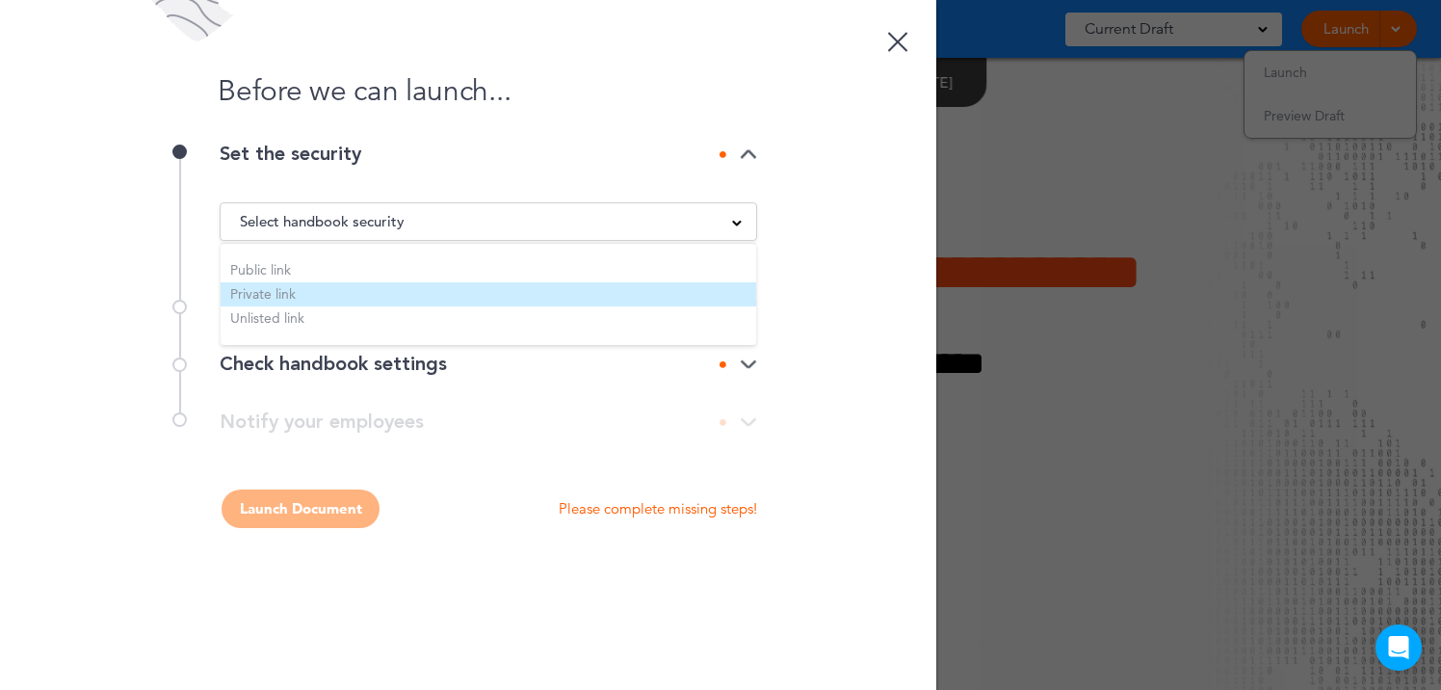
click at [436, 283] on li "Private link" at bounding box center [488, 294] width 535 height 24
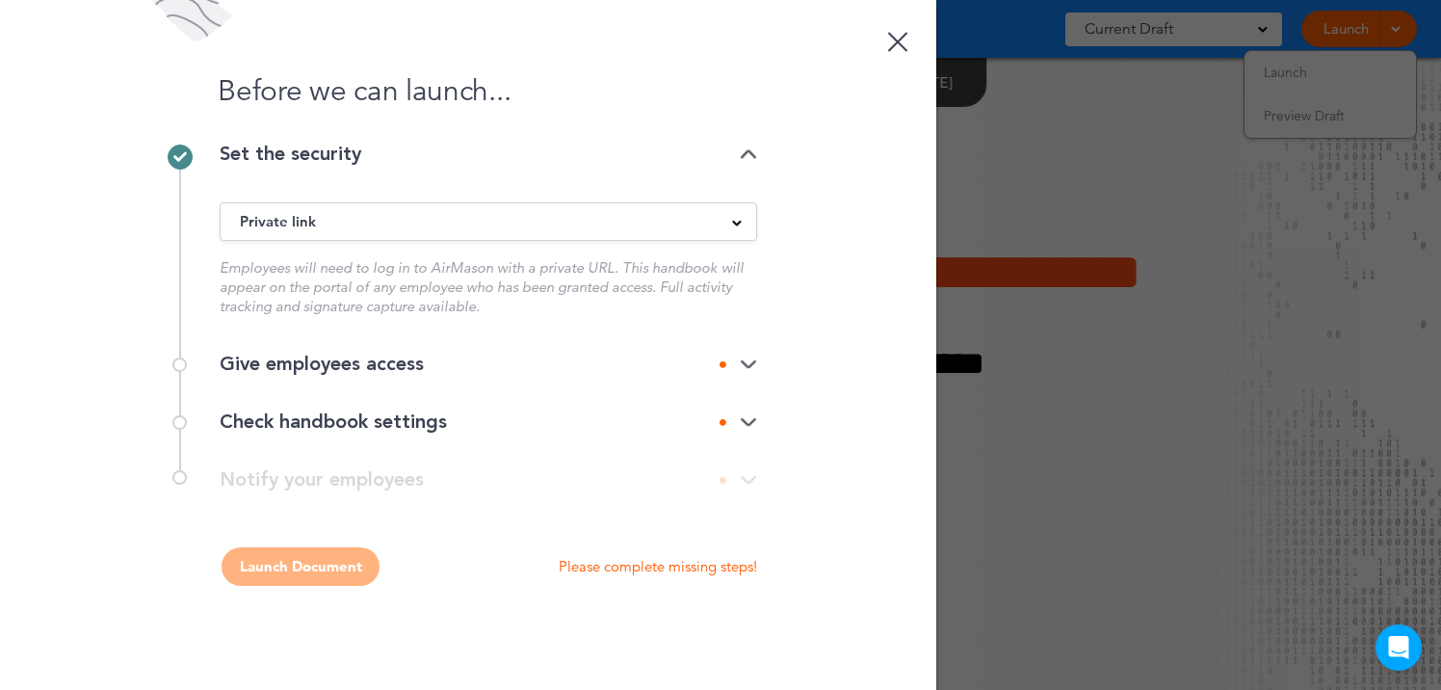
click at [632, 375] on div "Give employees access" at bounding box center [488, 364] width 537 height 58
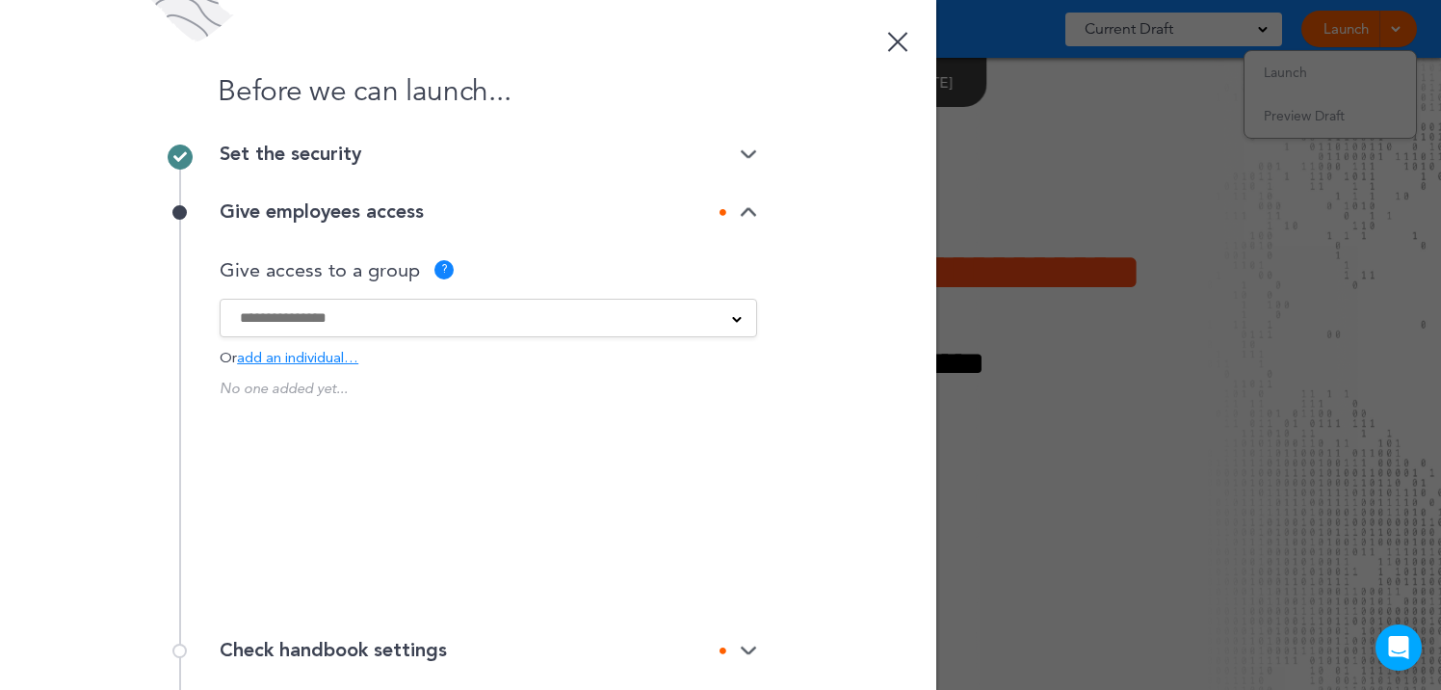
click at [330, 364] on span "add an individual…" at bounding box center [297, 358] width 121 height 14
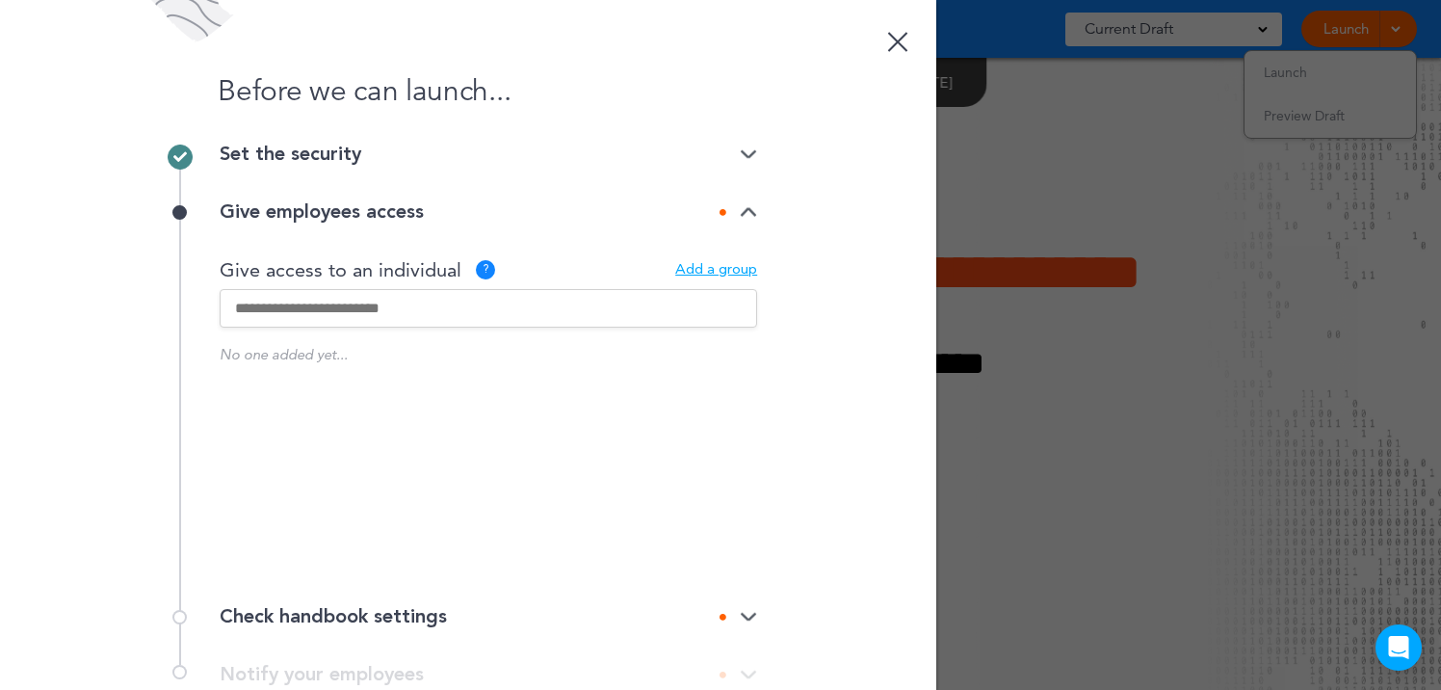
click at [404, 305] on input "text" at bounding box center [488, 308] width 537 height 39
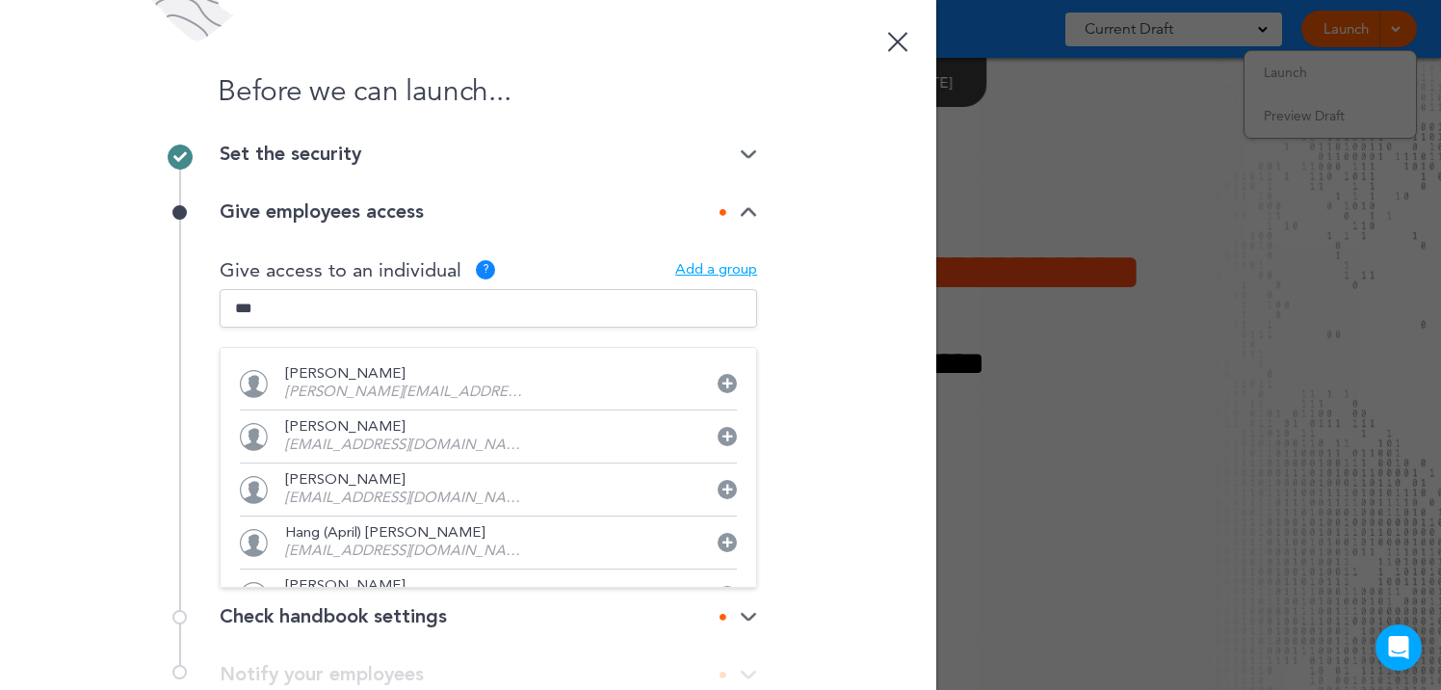
type input "***"
click at [427, 380] on div "Angela Yeo angela@dragonflycapitalpartners.com" at bounding box center [405, 383] width 241 height 33
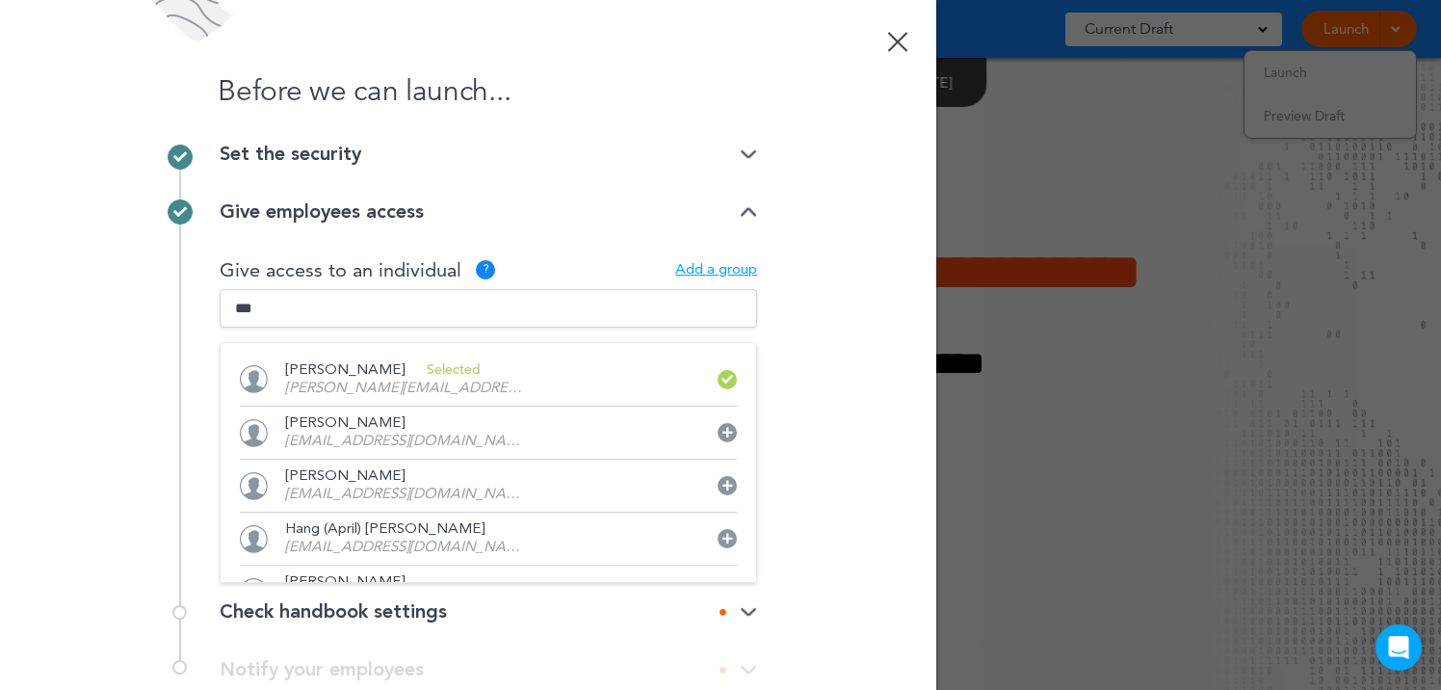
click at [427, 381] on p "[PERSON_NAME][EMAIL_ADDRESS][DOMAIN_NAME]" at bounding box center [405, 388] width 241 height 14
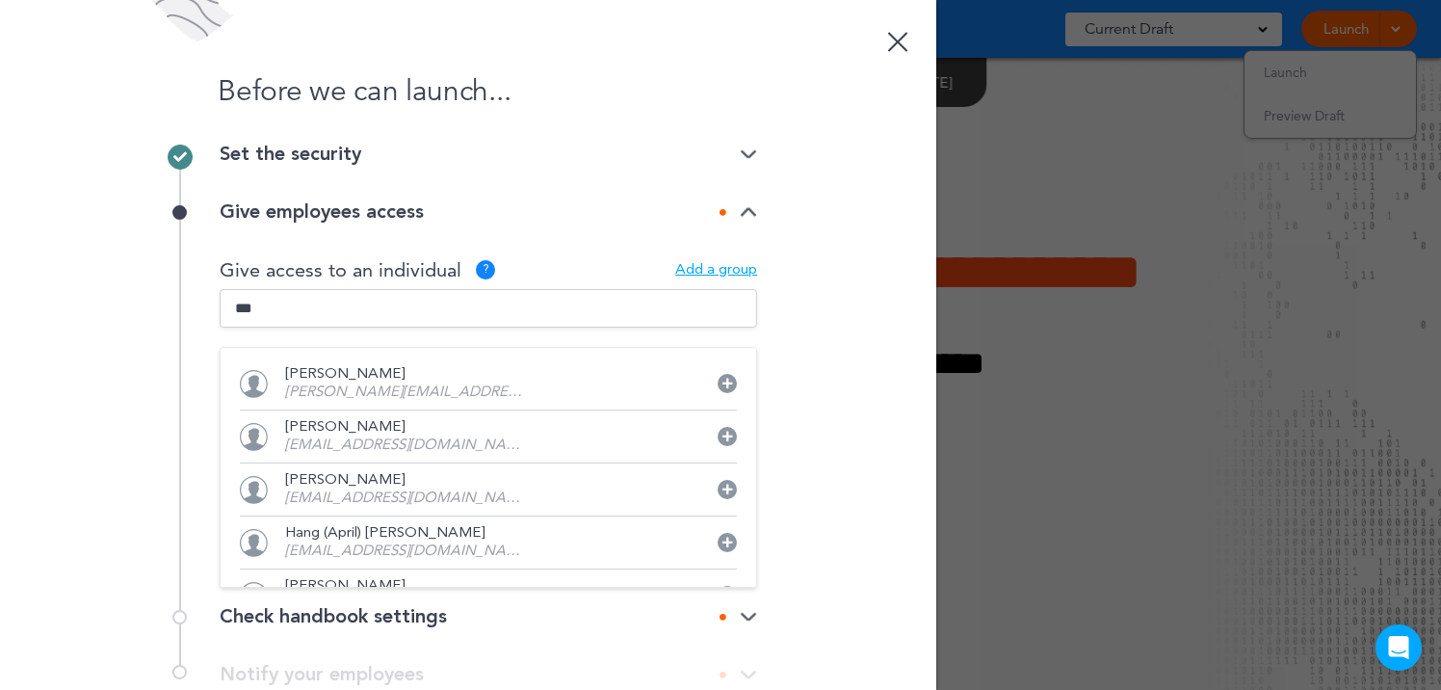
click at [928, 377] on div "Before we can launch... Set the security Private link Public link Private link …" at bounding box center [468, 345] width 936 height 690
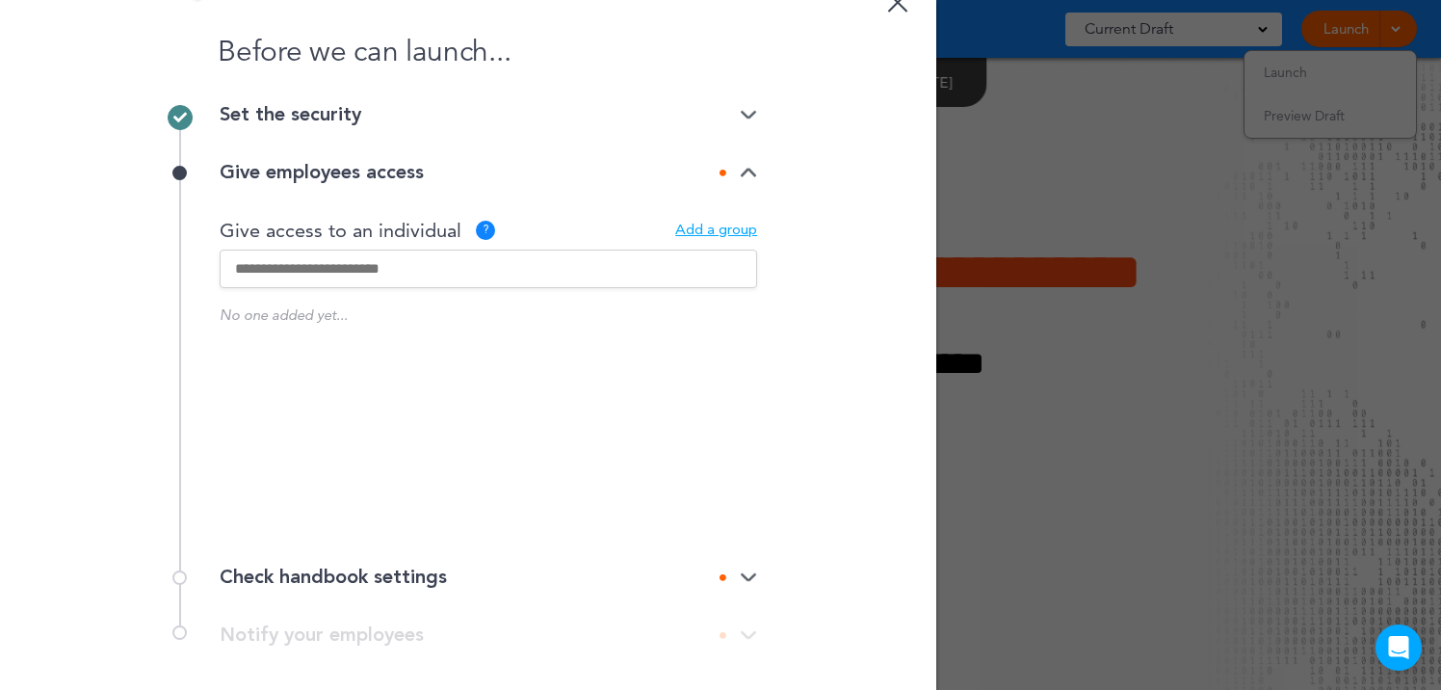
scroll to position [129, 0]
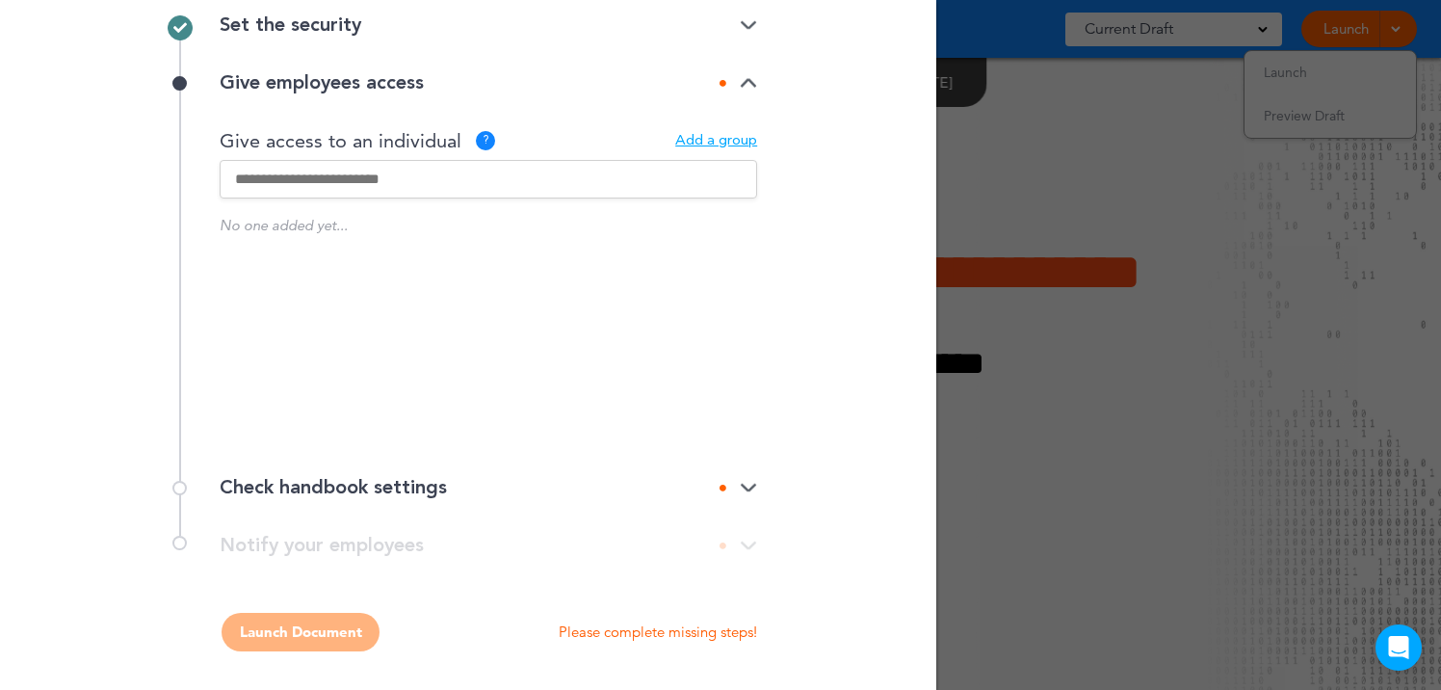
click at [494, 492] on div "Check handbook settings" at bounding box center [488, 487] width 537 height 19
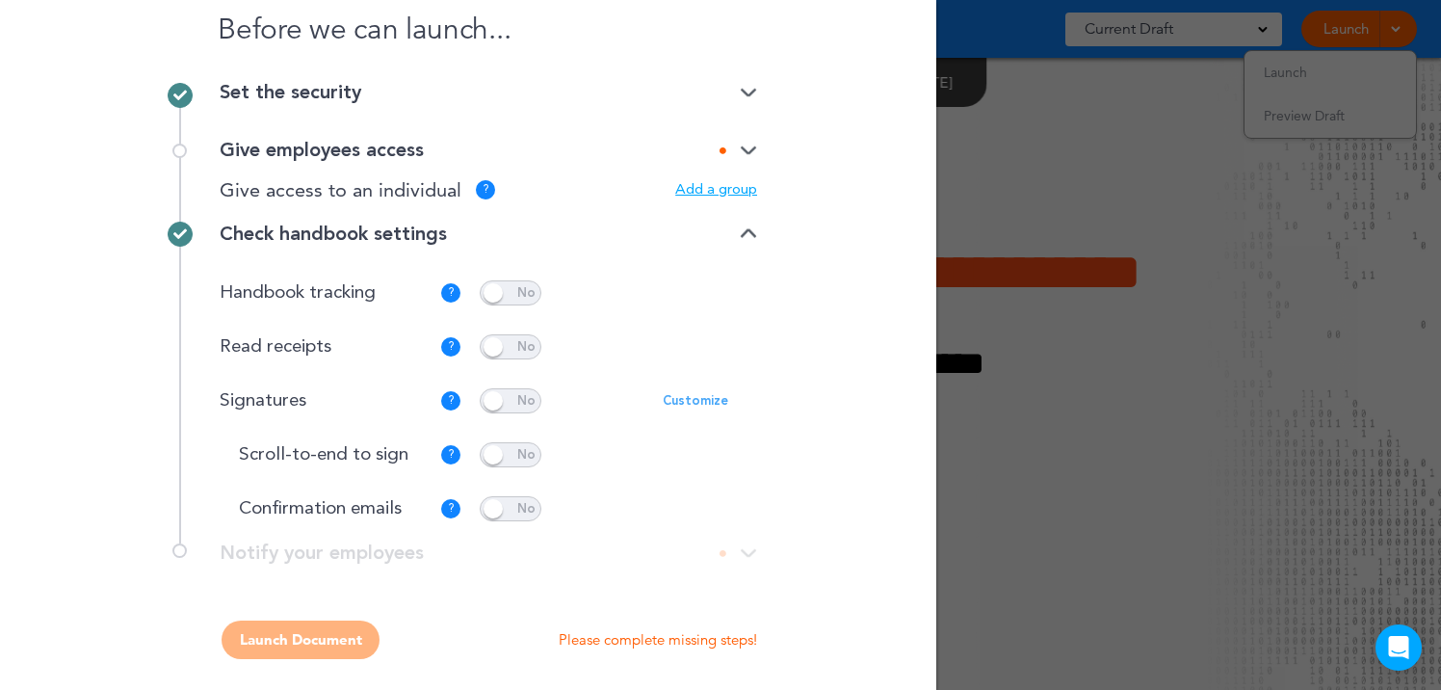
scroll to position [62, 0]
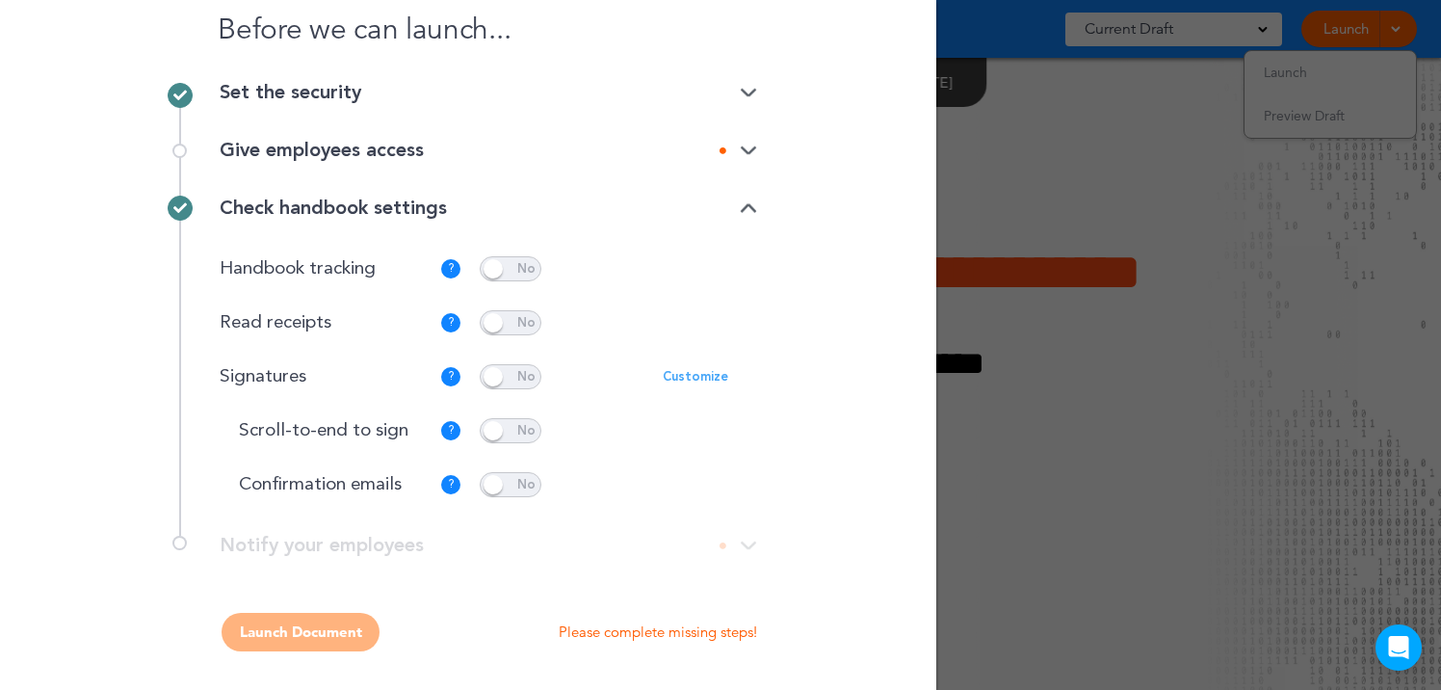
click at [484, 649] on div "Launch Document Please complete missing steps!" at bounding box center [468, 631] width 578 height 39
click at [597, 637] on p "Please complete missing steps!" at bounding box center [658, 631] width 198 height 19
click at [692, 550] on div "**********" at bounding box center [468, 554] width 578 height 39
click at [742, 157] on div "Give employees access" at bounding box center [488, 150] width 537 height 19
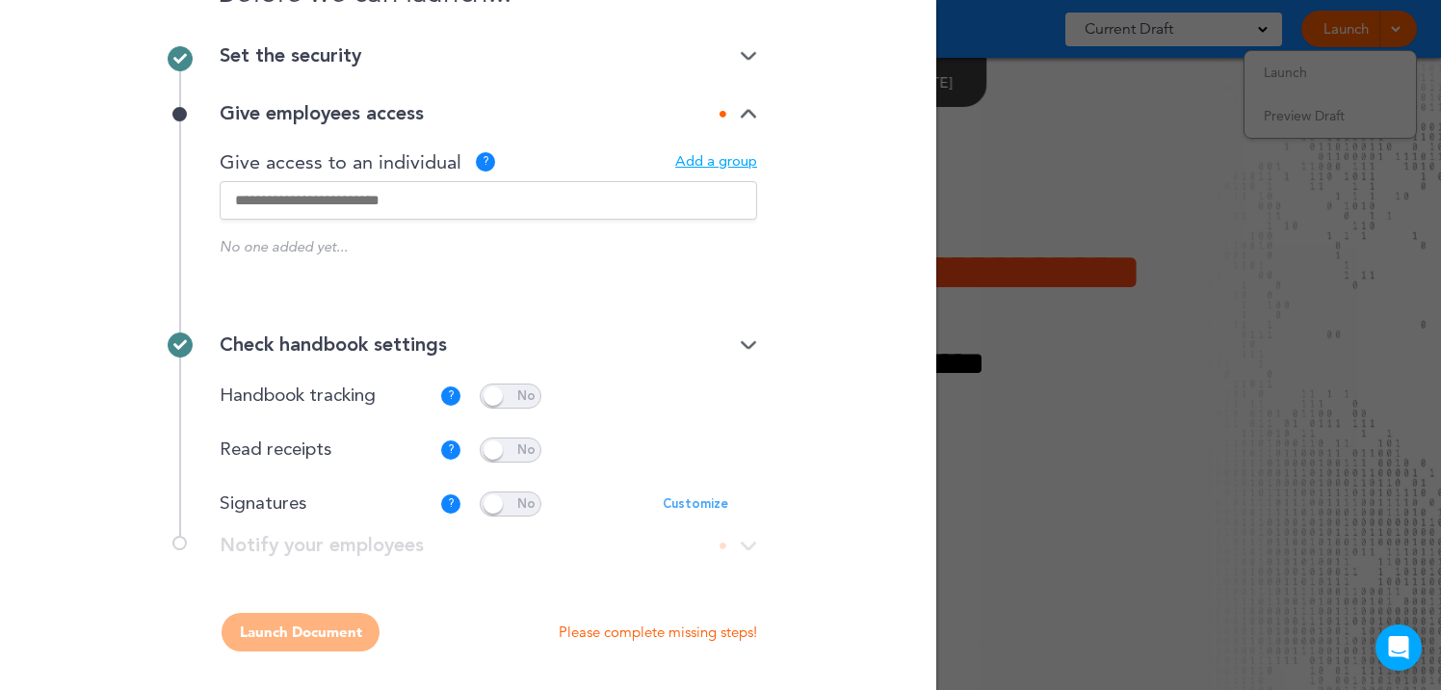
scroll to position [129, 0]
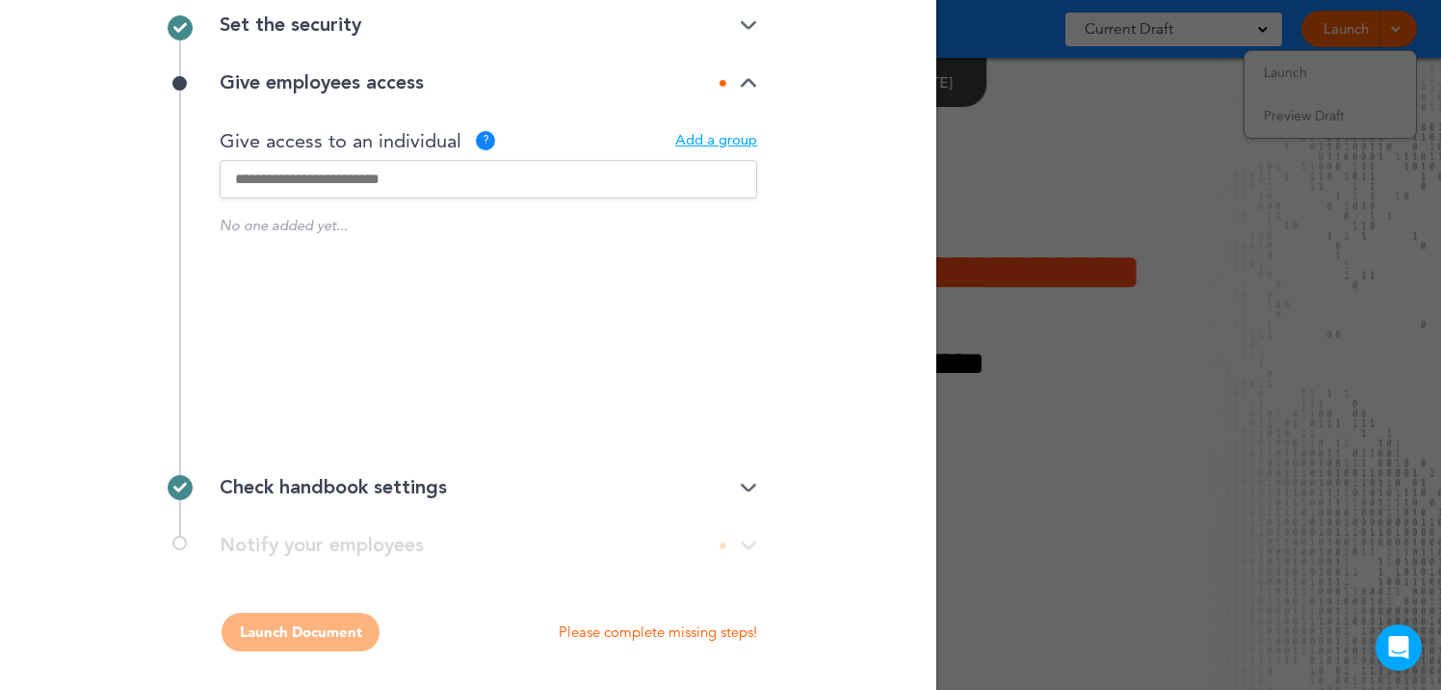
click at [516, 158] on div "Give access to an individual ? Add a group" at bounding box center [488, 167] width 537 height 72
click at [515, 177] on input "text" at bounding box center [488, 179] width 537 height 39
type input "****"
click at [490, 262] on p "lisa@dragonflycapitalpartners.com" at bounding box center [405, 263] width 241 height 14
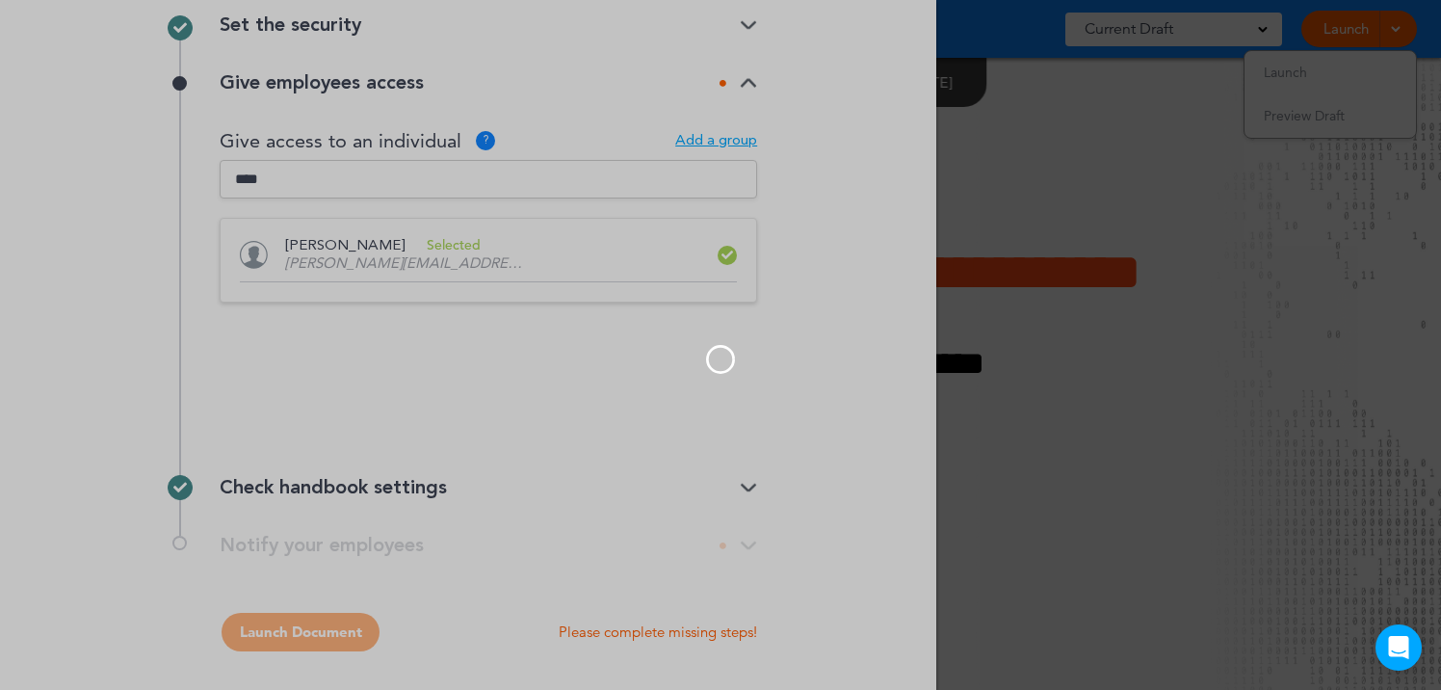
scroll to position [124, 0]
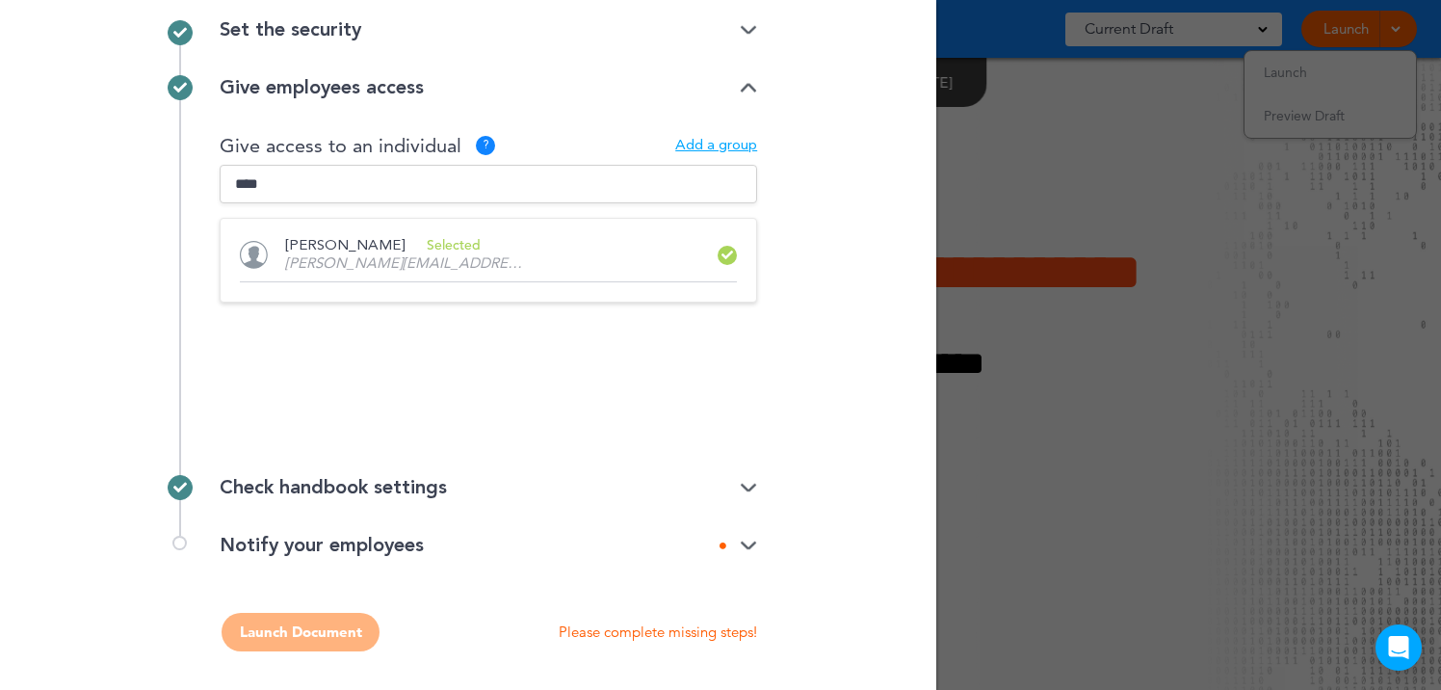
click at [556, 393] on div "Lisa Kinard lisa@dragonflycapitalpartners.com No one added yet... Lisa Kinard W…" at bounding box center [488, 324] width 537 height 212
click at [487, 539] on div "Notify your employees" at bounding box center [488, 544] width 537 height 19
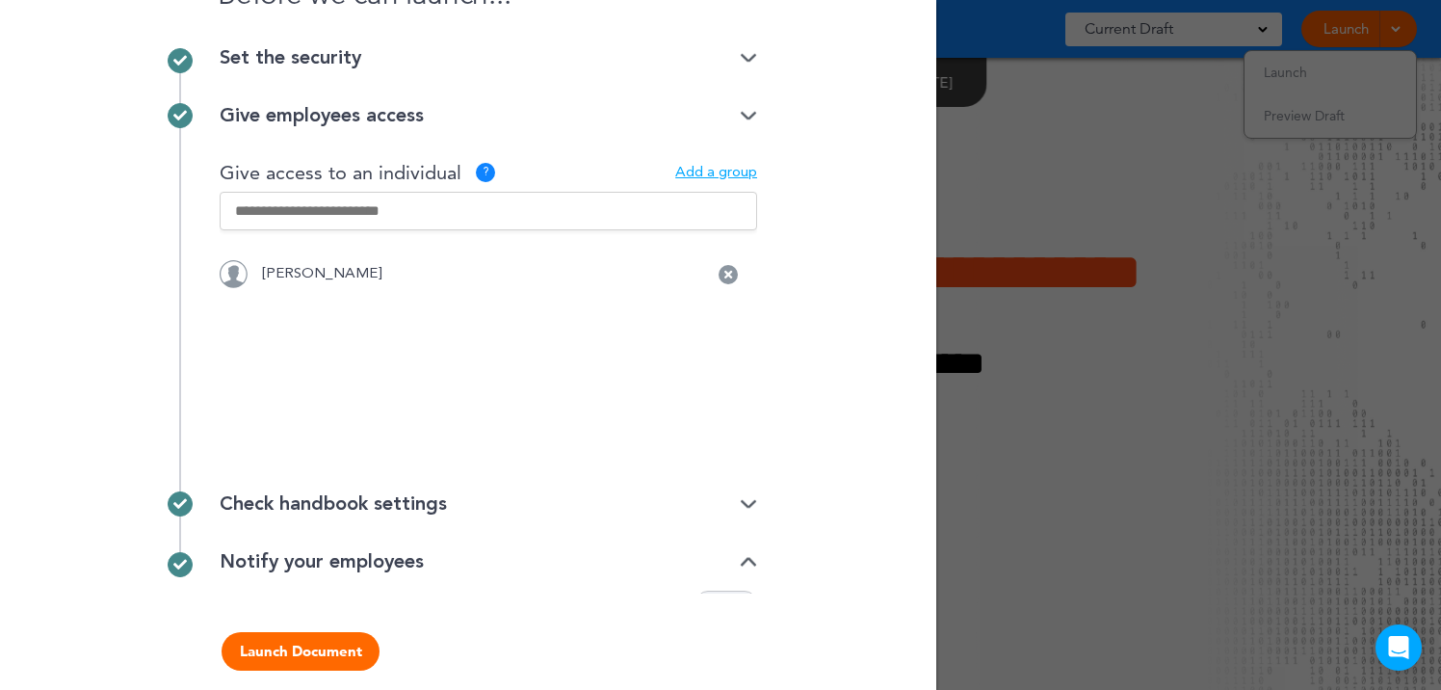
scroll to position [0, 0]
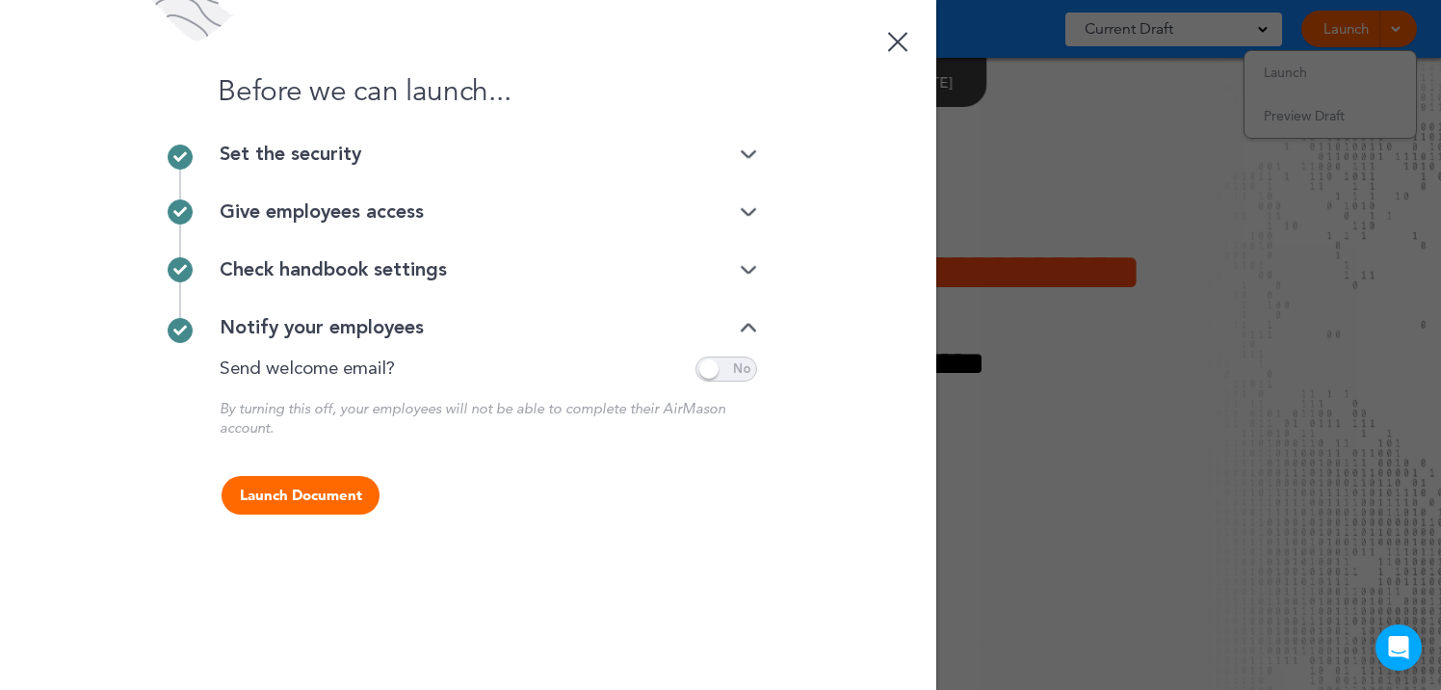
click at [741, 364] on span at bounding box center [726, 368] width 62 height 25
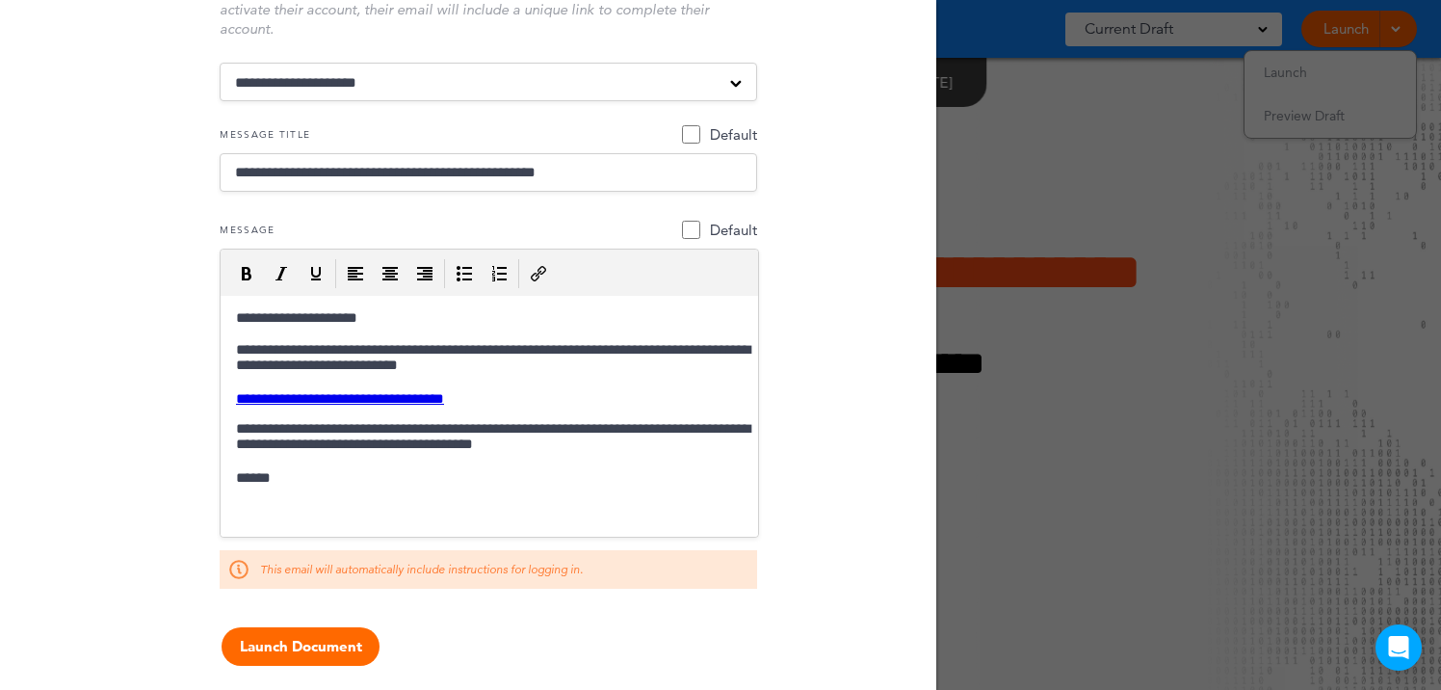
scroll to position [451, 0]
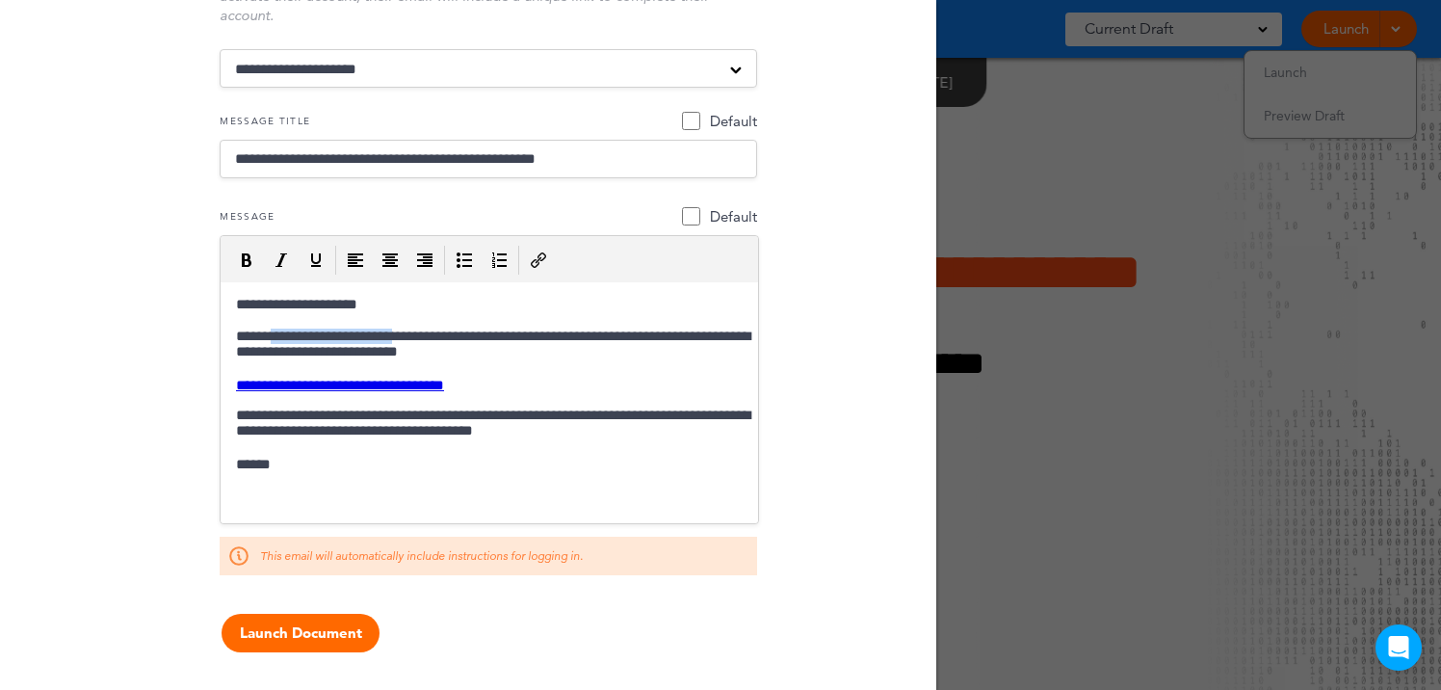
drag, startPoint x: 418, startPoint y: 337, endPoint x: 275, endPoint y: 336, distance: 142.5
click at [275, 336] on p "**********" at bounding box center [489, 345] width 522 height 35
click at [594, 338] on p "**********" at bounding box center [489, 345] width 522 height 35
click at [660, 395] on body "**********" at bounding box center [489, 385] width 522 height 177
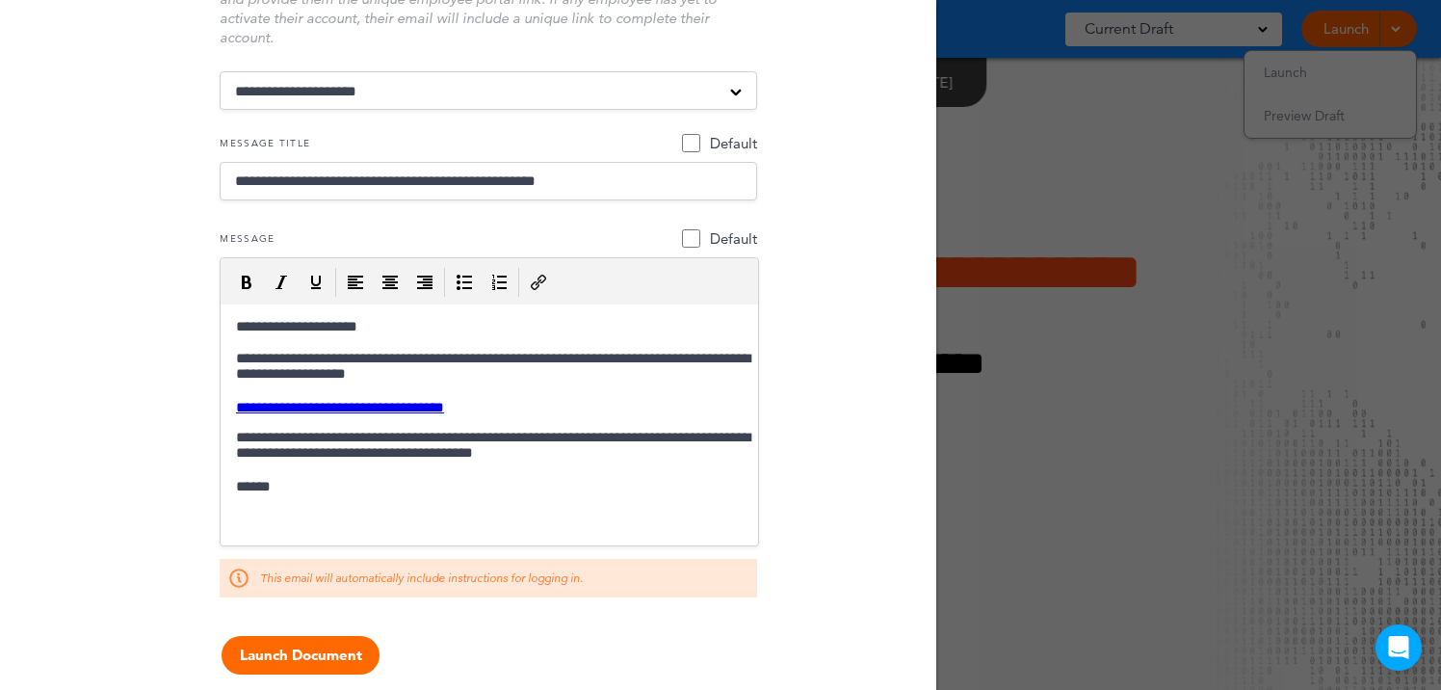
scroll to position [452, 0]
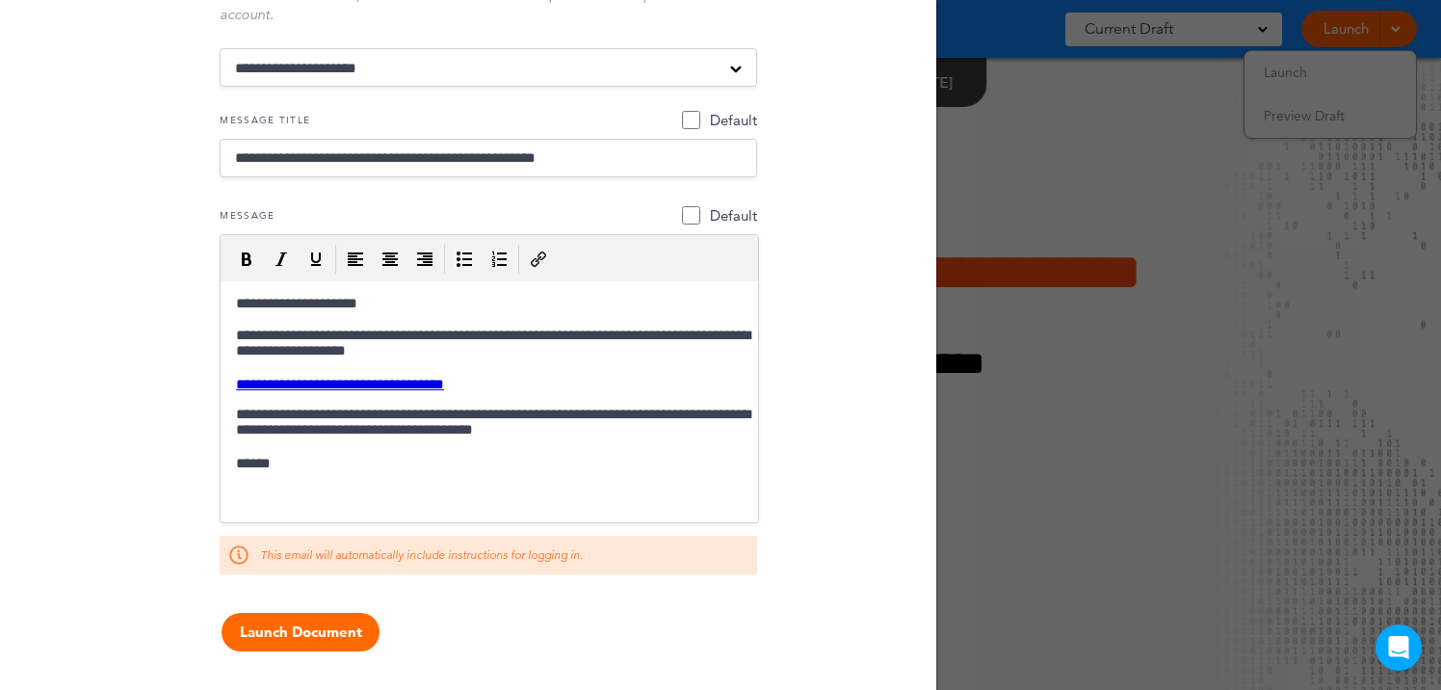
click at [332, 635] on button "Launch Document" at bounding box center [300, 631] width 158 height 39
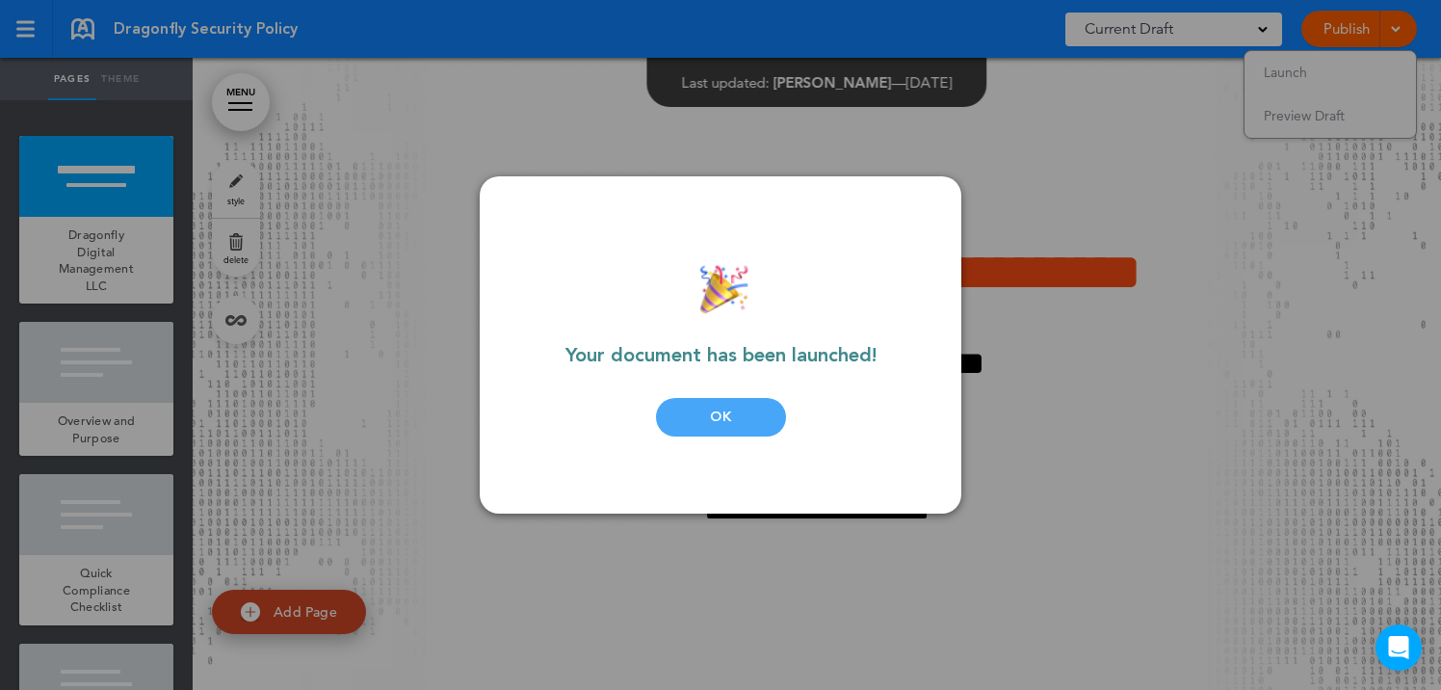
click at [742, 416] on div "OK" at bounding box center [721, 417] width 130 height 39
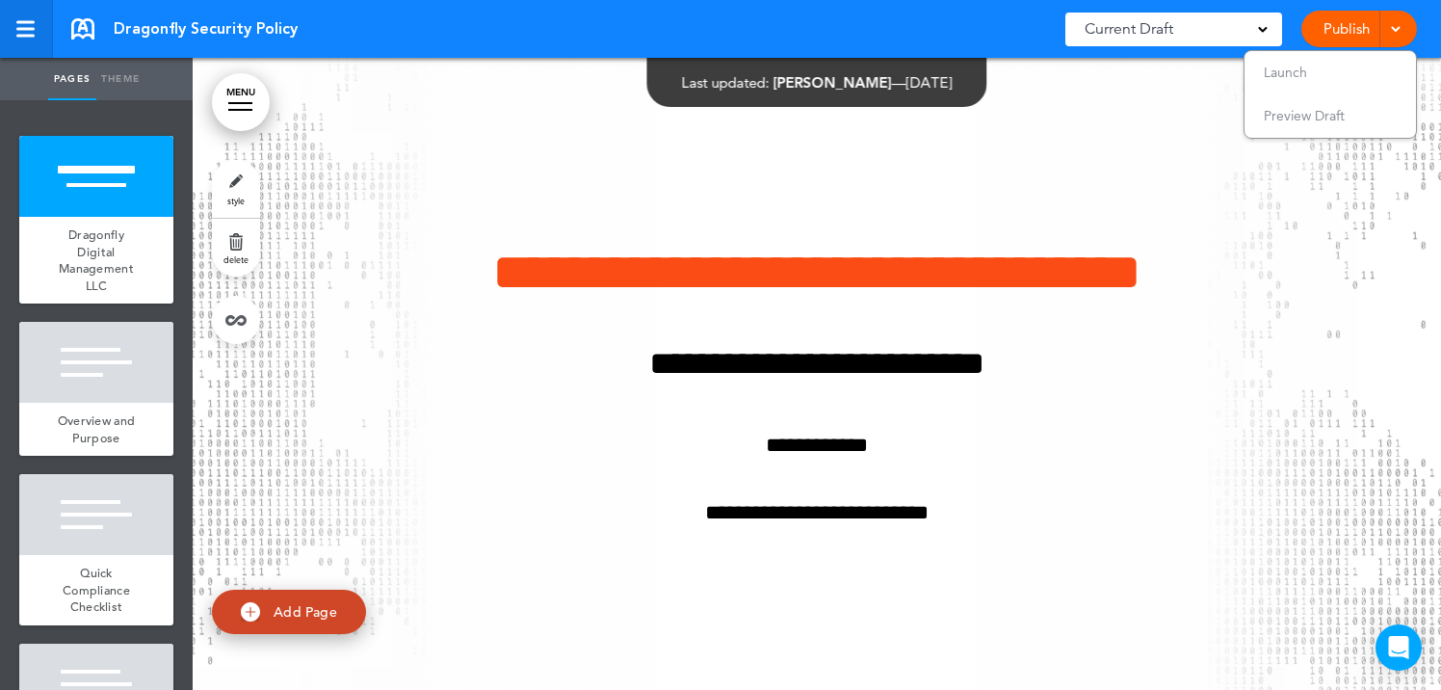
click at [19, 26] on div at bounding box center [24, 29] width 17 height 16
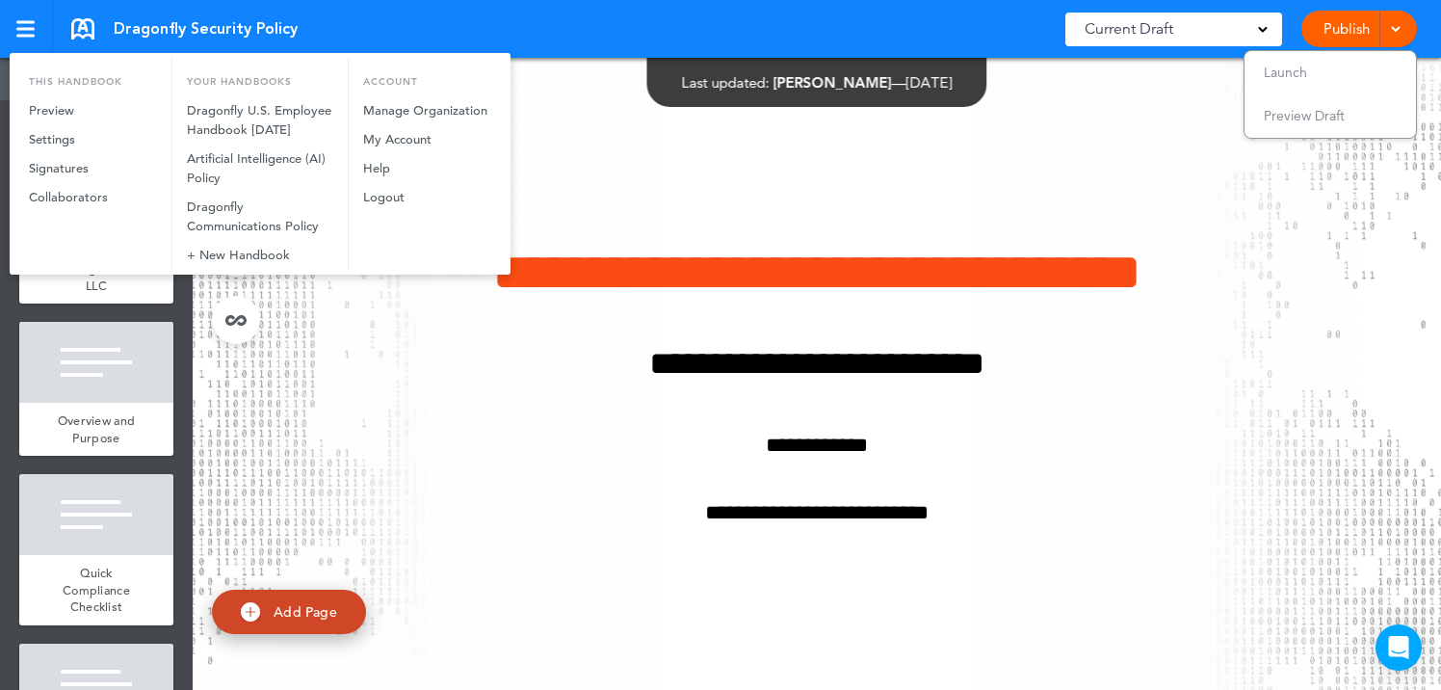
click at [629, 121] on div at bounding box center [720, 345] width 1441 height 690
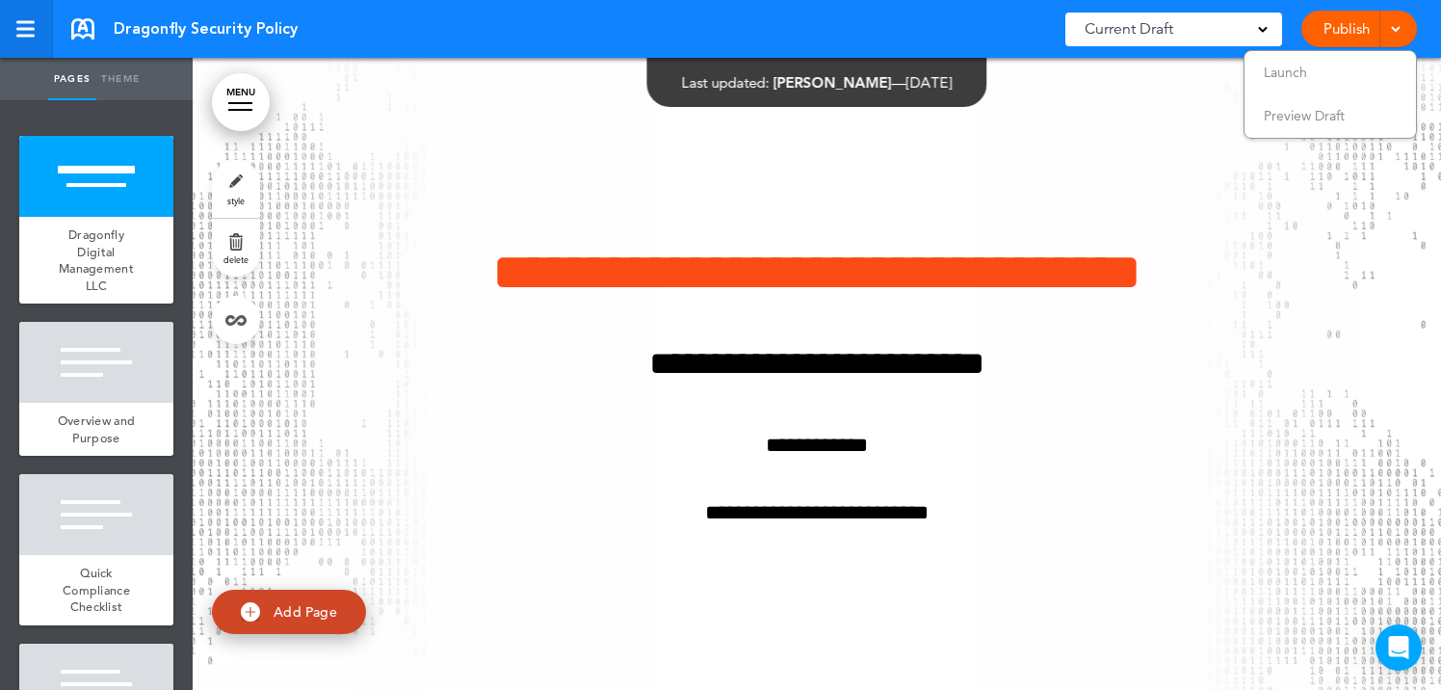
click at [22, 16] on link at bounding box center [26, 29] width 53 height 58
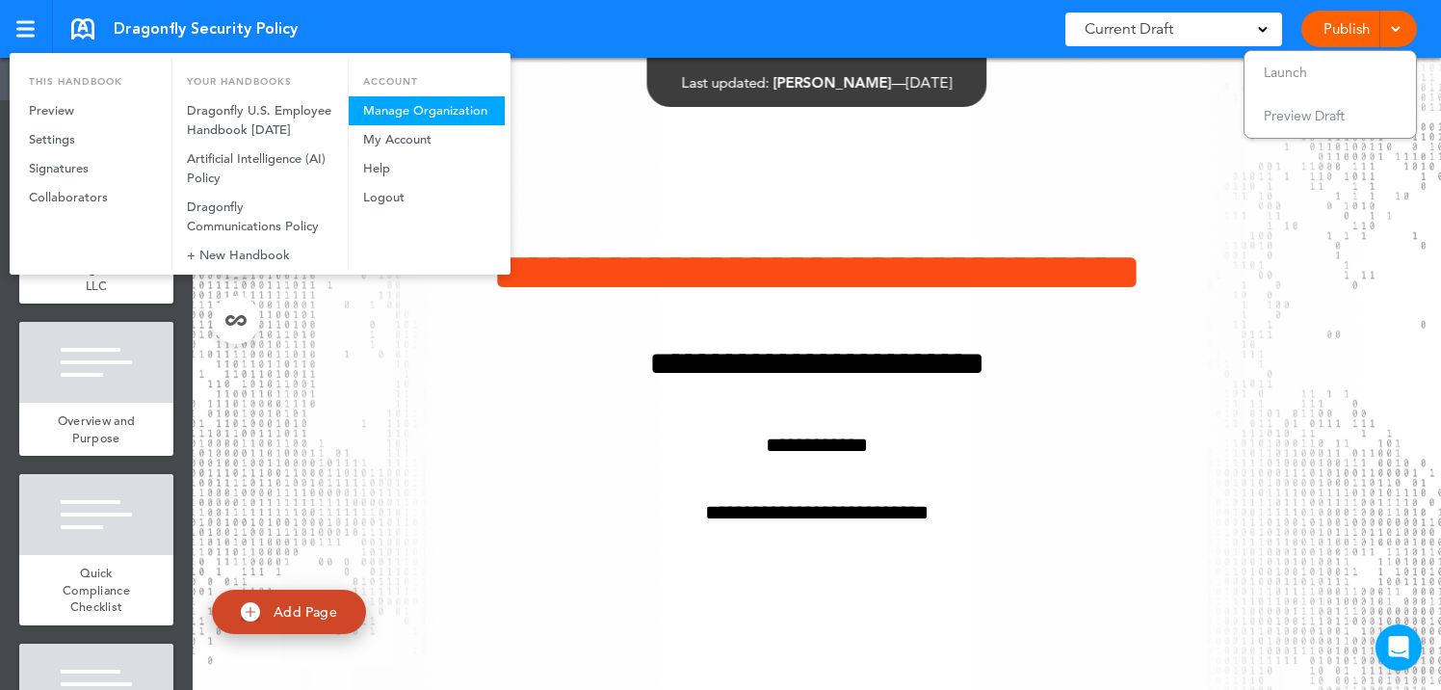
click at [384, 110] on link "Manage Organization" at bounding box center [427, 110] width 156 height 29
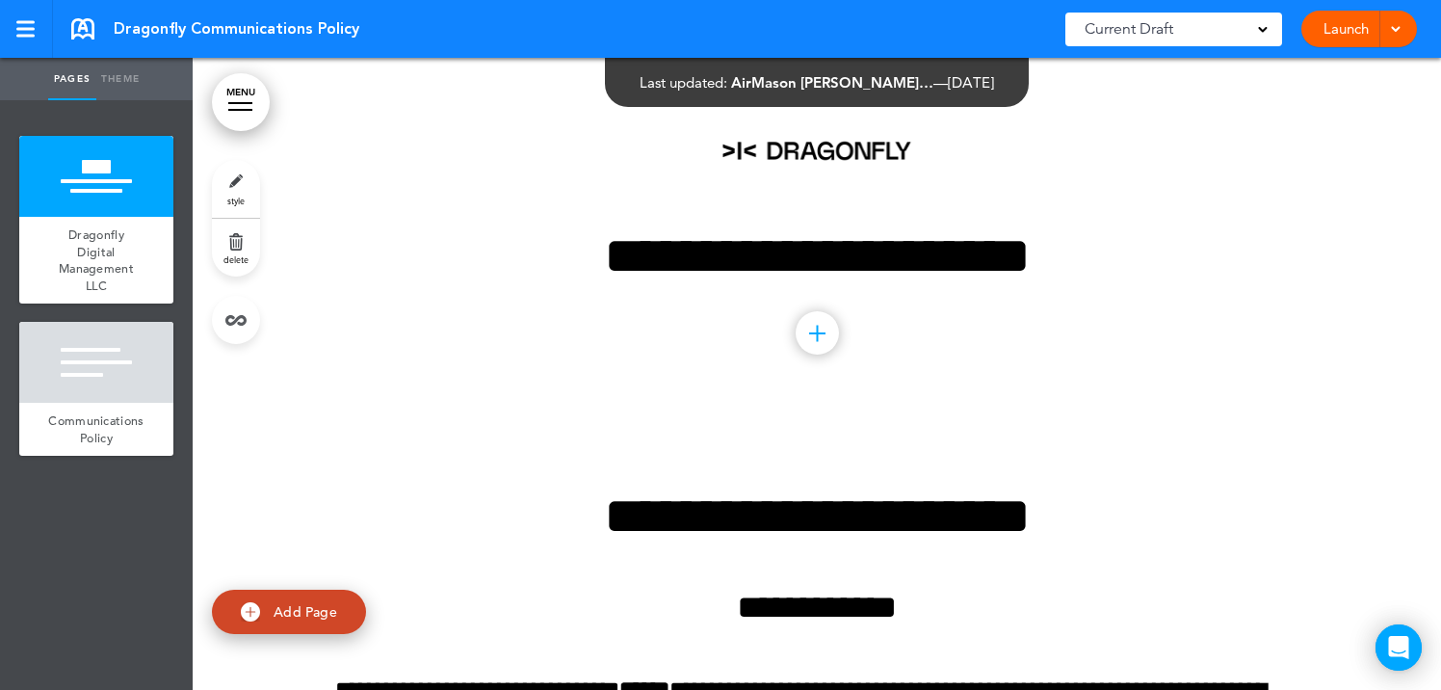
click at [126, 74] on link "Theme" at bounding box center [120, 79] width 48 height 42
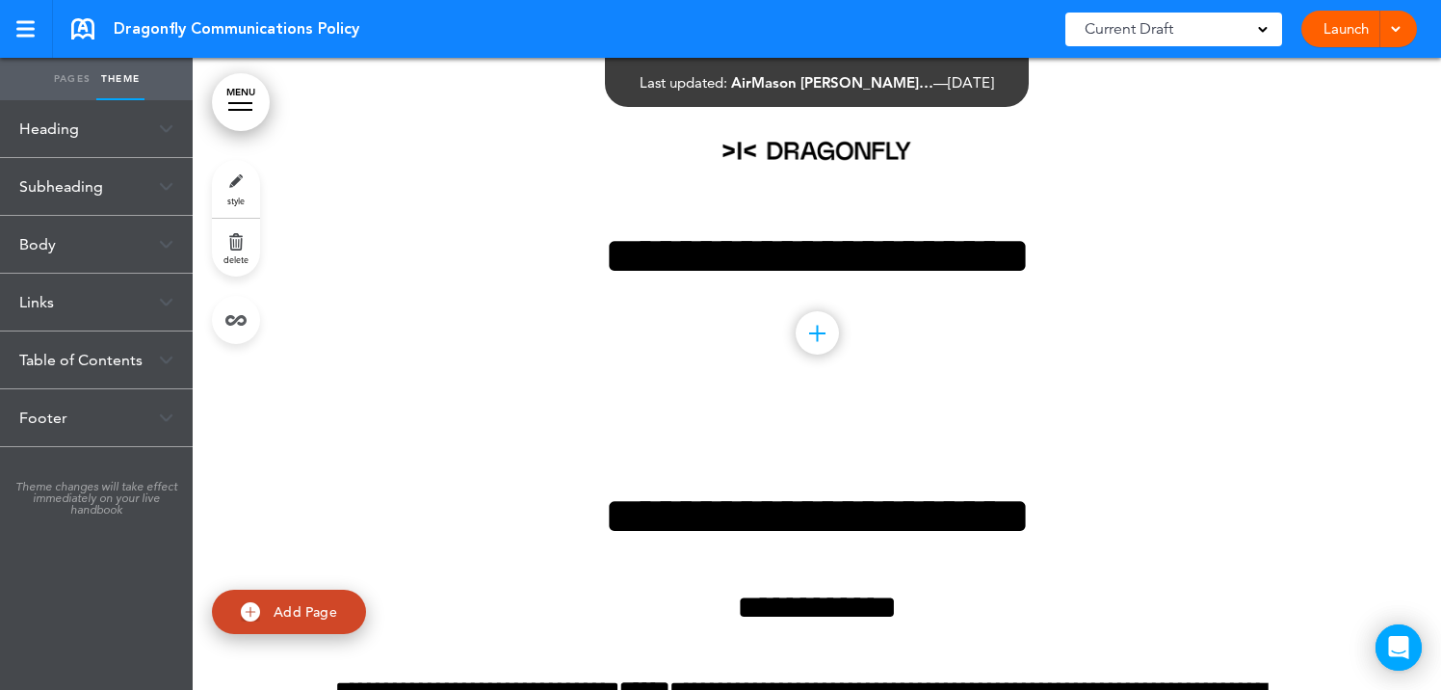
click at [127, 122] on div "Heading" at bounding box center [96, 128] width 193 height 57
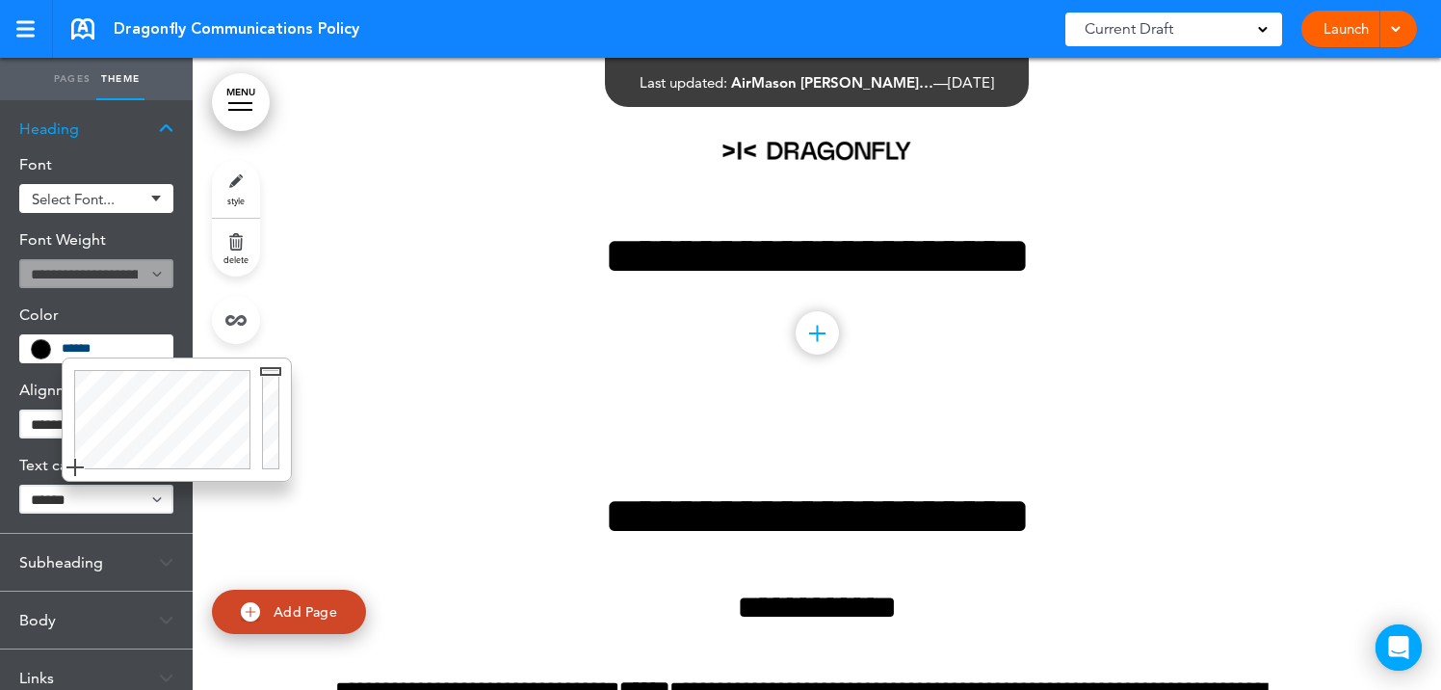
click at [117, 353] on input "******" at bounding box center [111, 348] width 99 height 13
type input "*"
paste input "******"
type input "******"
click at [473, 354] on body "Checking url availability This handbook [GEOGRAPHIC_DATA] Settings Signatures C…" at bounding box center [720, 345] width 1441 height 690
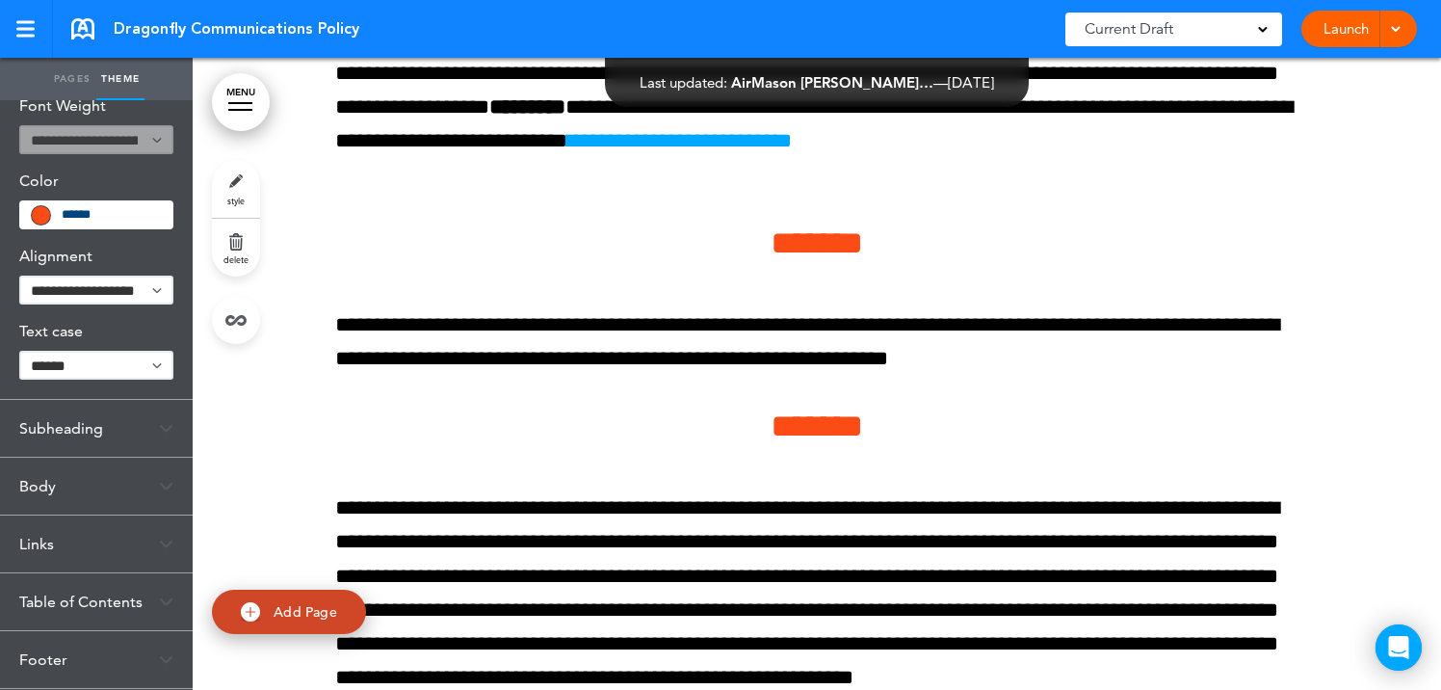
scroll to position [680, 0]
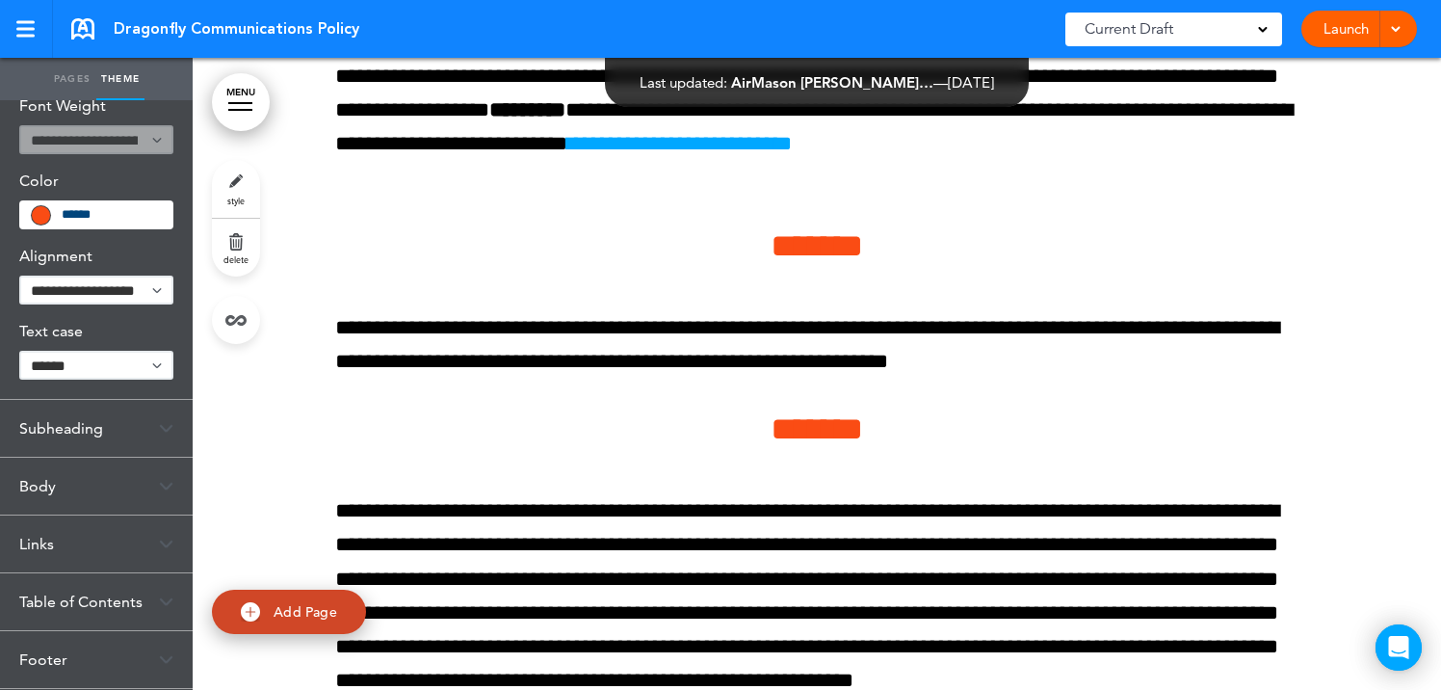
click at [70, 85] on link "Pages" at bounding box center [72, 79] width 48 height 42
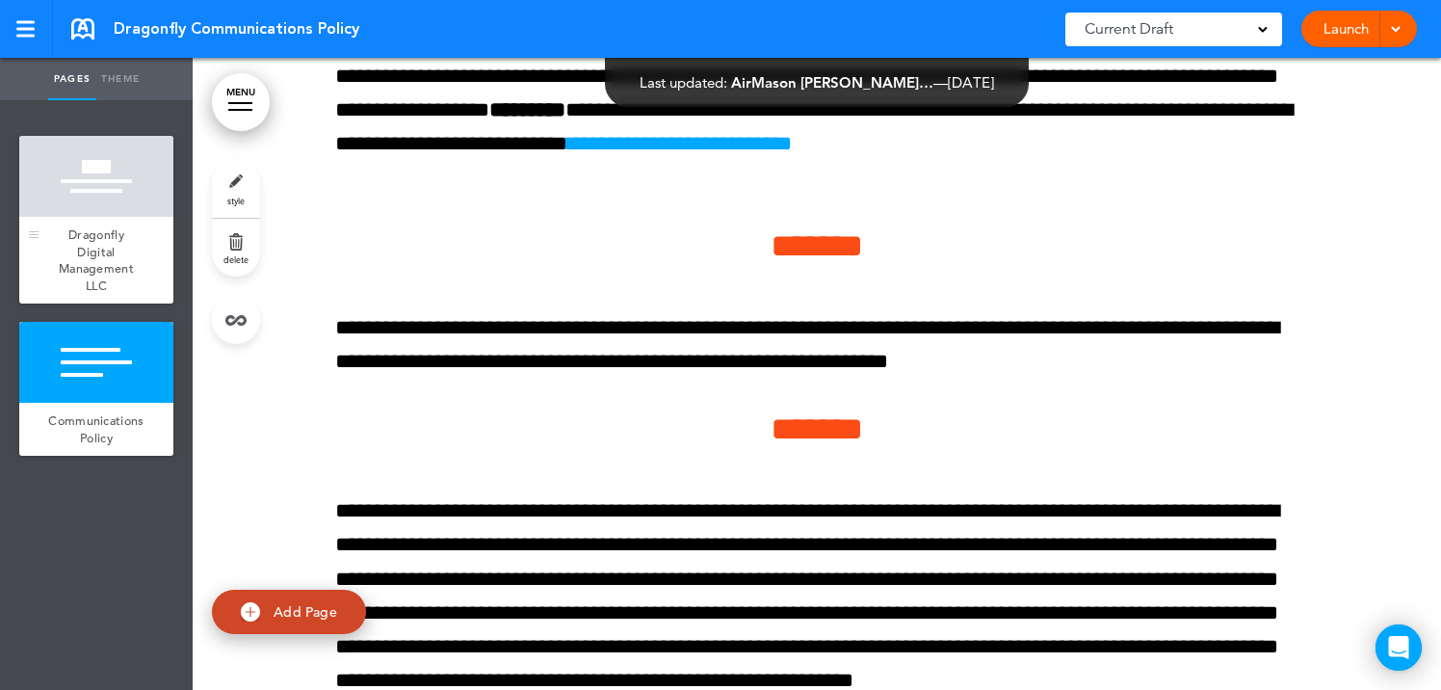
click at [76, 219] on div "Dragonfly Digital Management LLC" at bounding box center [96, 260] width 154 height 87
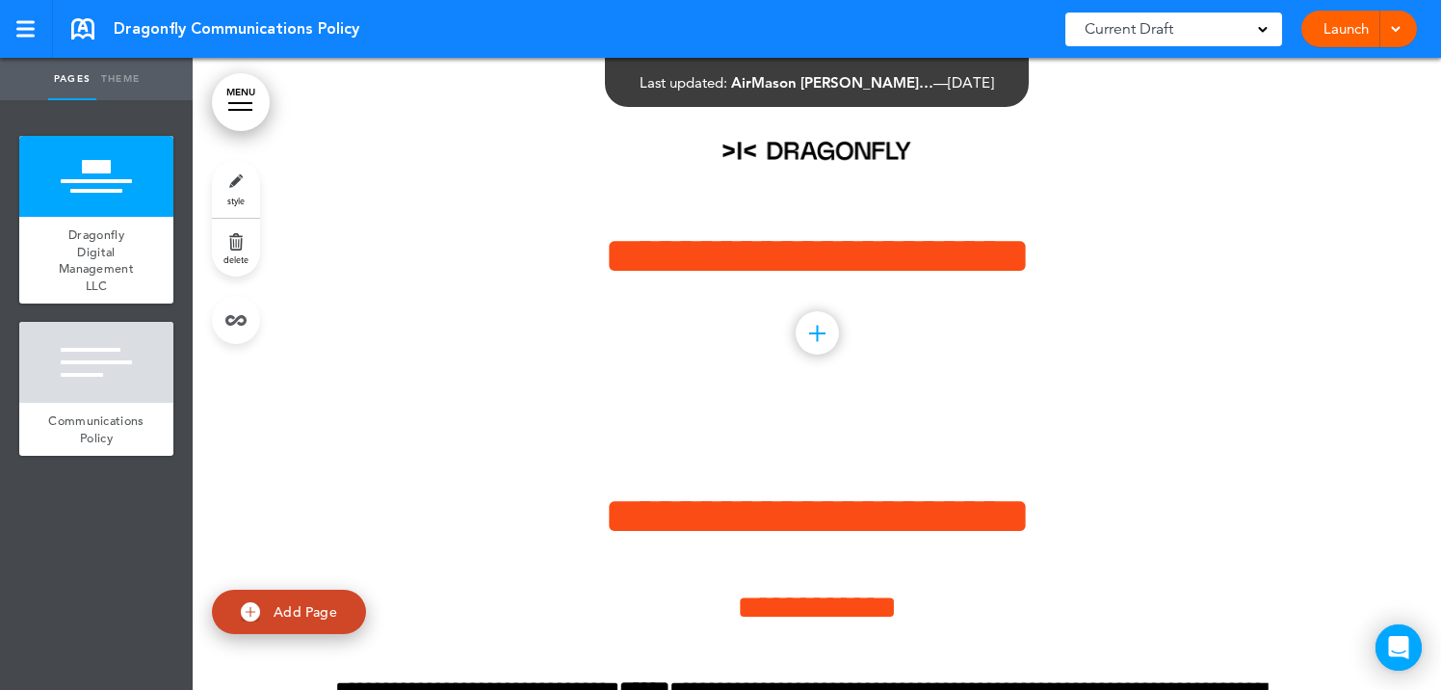
click at [239, 183] on link "style" at bounding box center [236, 189] width 48 height 58
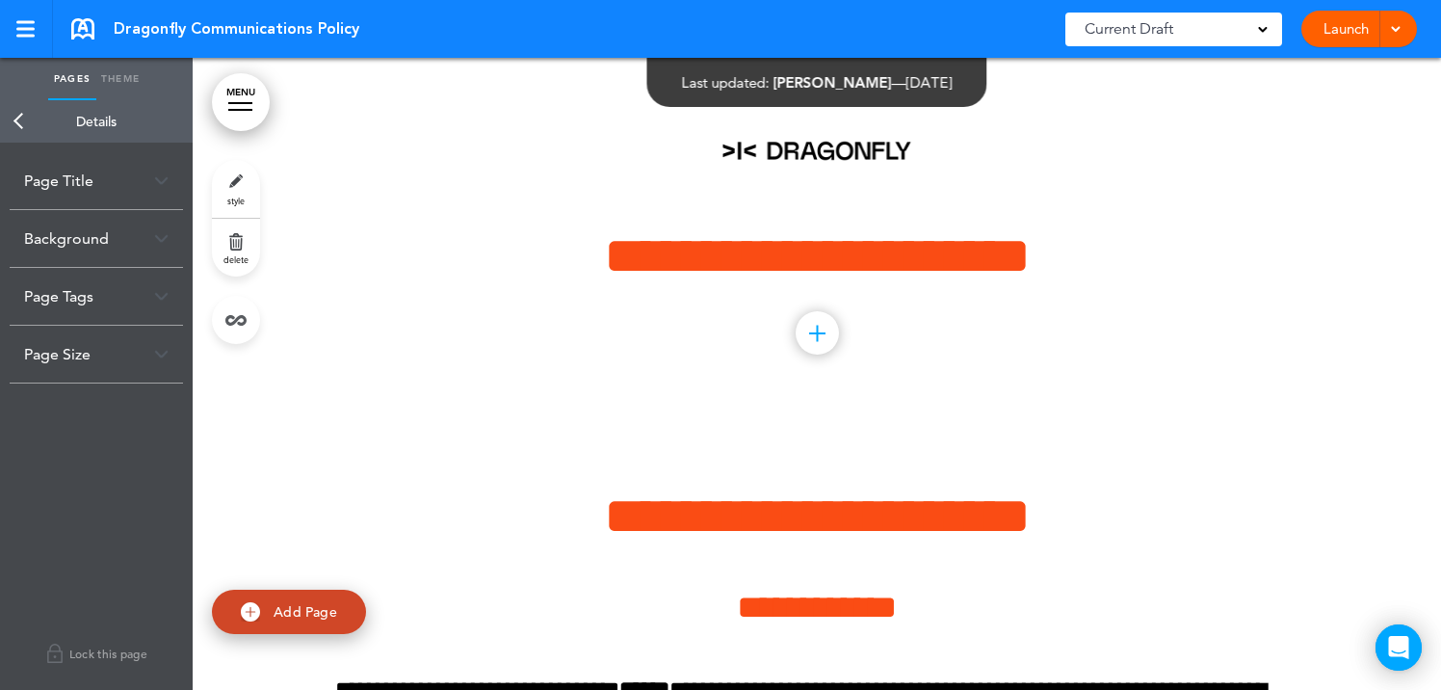
click at [97, 241] on div "Background" at bounding box center [96, 238] width 173 height 57
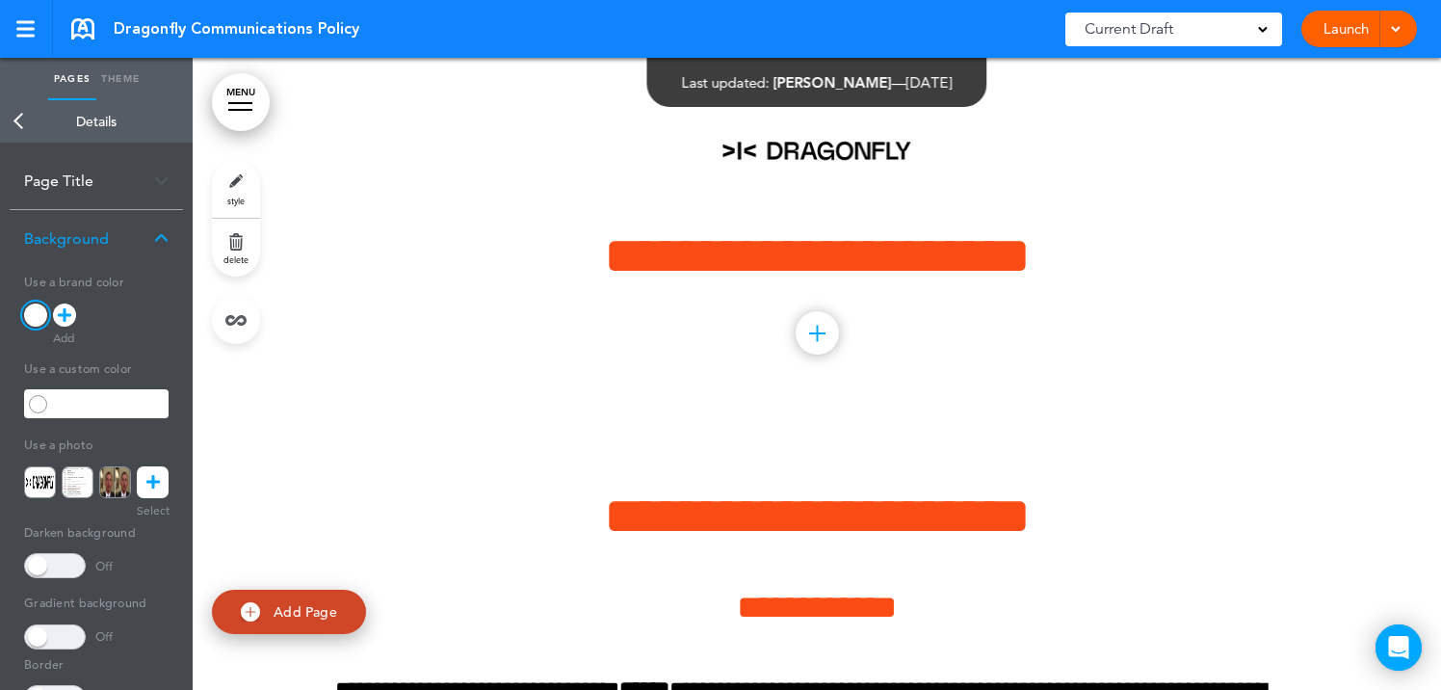
click at [159, 486] on icon at bounding box center [152, 482] width 13 height 32
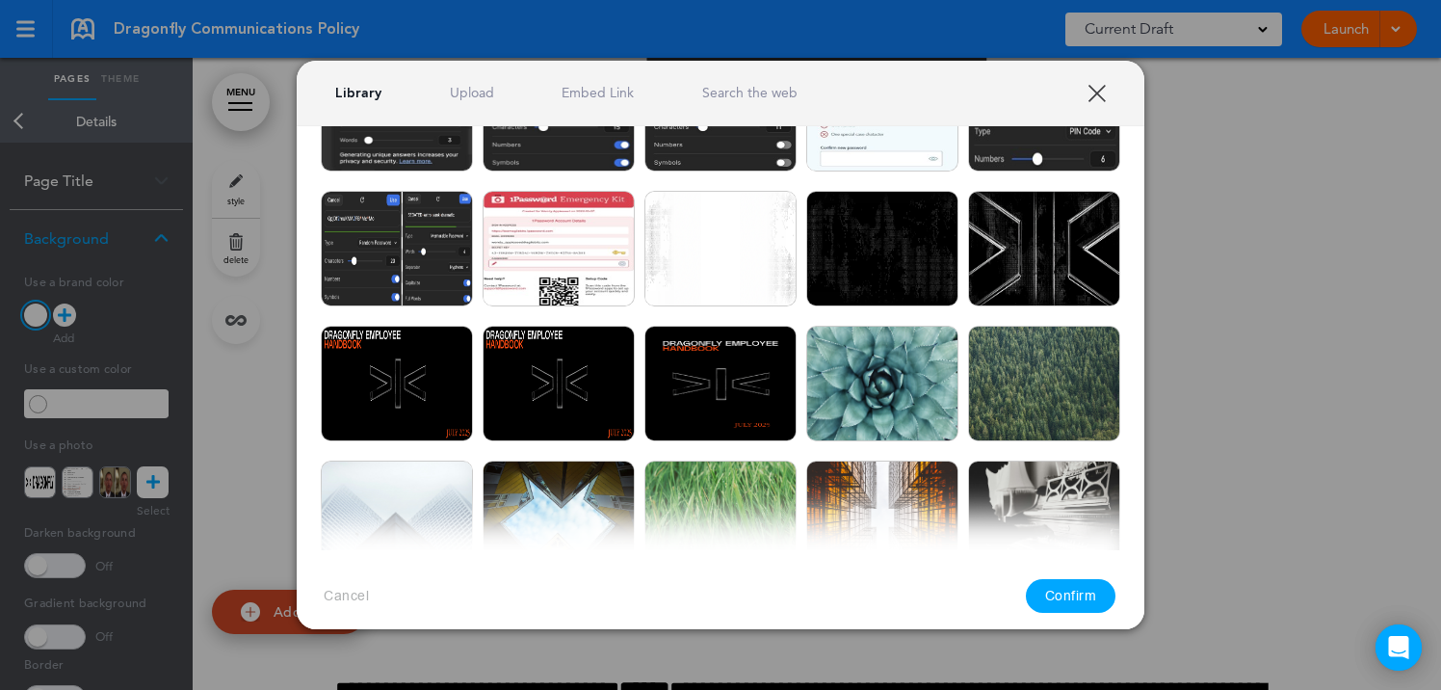
scroll to position [299, 0]
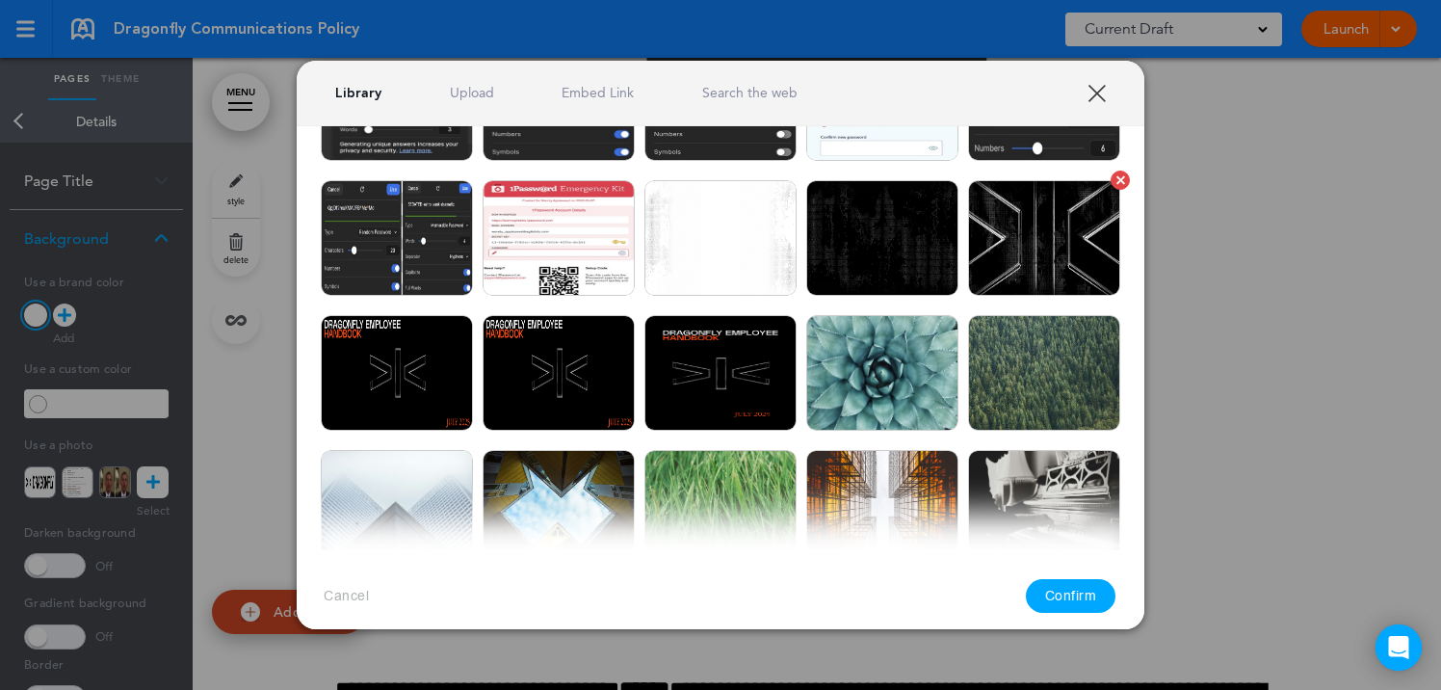
click at [1018, 256] on img at bounding box center [1044, 238] width 152 height 116
click at [1083, 586] on button "Confirm" at bounding box center [1071, 596] width 91 height 34
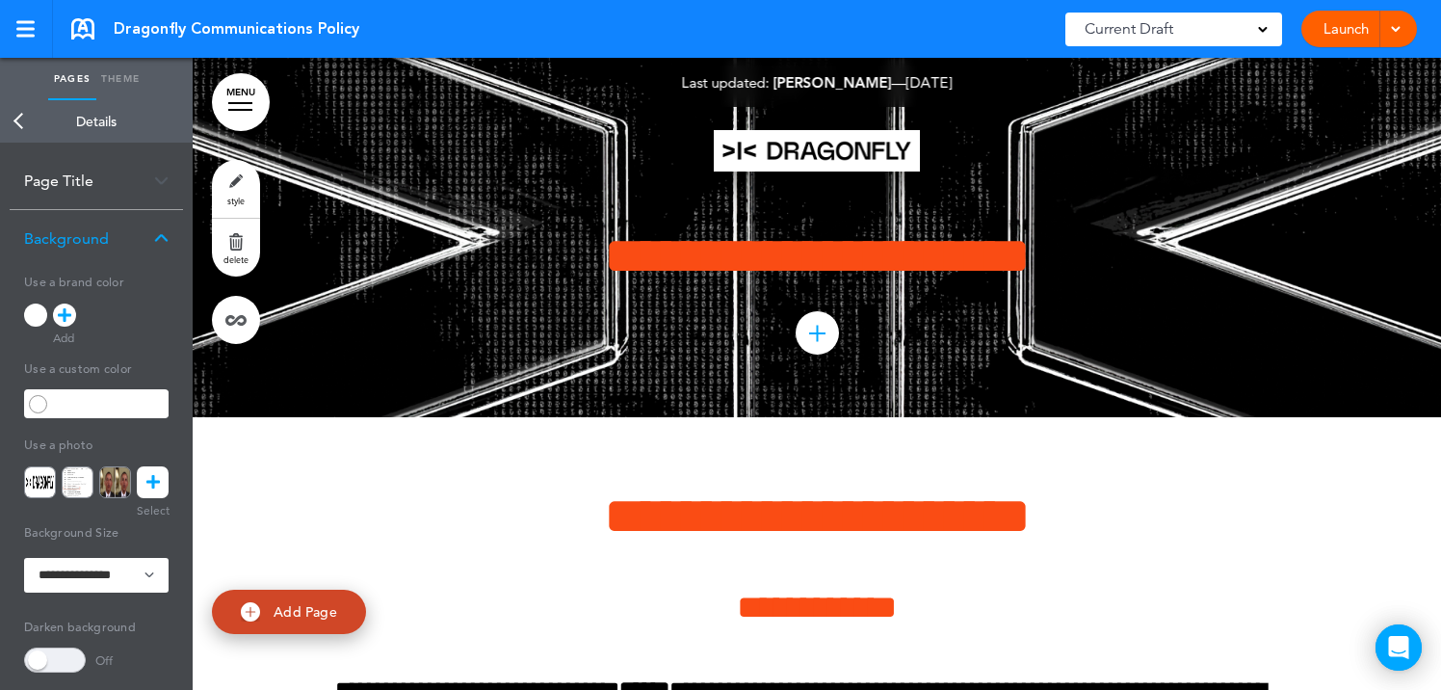
click at [812, 140] on img at bounding box center [817, 150] width 206 height 41
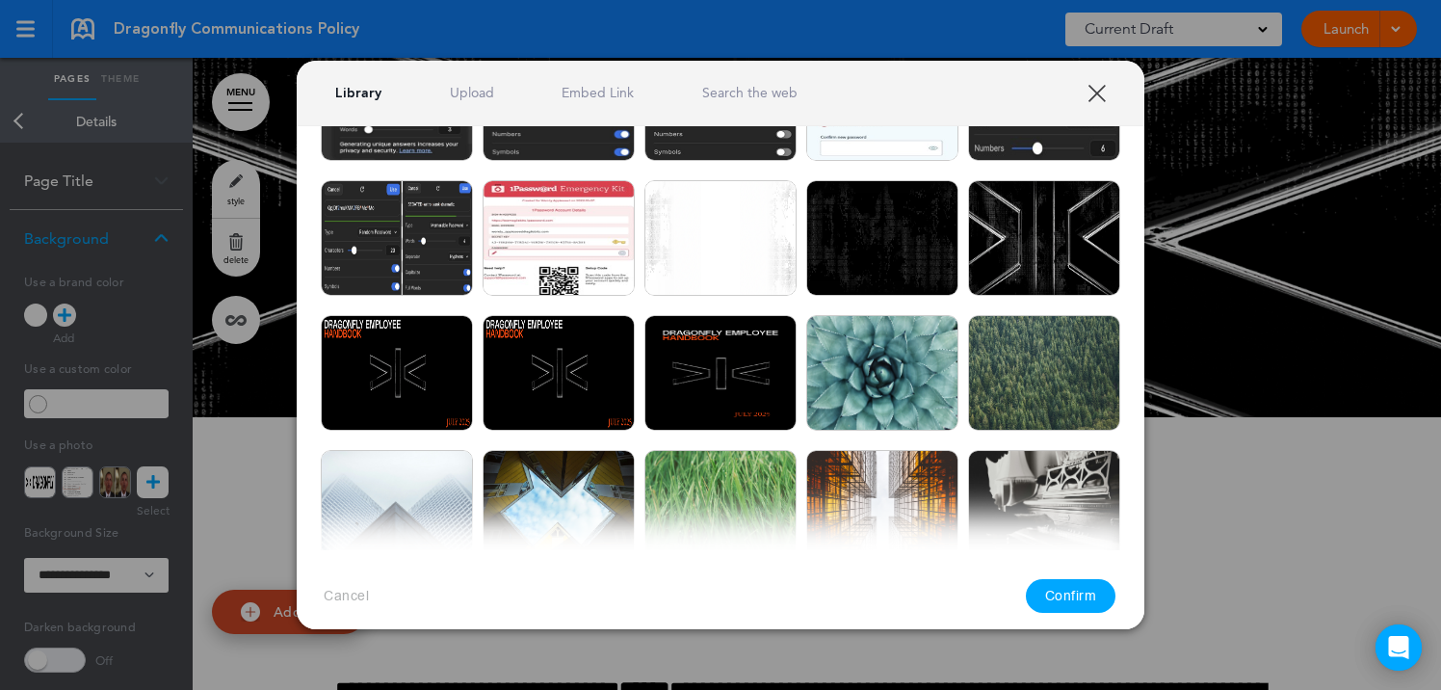
click at [1099, 86] on link "XXX" at bounding box center [1096, 93] width 18 height 18
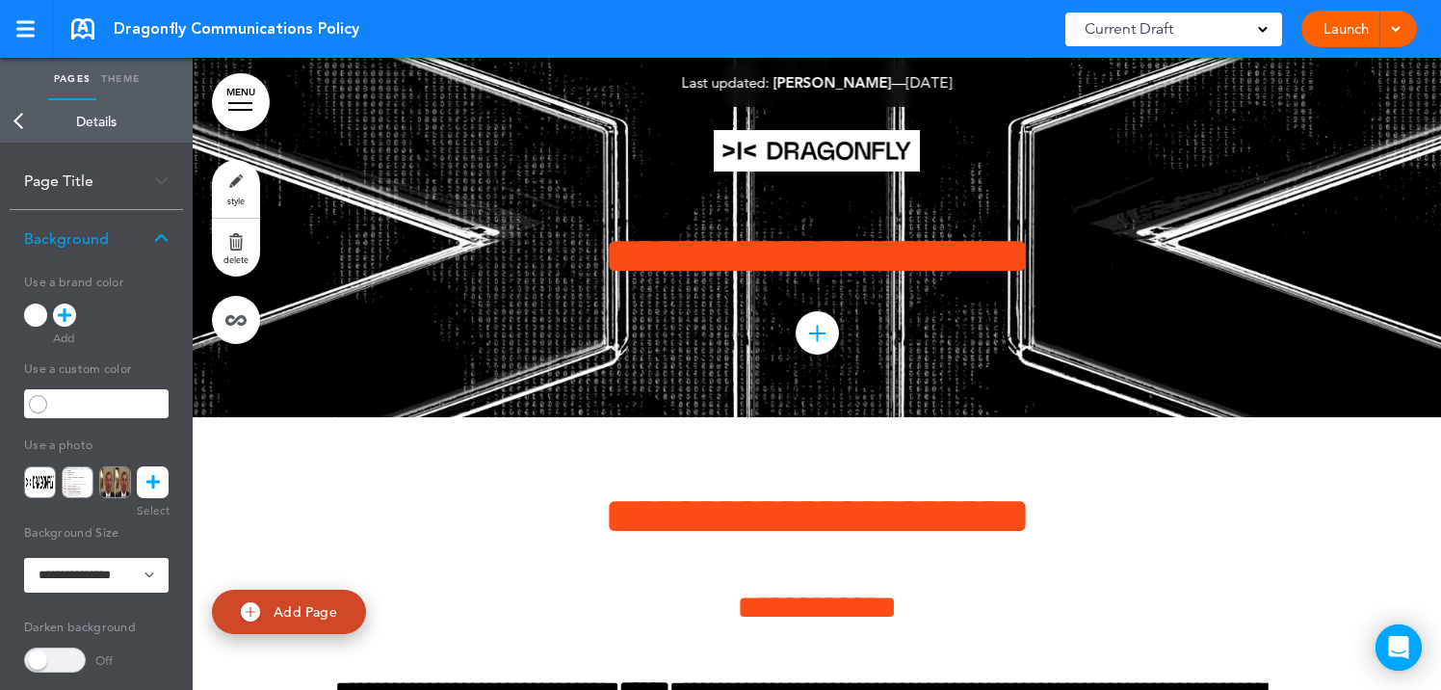
click at [75, 80] on link "Pages" at bounding box center [72, 79] width 48 height 42
click at [12, 121] on link "Back" at bounding box center [19, 121] width 39 height 42
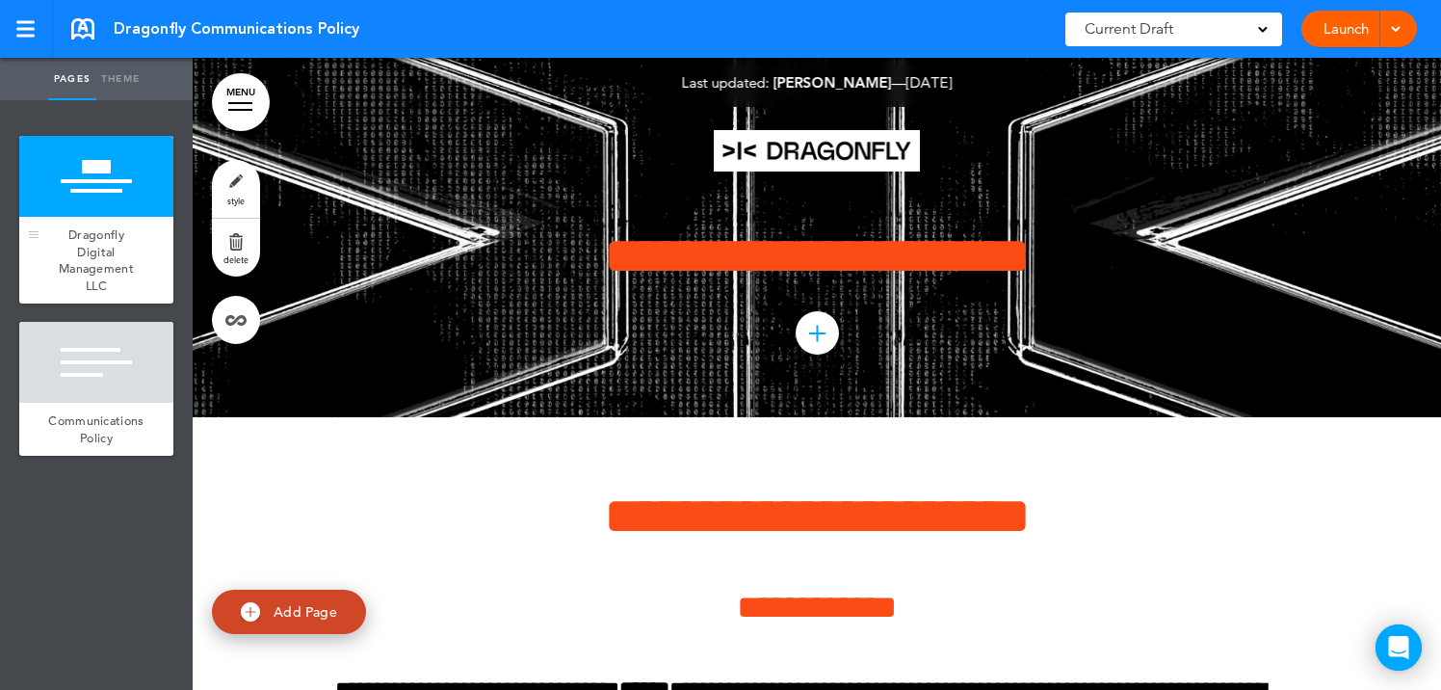
click at [74, 177] on div at bounding box center [96, 176] width 154 height 81
click at [834, 145] on img at bounding box center [817, 150] width 206 height 41
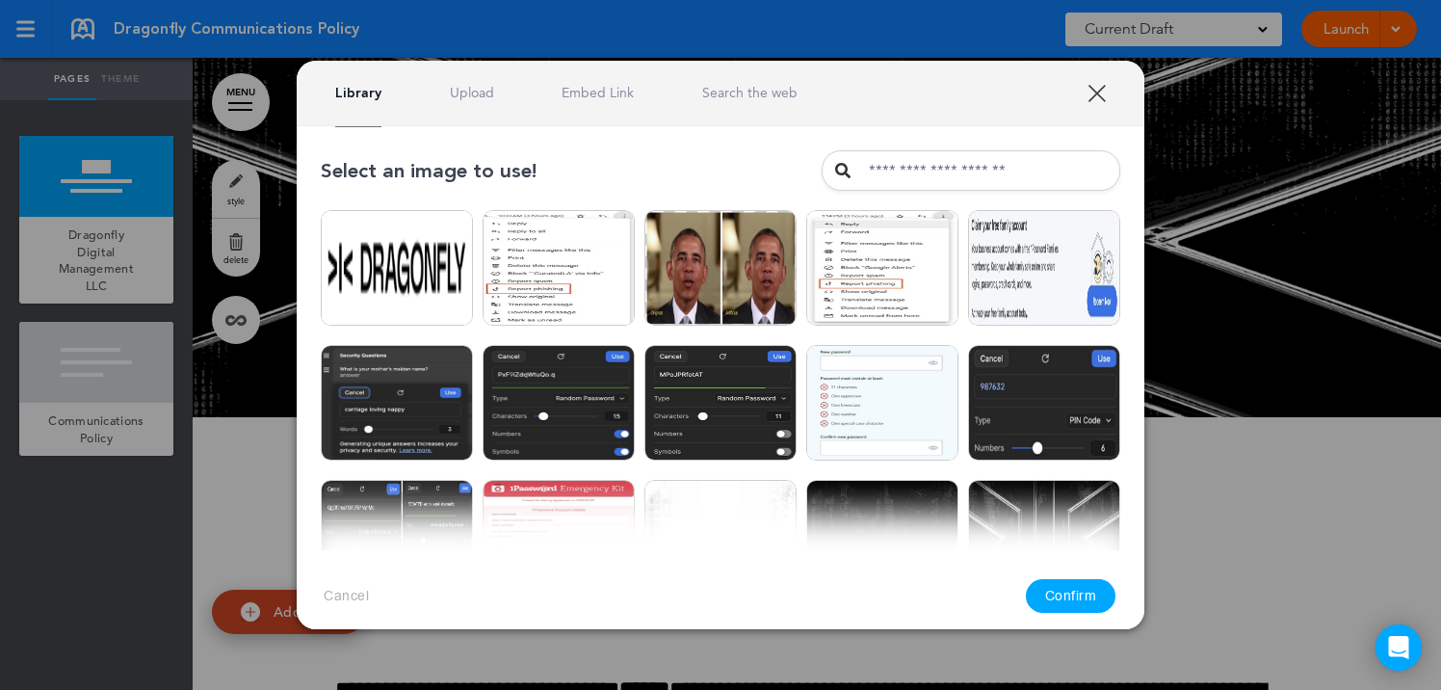
click at [1076, 597] on button "Confirm" at bounding box center [1071, 596] width 91 height 34
click at [1093, 596] on button "Confirm" at bounding box center [1071, 596] width 91 height 34
click at [1093, 96] on link "XXX" at bounding box center [1096, 93] width 18 height 18
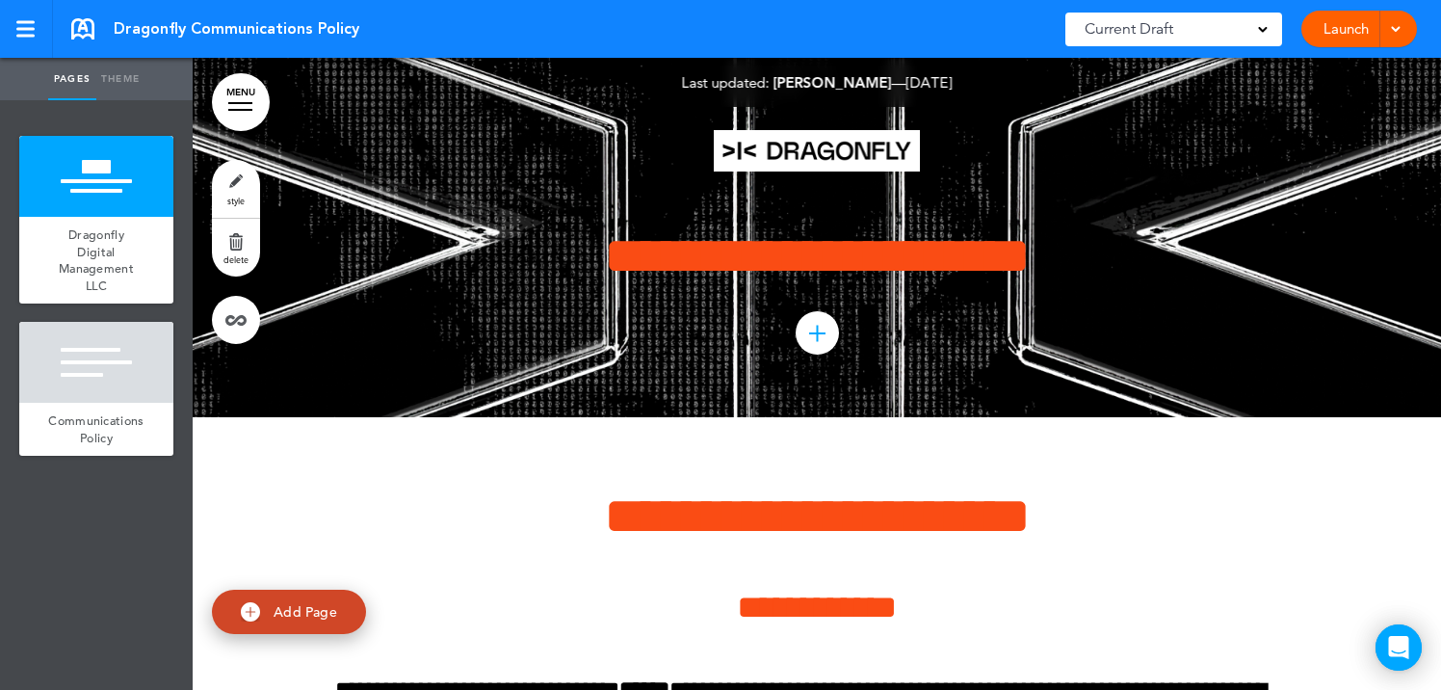
click at [426, 191] on div "**********" at bounding box center [816, 237] width 963 height 359
click at [123, 85] on link "Theme" at bounding box center [120, 79] width 48 height 42
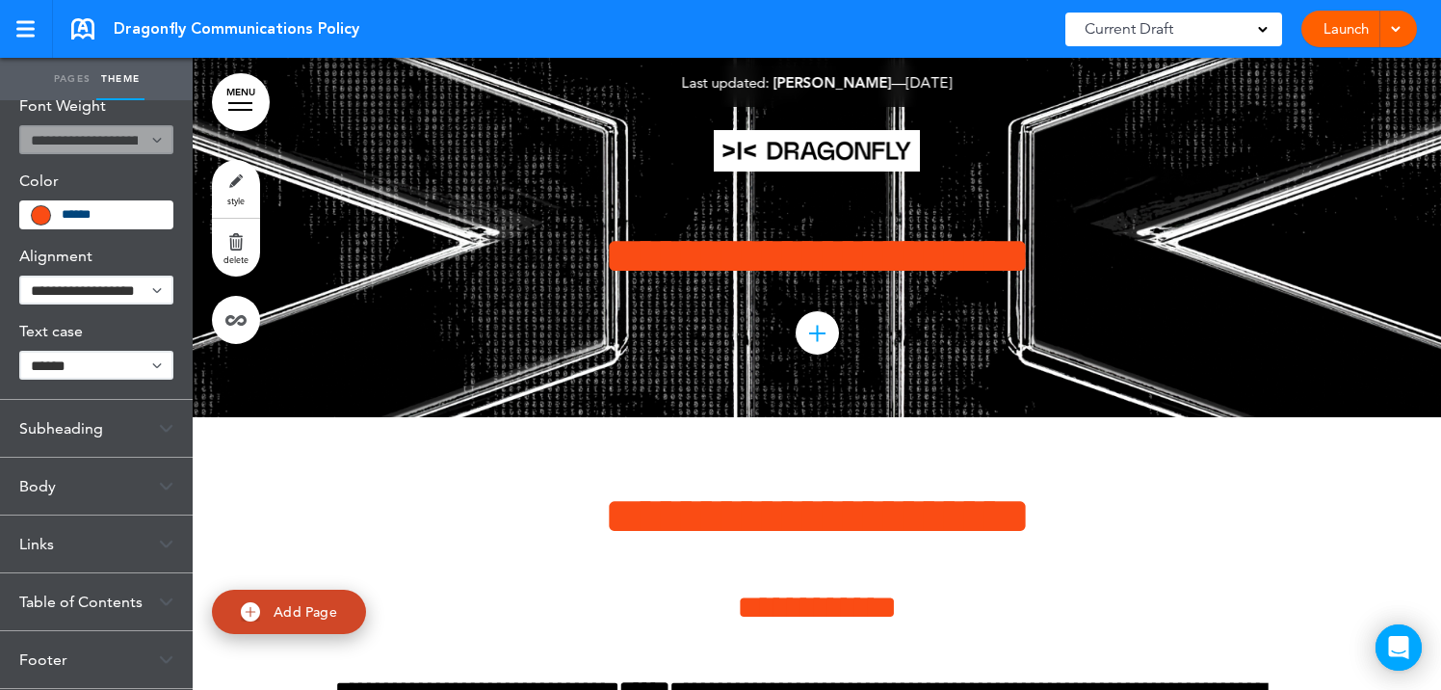
scroll to position [211, 0]
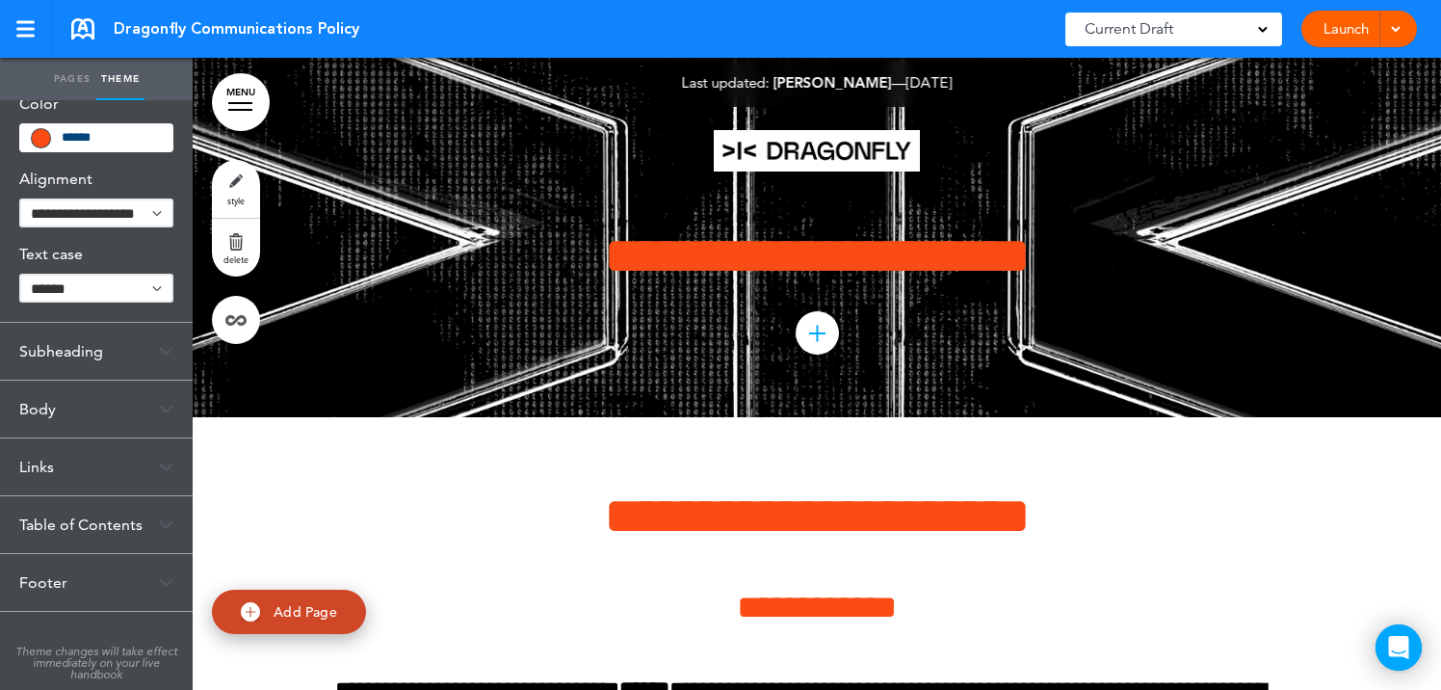
click at [241, 173] on link "style" at bounding box center [236, 189] width 48 height 58
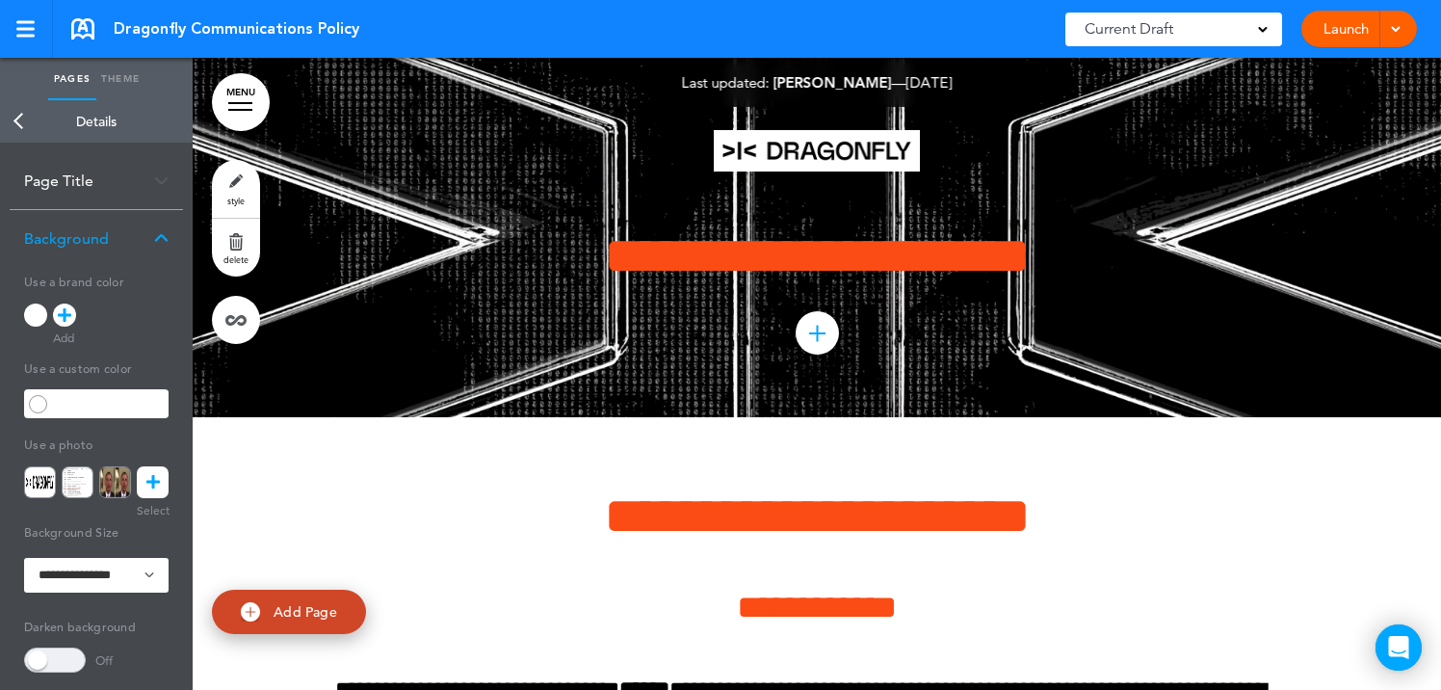
click at [114, 239] on div "Background" at bounding box center [96, 238] width 173 height 57
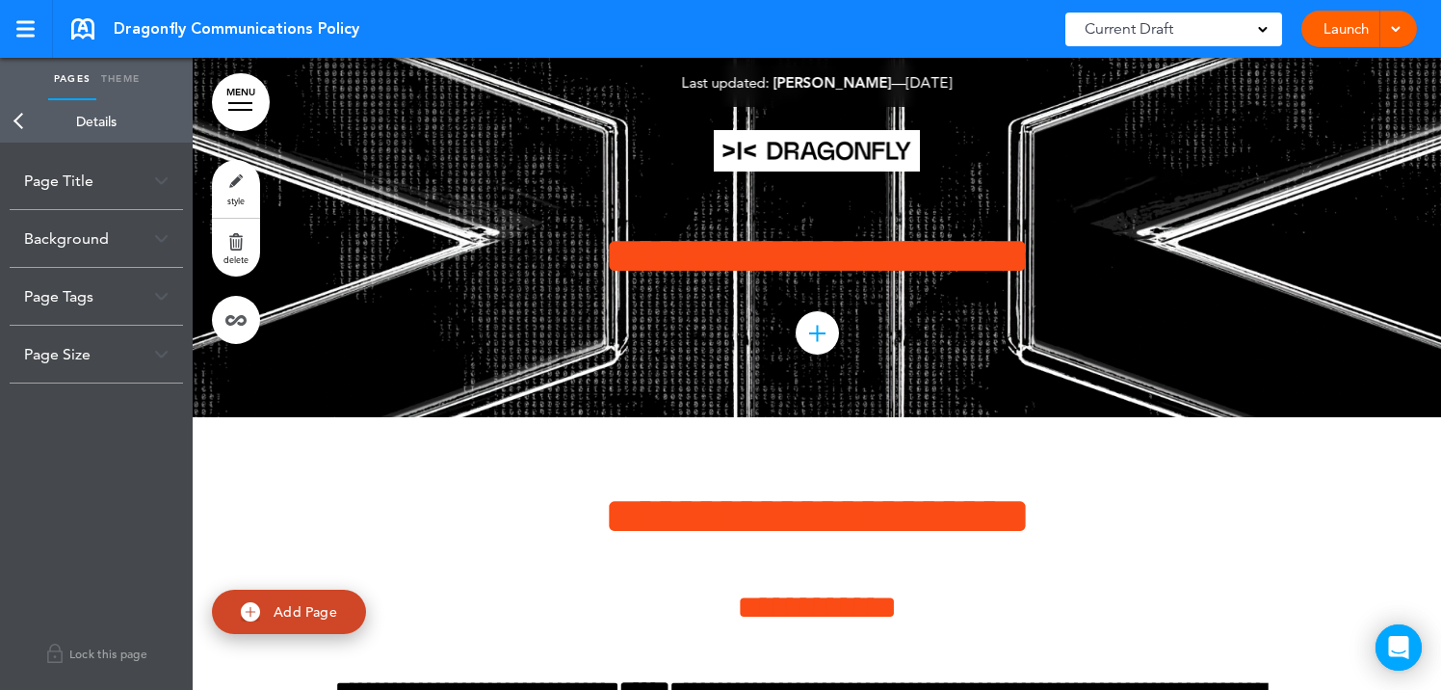
click at [114, 239] on div "Background" at bounding box center [96, 238] width 173 height 57
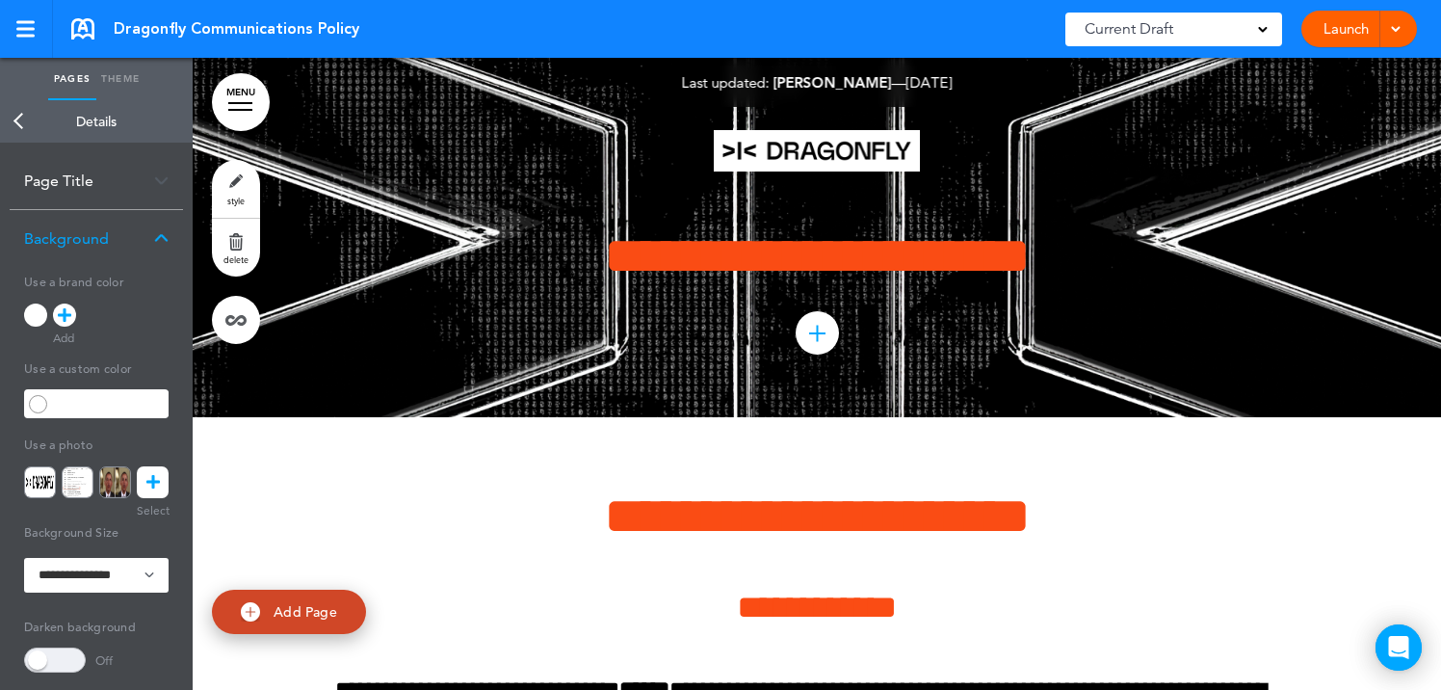
click at [153, 482] on icon at bounding box center [152, 482] width 13 height 32
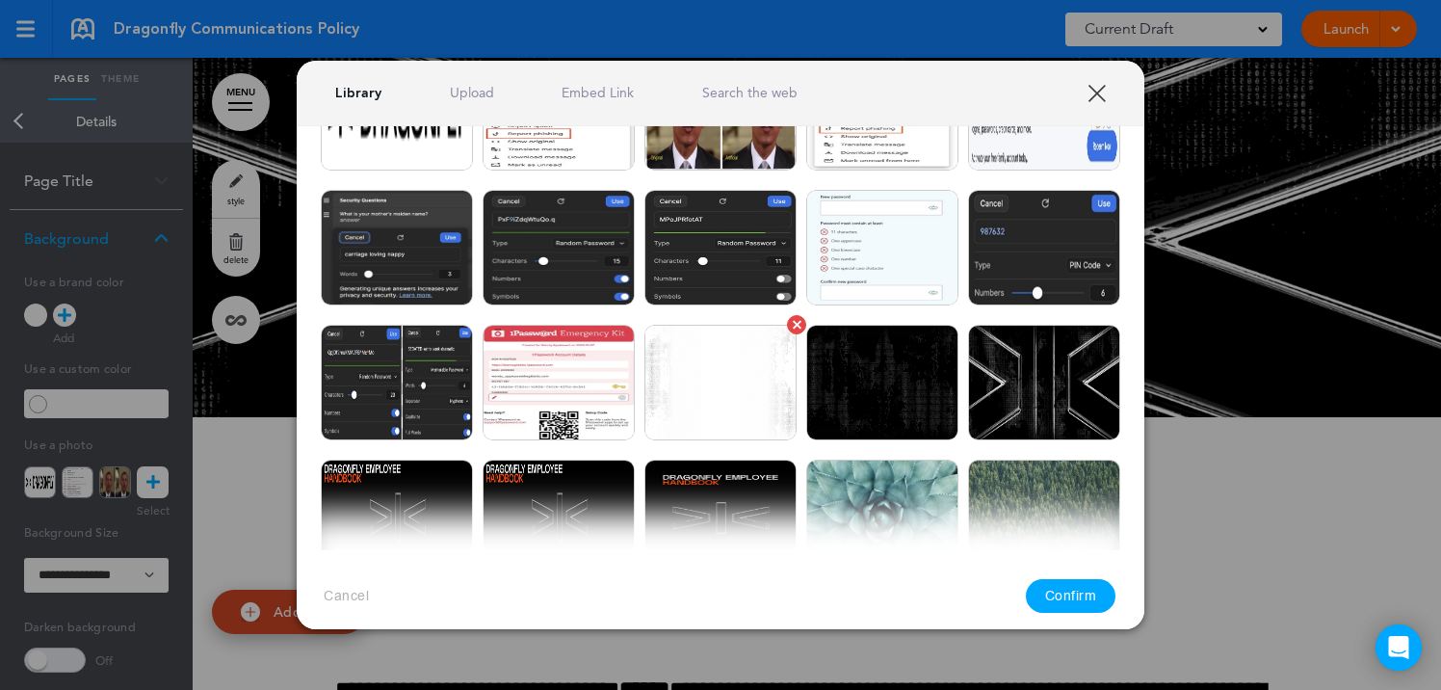
scroll to position [181, 0]
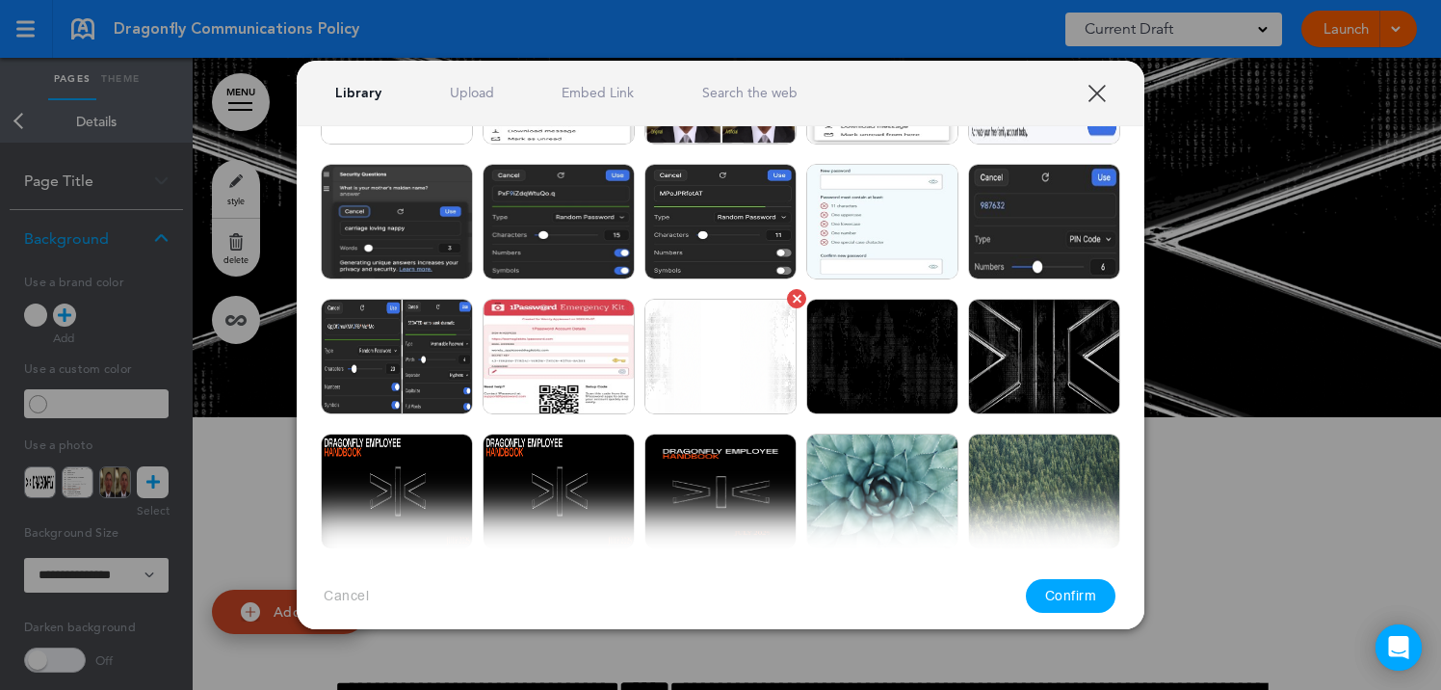
click at [719, 354] on img at bounding box center [720, 357] width 152 height 116
click at [1078, 584] on button "Confirm" at bounding box center [1071, 596] width 91 height 34
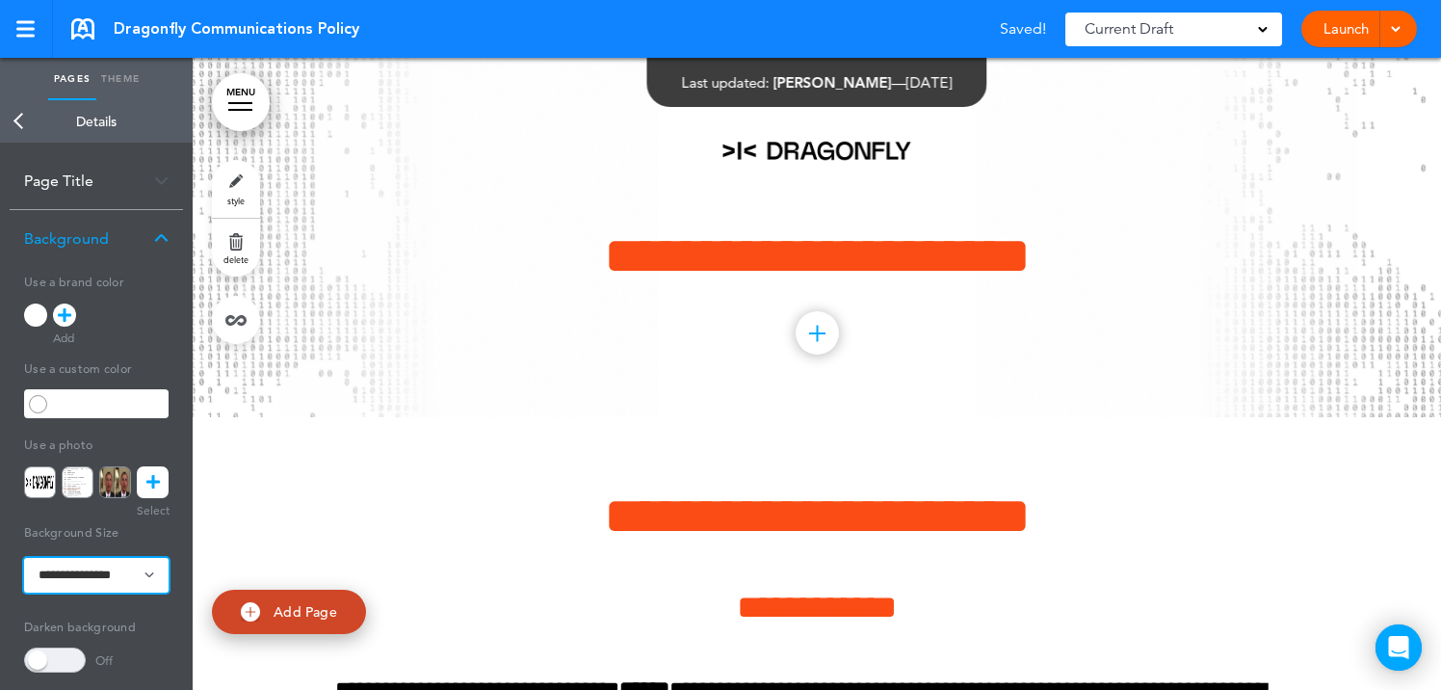
click at [75, 578] on select "**********" at bounding box center [96, 575] width 144 height 35
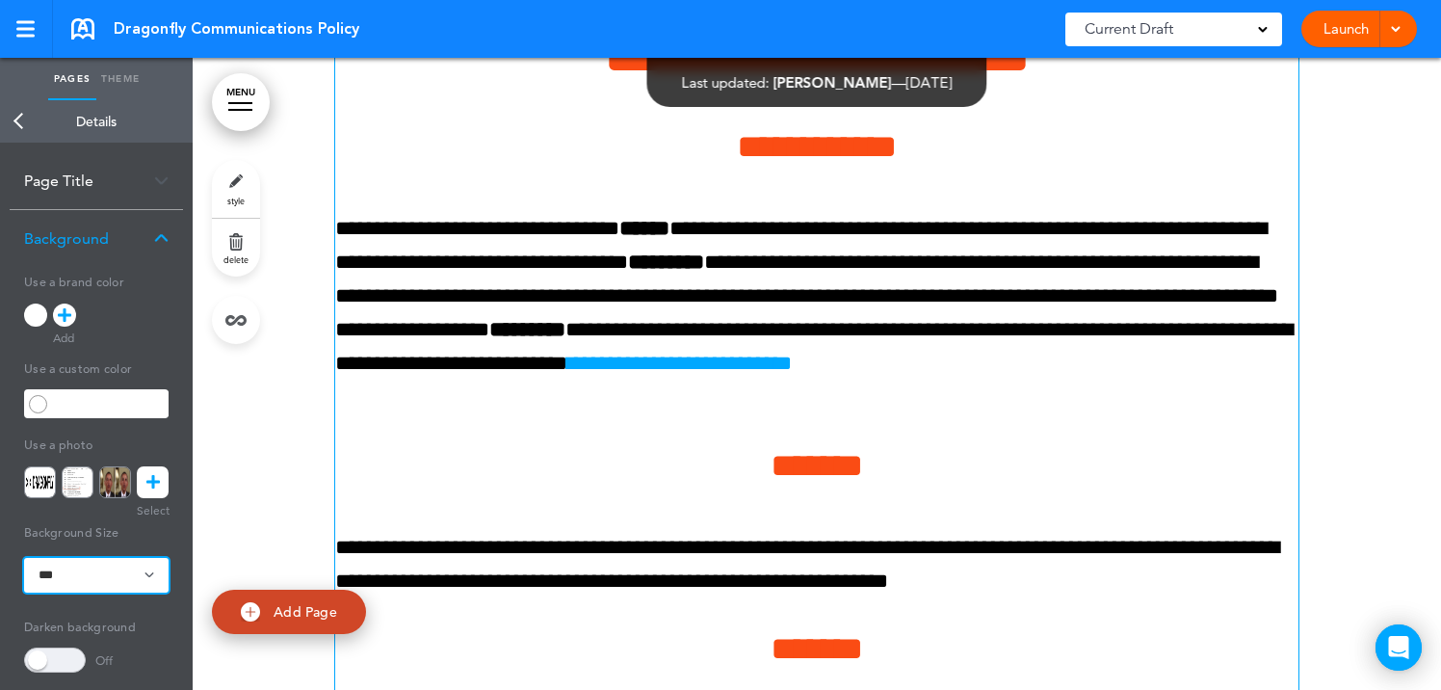
scroll to position [476, 0]
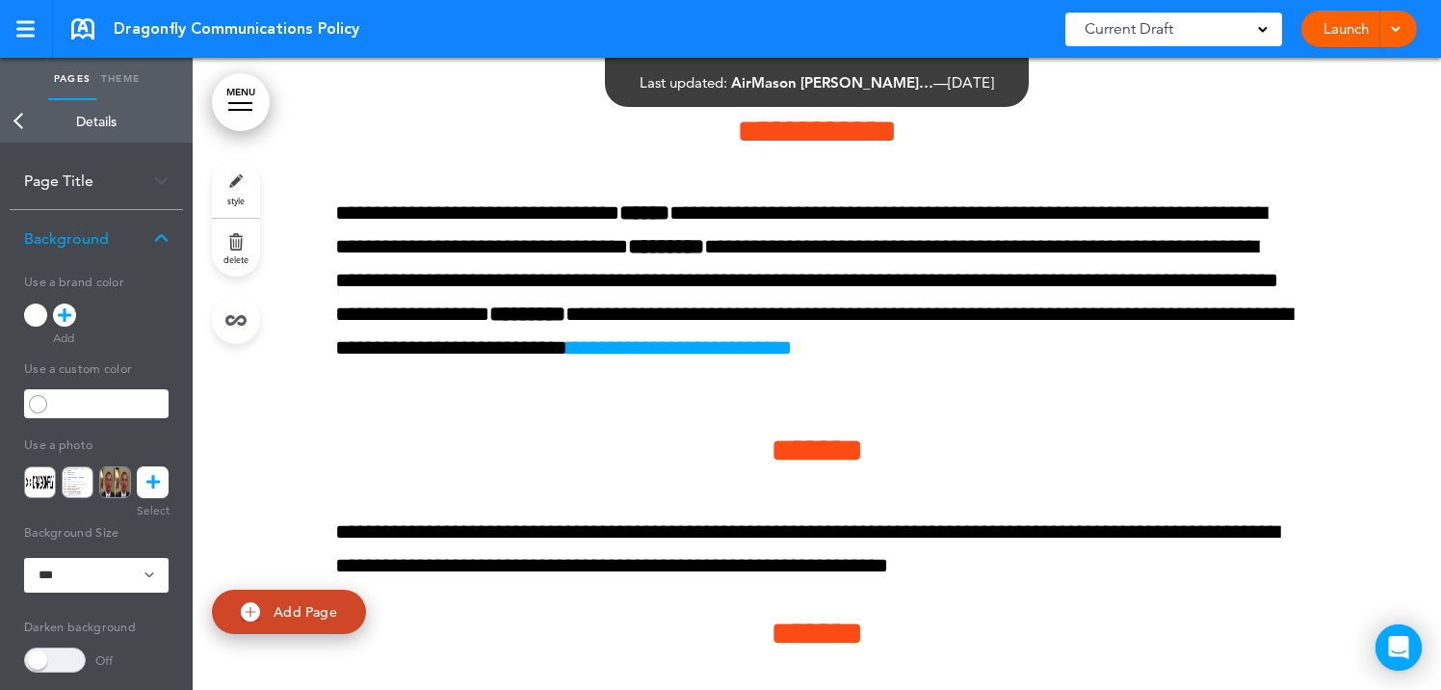
click at [159, 486] on link at bounding box center [153, 482] width 32 height 32
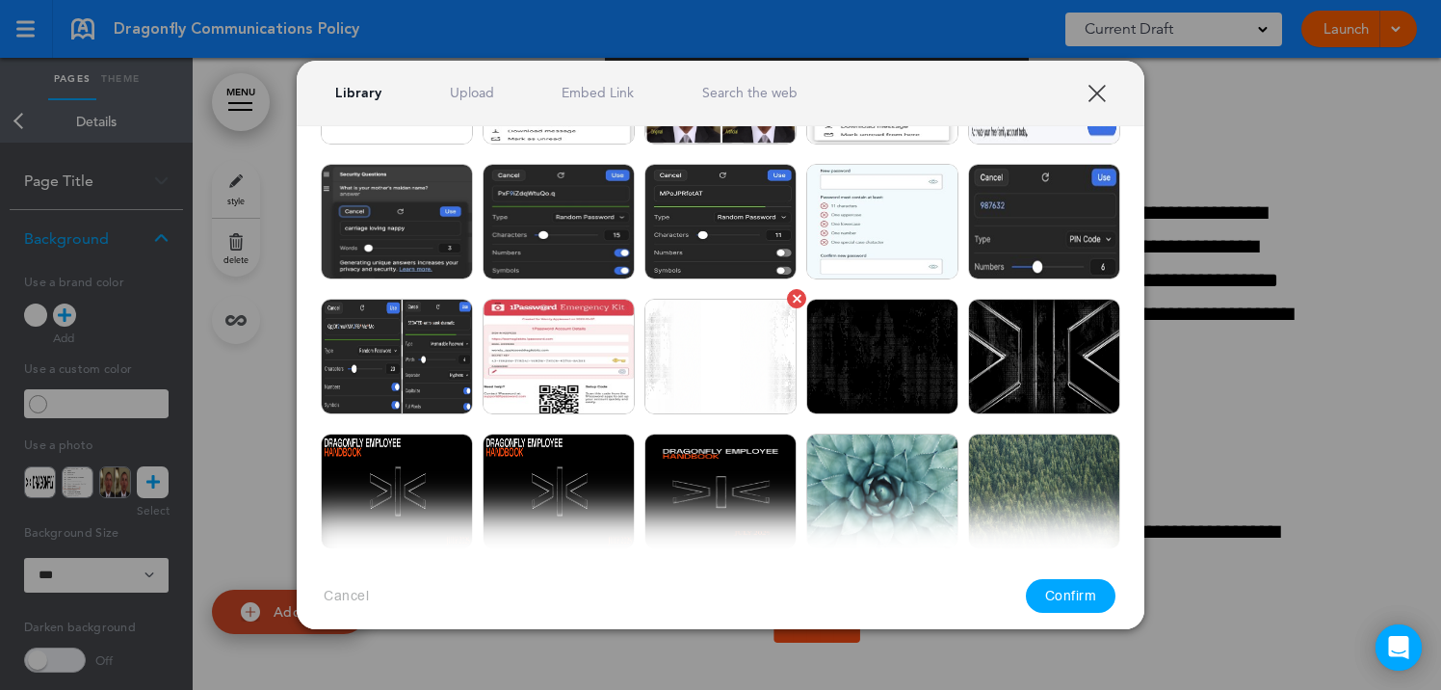
click at [680, 372] on img at bounding box center [720, 357] width 152 height 116
click at [1076, 584] on button "Confirm" at bounding box center [1071, 596] width 91 height 34
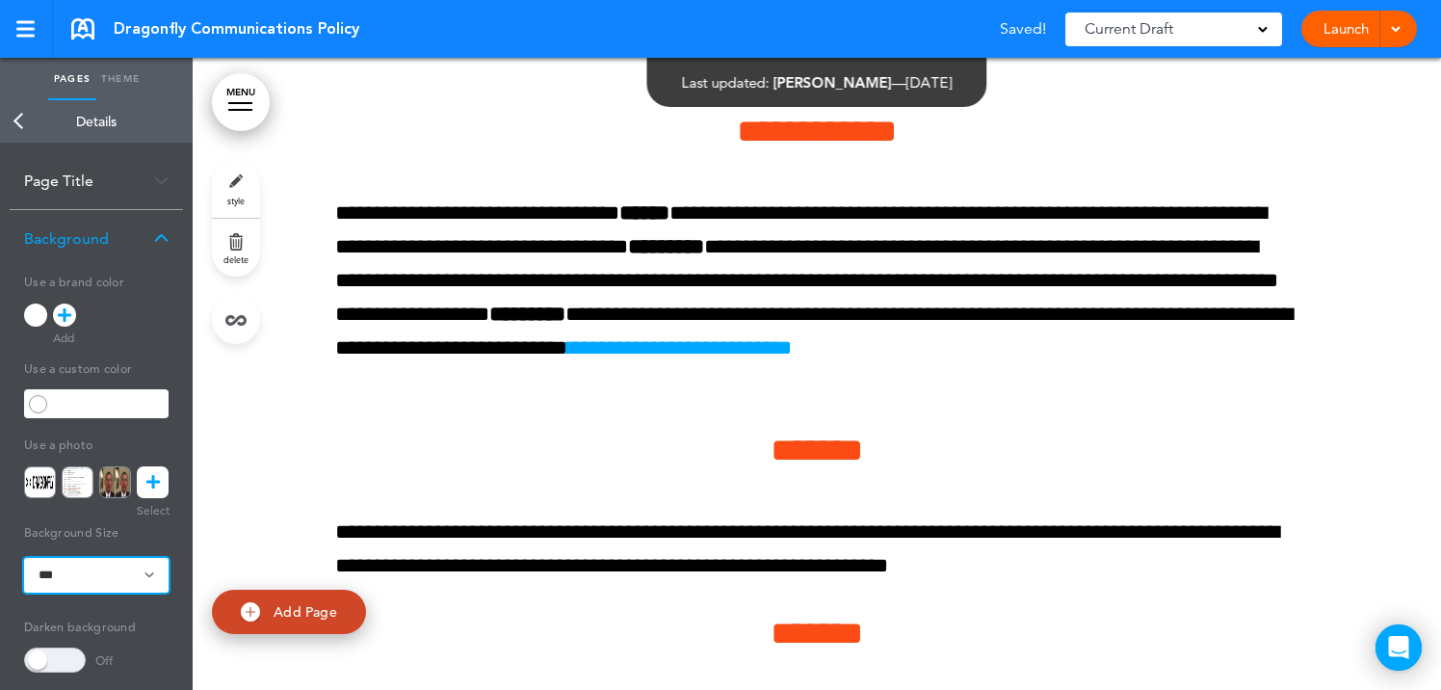
click at [108, 570] on select "**********" at bounding box center [96, 575] width 144 height 35
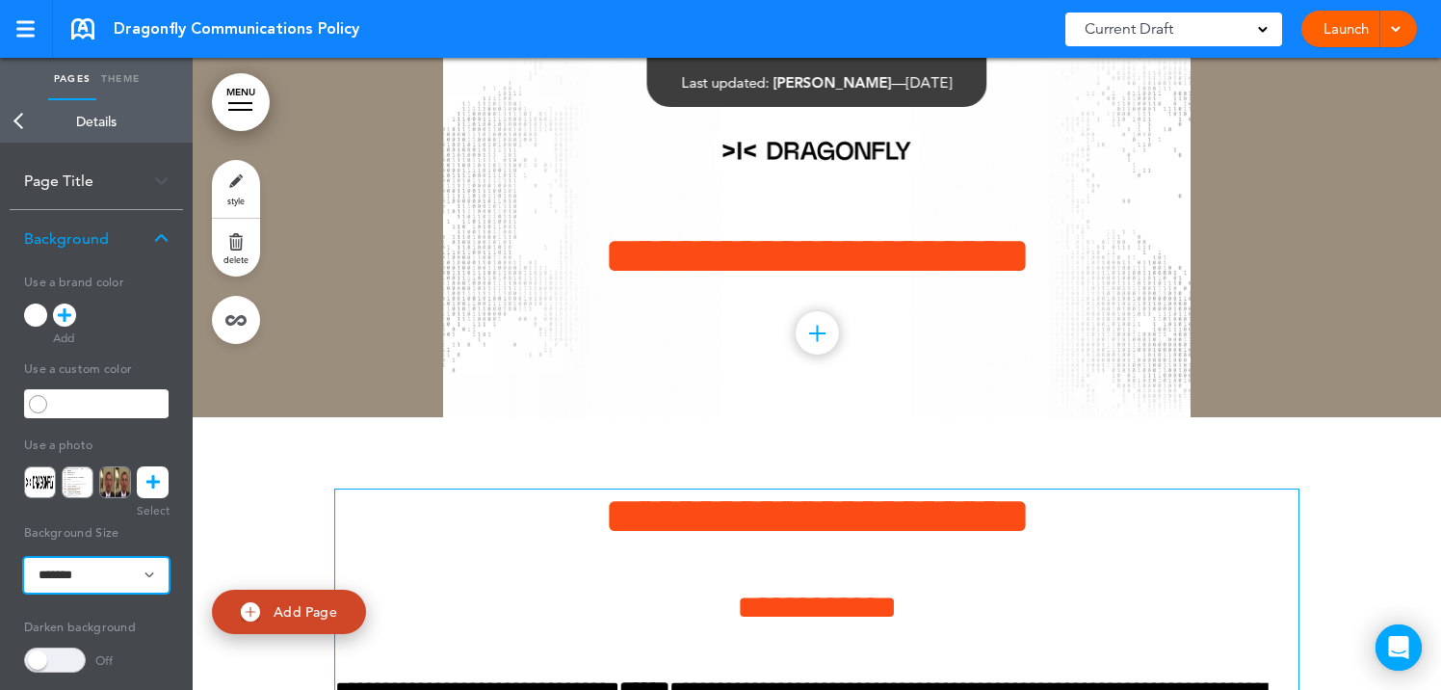
scroll to position [8, 0]
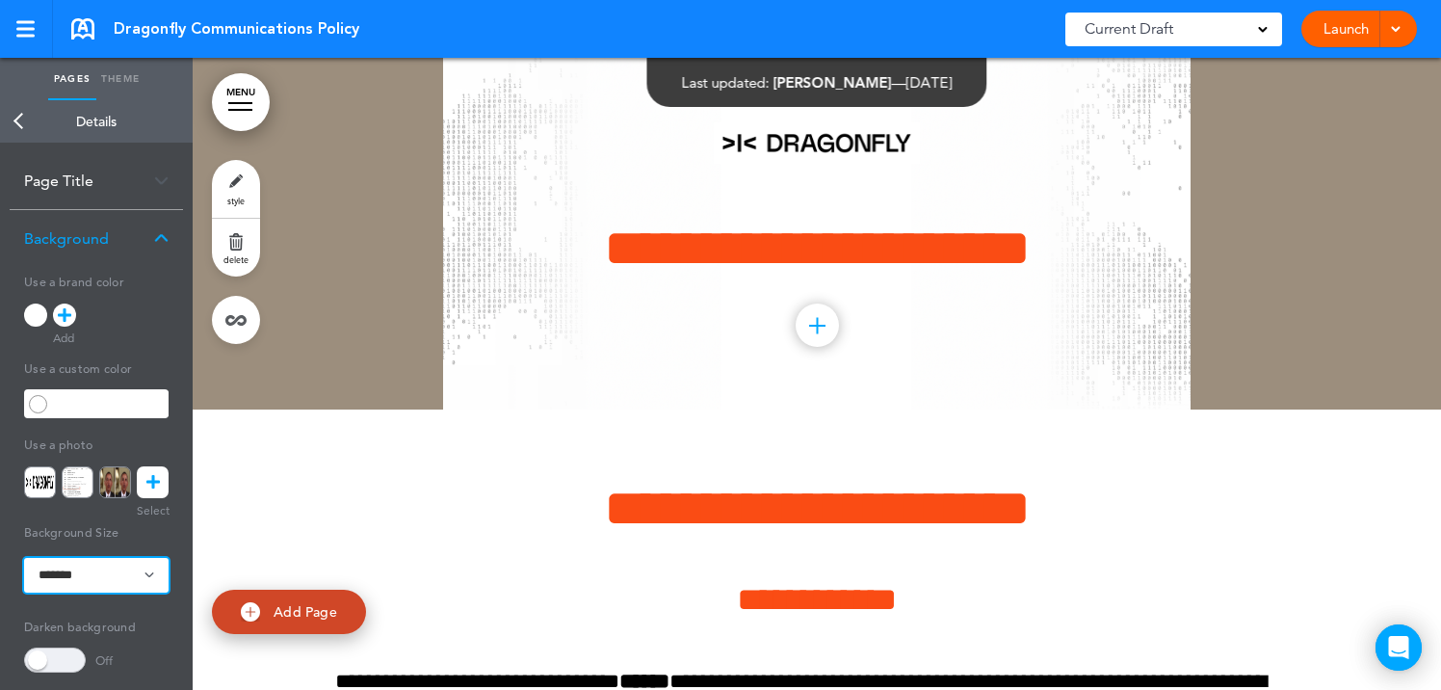
click at [126, 571] on select "**********" at bounding box center [96, 575] width 144 height 35
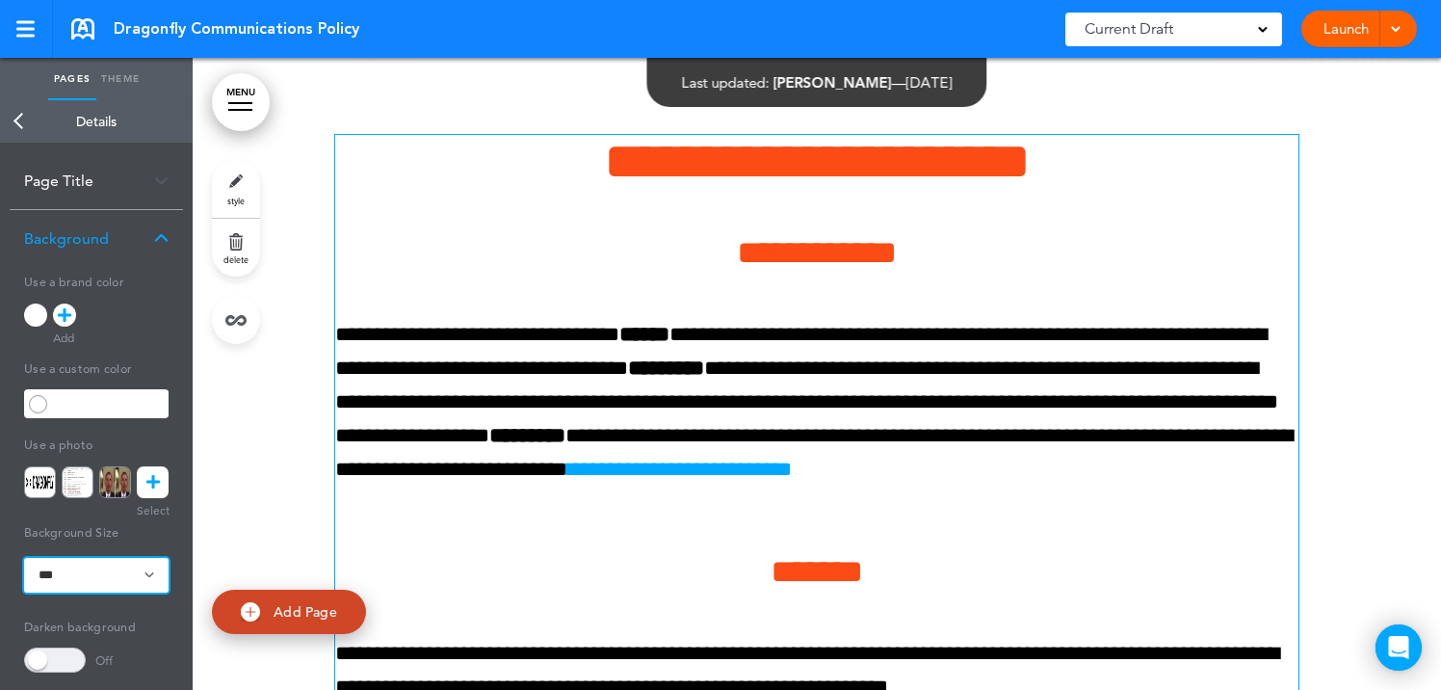
scroll to position [402, 0]
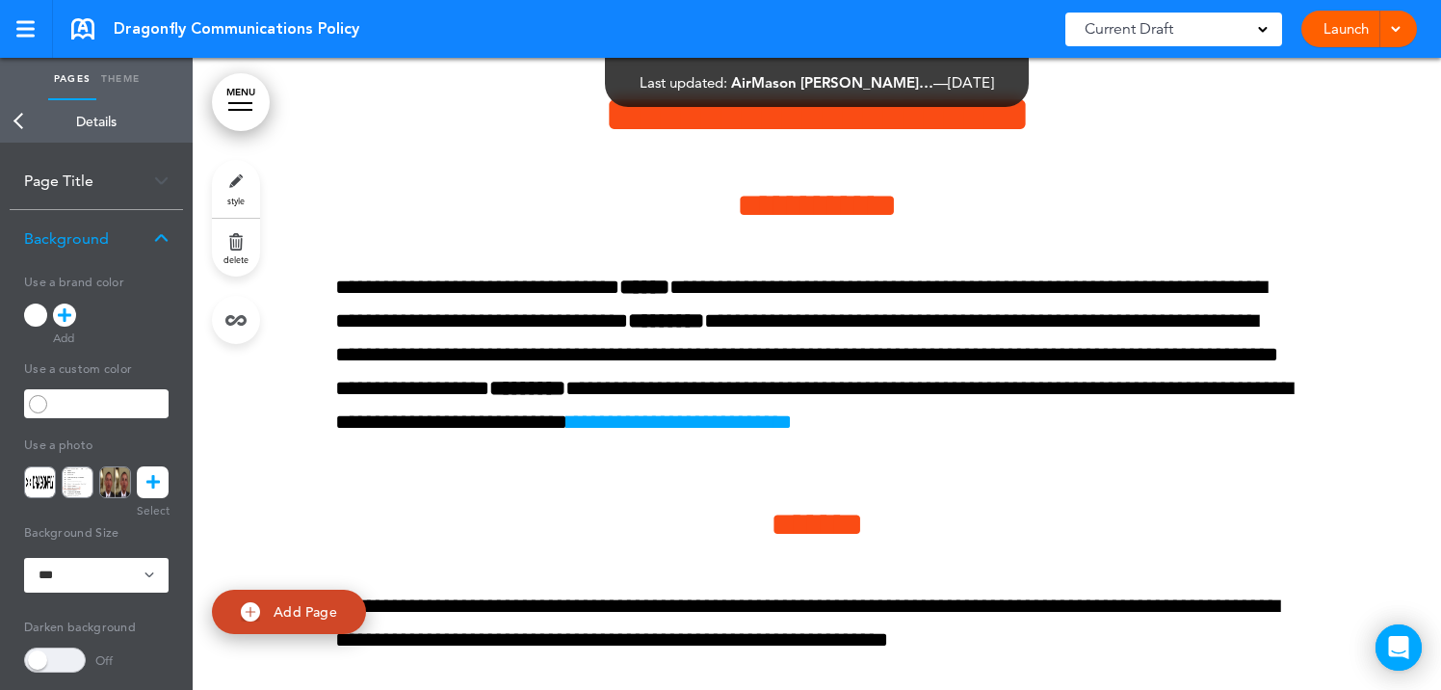
click at [21, 123] on link "Back" at bounding box center [19, 121] width 39 height 42
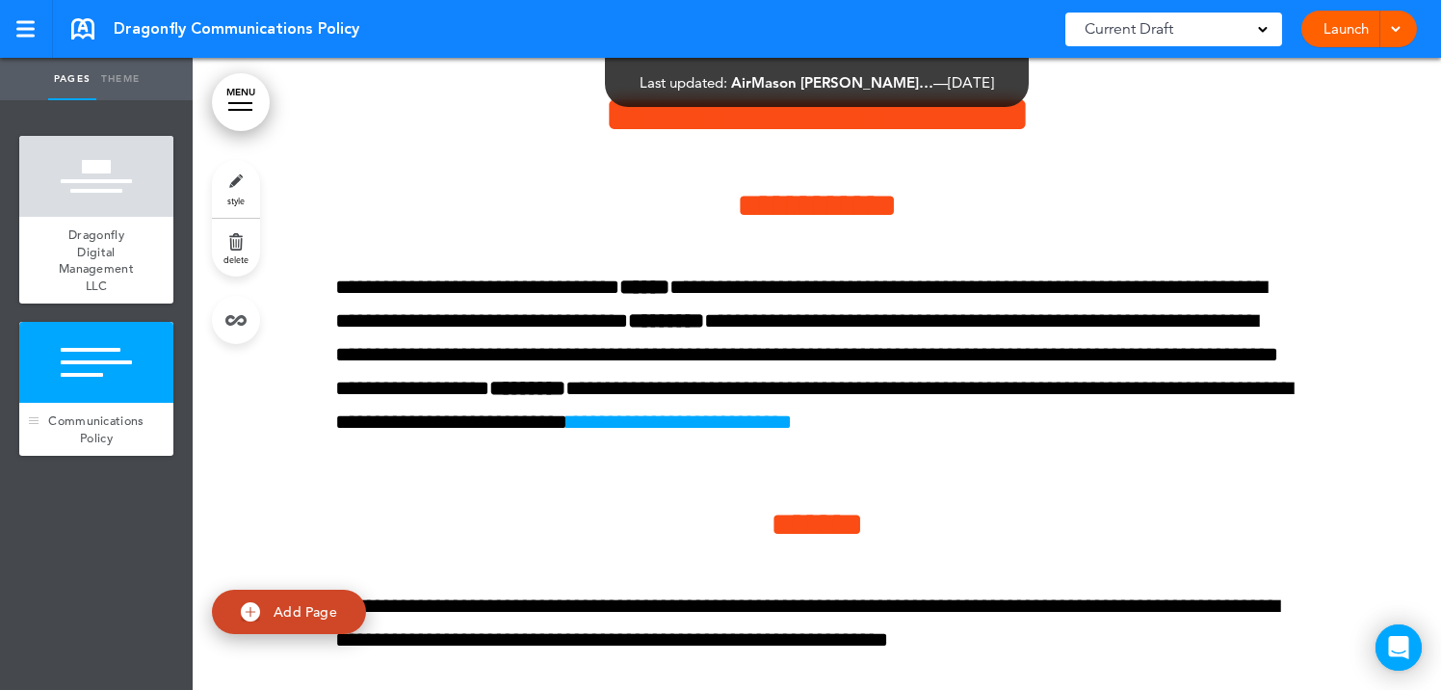
click at [82, 375] on div at bounding box center [96, 362] width 154 height 81
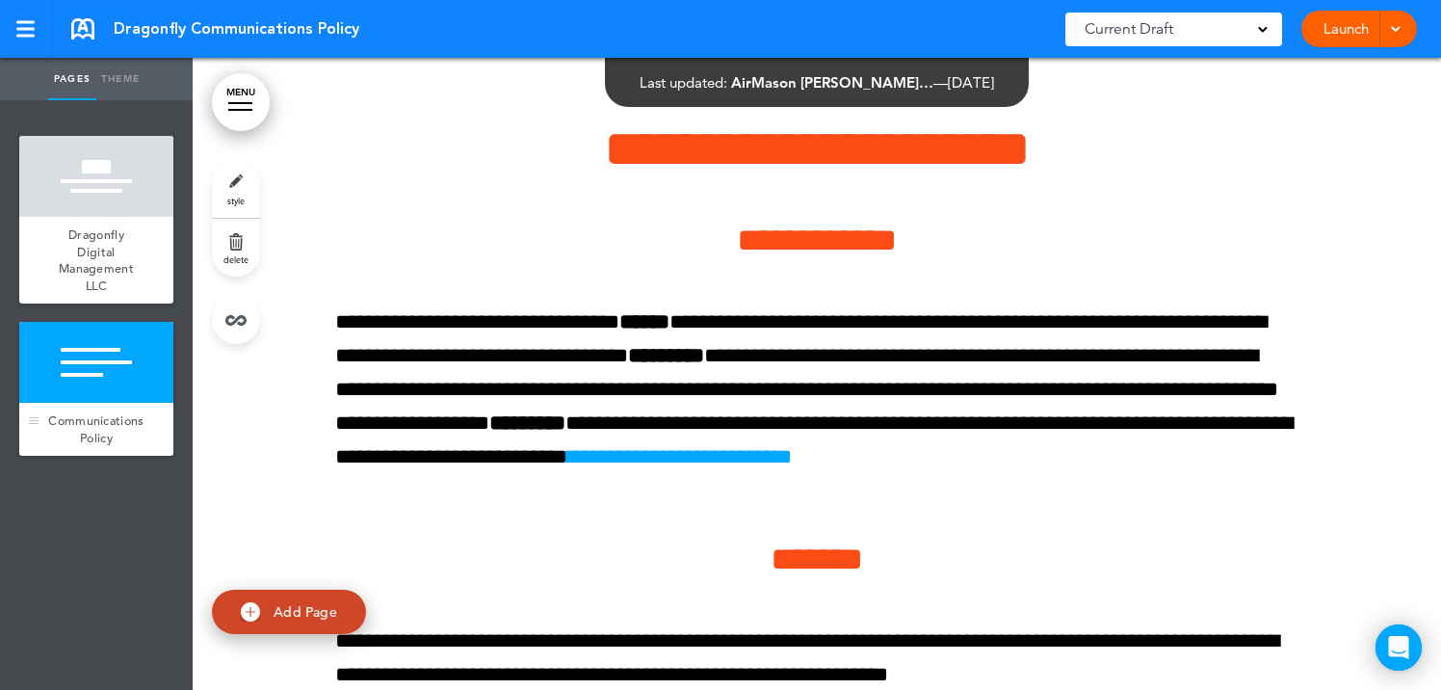
scroll to position [358, 0]
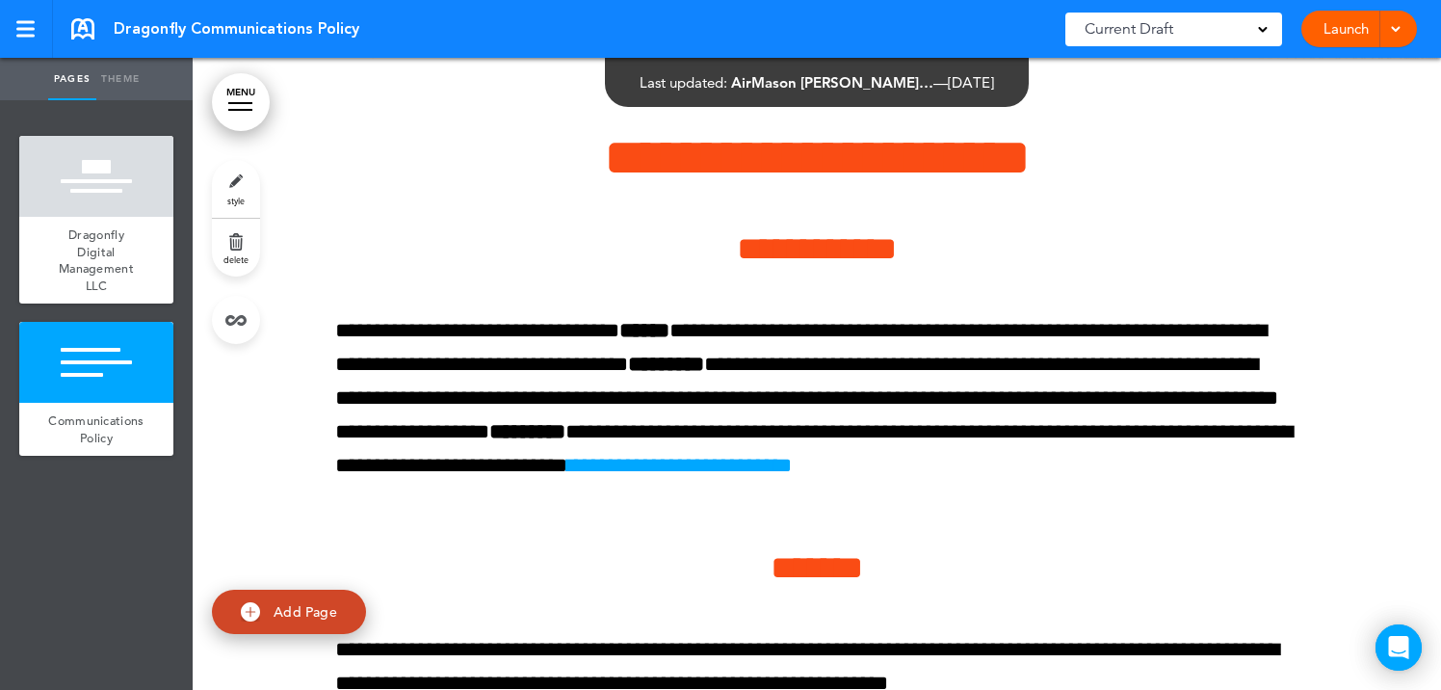
click at [248, 186] on link "style" at bounding box center [236, 189] width 48 height 58
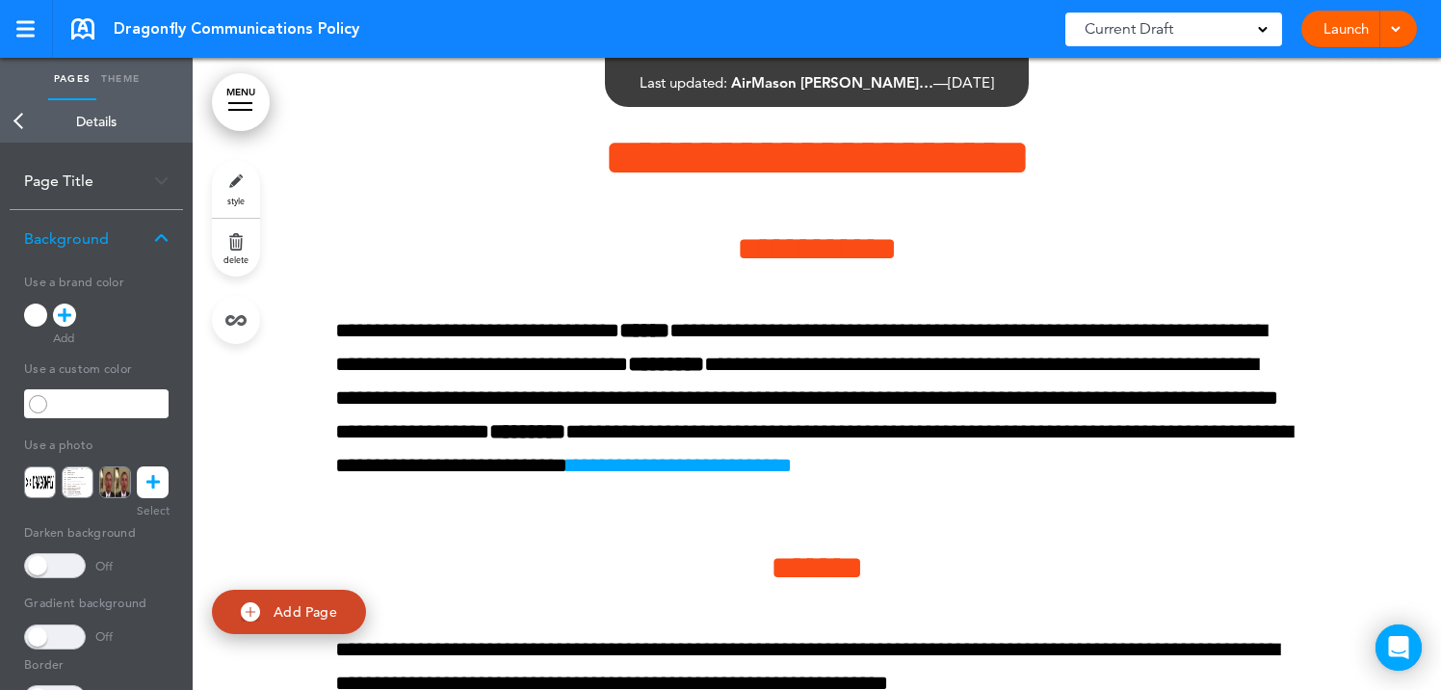
click at [155, 489] on icon at bounding box center [152, 482] width 13 height 32
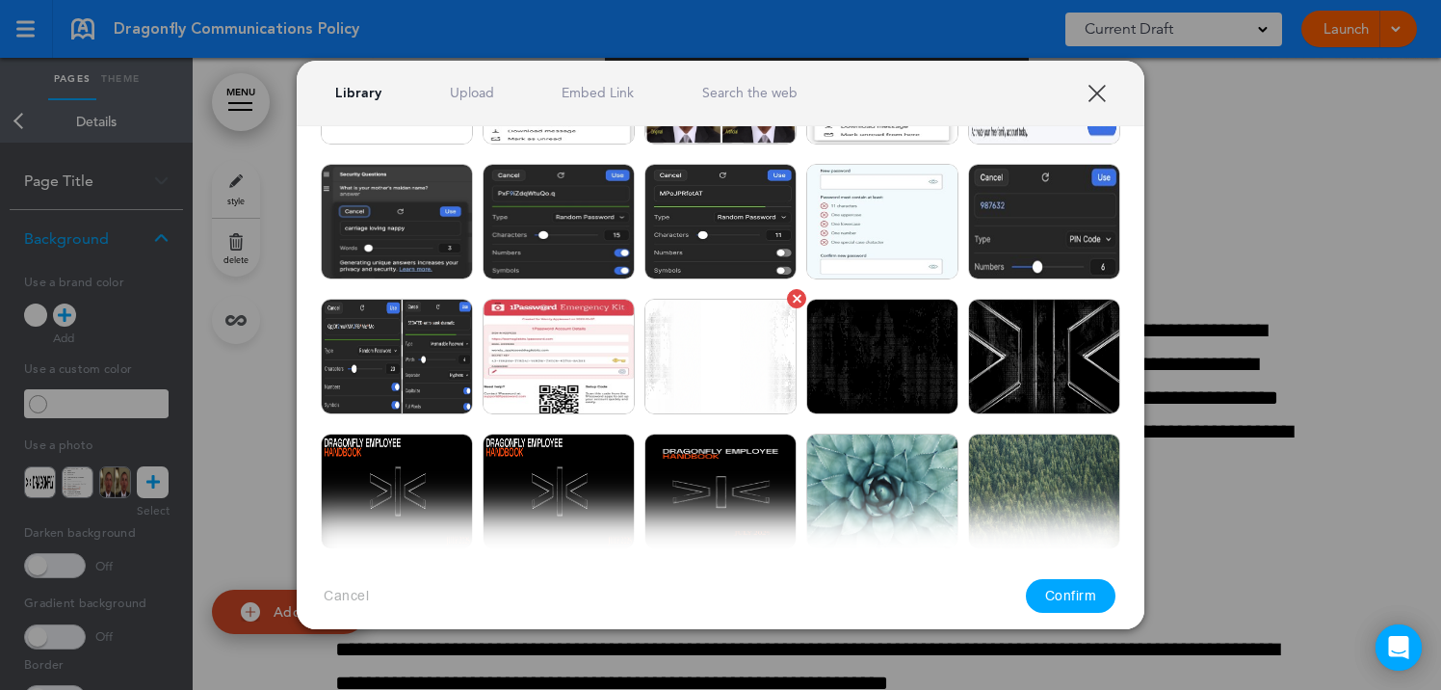
click at [699, 367] on img at bounding box center [720, 357] width 152 height 116
click at [1061, 603] on button "Confirm" at bounding box center [1071, 596] width 91 height 34
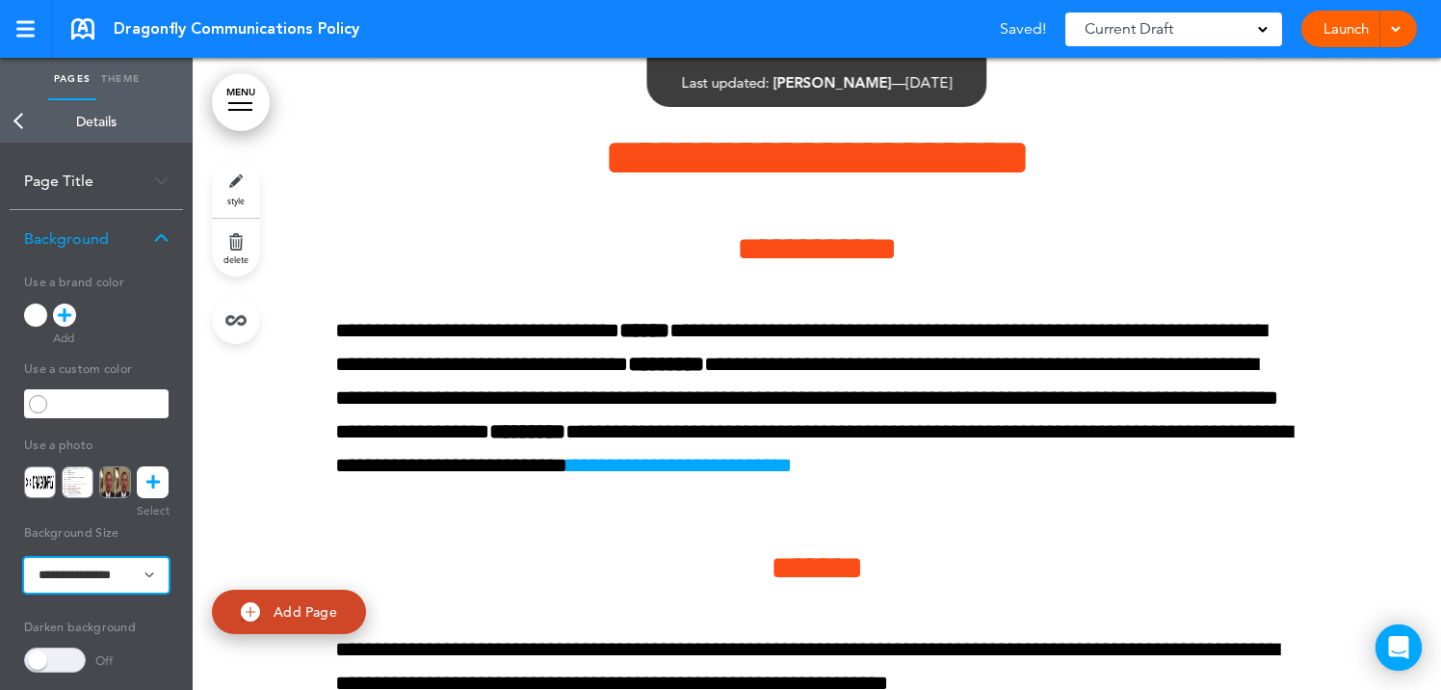
click at [110, 560] on select "**********" at bounding box center [96, 575] width 144 height 35
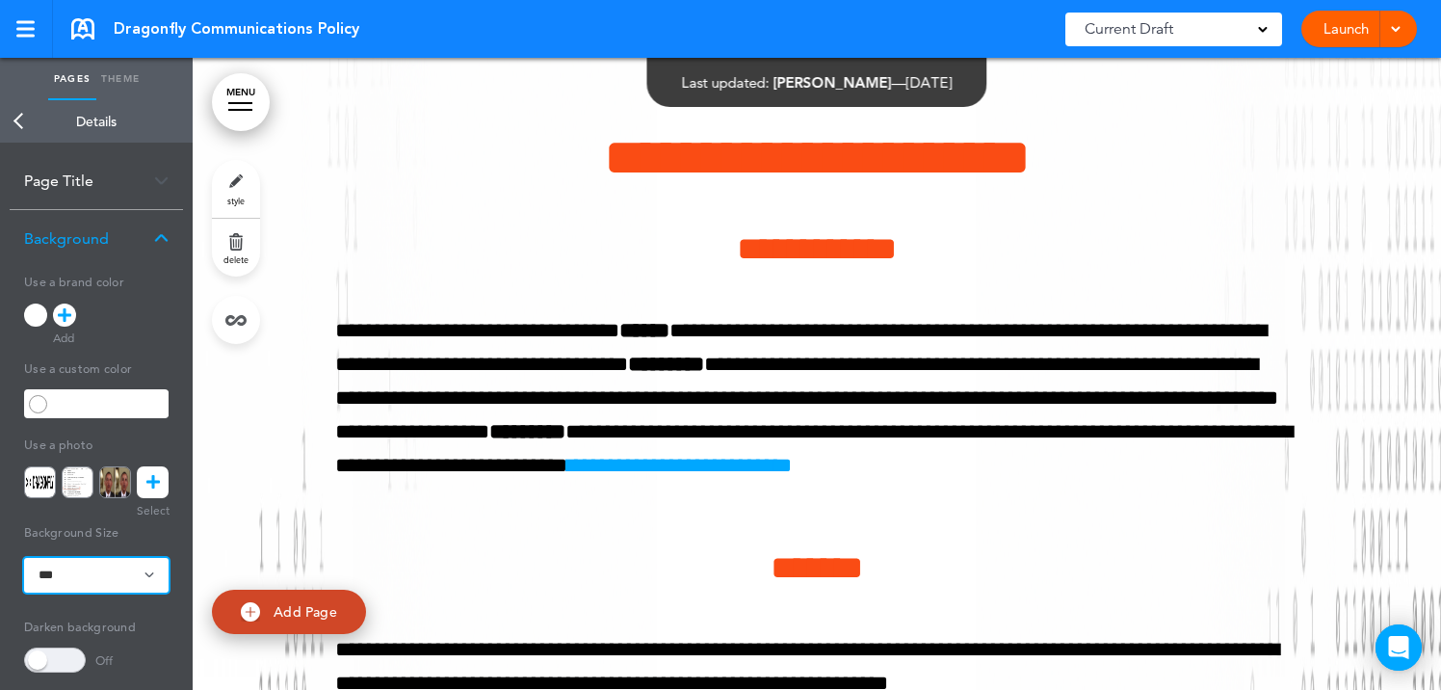
click at [107, 576] on select "**********" at bounding box center [96, 575] width 144 height 35
select select "*******"
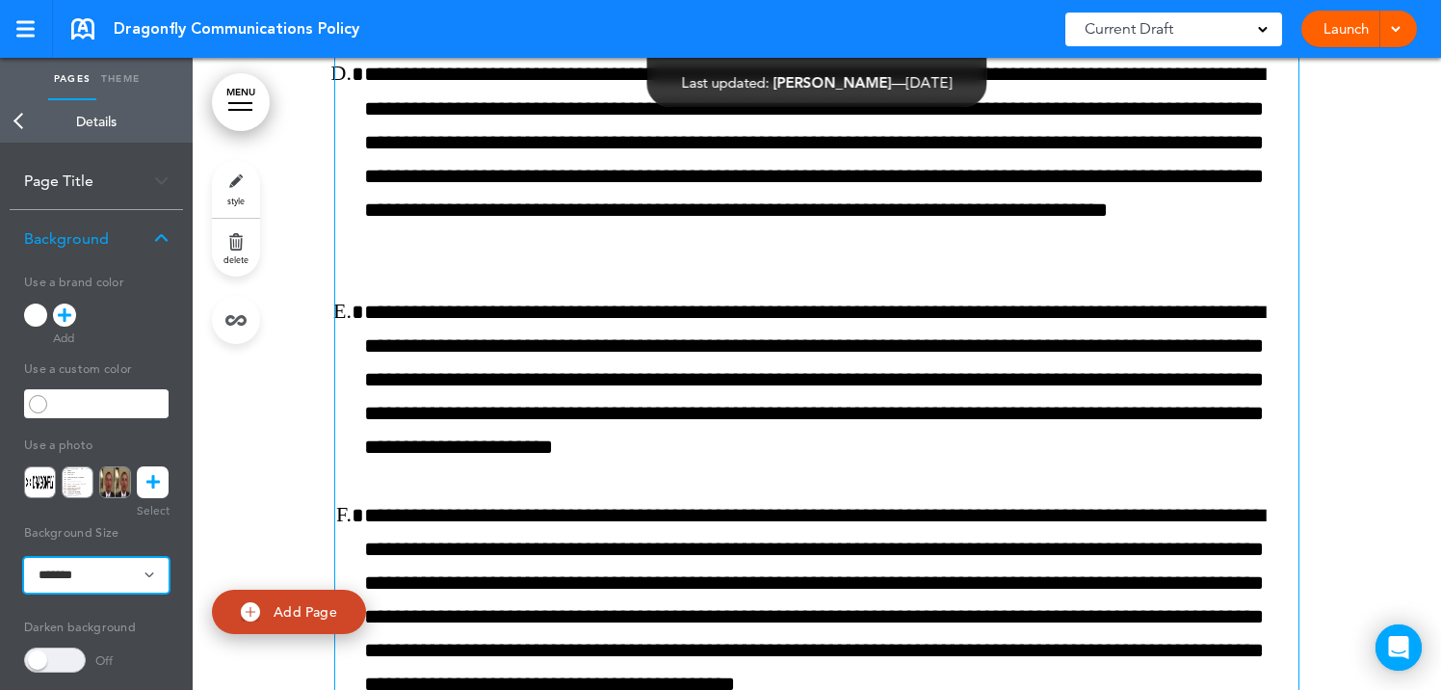
scroll to position [5393, 0]
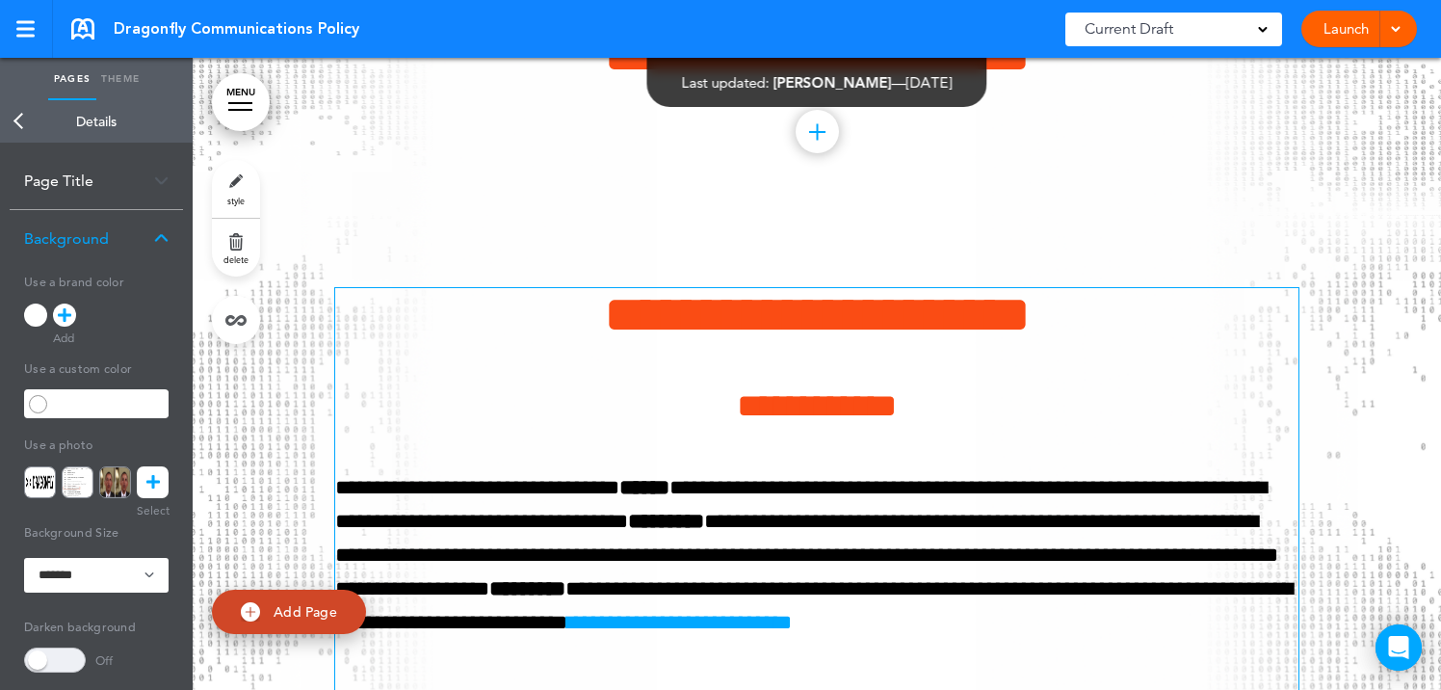
scroll to position [0, 0]
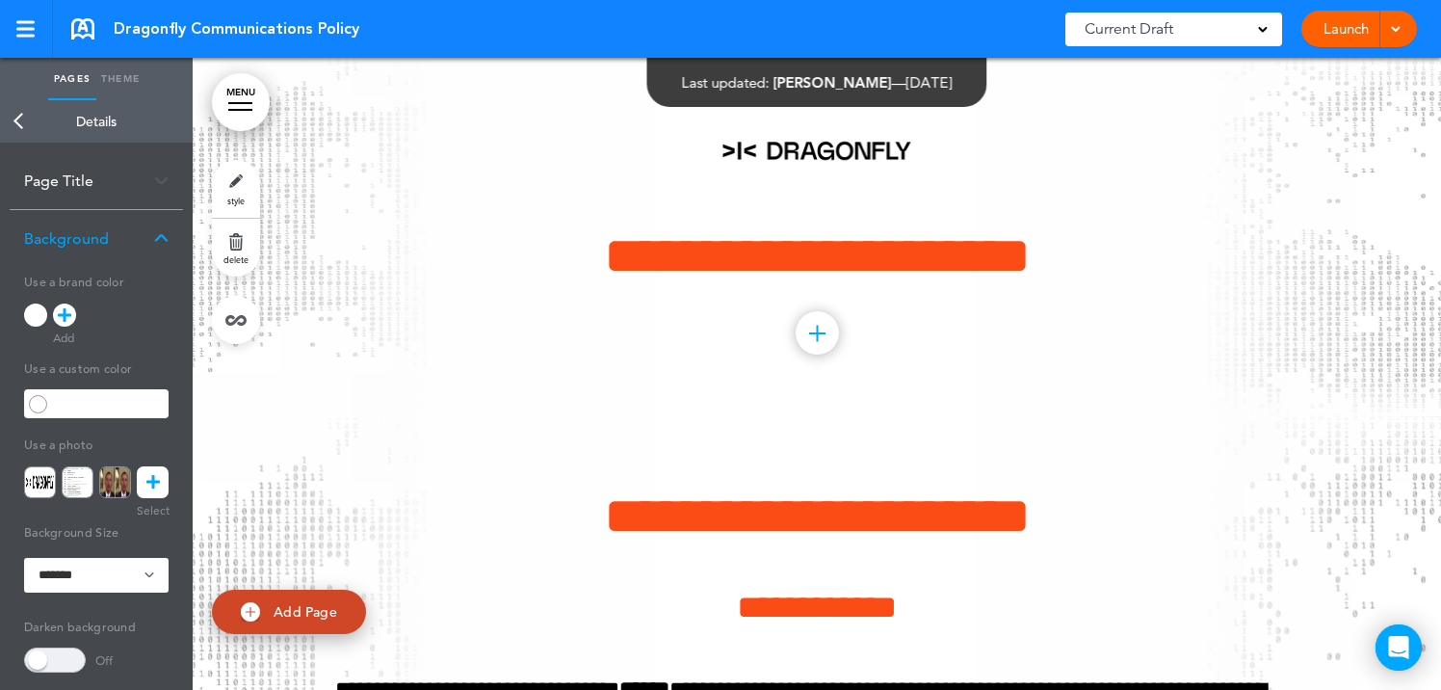
click at [22, 114] on link "Back" at bounding box center [19, 121] width 39 height 42
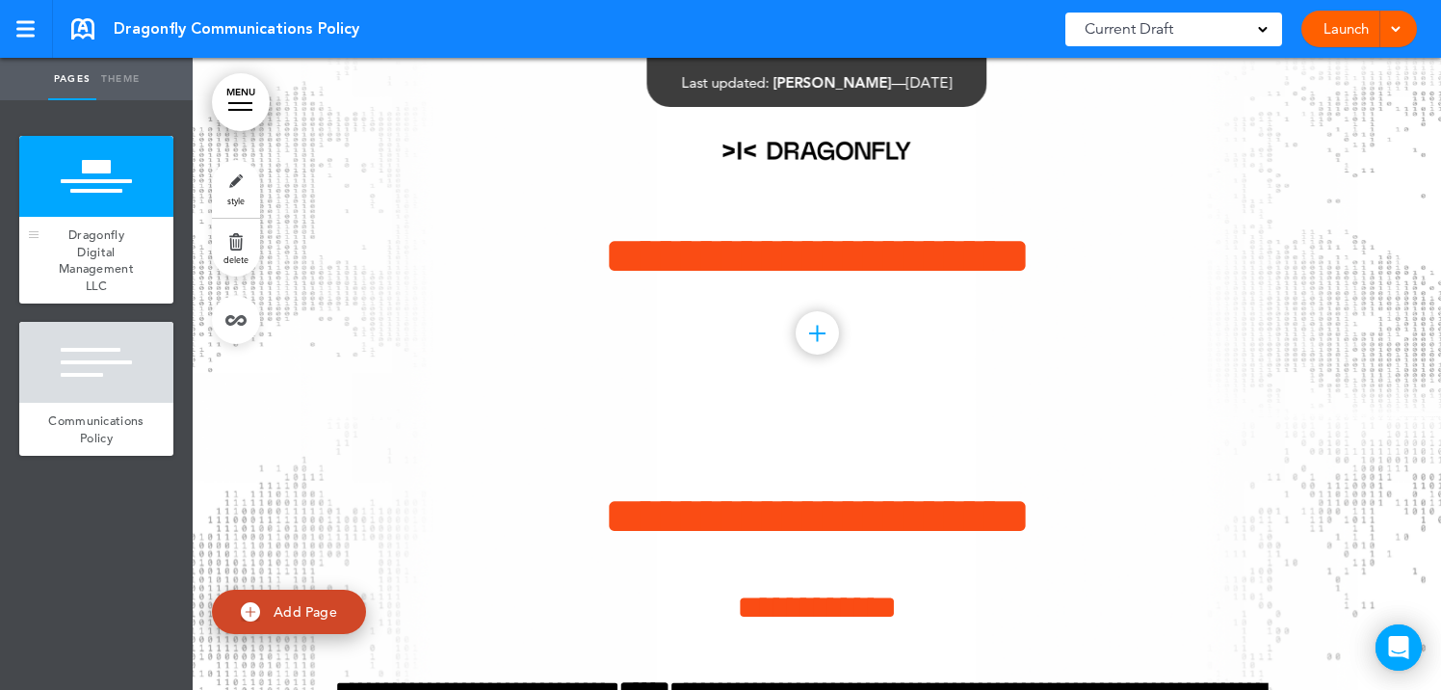
click at [102, 233] on span "Dragonfly Digital Management LLC" at bounding box center [96, 259] width 75 height 67
click at [81, 374] on div at bounding box center [96, 362] width 154 height 81
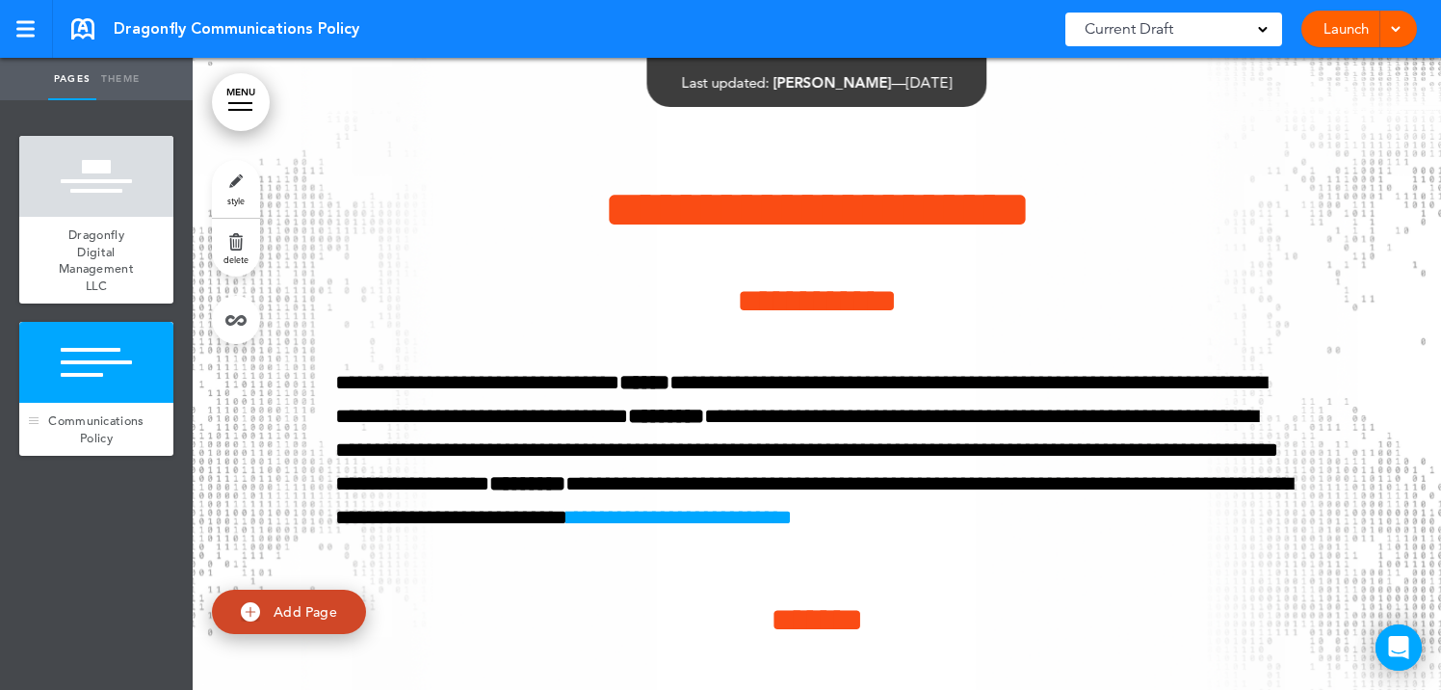
scroll to position [358, 0]
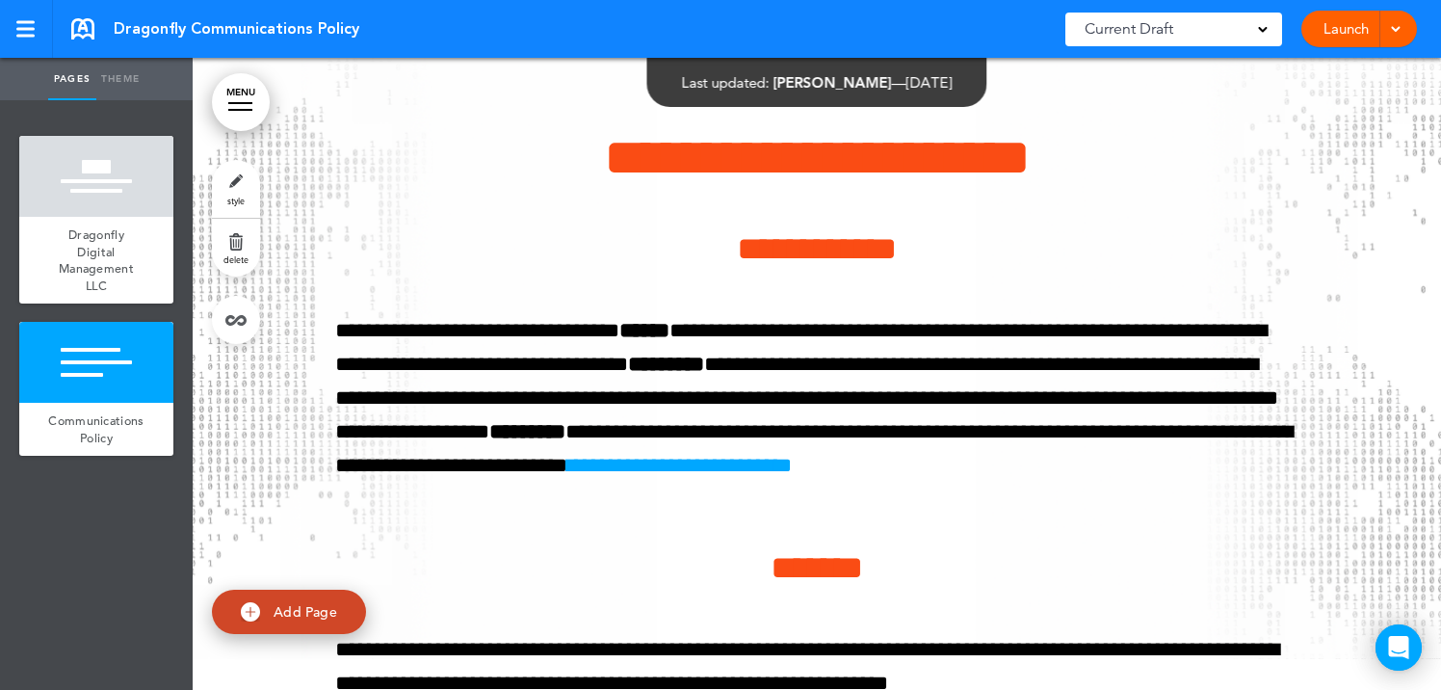
click at [1341, 33] on link "Launch" at bounding box center [1345, 29] width 61 height 37
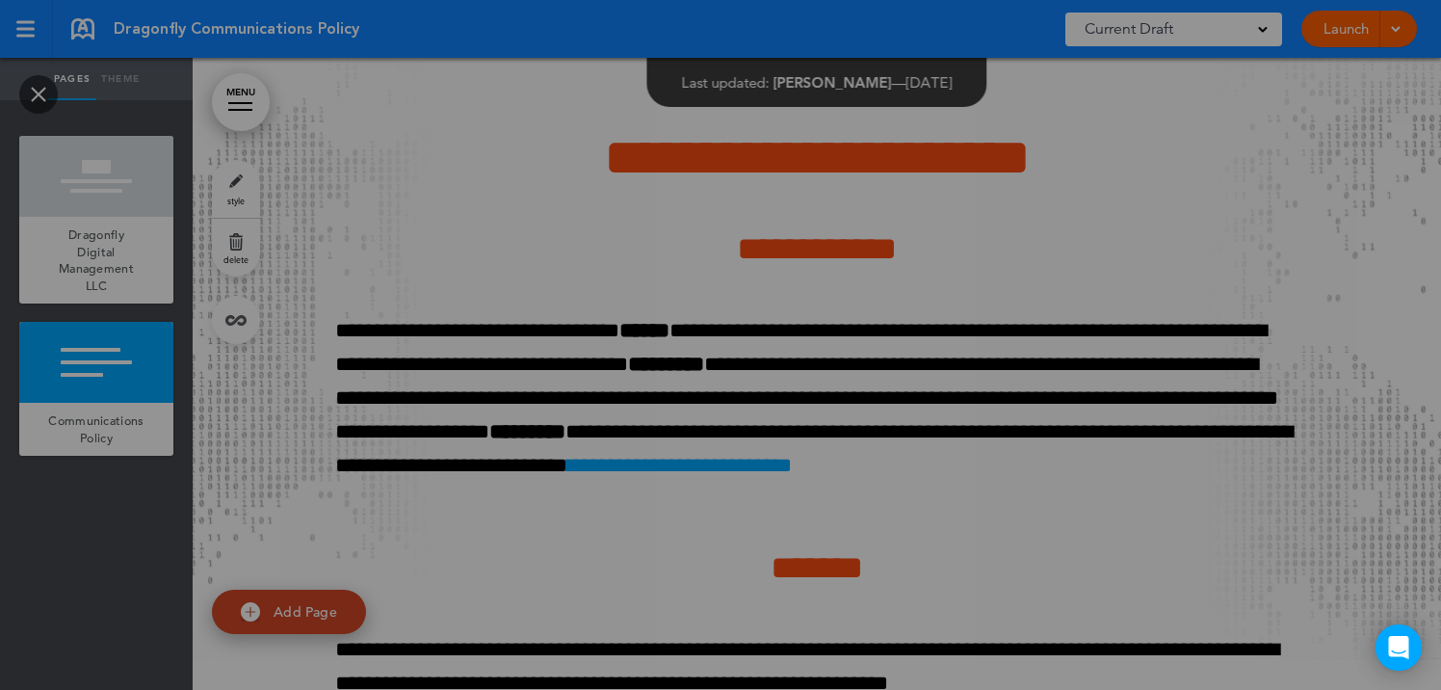
scroll to position [0, 0]
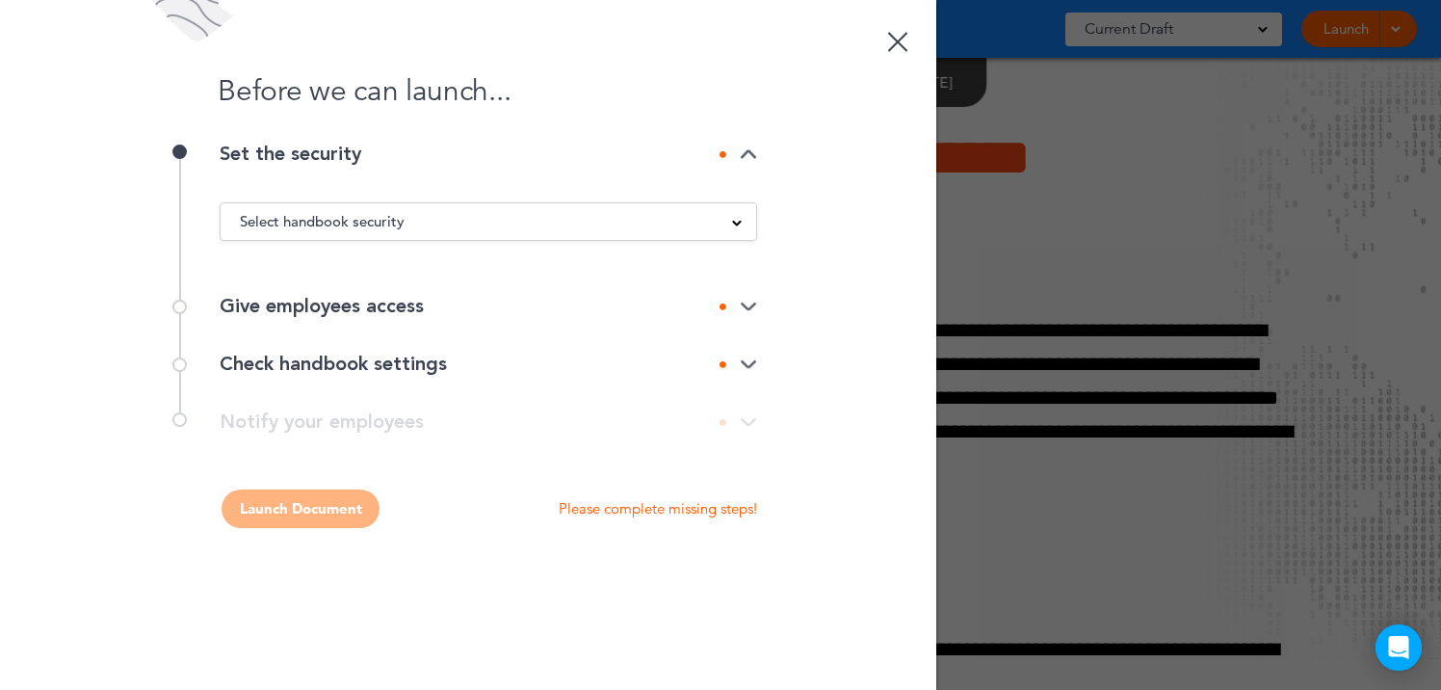
click at [593, 217] on div "Select handbook security" at bounding box center [488, 221] width 535 height 21
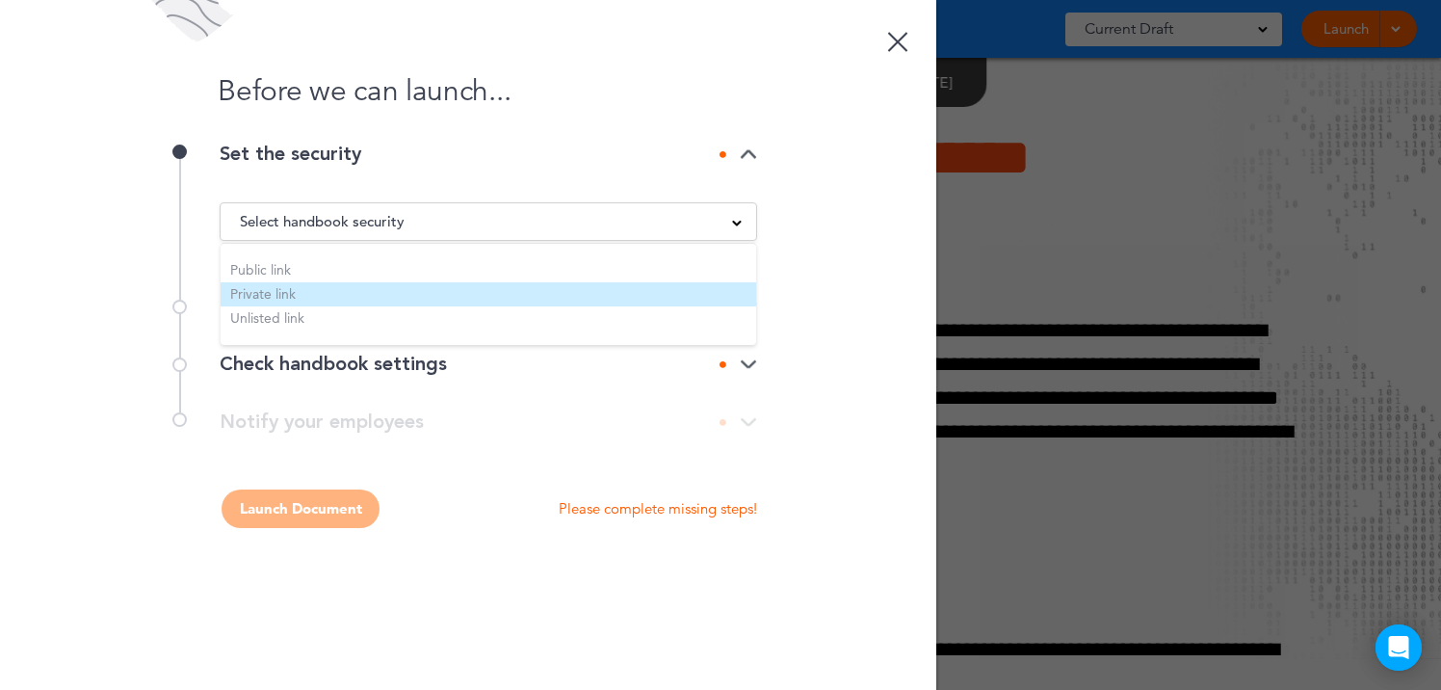
click at [430, 288] on li "Private link" at bounding box center [488, 294] width 535 height 24
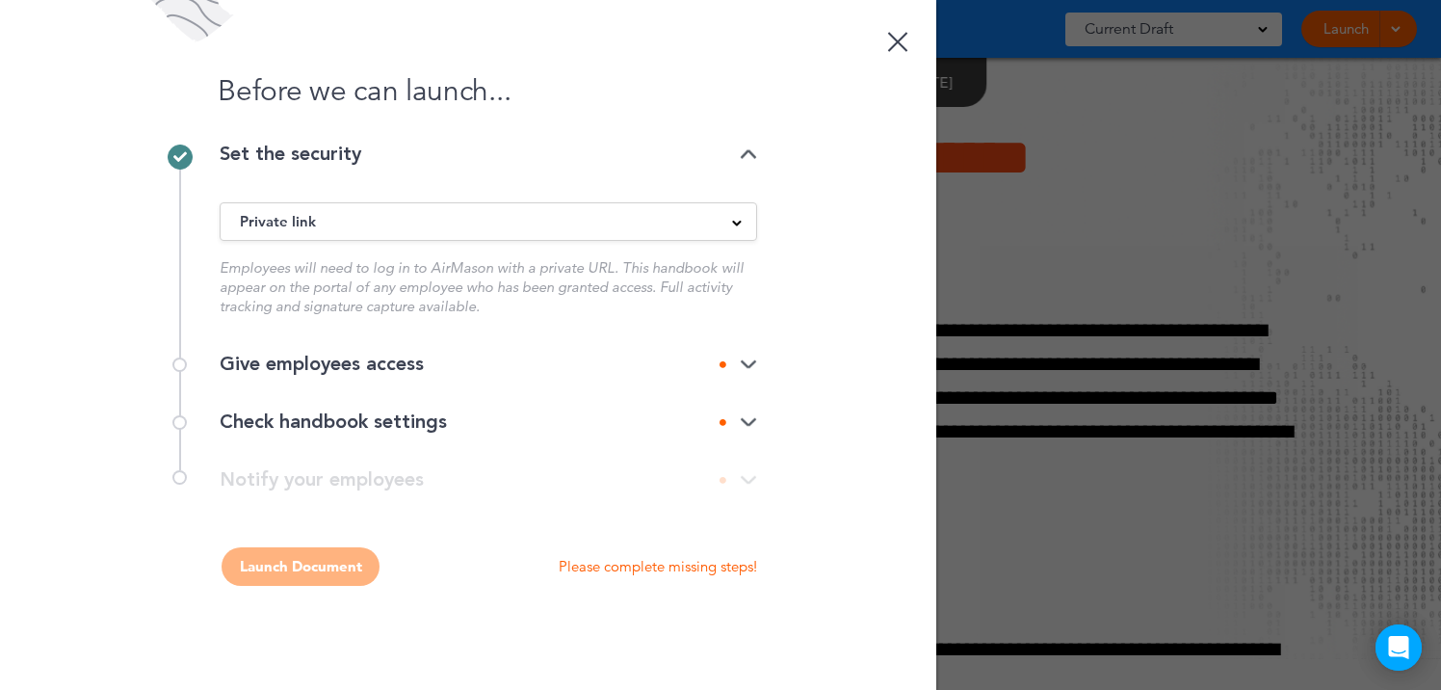
click at [447, 371] on div "Give employees access" at bounding box center [488, 363] width 537 height 19
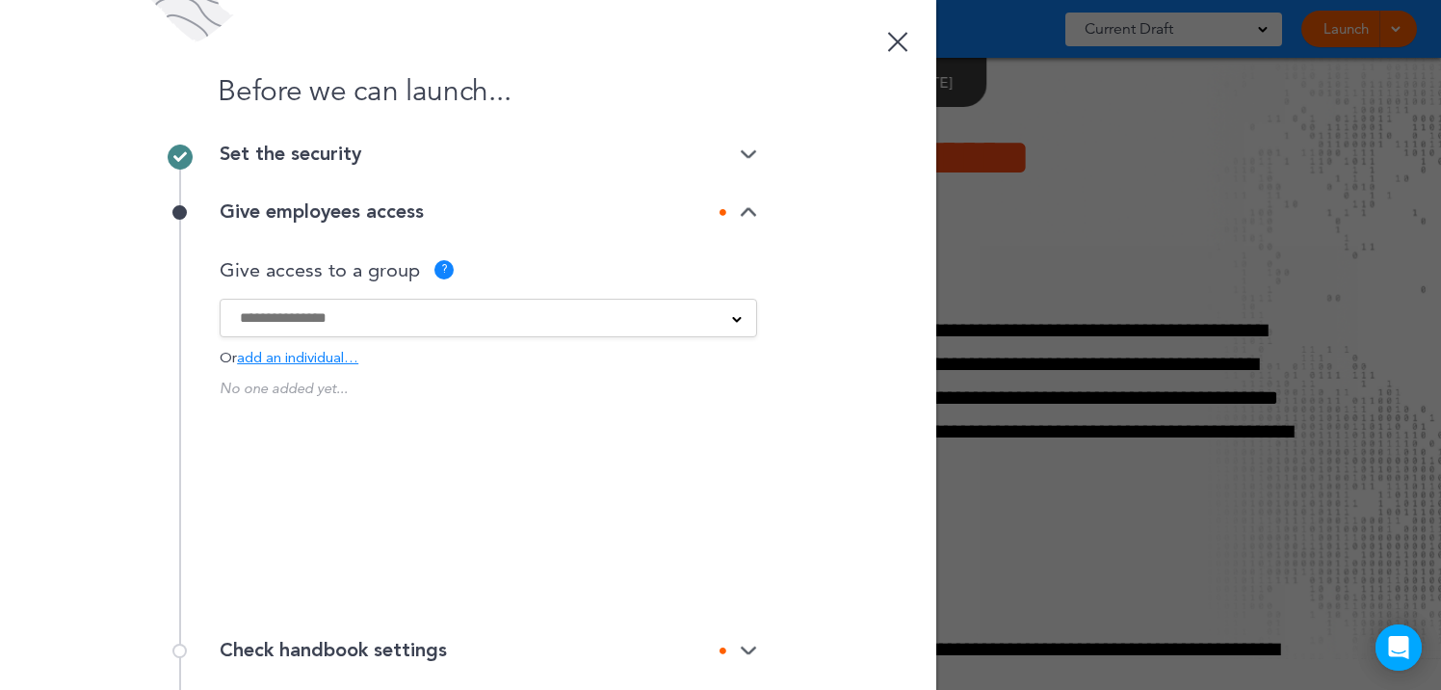
click at [324, 364] on span "add an individual…" at bounding box center [297, 358] width 121 height 14
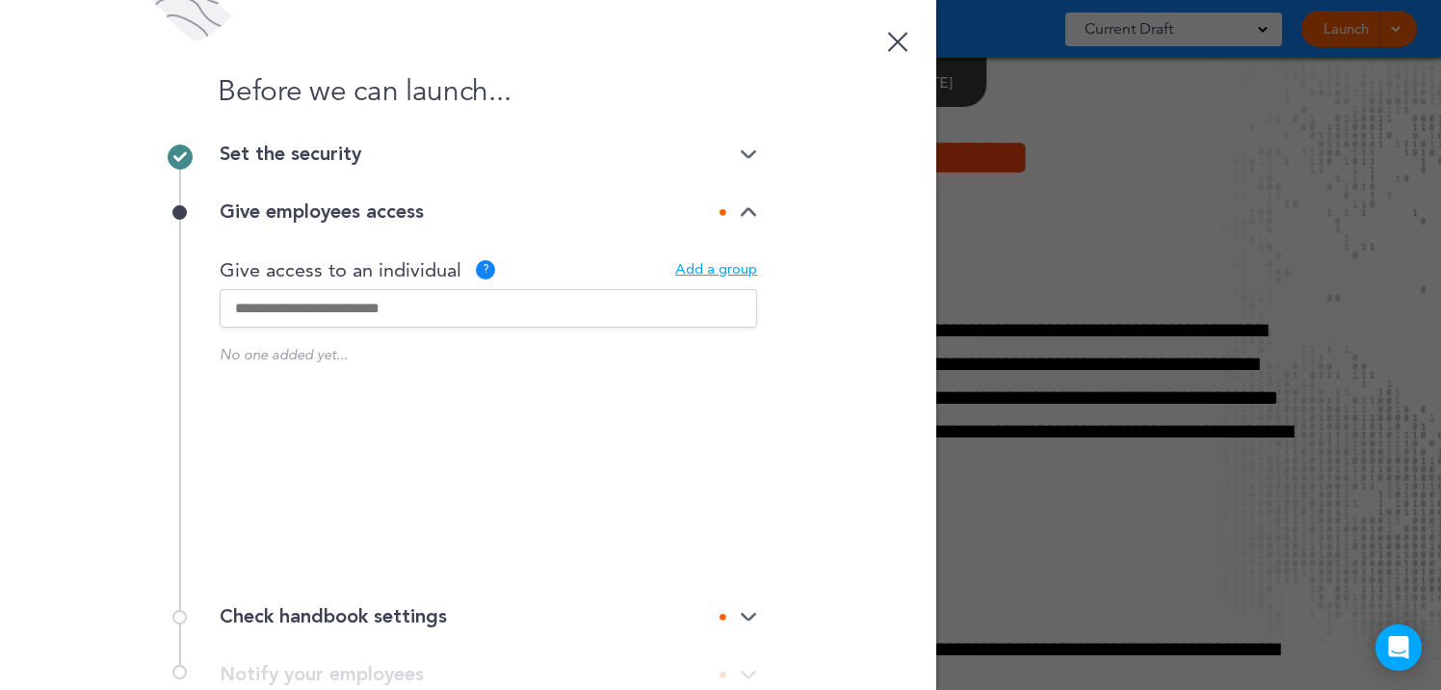
click at [358, 306] on input "text" at bounding box center [488, 308] width 537 height 39
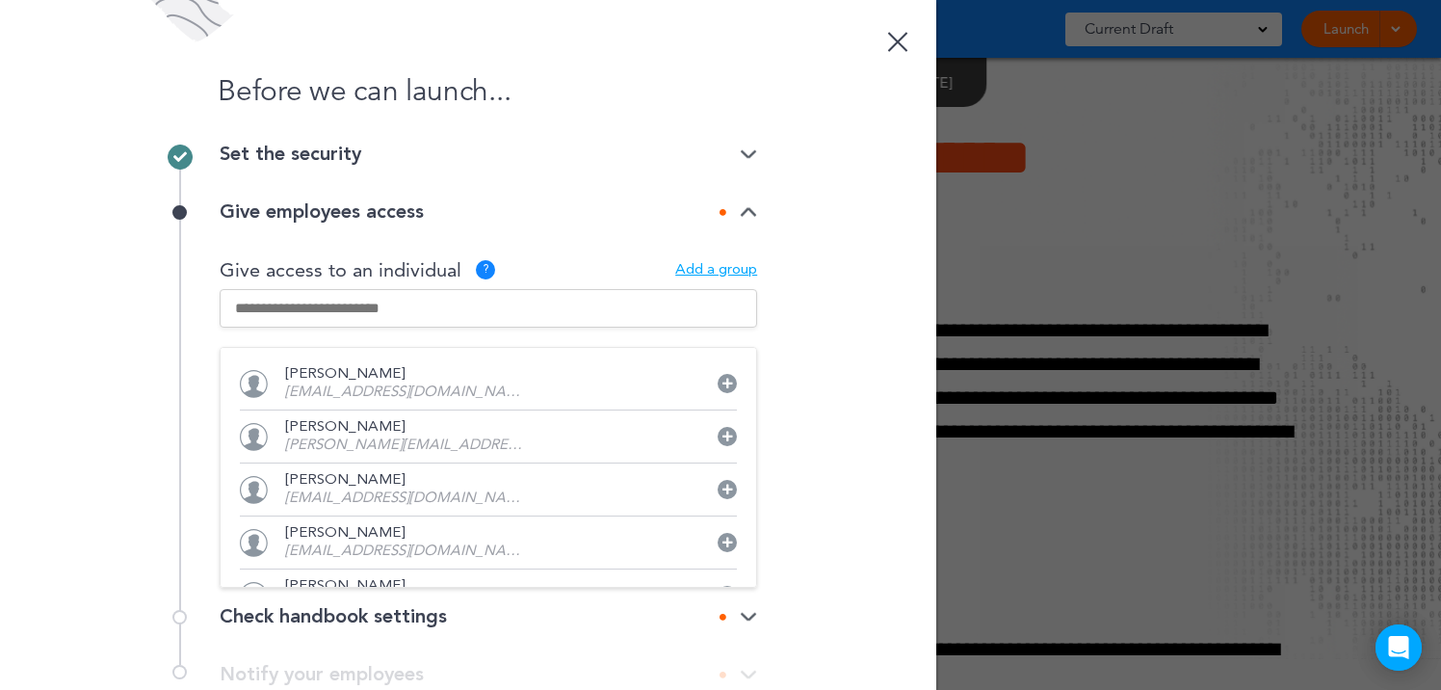
click at [413, 444] on p "angela@dragonflycapitalpartners.com" at bounding box center [405, 445] width 241 height 14
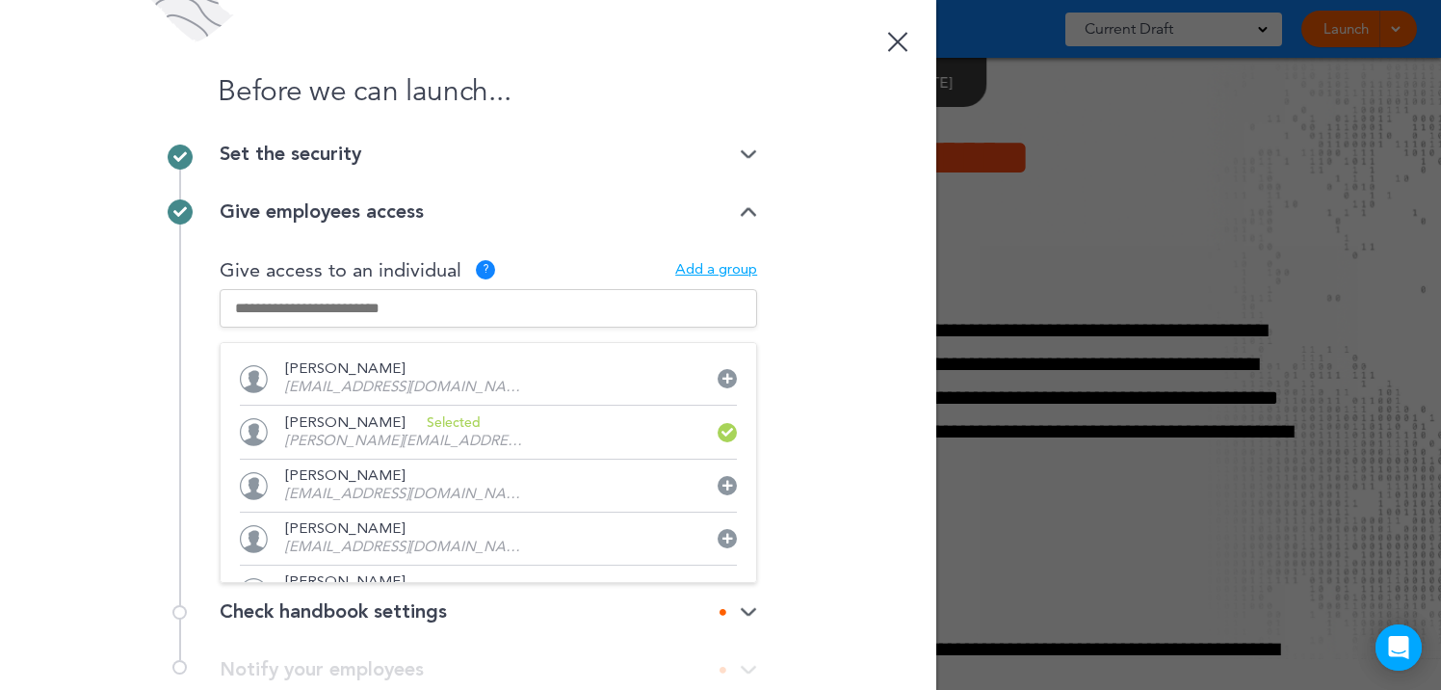
click at [838, 434] on div "Before we can launch... Set the security Private link Public link Private link …" at bounding box center [468, 345] width 936 height 690
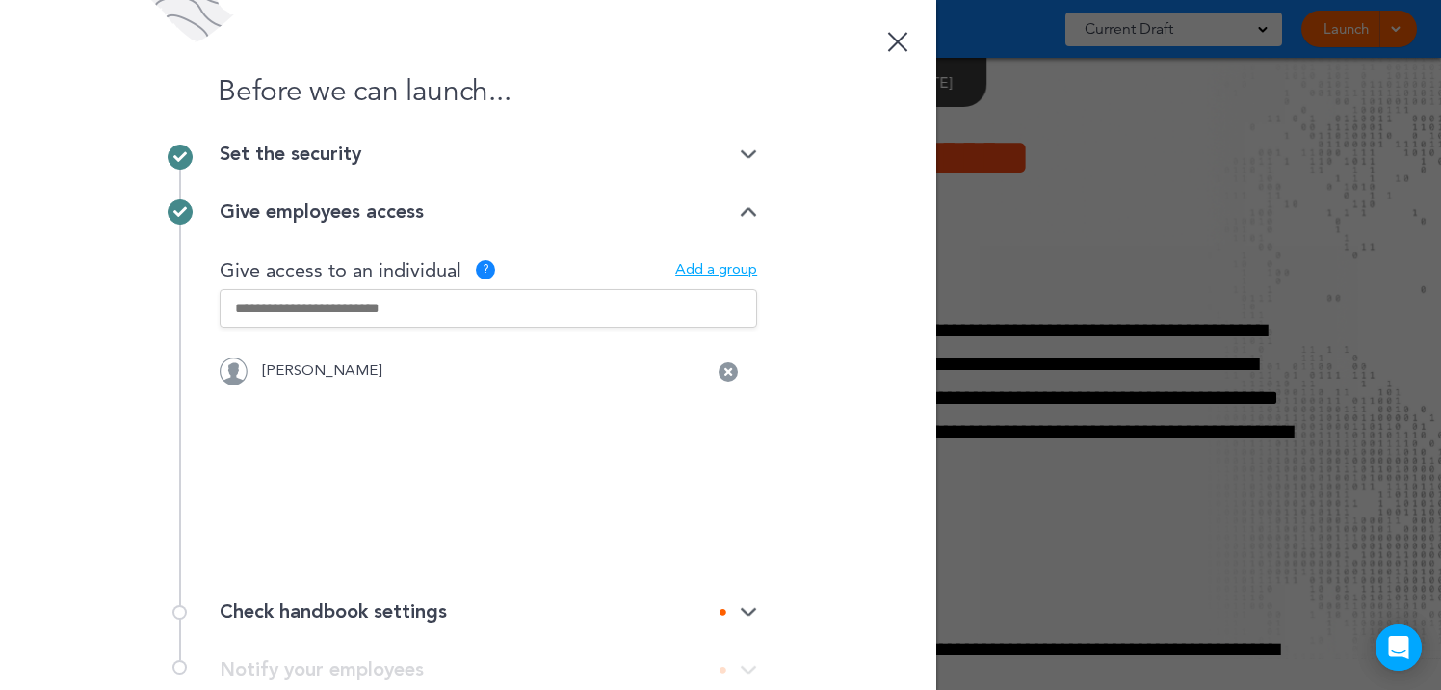
scroll to position [124, 0]
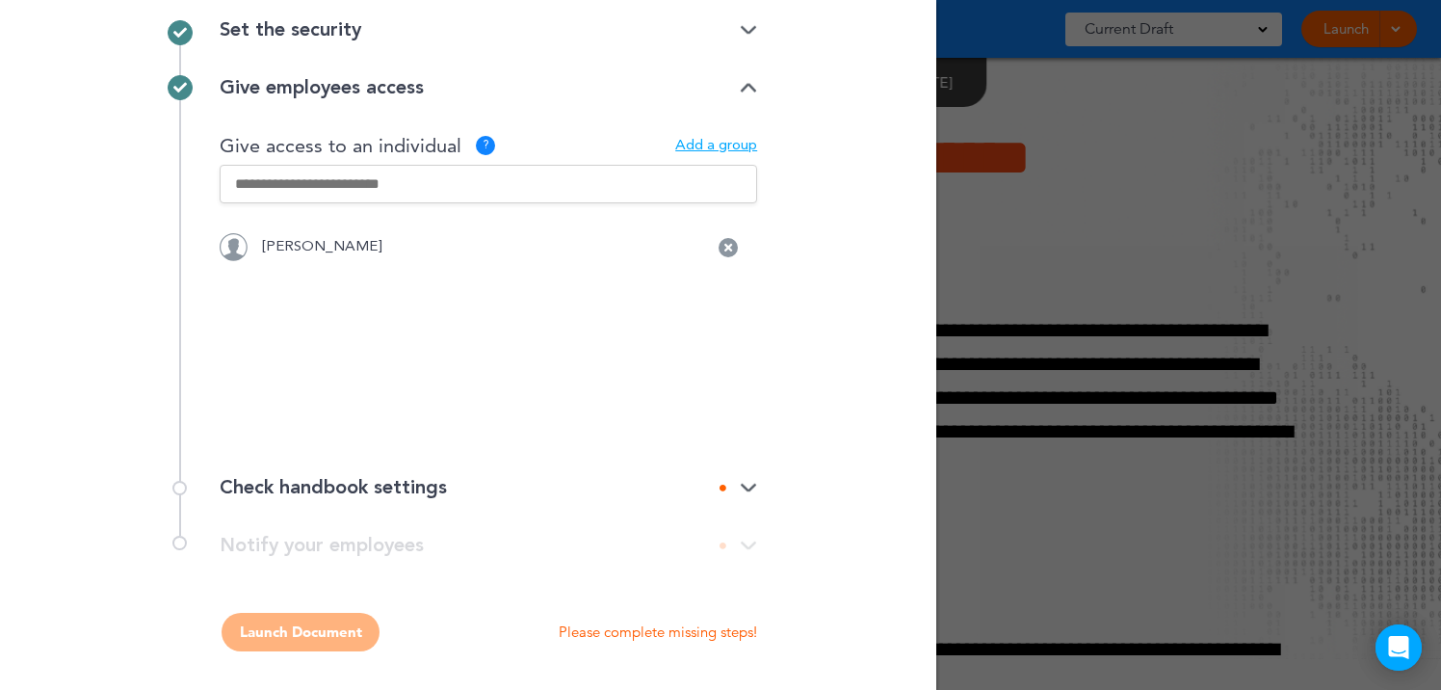
click at [608, 493] on div "Check handbook settings" at bounding box center [488, 487] width 537 height 19
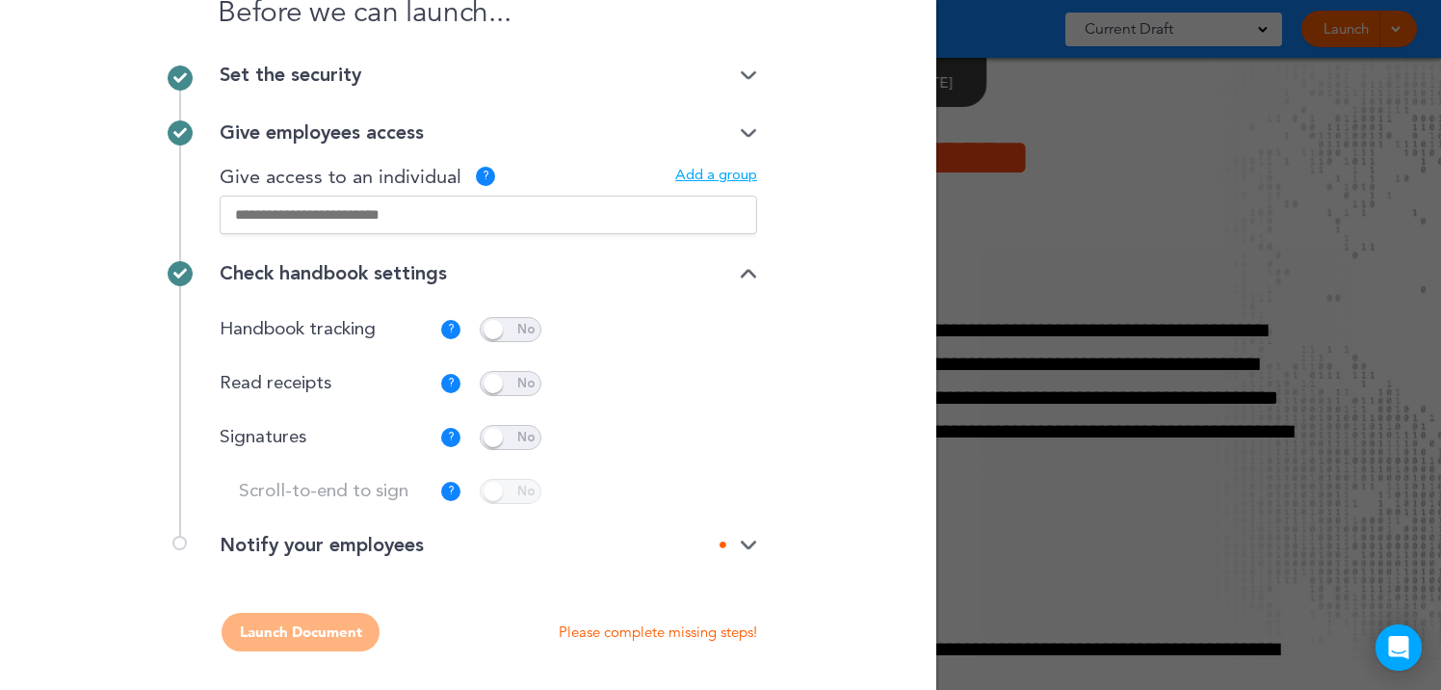
scroll to position [62, 0]
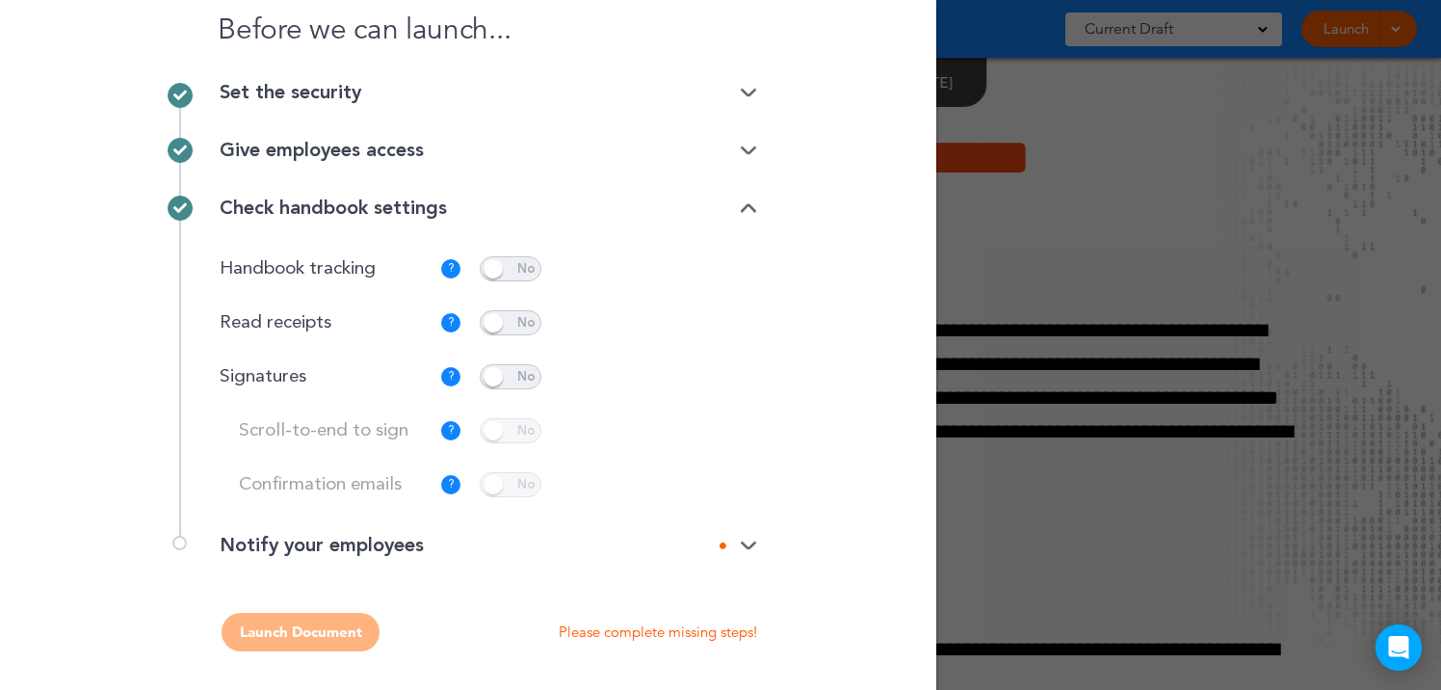
click at [513, 375] on span at bounding box center [511, 376] width 62 height 25
click at [706, 372] on p "Customize" at bounding box center [695, 377] width 65 height 13
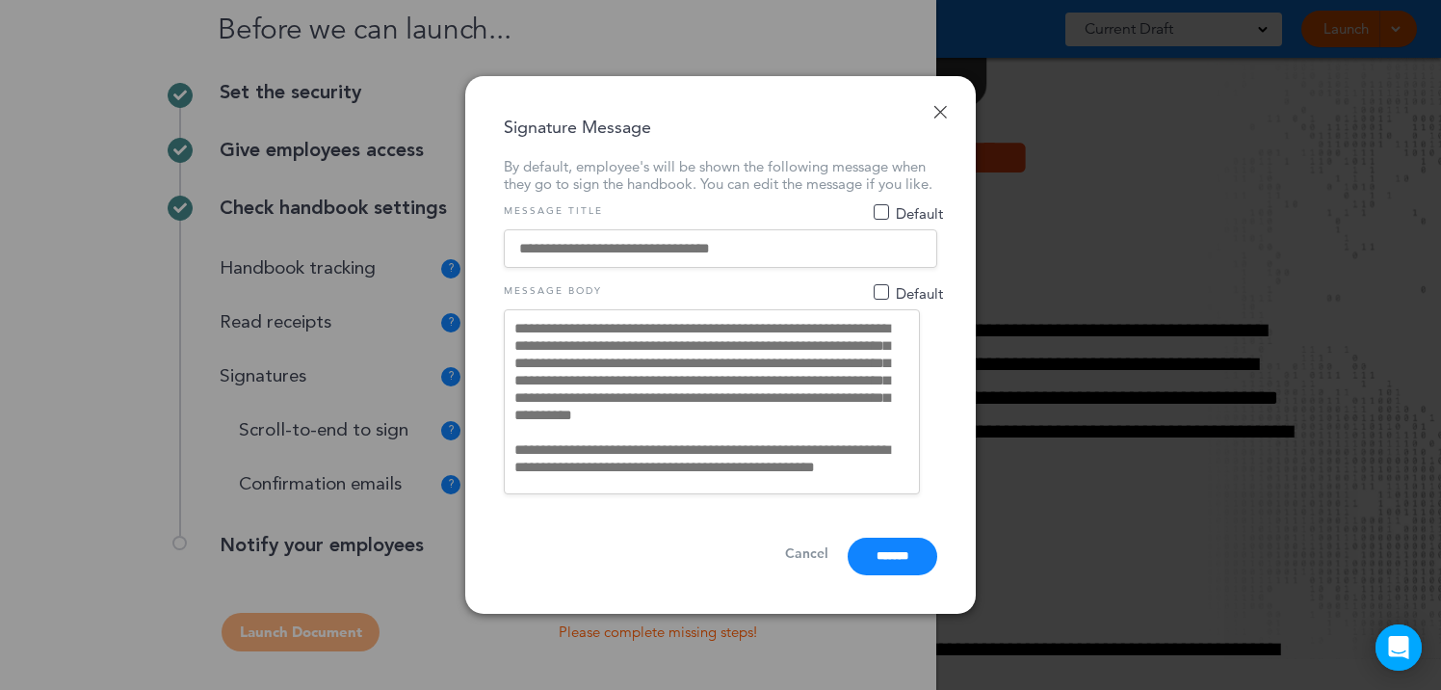
drag, startPoint x: 889, startPoint y: 479, endPoint x: 524, endPoint y: 351, distance: 386.5
click at [524, 351] on textarea "**********" at bounding box center [712, 401] width 416 height 185
click at [934, 105] on link "Done" at bounding box center [939, 111] width 13 height 13
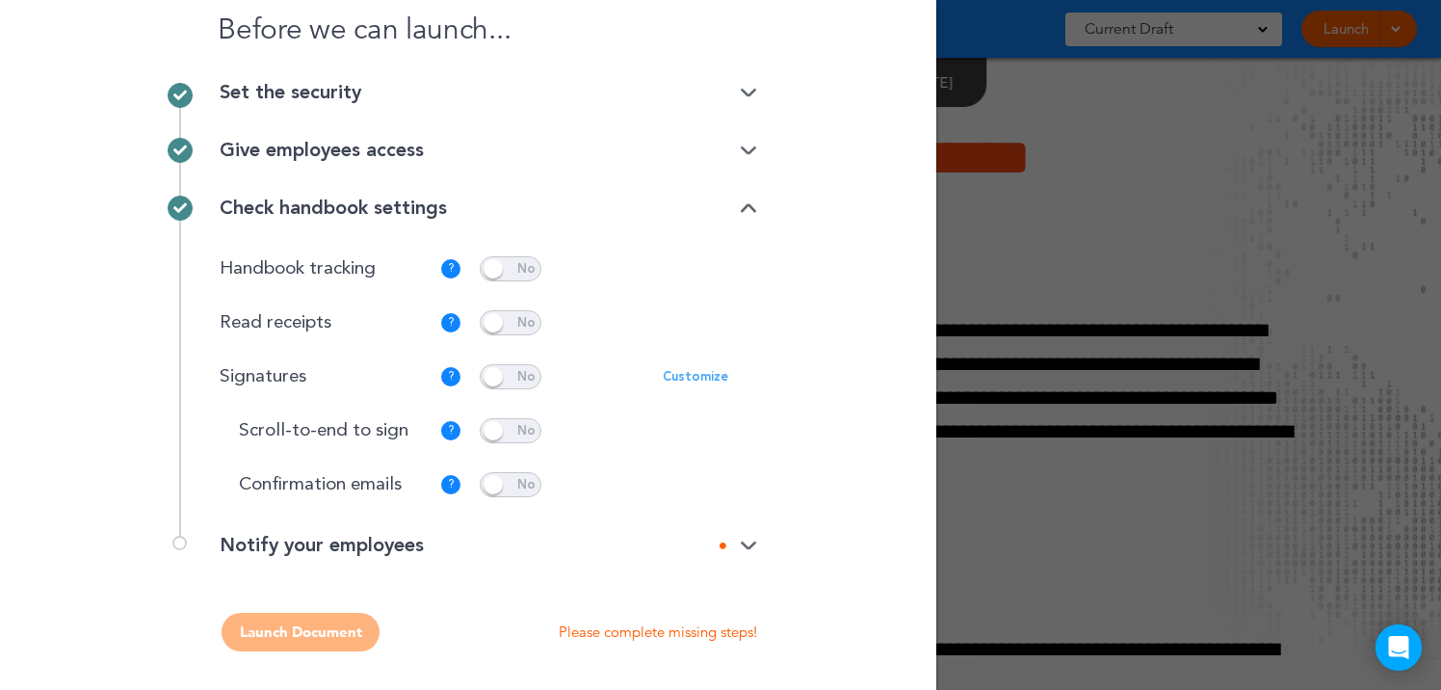
scroll to position [0, 0]
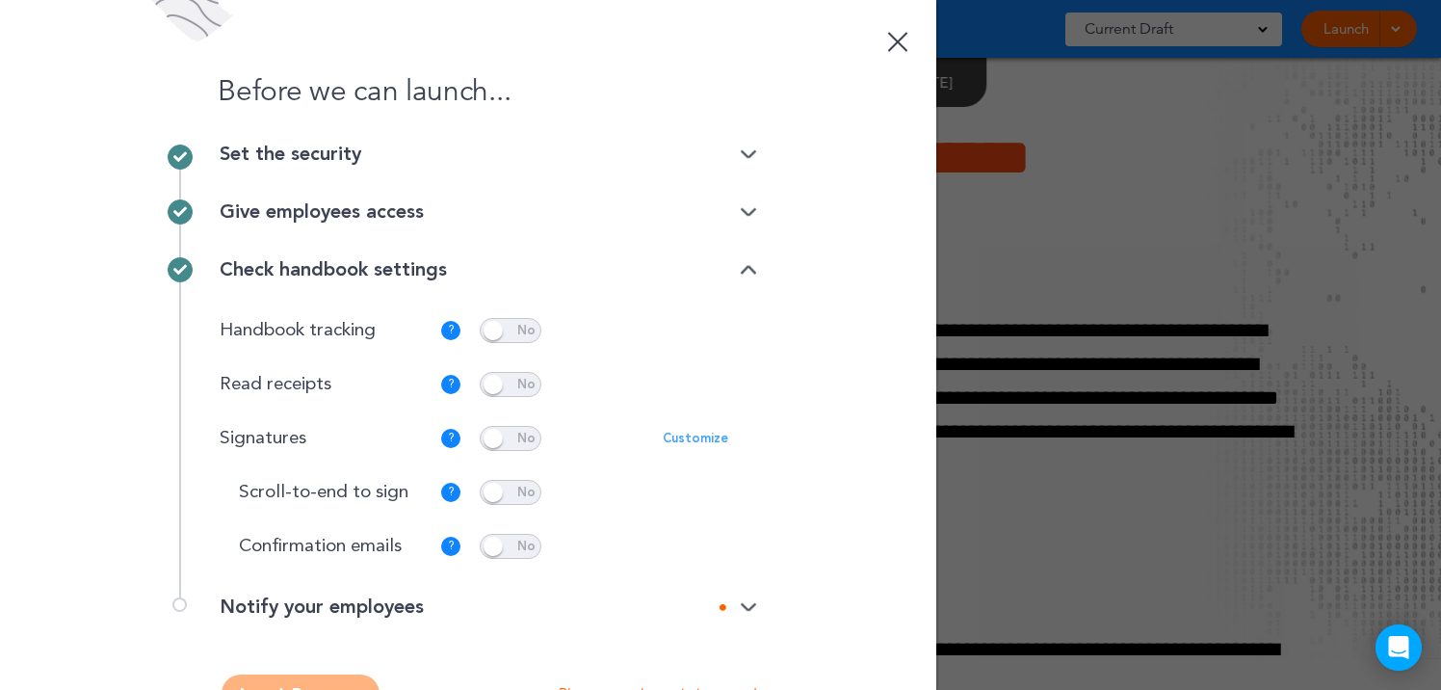
click at [894, 42] on div at bounding box center [898, 42] width 20 height 20
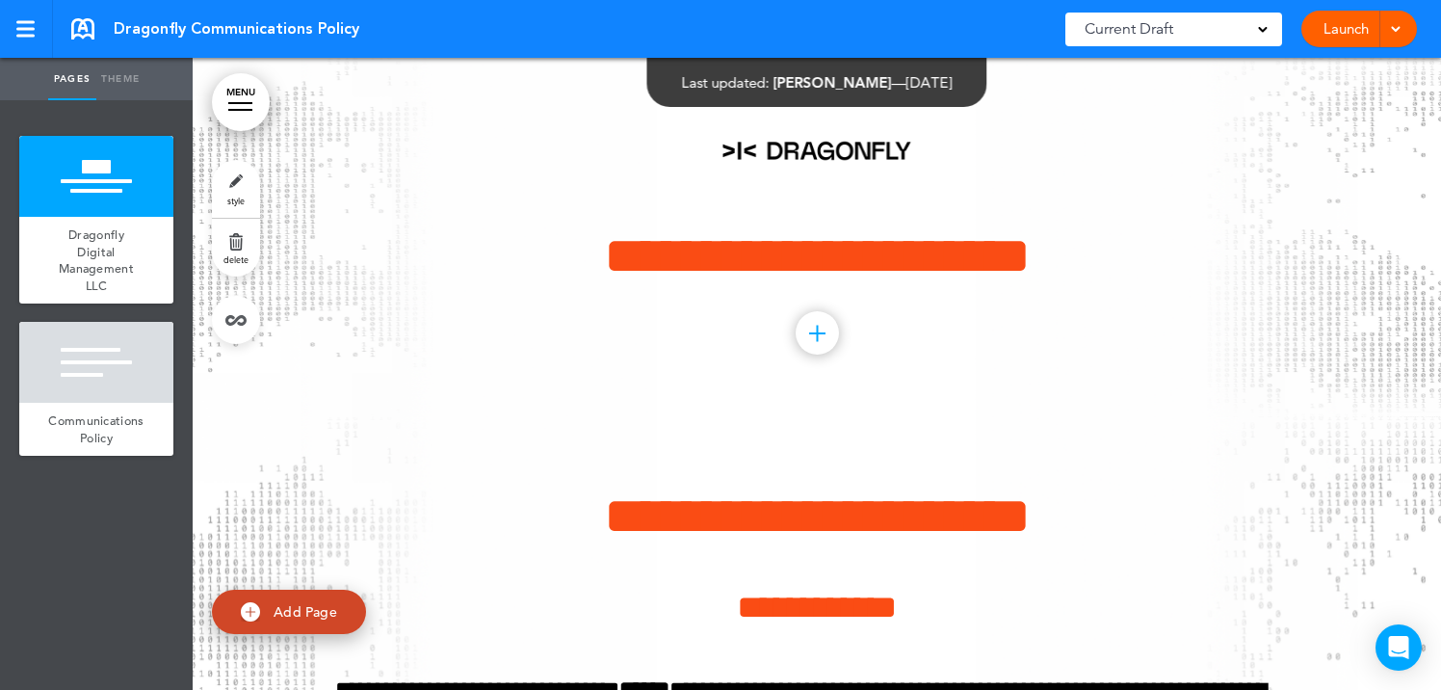
click at [1351, 25] on link "Launch" at bounding box center [1345, 29] width 61 height 37
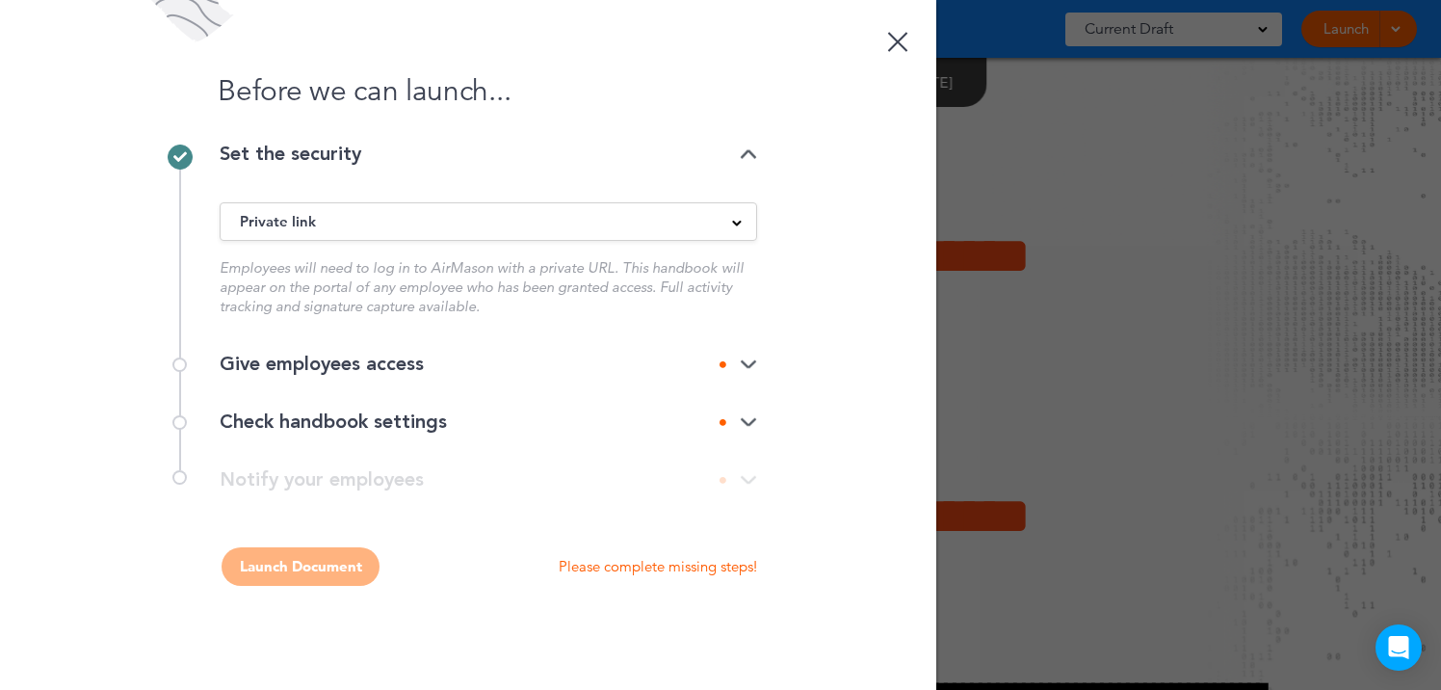
click at [705, 382] on div "Give employees access" at bounding box center [488, 364] width 537 height 58
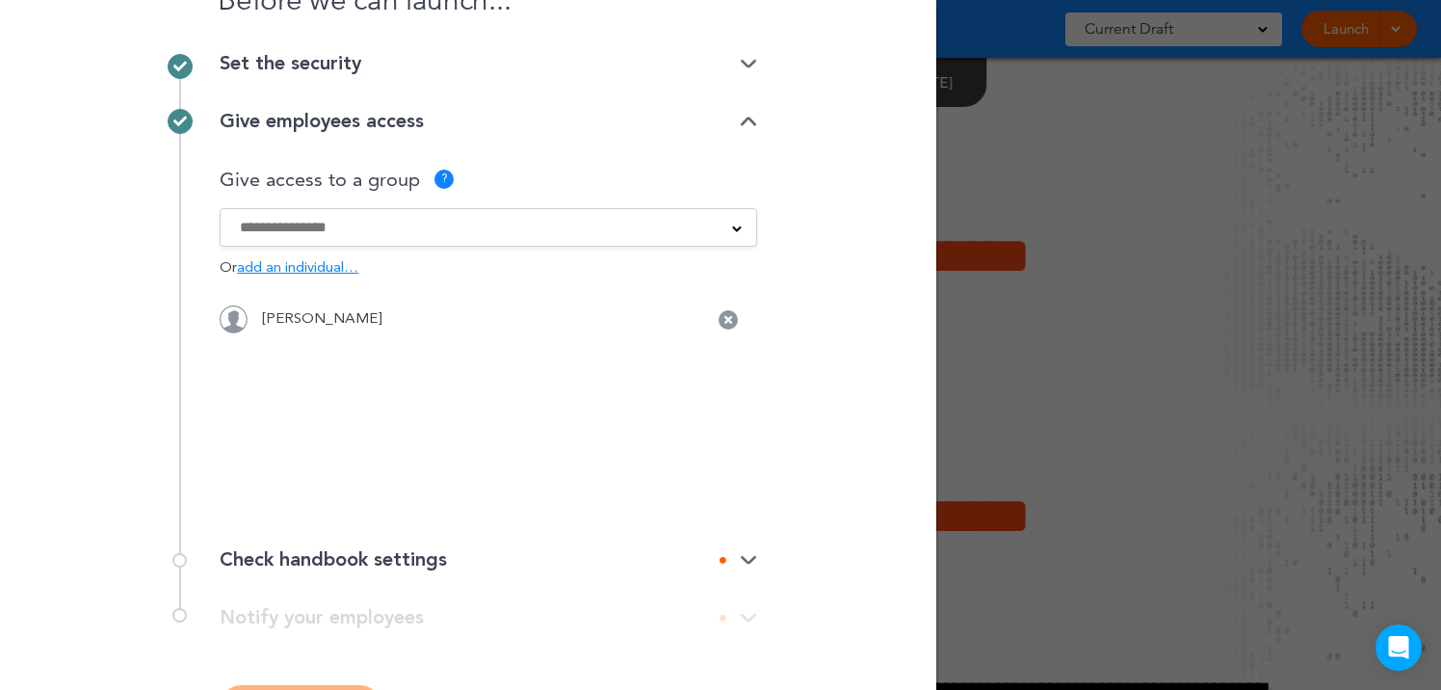
scroll to position [163, 0]
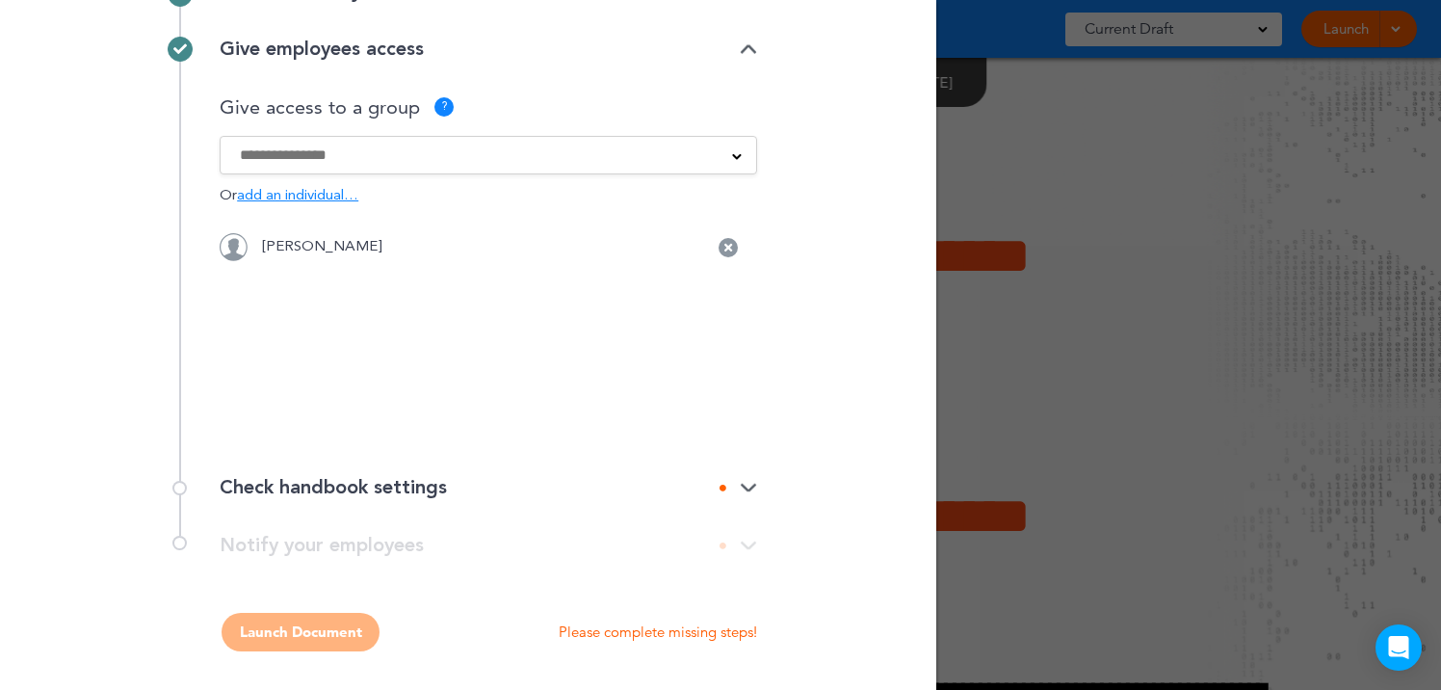
click at [572, 484] on div "Check handbook settings" at bounding box center [488, 487] width 537 height 19
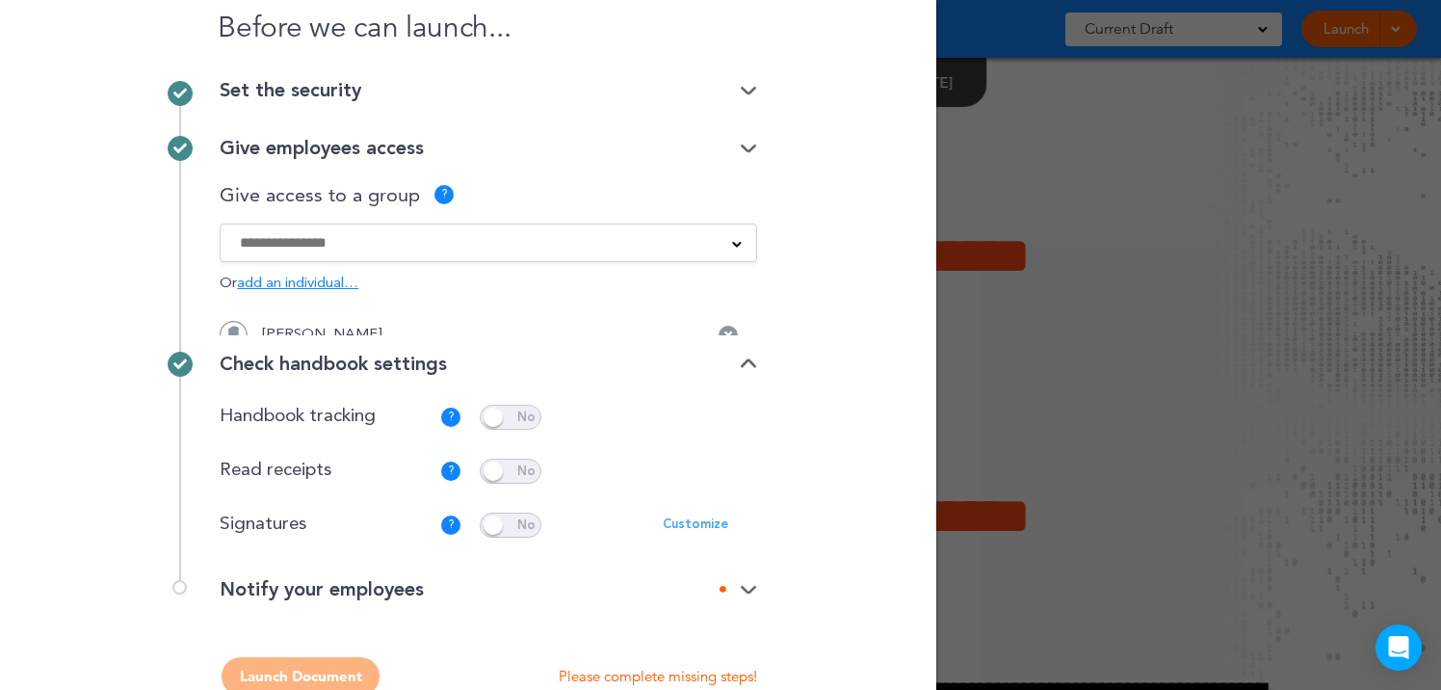
scroll to position [62, 0]
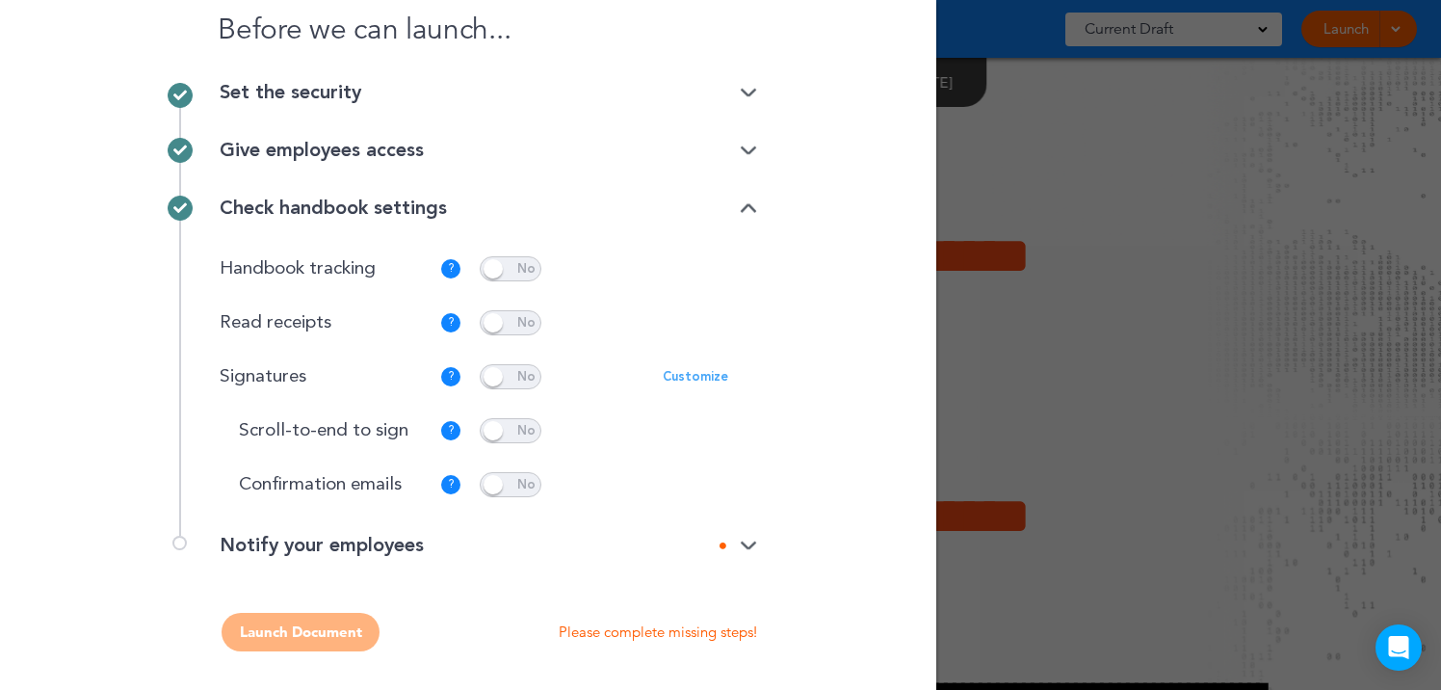
click at [554, 541] on div "Notify your employees" at bounding box center [488, 544] width 537 height 19
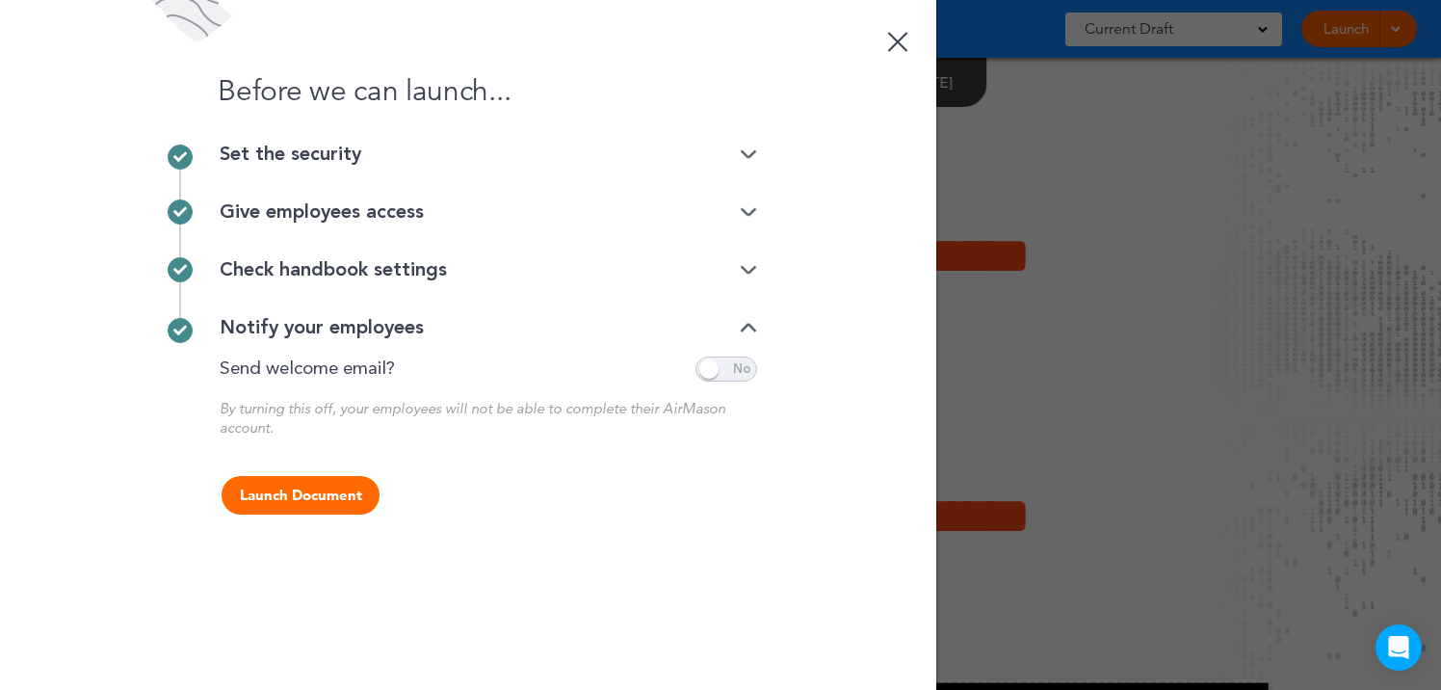
click at [742, 369] on span at bounding box center [726, 368] width 62 height 25
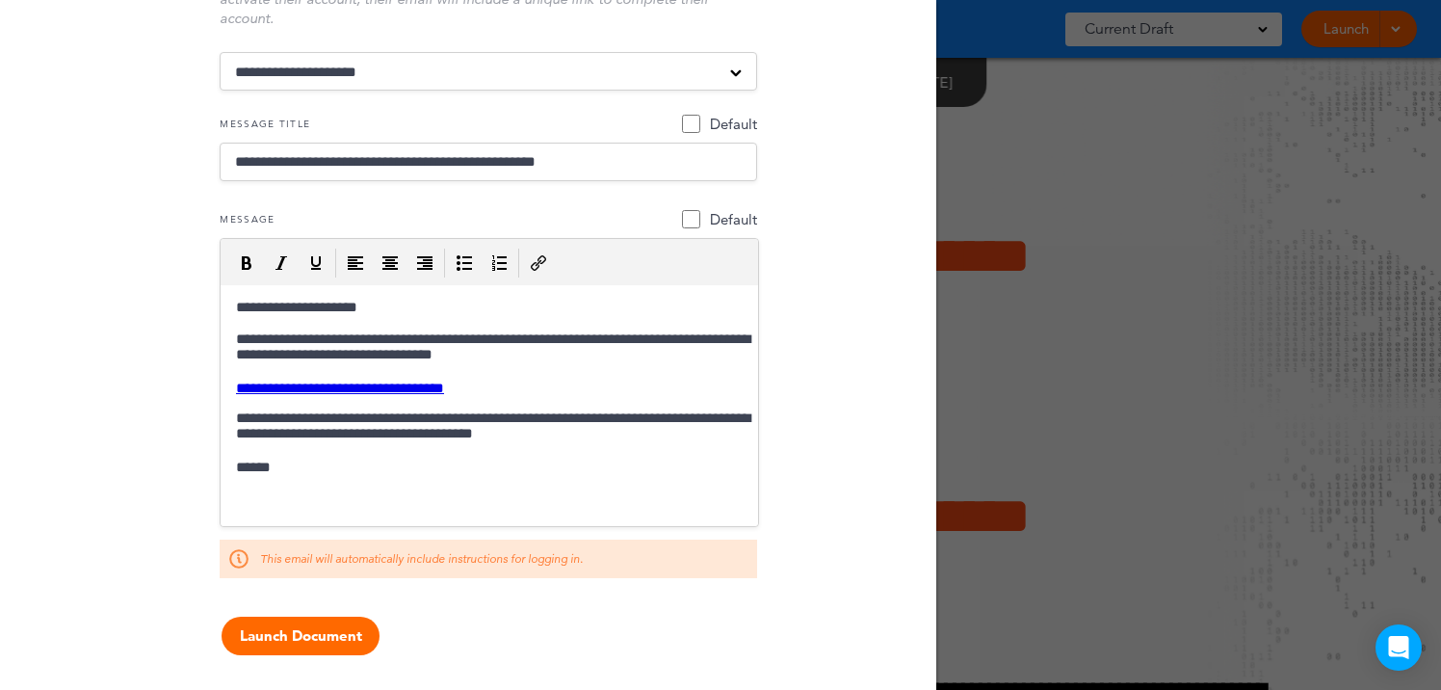
scroll to position [452, 0]
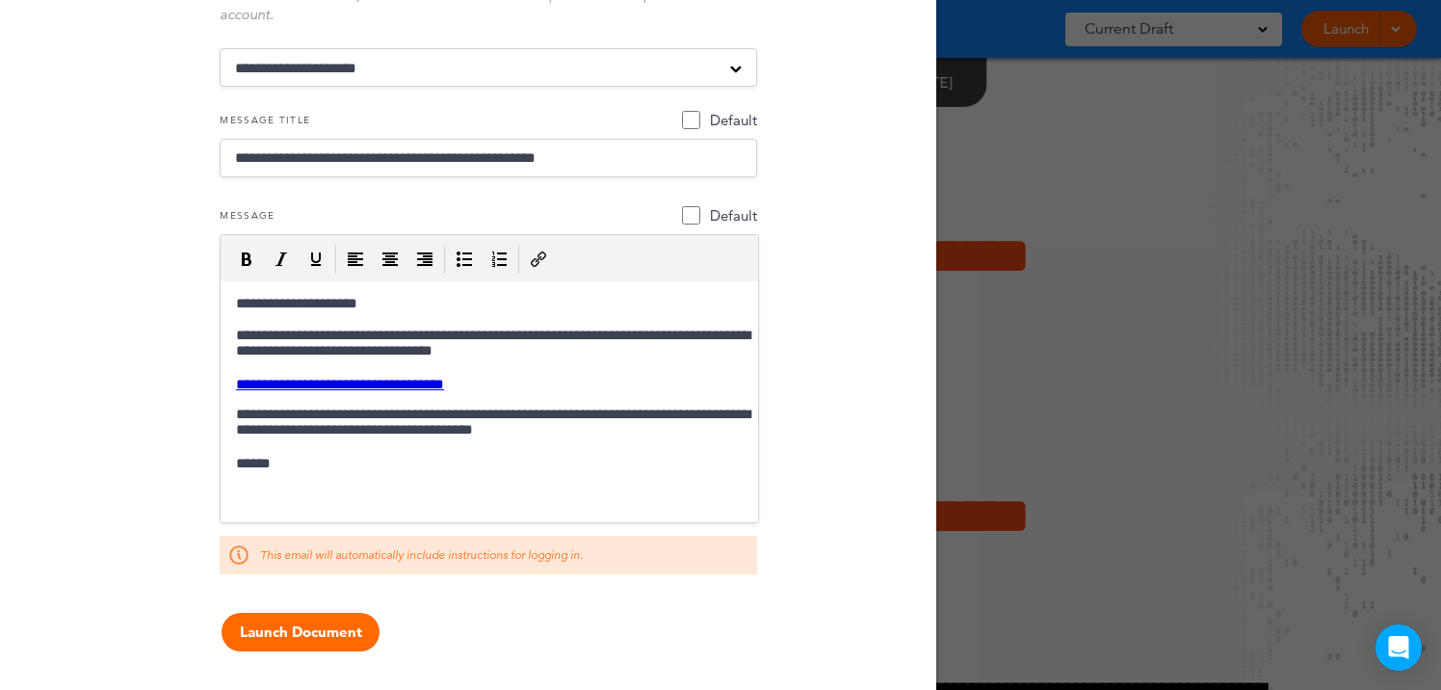
click at [306, 627] on button "Launch Document" at bounding box center [300, 631] width 158 height 39
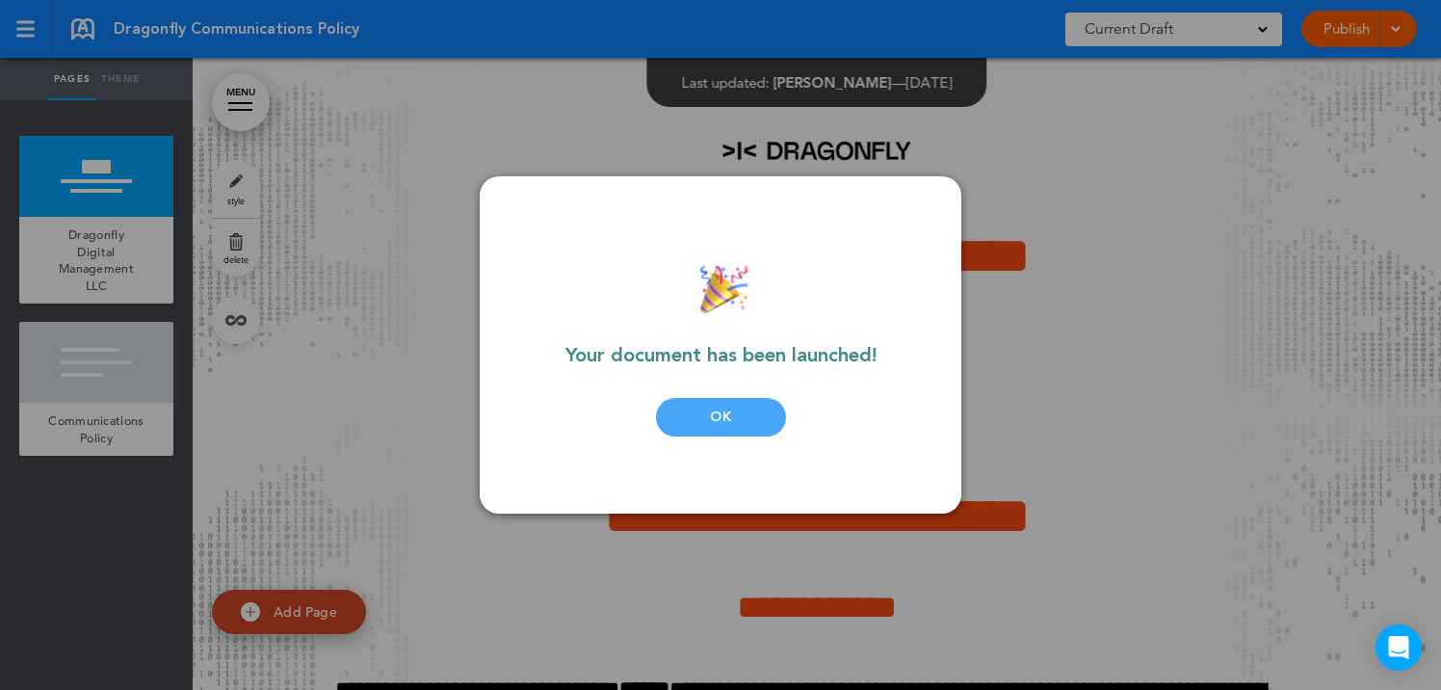
click at [742, 416] on div "OK" at bounding box center [721, 417] width 130 height 39
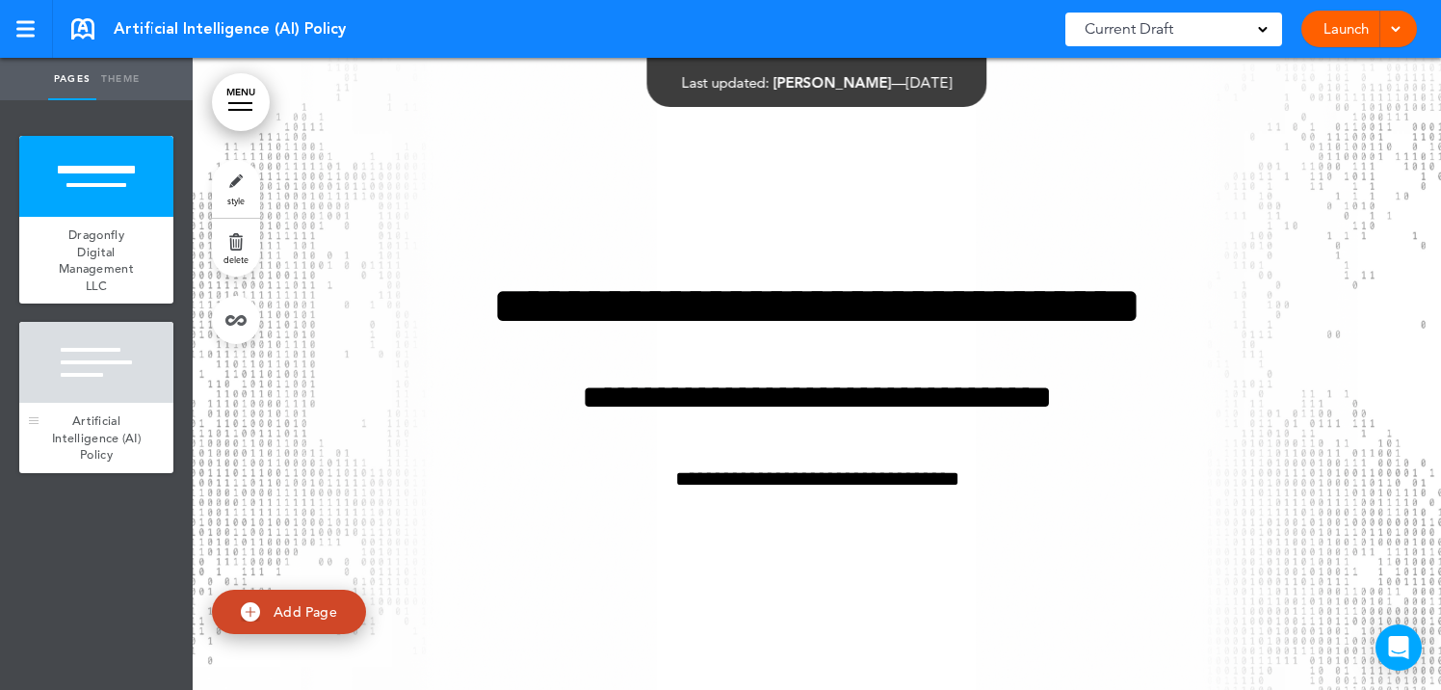
click at [129, 378] on div at bounding box center [96, 362] width 154 height 81
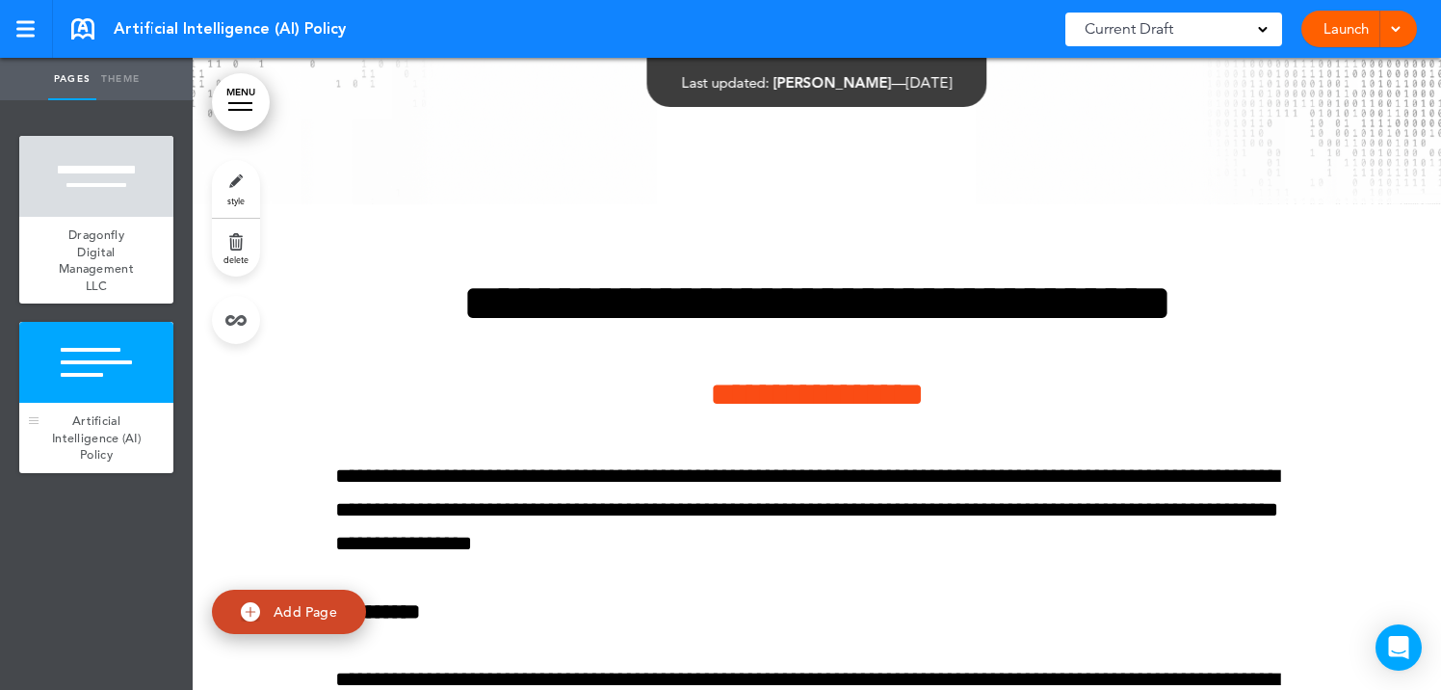
scroll to position [693, 0]
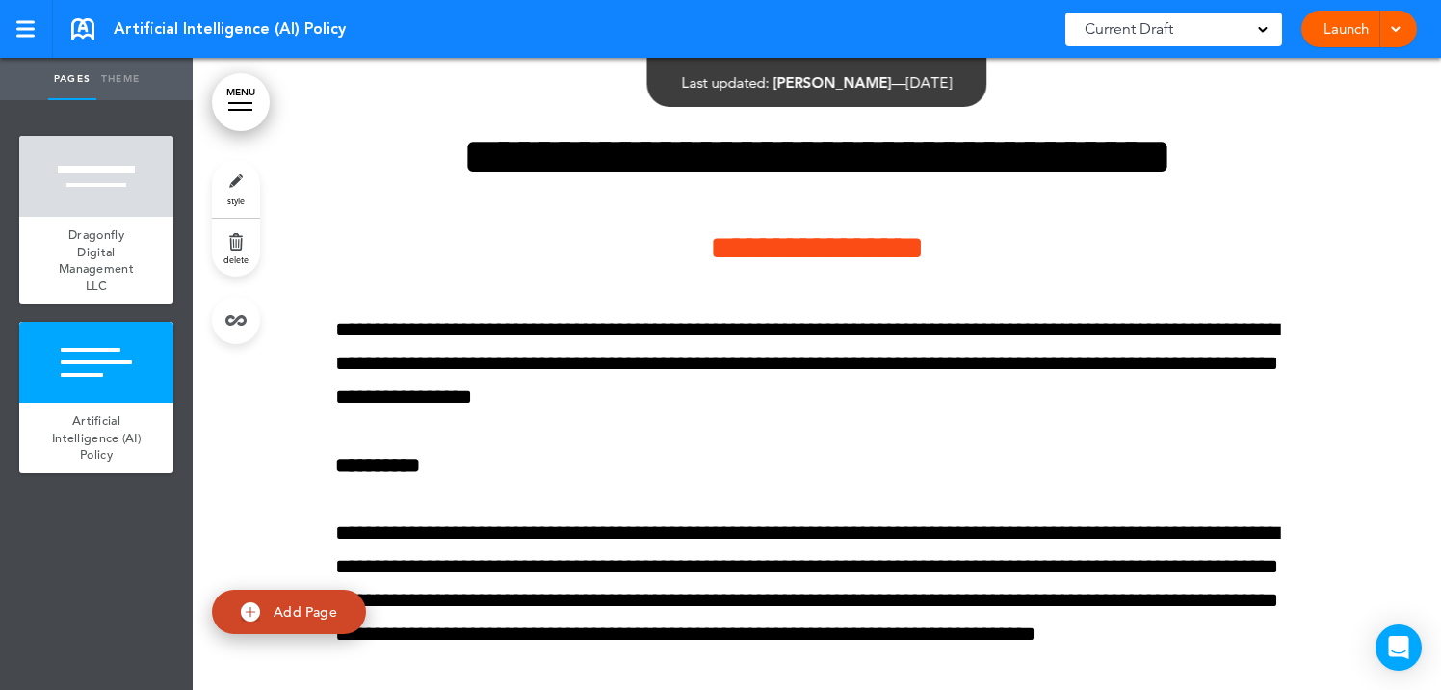
click at [232, 191] on link "style" at bounding box center [236, 189] width 48 height 58
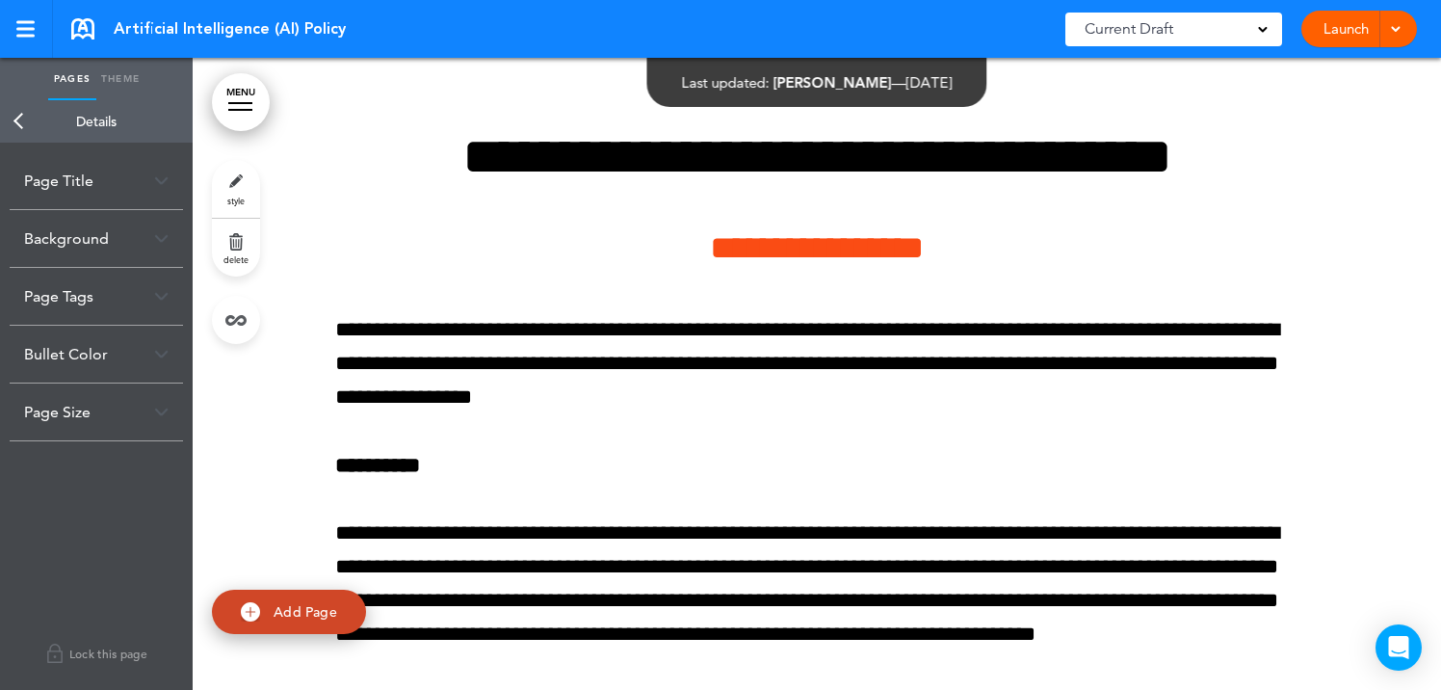
click at [105, 229] on div "Background" at bounding box center [96, 238] width 173 height 57
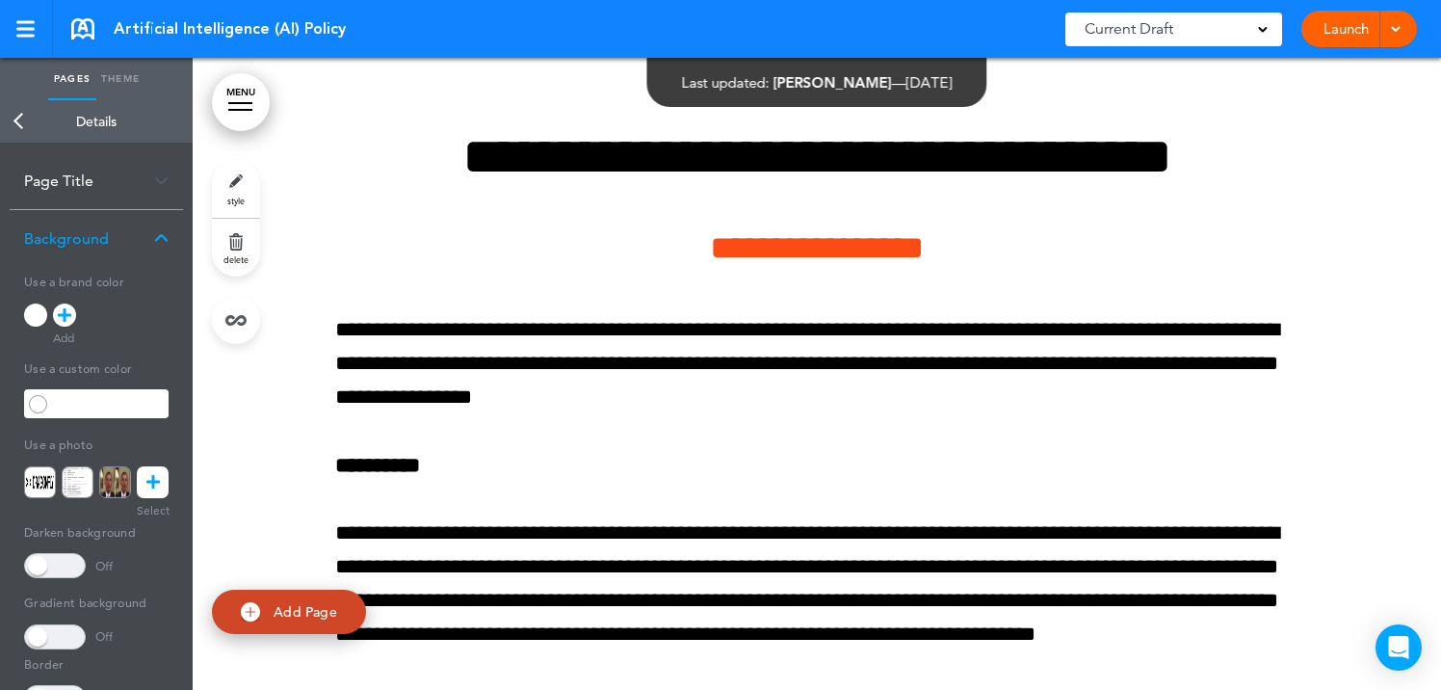
click at [155, 475] on icon at bounding box center [152, 482] width 13 height 32
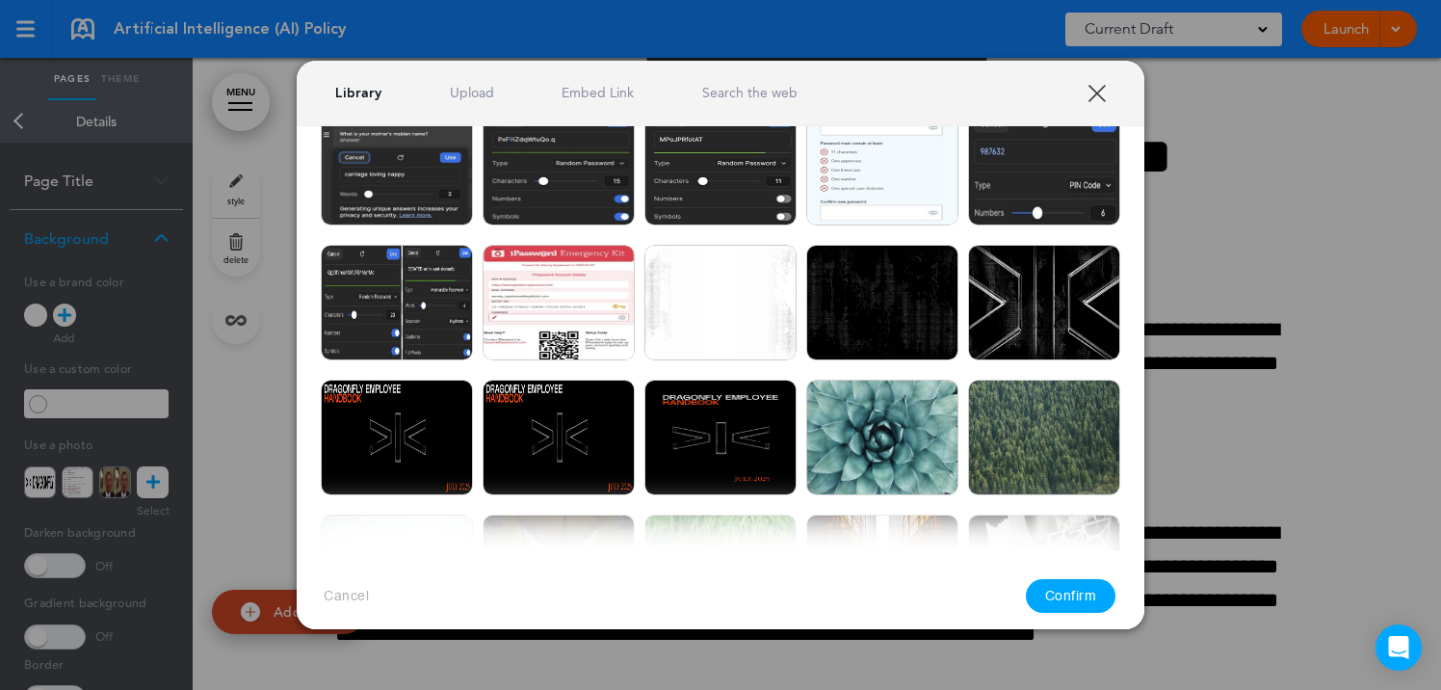
scroll to position [250, 0]
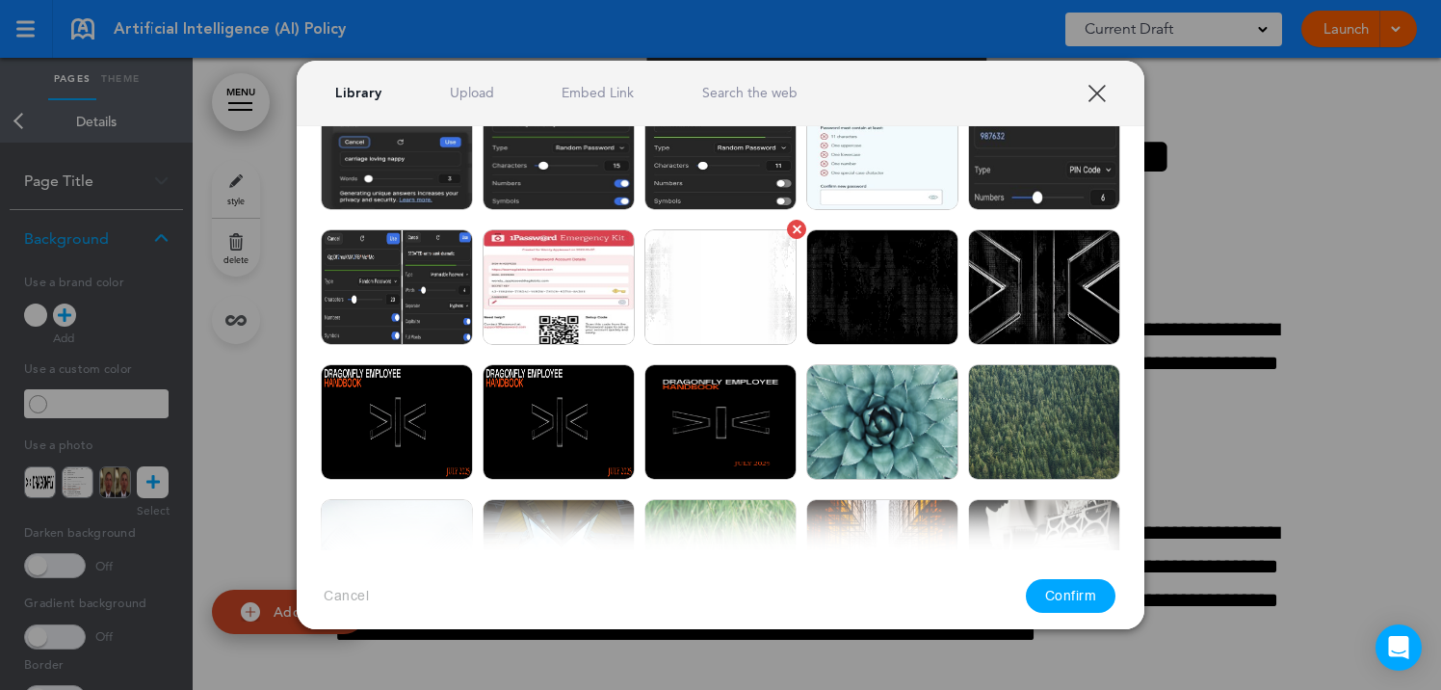
click at [742, 292] on img at bounding box center [720, 287] width 152 height 116
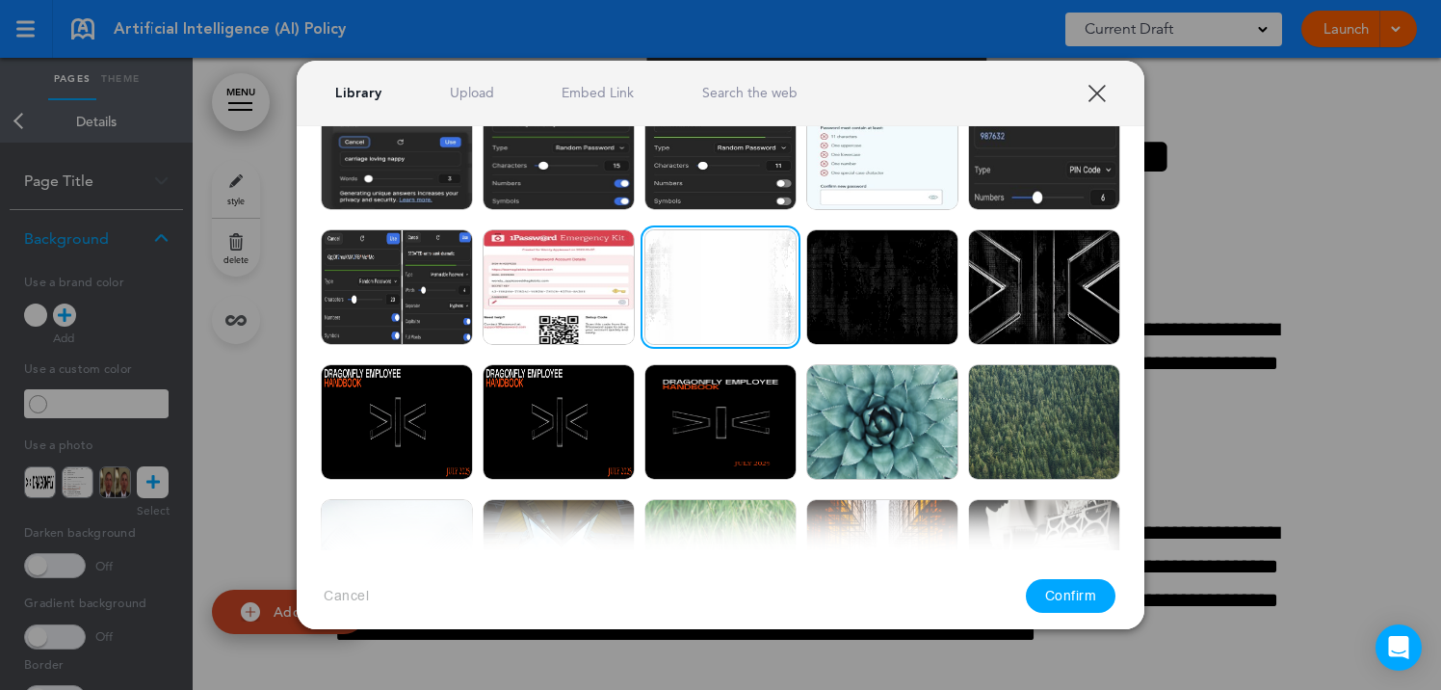
click at [1054, 591] on button "Confirm" at bounding box center [1071, 596] width 91 height 34
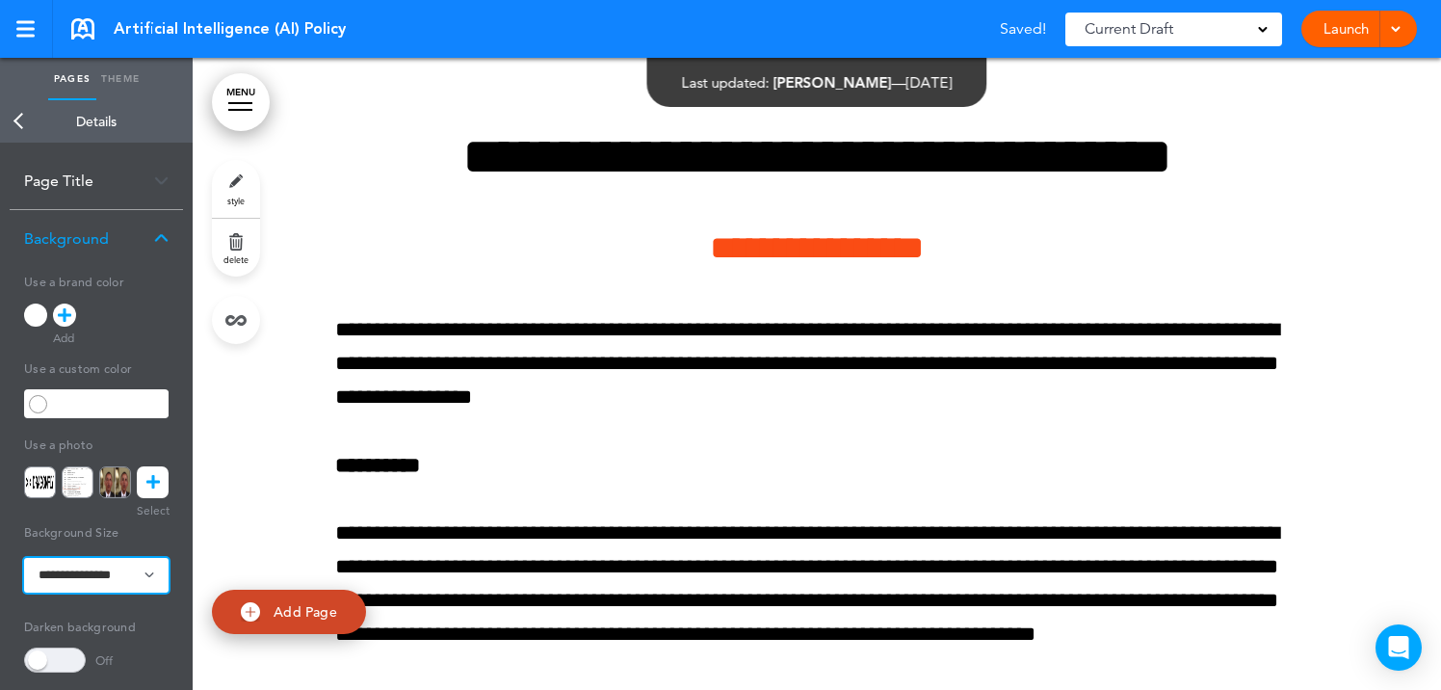
click at [128, 578] on select "**********" at bounding box center [96, 575] width 144 height 35
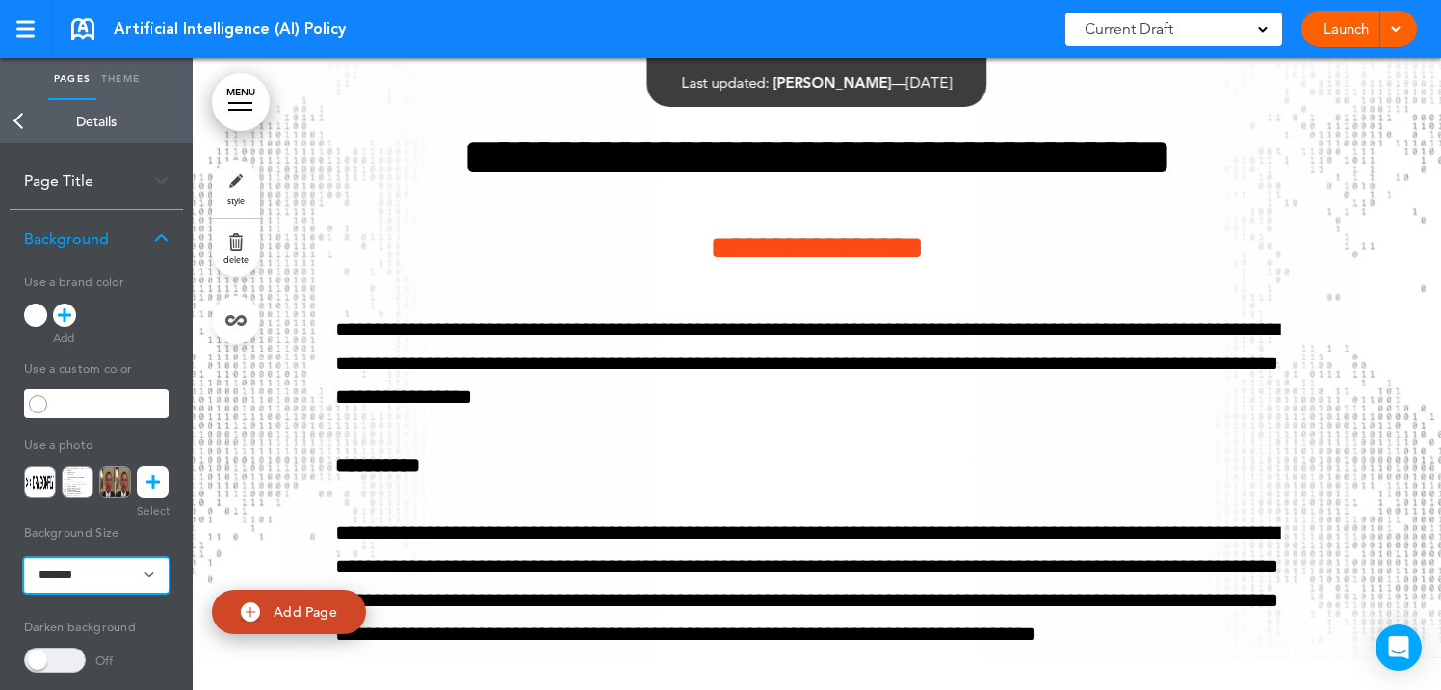
click at [95, 575] on select "**********" at bounding box center [96, 575] width 144 height 35
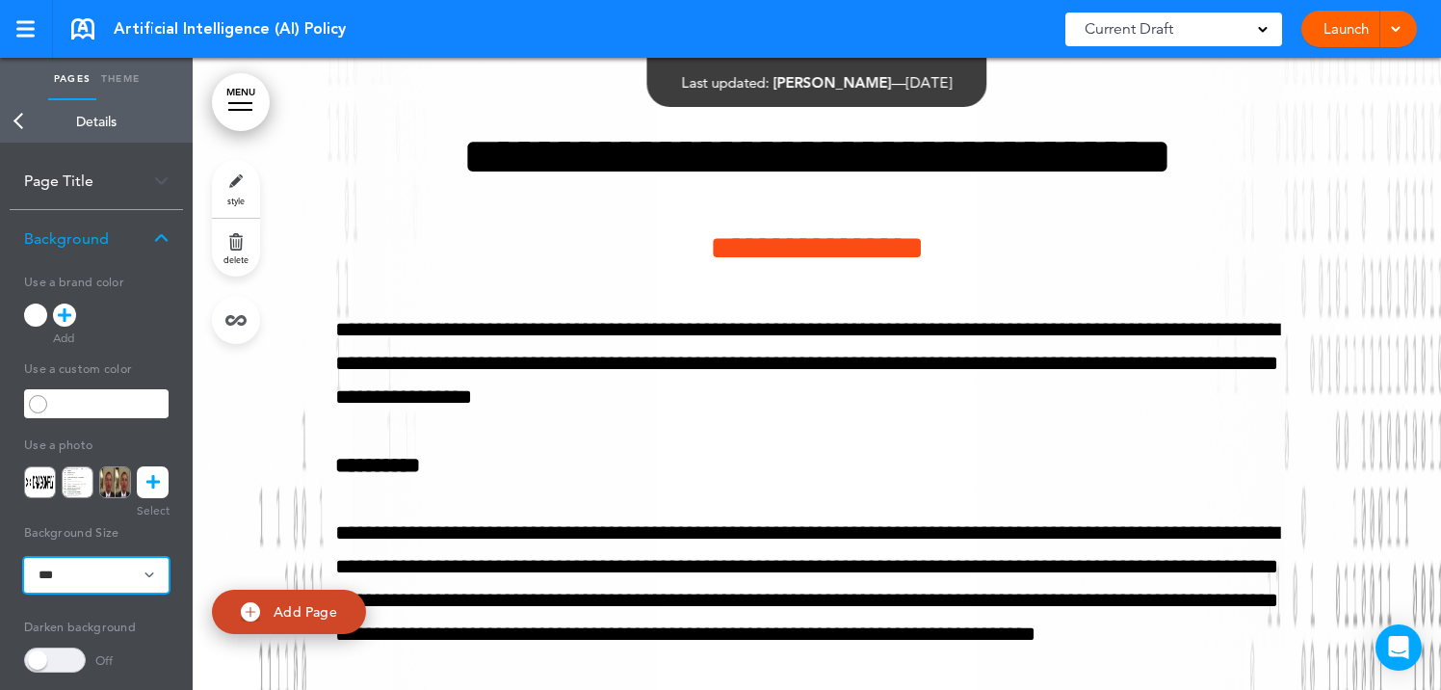
click at [98, 575] on select "**********" at bounding box center [96, 575] width 144 height 35
select select "*******"
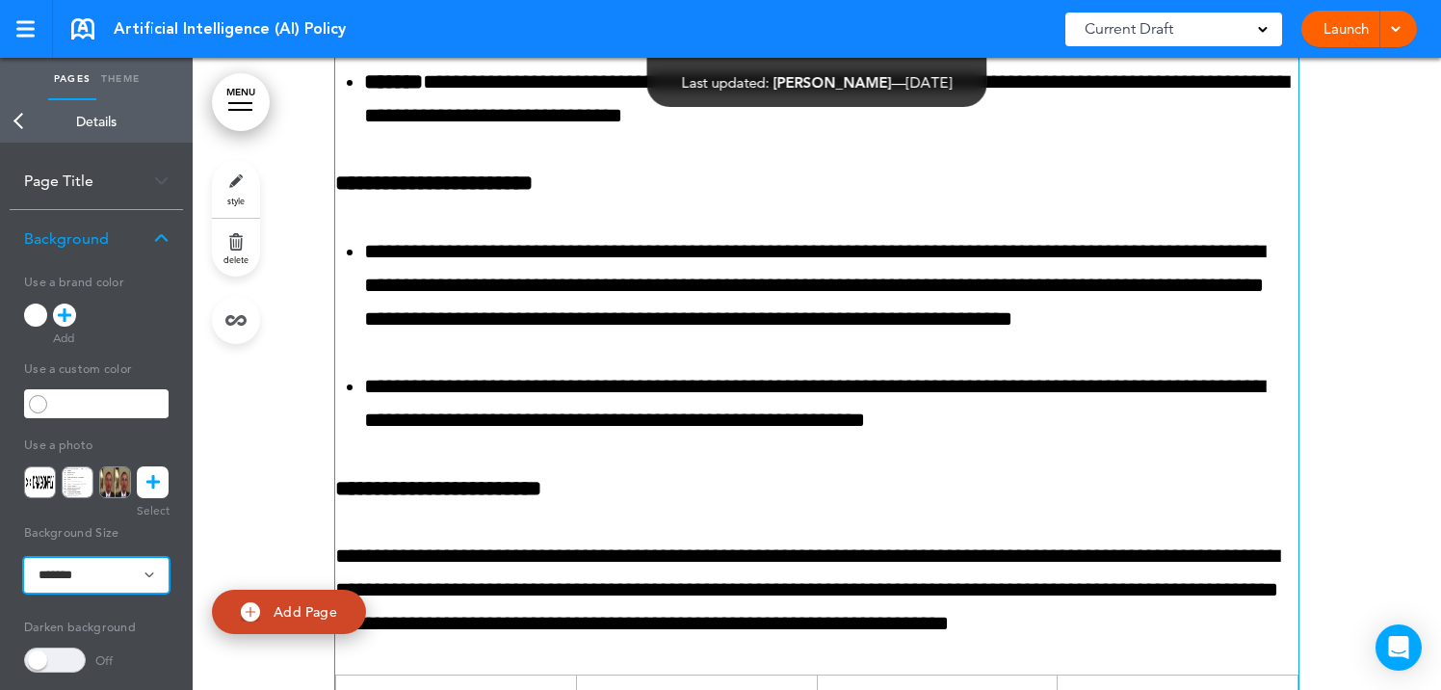
scroll to position [2310, 0]
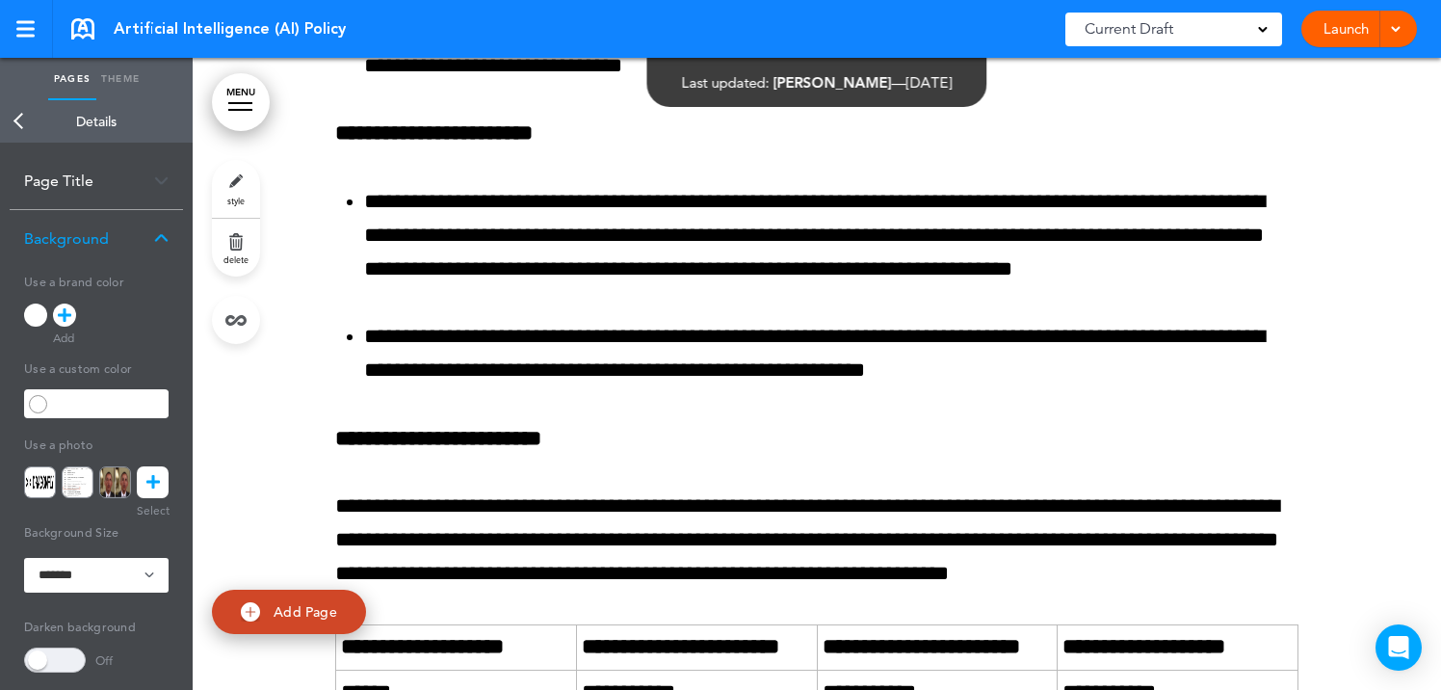
click at [11, 125] on link "Back" at bounding box center [19, 121] width 39 height 42
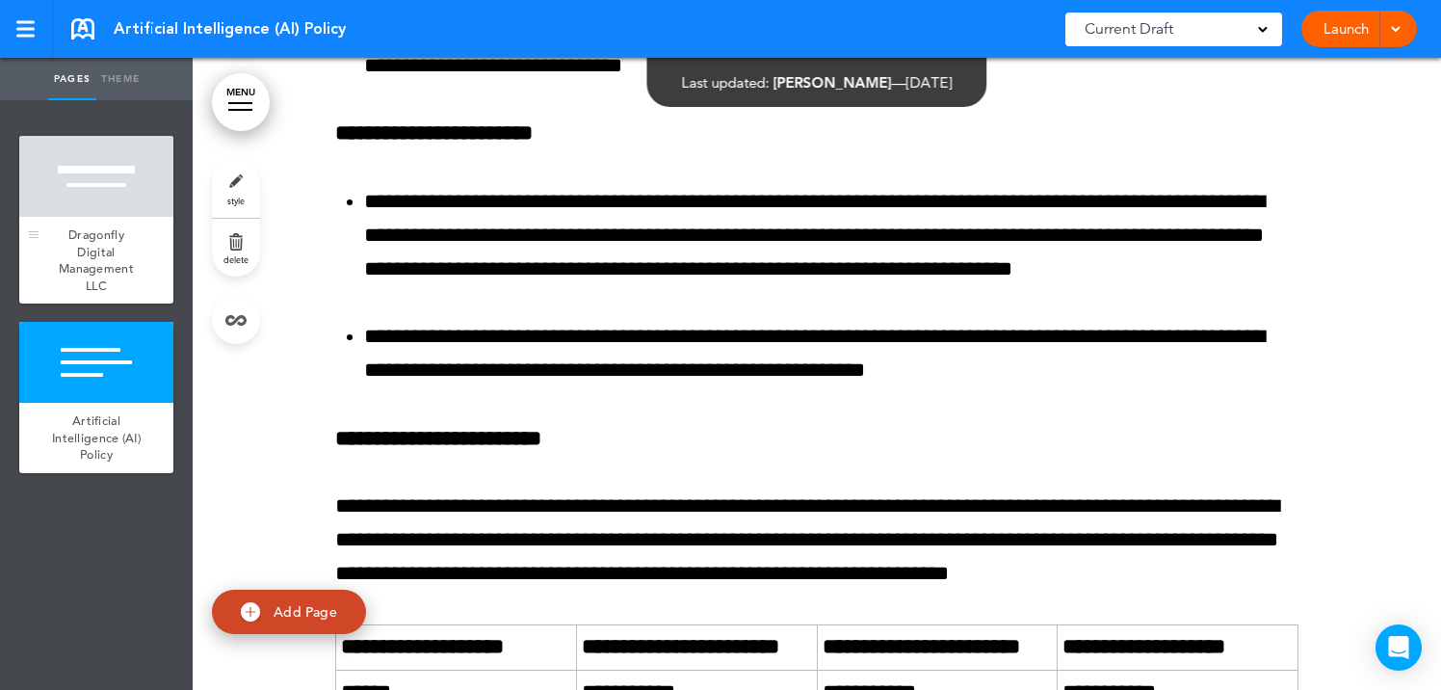
click at [130, 252] on div "Dragonfly Digital Management LLC" at bounding box center [96, 260] width 154 height 87
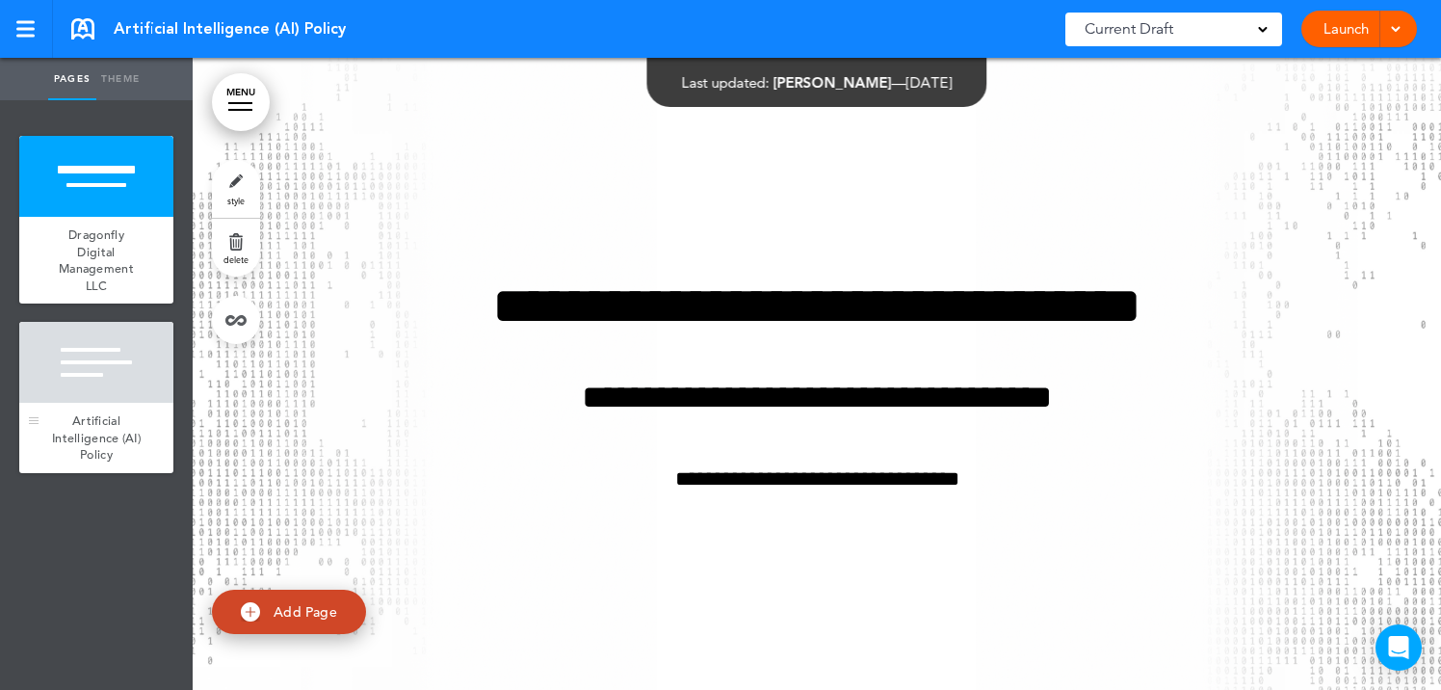
click at [93, 402] on div at bounding box center [96, 362] width 154 height 81
click at [1340, 35] on link "Launch" at bounding box center [1345, 29] width 61 height 37
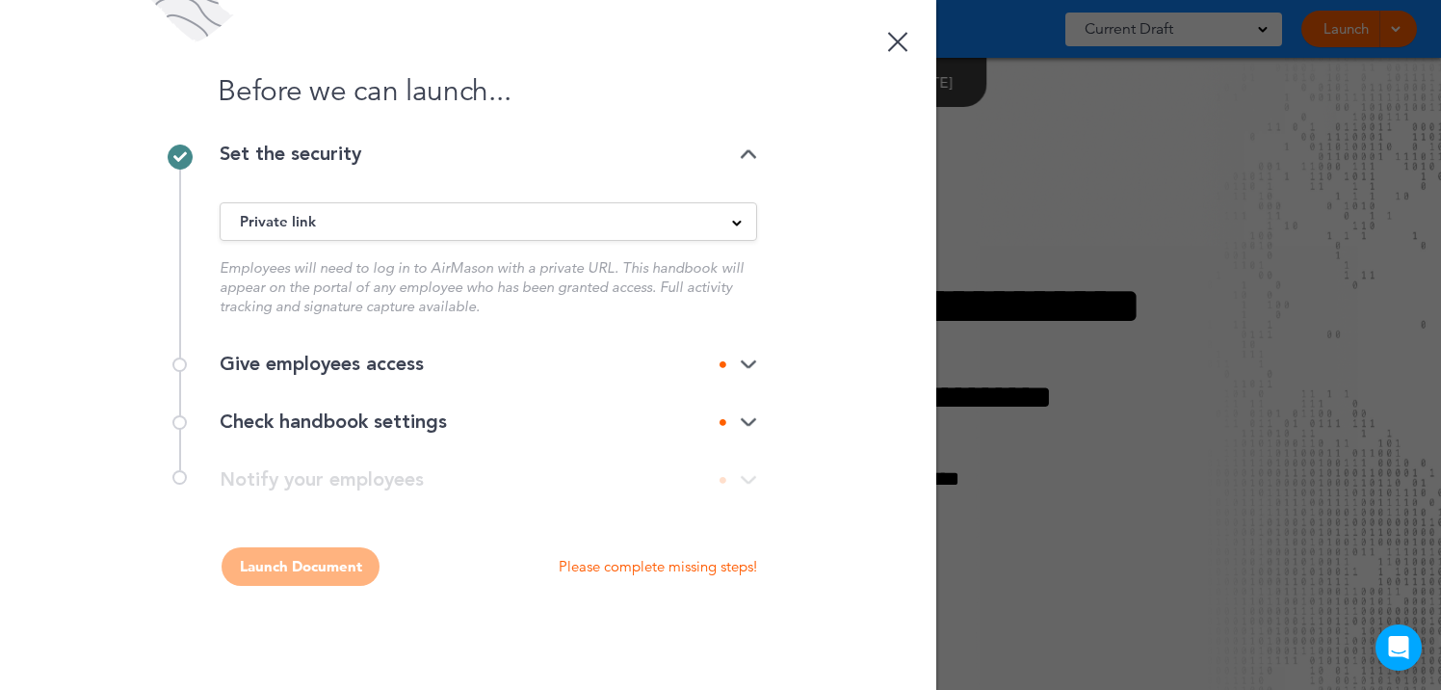
click at [488, 363] on div "Give employees access" at bounding box center [488, 363] width 537 height 19
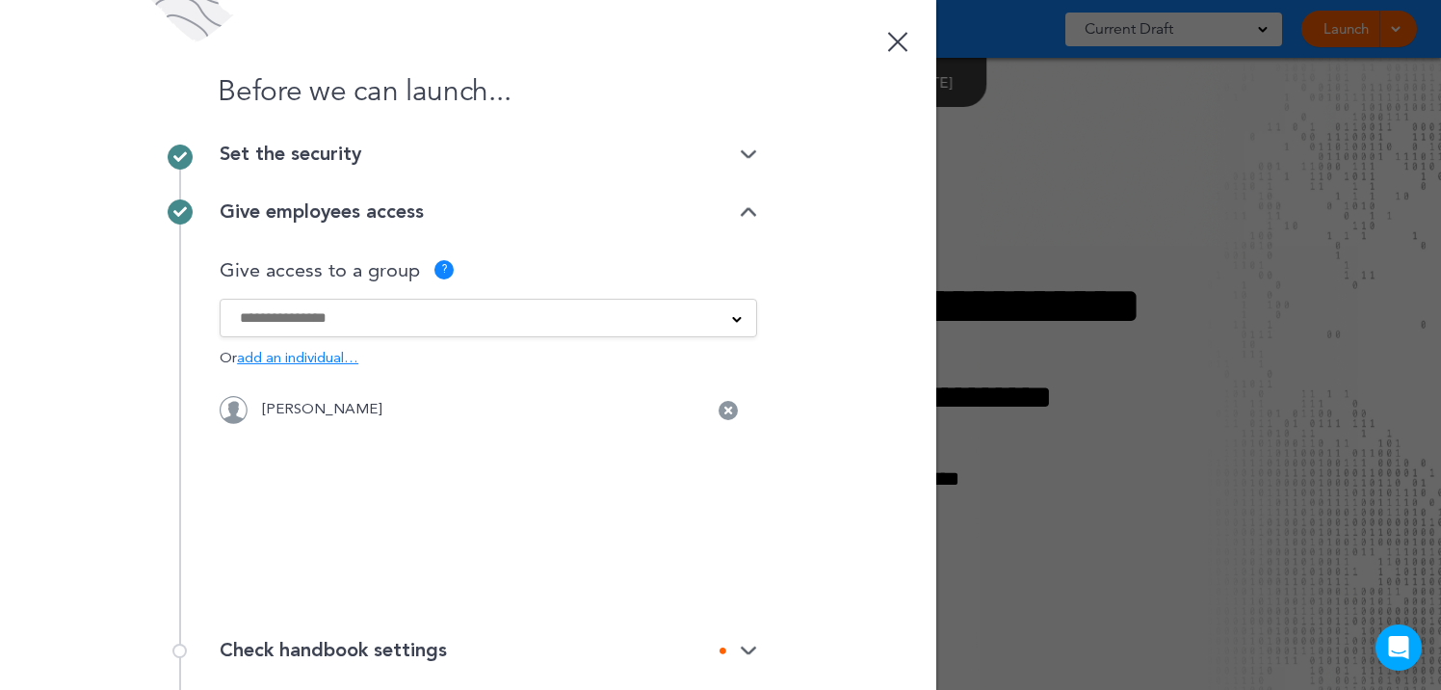
click at [464, 320] on input at bounding box center [476, 317] width 472 height 21
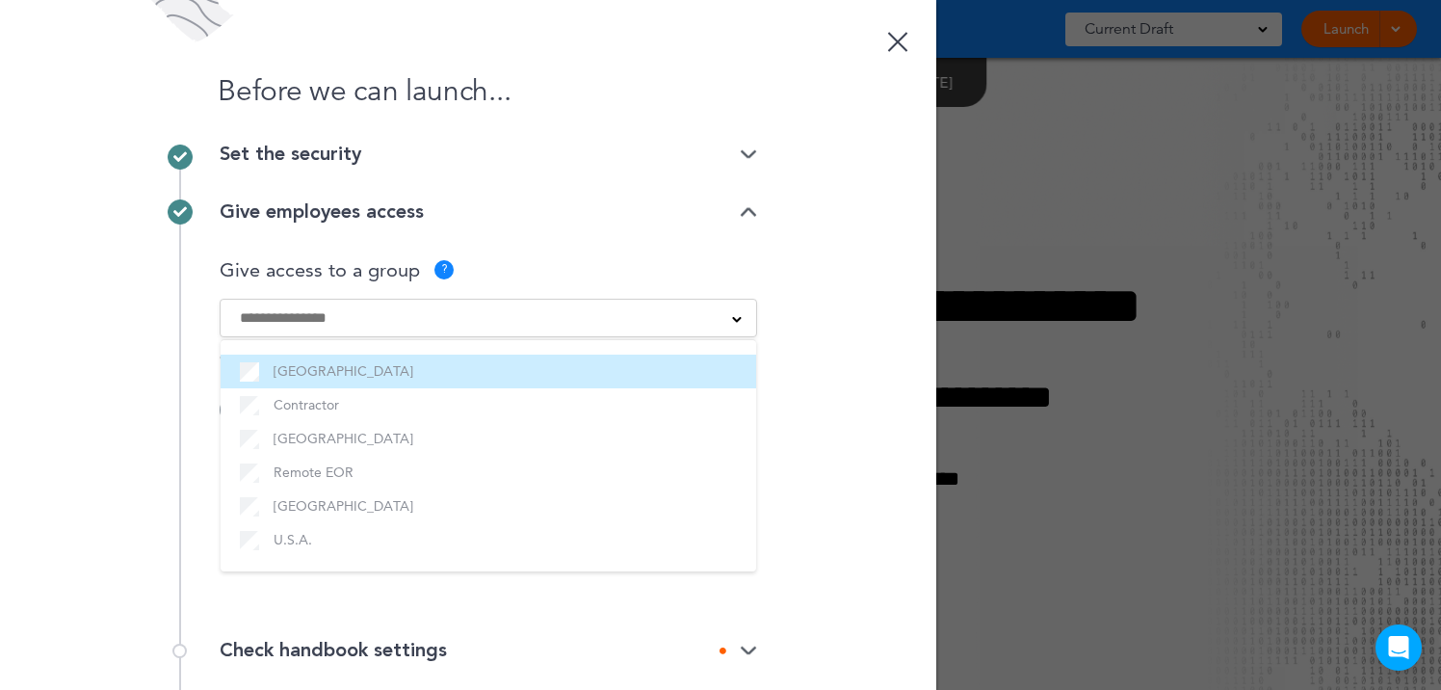
click at [299, 368] on label "[GEOGRAPHIC_DATA]" at bounding box center [488, 371] width 497 height 24
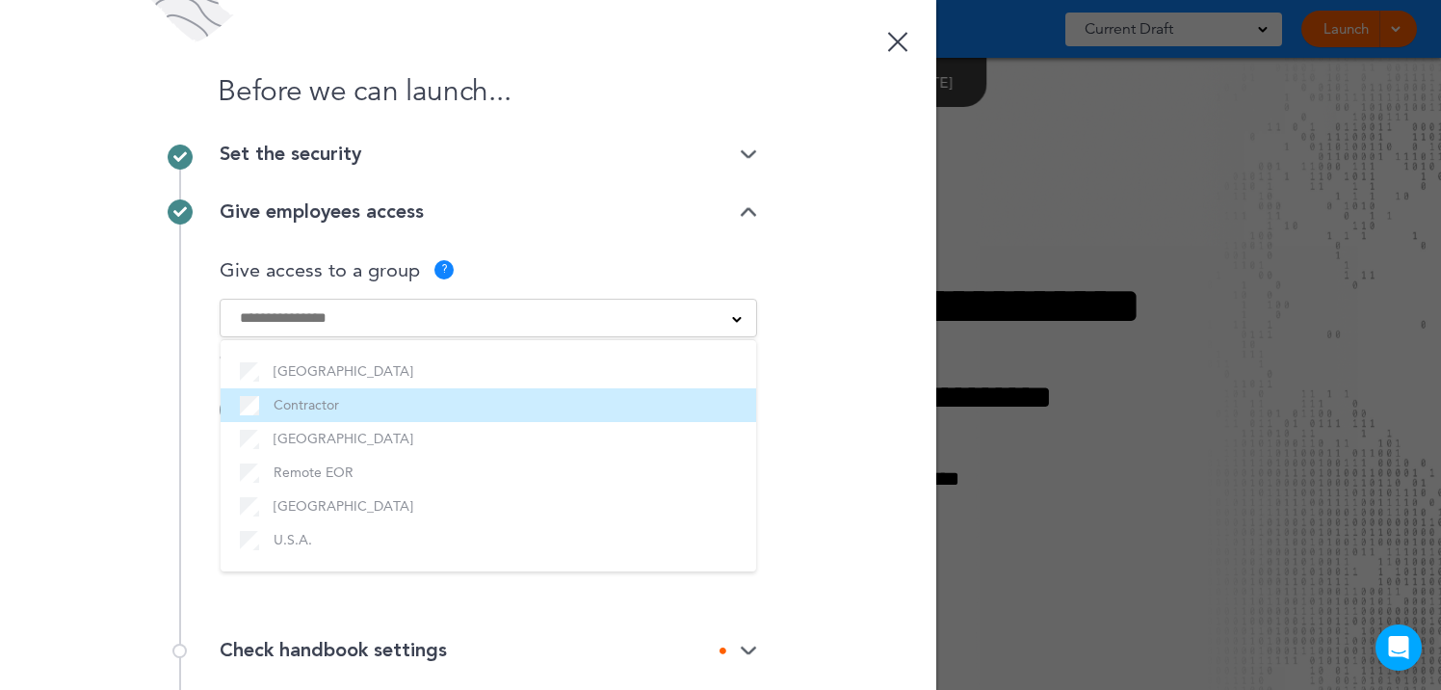
click at [296, 405] on label "Contractor" at bounding box center [488, 405] width 497 height 24
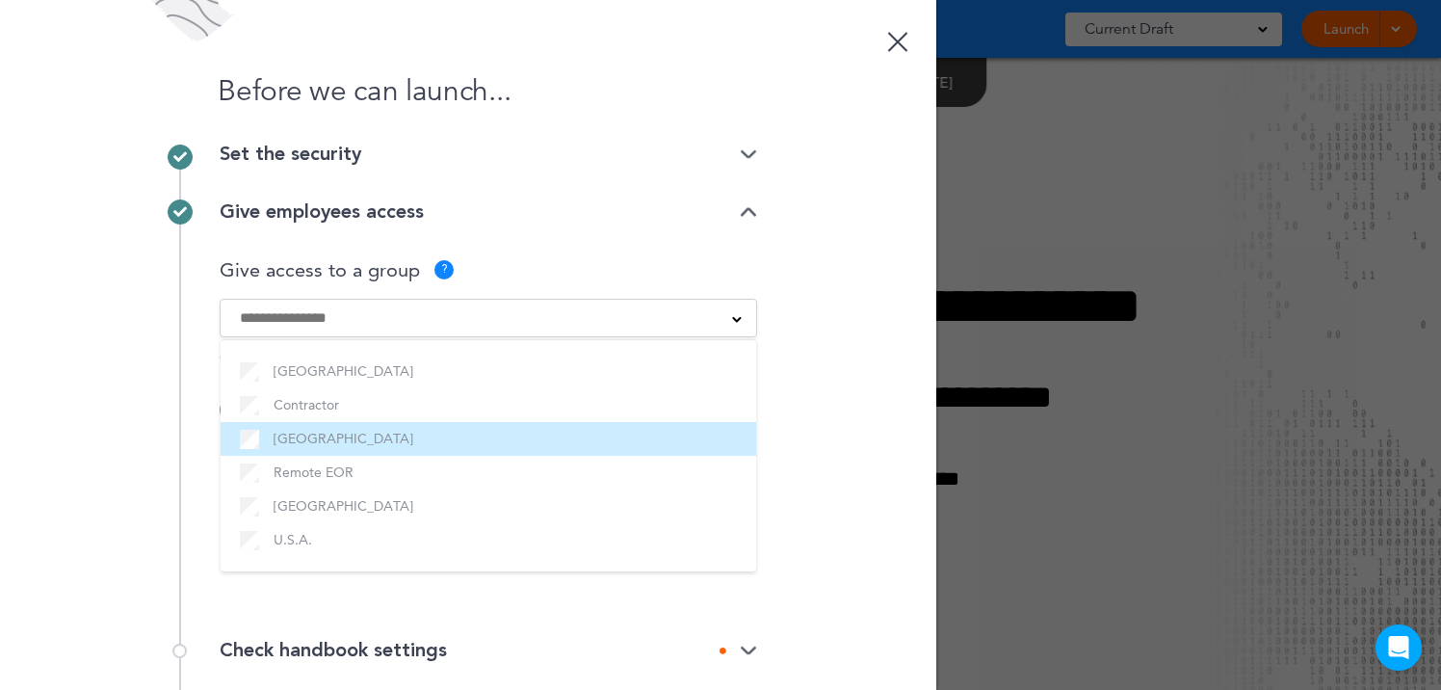
click at [336, 437] on label "[GEOGRAPHIC_DATA]" at bounding box center [488, 439] width 497 height 24
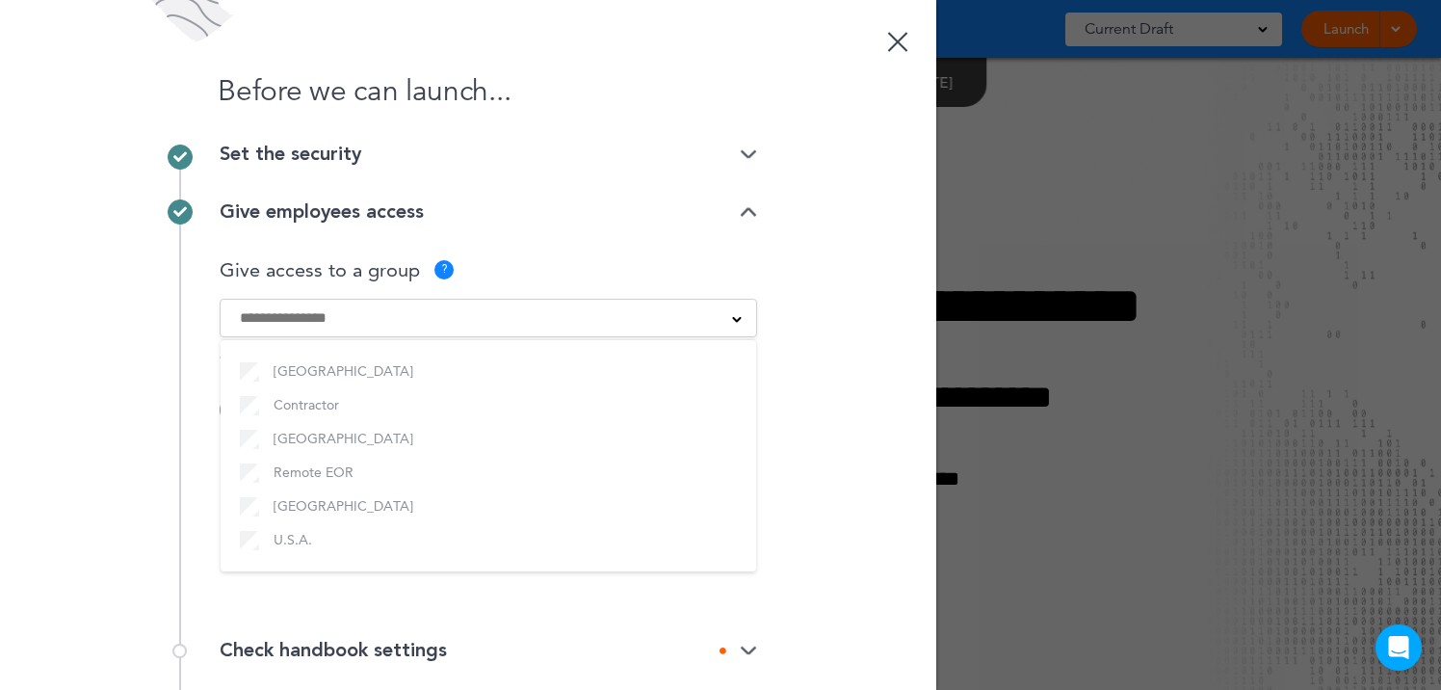
click at [317, 480] on label "Remote EOR" at bounding box center [488, 472] width 497 height 24
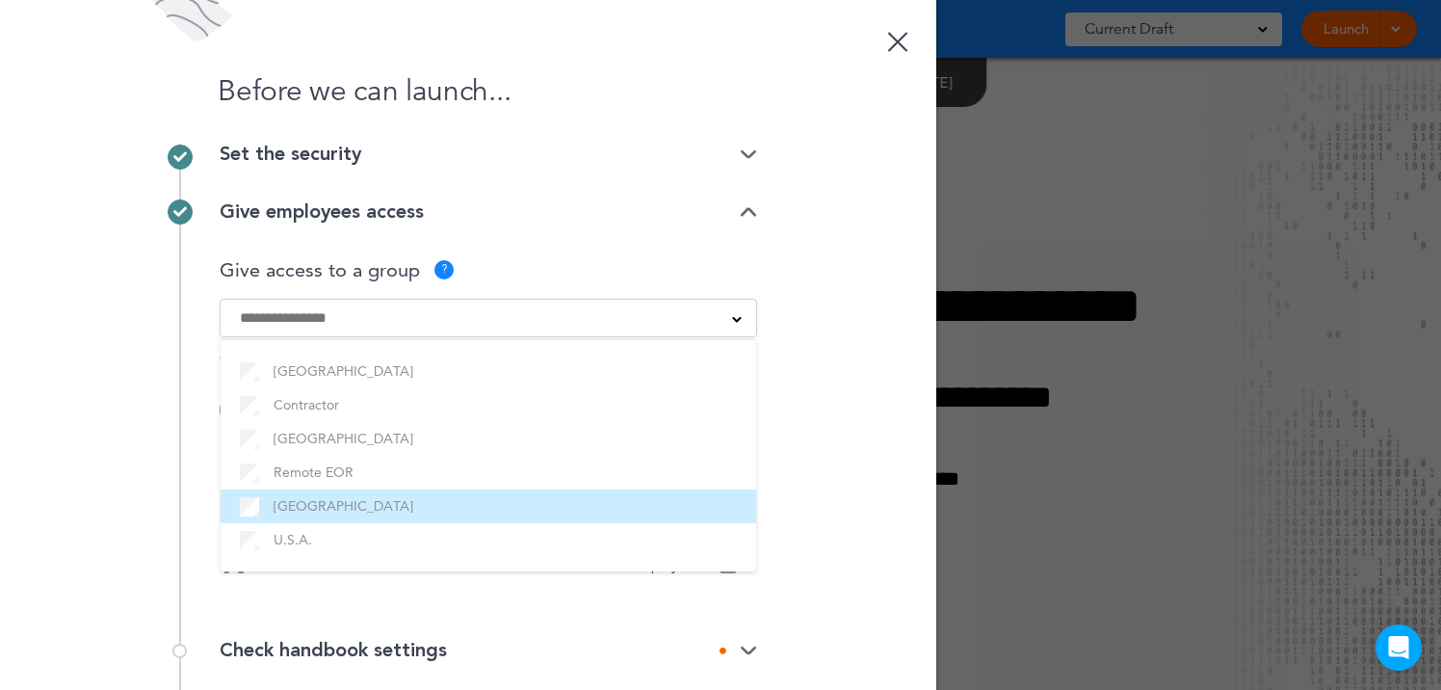
click at [351, 503] on label "[GEOGRAPHIC_DATA]" at bounding box center [488, 506] width 497 height 24
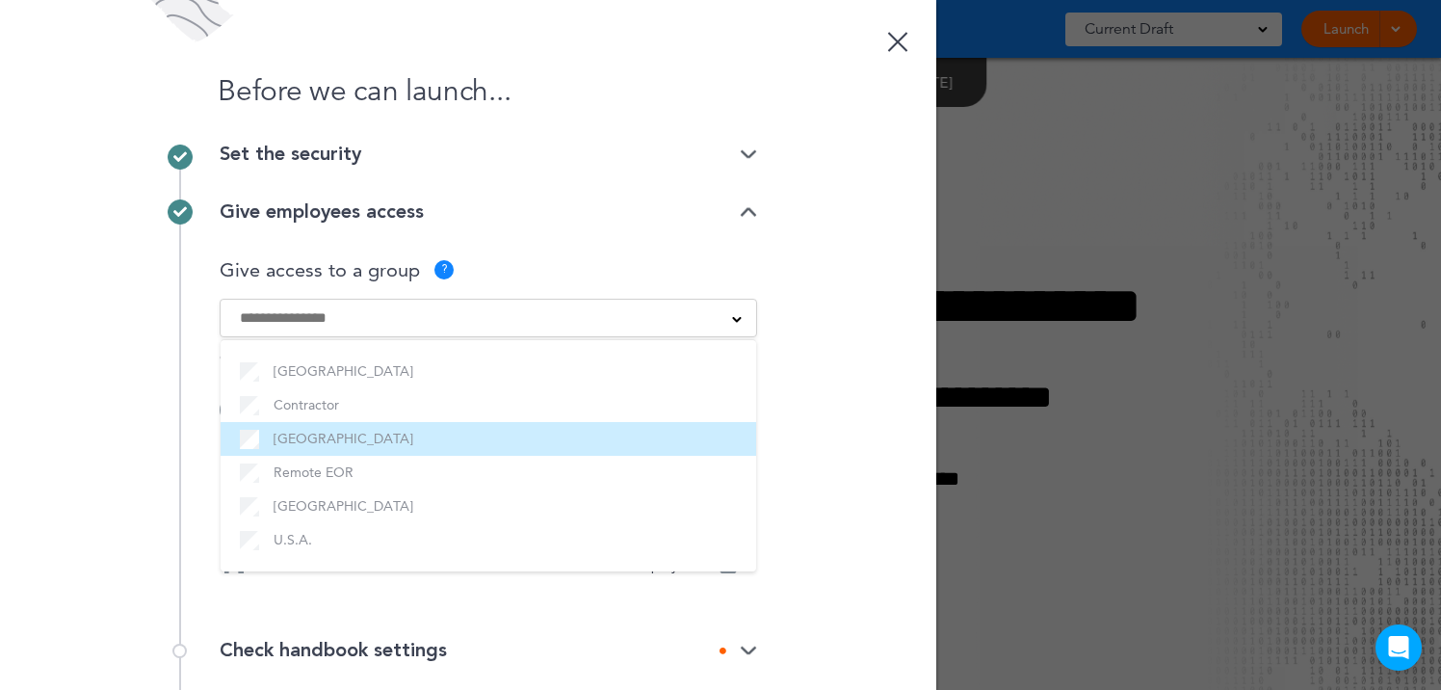
scroll to position [163, 0]
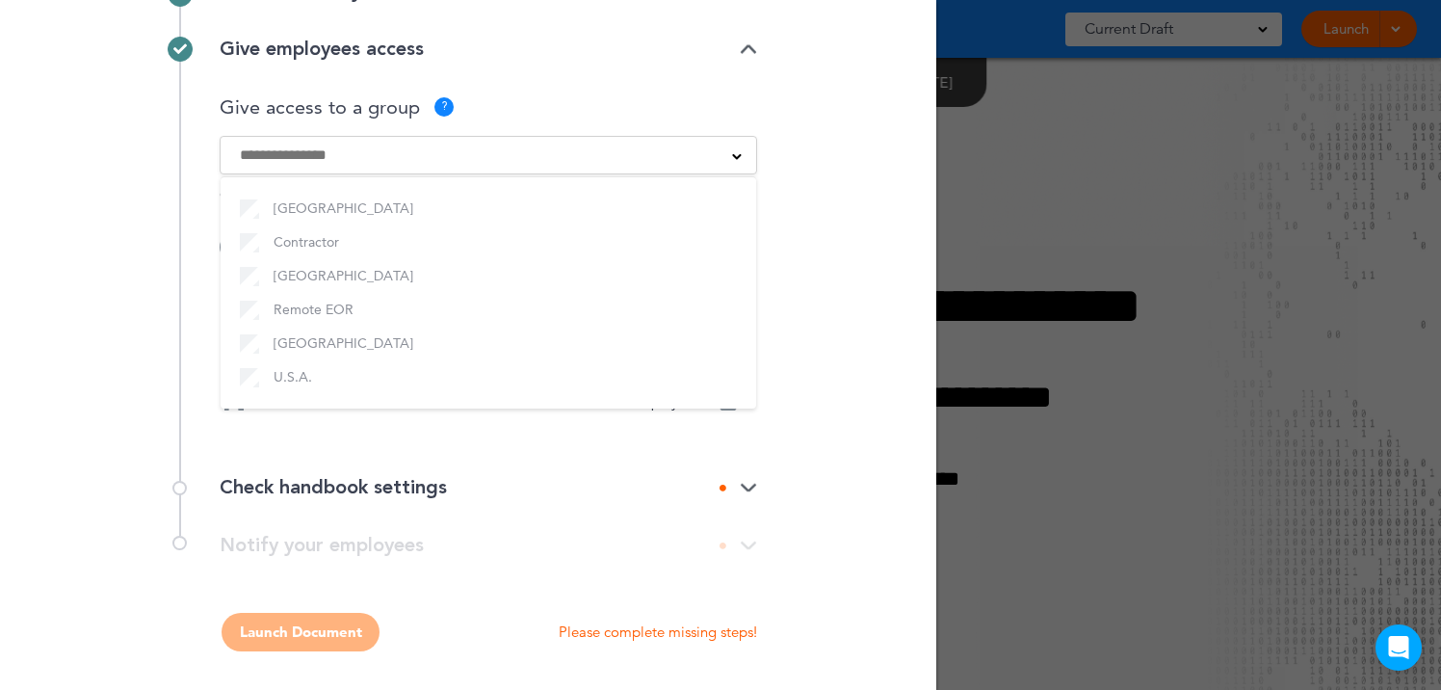
click at [527, 496] on div "Check handbook settings" at bounding box center [488, 487] width 537 height 19
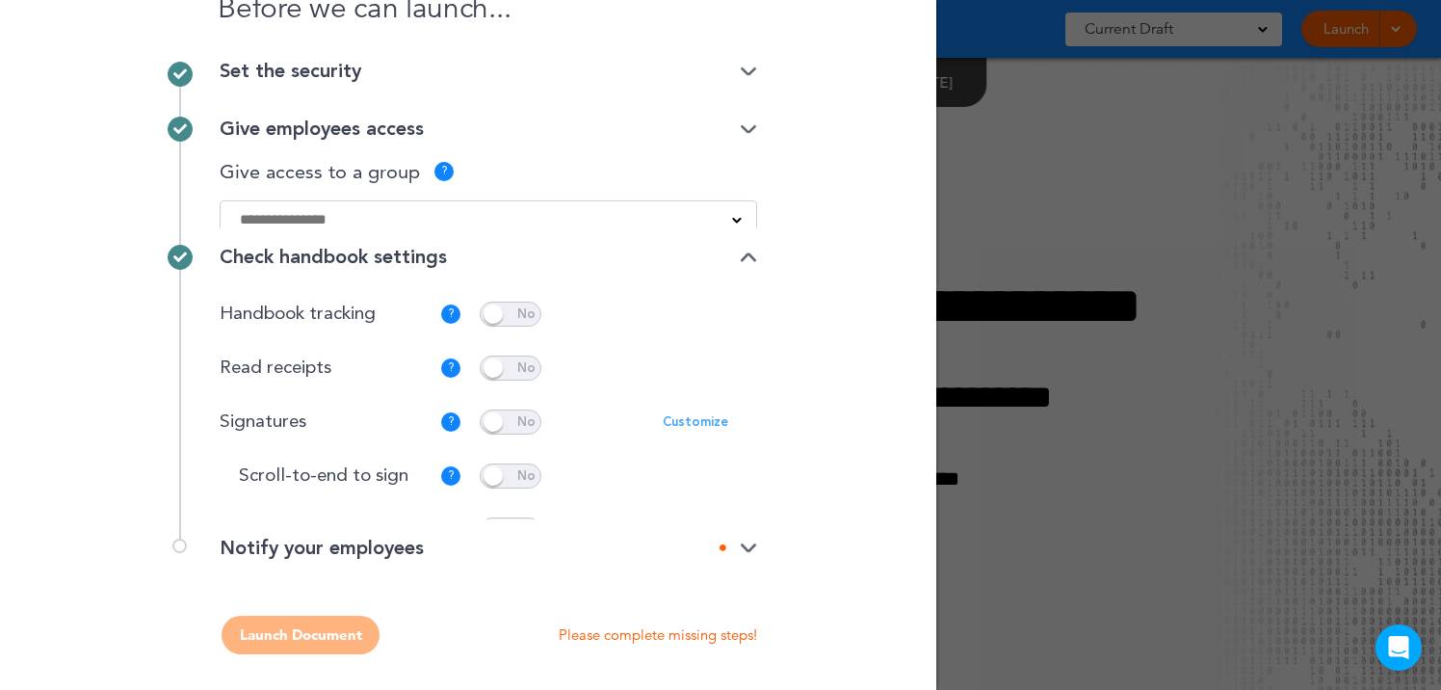
scroll to position [62, 0]
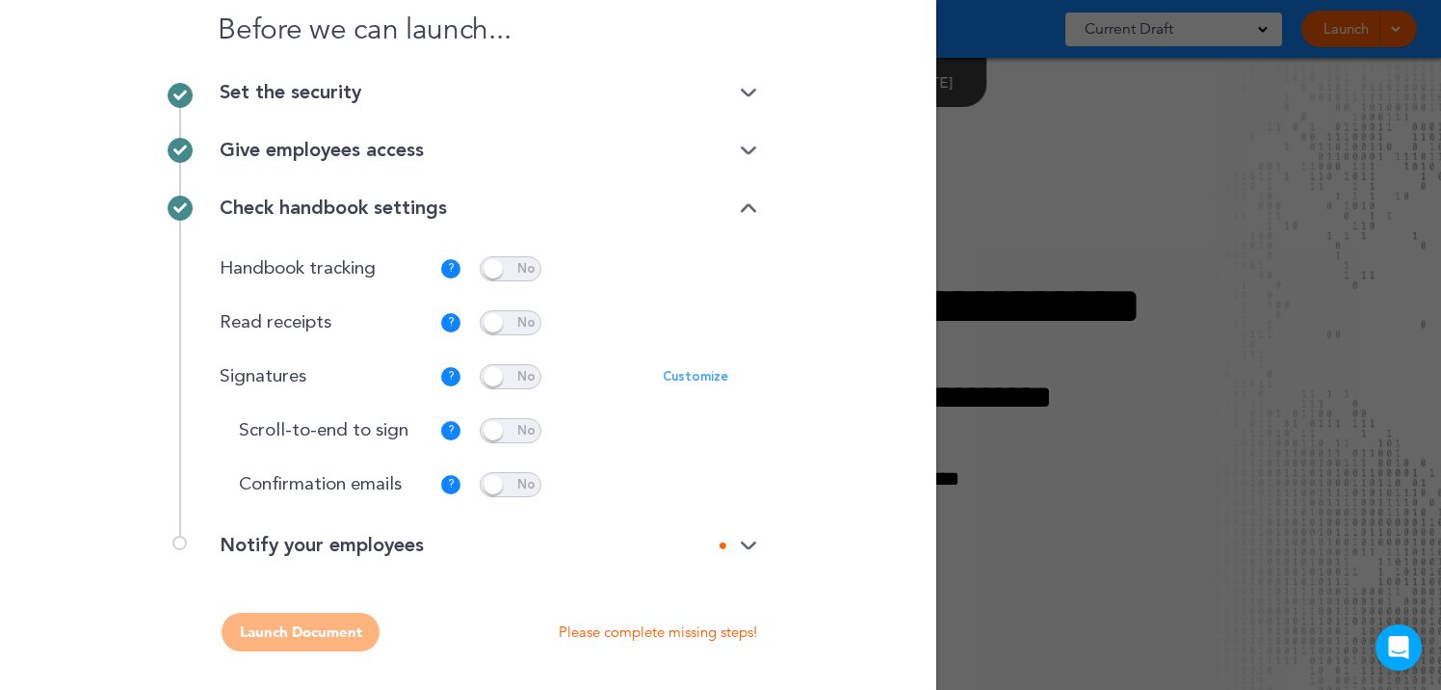
click at [709, 376] on p "Customize" at bounding box center [695, 377] width 65 height 13
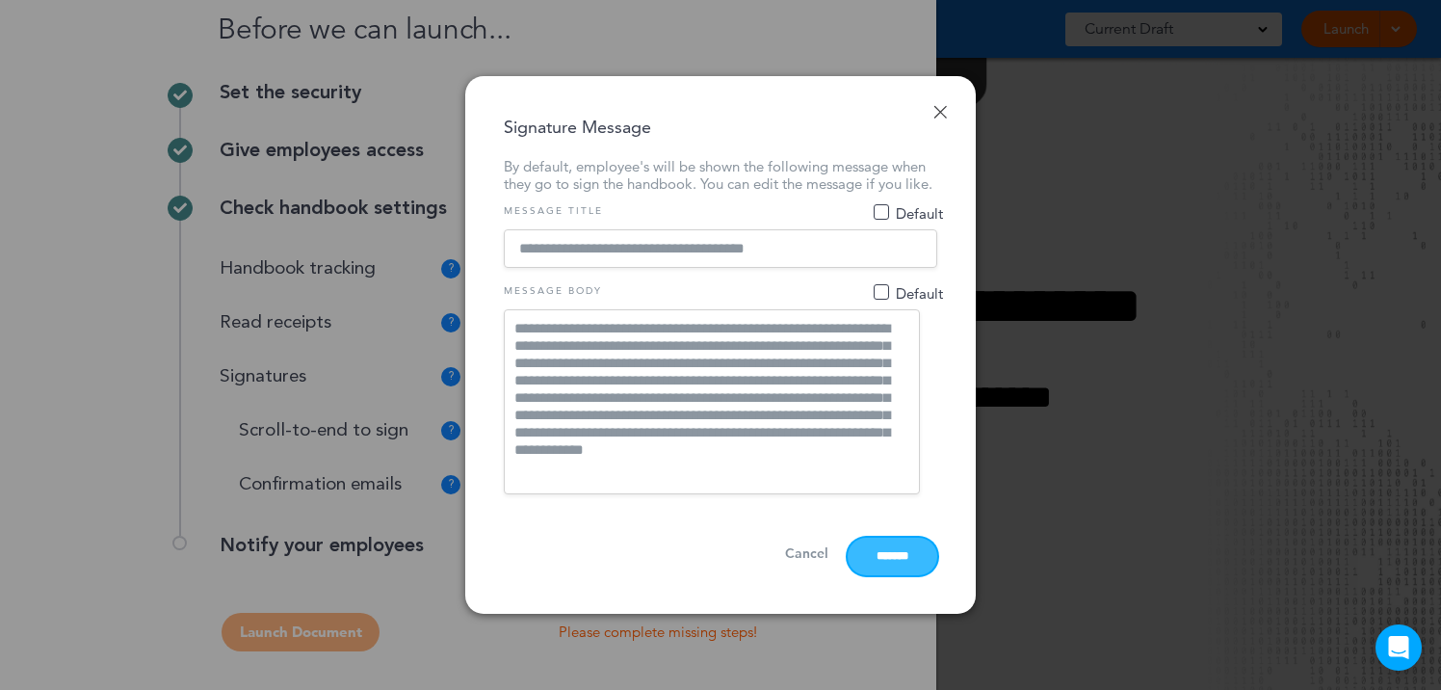
click at [870, 565] on input "*******" at bounding box center [892, 556] width 90 height 38
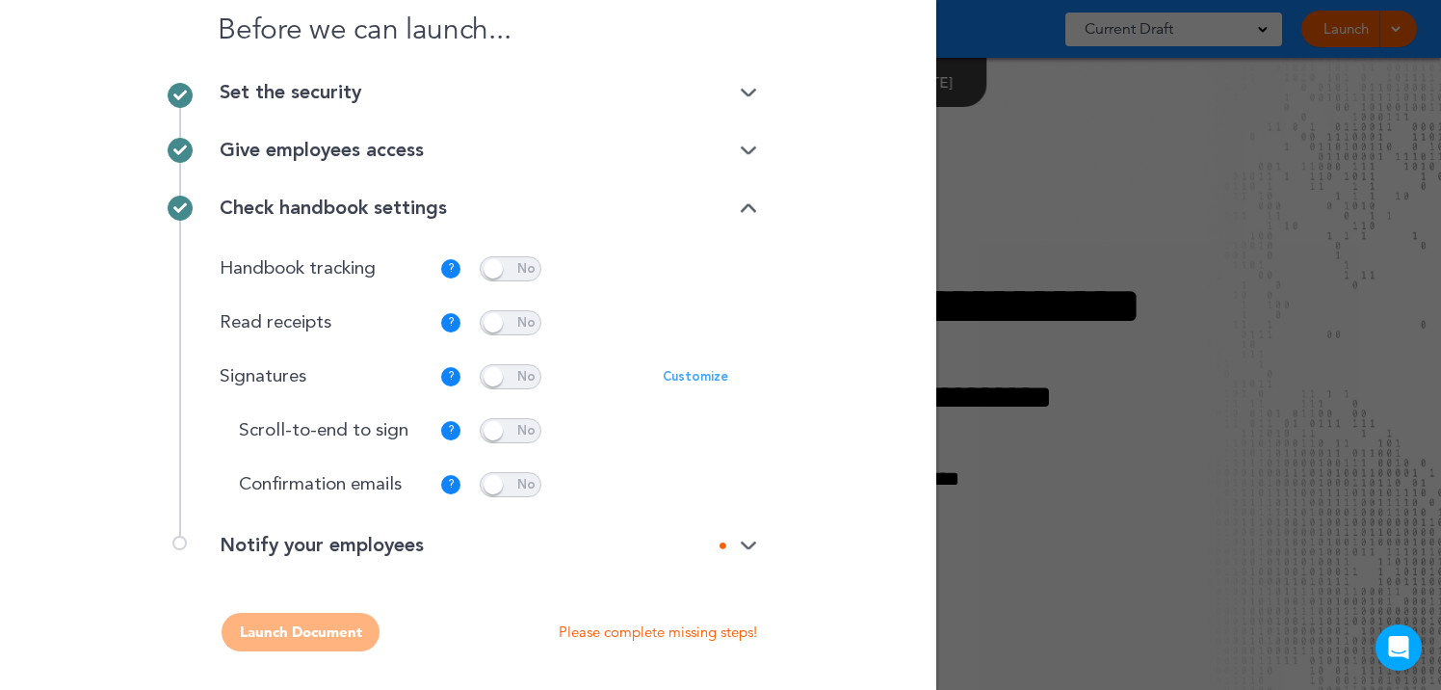
click at [521, 546] on div "Notify your employees" at bounding box center [488, 544] width 537 height 19
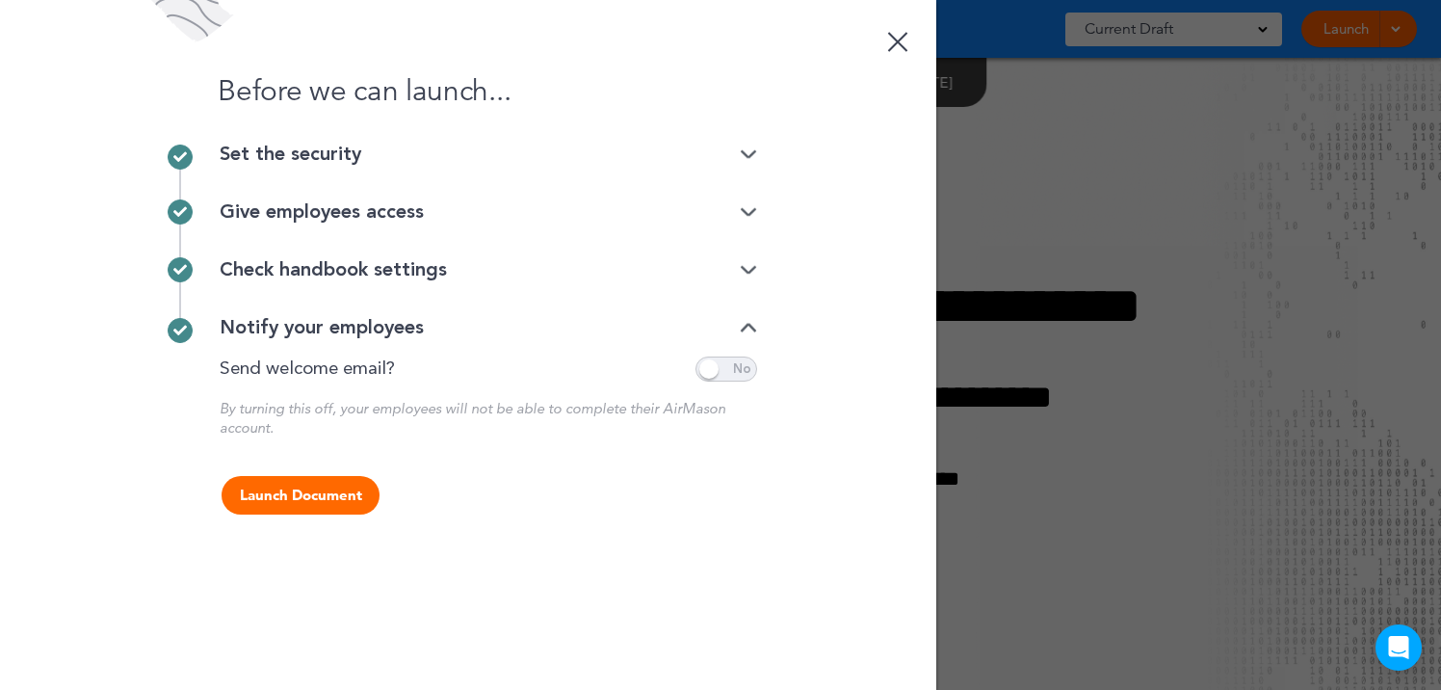
click at [736, 372] on span at bounding box center [726, 368] width 62 height 25
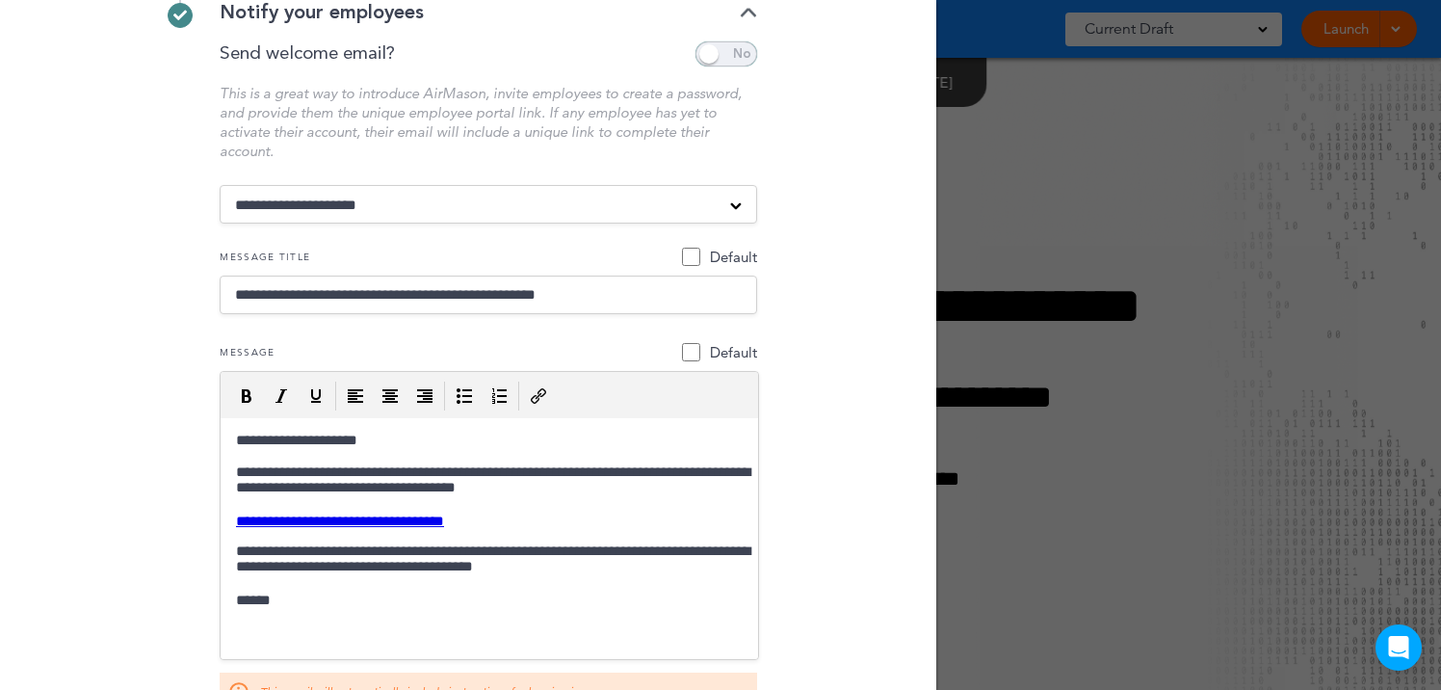
scroll to position [331, 0]
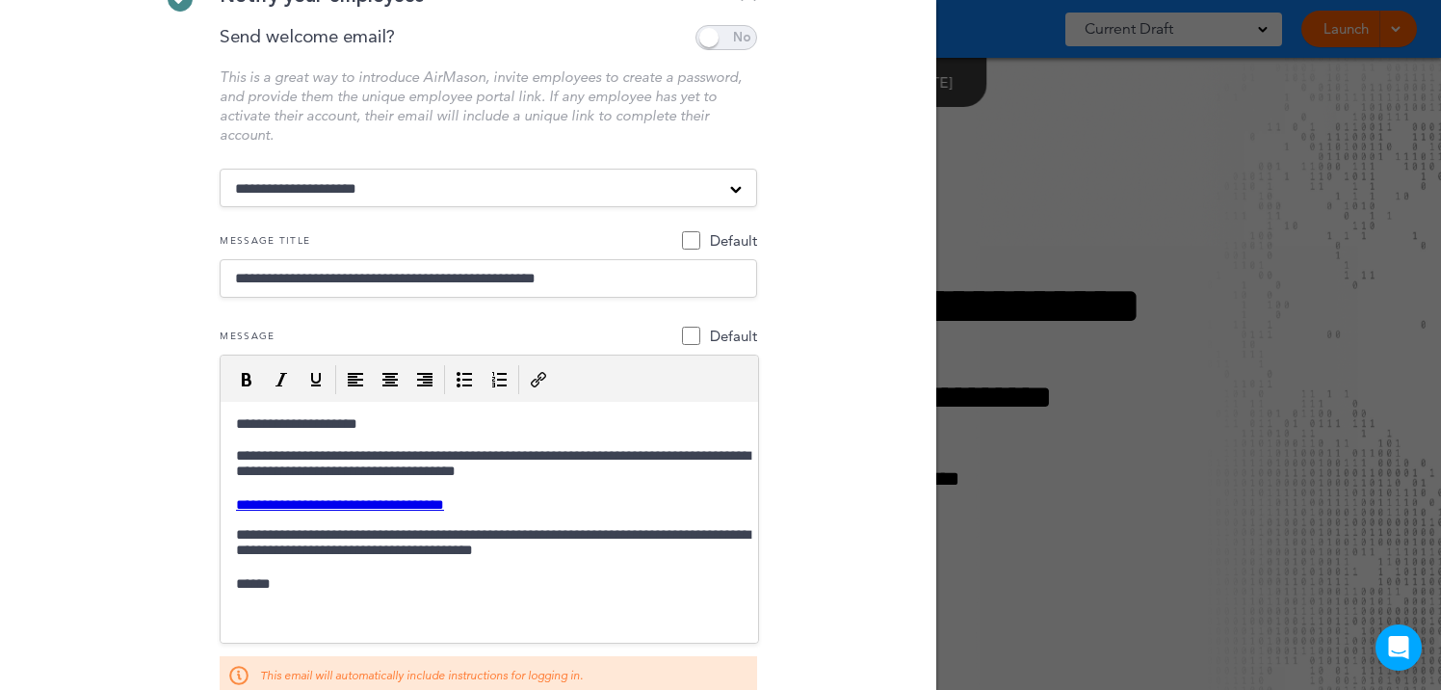
drag, startPoint x: 436, startPoint y: 279, endPoint x: 326, endPoint y: 279, distance: 109.8
click at [326, 279] on input "**********" at bounding box center [488, 278] width 537 height 39
click at [433, 273] on input "**********" at bounding box center [488, 278] width 537 height 39
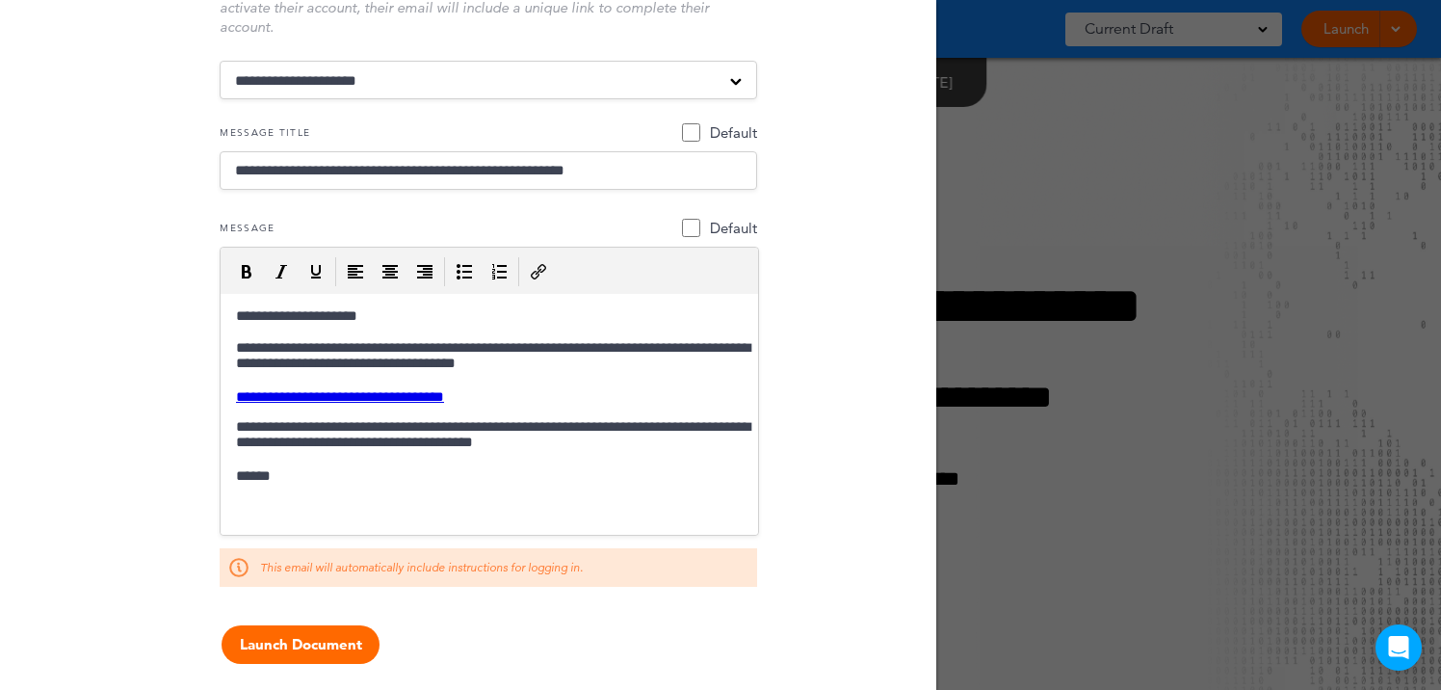
scroll to position [446, 0]
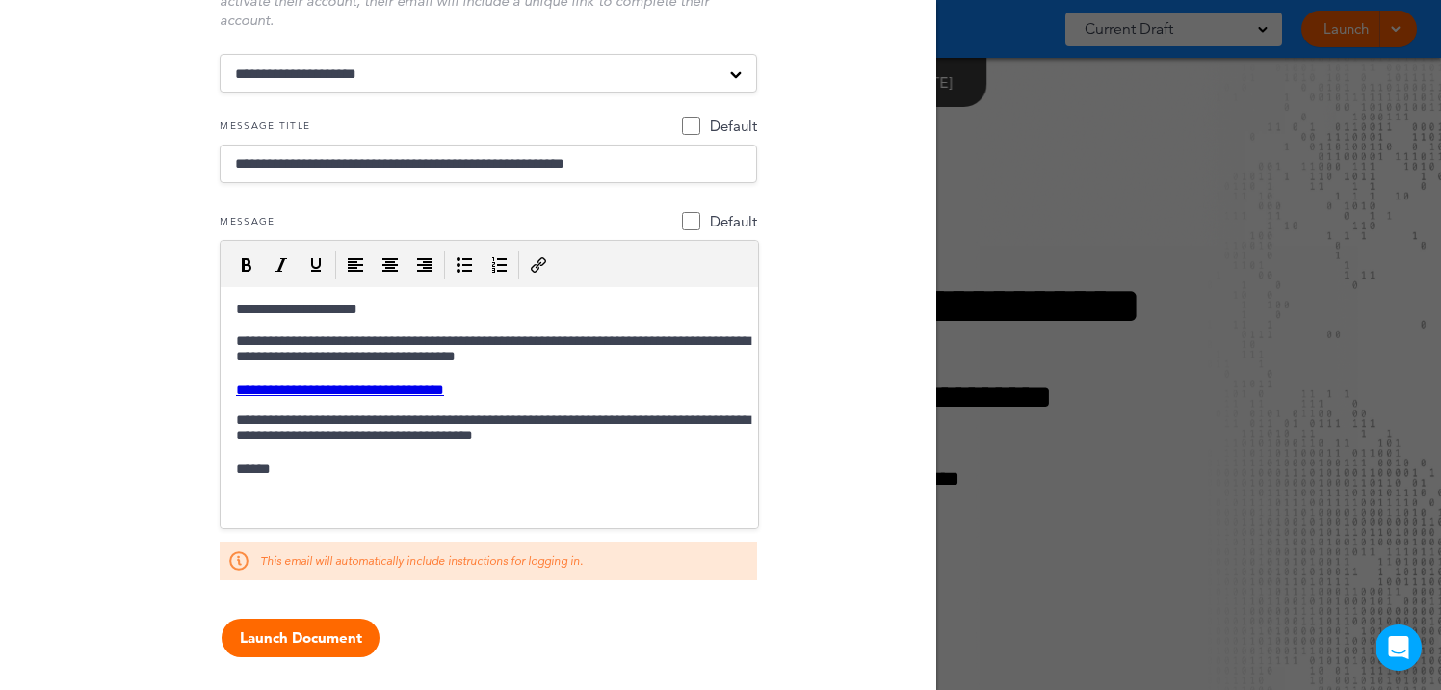
type input "**********"
click at [231, 358] on p "**********" at bounding box center [489, 350] width 522 height 35
click at [225, 360] on html "**********" at bounding box center [489, 390] width 537 height 206
click at [253, 355] on p "**********" at bounding box center [489, 350] width 522 height 35
click at [260, 358] on p "**********" at bounding box center [489, 350] width 522 height 35
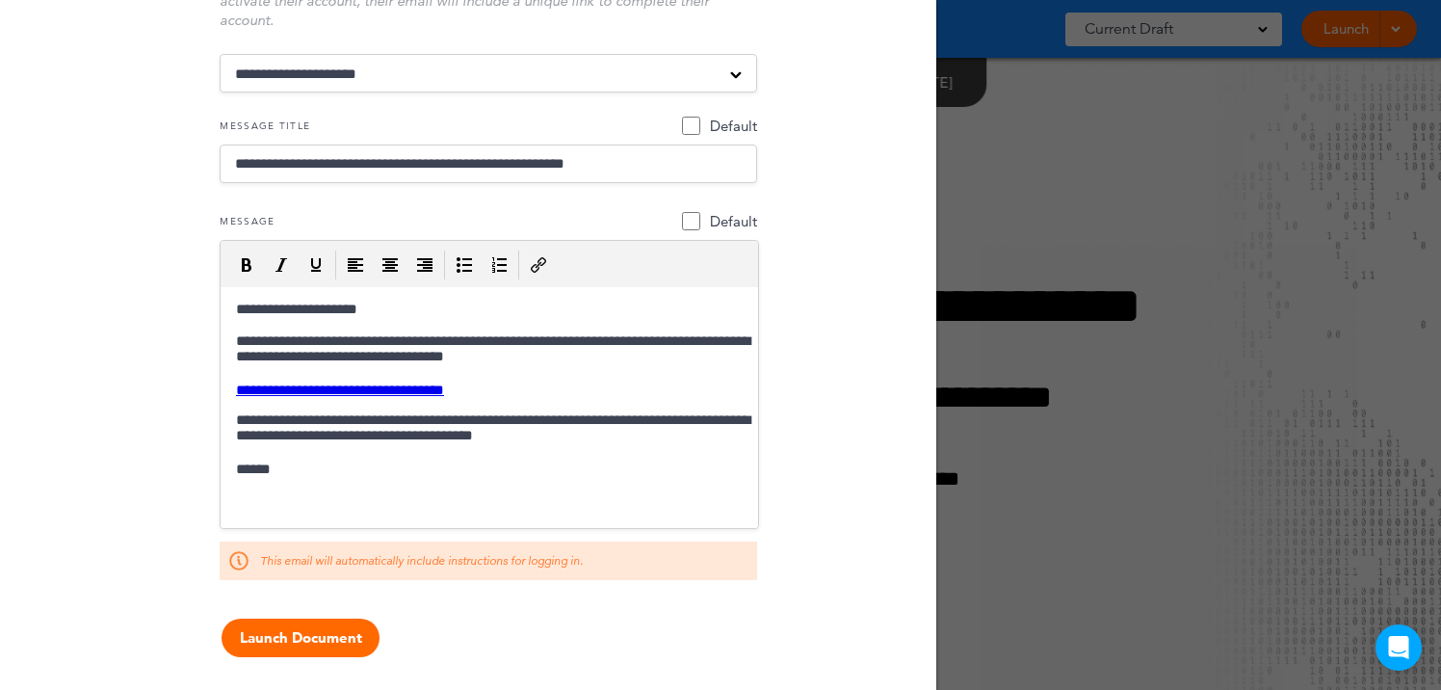
click at [404, 356] on p "**********" at bounding box center [489, 350] width 522 height 35
click at [634, 470] on p "******" at bounding box center [489, 469] width 522 height 17
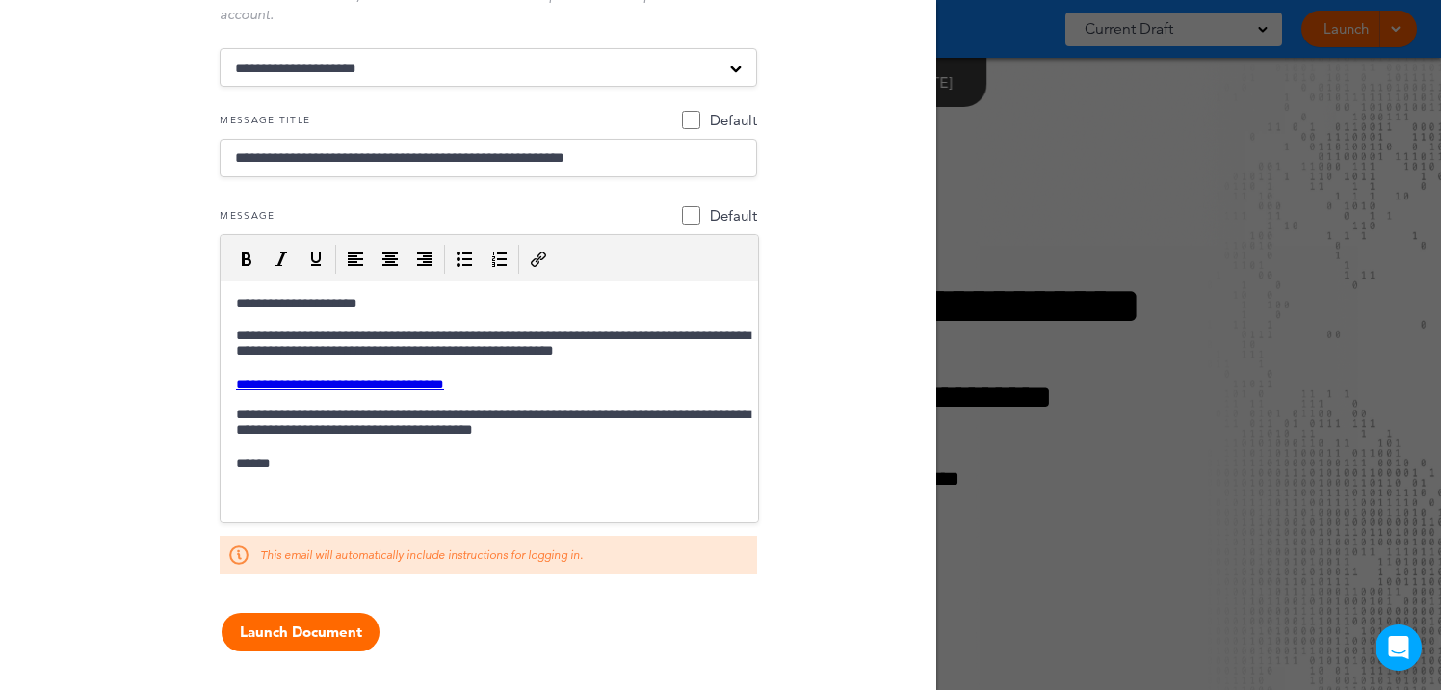
click at [623, 160] on input "**********" at bounding box center [488, 158] width 537 height 39
type input "**********"
click at [570, 645] on div "Launch Document Please complete missing steps!" at bounding box center [468, 631] width 578 height 39
click at [314, 635] on button "Launch Document" at bounding box center [300, 631] width 158 height 39
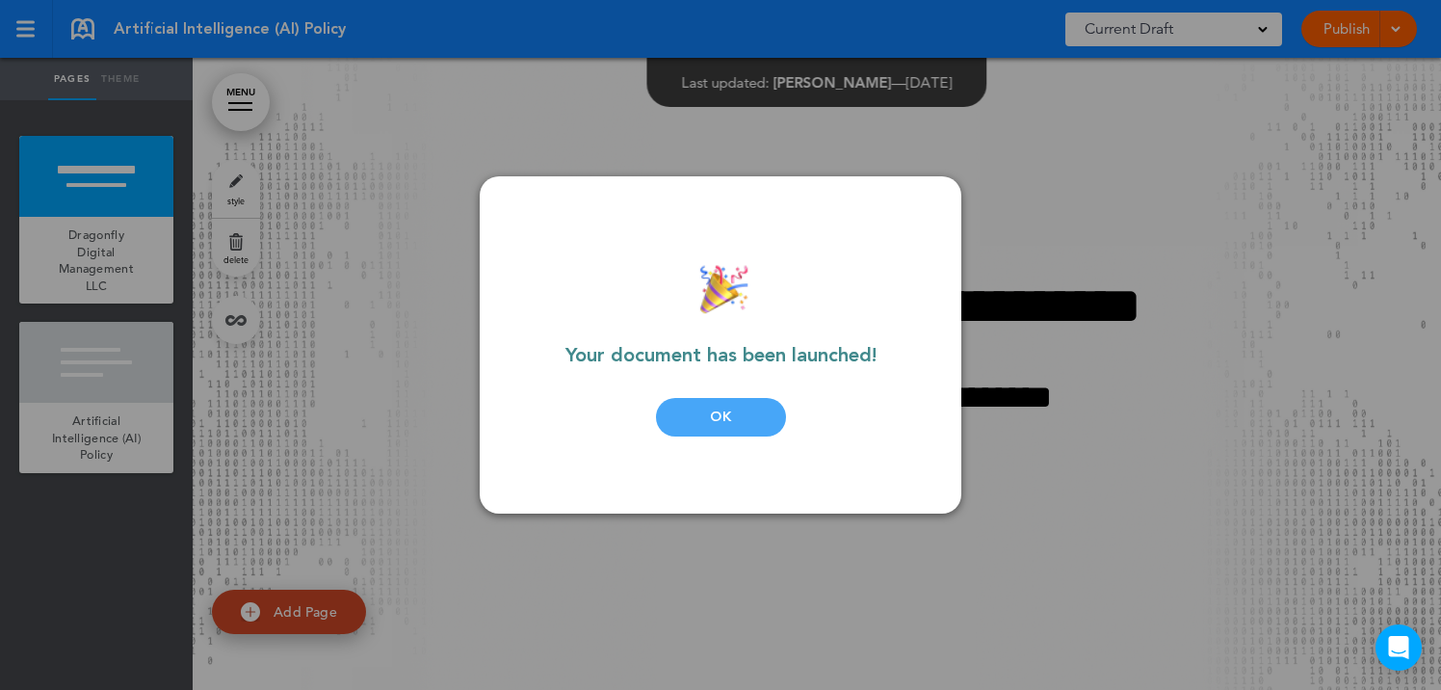
click at [751, 408] on div "OK" at bounding box center [721, 417] width 130 height 39
